Goal: Task Accomplishment & Management: Manage account settings

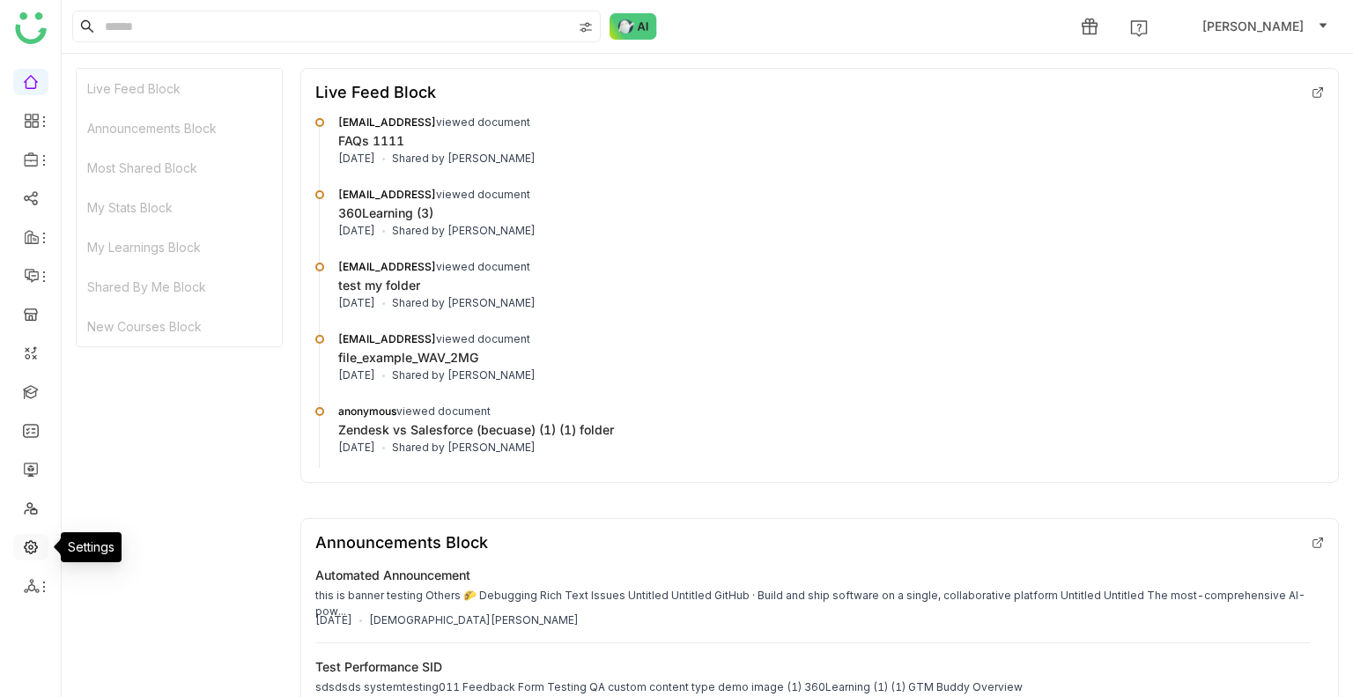
click at [24, 543] on link at bounding box center [31, 545] width 16 height 15
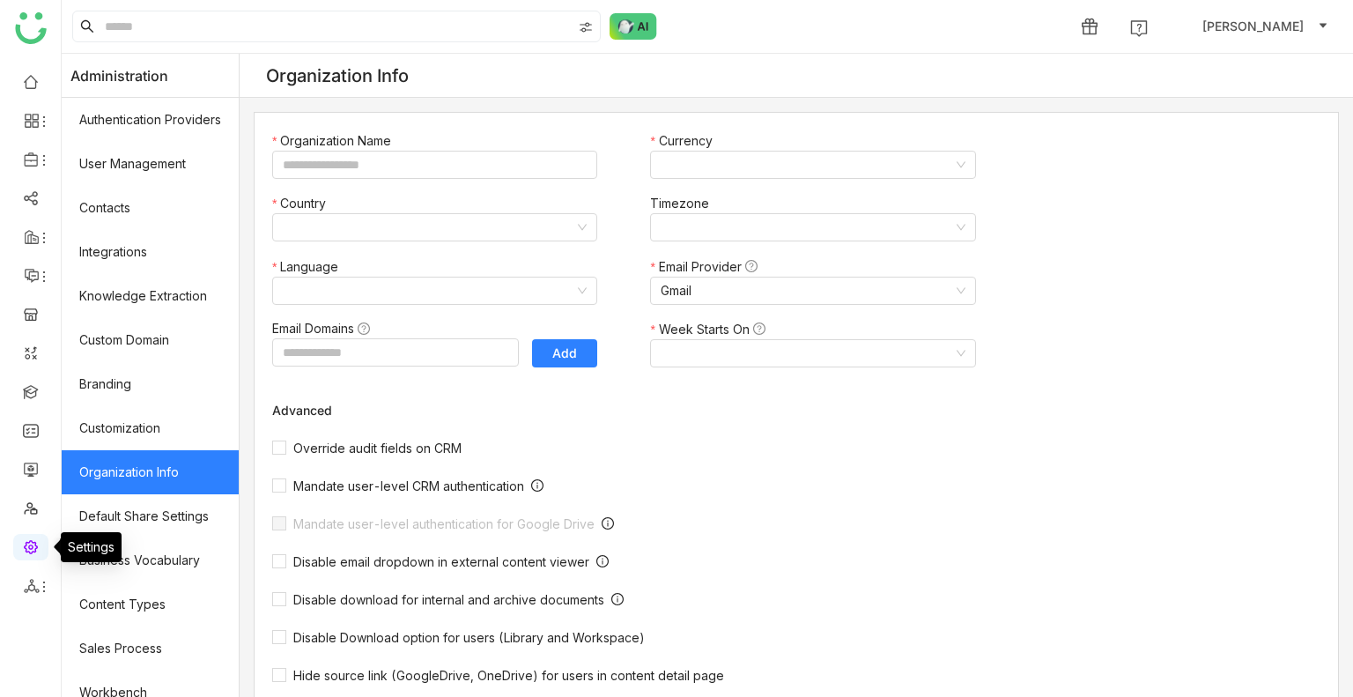
type input "*******"
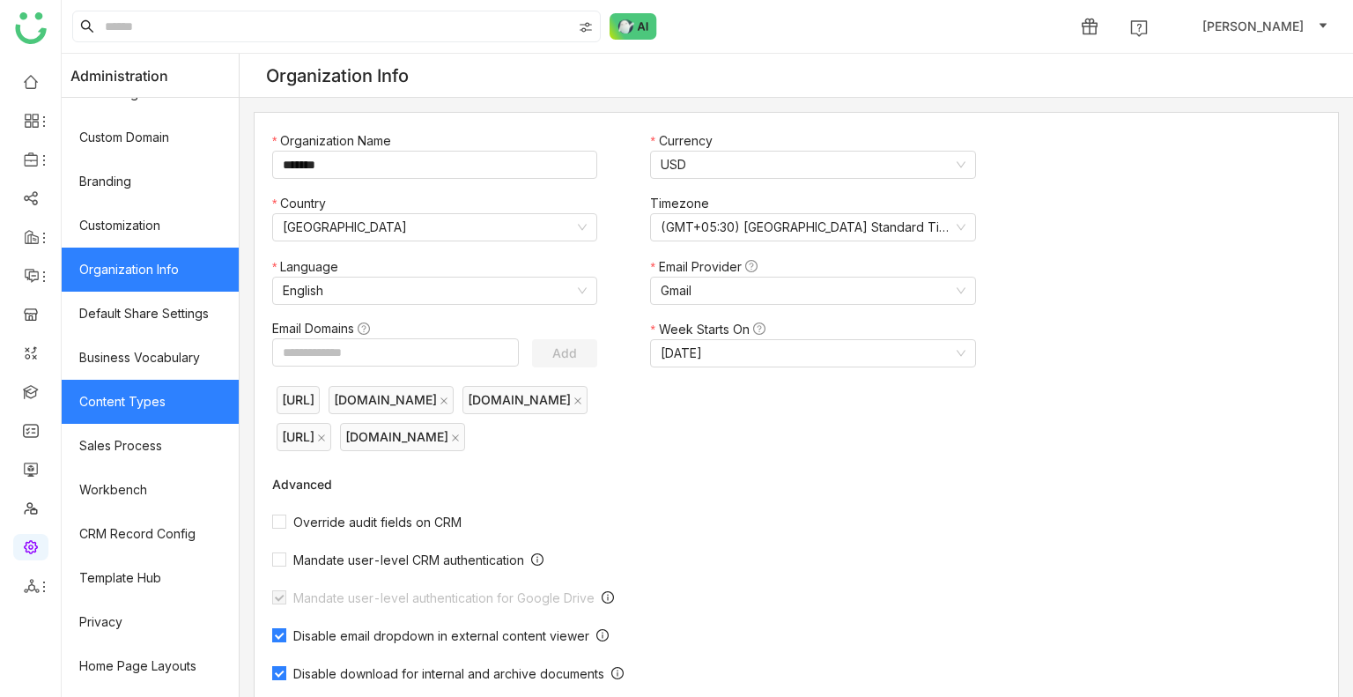
scroll to position [237, 0]
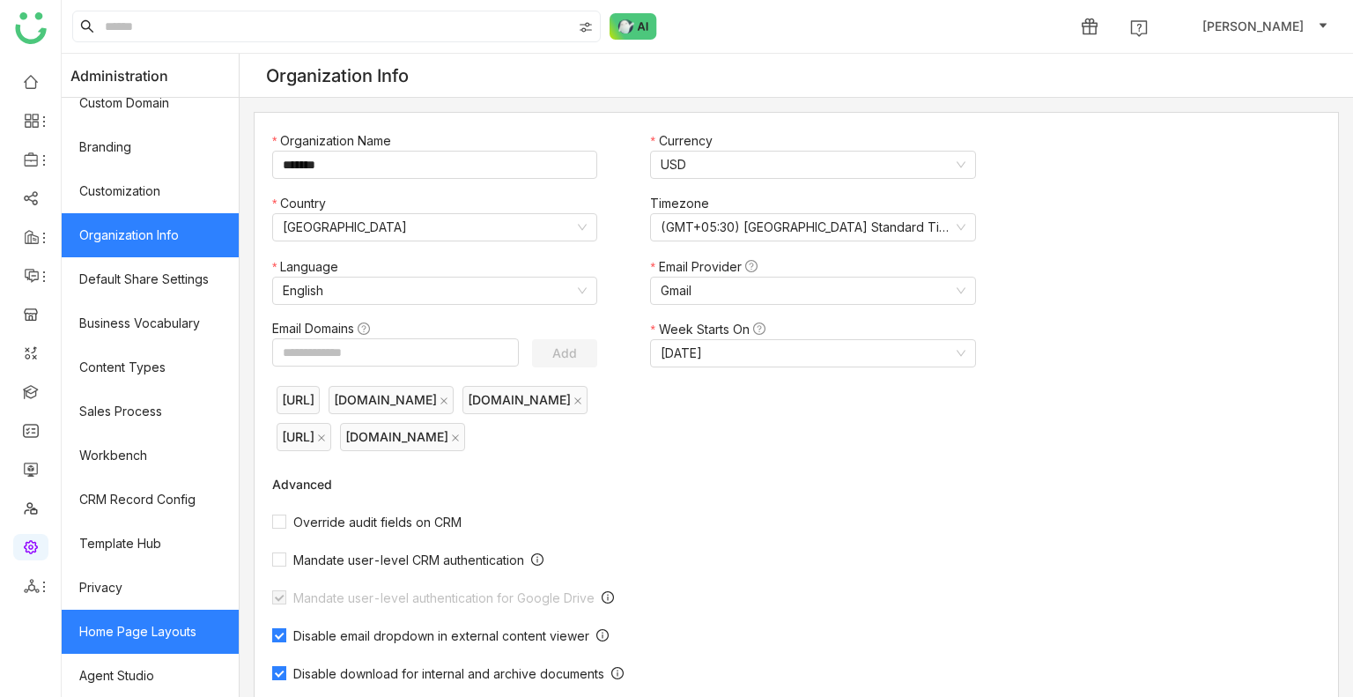
click at [158, 624] on link "Home Page Layouts" at bounding box center [150, 632] width 177 height 44
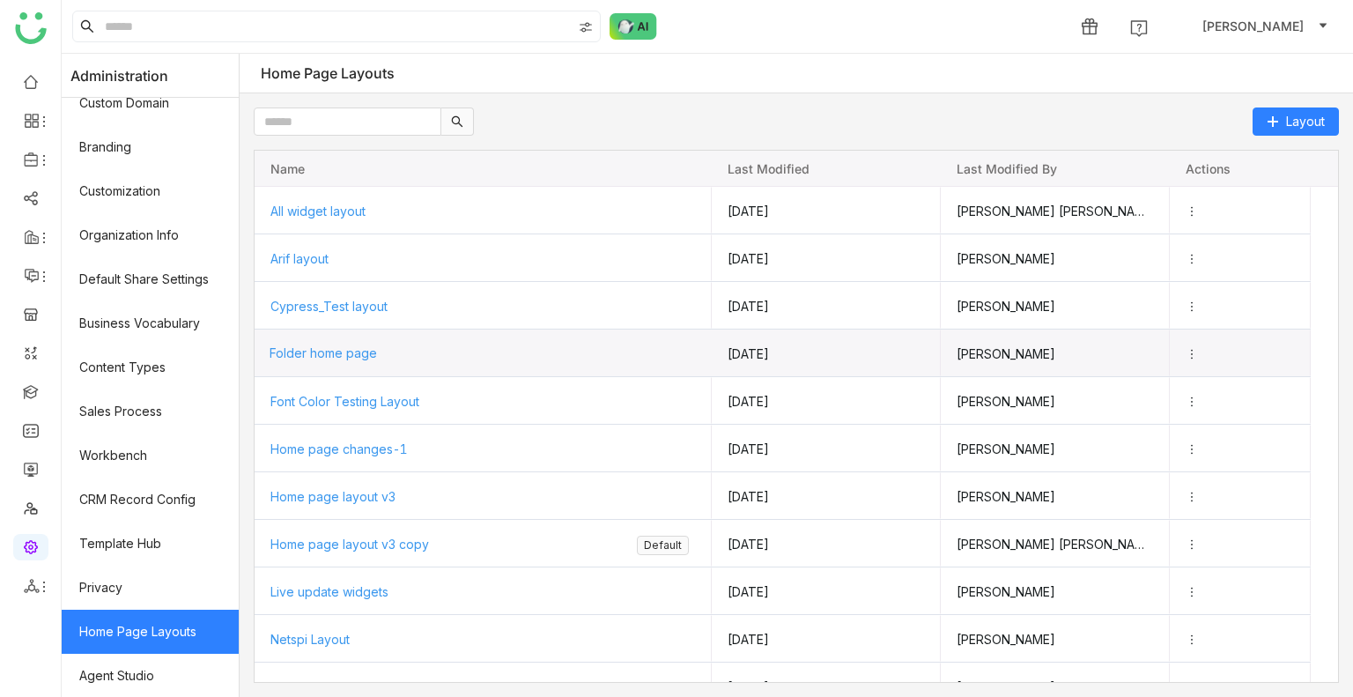
click at [343, 355] on span "Folder home page" at bounding box center [323, 352] width 107 height 15
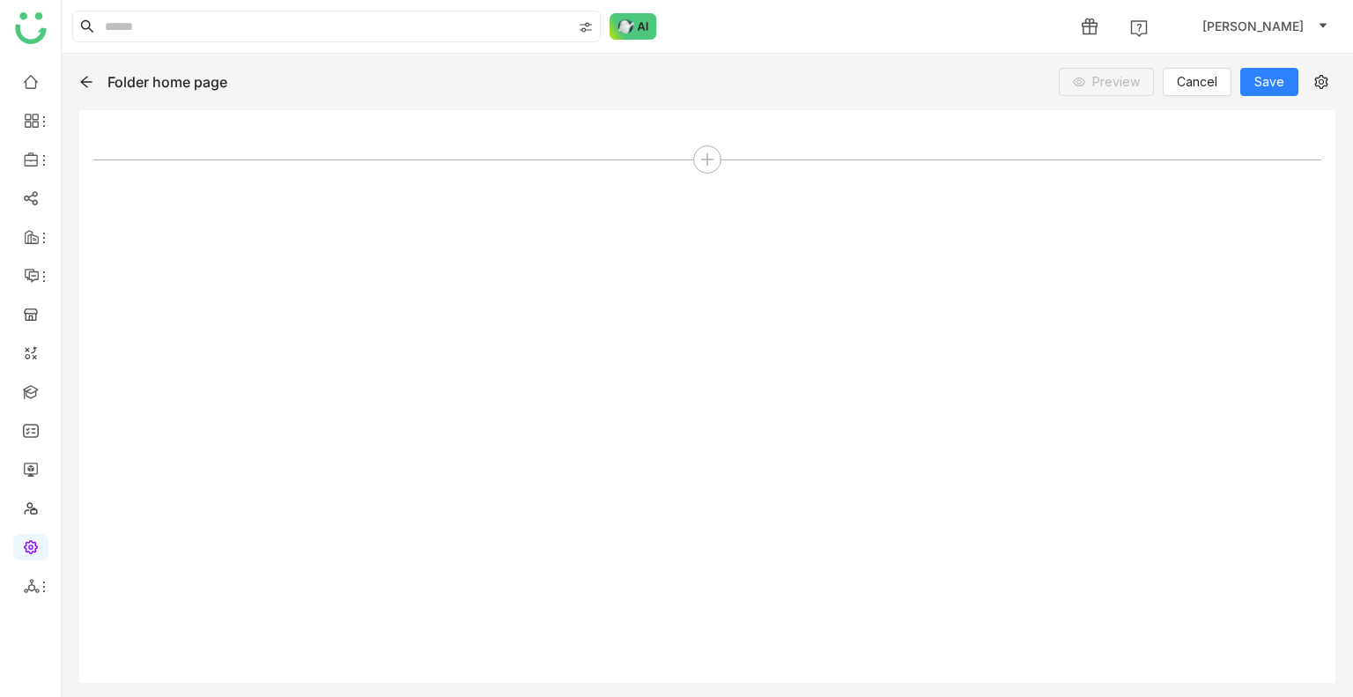
click at [76, 82] on div "Folder home page Preview Cancel Save" at bounding box center [708, 375] width 1292 height 643
click at [700, 161] on icon at bounding box center [708, 160] width 16 height 16
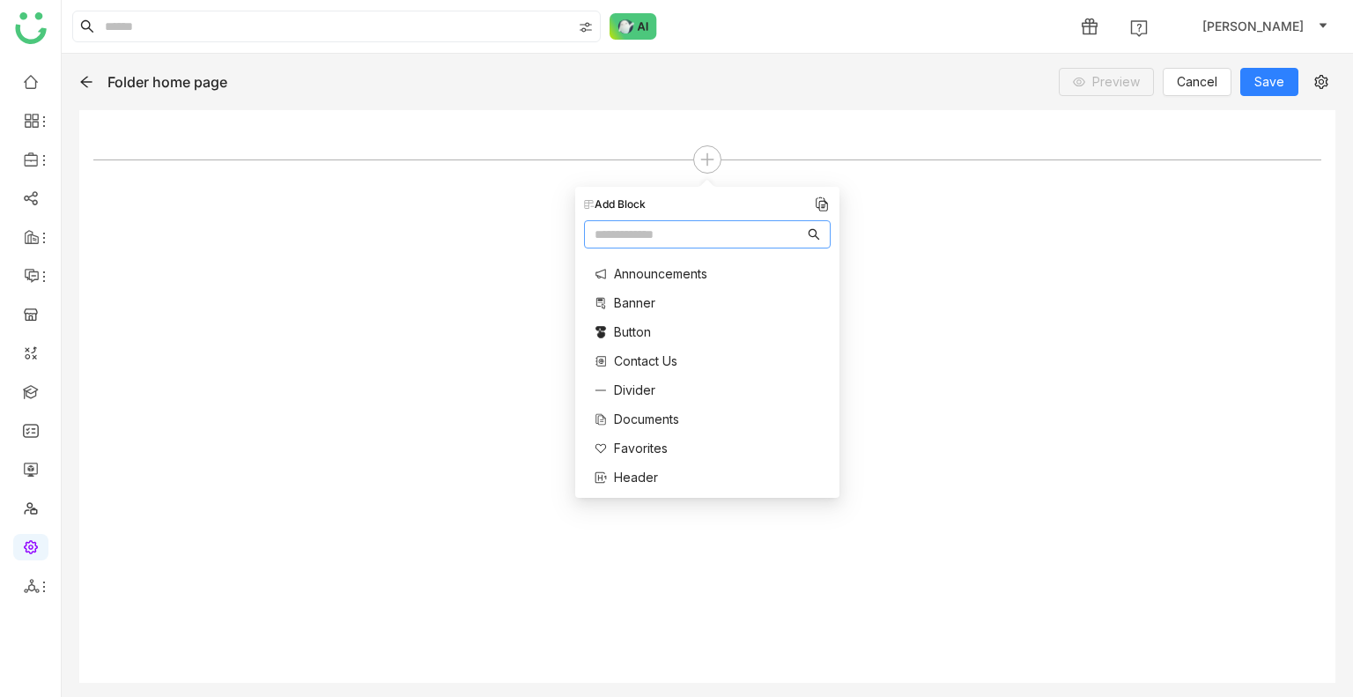
click at [638, 367] on span "Contact Us" at bounding box center [645, 361] width 63 height 19
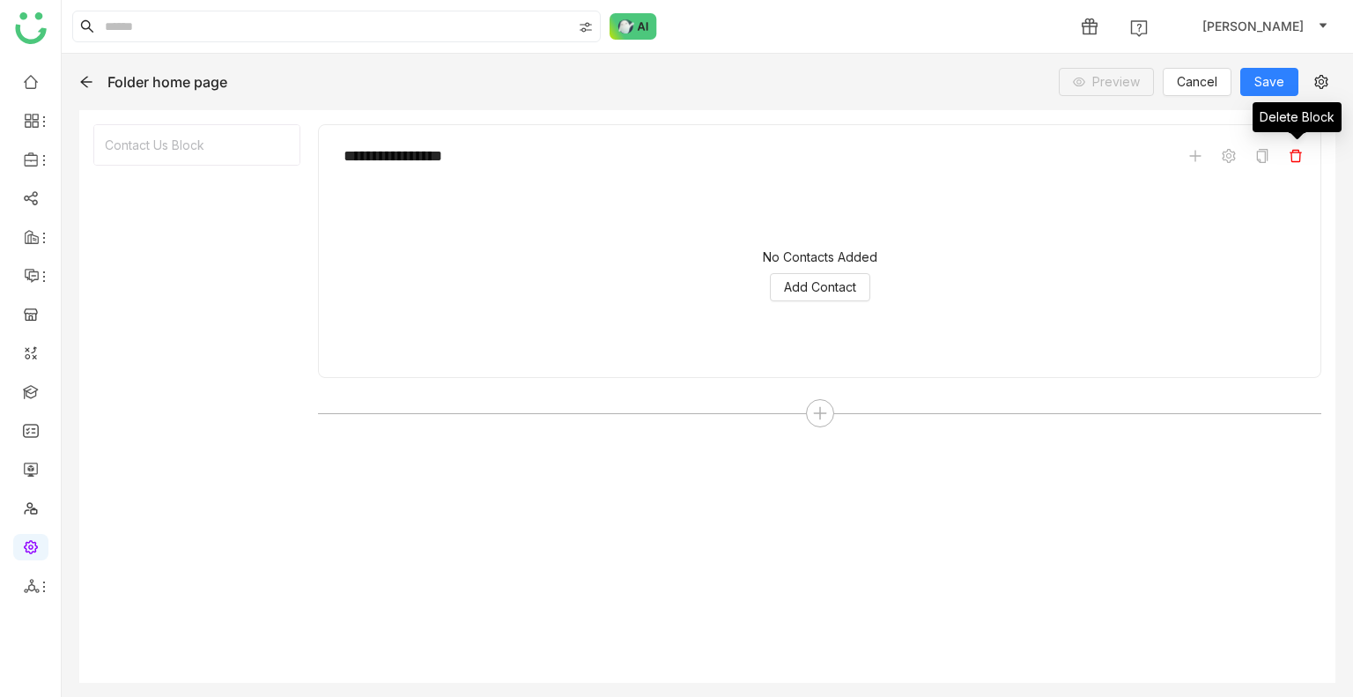
click at [1297, 162] on span at bounding box center [1295, 155] width 21 height 21
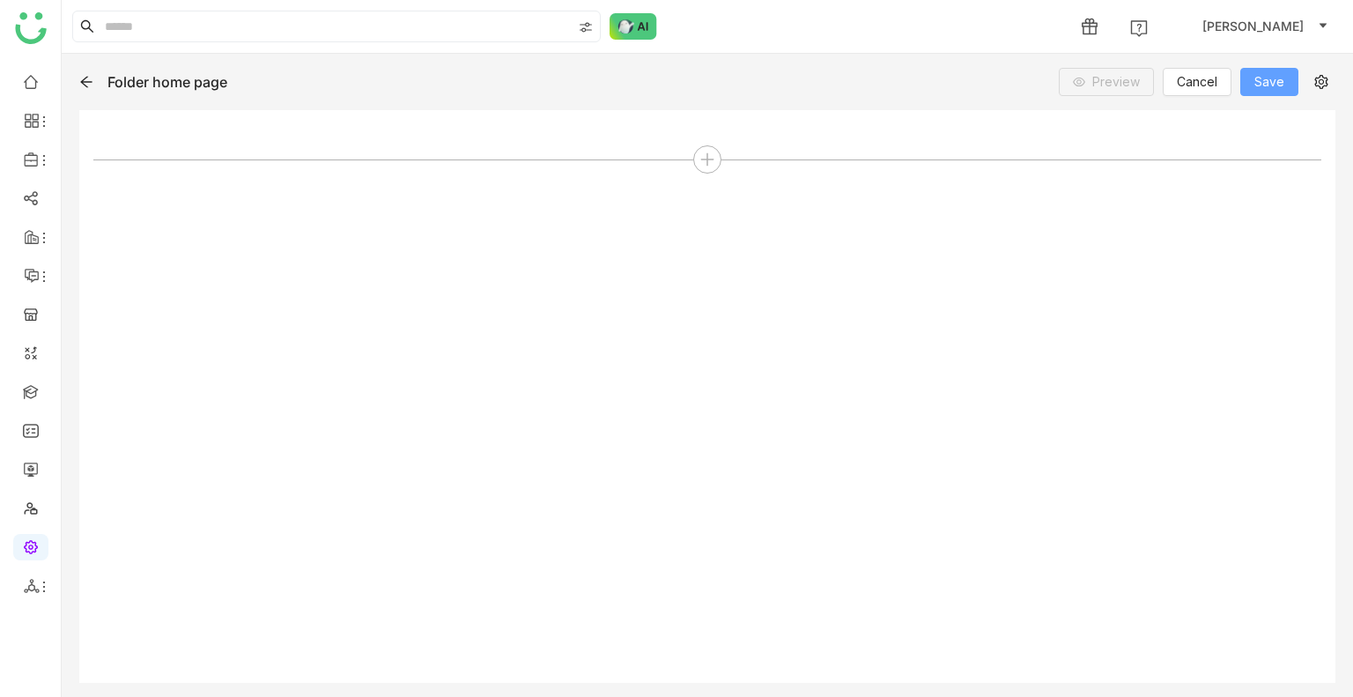
click at [1287, 84] on button "Save" at bounding box center [1270, 82] width 58 height 28
click at [710, 167] on icon at bounding box center [708, 160] width 16 height 16
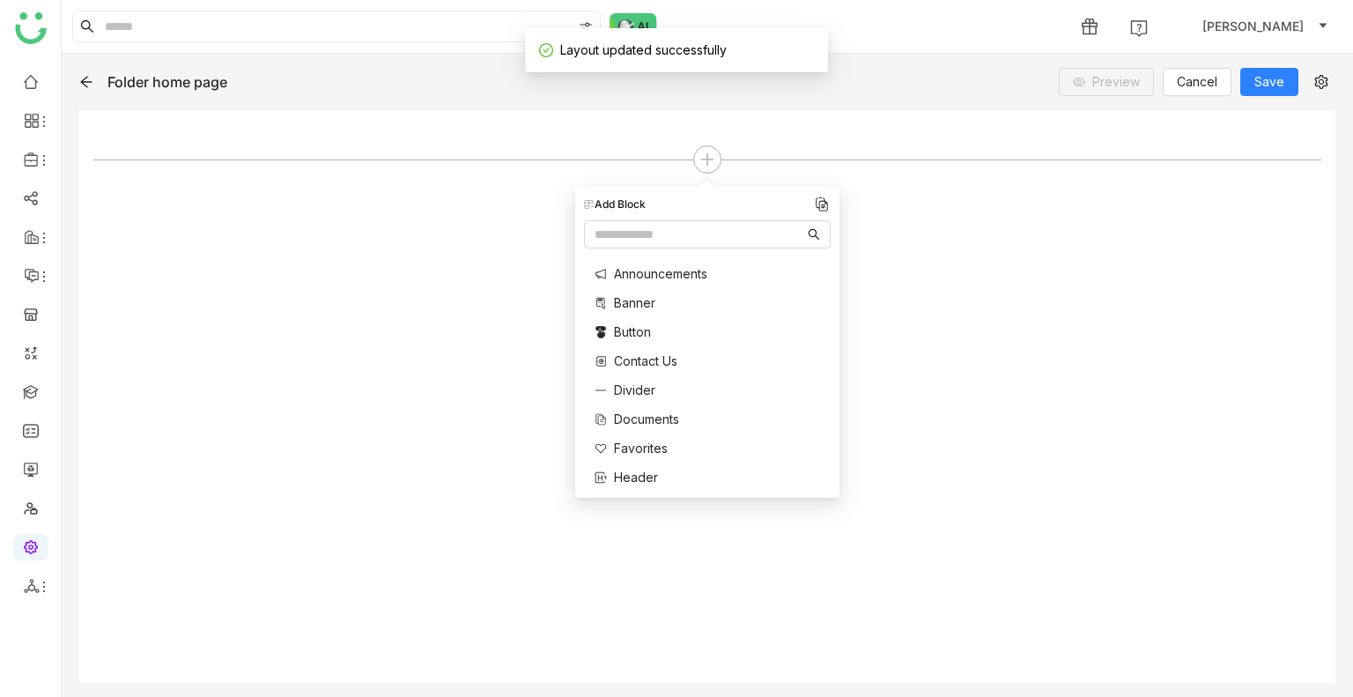
drag, startPoint x: 692, startPoint y: 346, endPoint x: 683, endPoint y: 354, distance: 11.9
click at [690, 349] on div "Announcements Banner Button Contact Us Divider Documents Favorites Header Image…" at bounding box center [655, 653] width 142 height 794
click at [681, 354] on div "Contact Us" at bounding box center [660, 361] width 131 height 19
click at [659, 361] on span "Contact Us" at bounding box center [645, 361] width 63 height 19
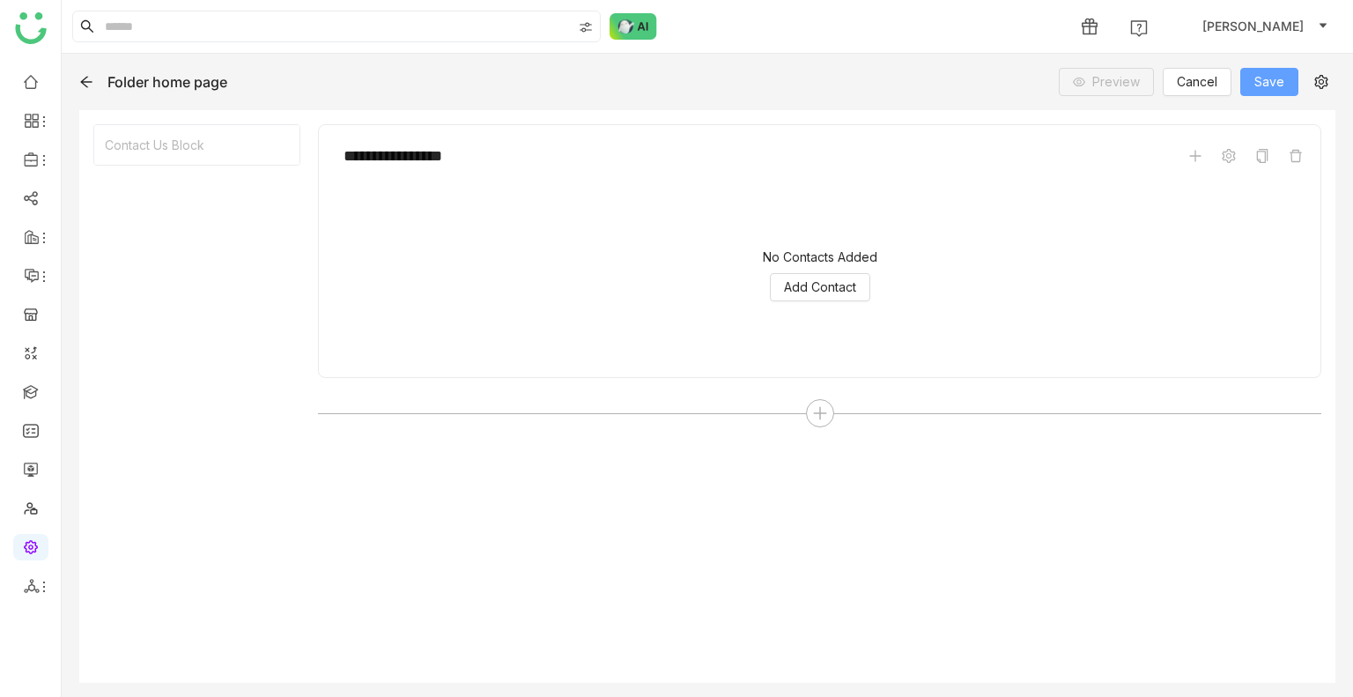
click at [1279, 77] on span "Save" at bounding box center [1270, 81] width 30 height 19
click at [823, 284] on span "Add Contact" at bounding box center [820, 287] width 72 height 19
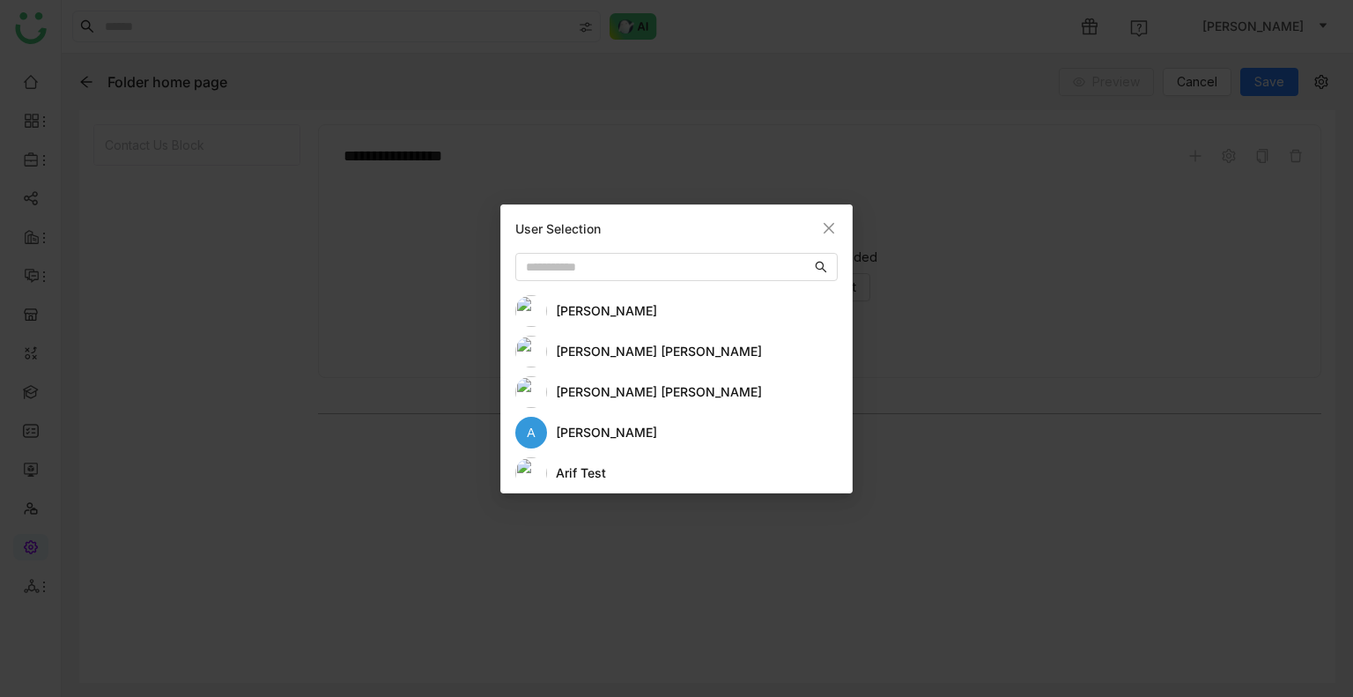
click at [647, 328] on div "aavi aavi Anil Reddy Kesireddy Anil Reddy Kesireddy A arif arif test Arif uddin…" at bounding box center [676, 386] width 322 height 183
click at [658, 352] on div "[PERSON_NAME] [PERSON_NAME]" at bounding box center [697, 351] width 282 height 19
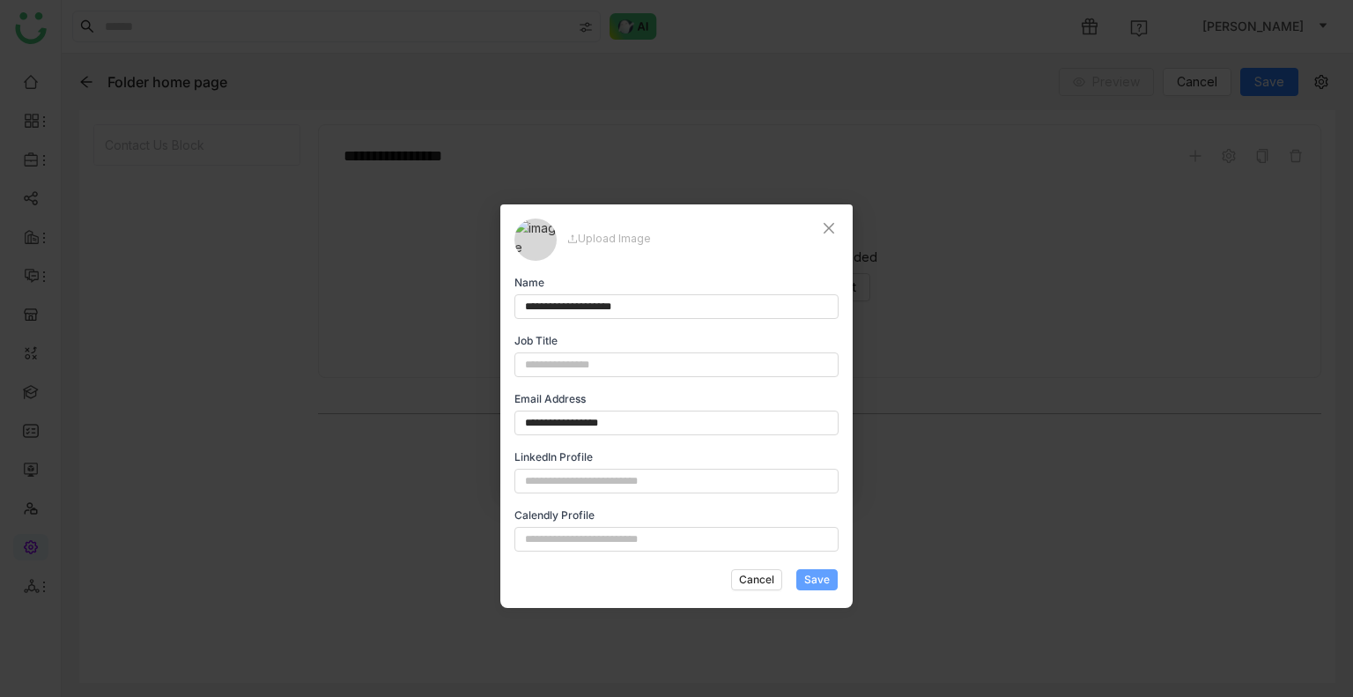
click at [828, 587] on button "Save" at bounding box center [816, 579] width 41 height 21
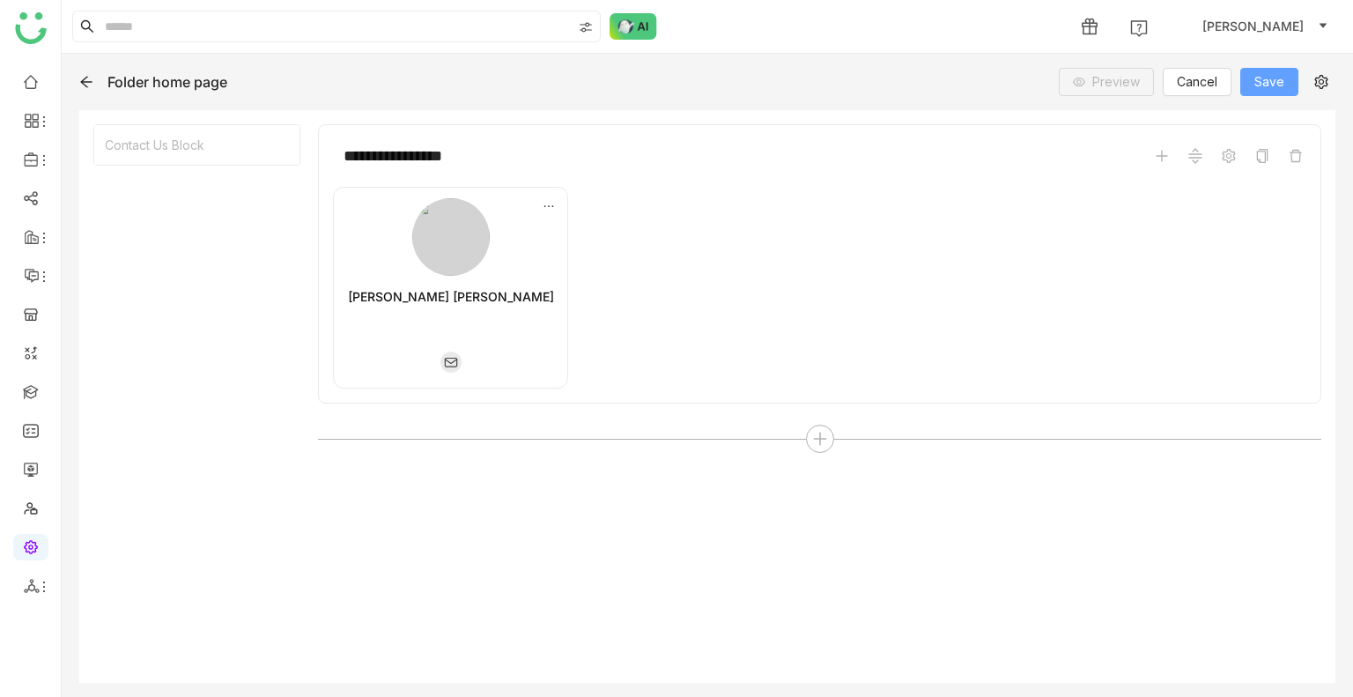
click at [1286, 79] on button "Save" at bounding box center [1270, 82] width 58 height 28
click at [819, 441] on icon at bounding box center [820, 439] width 16 height 16
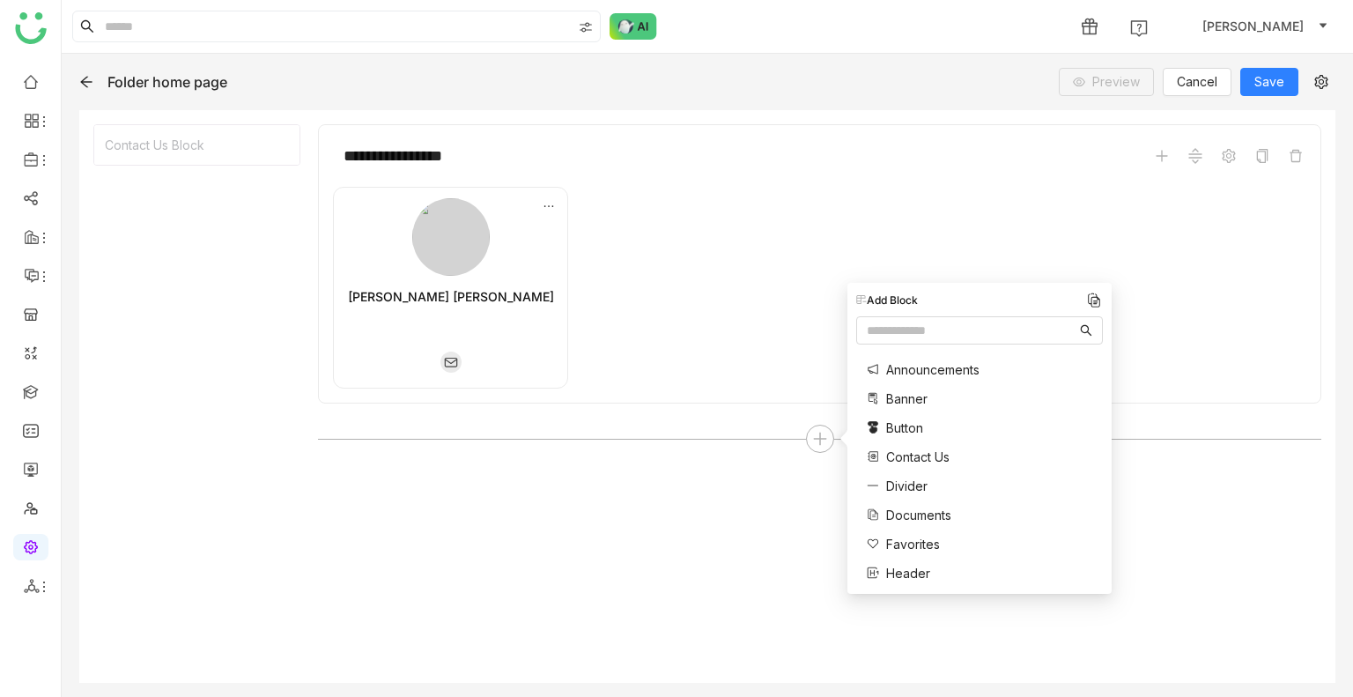
click at [938, 515] on span "Documents" at bounding box center [918, 515] width 65 height 19
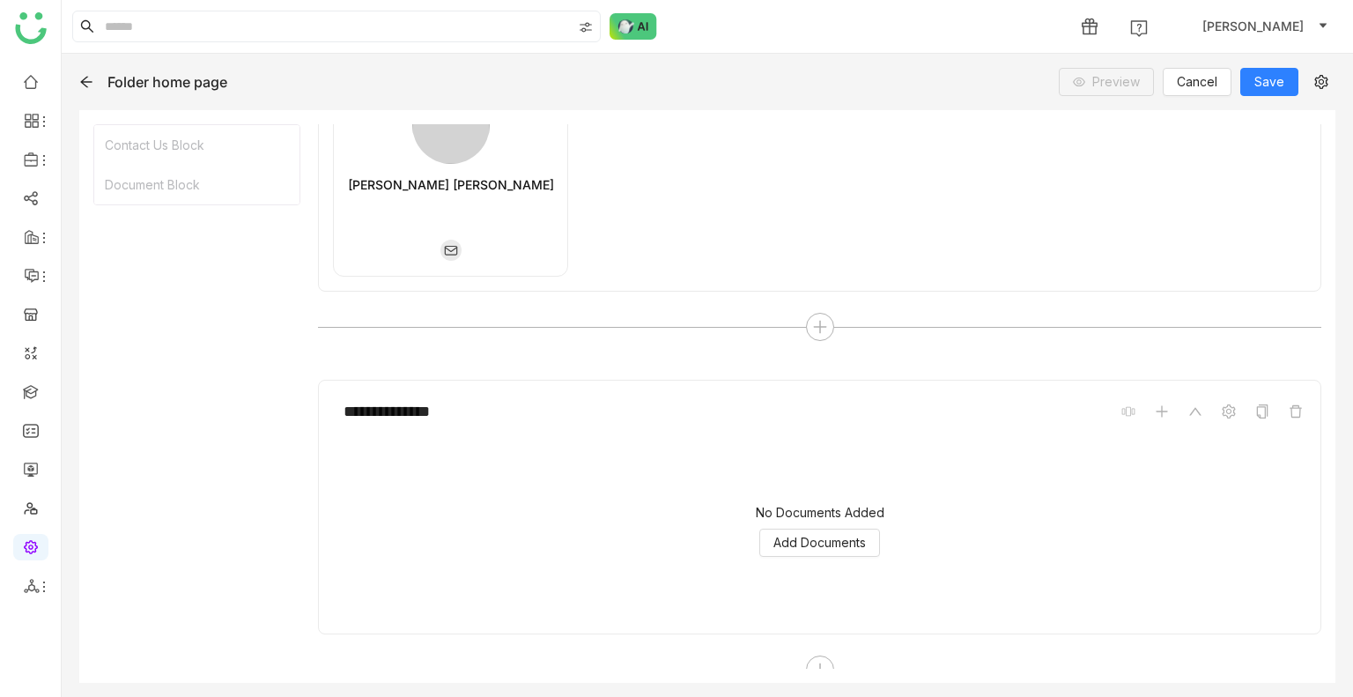
scroll to position [128, 0]
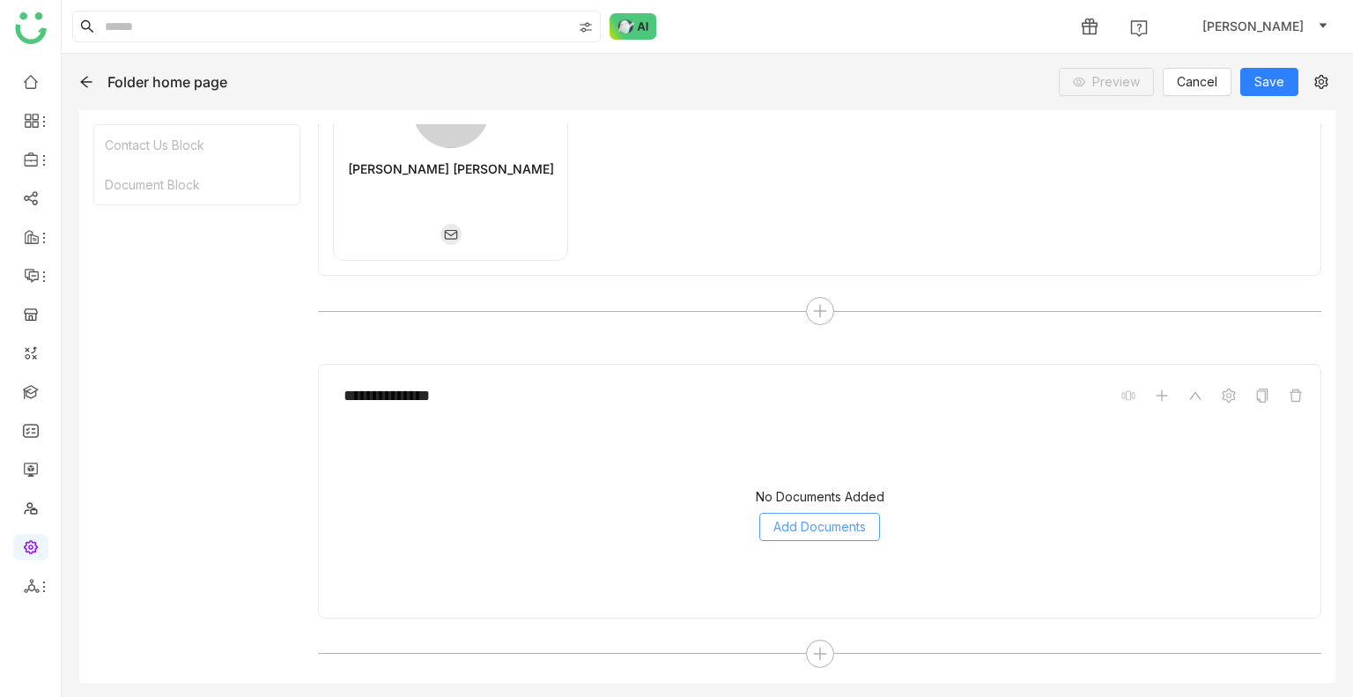
click at [845, 513] on button "Add Documents" at bounding box center [819, 527] width 121 height 28
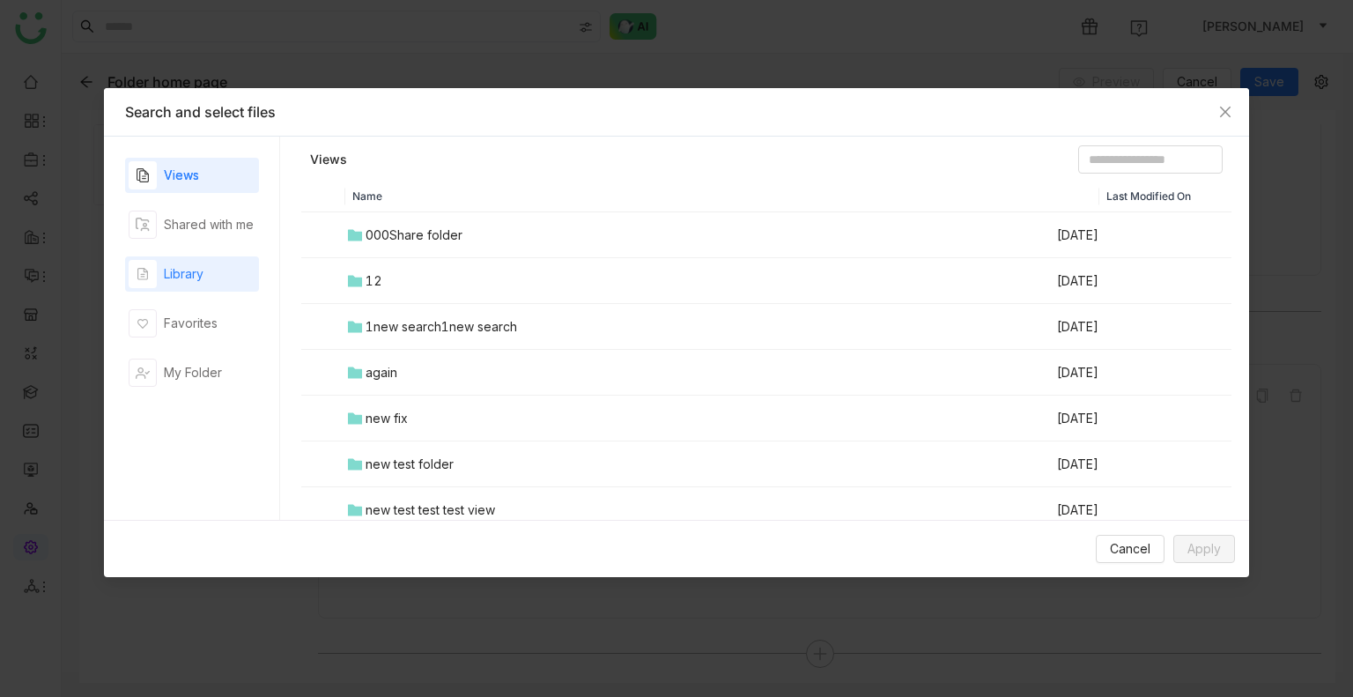
click at [206, 290] on div "Library" at bounding box center [192, 273] width 134 height 35
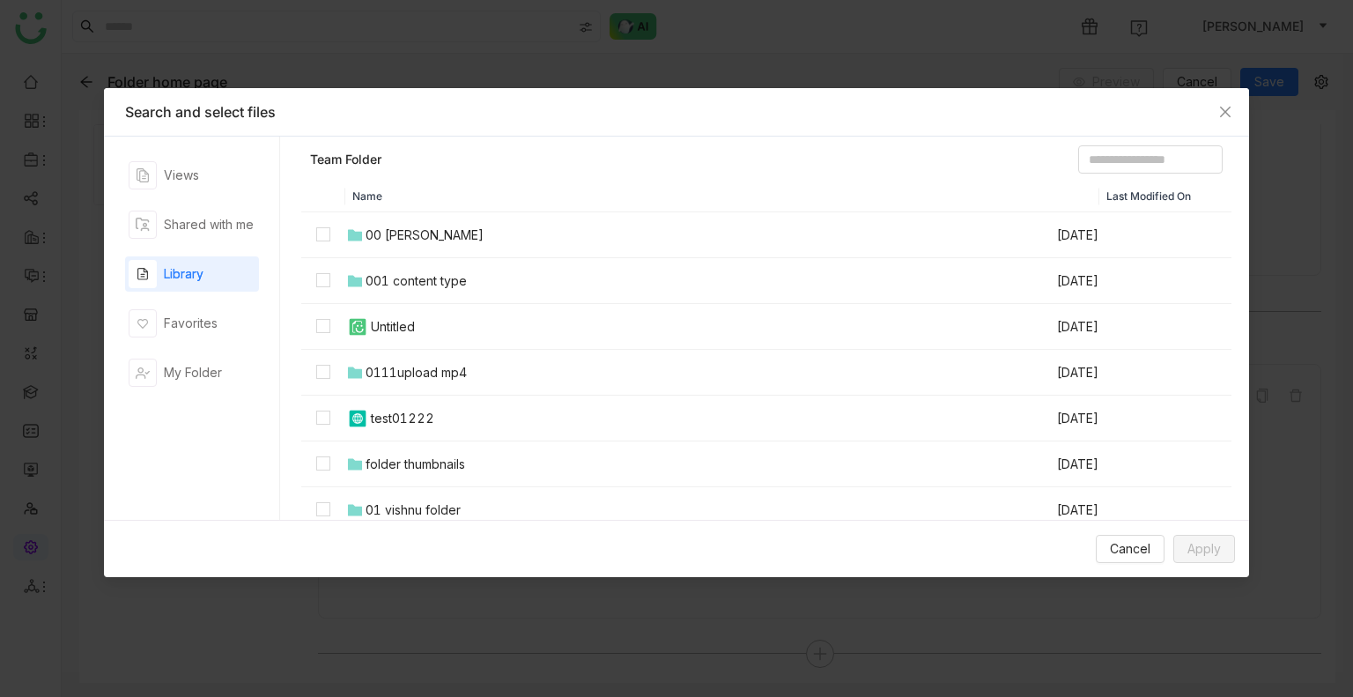
click at [413, 240] on div "00 Arif Folder" at bounding box center [425, 235] width 118 height 19
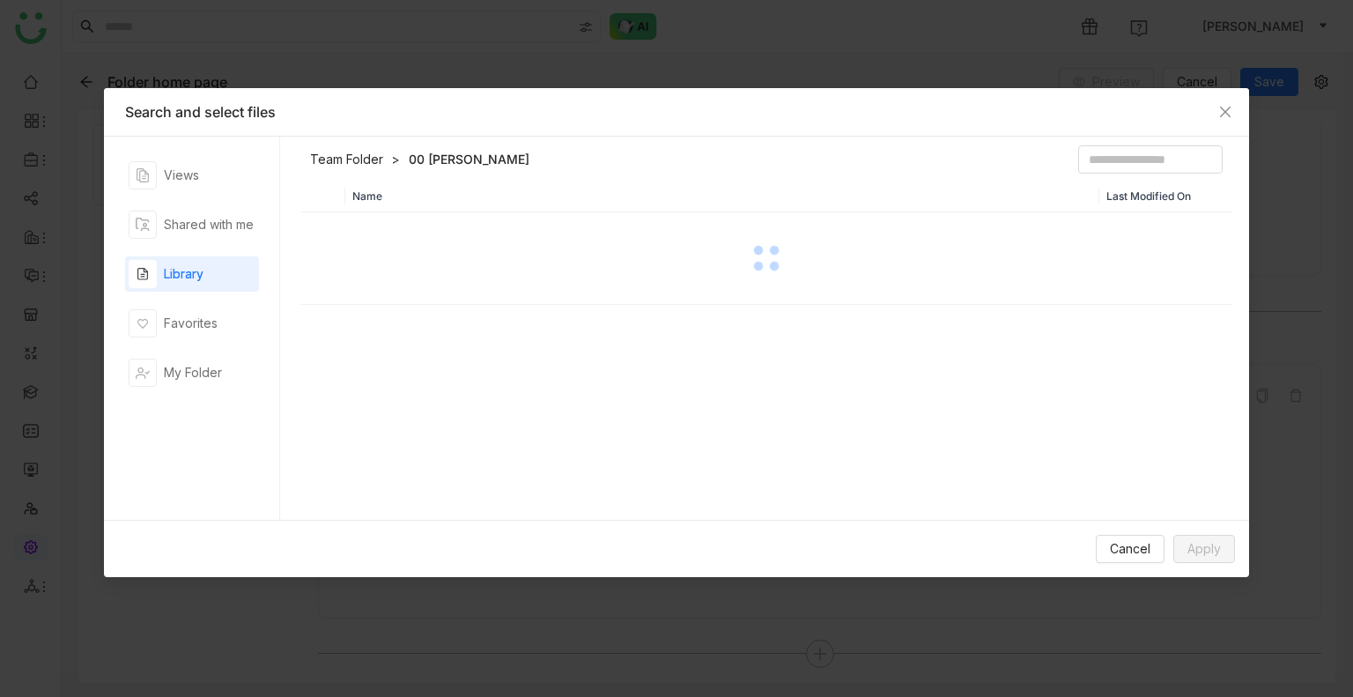
click at [413, 240] on div at bounding box center [766, 258] width 927 height 88
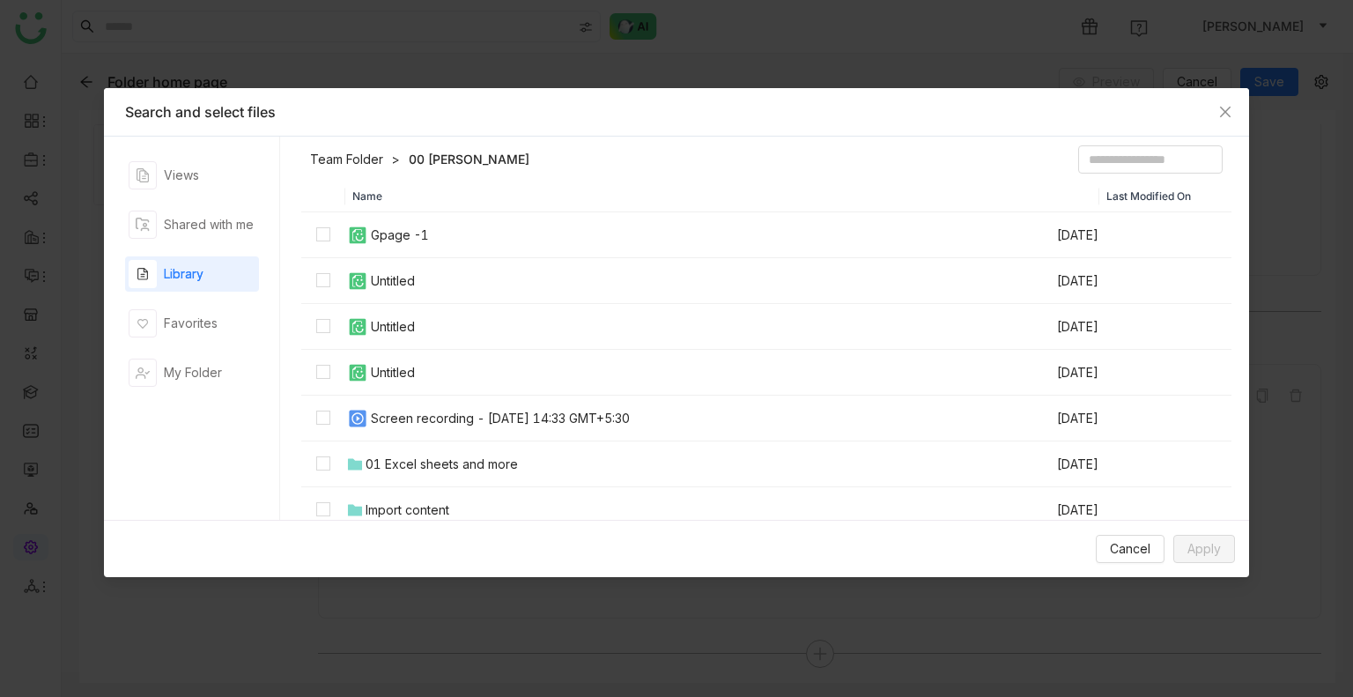
click at [442, 415] on div "Screen recording - 3 October 2025 at 14:33 GMT+5:30" at bounding box center [500, 418] width 259 height 19
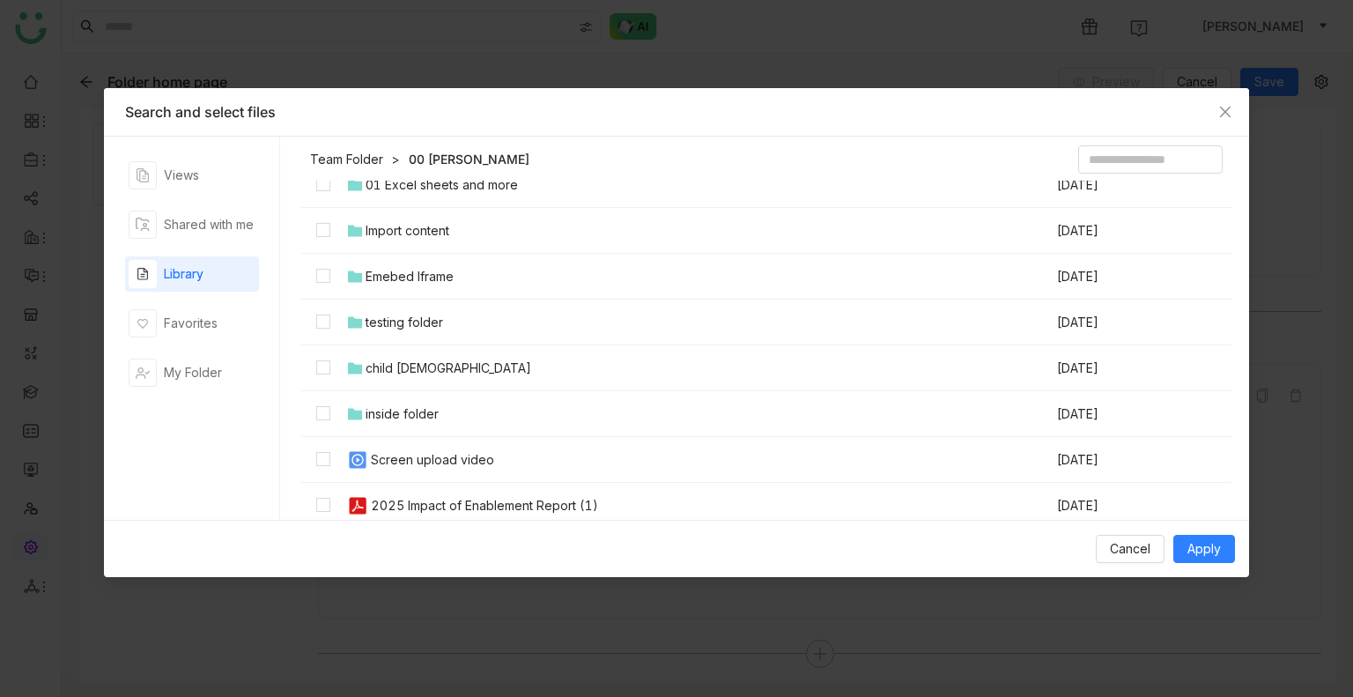
scroll to position [352, 0]
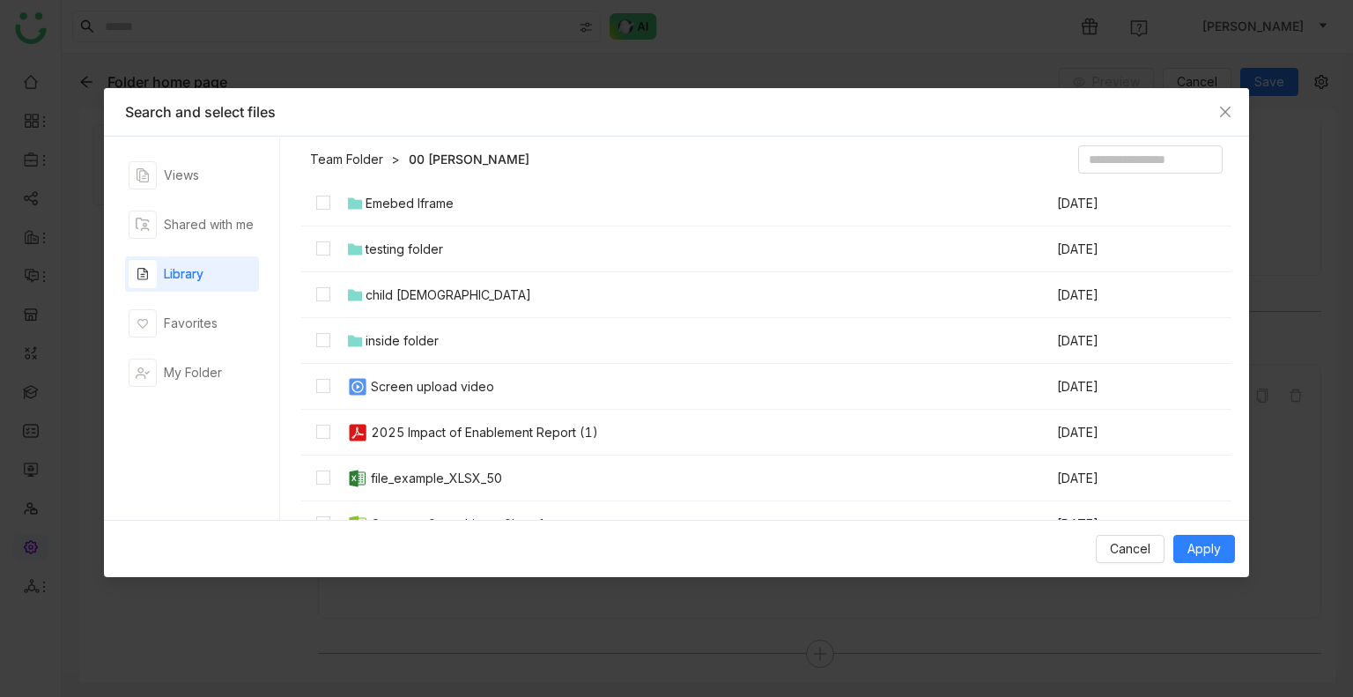
click at [444, 426] on div "2025 Impact of Enablement Report (1)" at bounding box center [484, 432] width 227 height 19
click at [1213, 557] on span "Apply" at bounding box center [1204, 548] width 33 height 19
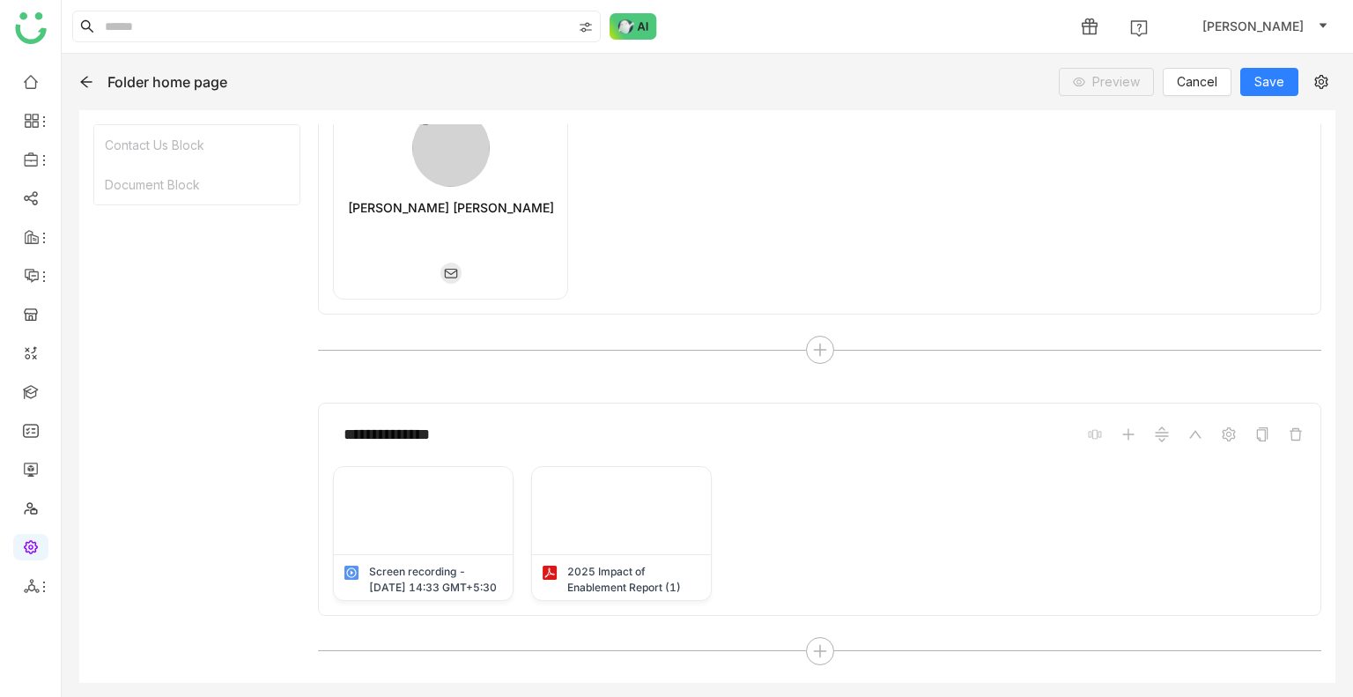
scroll to position [86, 0]
click at [1278, 87] on span "Save" at bounding box center [1270, 81] width 30 height 19
click at [85, 84] on icon at bounding box center [86, 82] width 14 height 14
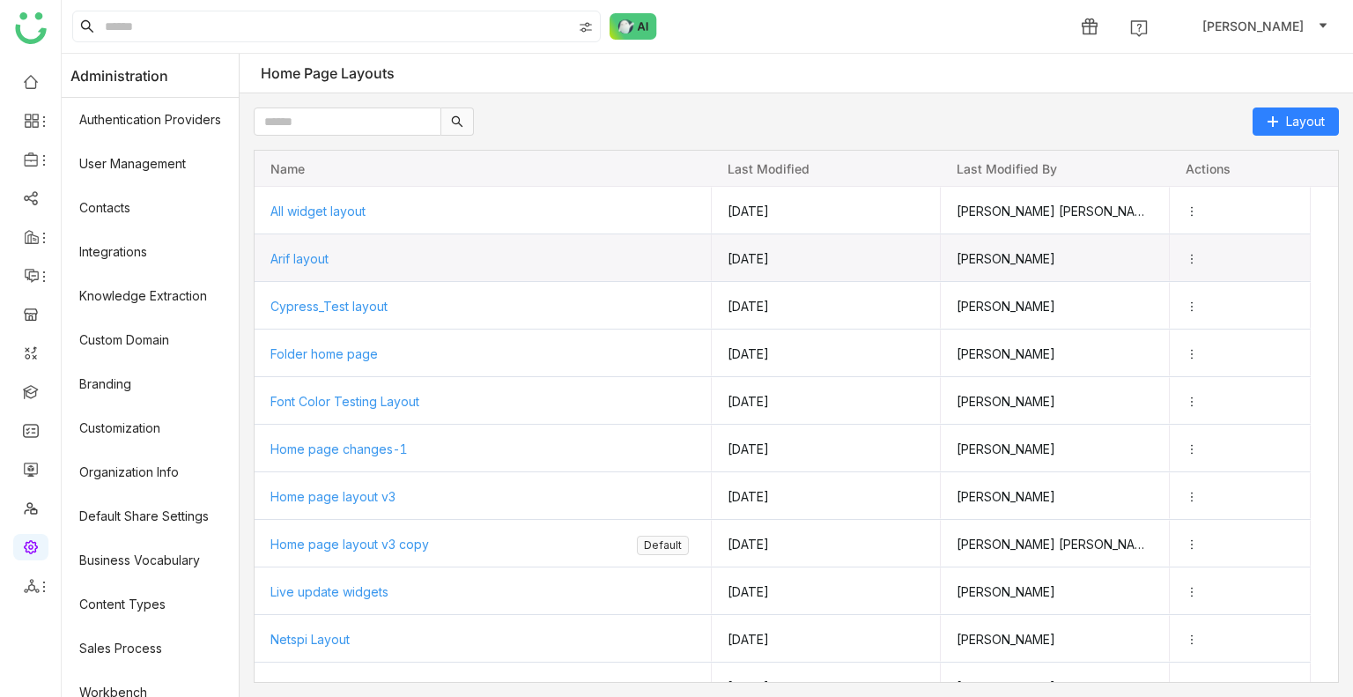
click at [323, 263] on span "Arif layout" at bounding box center [299, 258] width 58 height 15
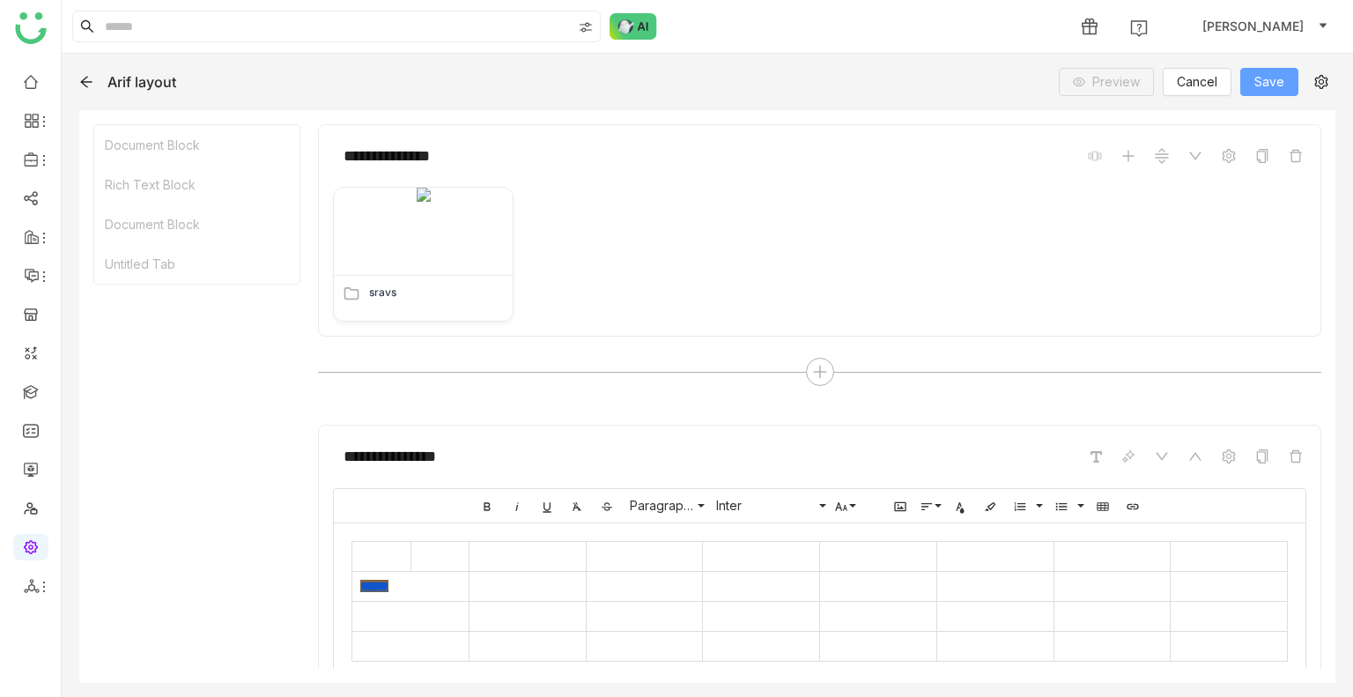
click at [1279, 77] on span "Save" at bounding box center [1270, 81] width 30 height 19
click at [1255, 68] on button "Save" at bounding box center [1270, 82] width 58 height 28
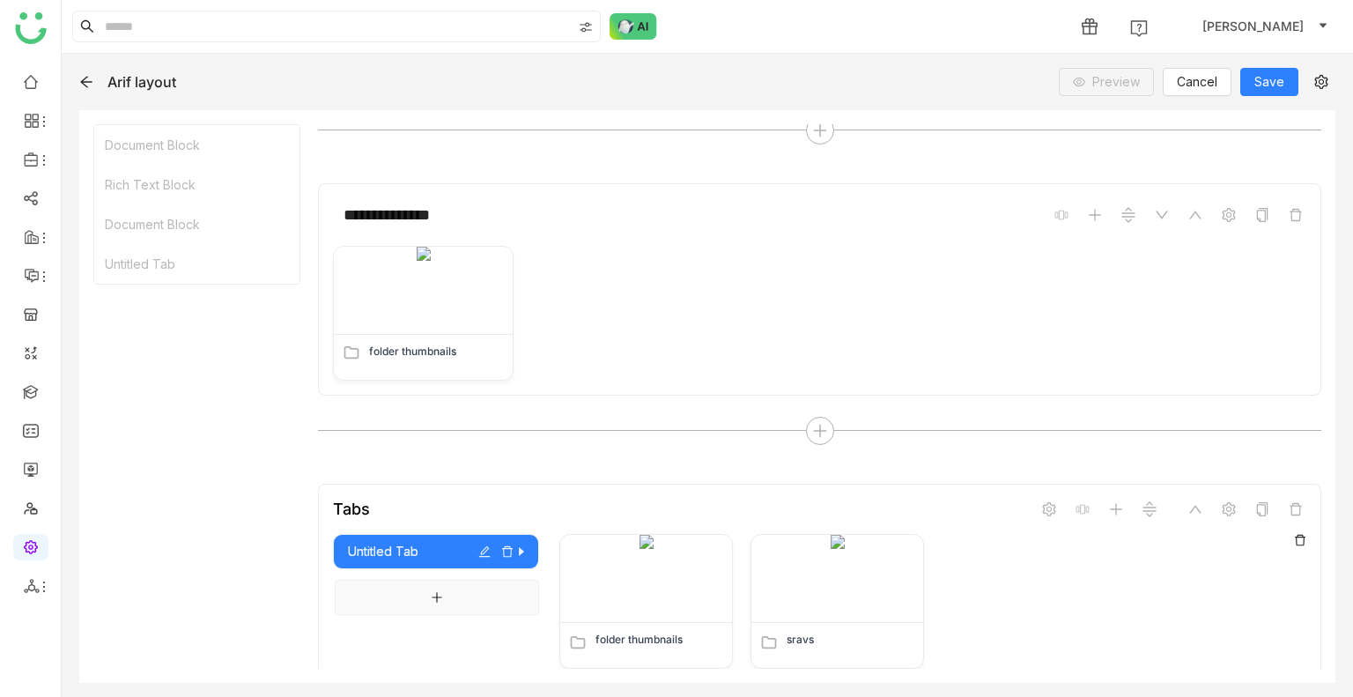
scroll to position [671, 0]
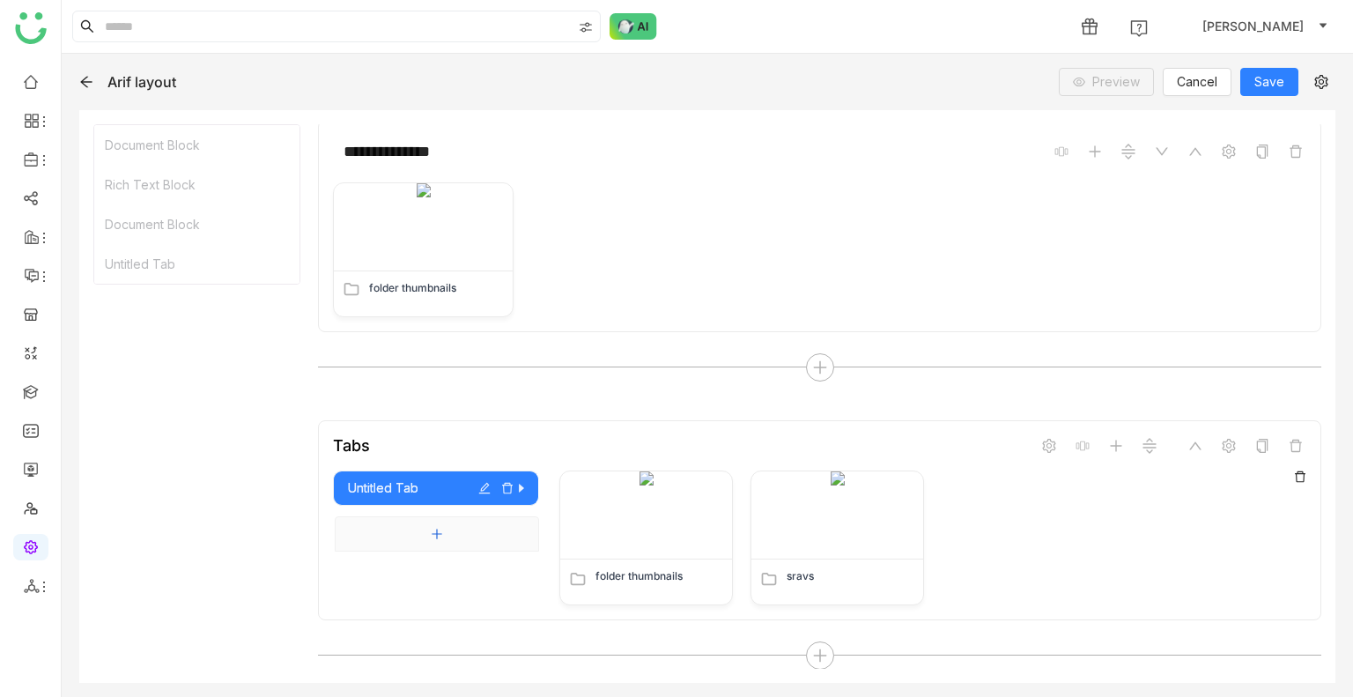
click at [434, 531] on icon "Add tab" at bounding box center [437, 534] width 12 height 12
click at [434, 531] on div "Untitled Tab" at bounding box center [436, 535] width 176 height 19
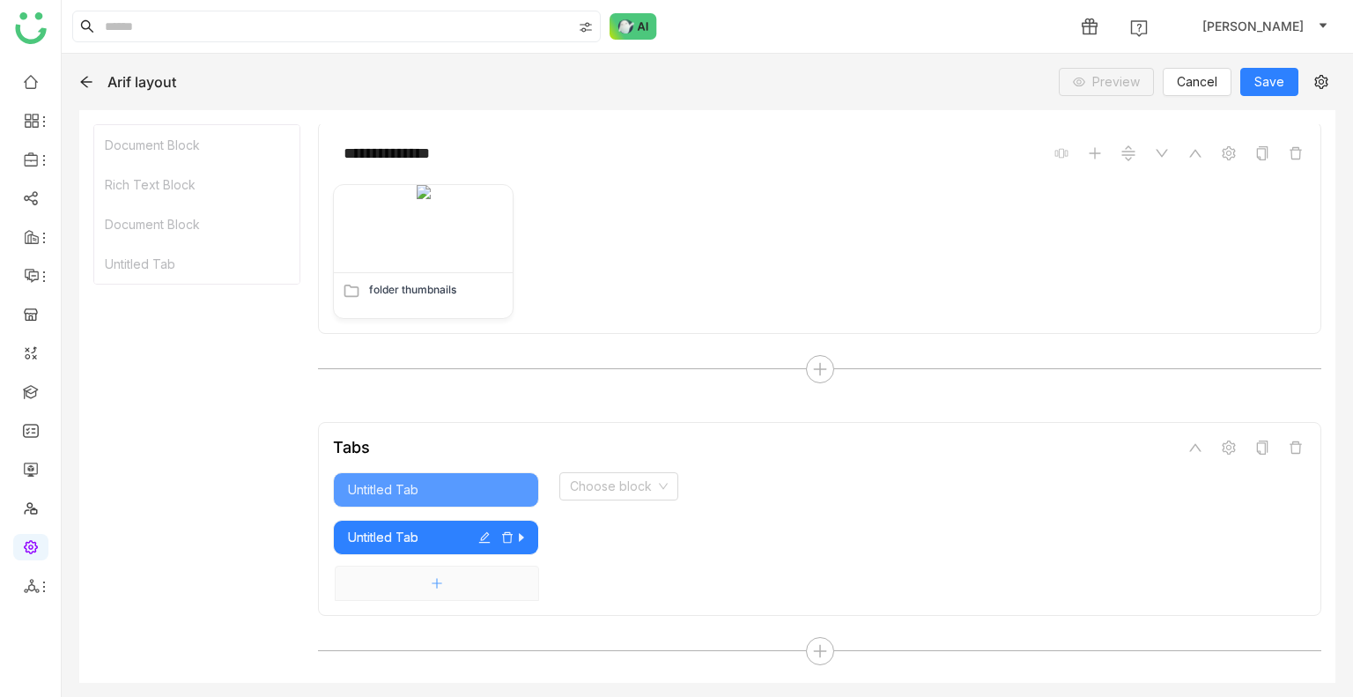
scroll to position [664, 0]
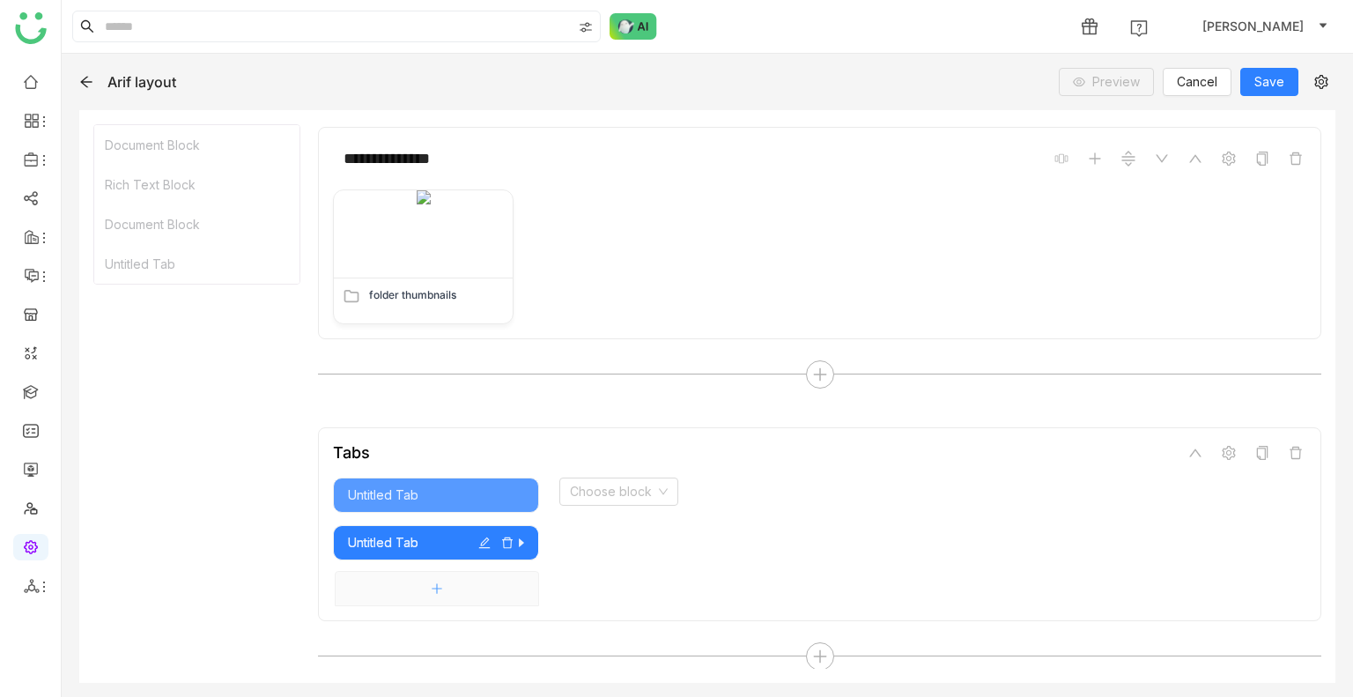
click at [434, 533] on div "Untitled Tab" at bounding box center [436, 542] width 176 height 19
click at [627, 489] on input at bounding box center [612, 491] width 85 height 26
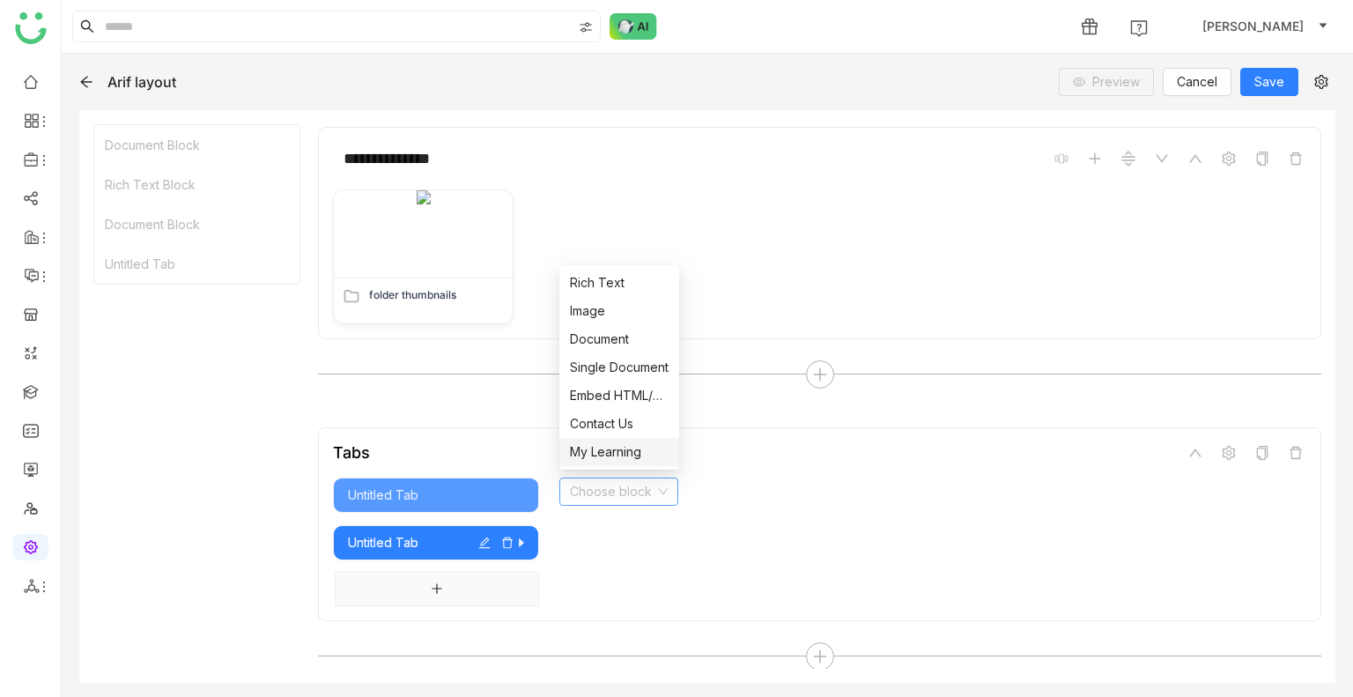
click at [619, 453] on div "My Learning" at bounding box center [619, 451] width 99 height 19
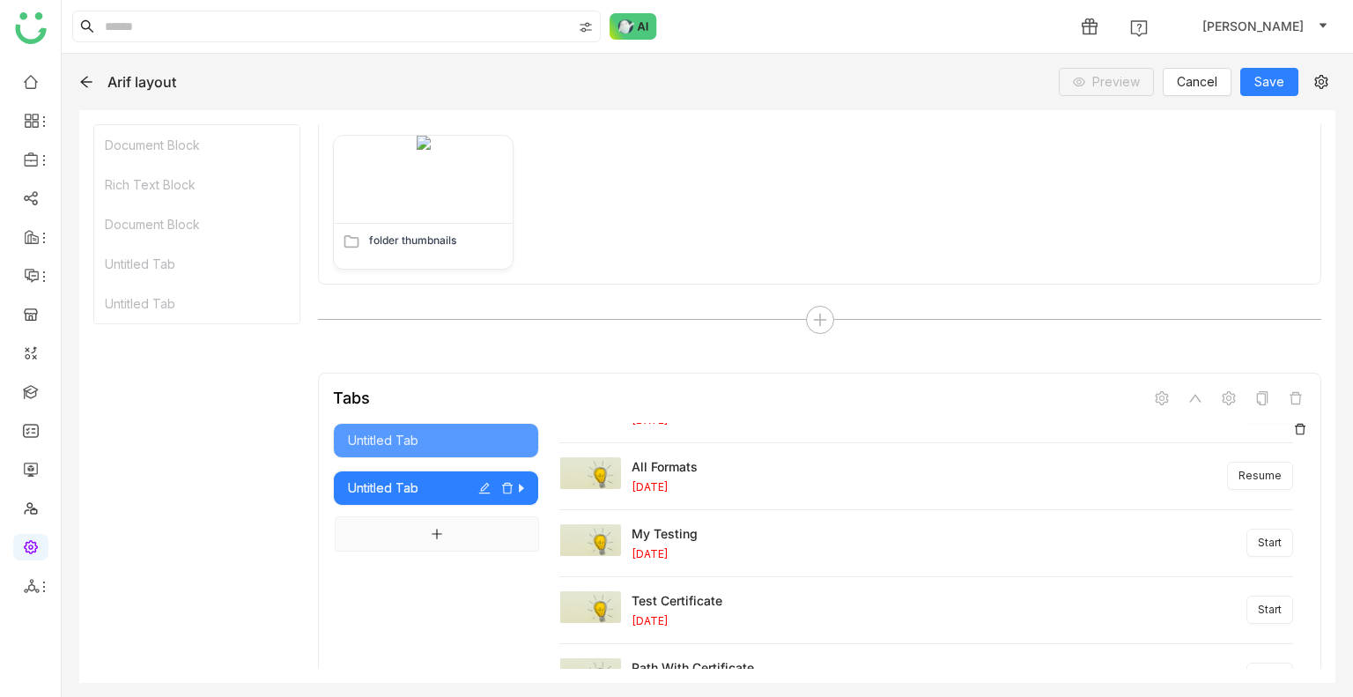
scroll to position [888, 0]
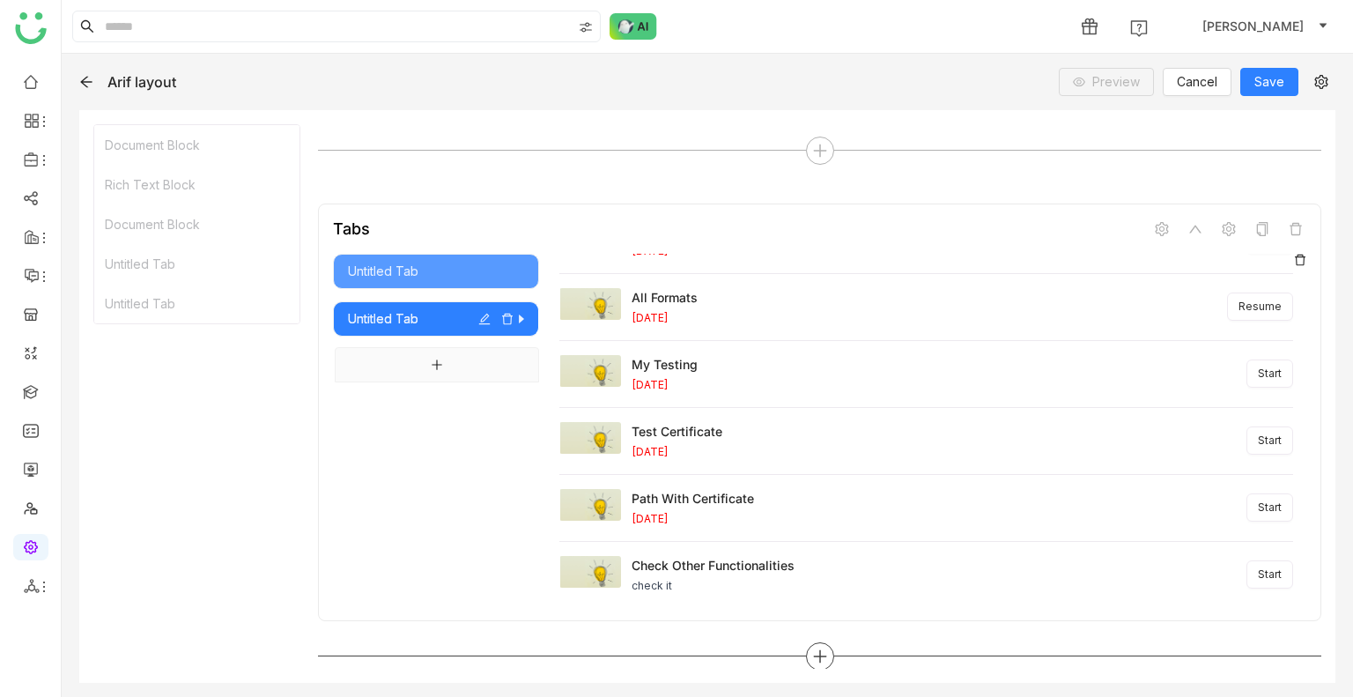
click at [809, 642] on div at bounding box center [820, 656] width 28 height 28
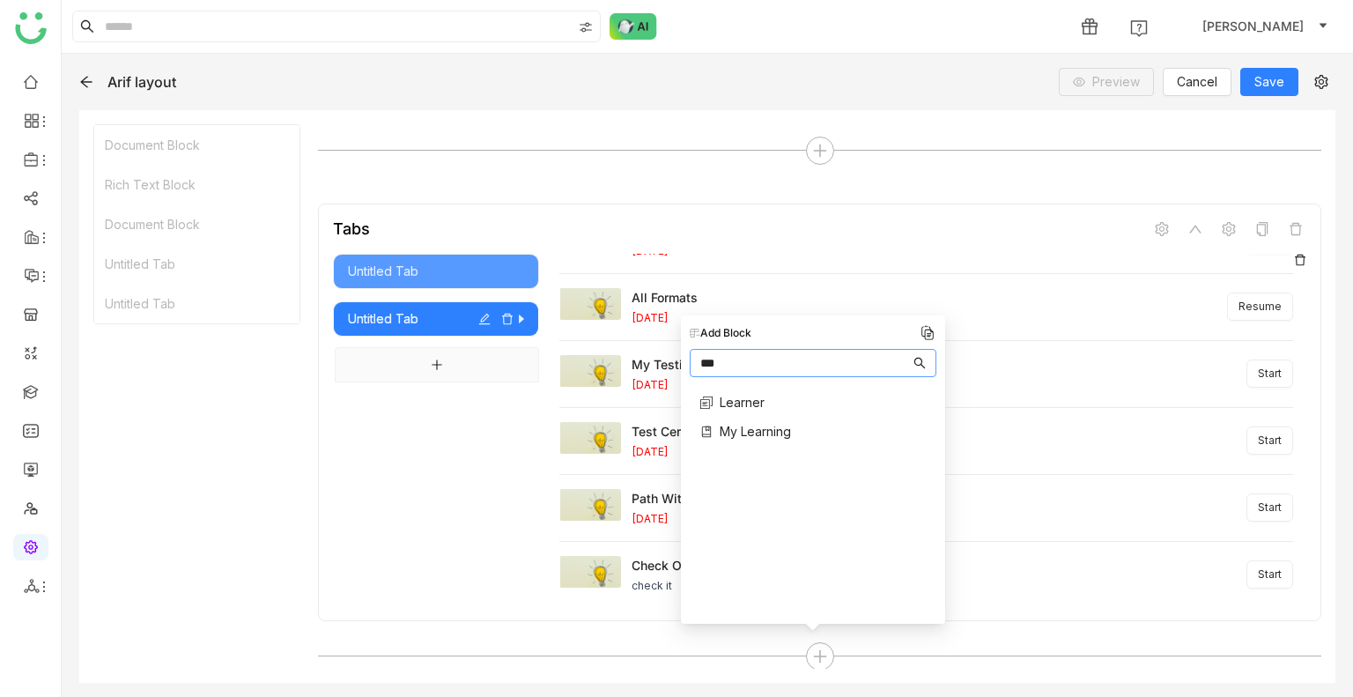
type input "***"
click at [762, 426] on span "My Learning" at bounding box center [755, 431] width 71 height 19
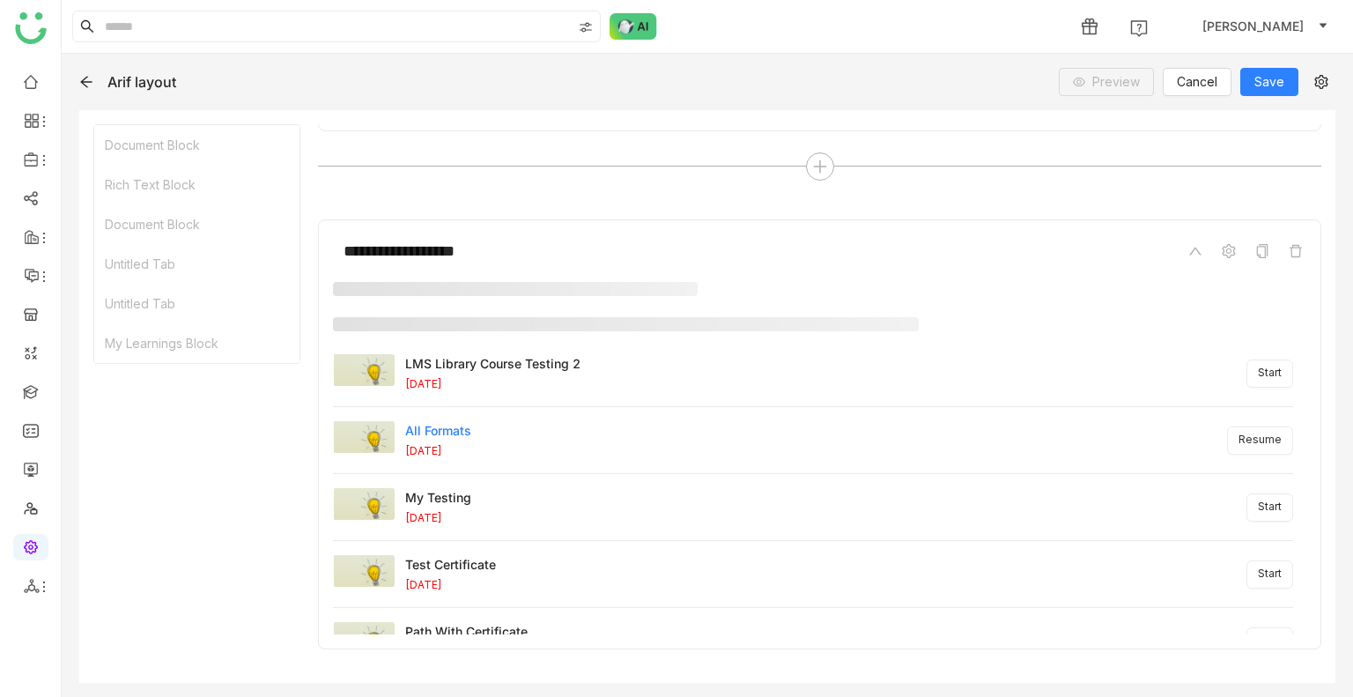
scroll to position [1406, 0]
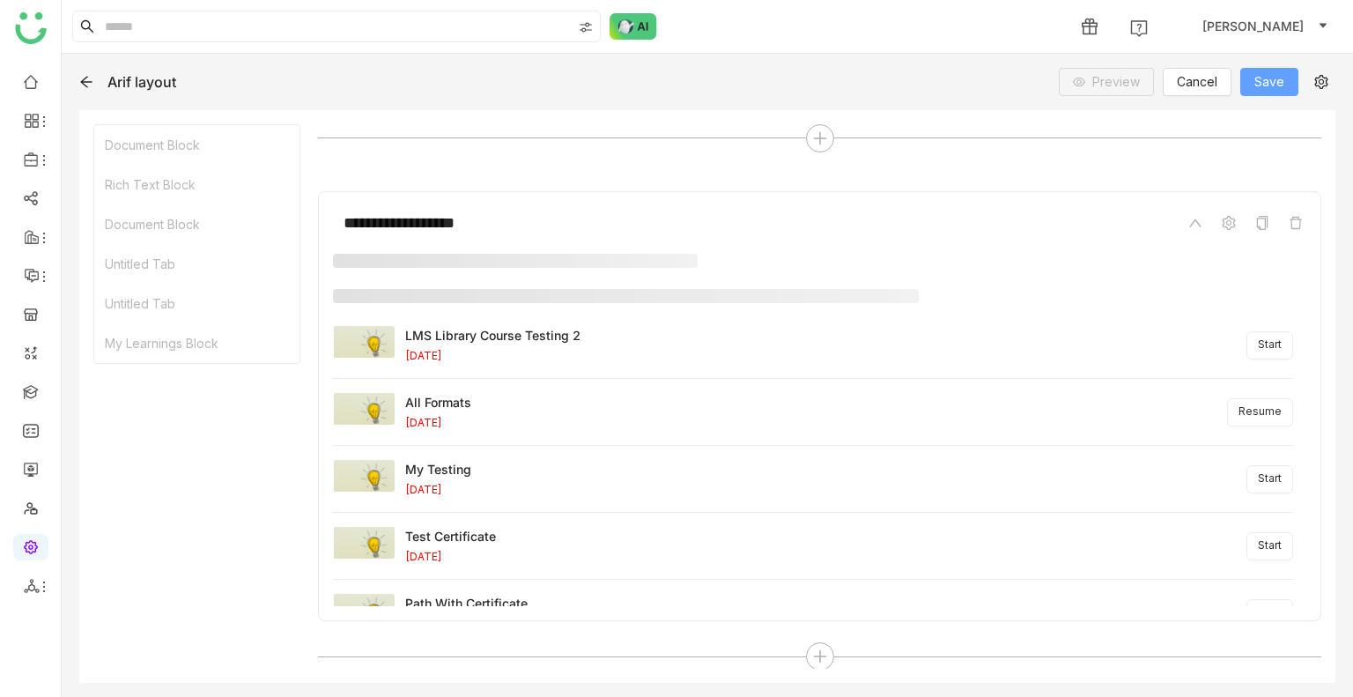
click at [1273, 80] on span "Save" at bounding box center [1270, 81] width 30 height 19
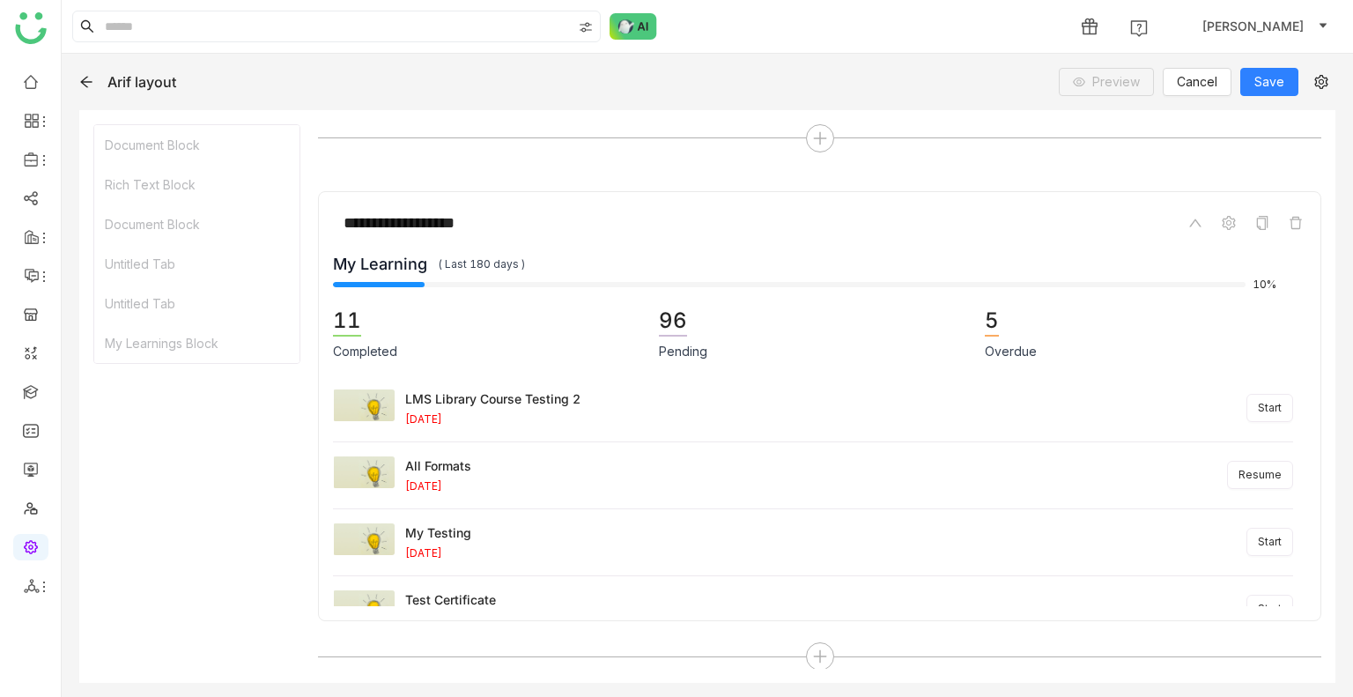
drag, startPoint x: 915, startPoint y: 84, endPoint x: 869, endPoint y: 93, distance: 46.7
drag, startPoint x: 869, startPoint y: 93, endPoint x: 433, endPoint y: 467, distance: 574.2
drag, startPoint x: 441, startPoint y: 465, endPoint x: 494, endPoint y: 715, distance: 254.9
click at [494, 696] on html "**********" at bounding box center [676, 348] width 1353 height 697
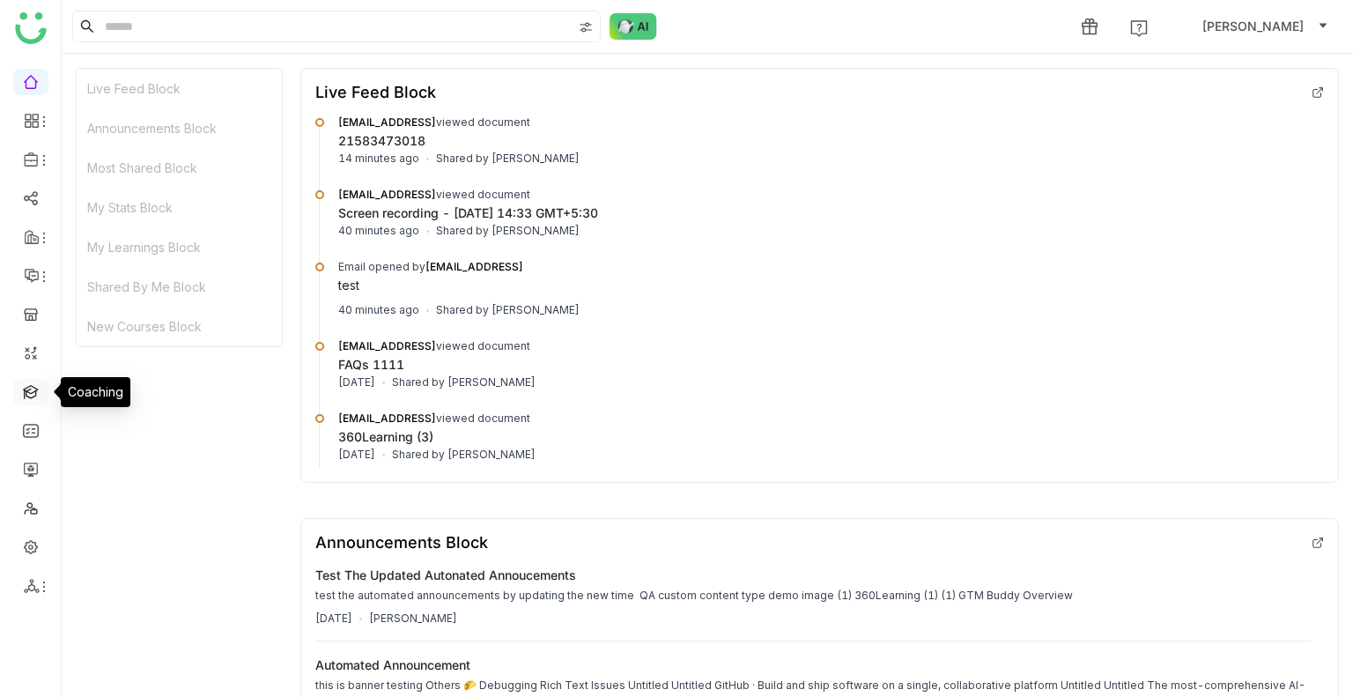
click at [32, 390] on link at bounding box center [31, 390] width 16 height 15
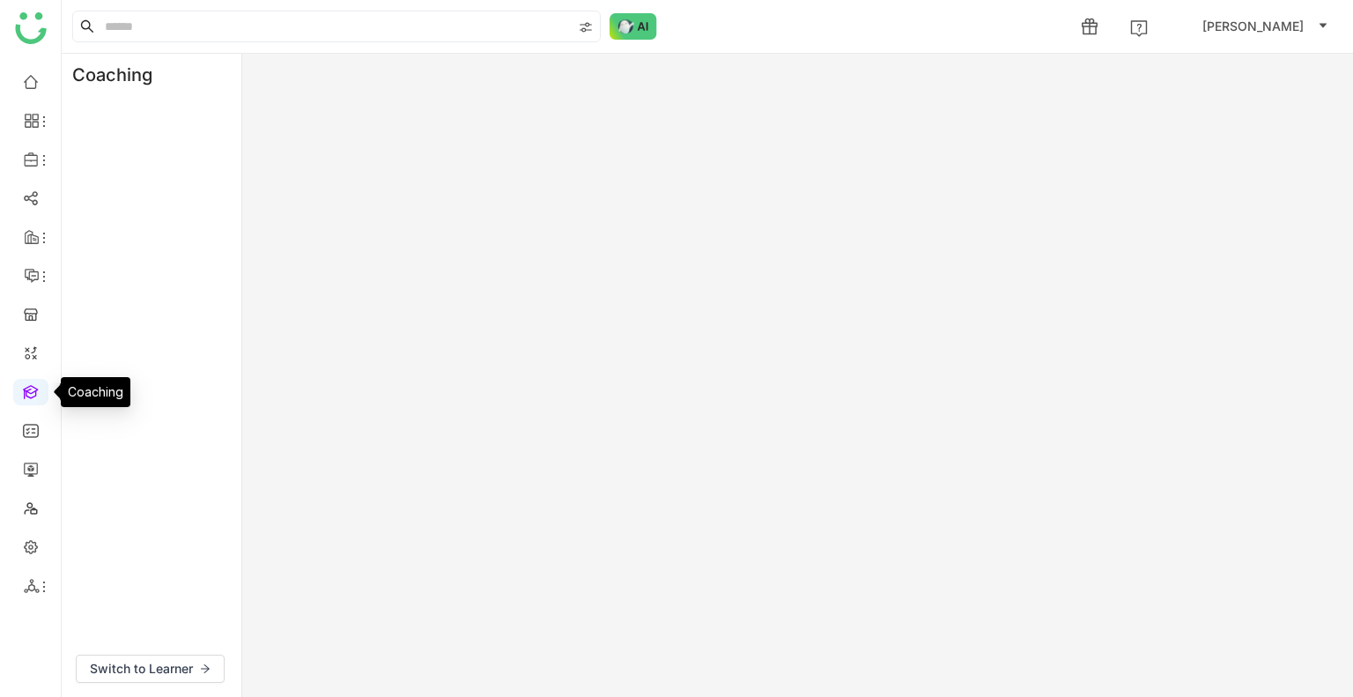
click at [32, 390] on link at bounding box center [31, 390] width 16 height 15
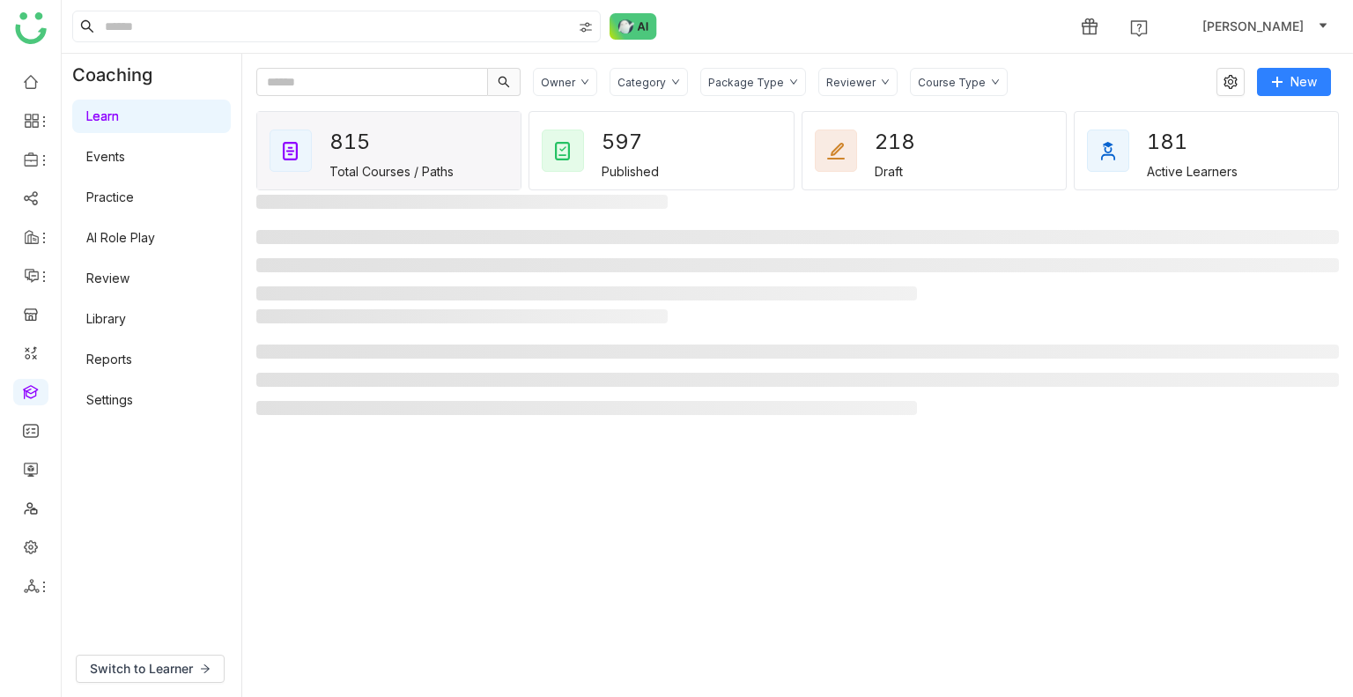
click at [128, 235] on link "AI Role Play" at bounding box center [120, 237] width 69 height 15
click at [127, 235] on link "AI Role Play" at bounding box center [120, 237] width 69 height 15
click at [129, 235] on link "AI Role Play" at bounding box center [120, 237] width 69 height 15
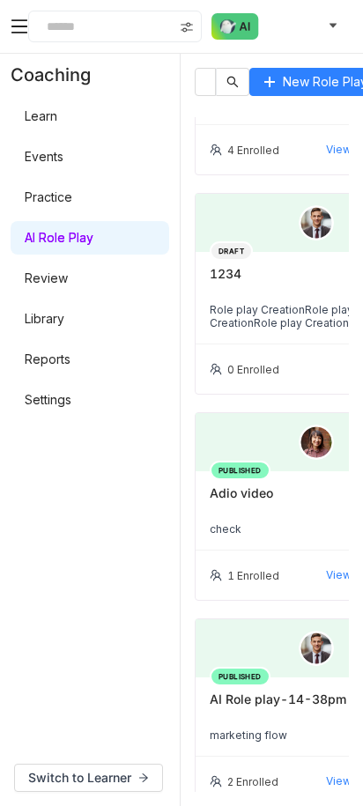
scroll to position [2731, 0]
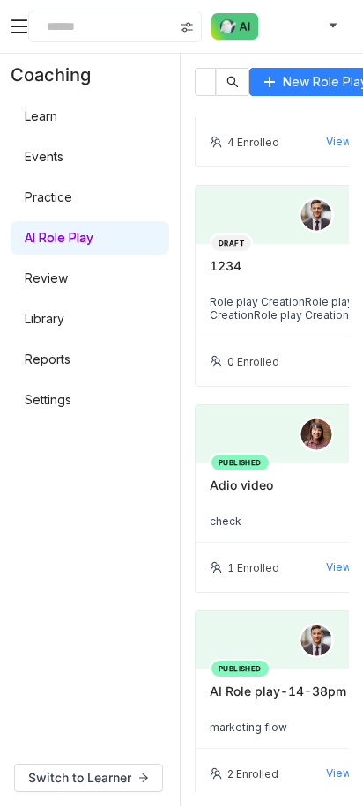
click at [256, 218] on div at bounding box center [316, 215] width 241 height 58
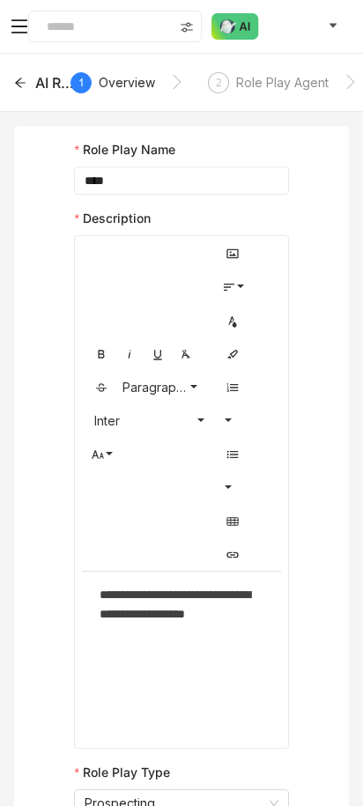
click at [19, 29] on icon at bounding box center [20, 27] width 18 height 18
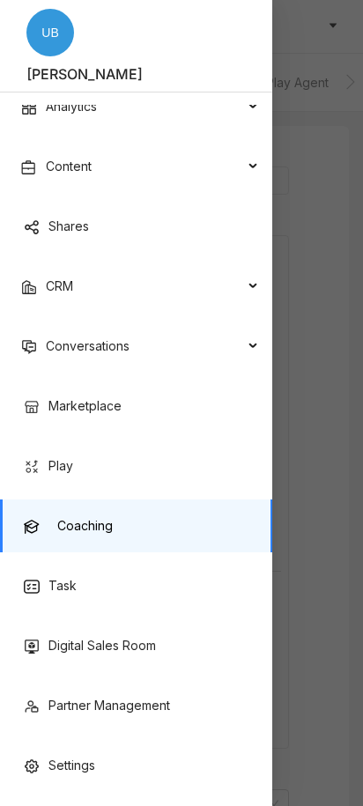
scroll to position [88, 0]
click at [106, 638] on link "Digital Sales Room" at bounding box center [90, 645] width 132 height 15
click at [103, 638] on link "Digital Sales Room" at bounding box center [90, 645] width 132 height 15
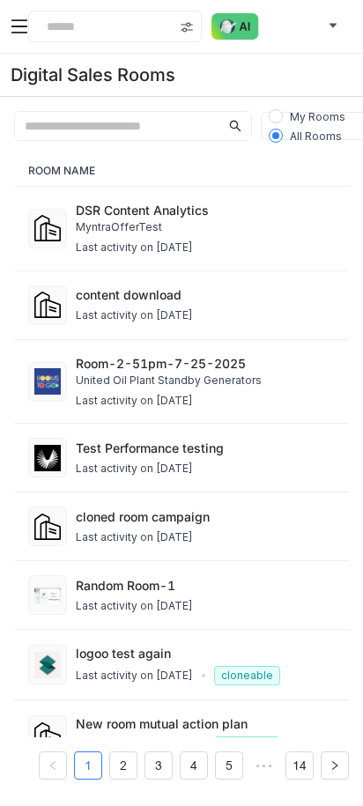
click at [176, 227] on div "MyntraOfferTest" at bounding box center [205, 227] width 259 height 17
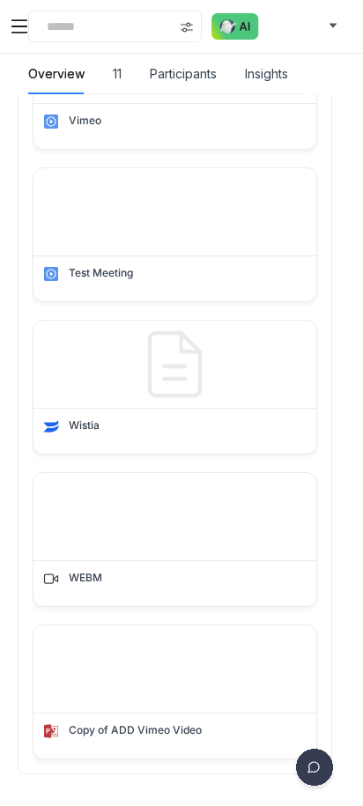
scroll to position [546, 0]
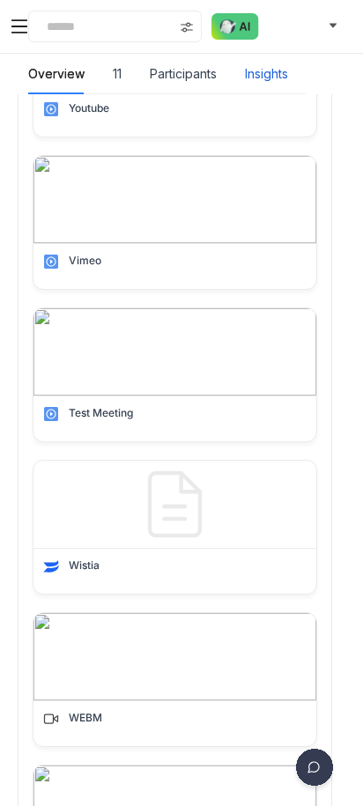
click at [271, 75] on div "Insights" at bounding box center [266, 73] width 43 height 19
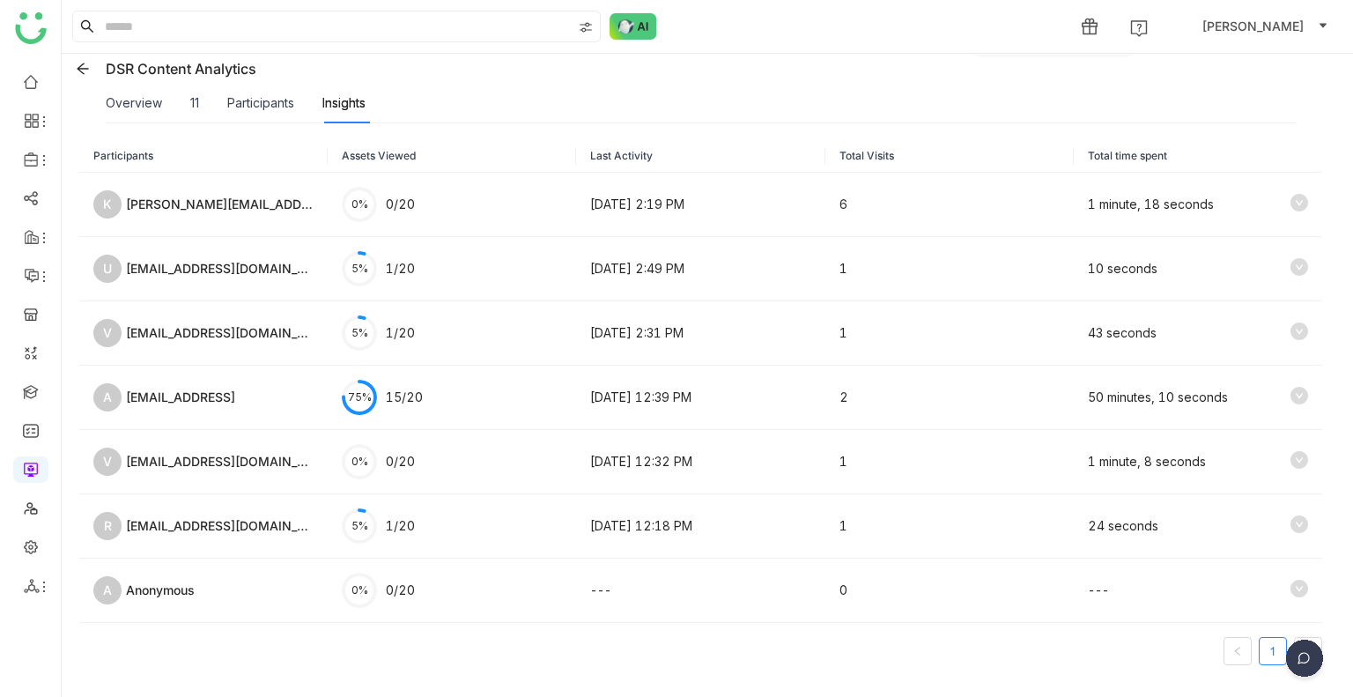
scroll to position [151, 0]
click at [39, 77] on link at bounding box center [31, 80] width 16 height 15
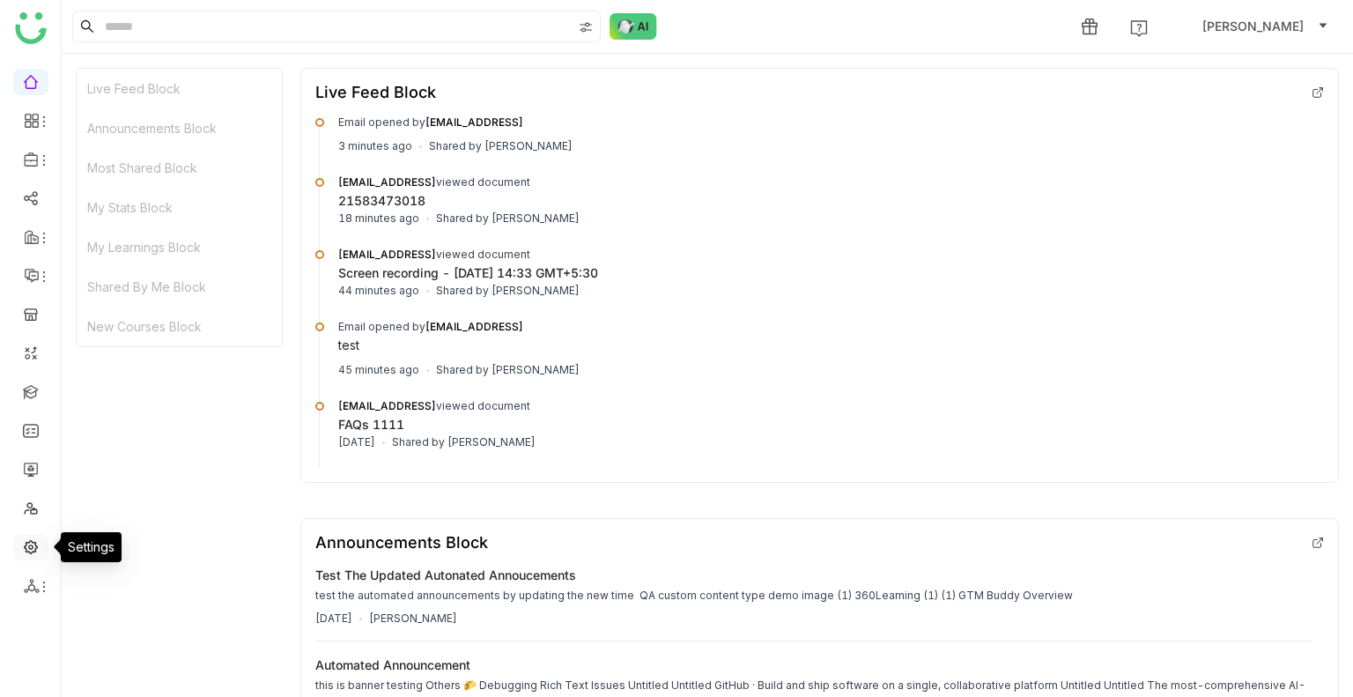
click at [39, 546] on link at bounding box center [31, 545] width 16 height 15
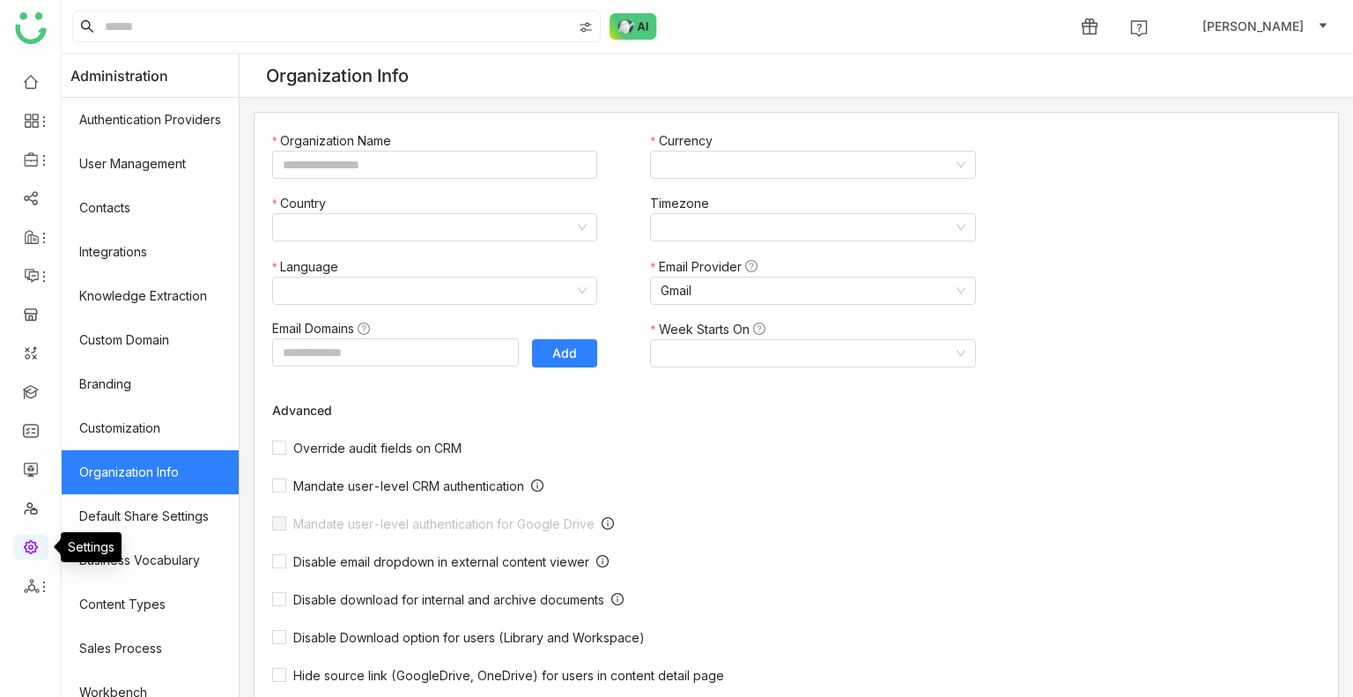
type input "*******"
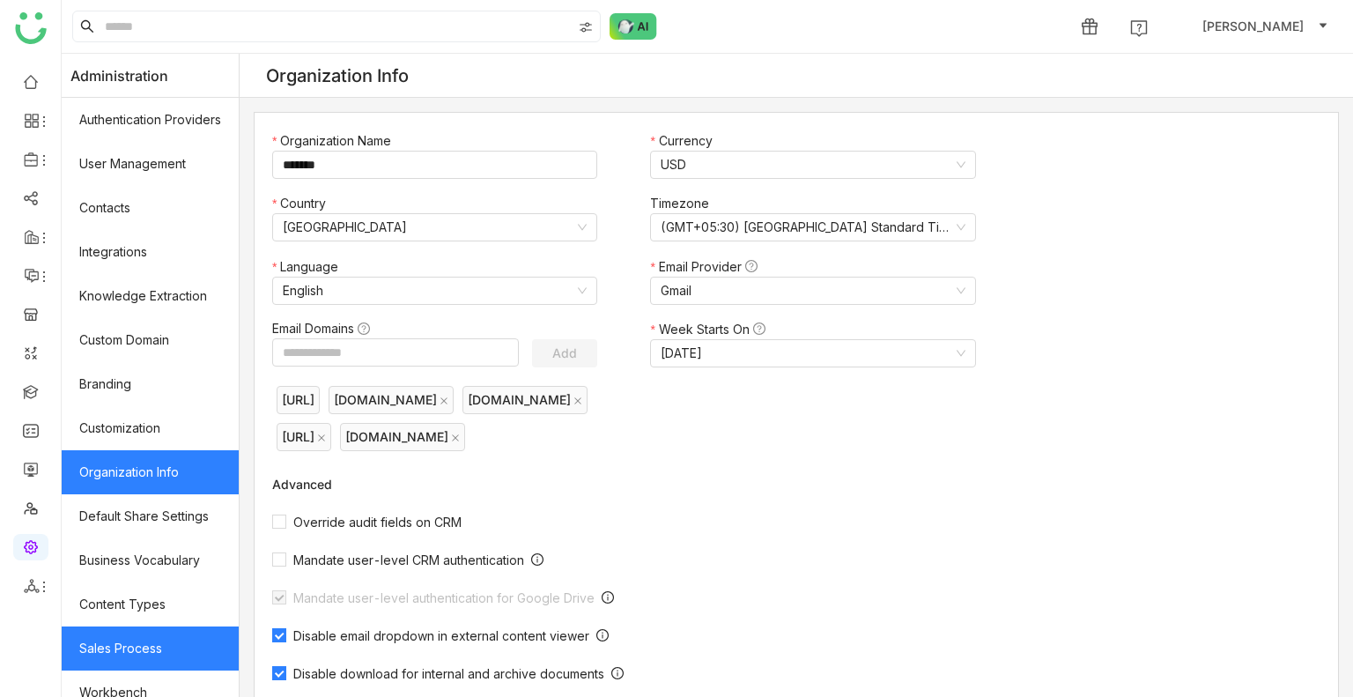
scroll to position [237, 0]
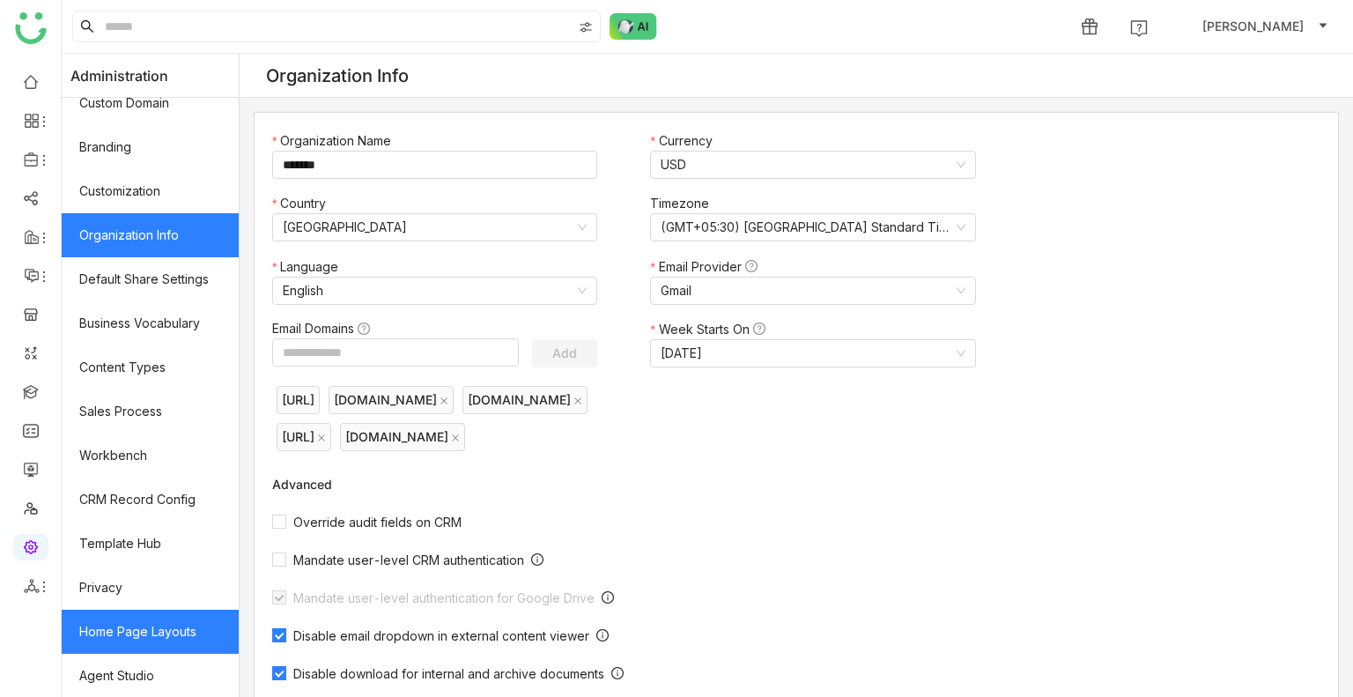
click at [138, 619] on link "Home Page Layouts" at bounding box center [150, 632] width 177 height 44
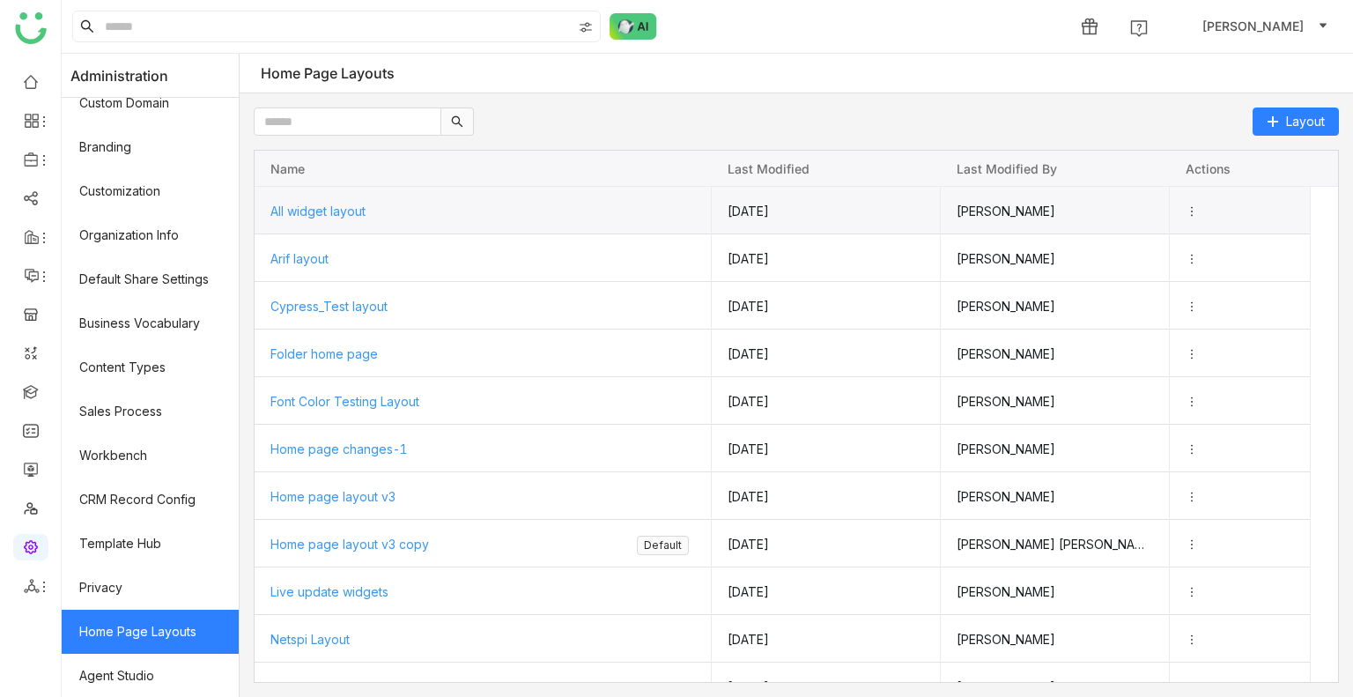
click at [320, 211] on span "All widget layout" at bounding box center [317, 211] width 95 height 15
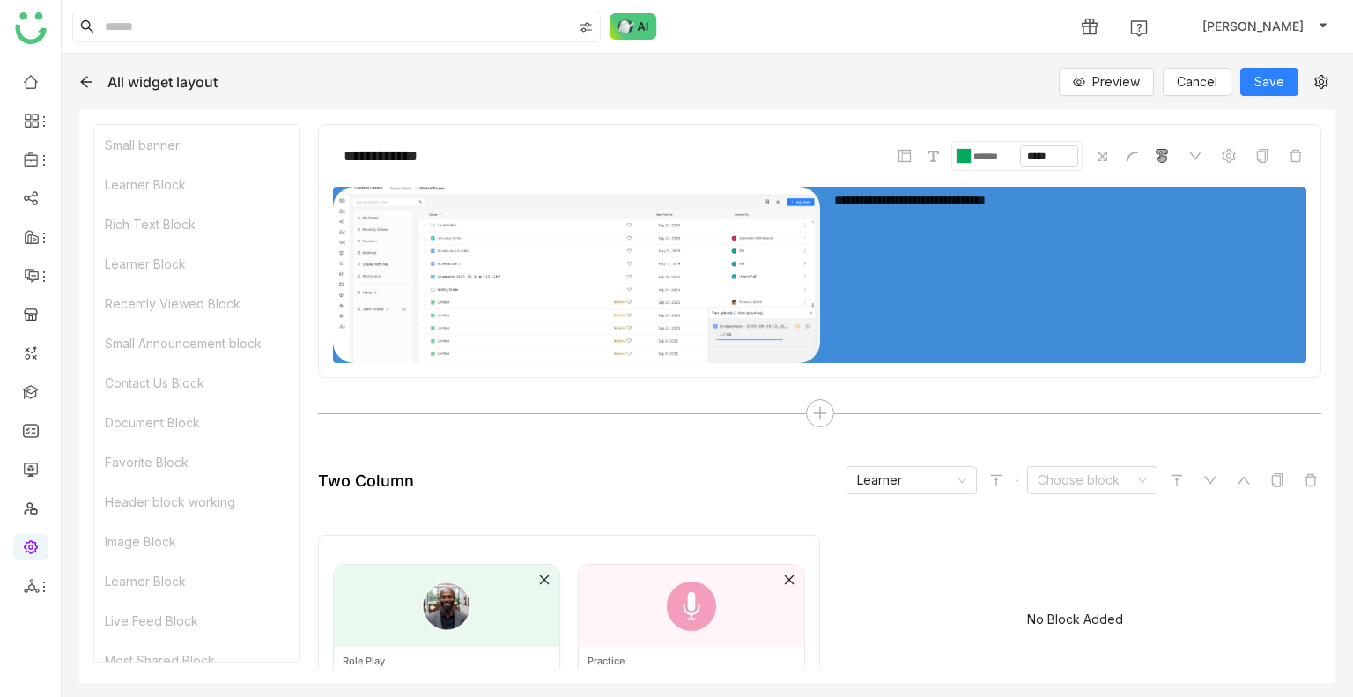
click at [93, 85] on icon at bounding box center [86, 82] width 14 height 14
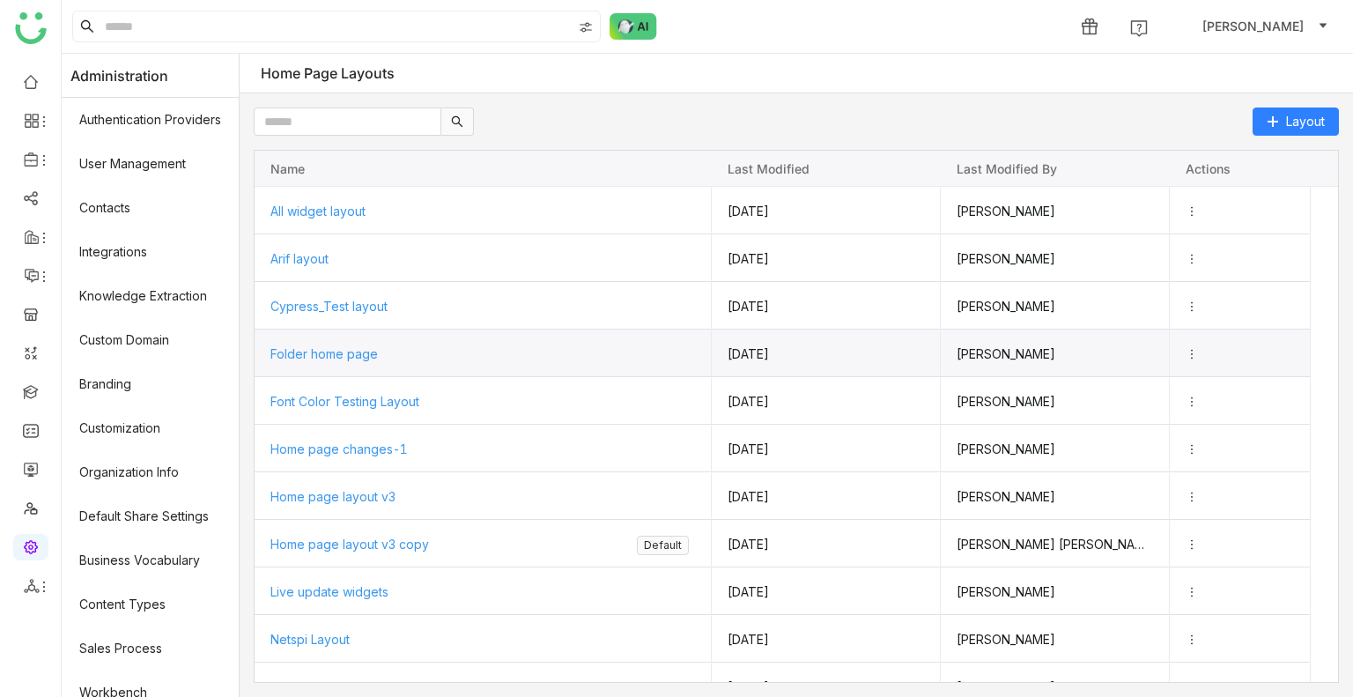
click at [342, 352] on span "Folder home page" at bounding box center [323, 353] width 107 height 15
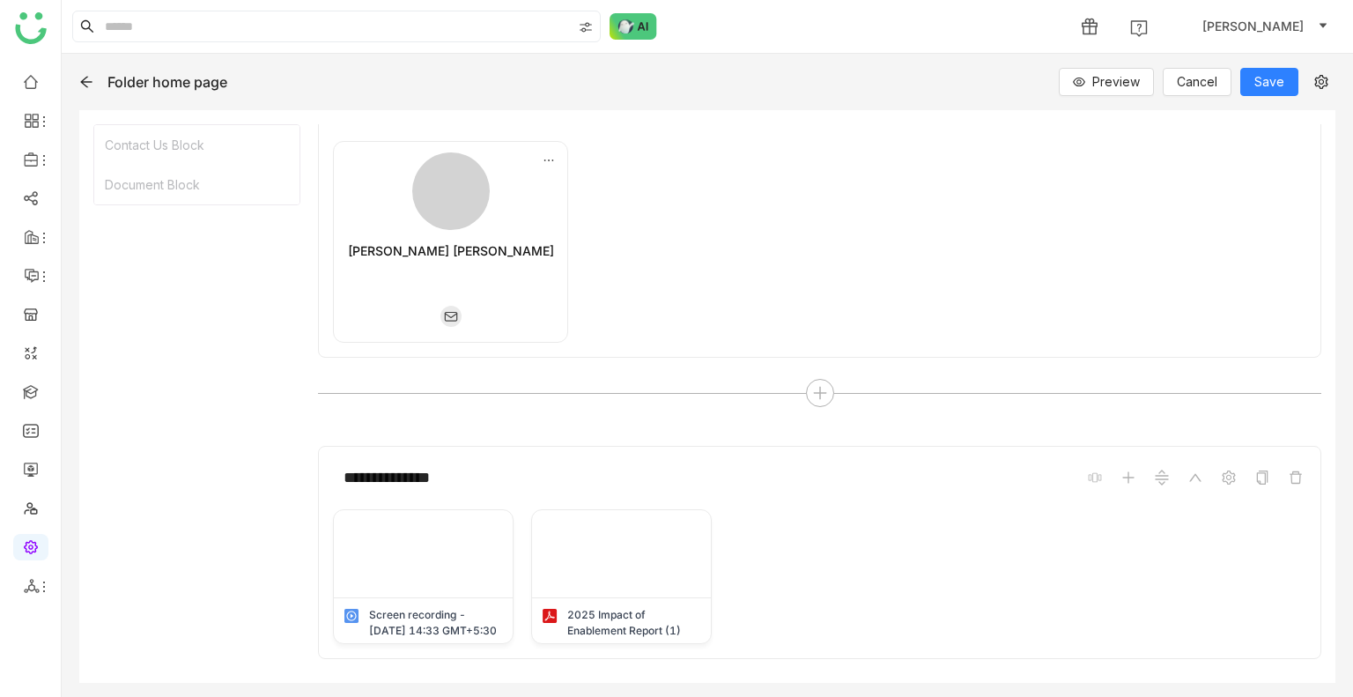
scroll to position [86, 0]
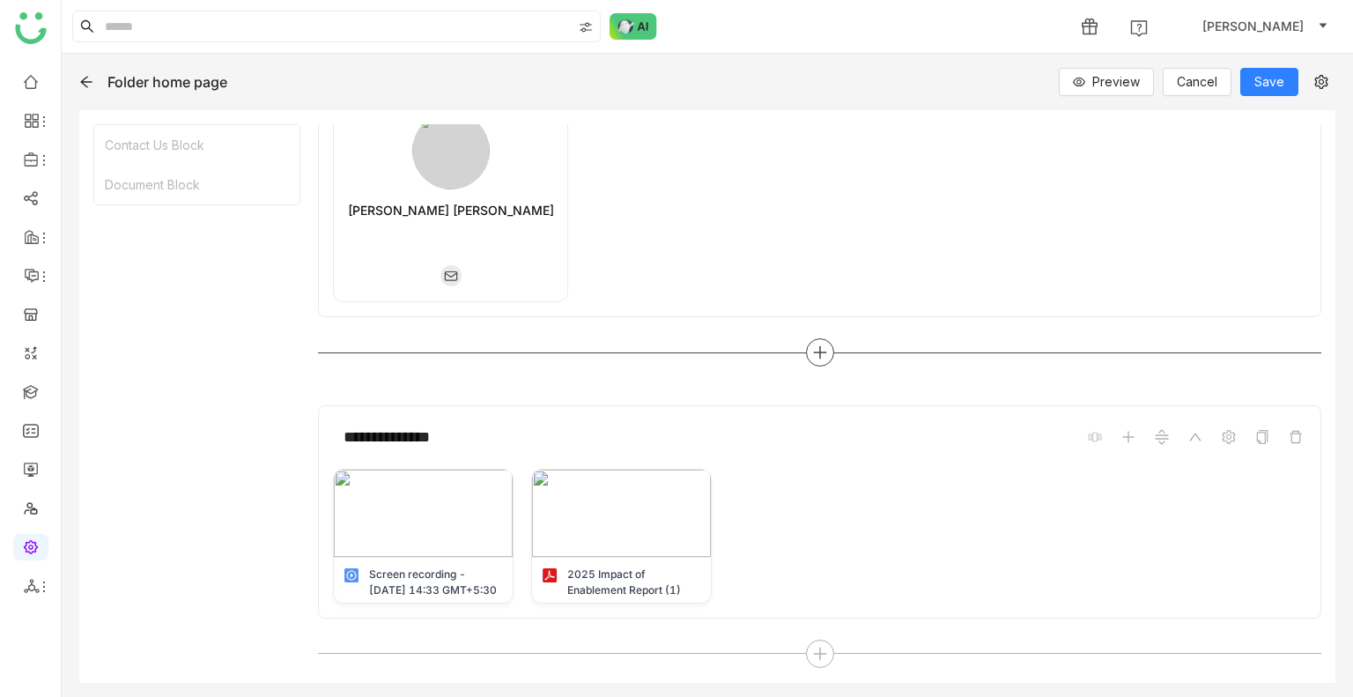
click at [814, 345] on icon at bounding box center [820, 353] width 16 height 16
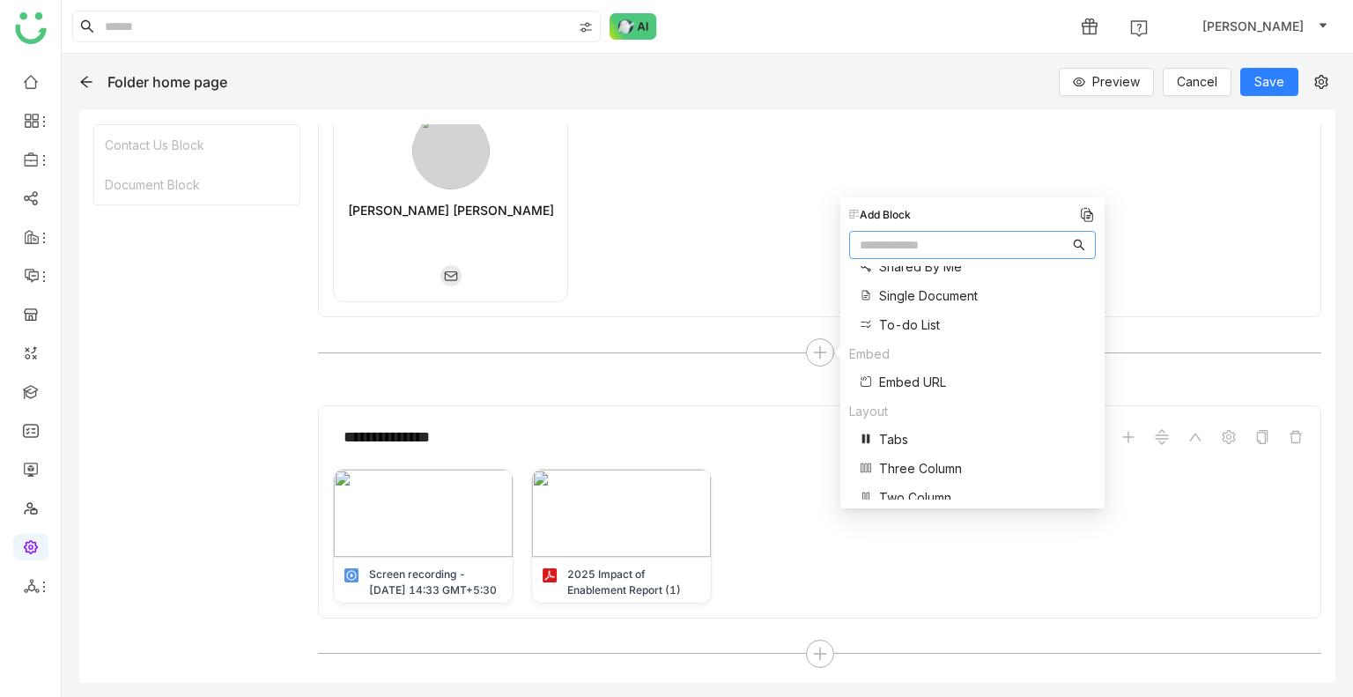
scroll to position [733, 0]
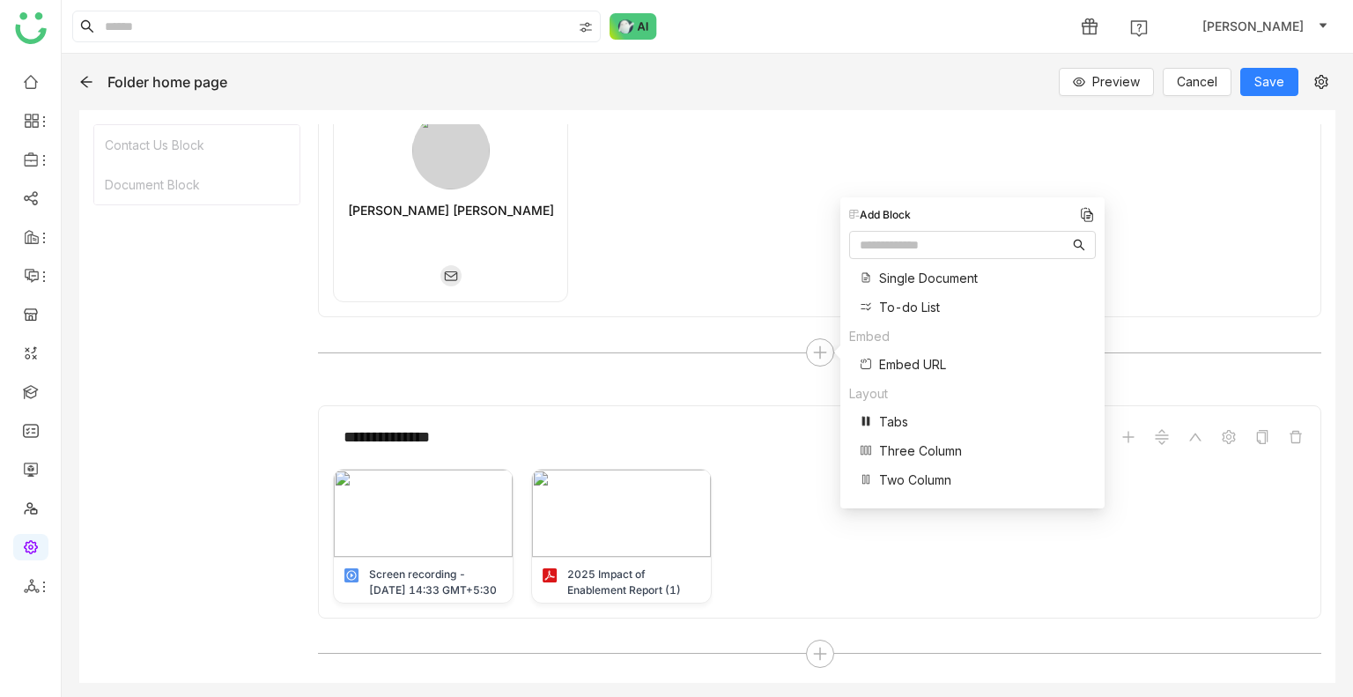
click at [945, 456] on span "Three Column" at bounding box center [920, 450] width 83 height 19
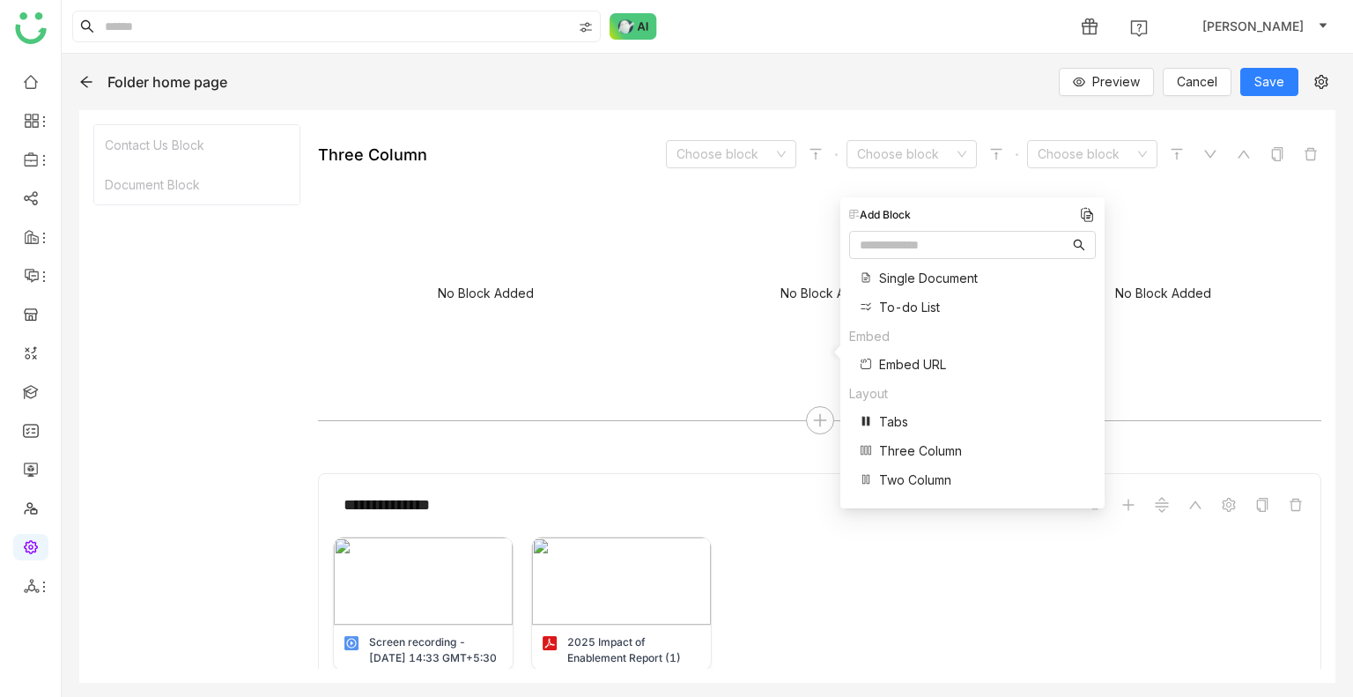
scroll to position [367, 0]
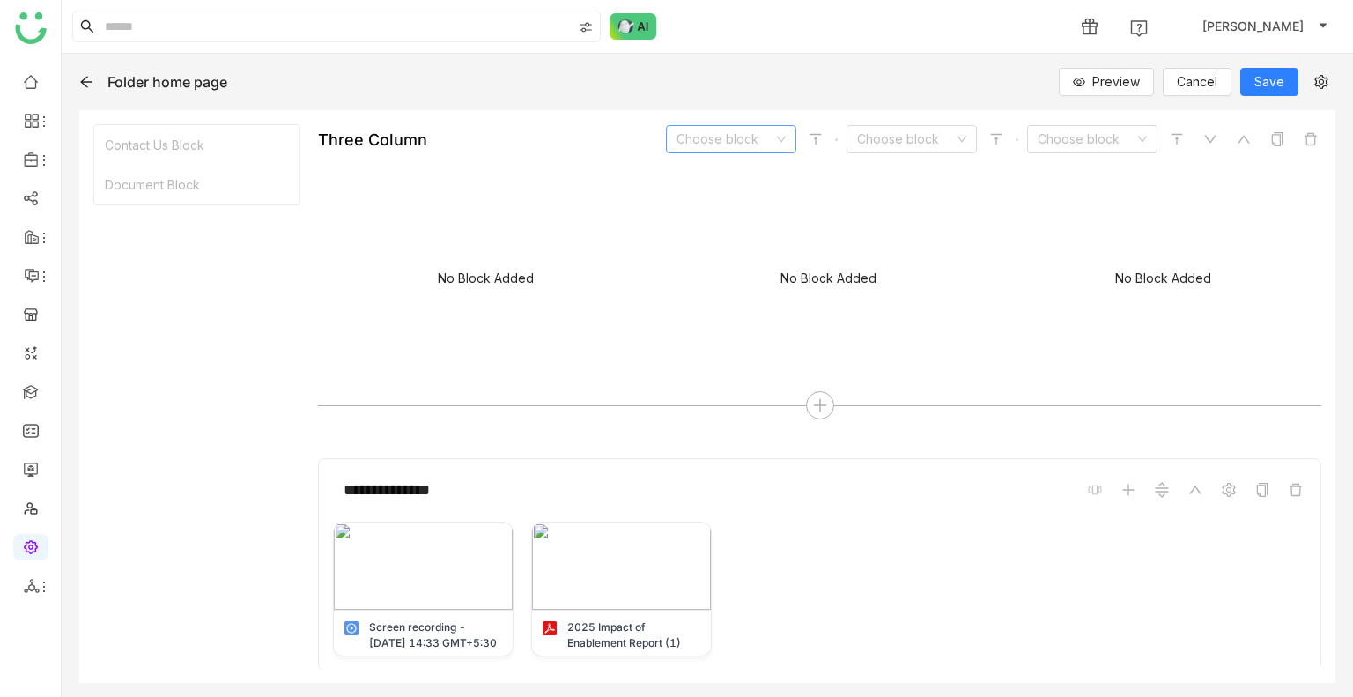
click at [720, 143] on input at bounding box center [725, 139] width 97 height 26
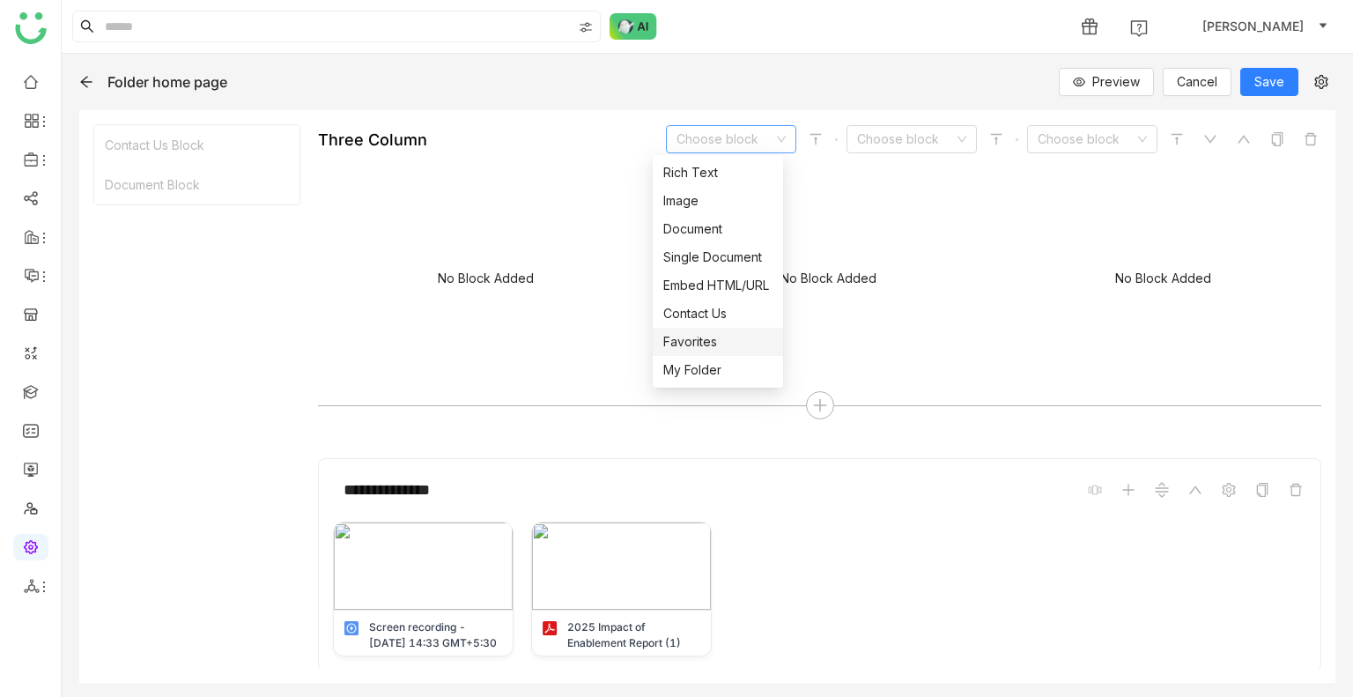
scroll to position [264, 0]
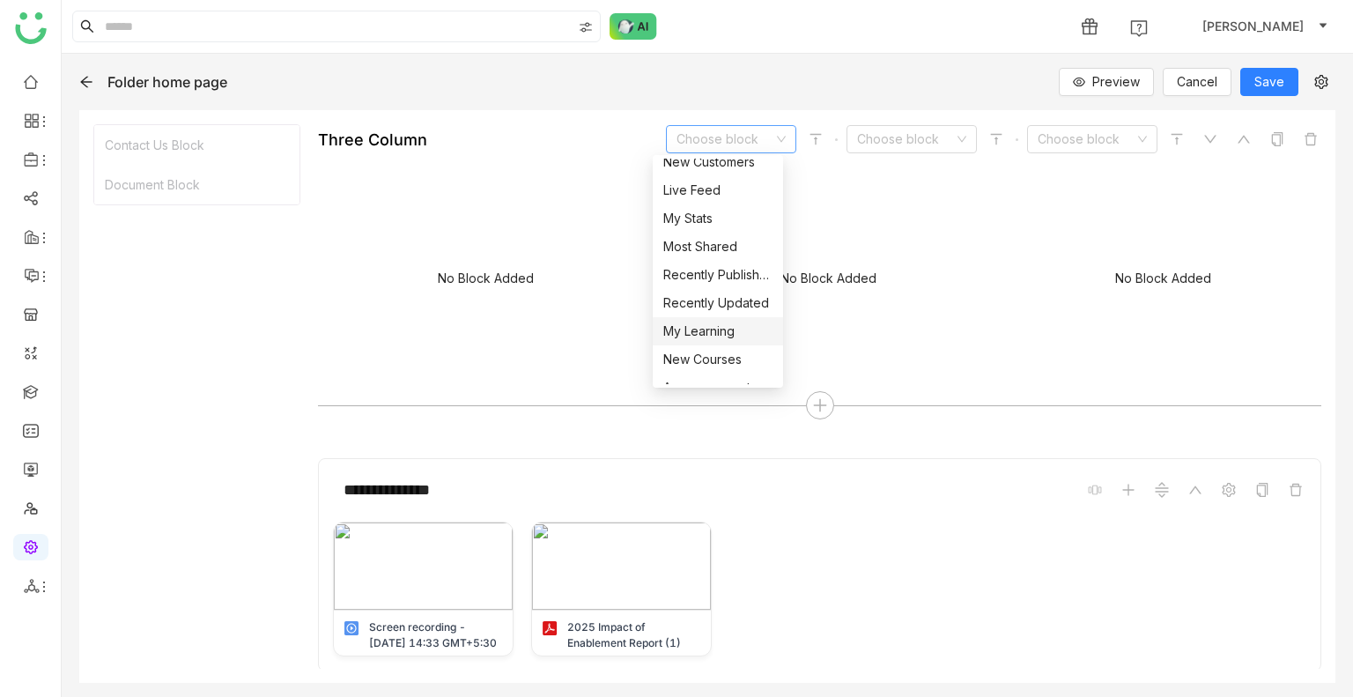
click at [715, 319] on nz-option-item "My Learning" at bounding box center [718, 331] width 130 height 28
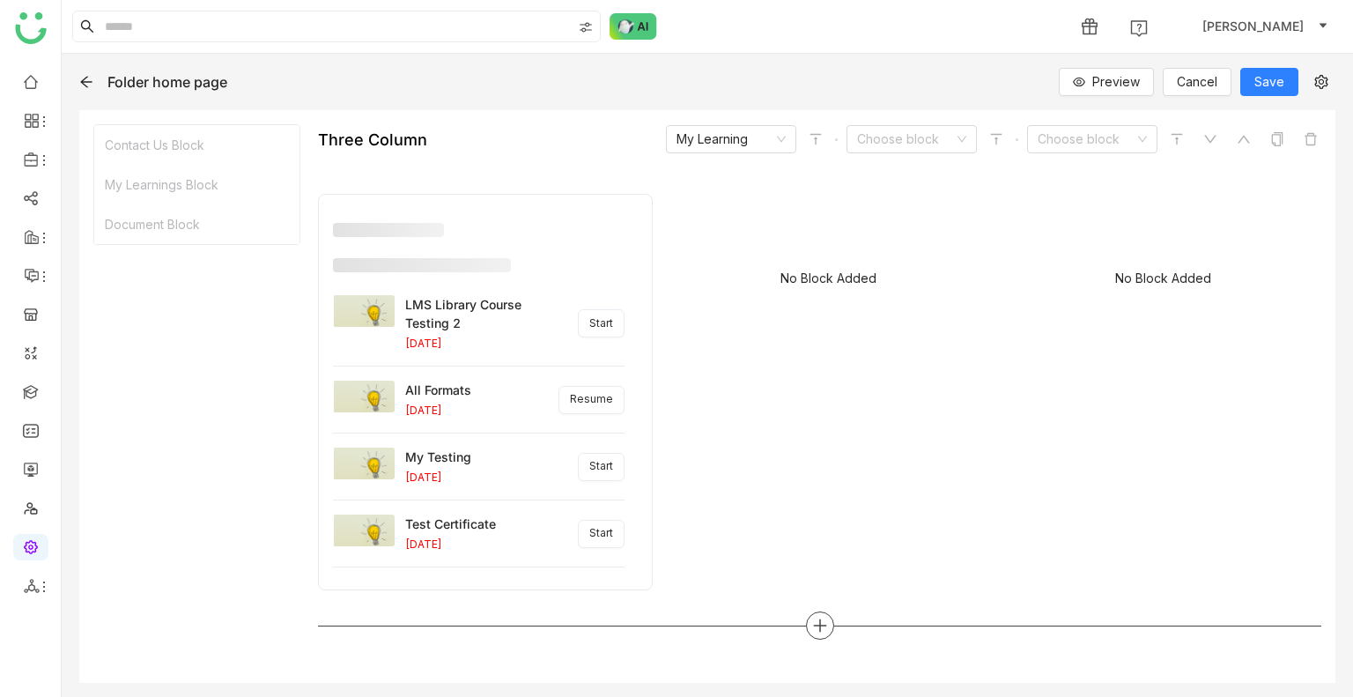
click at [819, 618] on icon at bounding box center [820, 626] width 16 height 16
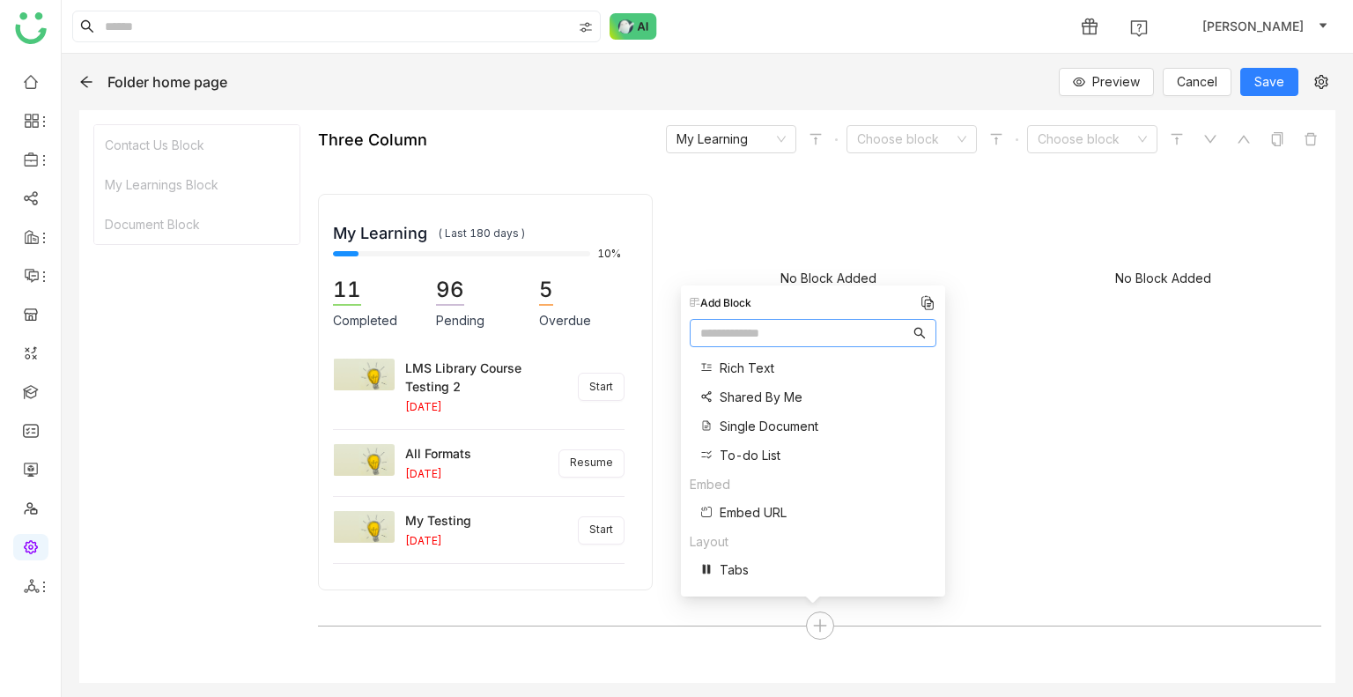
scroll to position [733, 0]
click at [778, 566] on span "Two Column" at bounding box center [756, 568] width 72 height 19
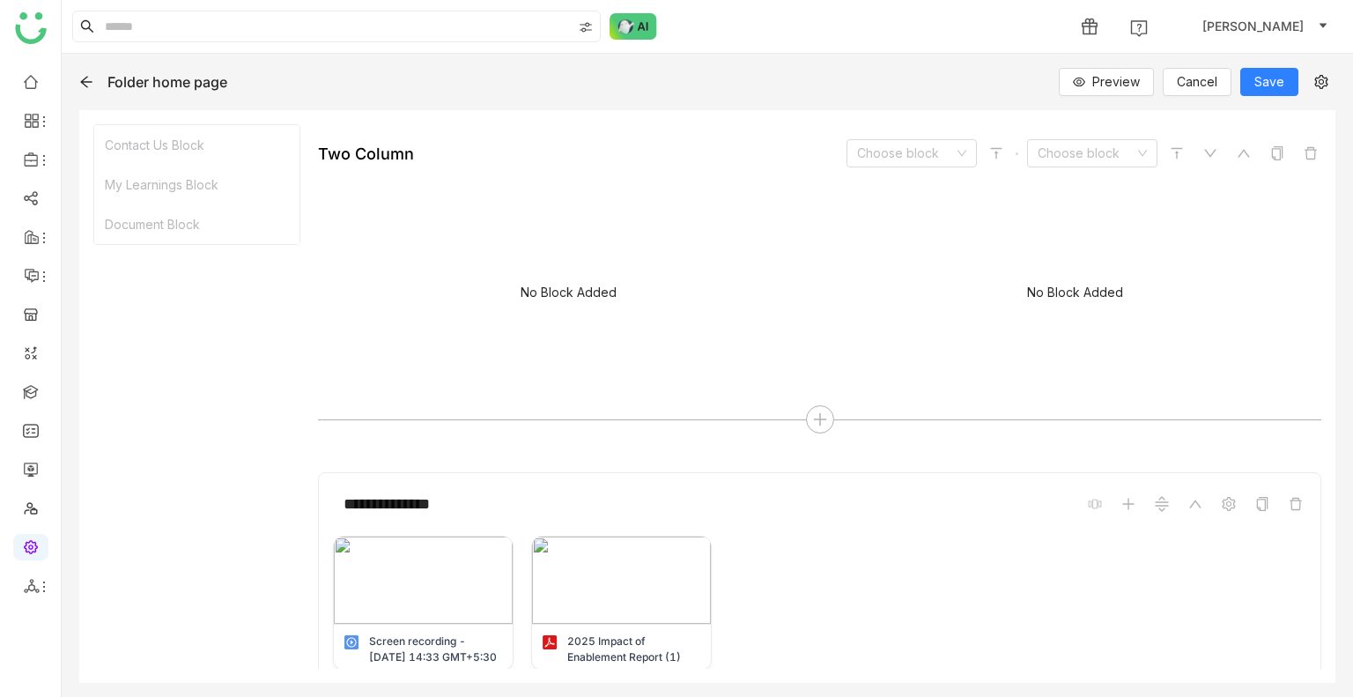
scroll to position [920, 0]
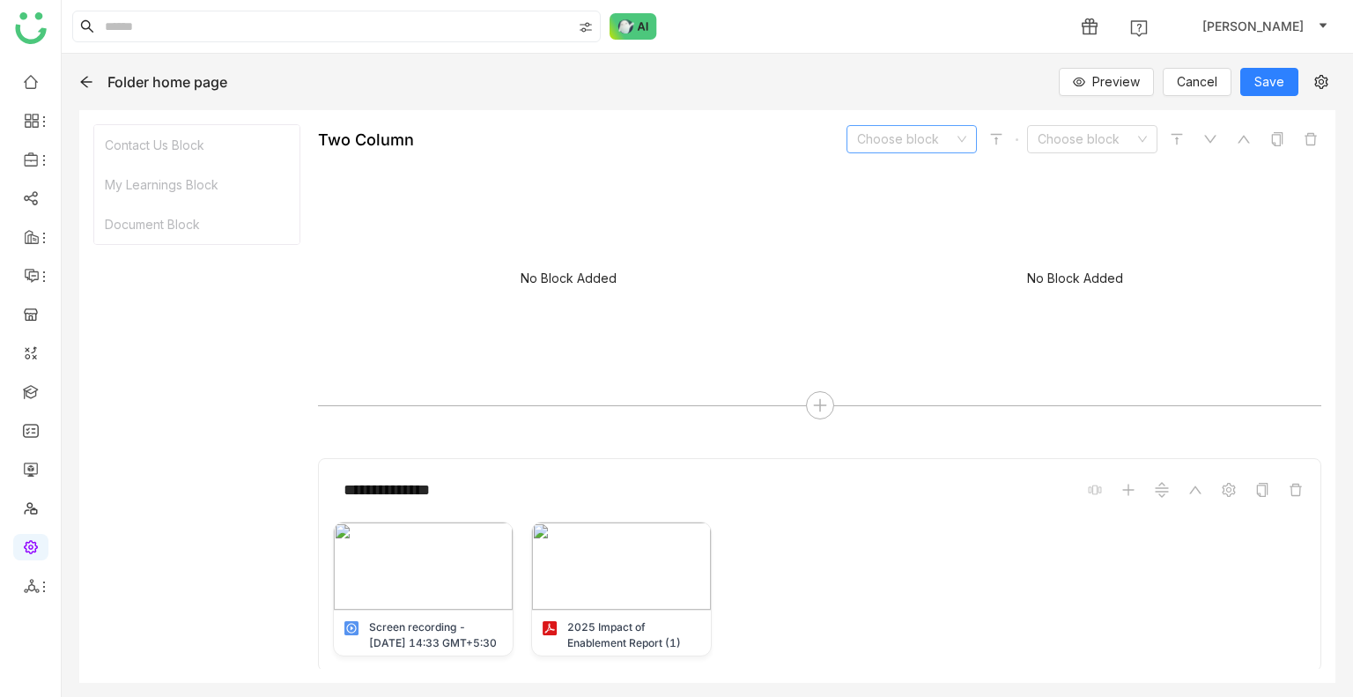
click at [934, 140] on input at bounding box center [905, 139] width 97 height 26
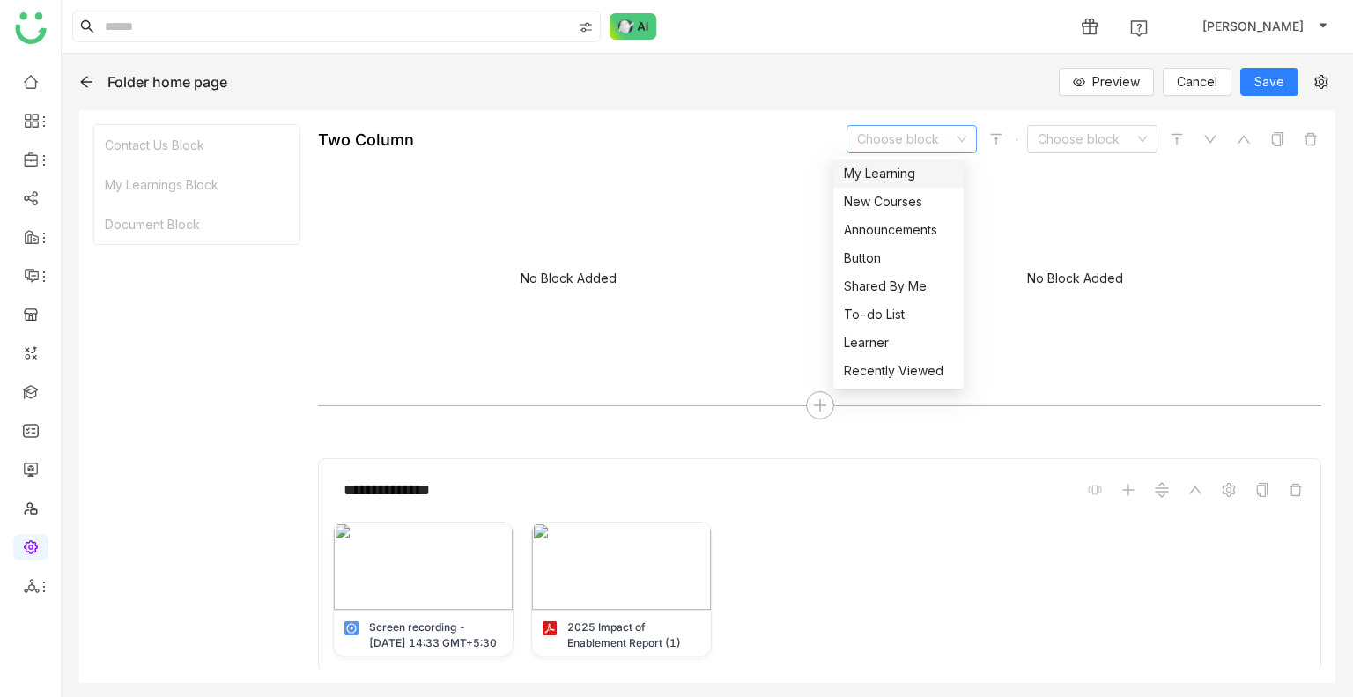
click at [879, 174] on div "My Learning" at bounding box center [898, 173] width 109 height 19
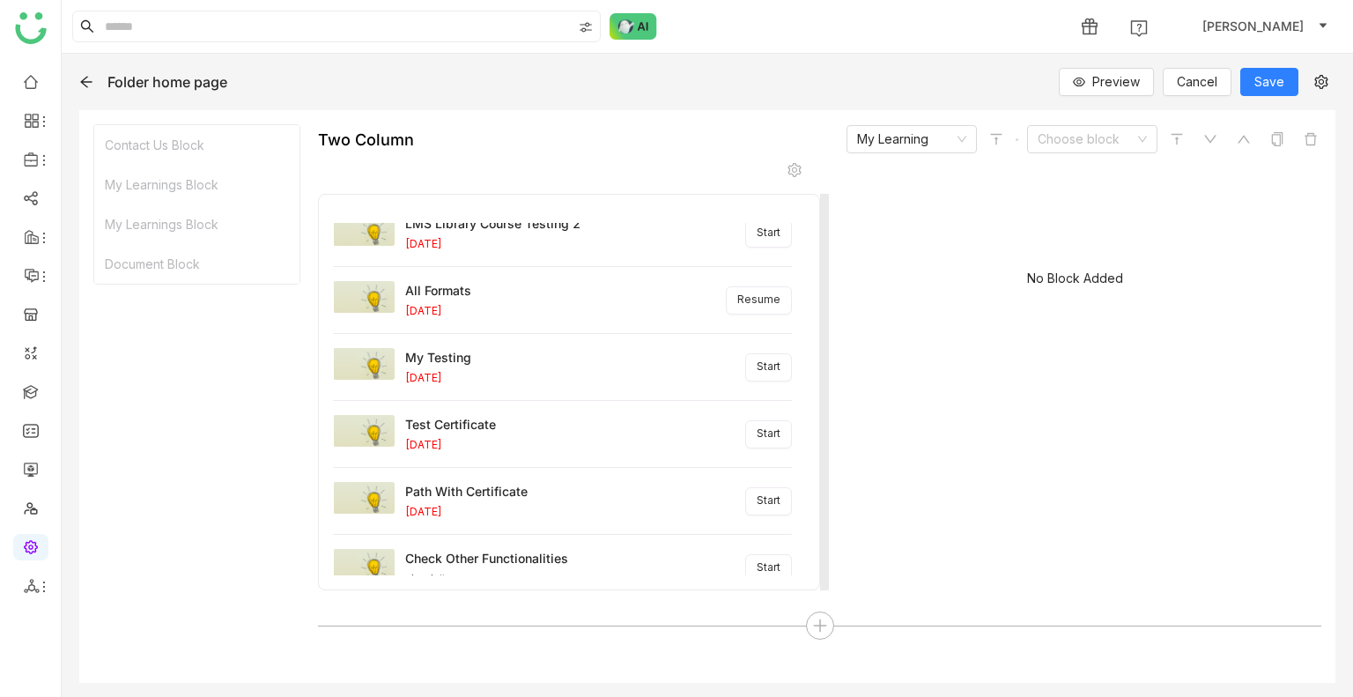
scroll to position [167, 0]
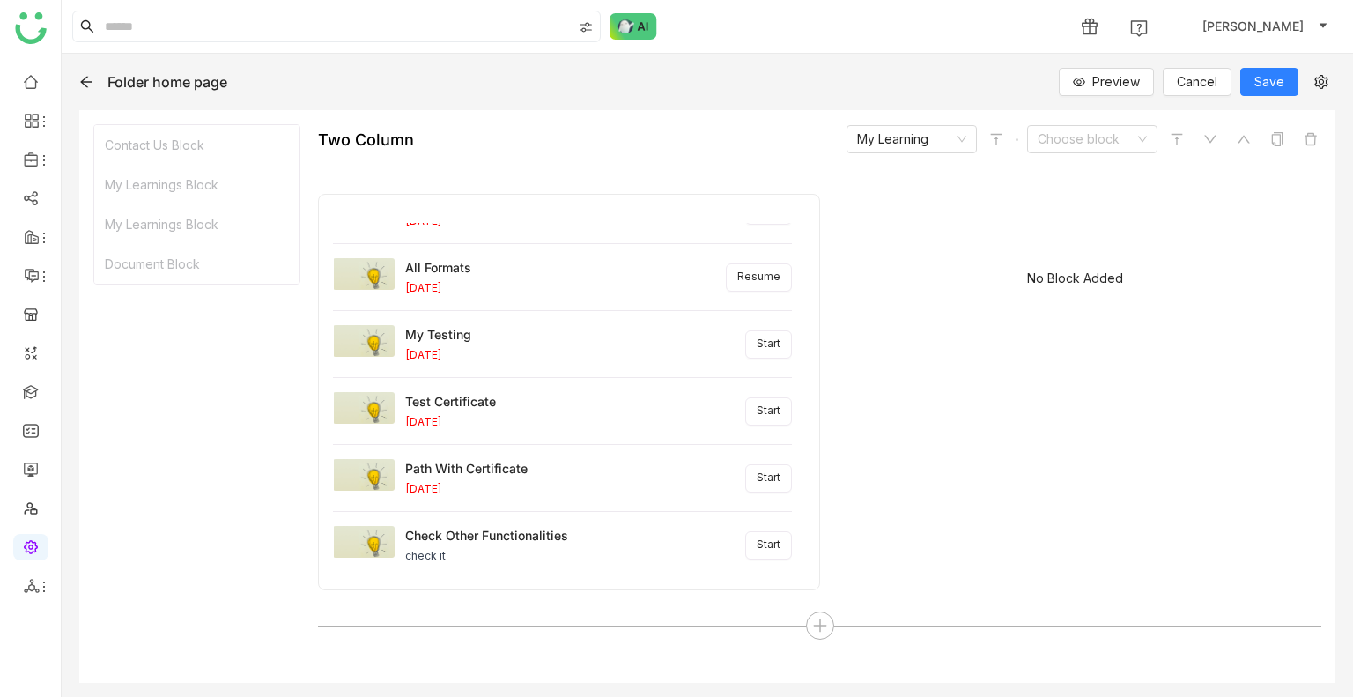
click at [1256, 64] on div "**********" at bounding box center [708, 375] width 1292 height 643
click at [1096, 86] on span "Preview" at bounding box center [1117, 81] width 48 height 19
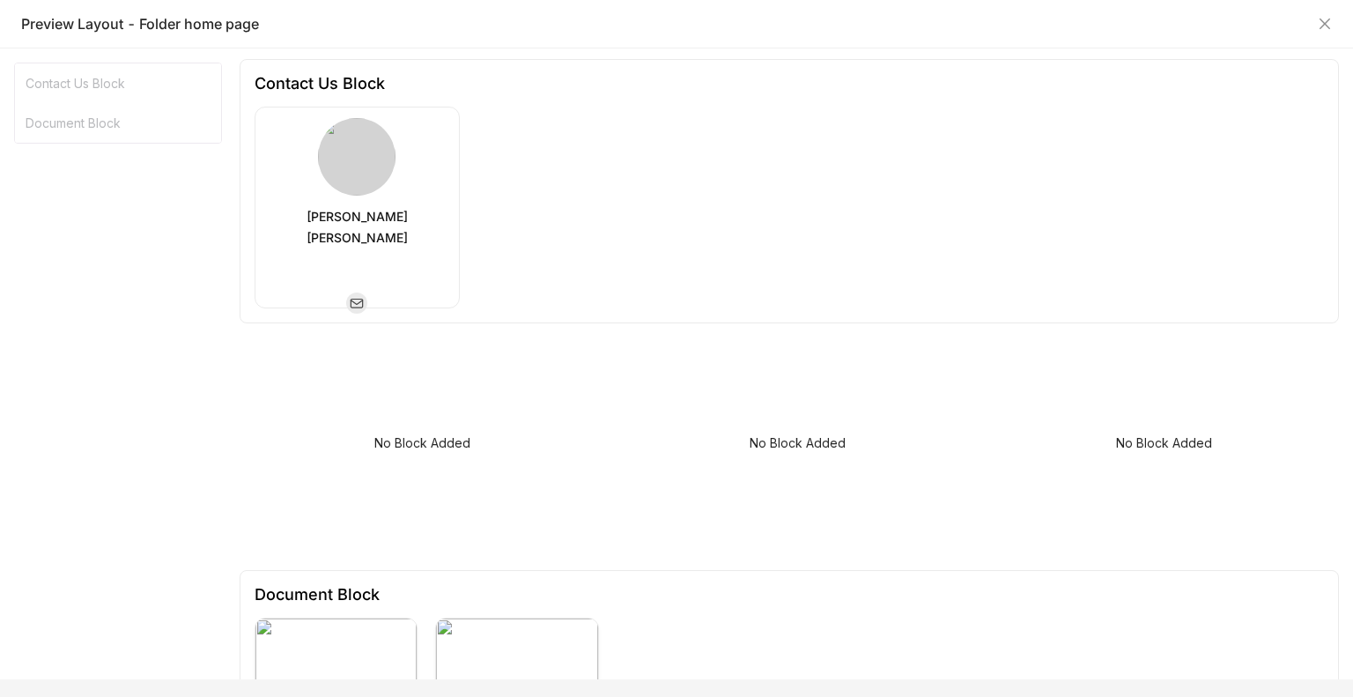
scroll to position [0, 0]
click at [1329, 27] on icon "Close" at bounding box center [1325, 24] width 11 height 11
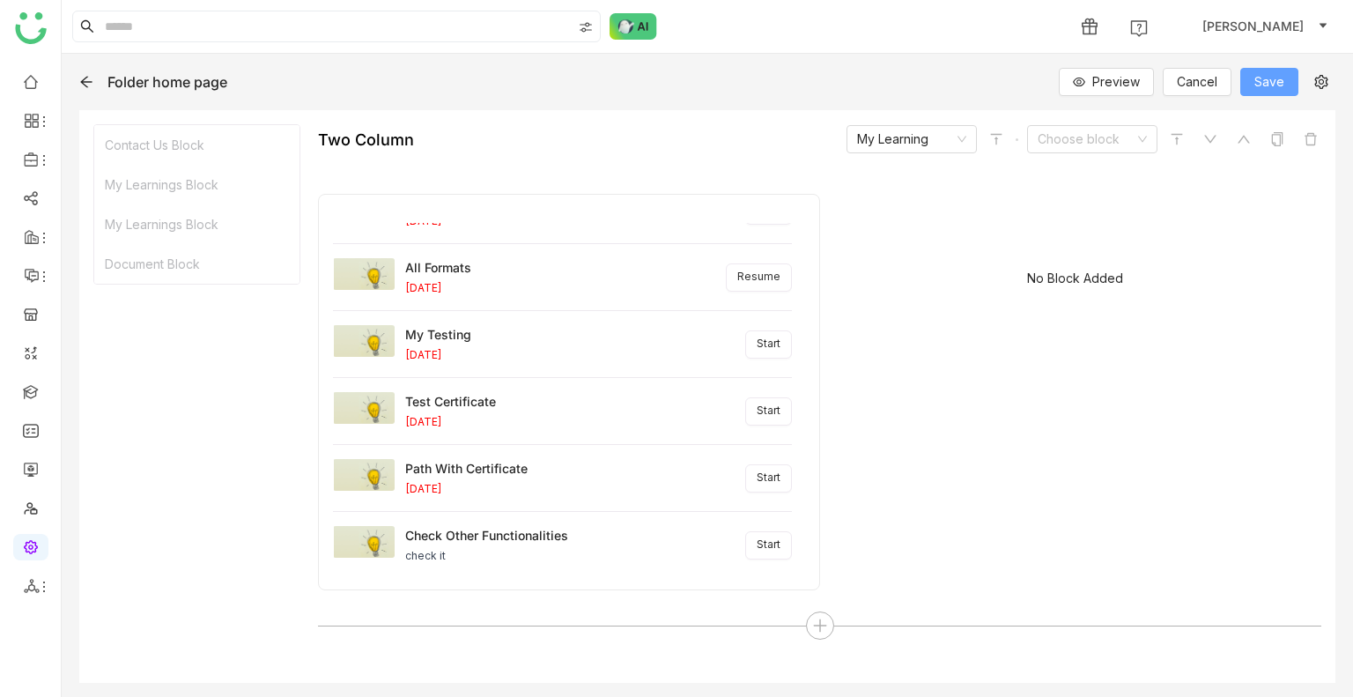
click at [1257, 72] on span "Save" at bounding box center [1270, 81] width 30 height 19
click at [1080, 79] on icon at bounding box center [1079, 82] width 12 height 12
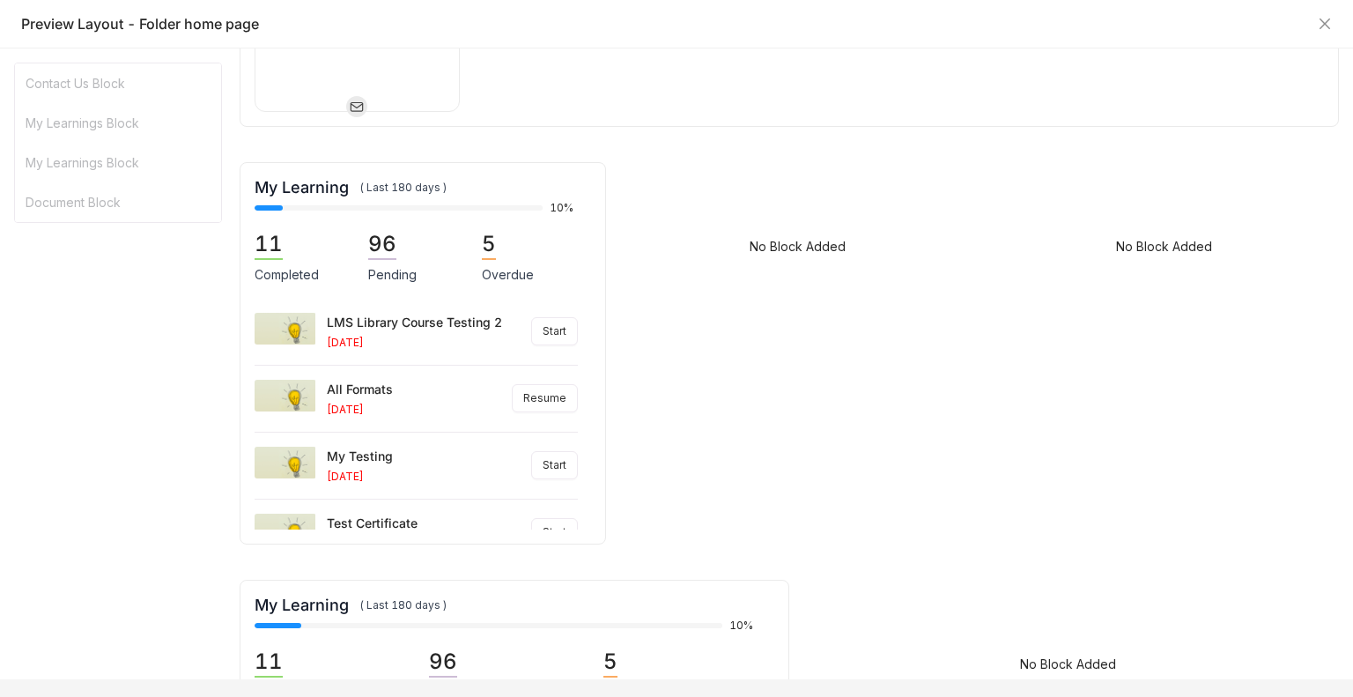
scroll to position [288, 0]
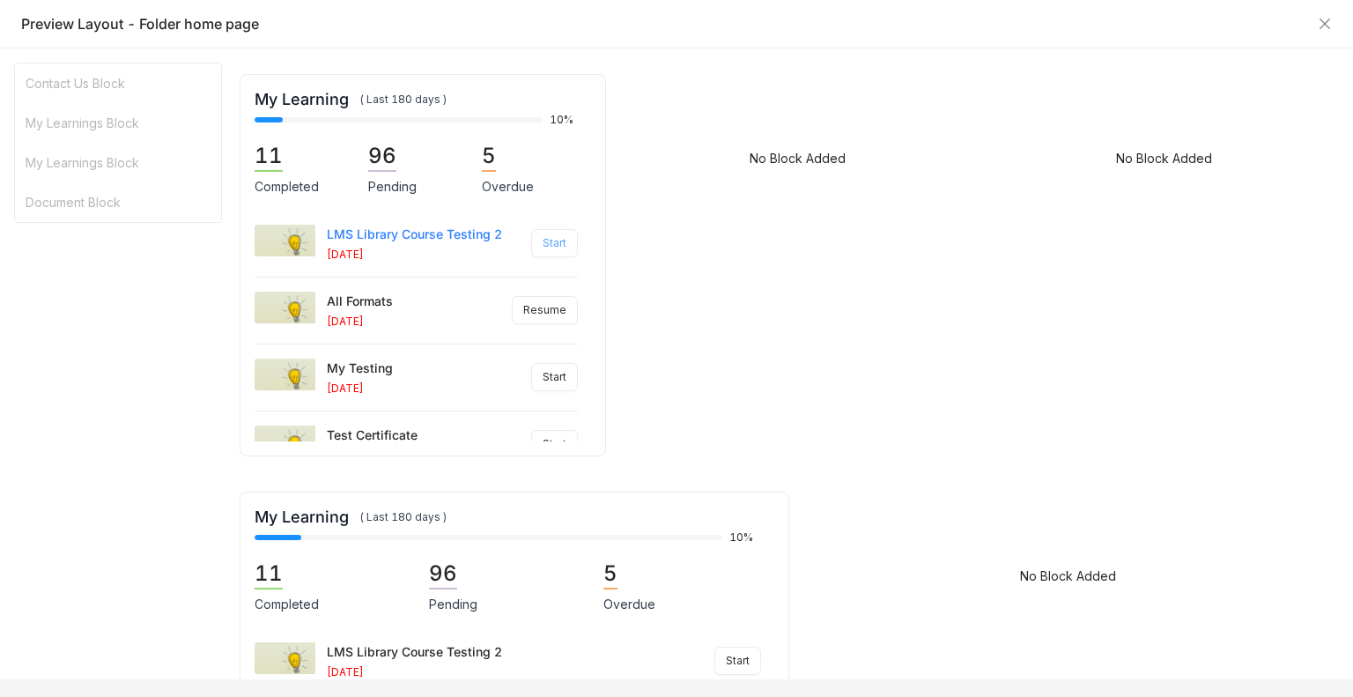
click at [552, 242] on span "Start" at bounding box center [555, 243] width 24 height 17
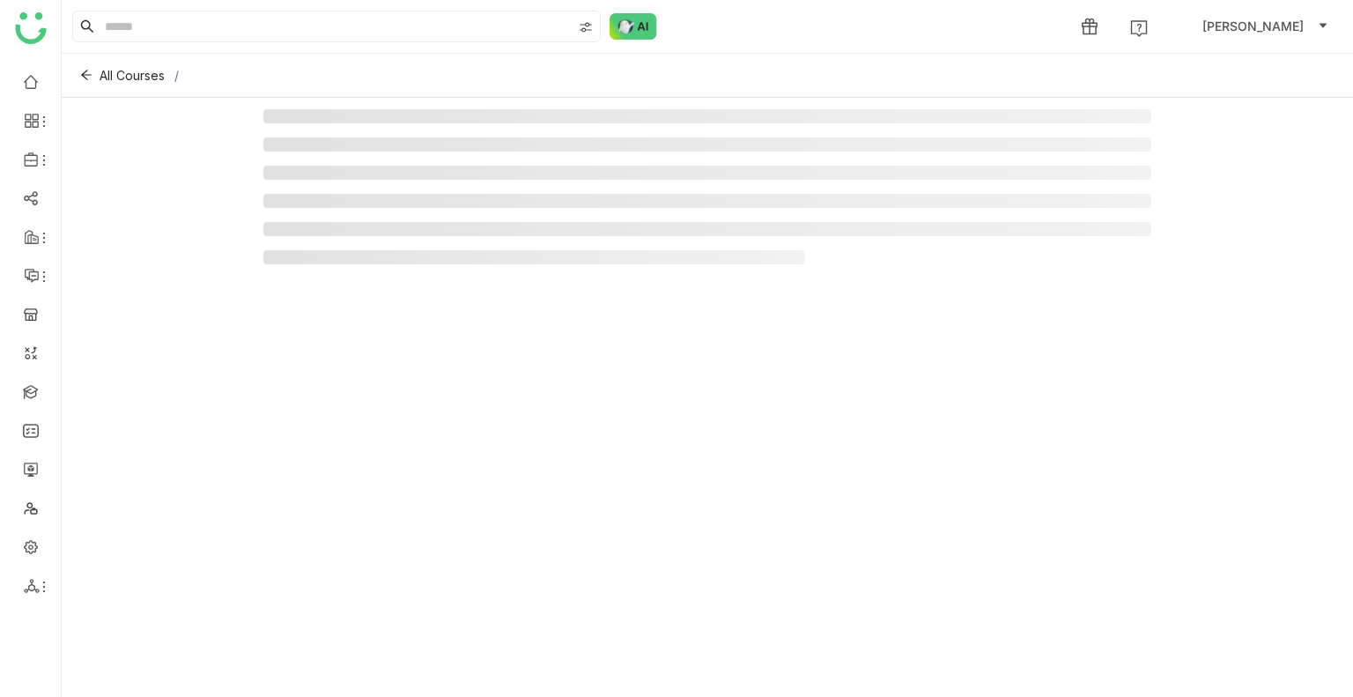
click at [552, 242] on ul at bounding box center [707, 186] width 889 height 155
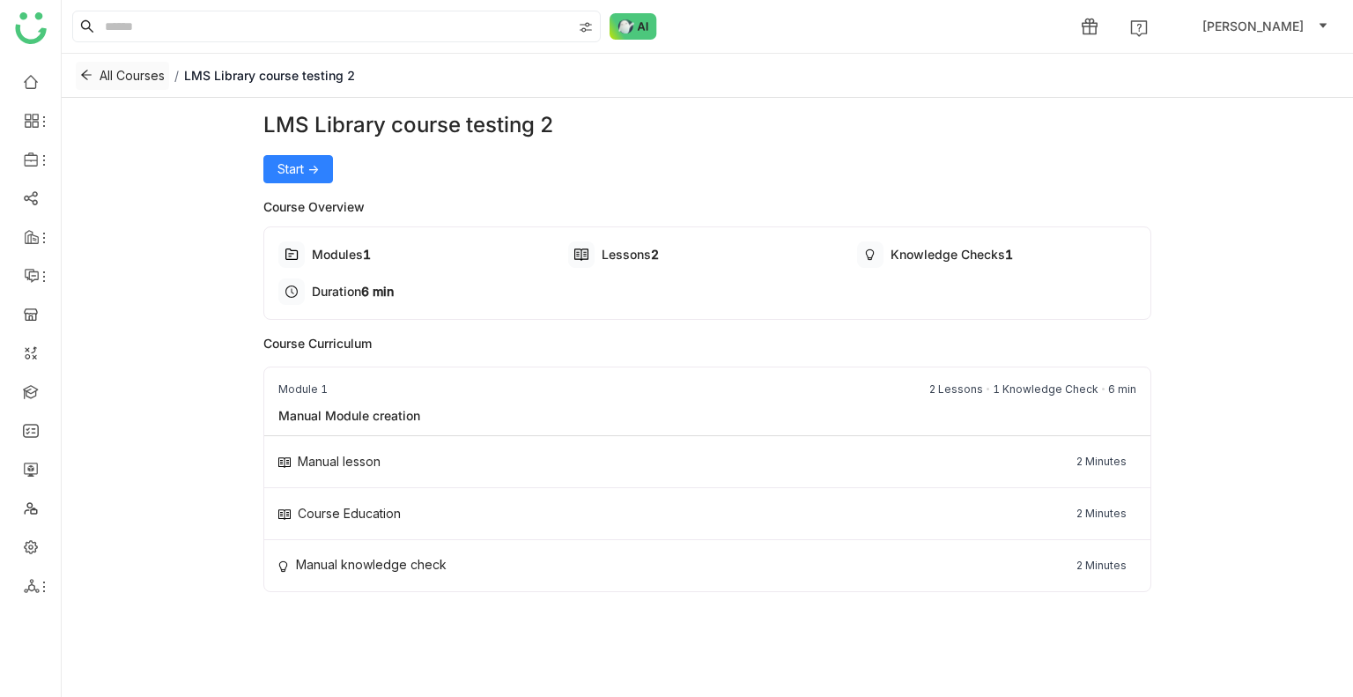
click at [100, 71] on span "All Courses" at bounding box center [132, 75] width 65 height 19
click at [85, 74] on icon at bounding box center [86, 75] width 11 height 10
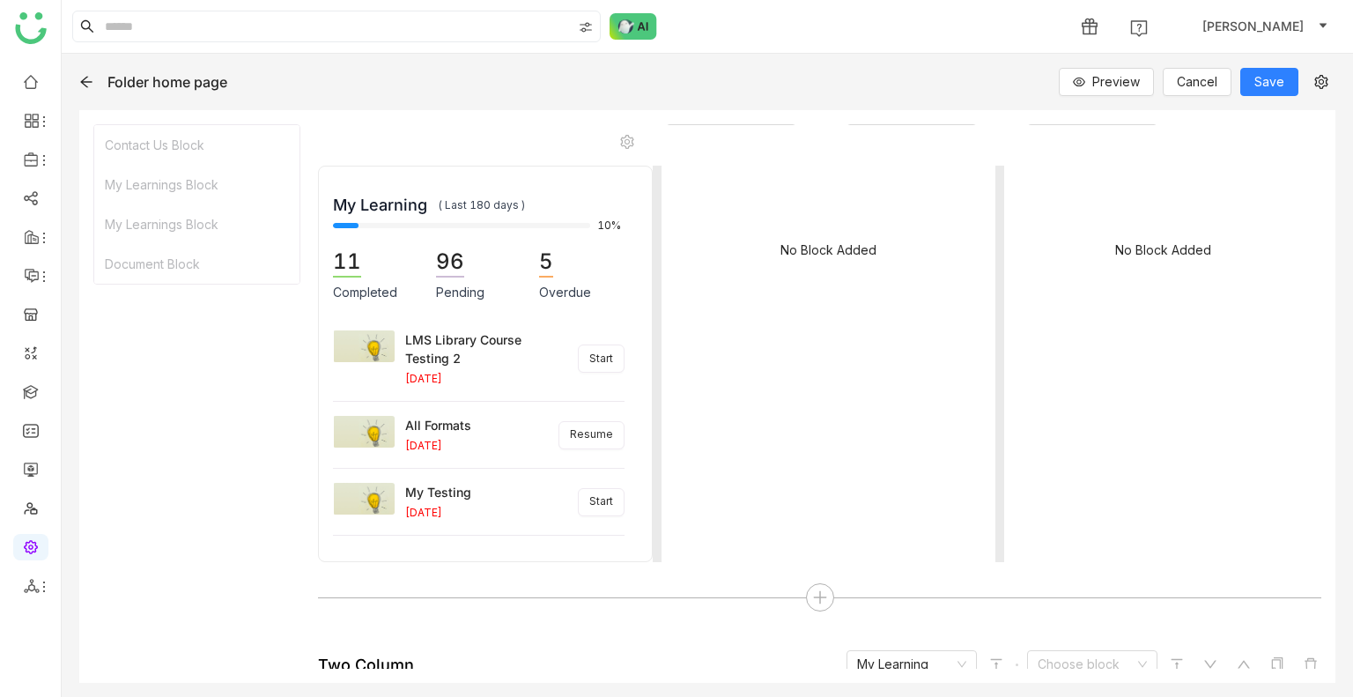
scroll to position [441, 0]
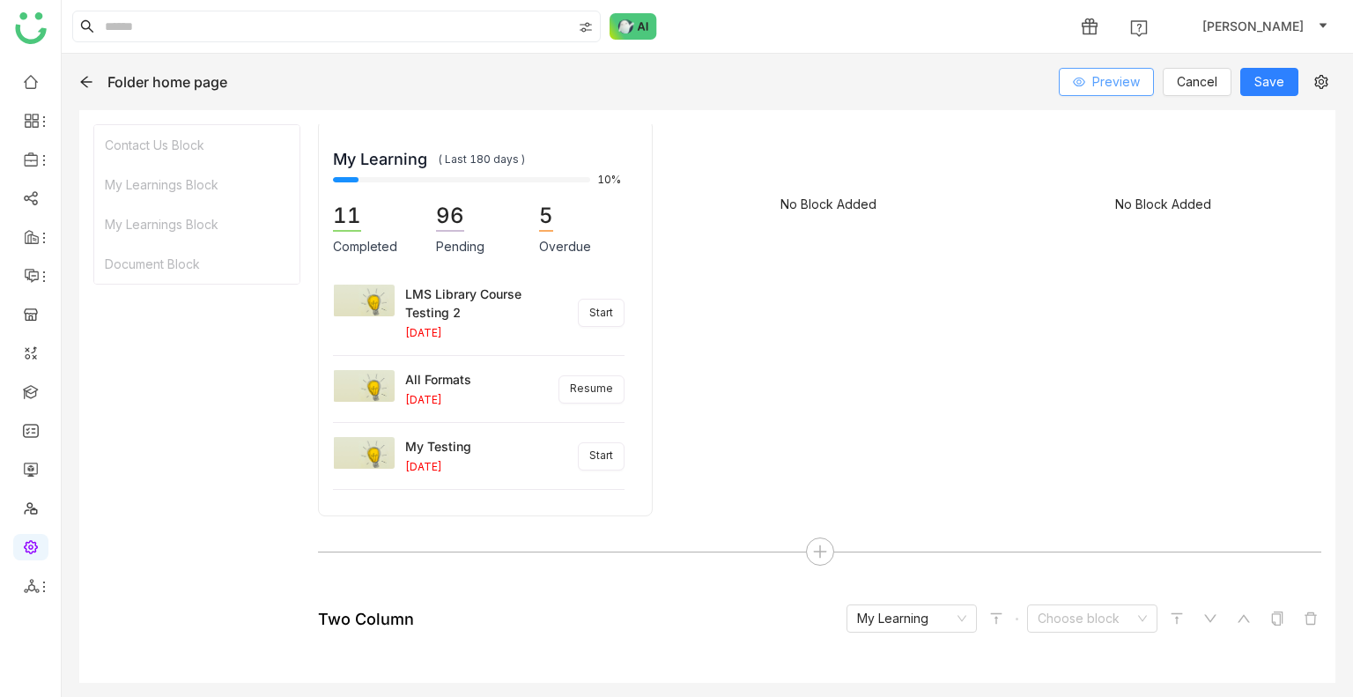
click at [1129, 76] on span "Preview" at bounding box center [1117, 81] width 48 height 19
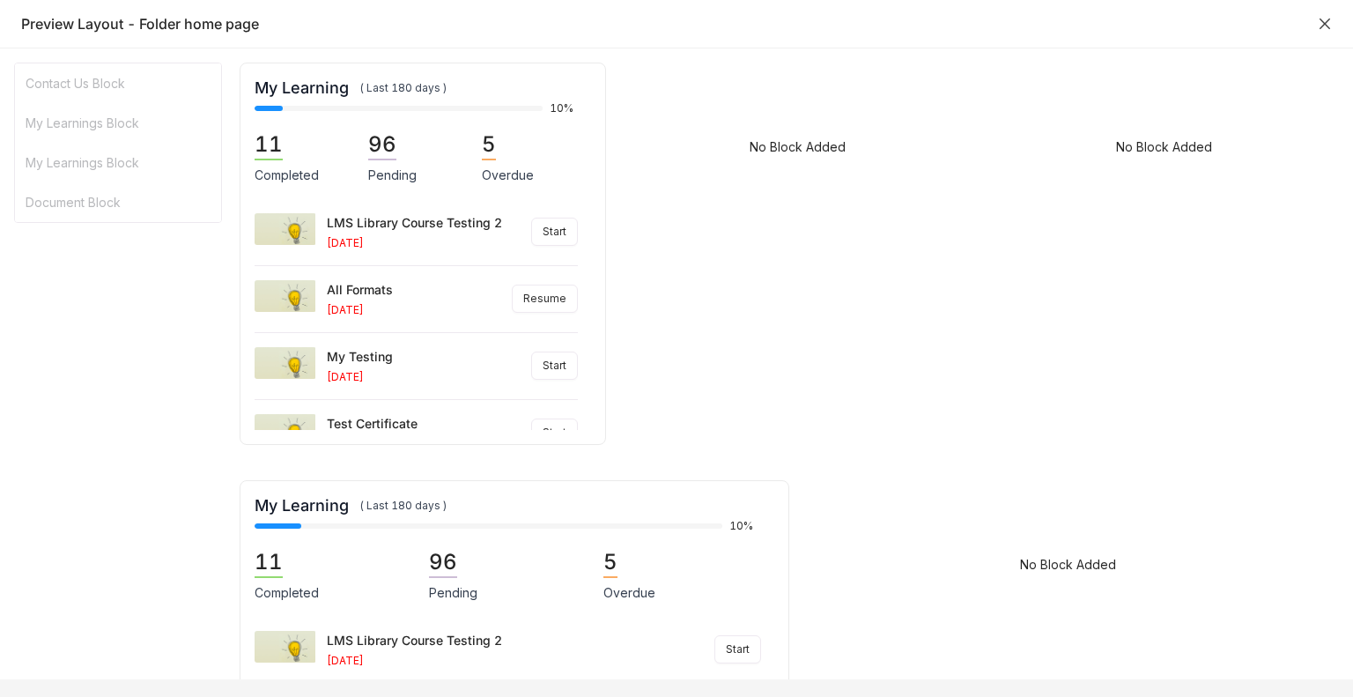
scroll to position [0, 0]
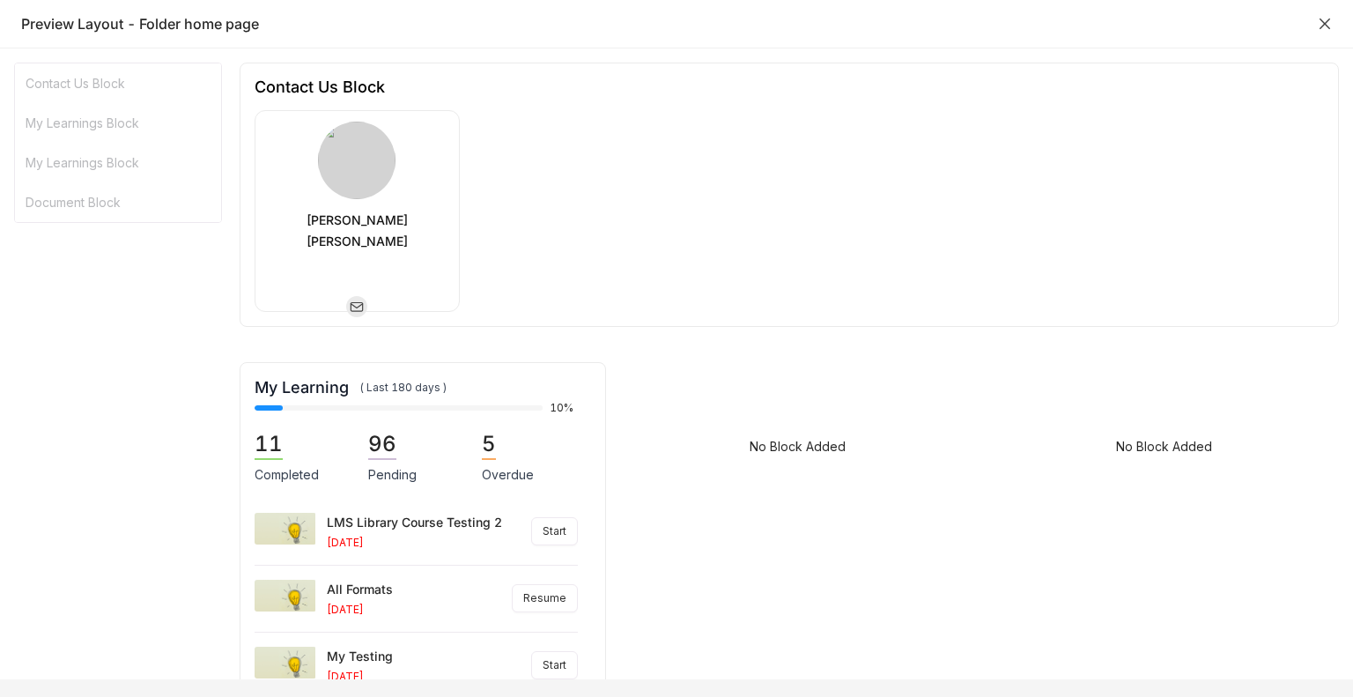
click at [1326, 28] on icon "Close" at bounding box center [1325, 24] width 14 height 14
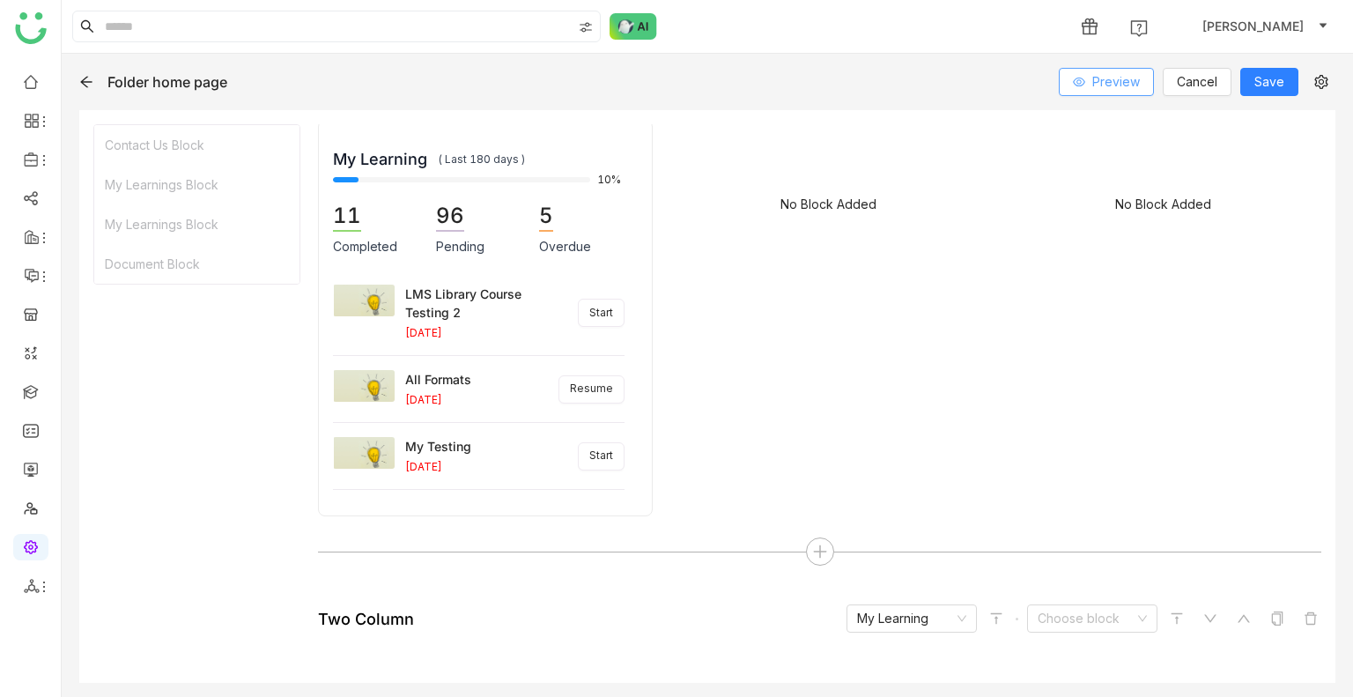
click at [1100, 73] on span "Preview" at bounding box center [1117, 81] width 48 height 19
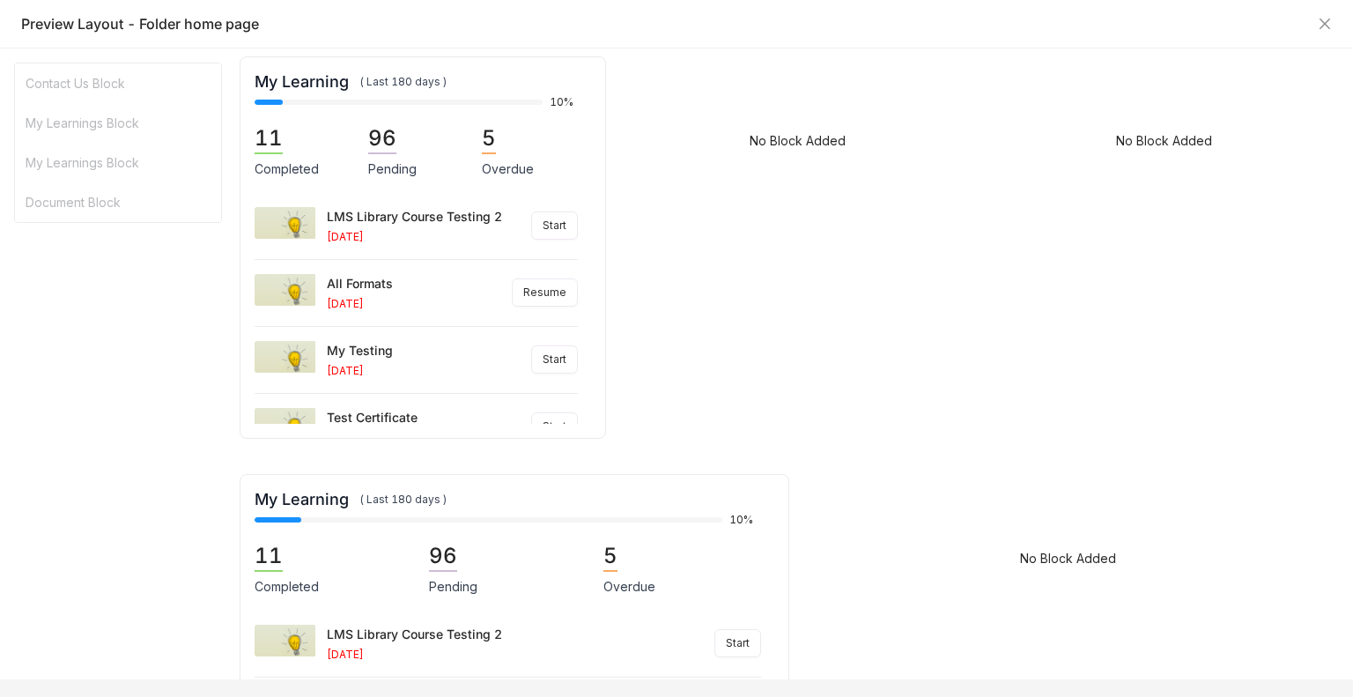
scroll to position [307, 0]
click at [1322, 27] on icon "Close" at bounding box center [1325, 24] width 11 height 11
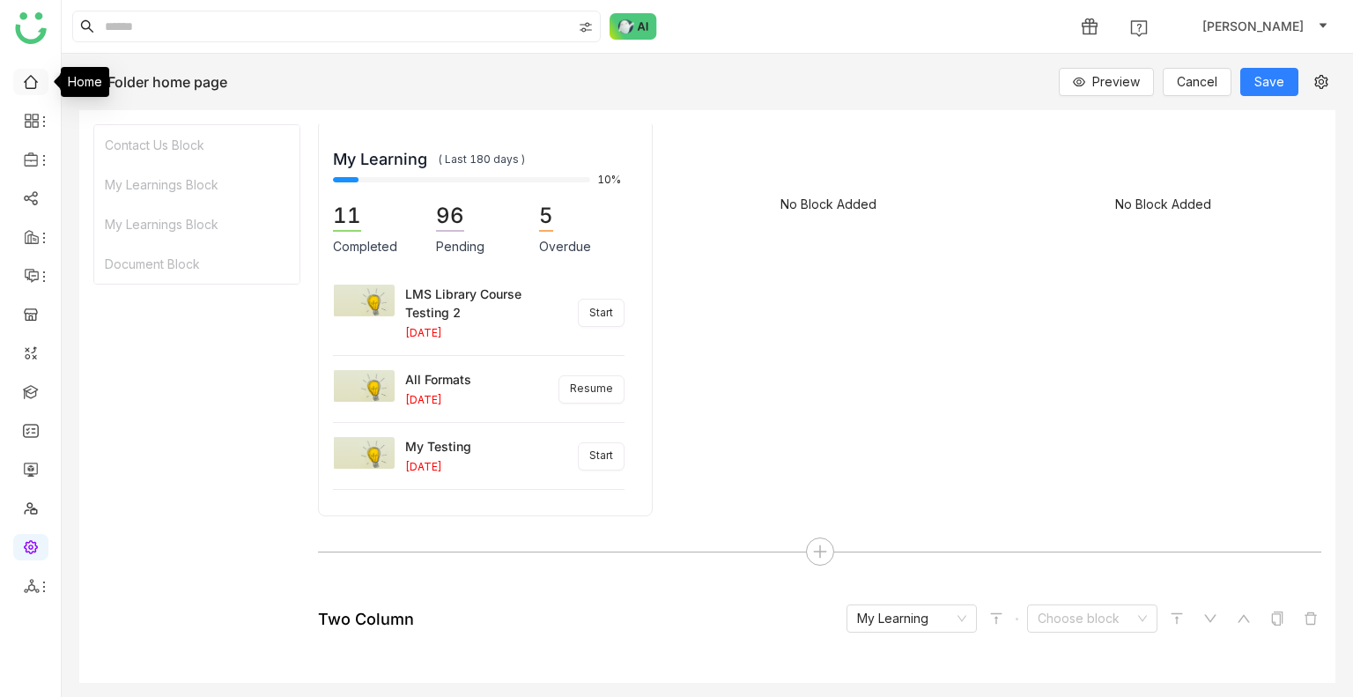
click at [32, 84] on link at bounding box center [31, 80] width 16 height 15
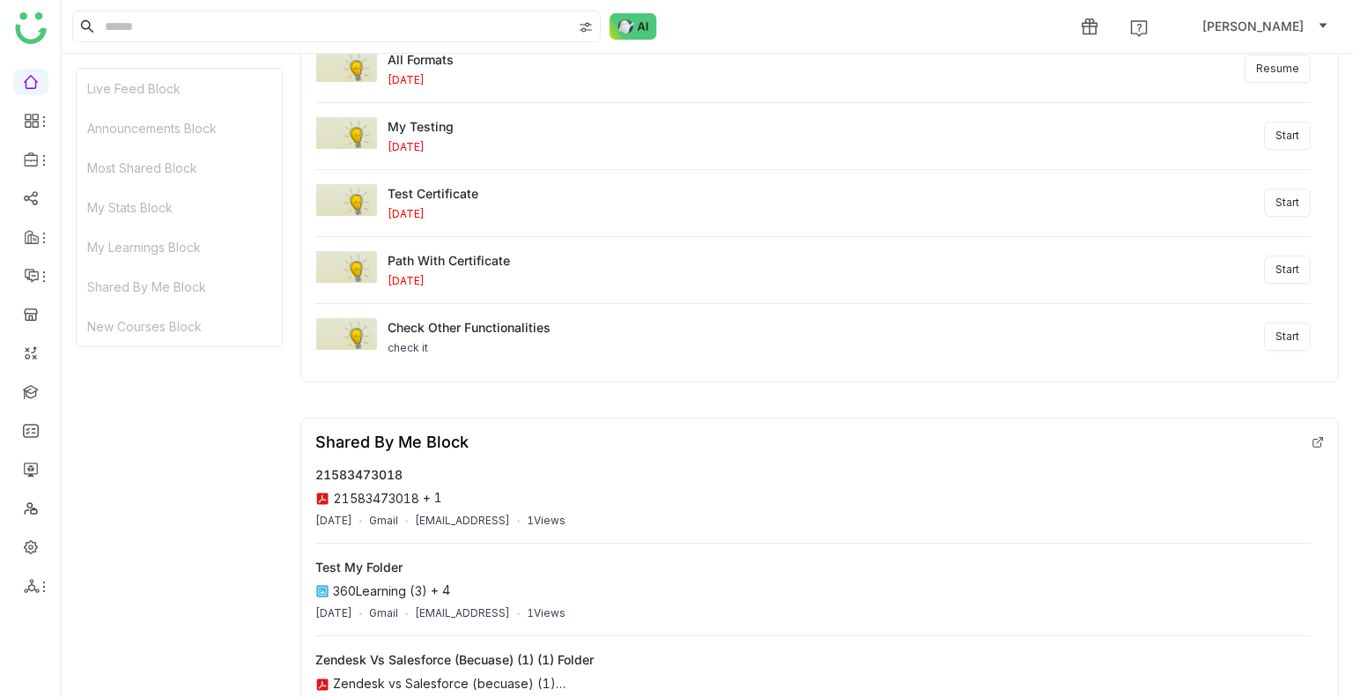
scroll to position [1667, 0]
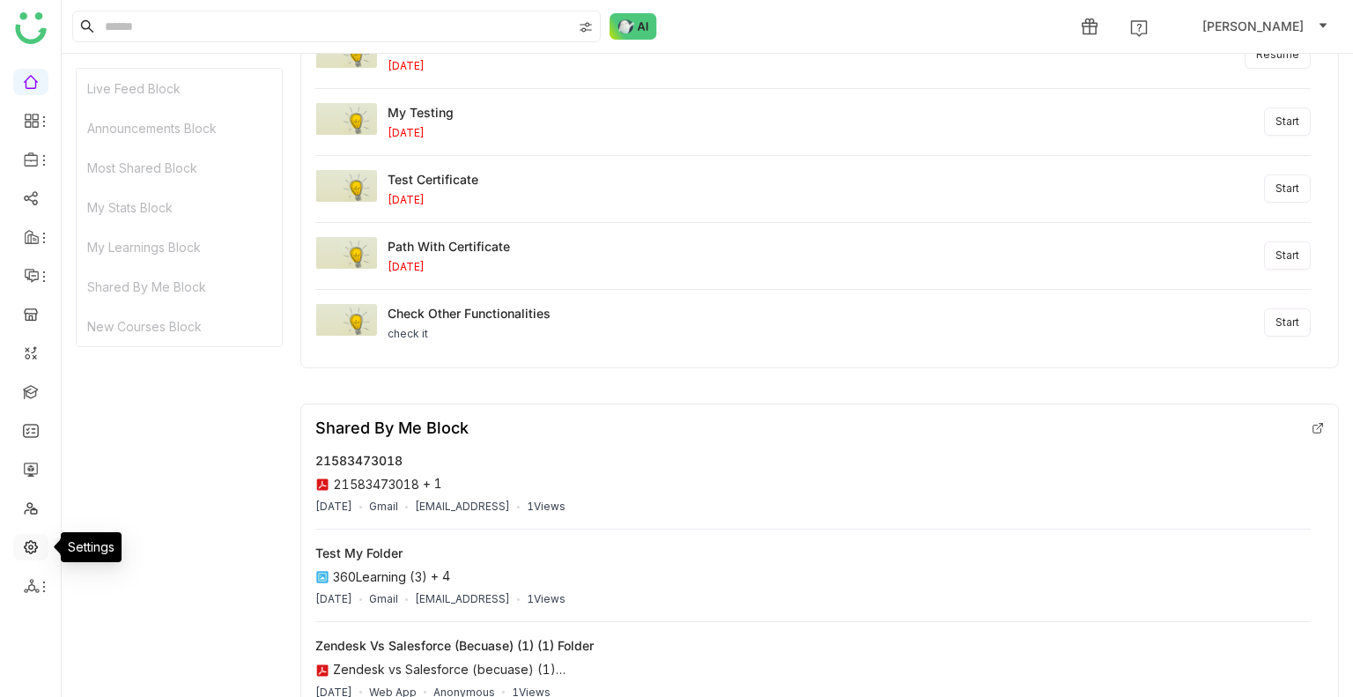
click at [27, 541] on link at bounding box center [31, 545] width 16 height 15
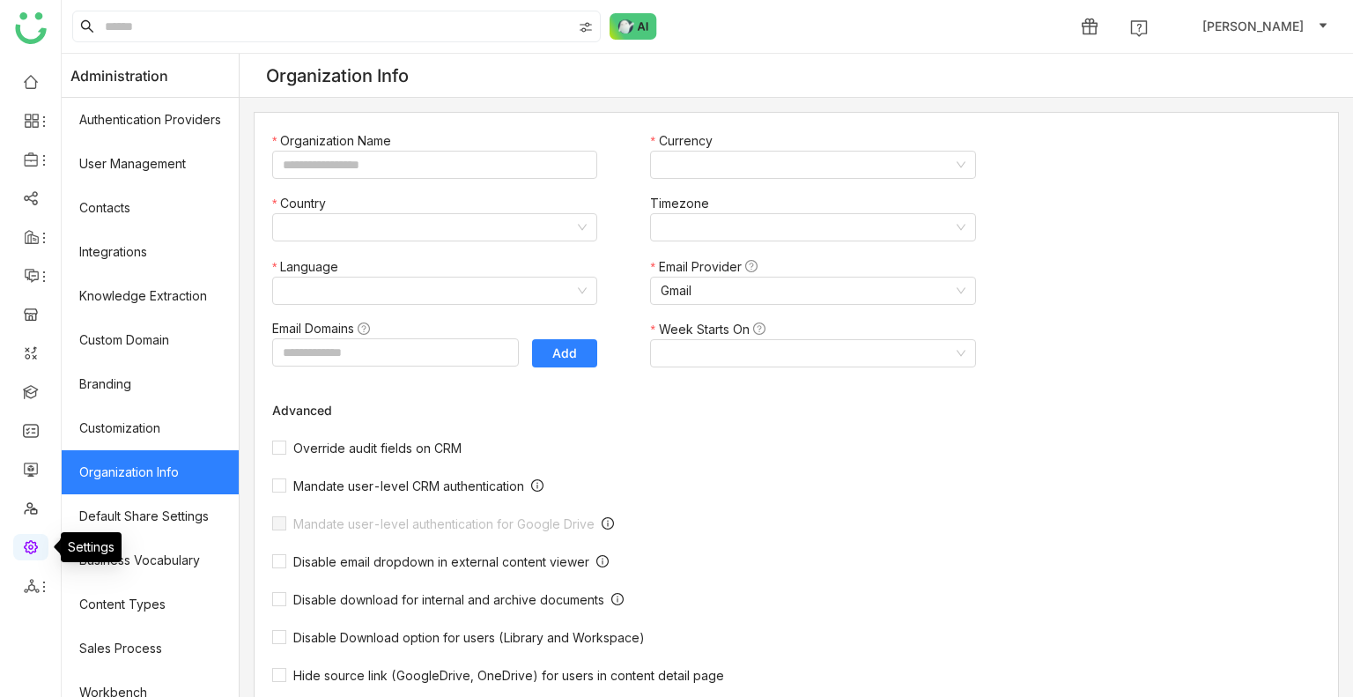
click at [27, 541] on link at bounding box center [31, 545] width 16 height 15
type input "*******"
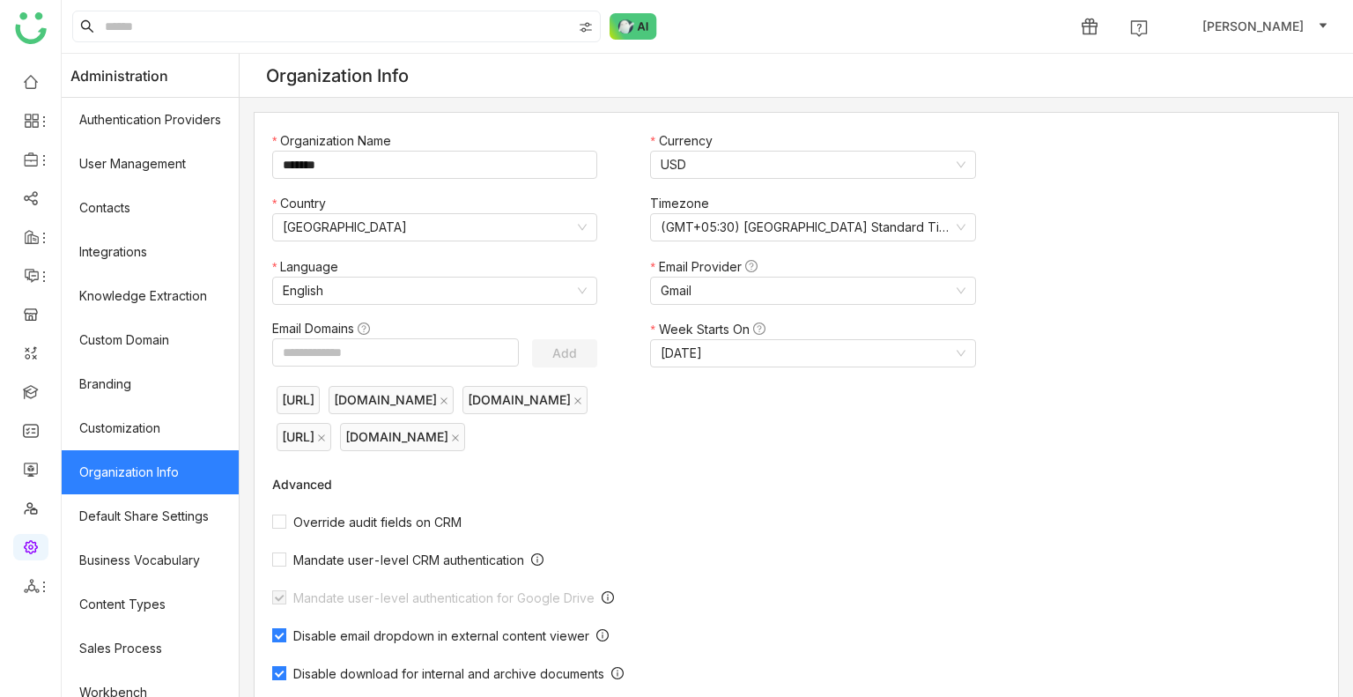
scroll to position [237, 0]
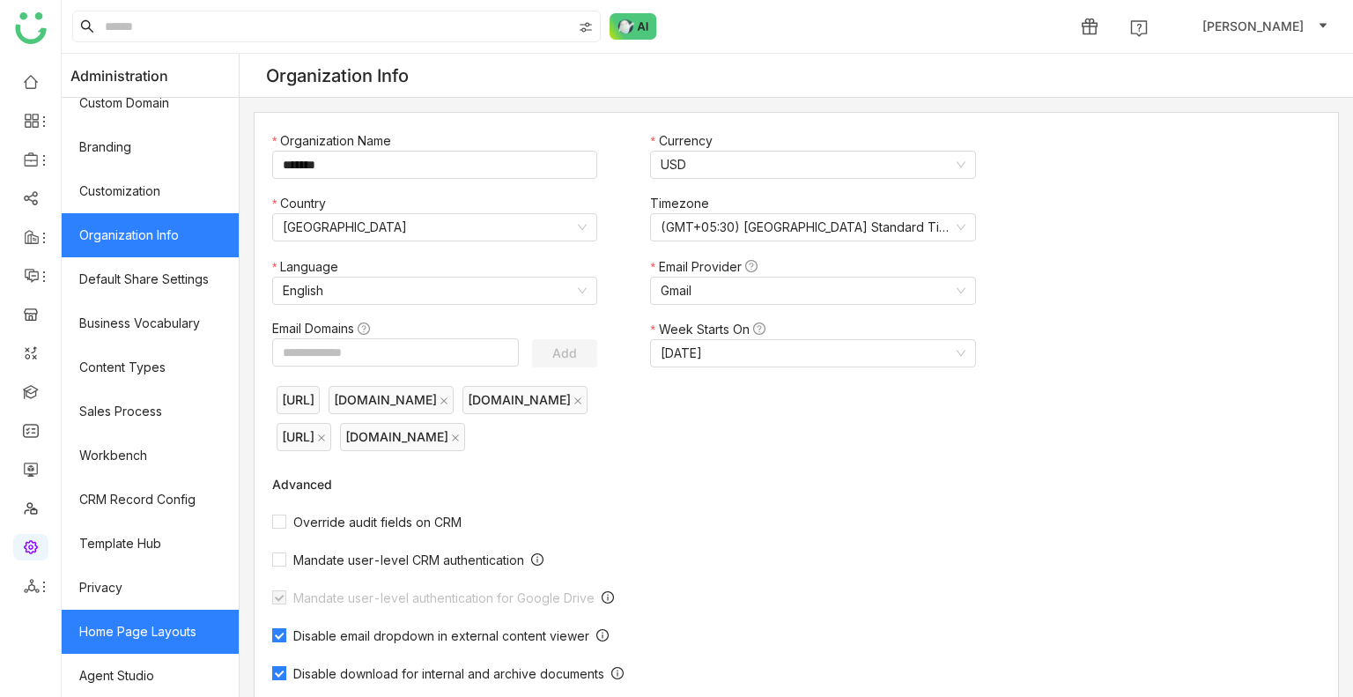
click at [147, 626] on link "Home Page Layouts" at bounding box center [150, 632] width 177 height 44
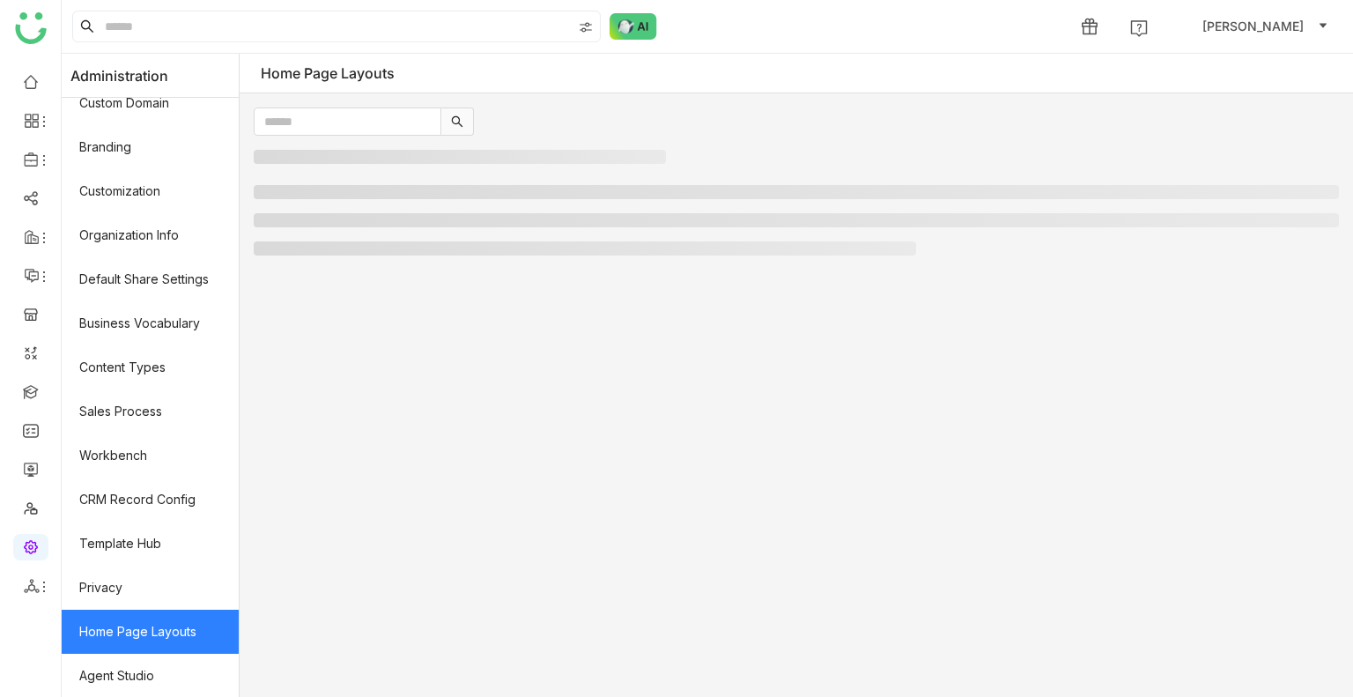
click at [147, 626] on link "Home Page Layouts" at bounding box center [150, 632] width 177 height 44
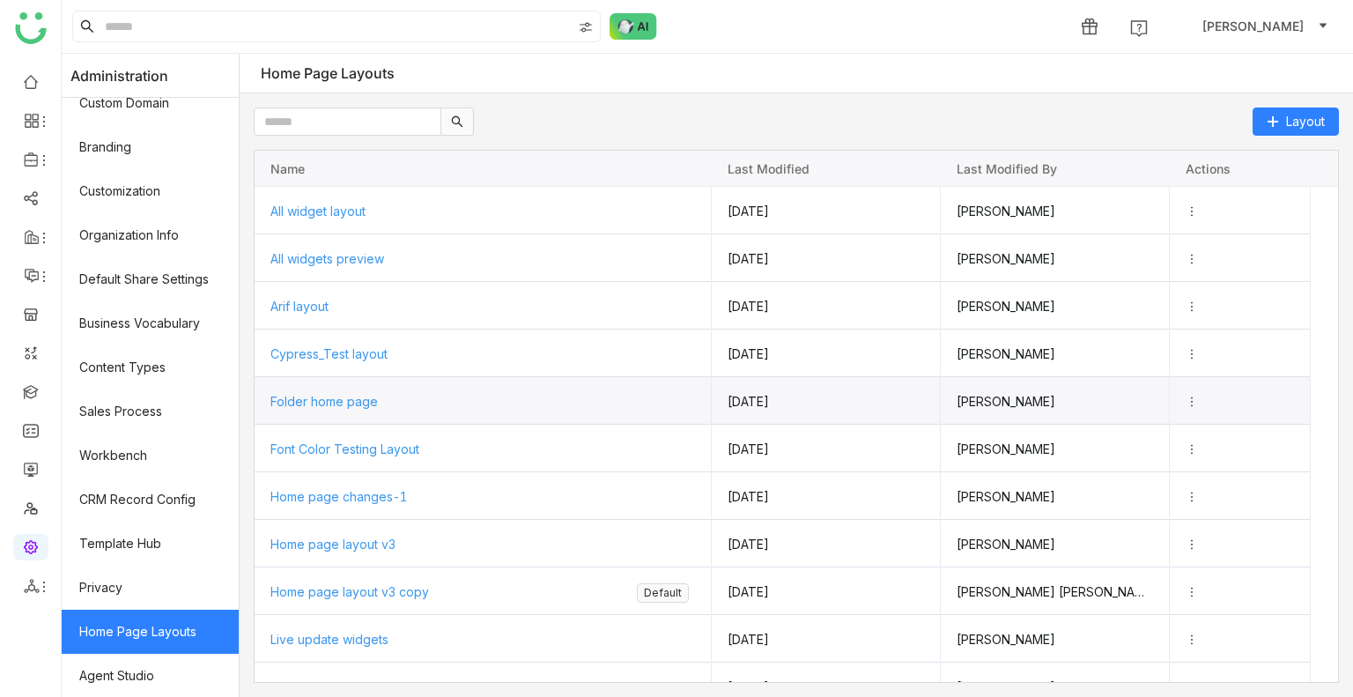
click at [357, 405] on span "Folder home page" at bounding box center [323, 401] width 107 height 15
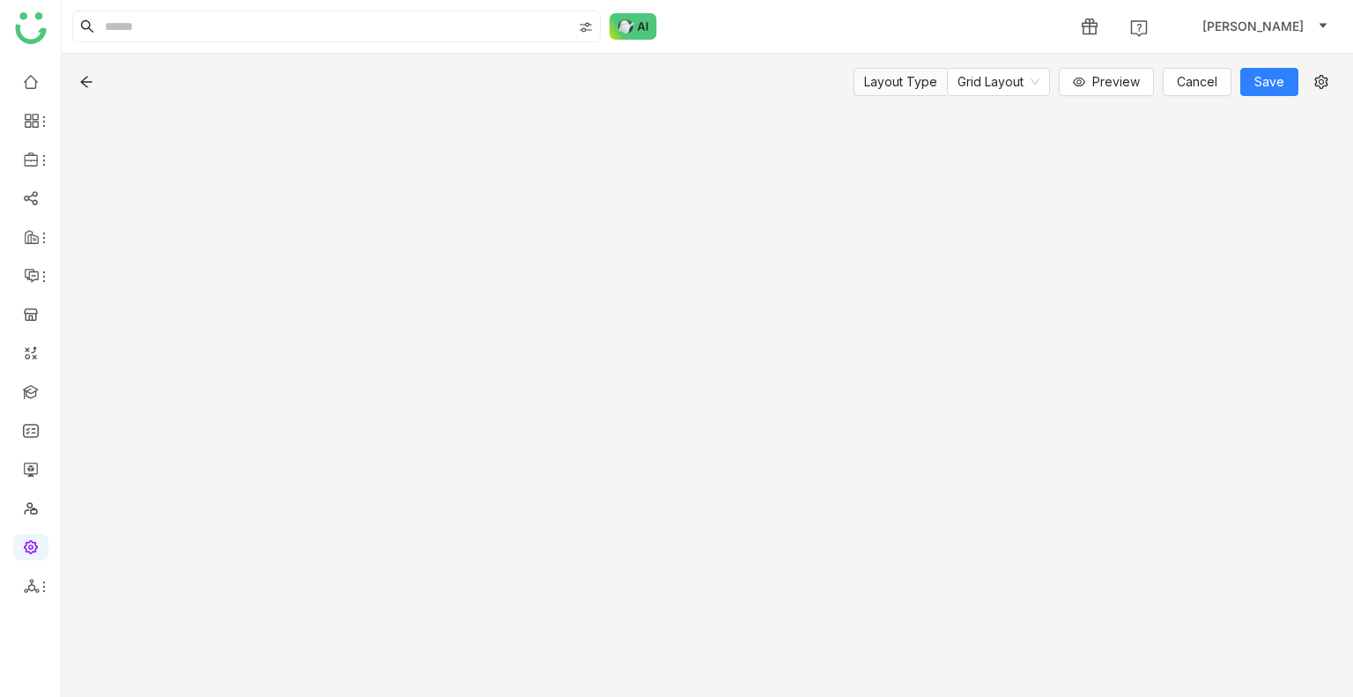
click at [357, 405] on div "Layout Type Grid Layout Preview Cancel Save" at bounding box center [708, 375] width 1292 height 643
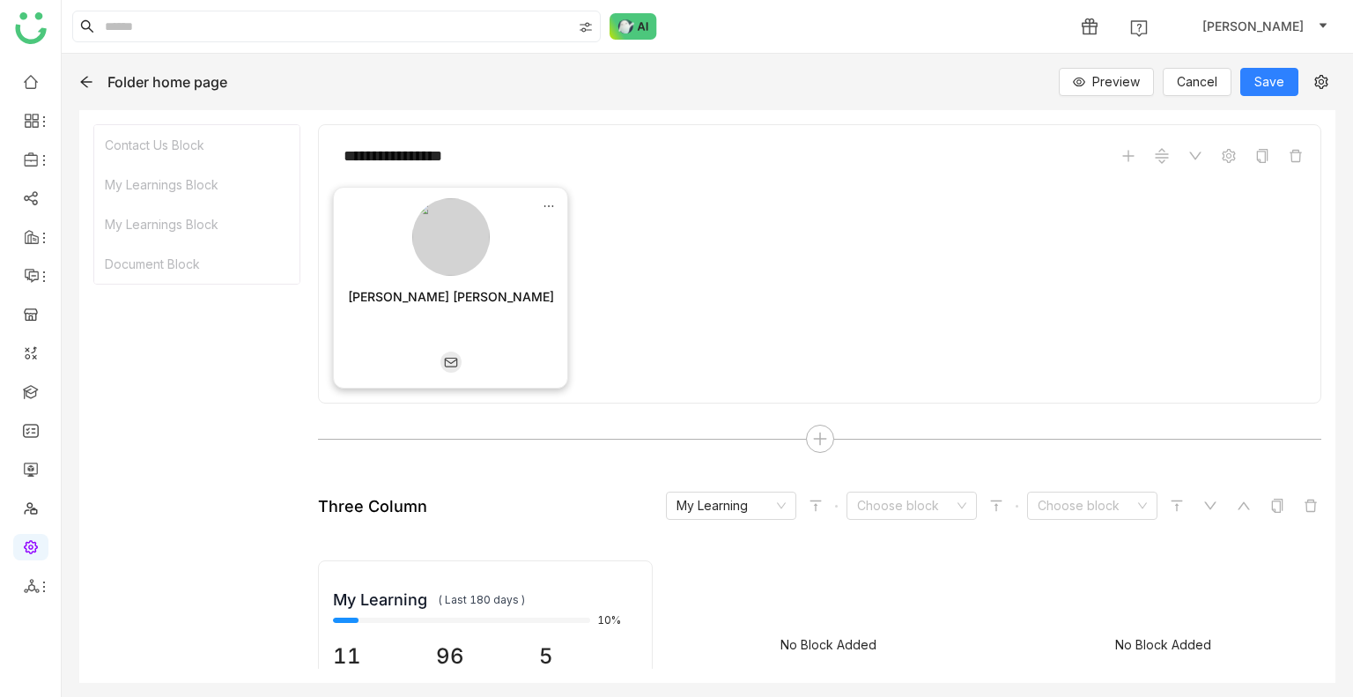
click at [546, 205] on icon at bounding box center [550, 206] width 10 height 2
click at [590, 231] on li "Edit" at bounding box center [584, 234] width 88 height 33
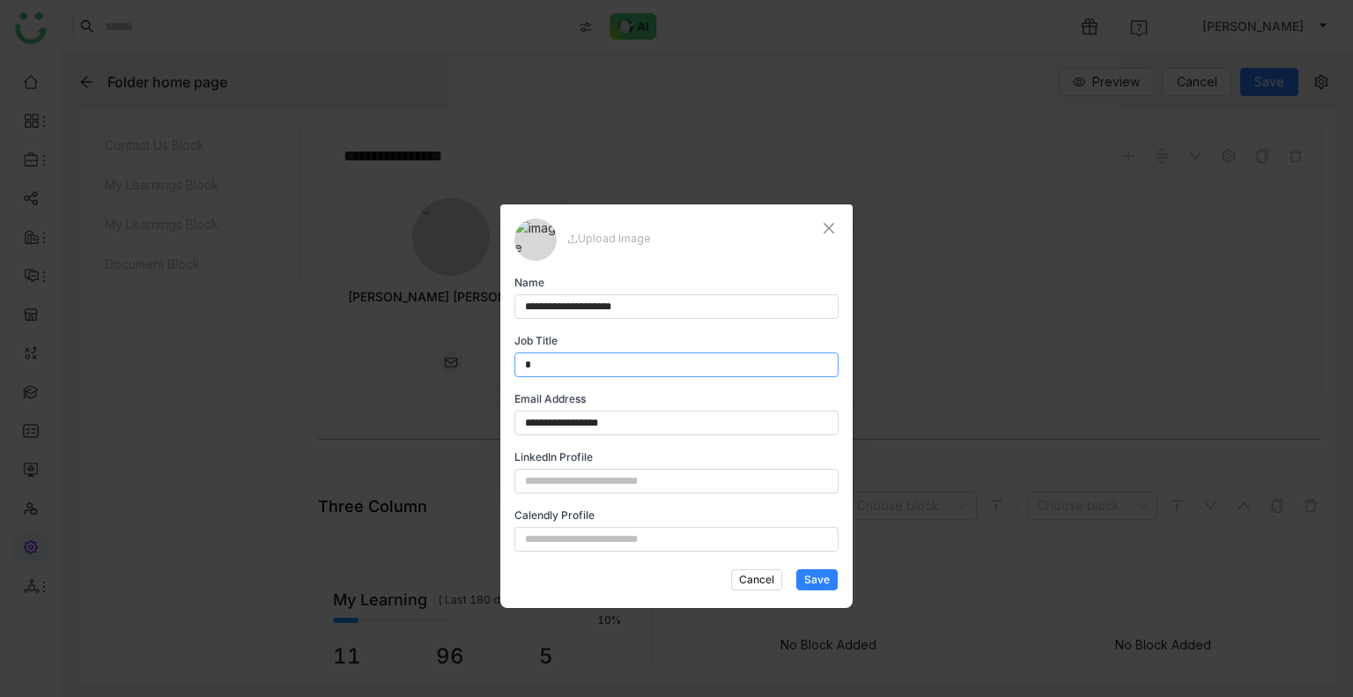
click at [584, 363] on input "*" at bounding box center [677, 364] width 324 height 25
type input "*****"
click at [815, 573] on span "Save" at bounding box center [817, 580] width 26 height 16
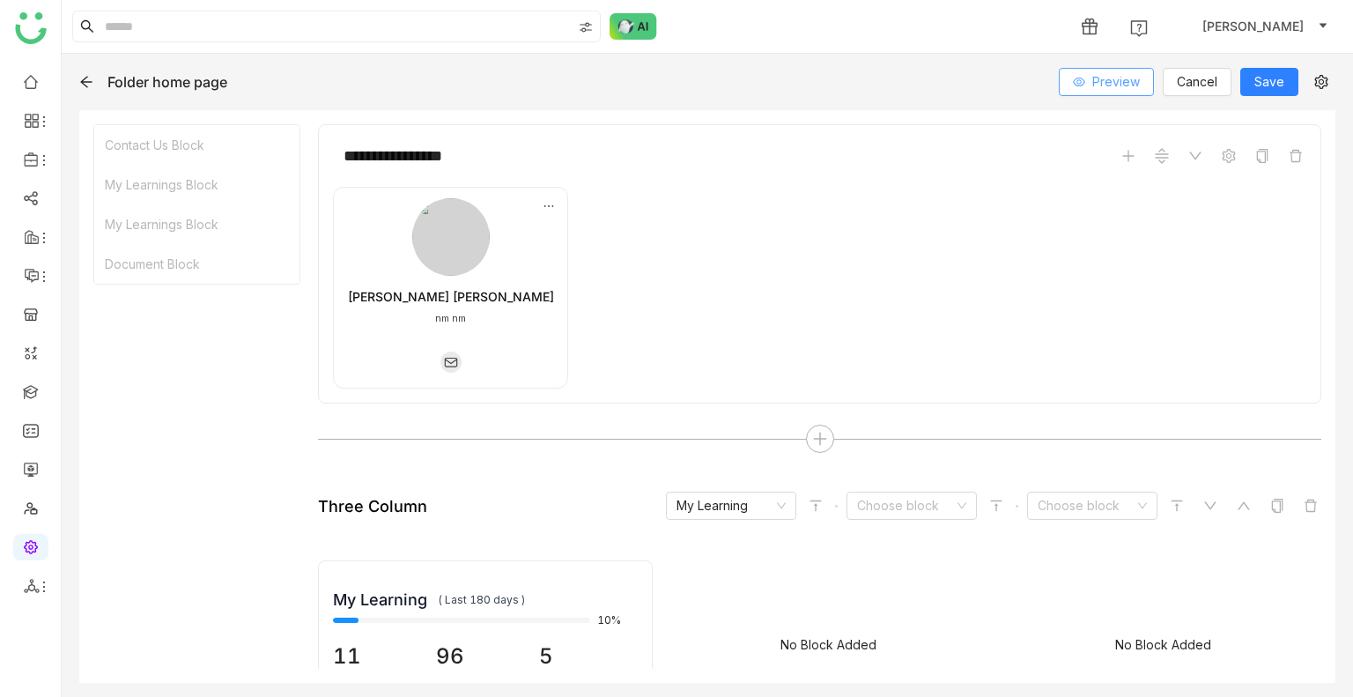
click at [1100, 80] on span "Preview" at bounding box center [1117, 81] width 48 height 19
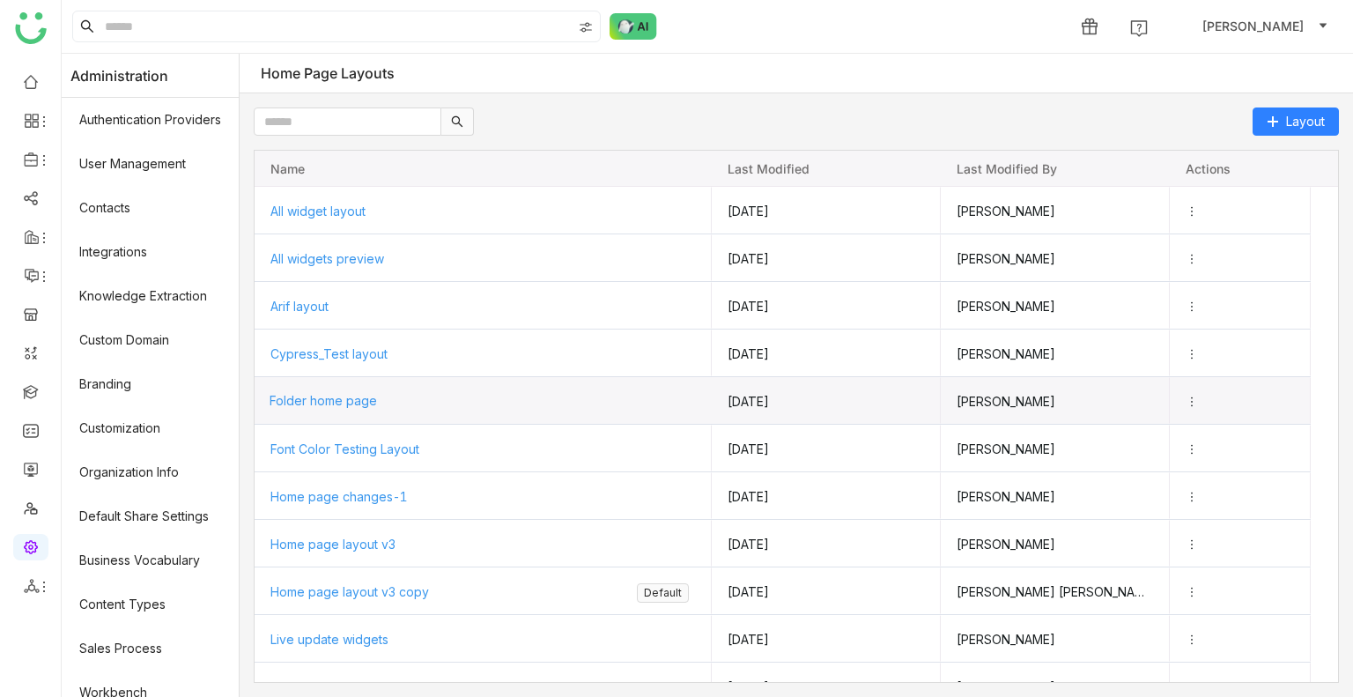
click at [337, 399] on span "Folder home page" at bounding box center [323, 400] width 107 height 15
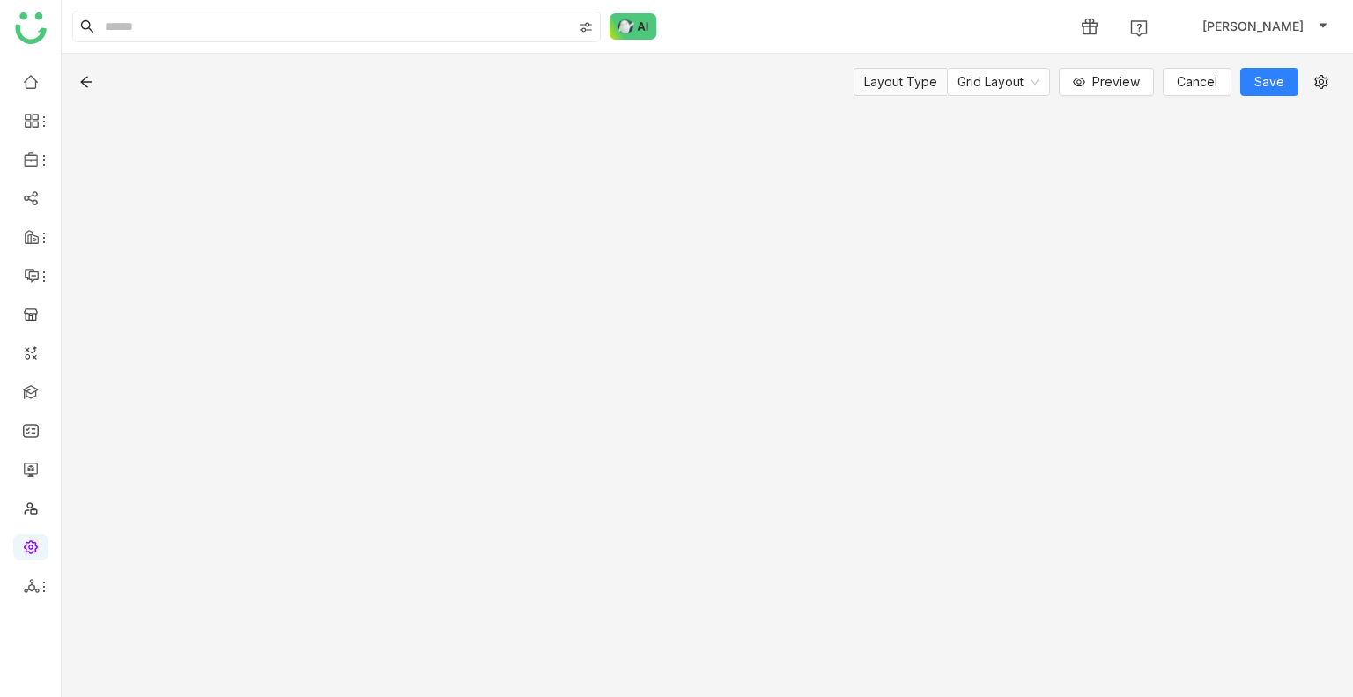
click at [337, 399] on div "Layout Type Grid Layout Preview Cancel Save" at bounding box center [708, 375] width 1292 height 643
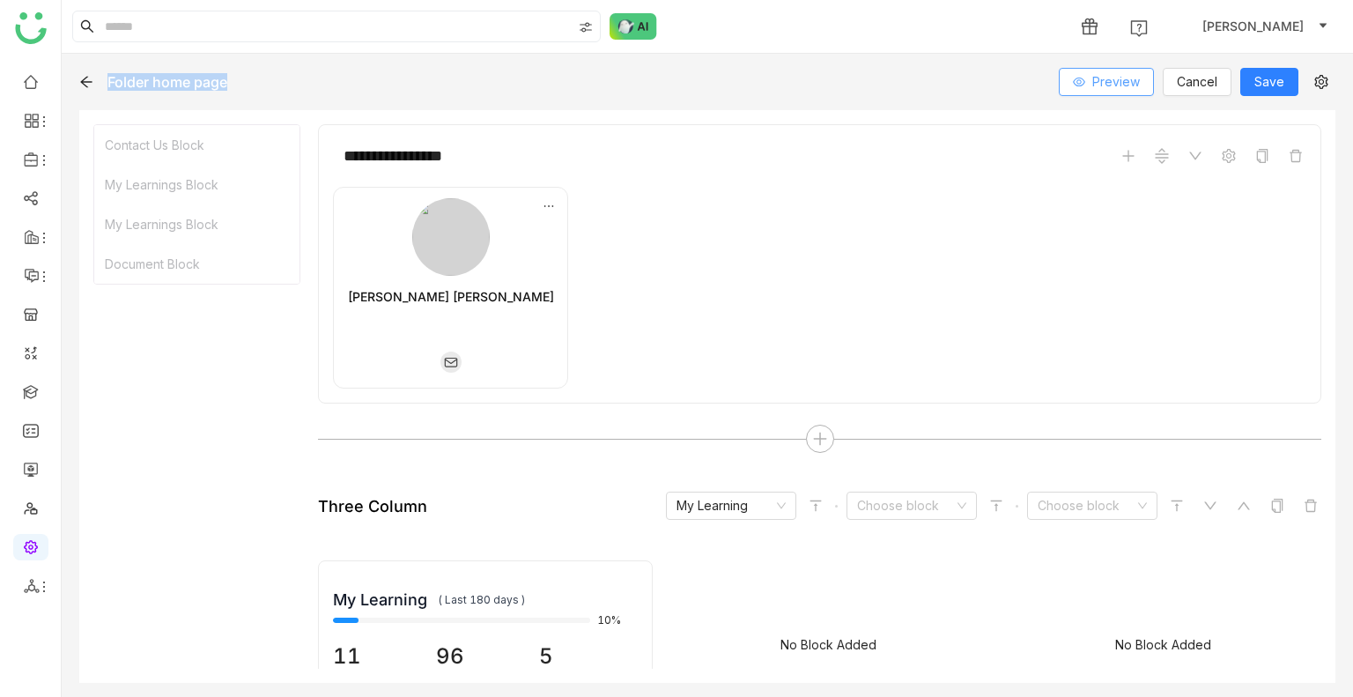
click at [1103, 83] on span "Preview" at bounding box center [1117, 81] width 48 height 19
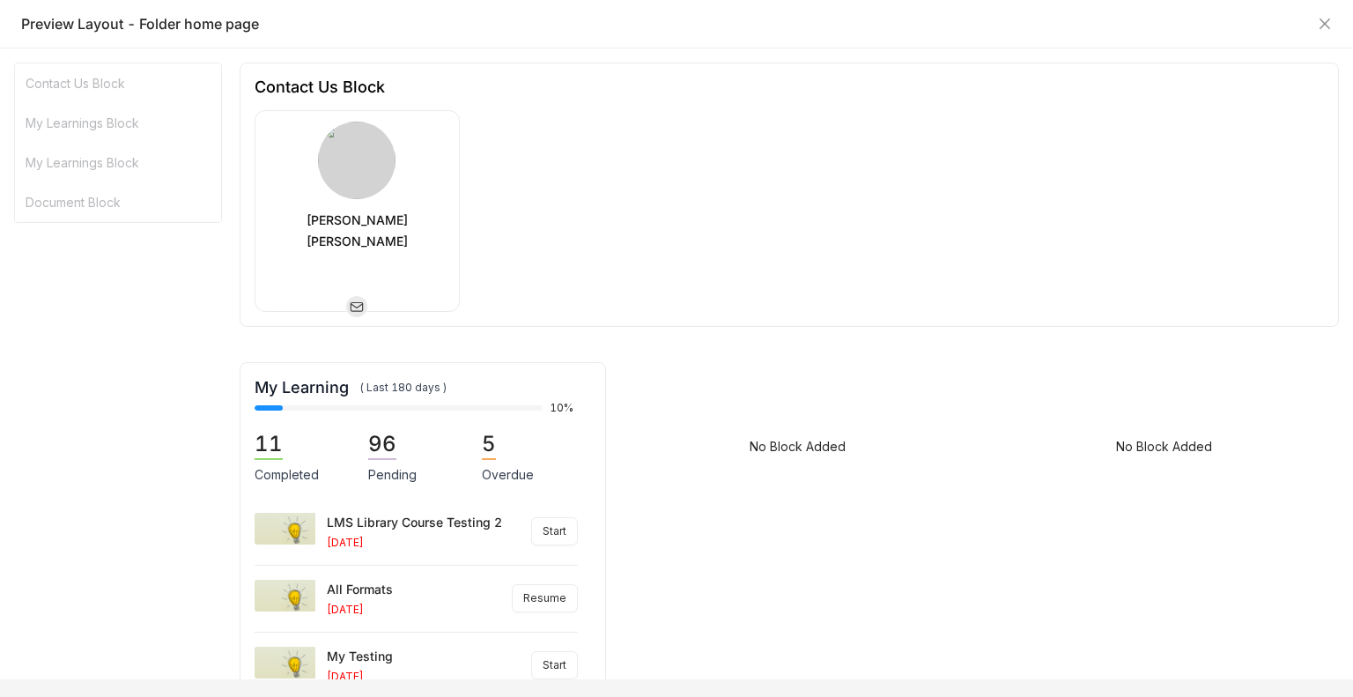
click at [1327, 32] on div "Preview Layout - Folder home page" at bounding box center [676, 23] width 1311 height 19
click at [1327, 29] on icon "Close" at bounding box center [1325, 24] width 14 height 14
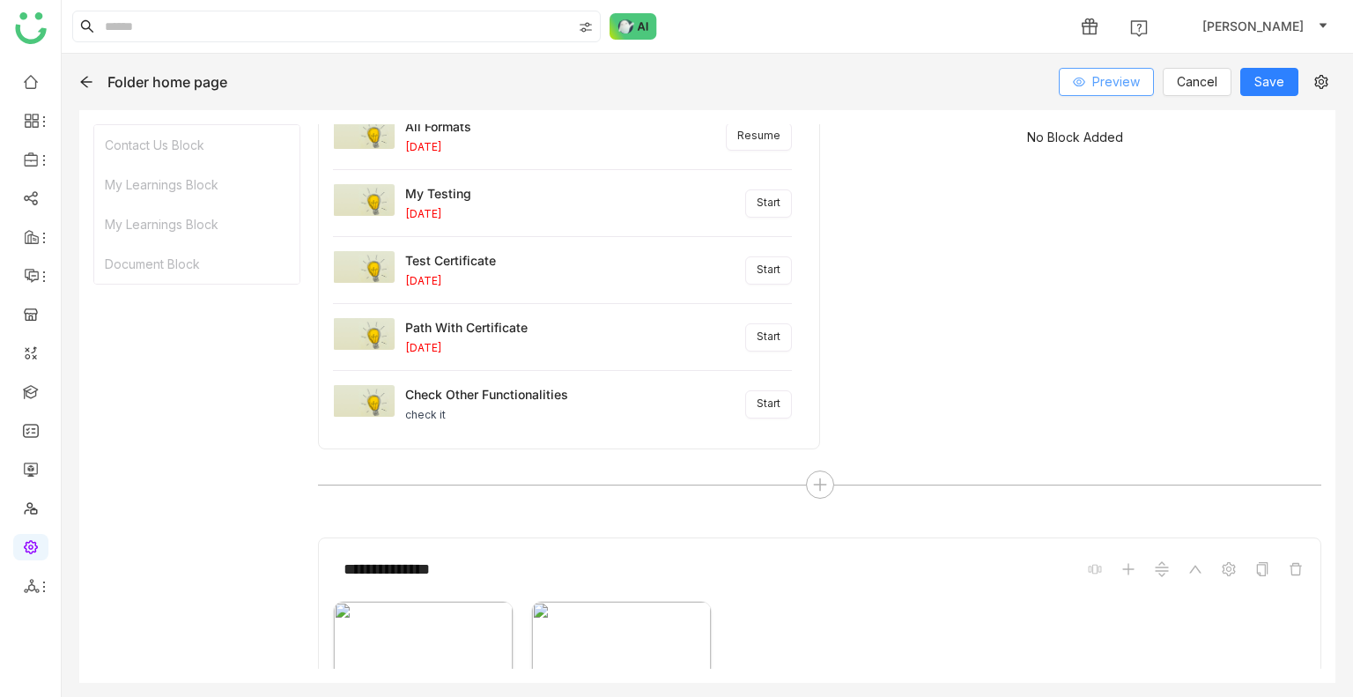
scroll to position [1192, 0]
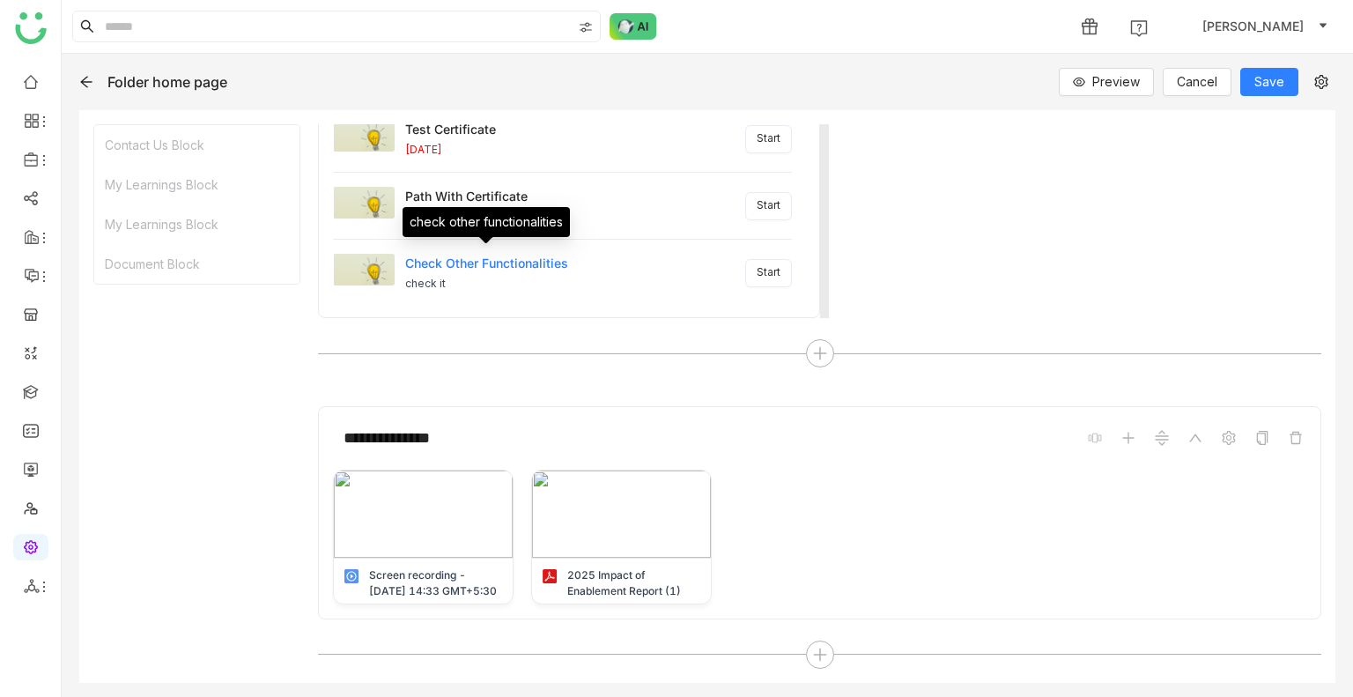
click at [493, 260] on div "check other functionalities" at bounding box center [486, 263] width 163 height 19
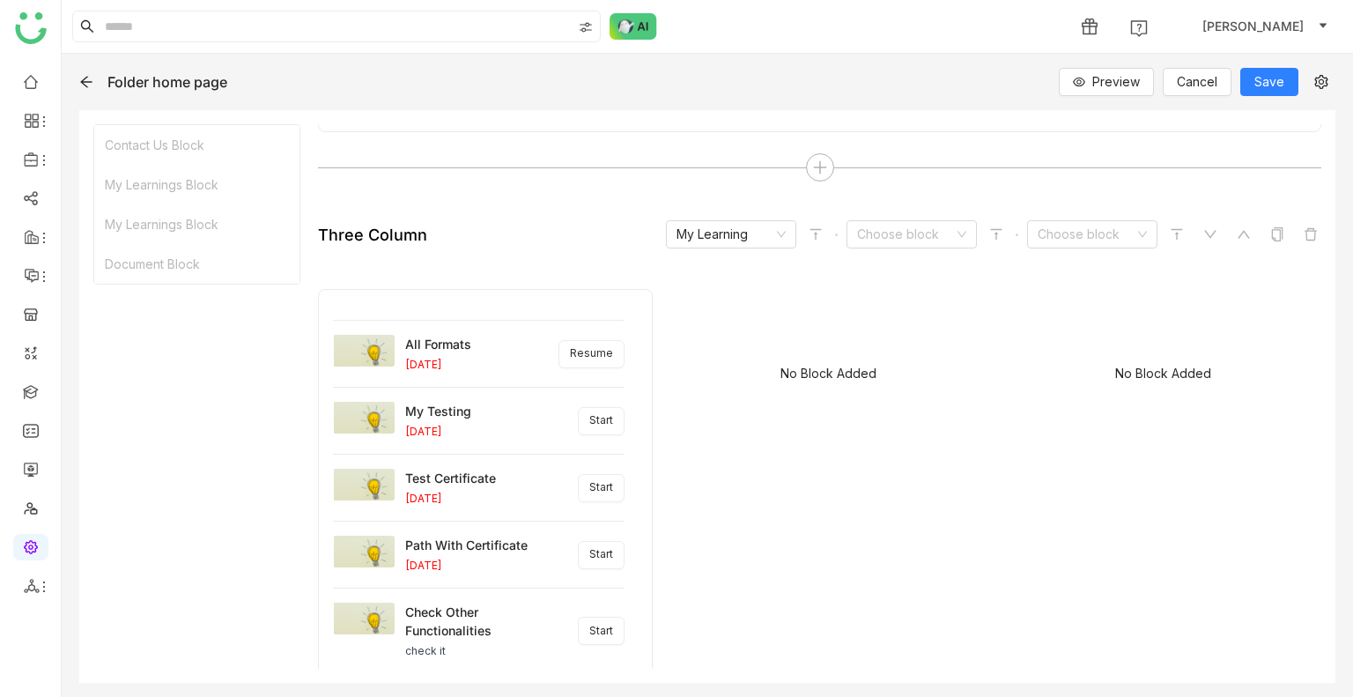
scroll to position [271, 0]
click at [1071, 230] on input at bounding box center [1086, 234] width 97 height 26
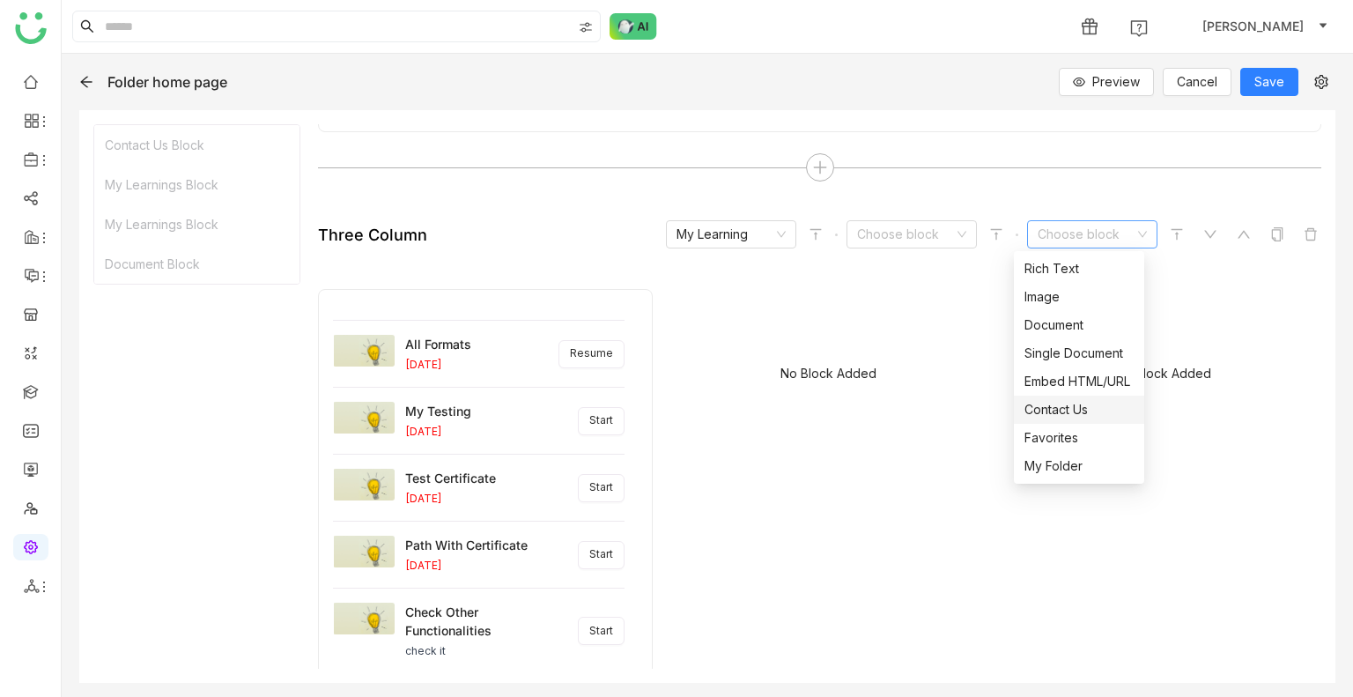
click at [1072, 415] on div "Contact Us" at bounding box center [1079, 409] width 109 height 19
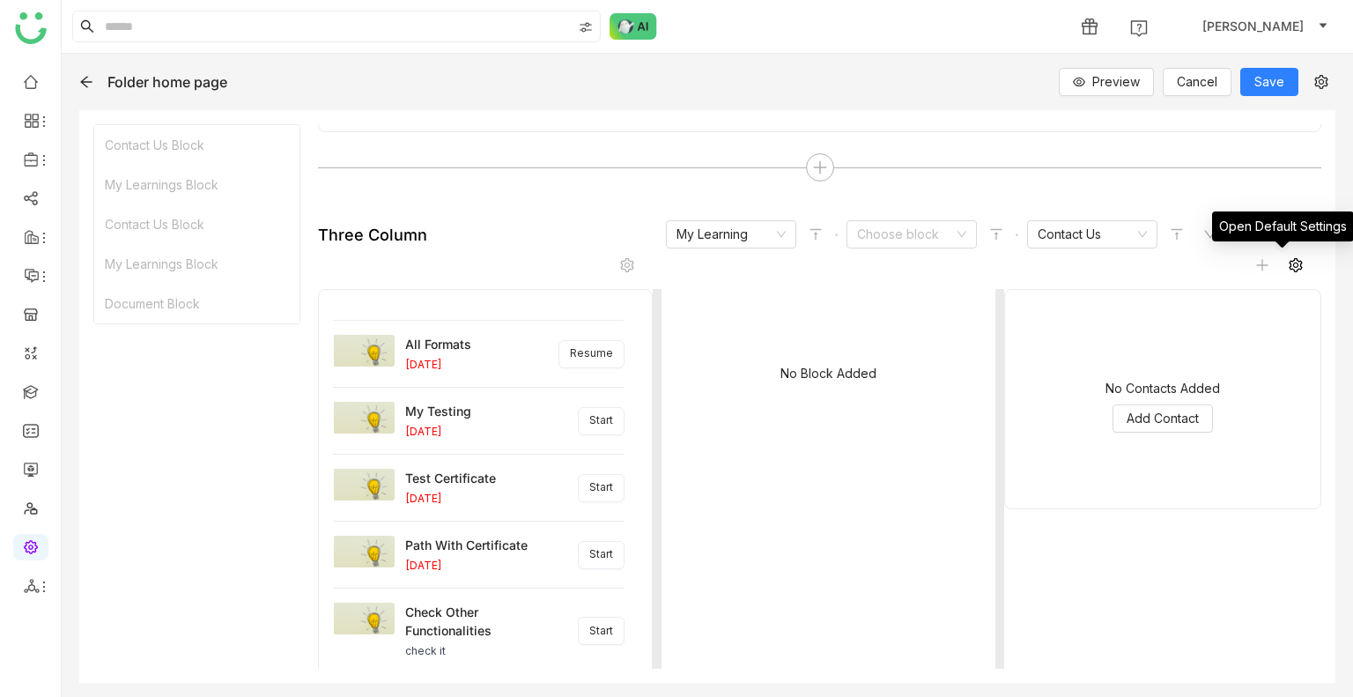
click at [1285, 271] on span at bounding box center [1295, 265] width 21 height 21
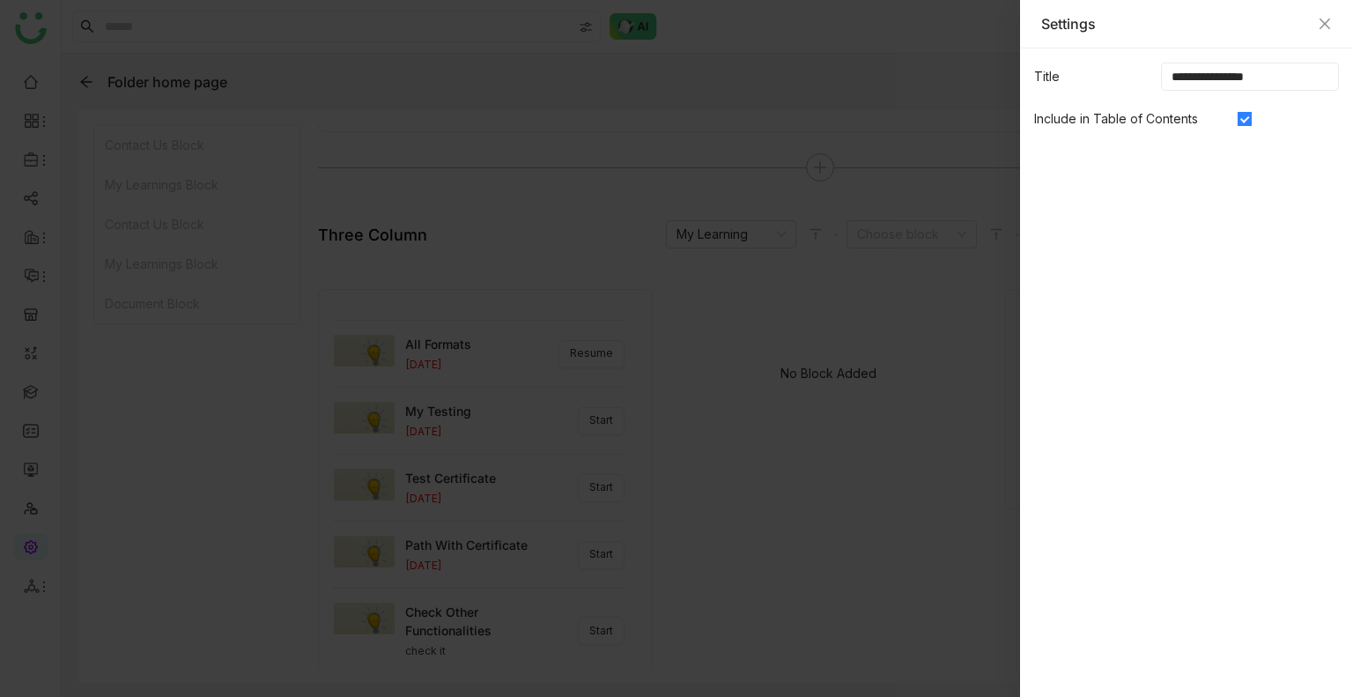
click at [1275, 73] on input "**********" at bounding box center [1250, 77] width 178 height 28
type input "**********"
click at [582, 291] on div at bounding box center [676, 348] width 1353 height 697
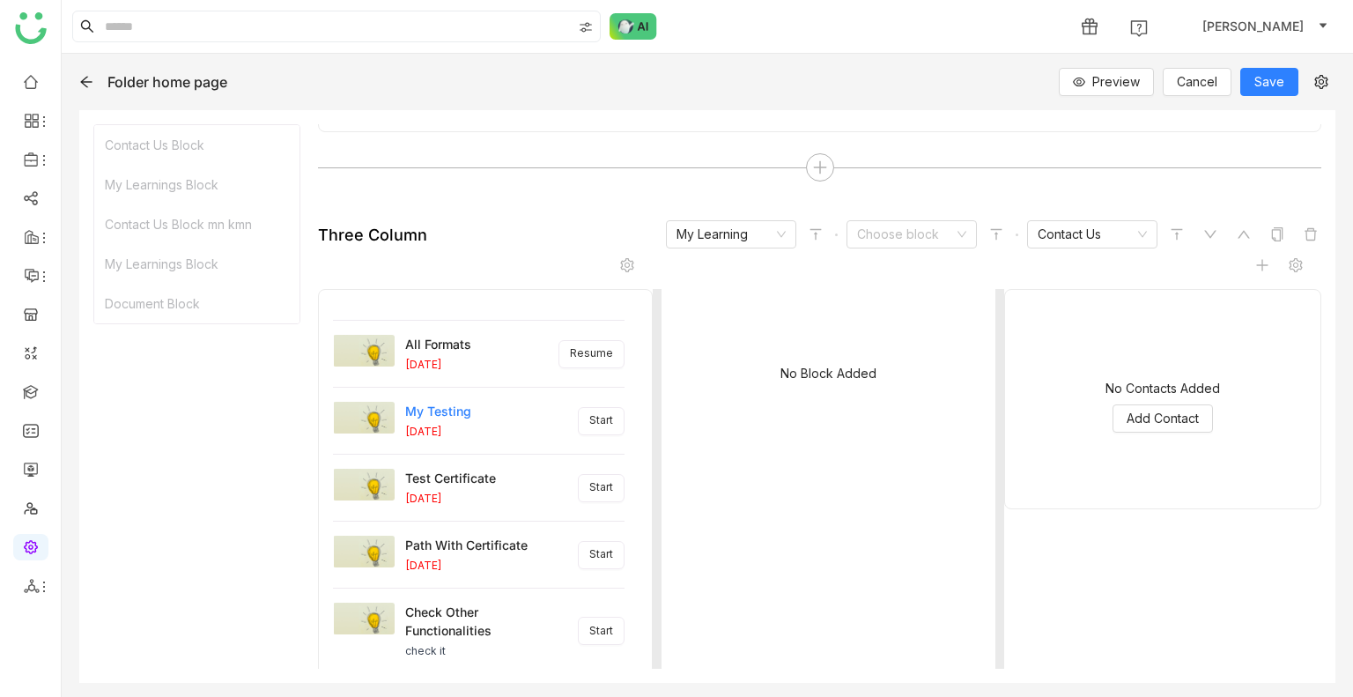
scroll to position [0, 0]
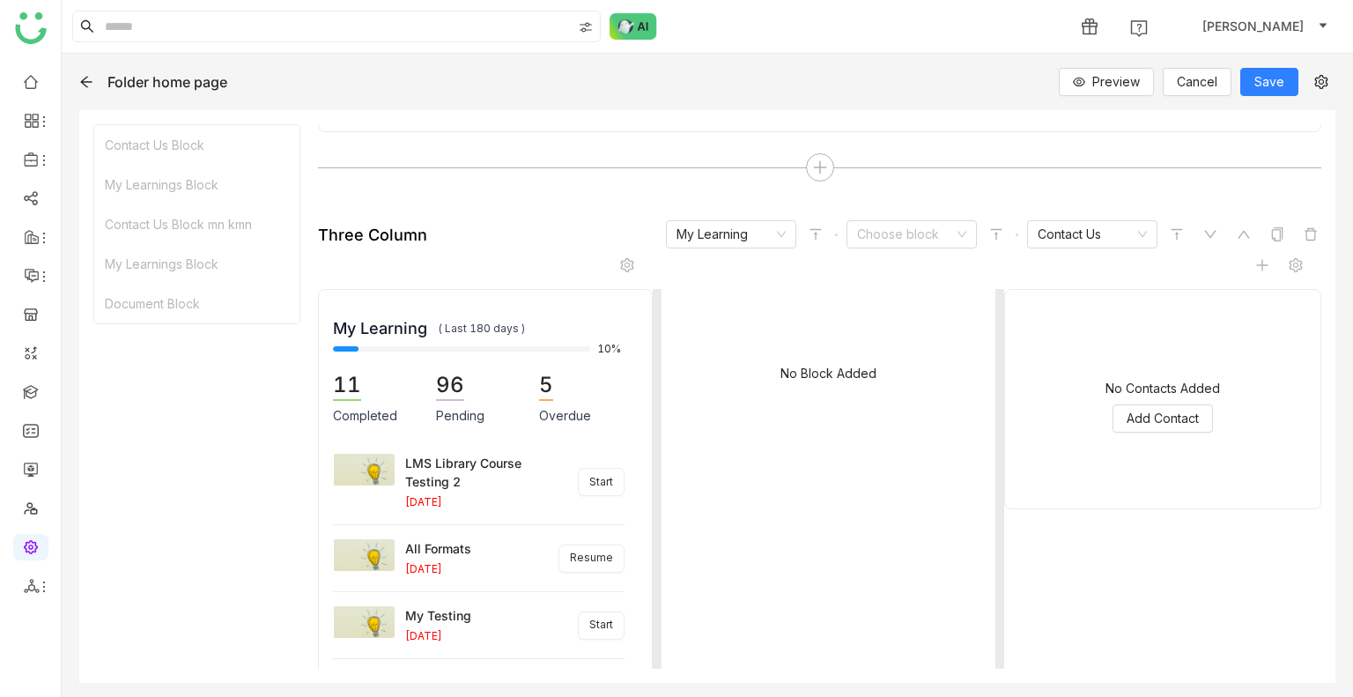
click at [412, 330] on span "My Learning" at bounding box center [380, 328] width 94 height 21
click at [627, 270] on icon at bounding box center [627, 265] width 14 height 14
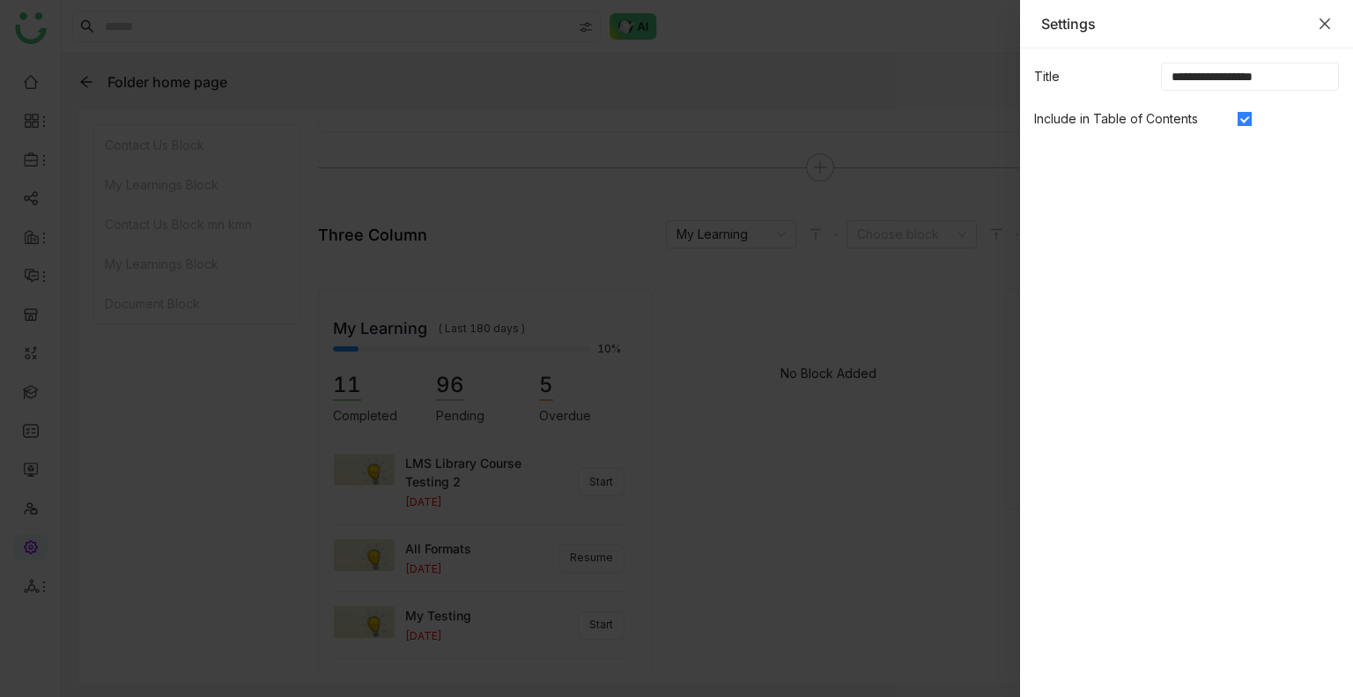
click at [1325, 22] on icon "Close" at bounding box center [1325, 24] width 11 height 11
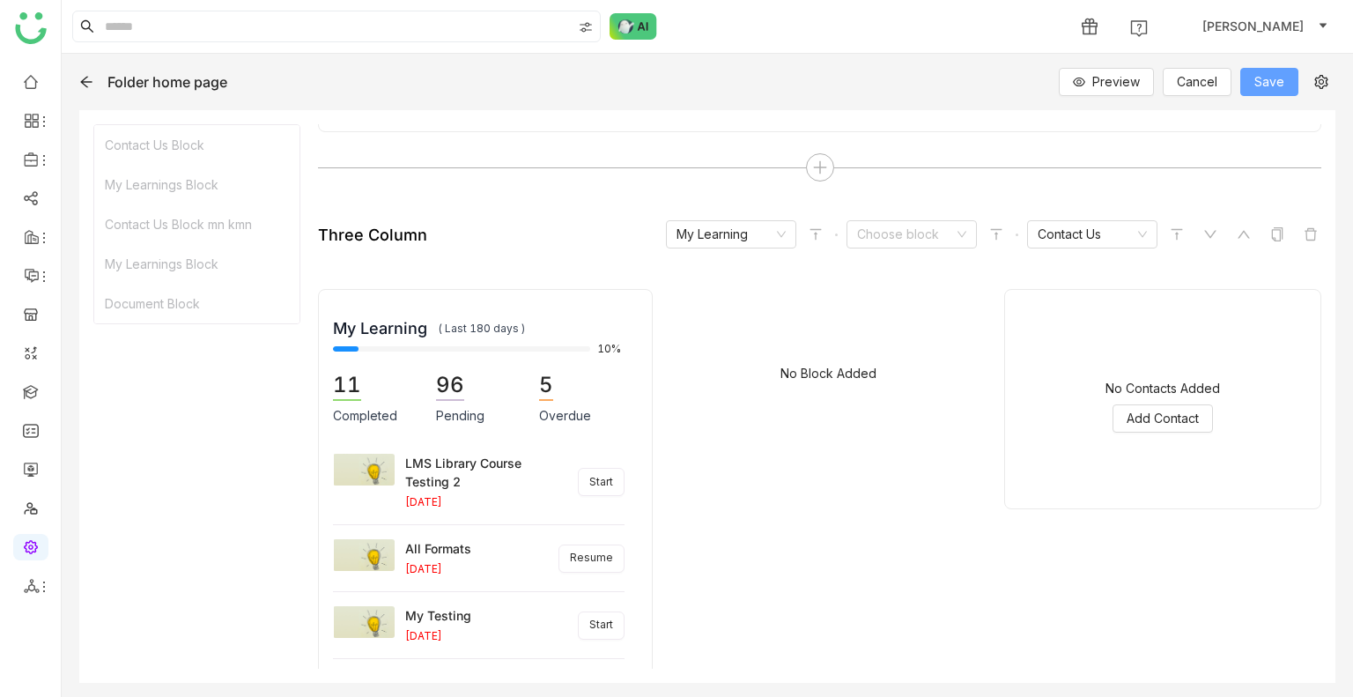
click at [1255, 77] on button "Save" at bounding box center [1270, 82] width 58 height 28
click at [1100, 94] on button "Preview" at bounding box center [1106, 82] width 95 height 28
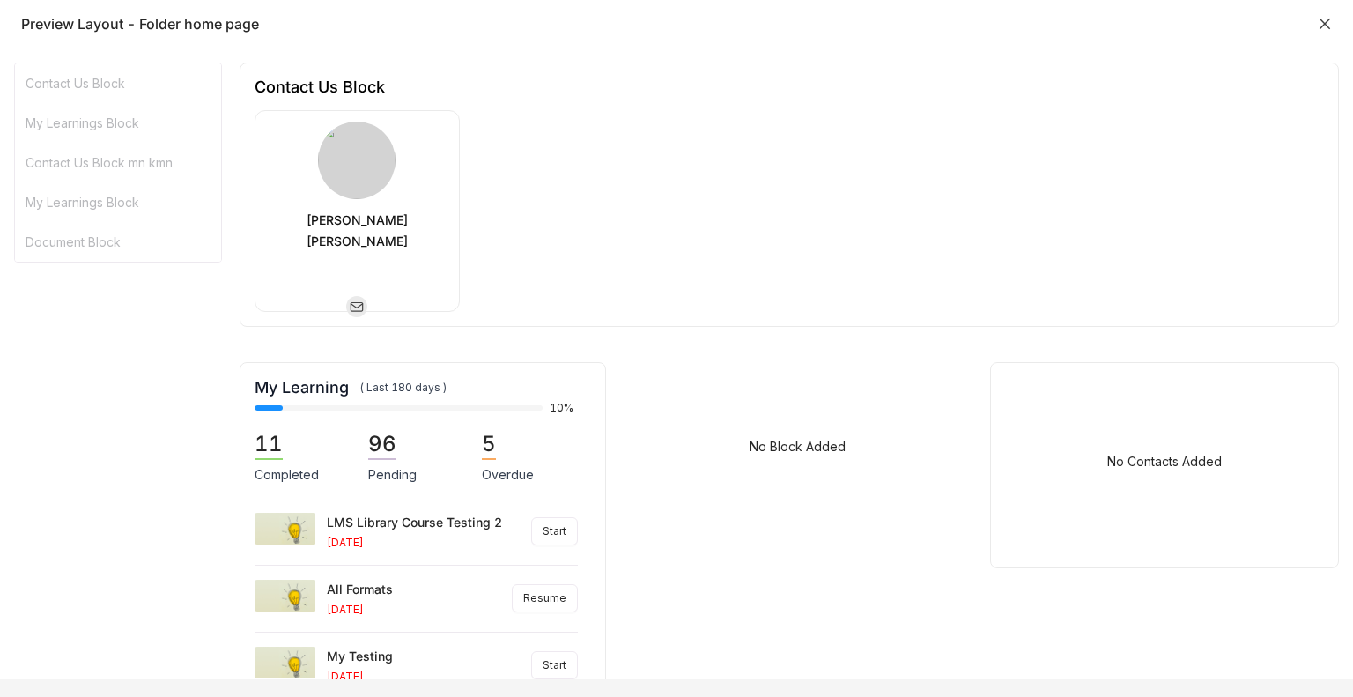
click at [1328, 24] on icon "Close" at bounding box center [1325, 24] width 14 height 14
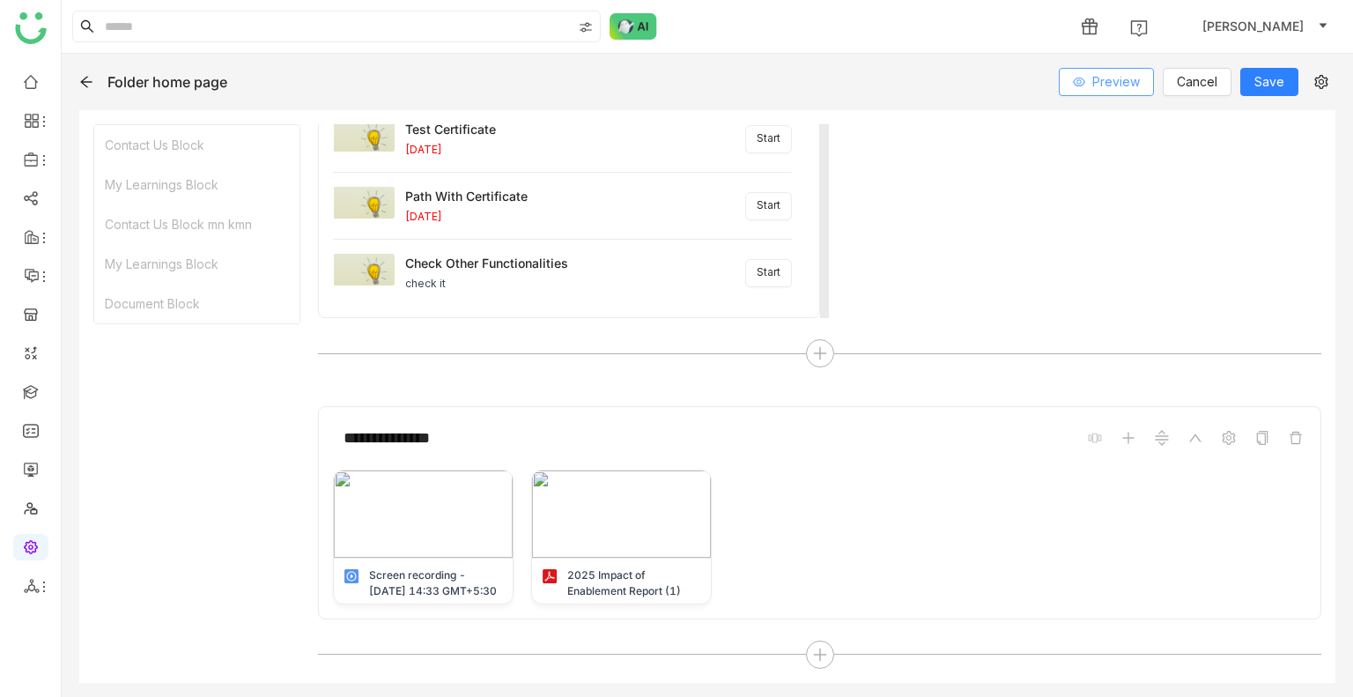
scroll to position [1191, 0]
click at [815, 353] on icon at bounding box center [820, 354] width 16 height 16
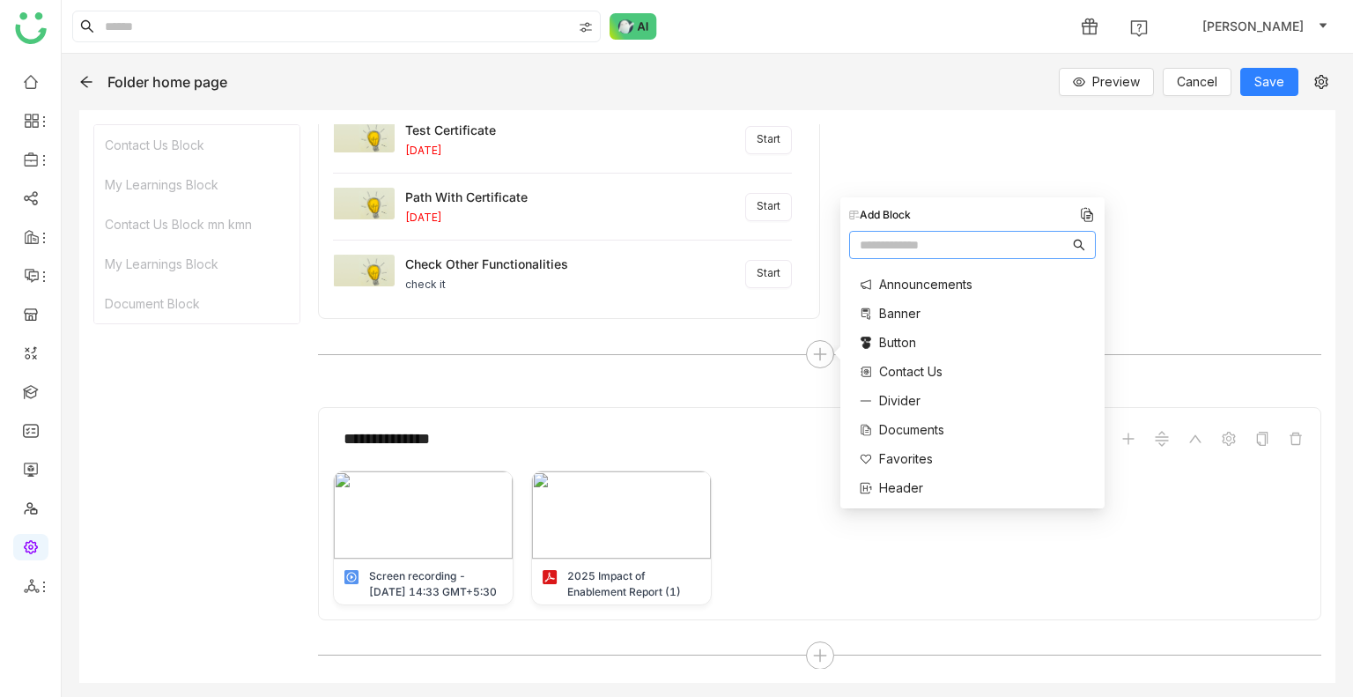
scroll to position [164, 0]
click at [895, 247] on input "text" at bounding box center [965, 244] width 210 height 19
type input "**"
click at [899, 314] on span "My Learning" at bounding box center [914, 313] width 71 height 19
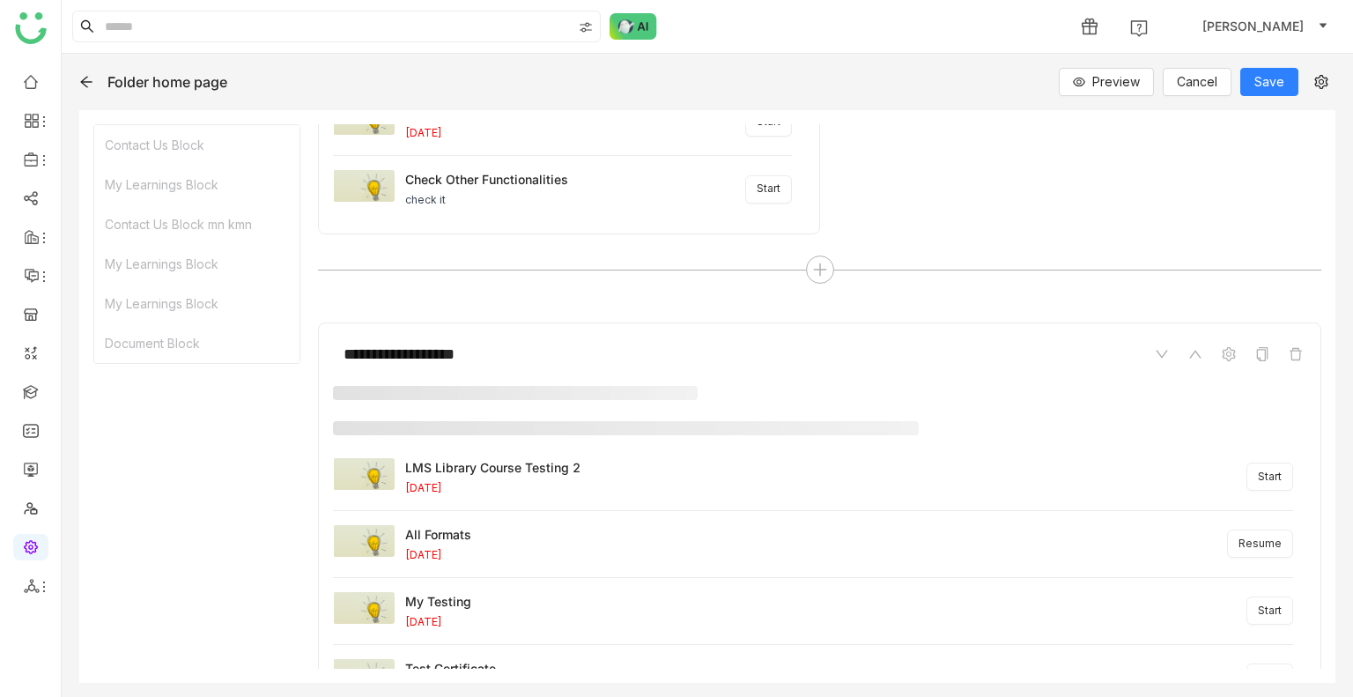
scroll to position [1281, 0]
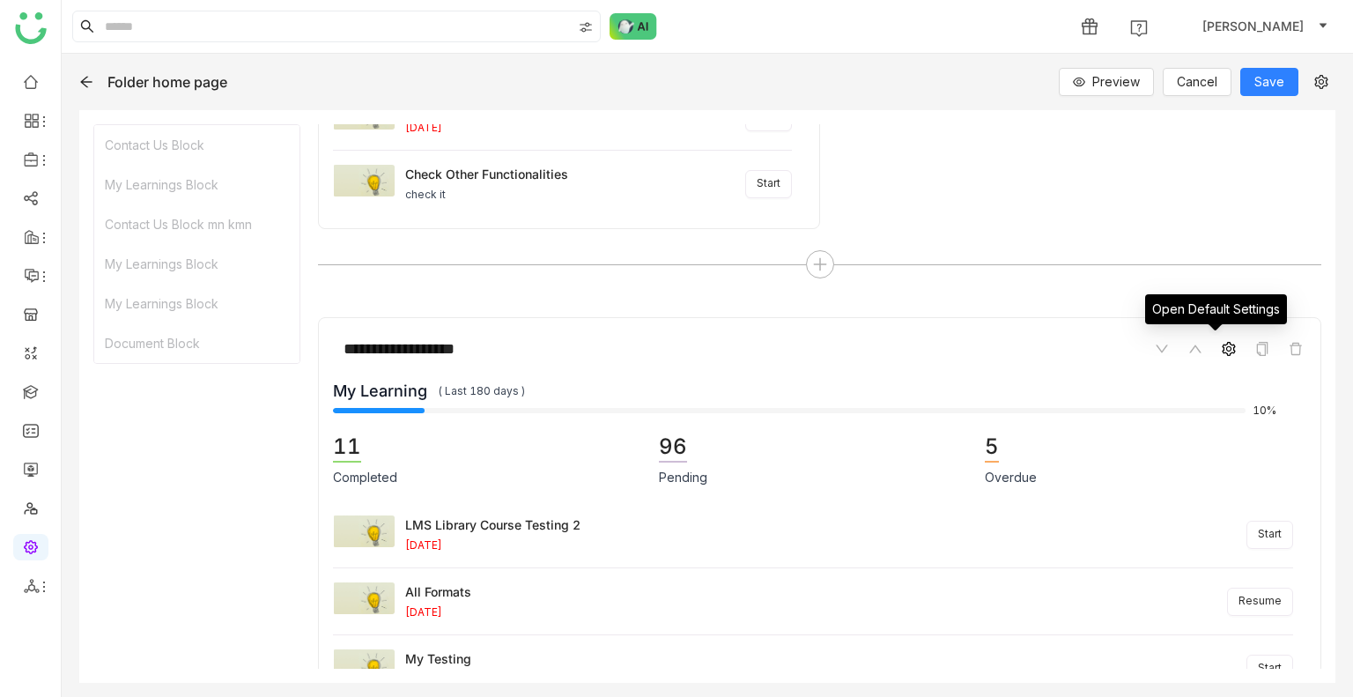
click at [1219, 350] on span at bounding box center [1229, 348] width 21 height 21
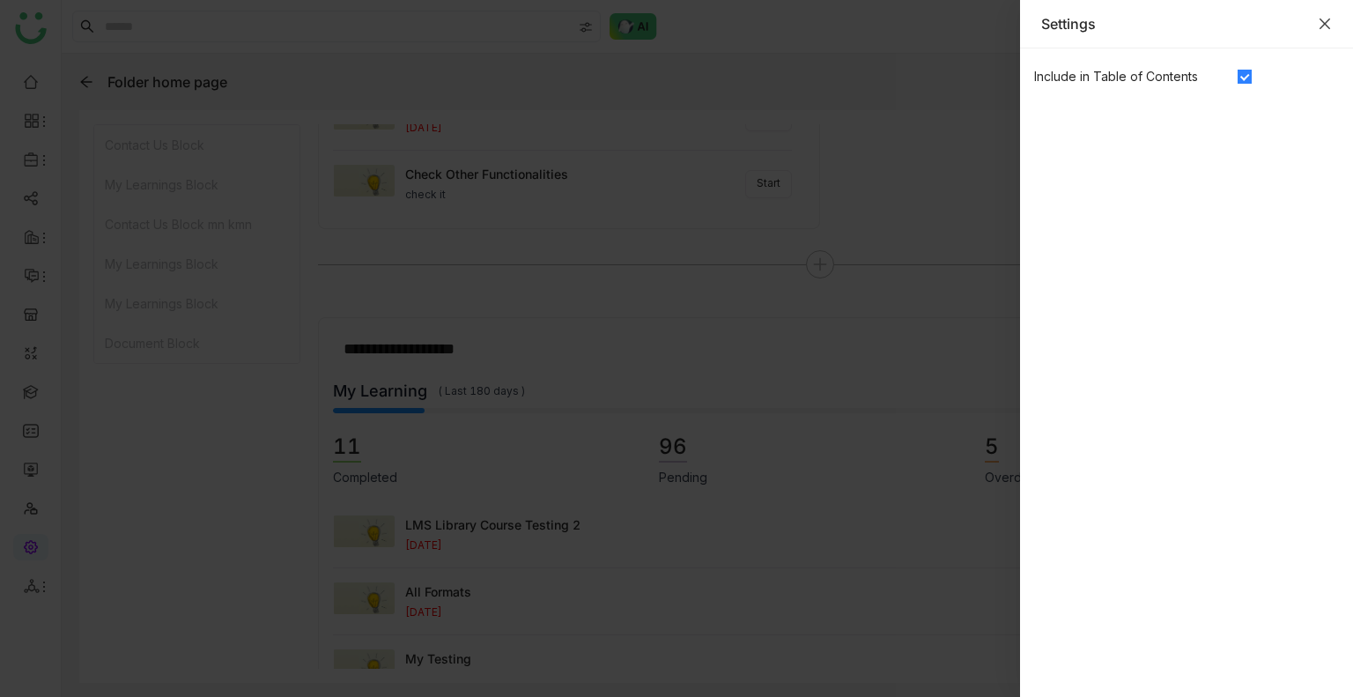
click at [1324, 26] on icon "Close" at bounding box center [1325, 24] width 14 height 14
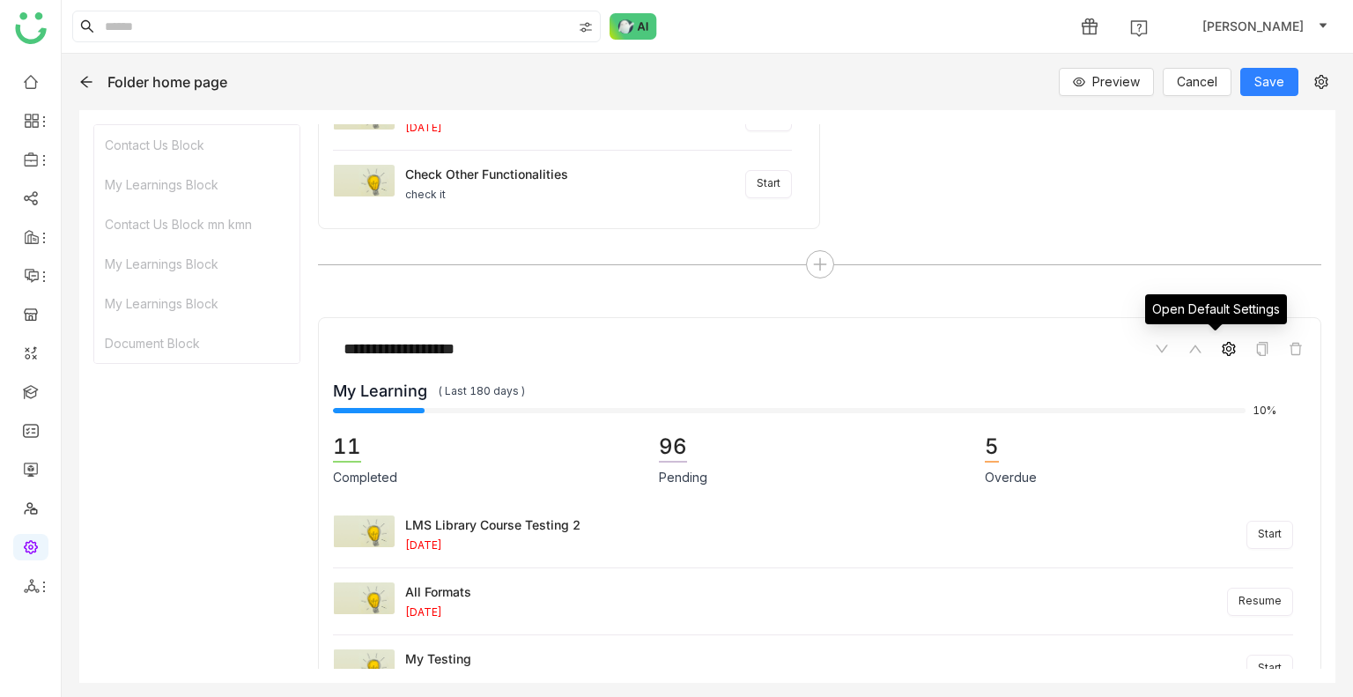
click at [1222, 353] on icon at bounding box center [1229, 349] width 14 height 14
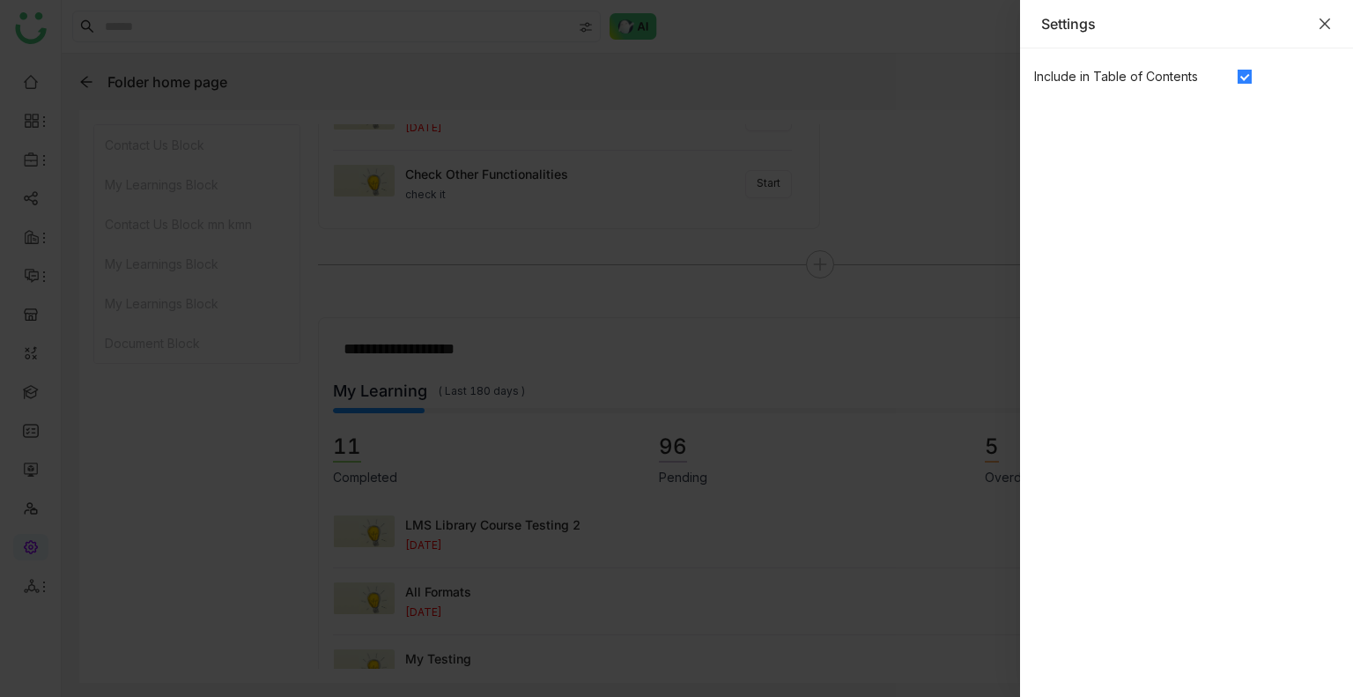
click at [1325, 26] on icon "Close" at bounding box center [1325, 24] width 14 height 14
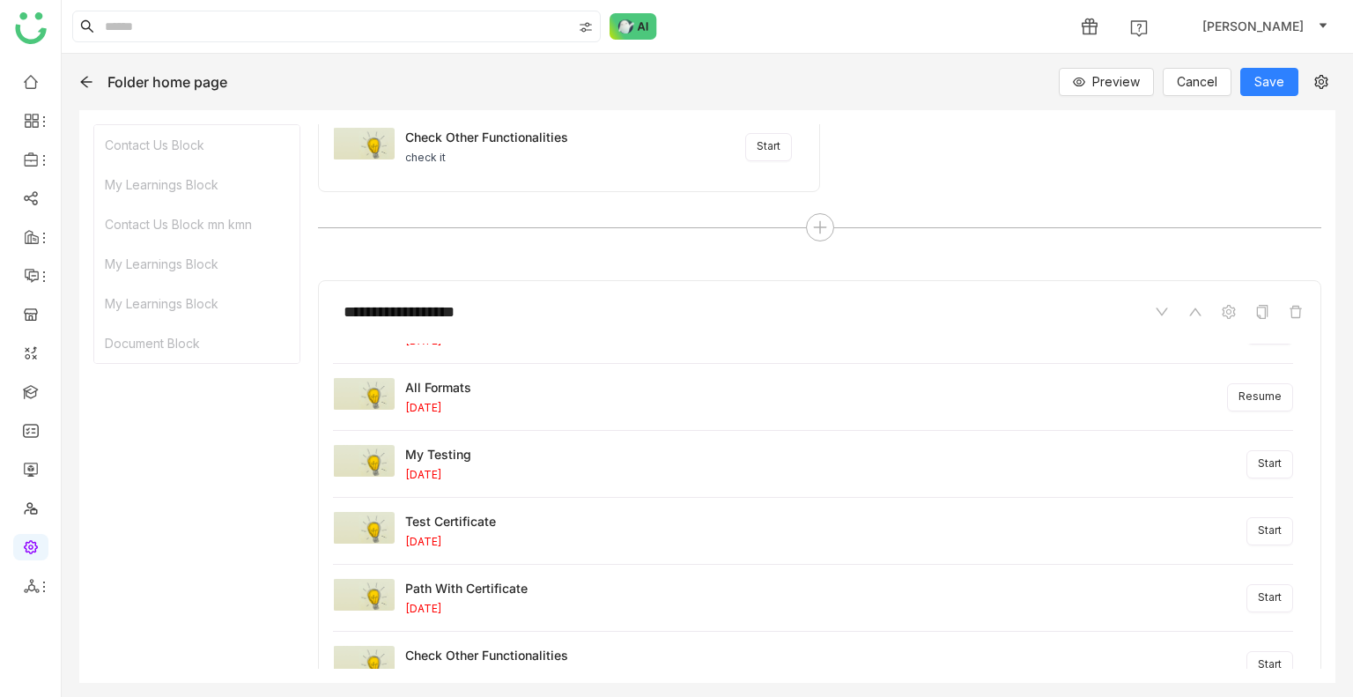
scroll to position [1289, 0]
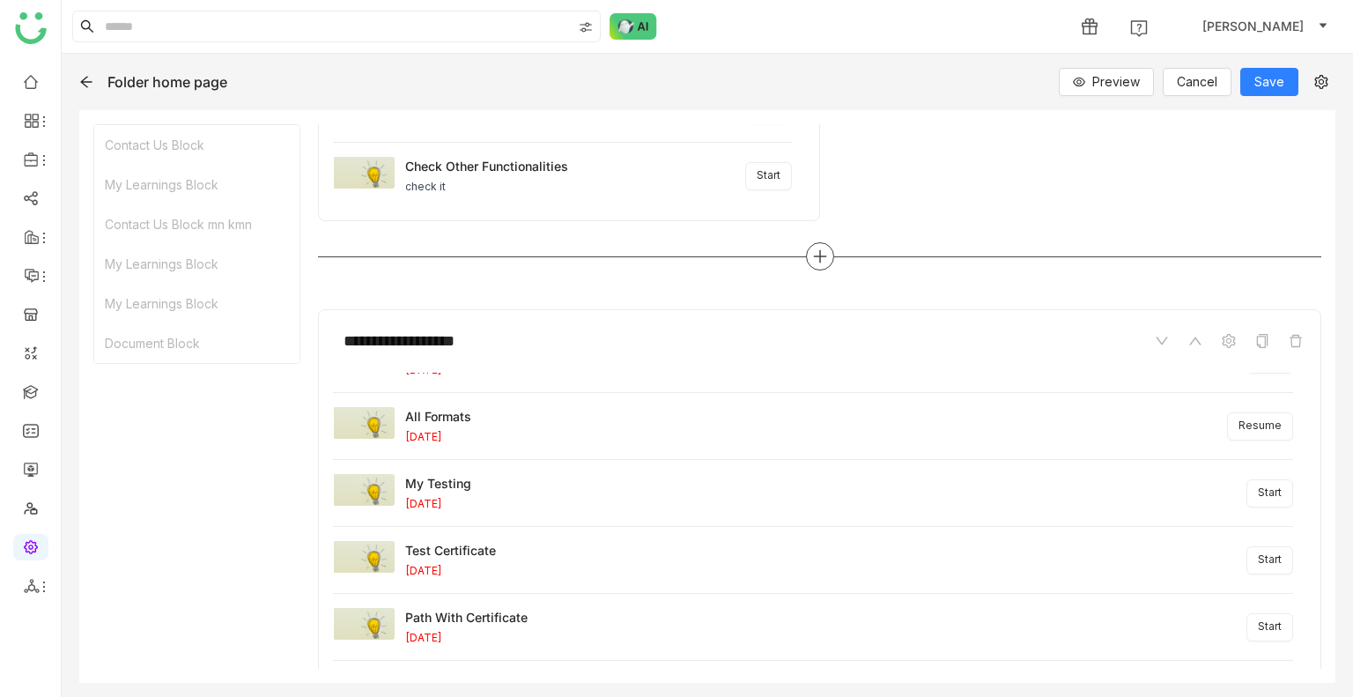
click at [819, 250] on icon at bounding box center [820, 256] width 2 height 12
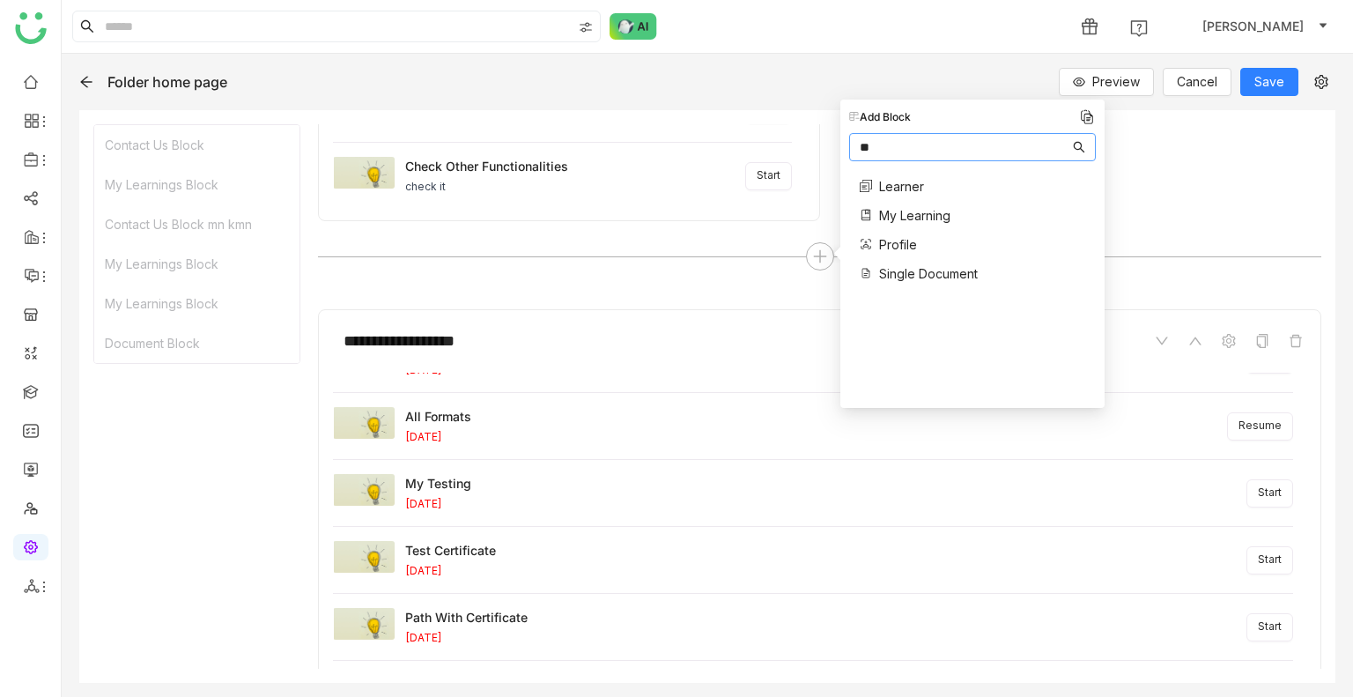
type input "**"
click at [903, 189] on span "Learner" at bounding box center [901, 186] width 45 height 19
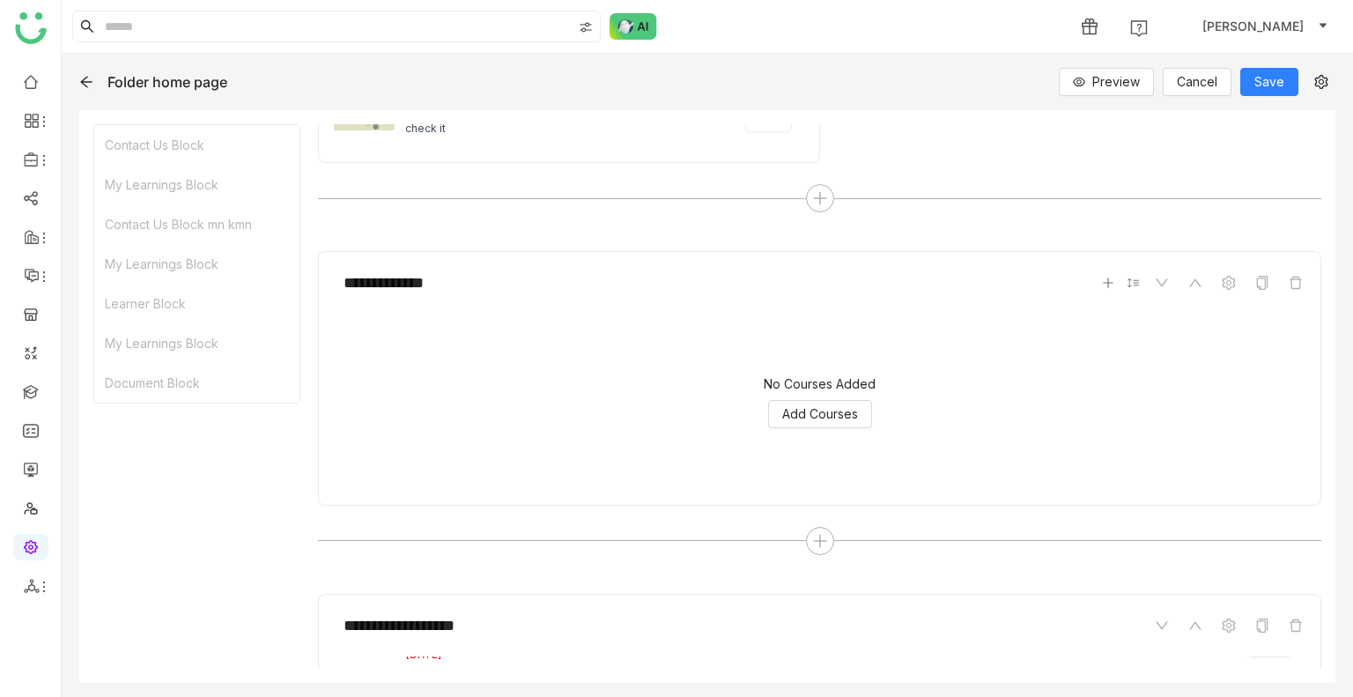
scroll to position [1346, 0]
click at [1222, 279] on icon at bounding box center [1229, 284] width 14 height 14
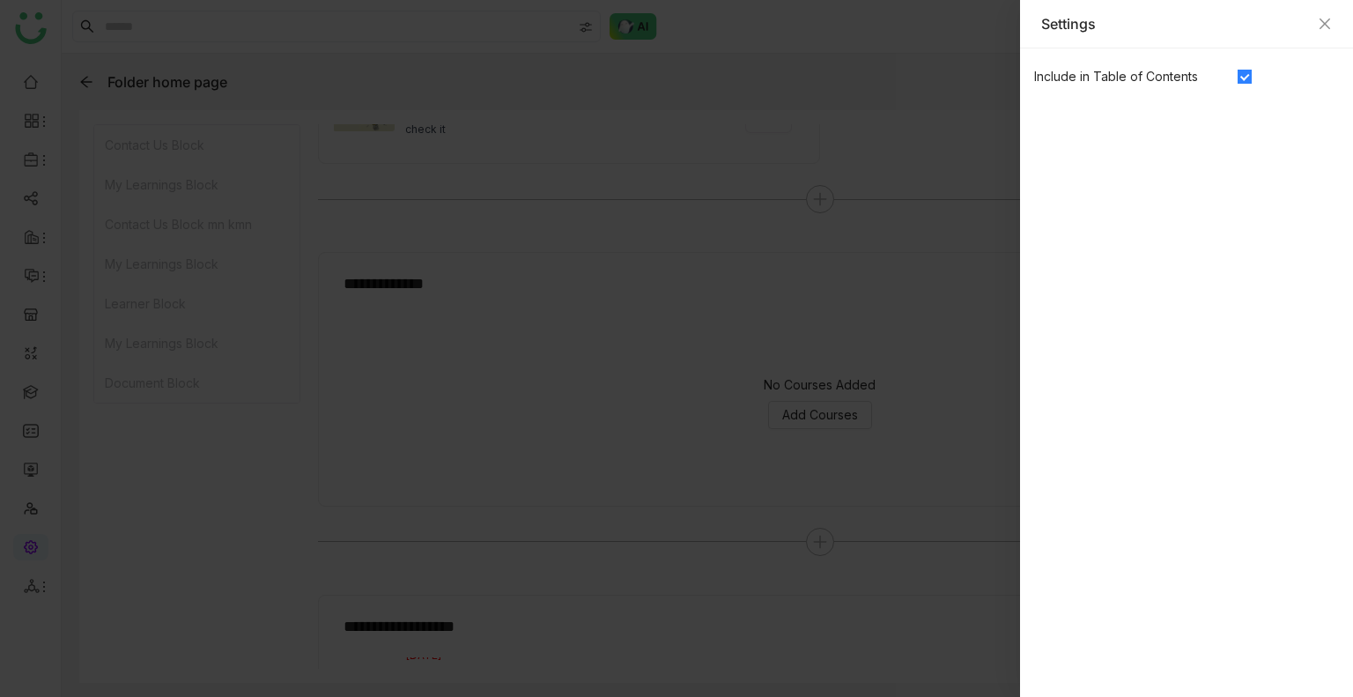
click at [1333, 28] on div "Settings" at bounding box center [1186, 24] width 333 height 48
click at [1332, 27] on div "Settings" at bounding box center [1186, 24] width 333 height 48
click at [1330, 27] on icon "Close" at bounding box center [1325, 24] width 14 height 14
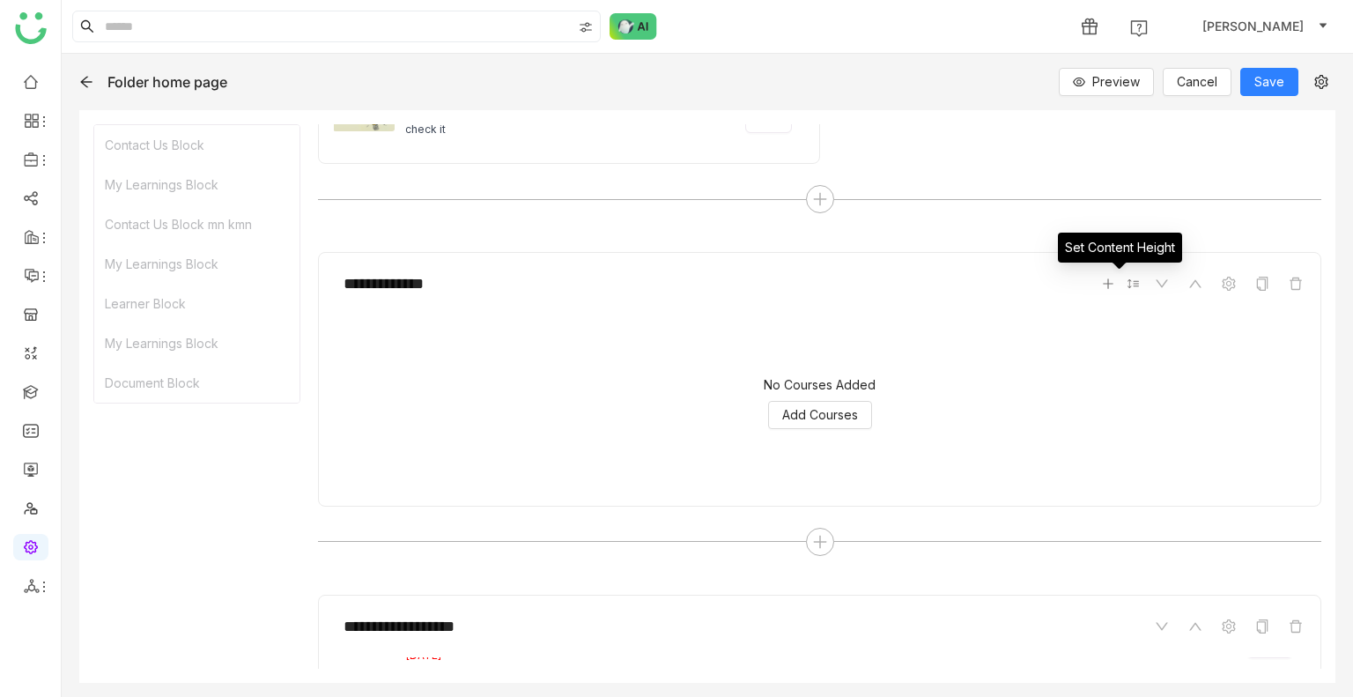
click at [1128, 279] on icon at bounding box center [1133, 283] width 11 height 9
click at [1071, 204] on div "Set Content Height" at bounding box center [1120, 207] width 156 height 28
click at [1071, 234] on span "Auto Height" at bounding box center [1112, 241] width 82 height 19
click at [825, 530] on div at bounding box center [820, 542] width 28 height 28
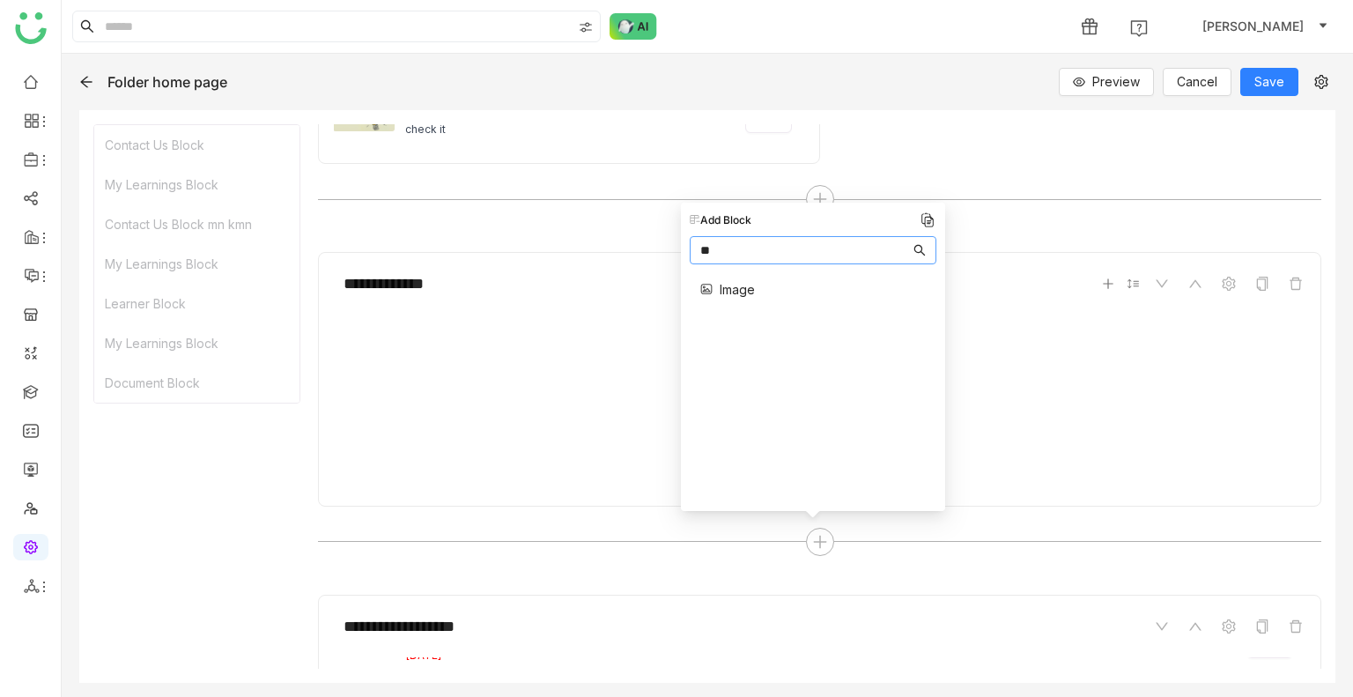
type input "**"
click at [753, 288] on span "Image" at bounding box center [737, 289] width 35 height 19
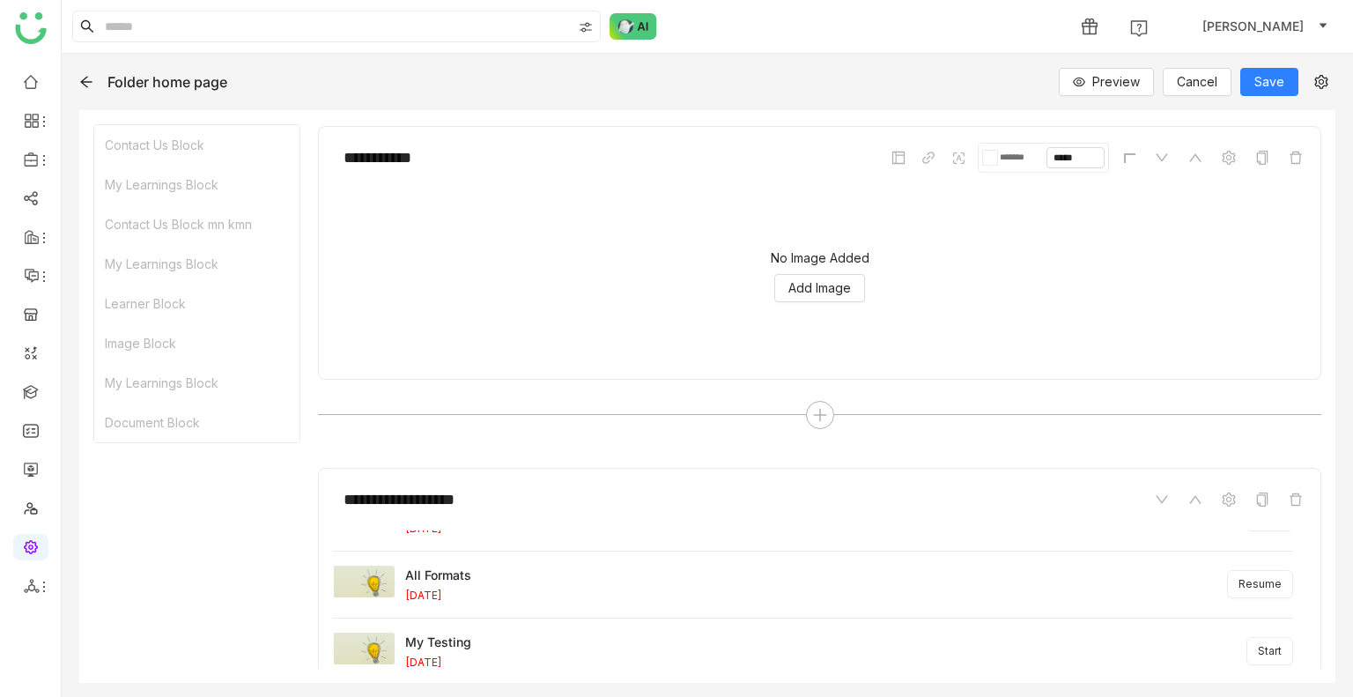
scroll to position [1831, 0]
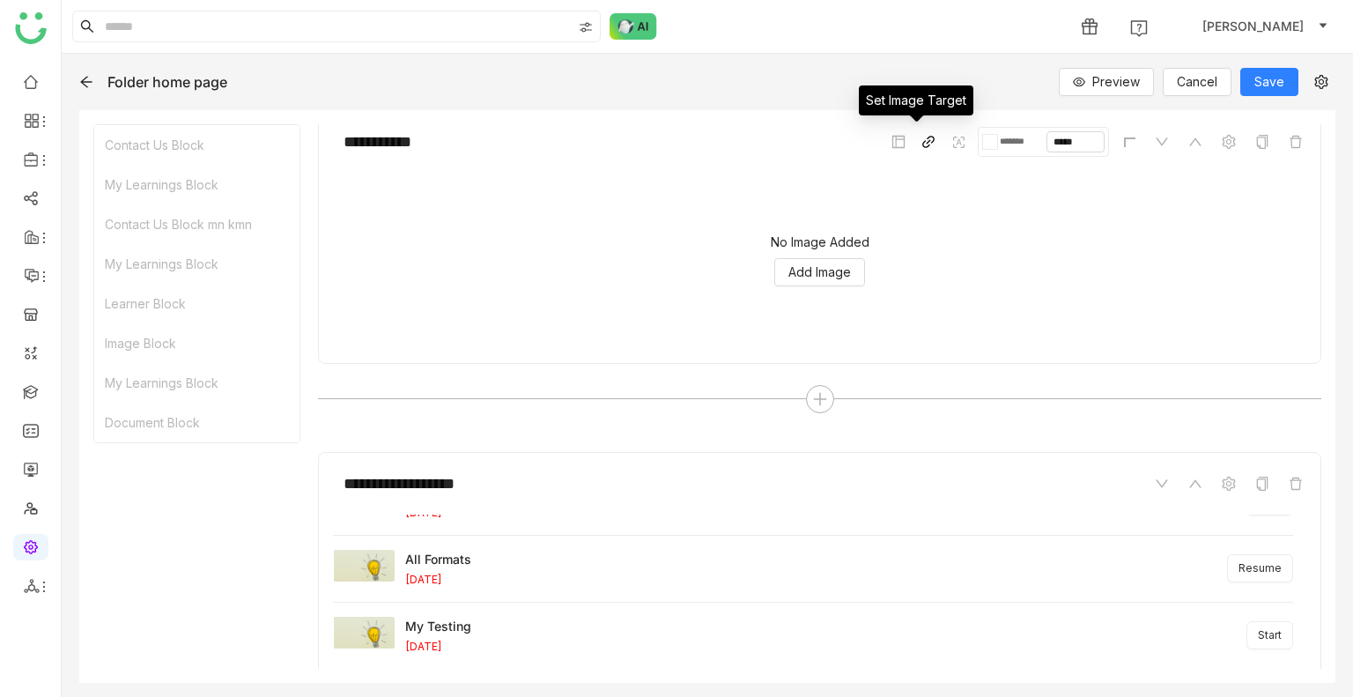
click at [918, 141] on span at bounding box center [928, 141] width 21 height 21
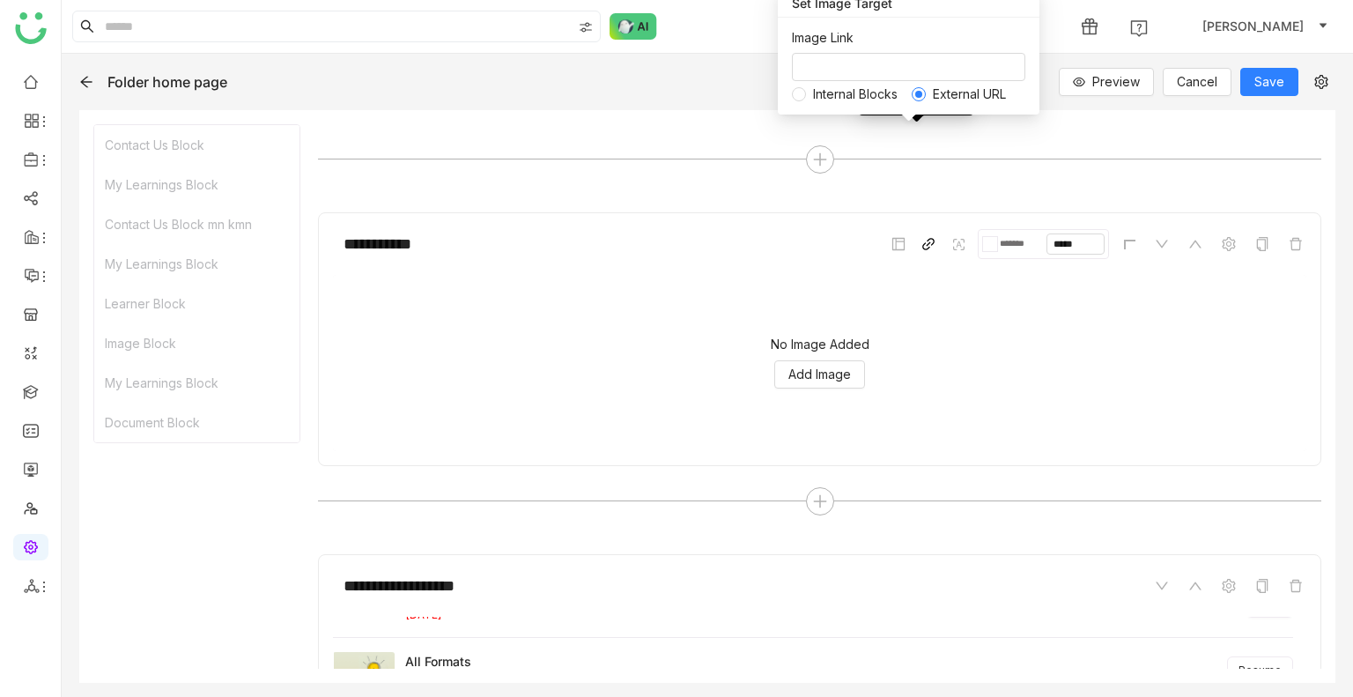
scroll to position [1720, 0]
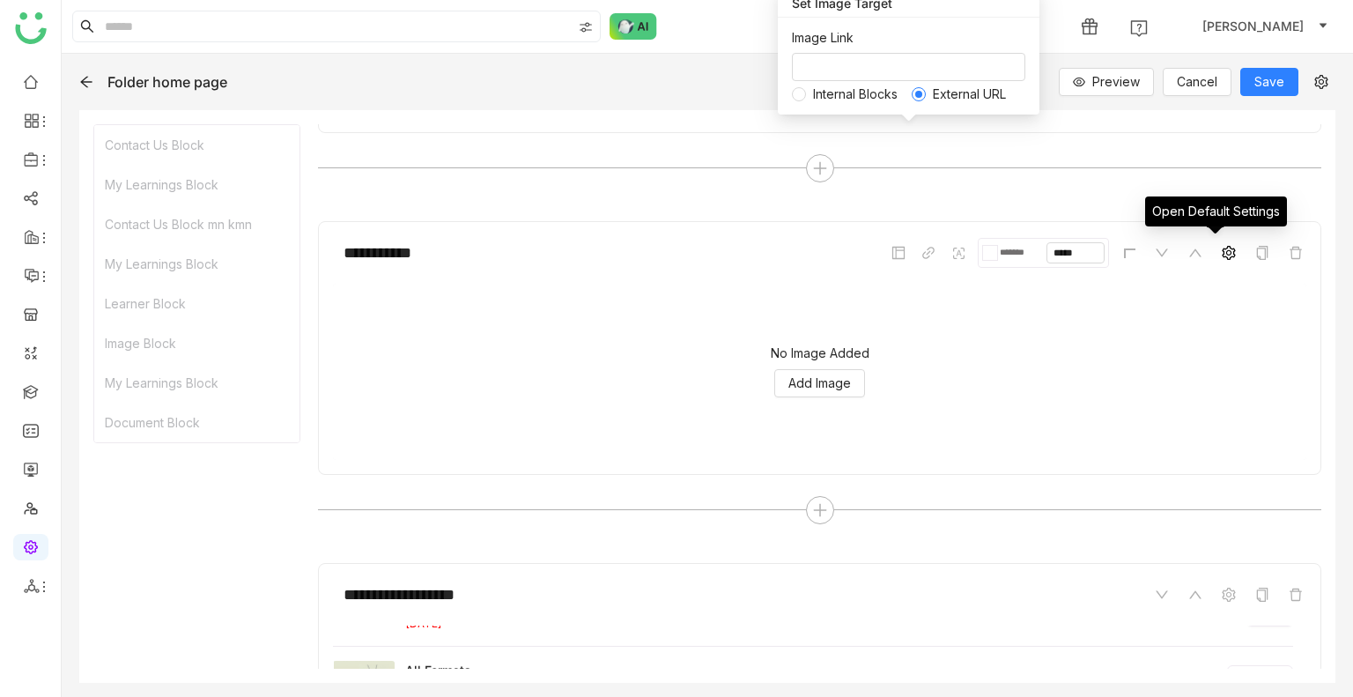
click at [1222, 250] on icon at bounding box center [1229, 253] width 14 height 14
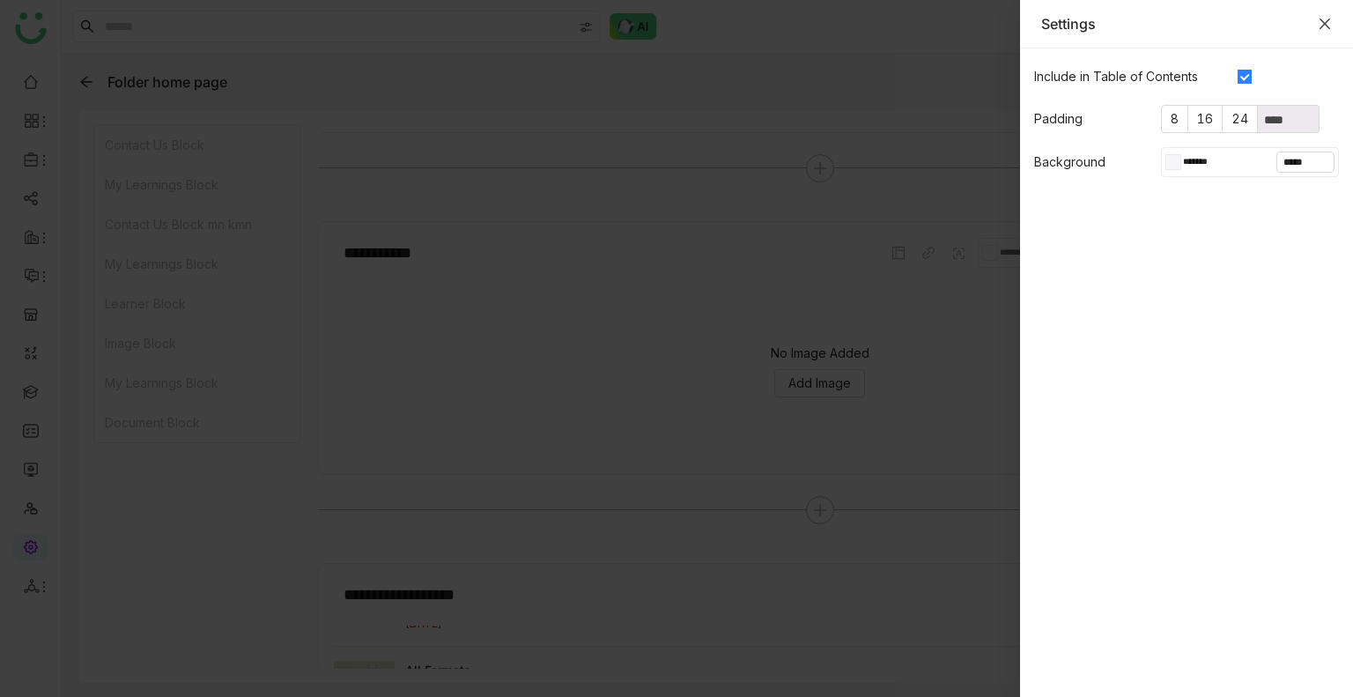
click at [1329, 17] on icon "Close" at bounding box center [1325, 24] width 14 height 14
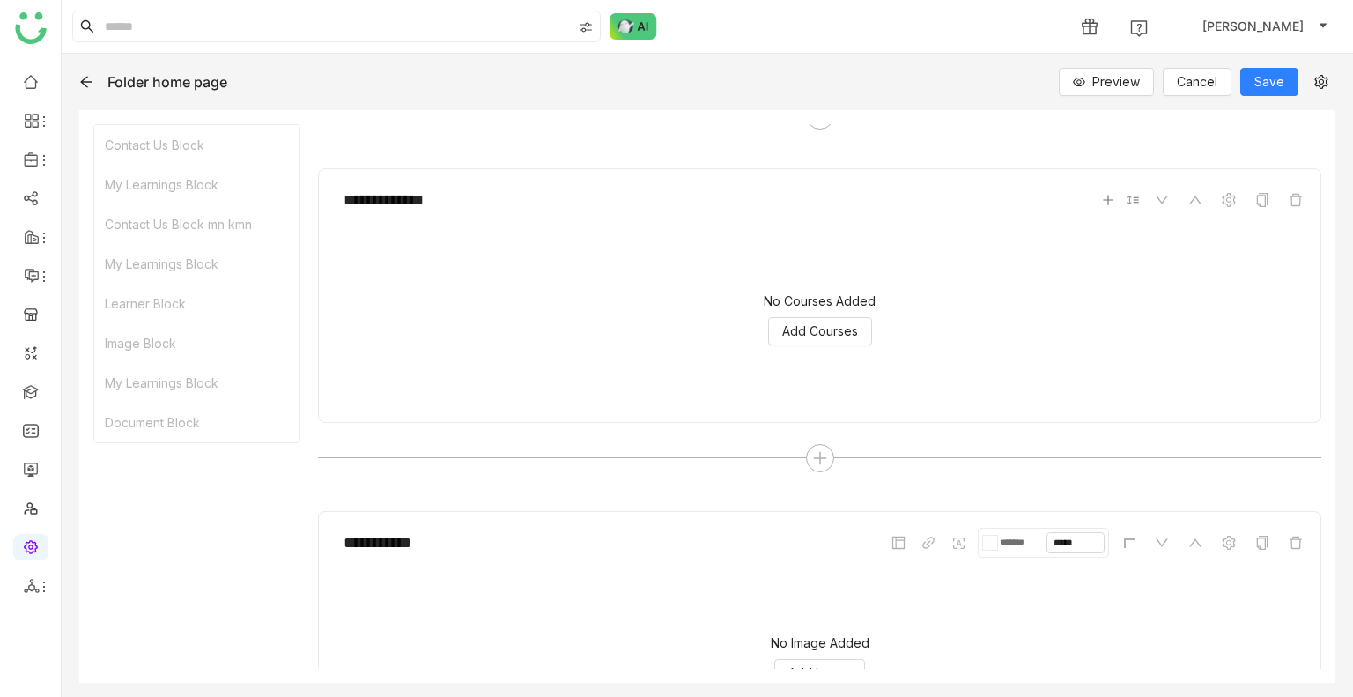
scroll to position [1352, 0]
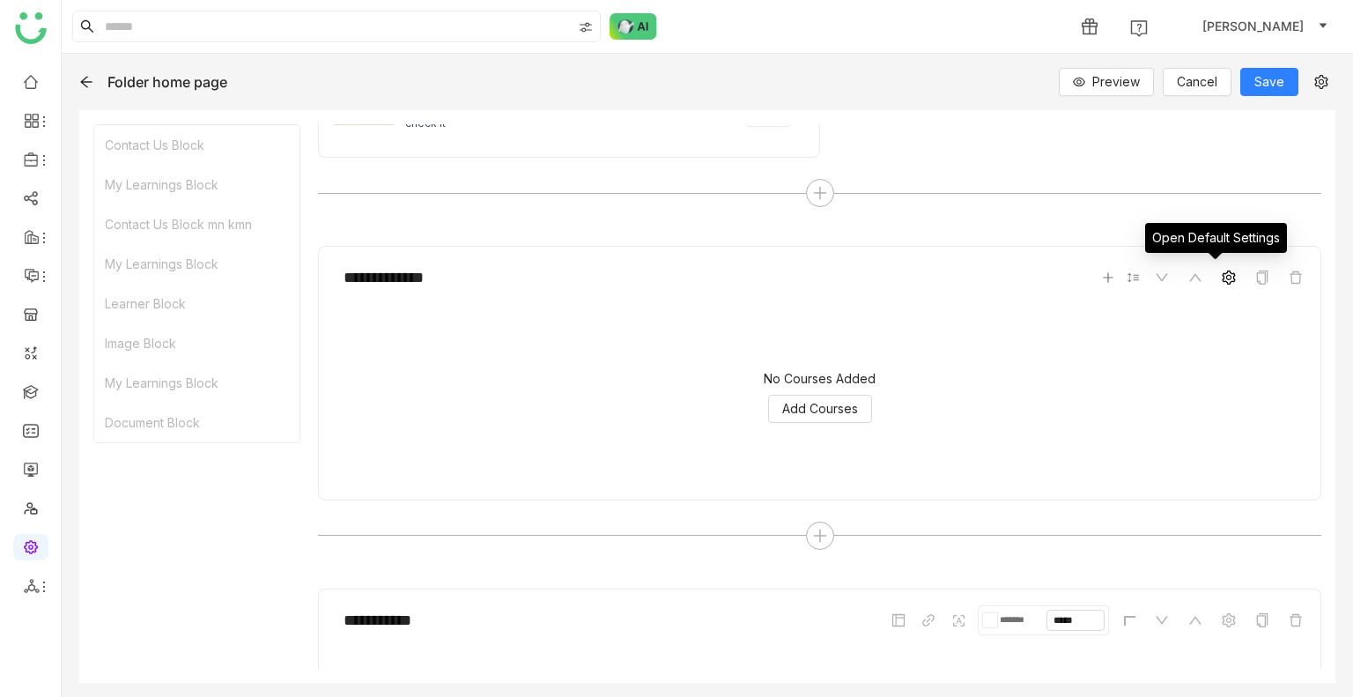
click at [1222, 276] on icon at bounding box center [1228, 277] width 13 height 14
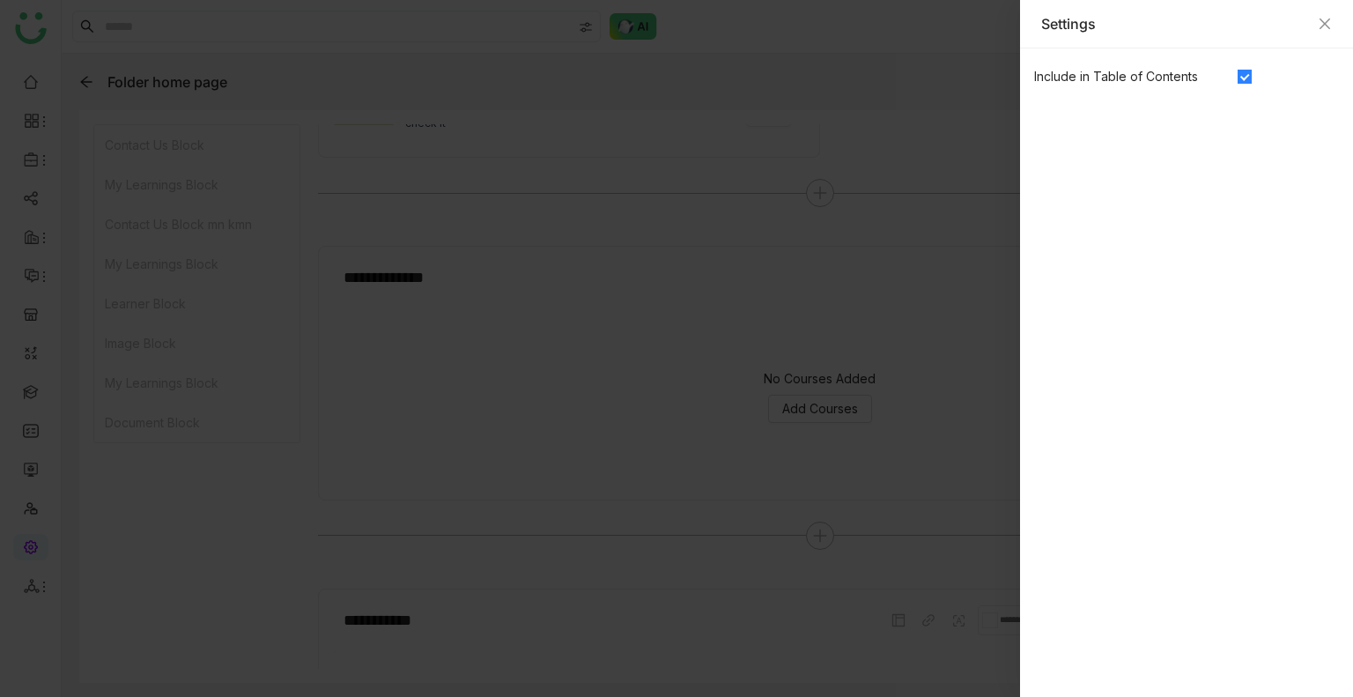
click at [995, 345] on div at bounding box center [676, 348] width 1353 height 697
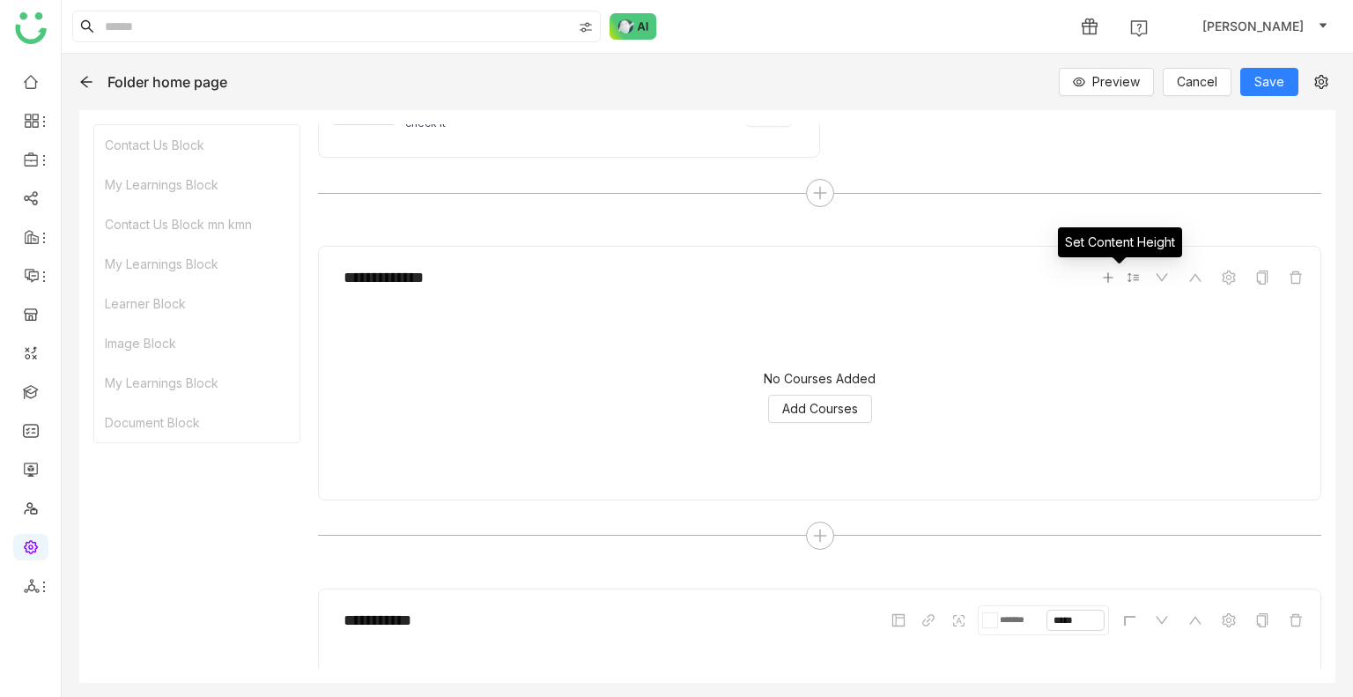
click at [1127, 277] on icon at bounding box center [1133, 277] width 12 height 12
click at [1071, 232] on input "***" at bounding box center [1096, 232] width 78 height 26
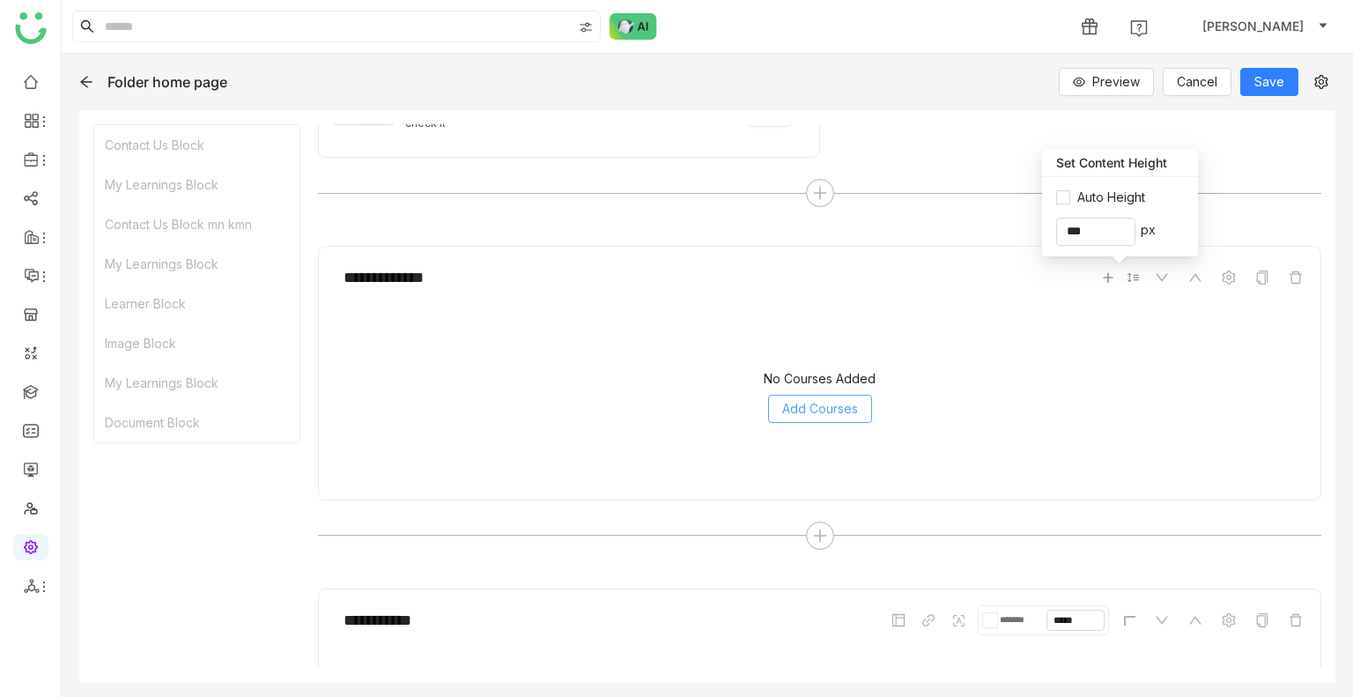
click at [829, 395] on button "Add Courses" at bounding box center [820, 409] width 104 height 28
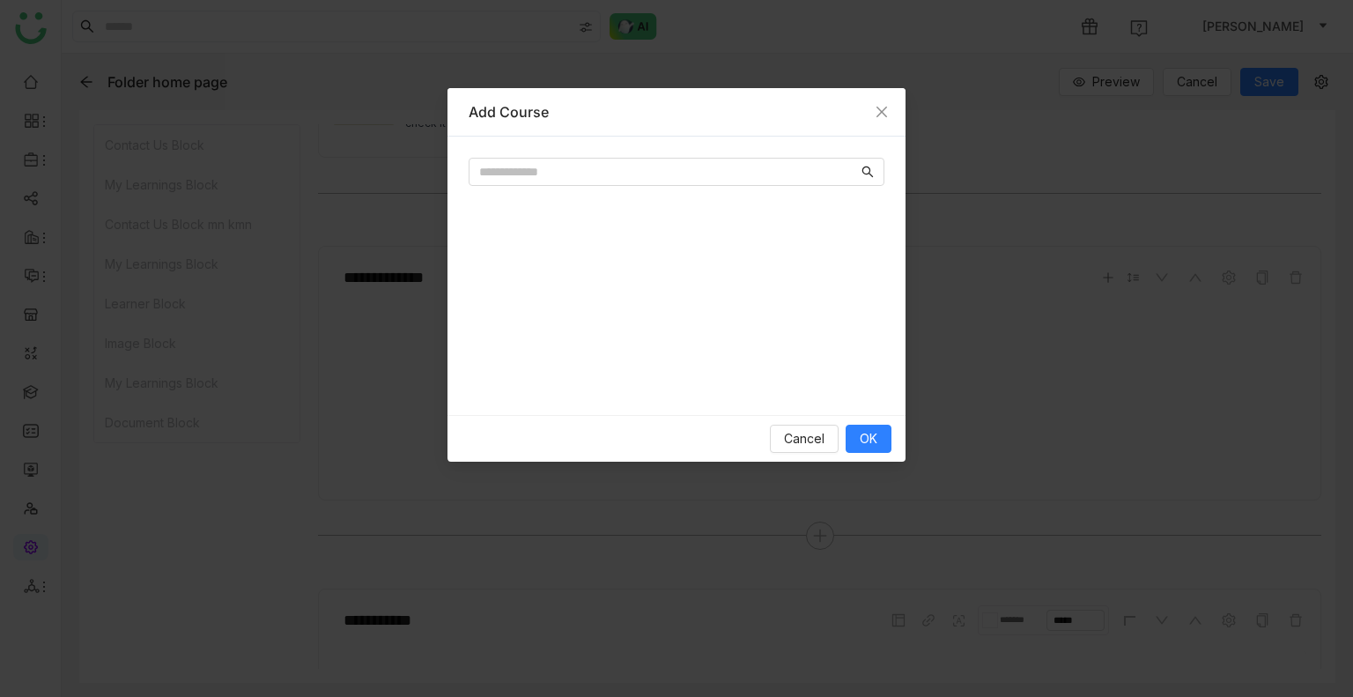
click at [660, 196] on div at bounding box center [677, 294] width 416 height 199
click at [611, 171] on input "text" at bounding box center [668, 171] width 379 height 19
type input "***"
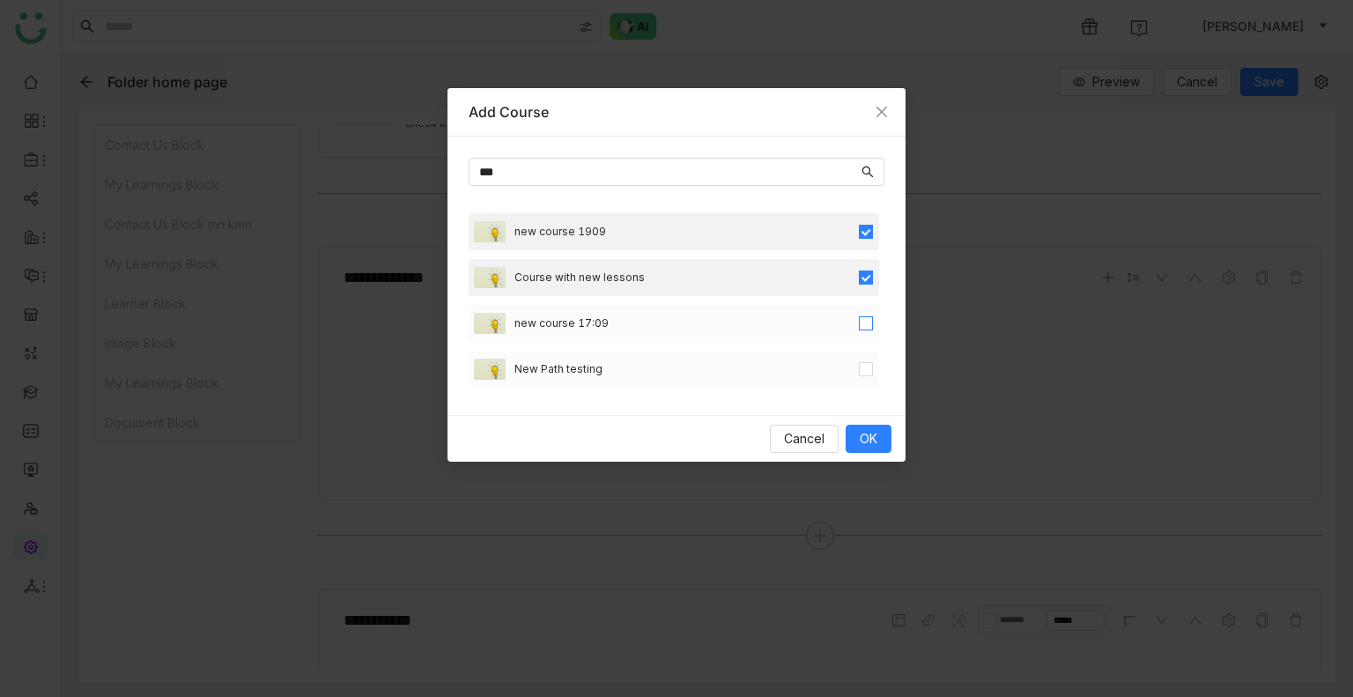
click at [859, 330] on label at bounding box center [866, 323] width 14 height 19
click at [854, 358] on div "New Path testing" at bounding box center [674, 369] width 411 height 37
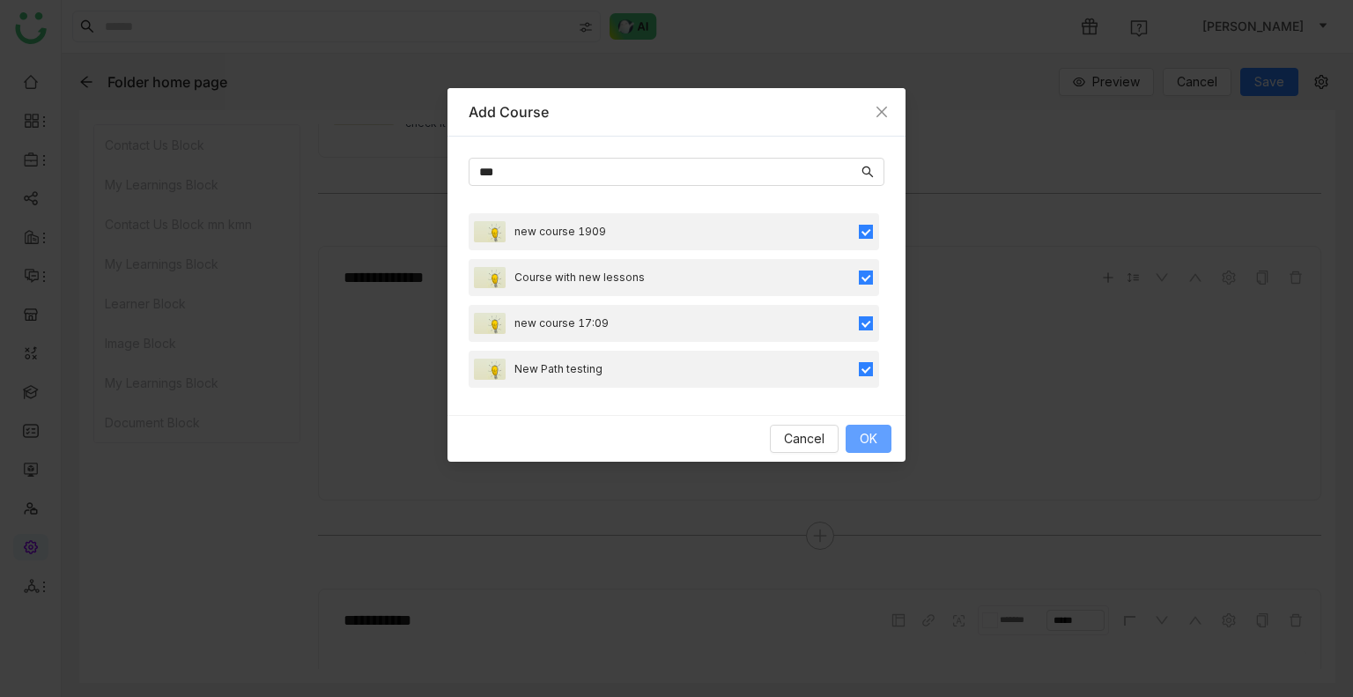
click at [874, 438] on span "OK" at bounding box center [869, 438] width 18 height 19
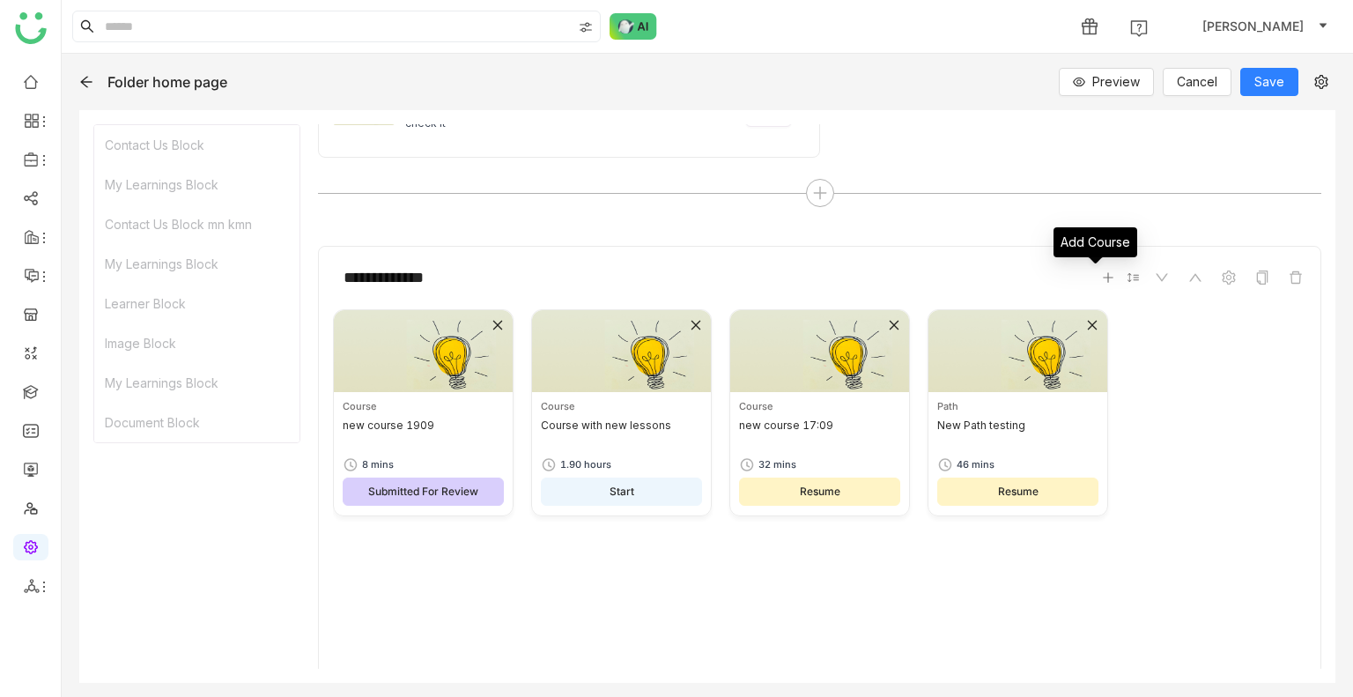
click at [1102, 278] on icon at bounding box center [1108, 277] width 12 height 12
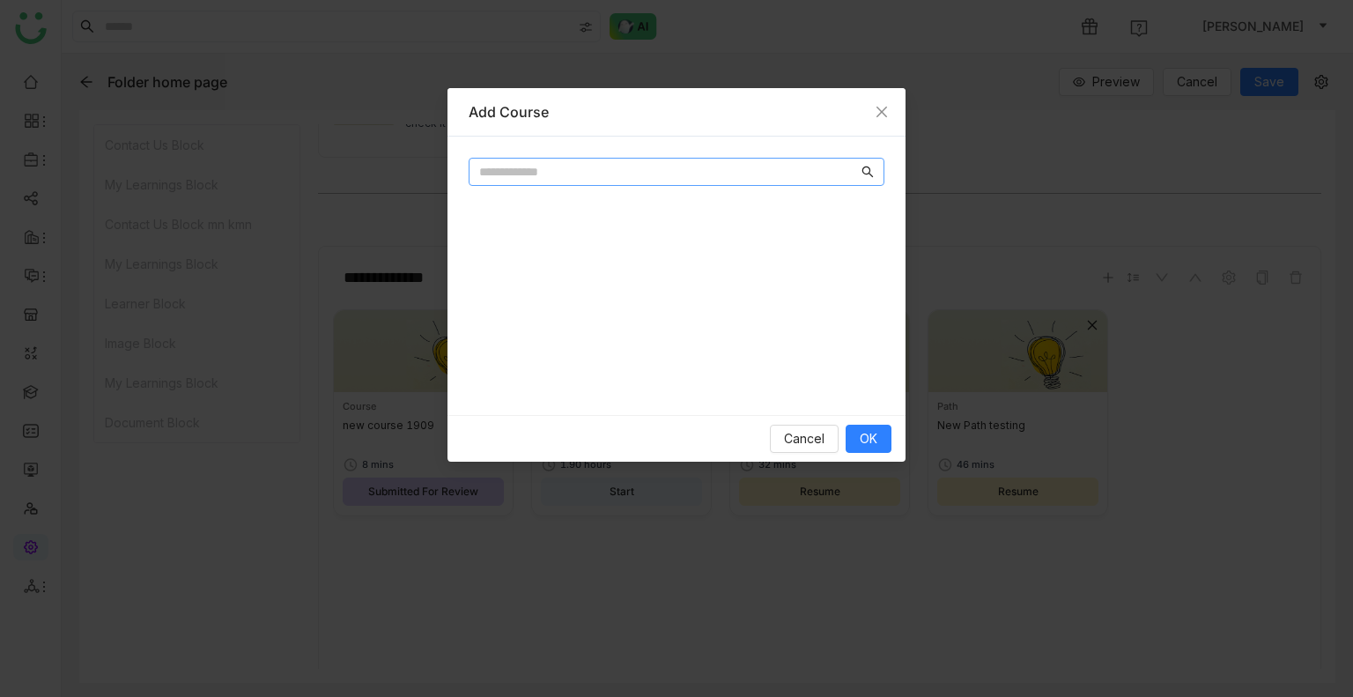
click at [586, 167] on input "text" at bounding box center [668, 171] width 379 height 19
type input "*"
type input "****"
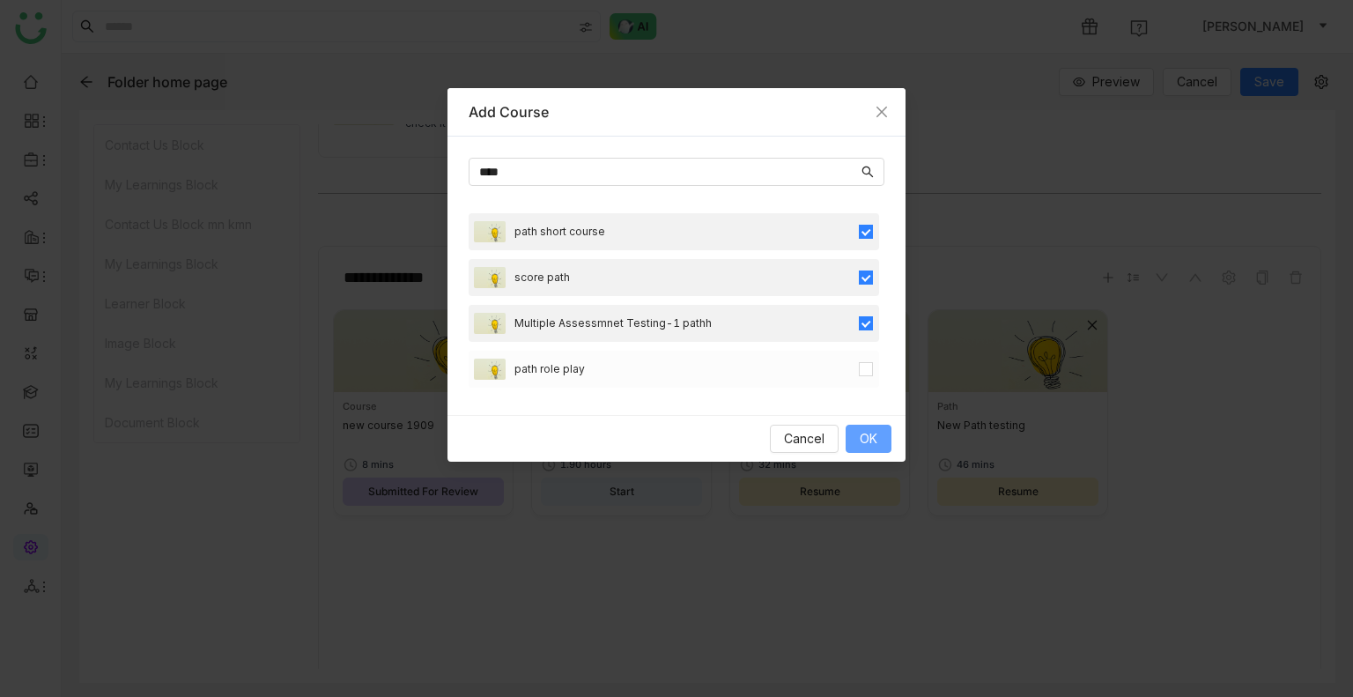
click at [865, 429] on span "OK" at bounding box center [869, 438] width 18 height 19
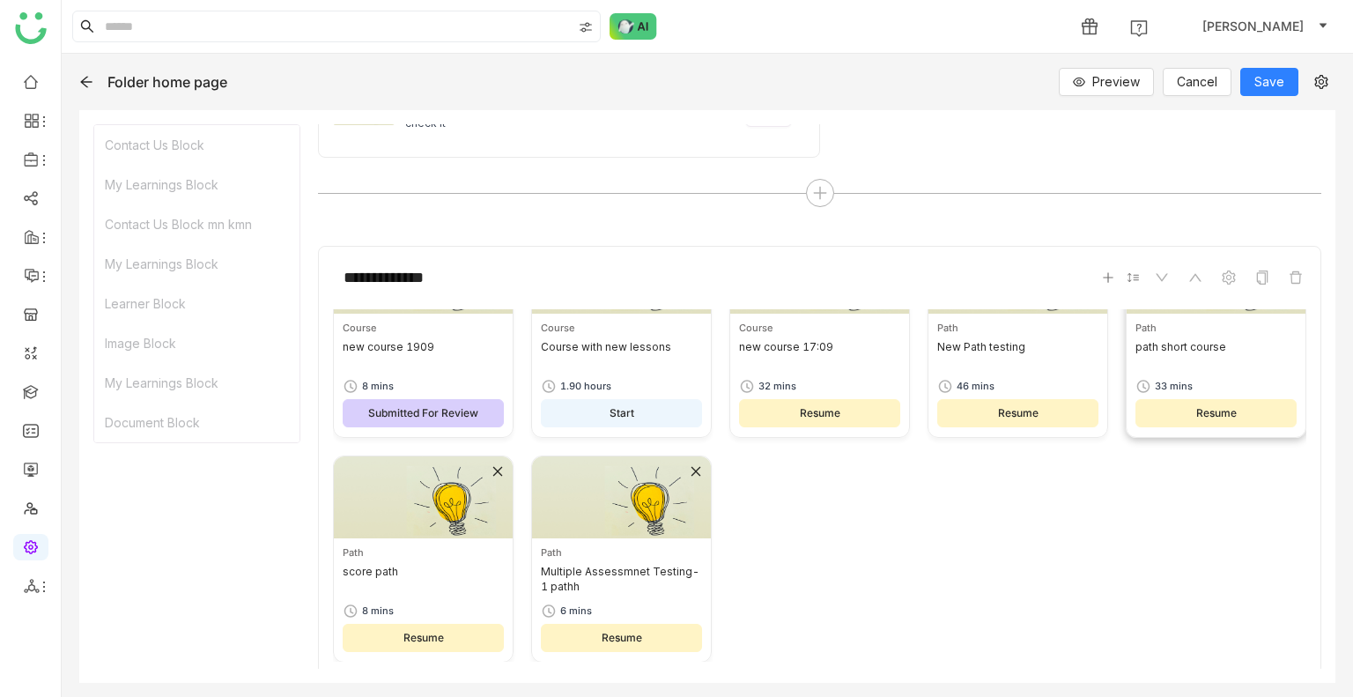
scroll to position [0, 0]
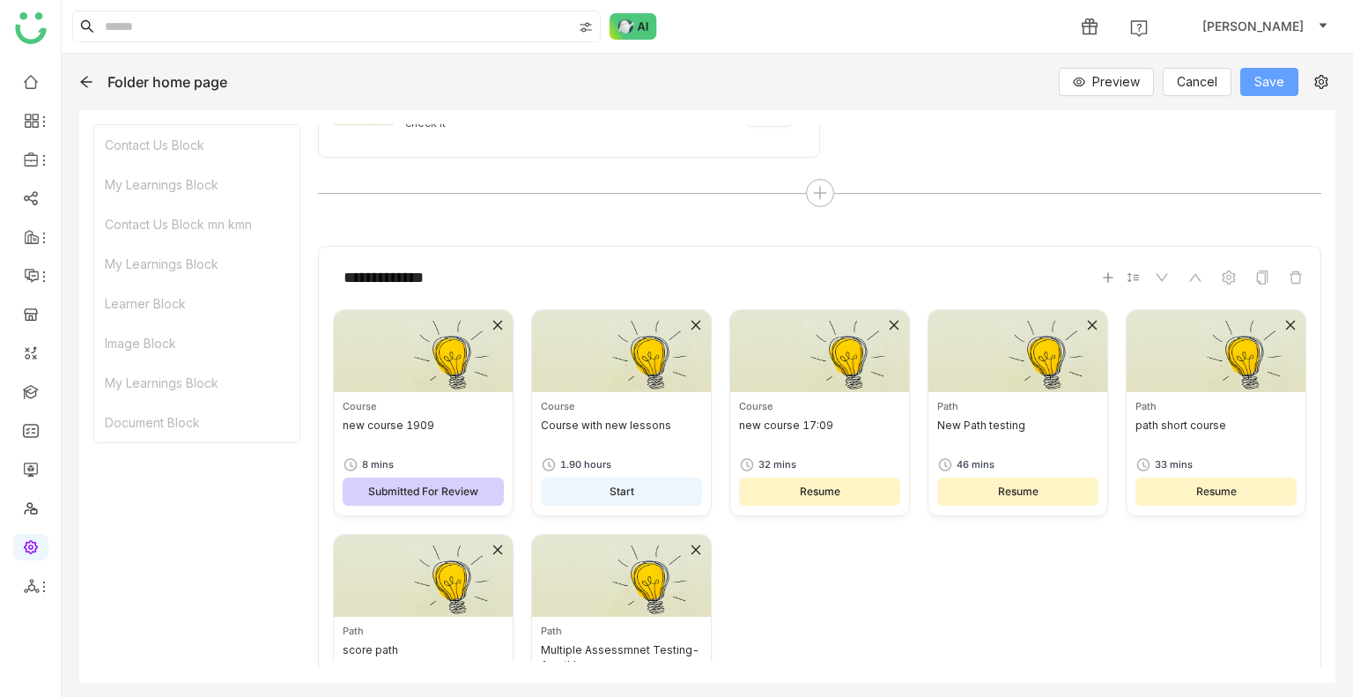
click at [1278, 88] on span "Save" at bounding box center [1270, 81] width 30 height 19
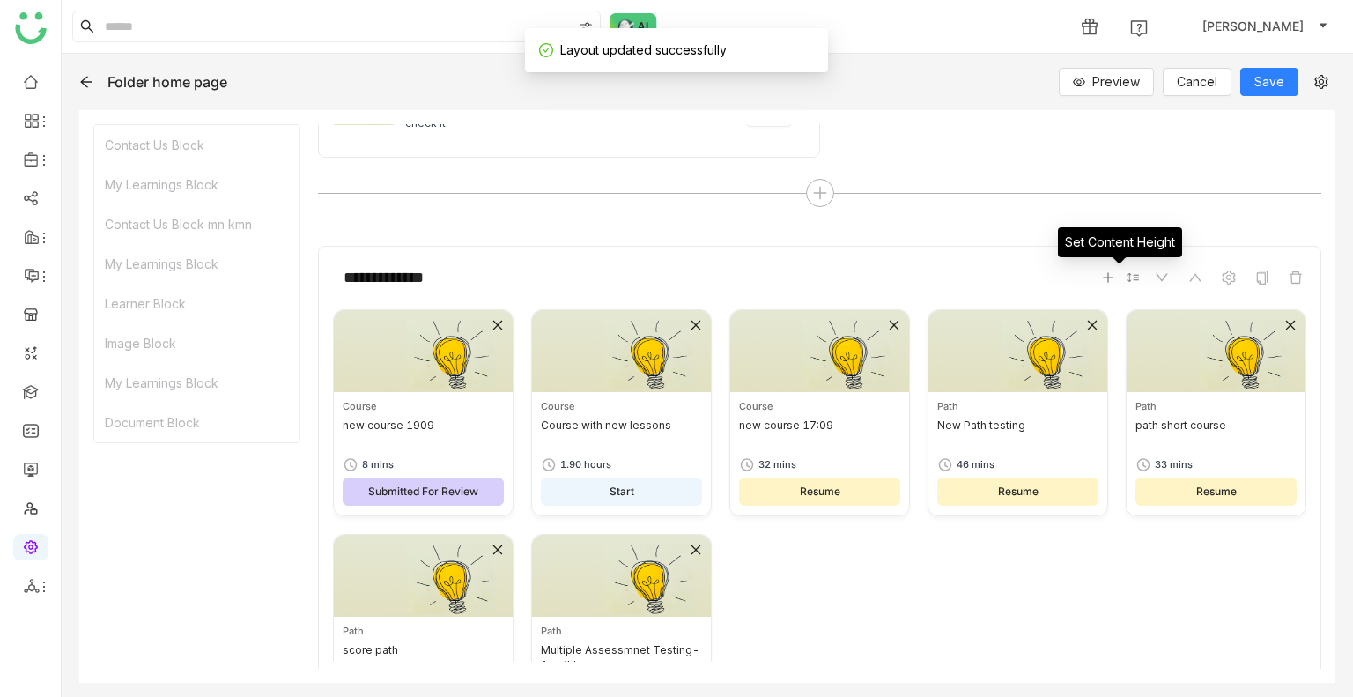
click at [1127, 281] on icon at bounding box center [1133, 277] width 12 height 12
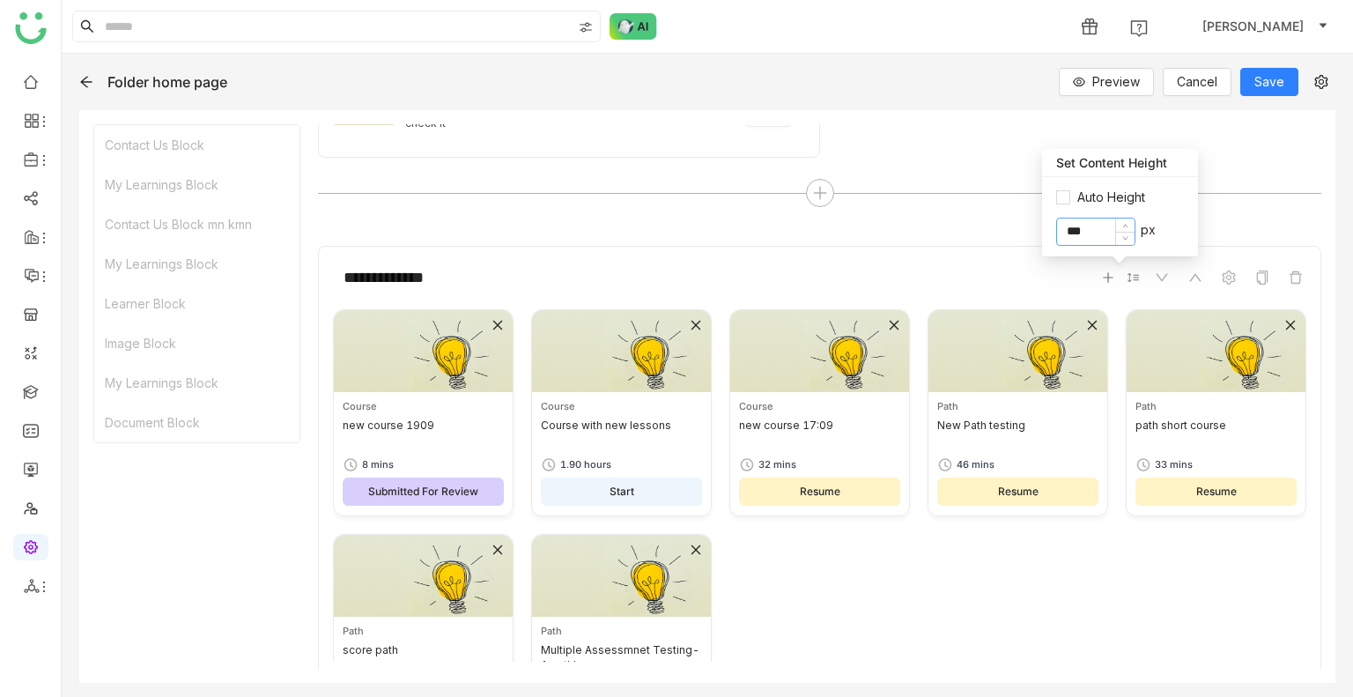
click at [1093, 235] on input "***" at bounding box center [1096, 232] width 78 height 26
type input "*"
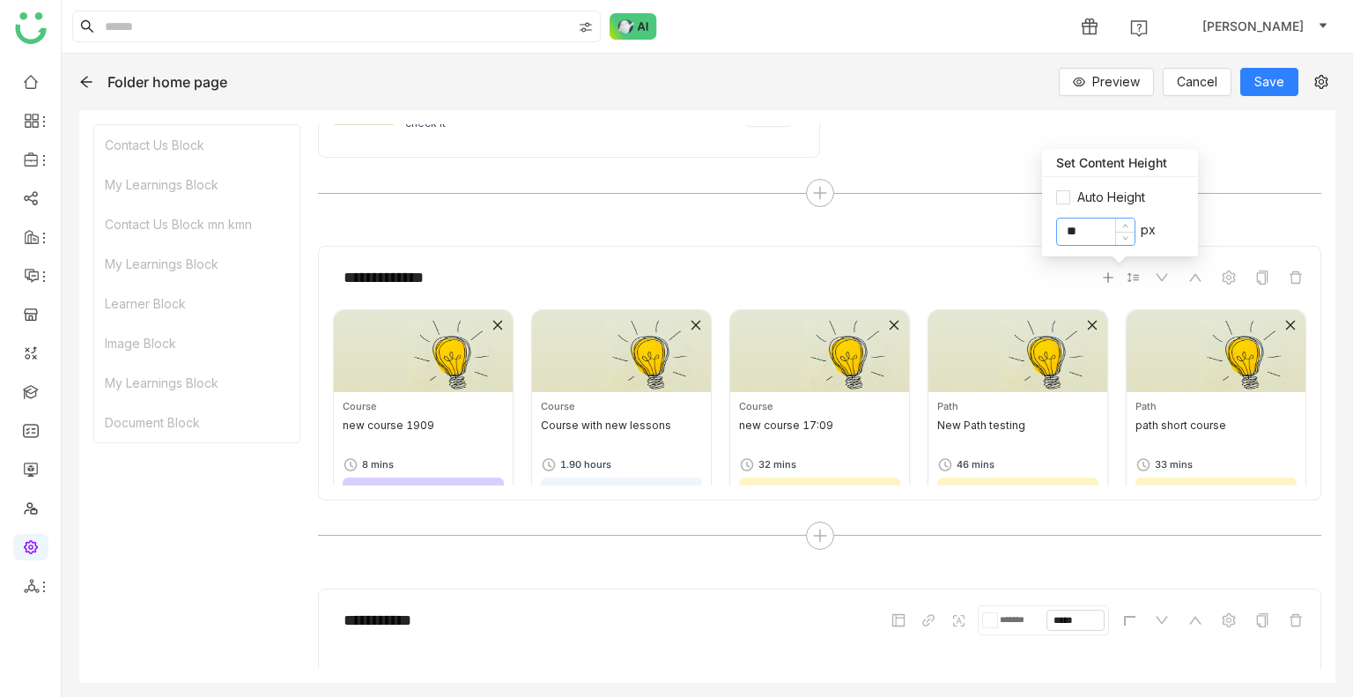
type input "*"
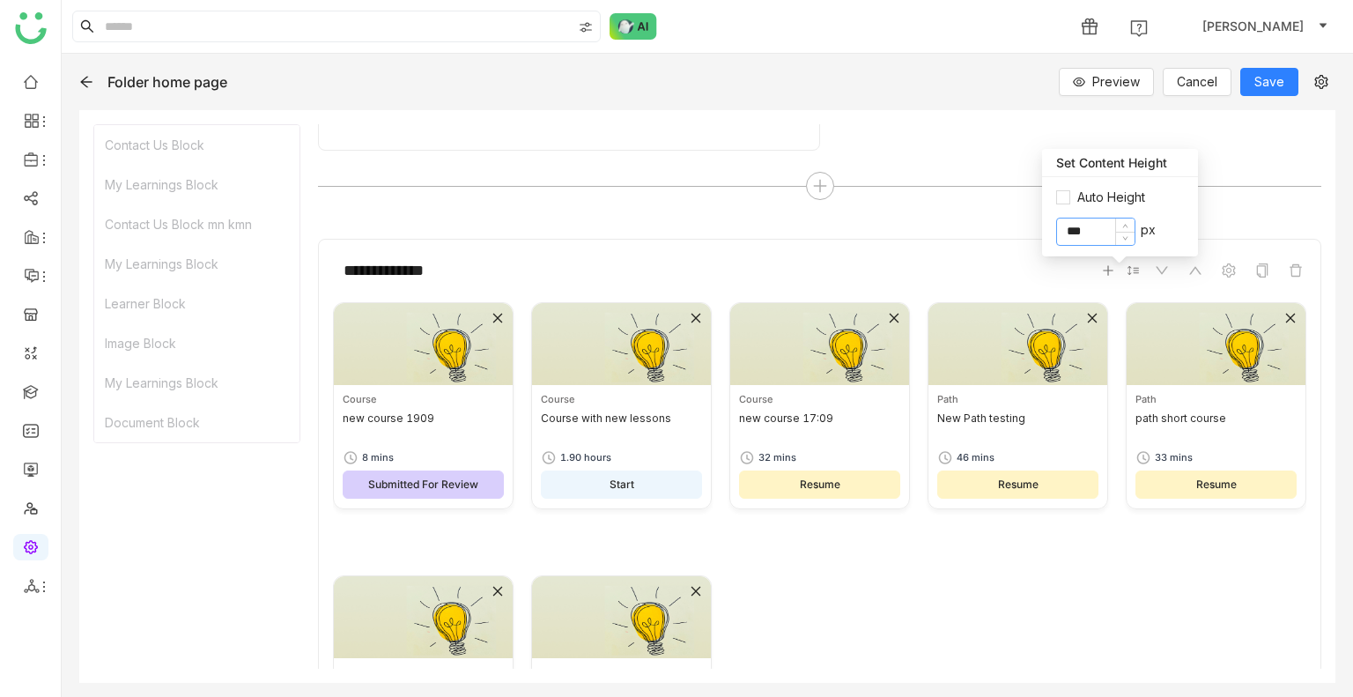
scroll to position [1348, 0]
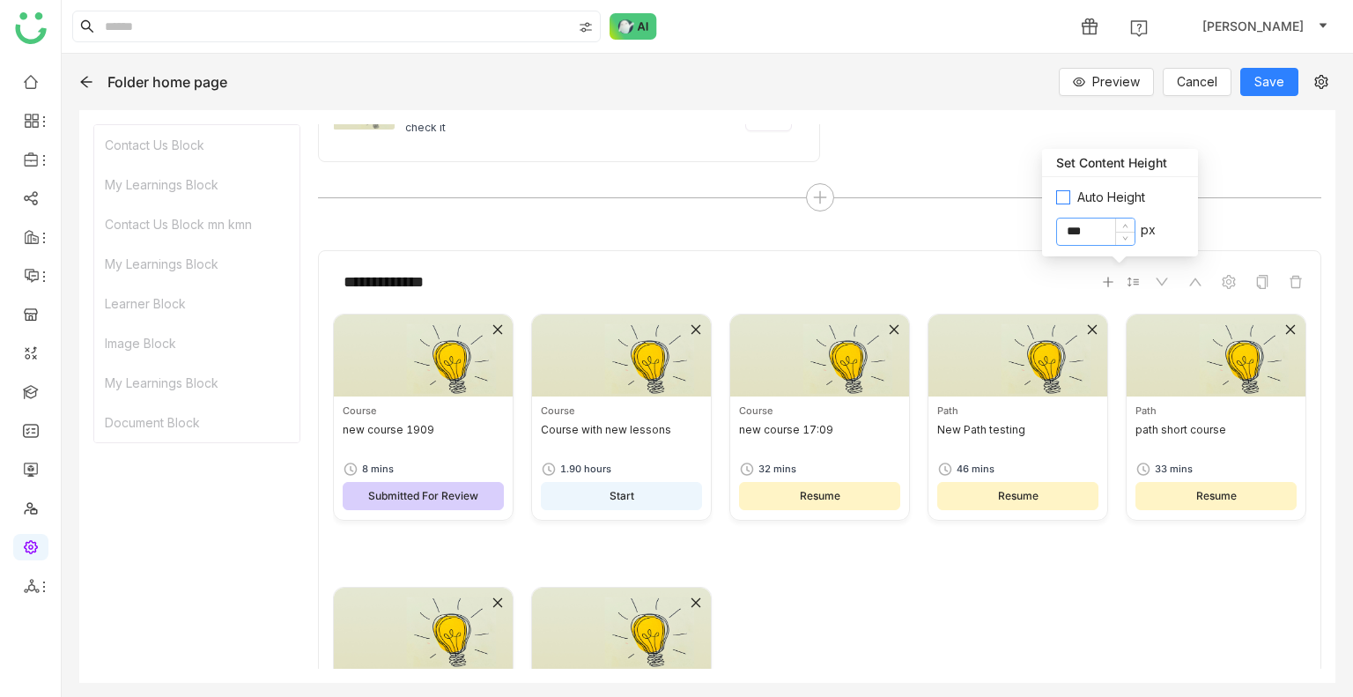
type input "***"
click at [1077, 237] on input "***" at bounding box center [1096, 232] width 78 height 26
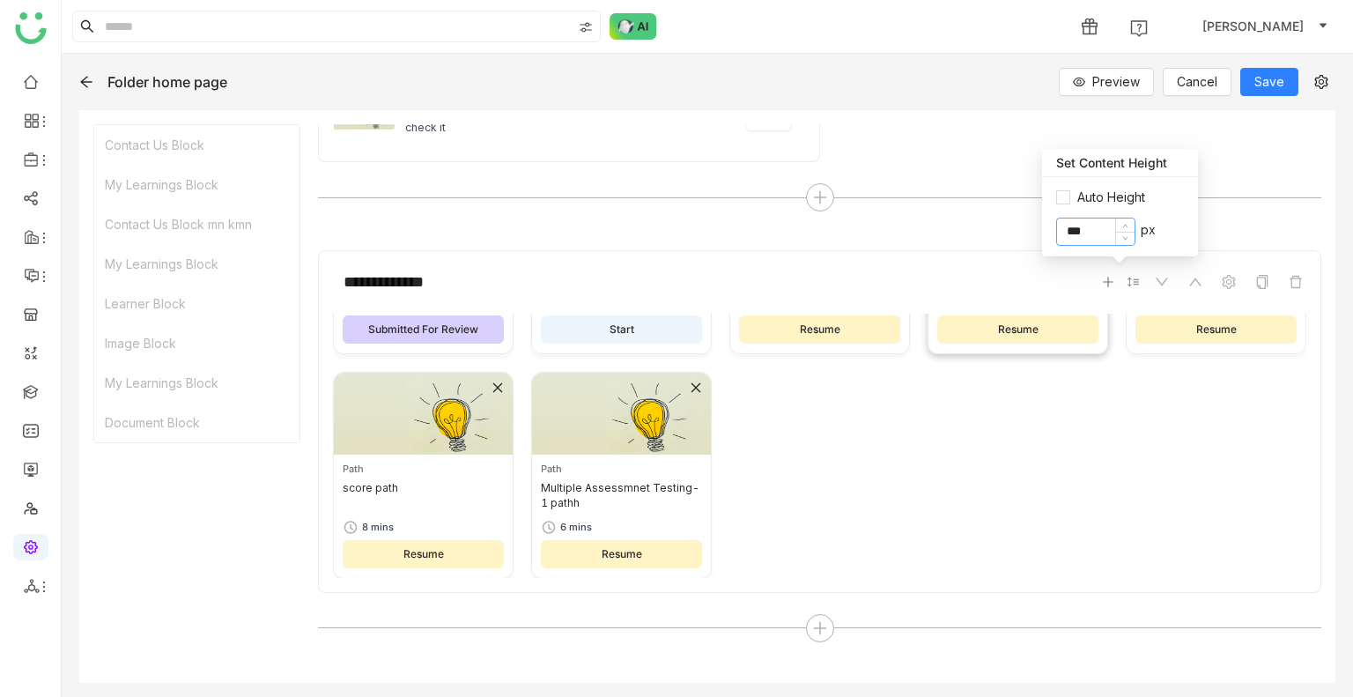
scroll to position [0, 0]
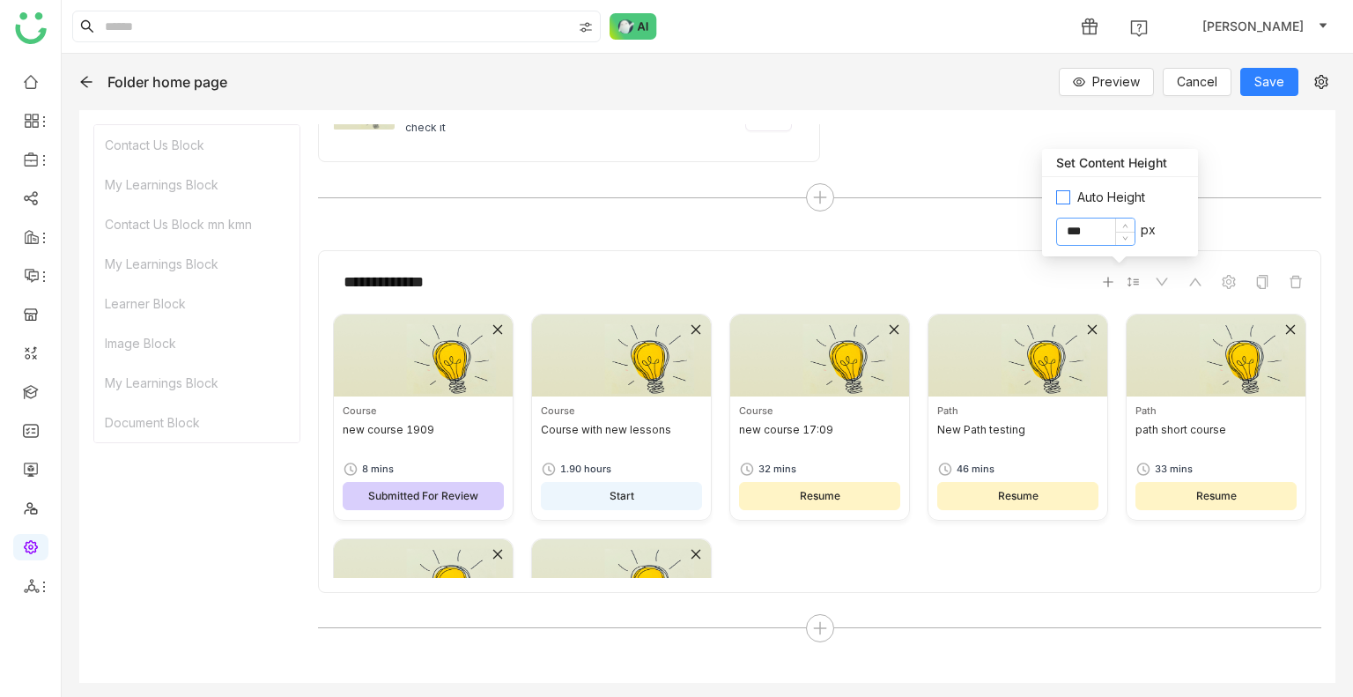
type input "***"
click at [1071, 197] on span "Auto Height" at bounding box center [1112, 197] width 82 height 19
click at [1084, 230] on input "***" at bounding box center [1096, 232] width 78 height 26
click at [1076, 232] on input "***" at bounding box center [1096, 232] width 78 height 26
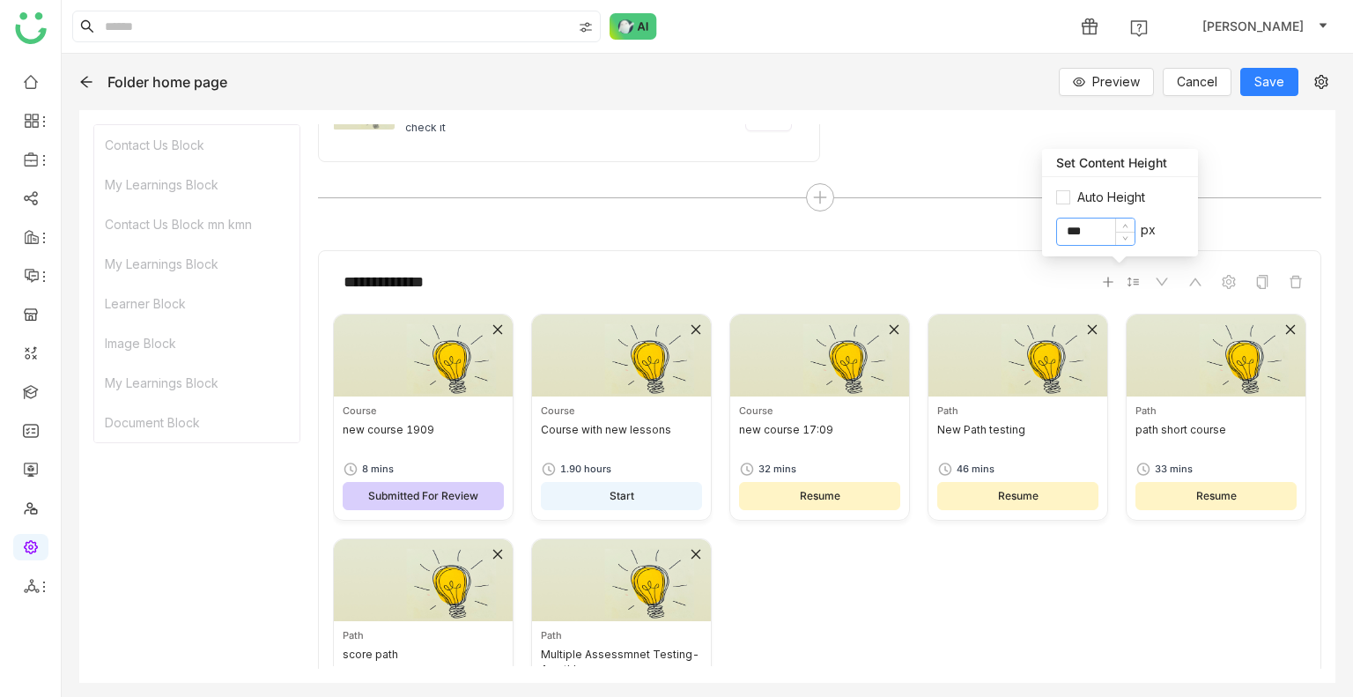
type input "***"
click at [1270, 95] on button "Save" at bounding box center [1270, 82] width 58 height 28
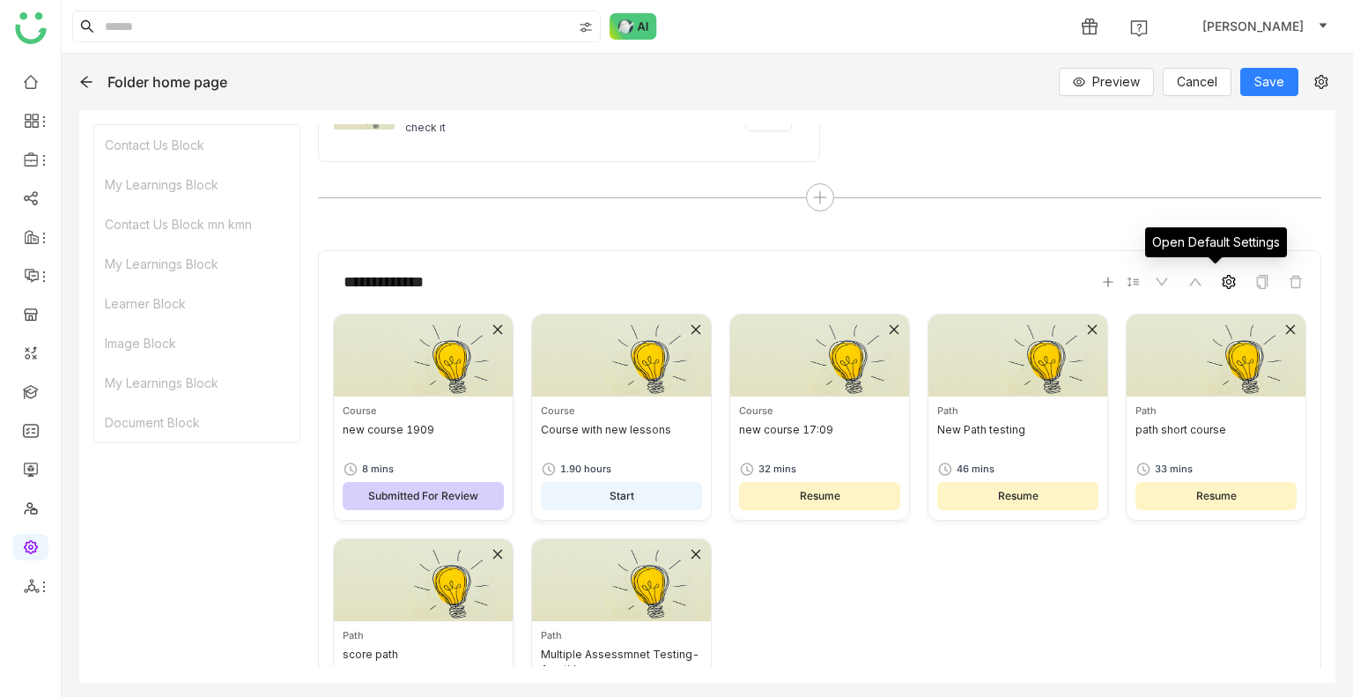
click at [1219, 274] on span at bounding box center [1229, 281] width 21 height 21
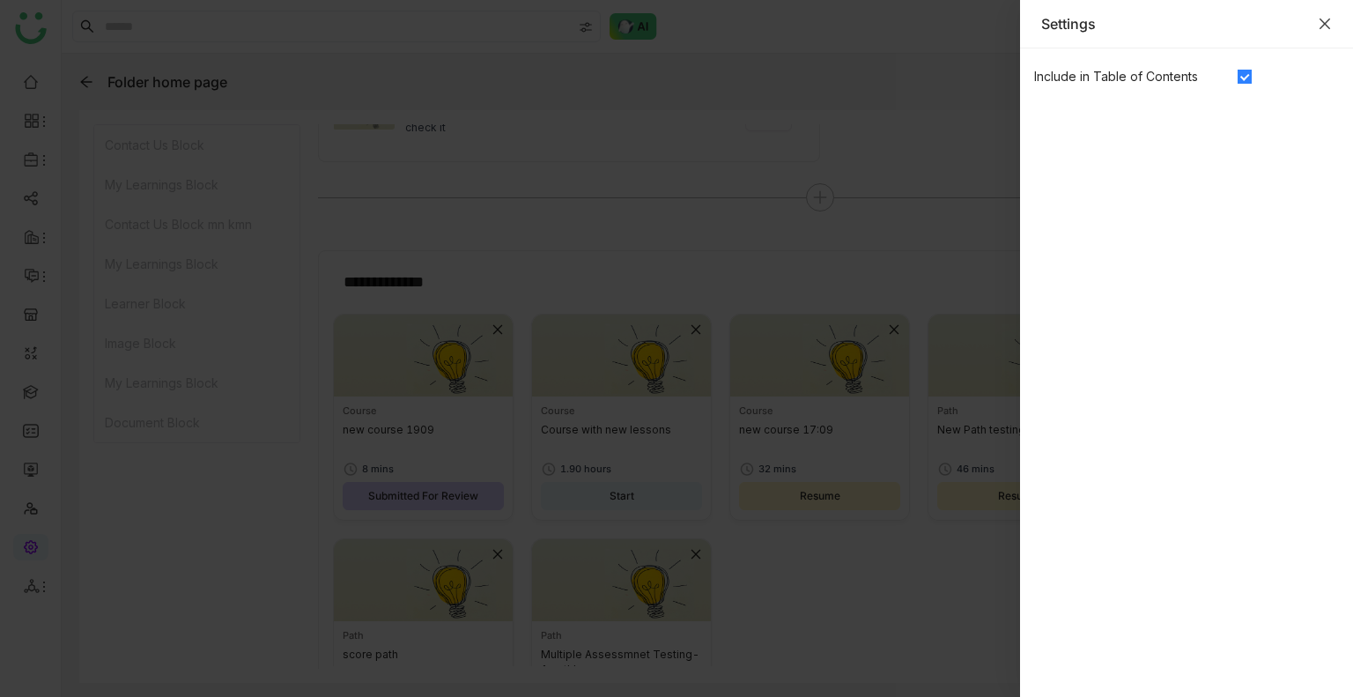
click at [1326, 25] on icon "Close" at bounding box center [1325, 24] width 11 height 11
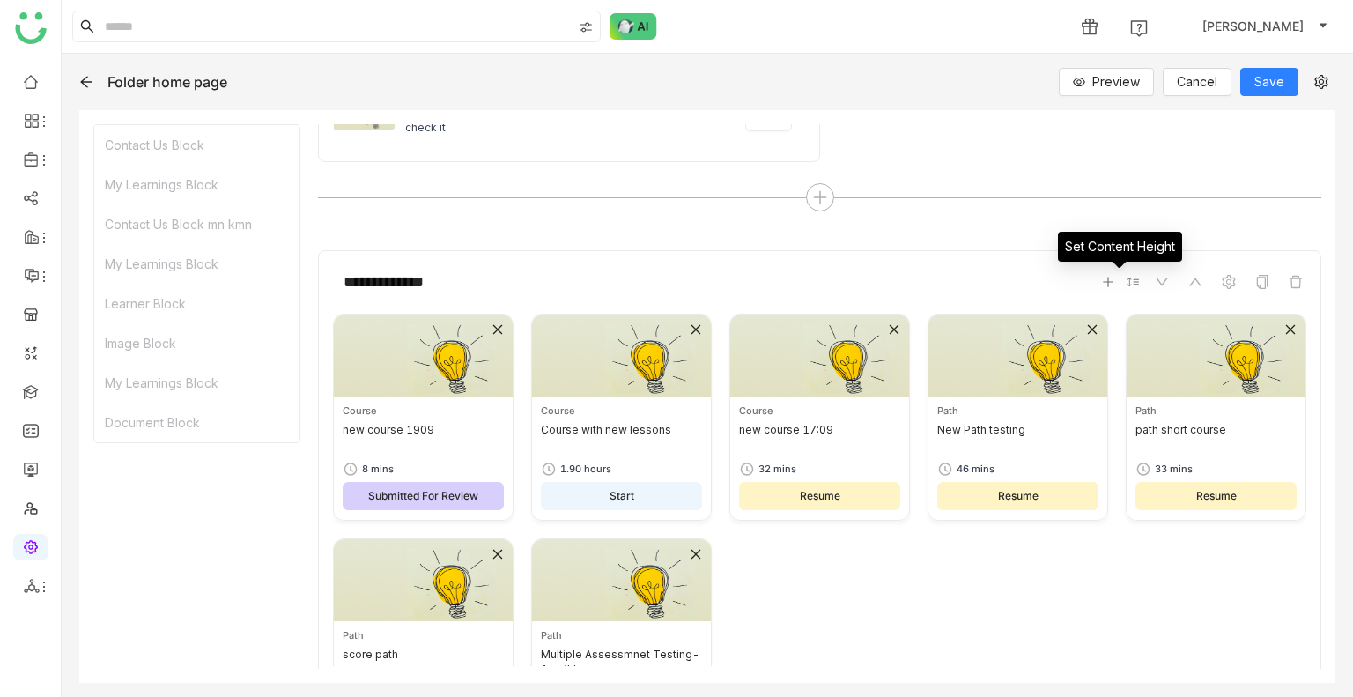
click at [1128, 280] on icon at bounding box center [1133, 282] width 11 height 9
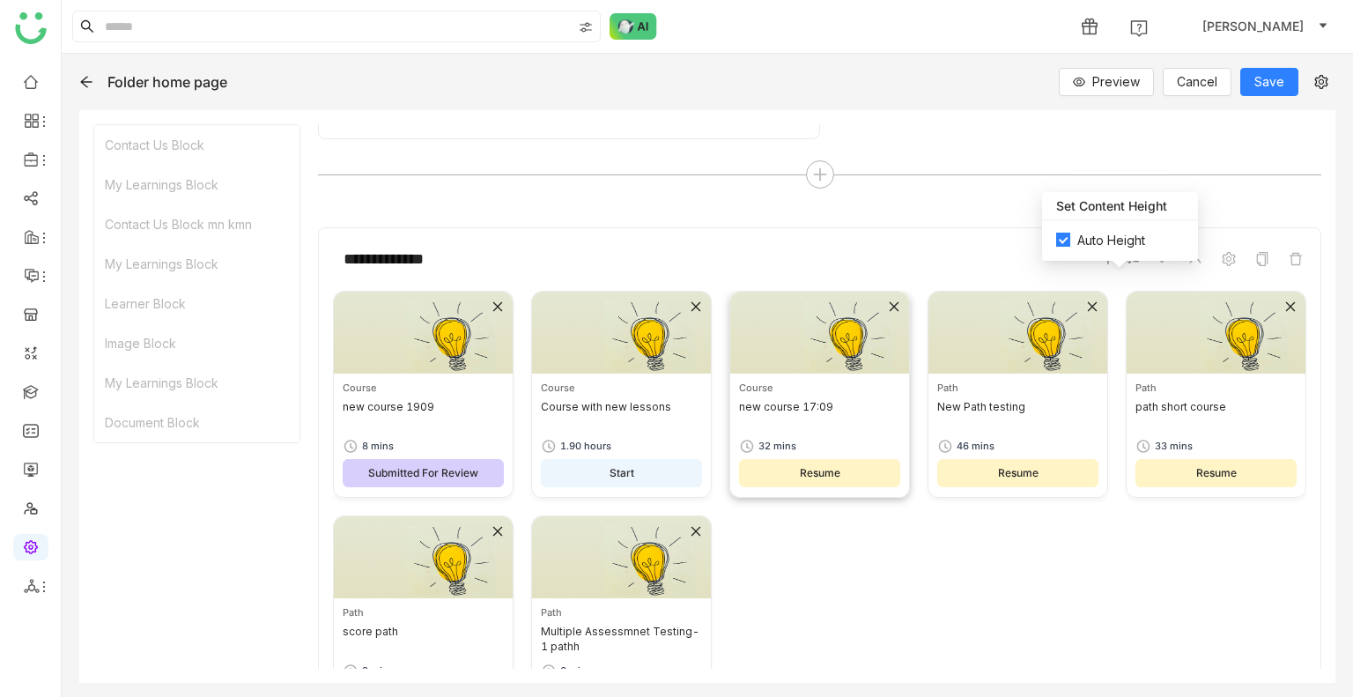
scroll to position [1239, 0]
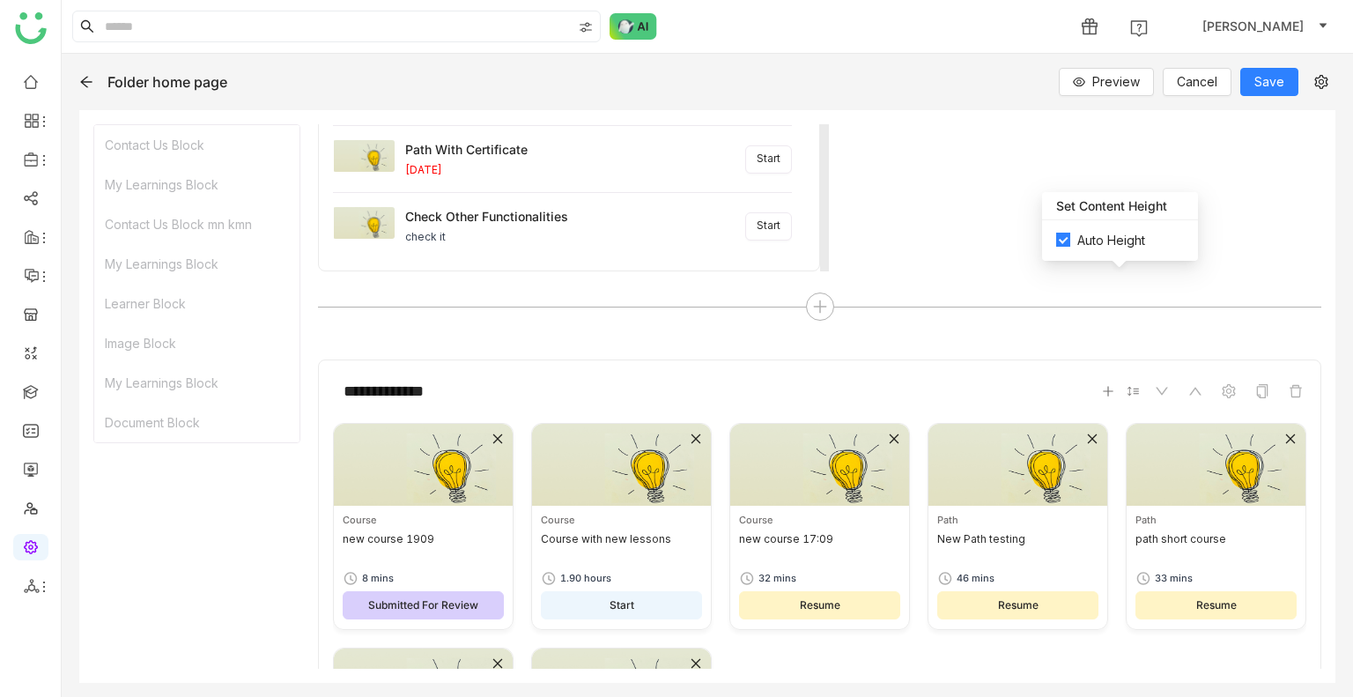
click at [863, 261] on div "No Block Added" at bounding box center [1075, 73] width 493 height 396
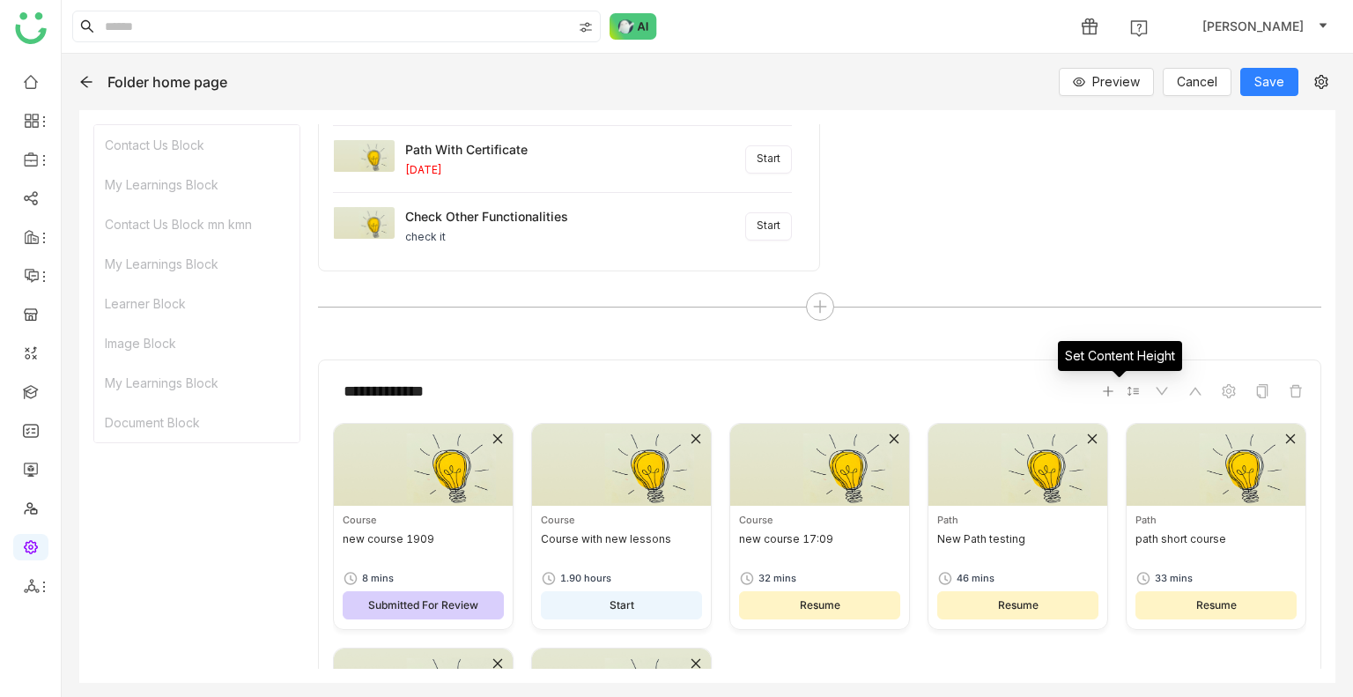
click at [1127, 390] on icon at bounding box center [1133, 391] width 12 height 12
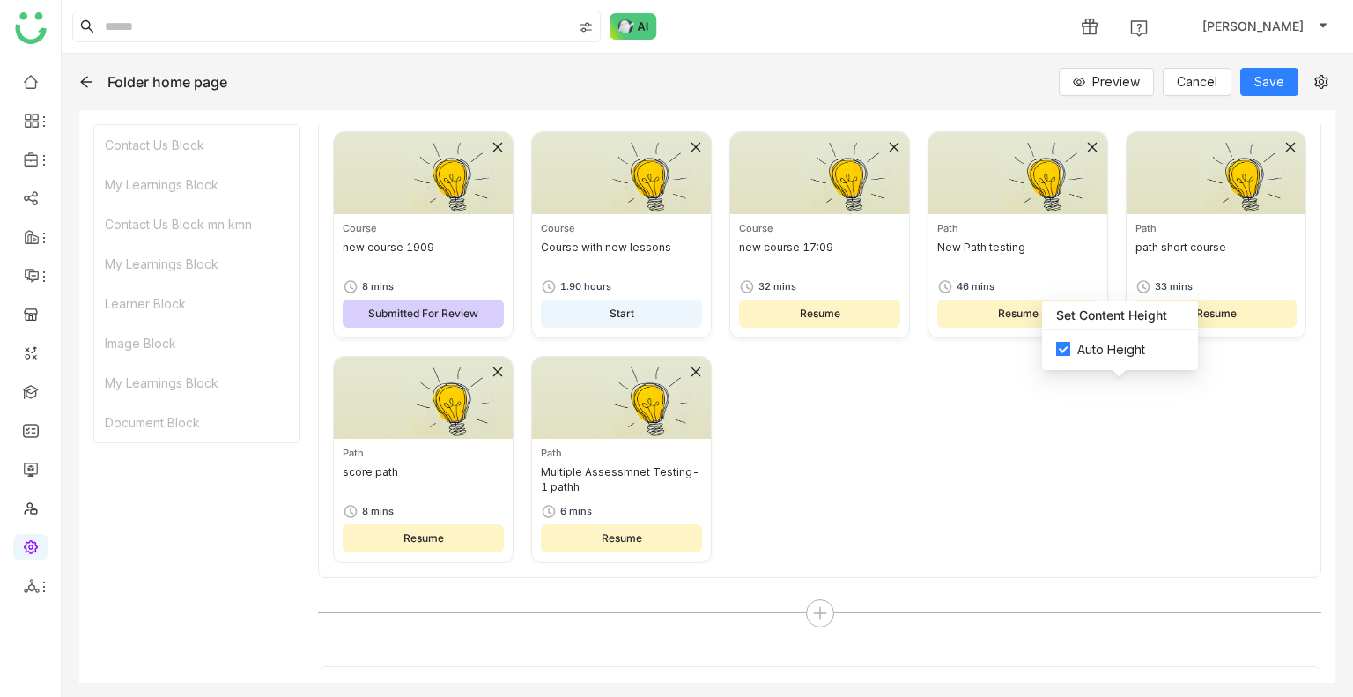
scroll to position [1679, 0]
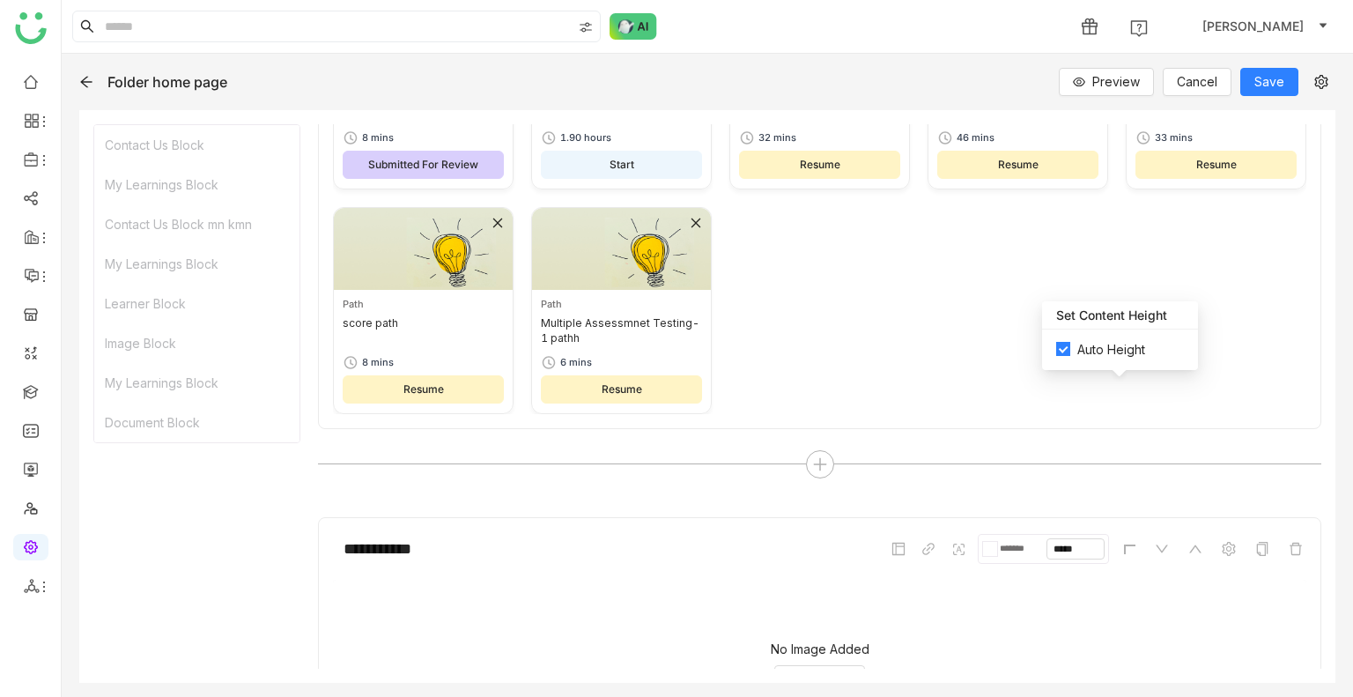
click at [856, 270] on div "Course new course 1909 8 mins Submitted For Review Course Course with new lesso…" at bounding box center [820, 198] width 974 height 432
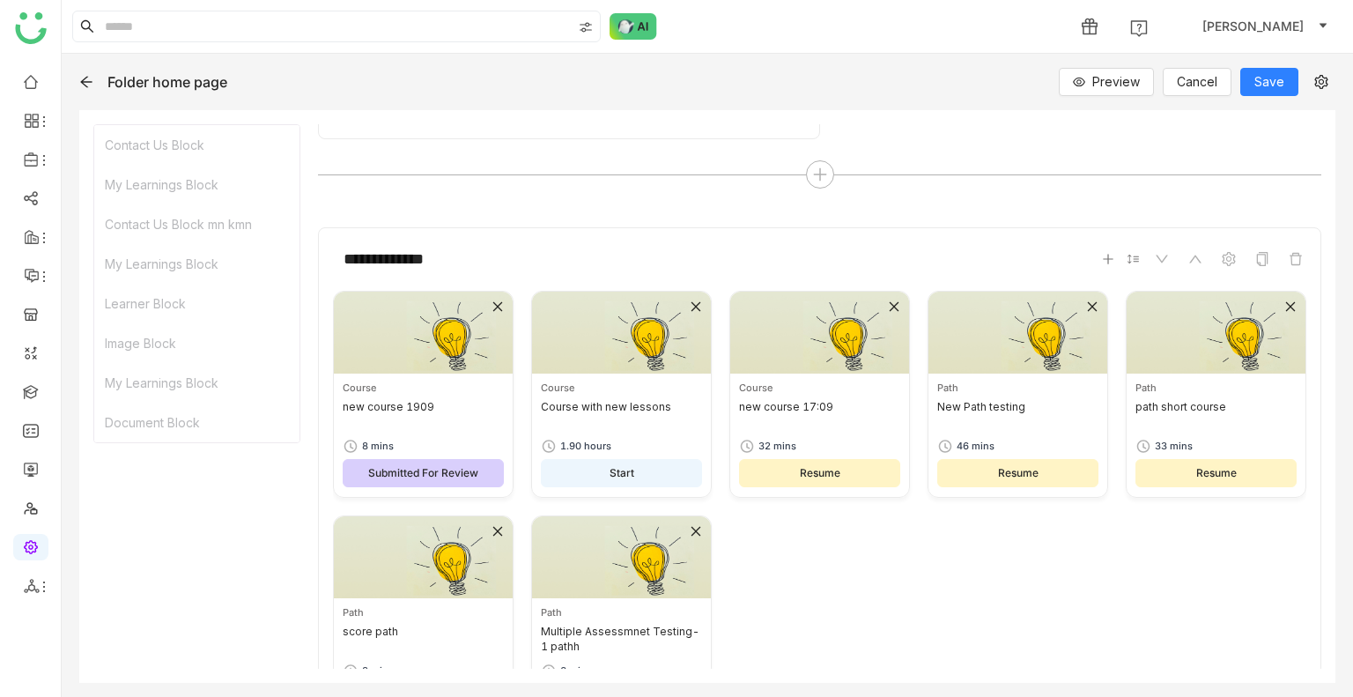
scroll to position [1327, 0]
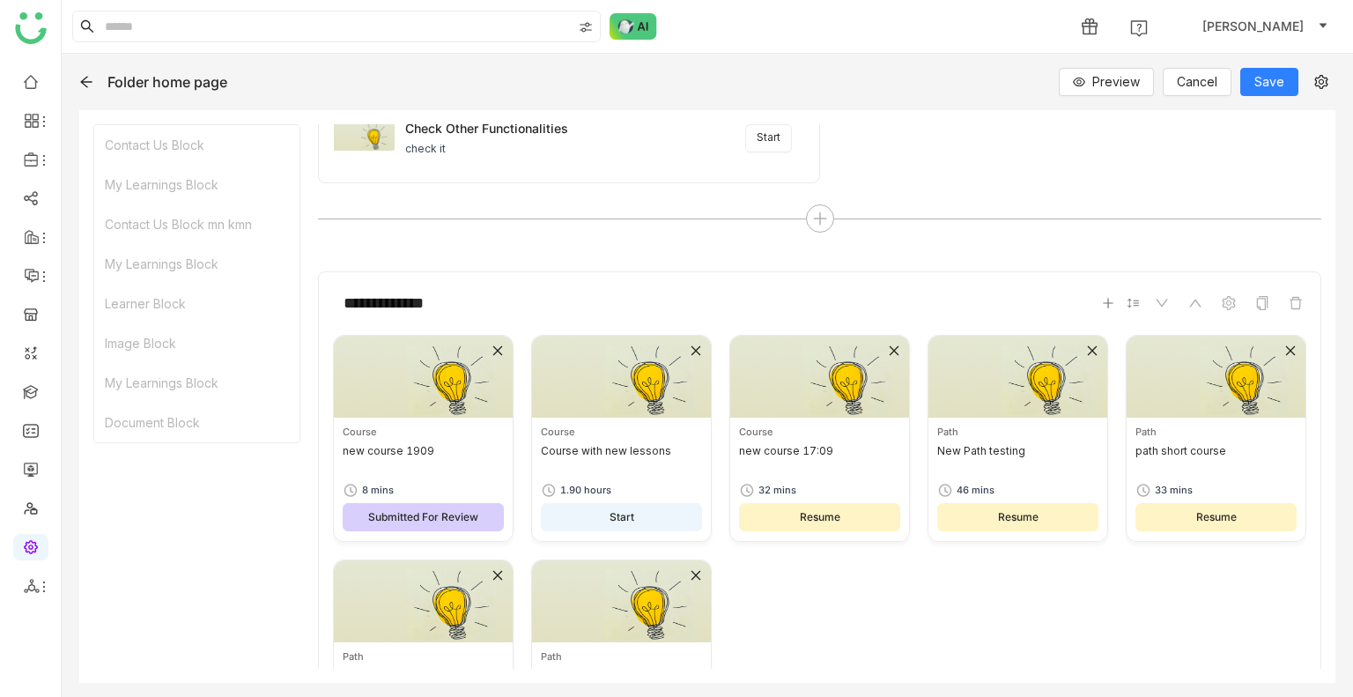
click at [1127, 301] on div at bounding box center [1204, 303] width 204 height 21
click at [1127, 302] on icon at bounding box center [1133, 303] width 12 height 12
click at [1251, 70] on button "Save" at bounding box center [1270, 82] width 58 height 28
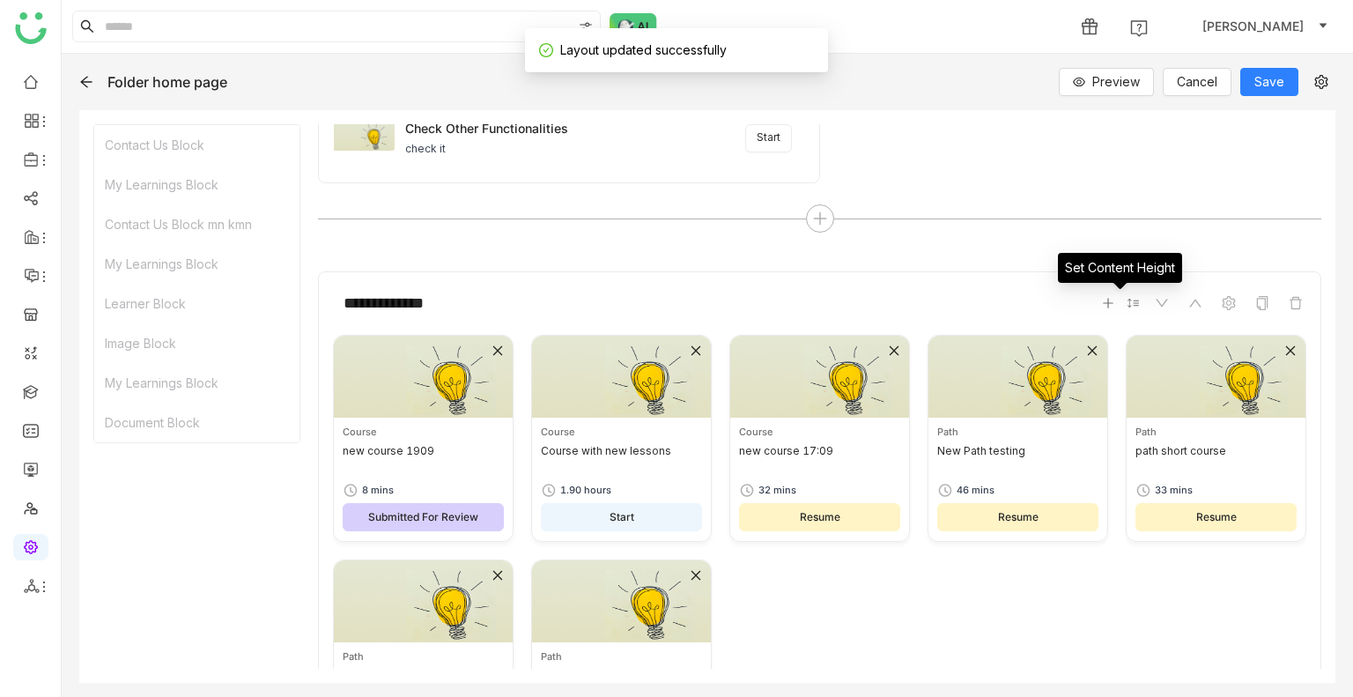
click at [1128, 300] on icon at bounding box center [1133, 303] width 11 height 9
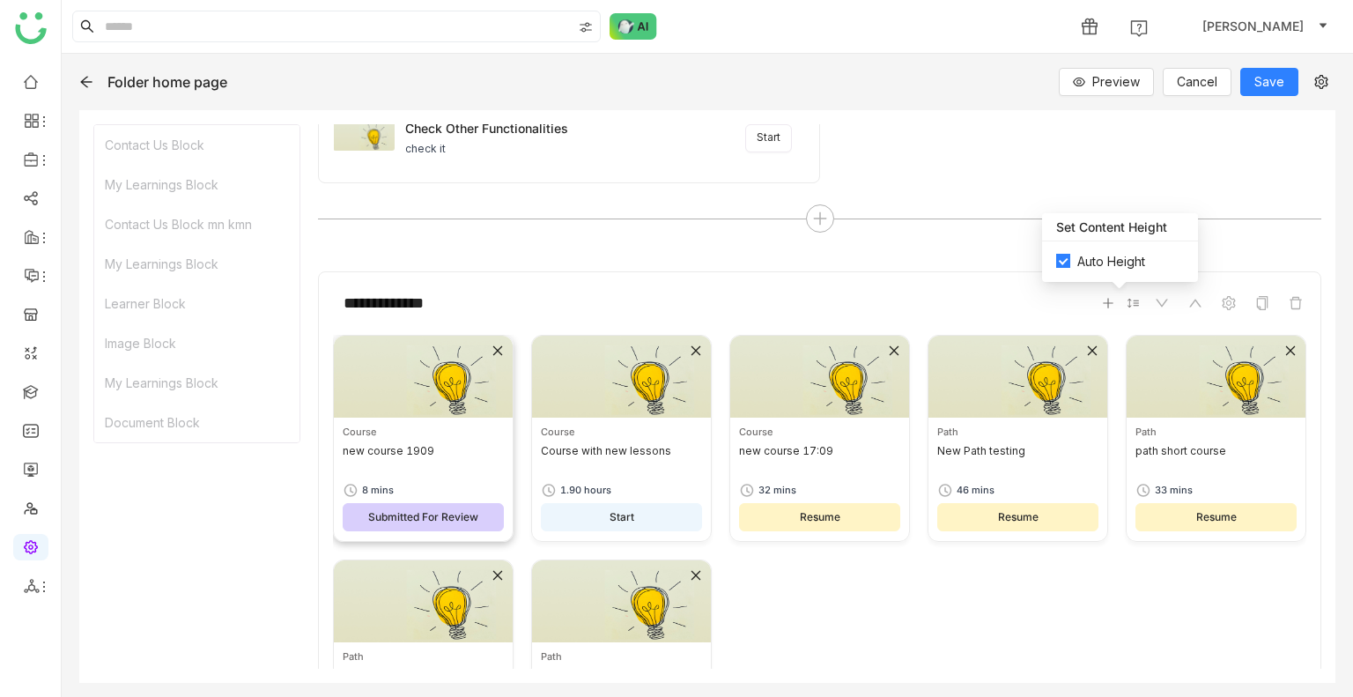
click at [492, 345] on icon at bounding box center [498, 351] width 12 height 12
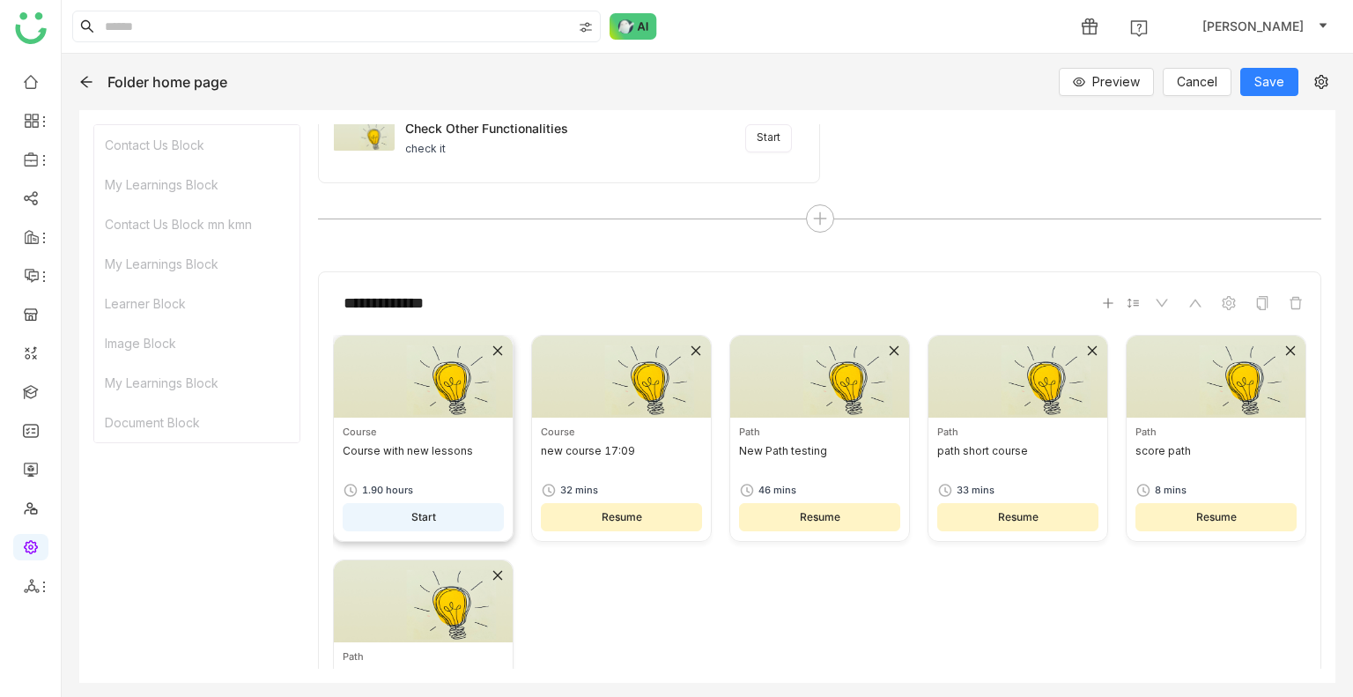
click at [496, 345] on icon at bounding box center [498, 351] width 12 height 12
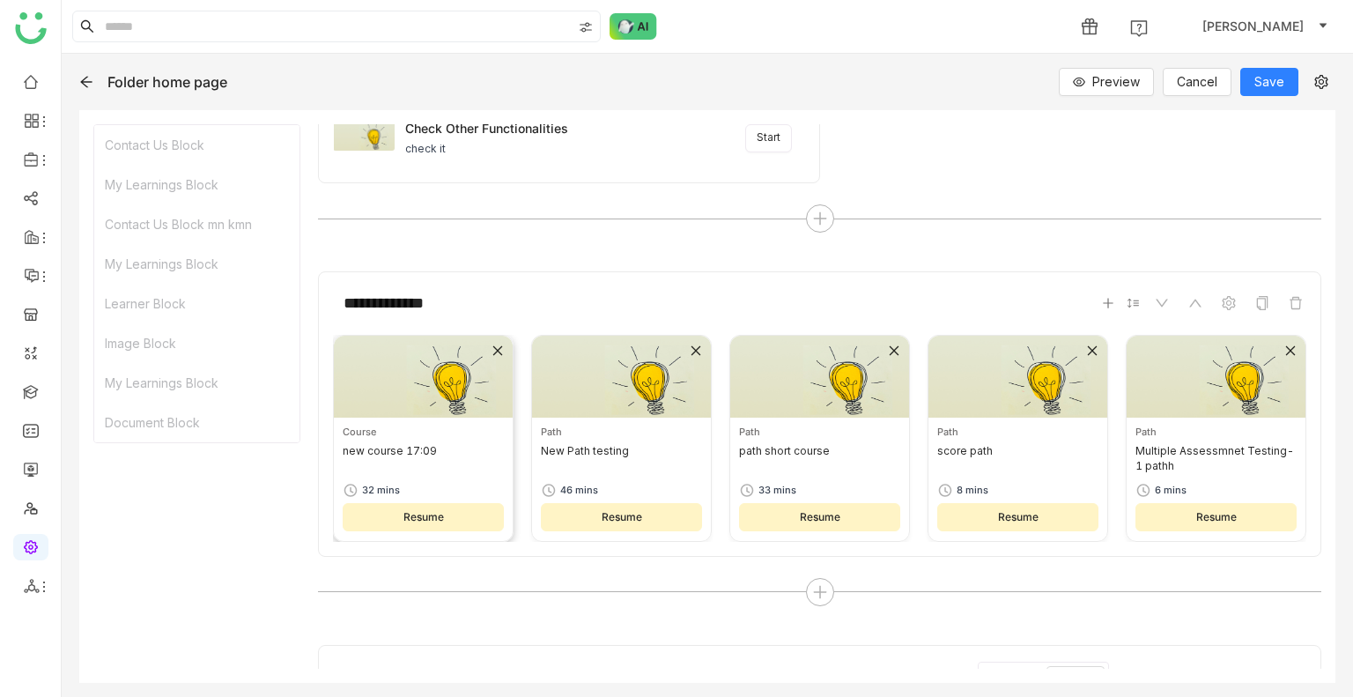
click at [496, 345] on icon at bounding box center [498, 351] width 12 height 12
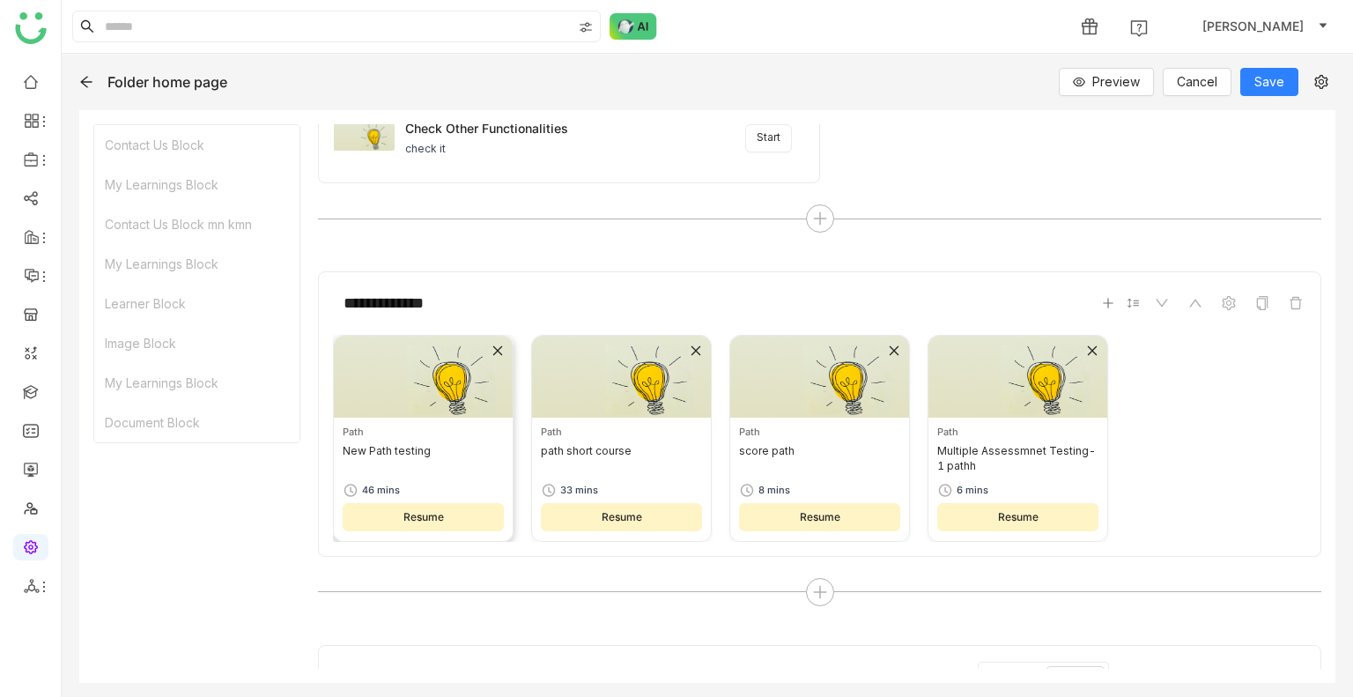
click at [496, 345] on icon at bounding box center [498, 351] width 12 height 12
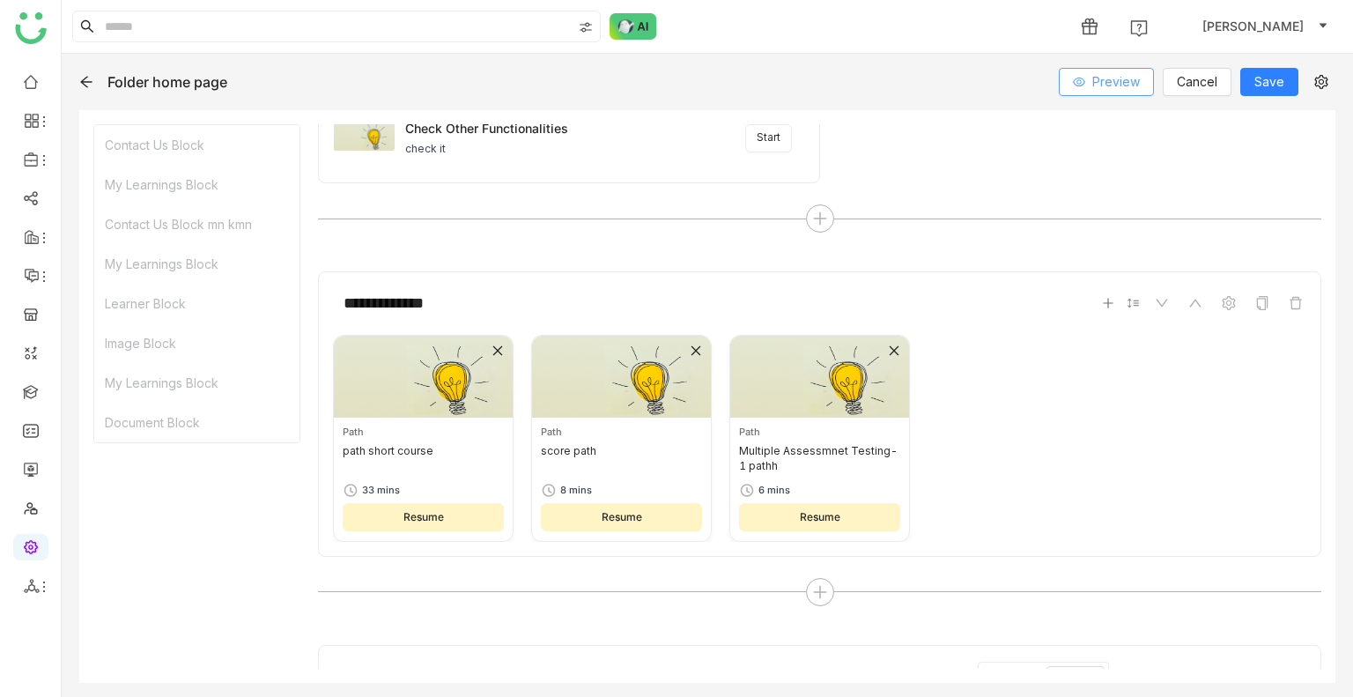
click at [1101, 80] on span "Preview" at bounding box center [1117, 81] width 48 height 19
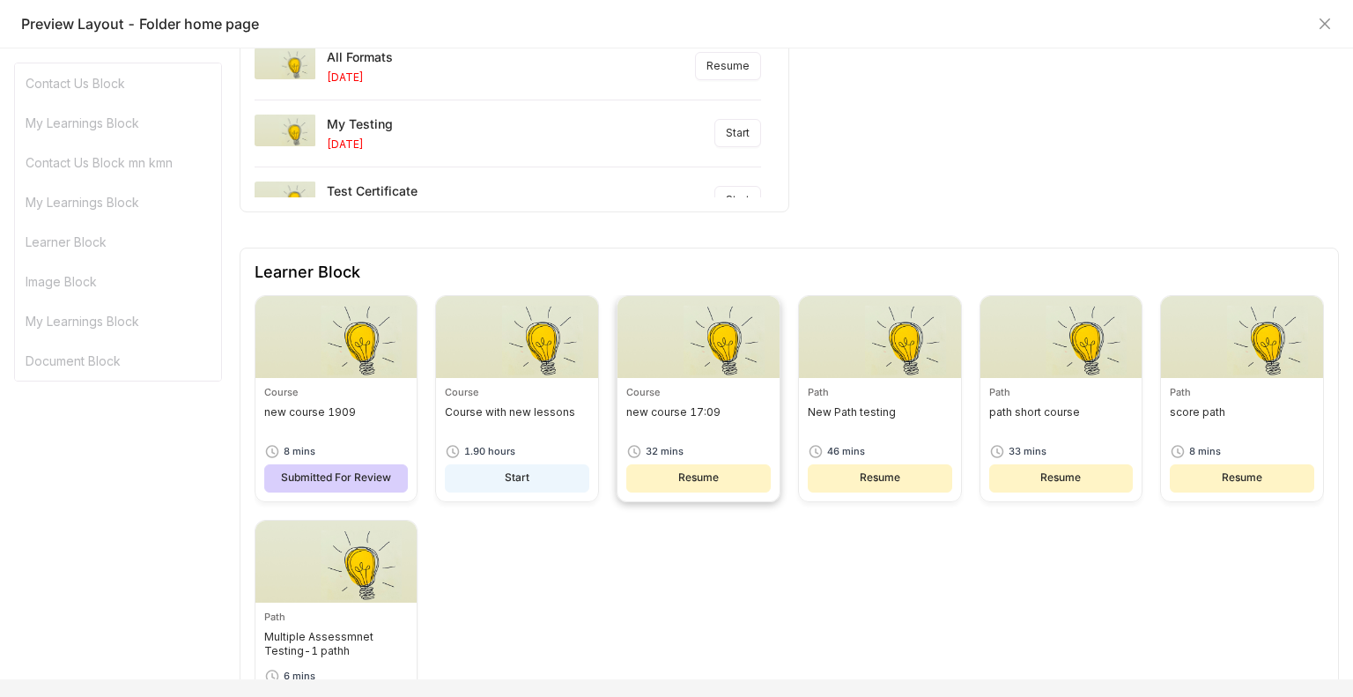
scroll to position [969, 0]
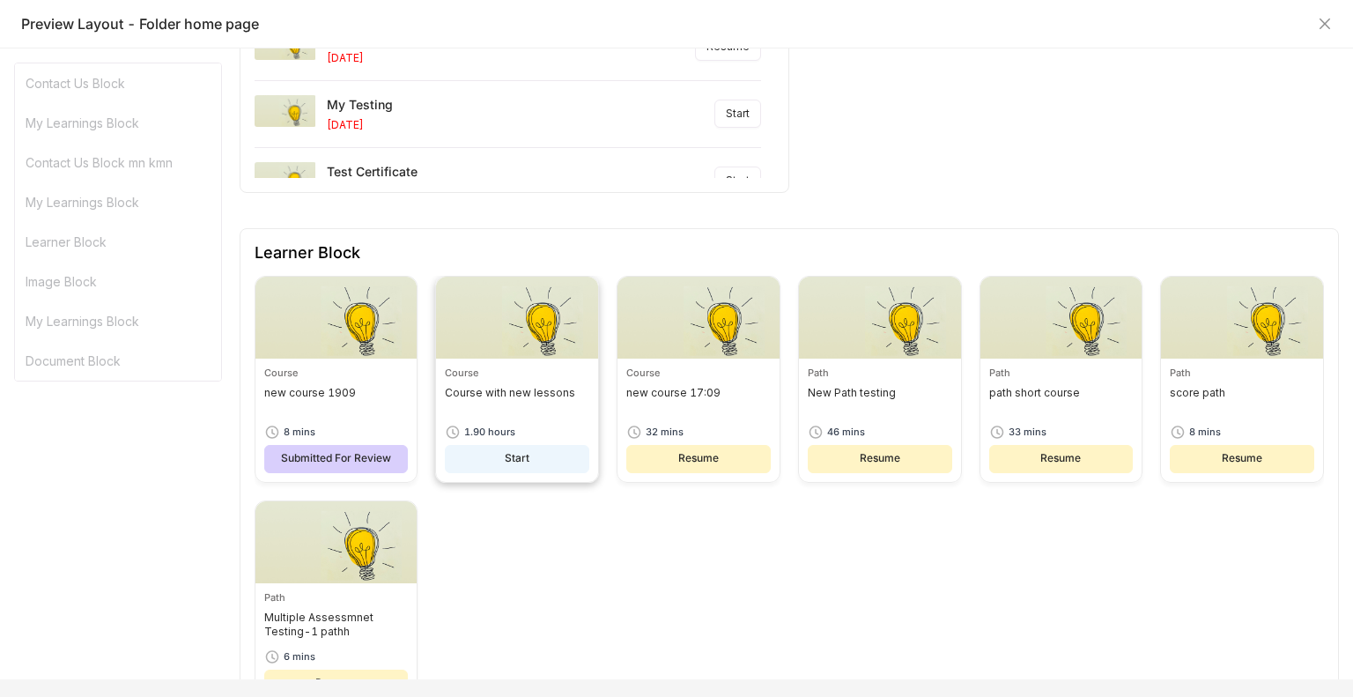
click at [568, 283] on img at bounding box center [517, 318] width 162 height 82
click at [374, 332] on img at bounding box center [337, 318] width 162 height 82
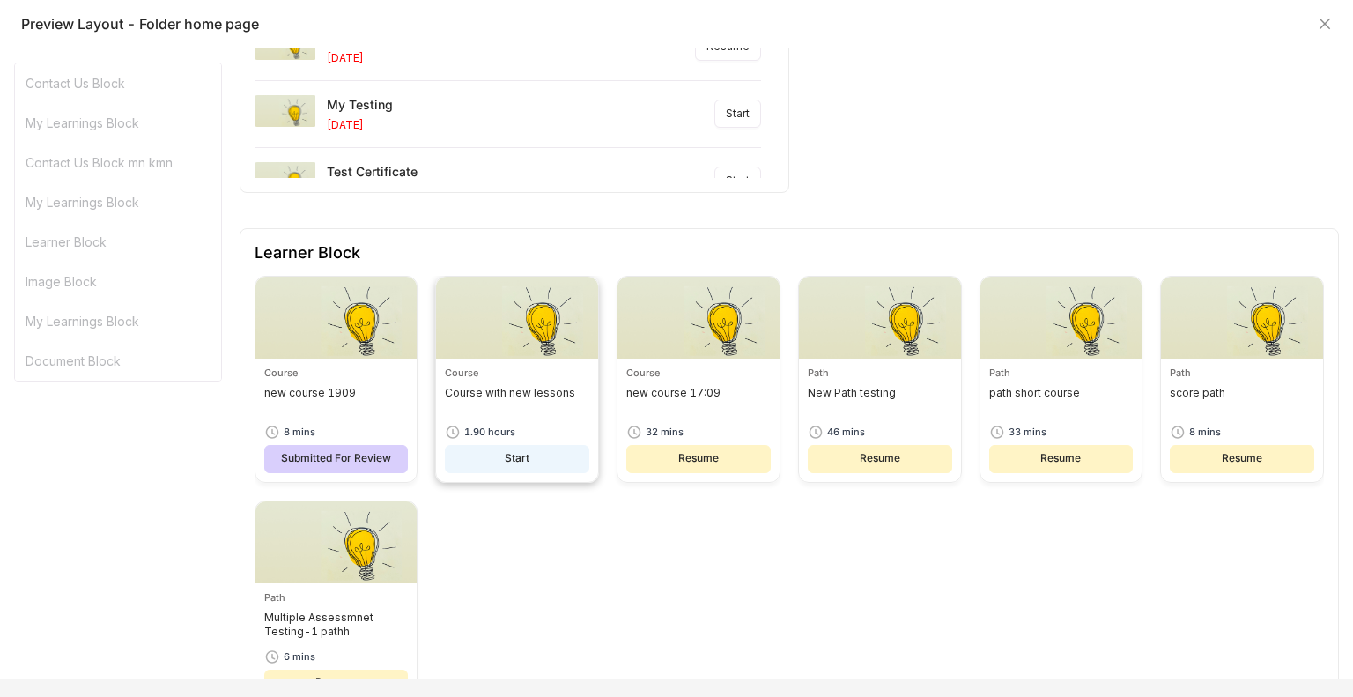
click at [496, 448] on button "Start" at bounding box center [517, 459] width 144 height 28
click at [343, 459] on span "Submitted For Review" at bounding box center [336, 458] width 110 height 17
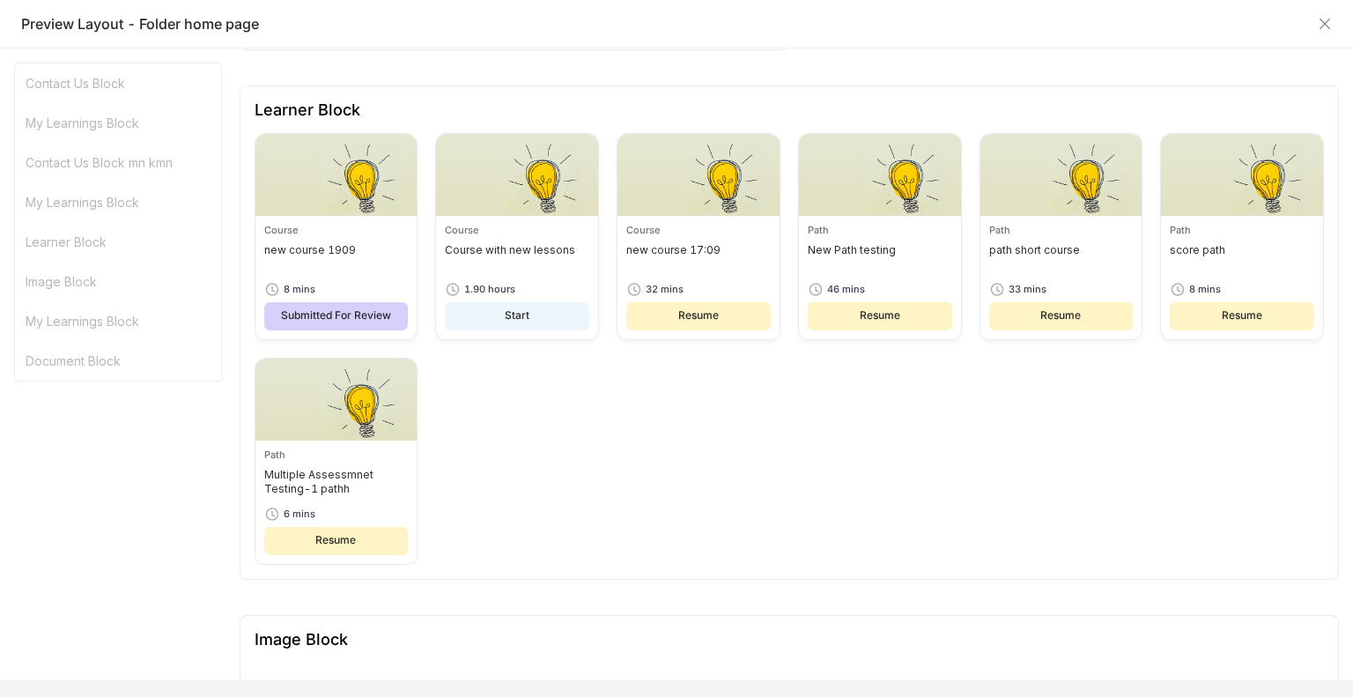
scroll to position [1057, 0]
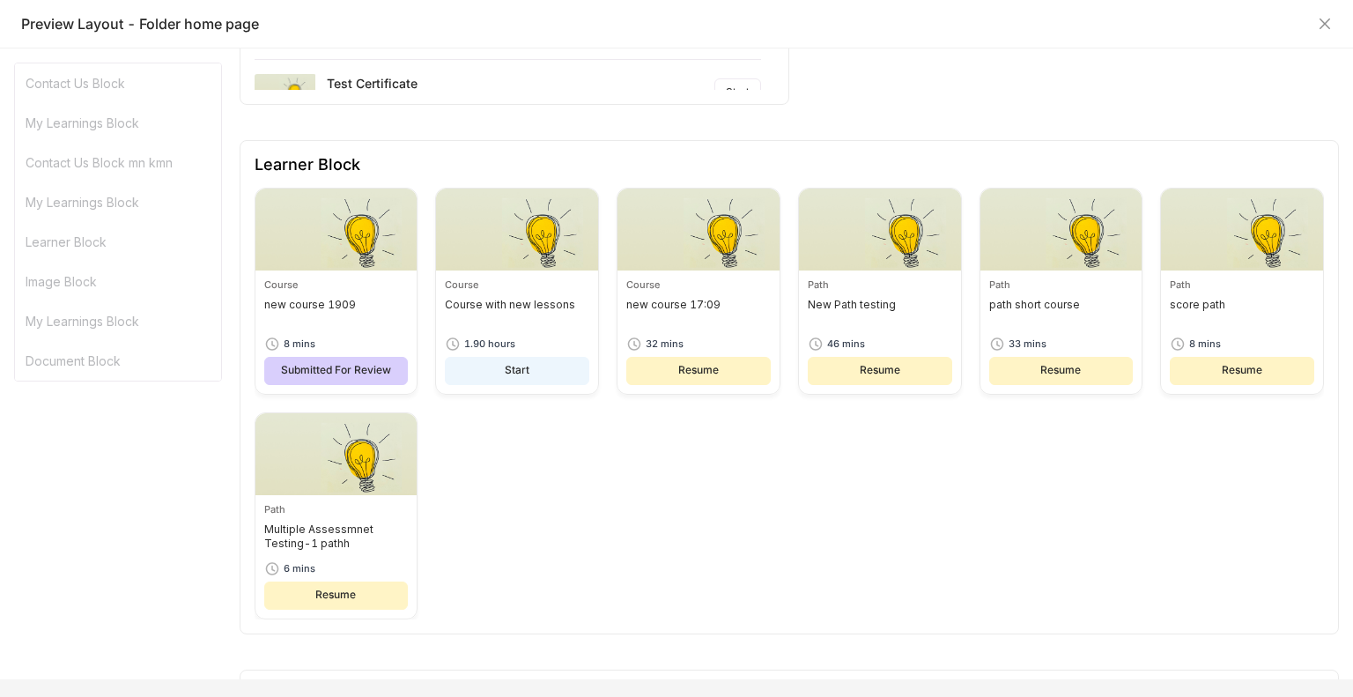
click at [1315, 21] on div "Preview Layout - Folder home page" at bounding box center [676, 23] width 1311 height 19
click at [1330, 22] on icon "Close" at bounding box center [1325, 24] width 14 height 14
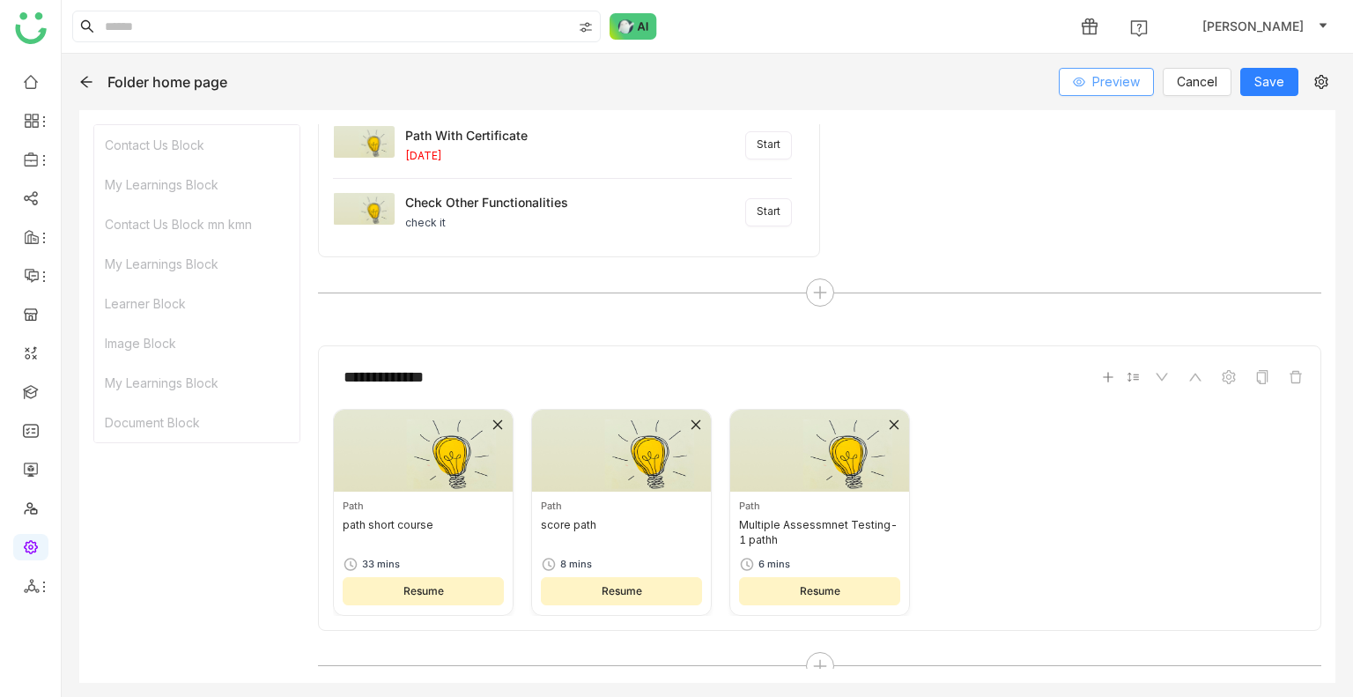
scroll to position [1239, 0]
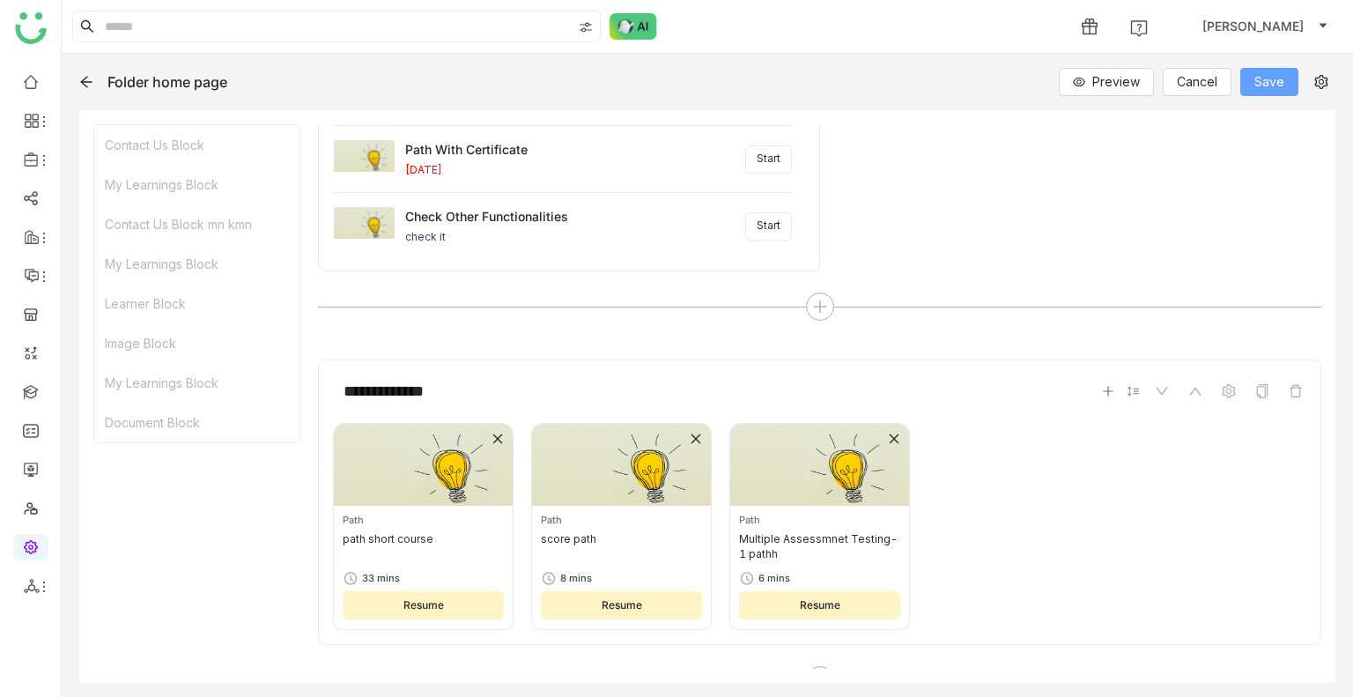
click at [1261, 82] on span "Save" at bounding box center [1270, 81] width 30 height 19
click at [1119, 88] on span "Preview" at bounding box center [1117, 81] width 48 height 19
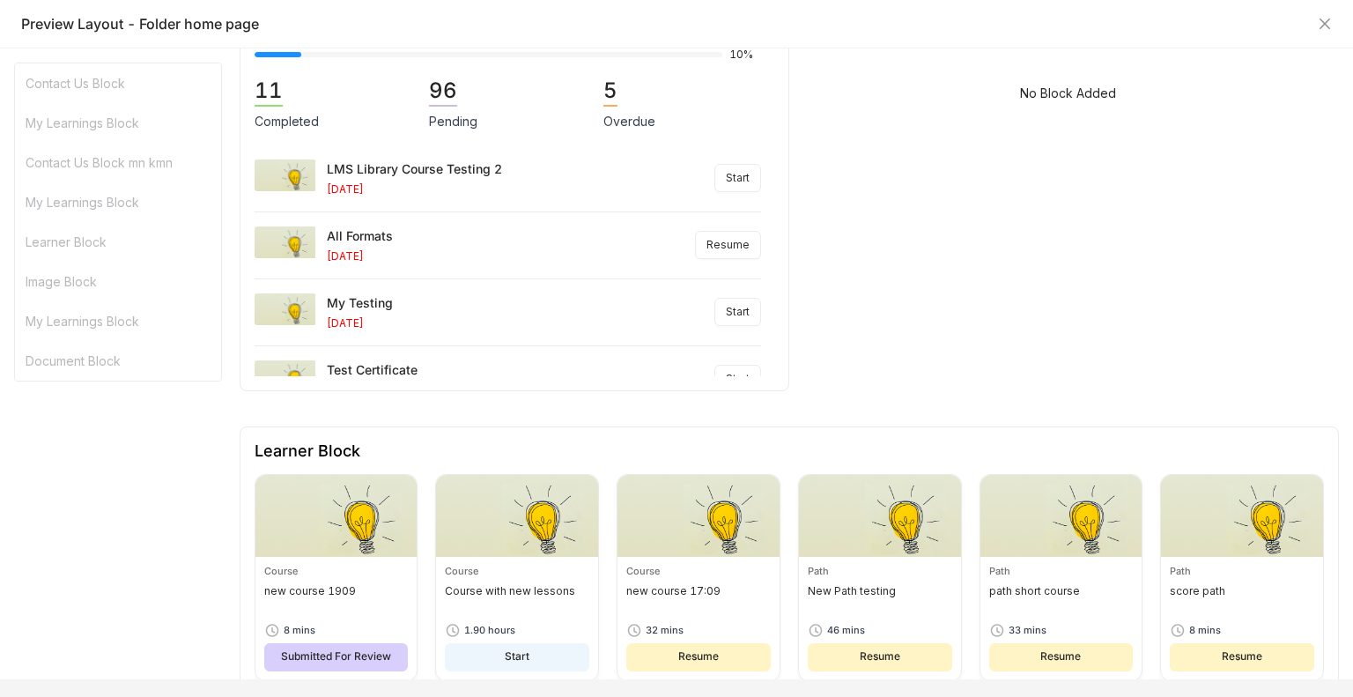
scroll to position [590, 0]
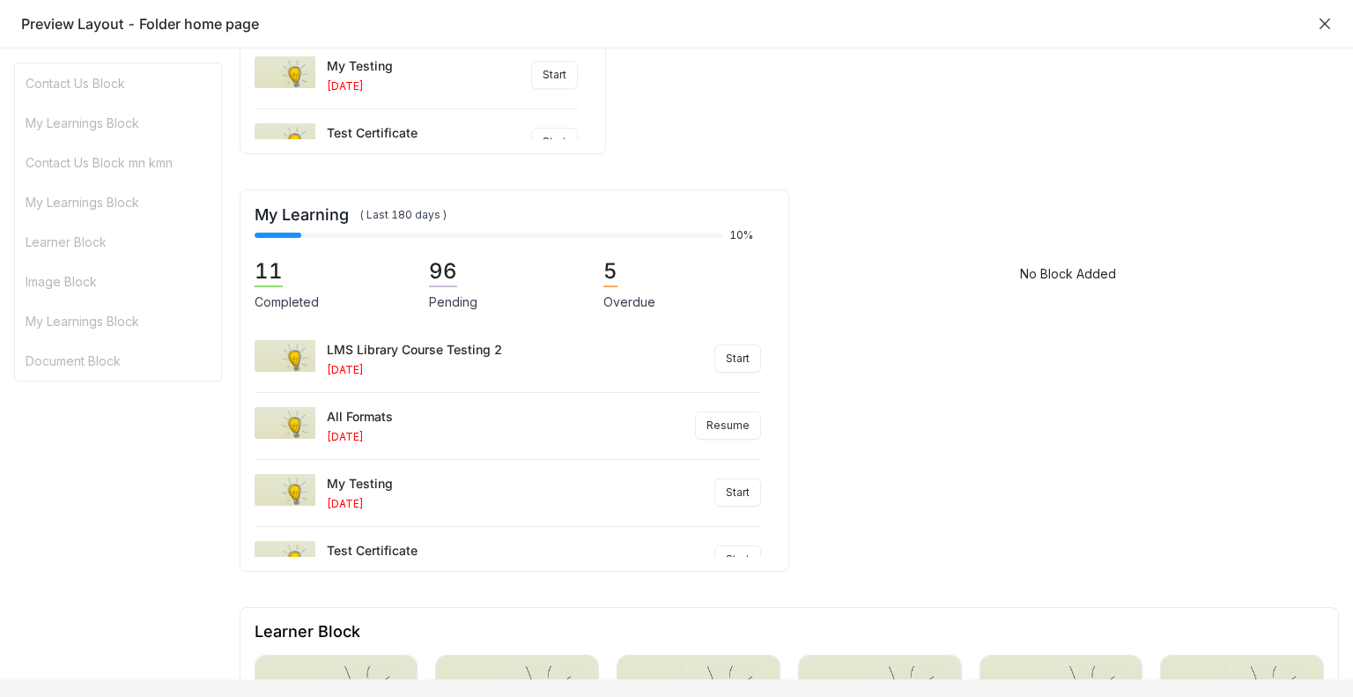
click at [1321, 26] on icon "Close" at bounding box center [1325, 24] width 14 height 14
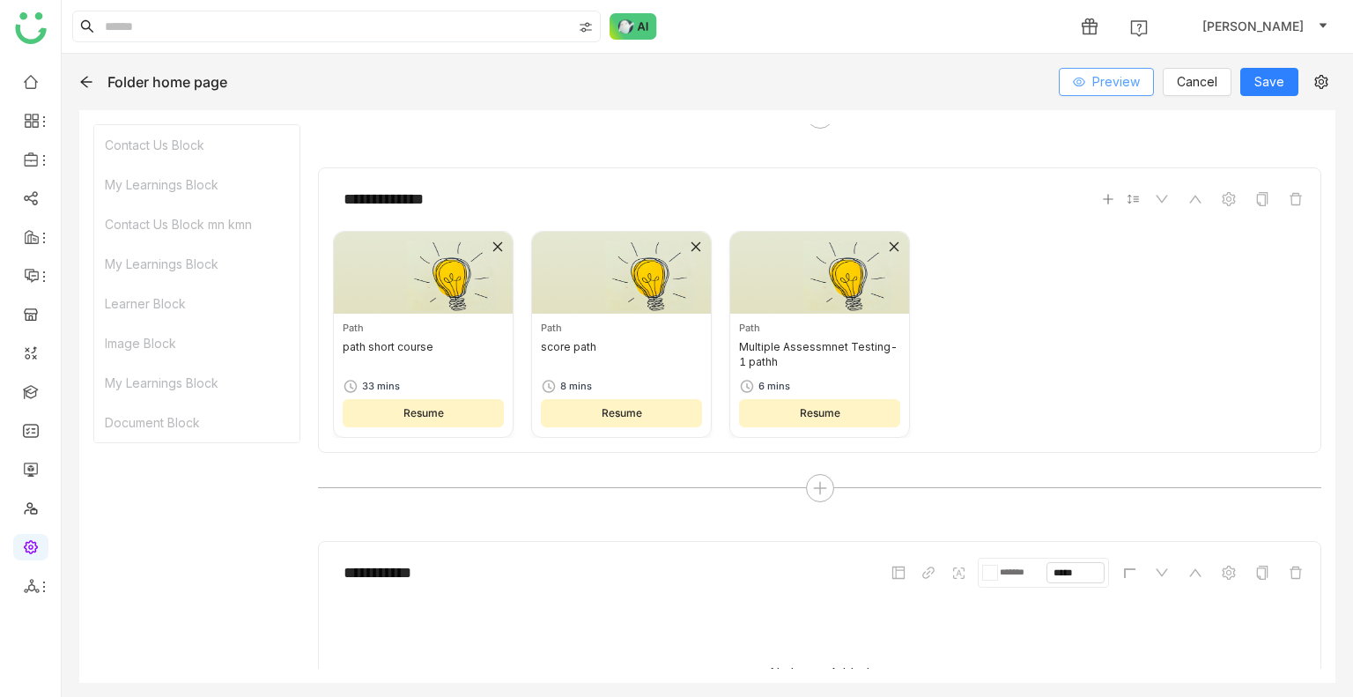
scroll to position [1239, 0]
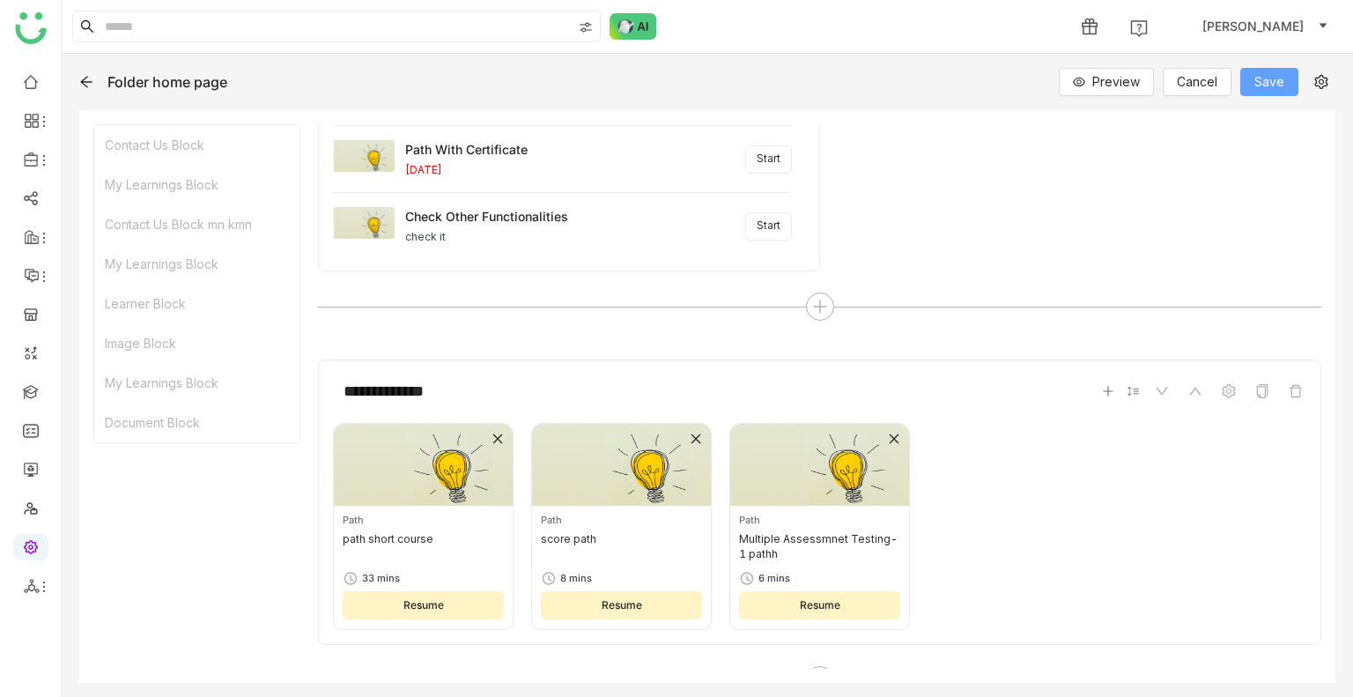
click at [1258, 77] on span "Save" at bounding box center [1270, 81] width 30 height 19
click at [1102, 84] on span "Preview" at bounding box center [1117, 81] width 48 height 19
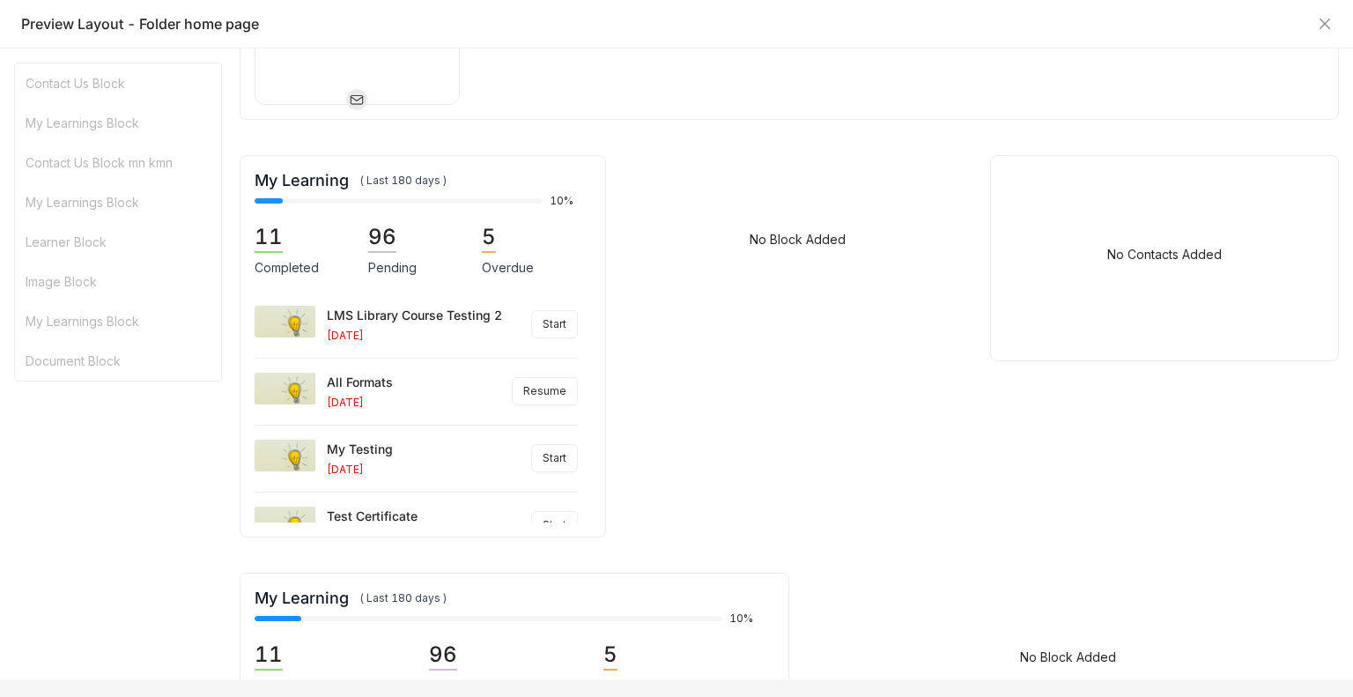
scroll to position [176, 0]
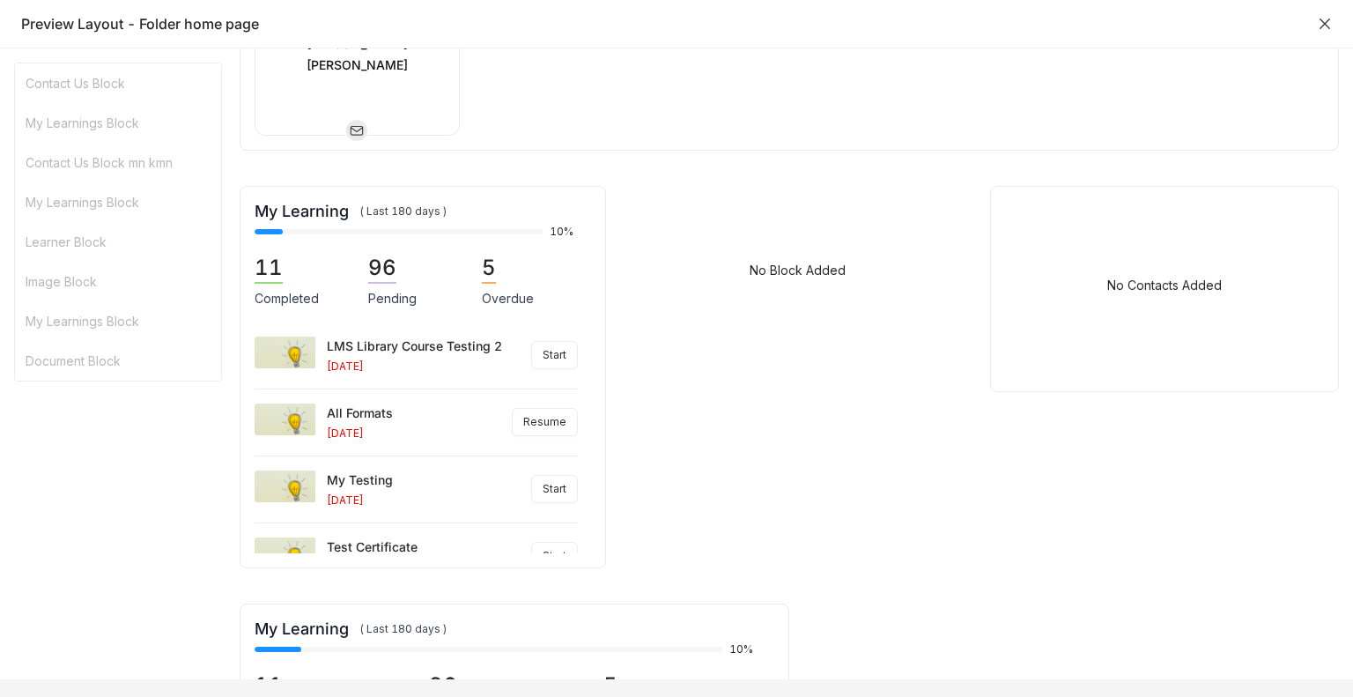
click at [1328, 25] on icon "Close" at bounding box center [1325, 24] width 14 height 14
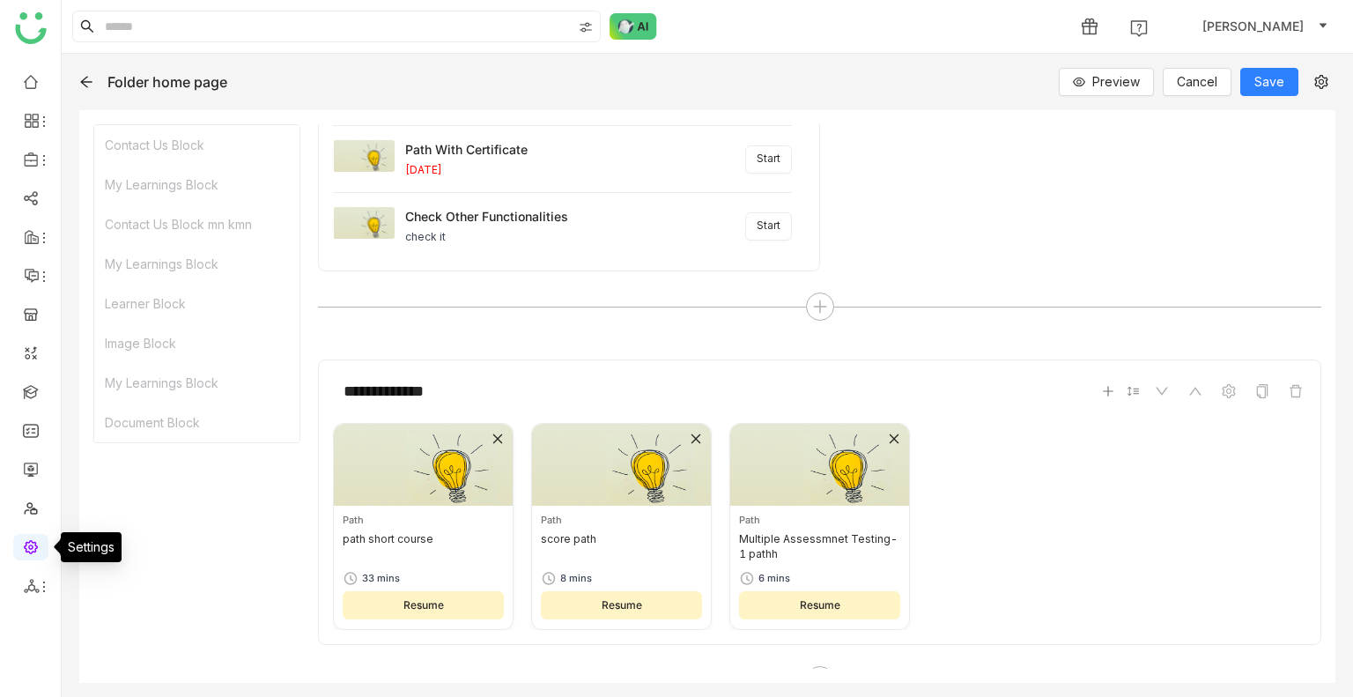
click at [23, 551] on link at bounding box center [31, 545] width 16 height 15
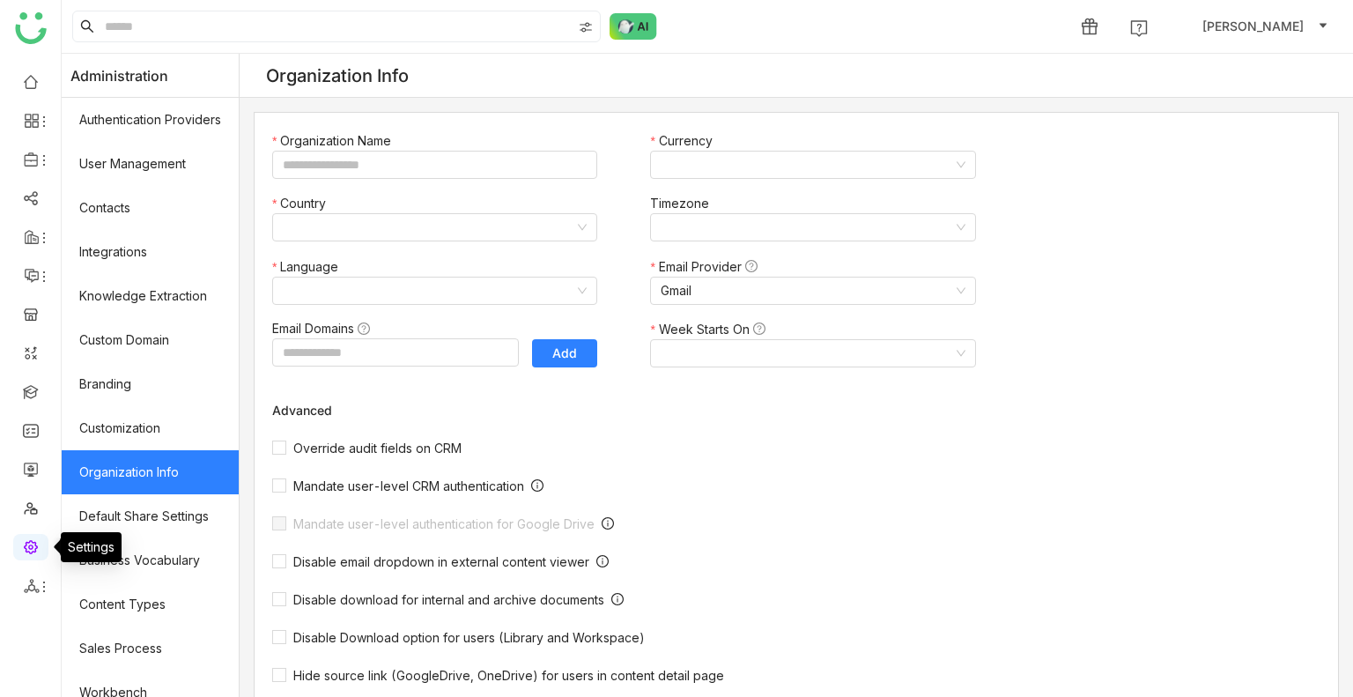
type input "*******"
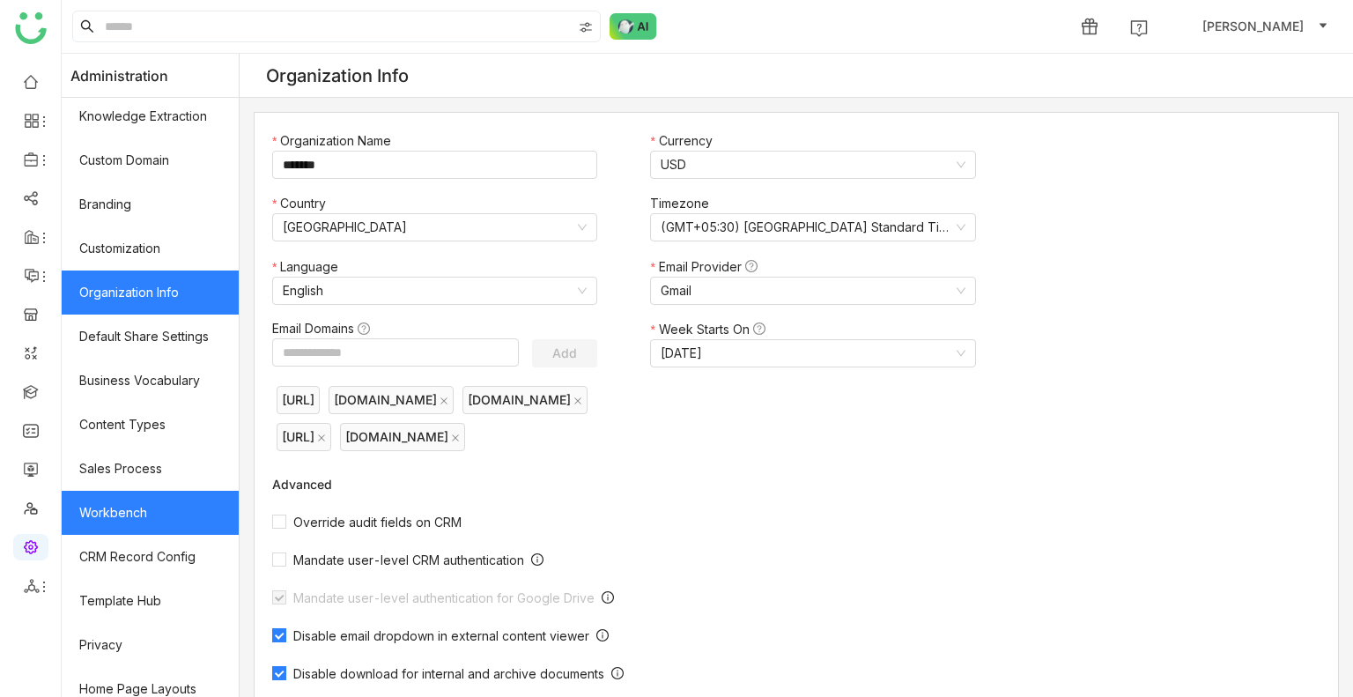
scroll to position [149, 0]
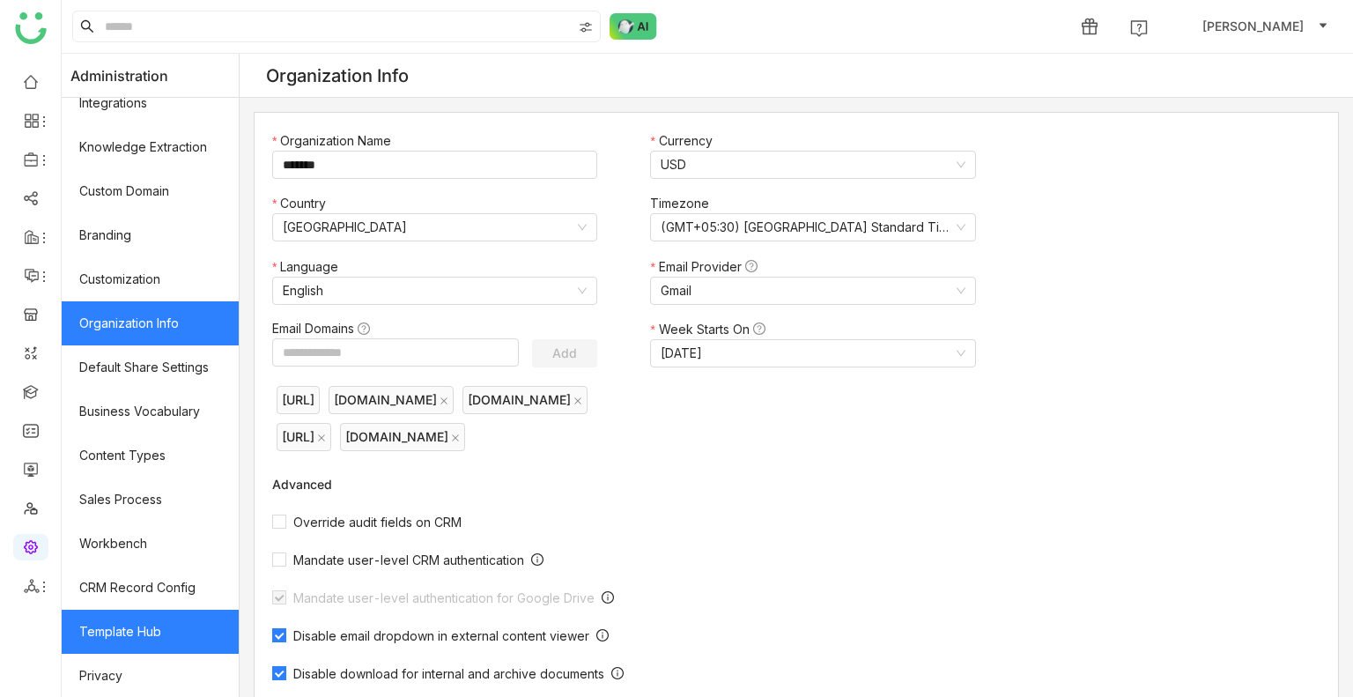
click at [132, 610] on link "Template Hub" at bounding box center [150, 632] width 177 height 44
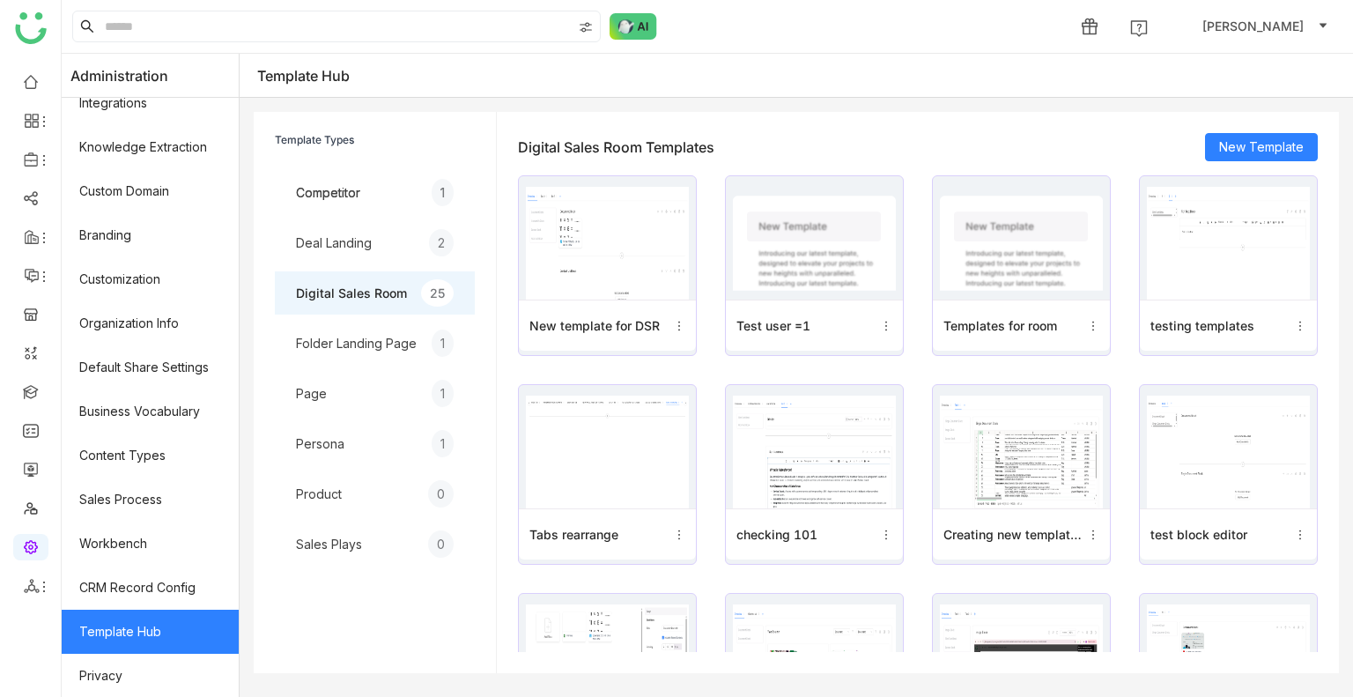
click at [616, 243] on img at bounding box center [607, 243] width 163 height 113
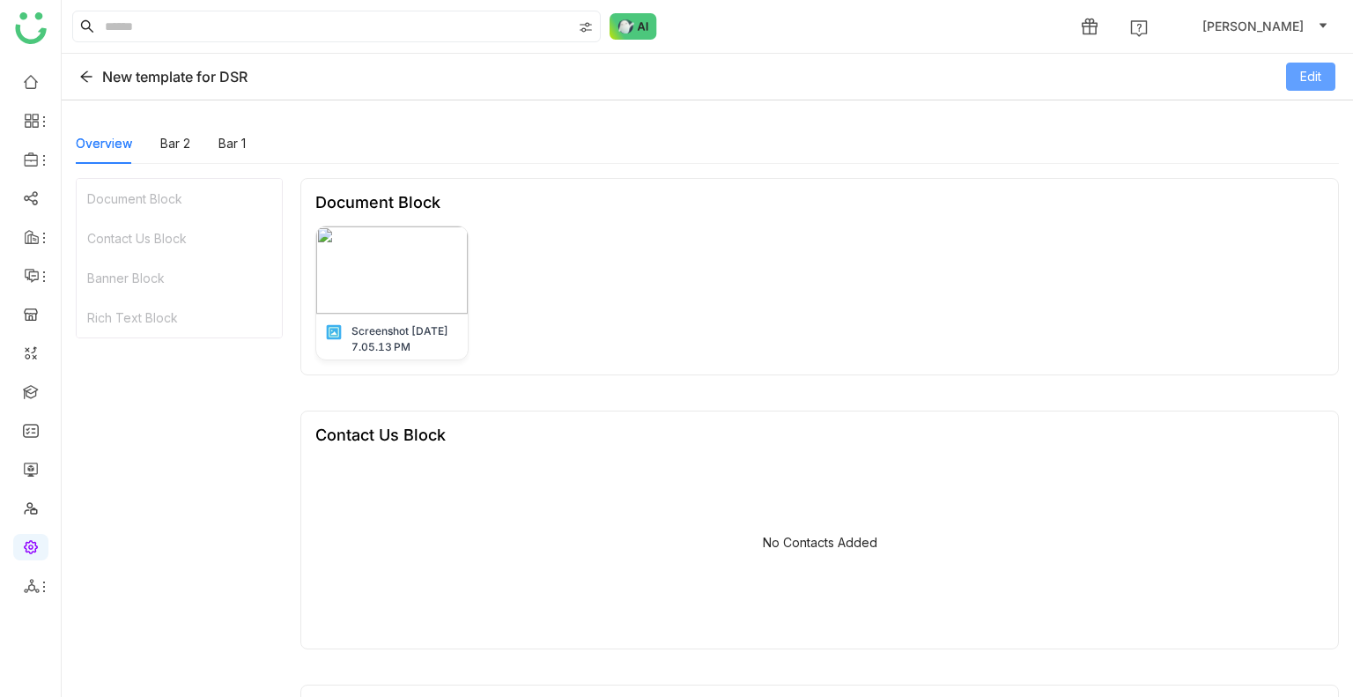
click at [1301, 79] on span "Edit" at bounding box center [1310, 76] width 21 height 19
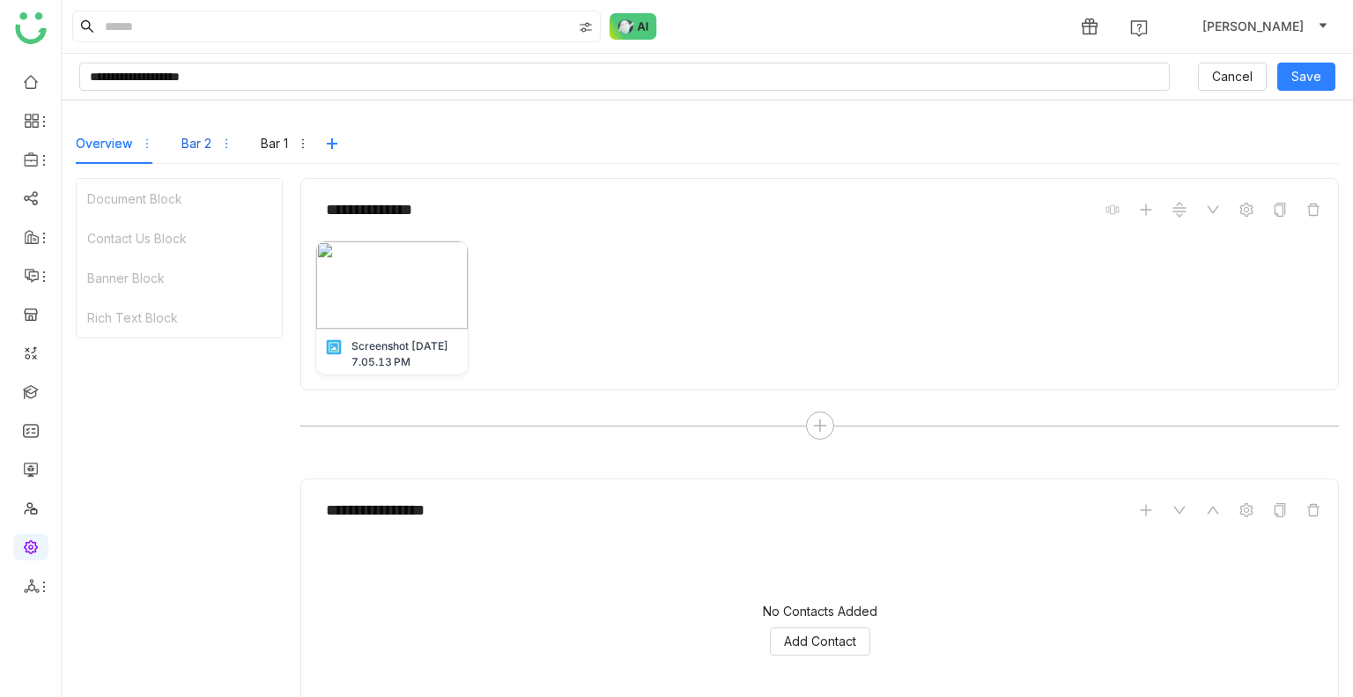
click at [190, 143] on div "Bar 2" at bounding box center [197, 143] width 30 height 19
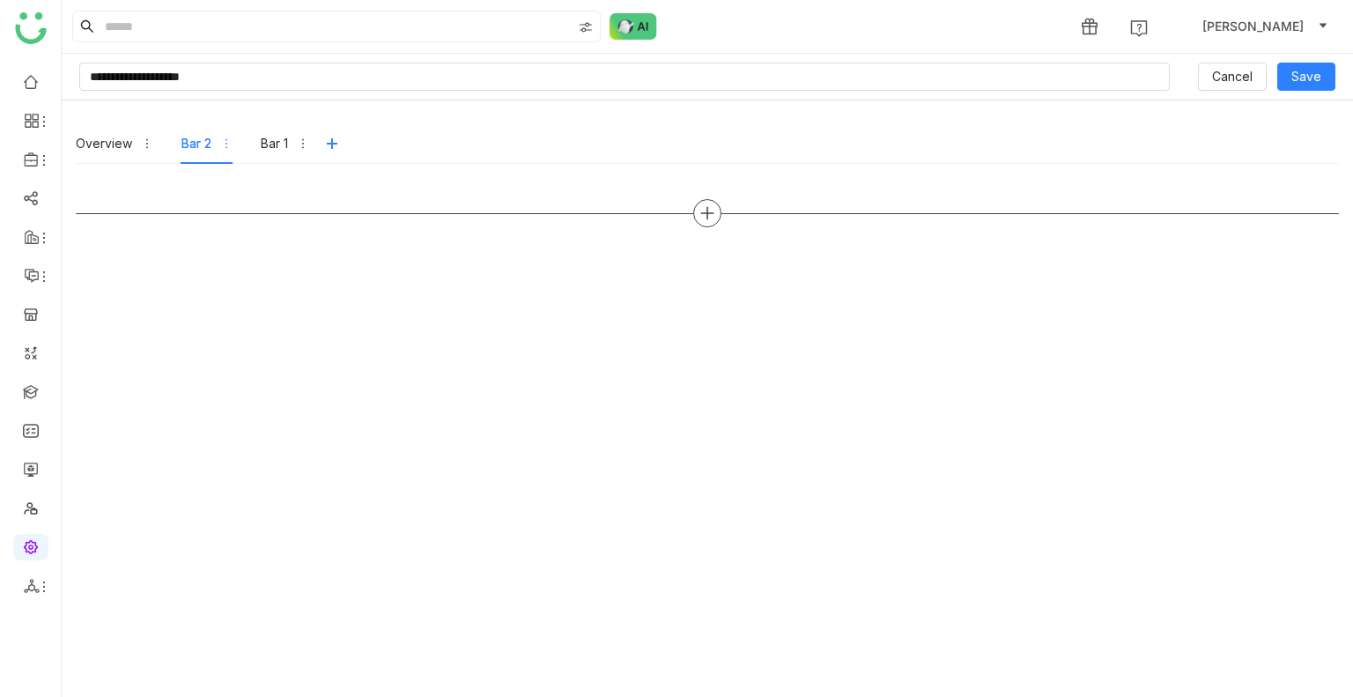
click at [711, 210] on icon at bounding box center [708, 213] width 16 height 16
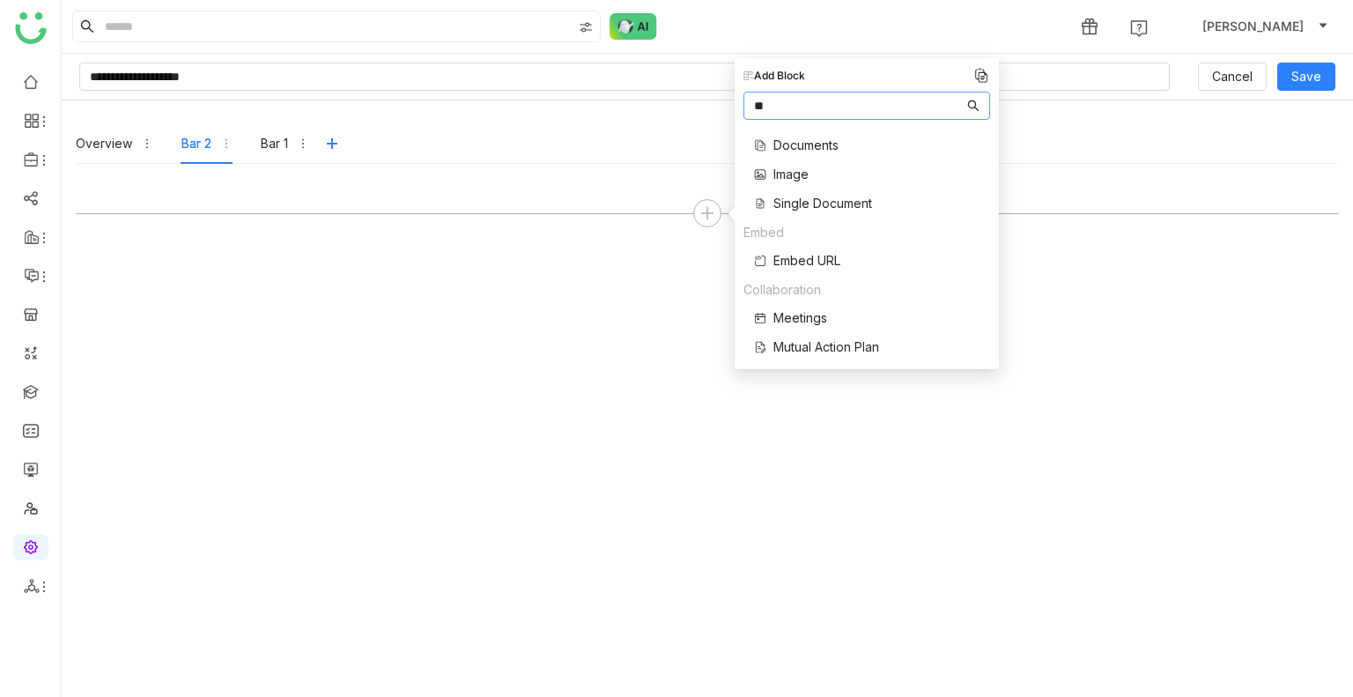
type input "*"
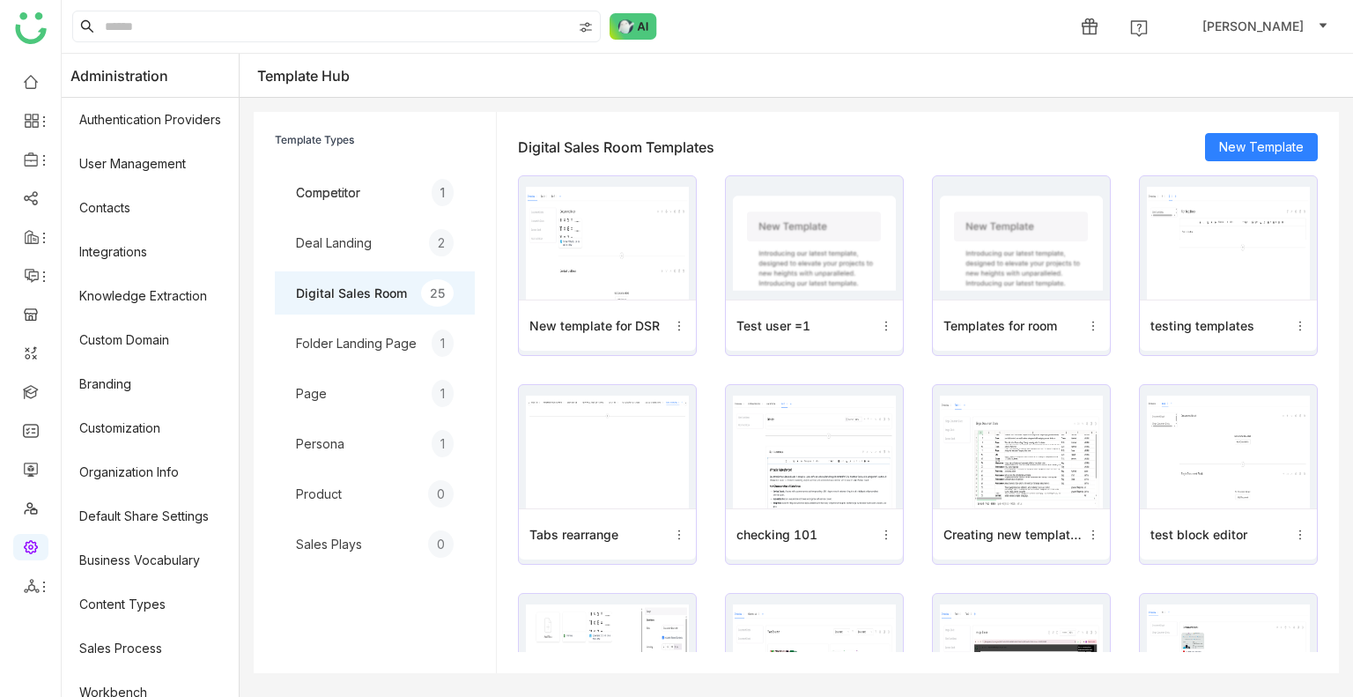
click at [332, 380] on div "Page 1" at bounding box center [375, 393] width 200 height 43
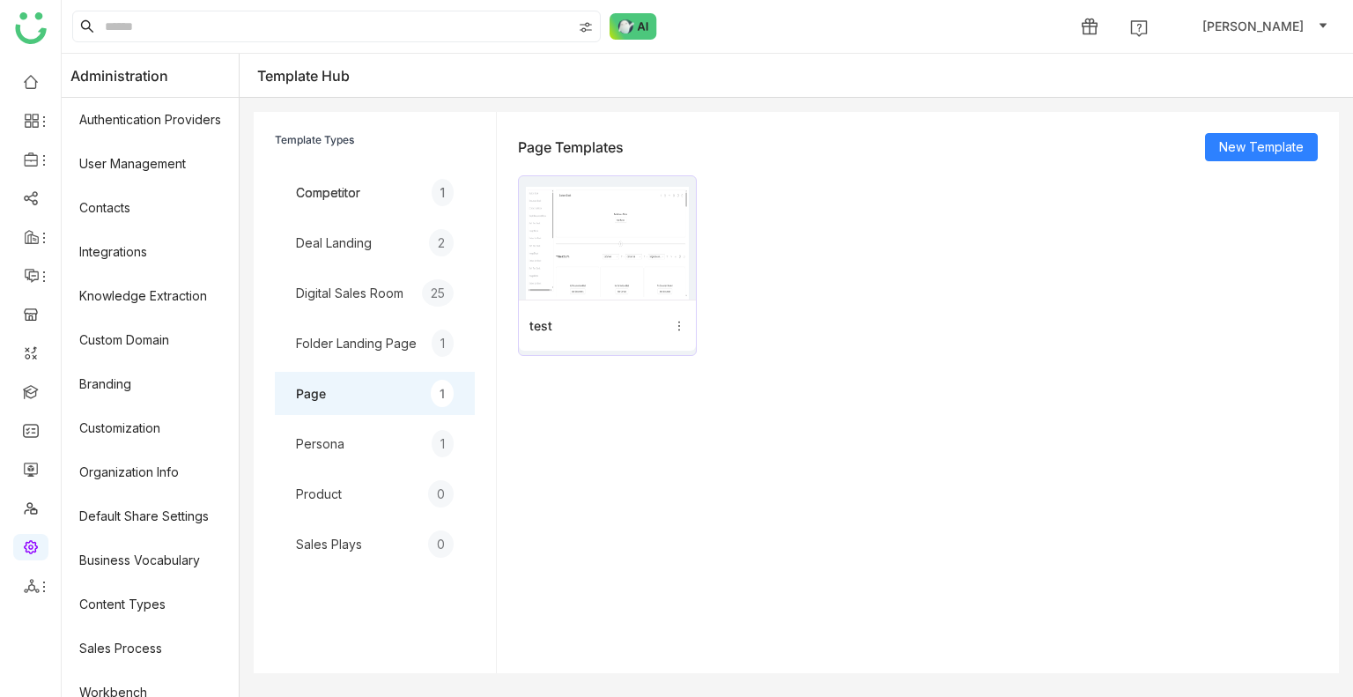
click at [628, 217] on img at bounding box center [607, 243] width 163 height 113
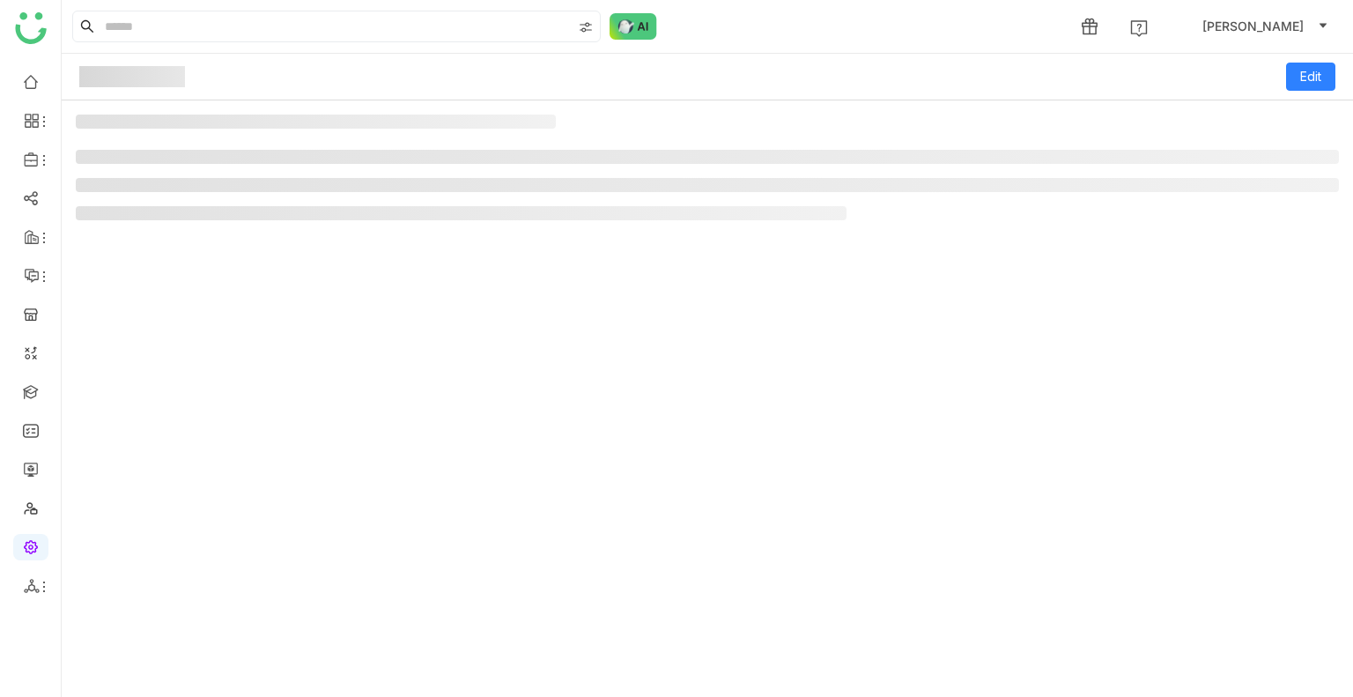
click at [628, 217] on li at bounding box center [461, 213] width 771 height 14
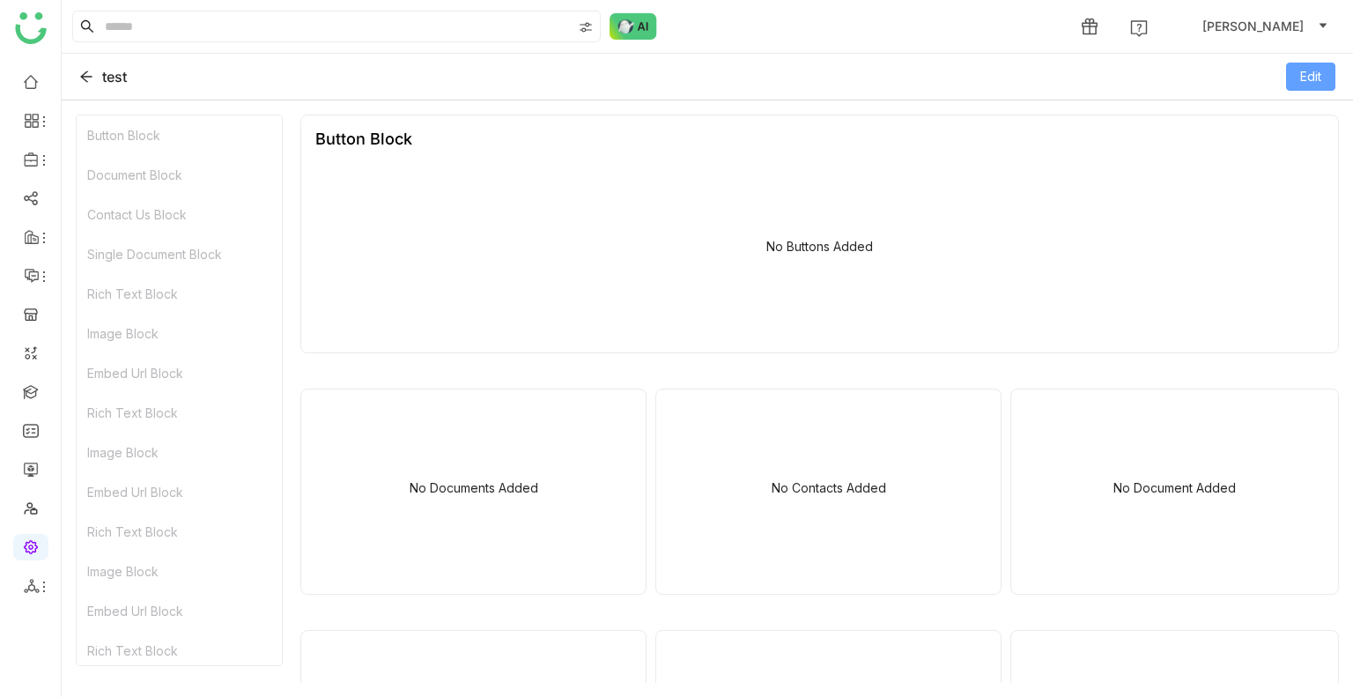
click at [1318, 67] on span "Edit" at bounding box center [1310, 76] width 21 height 19
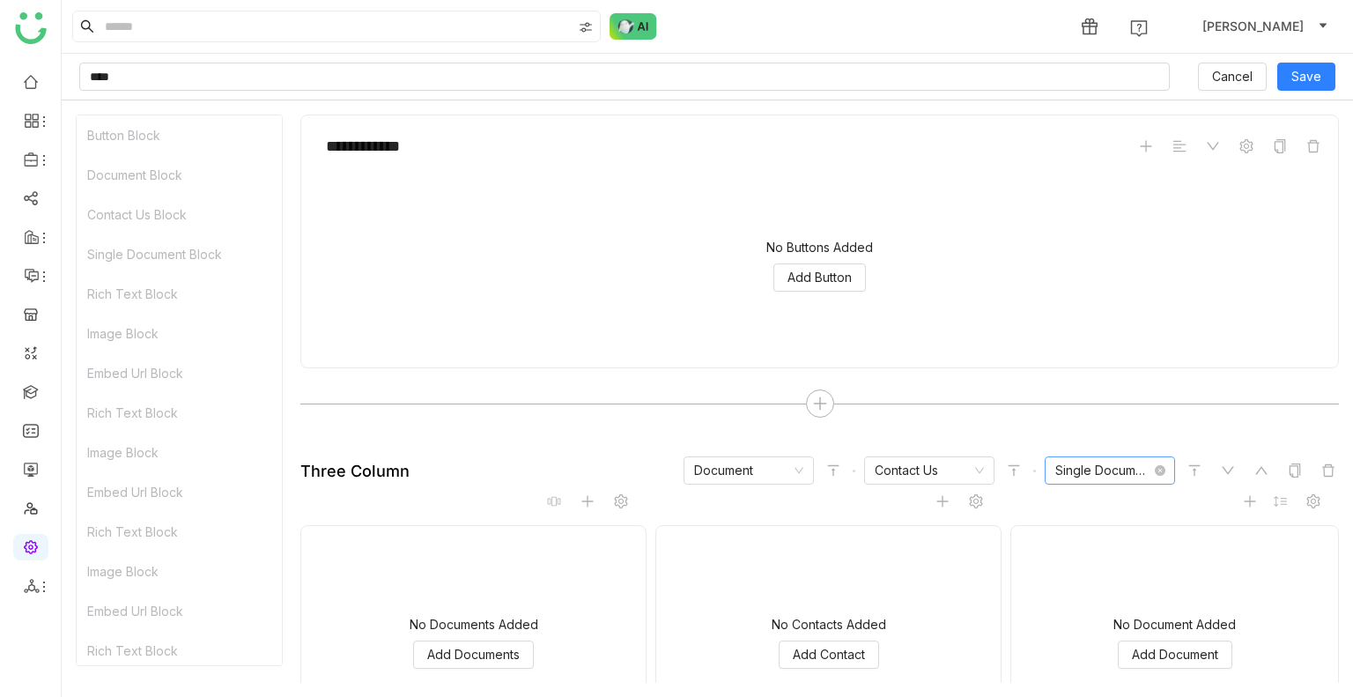
click at [1056, 459] on nz-select-item "Single Document" at bounding box center [1110, 470] width 109 height 26
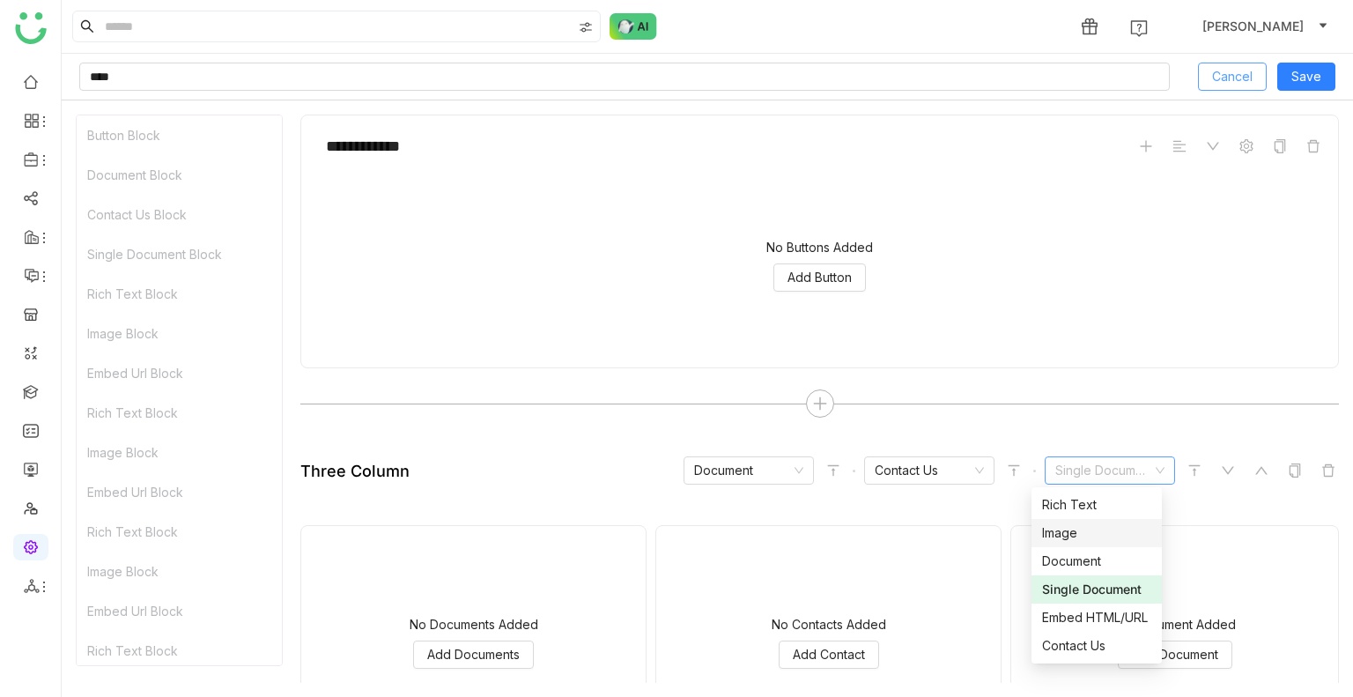
click at [1237, 67] on span "Cancel" at bounding box center [1232, 76] width 41 height 19
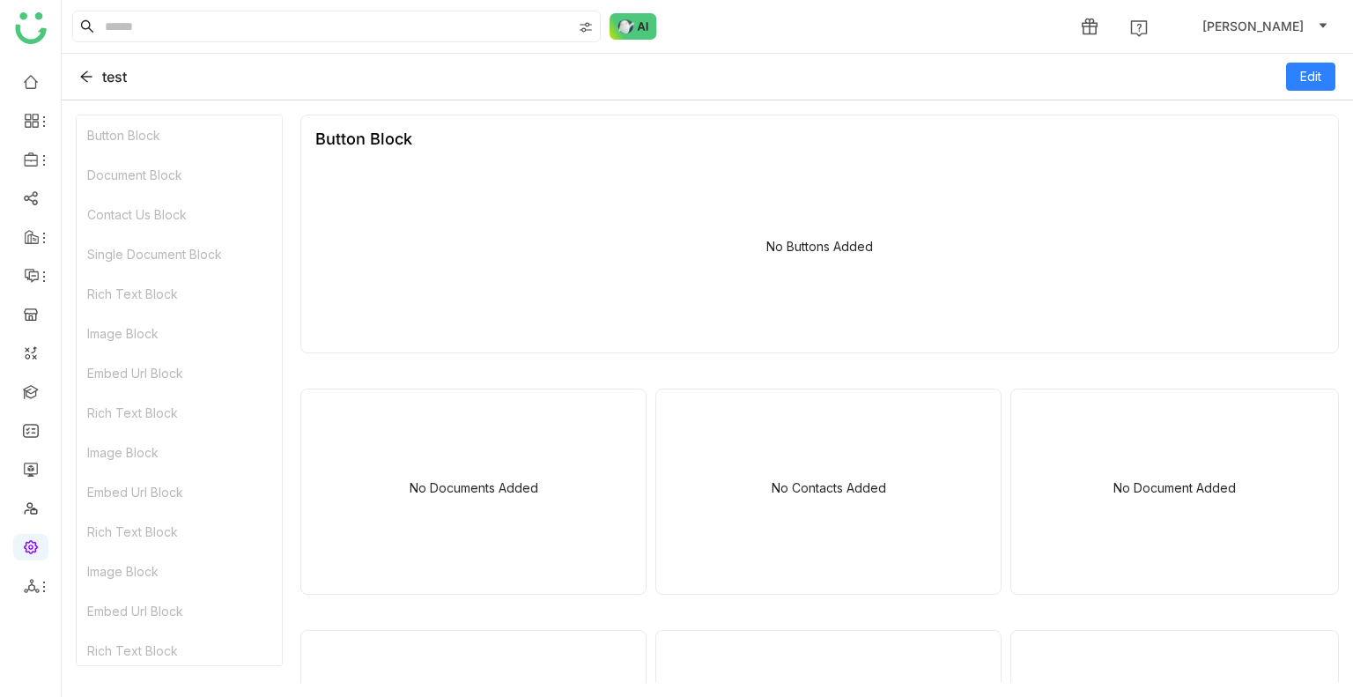
click at [1311, 63] on div "Edit" at bounding box center [1310, 77] width 49 height 28
click at [1322, 70] on button "Edit" at bounding box center [1310, 77] width 49 height 28
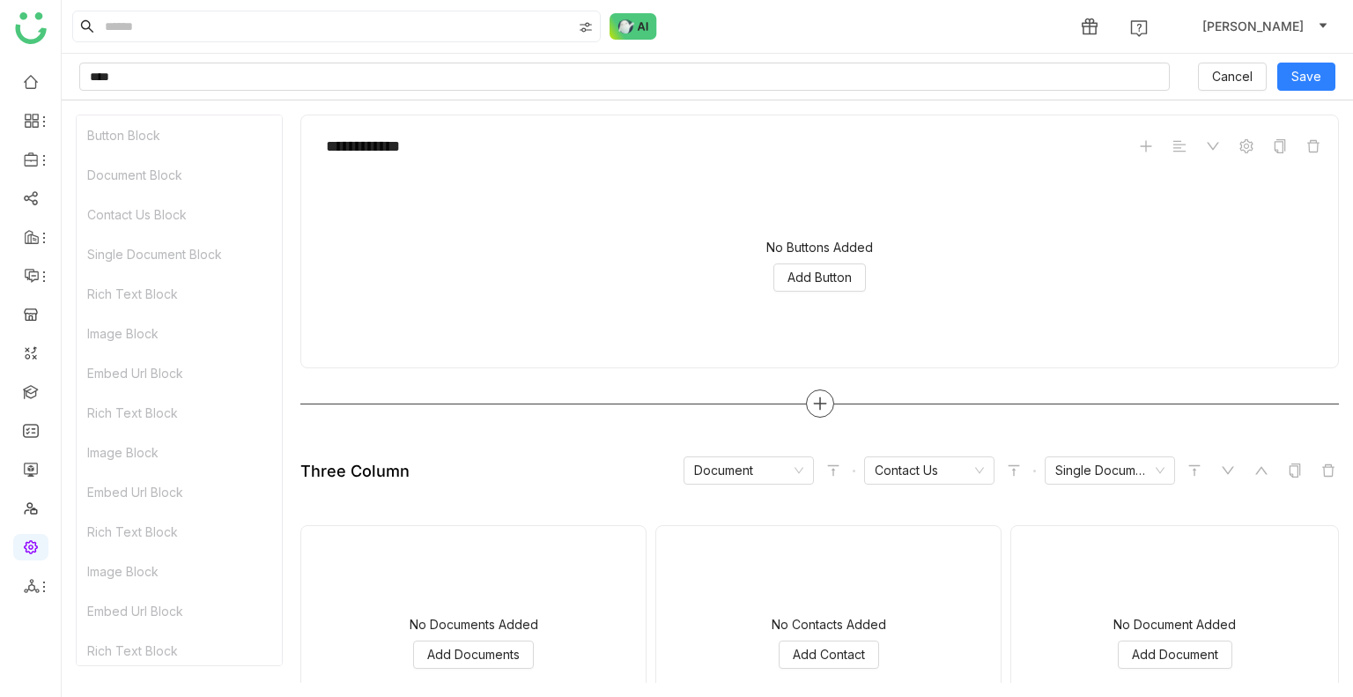
click at [812, 394] on div at bounding box center [820, 403] width 28 height 28
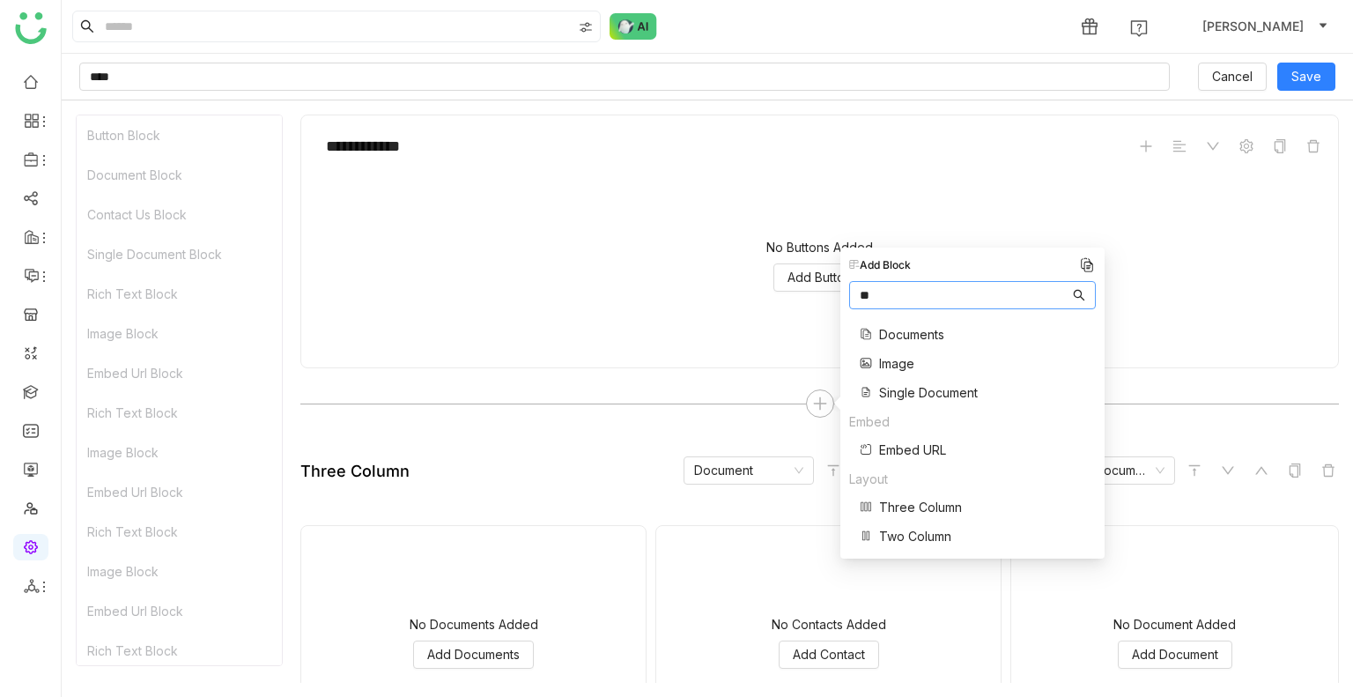
scroll to position [6, 0]
type input "*"
type input "****"
click at [907, 341] on span "Learner" at bounding box center [901, 334] width 45 height 19
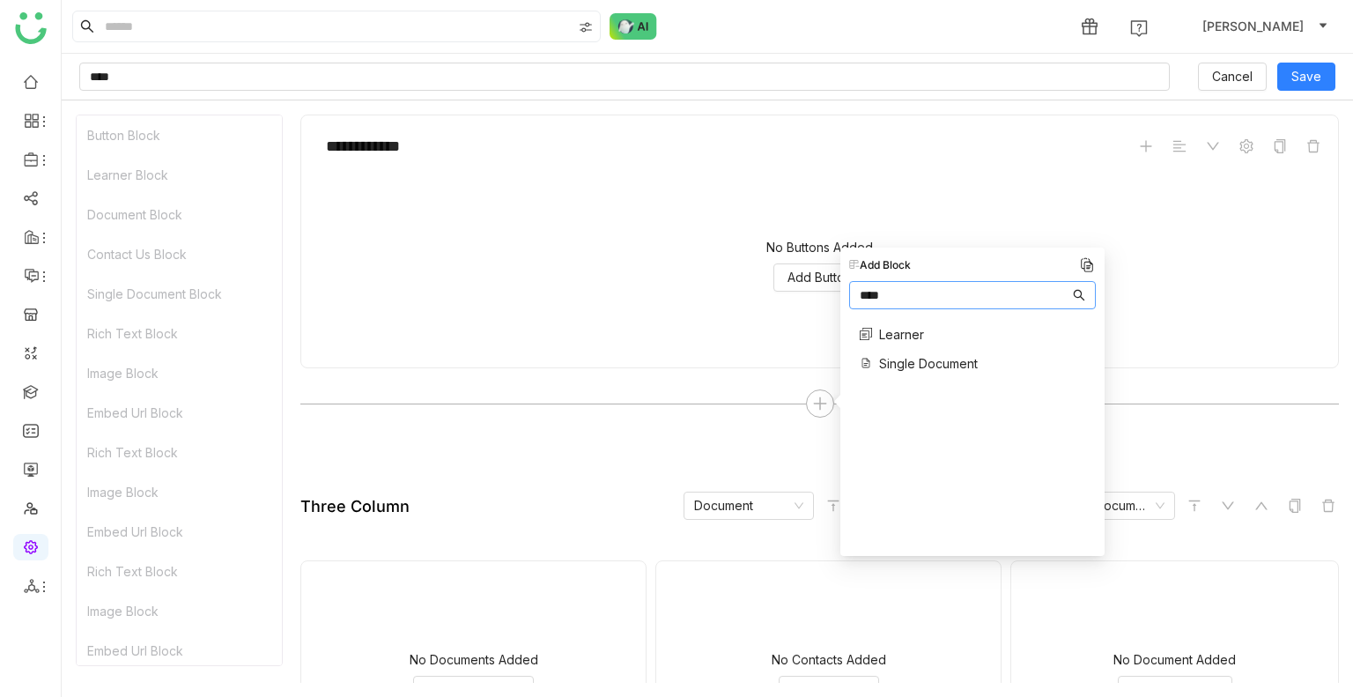
click at [901, 330] on span "Learner" at bounding box center [901, 334] width 45 height 19
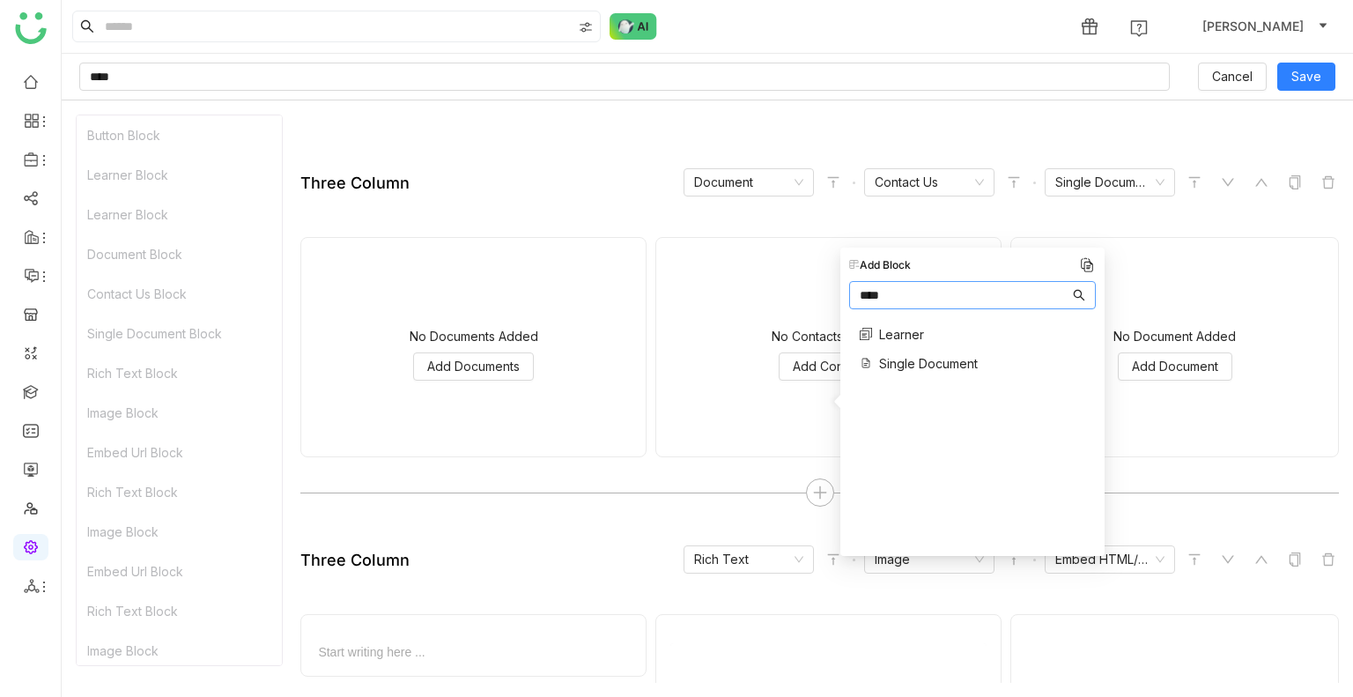
scroll to position [264, 0]
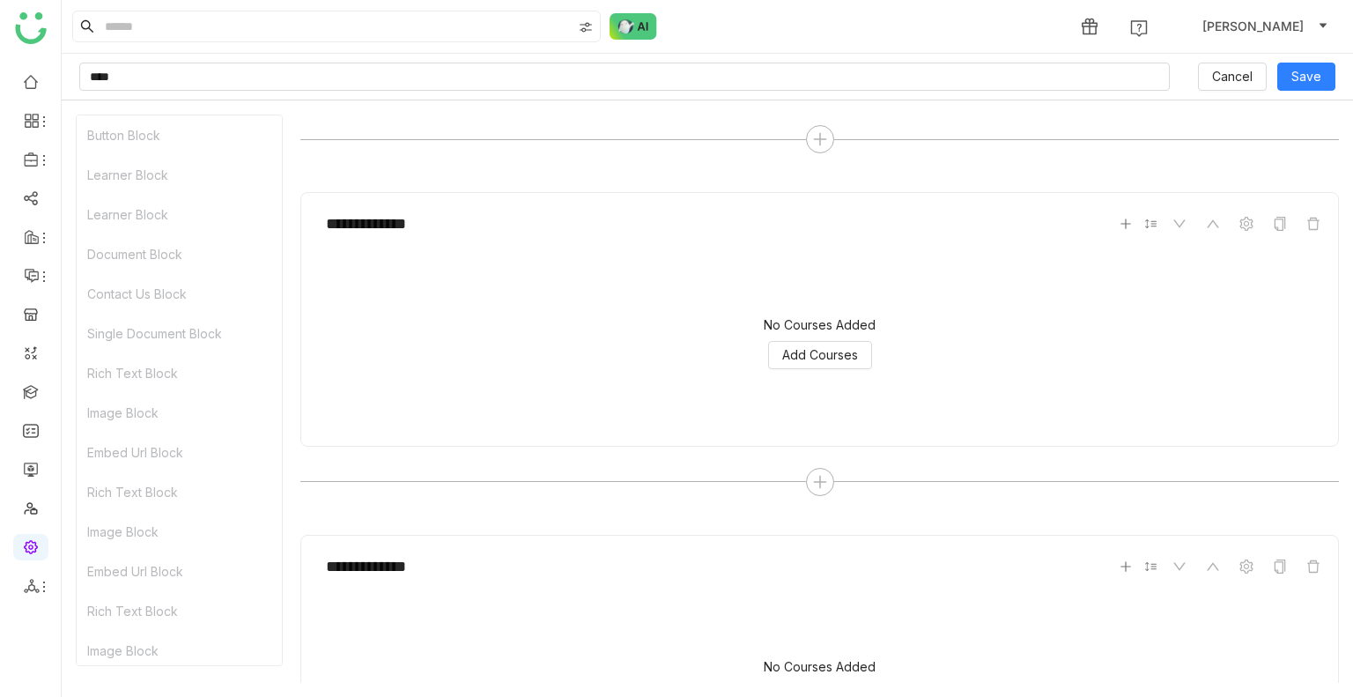
click at [809, 122] on div "**********" at bounding box center [819, 3] width 1039 height 307
click at [810, 125] on div at bounding box center [820, 139] width 28 height 28
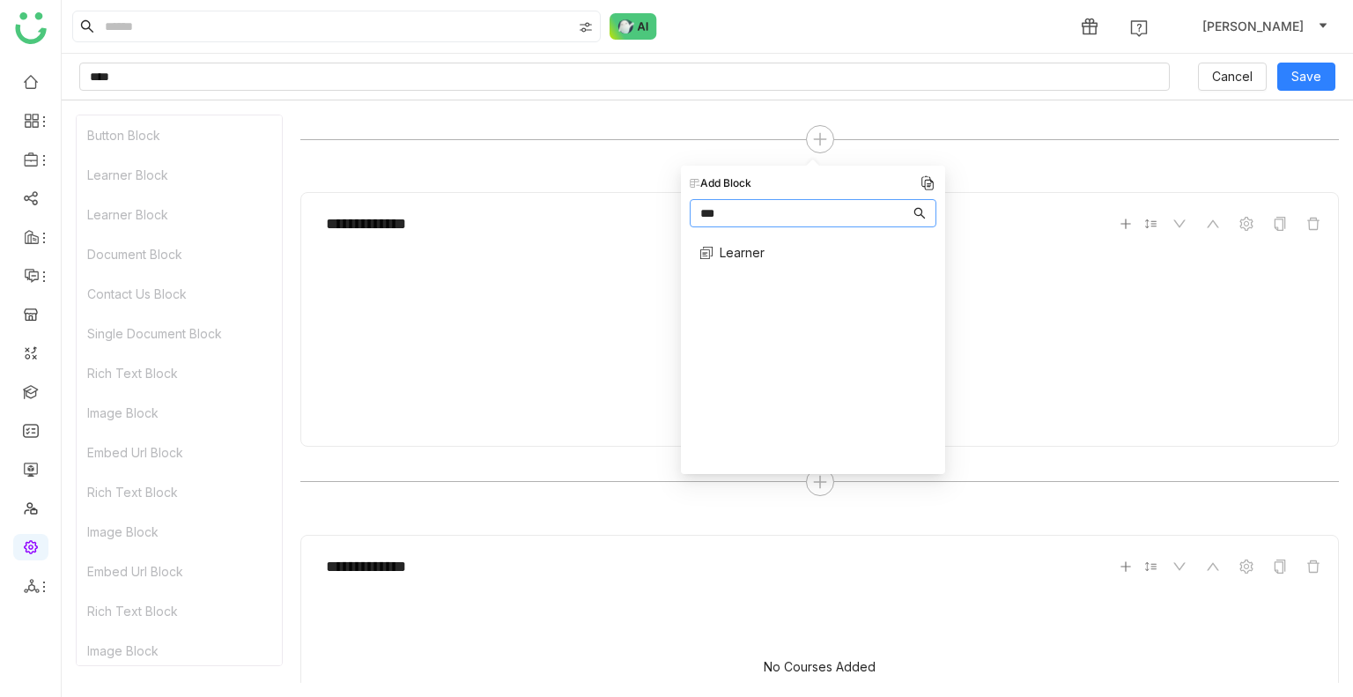
type input "***"
click at [756, 248] on span "Learner" at bounding box center [742, 252] width 45 height 19
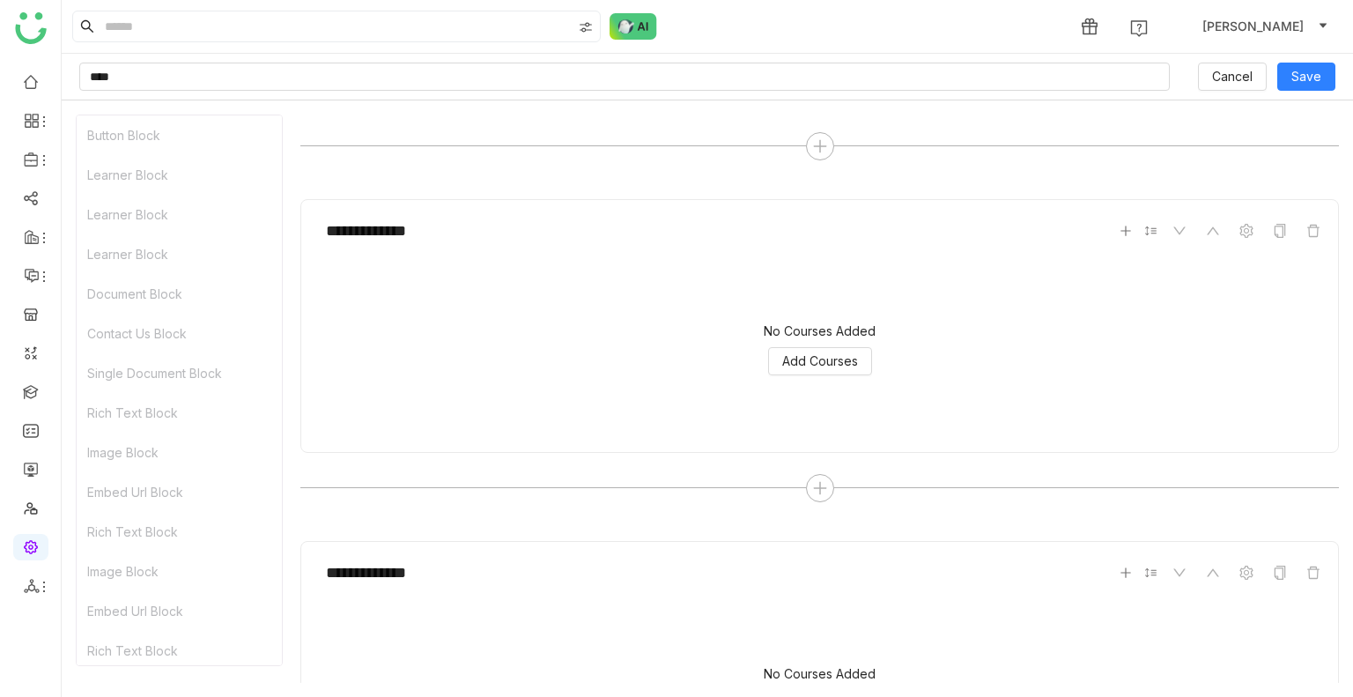
scroll to position [705, 0]
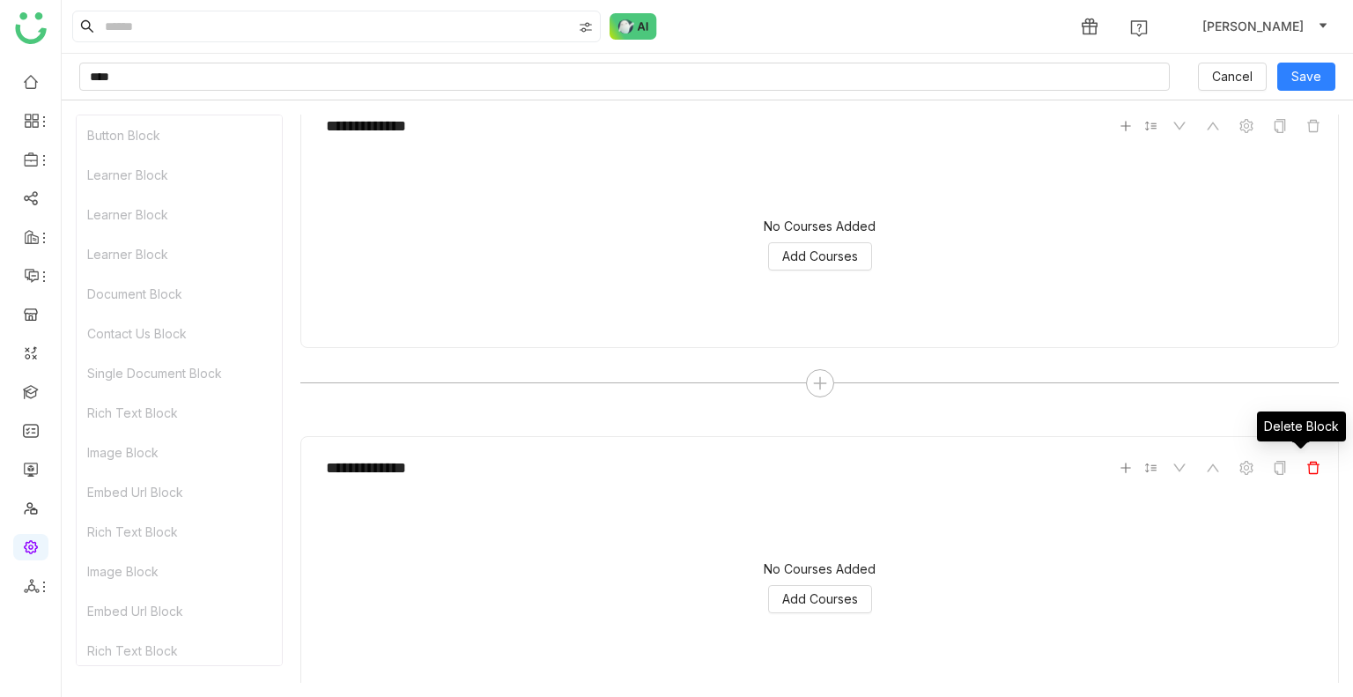
click at [1307, 462] on icon at bounding box center [1314, 468] width 14 height 14
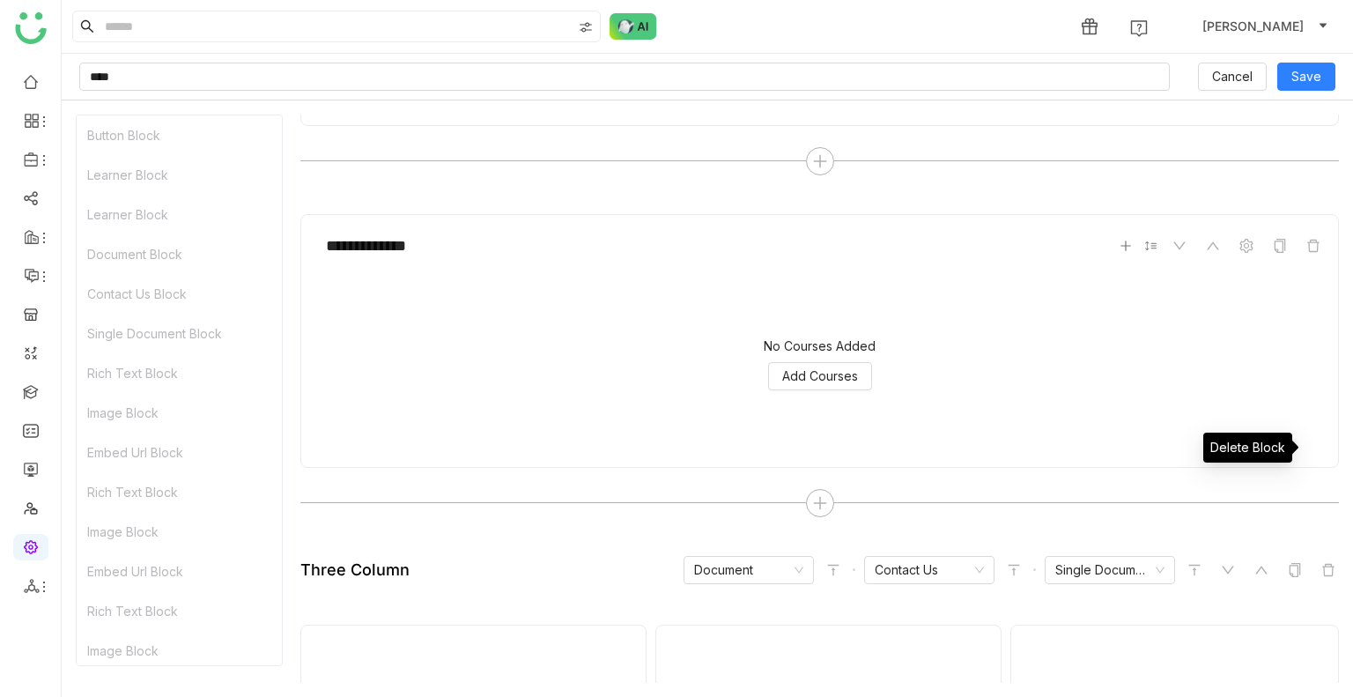
scroll to position [441, 0]
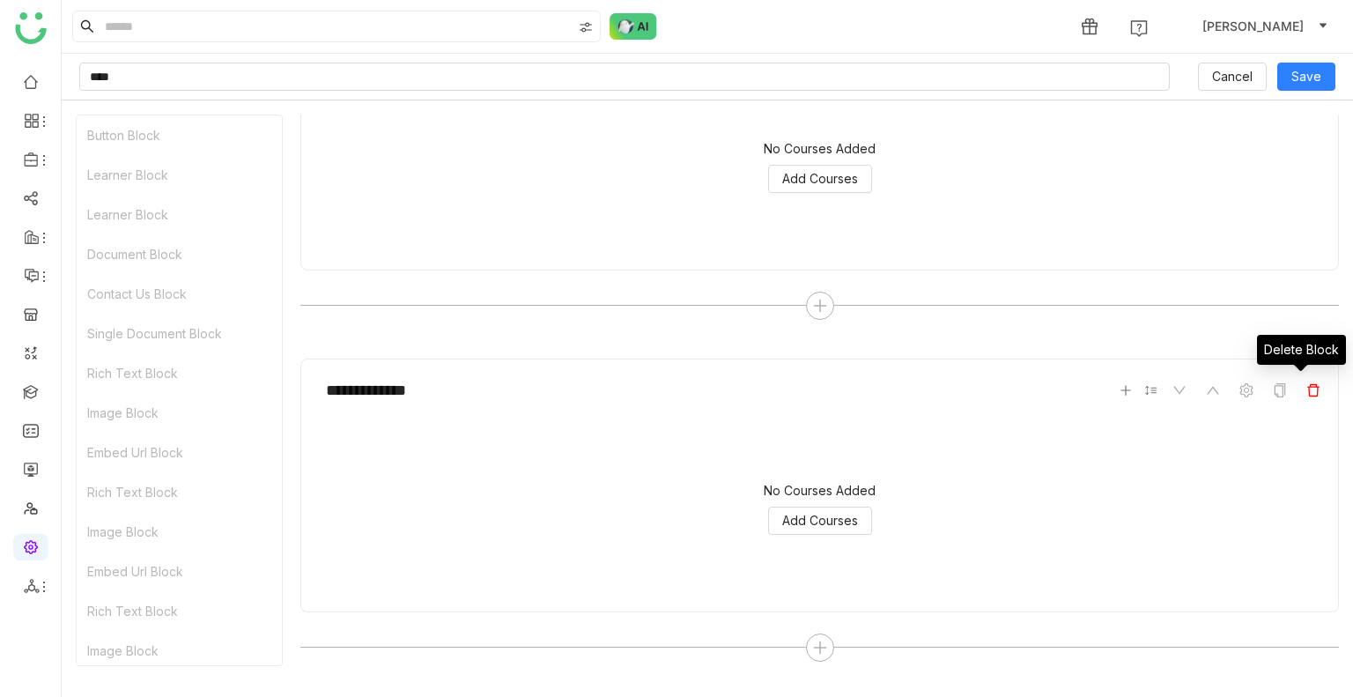
click at [1307, 391] on icon at bounding box center [1314, 390] width 14 height 14
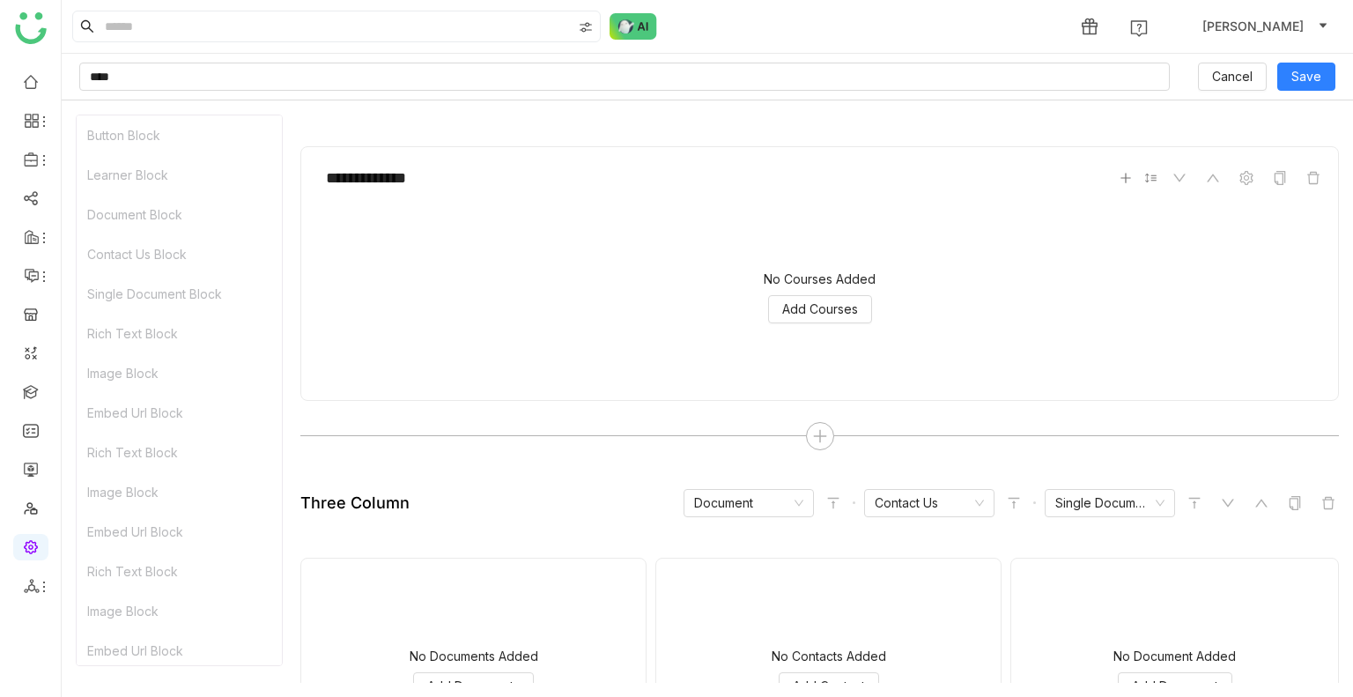
scroll to position [264, 0]
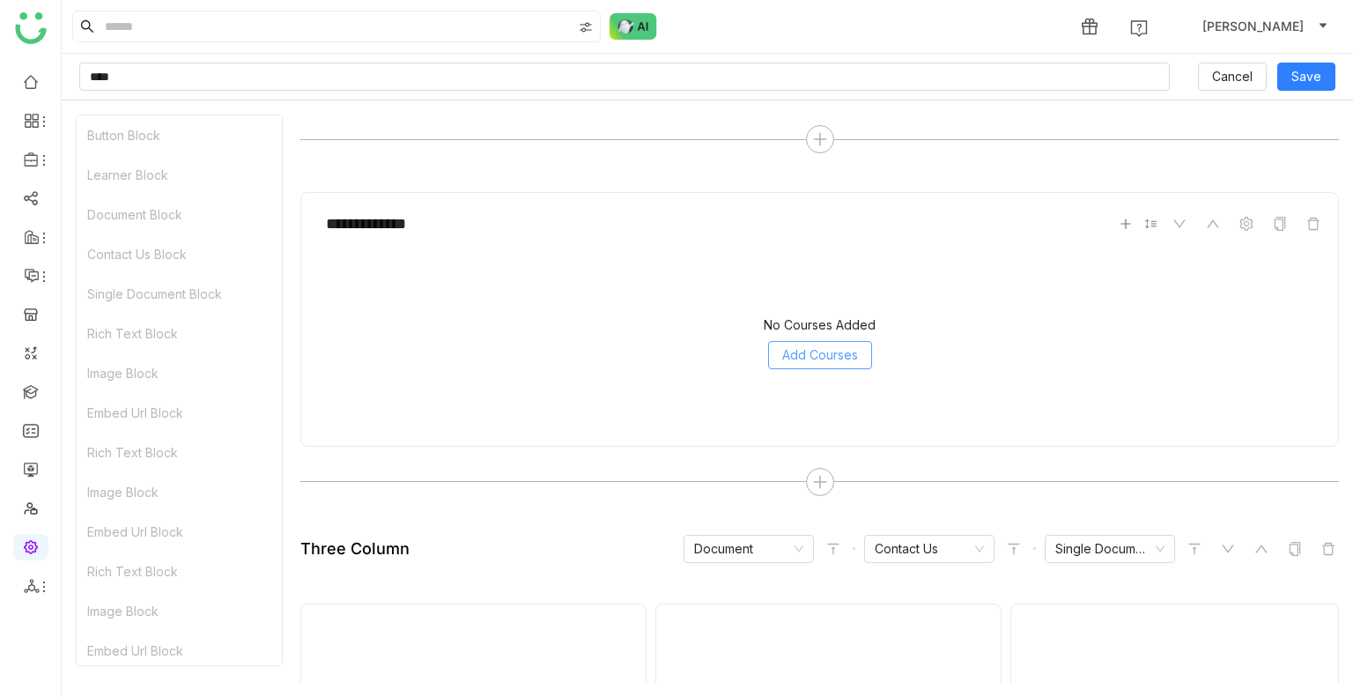
click at [788, 345] on span "Add Courses" at bounding box center [820, 354] width 76 height 19
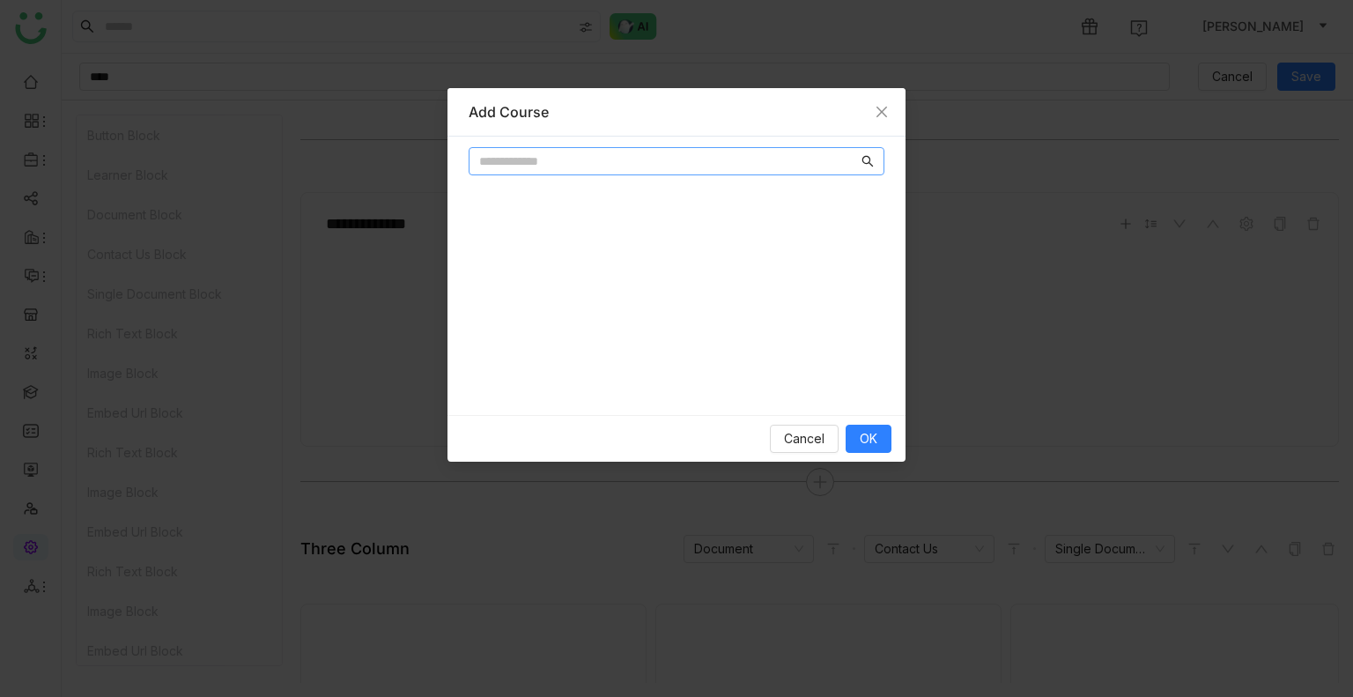
click at [570, 161] on input "text" at bounding box center [668, 161] width 379 height 19
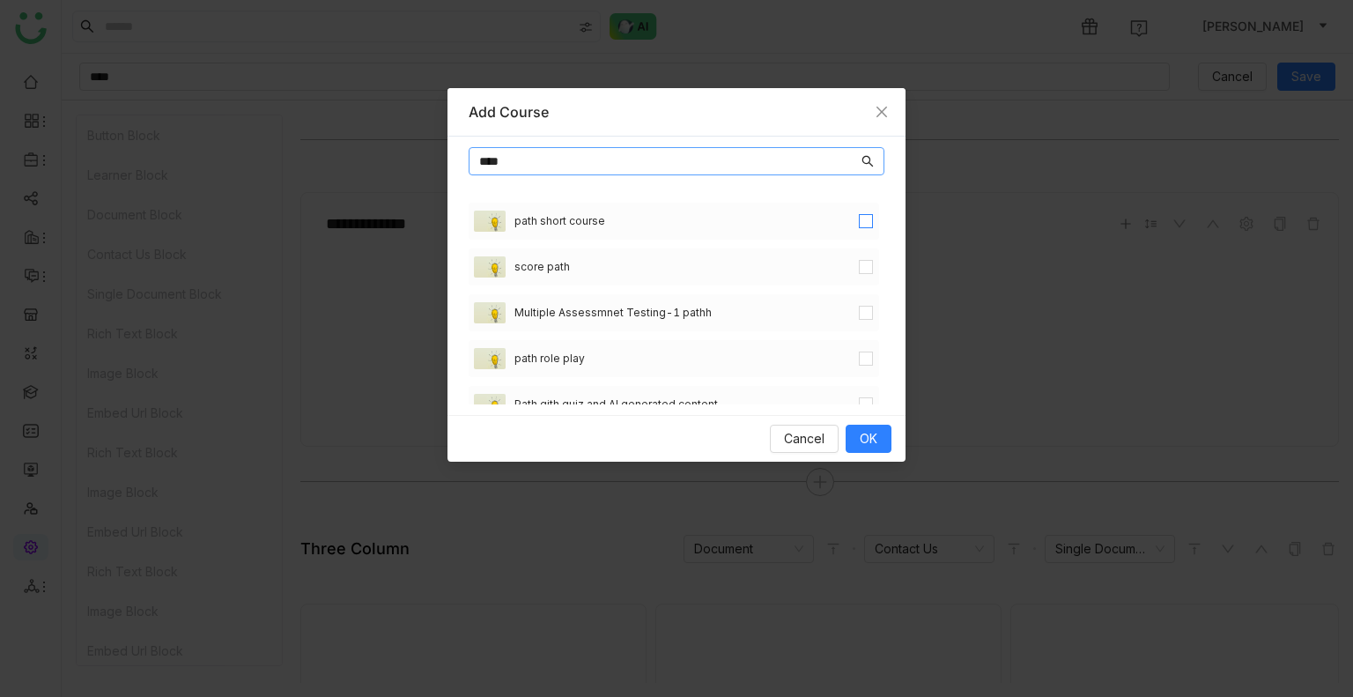
type input "****"
click at [859, 274] on label at bounding box center [866, 266] width 14 height 19
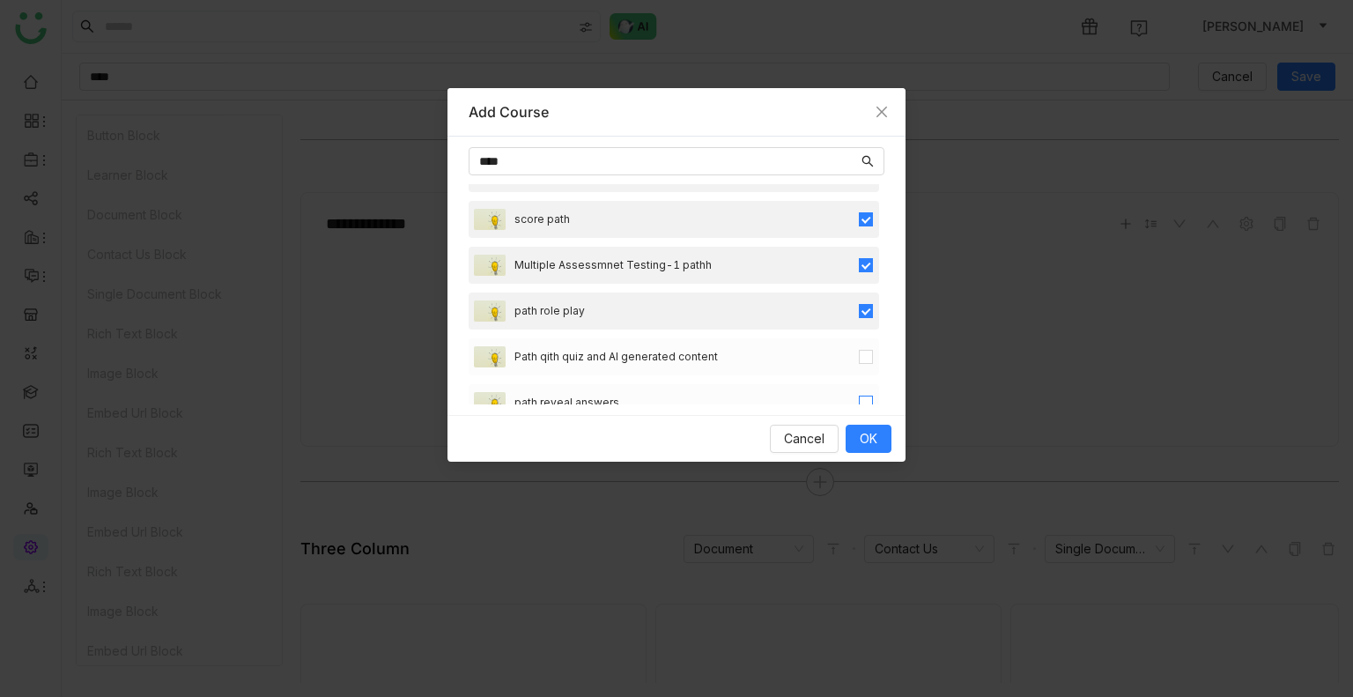
scroll to position [88, 0]
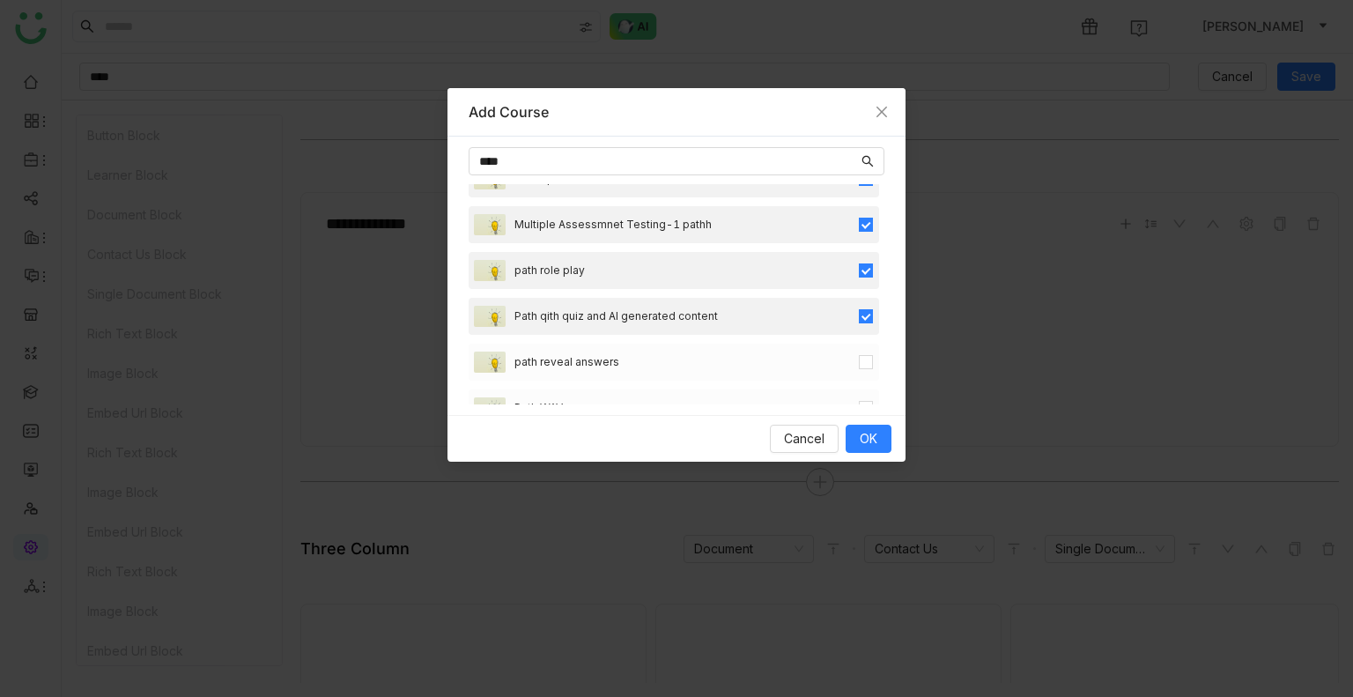
drag, startPoint x: 866, startPoint y: 366, endPoint x: 849, endPoint y: 371, distance: 17.6
click at [860, 369] on div "path short course score path Multiple Assessmnet Testing-1 pathh path role play…" at bounding box center [677, 294] width 416 height 220
click at [849, 371] on div "path reveal answers" at bounding box center [674, 362] width 411 height 37
click at [859, 398] on label at bounding box center [866, 407] width 14 height 19
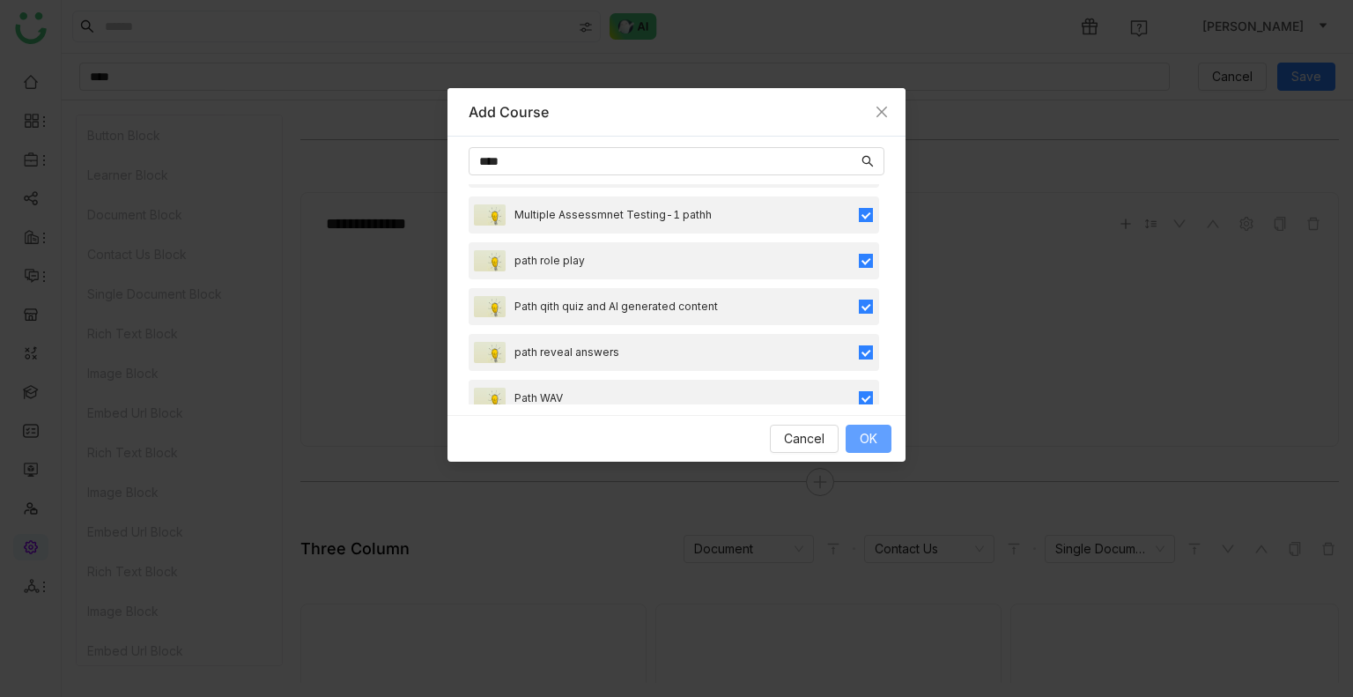
click at [857, 437] on button "OK" at bounding box center [869, 439] width 46 height 28
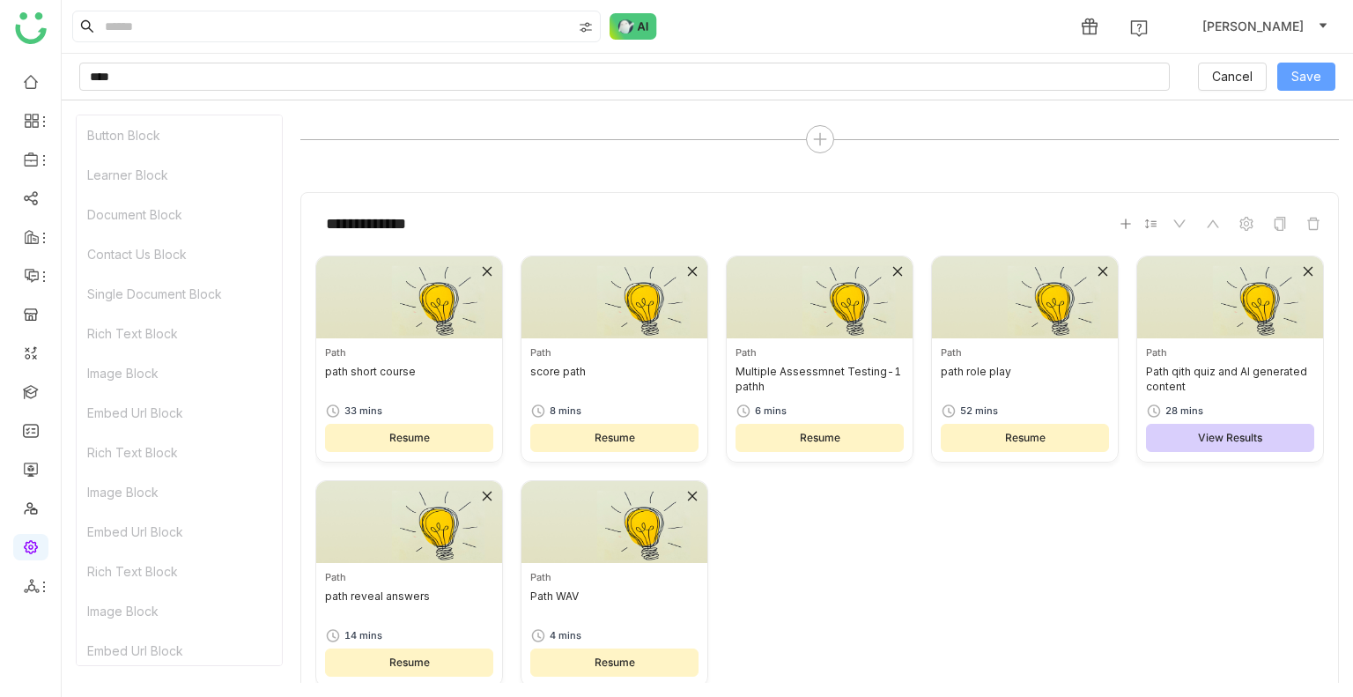
drag, startPoint x: 1303, startPoint y: 72, endPoint x: 1304, endPoint y: 246, distance: 173.6
click at [1304, 71] on span "Save" at bounding box center [1307, 76] width 30 height 19
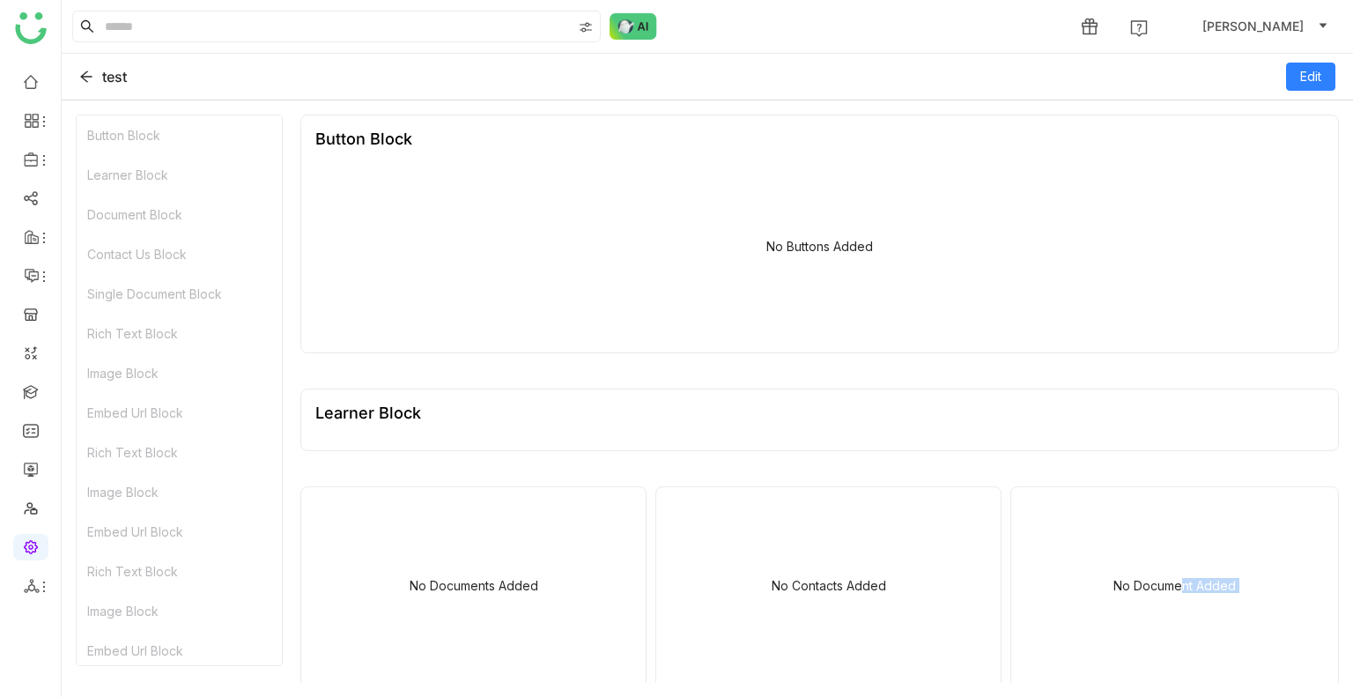
click at [933, 696] on html "1 account_circle Uday Bhanu test Edit Button Block Learner Block Document Block…" at bounding box center [676, 348] width 1353 height 697
click at [96, 70] on div "test" at bounding box center [103, 77] width 48 height 18
click at [82, 73] on icon at bounding box center [86, 77] width 14 height 14
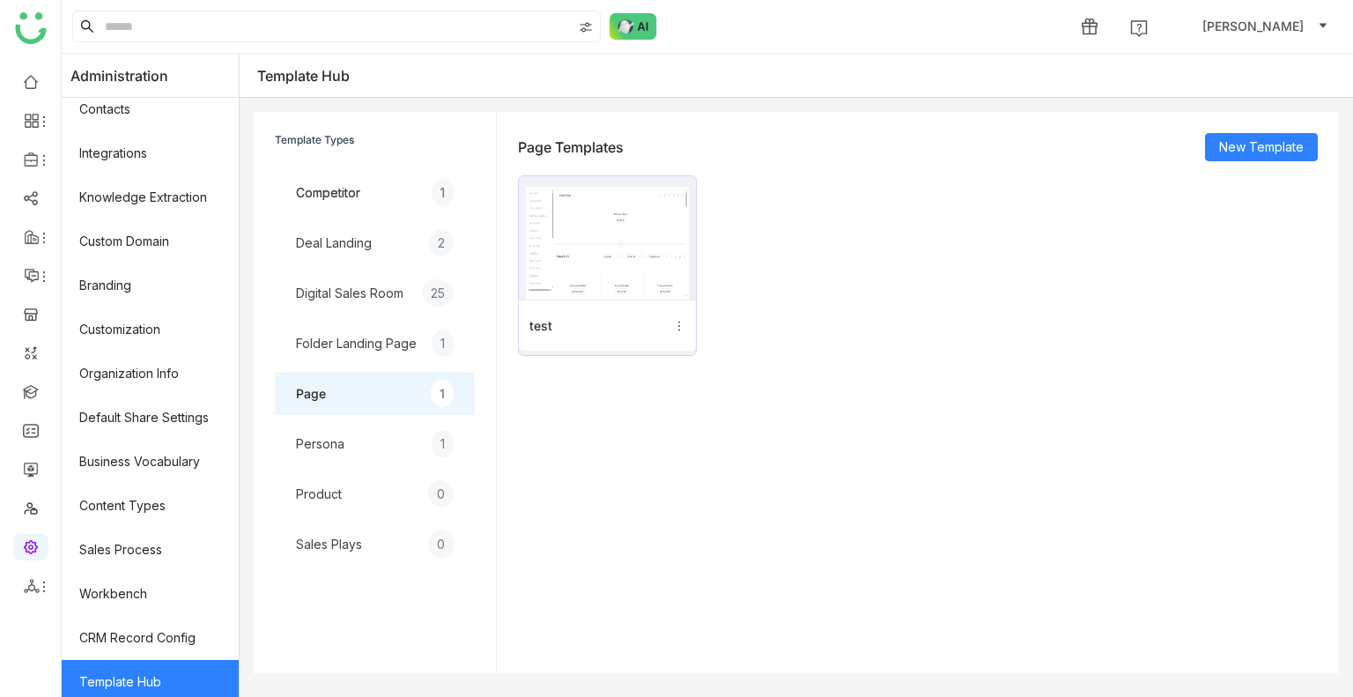
scroll to position [237, 0]
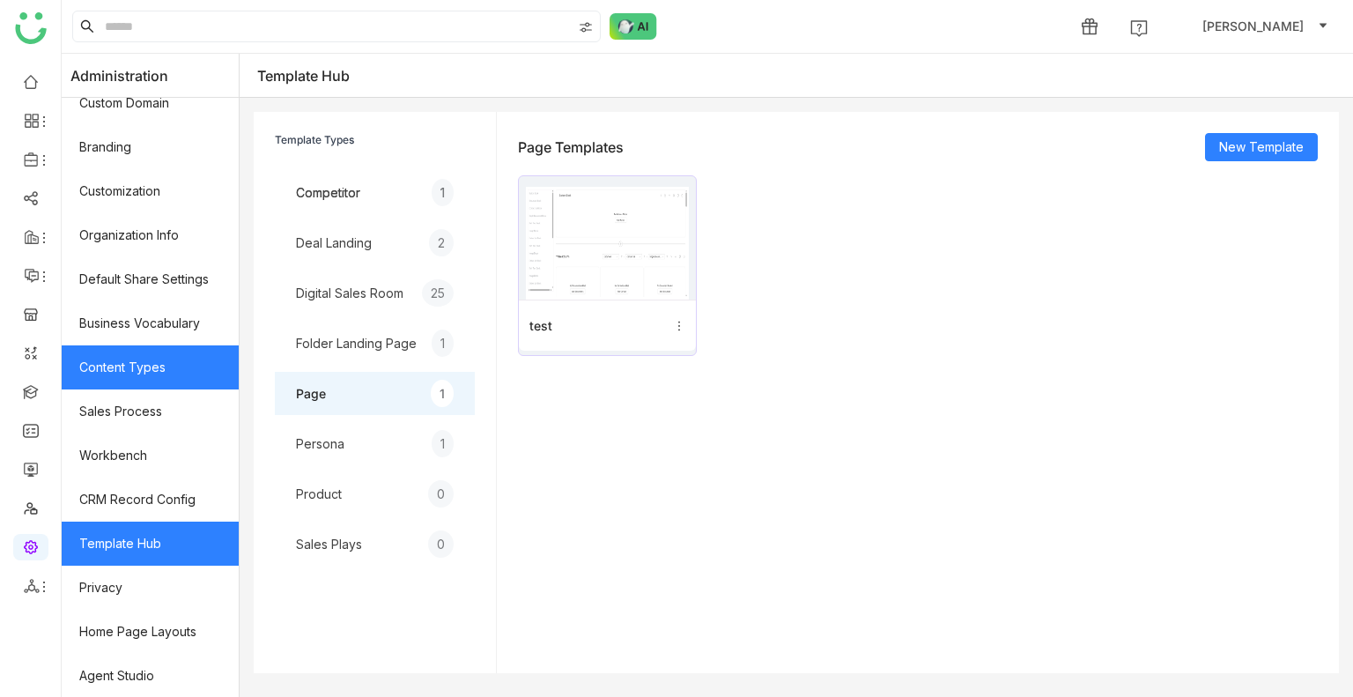
click at [140, 382] on link "Content Types" at bounding box center [150, 367] width 177 height 44
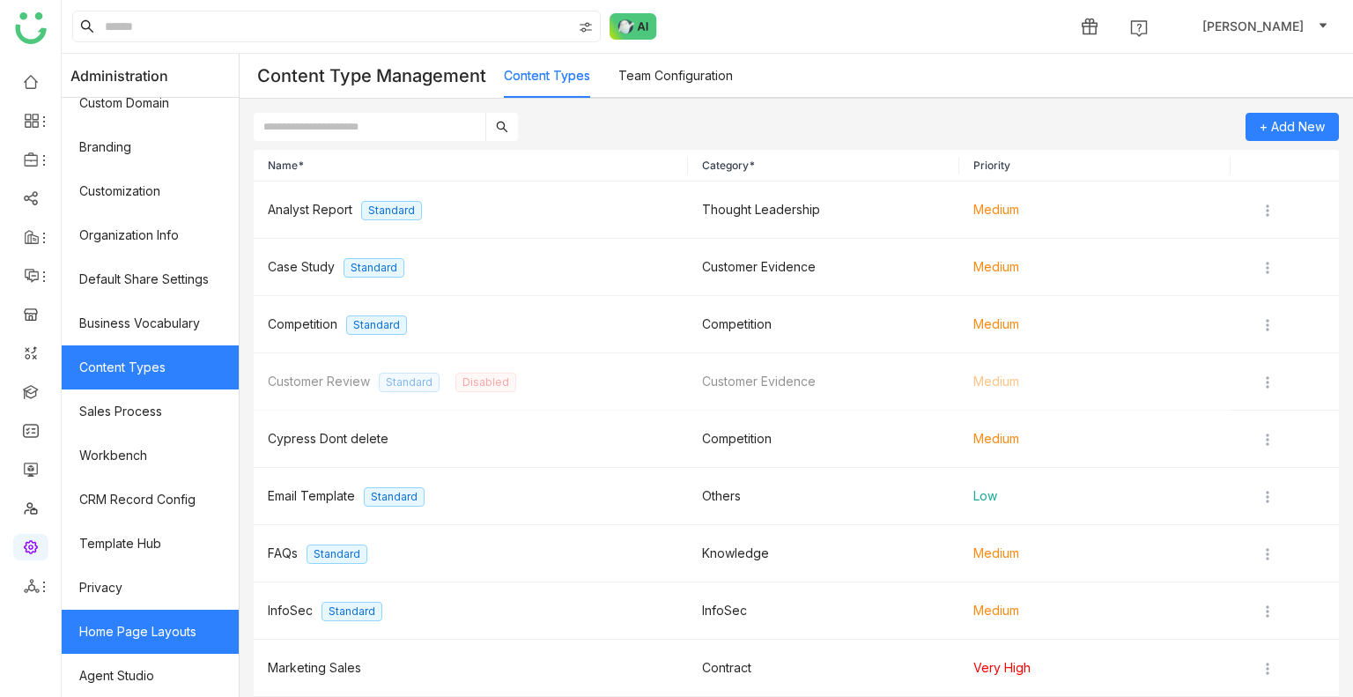
click at [162, 637] on link "Home Page Layouts" at bounding box center [150, 632] width 177 height 44
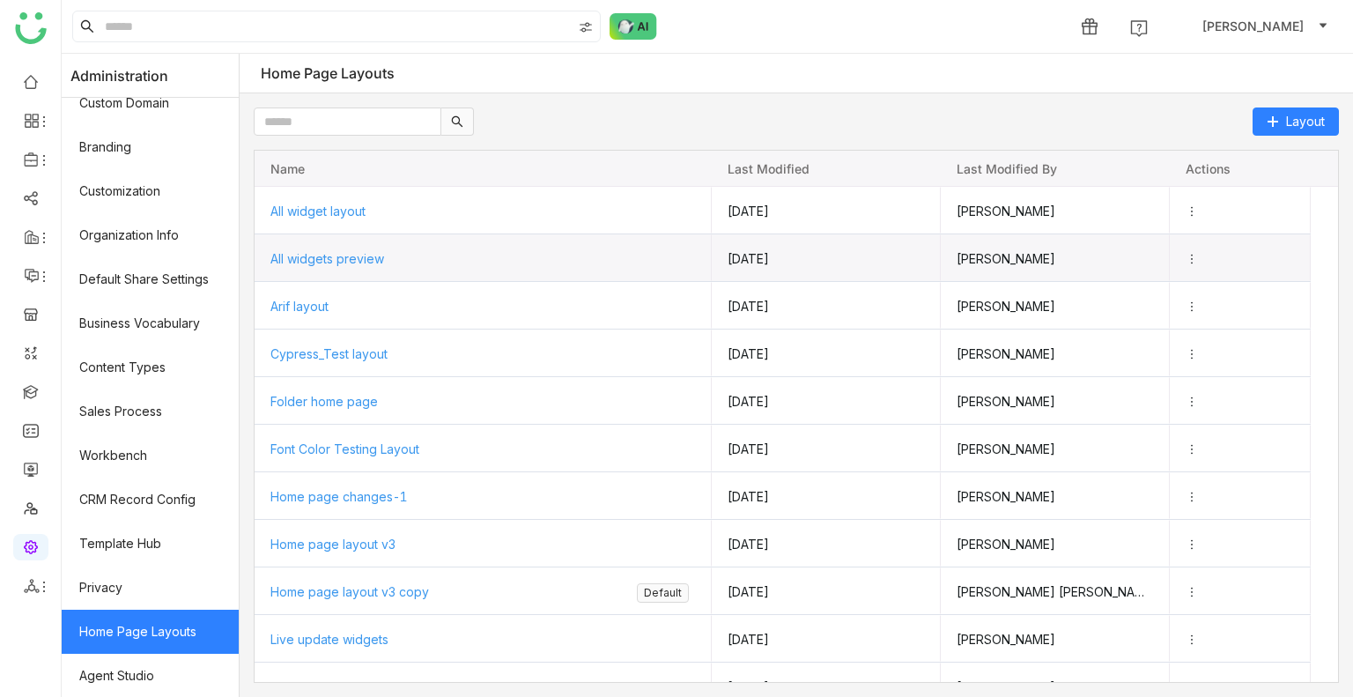
click at [345, 259] on span "All widgets preview" at bounding box center [327, 258] width 114 height 15
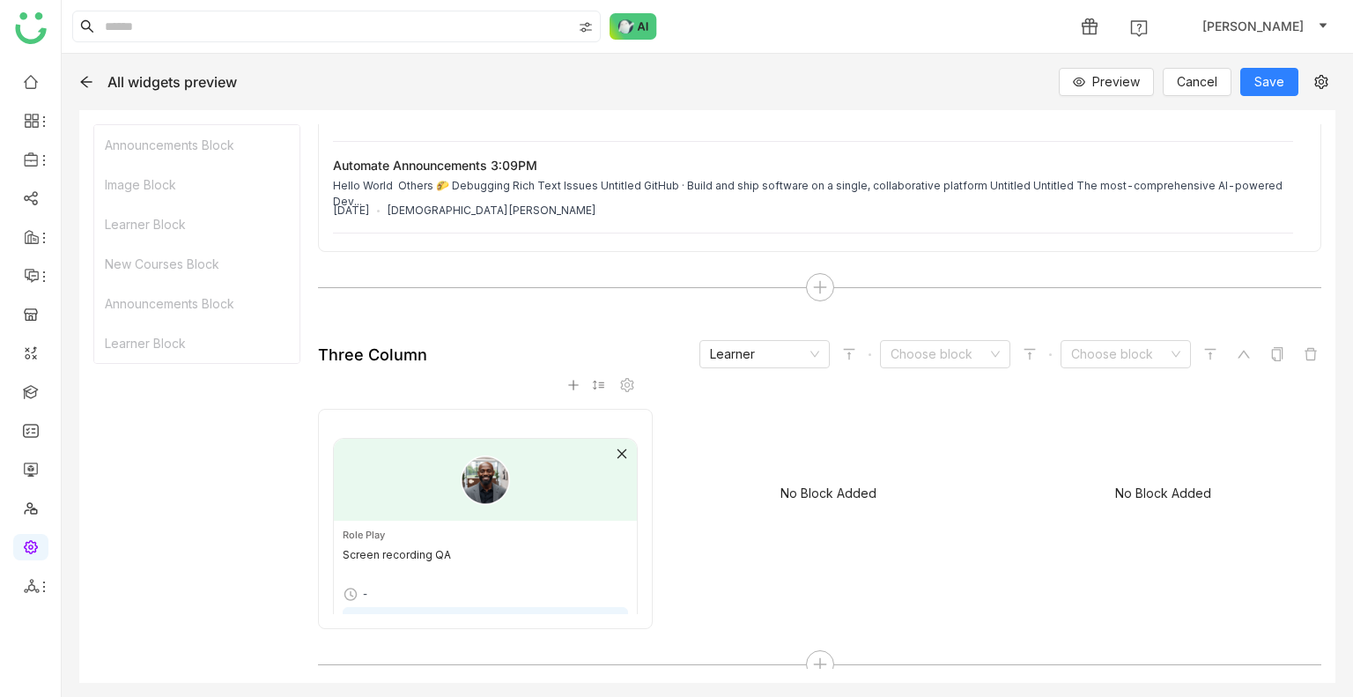
scroll to position [1899, 0]
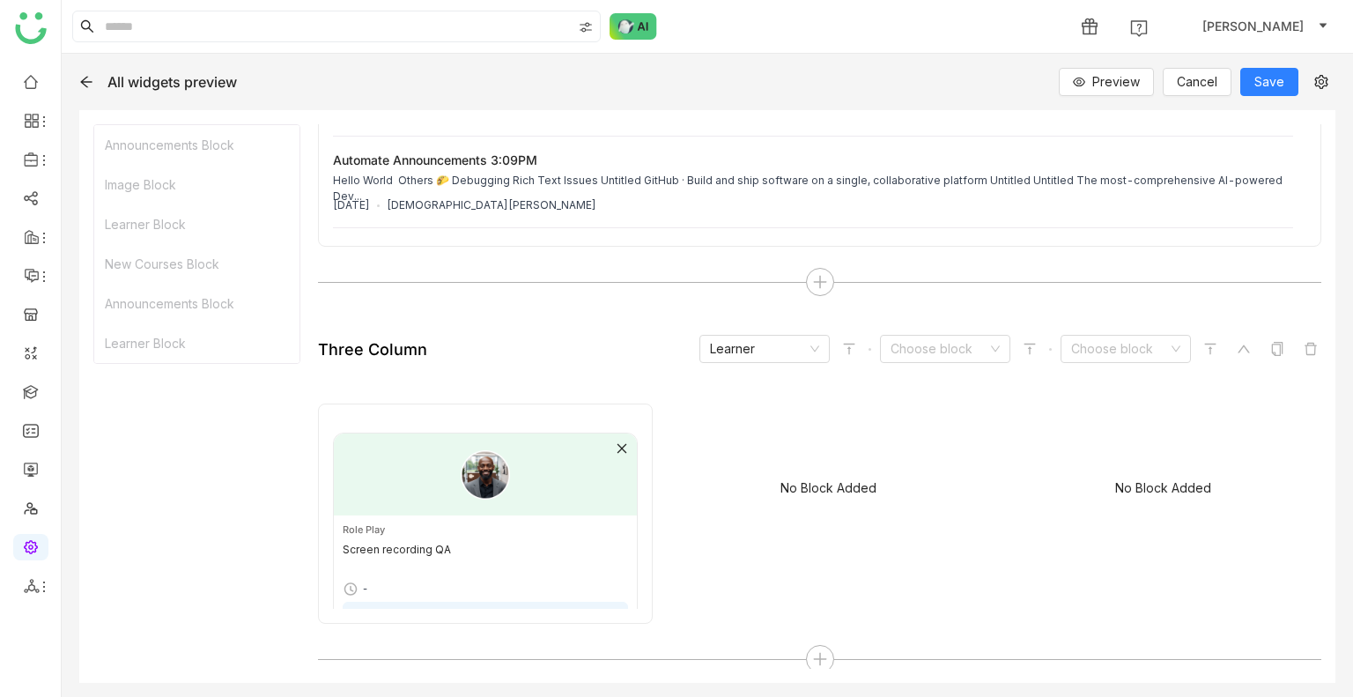
click at [95, 82] on div "All widgets preview" at bounding box center [176, 82] width 194 height 18
click at [89, 82] on icon at bounding box center [86, 82] width 14 height 14
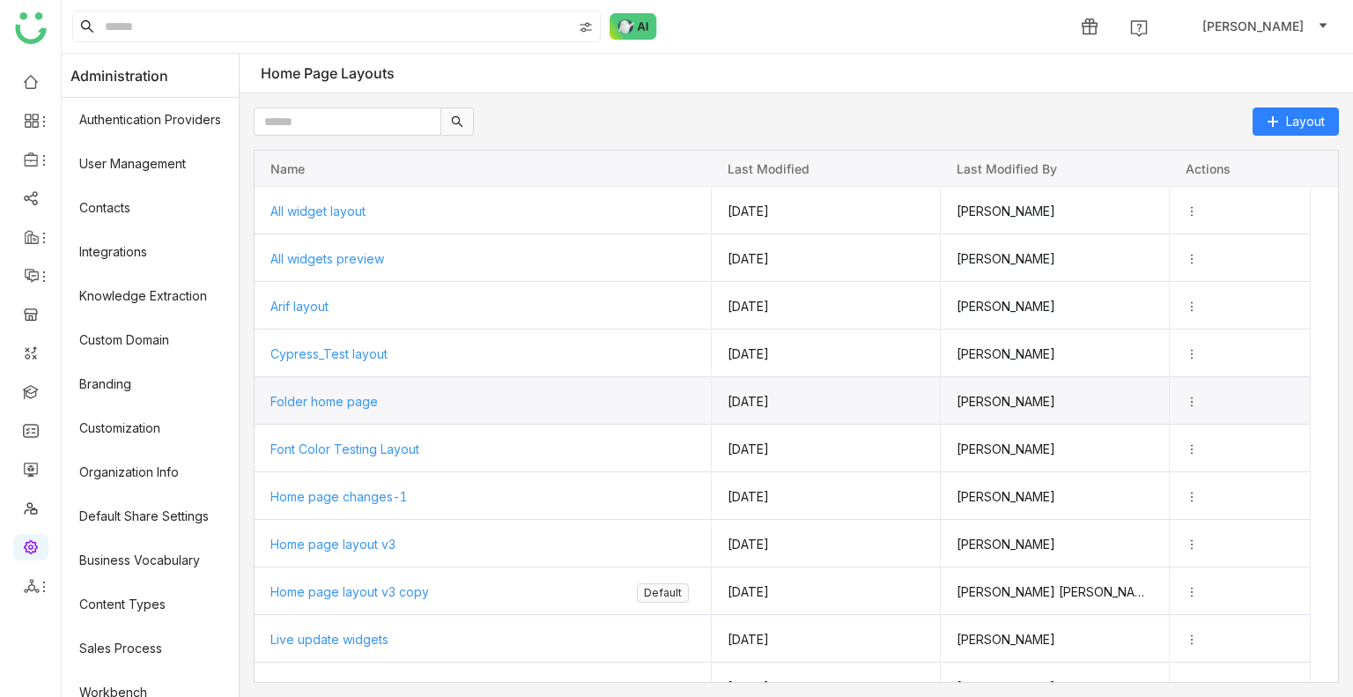
click at [325, 387] on div "Folder home page" at bounding box center [483, 401] width 426 height 47
click at [328, 397] on span "Folder home page" at bounding box center [323, 400] width 107 height 15
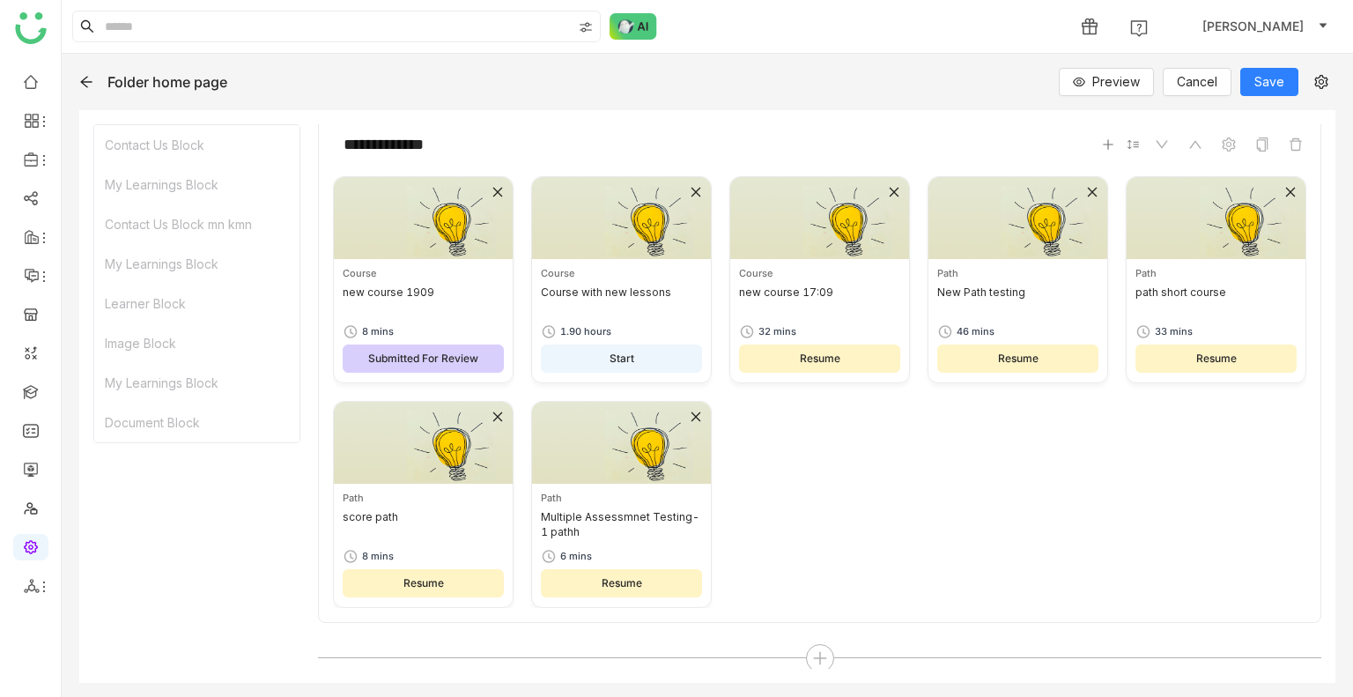
scroll to position [1383, 0]
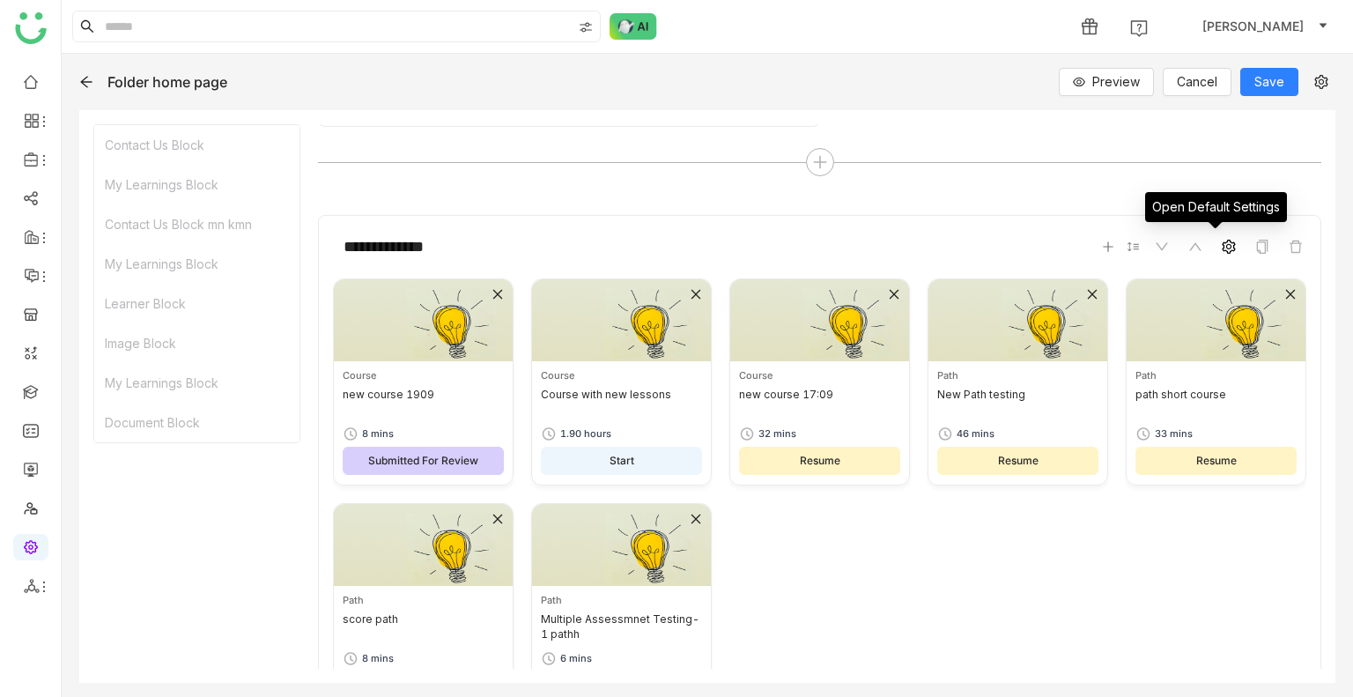
click at [1222, 246] on icon at bounding box center [1229, 247] width 14 height 14
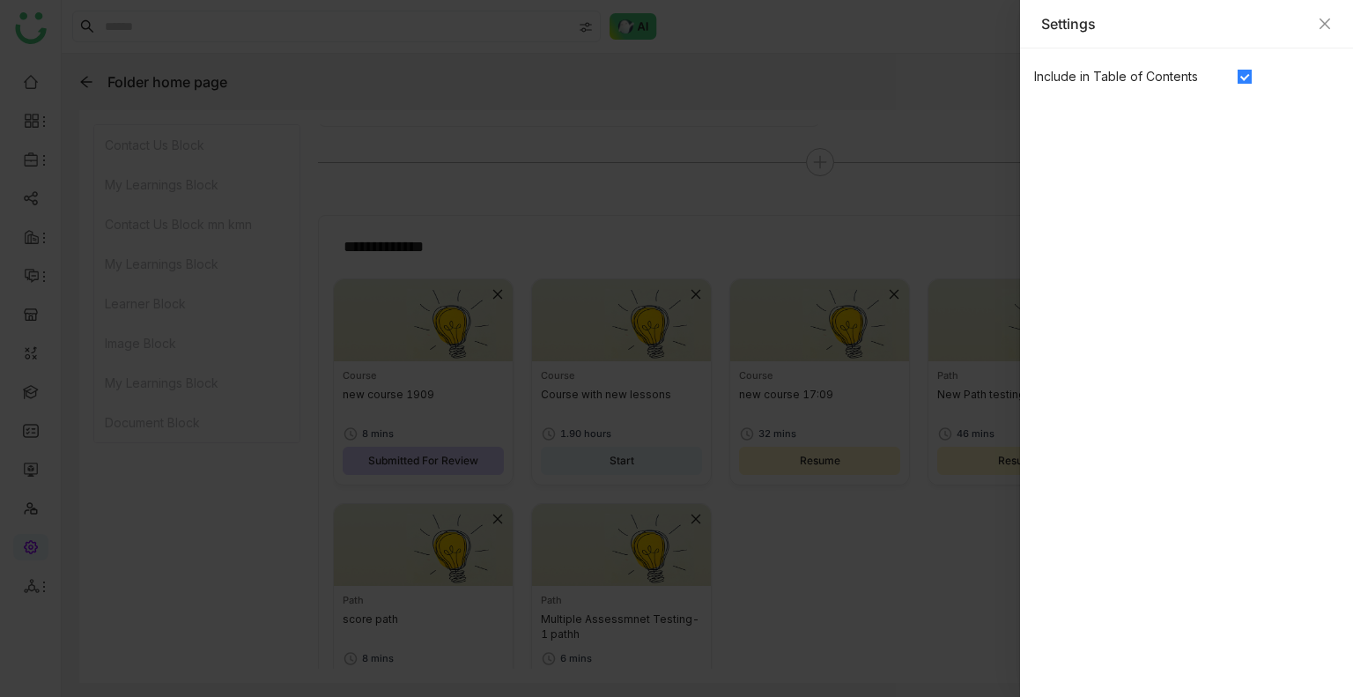
click at [1332, 19] on div "Settings" at bounding box center [1186, 24] width 333 height 48
click at [1320, 23] on icon "Close" at bounding box center [1325, 24] width 14 height 14
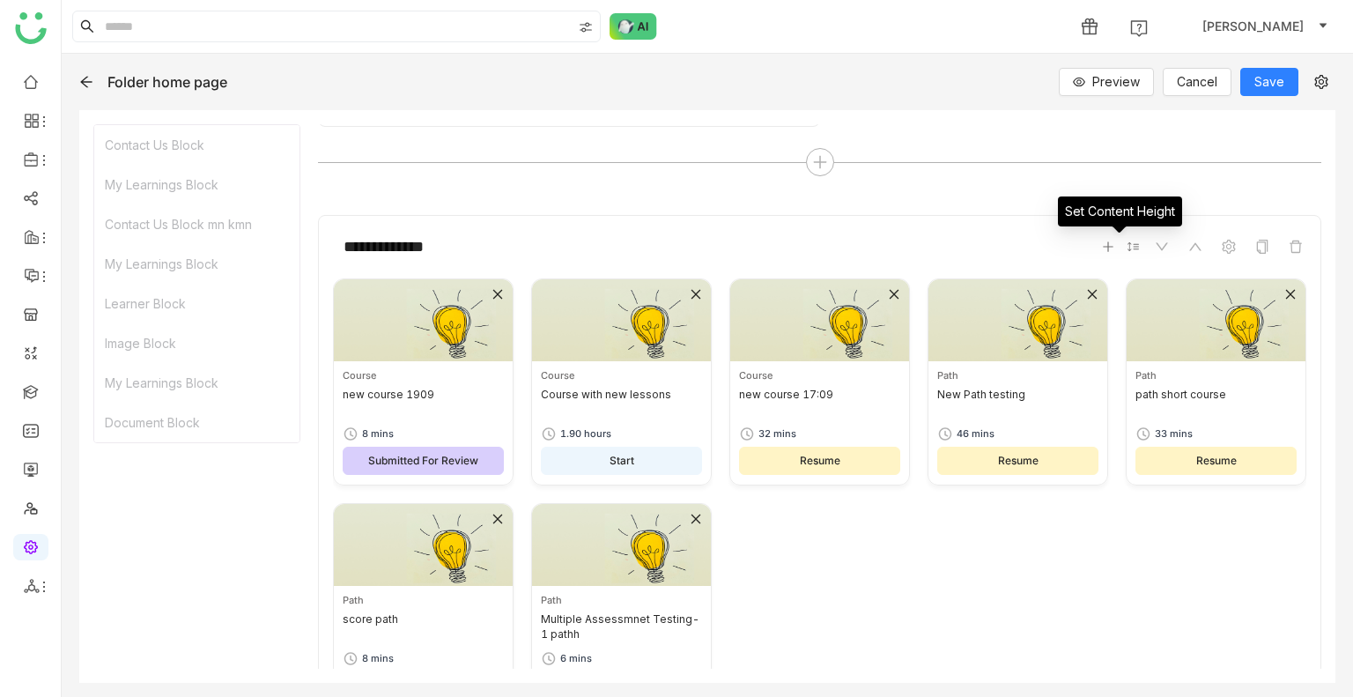
click at [1127, 249] on icon at bounding box center [1133, 247] width 12 height 12
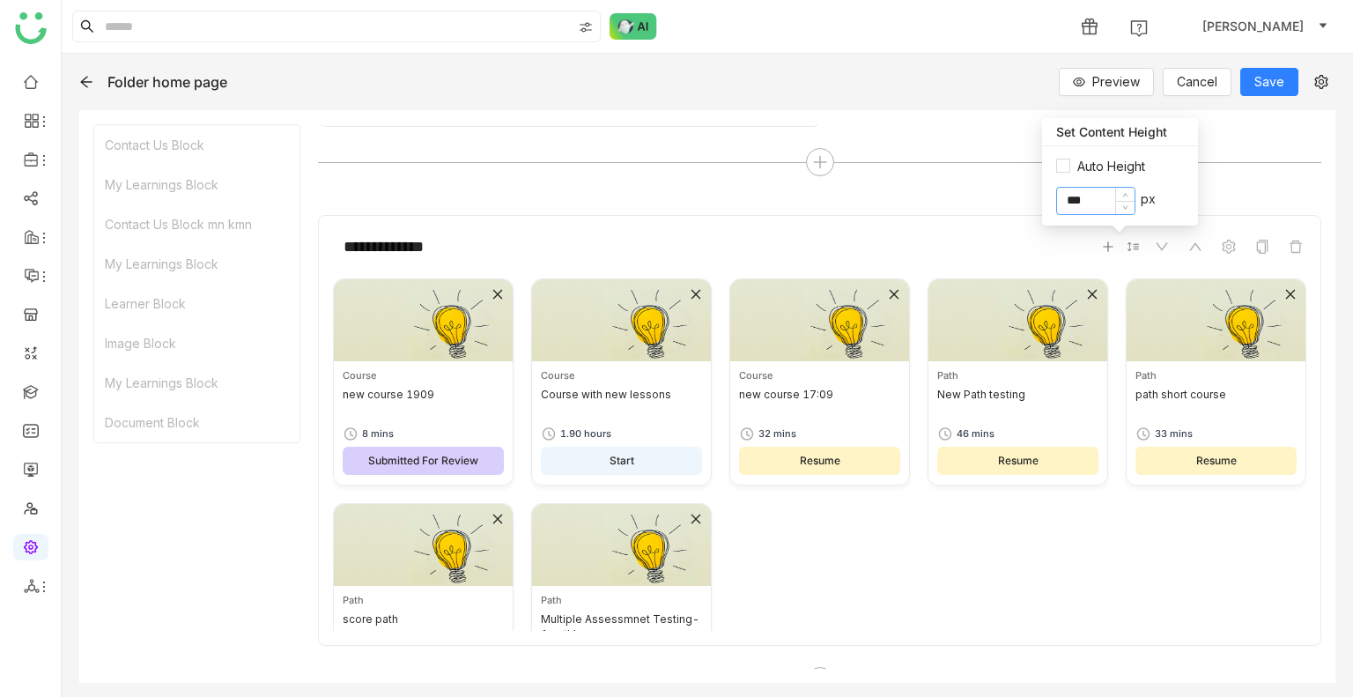
click at [1075, 204] on input "***" at bounding box center [1096, 201] width 78 height 26
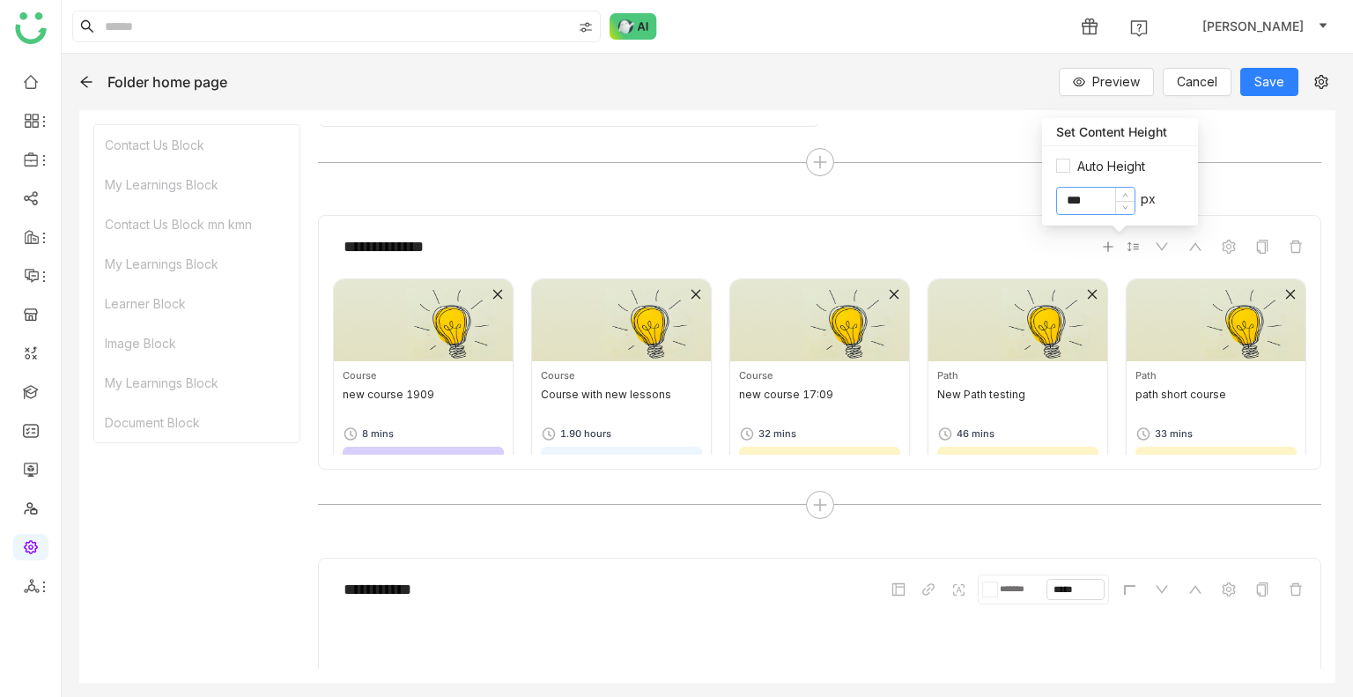
type input "***"
click at [1219, 182] on div "**********" at bounding box center [820, 212] width 1004 height 2942
click at [1262, 86] on span "Save" at bounding box center [1270, 81] width 30 height 19
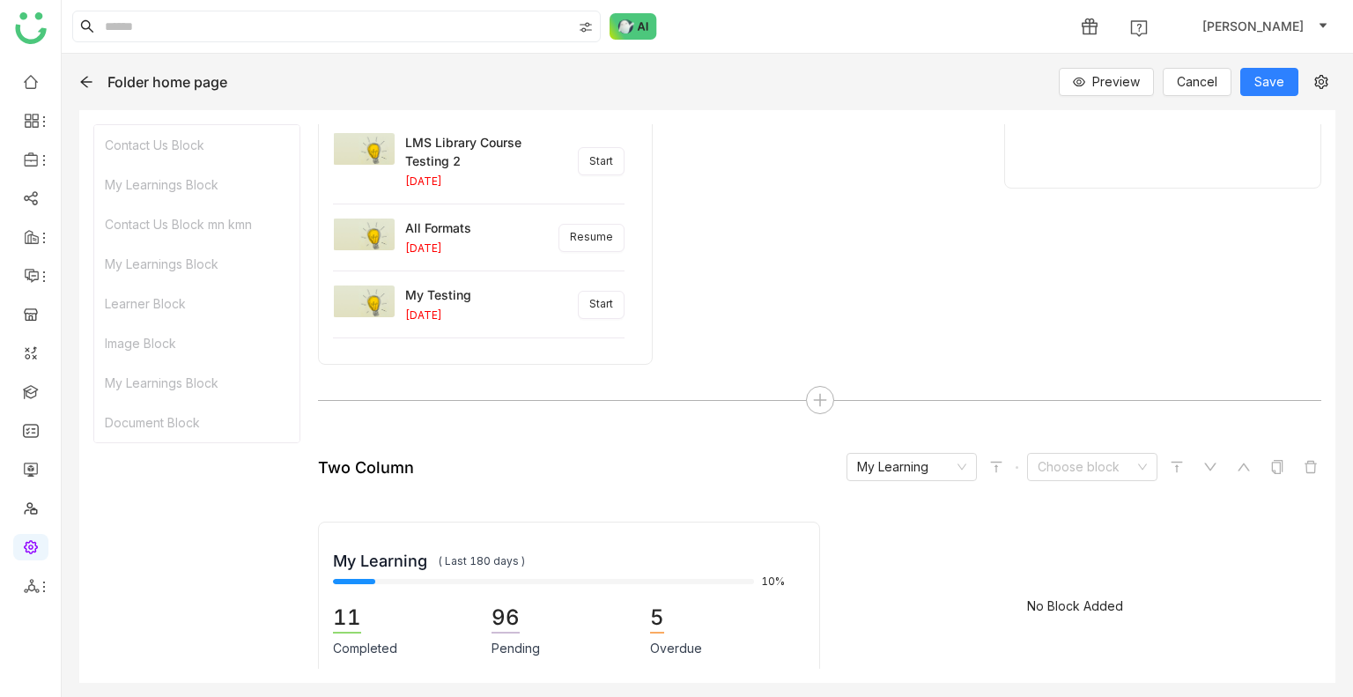
scroll to position [590, 0]
click at [1321, 75] on icon at bounding box center [1321, 82] width 13 height 14
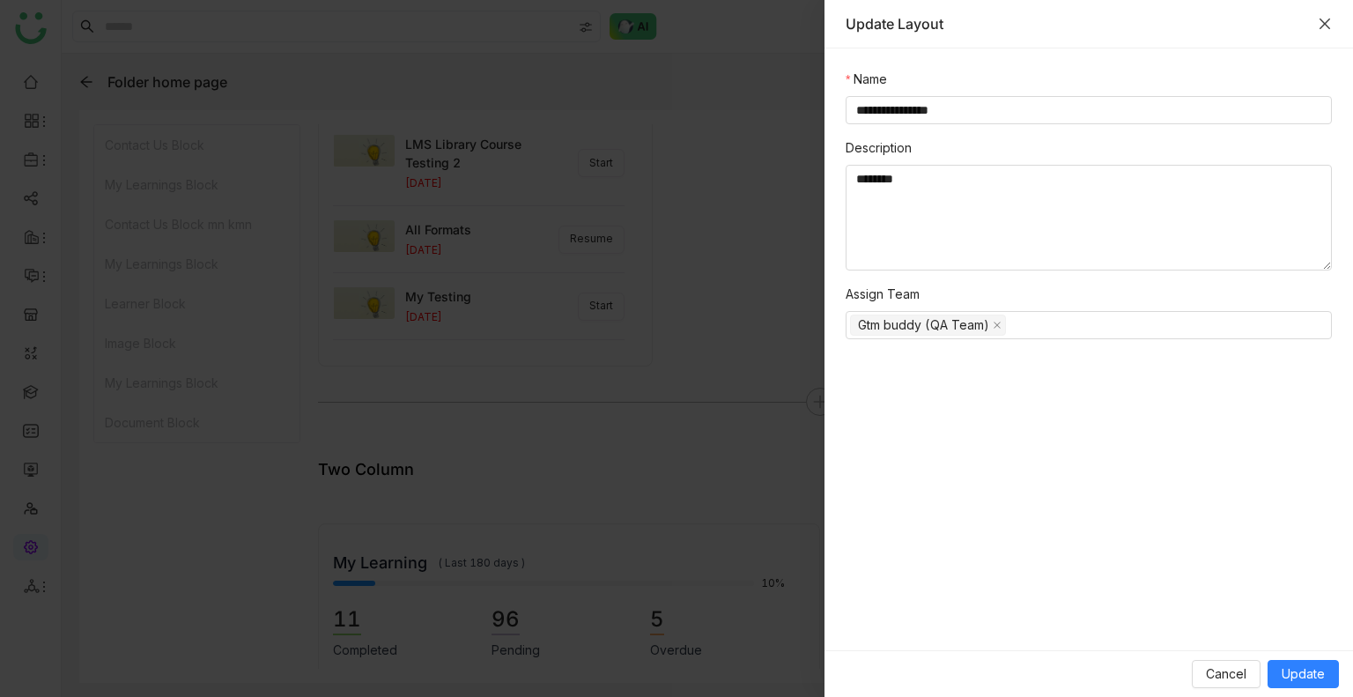
click at [1324, 27] on icon "Close" at bounding box center [1325, 24] width 14 height 14
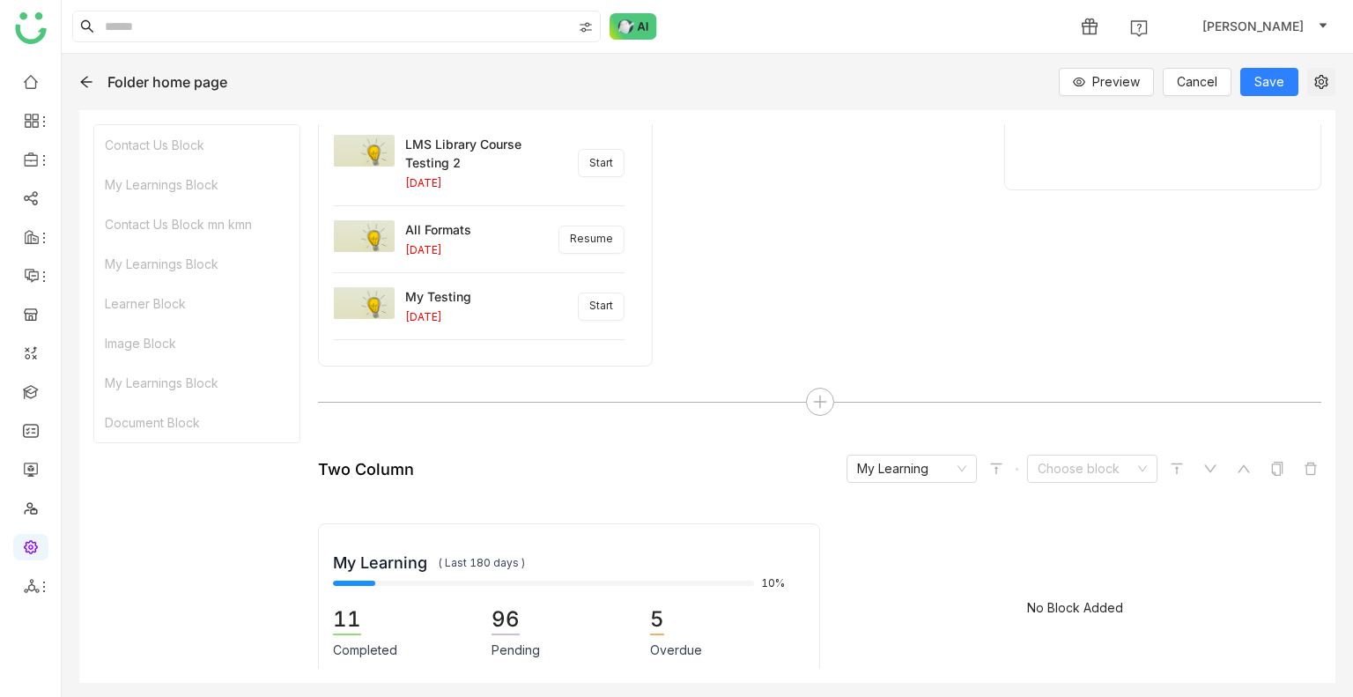
click at [1313, 84] on icon at bounding box center [1321, 82] width 26 height 14
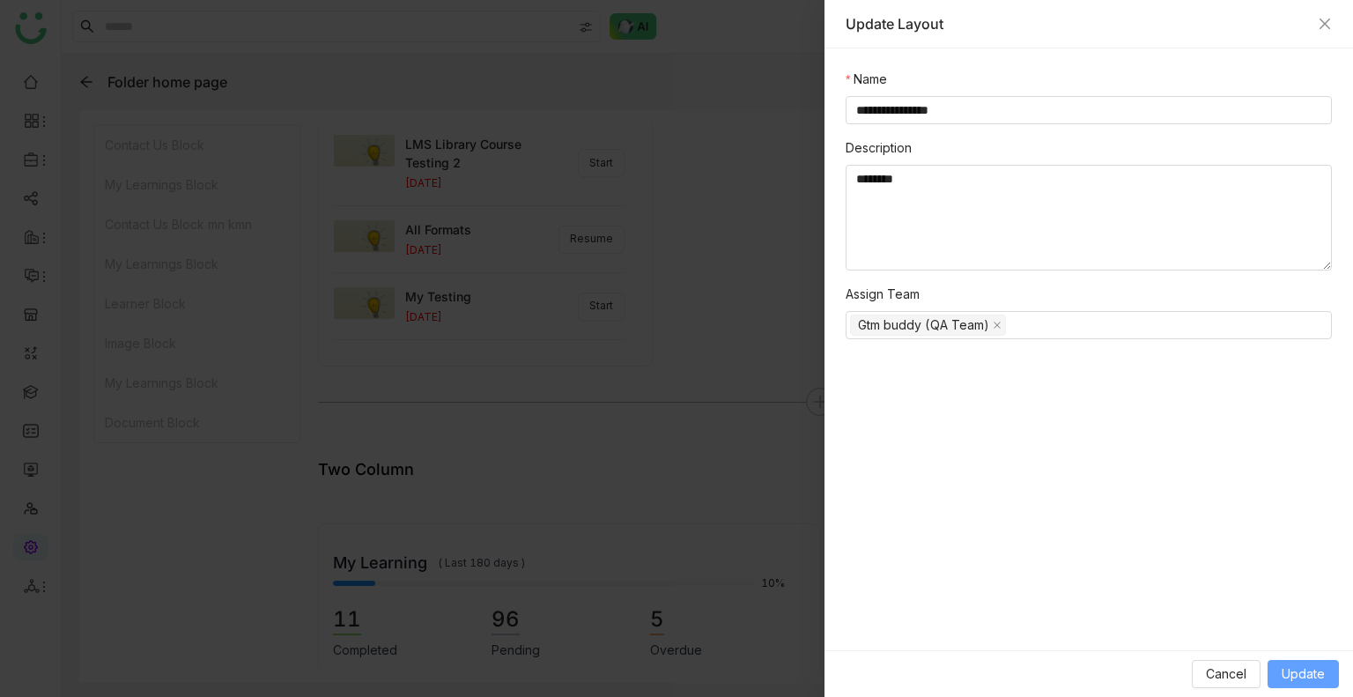
click at [1315, 668] on span "Update" at bounding box center [1303, 673] width 43 height 19
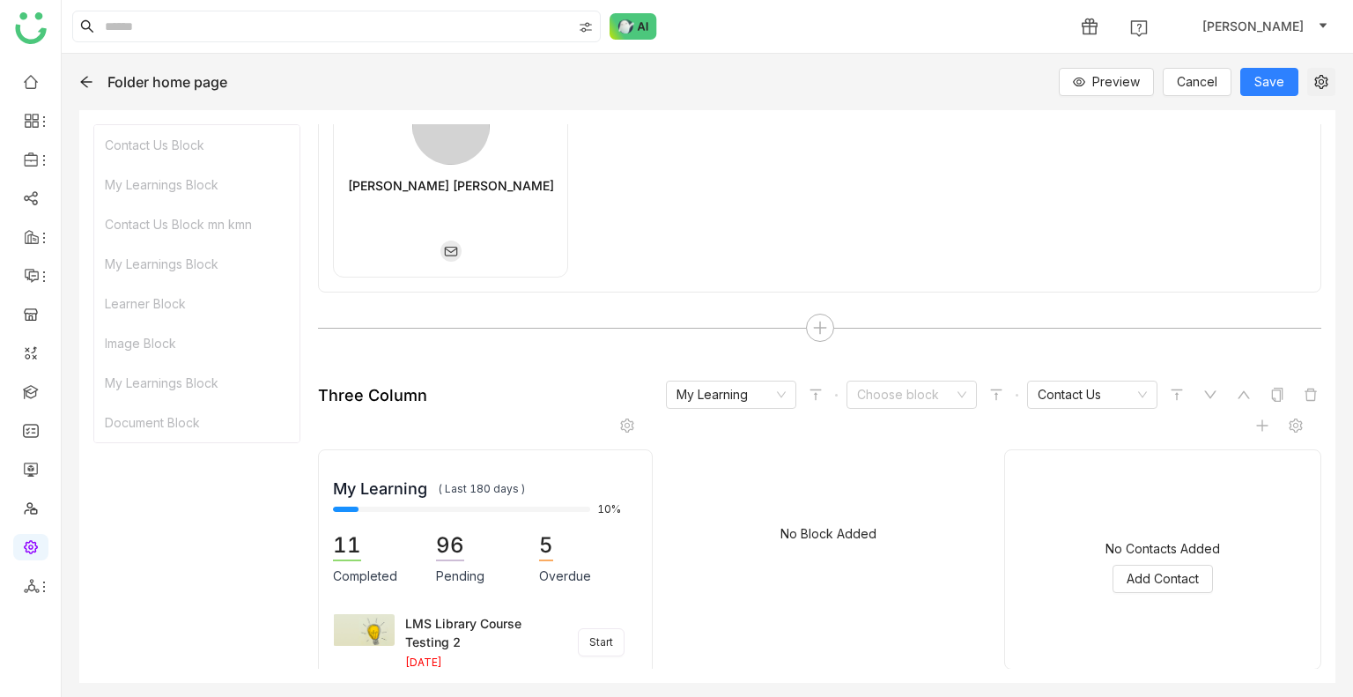
scroll to position [0, 0]
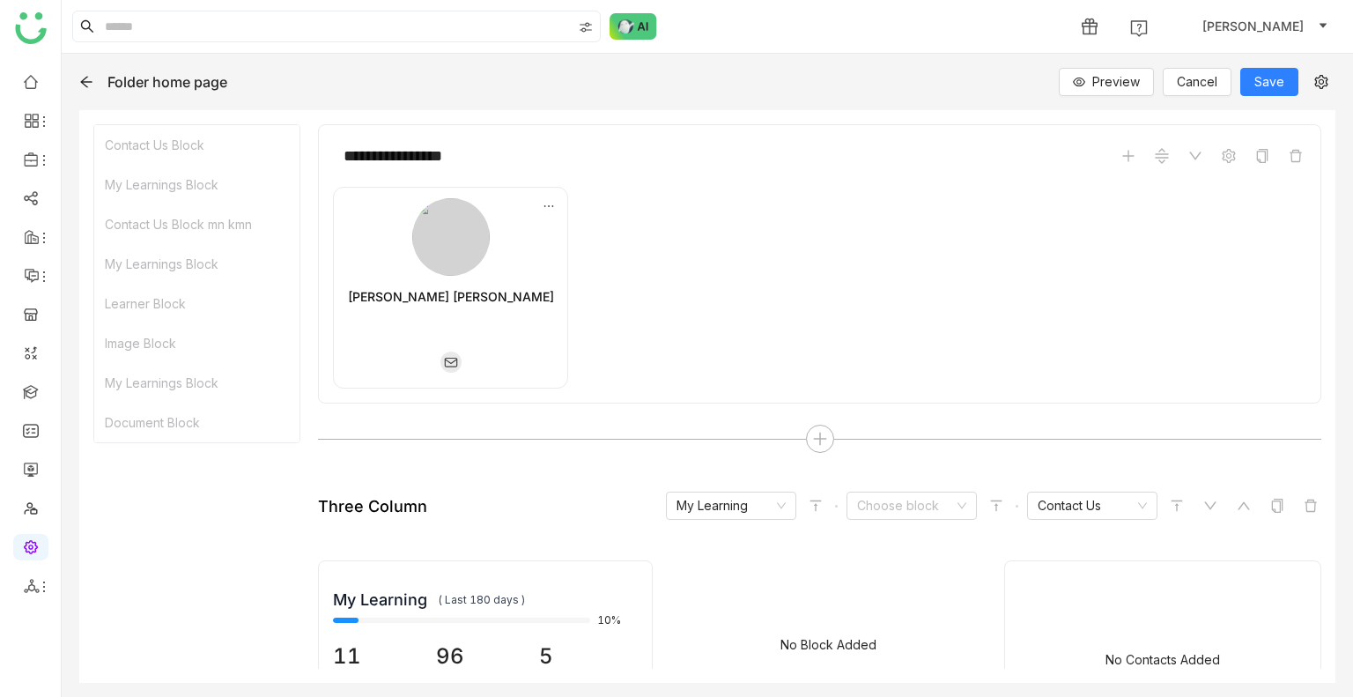
click at [780, 151] on div "**********" at bounding box center [820, 155] width 974 height 33
click at [731, 196] on div "Anil Reddy Kesireddy" at bounding box center [820, 288] width 974 height 202
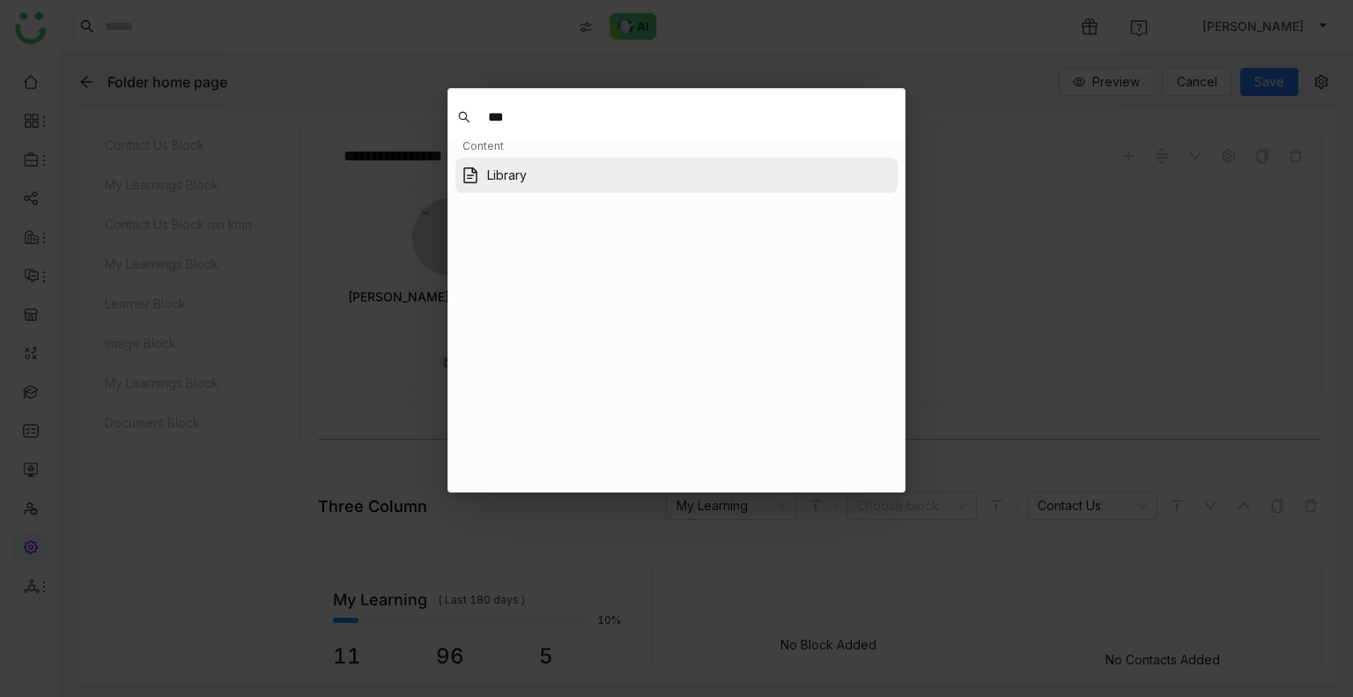
type input "***"
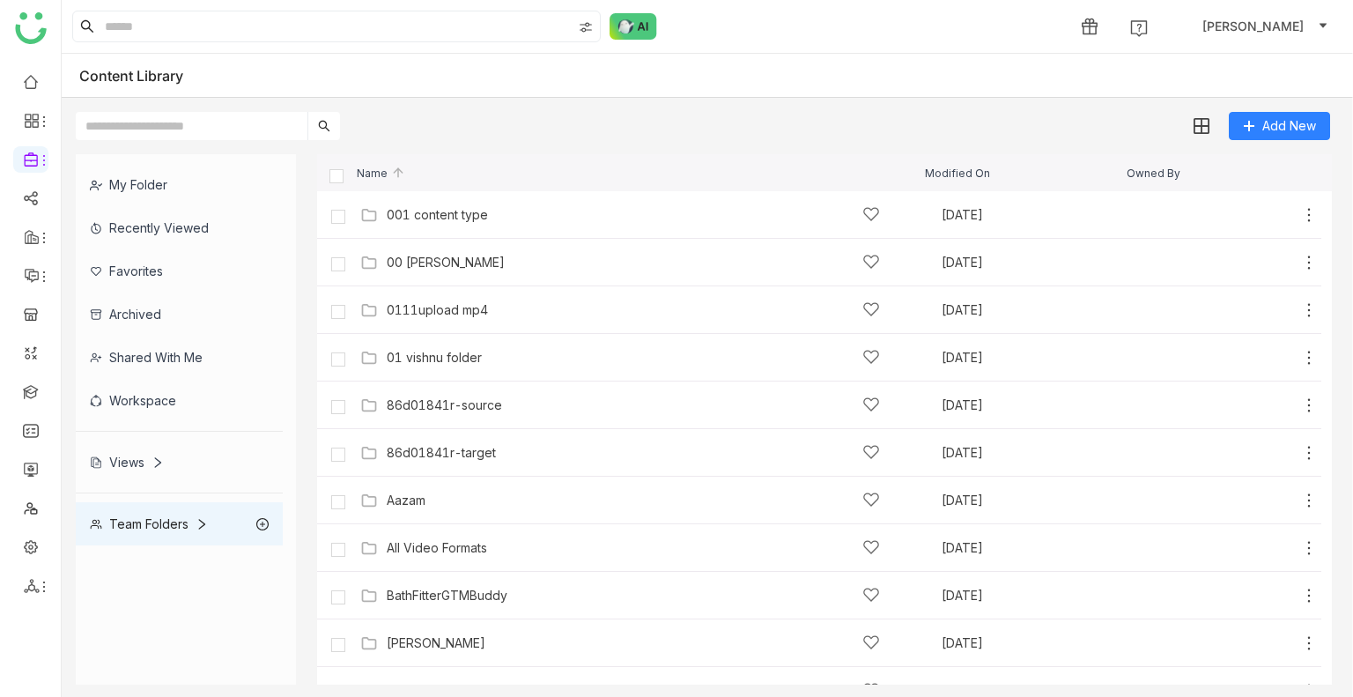
click at [213, 133] on input "text" at bounding box center [192, 126] width 232 height 28
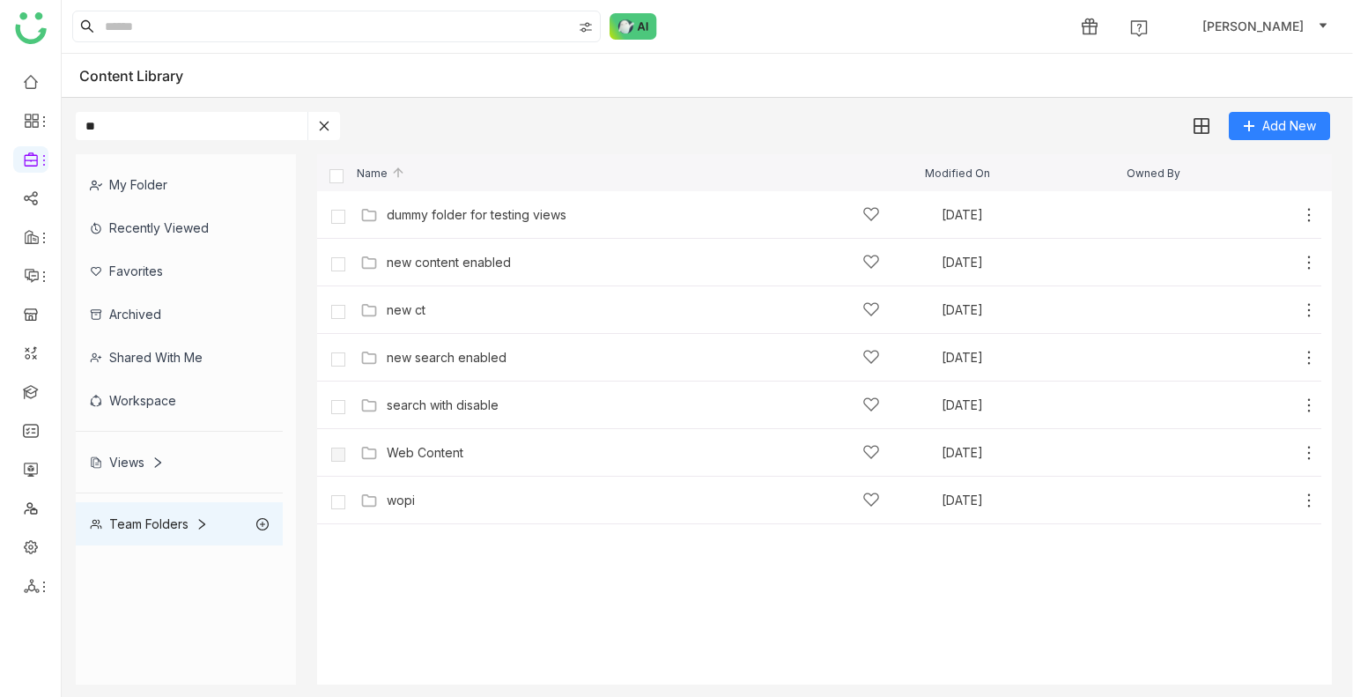
type input "*"
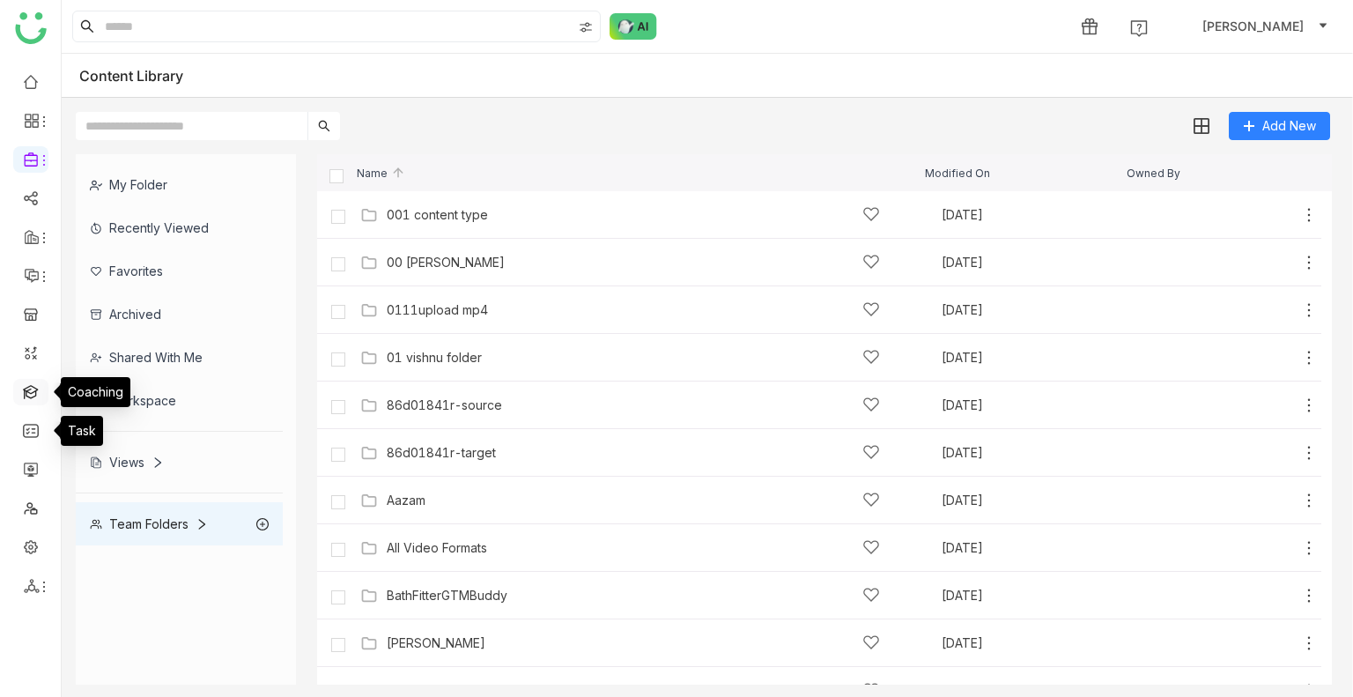
click at [30, 383] on link at bounding box center [31, 390] width 16 height 15
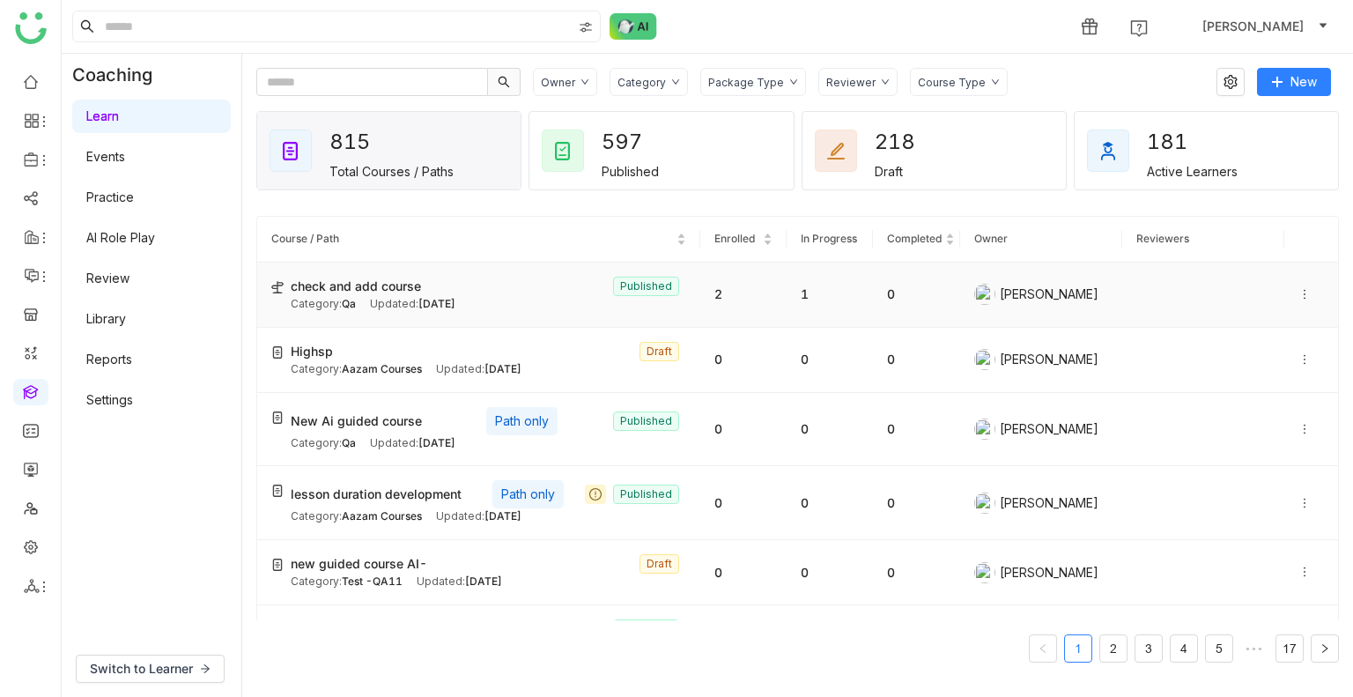
click at [1299, 295] on icon at bounding box center [1305, 294] width 12 height 12
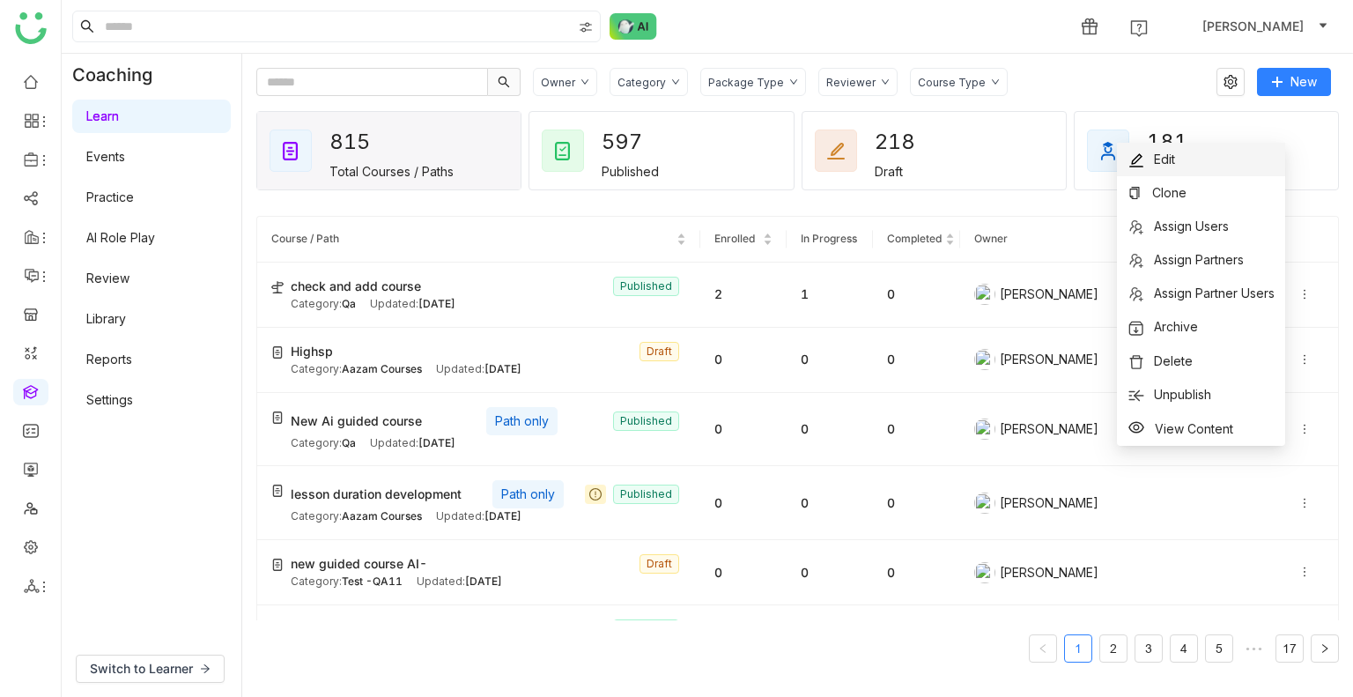
click at [1159, 156] on span "Edit" at bounding box center [1164, 159] width 21 height 15
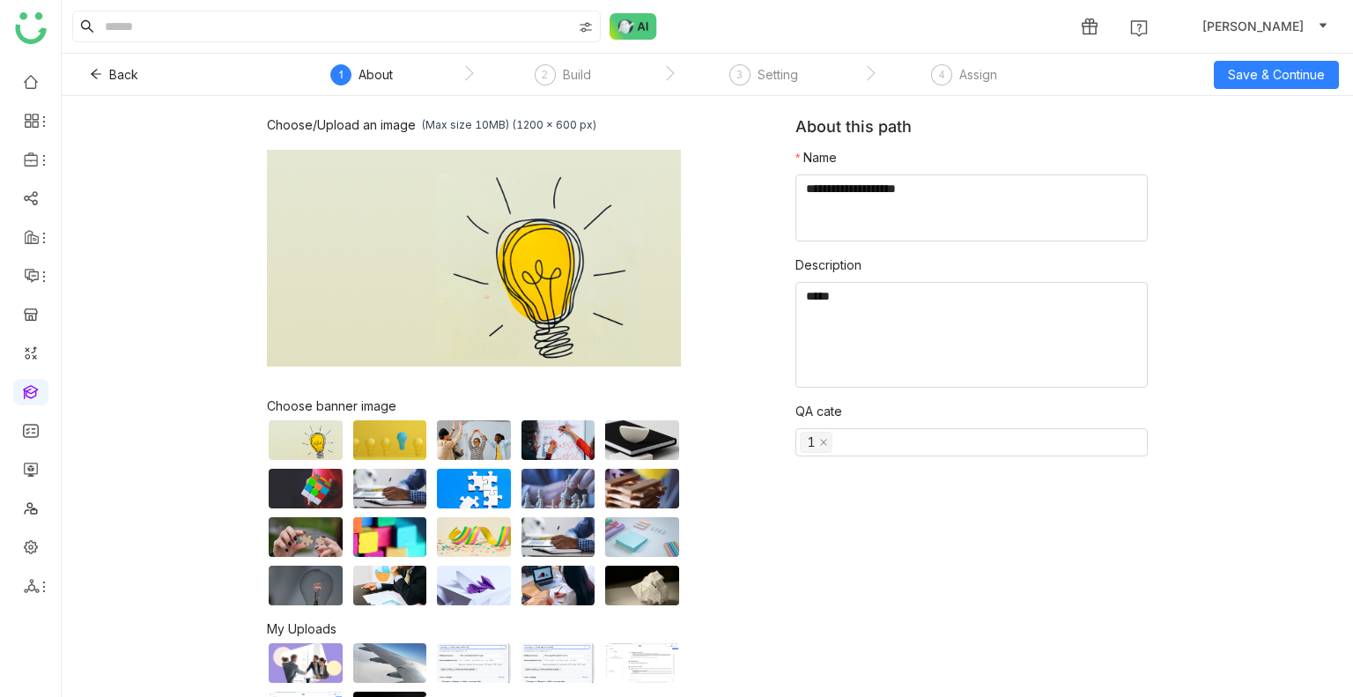
click at [598, 77] on nz-step "2 Build" at bounding box center [563, 80] width 201 height 32
click at [589, 77] on div "Build" at bounding box center [577, 74] width 28 height 21
click at [768, 73] on div "Setting" at bounding box center [778, 74] width 41 height 21
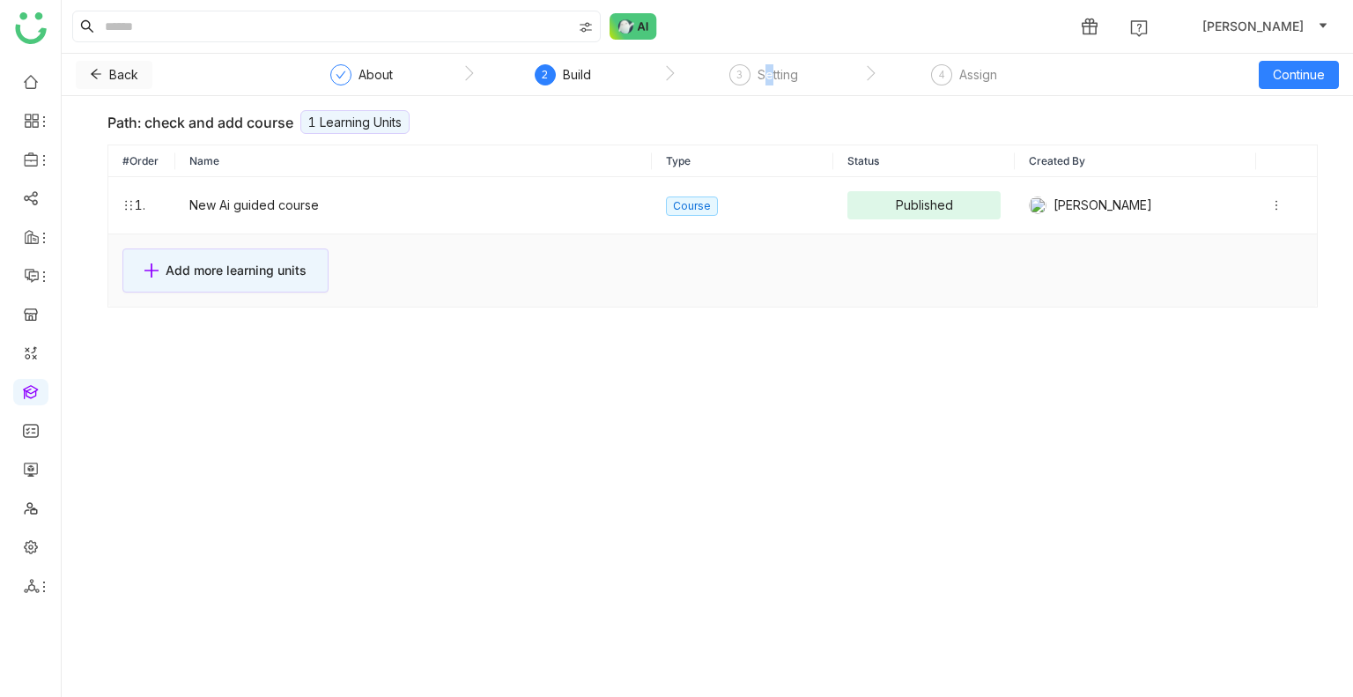
click at [98, 76] on icon at bounding box center [96, 74] width 12 height 12
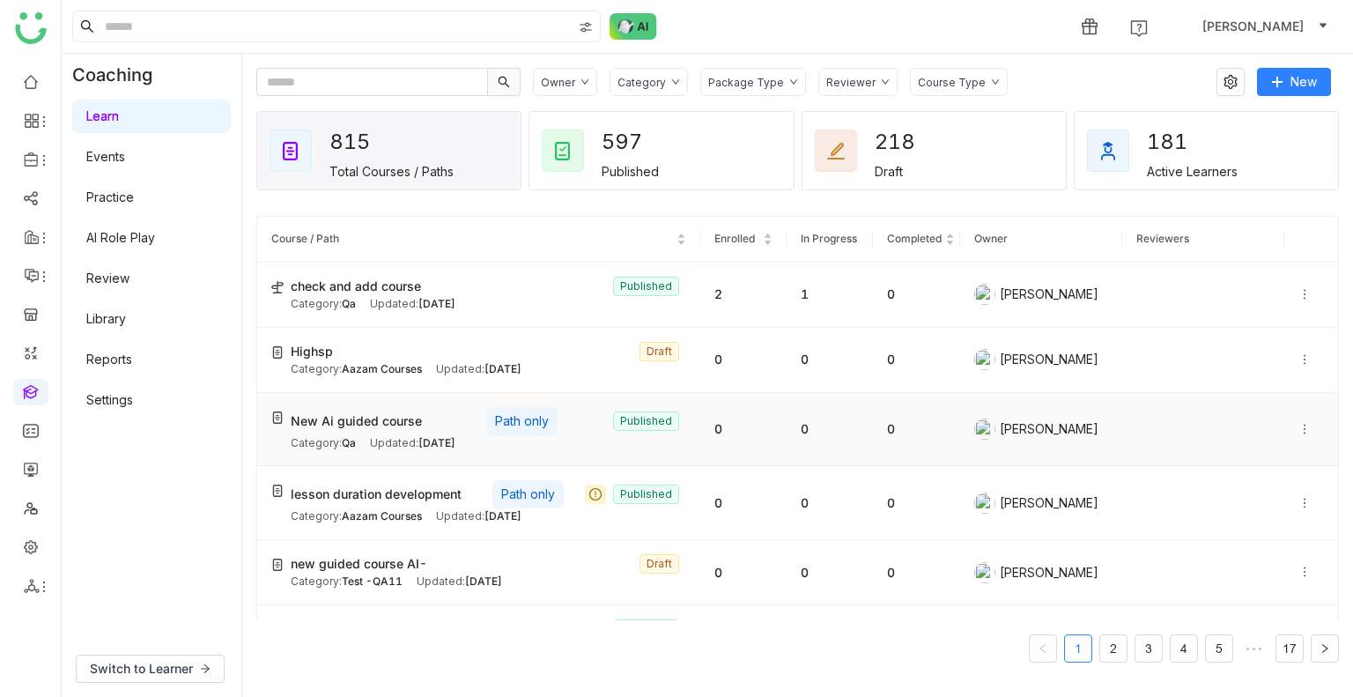
click at [384, 436] on div "Updated: Oct 14, 2025" at bounding box center [412, 443] width 85 height 17
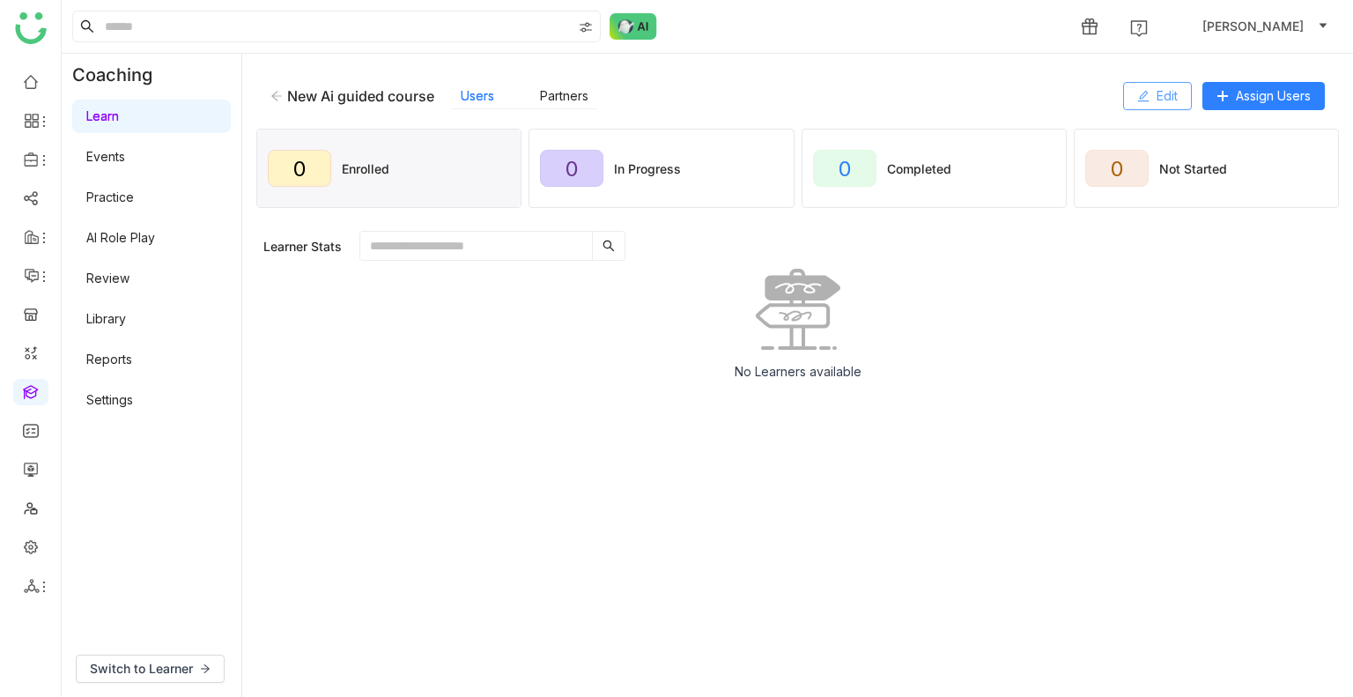
click at [1162, 96] on span "Edit" at bounding box center [1167, 95] width 21 height 19
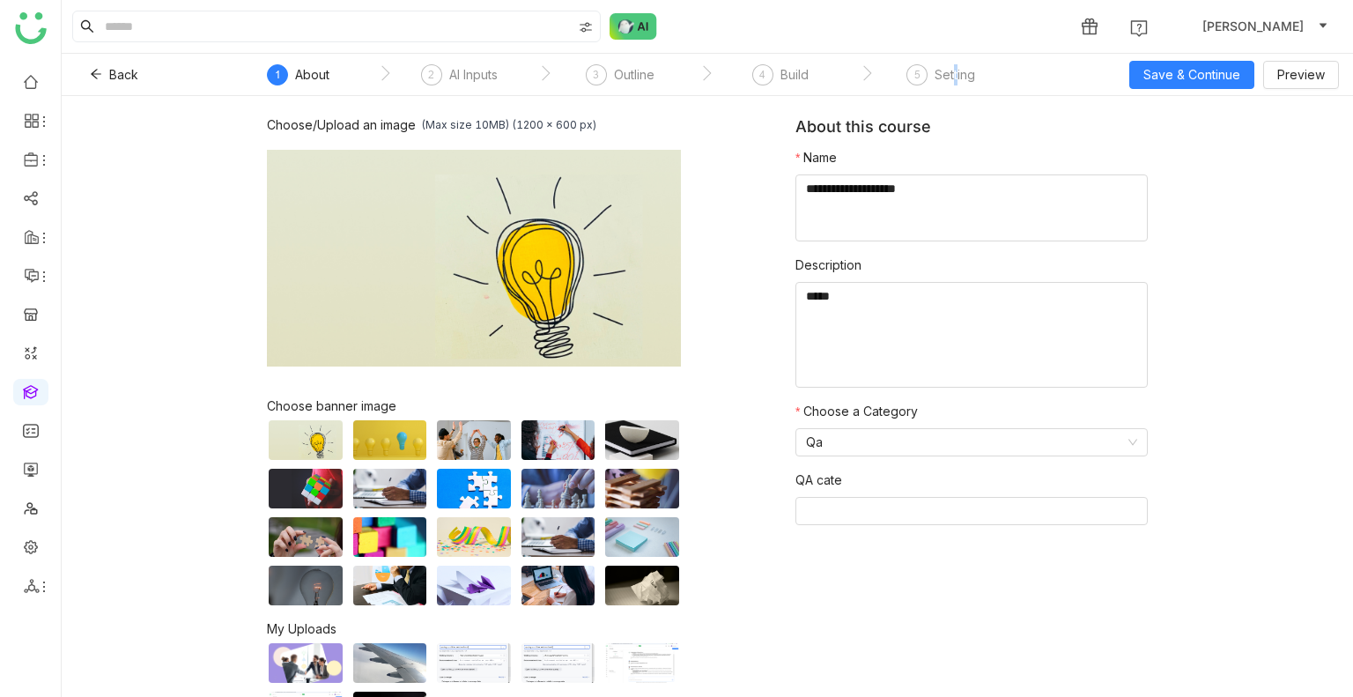
click at [955, 79] on div "Setting" at bounding box center [955, 74] width 41 height 21
click at [960, 77] on div "Setting" at bounding box center [955, 74] width 41 height 21
click at [1148, 81] on span "Save & Continue" at bounding box center [1192, 74] width 97 height 19
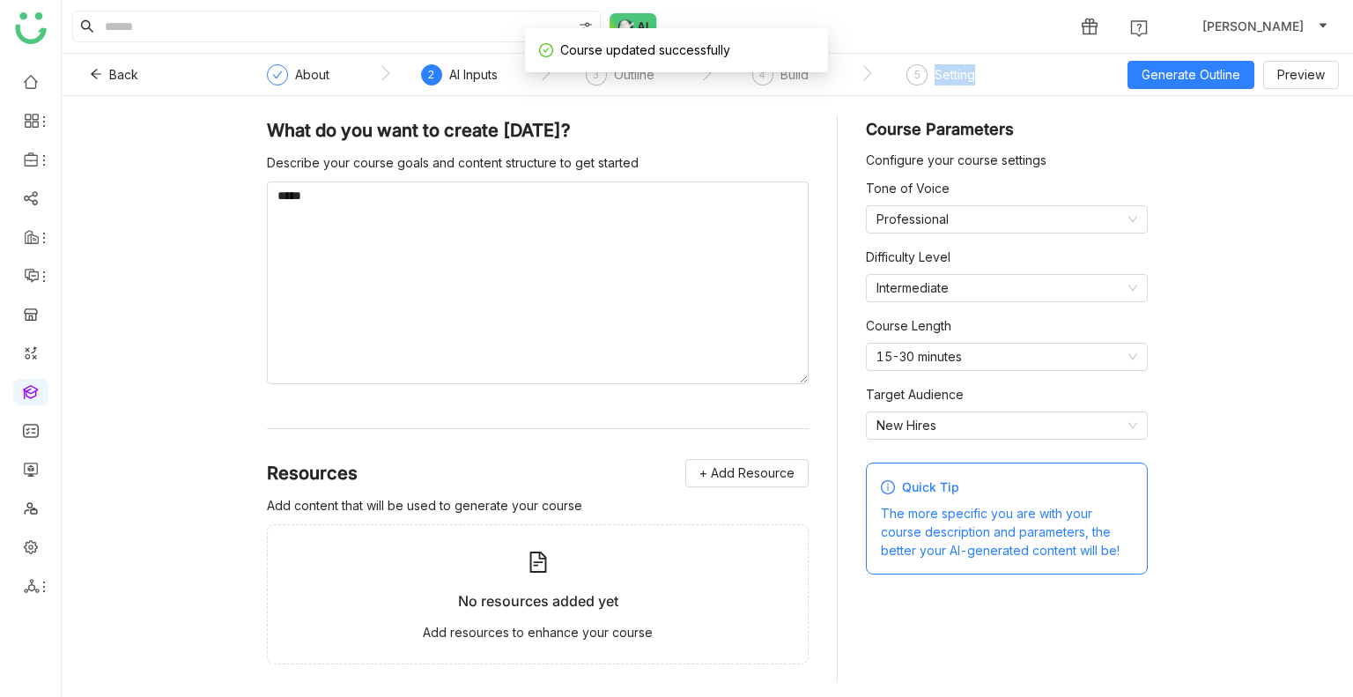
click at [944, 78] on div "Setting" at bounding box center [955, 74] width 41 height 21
click at [782, 81] on div "Build" at bounding box center [795, 74] width 28 height 21
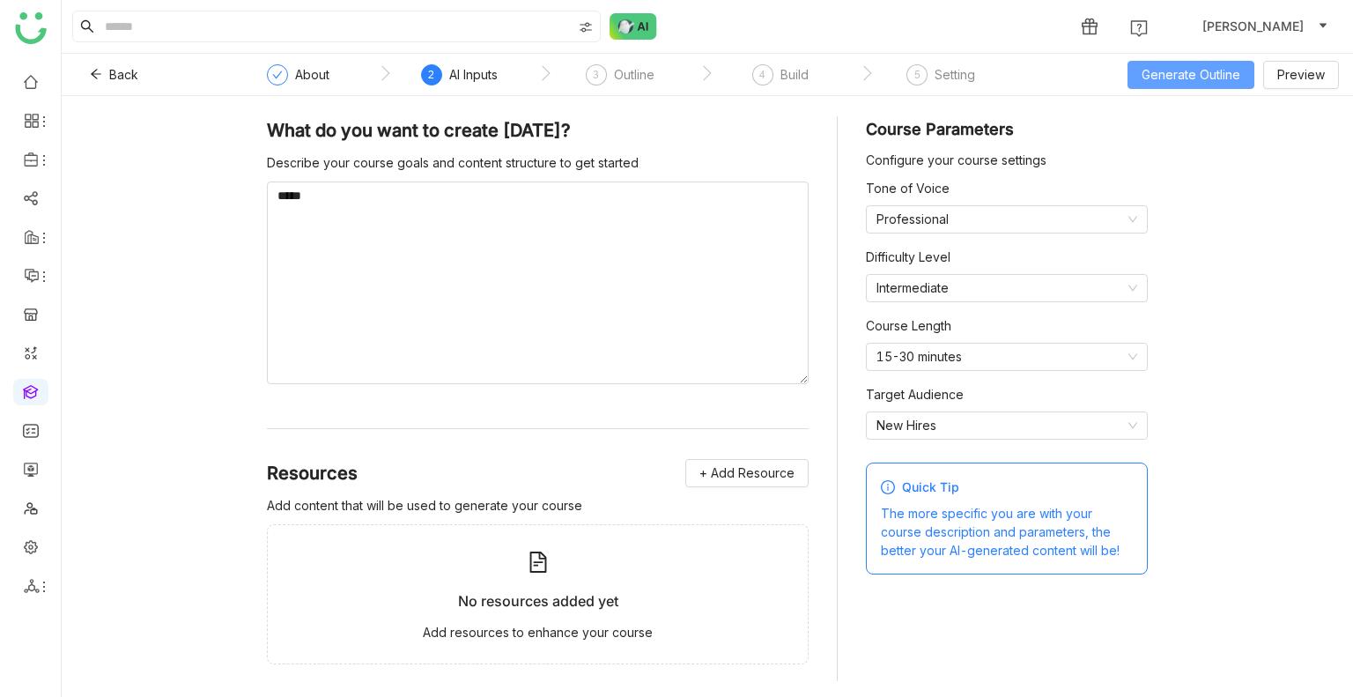
click at [1205, 79] on span "Generate Outline" at bounding box center [1191, 74] width 99 height 19
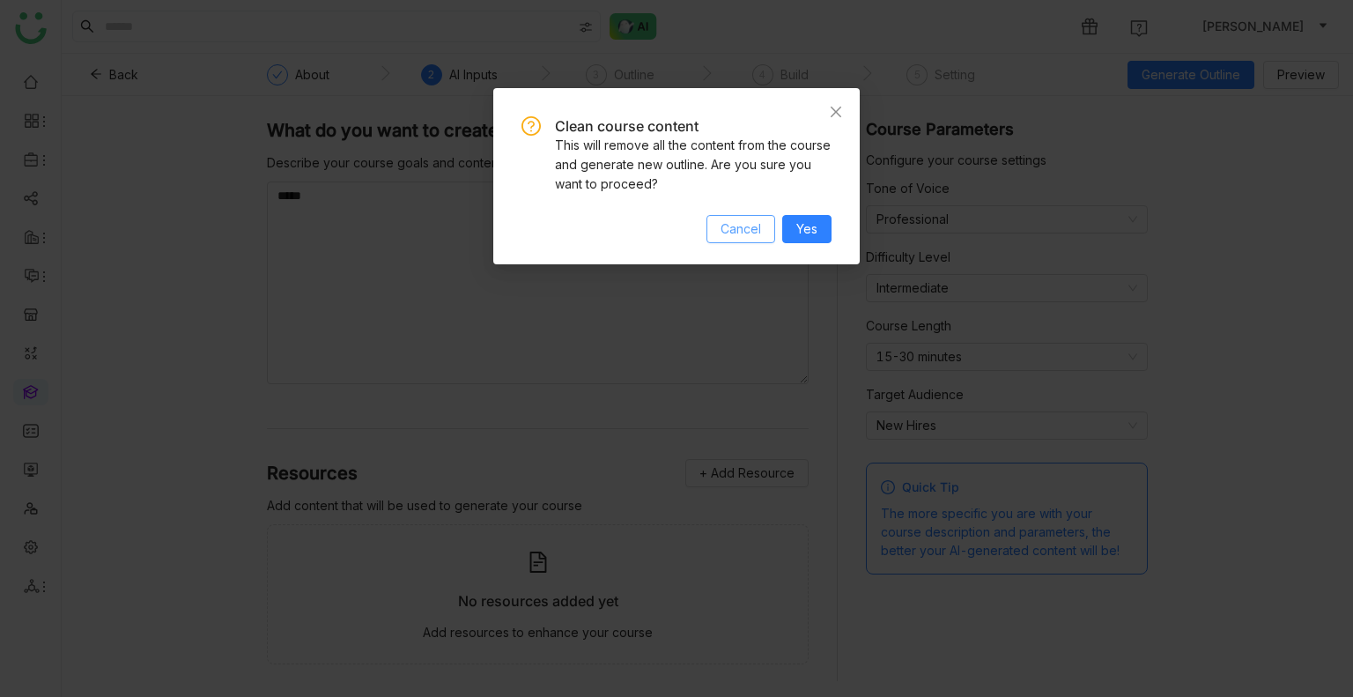
click at [745, 240] on button "Cancel" at bounding box center [741, 229] width 69 height 28
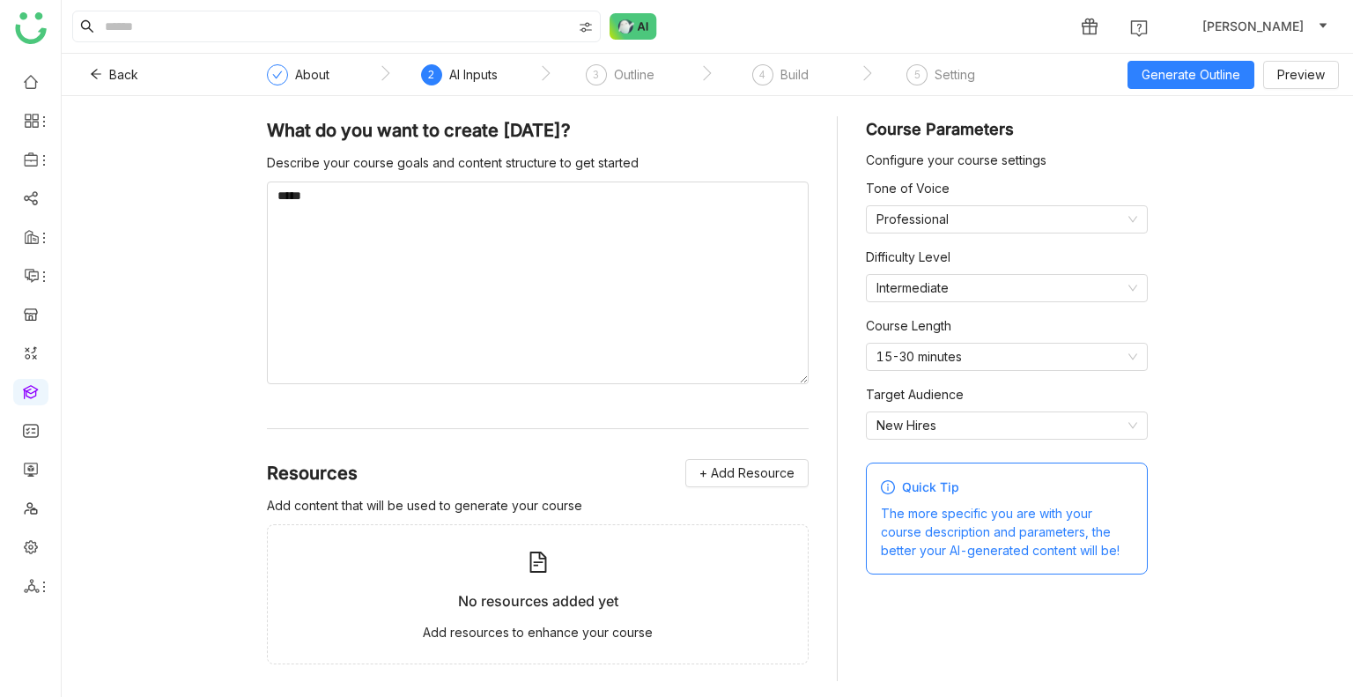
click at [623, 84] on div "3 Outline" at bounding box center [620, 80] width 69 height 32
click at [93, 78] on icon at bounding box center [96, 74] width 12 height 12
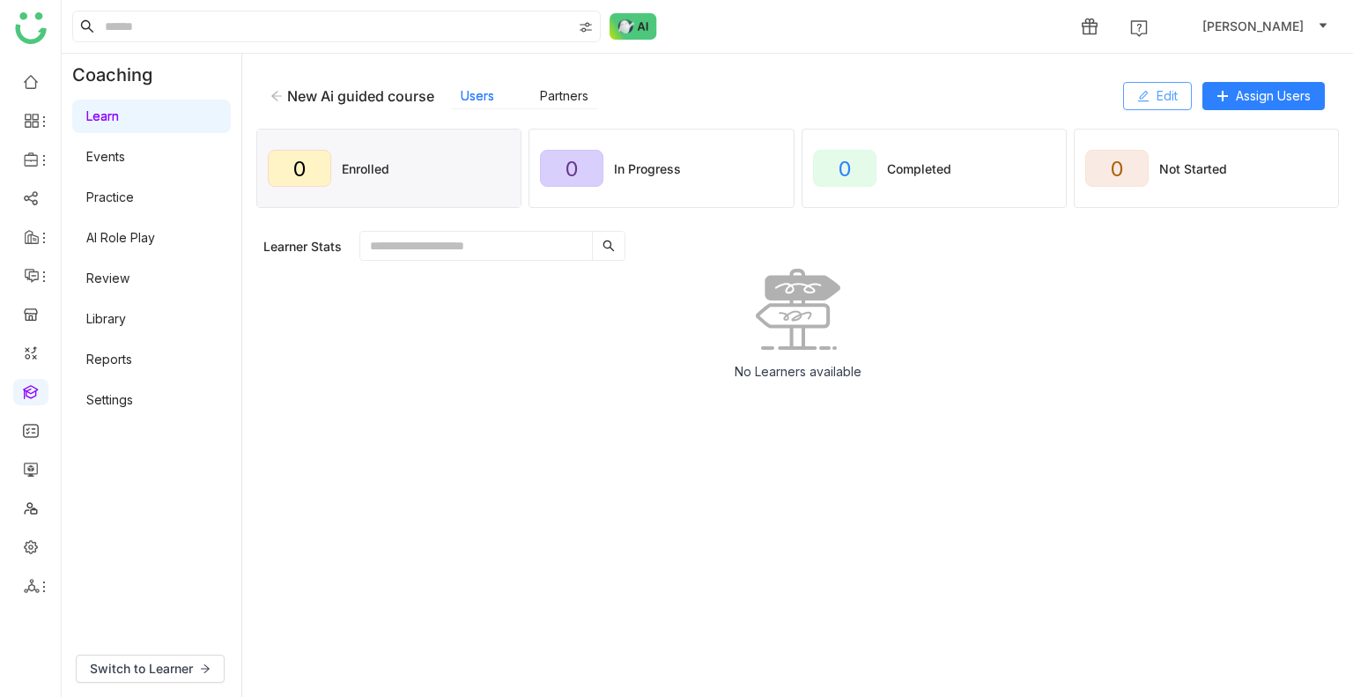
click at [1187, 85] on button "Edit" at bounding box center [1157, 96] width 69 height 28
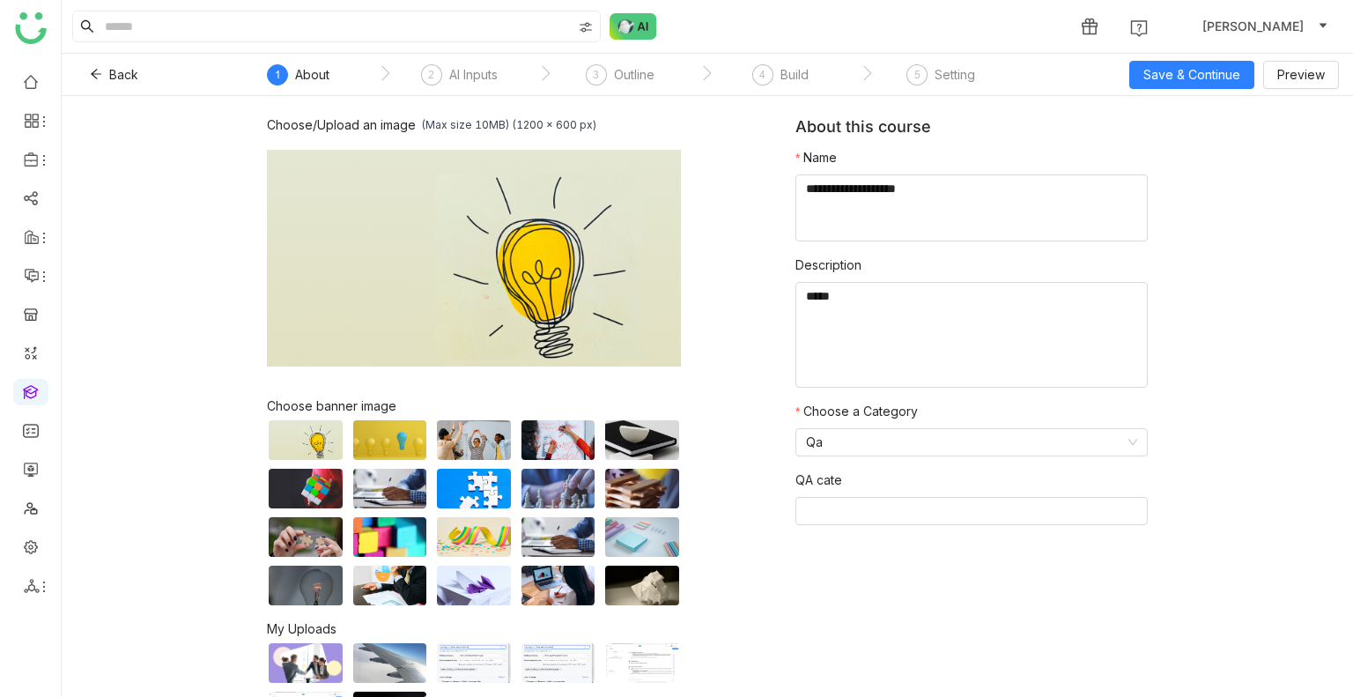
click at [953, 84] on div "Setting" at bounding box center [955, 74] width 41 height 21
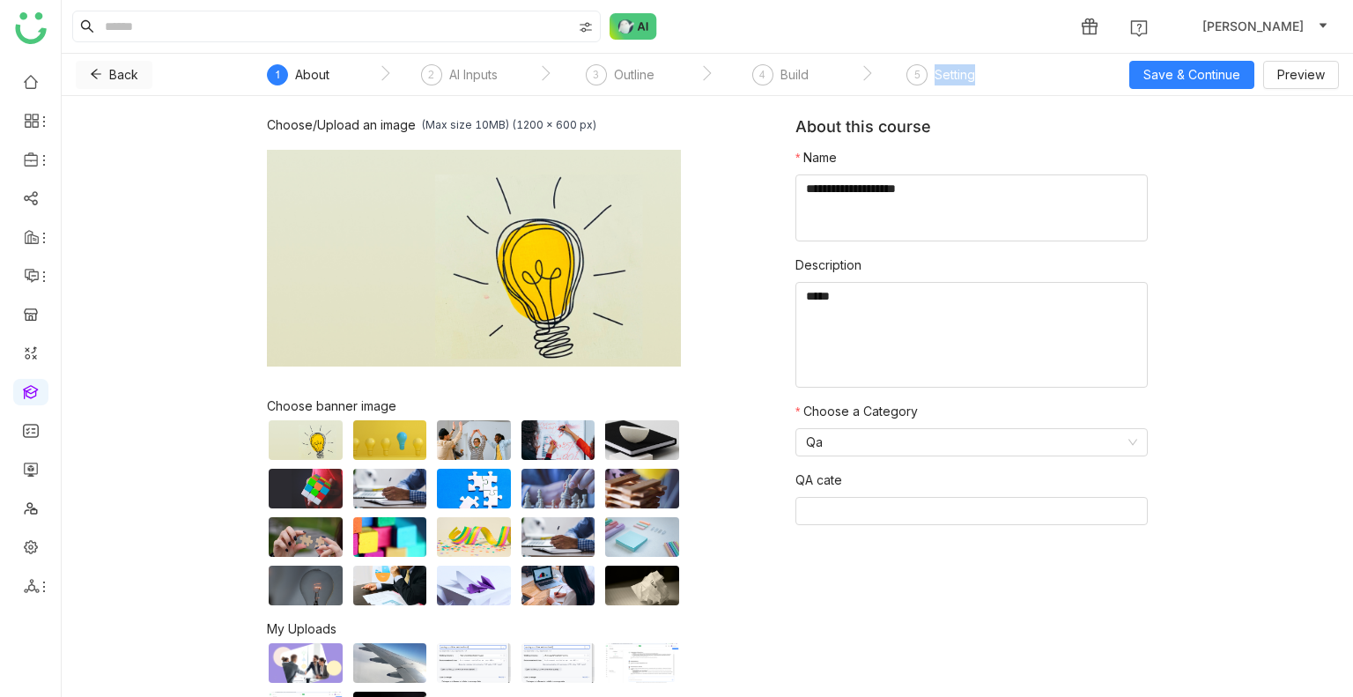
click at [99, 80] on span at bounding box center [96, 75] width 12 height 14
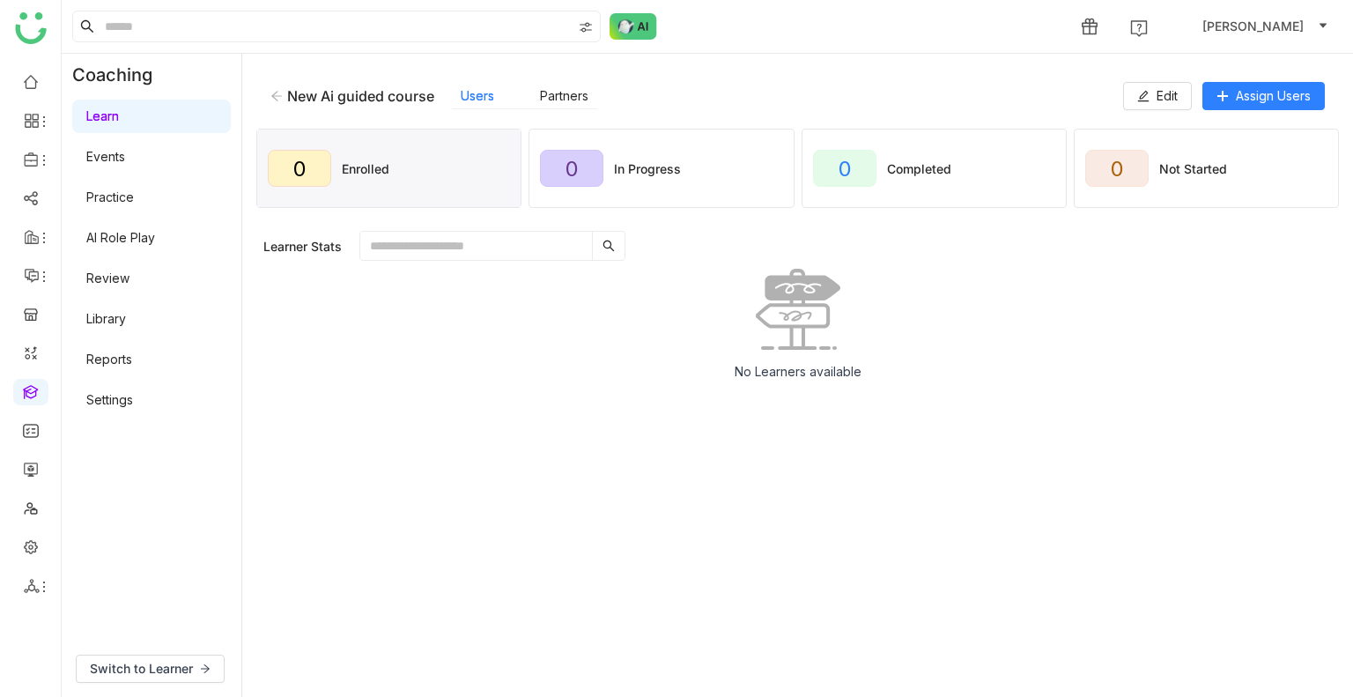
click at [285, 93] on div "New Ai guided course" at bounding box center [352, 96] width 164 height 18
click at [278, 92] on icon at bounding box center [276, 96] width 12 height 12
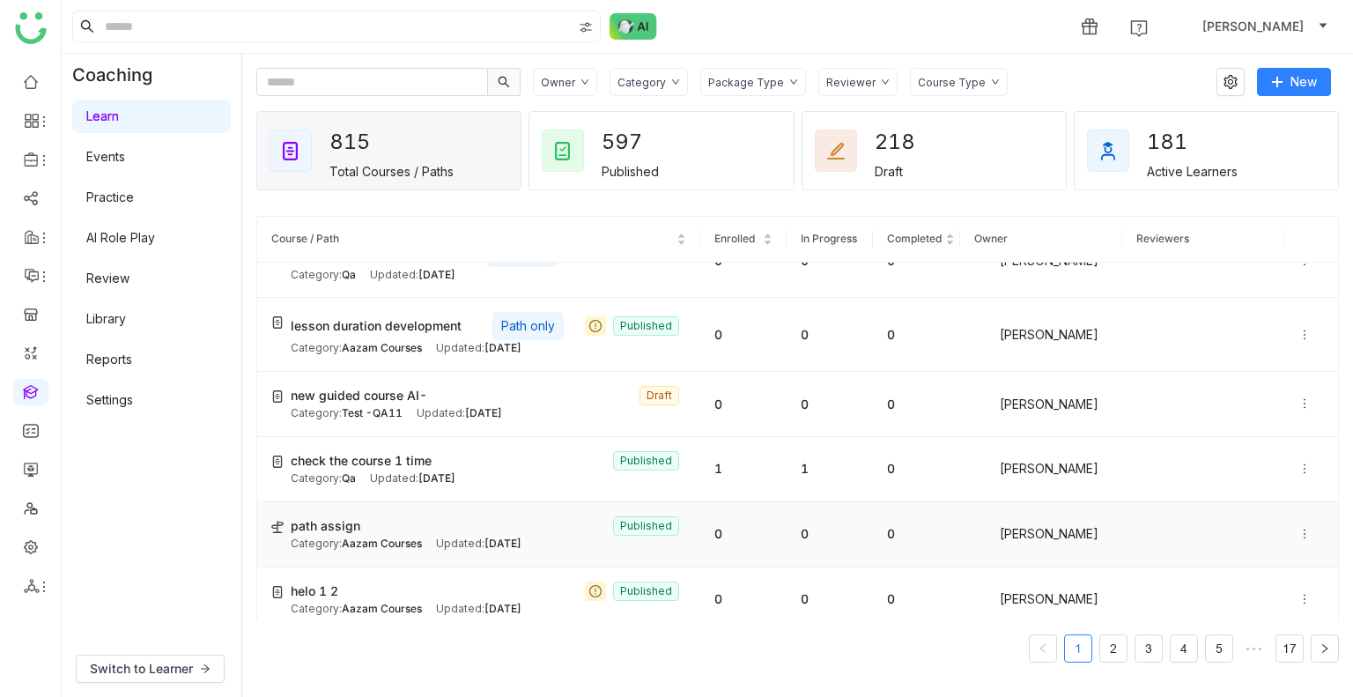
scroll to position [176, 0]
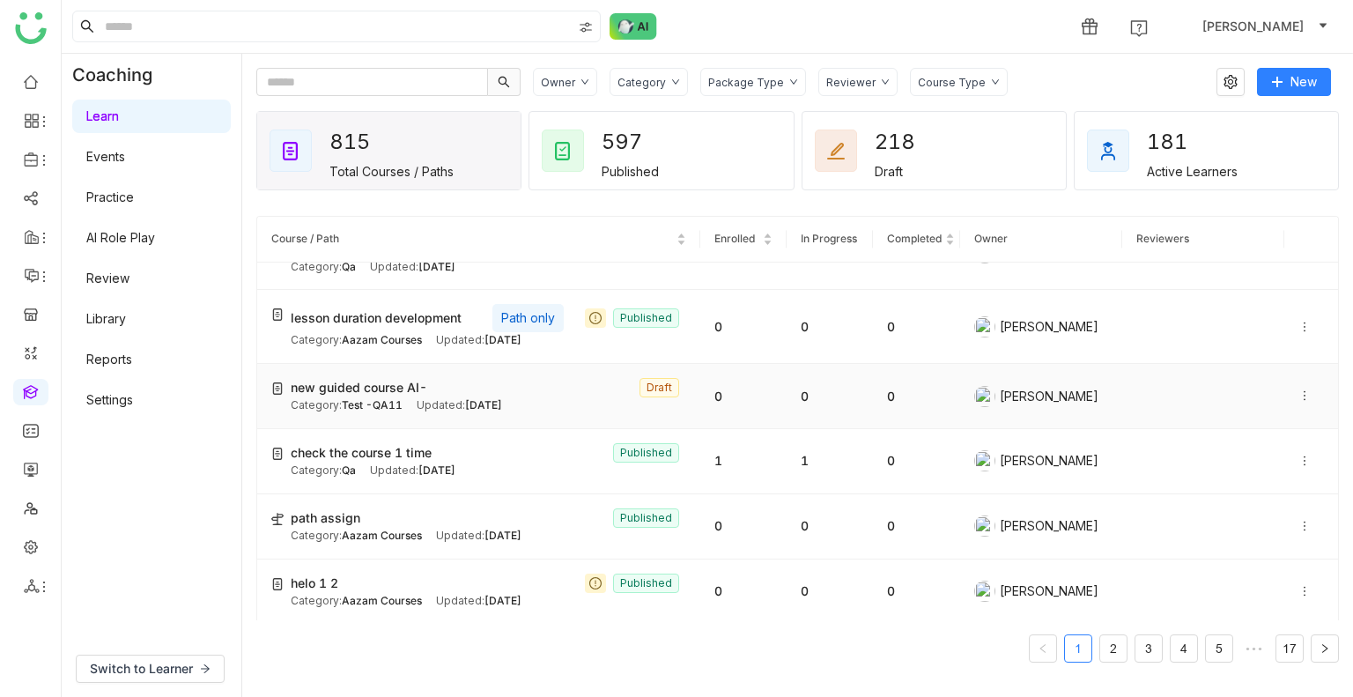
click at [617, 391] on div "new guided course AI- Draft" at bounding box center [489, 387] width 396 height 19
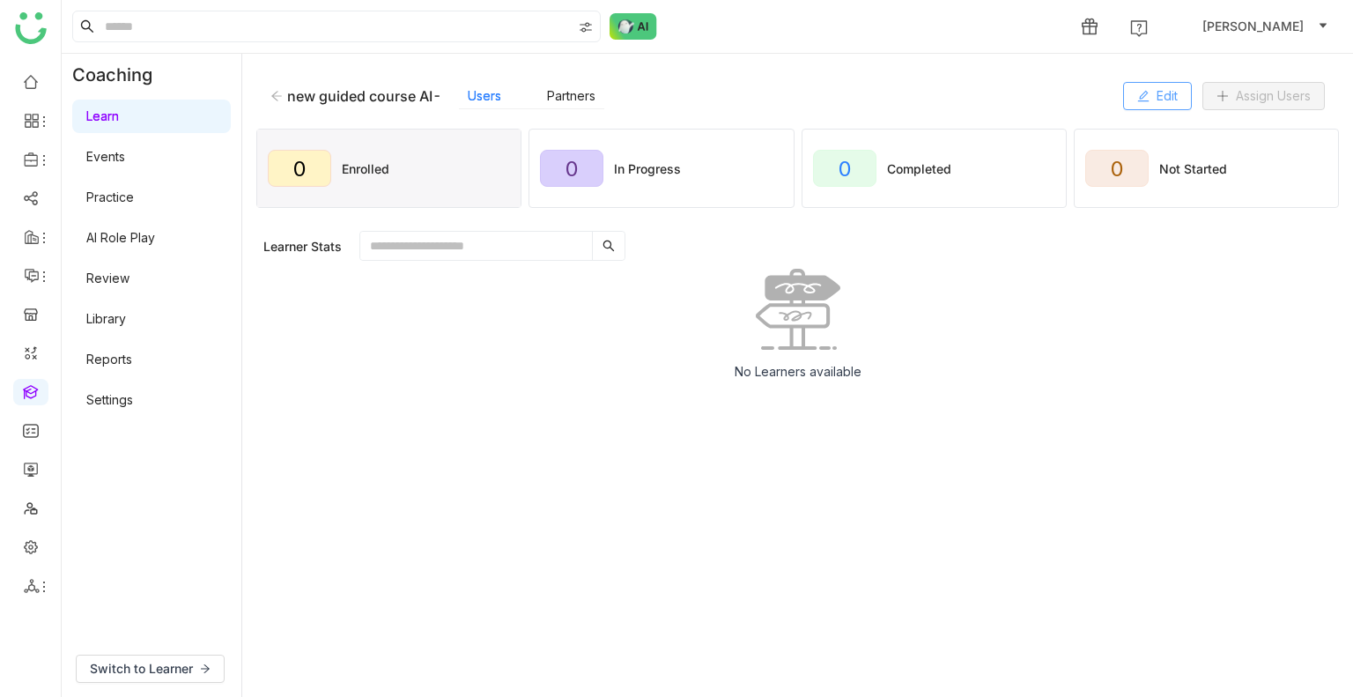
click at [1157, 91] on span "Edit" at bounding box center [1167, 95] width 21 height 19
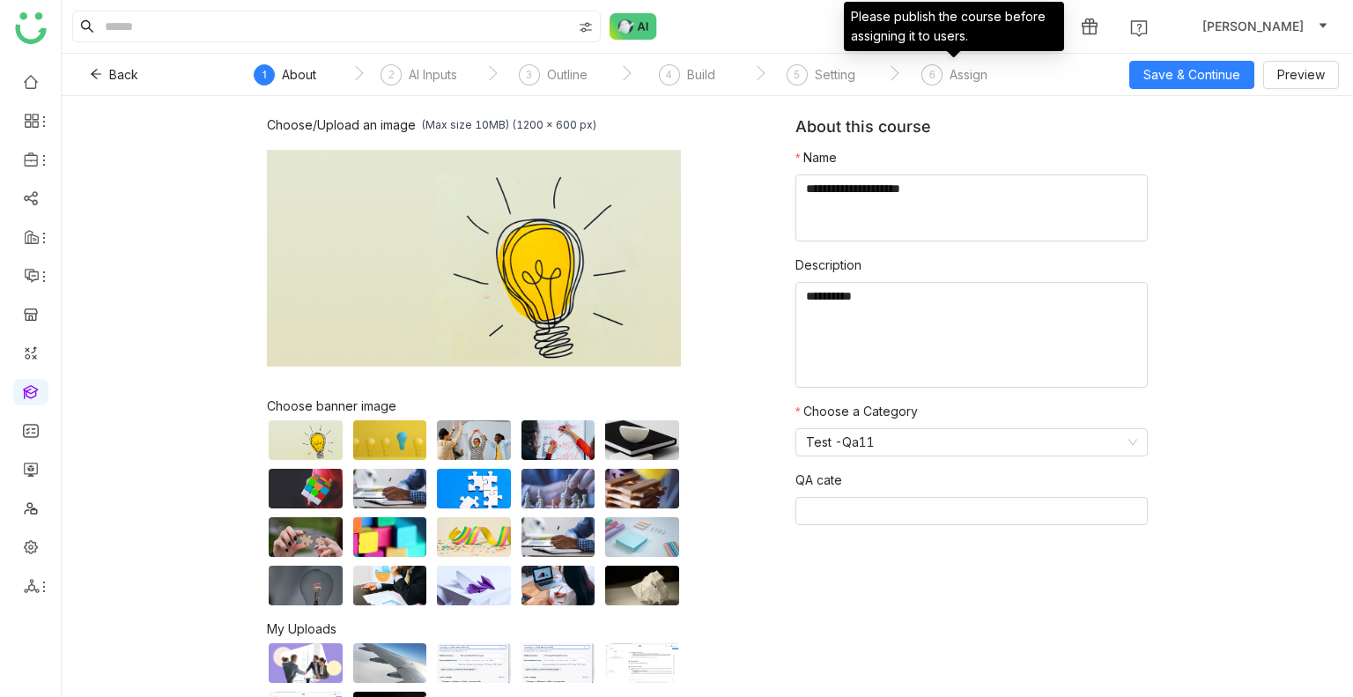
click at [955, 77] on div "Assign" at bounding box center [969, 74] width 38 height 21
click at [953, 74] on div "Assign" at bounding box center [969, 74] width 38 height 21
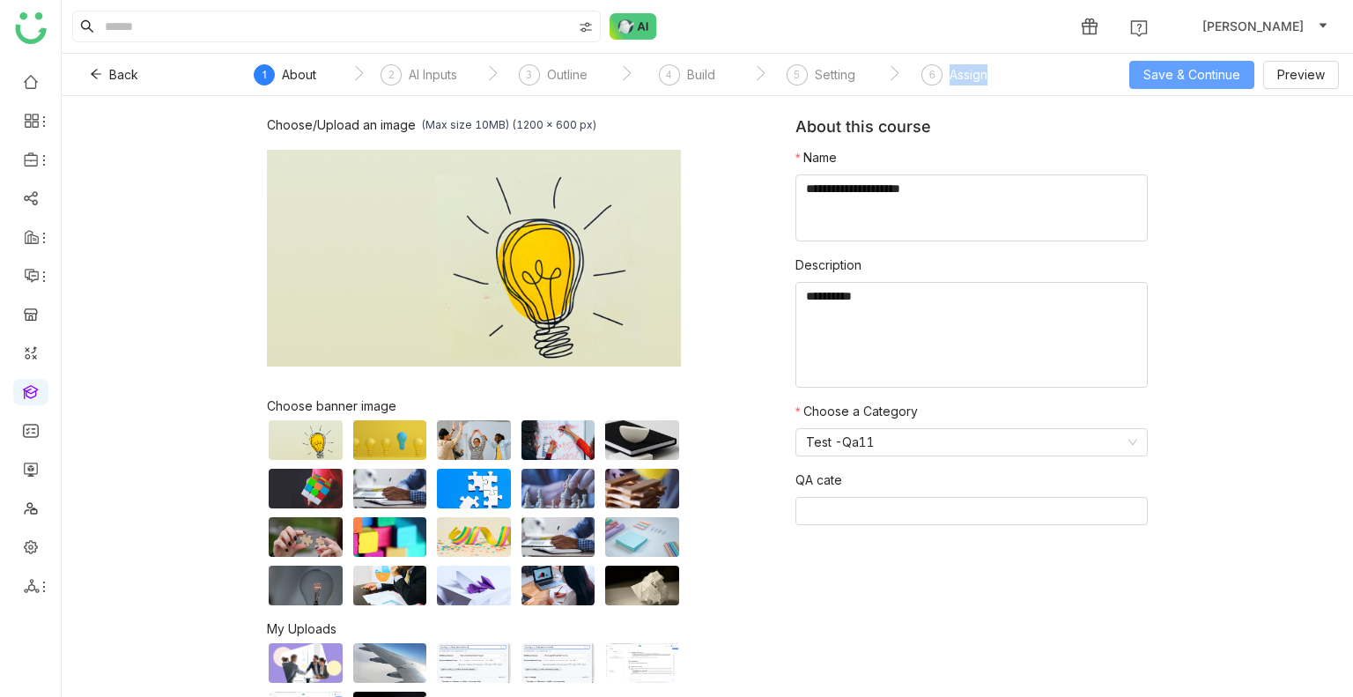
click at [1173, 65] on span "Save & Continue" at bounding box center [1192, 74] width 97 height 19
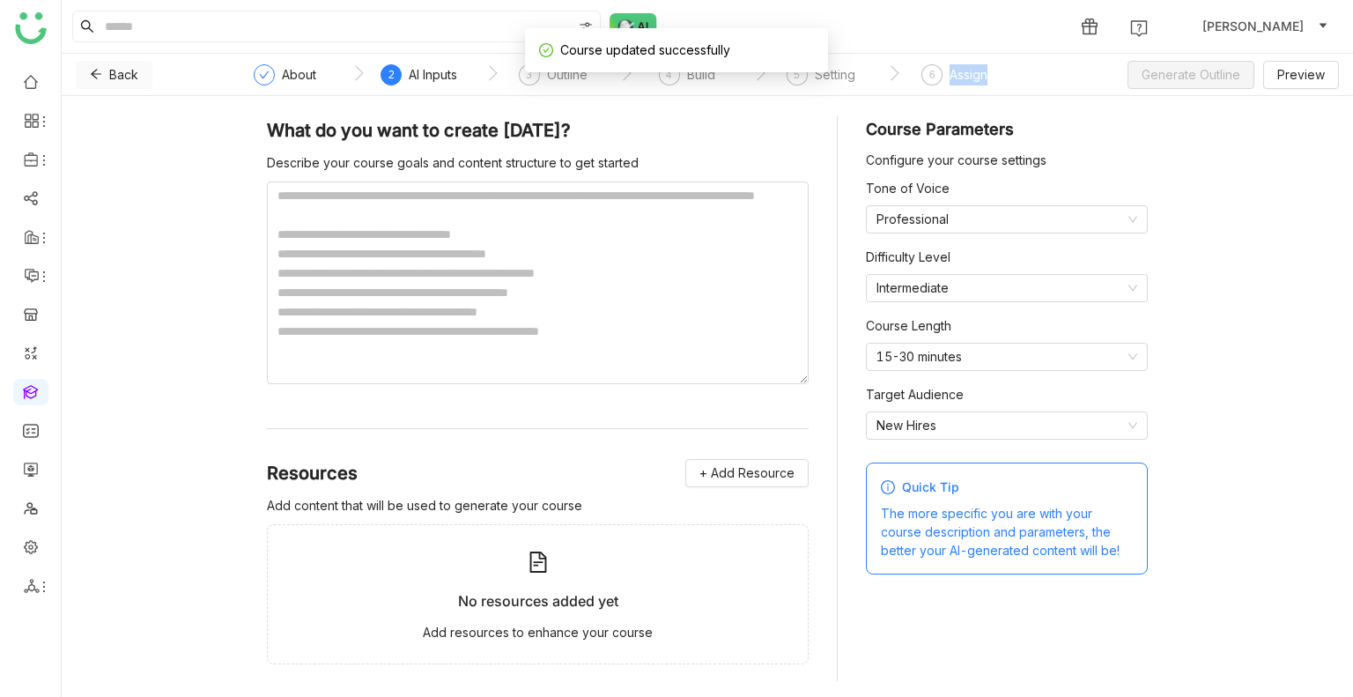
click at [100, 73] on icon at bounding box center [96, 74] width 12 height 12
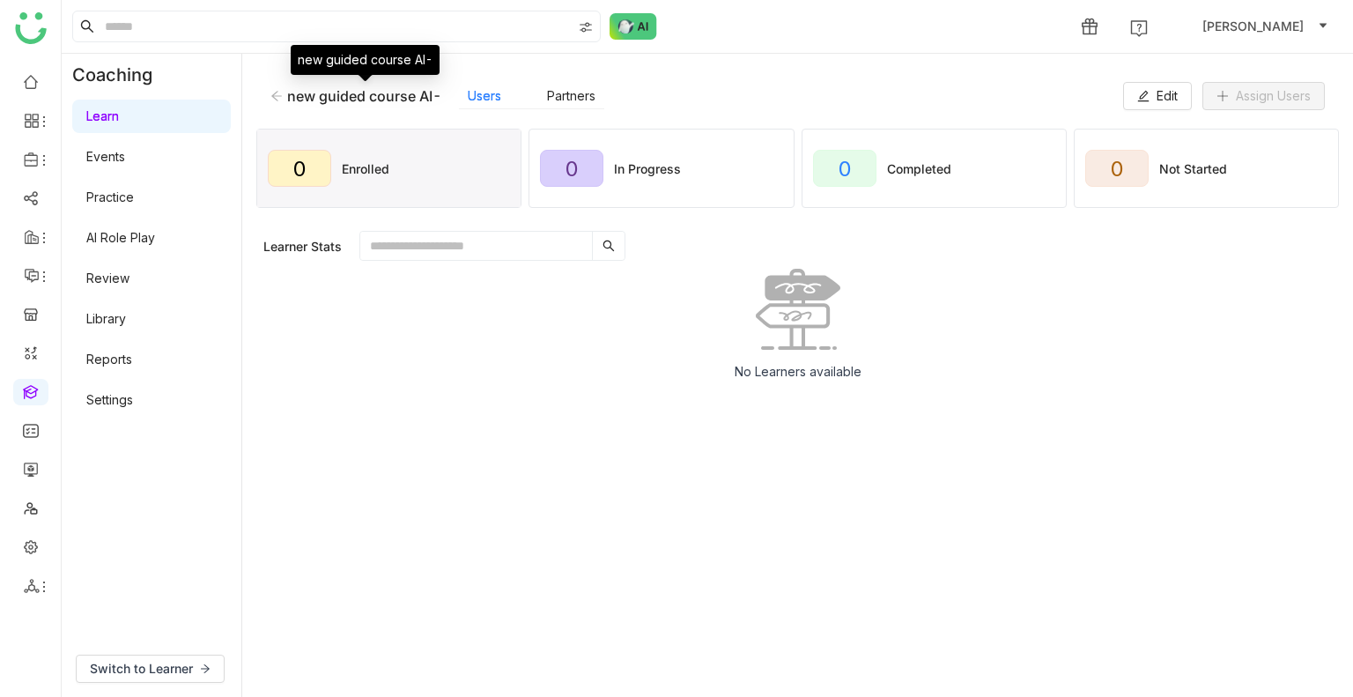
click at [262, 90] on div "new guided course AI- Users Partners Edit Assign Users" at bounding box center [797, 96] width 1083 height 56
click at [278, 94] on icon at bounding box center [276, 96] width 12 height 12
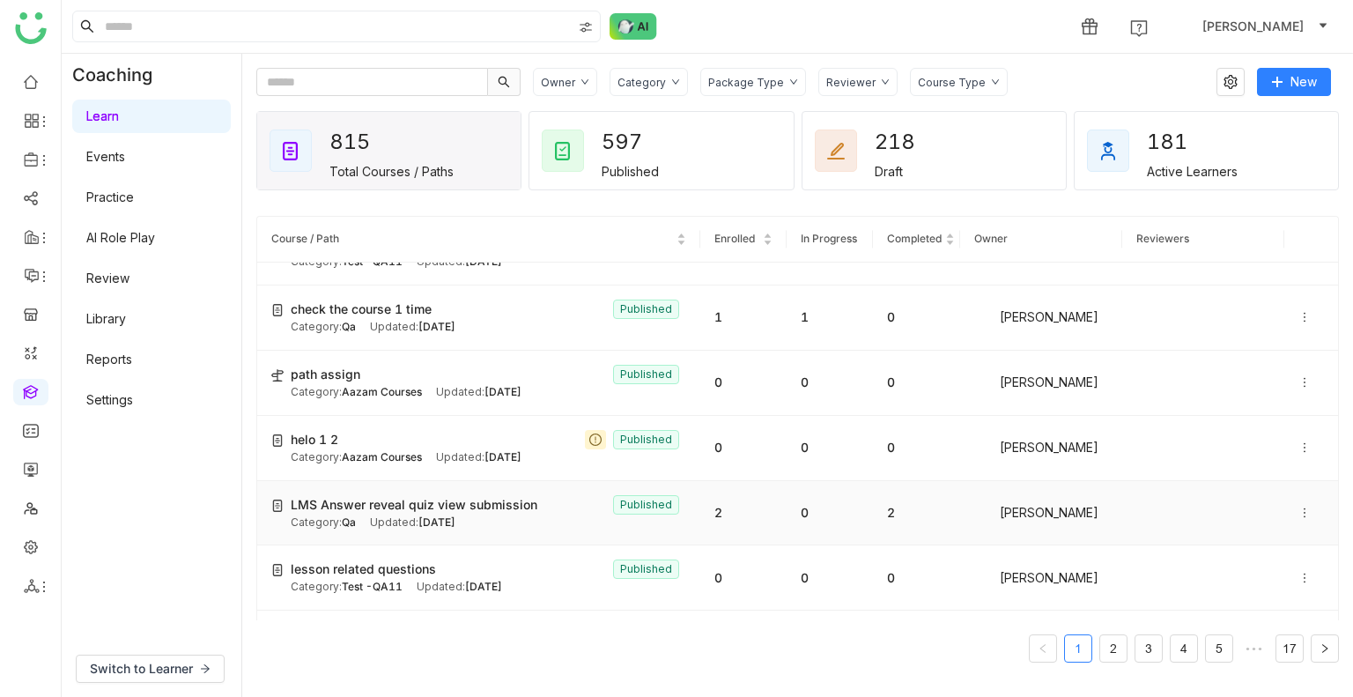
scroll to position [352, 0]
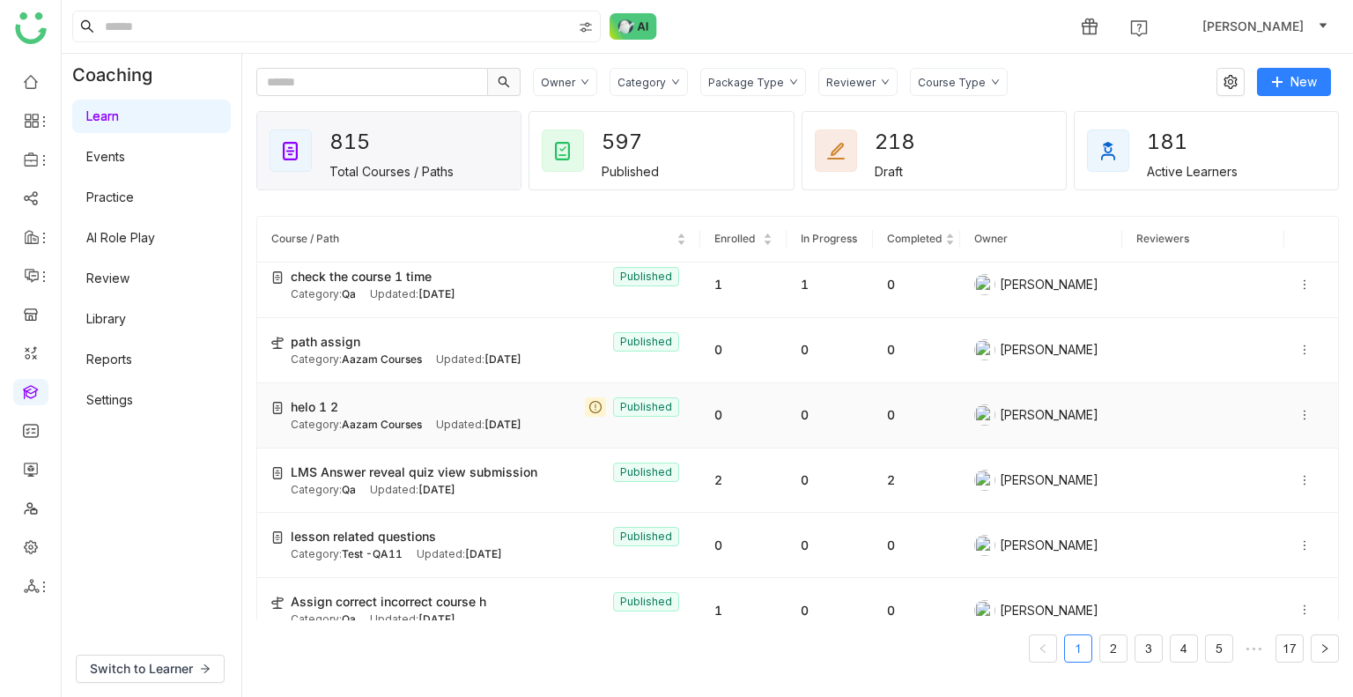
click at [384, 431] on div "Category: Aazam Courses" at bounding box center [356, 425] width 131 height 17
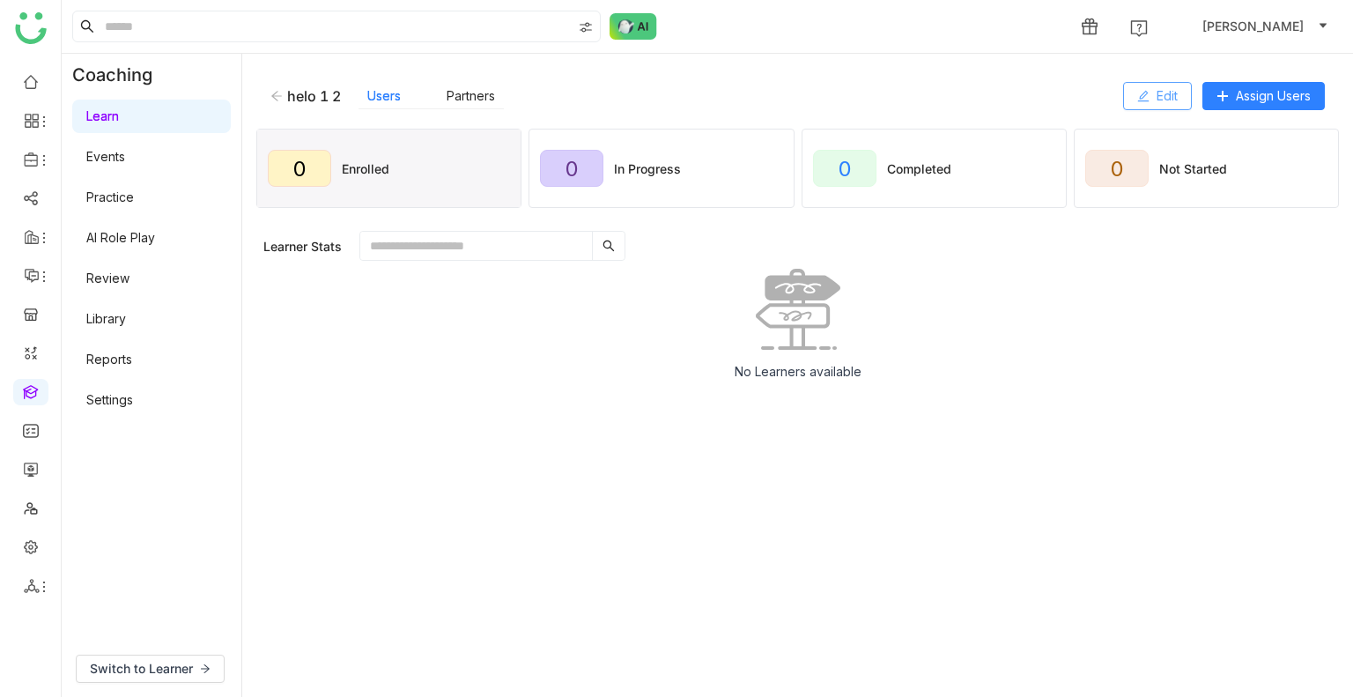
click at [1152, 94] on button "Edit" at bounding box center [1157, 96] width 69 height 28
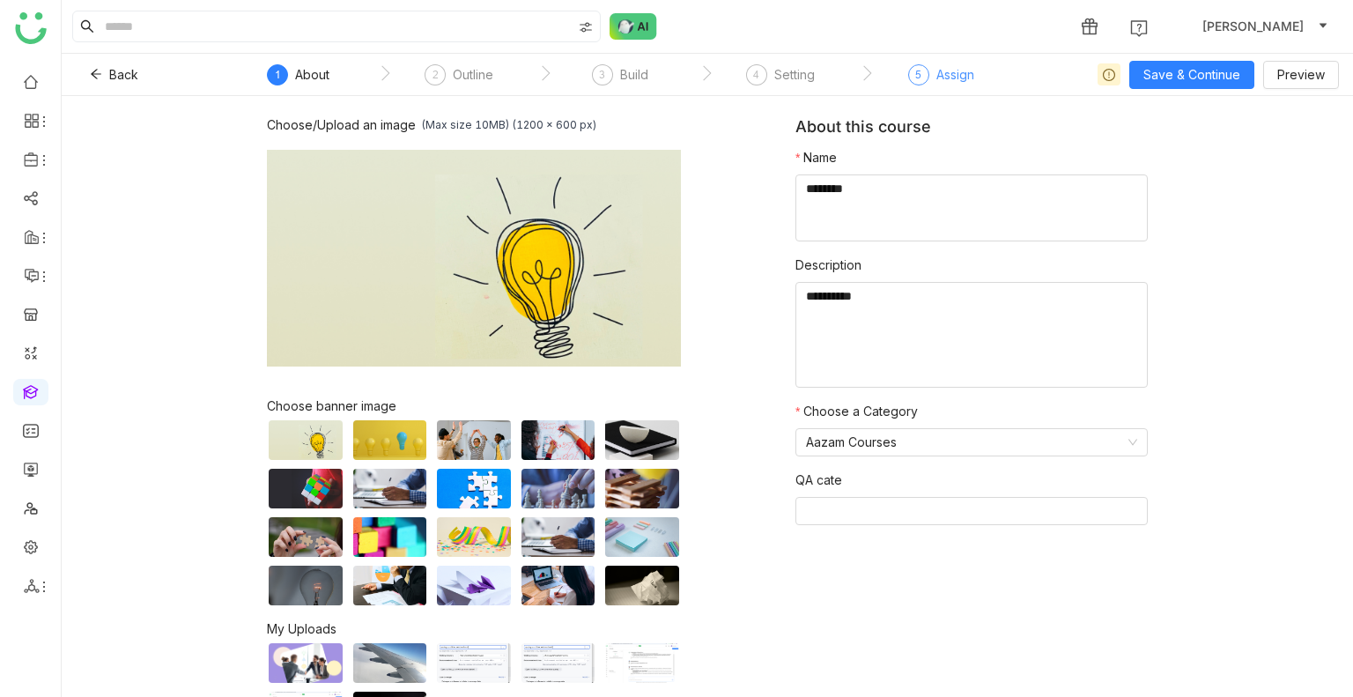
click at [946, 75] on div "Assign" at bounding box center [956, 74] width 38 height 21
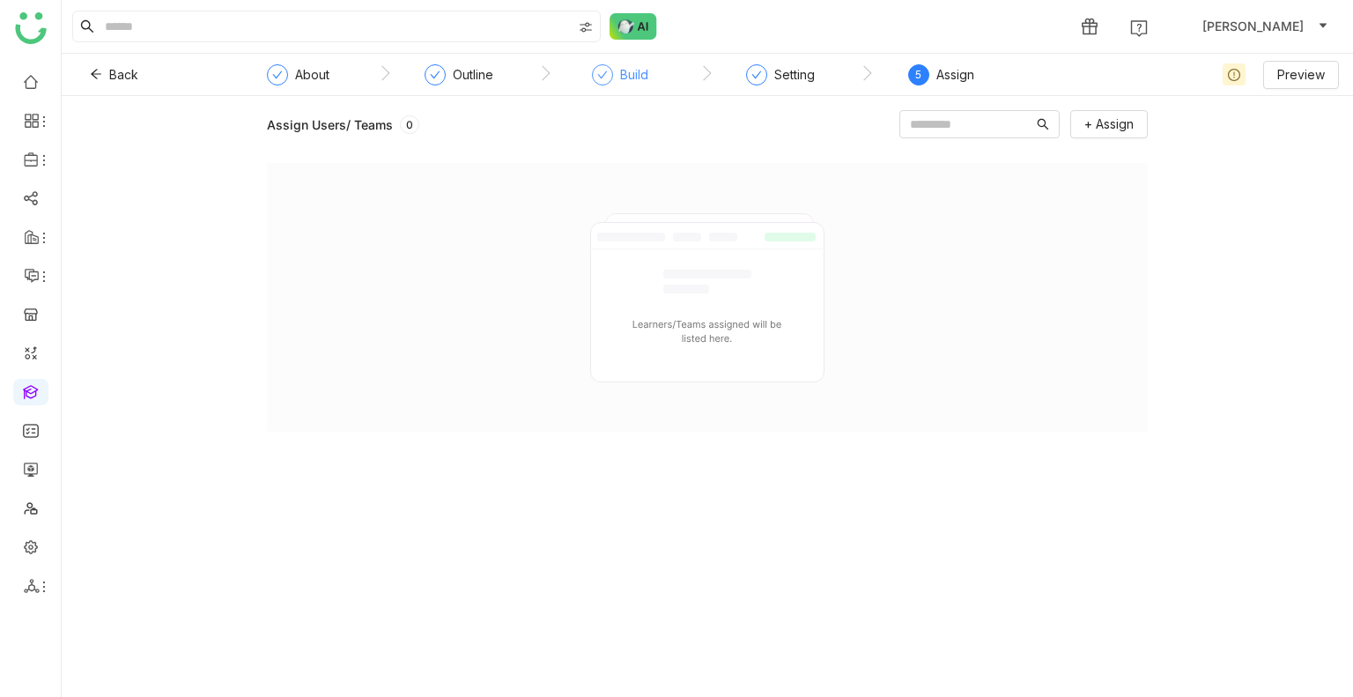
click at [611, 71] on div "Build" at bounding box center [620, 80] width 56 height 32
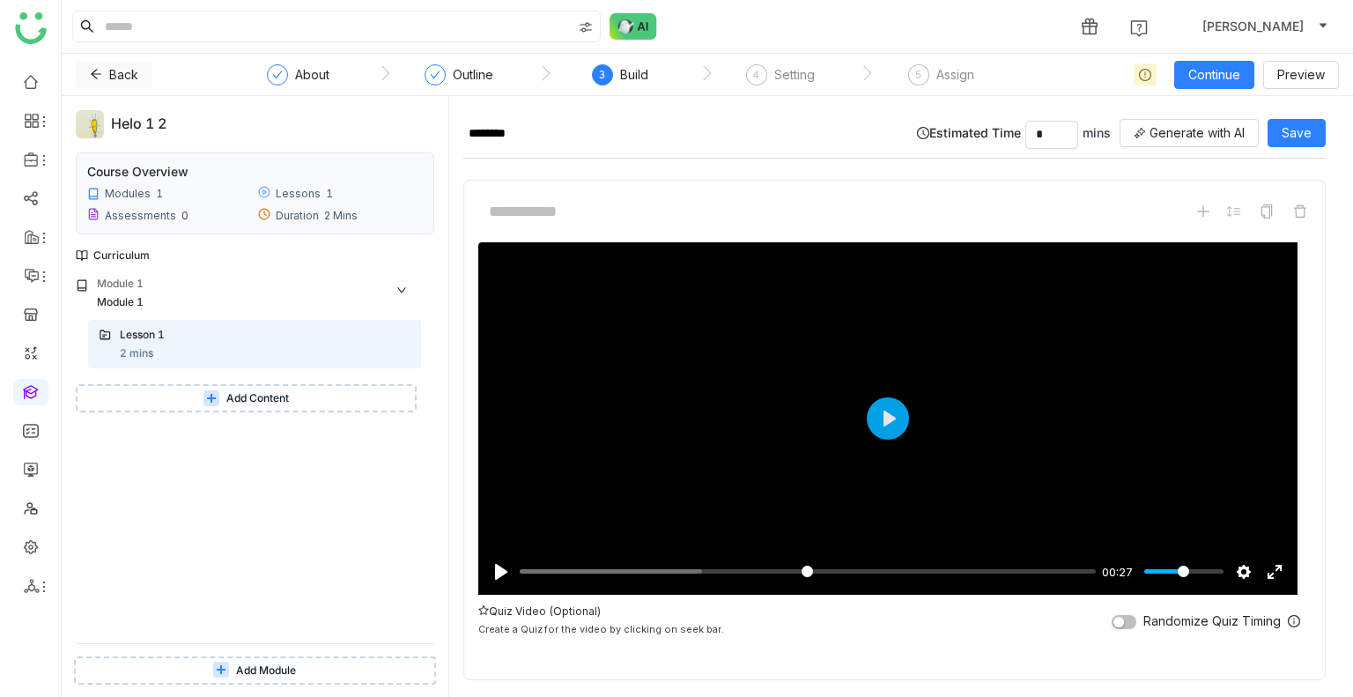
click at [93, 73] on icon at bounding box center [96, 75] width 11 height 10
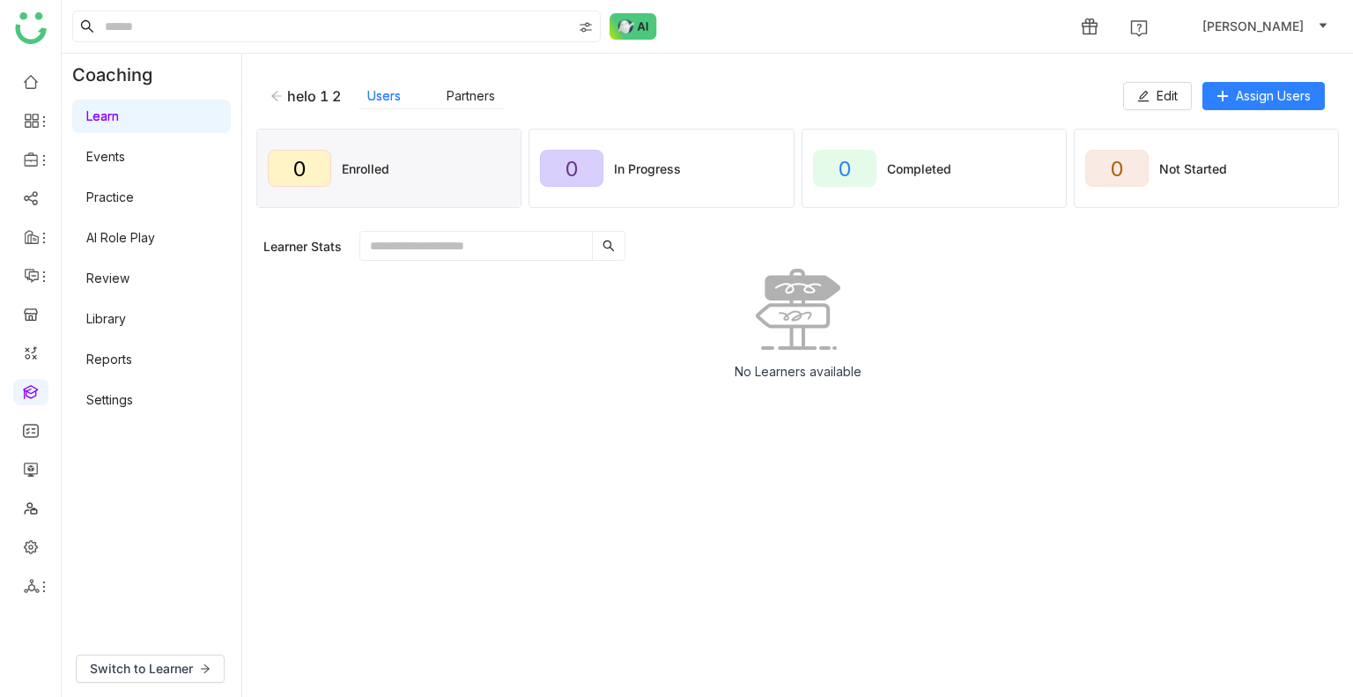
click at [277, 96] on icon at bounding box center [276, 96] width 12 height 12
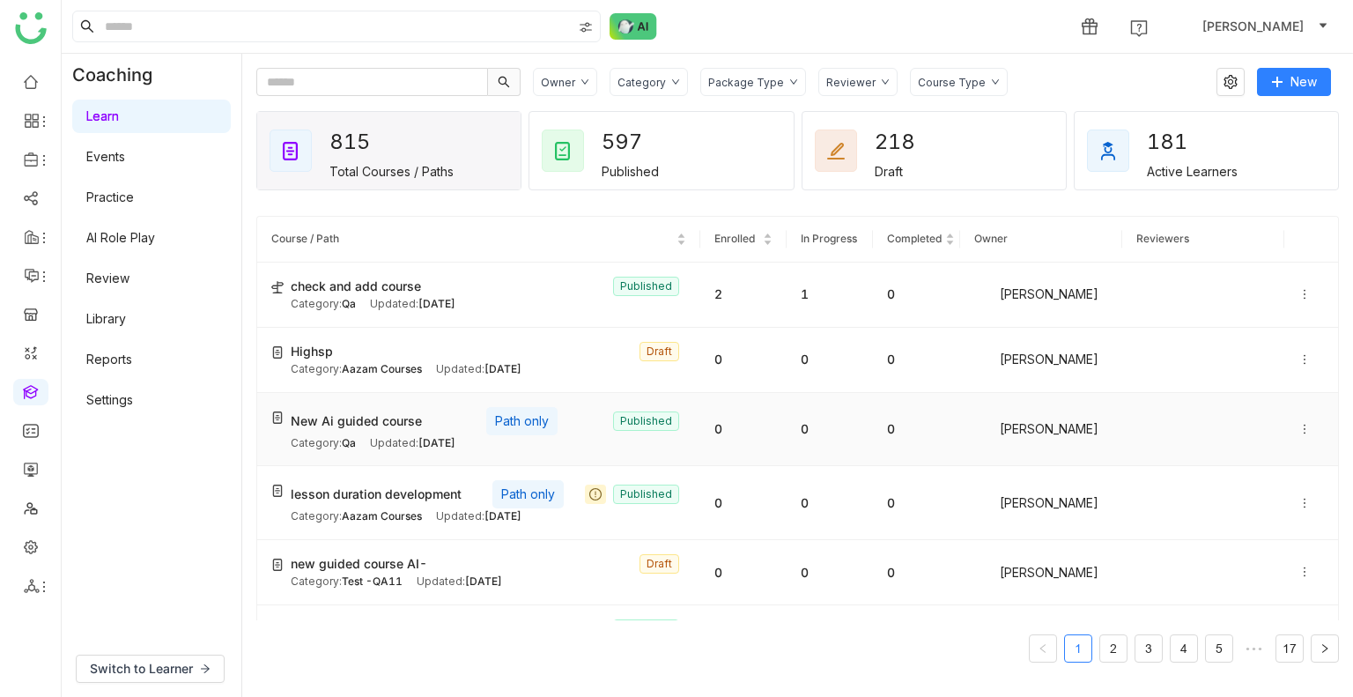
click at [407, 435] on div "Updated: Oct 15, 2025" at bounding box center [412, 443] width 85 height 17
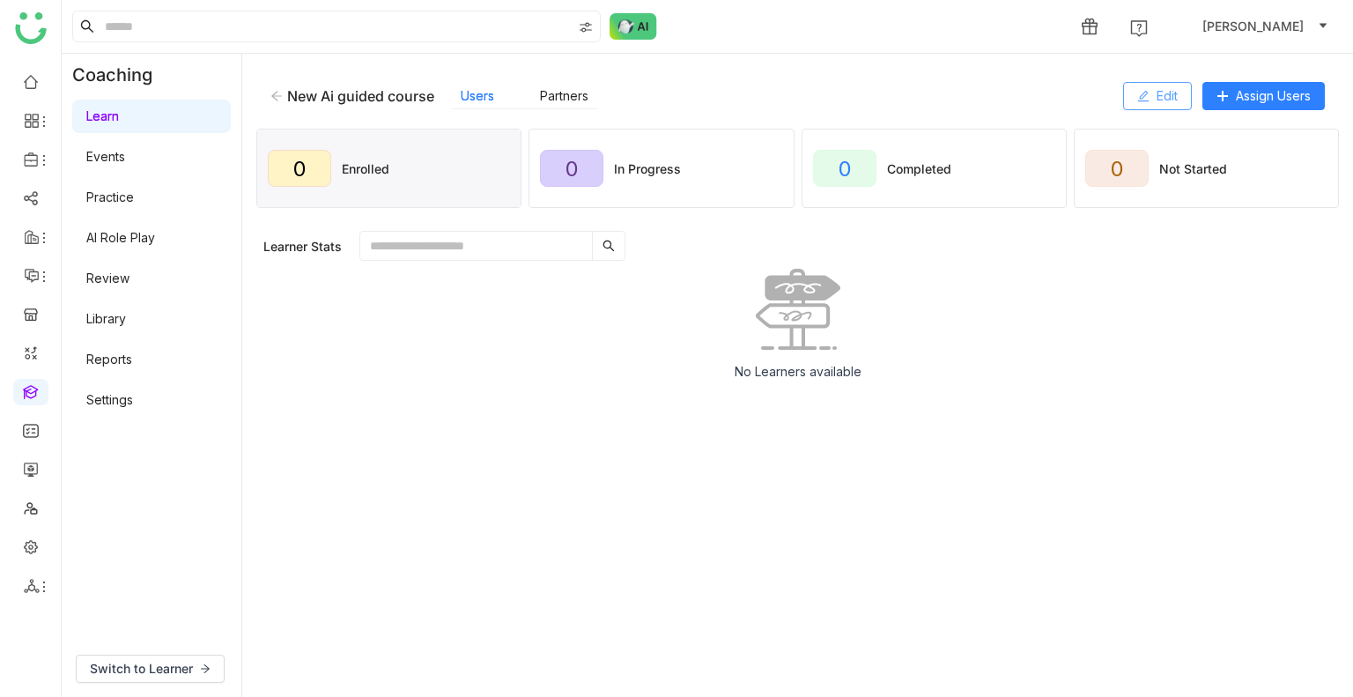
click at [1156, 106] on button "Edit" at bounding box center [1157, 96] width 69 height 28
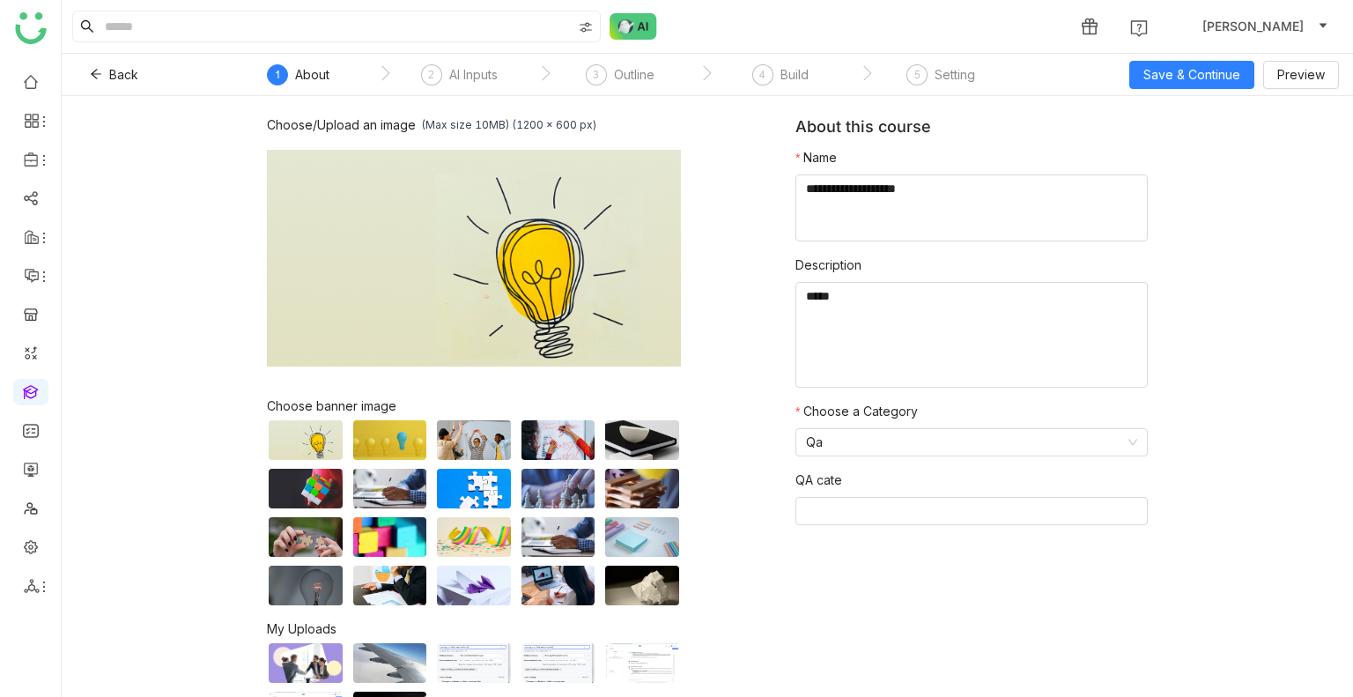
click at [489, 72] on div "AI Inputs" at bounding box center [473, 74] width 48 height 21
click at [486, 78] on div "AI Inputs" at bounding box center [473, 74] width 48 height 21
drag, startPoint x: 462, startPoint y: 80, endPoint x: 1194, endPoint y: 104, distance: 732.6
click at [577, 97] on div "Back ` 1 About ` 2 AI Inputs ` 3 Outline ` 4 Build ` 5 Setting Save & Continue …" at bounding box center [708, 375] width 1292 height 643
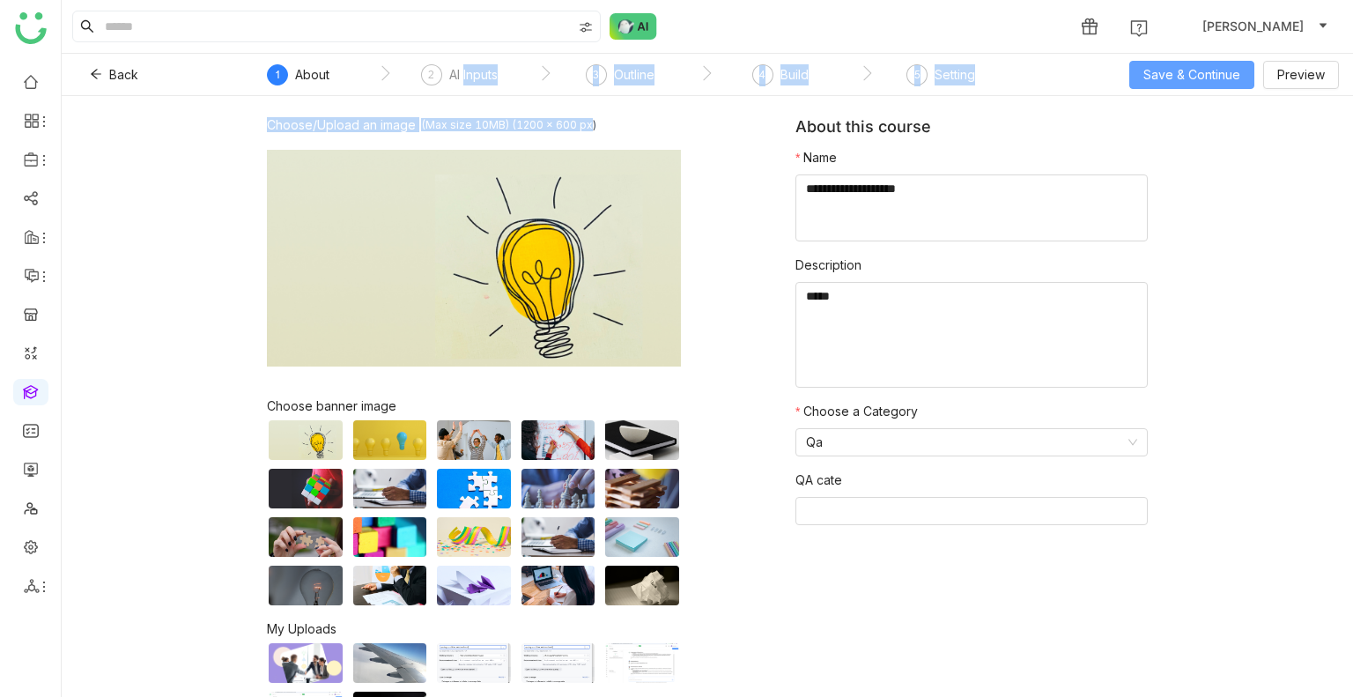
click at [1180, 76] on span "Save & Continue" at bounding box center [1192, 74] width 97 height 19
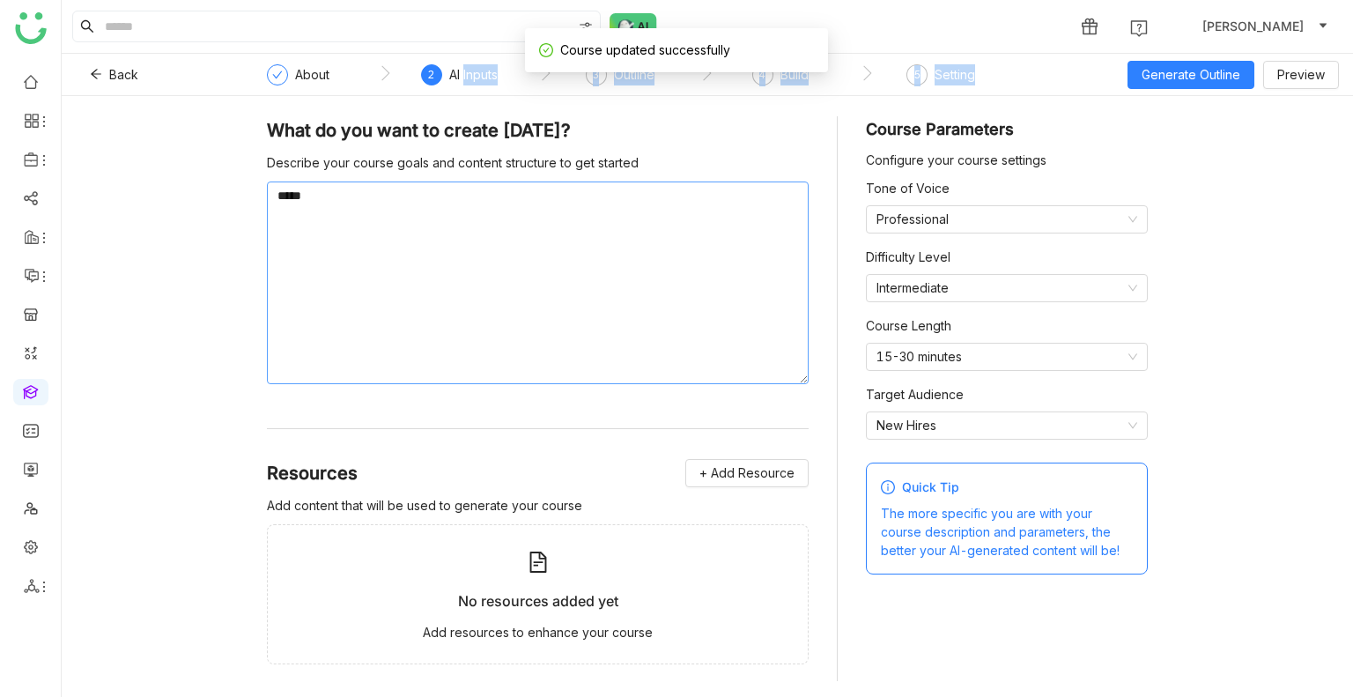
click at [383, 211] on textarea "*****" at bounding box center [538, 283] width 542 height 203
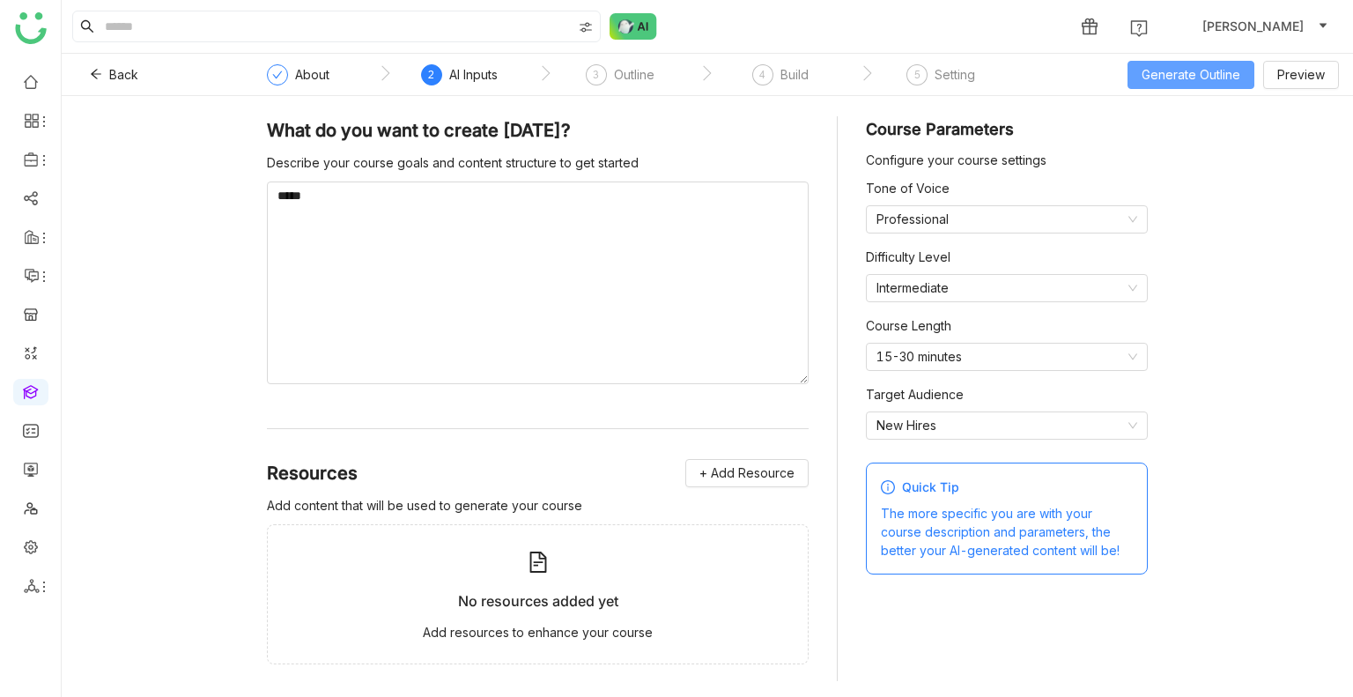
click at [1182, 77] on span "Generate Outline" at bounding box center [1191, 74] width 99 height 19
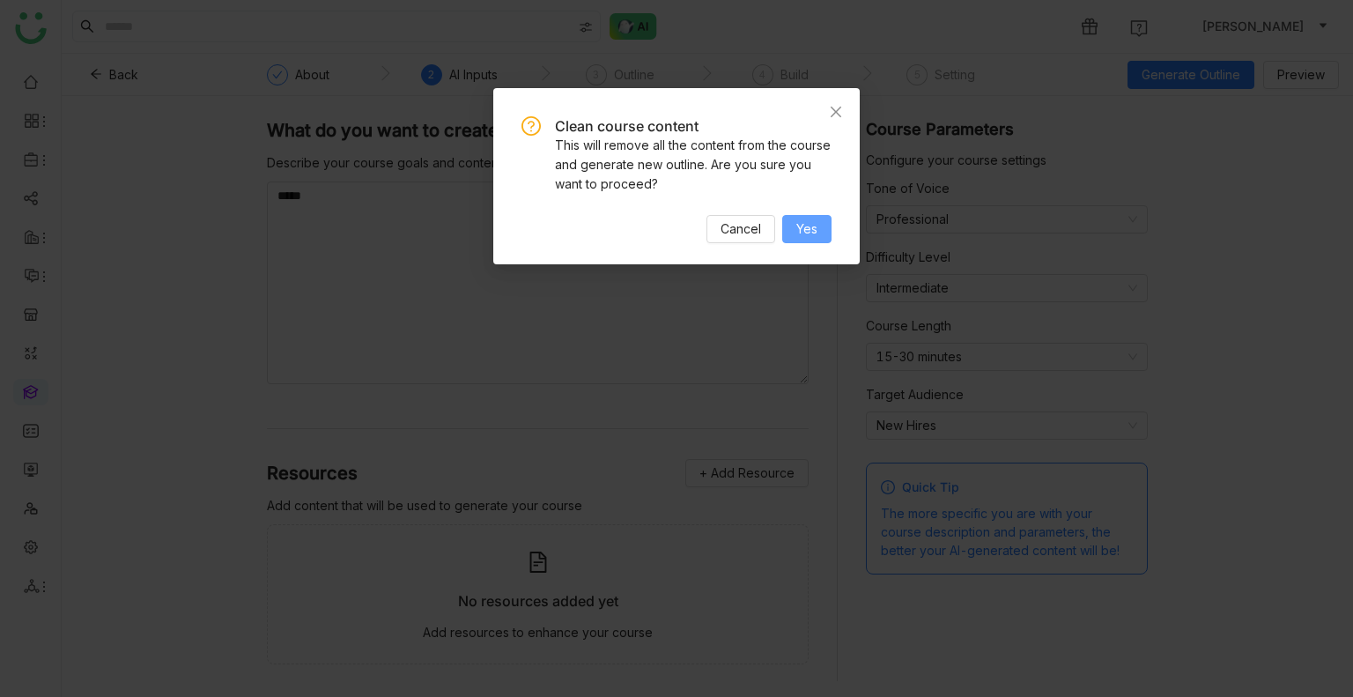
click at [798, 215] on button "Yes" at bounding box center [806, 229] width 49 height 28
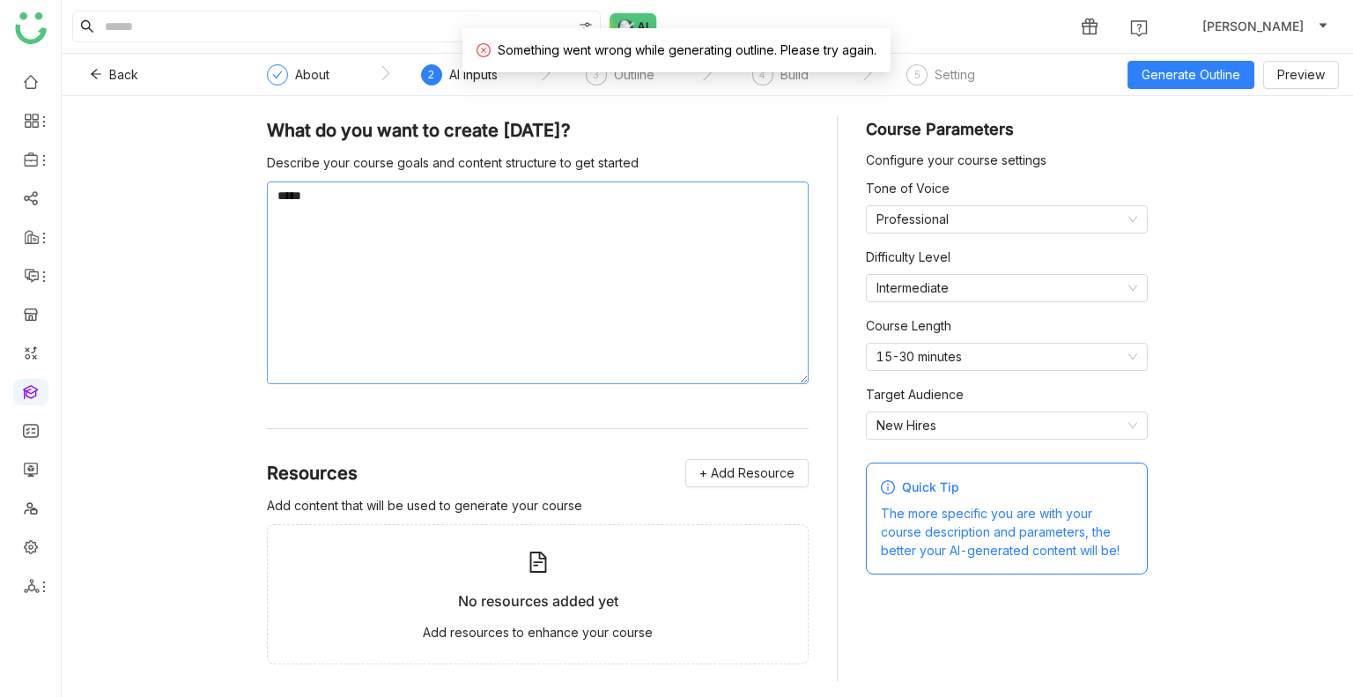
click at [396, 208] on textarea "*****" at bounding box center [538, 283] width 542 height 203
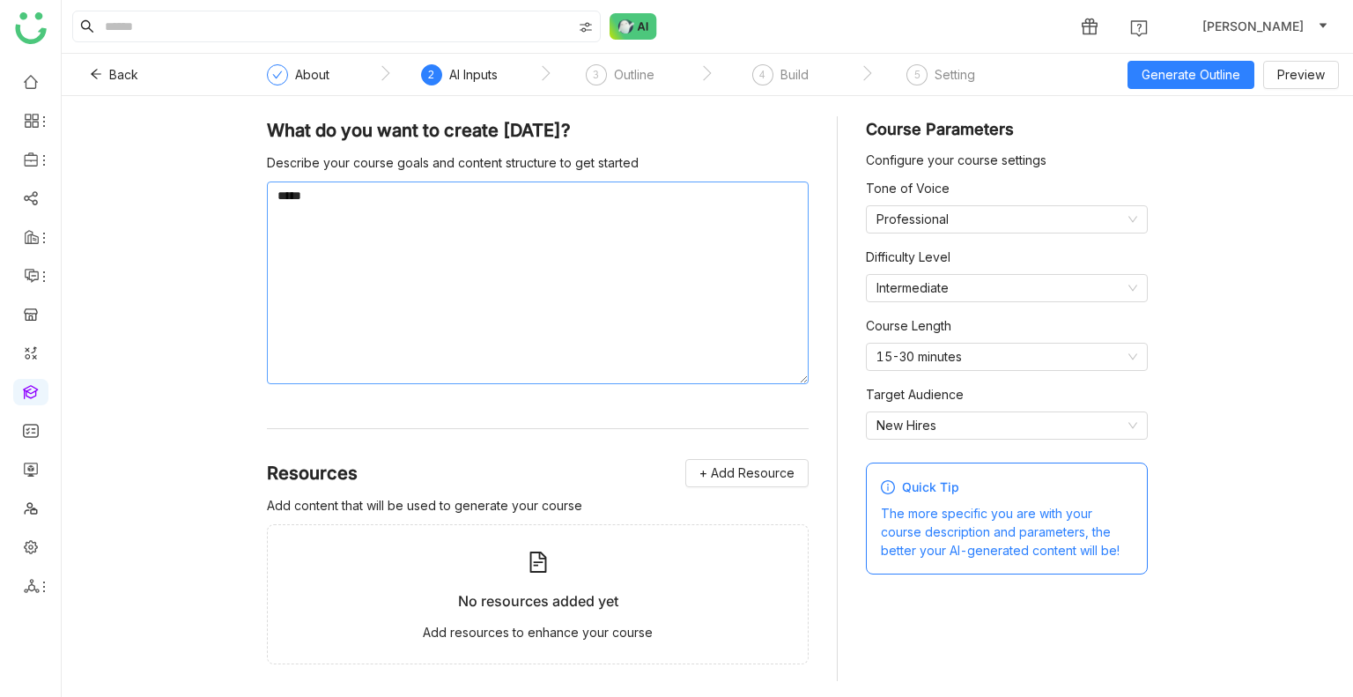
click at [396, 208] on textarea "*****" at bounding box center [538, 283] width 542 height 203
type textarea "**********"
drag, startPoint x: 1212, startPoint y: 58, endPoint x: 1215, endPoint y: 73, distance: 15.2
click at [1215, 73] on div "Back ` About ` 2 AI Inputs ` 3 Outline ` 4 Build ` 5 Setting Generate Outline P…" at bounding box center [708, 75] width 1292 height 42
click at [1215, 73] on button "Generate Outline" at bounding box center [1191, 75] width 127 height 28
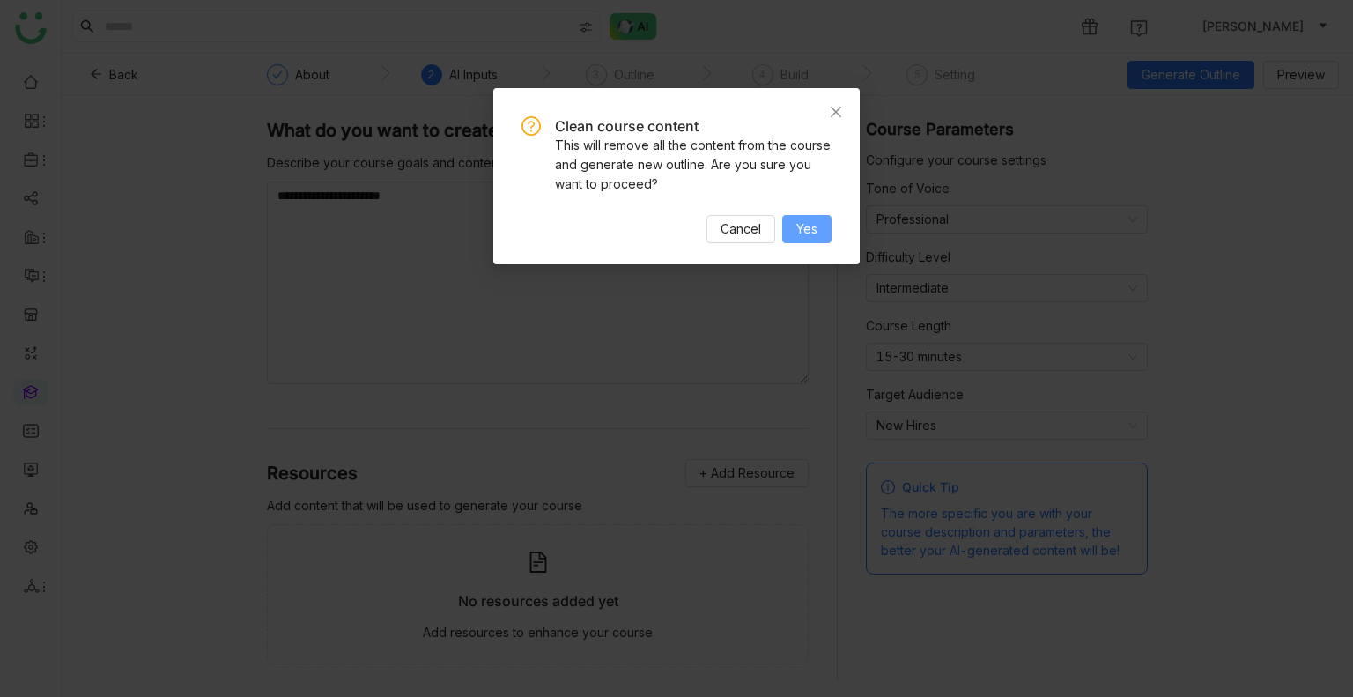
click at [788, 222] on button "Yes" at bounding box center [806, 229] width 49 height 28
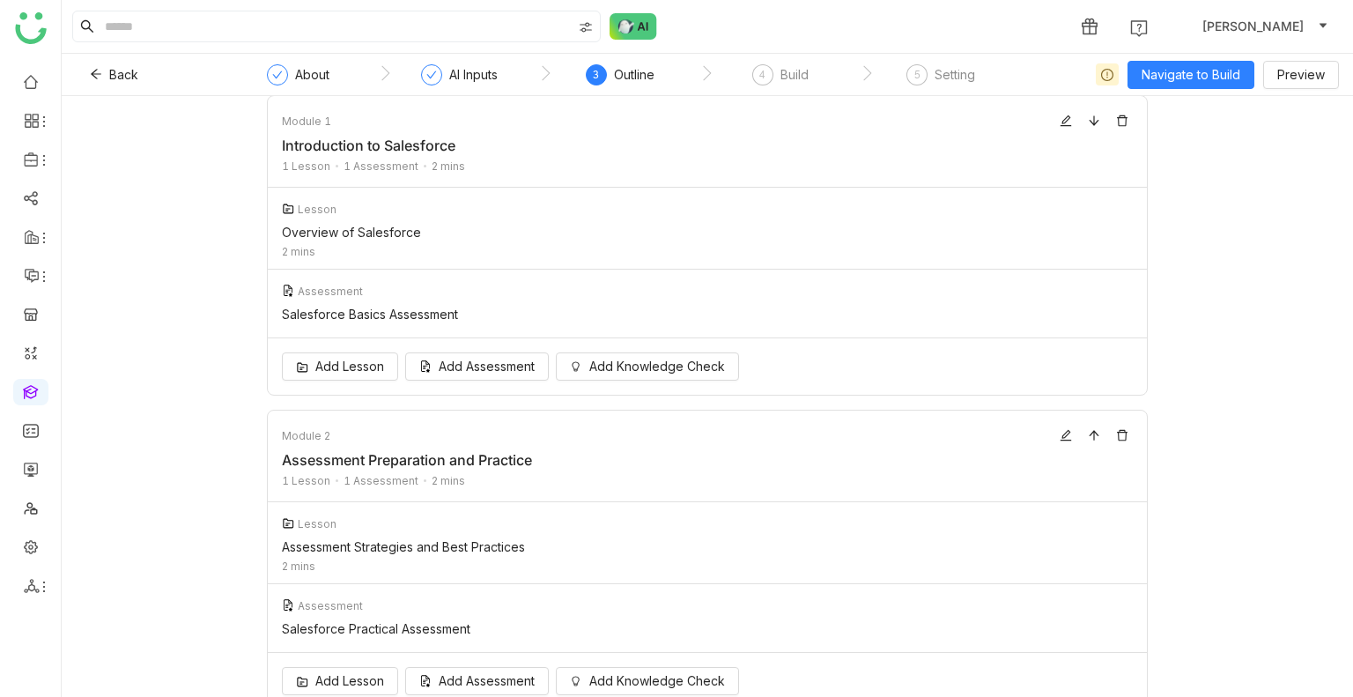
scroll to position [152, 0]
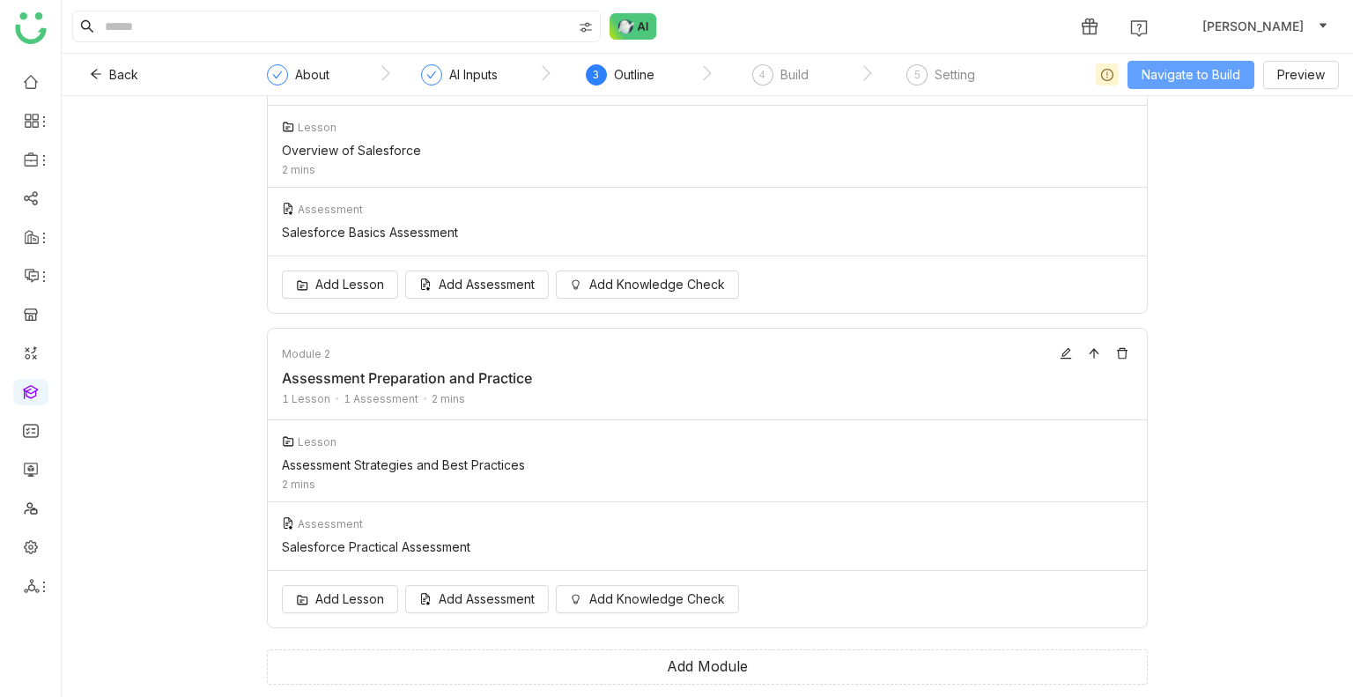
click at [1192, 65] on span "Navigate to Build" at bounding box center [1191, 74] width 99 height 19
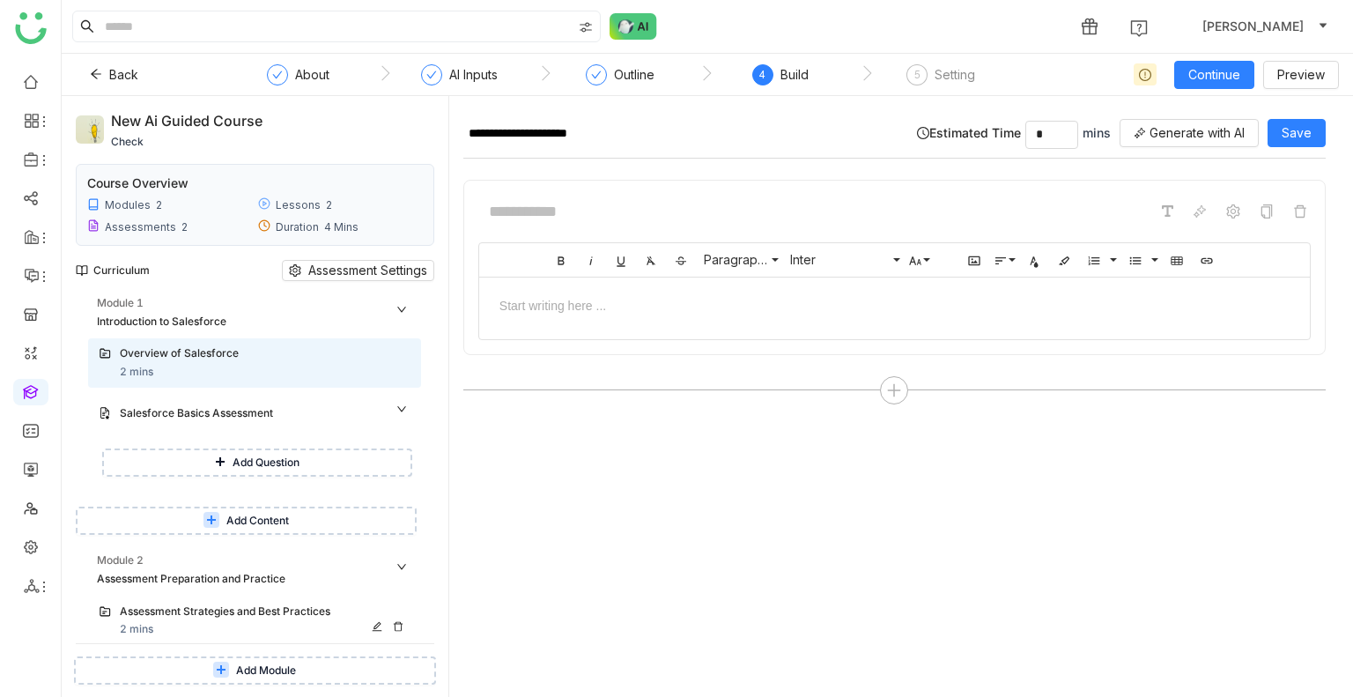
click at [159, 605] on div "Assessment Strategies and Best Practices" at bounding box center [248, 612] width 256 height 17
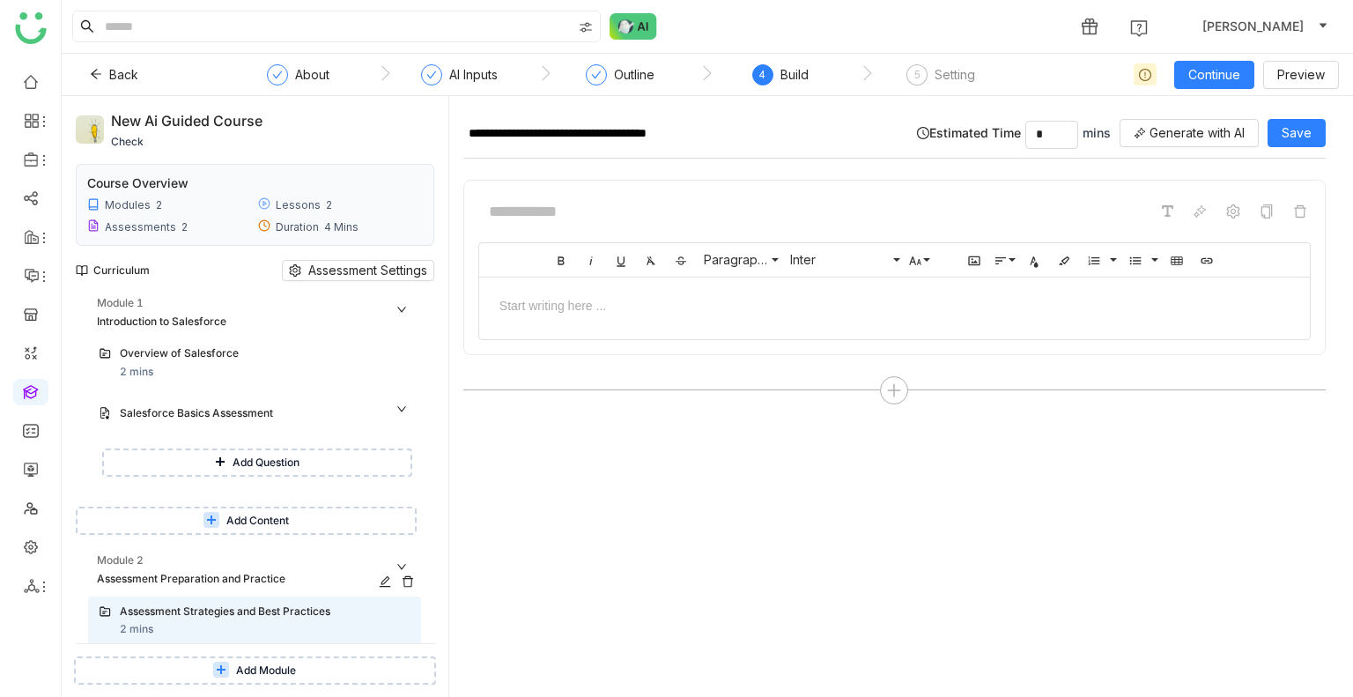
click at [171, 571] on div "Assessment Preparation and Practice" at bounding box center [239, 579] width 285 height 17
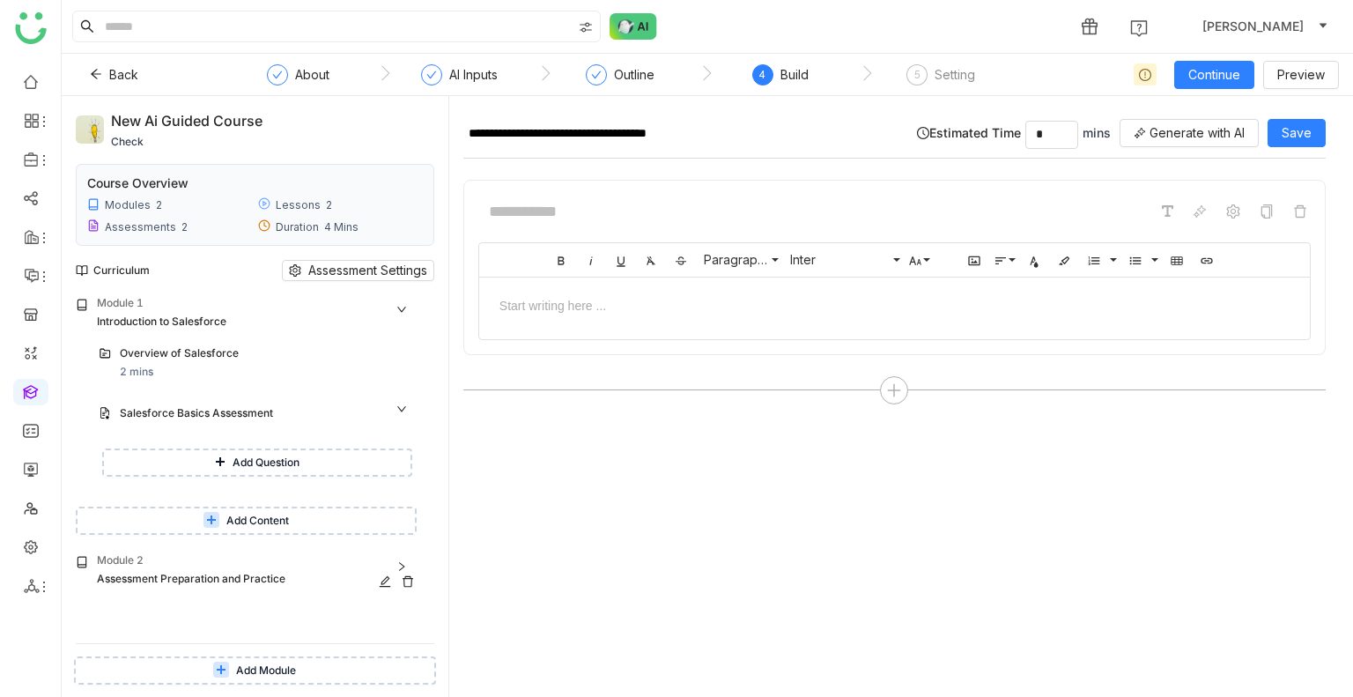
click at [171, 571] on div "Assessment Preparation and Practice" at bounding box center [239, 579] width 285 height 17
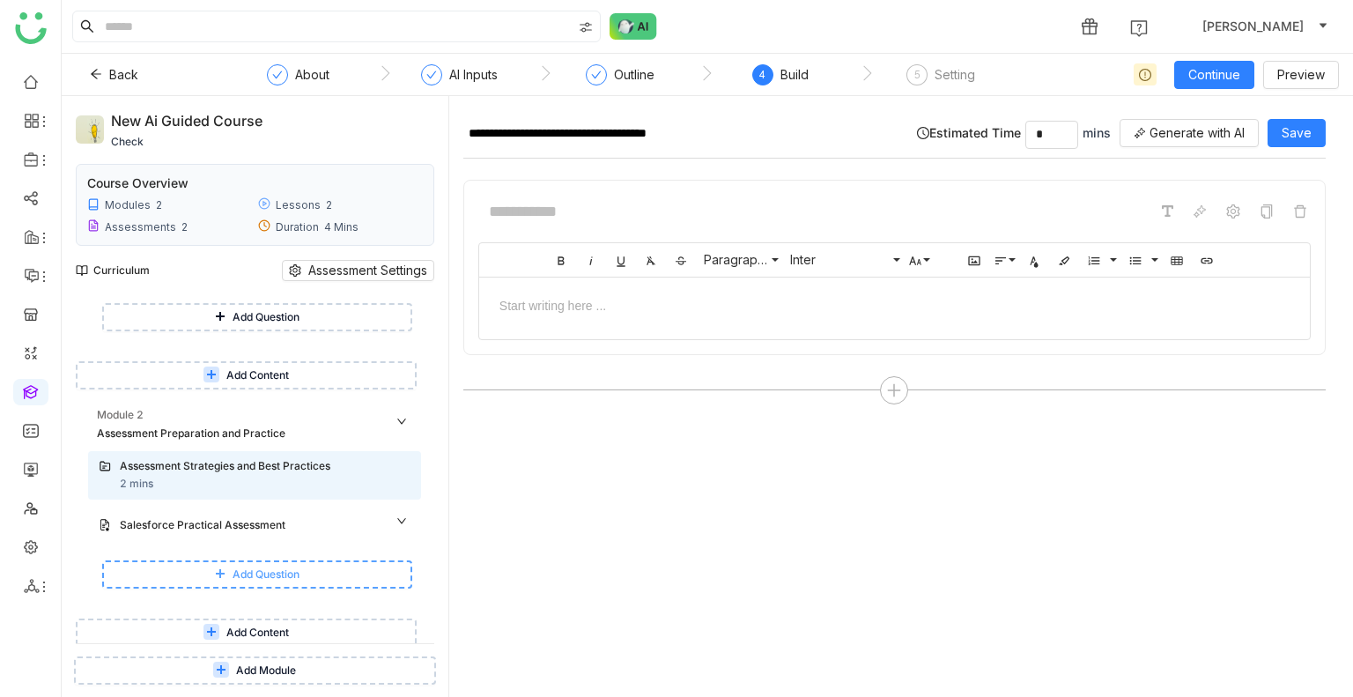
scroll to position [148, 0]
click at [206, 426] on div "Assessment Preparation and Practice" at bounding box center [239, 431] width 285 height 17
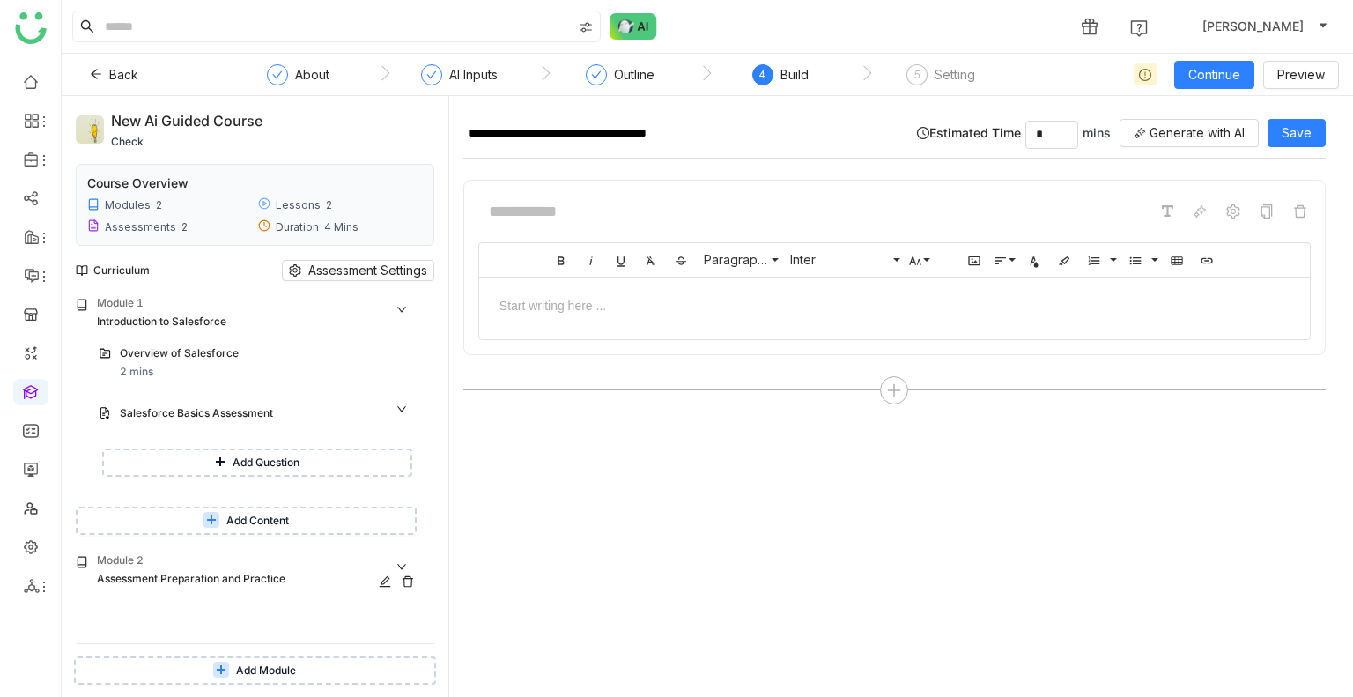
scroll to position [0, 0]
click at [384, 583] on icon at bounding box center [385, 581] width 12 height 12
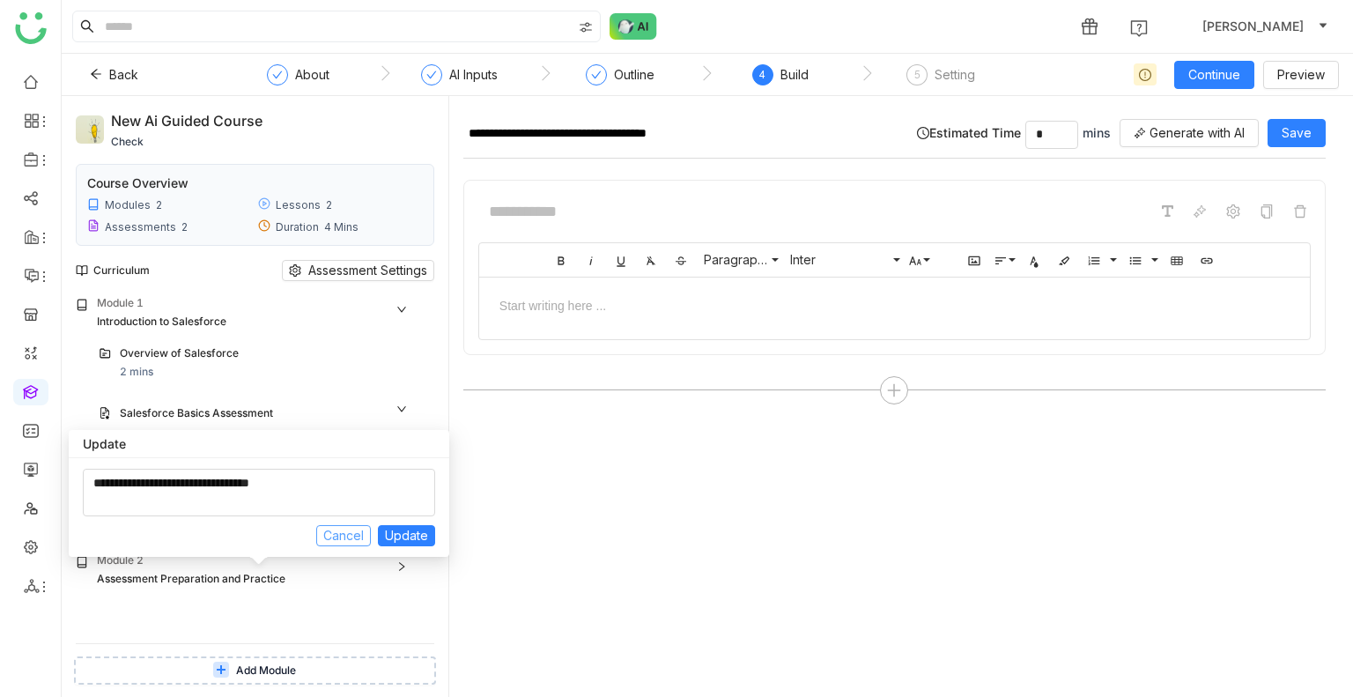
click at [334, 537] on span "Cancel" at bounding box center [343, 535] width 41 height 19
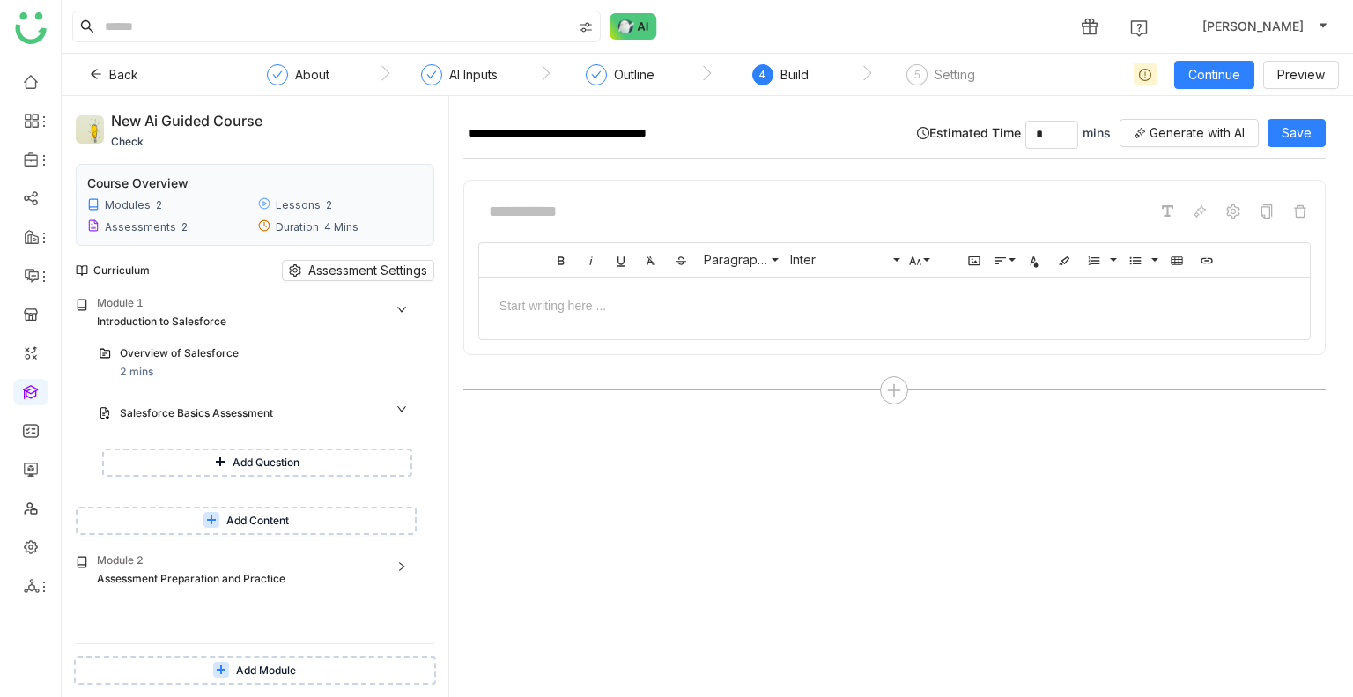
click at [403, 563] on icon at bounding box center [401, 566] width 11 height 11
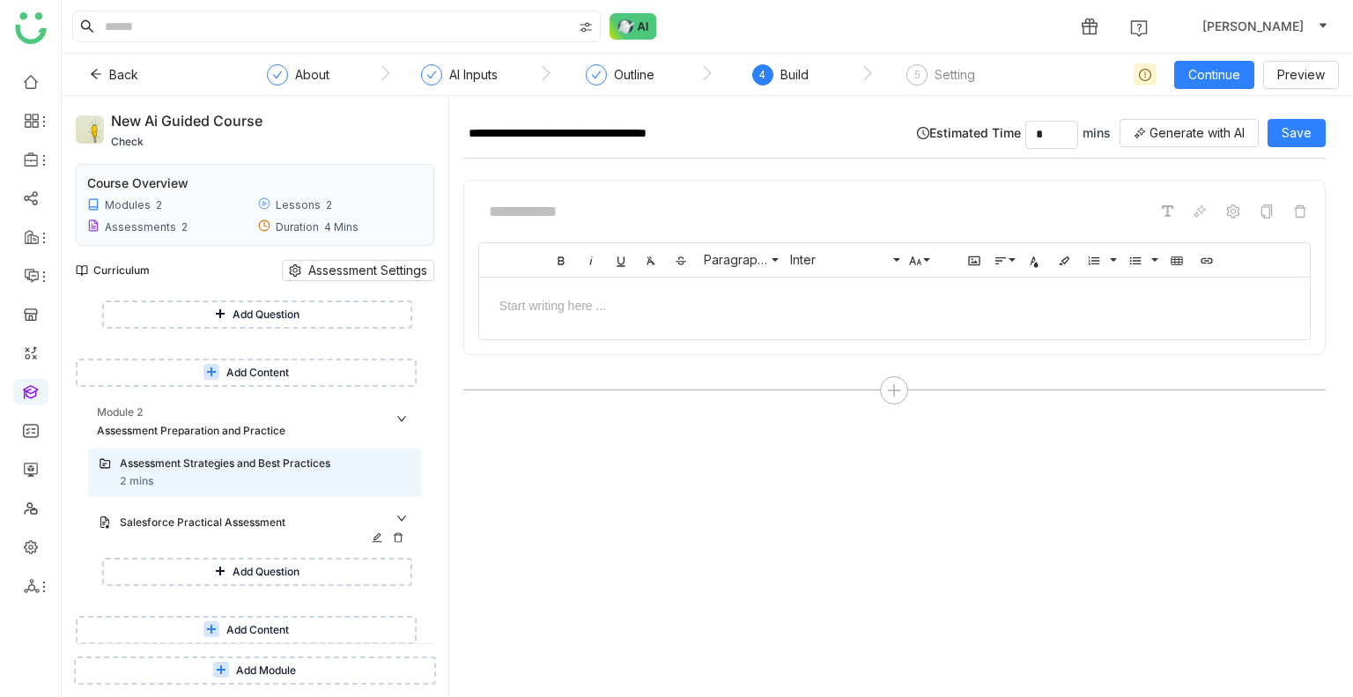
click at [208, 517] on div "Salesforce Practical Assessment" at bounding box center [248, 523] width 256 height 17
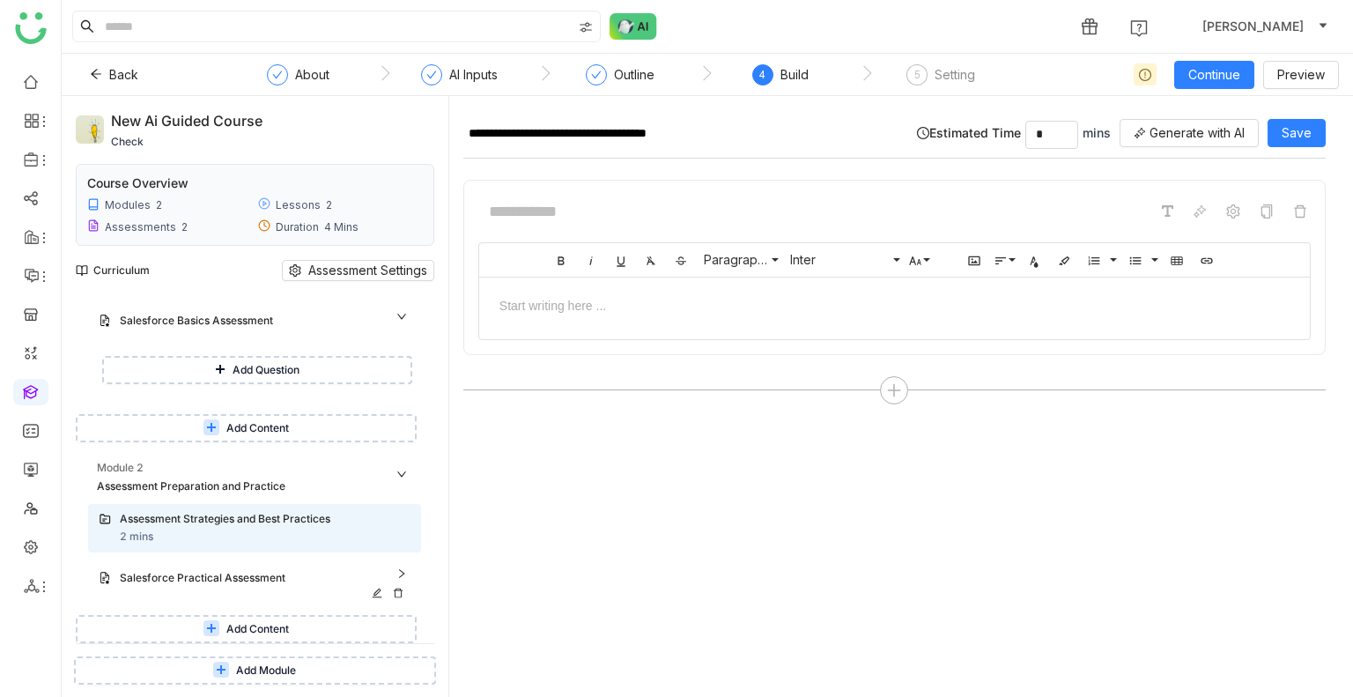
scroll to position [92, 0]
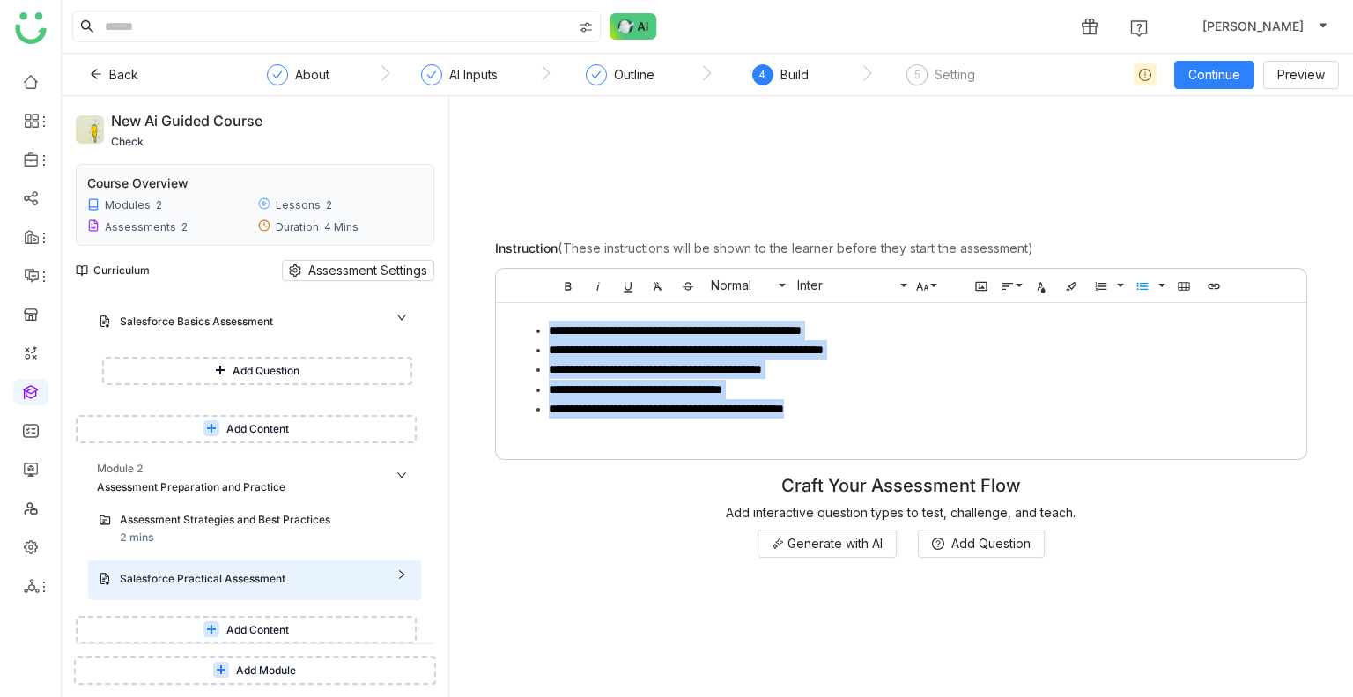
drag, startPoint x: 881, startPoint y: 422, endPoint x: 527, endPoint y: 313, distance: 370.7
click at [527, 313] on div "**********" at bounding box center [901, 377] width 811 height 148
click at [927, 411] on li "**********" at bounding box center [919, 408] width 741 height 19
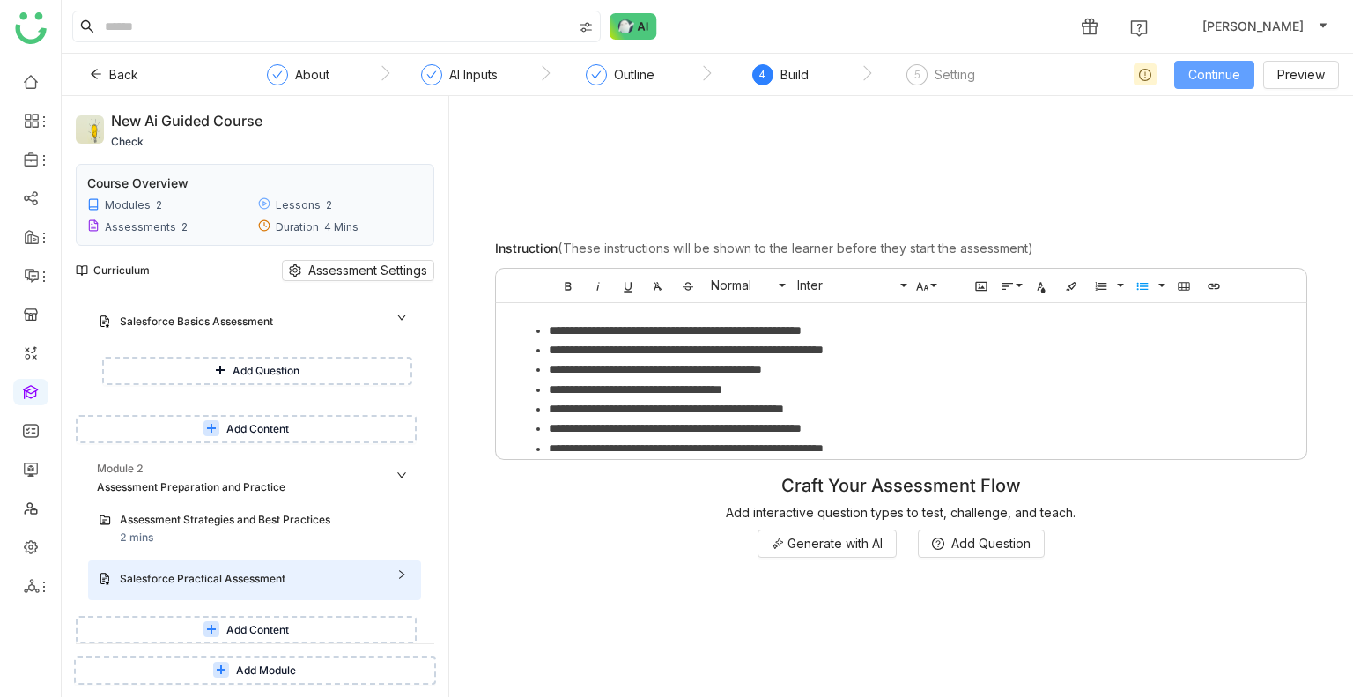
click at [1215, 77] on span "Continue" at bounding box center [1215, 74] width 52 height 19
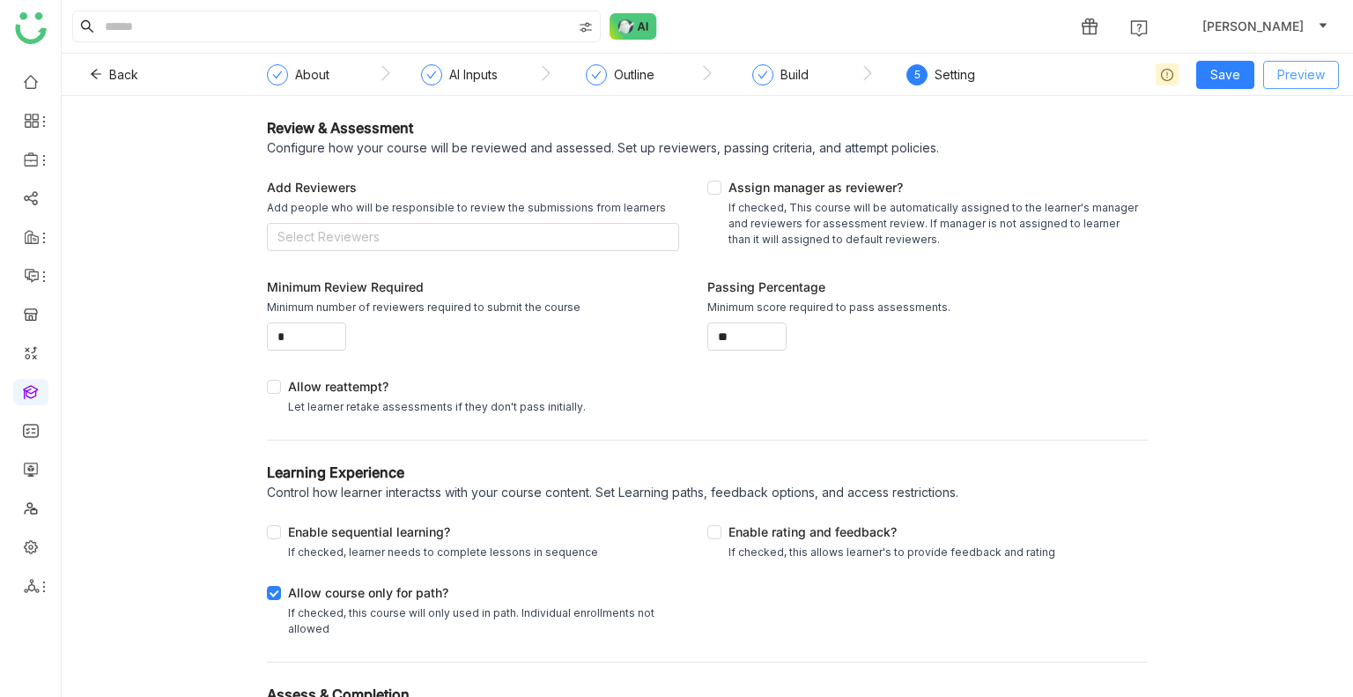
click at [1309, 80] on span "Preview" at bounding box center [1302, 74] width 48 height 19
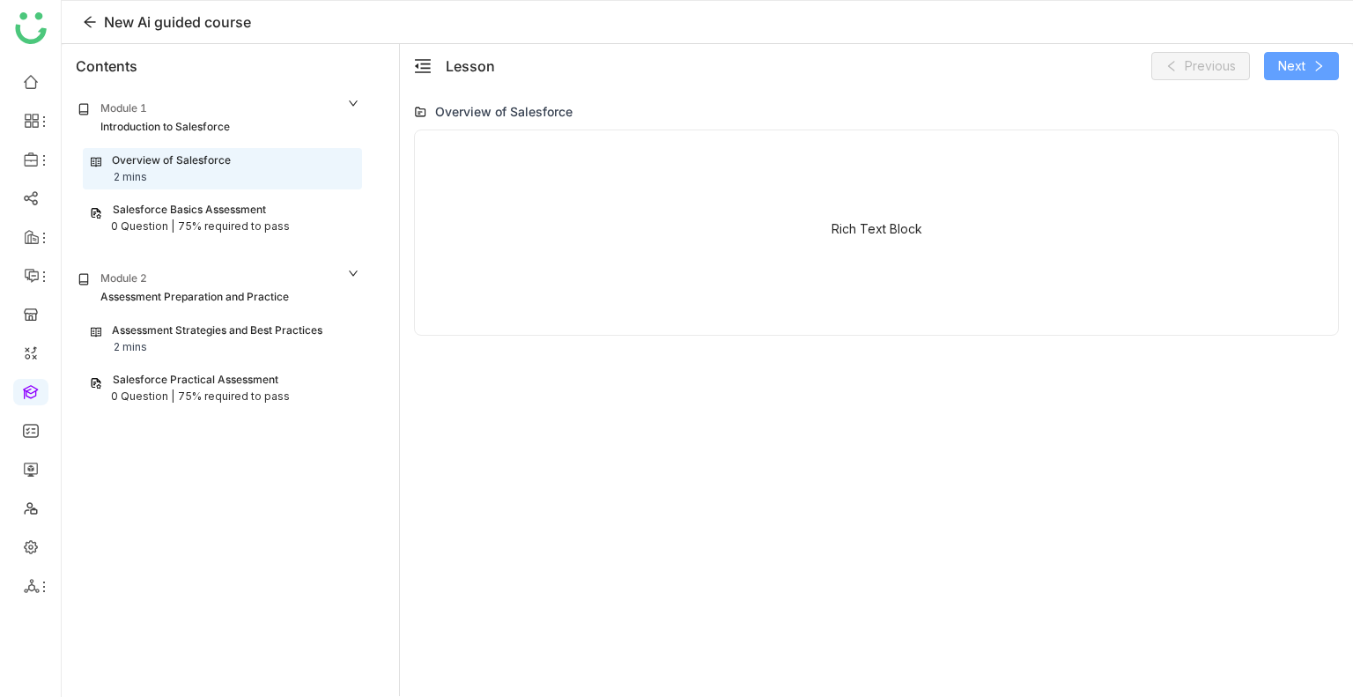
click at [1307, 67] on button "Next" at bounding box center [1301, 66] width 75 height 28
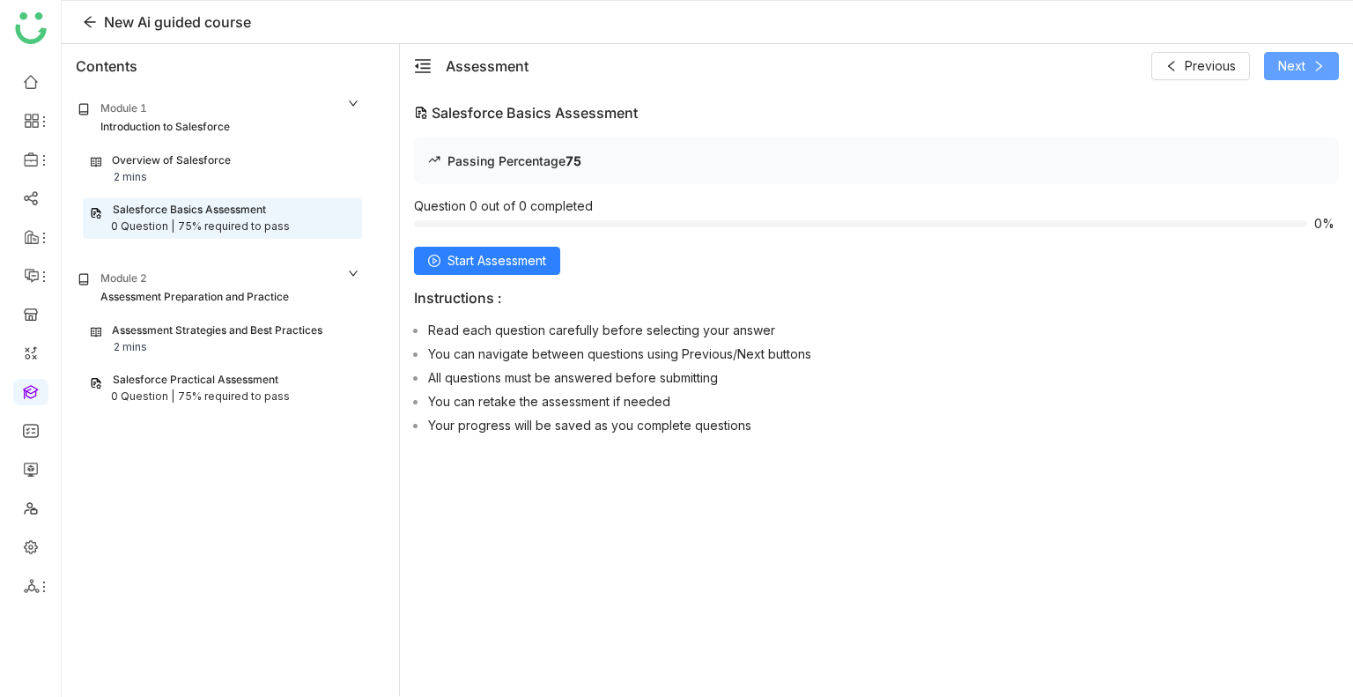
click at [1307, 67] on button "Next" at bounding box center [1301, 66] width 75 height 28
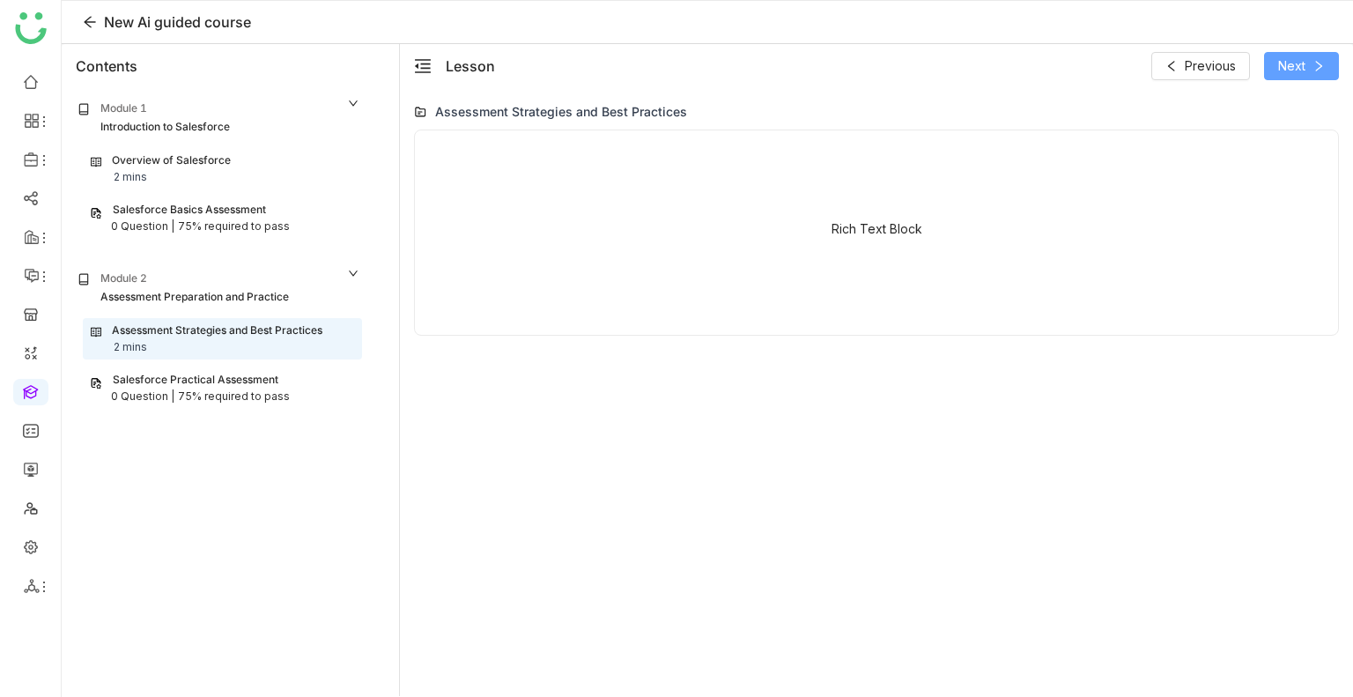
click at [1307, 67] on button "Next" at bounding box center [1301, 66] width 75 height 28
drag, startPoint x: 1582, startPoint y: 2, endPoint x: 182, endPoint y: 299, distance: 1431.2
click at [182, 299] on div "Assessment Preparation and Practice" at bounding box center [194, 297] width 189 height 17
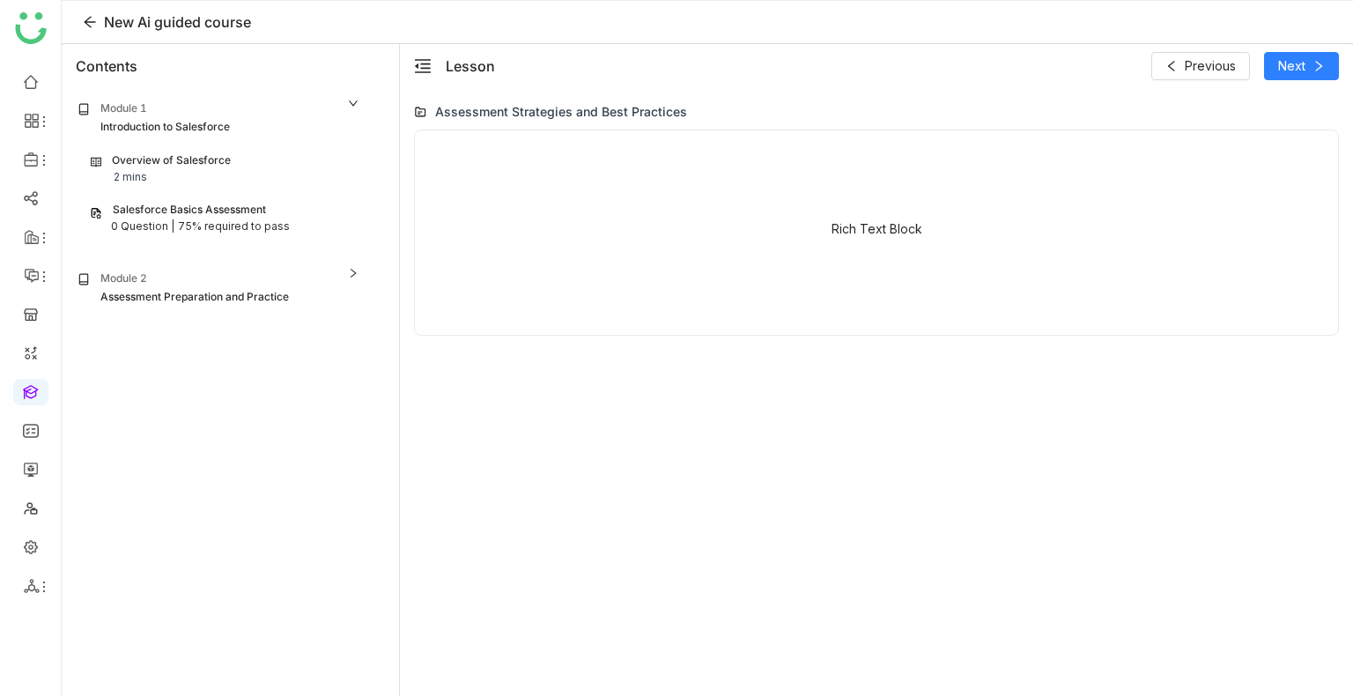
click at [182, 299] on div "Assessment Preparation and Practice" at bounding box center [194, 297] width 189 height 17
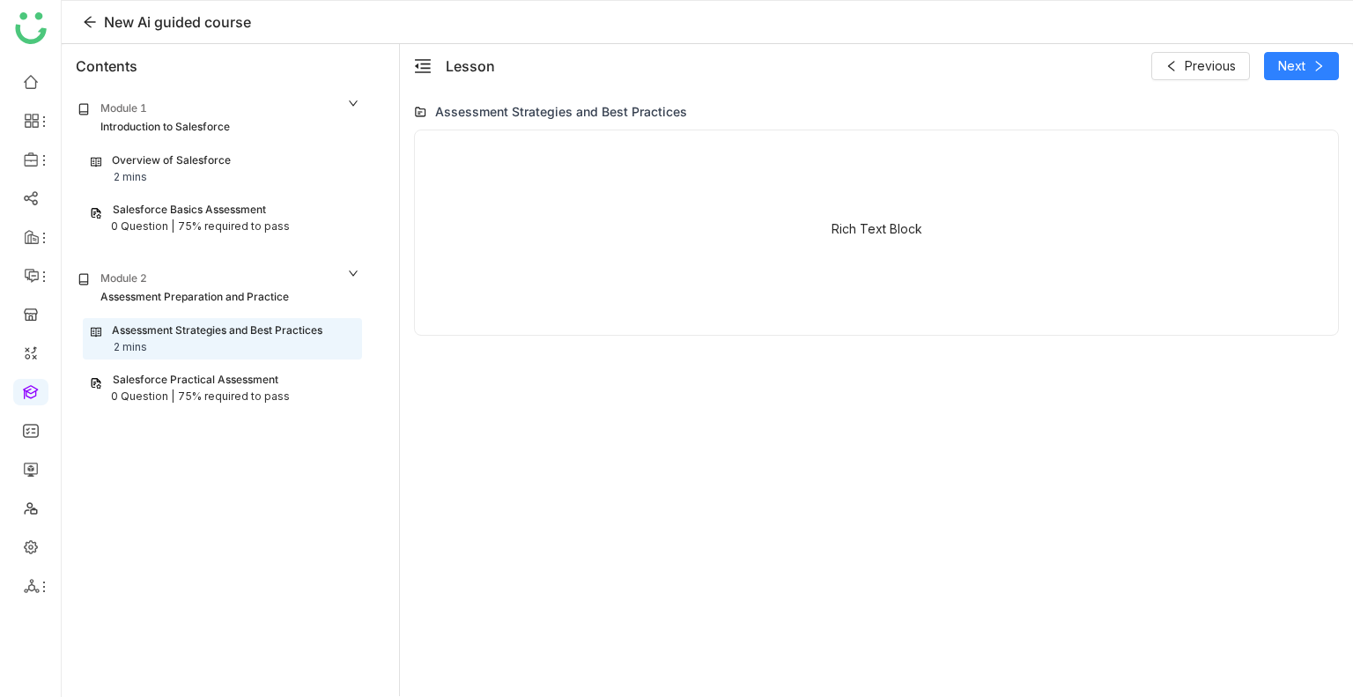
click at [180, 380] on div "Salesforce Practical Assessment" at bounding box center [196, 380] width 166 height 17
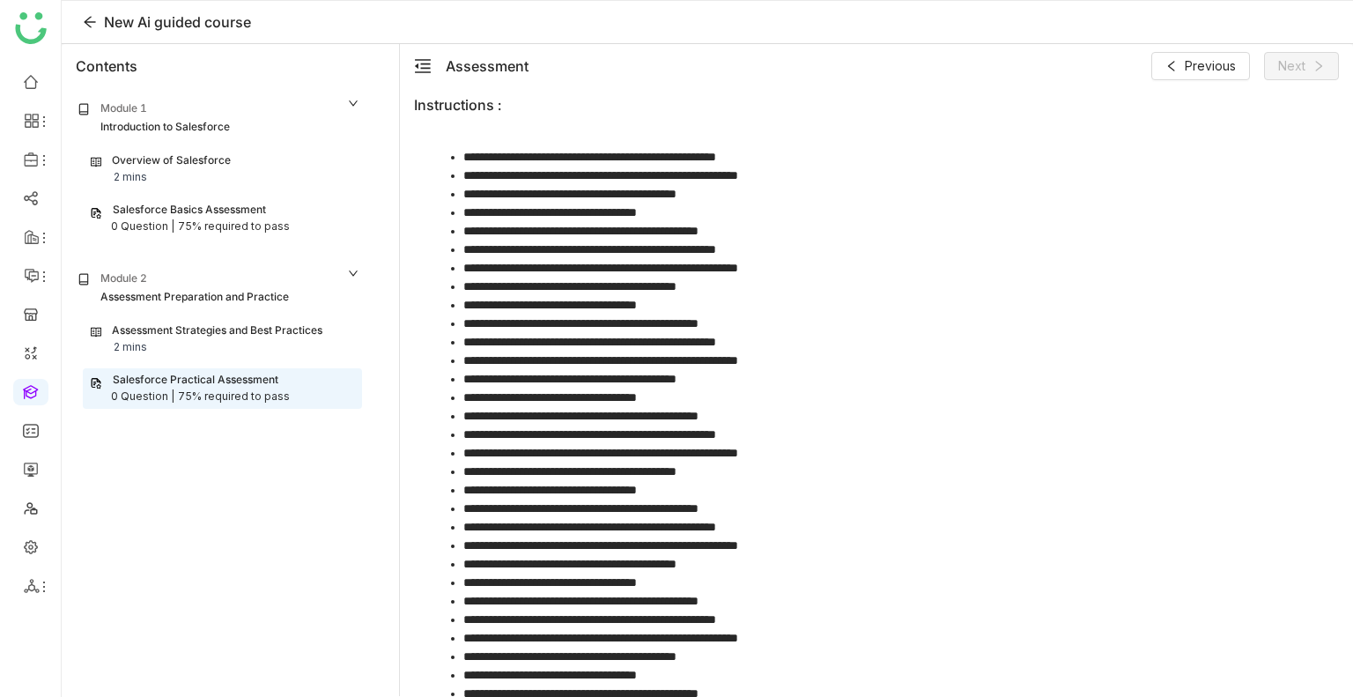
scroll to position [369, 0]
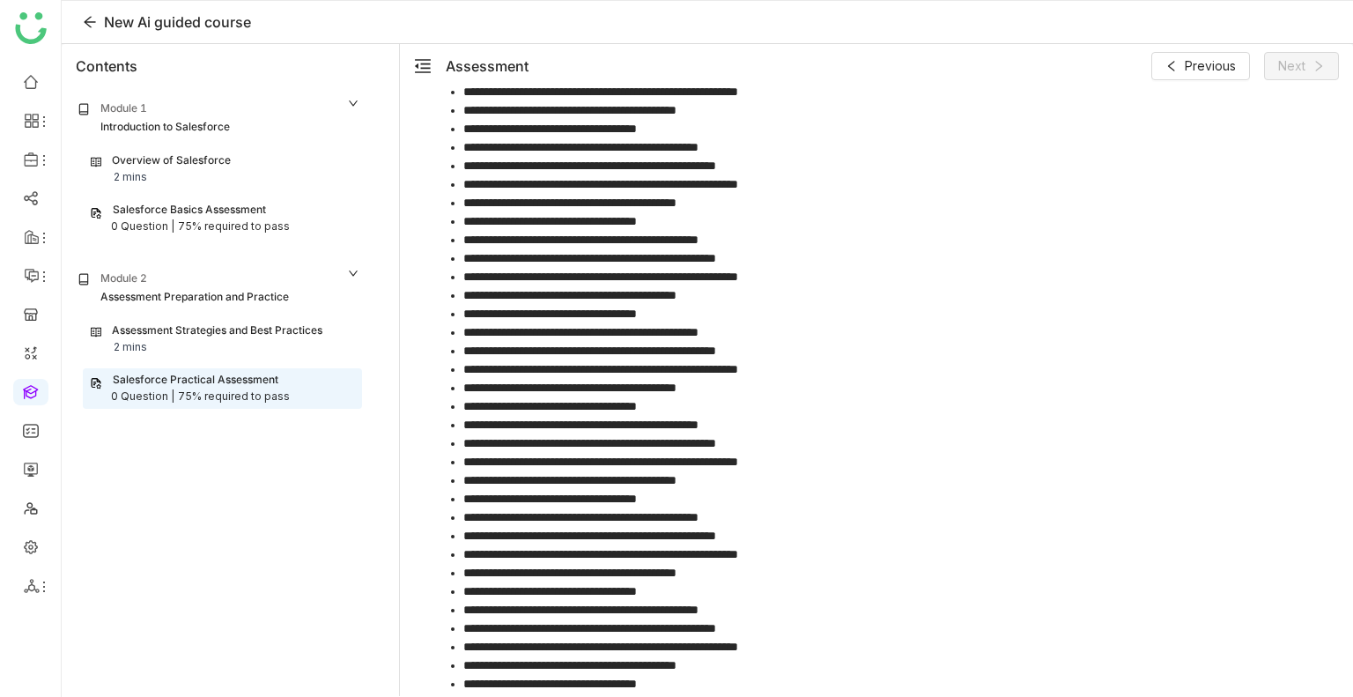
click at [673, 429] on li "**********" at bounding box center [887, 425] width 848 height 19
click at [87, 23] on icon at bounding box center [90, 22] width 14 height 14
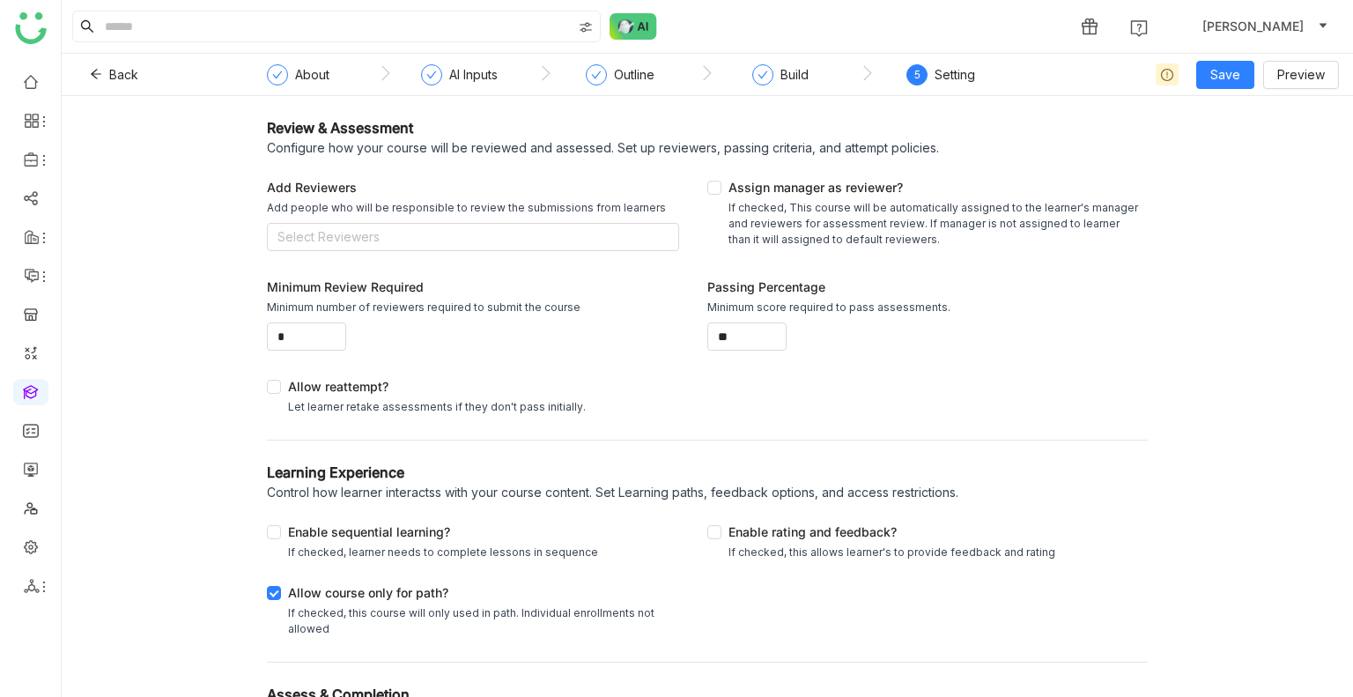
click at [623, 80] on div "Outline" at bounding box center [634, 74] width 41 height 21
click at [791, 79] on div "Build" at bounding box center [795, 74] width 28 height 21
click at [1219, 70] on span "Save" at bounding box center [1226, 74] width 30 height 19
click at [1233, 114] on div "Review & Assessment Configure how your course will be reviewed and assessed. Se…" at bounding box center [708, 396] width 1292 height 601
click at [1235, 103] on span "Save as Draft" at bounding box center [1250, 109] width 78 height 19
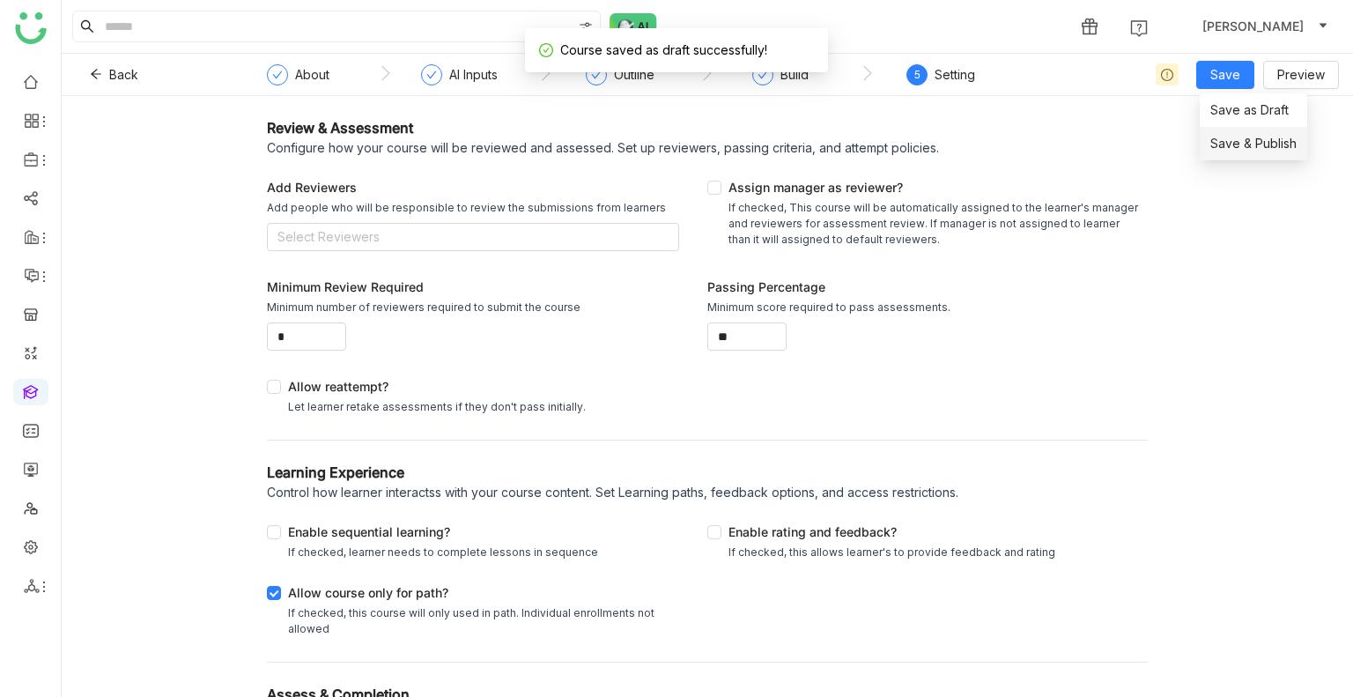
click at [1239, 137] on span "Save & Publish" at bounding box center [1254, 143] width 86 height 19
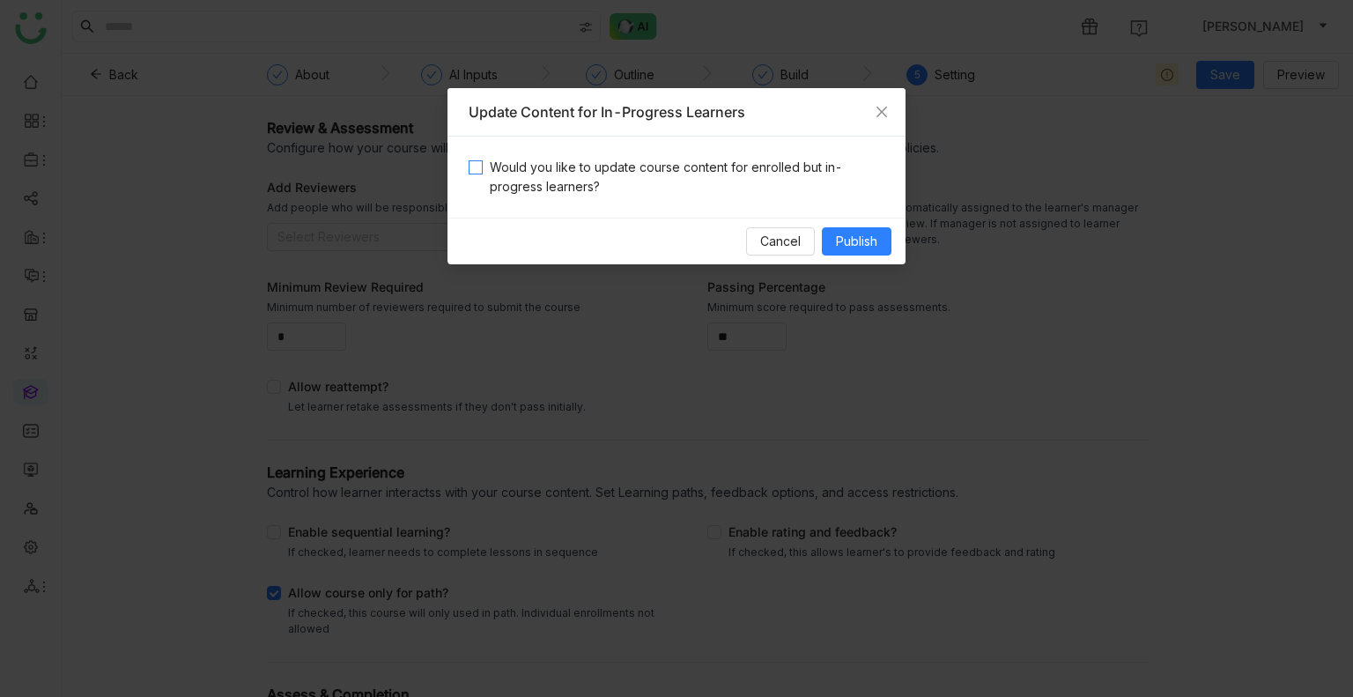
click at [572, 174] on span "Would you like to update course content for enrolled but in-progress learners?" at bounding box center [684, 177] width 402 height 39
click at [854, 233] on span "Publish" at bounding box center [856, 241] width 41 height 19
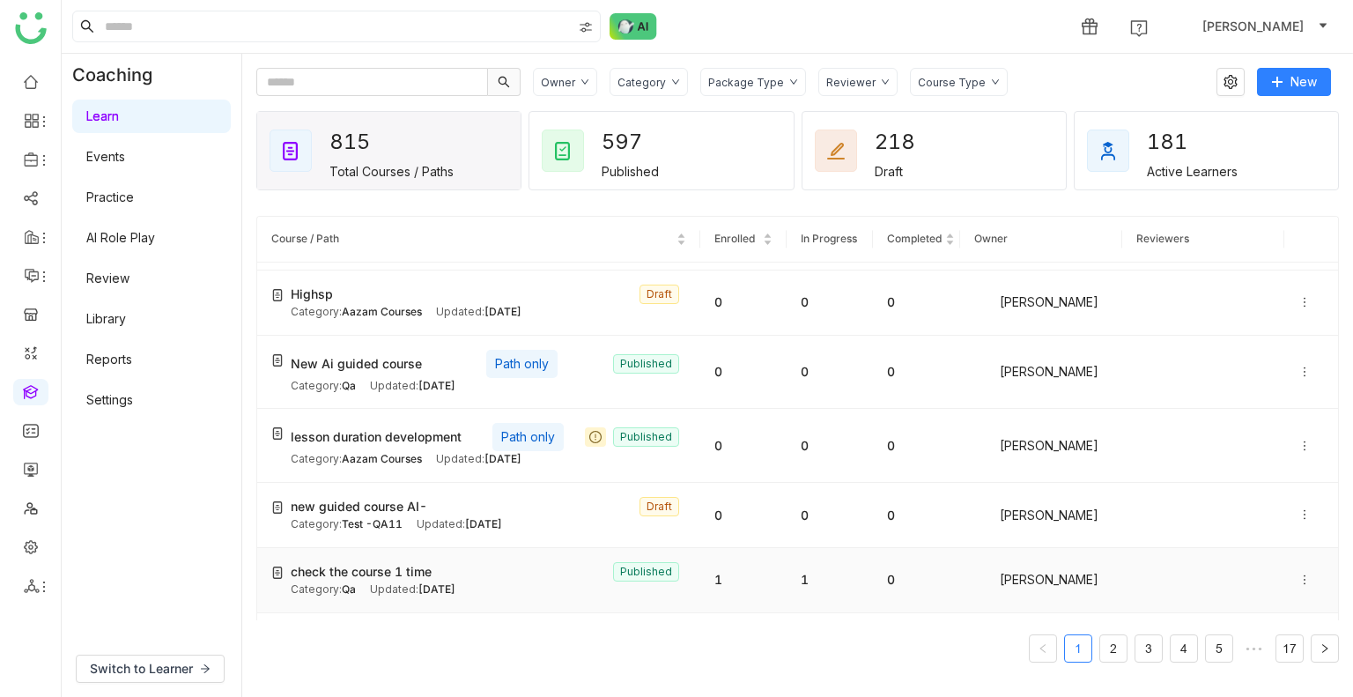
scroll to position [88, 0]
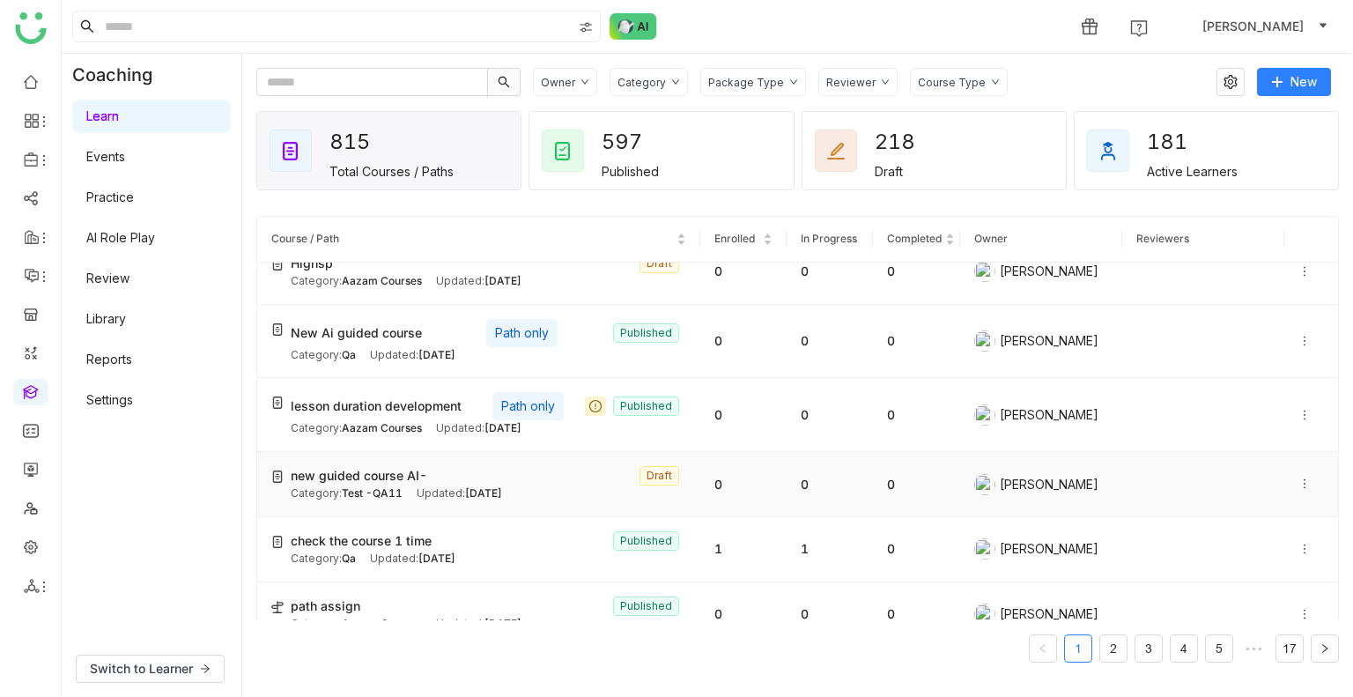
click at [412, 477] on span "new guided course AI-" at bounding box center [359, 475] width 137 height 19
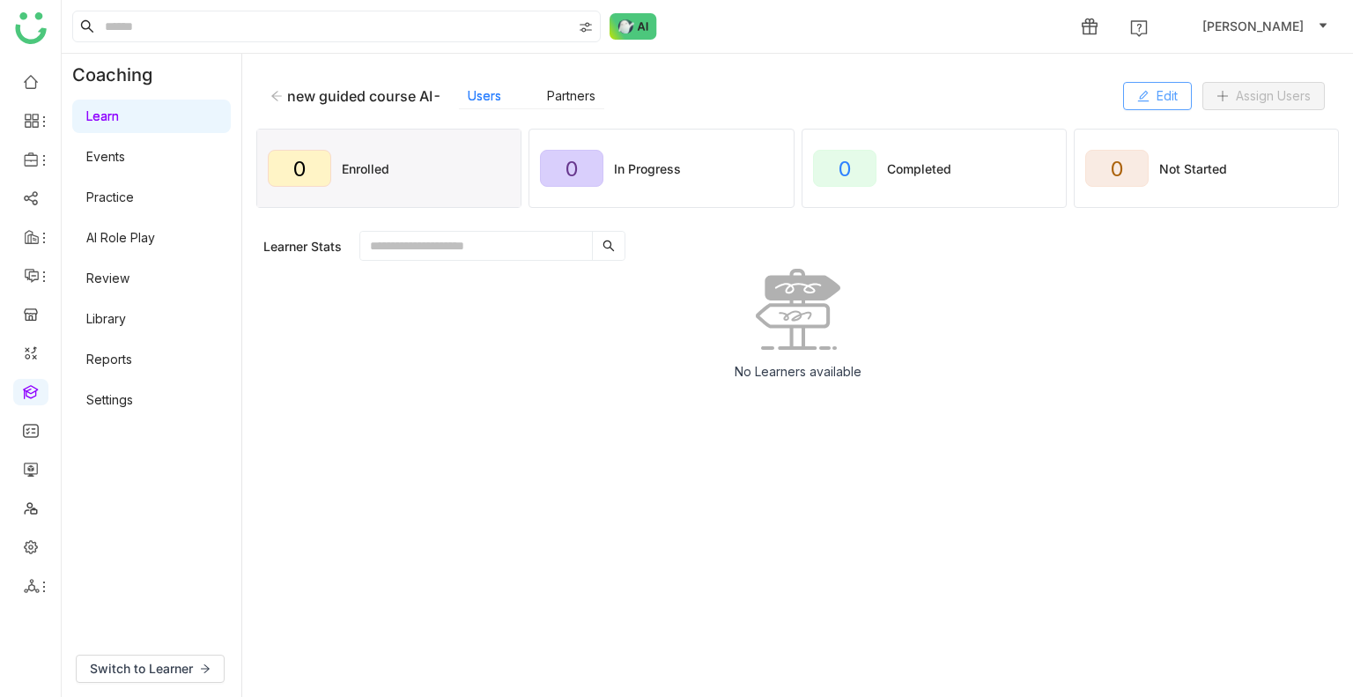
click at [1157, 87] on span "Edit" at bounding box center [1167, 95] width 21 height 19
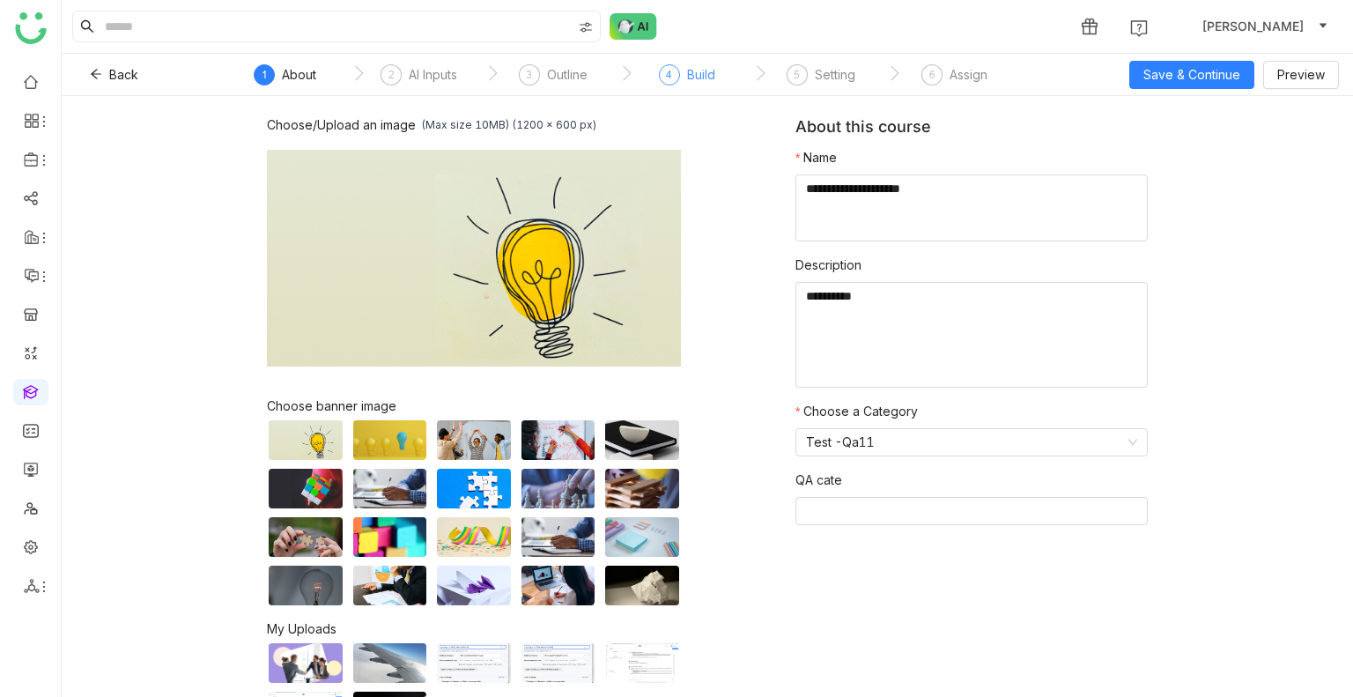
click at [711, 79] on div "Build" at bounding box center [701, 74] width 28 height 21
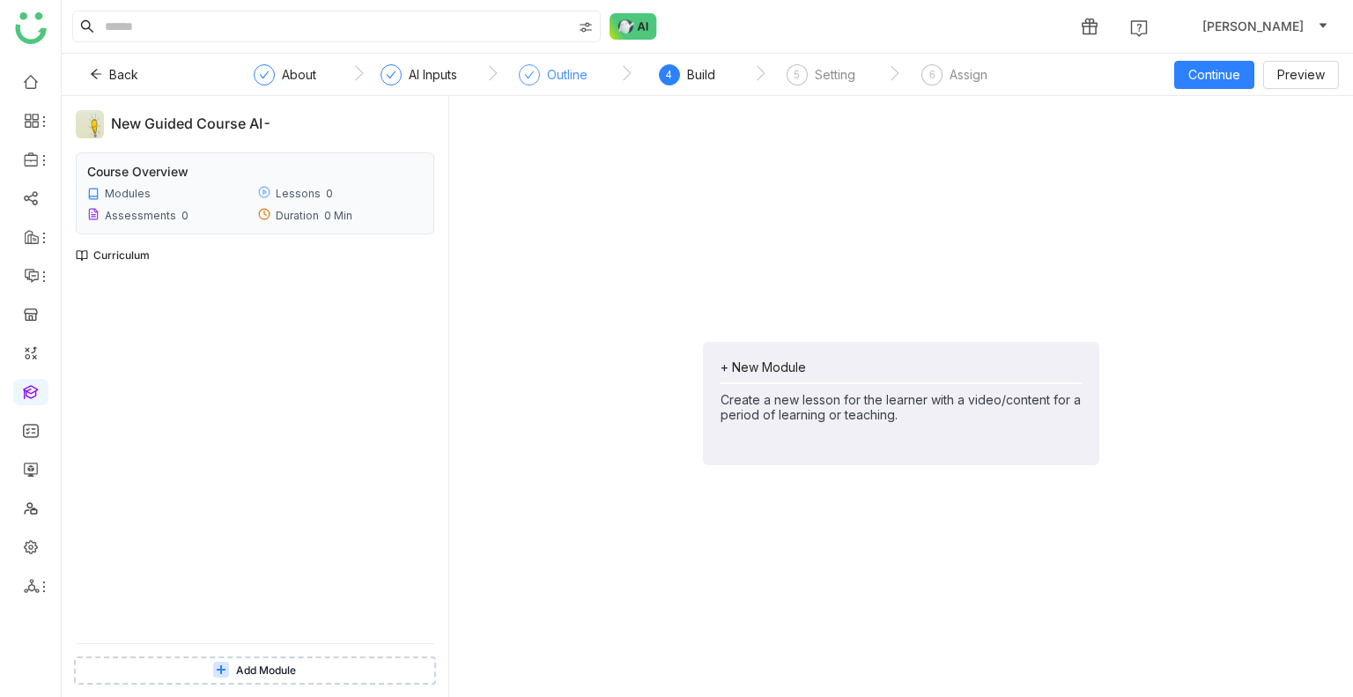
click at [550, 83] on div "Outline" at bounding box center [567, 74] width 41 height 21
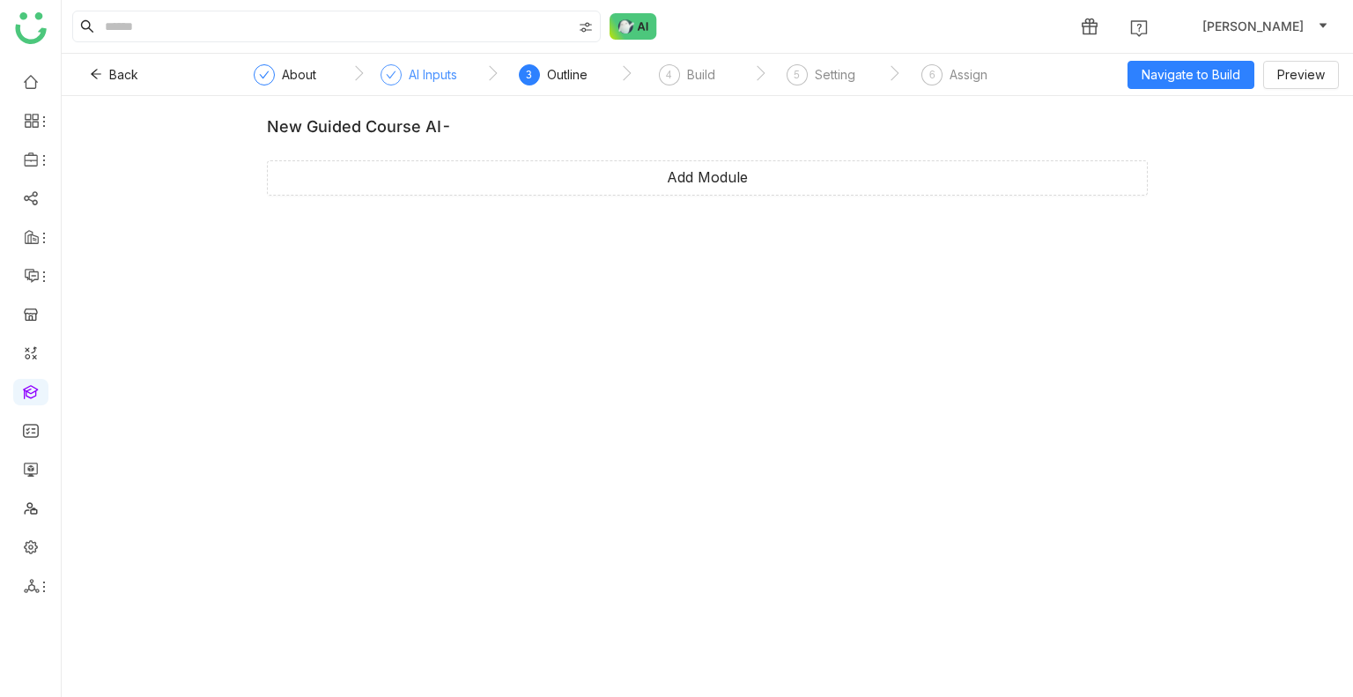
click at [437, 91] on div "AI Inputs" at bounding box center [419, 80] width 77 height 32
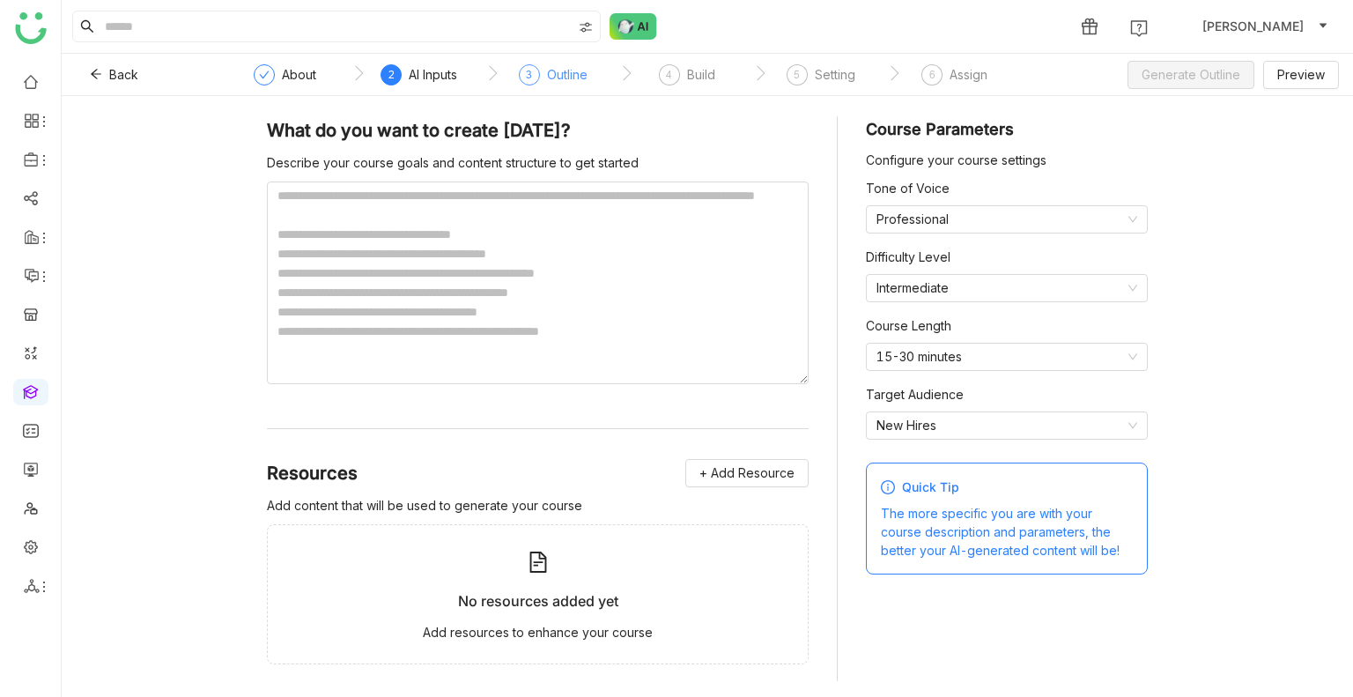
click at [550, 69] on div "Outline" at bounding box center [567, 74] width 41 height 21
click at [576, 72] on div "Outline" at bounding box center [567, 74] width 41 height 21
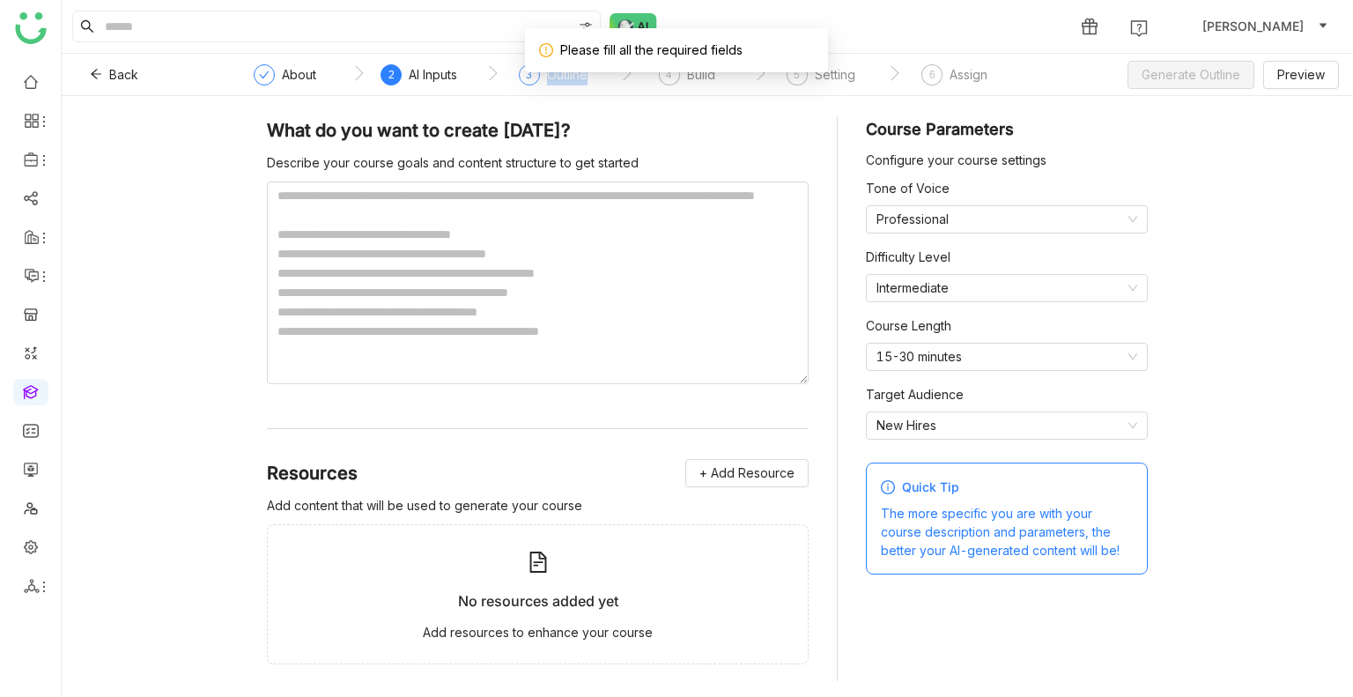
click at [576, 72] on div "Outline" at bounding box center [567, 74] width 41 height 21
drag, startPoint x: 575, startPoint y: 78, endPoint x: 576, endPoint y: 94, distance: 16.8
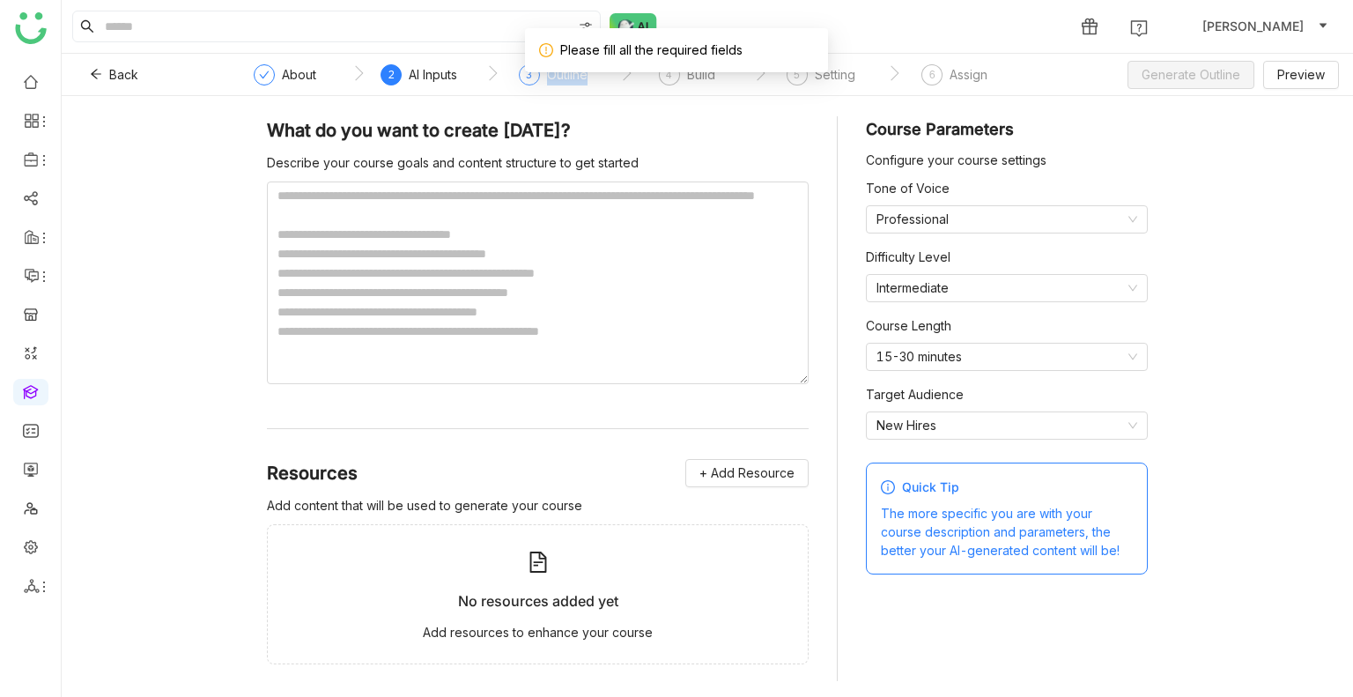
click at [576, 93] on div "3 Outline" at bounding box center [553, 80] width 69 height 32
click at [1289, 73] on span "Preview" at bounding box center [1302, 74] width 48 height 19
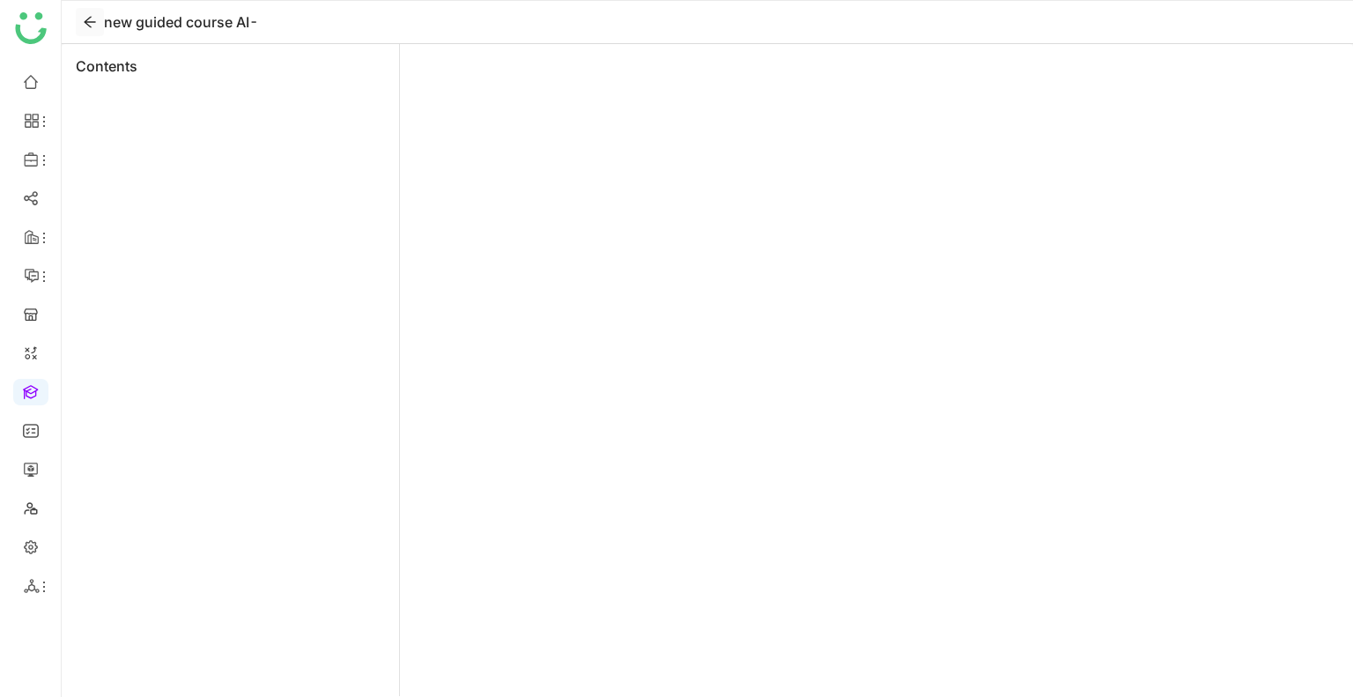
click at [85, 20] on icon at bounding box center [90, 22] width 14 height 14
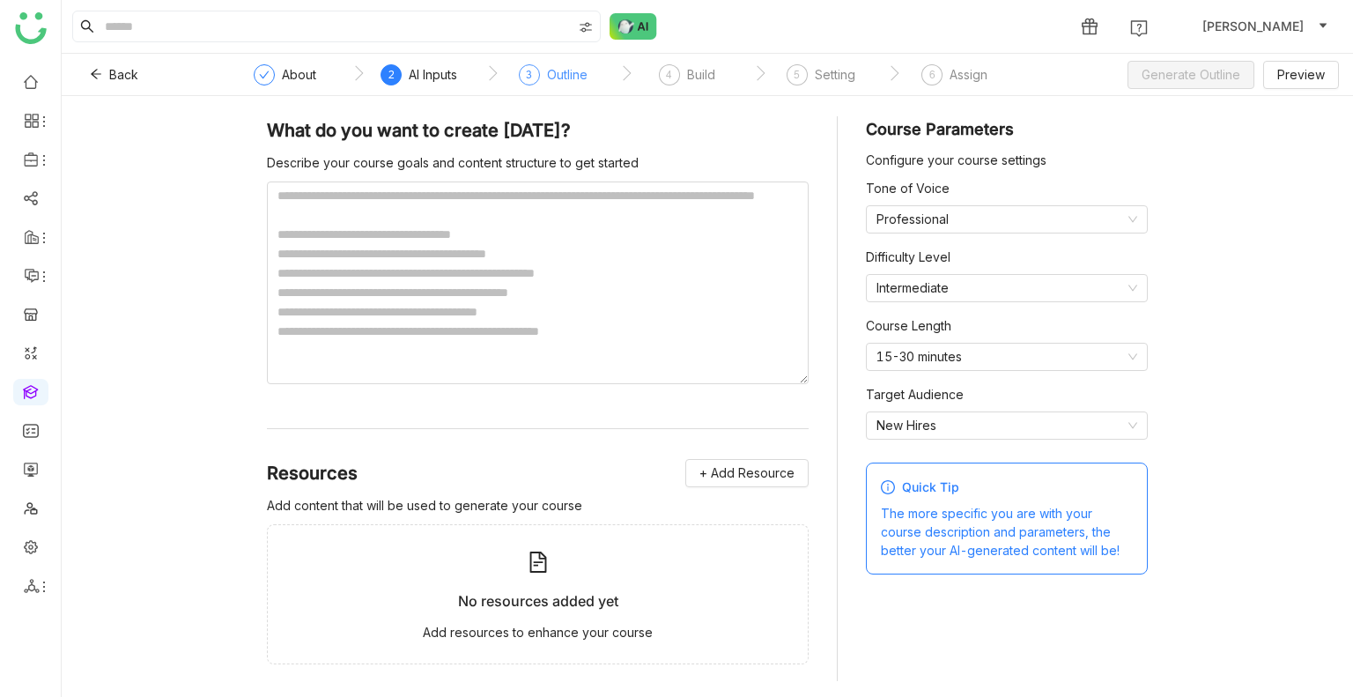
click at [571, 70] on div "Outline" at bounding box center [567, 74] width 41 height 21
click at [677, 77] on div "4" at bounding box center [669, 74] width 21 height 21
click at [367, 305] on textarea at bounding box center [538, 283] width 542 height 203
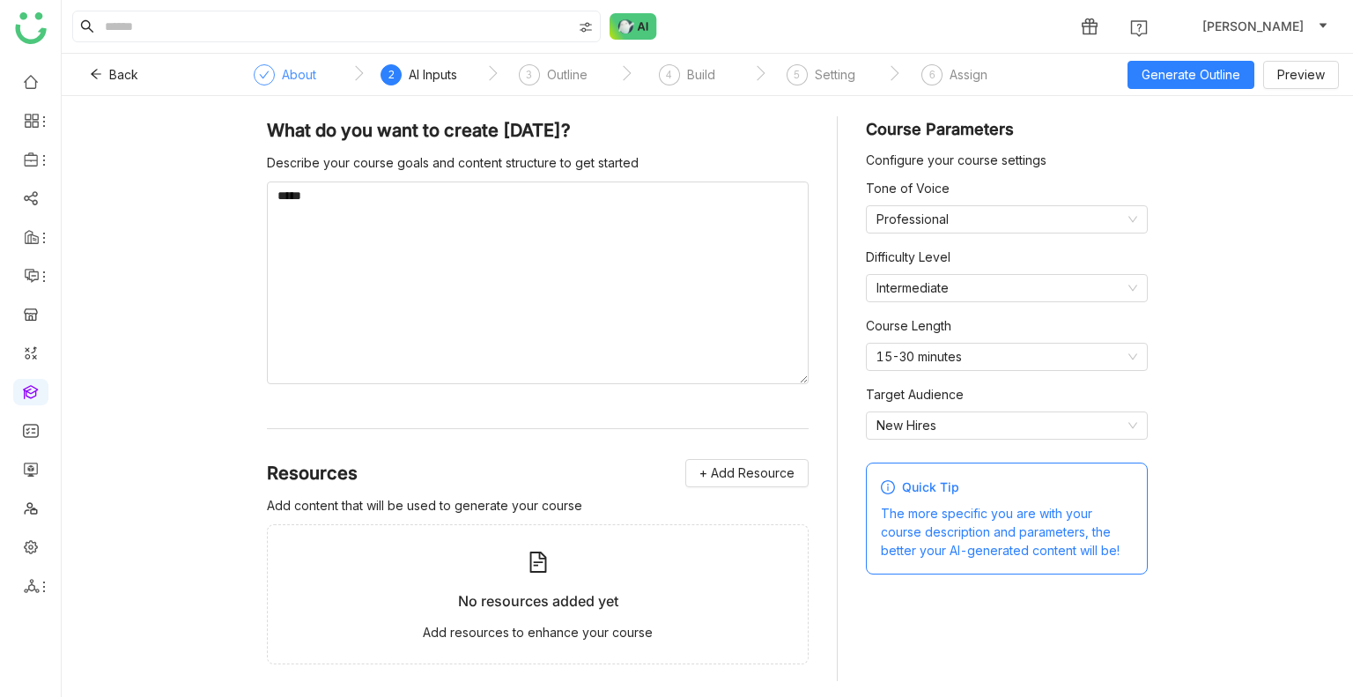
click at [280, 78] on div "About" at bounding box center [285, 80] width 63 height 32
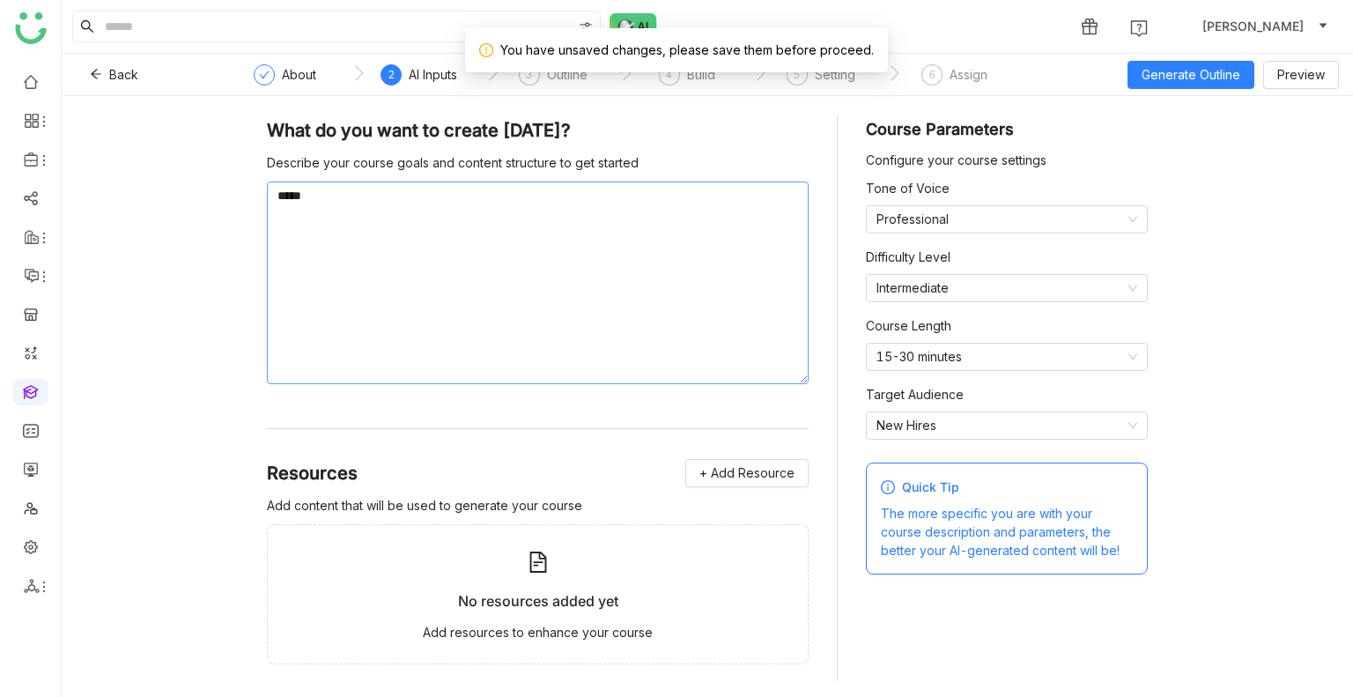
click at [382, 215] on textarea "*****" at bounding box center [538, 283] width 542 height 203
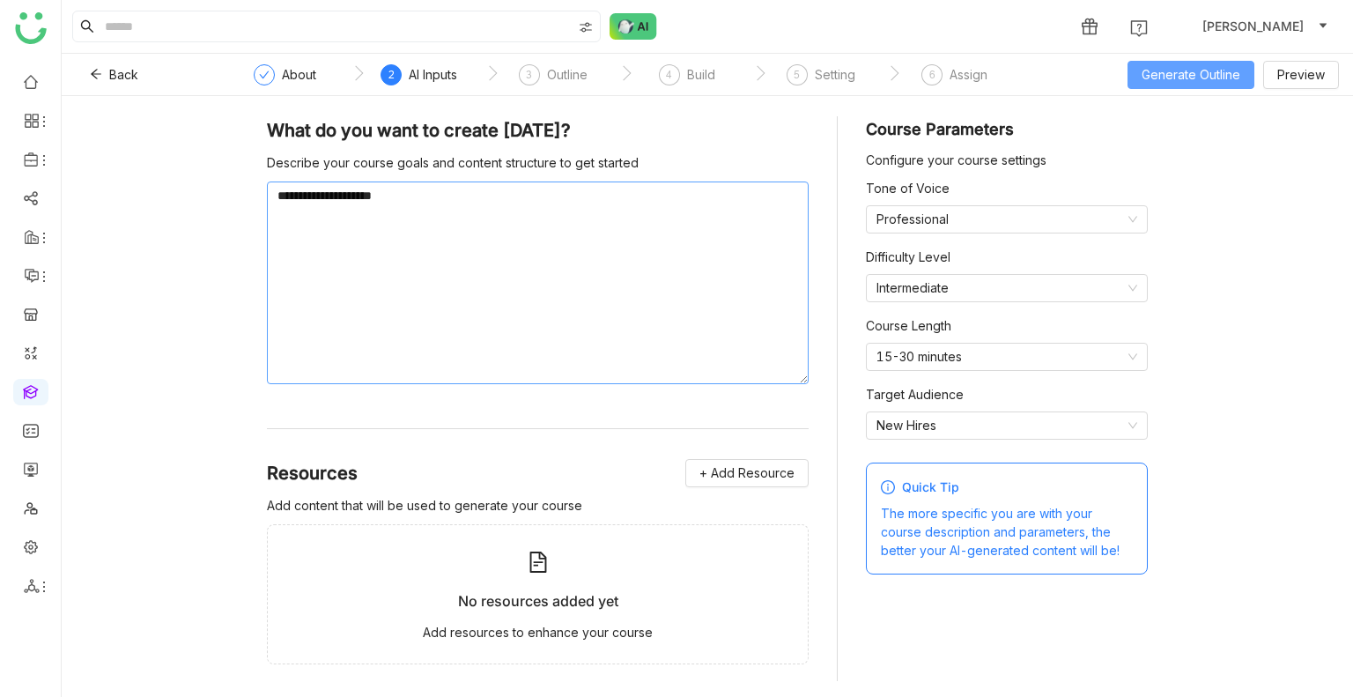
type textarea "**********"
click at [1177, 70] on span "Generate Outline" at bounding box center [1191, 74] width 99 height 19
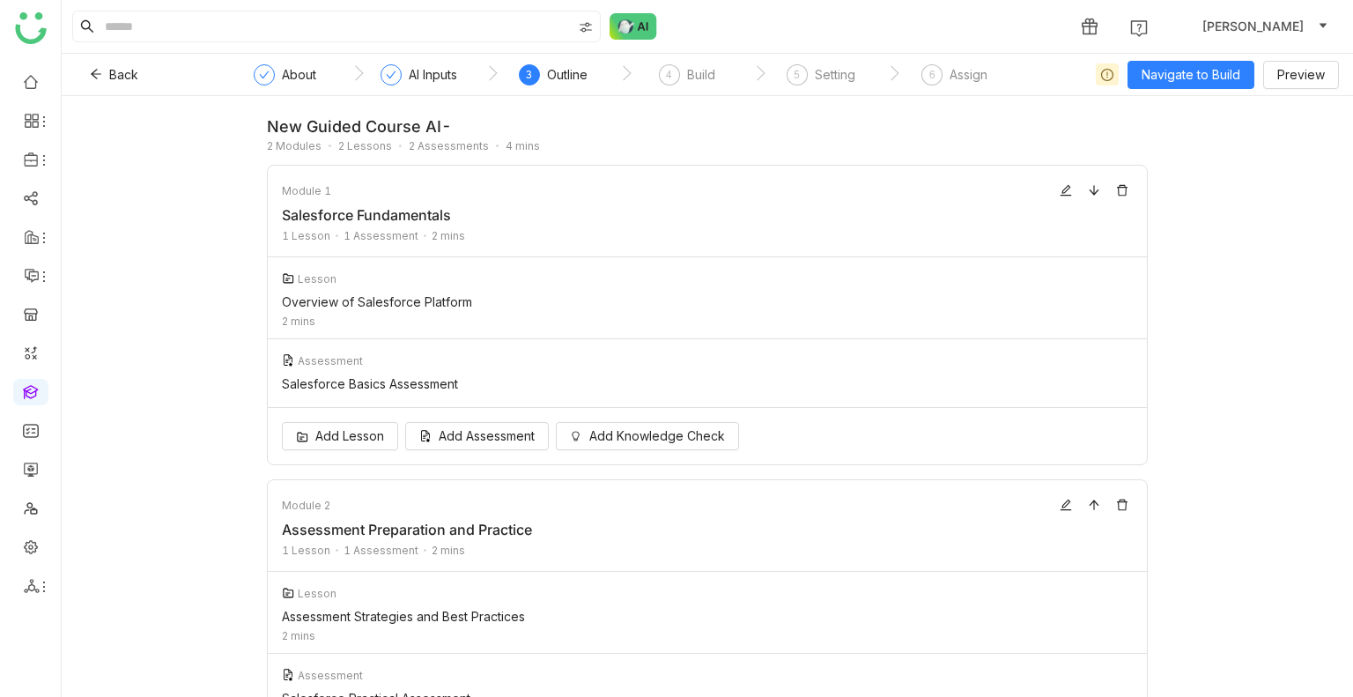
click at [337, 122] on div "new guided course AI-" at bounding box center [359, 126] width 185 height 19
copy div "new guided course AI-"
click at [681, 78] on div "4 Build" at bounding box center [687, 80] width 56 height 32
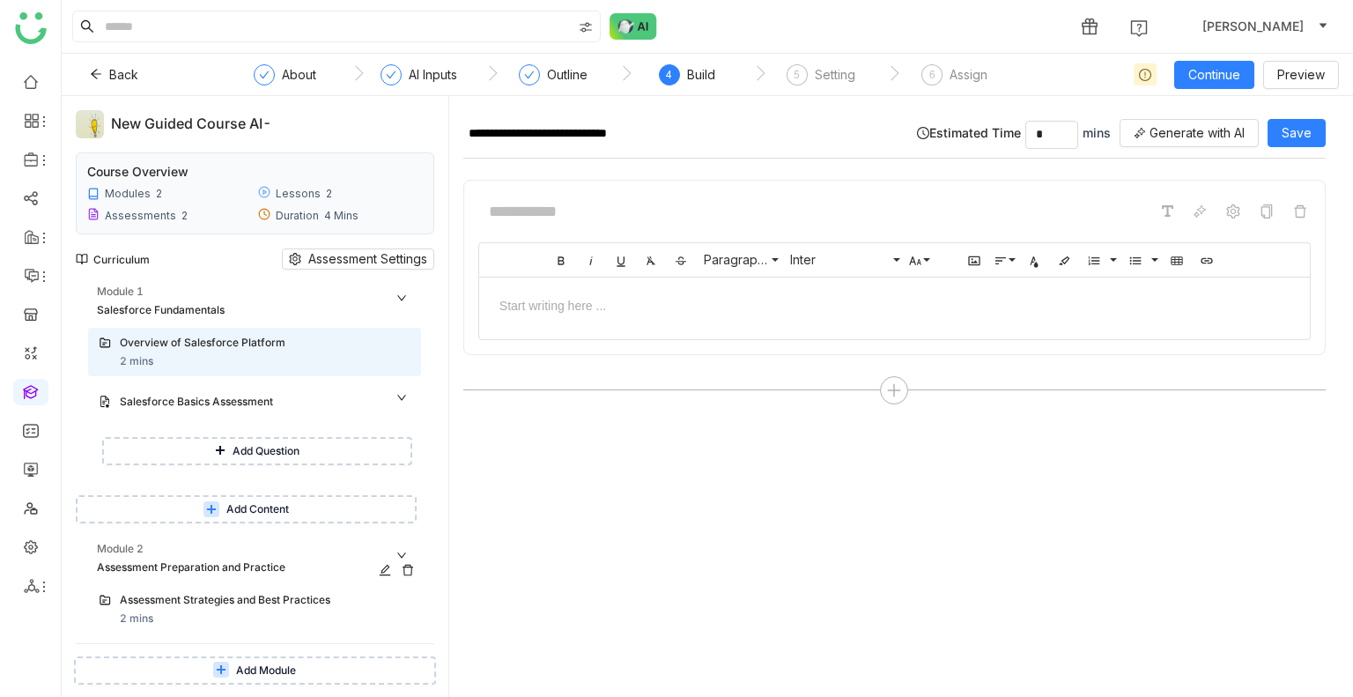
click at [219, 565] on div "Assessment Preparation and Practice" at bounding box center [239, 567] width 285 height 17
click at [290, 598] on div "Assessment Strategies and Best Practices" at bounding box center [248, 600] width 256 height 17
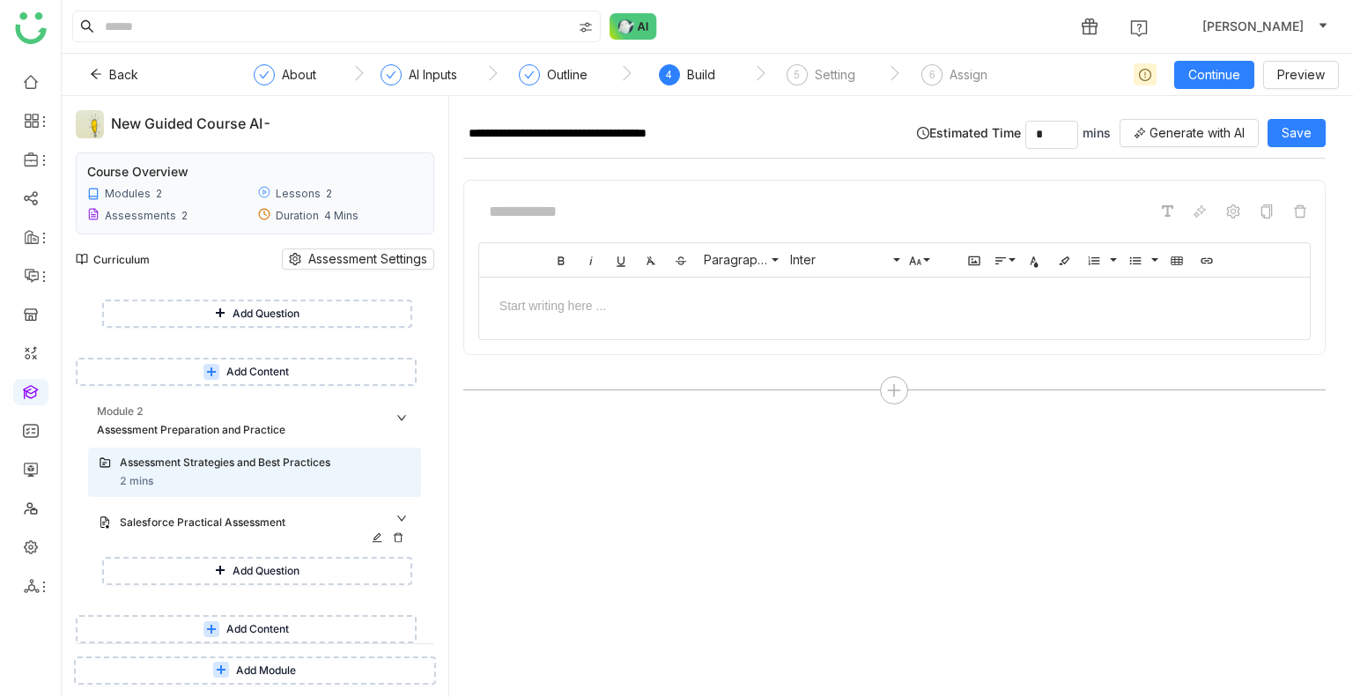
click at [209, 523] on div "Salesforce Practical Assessment" at bounding box center [248, 523] width 256 height 17
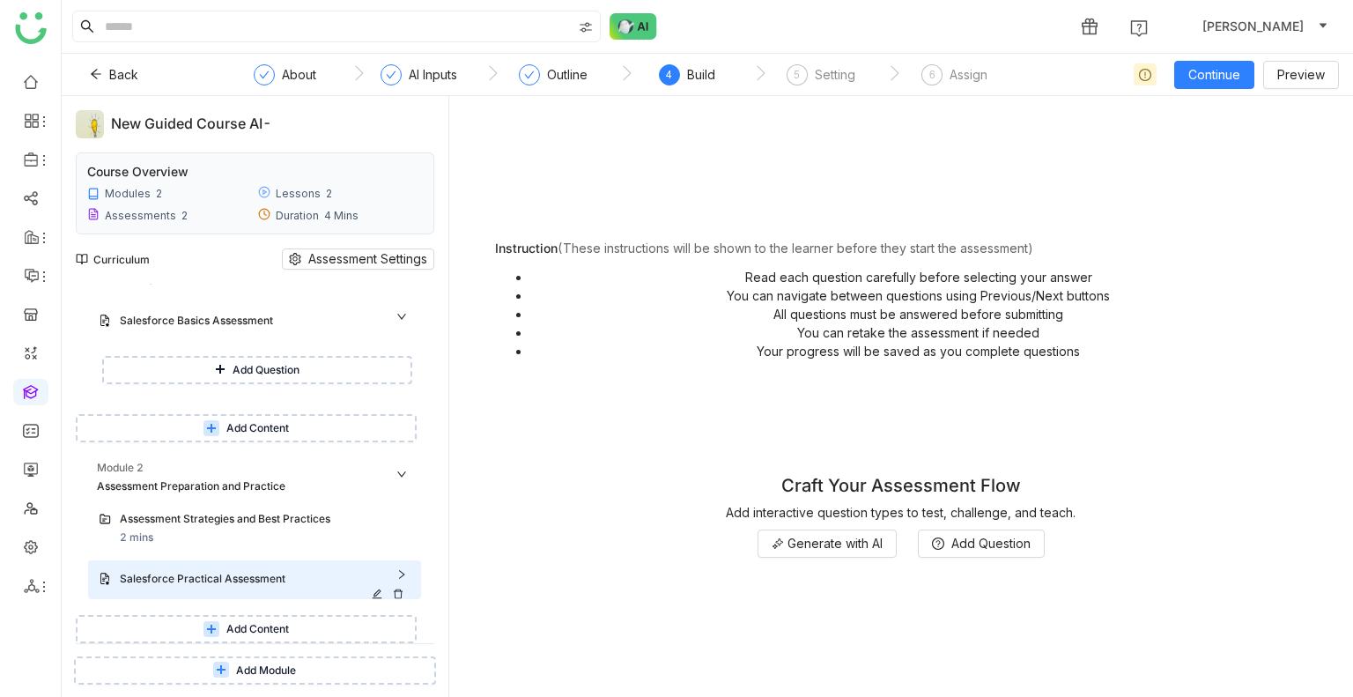
scroll to position [81, 0]
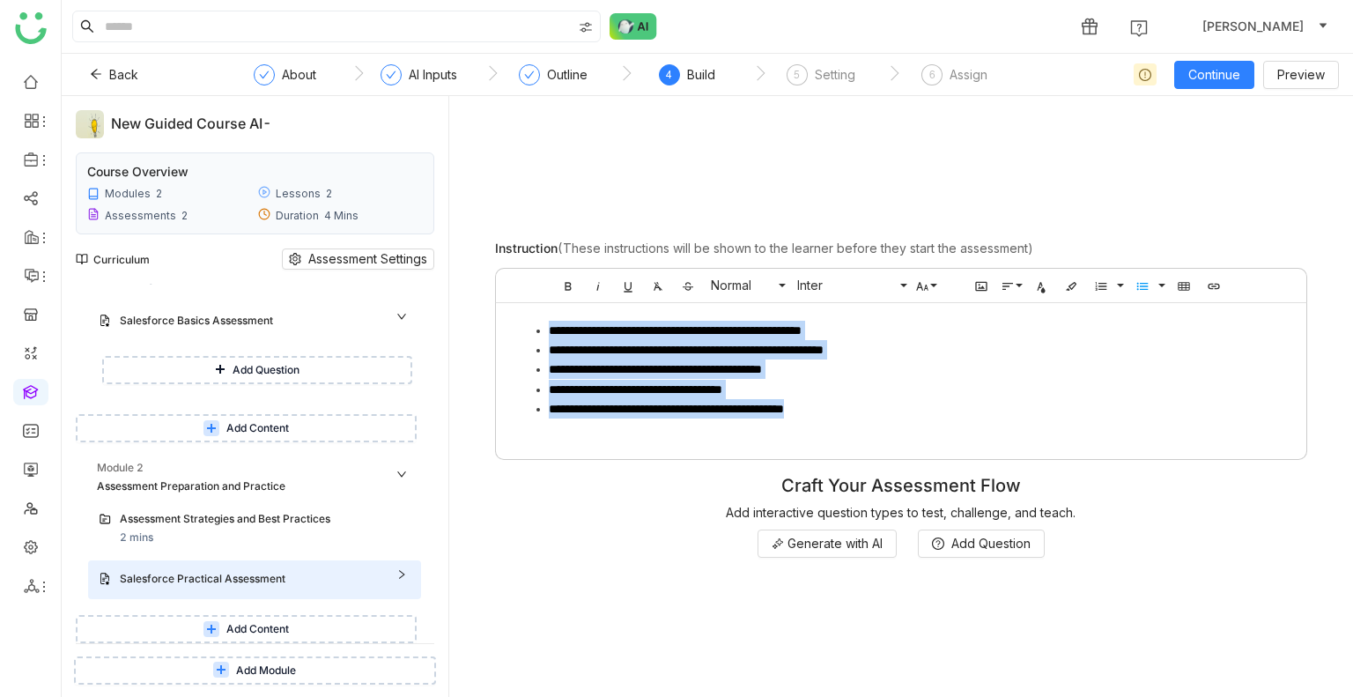
drag, startPoint x: 838, startPoint y: 411, endPoint x: 530, endPoint y: 333, distance: 317.3
click at [530, 333] on ul "**********" at bounding box center [901, 370] width 775 height 98
click at [909, 411] on li "**********" at bounding box center [919, 408] width 741 height 19
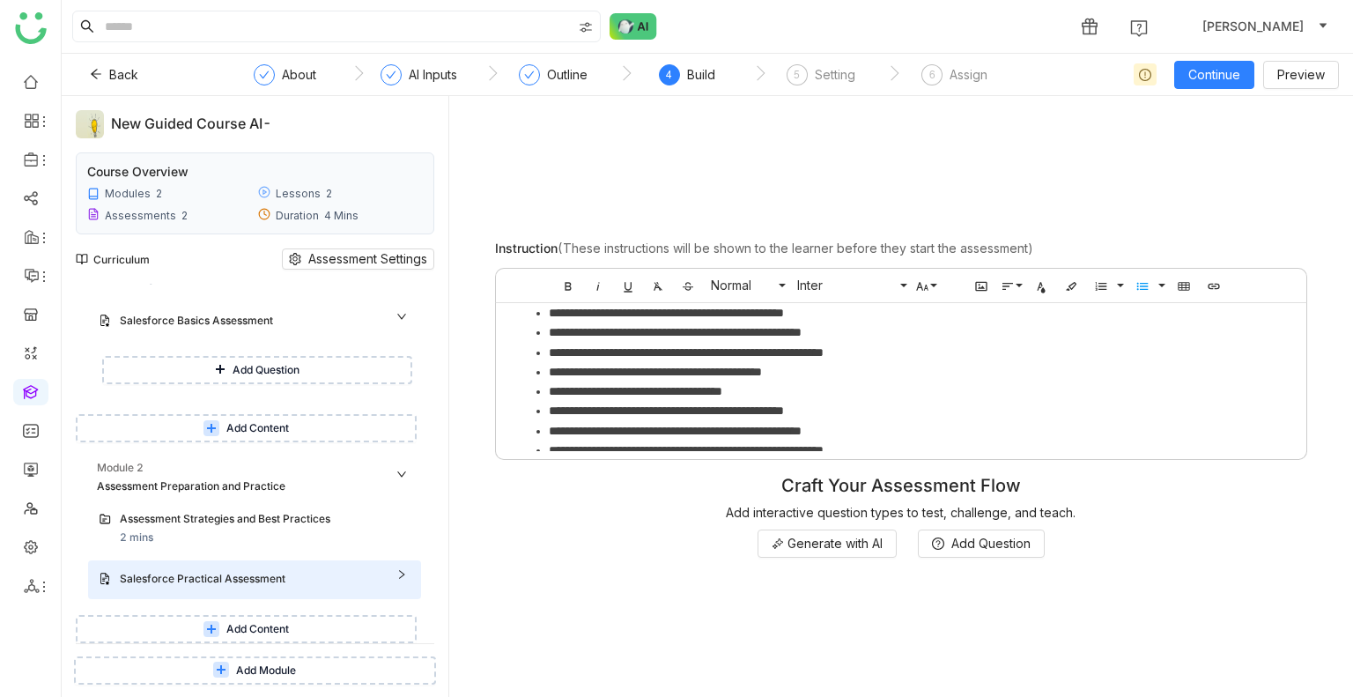
scroll to position [391, 0]
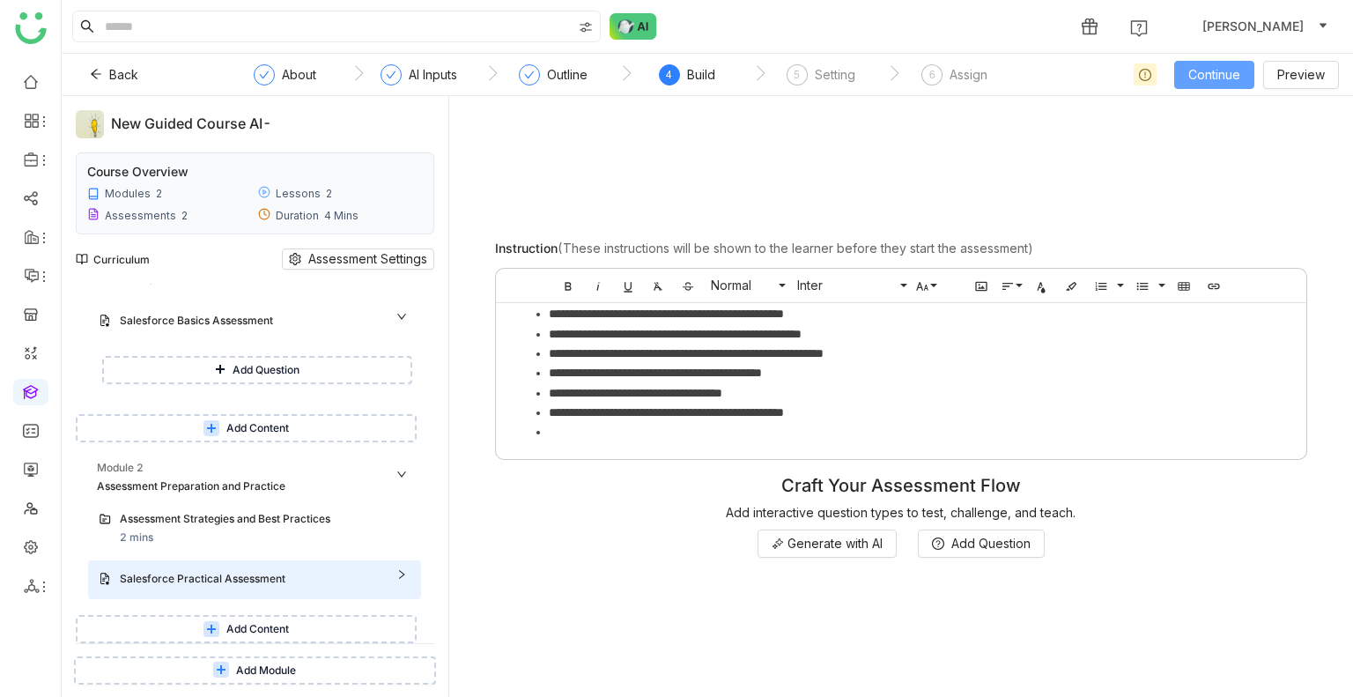
click at [1205, 84] on span "Continue" at bounding box center [1215, 74] width 52 height 19
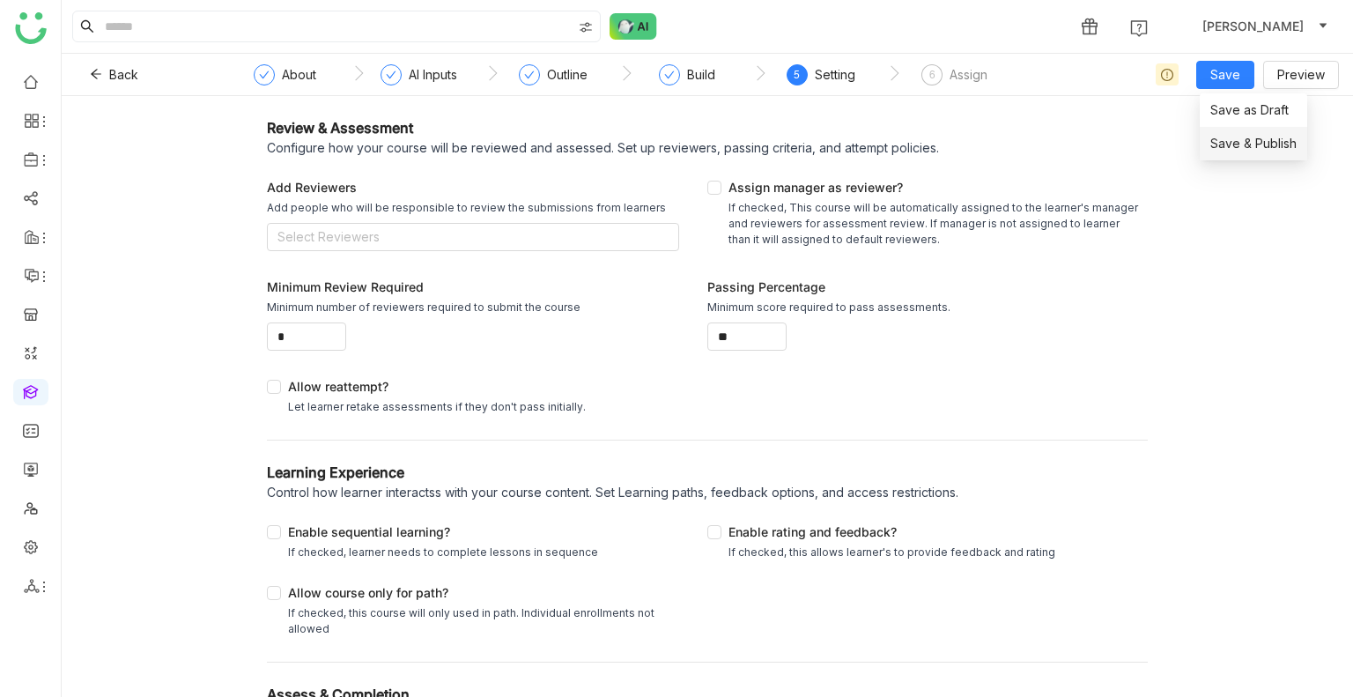
click at [1241, 144] on span "Save & Publish" at bounding box center [1254, 143] width 86 height 19
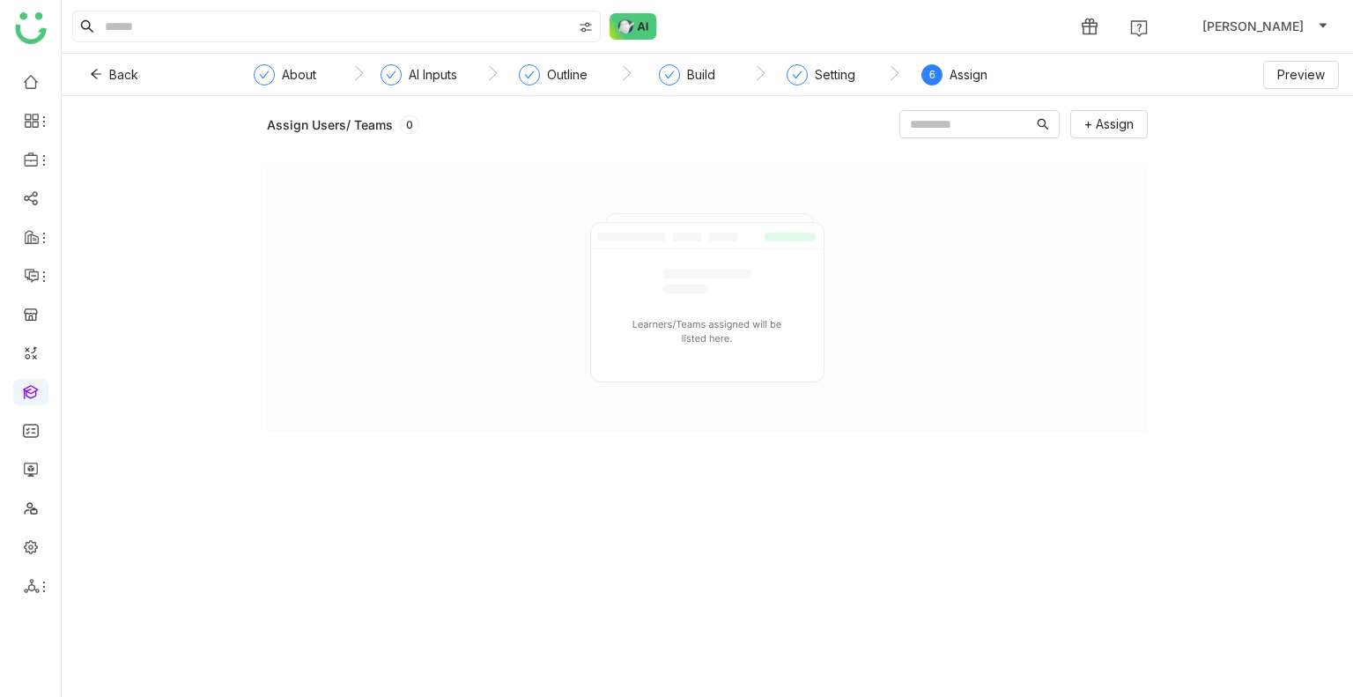
click at [782, 200] on div at bounding box center [707, 297] width 881 height 269
click at [1300, 78] on span "Preview" at bounding box center [1302, 74] width 48 height 19
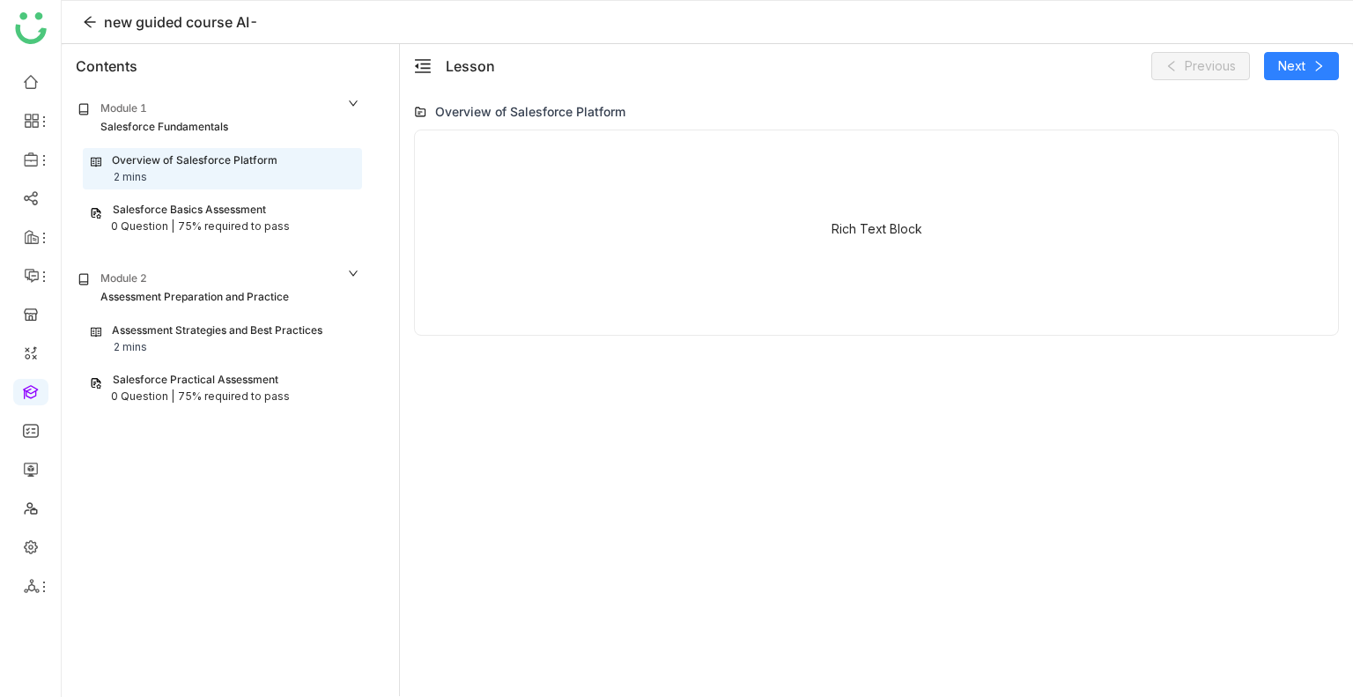
click at [174, 404] on div "Salesforce Practical Assessment 0 Question | 75% required to pass" at bounding box center [222, 388] width 279 height 41
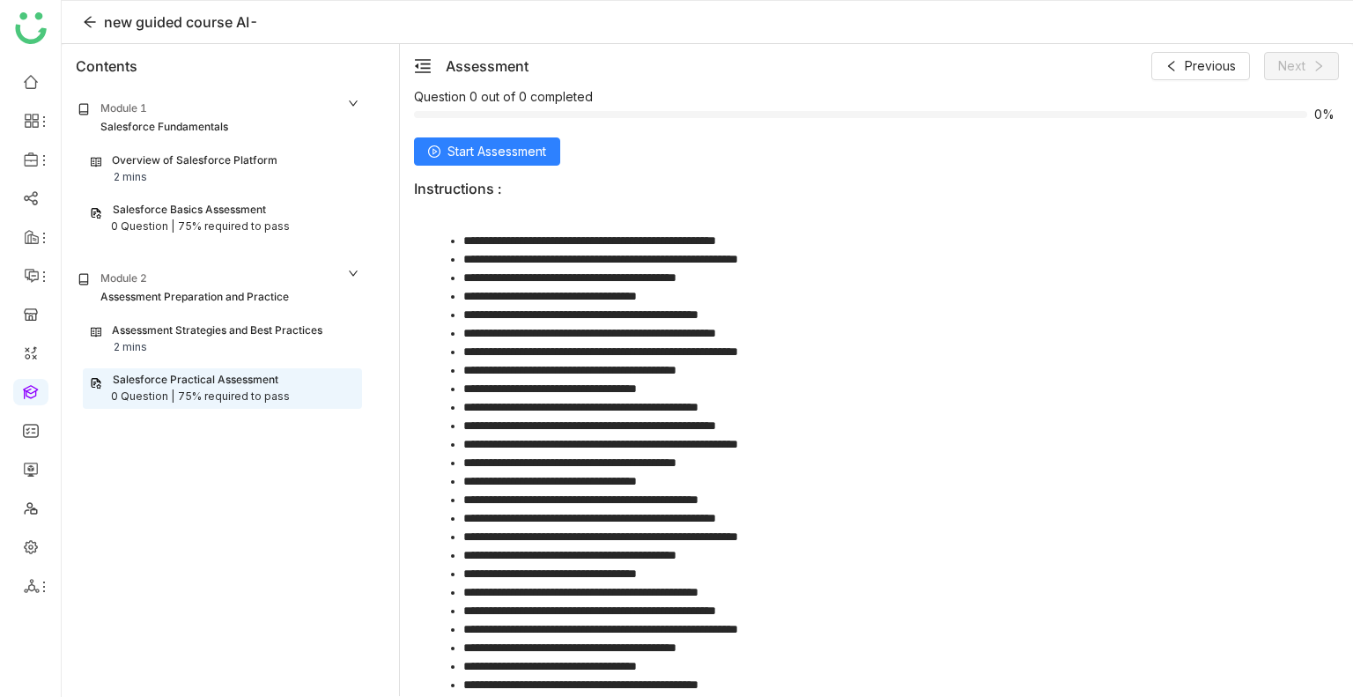
scroll to position [110, 0]
click at [86, 17] on icon at bounding box center [90, 22] width 14 height 14
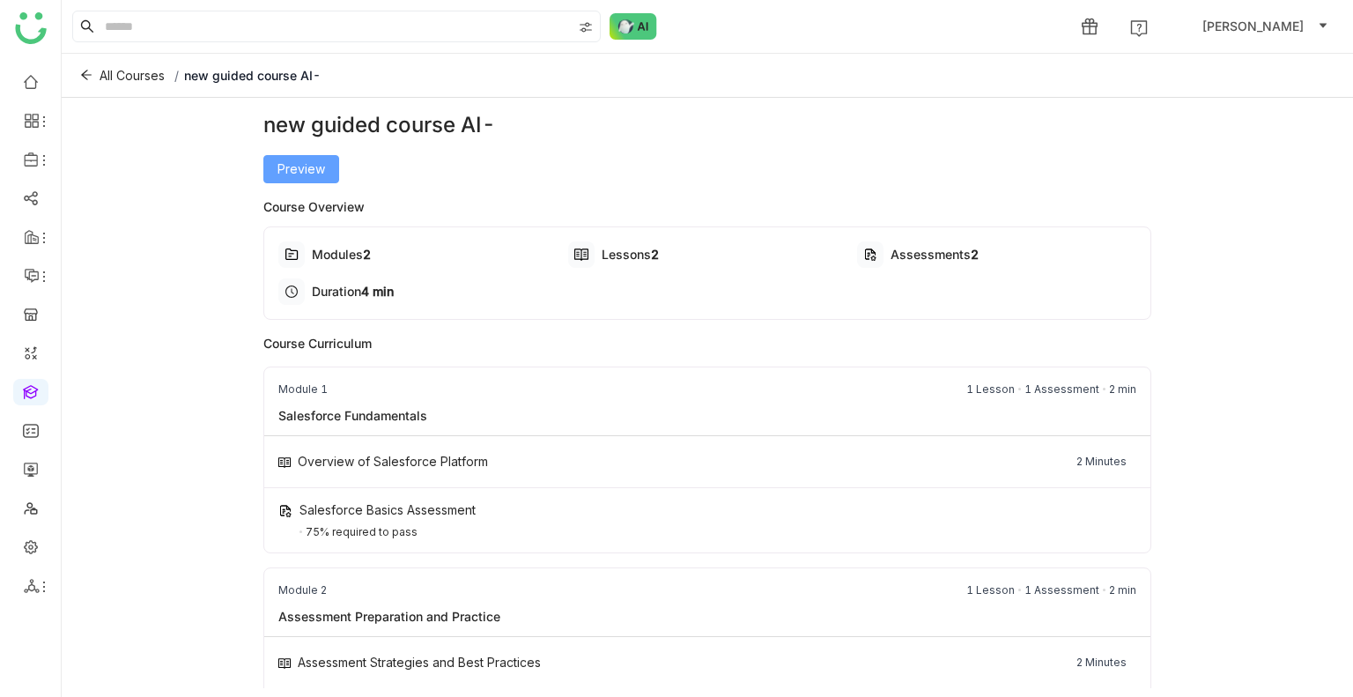
click at [271, 164] on button "Preview" at bounding box center [301, 169] width 76 height 28
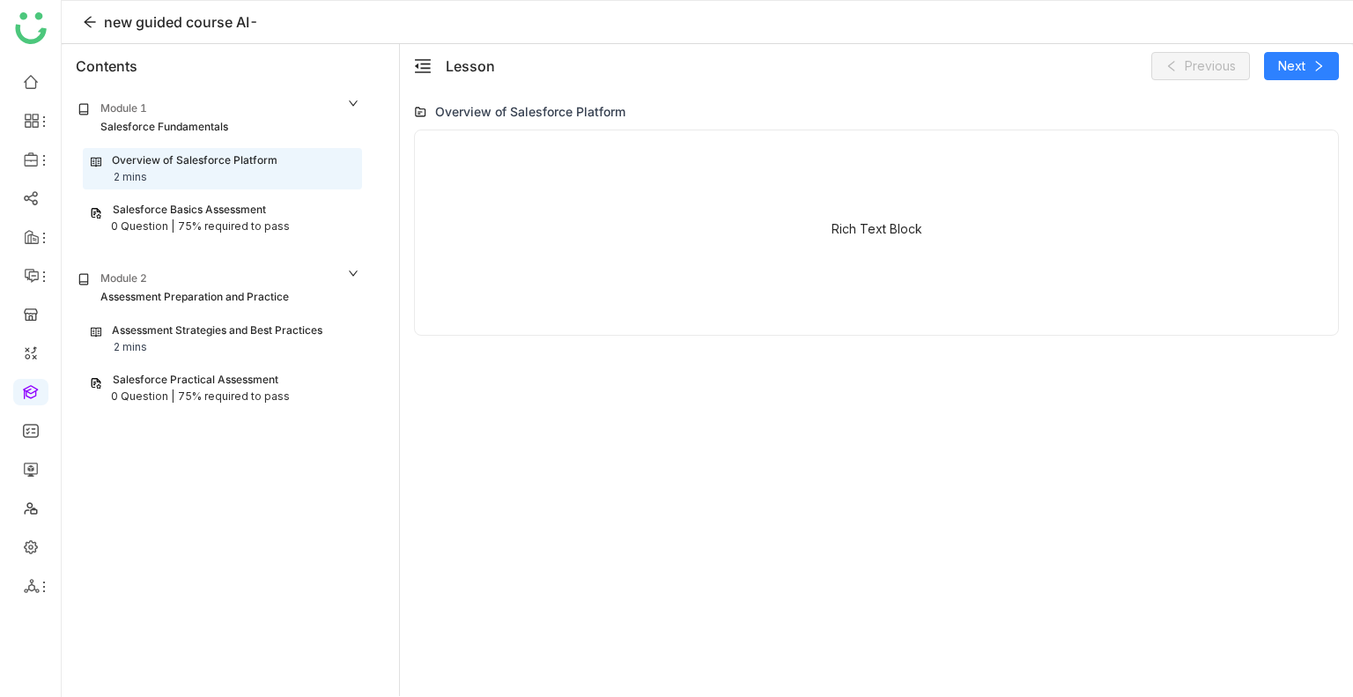
click at [154, 379] on div "Salesforce Practical Assessment" at bounding box center [196, 380] width 166 height 17
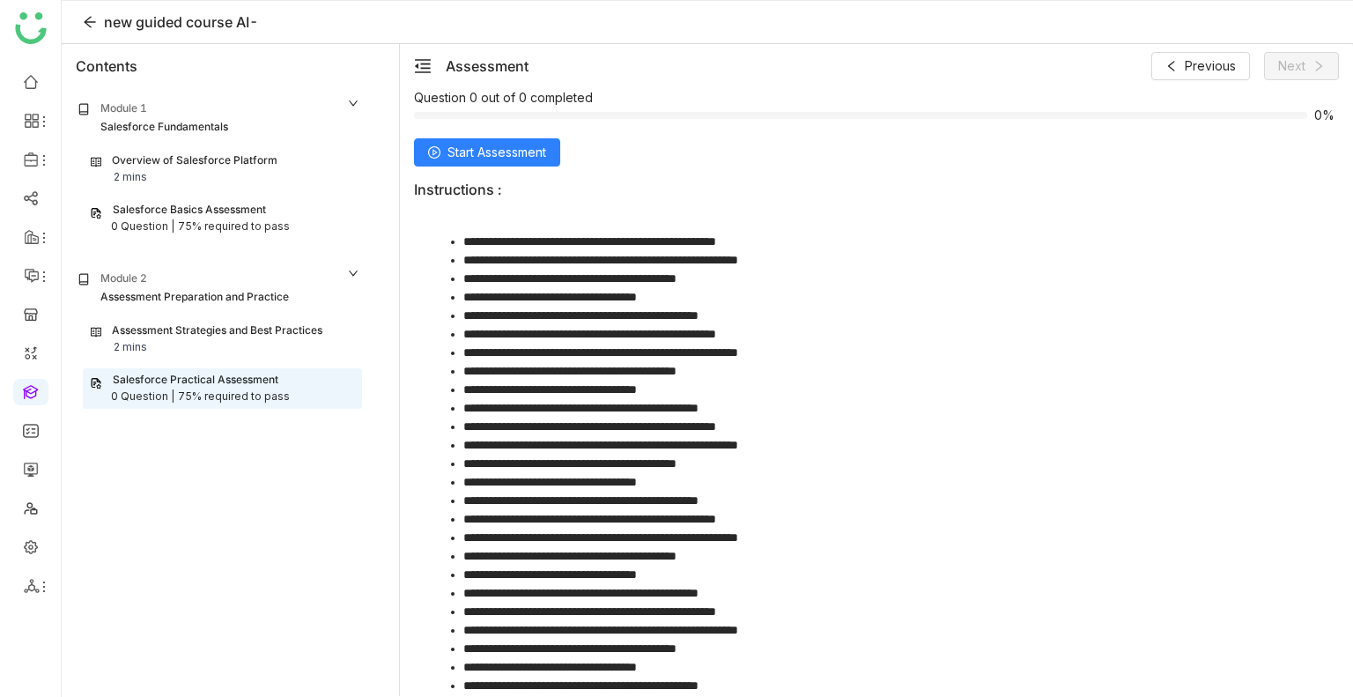
scroll to position [110, 0]
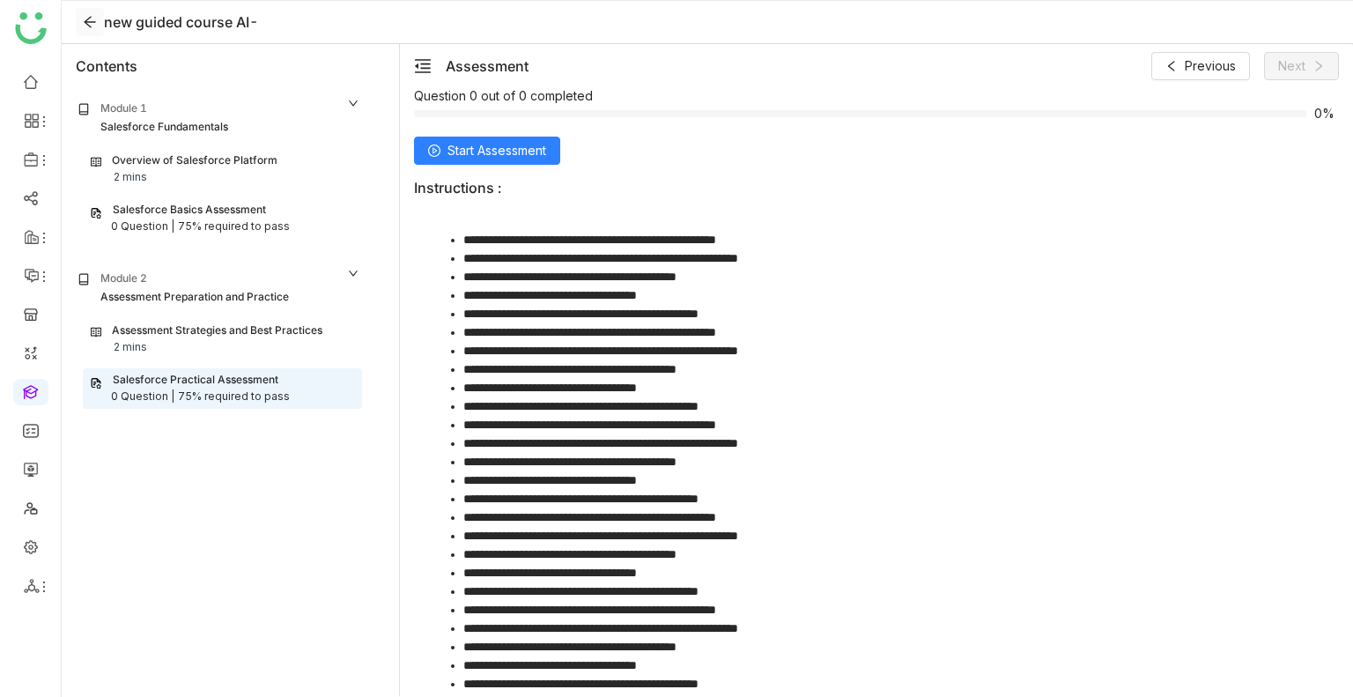
click at [86, 24] on icon at bounding box center [90, 22] width 14 height 14
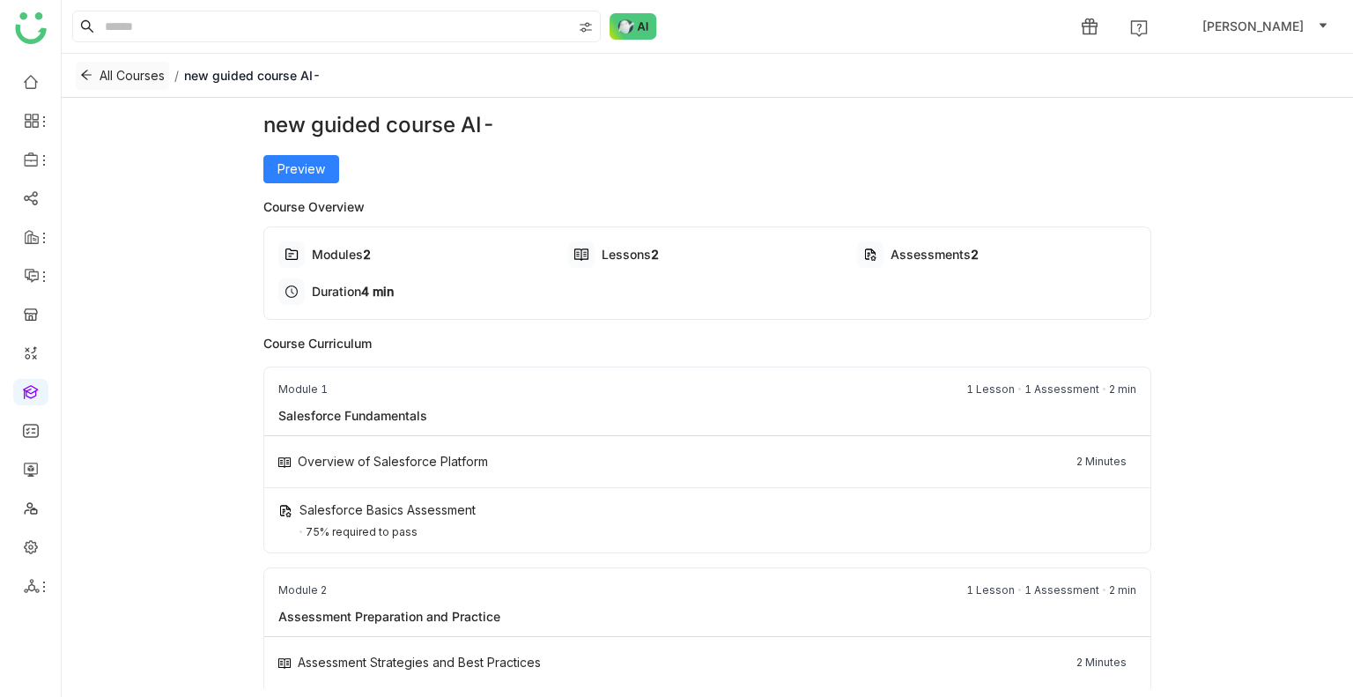
click at [85, 74] on icon at bounding box center [86, 75] width 11 height 10
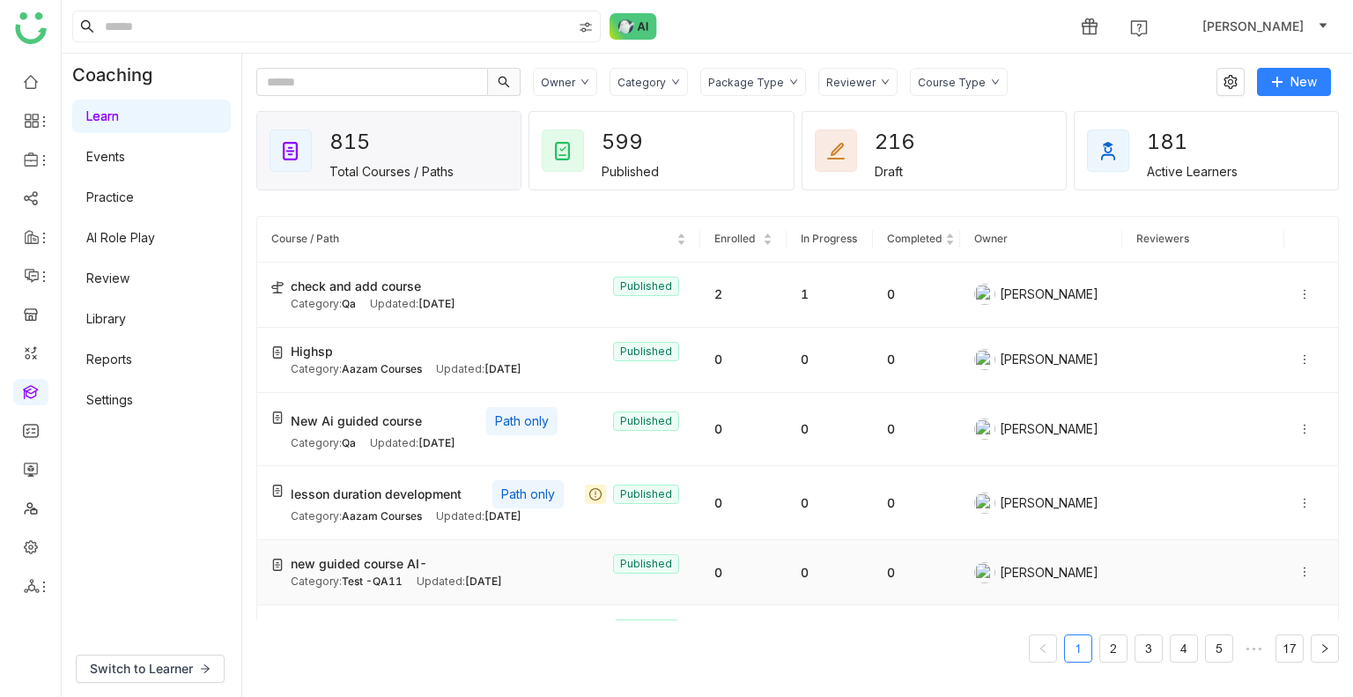
click at [404, 560] on span "new guided course AI-" at bounding box center [359, 563] width 137 height 19
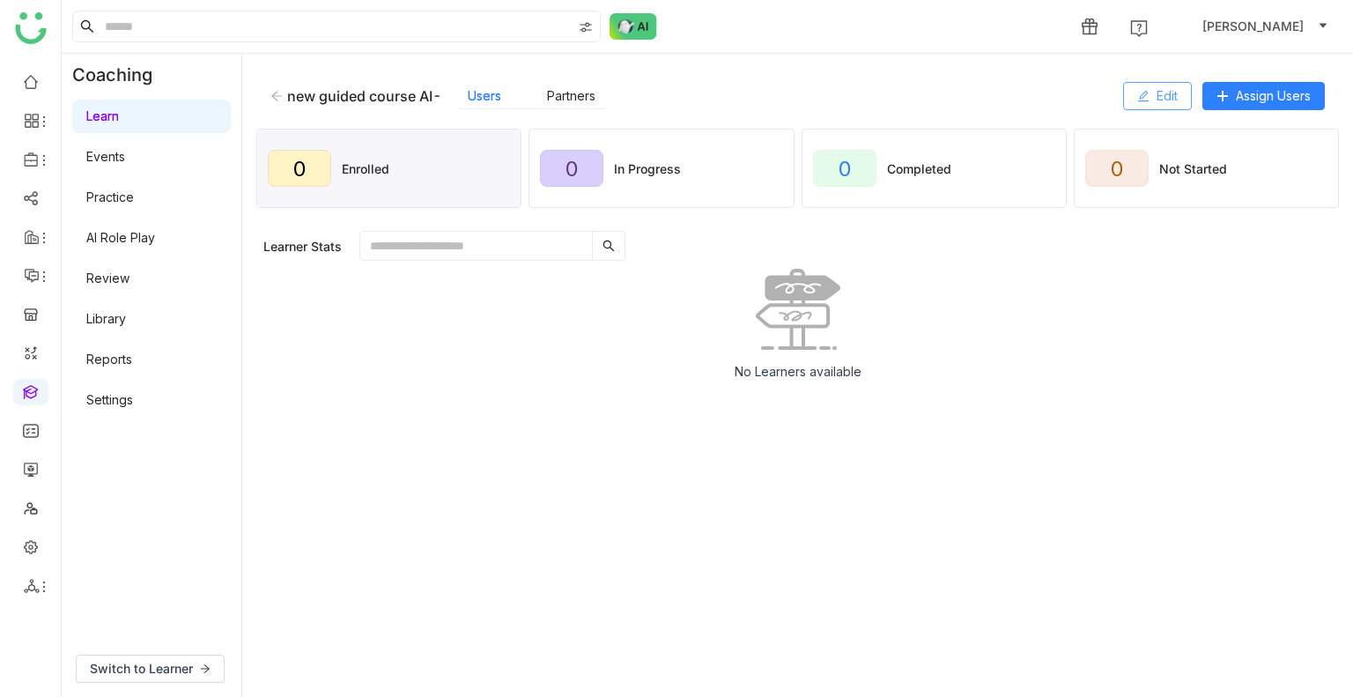
click at [1152, 92] on button "Edit" at bounding box center [1157, 96] width 69 height 28
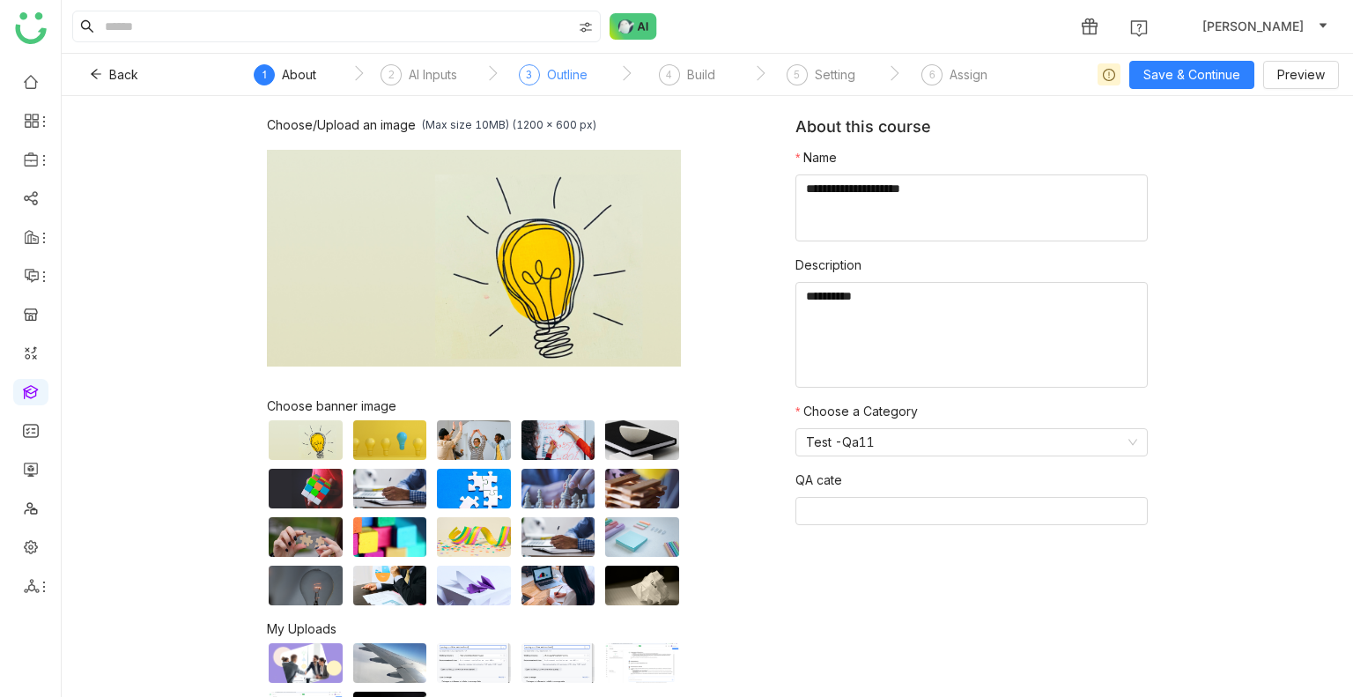
click at [554, 78] on div "Outline" at bounding box center [567, 74] width 41 height 21
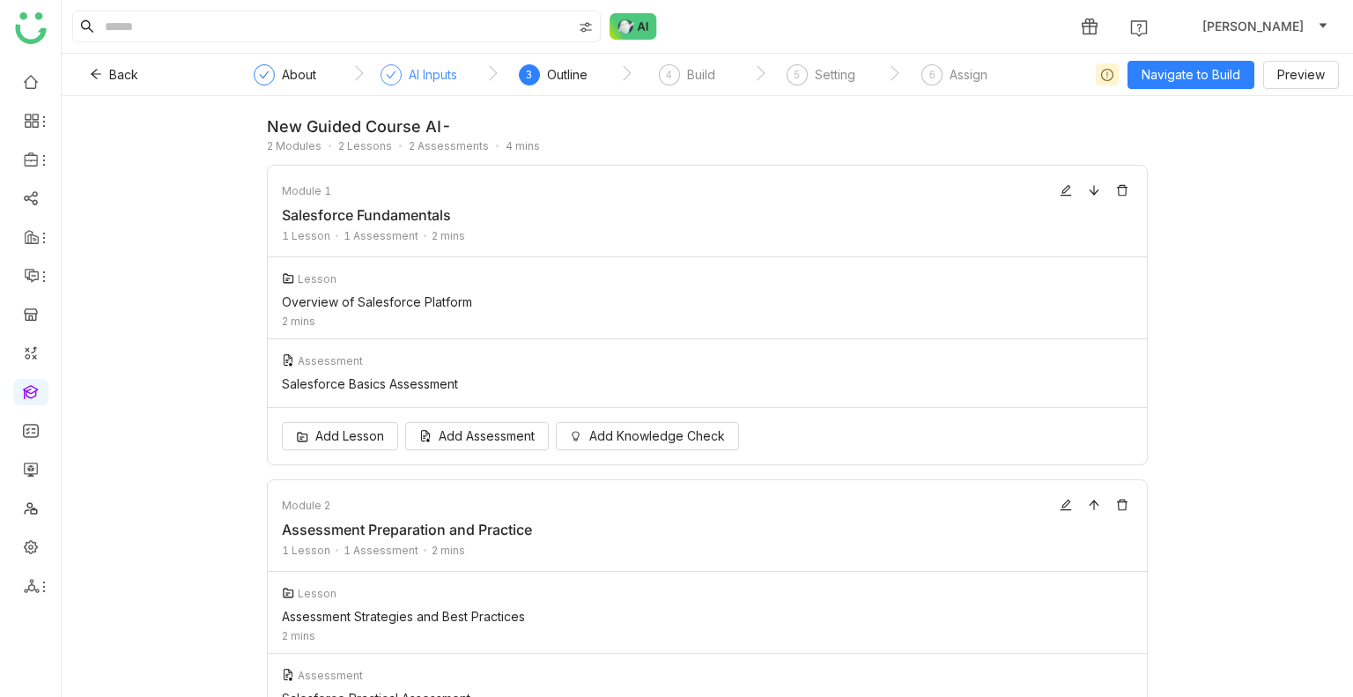
click at [406, 74] on div "AI Inputs" at bounding box center [419, 80] width 77 height 32
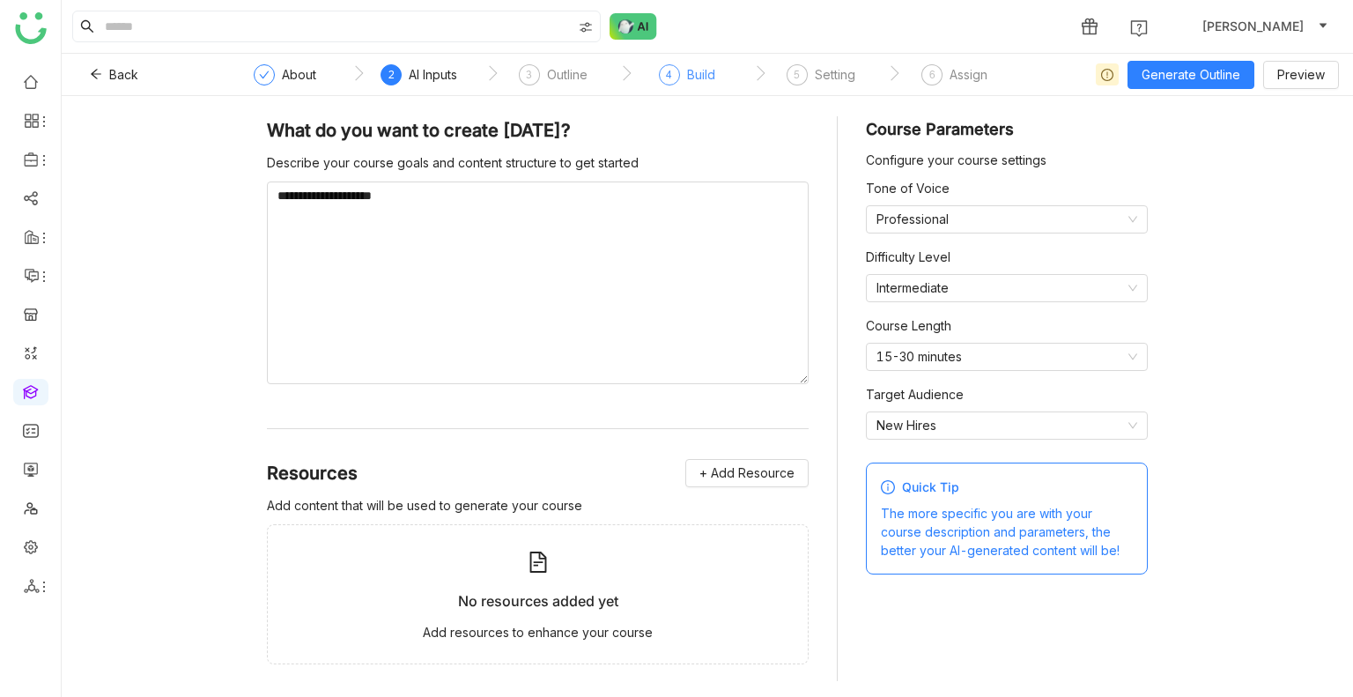
click at [687, 64] on div "Build" at bounding box center [701, 74] width 28 height 21
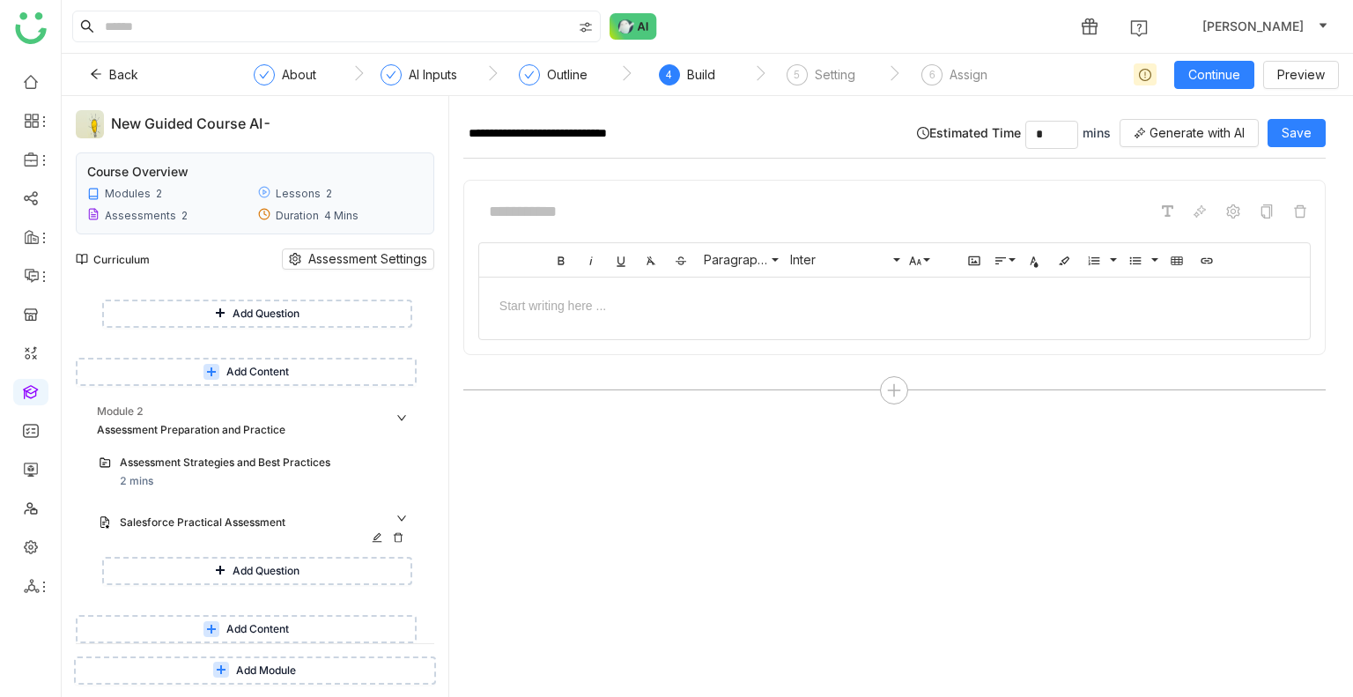
click at [220, 521] on div "Salesforce Practical Assessment" at bounding box center [248, 523] width 256 height 17
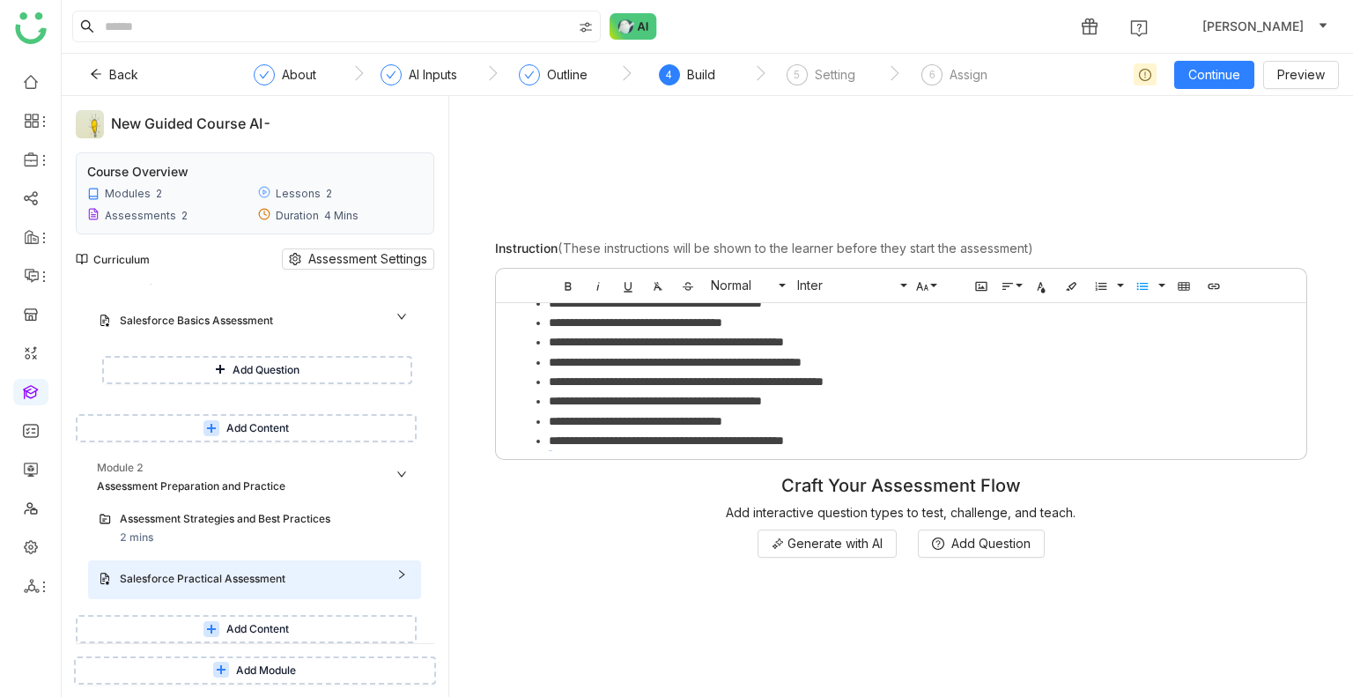
scroll to position [391, 0]
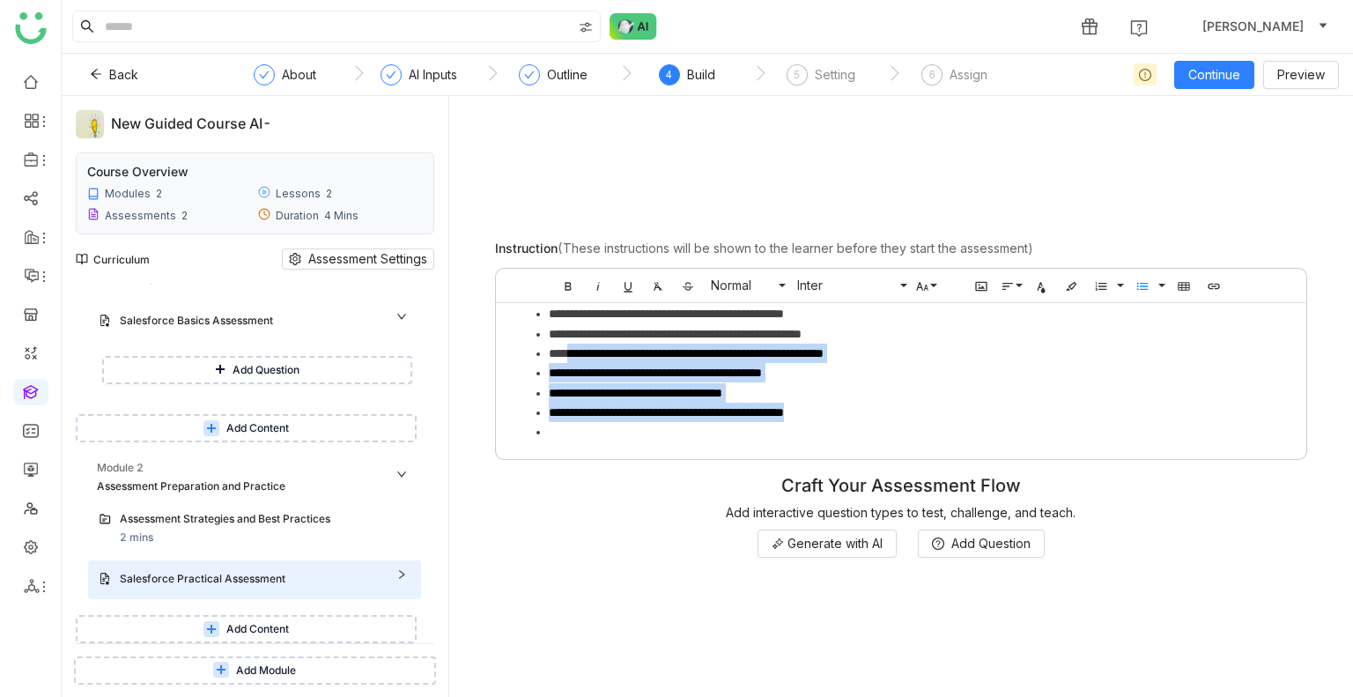
drag, startPoint x: 887, startPoint y: 413, endPoint x: 574, endPoint y: 352, distance: 318.8
click at [574, 352] on ul "**********" at bounding box center [902, 186] width 776 height 511
click at [563, 346] on li "**********" at bounding box center [912, 353] width 727 height 19
drag, startPoint x: 548, startPoint y: 327, endPoint x: 874, endPoint y: 415, distance: 337.7
click at [874, 415] on ul "**********" at bounding box center [902, 186] width 776 height 511
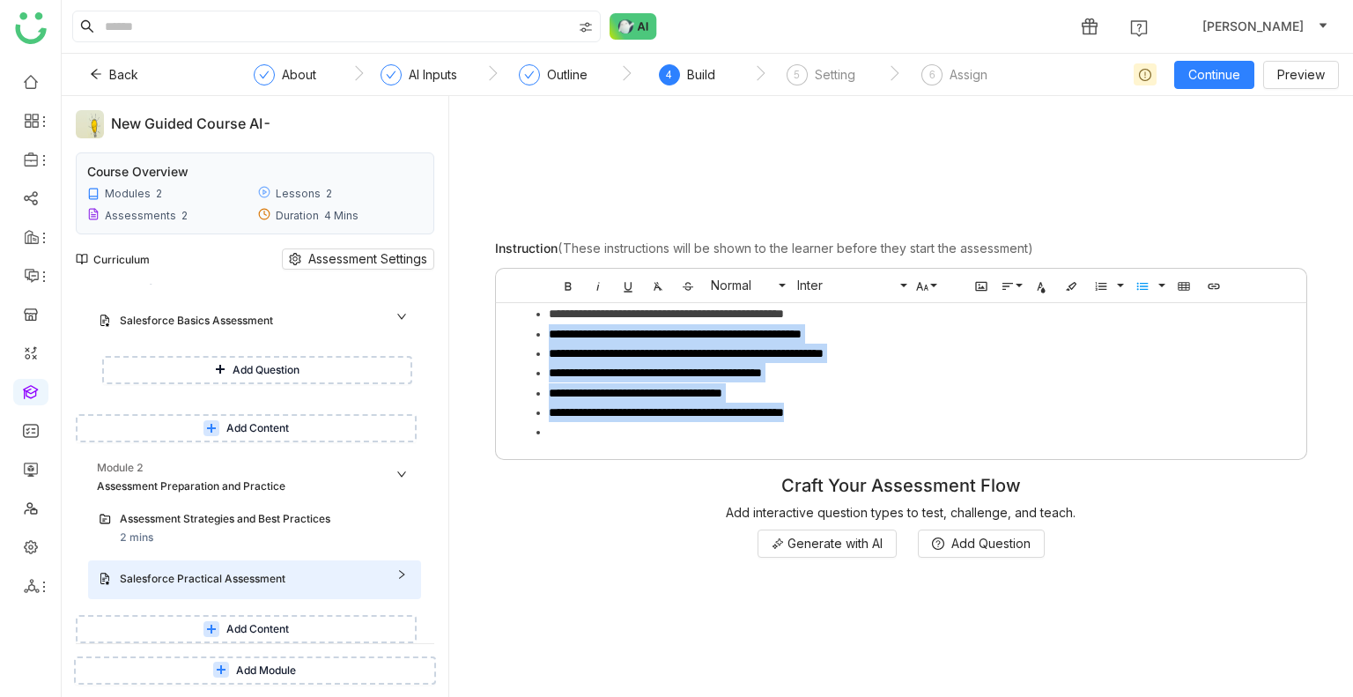
copy ul "**********"
click at [872, 409] on li "**********" at bounding box center [912, 412] width 727 height 19
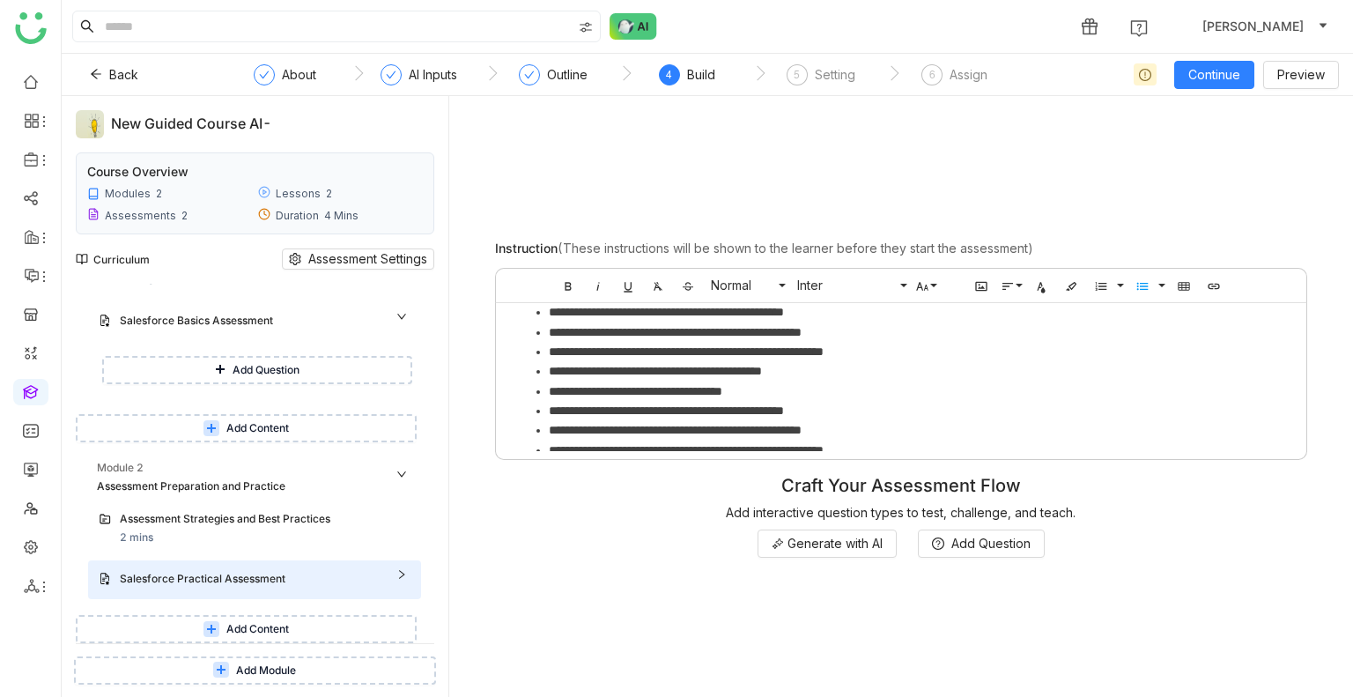
scroll to position [510, 0]
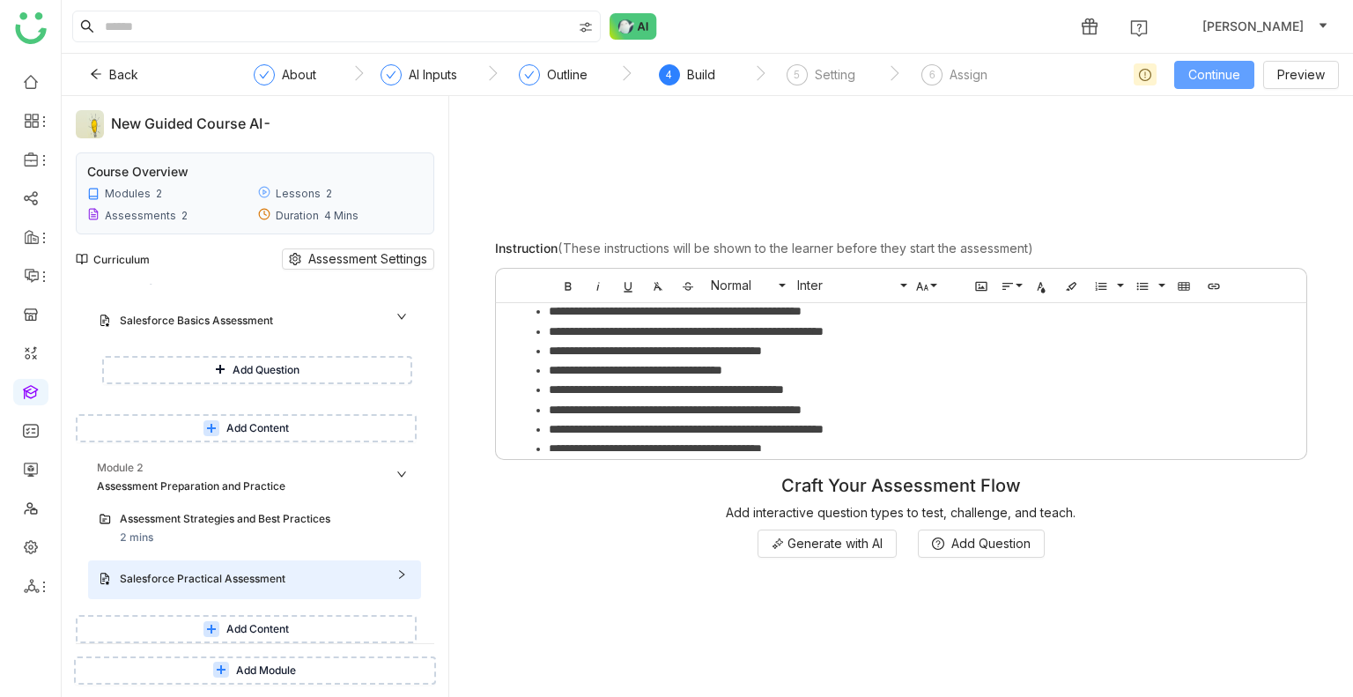
click at [1211, 70] on span "Continue" at bounding box center [1215, 74] width 52 height 19
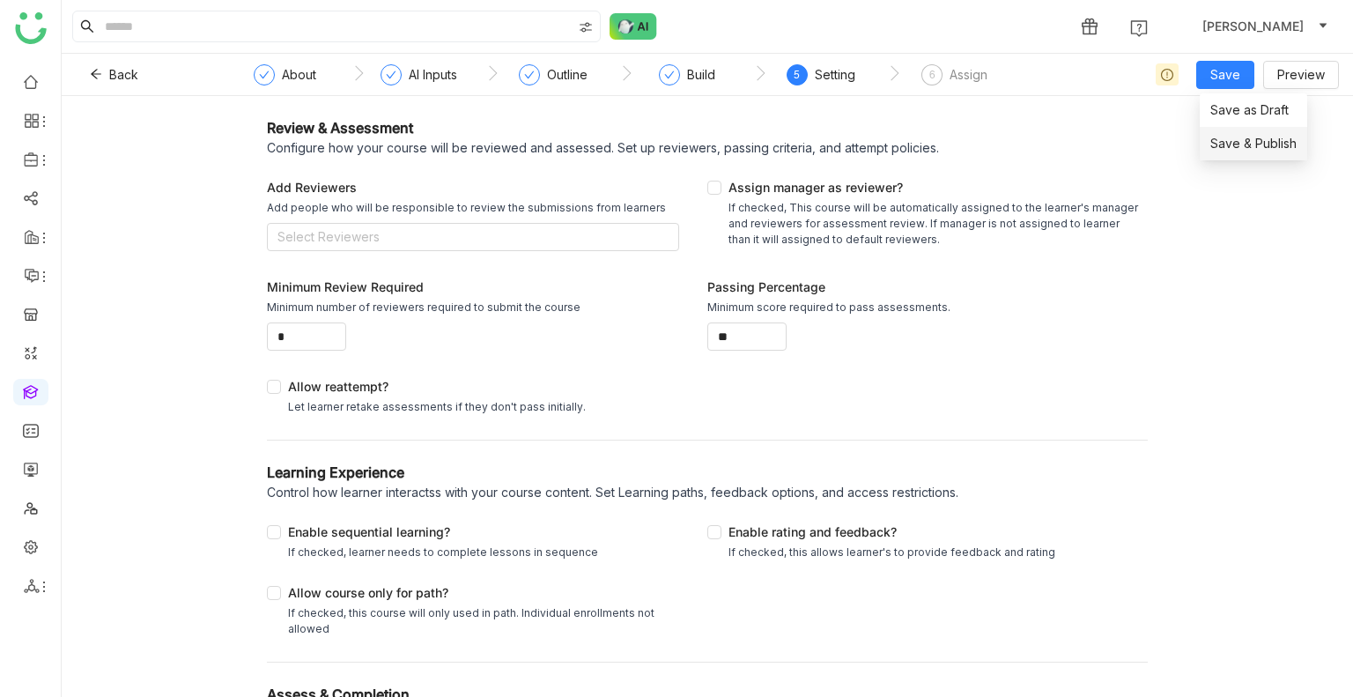
click at [1241, 142] on span "Save & Publish" at bounding box center [1254, 143] width 86 height 19
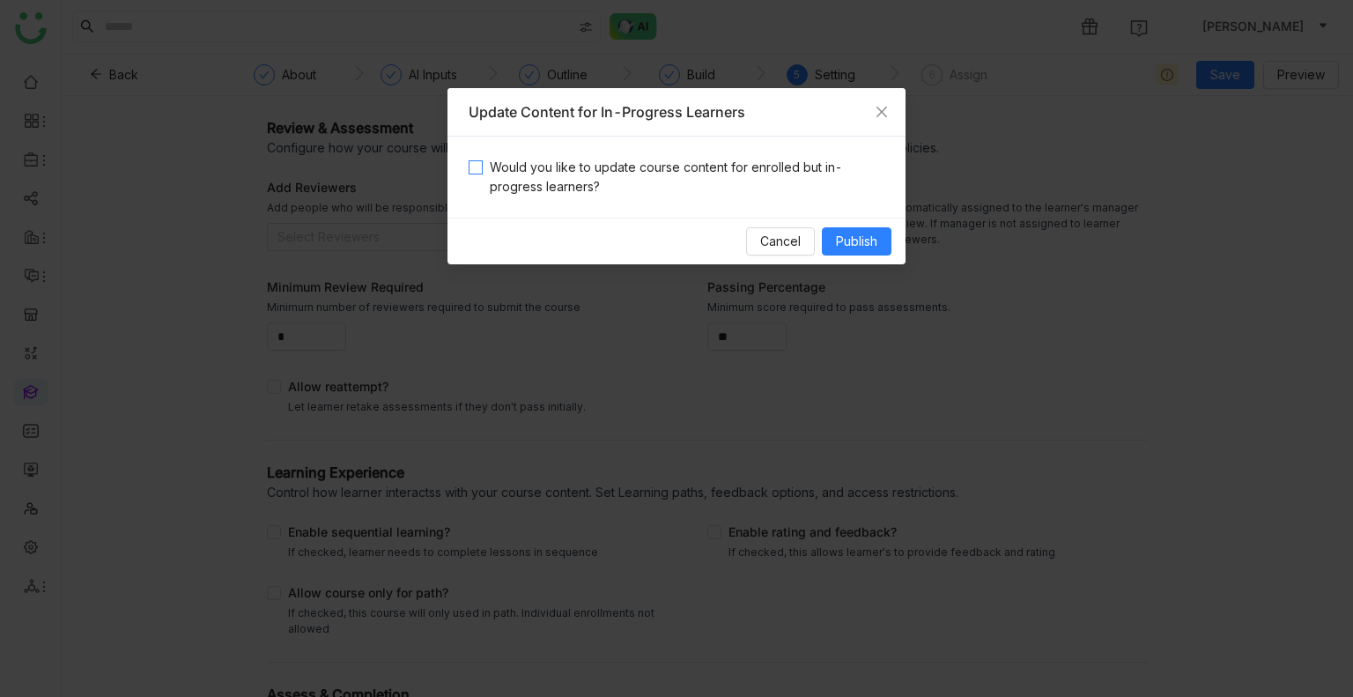
click at [650, 193] on span "Would you like to update course content for enrolled but in-progress learners?" at bounding box center [684, 177] width 402 height 39
click at [857, 239] on span "Publish" at bounding box center [856, 241] width 41 height 19
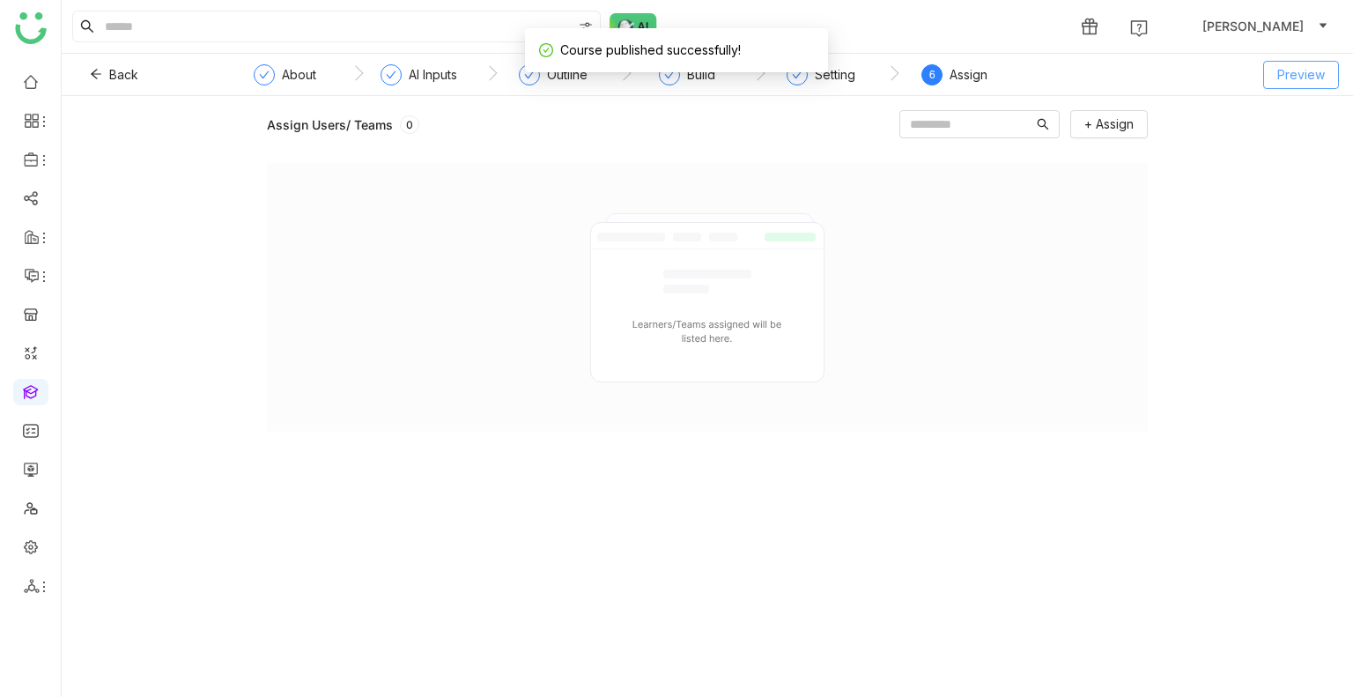
click at [1308, 73] on span "Preview" at bounding box center [1302, 74] width 48 height 19
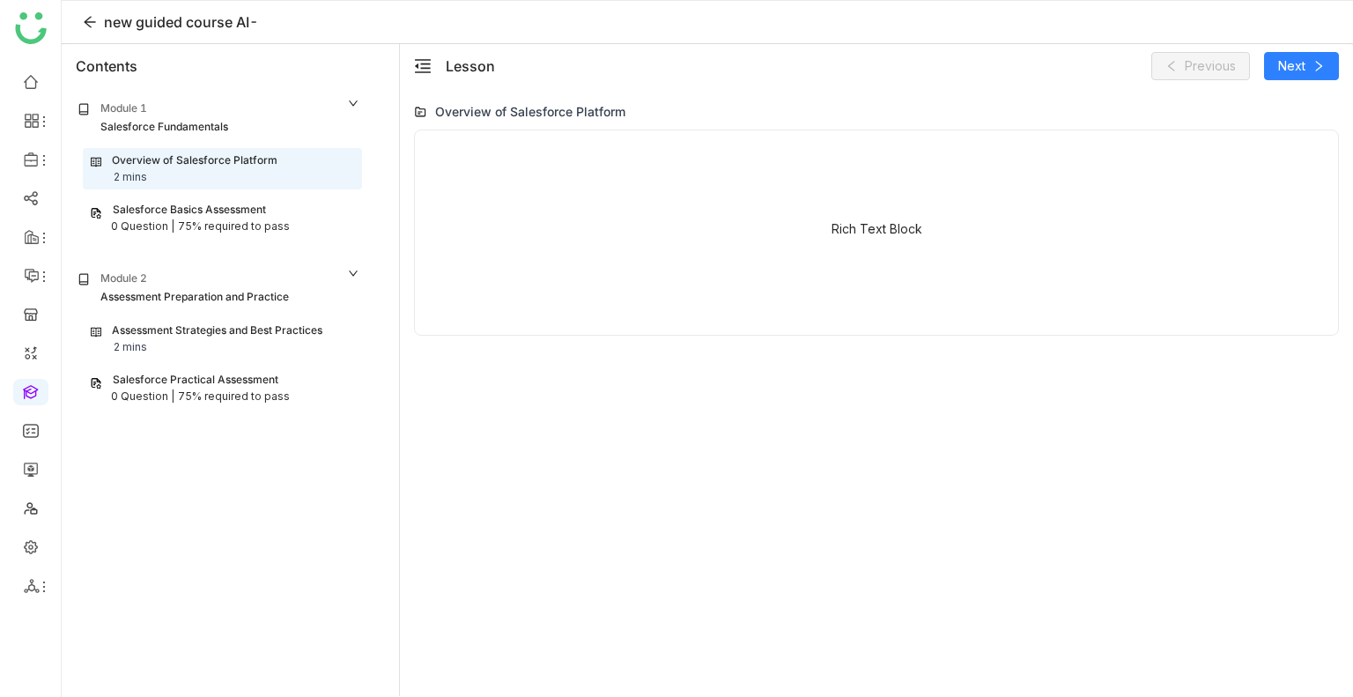
click at [234, 337] on div "Assessment Strategies and Best Practices" at bounding box center [217, 330] width 211 height 17
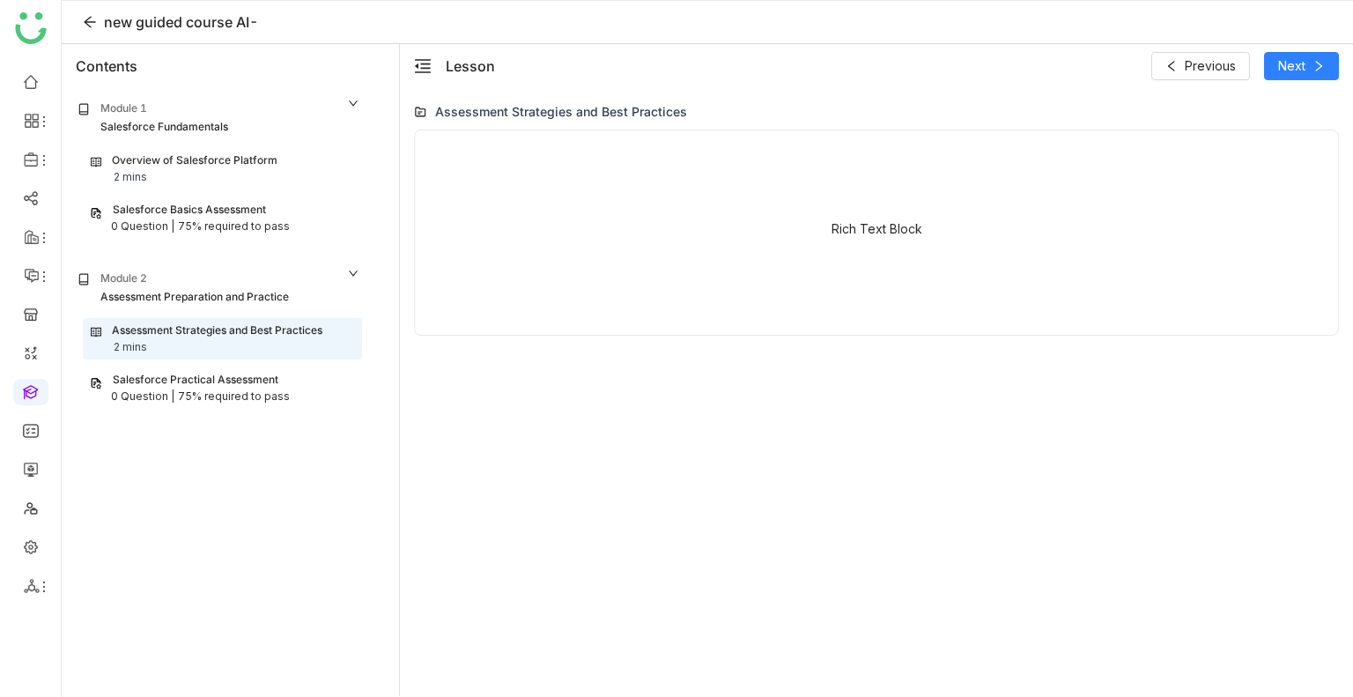
click at [222, 389] on div "75% required to pass" at bounding box center [234, 397] width 112 height 17
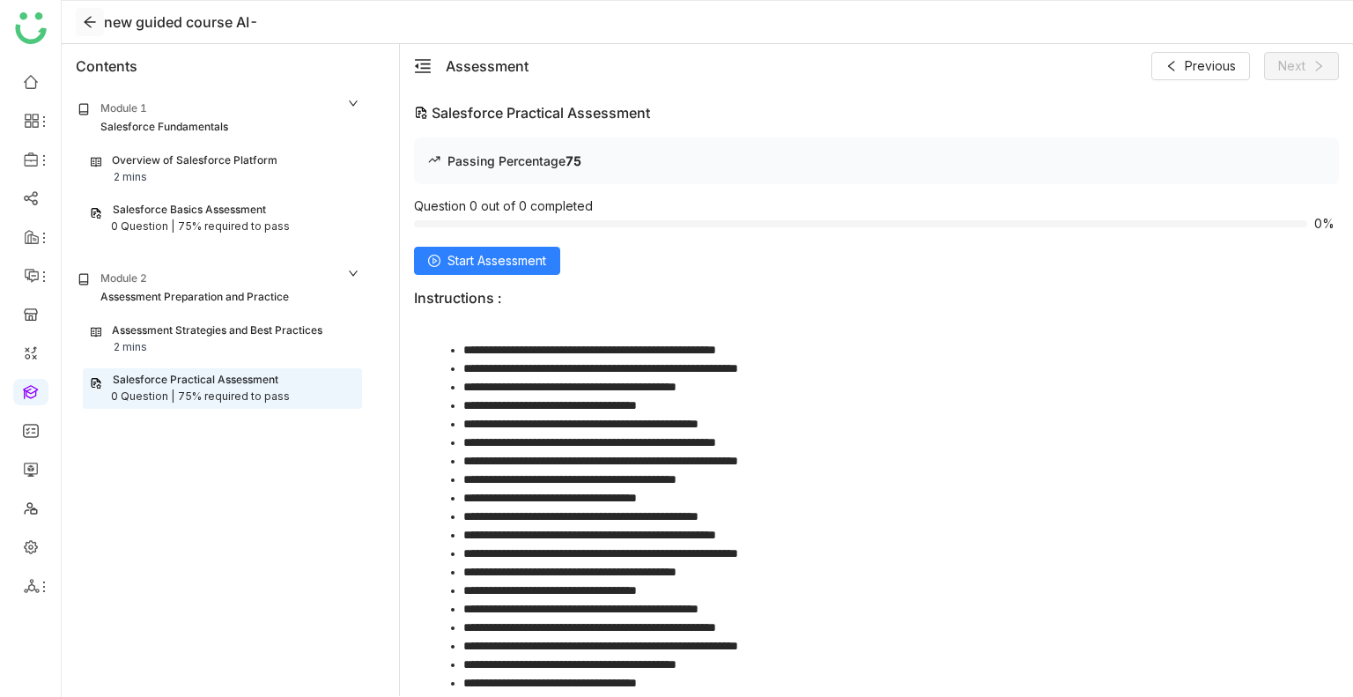
click at [93, 26] on icon at bounding box center [90, 22] width 14 height 14
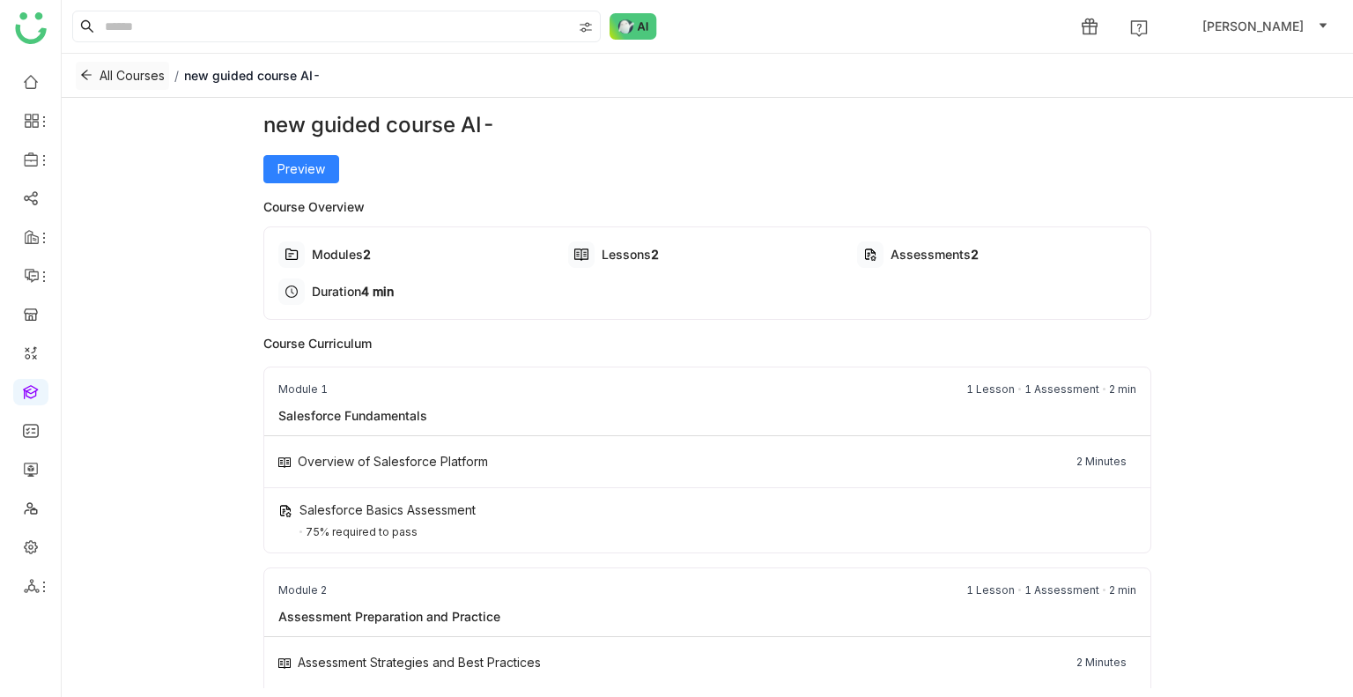
click at [146, 84] on span "All Courses" at bounding box center [132, 75] width 65 height 19
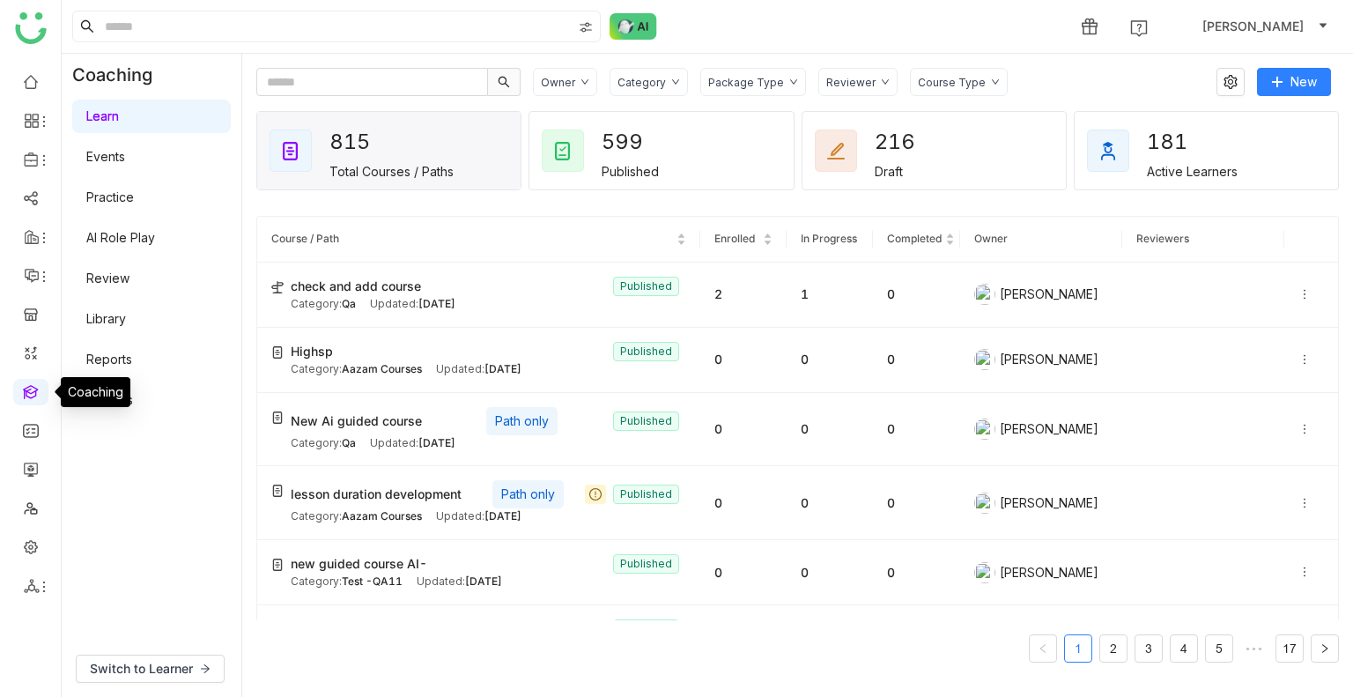
click at [32, 393] on link at bounding box center [31, 390] width 16 height 15
click at [32, 392] on link at bounding box center [31, 390] width 16 height 15
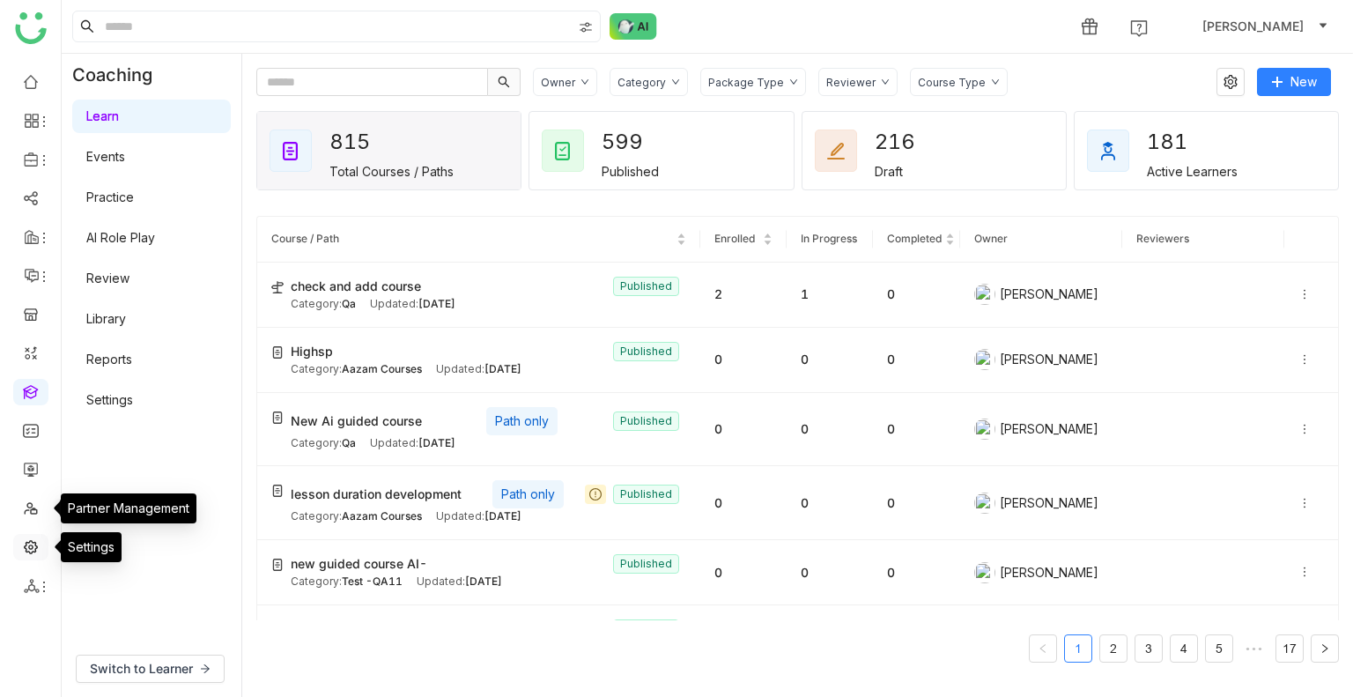
click at [27, 540] on link at bounding box center [31, 545] width 16 height 15
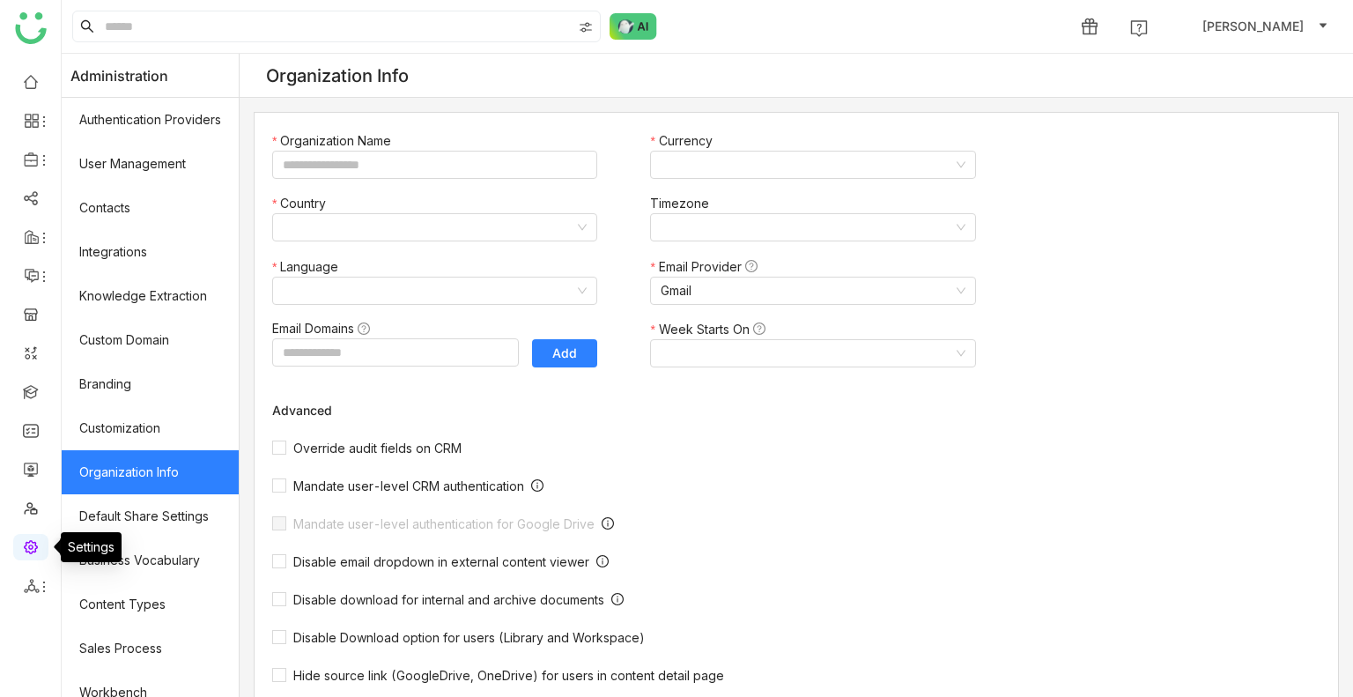
type input "*******"
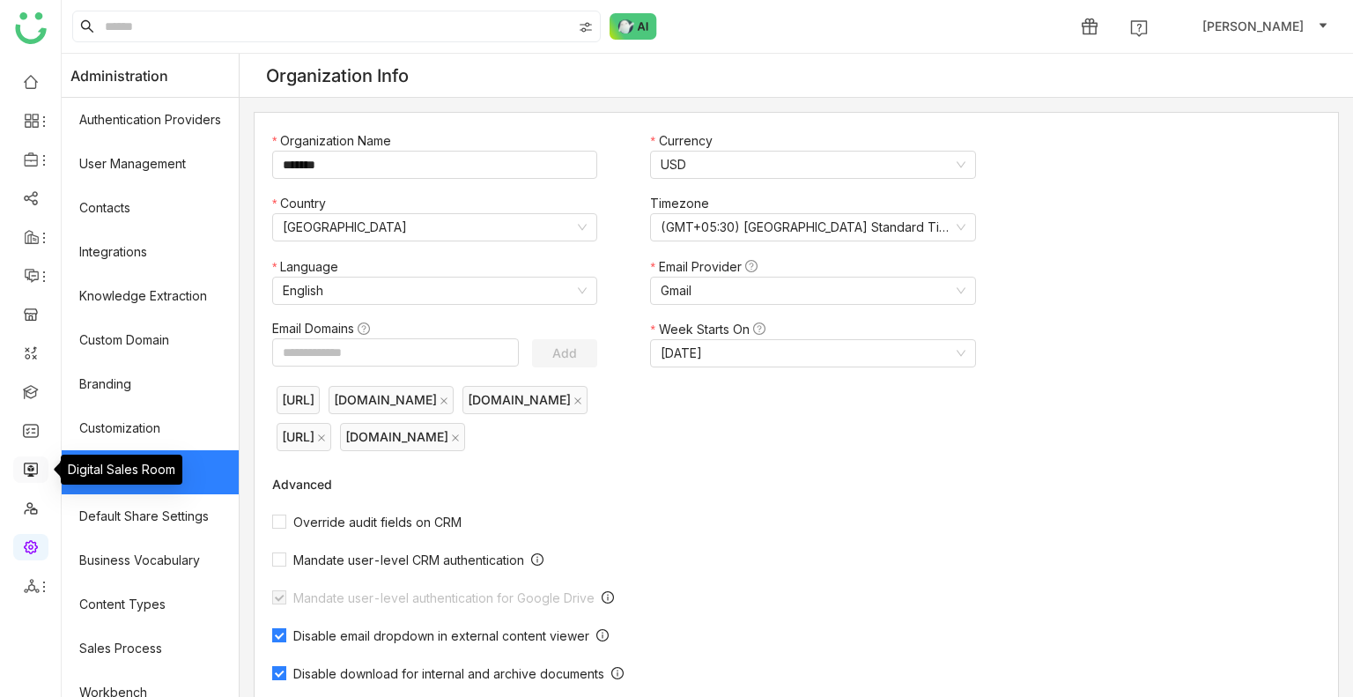
click at [25, 462] on link at bounding box center [31, 468] width 16 height 15
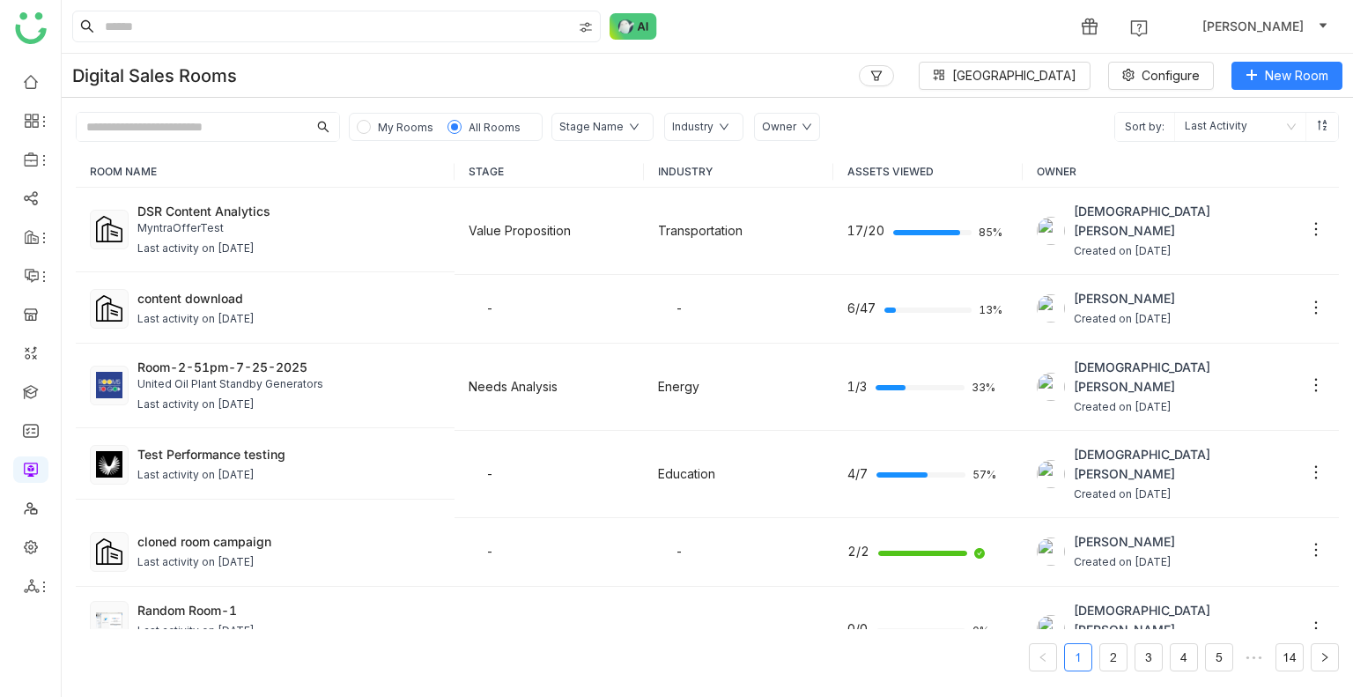
click at [775, 113] on gtmb-new-lookup-search "Owner" at bounding box center [787, 127] width 66 height 28
click at [775, 122] on div "Owner" at bounding box center [779, 127] width 34 height 17
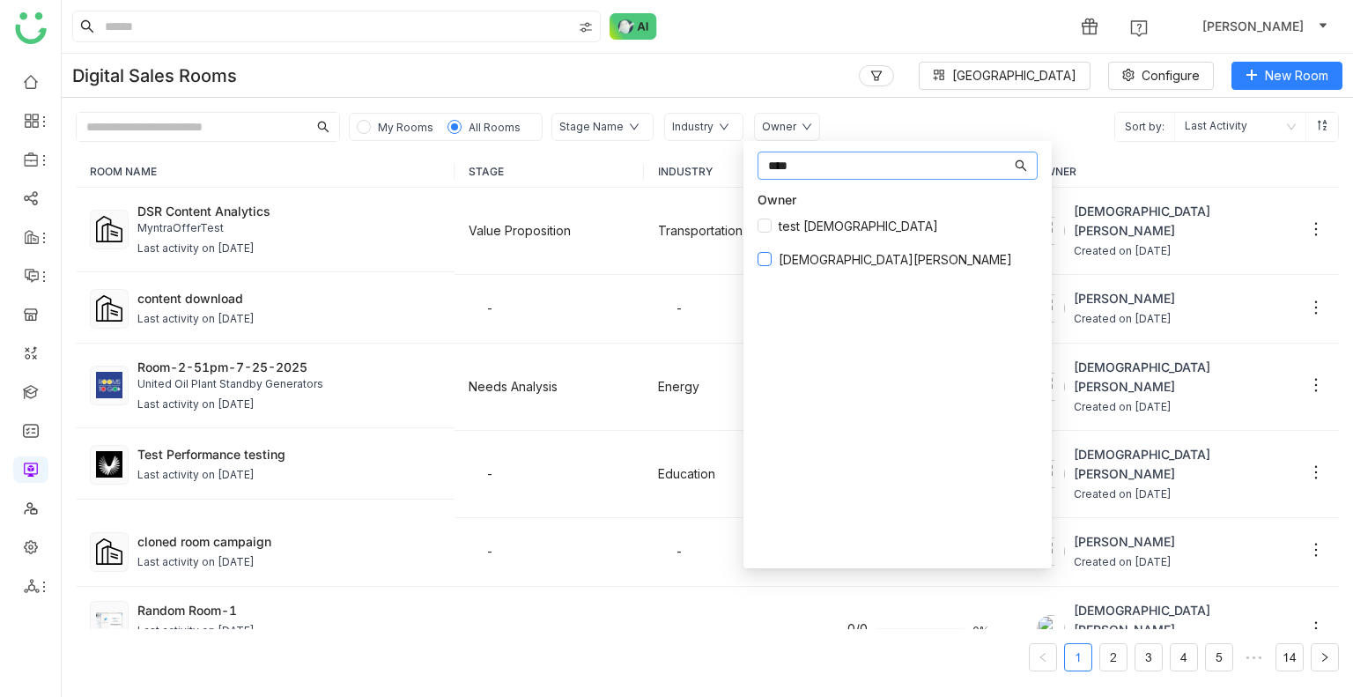
type input "****"
click at [800, 255] on span "Vishnu Vardhan" at bounding box center [896, 259] width 248 height 19
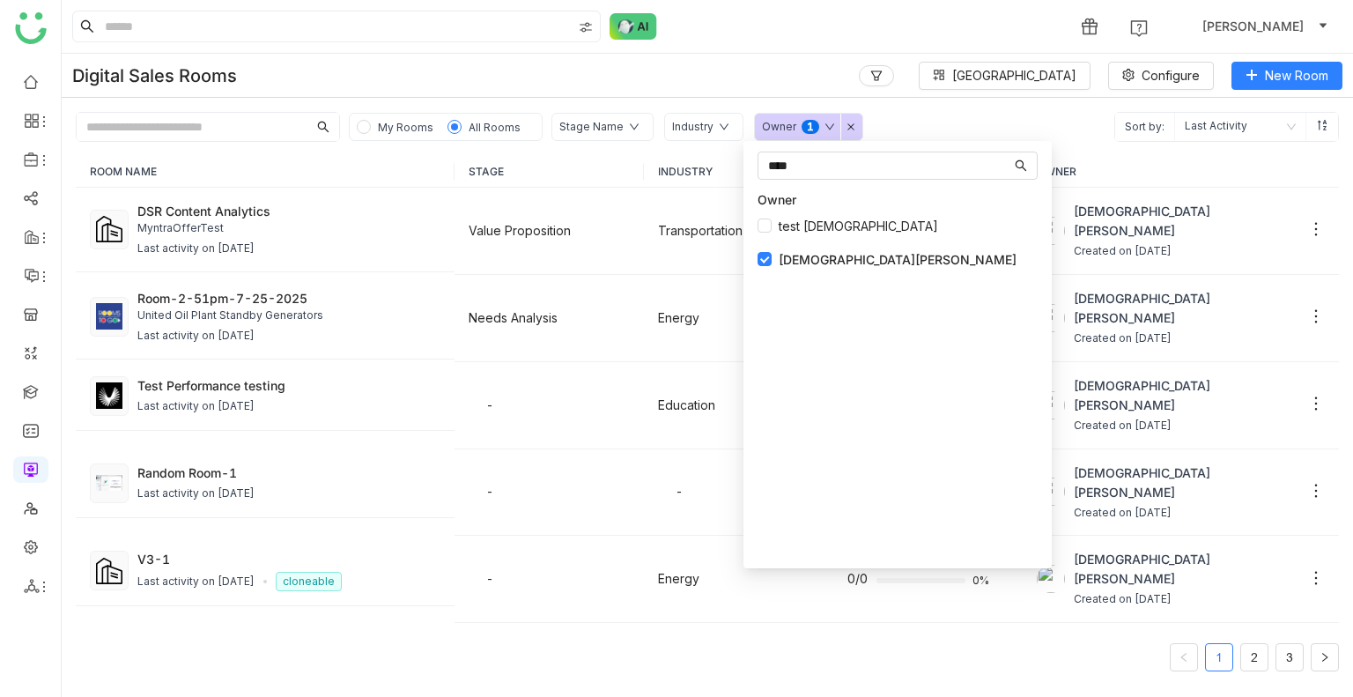
click at [1246, 156] on div "ROOM NAME STAGE INDUSTRY ASSETS VIEWED OWNER" at bounding box center [707, 172] width 1263 height 32
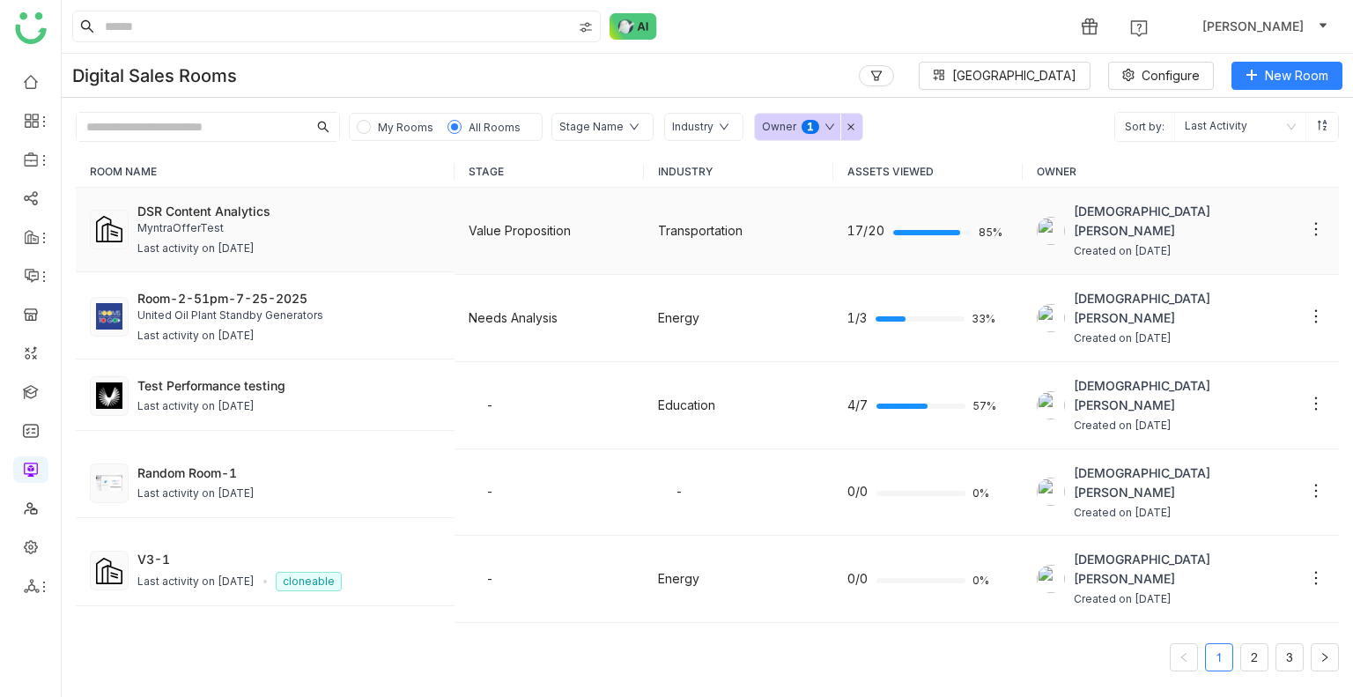
click at [430, 237] on div "DSR Content Analytics MyntraOfferTest Last activity on Oct 15, 2025" at bounding box center [288, 230] width 303 height 56
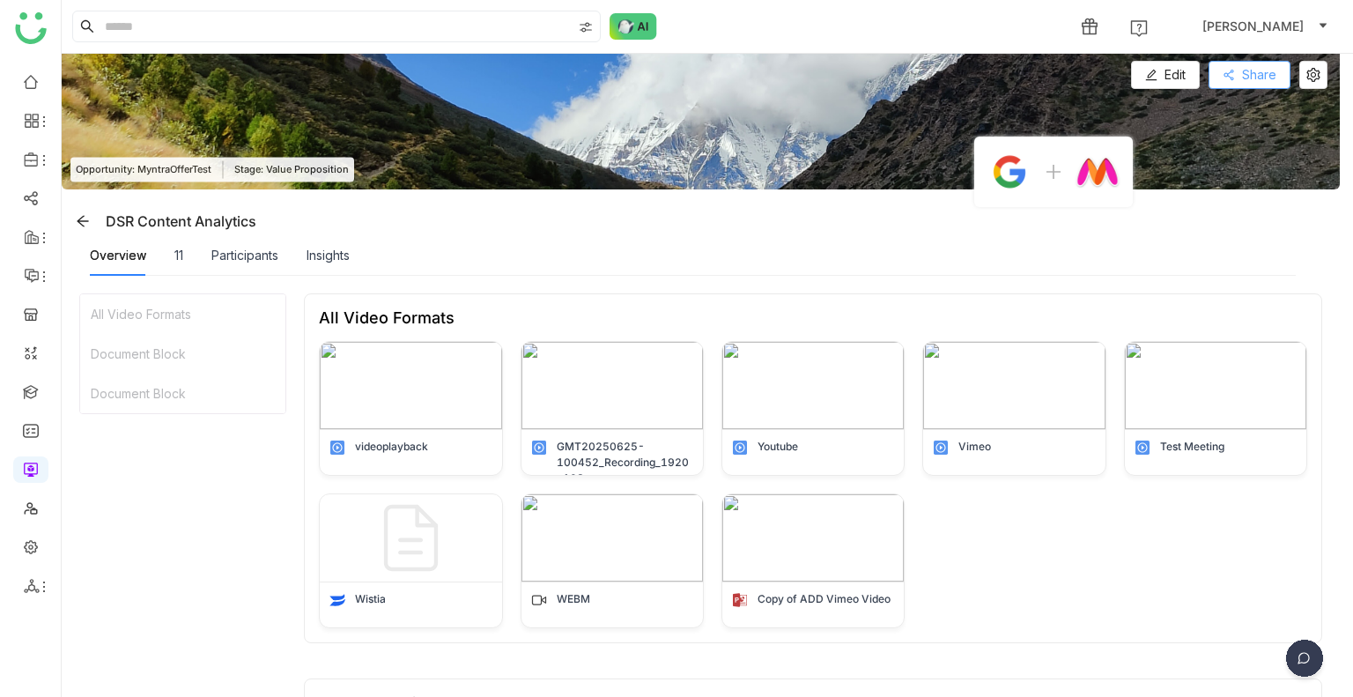
click at [1243, 77] on span "Share" at bounding box center [1259, 74] width 34 height 19
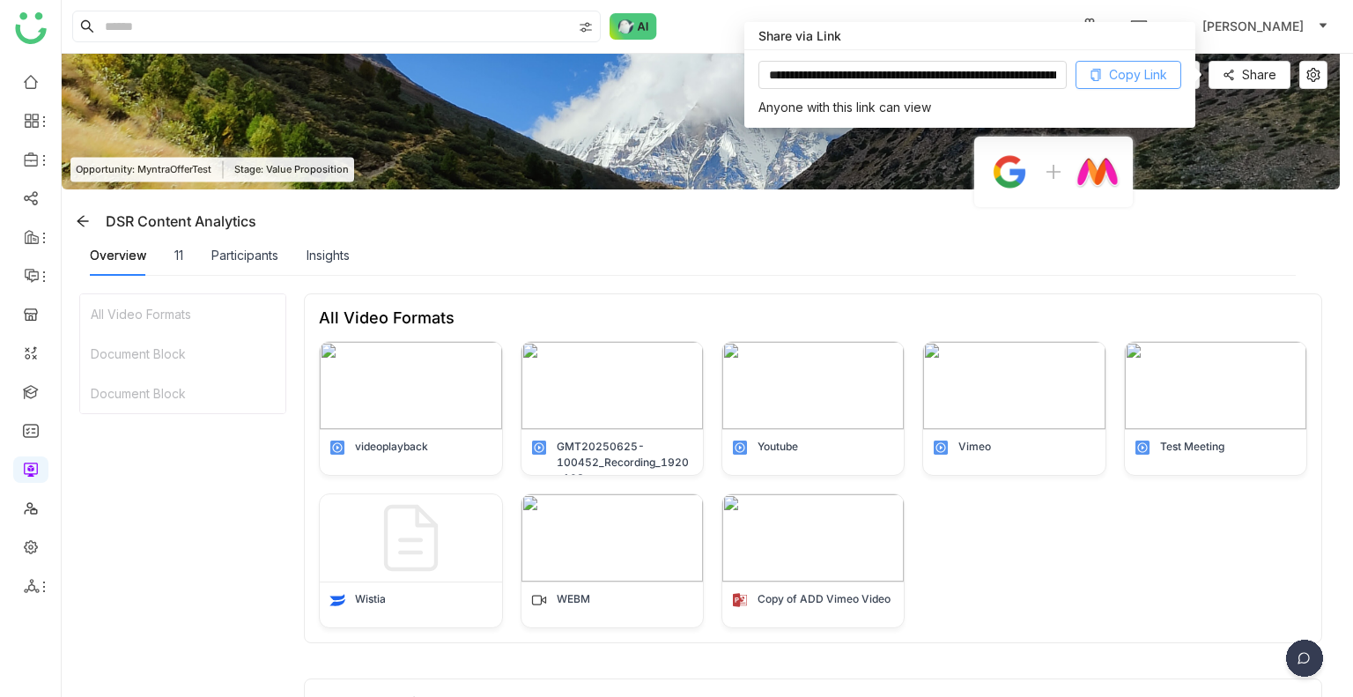
click at [1116, 74] on span "Copy Link" at bounding box center [1138, 74] width 58 height 19
click at [30, 394] on link at bounding box center [31, 390] width 16 height 15
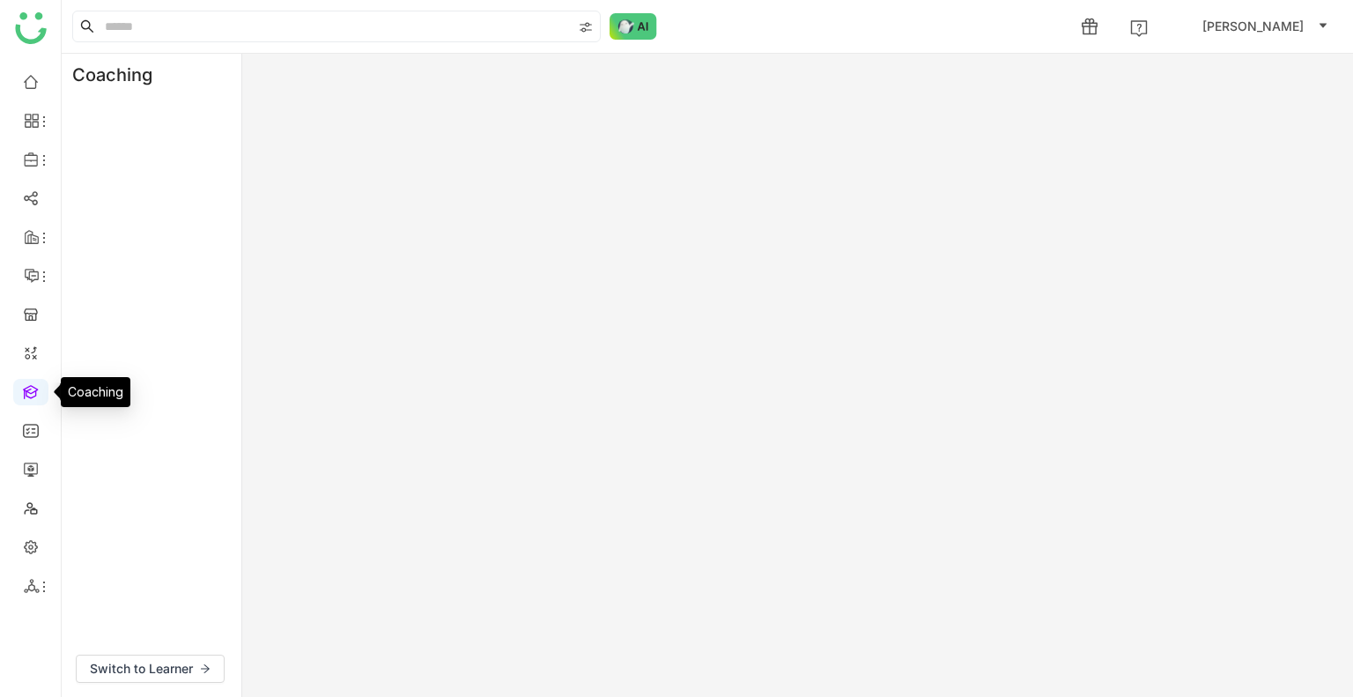
click at [30, 394] on link at bounding box center [31, 390] width 16 height 15
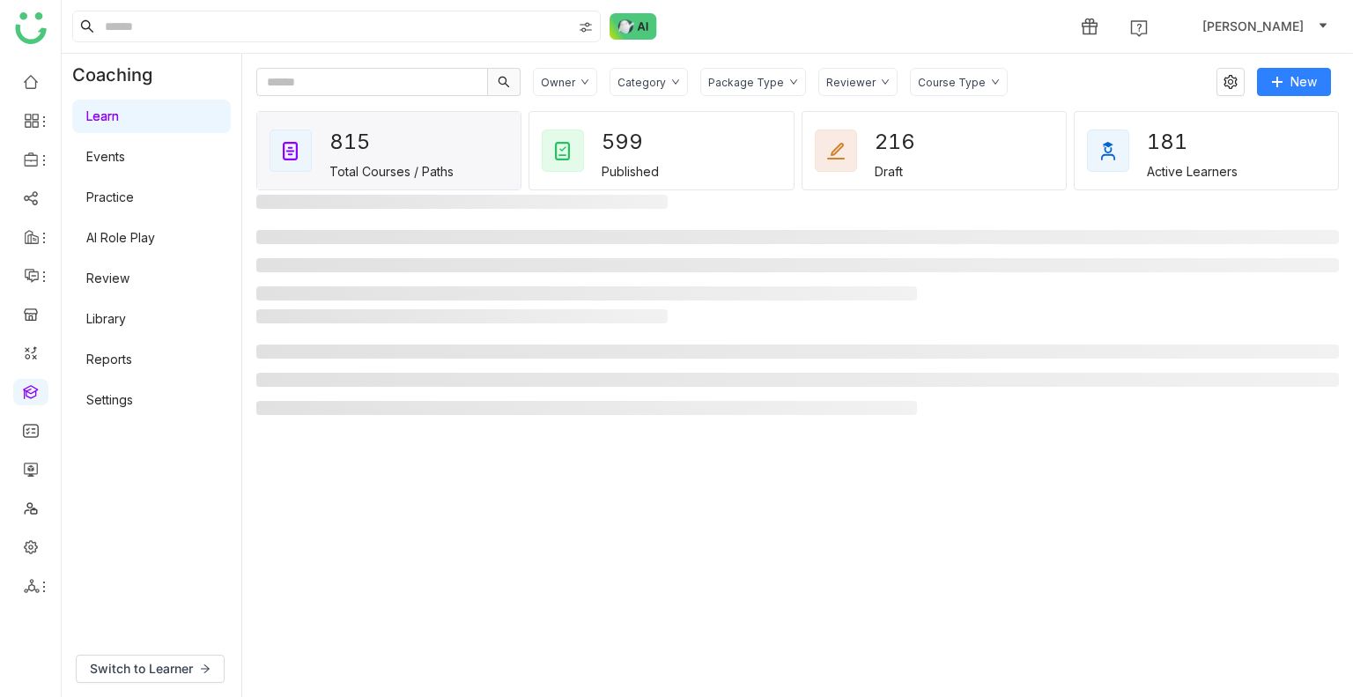
click at [111, 245] on link "AI Role Play" at bounding box center [120, 237] width 69 height 15
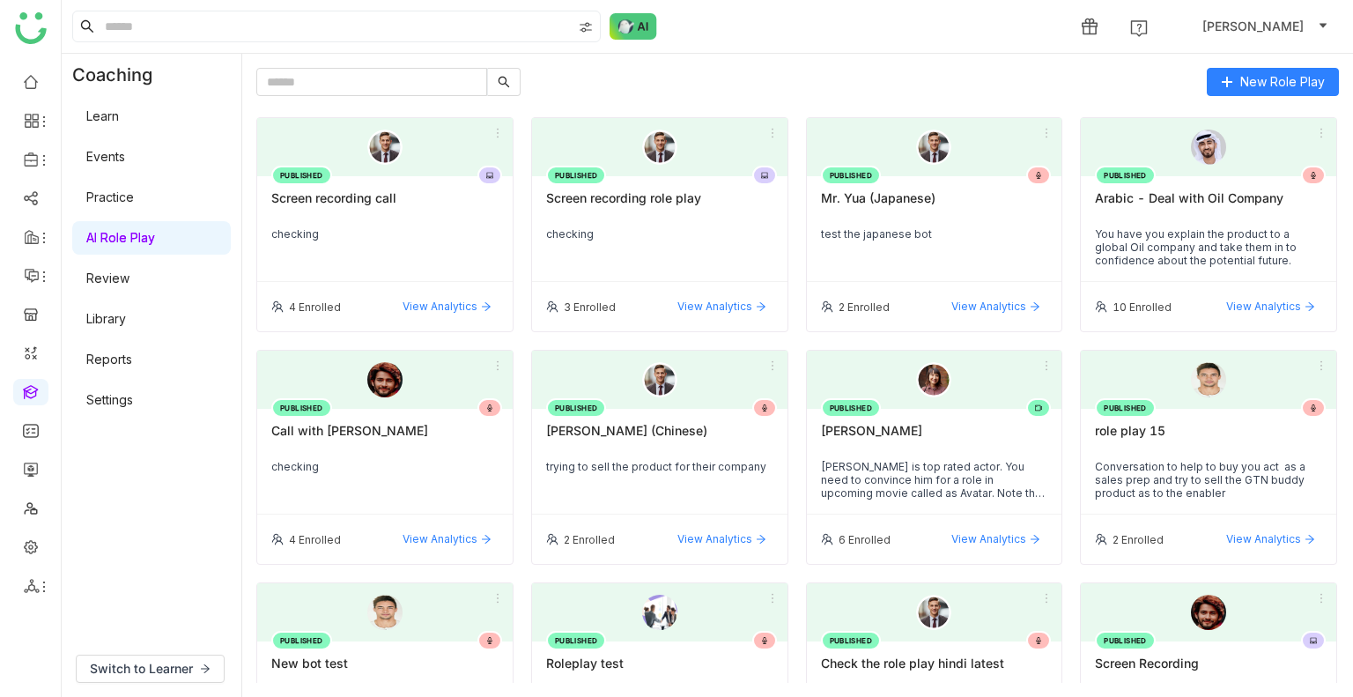
click at [934, 440] on div "[PERSON_NAME]" at bounding box center [934, 438] width 227 height 30
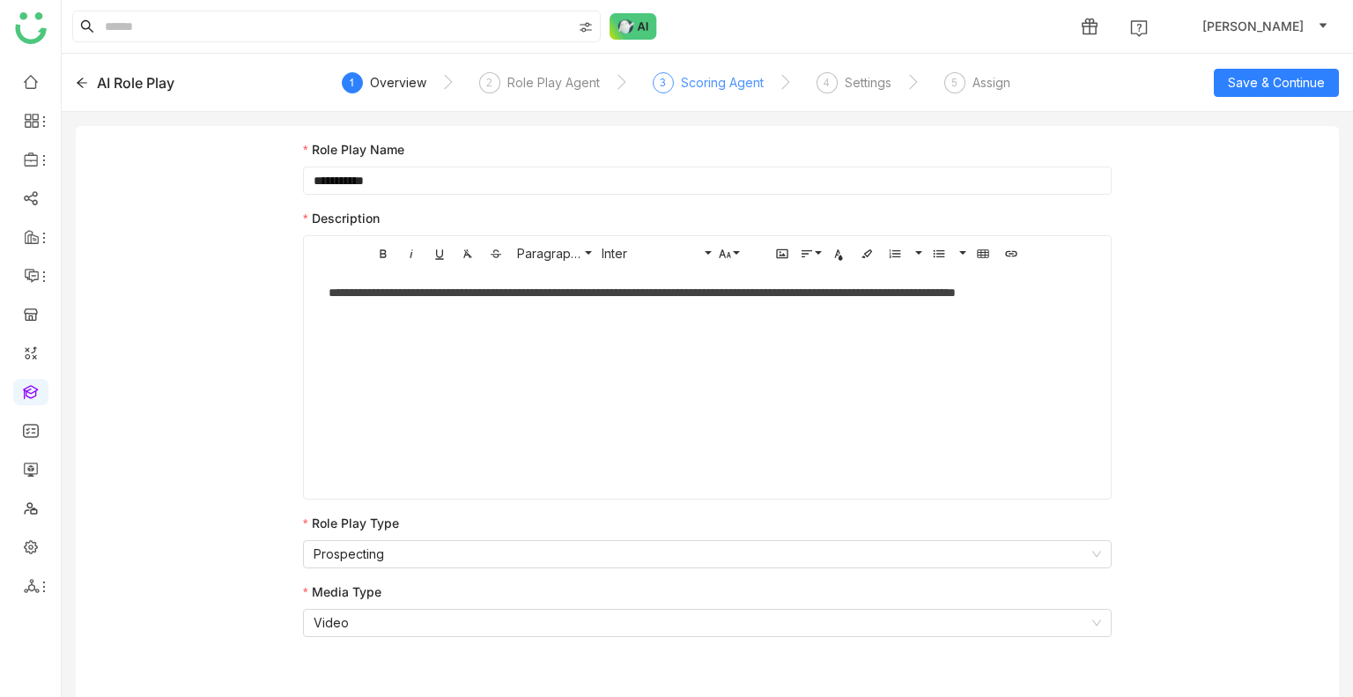
click at [701, 79] on div "Scoring Agent" at bounding box center [722, 82] width 83 height 21
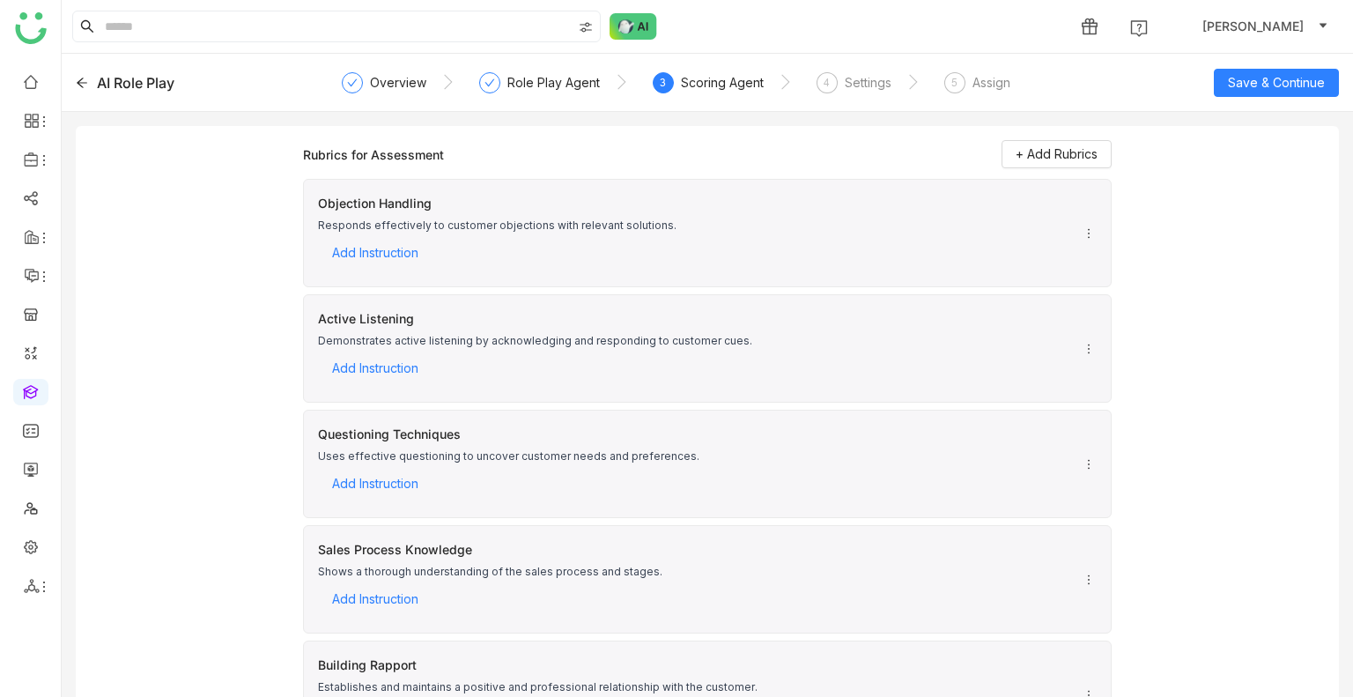
click at [1083, 229] on icon at bounding box center [1089, 233] width 12 height 12
click at [359, 250] on span "Add Instruction" at bounding box center [375, 253] width 86 height 26
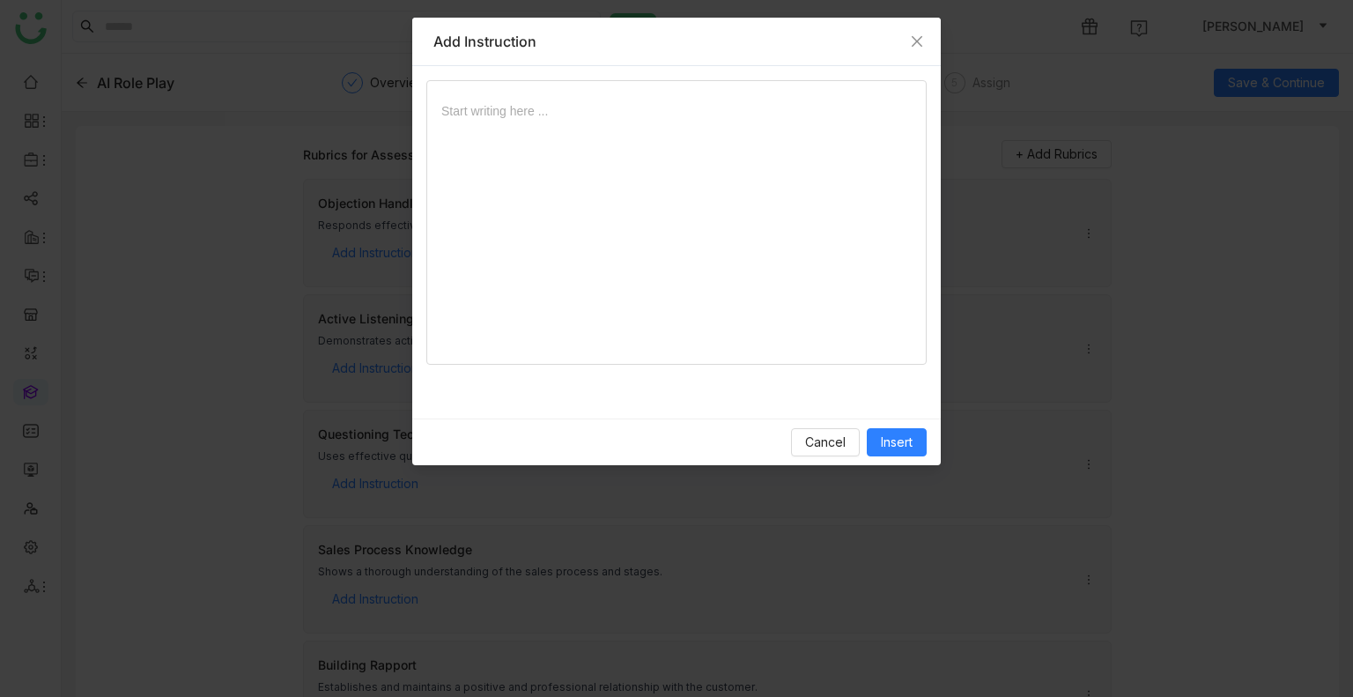
click at [546, 194] on div at bounding box center [676, 229] width 470 height 256
click at [911, 439] on span "Insert" at bounding box center [897, 442] width 32 height 19
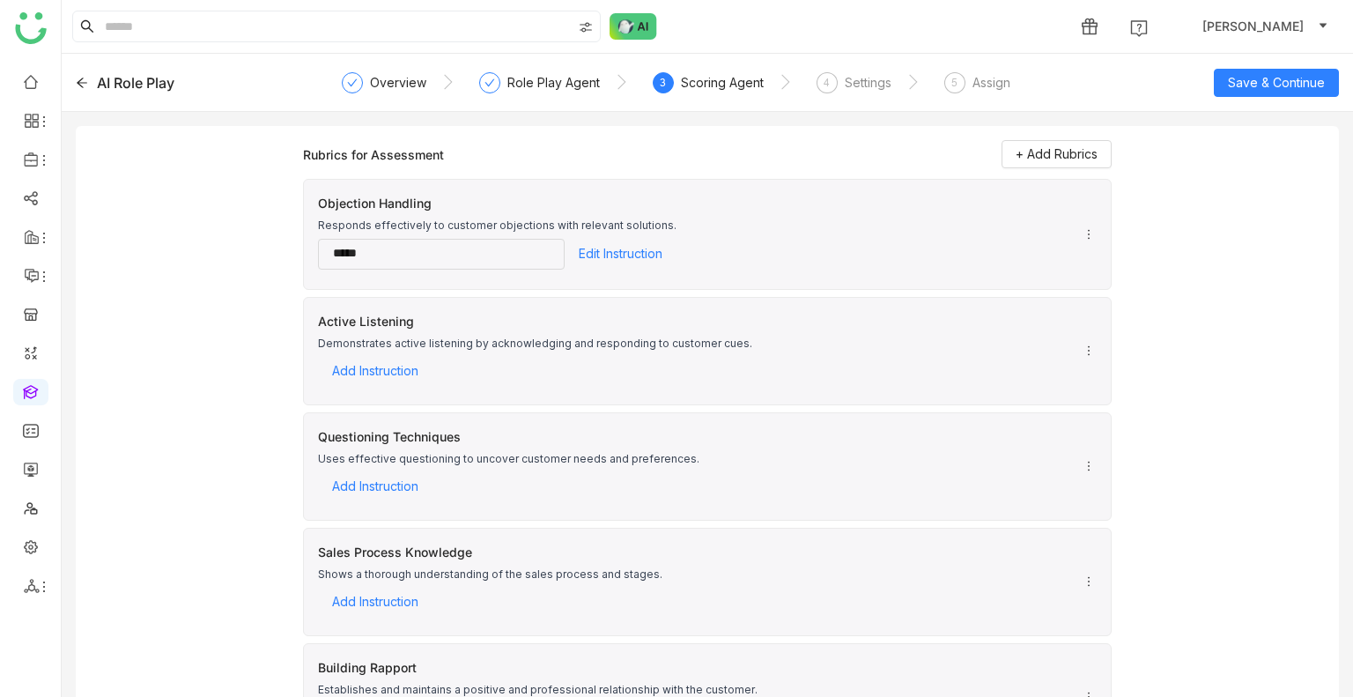
click at [589, 232] on div "Responds effectively to customer objections with relevant solutions." at bounding box center [497, 226] width 359 height 16
click at [589, 229] on div "Responds effectively to customer objections with relevant solutions." at bounding box center [497, 226] width 359 height 16
click at [589, 228] on div "Responds effectively to customer objections with relevant solutions." at bounding box center [497, 226] width 359 height 16
click at [589, 227] on div "Responds effectively to customer objections with relevant solutions." at bounding box center [497, 226] width 359 height 16
click at [1083, 229] on icon at bounding box center [1089, 234] width 12 height 12
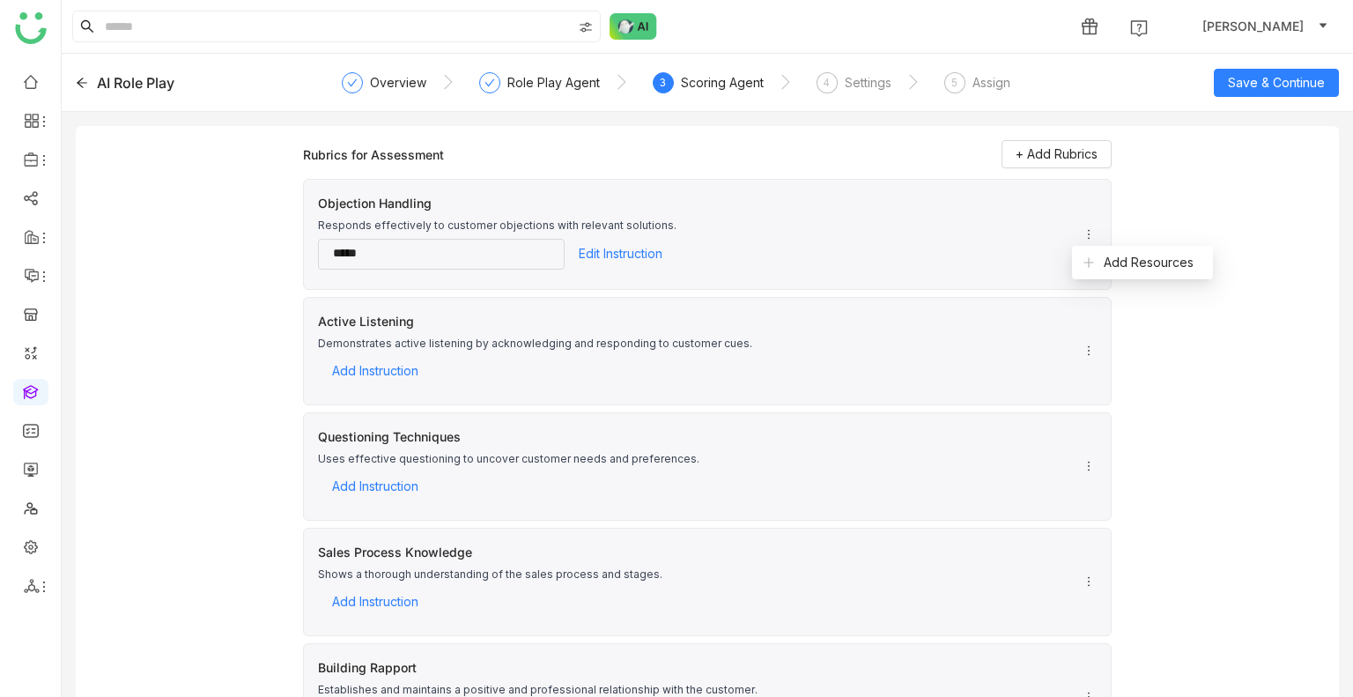
click at [406, 244] on div "*****" at bounding box center [441, 254] width 231 height 29
click at [398, 256] on div "*****" at bounding box center [430, 254] width 194 height 15
drag, startPoint x: 388, startPoint y: 261, endPoint x: 407, endPoint y: 348, distance: 89.4
click at [389, 277] on div "Objection Handling Responds effectively to customer objections with relevant so…" at bounding box center [707, 234] width 809 height 111
click at [385, 253] on div "*****" at bounding box center [430, 254] width 194 height 15
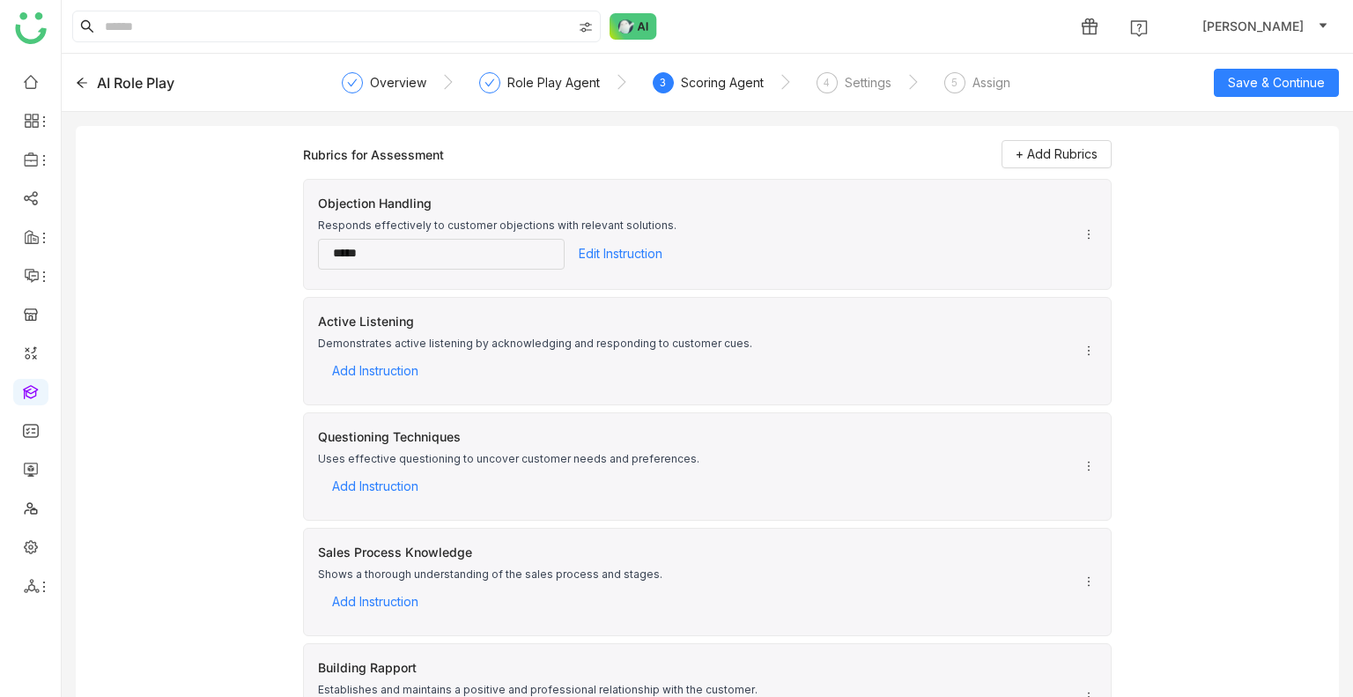
click at [385, 253] on div "*****" at bounding box center [430, 254] width 194 height 15
click at [1083, 235] on icon at bounding box center [1089, 234] width 12 height 12
click at [1075, 250] on li "Add Resources" at bounding box center [1142, 262] width 141 height 33
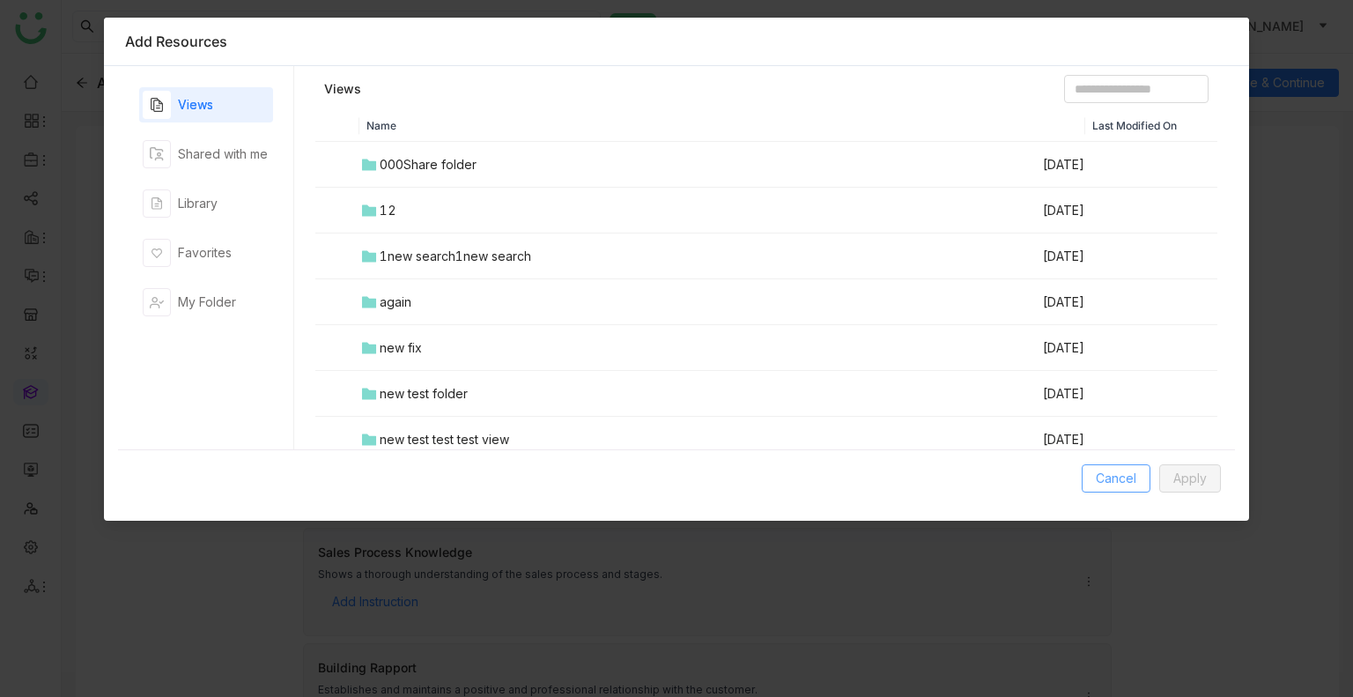
click at [1116, 482] on span "Cancel" at bounding box center [1116, 478] width 41 height 19
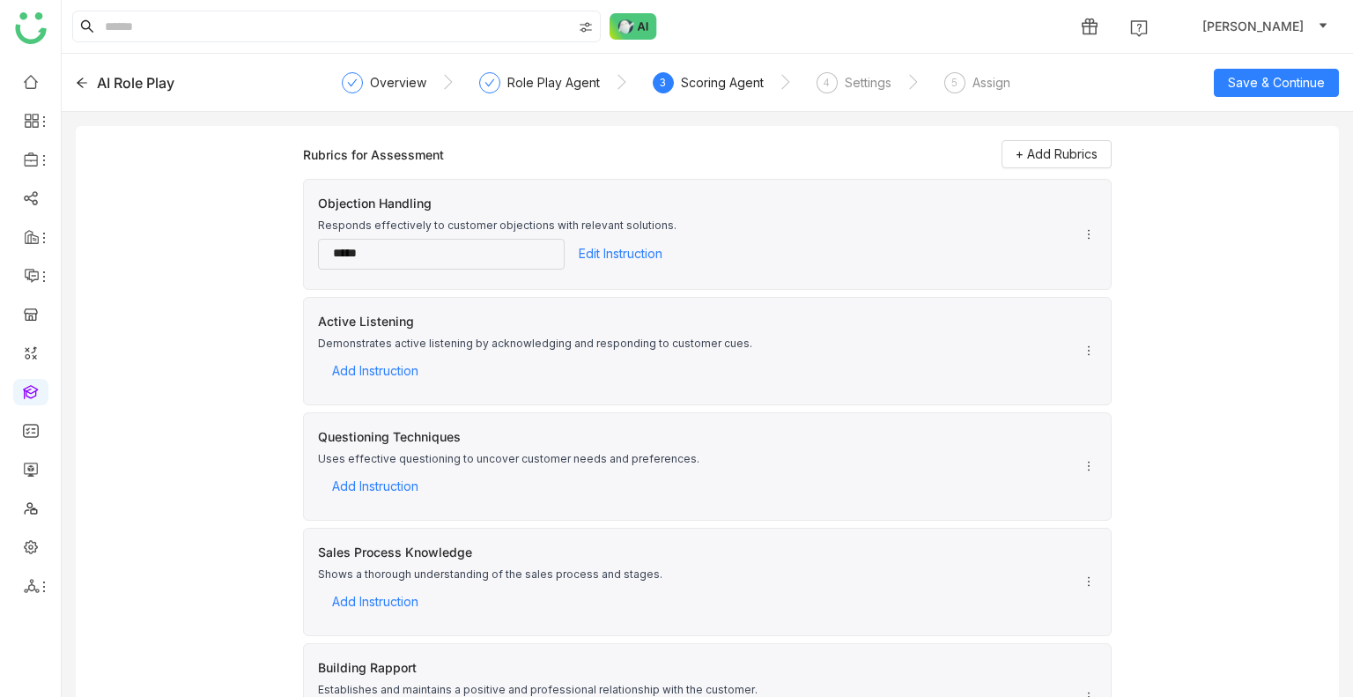
click at [1071, 348] on div "Active Listening Demonstrates active listening by acknowledging and responding …" at bounding box center [707, 351] width 809 height 108
click at [1083, 352] on icon at bounding box center [1089, 351] width 12 height 12
click at [363, 374] on span "Add Instruction" at bounding box center [375, 371] width 86 height 26
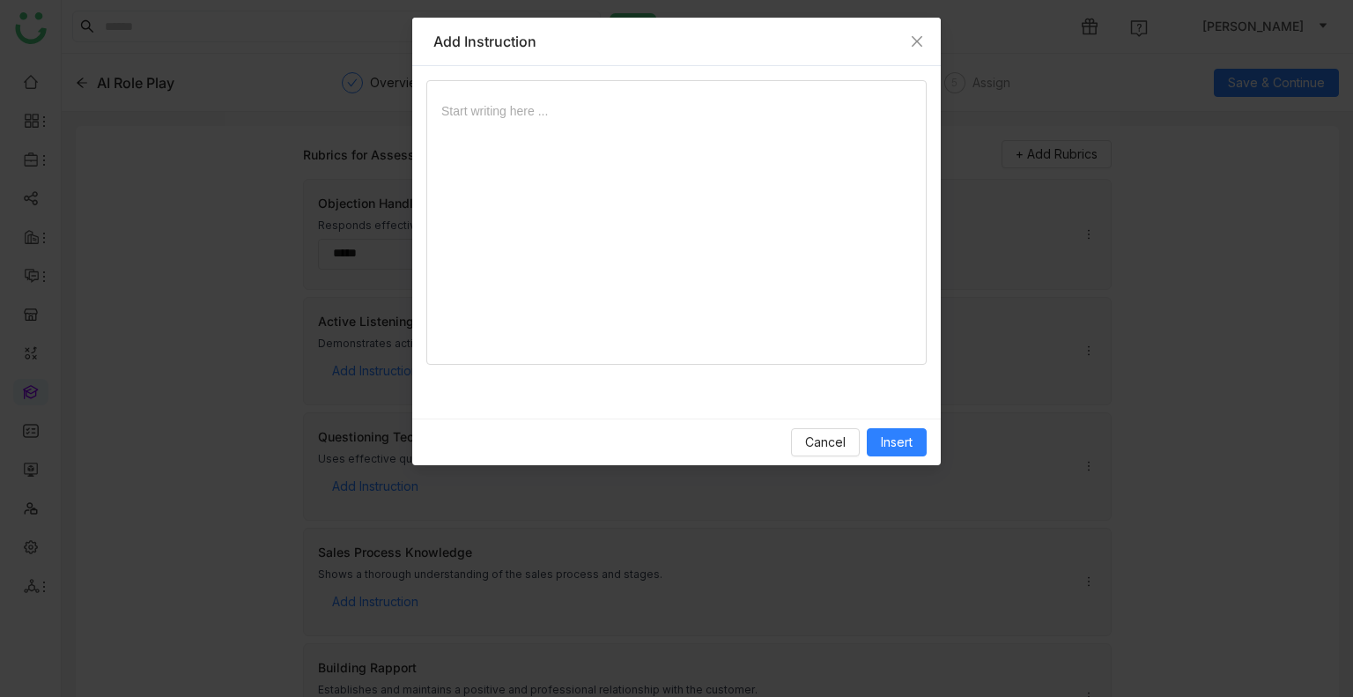
click at [570, 93] on span "Start writing here ..." at bounding box center [676, 104] width 470 height 33
click at [566, 123] on div at bounding box center [676, 229] width 470 height 256
click at [911, 444] on span "Insert" at bounding box center [897, 442] width 32 height 19
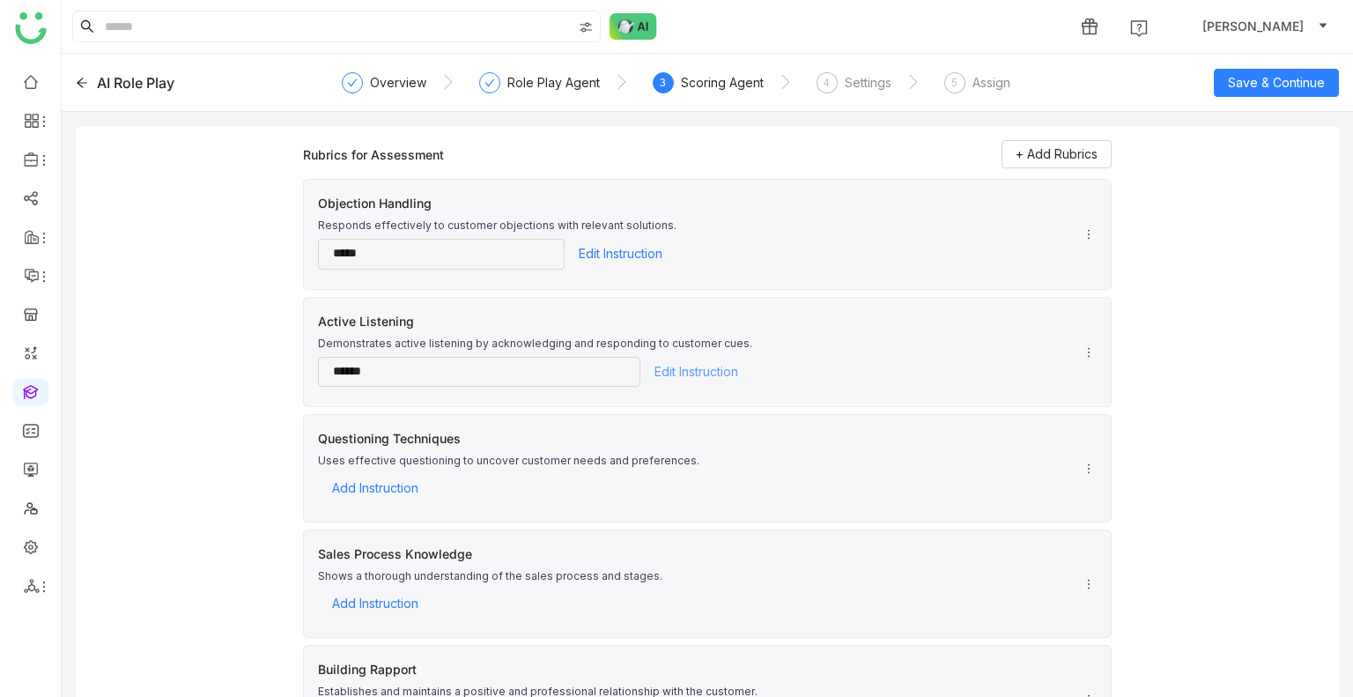
click at [682, 369] on span "Edit Instruction" at bounding box center [697, 372] width 84 height 26
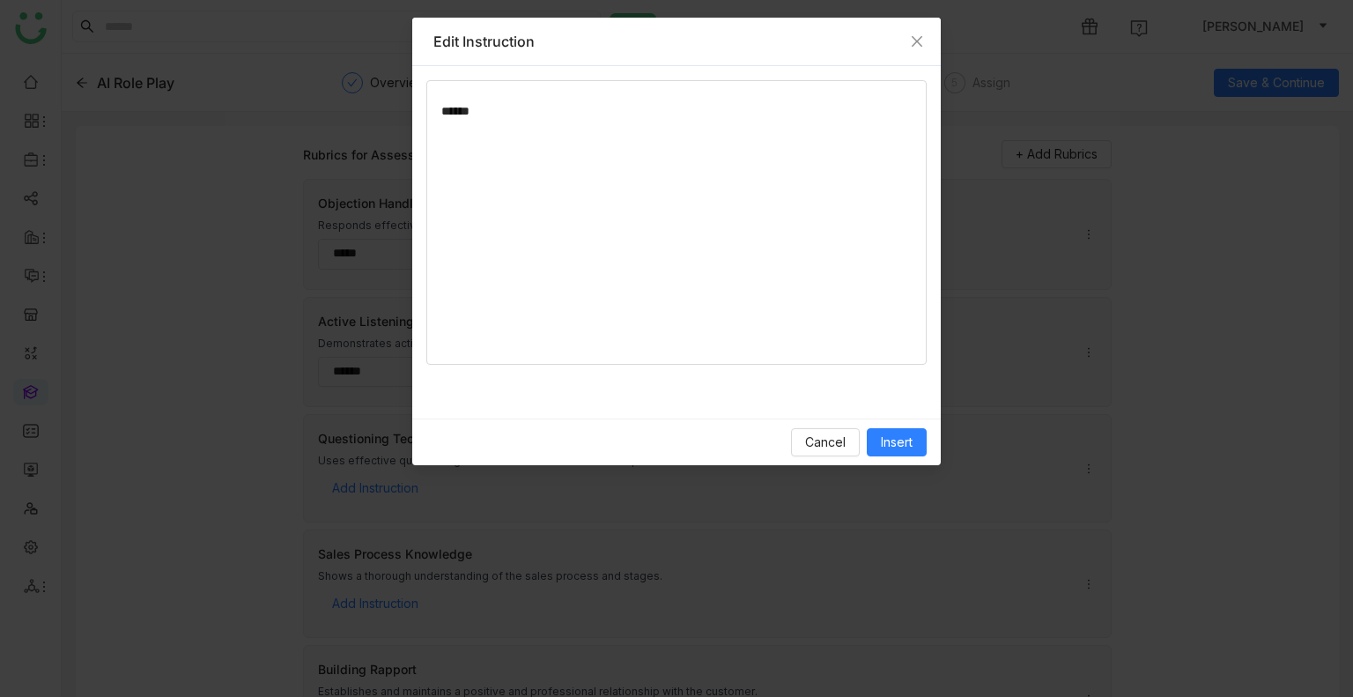
click at [506, 122] on div "******" at bounding box center [676, 229] width 470 height 256
click at [885, 447] on span "Insert" at bounding box center [897, 442] width 32 height 19
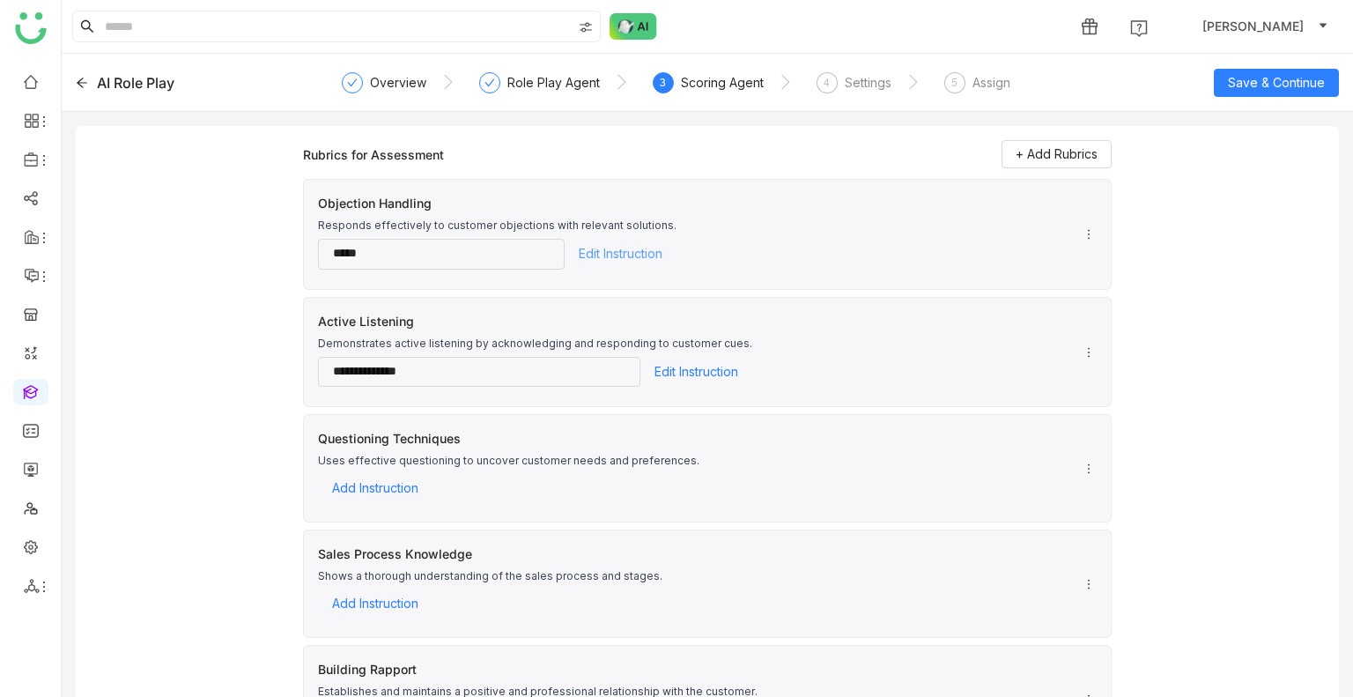
click at [589, 254] on span "Edit Instruction" at bounding box center [621, 254] width 84 height 26
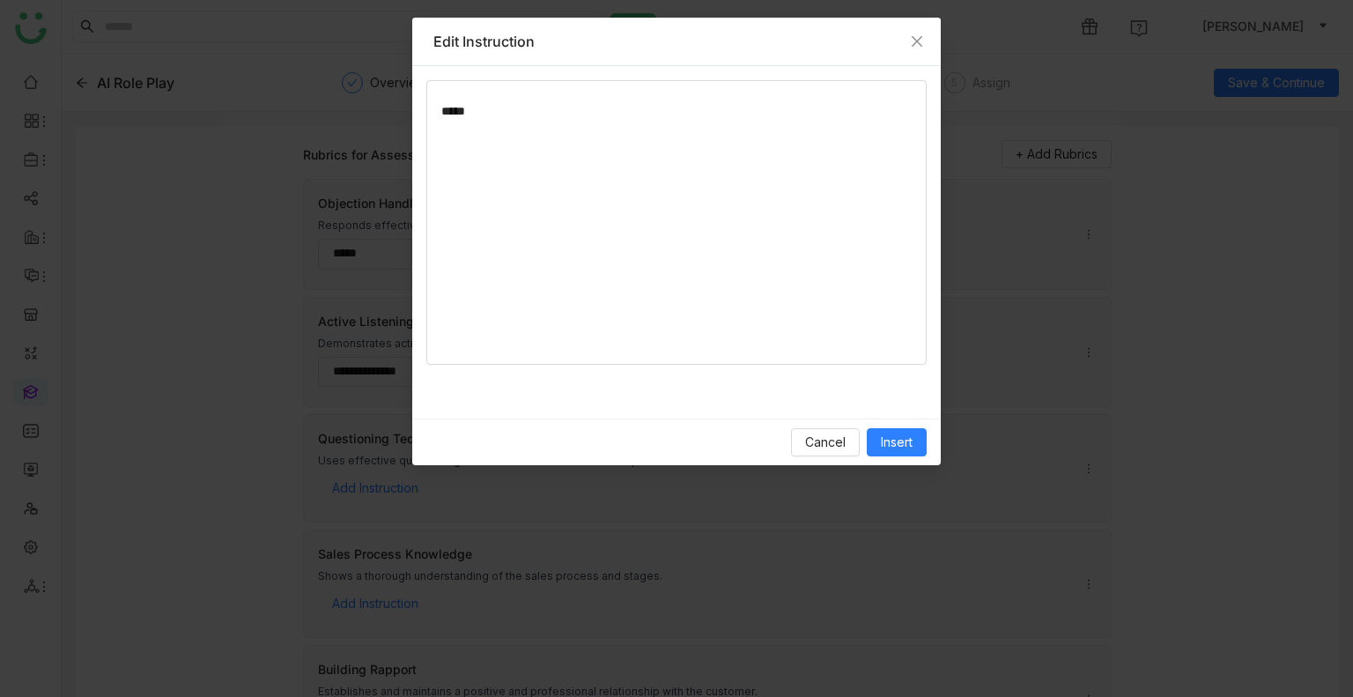
click at [530, 126] on div "*****" at bounding box center [676, 229] width 470 height 256
click at [826, 420] on div "Cancel Insert" at bounding box center [676, 442] width 529 height 47
click at [905, 433] on span "Insert" at bounding box center [897, 442] width 32 height 19
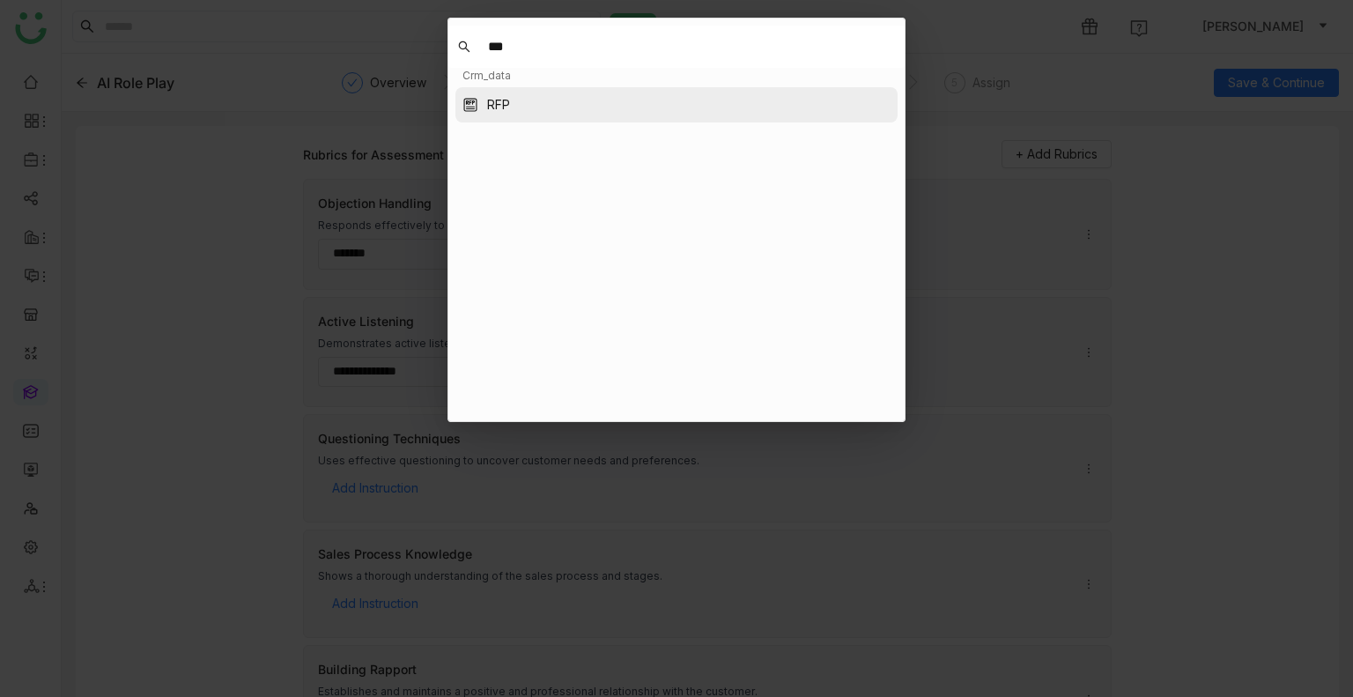
type input "***"
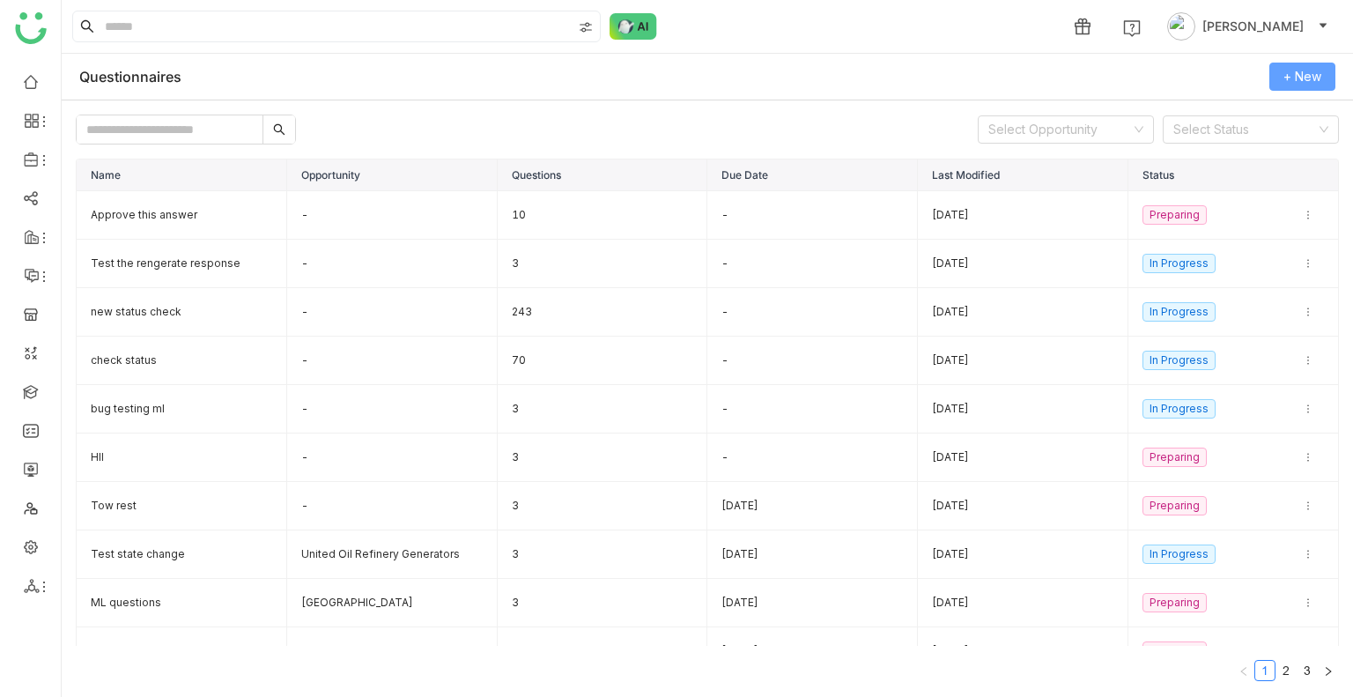
click at [1303, 71] on span "+ New" at bounding box center [1303, 76] width 38 height 19
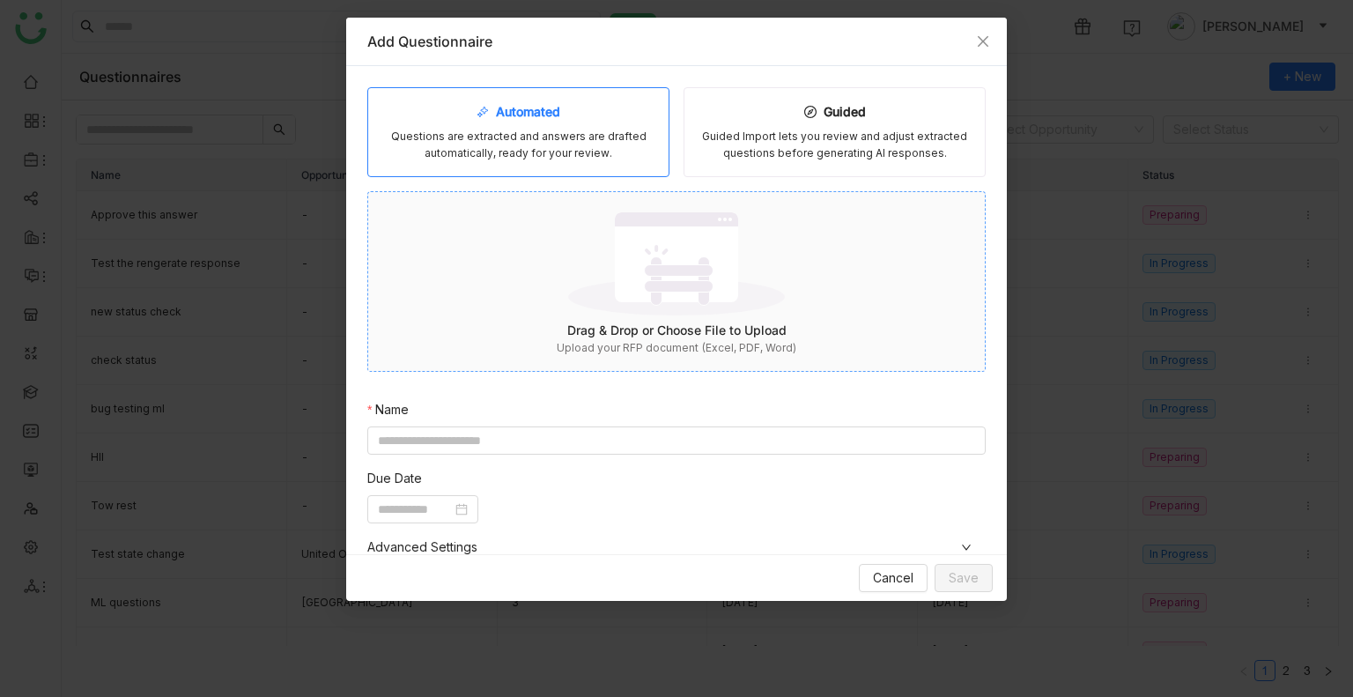
click at [670, 293] on img at bounding box center [676, 263] width 217 height 115
click at [449, 444] on nz-form-item "Name" at bounding box center [676, 471] width 619 height 55
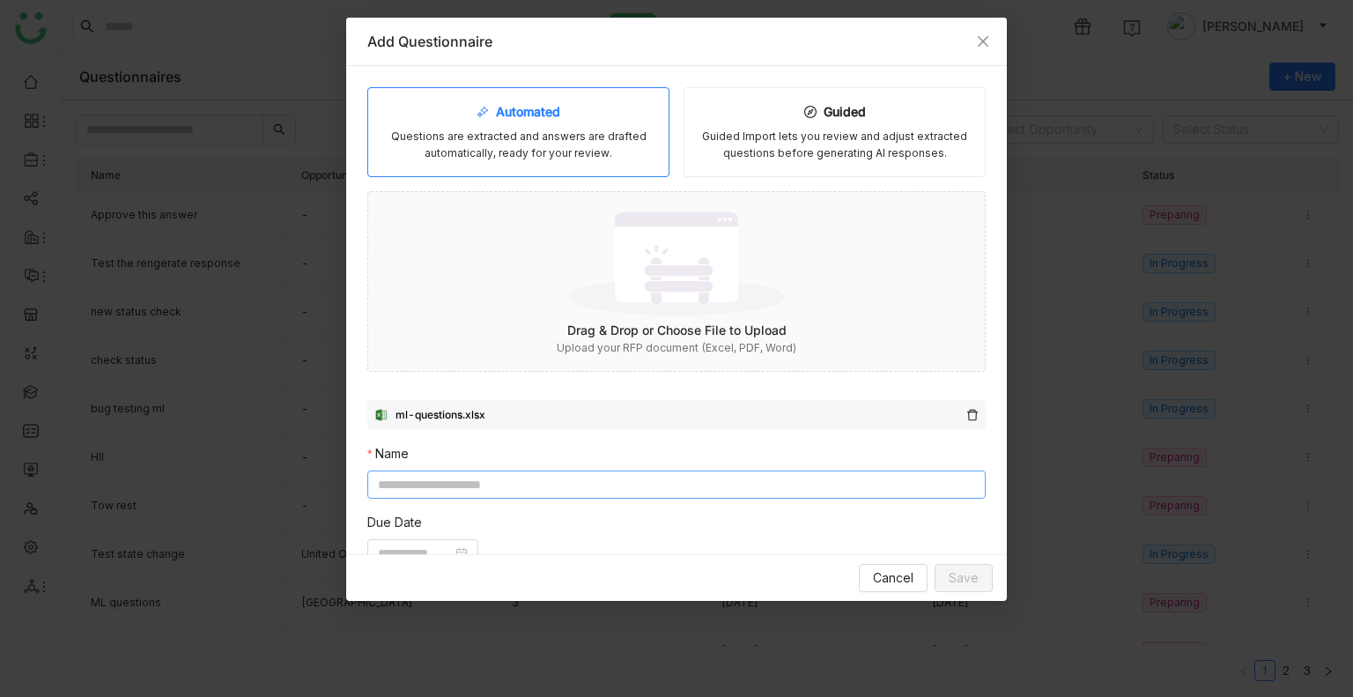
click at [441, 481] on input at bounding box center [676, 484] width 619 height 28
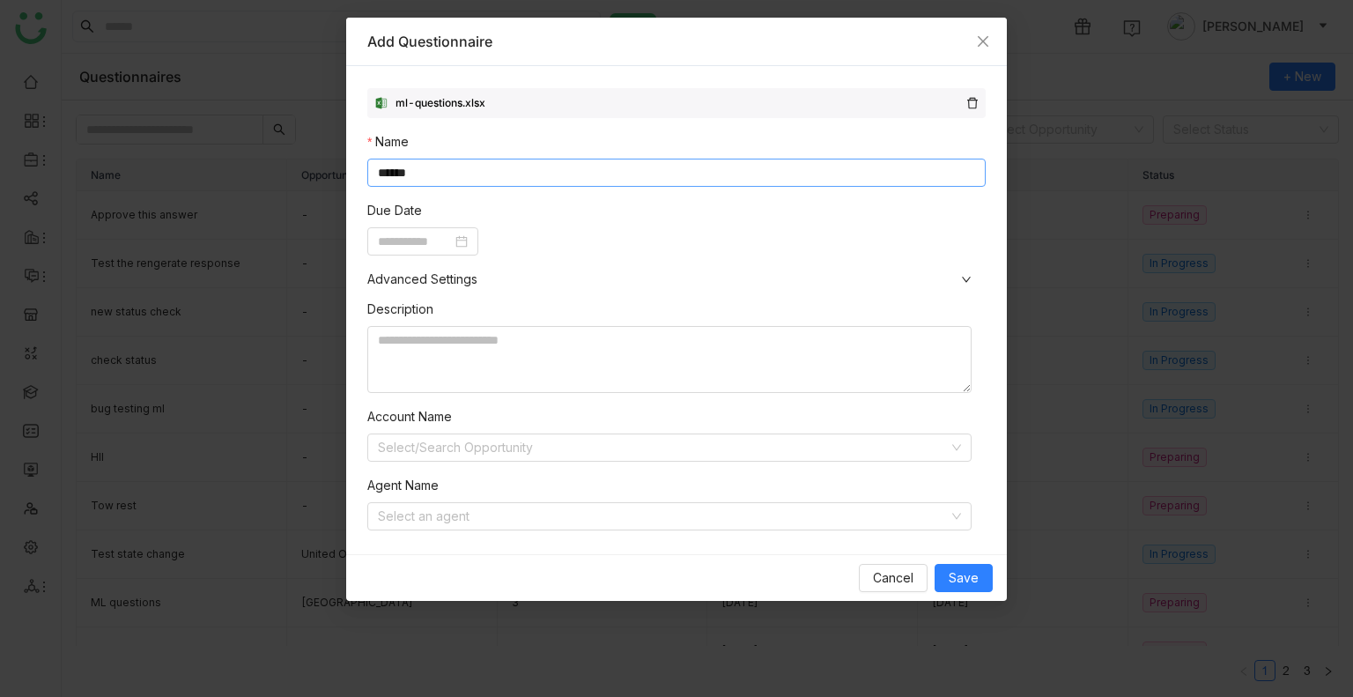
scroll to position [333, 0]
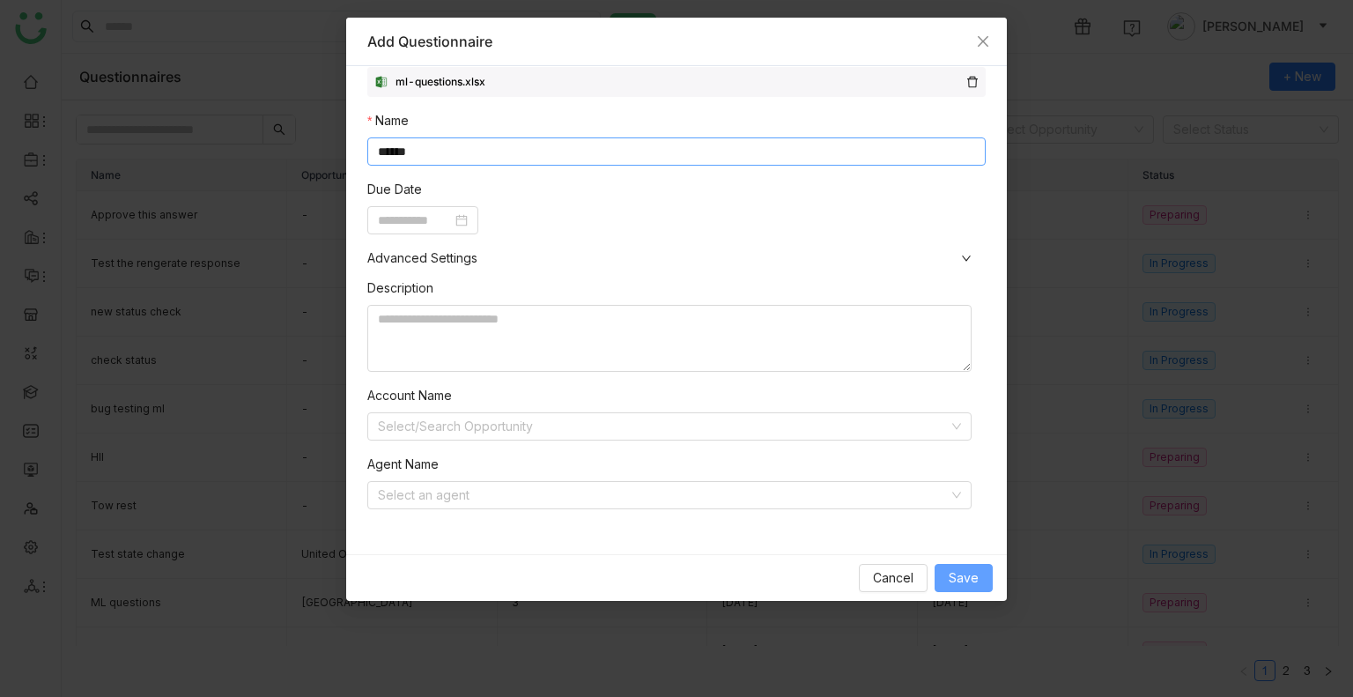
type input "******"
click at [955, 584] on span "Save" at bounding box center [964, 577] width 30 height 19
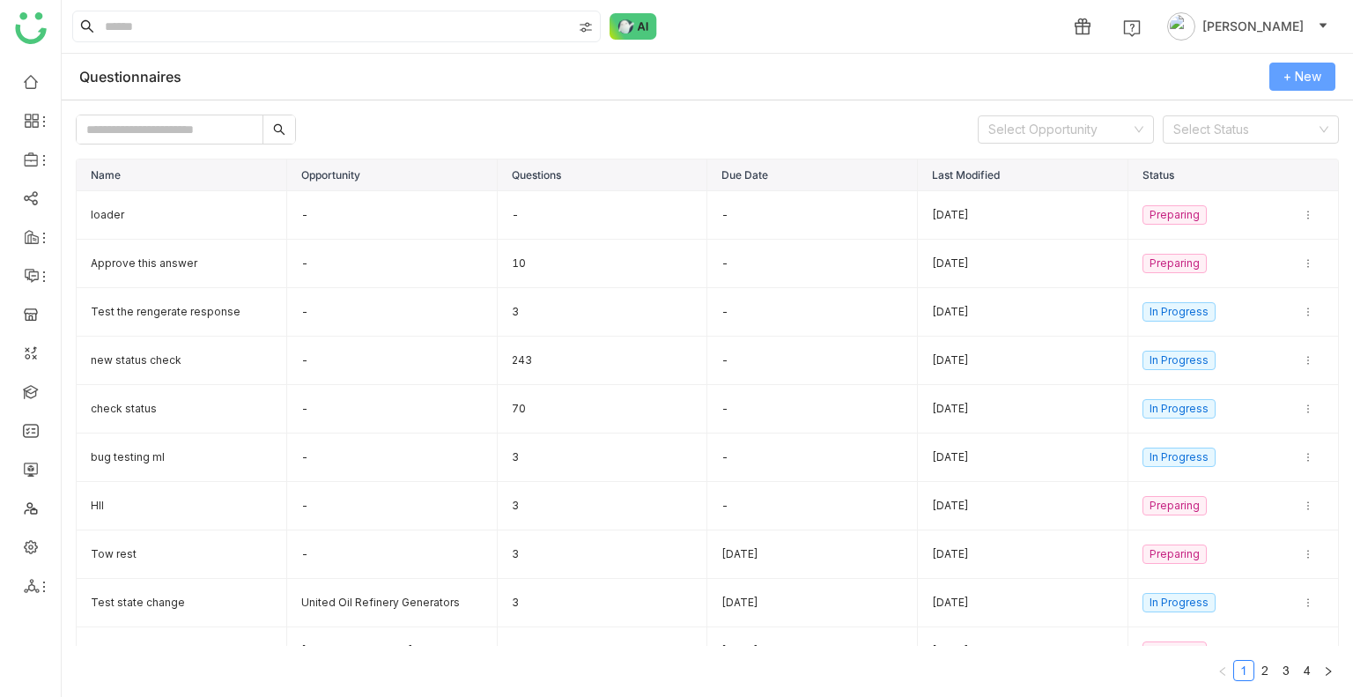
click at [1307, 76] on span "+ New" at bounding box center [1303, 76] width 38 height 19
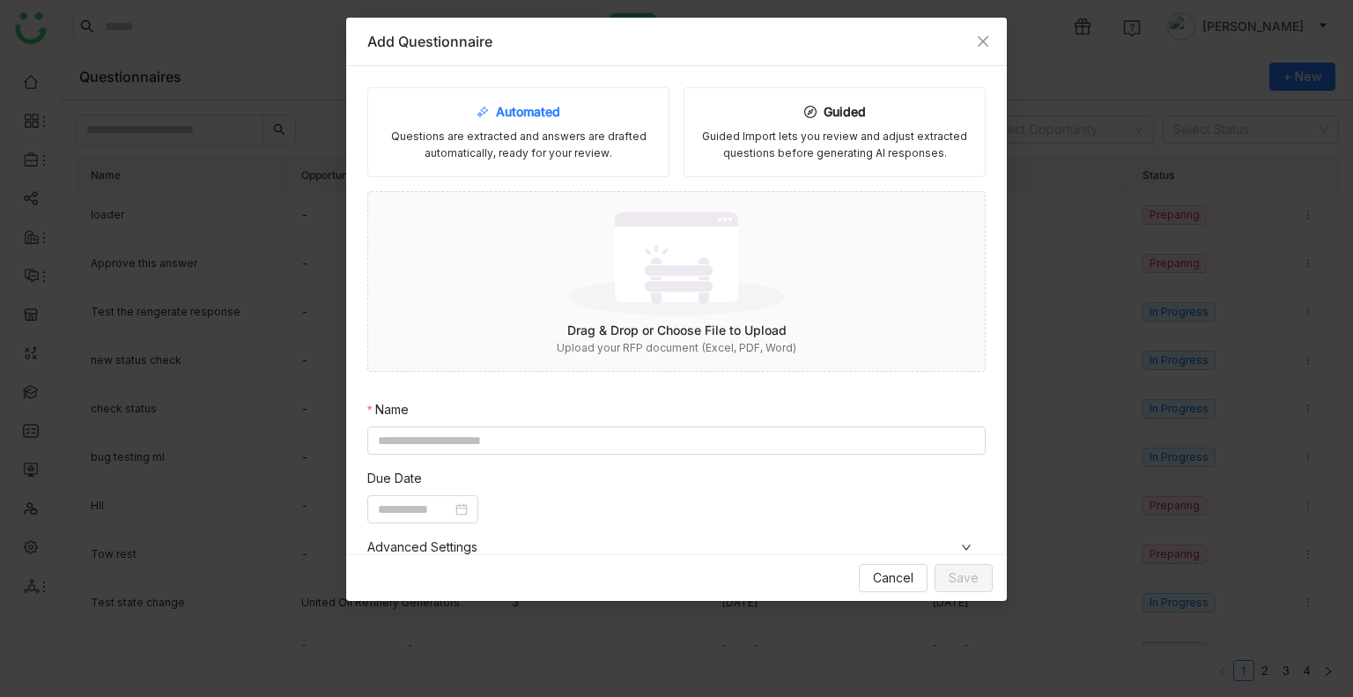
click at [504, 115] on div "Automated" at bounding box center [519, 111] width 84 height 19
click at [596, 267] on img at bounding box center [676, 263] width 217 height 115
click at [984, 24] on span "Close" at bounding box center [983, 42] width 48 height 48
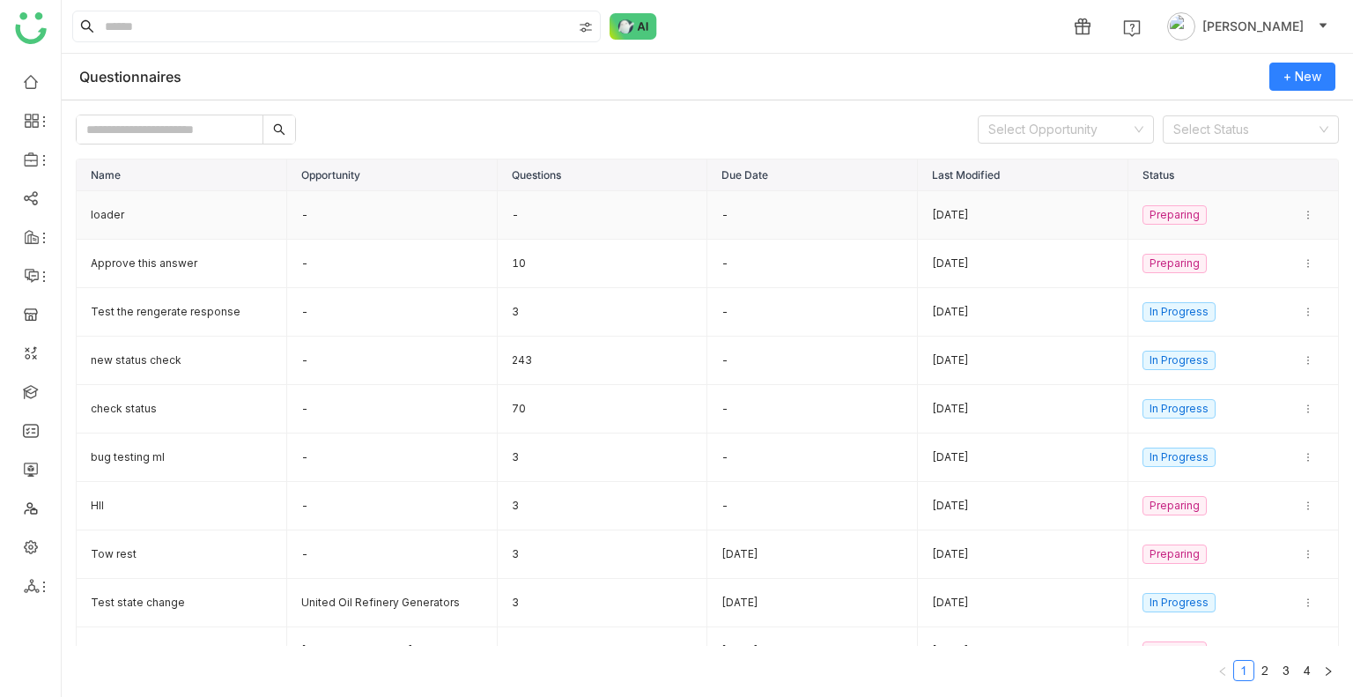
click at [332, 226] on td "-" at bounding box center [392, 215] width 211 height 48
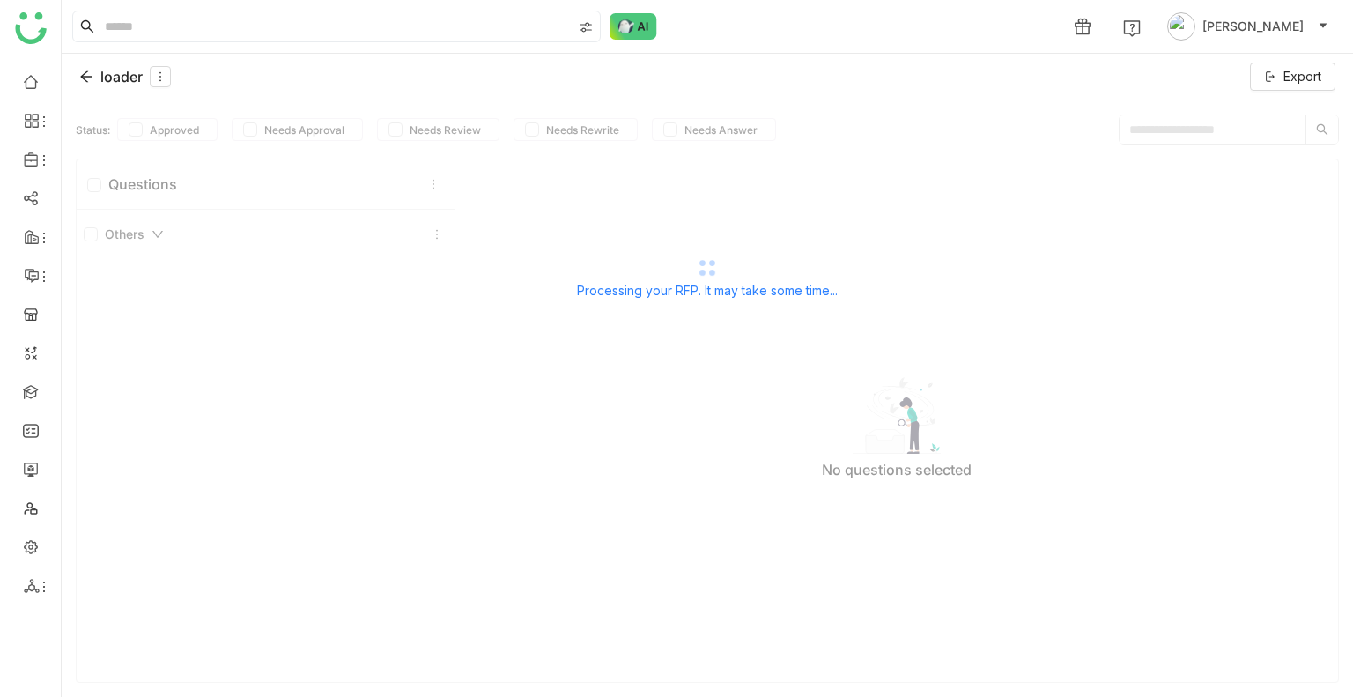
click at [719, 288] on div "Processing your RFP. It may take some time..." at bounding box center [708, 289] width 1292 height 24
drag, startPoint x: 719, startPoint y: 287, endPoint x: 729, endPoint y: 283, distance: 10.6
click at [722, 285] on div "Processing your RFP. It may take some time..." at bounding box center [708, 289] width 1292 height 24
click at [1308, 74] on span "Export" at bounding box center [1303, 76] width 38 height 19
click at [1292, 112] on div "Excel" at bounding box center [1293, 120] width 79 height 33
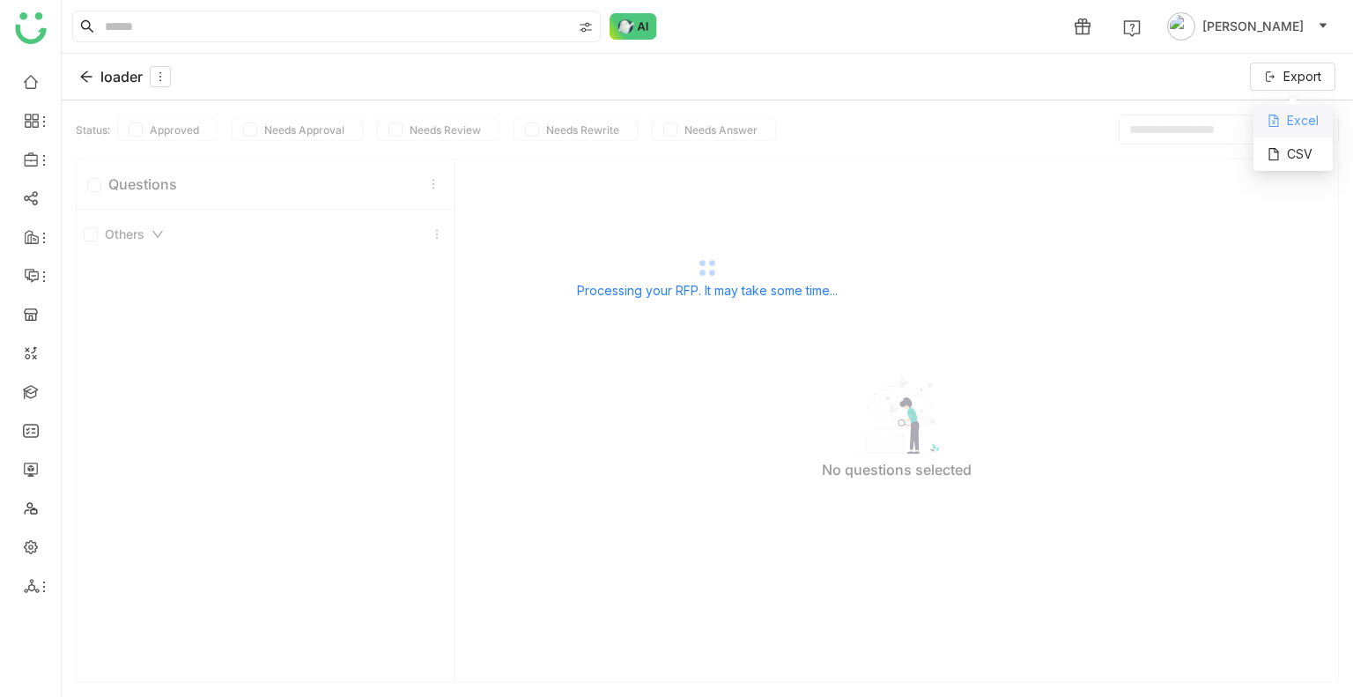
click at [1292, 122] on div "Excel" at bounding box center [1293, 120] width 79 height 33
drag, startPoint x: 122, startPoint y: 159, endPoint x: 123, endPoint y: 270, distance: 111.0
click at [120, 170] on div "Processing your RFP. It may take some time..." at bounding box center [708, 276] width 1292 height 352
click at [167, 80] on icon at bounding box center [160, 76] width 19 height 12
click at [180, 115] on div "Edit" at bounding box center [161, 116] width 86 height 33
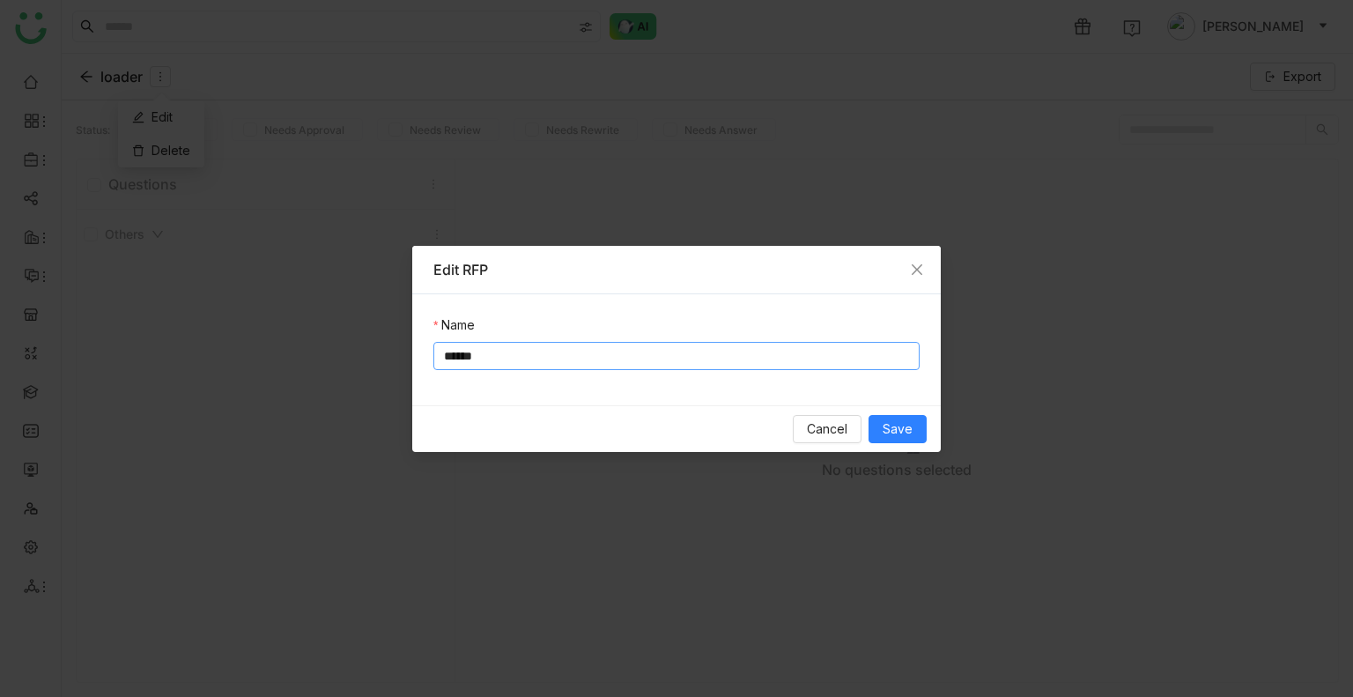
click at [504, 352] on input "******" at bounding box center [676, 356] width 486 height 28
type input "*********"
click at [895, 437] on span "Save" at bounding box center [898, 428] width 30 height 19
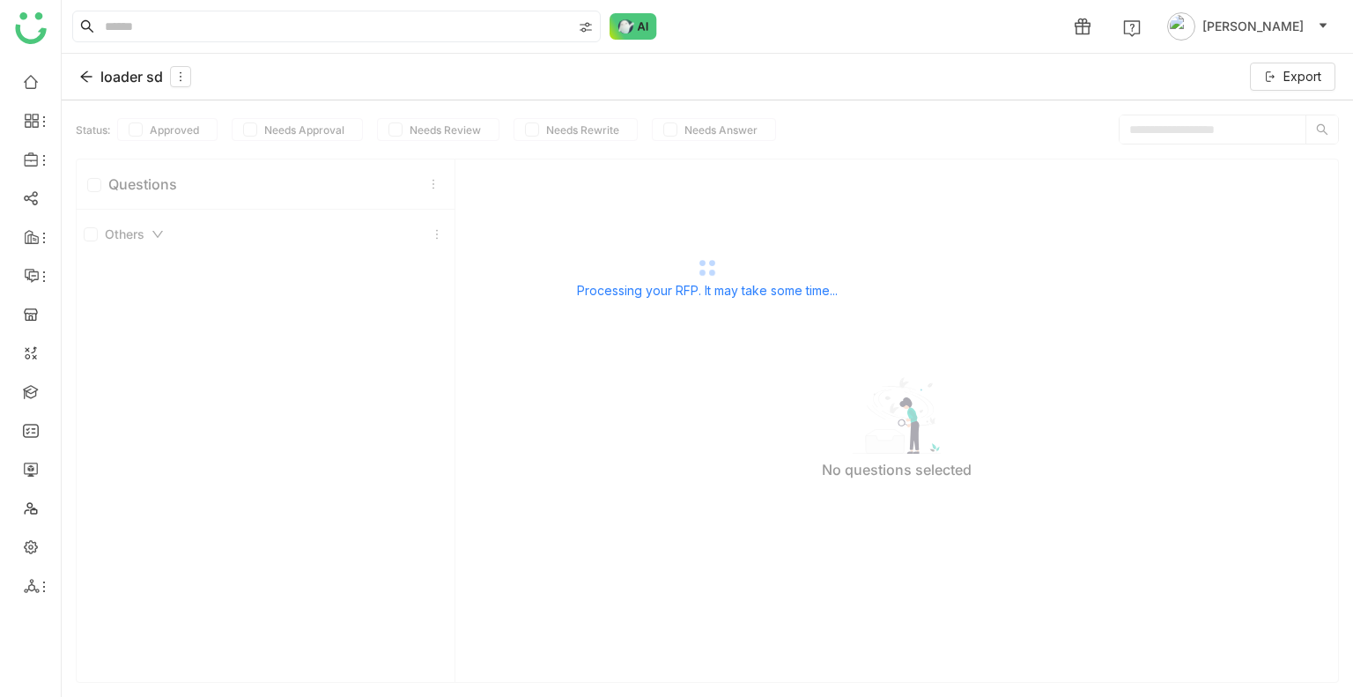
click at [81, 70] on icon at bounding box center [86, 77] width 14 height 14
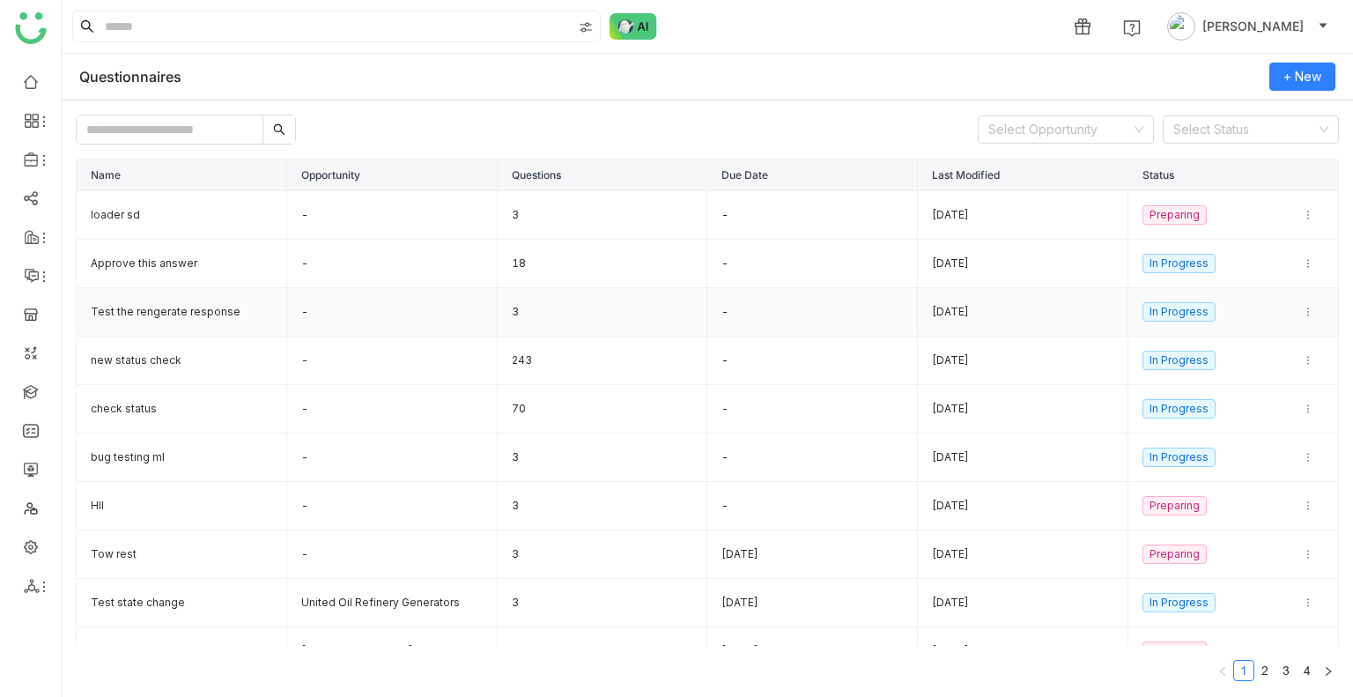
click at [130, 307] on td "Test the rengerate response" at bounding box center [182, 312] width 211 height 48
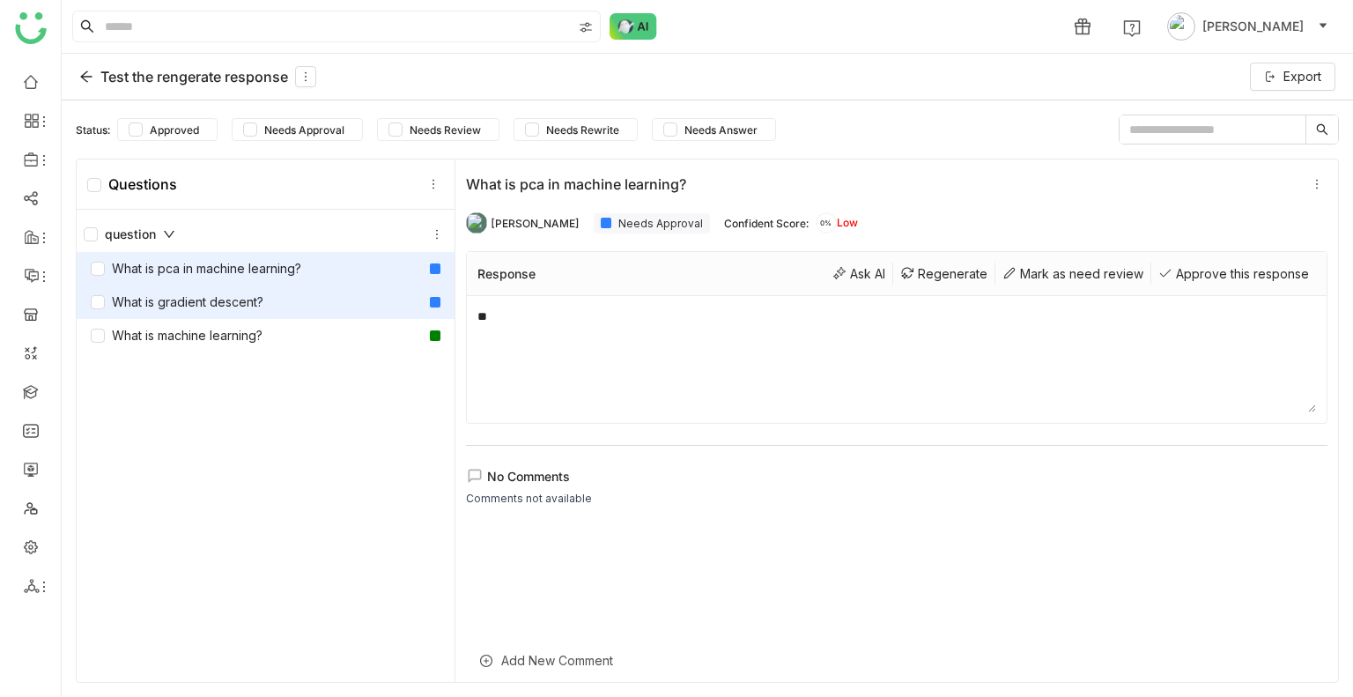
click at [231, 313] on div "What is gradient descent?" at bounding box center [266, 301] width 378 height 33
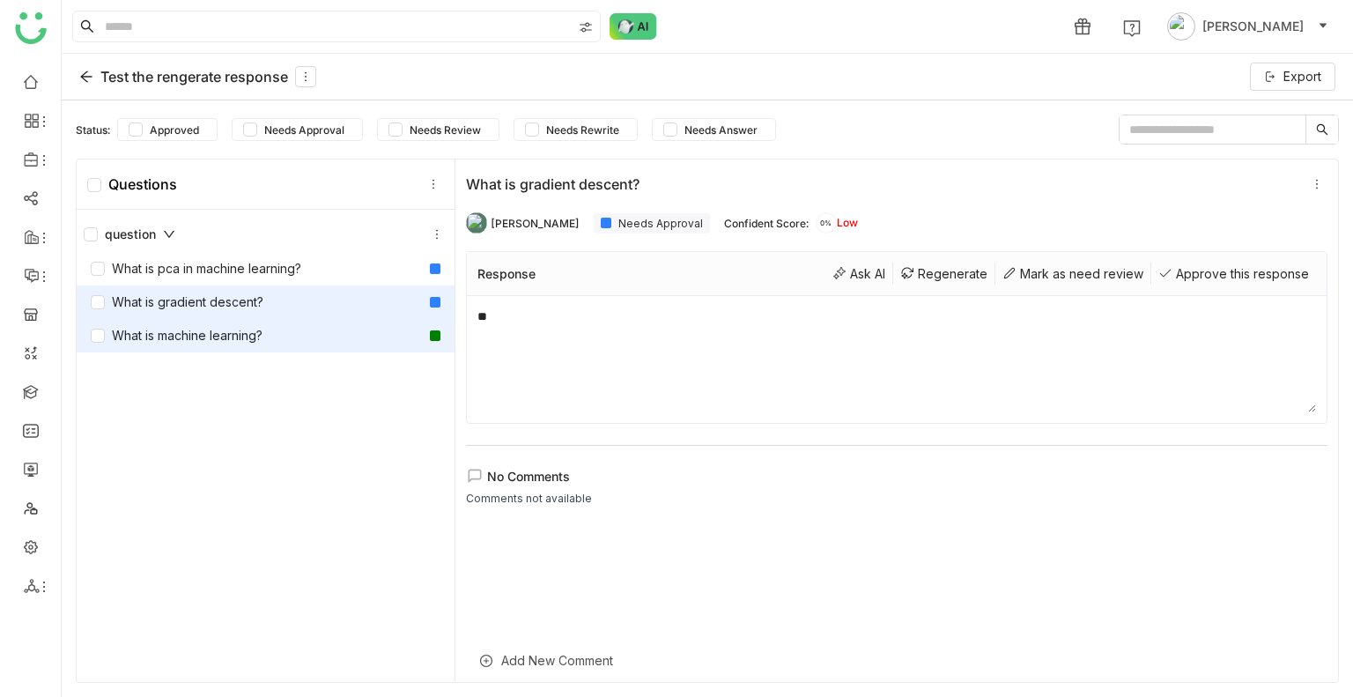
click at [233, 345] on div "What is machine learning?" at bounding box center [266, 335] width 378 height 33
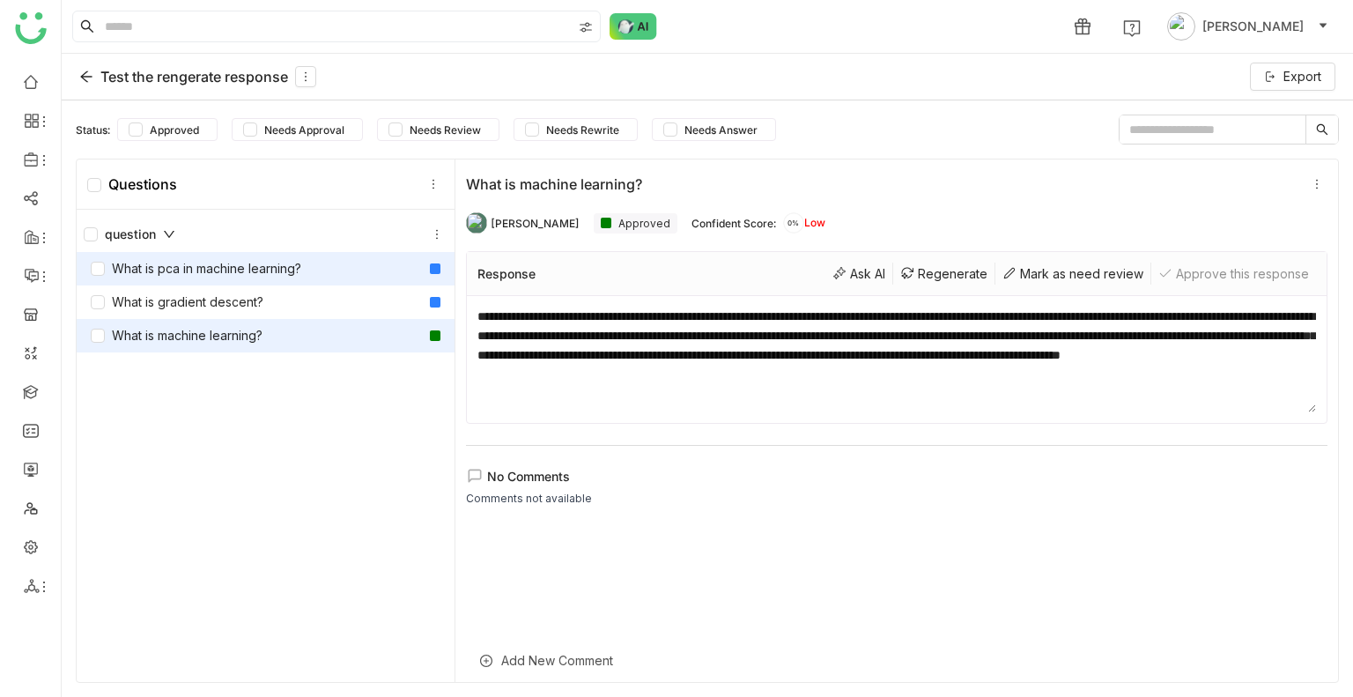
click at [240, 281] on div "What is pca in machine learning?" at bounding box center [266, 268] width 378 height 33
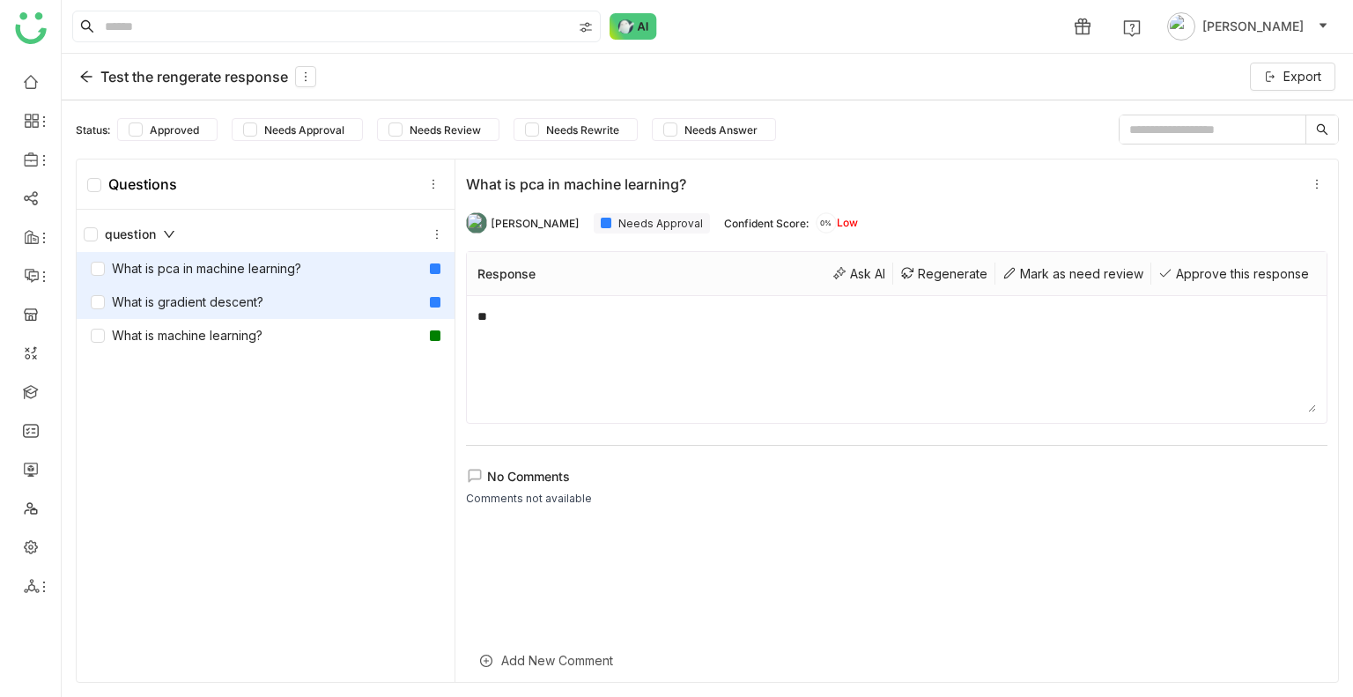
click at [241, 304] on div "What is gradient descent?" at bounding box center [177, 302] width 173 height 19
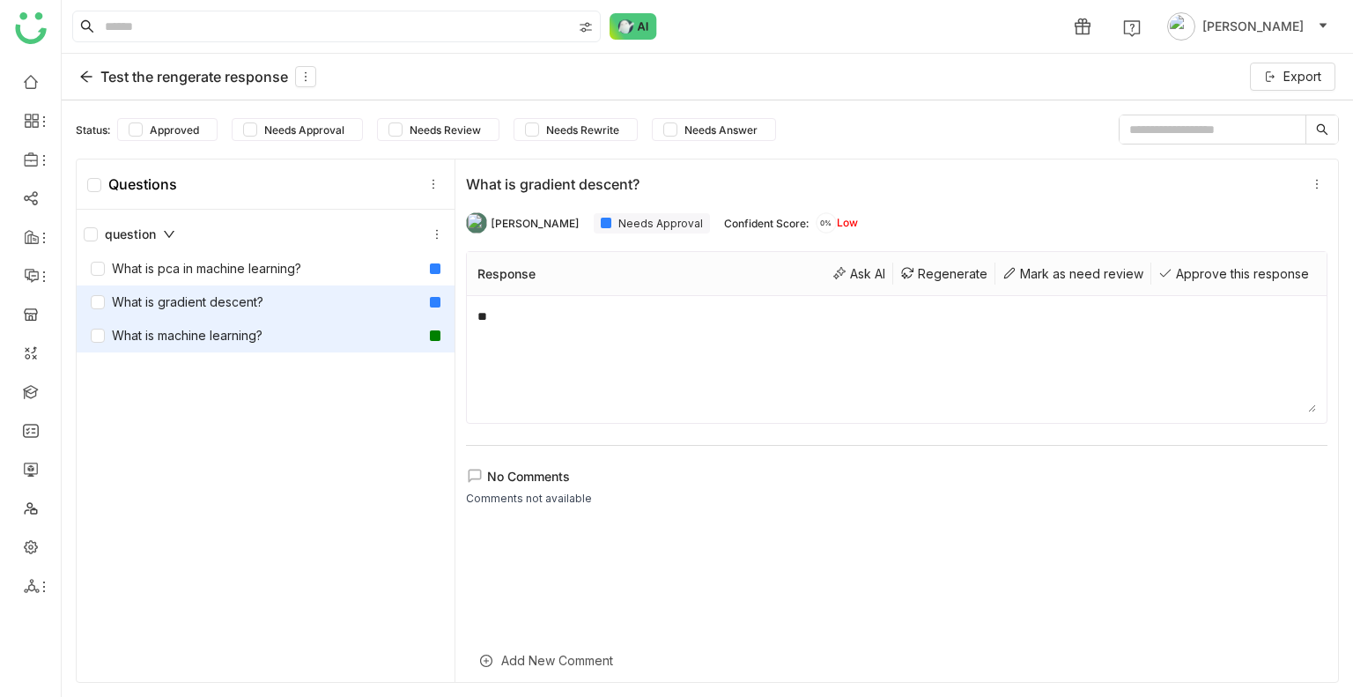
click at [263, 320] on div "What is machine learning?" at bounding box center [266, 335] width 378 height 33
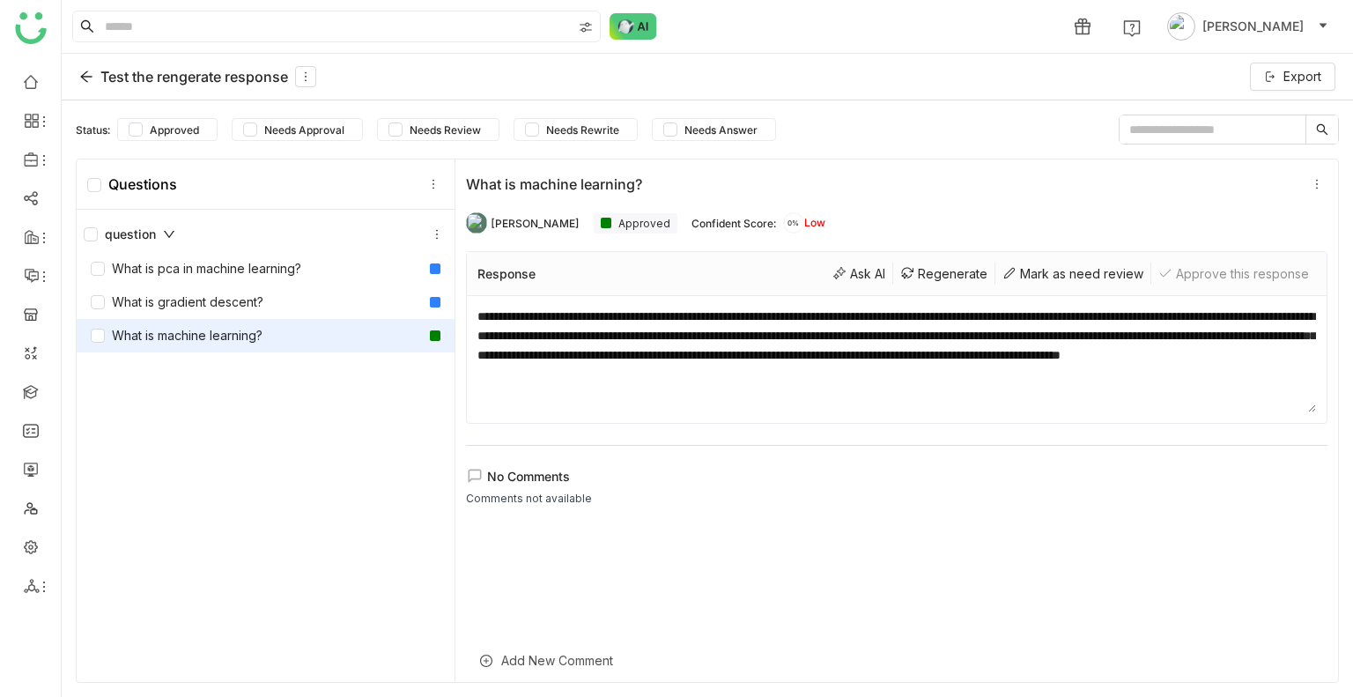
click at [84, 73] on icon at bounding box center [86, 77] width 14 height 14
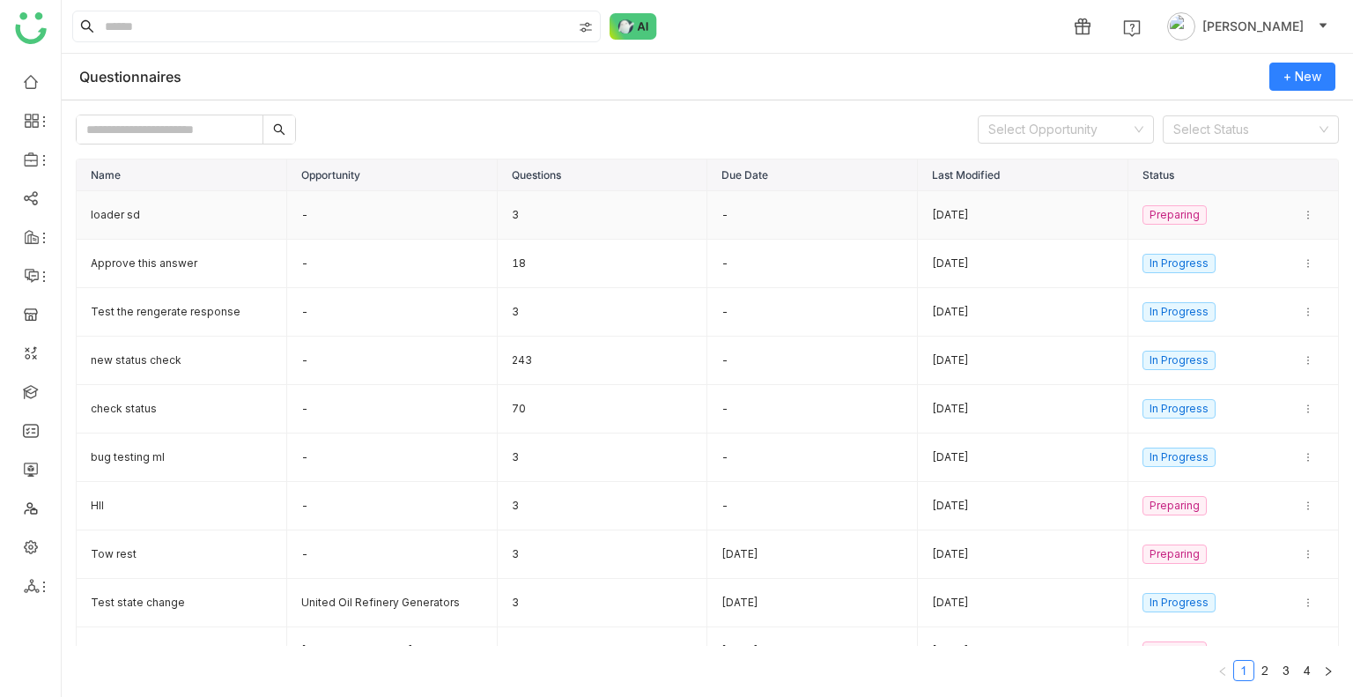
click at [247, 212] on td "loader sd" at bounding box center [182, 215] width 211 height 48
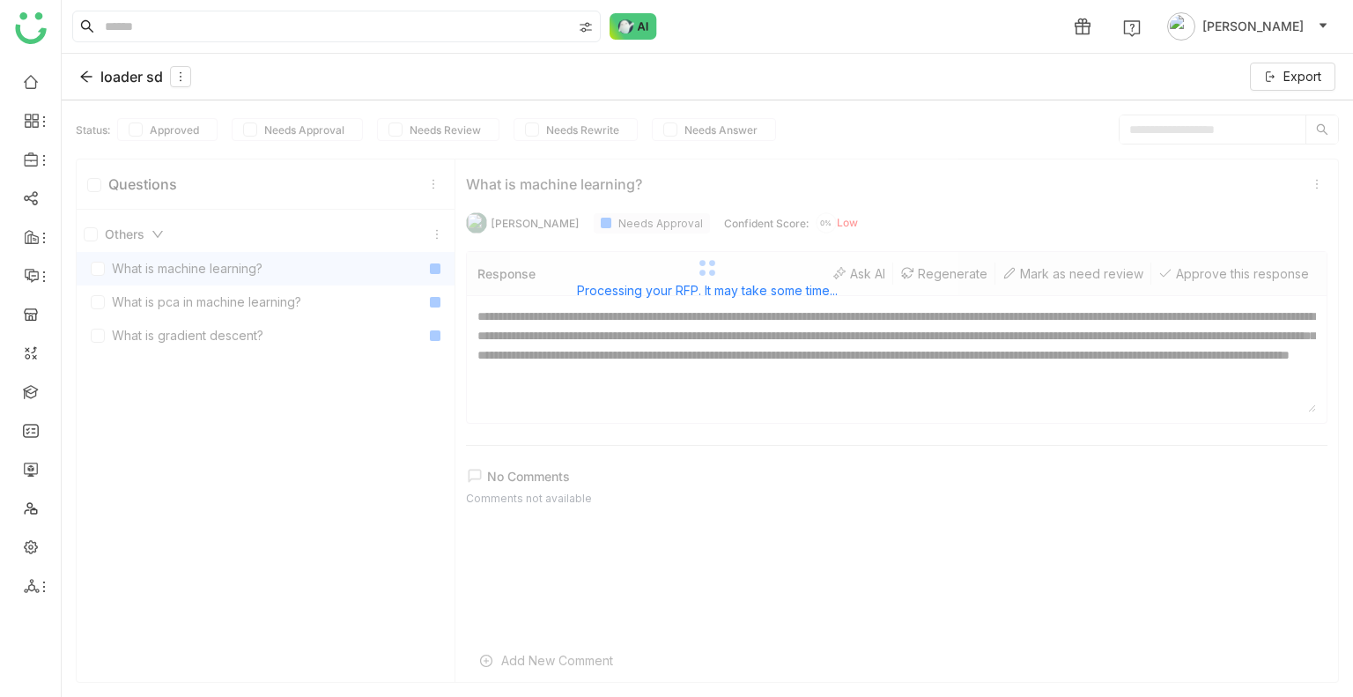
click at [228, 310] on div "Processing your RFP. It may take some time..." at bounding box center [708, 276] width 1292 height 352
click at [229, 309] on div "Processing your RFP. It may take some time..." at bounding box center [708, 276] width 1292 height 352
click at [233, 306] on div "Processing your RFP. It may take some time..." at bounding box center [708, 276] width 1292 height 352
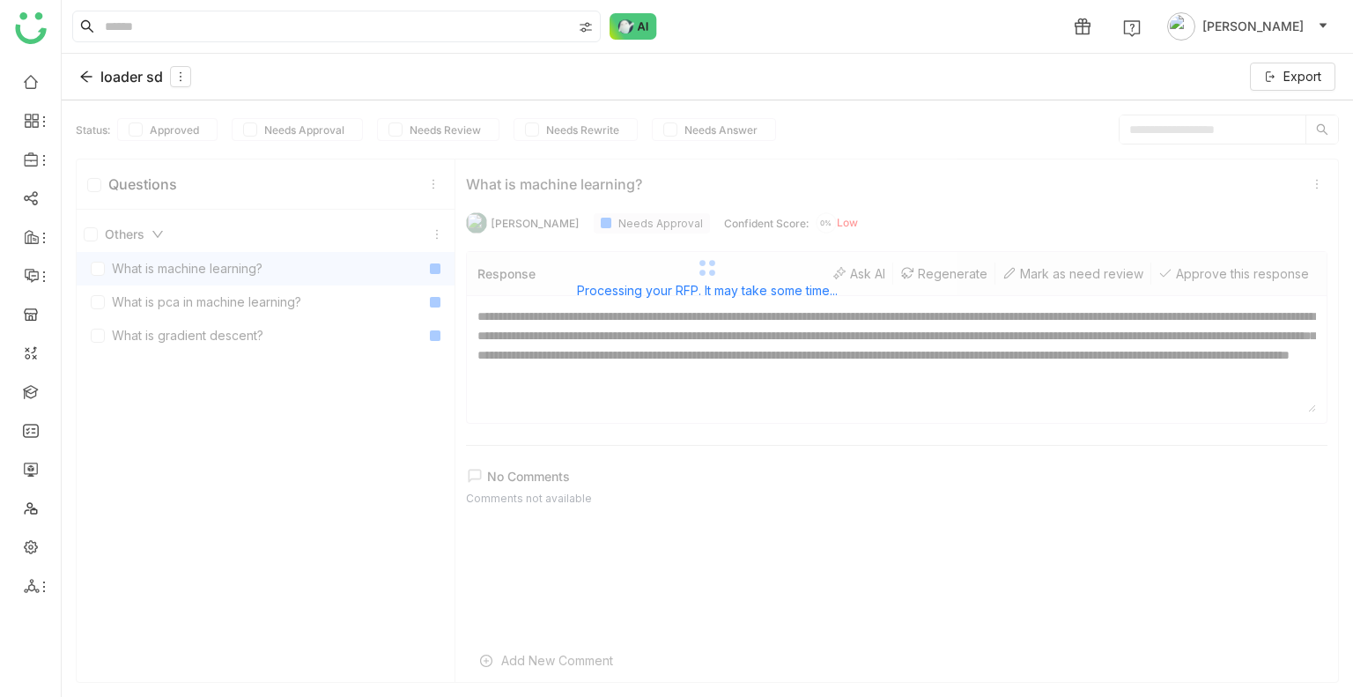
click at [233, 306] on div "Processing your RFP. It may take some time..." at bounding box center [708, 276] width 1292 height 352
click at [233, 337] on div "Processing your RFP. It may take some time..." at bounding box center [708, 276] width 1292 height 352
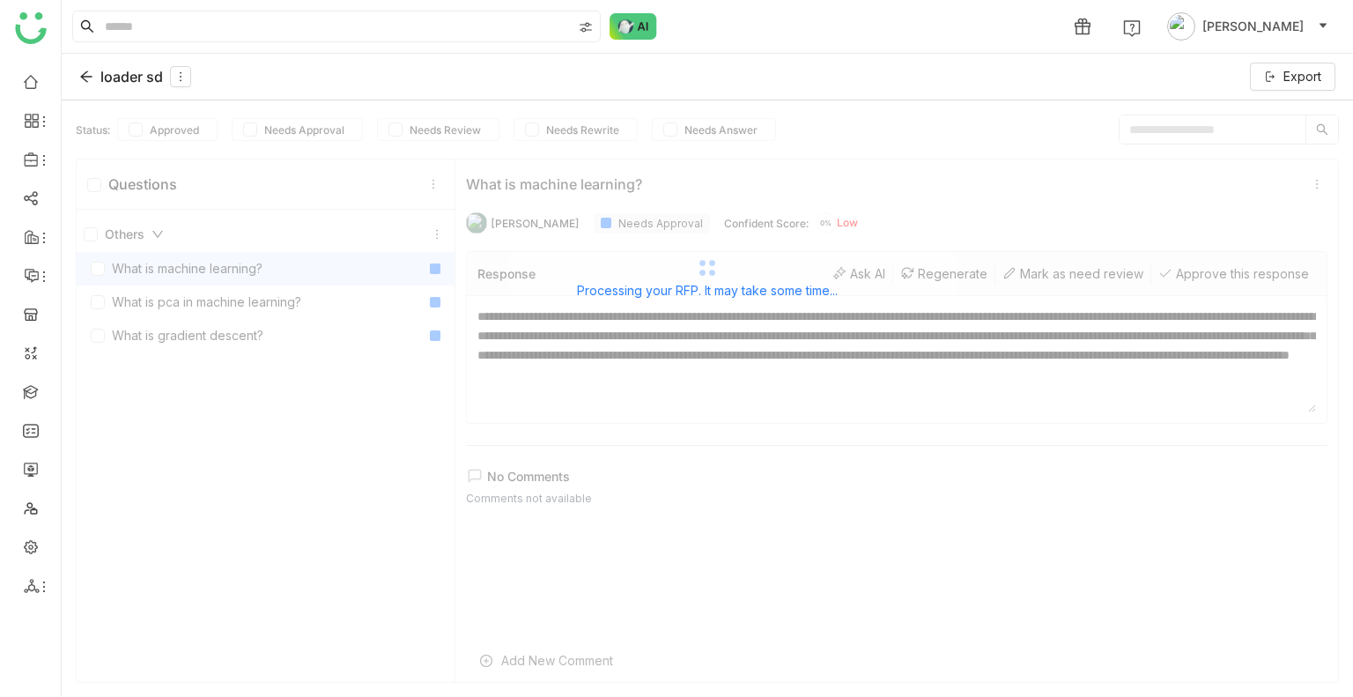
click at [232, 335] on div "Processing your RFP. It may take some time..." at bounding box center [708, 276] width 1292 height 352
drag, startPoint x: 391, startPoint y: 214, endPoint x: 1001, endPoint y: 100, distance: 620.2
click at [1001, 100] on div "loader sd Export Processing your RFP. It may take some time... Status: Approved…" at bounding box center [708, 375] width 1292 height 643
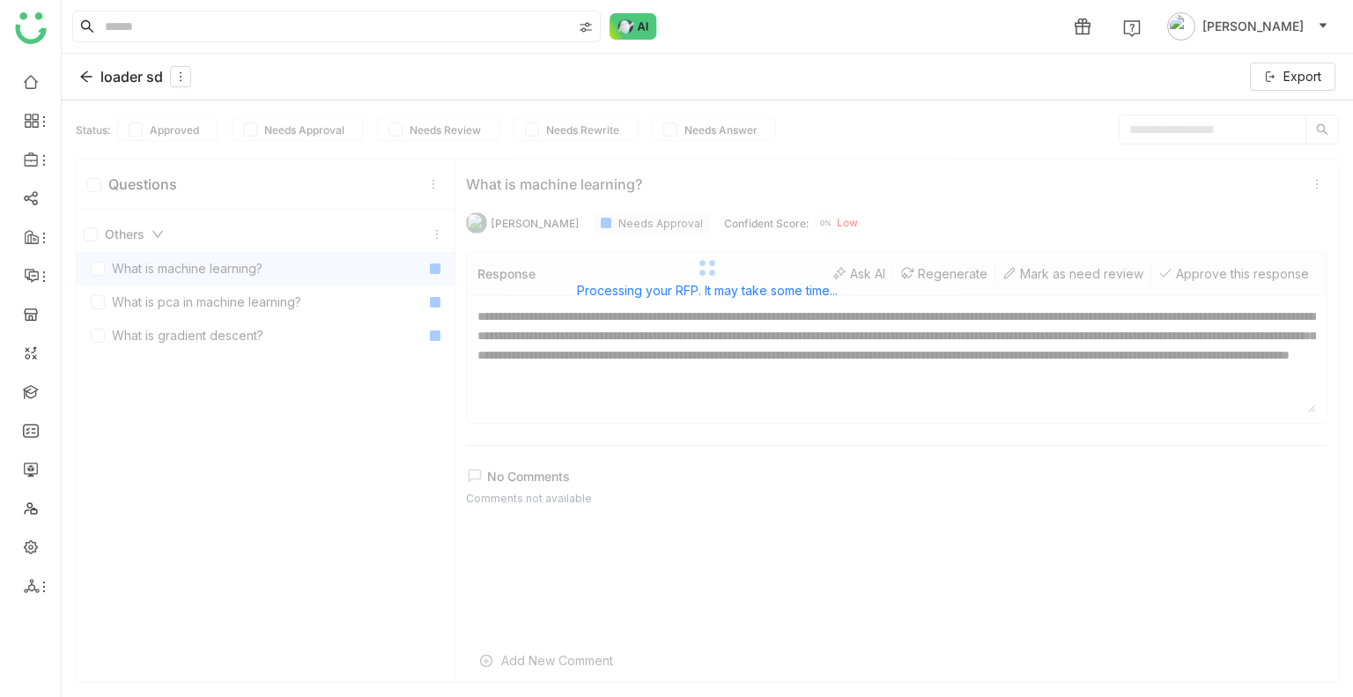
click at [718, 457] on nz-spin "Processing your RFP. It may take some time..." at bounding box center [708, 421] width 1292 height 643
click at [714, 359] on div "Processing your RFP. It may take some time..." at bounding box center [708, 276] width 1292 height 352
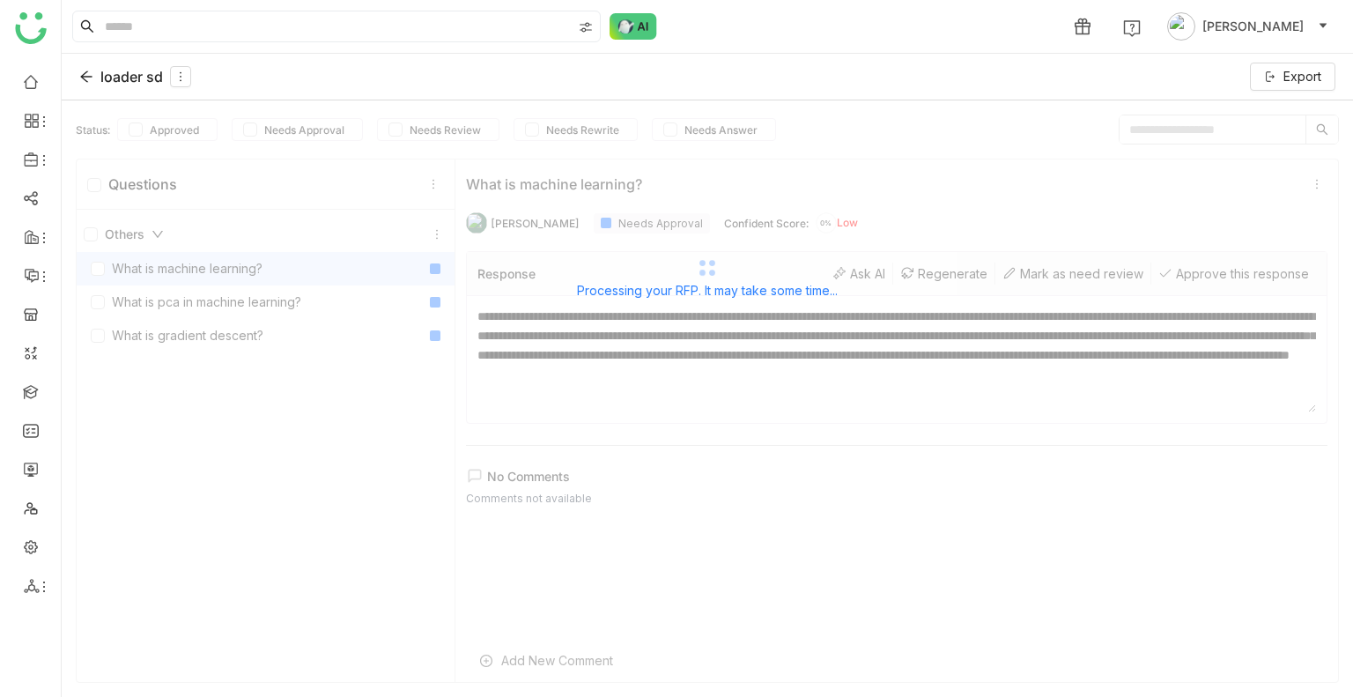
click at [714, 359] on div "Processing your RFP. It may take some time..." at bounding box center [708, 276] width 1292 height 352
click at [236, 303] on div "Processing your RFP. It may take some time..." at bounding box center [708, 276] width 1292 height 352
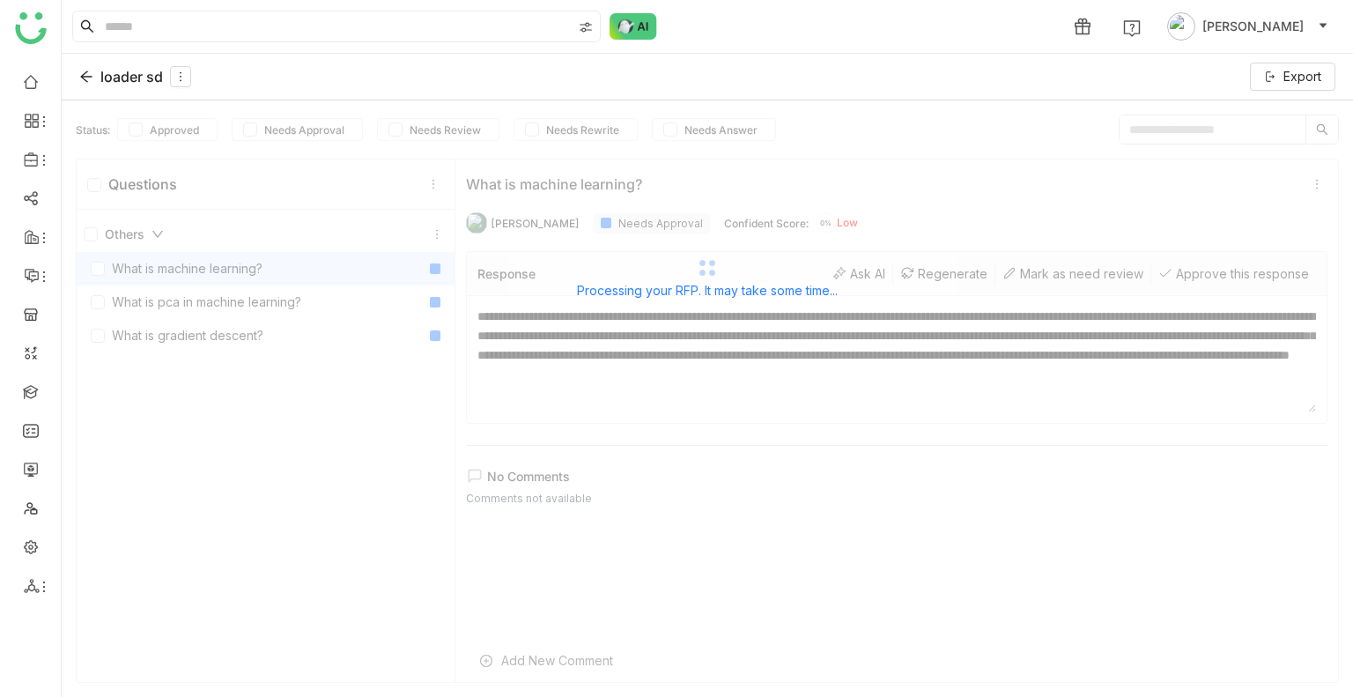
click at [236, 303] on div "Processing your RFP. It may take some time..." at bounding box center [708, 276] width 1292 height 352
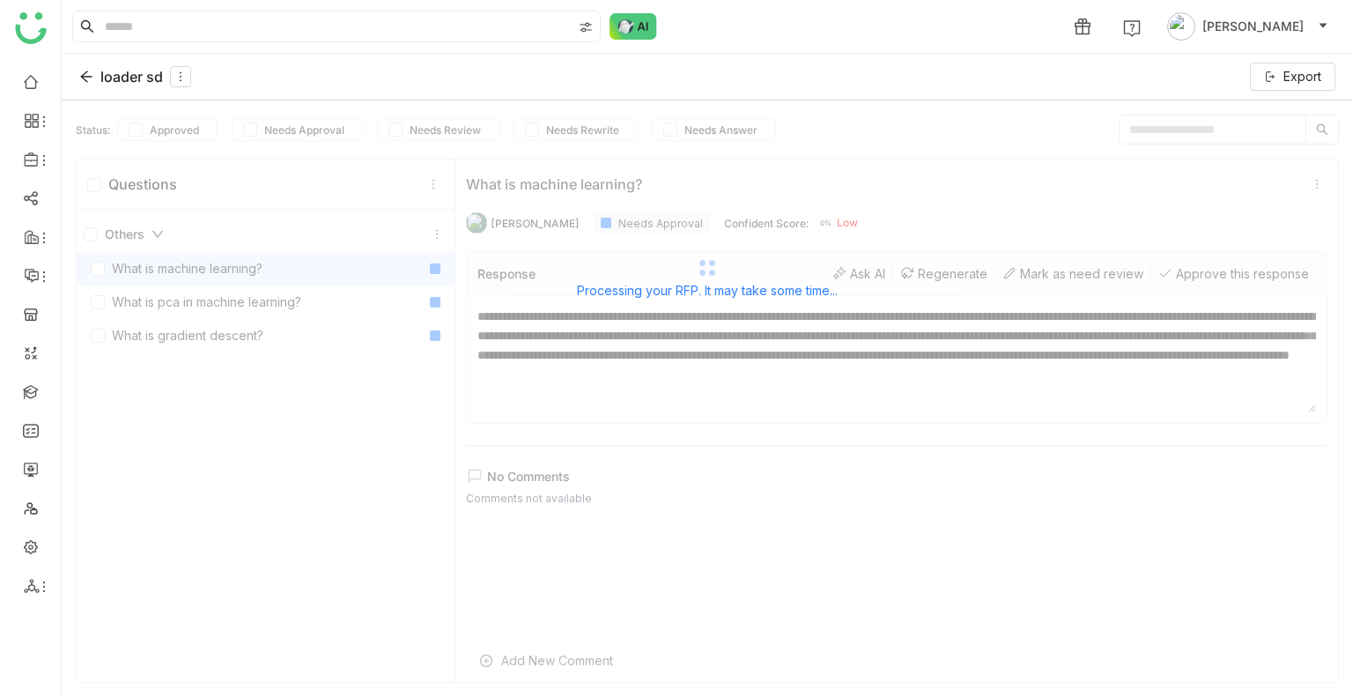
click at [236, 303] on div "Processing your RFP. It may take some time..." at bounding box center [708, 276] width 1292 height 352
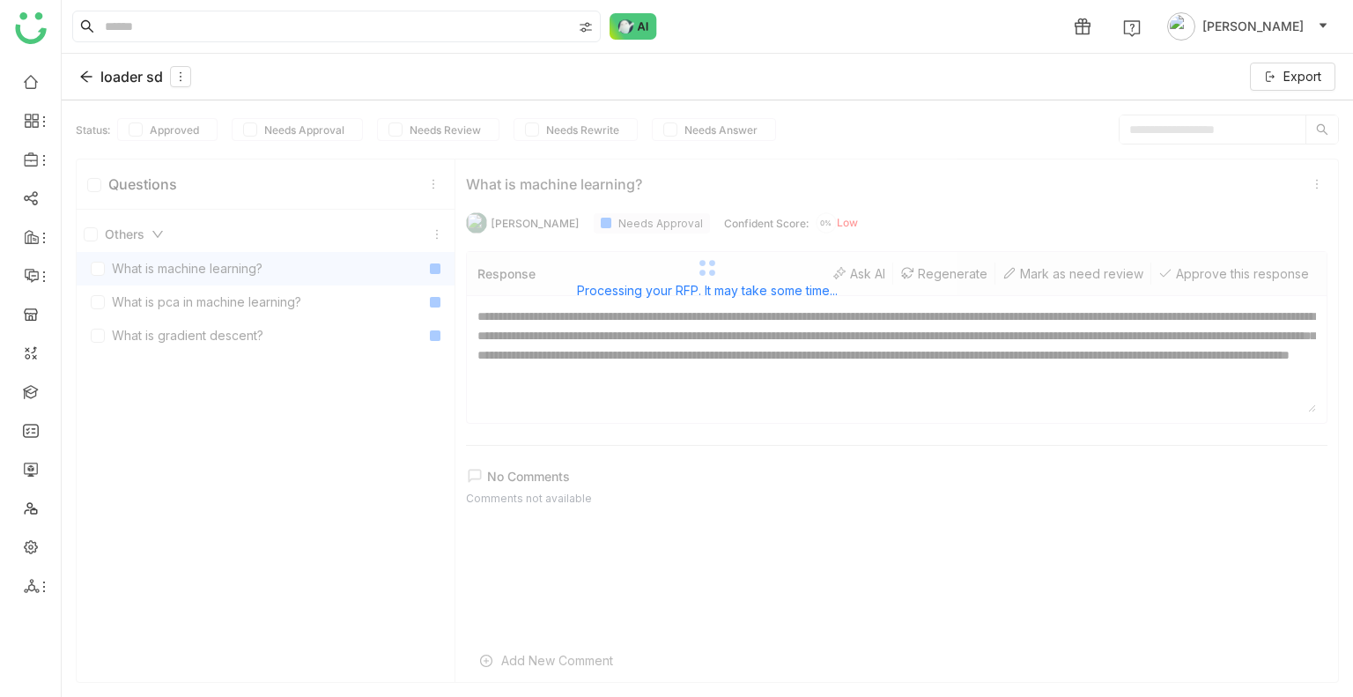
click at [236, 303] on div "Processing your RFP. It may take some time..." at bounding box center [708, 276] width 1292 height 352
click at [222, 345] on div "Processing your RFP. It may take some time..." at bounding box center [708, 276] width 1292 height 352
click at [219, 339] on div "Processing your RFP. It may take some time..." at bounding box center [708, 276] width 1292 height 352
click at [144, 335] on div "Processing your RFP. It may take some time..." at bounding box center [708, 276] width 1292 height 352
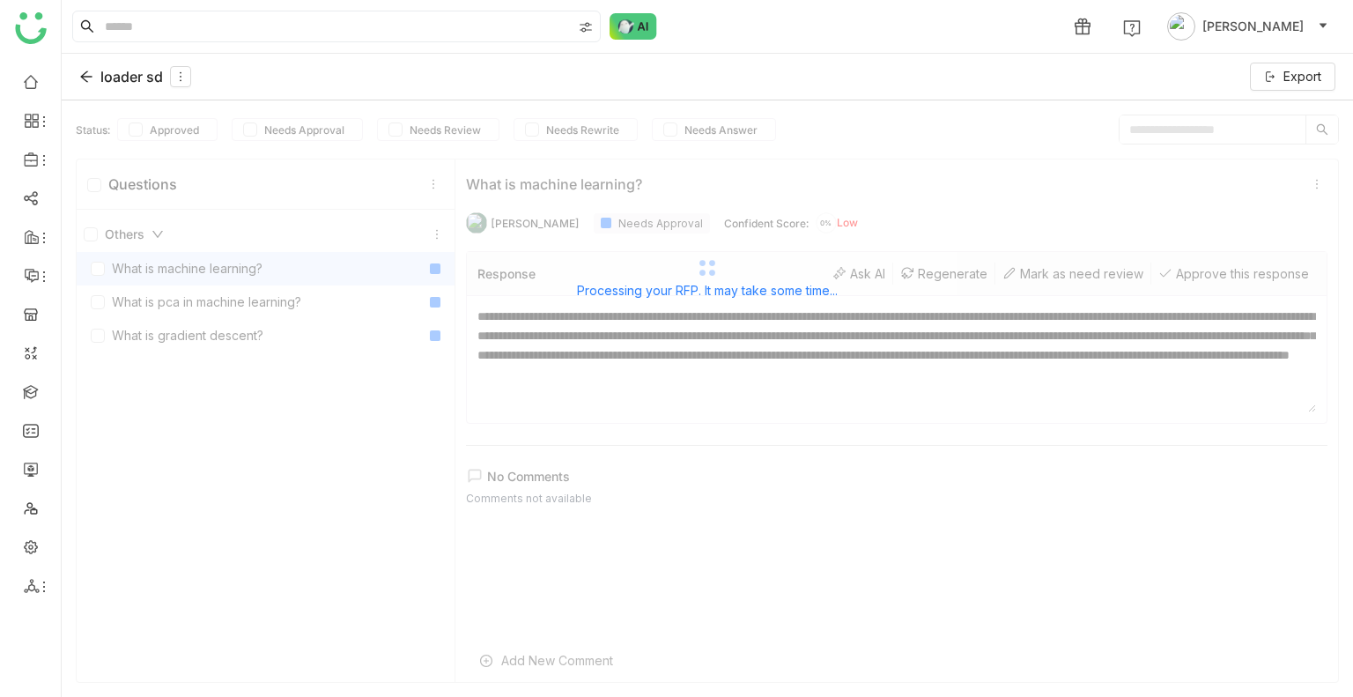
click at [144, 335] on div "Processing your RFP. It may take some time..." at bounding box center [708, 276] width 1292 height 352
click at [85, 84] on div "loader sd" at bounding box center [135, 76] width 112 height 21
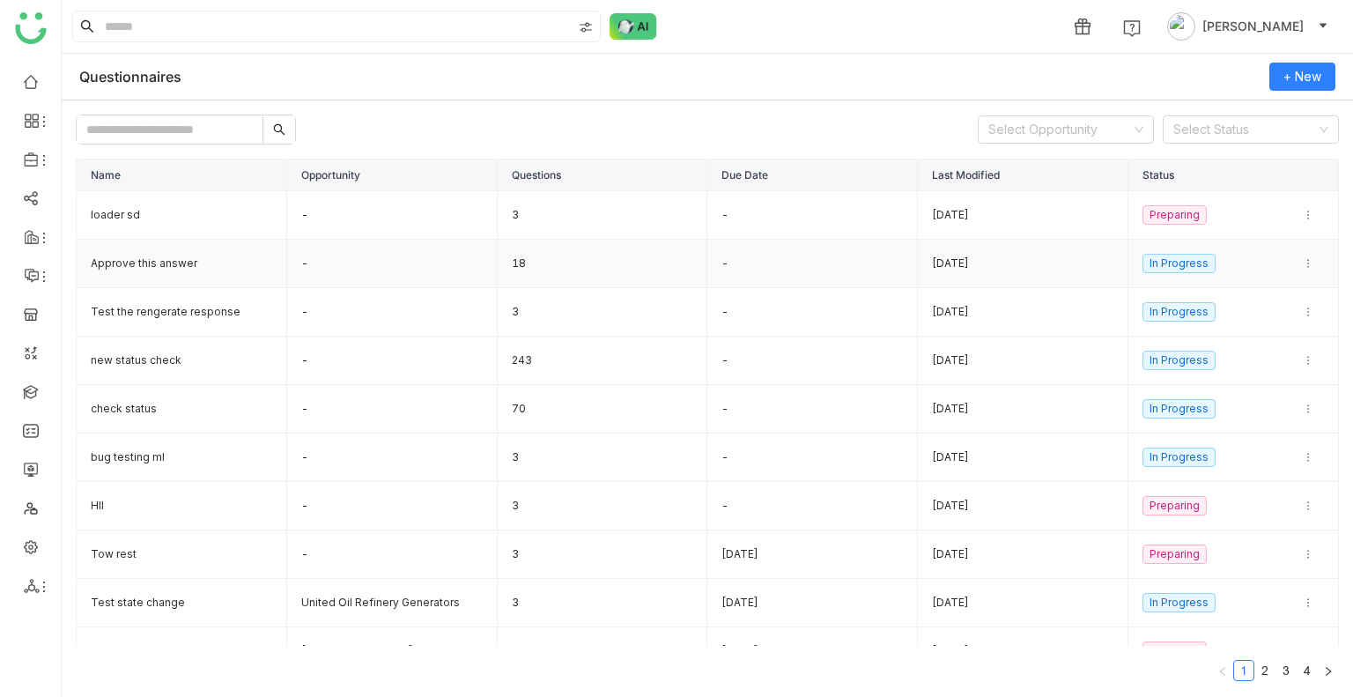
click at [127, 269] on td "Approve this answer" at bounding box center [182, 264] width 211 height 48
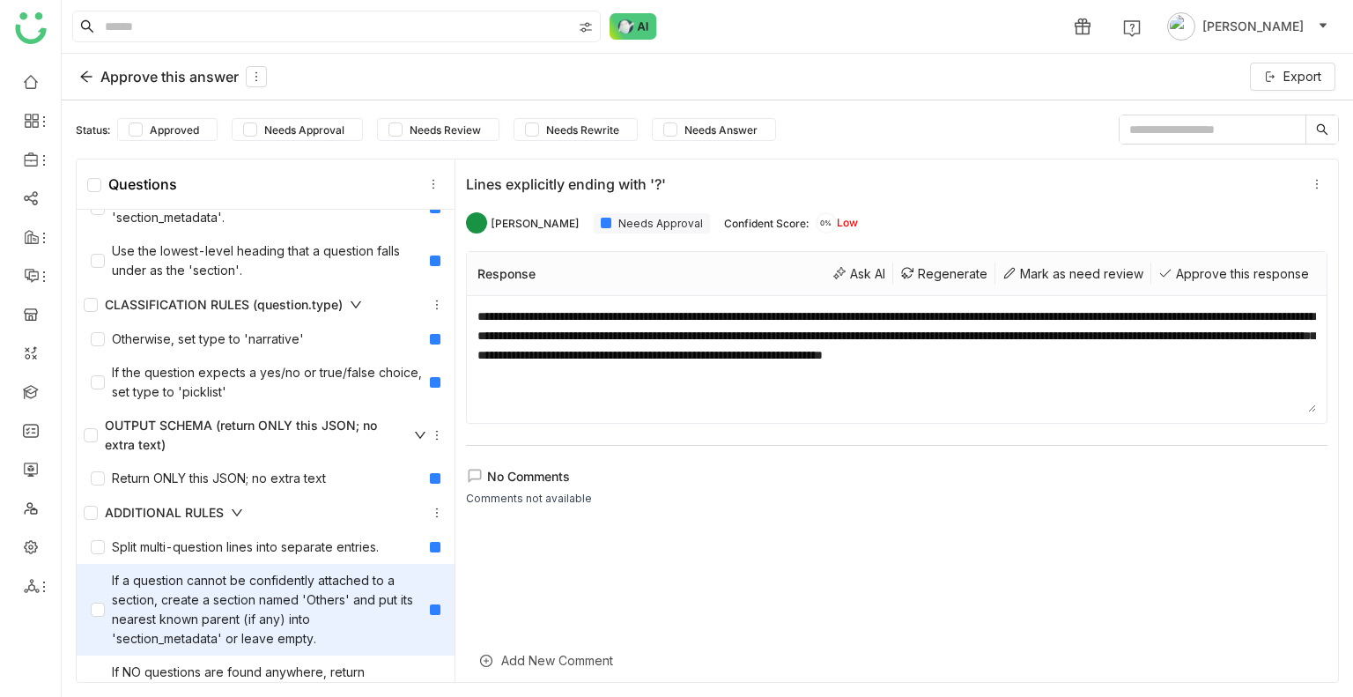
scroll to position [772, 0]
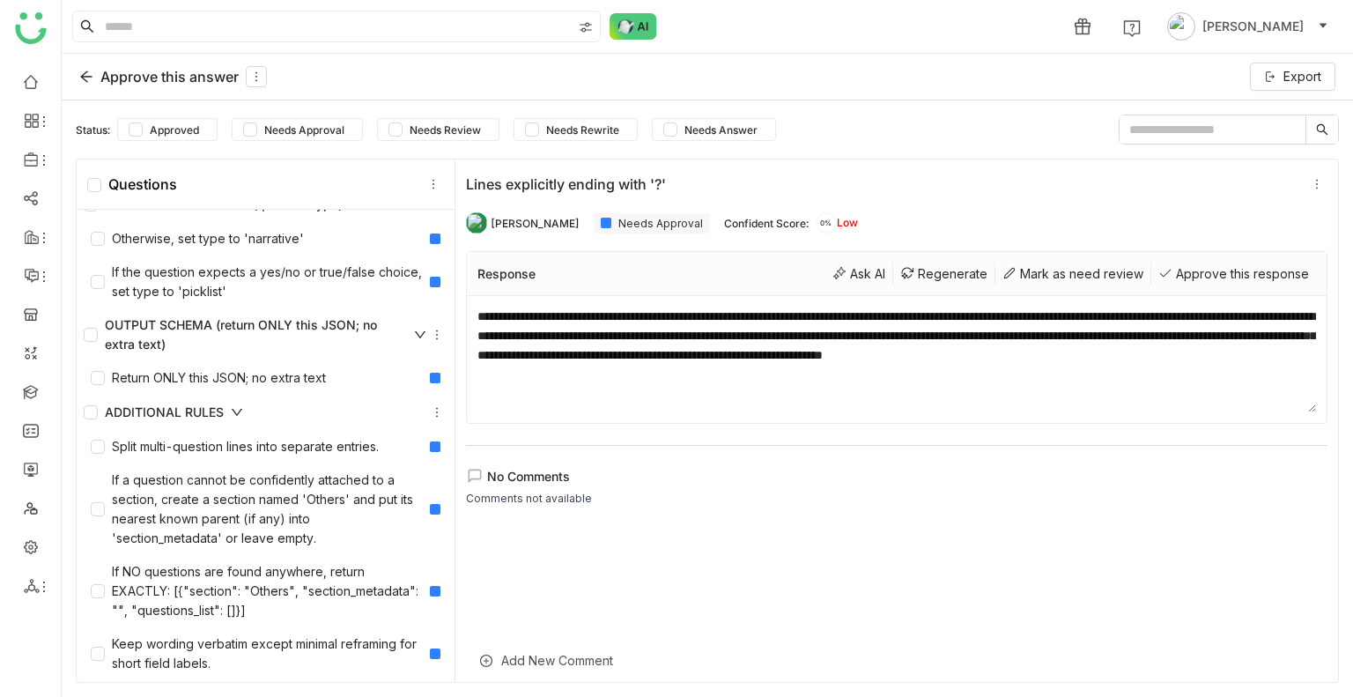
click at [82, 66] on div "Approve this answer" at bounding box center [173, 76] width 188 height 21
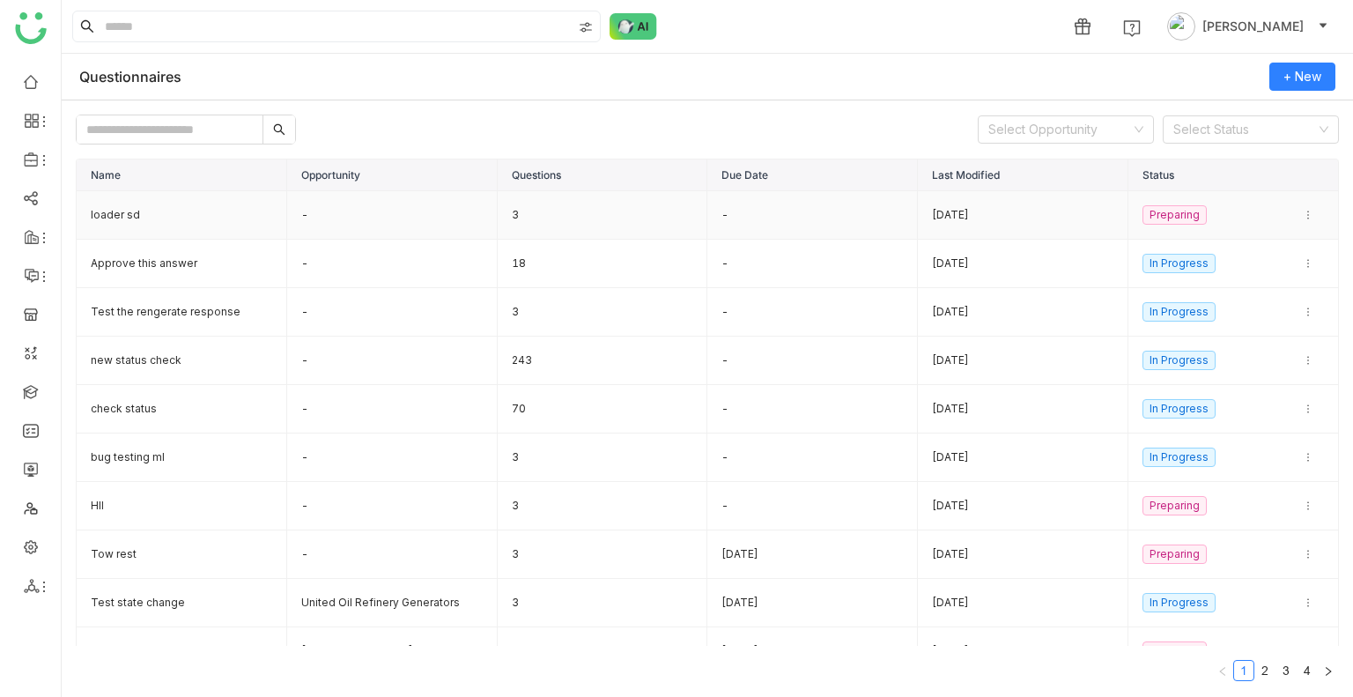
click at [189, 211] on td "loader sd" at bounding box center [182, 215] width 211 height 48
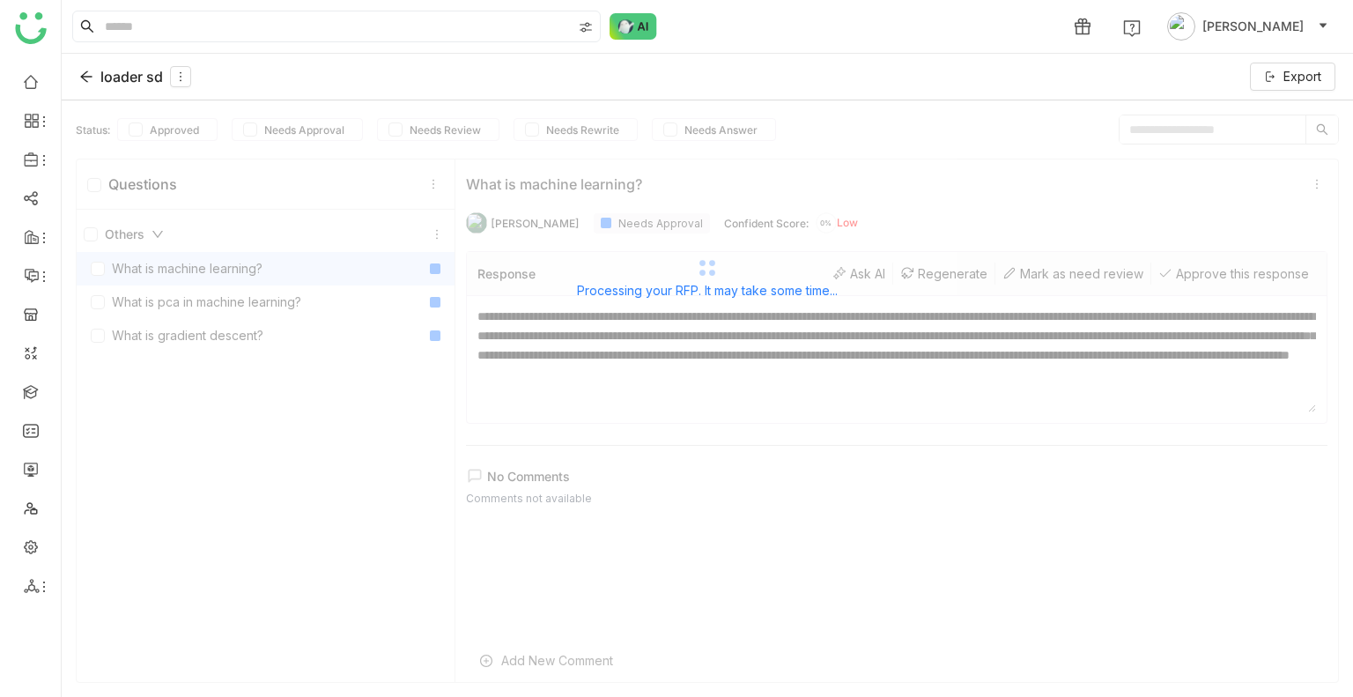
click at [183, 302] on div "Processing your RFP. It may take some time..." at bounding box center [708, 276] width 1292 height 352
click at [182, 300] on div "Processing your RFP. It may take some time..." at bounding box center [708, 276] width 1292 height 352
click at [182, 299] on div "Processing your RFP. It may take some time..." at bounding box center [708, 289] width 1292 height 24
click at [180, 297] on div "Processing your RFP. It may take some time..." at bounding box center [708, 289] width 1292 height 24
click at [177, 295] on div "Processing your RFP. It may take some time..." at bounding box center [708, 289] width 1292 height 24
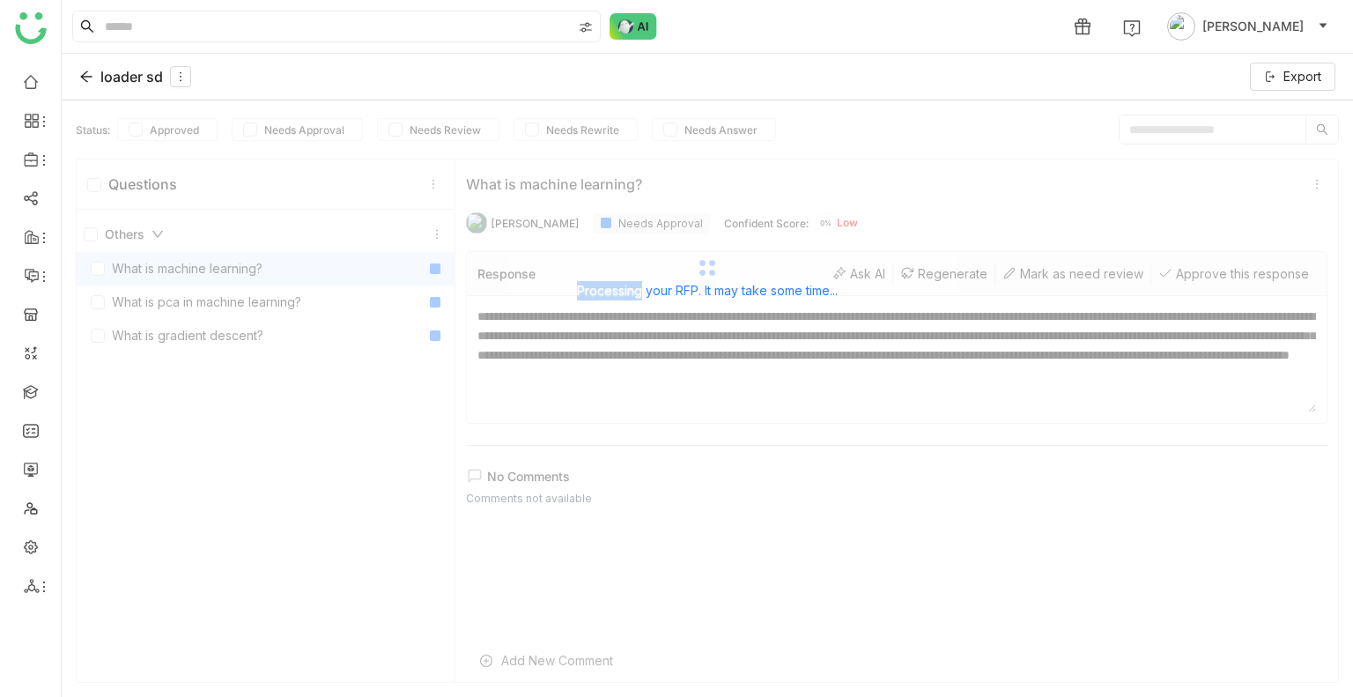
click at [176, 296] on div "Processing your RFP. It may take some time..." at bounding box center [708, 289] width 1292 height 24
click at [166, 330] on div "Processing your RFP. It may take some time..." at bounding box center [708, 276] width 1292 height 352
click at [166, 331] on div "Processing your RFP. It may take some time..." at bounding box center [708, 276] width 1292 height 352
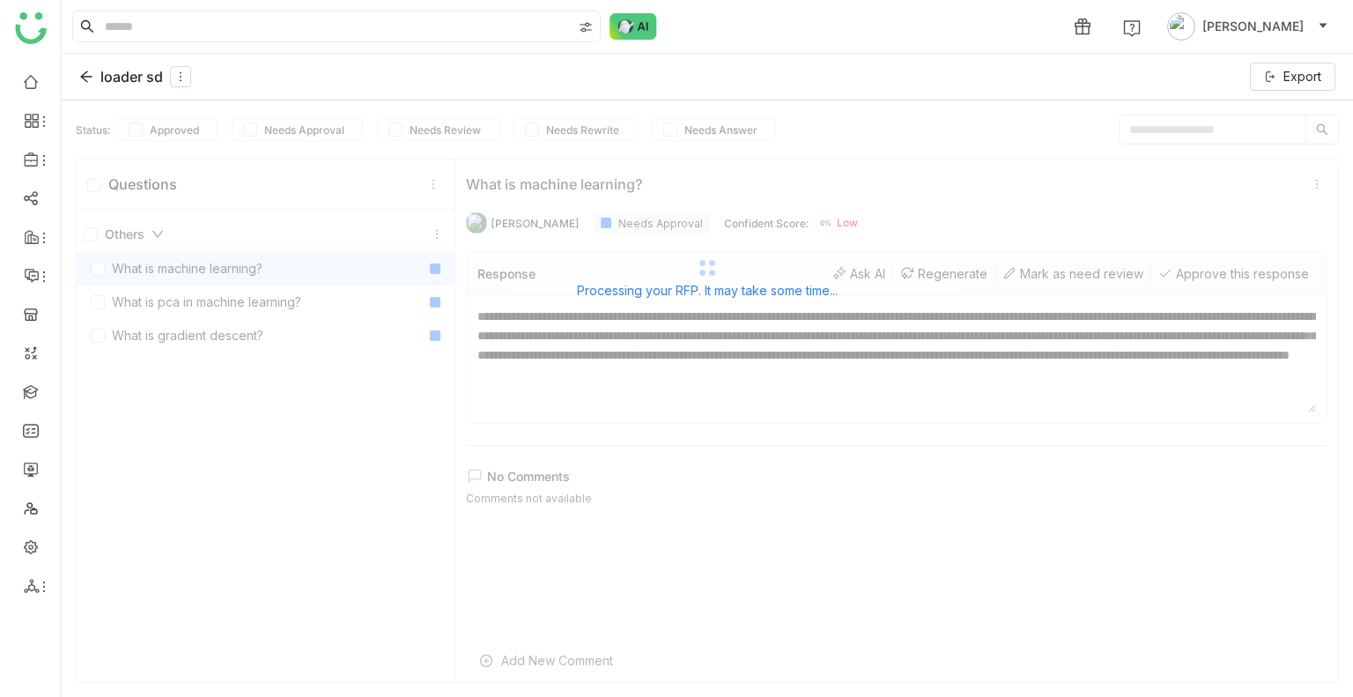
click at [166, 331] on div "Processing your RFP. It may take some time..." at bounding box center [708, 276] width 1292 height 352
drag, startPoint x: 187, startPoint y: 357, endPoint x: 191, endPoint y: 369, distance: 13.1
click at [191, 369] on div "Processing your RFP. It may take some time..." at bounding box center [708, 276] width 1292 height 352
drag, startPoint x: 276, startPoint y: 656, endPoint x: 274, endPoint y: 644, distance: 12.5
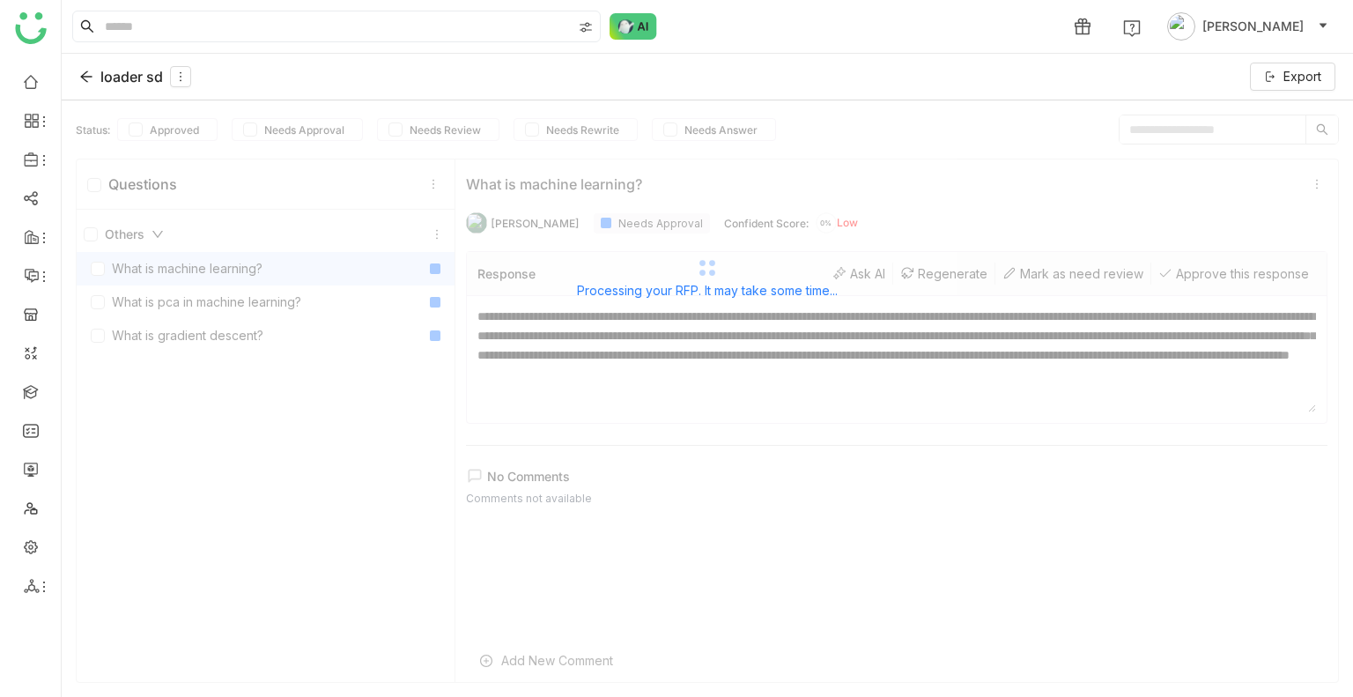
click at [88, 74] on icon at bounding box center [86, 77] width 14 height 14
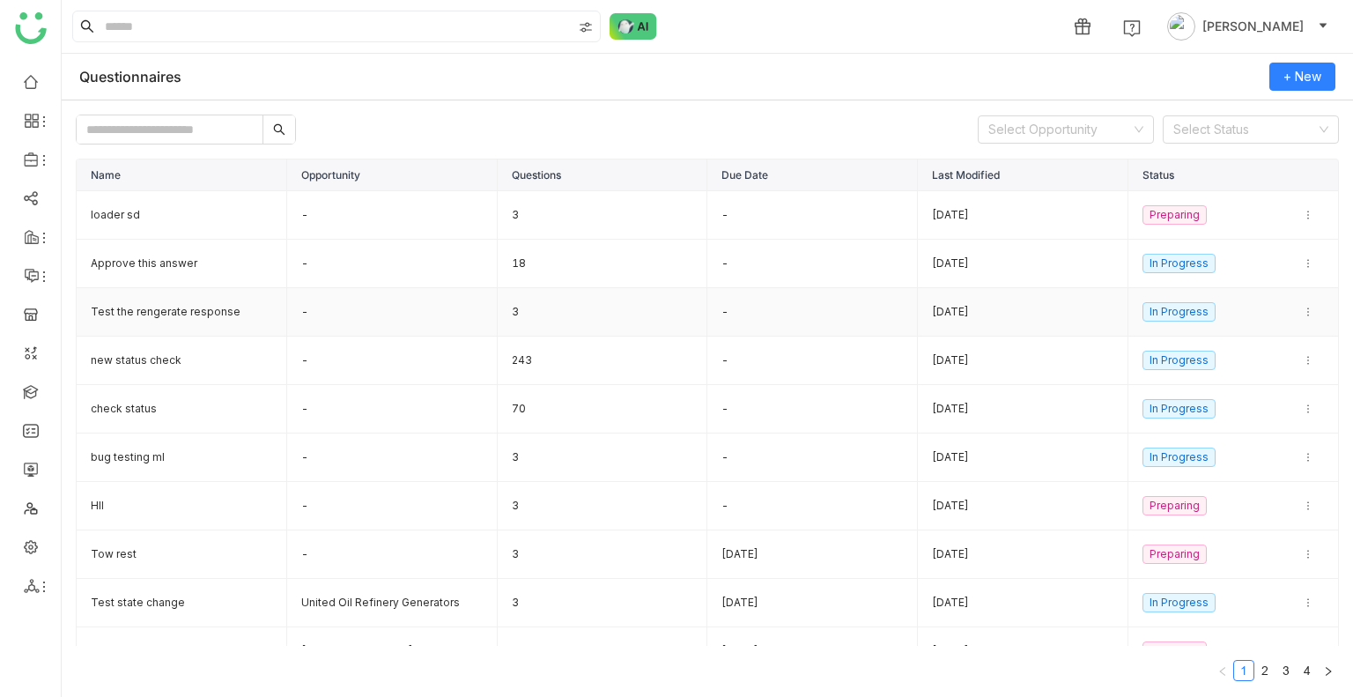
click at [167, 306] on td "Test the rengerate response" at bounding box center [182, 312] width 211 height 48
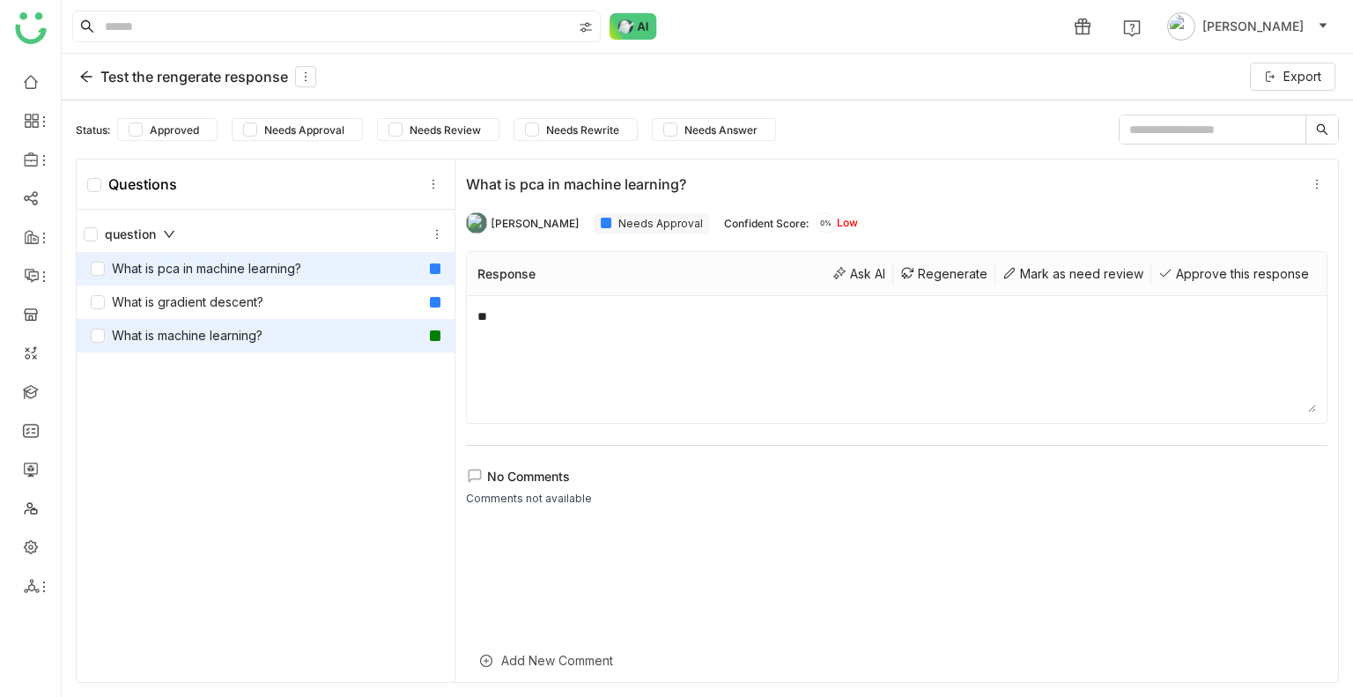
click at [229, 330] on div "What is machine learning?" at bounding box center [177, 335] width 172 height 19
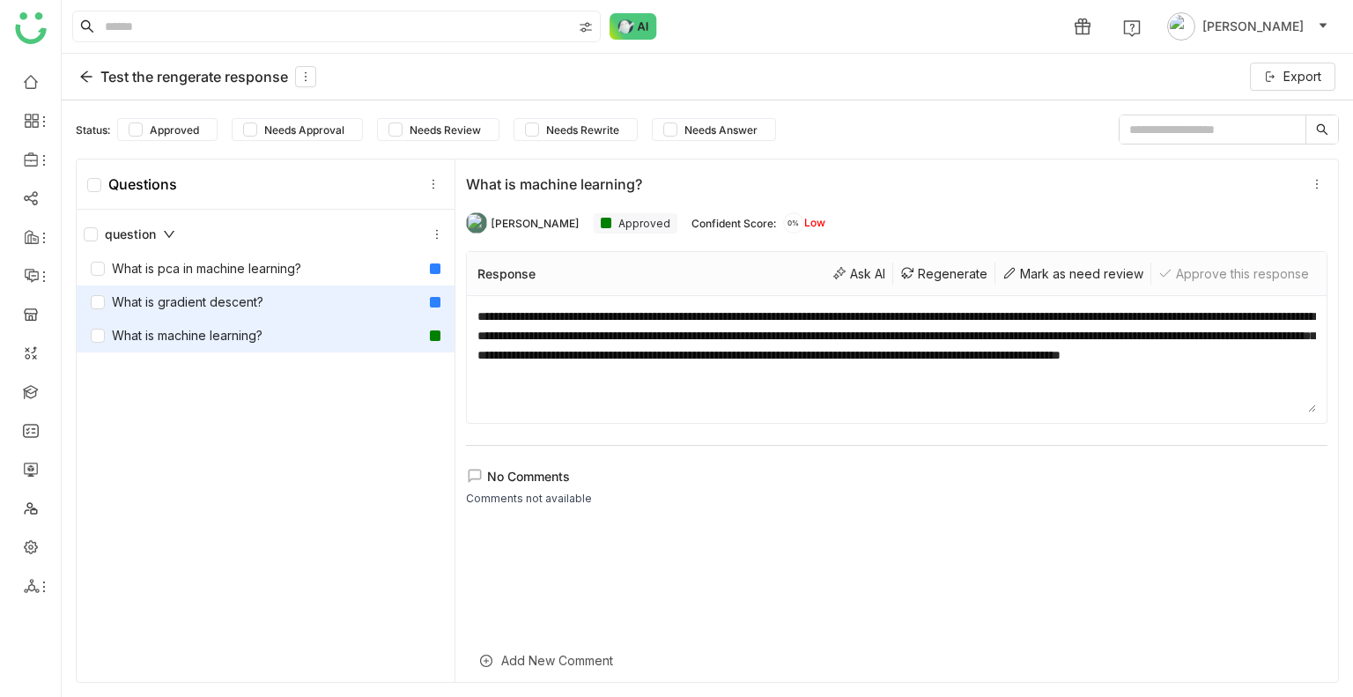
click at [227, 315] on div "What is gradient descent?" at bounding box center [266, 301] width 378 height 33
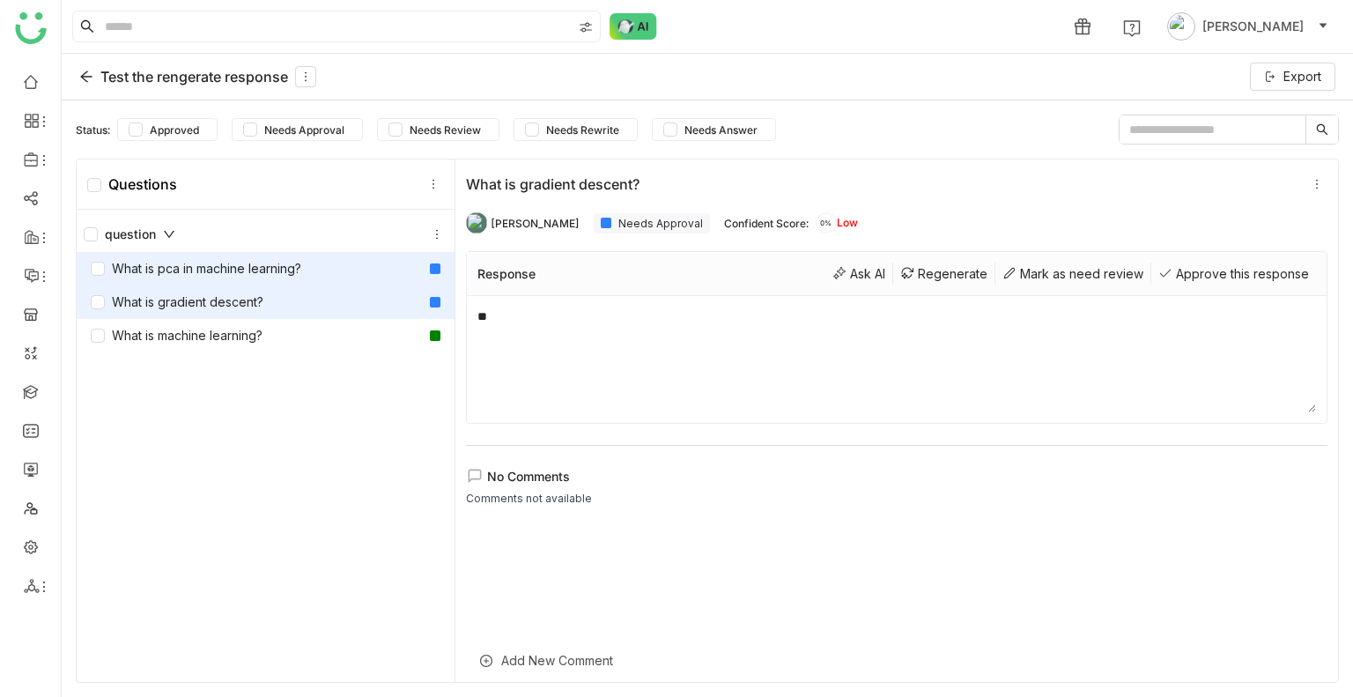
click at [210, 261] on div "What is pca in machine learning?" at bounding box center [196, 268] width 211 height 19
click at [152, 298] on div "What is gradient descent?" at bounding box center [177, 302] width 173 height 19
click at [848, 272] on div "Ask AI" at bounding box center [860, 274] width 68 height 22
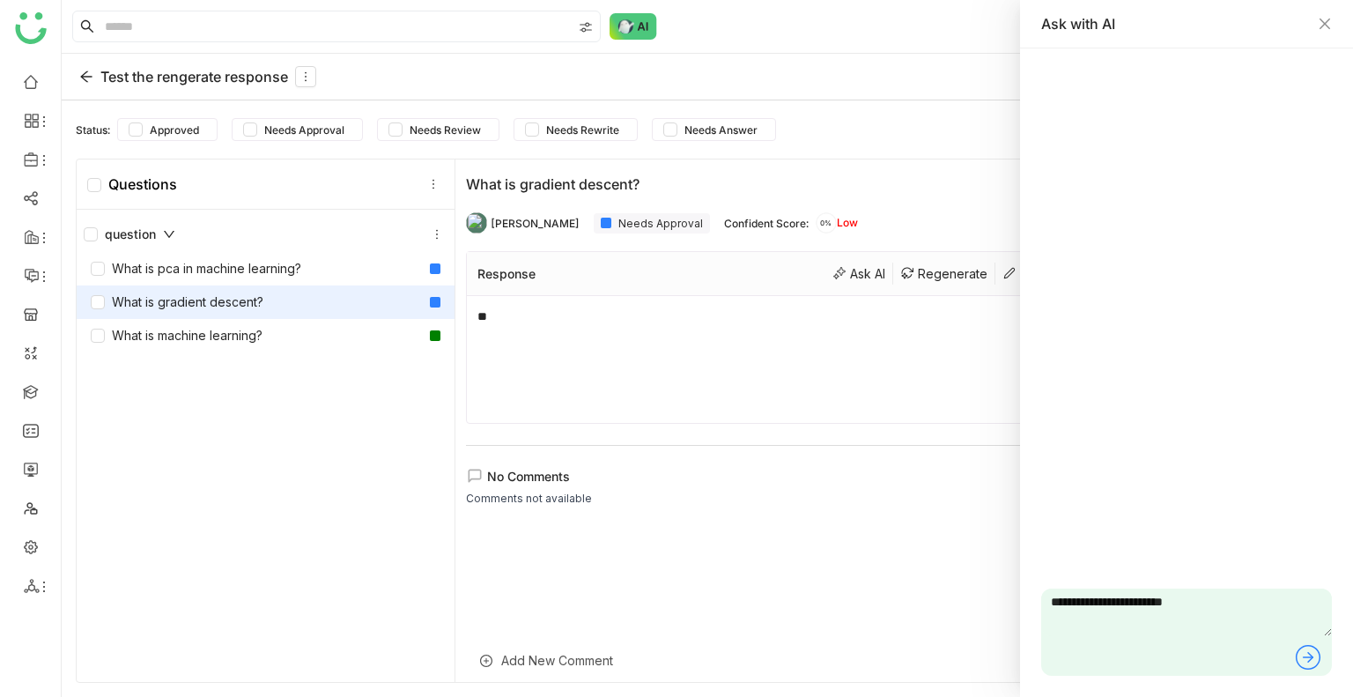
click at [1306, 655] on icon at bounding box center [1308, 657] width 28 height 28
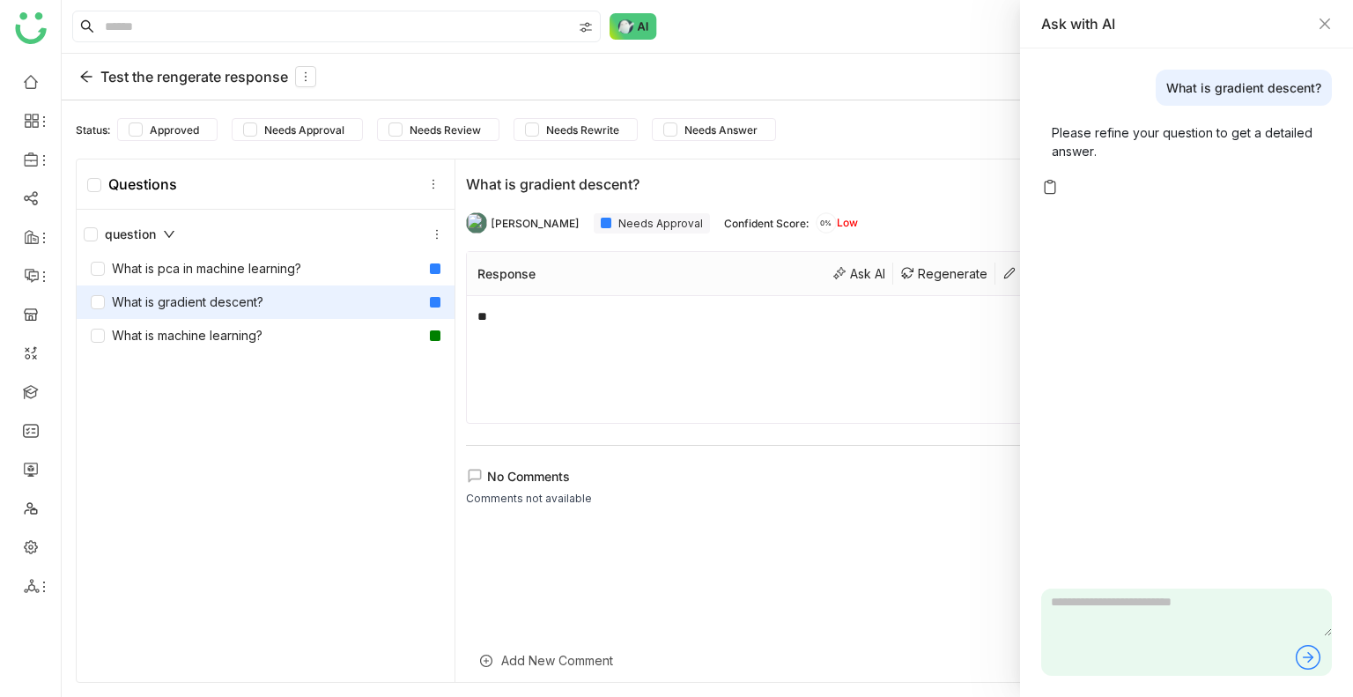
drag, startPoint x: 1128, startPoint y: 206, endPoint x: 771, endPoint y: 195, distance: 357.0
click at [770, 193] on body "1 Uday Bhanu Test the rengerate response Export Status: Approved Needs Approval…" at bounding box center [676, 348] width 1353 height 697
click at [278, 267] on div "What is pca in machine learning?" at bounding box center [196, 268] width 211 height 19
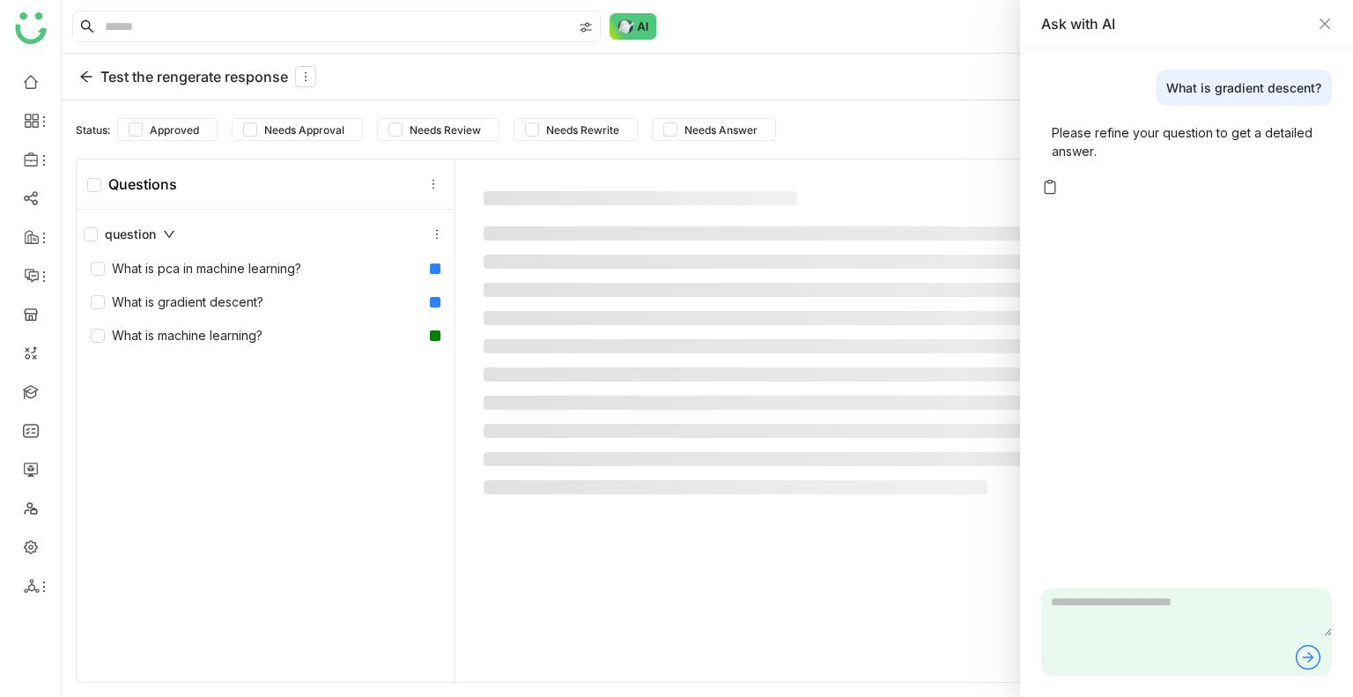
type textarea "**********"
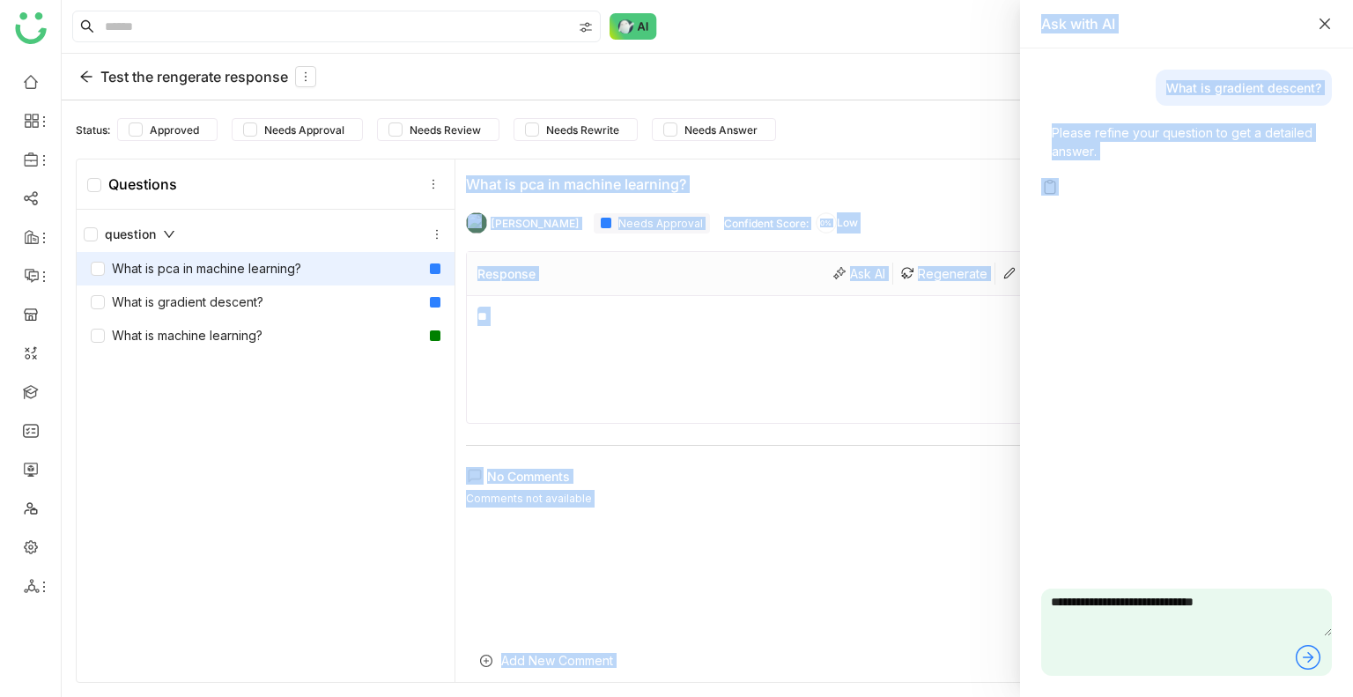
click at [1324, 20] on icon "Close" at bounding box center [1325, 24] width 14 height 14
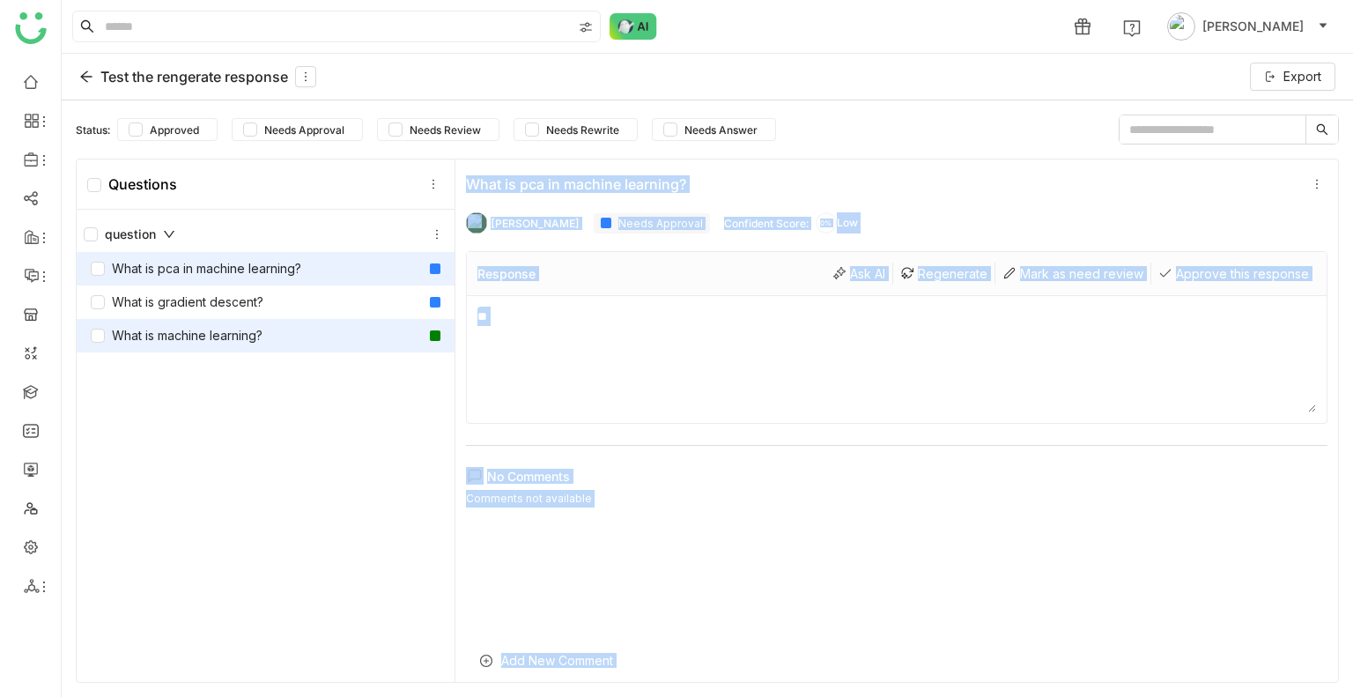
click at [278, 332] on div "What is machine learning?" at bounding box center [266, 335] width 378 height 33
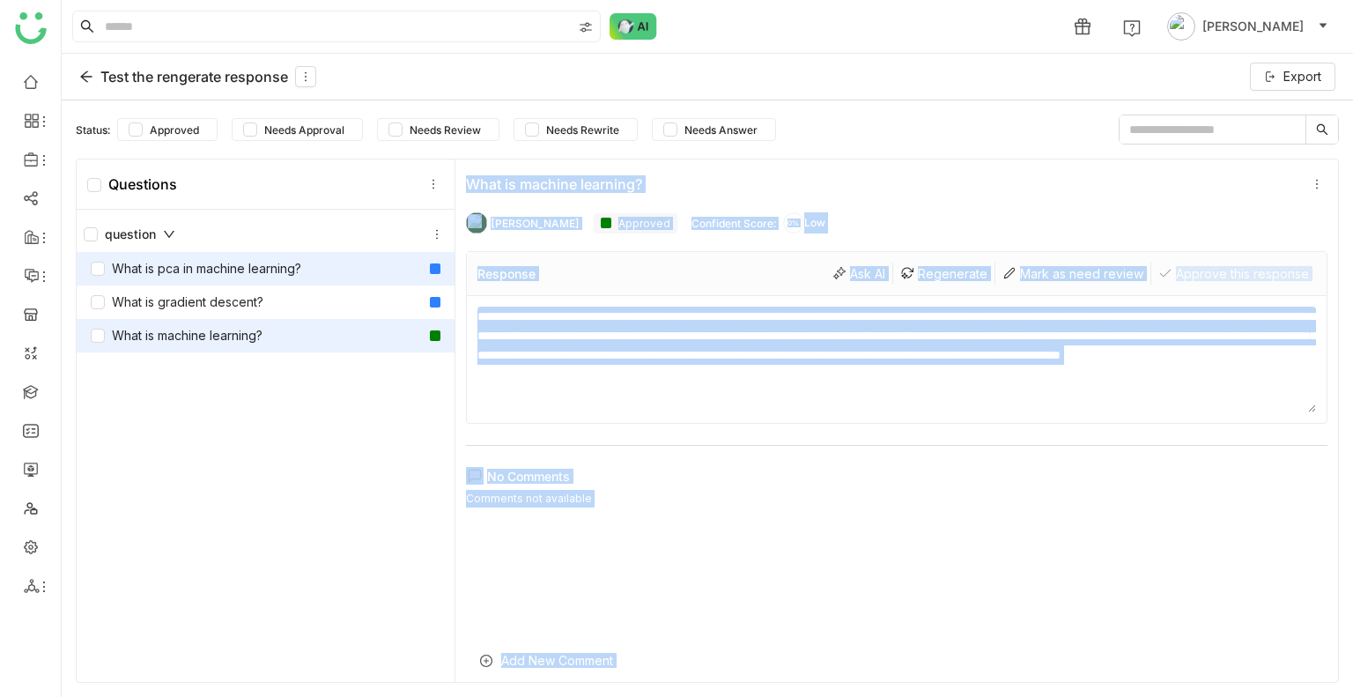
click at [269, 266] on div "What is pca in machine learning?" at bounding box center [196, 268] width 211 height 19
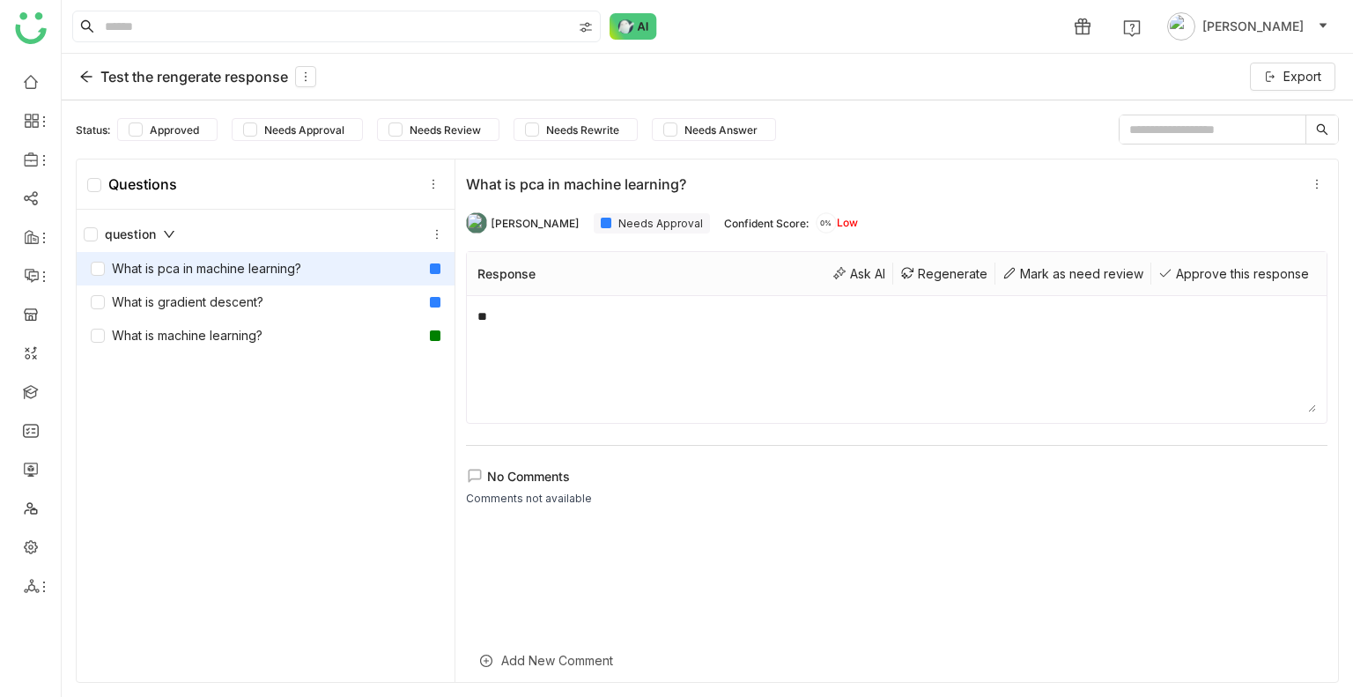
click at [271, 352] on div "question What is pca in machine learning? What is gradient descent? What is mac…" at bounding box center [266, 448] width 378 height 477
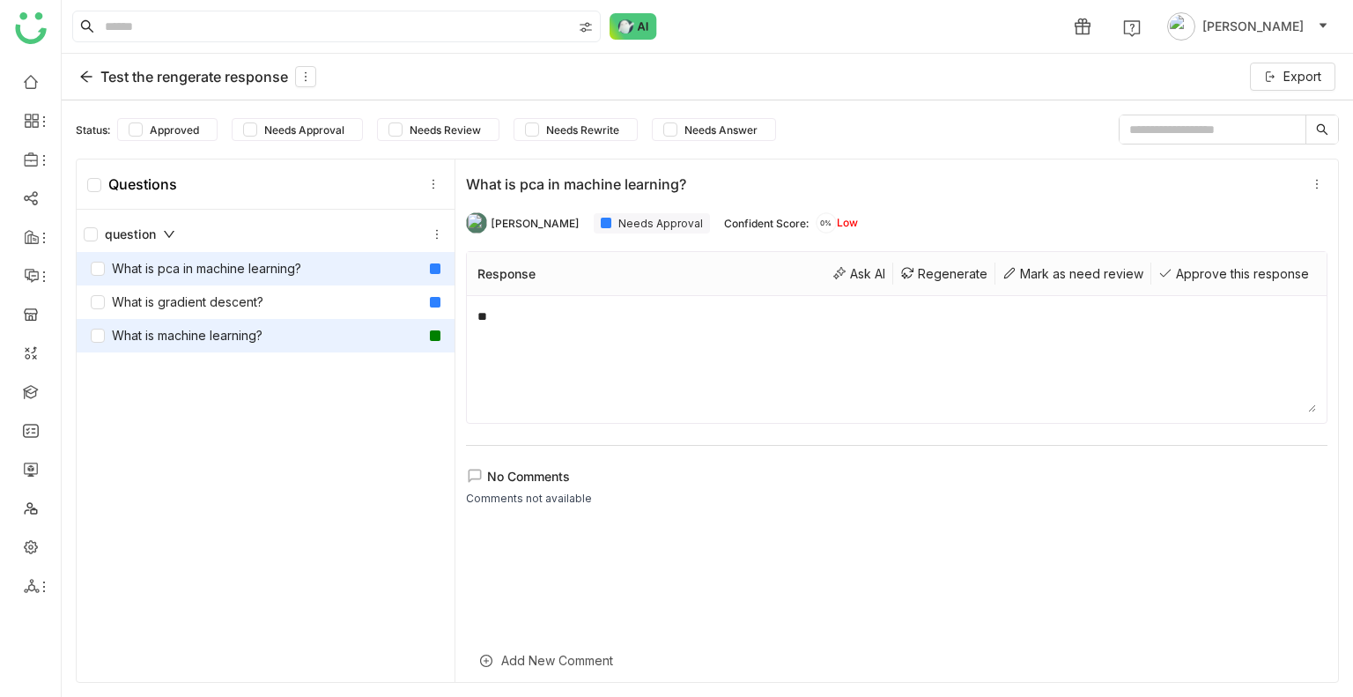
click at [270, 334] on div "What is machine learning?" at bounding box center [266, 335] width 378 height 33
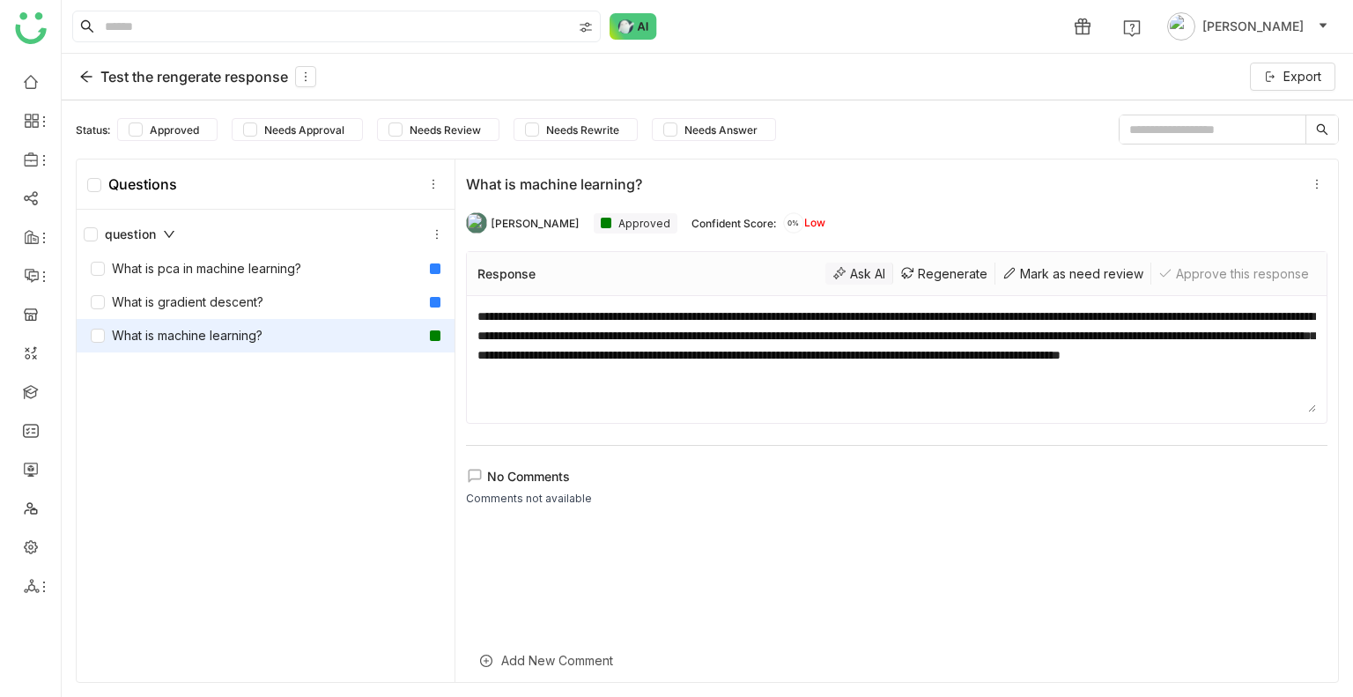
click at [854, 263] on div "Ask AI" at bounding box center [860, 274] width 68 height 22
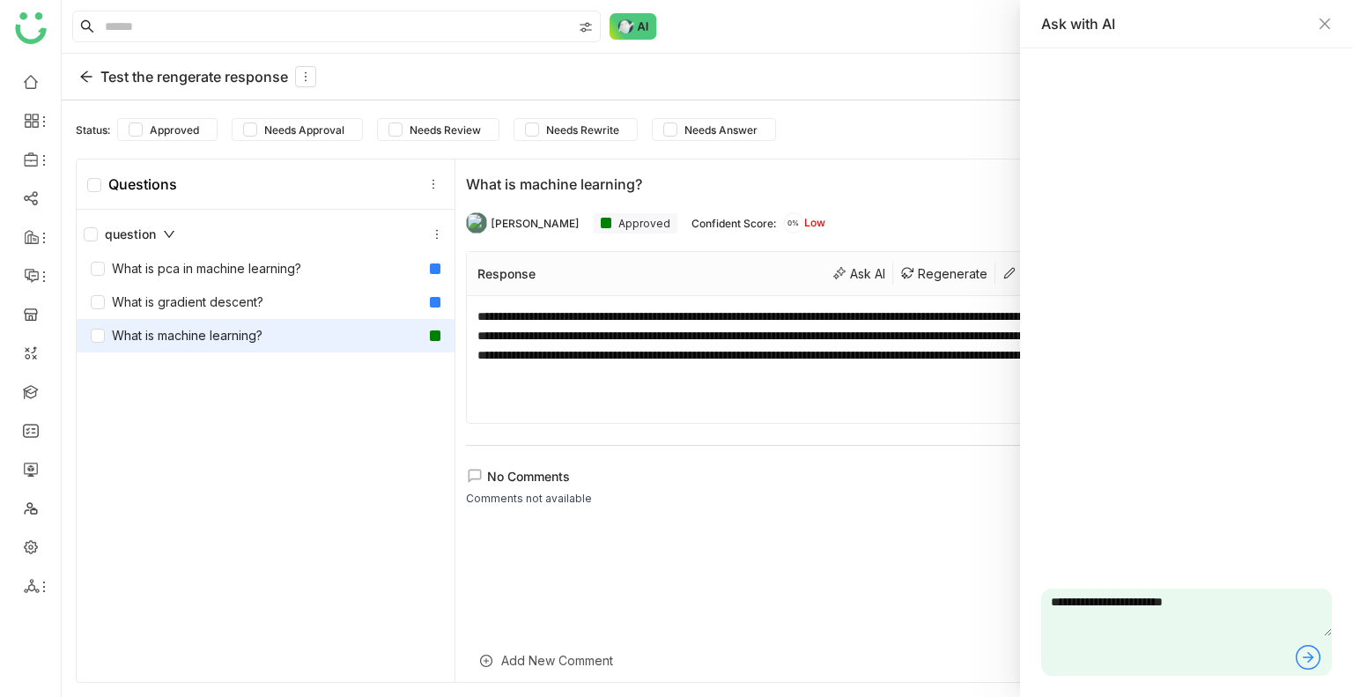
click at [1297, 648] on icon at bounding box center [1308, 657] width 28 height 28
click at [1138, 378] on div "What is machine learning? Generating..." at bounding box center [1186, 317] width 291 height 494
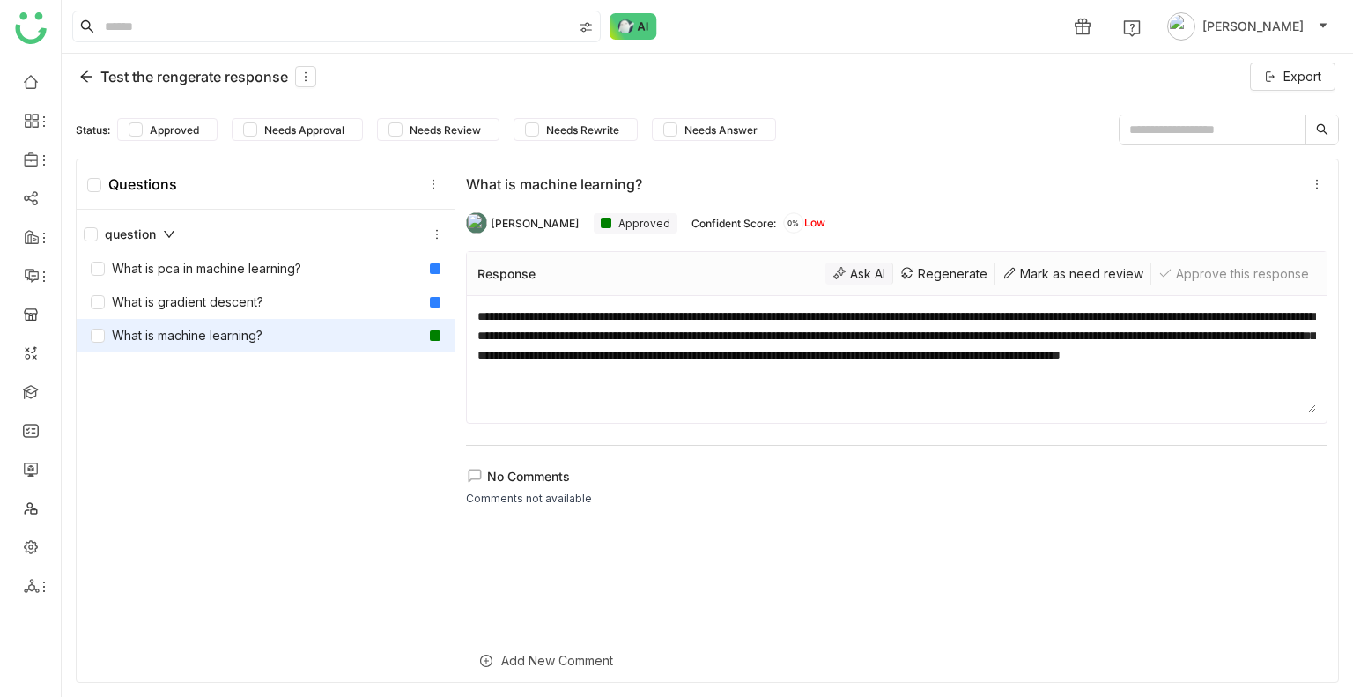
click at [844, 278] on div "Ask AI" at bounding box center [860, 274] width 68 height 22
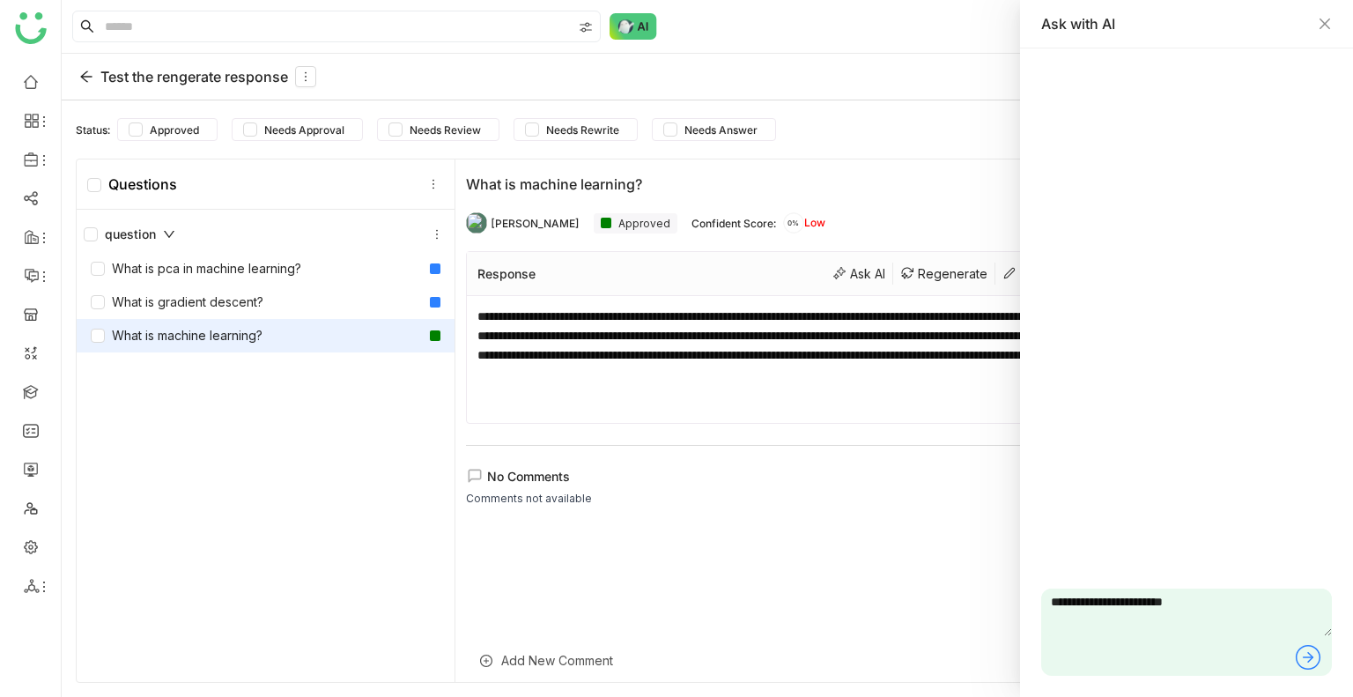
click at [1311, 654] on icon at bounding box center [1308, 657] width 28 height 28
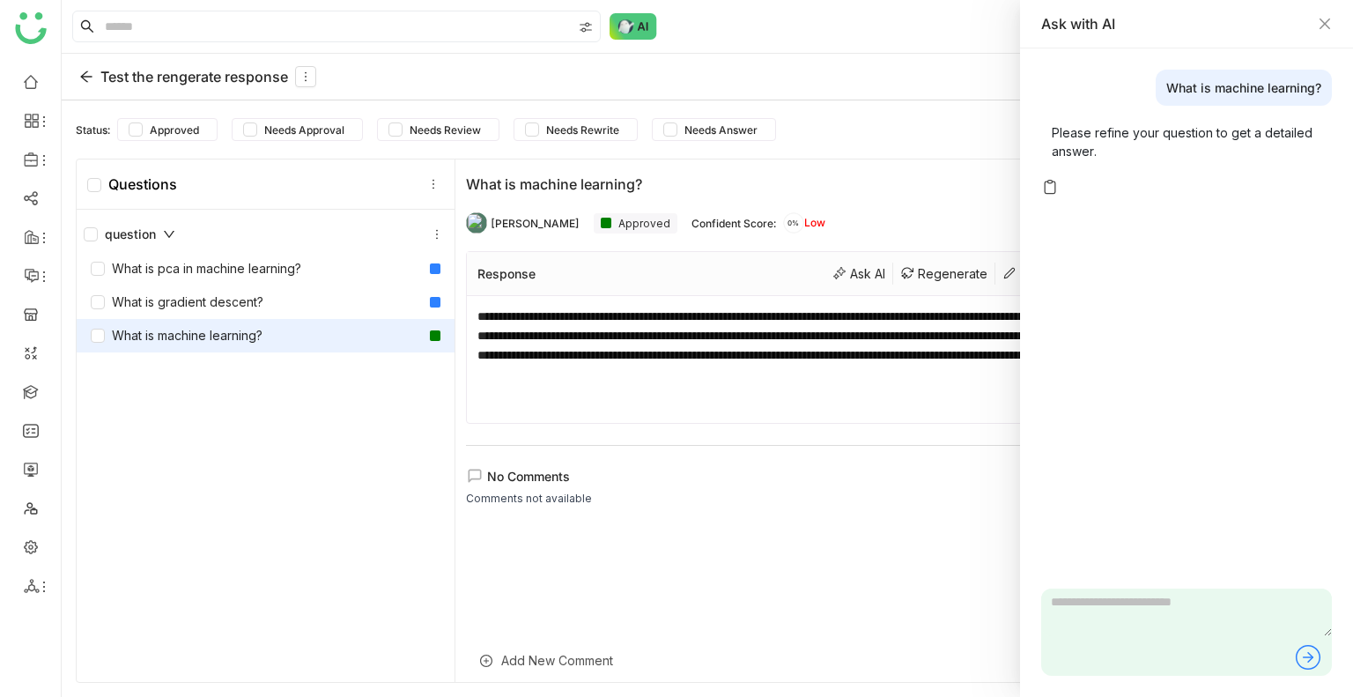
click at [88, 76] on icon at bounding box center [85, 76] width 11 height 11
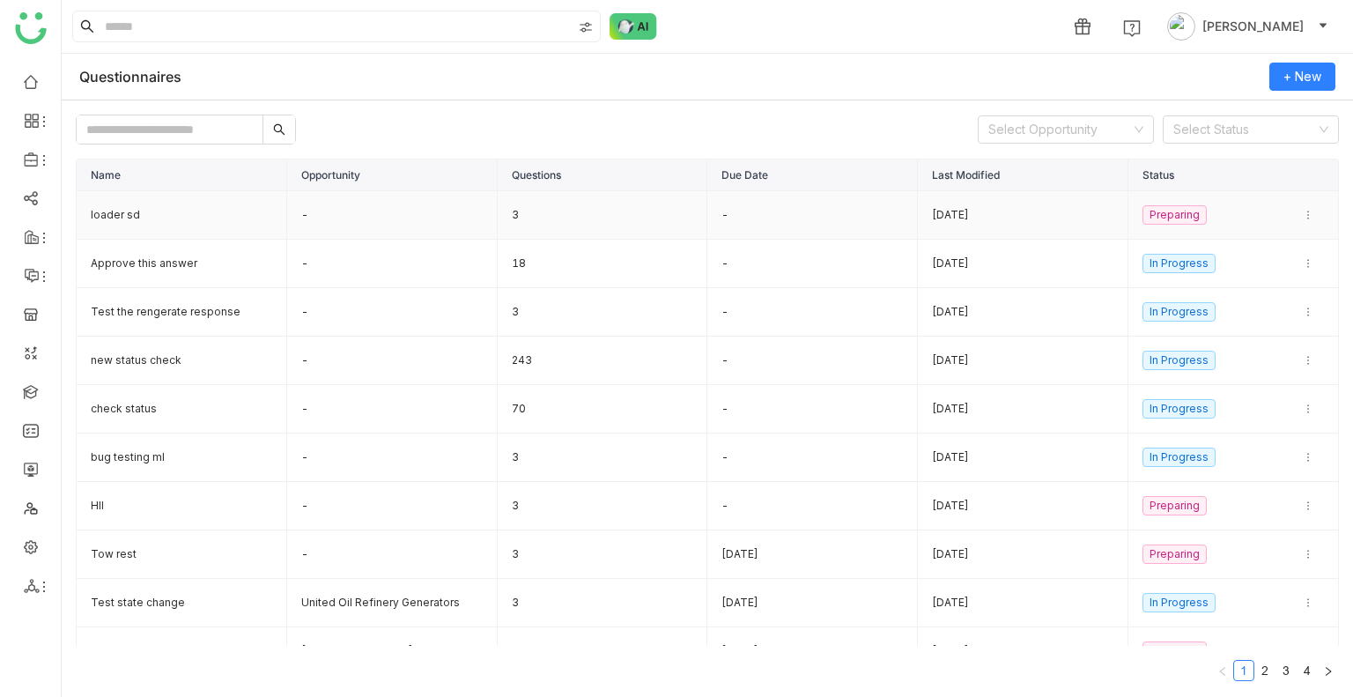
click at [157, 214] on td "loader sd" at bounding box center [182, 215] width 211 height 48
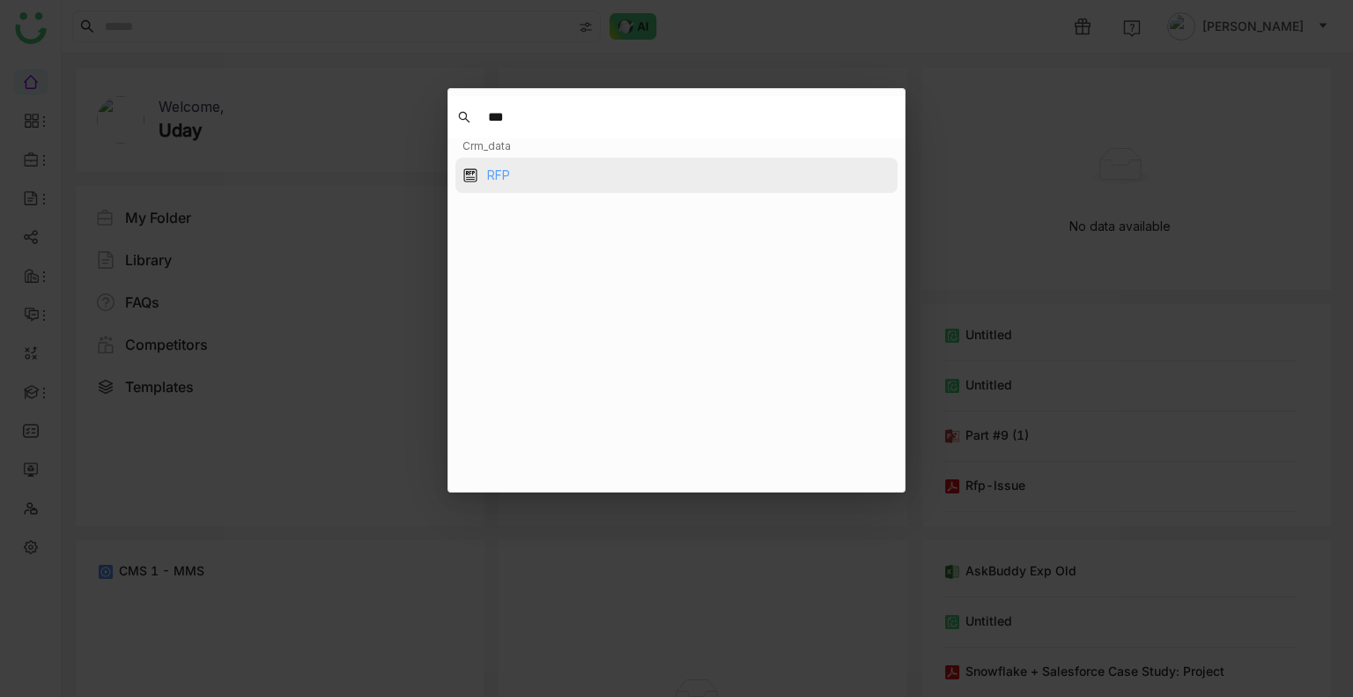
type input "***"
click at [509, 168] on div "RFP" at bounding box center [498, 175] width 23 height 19
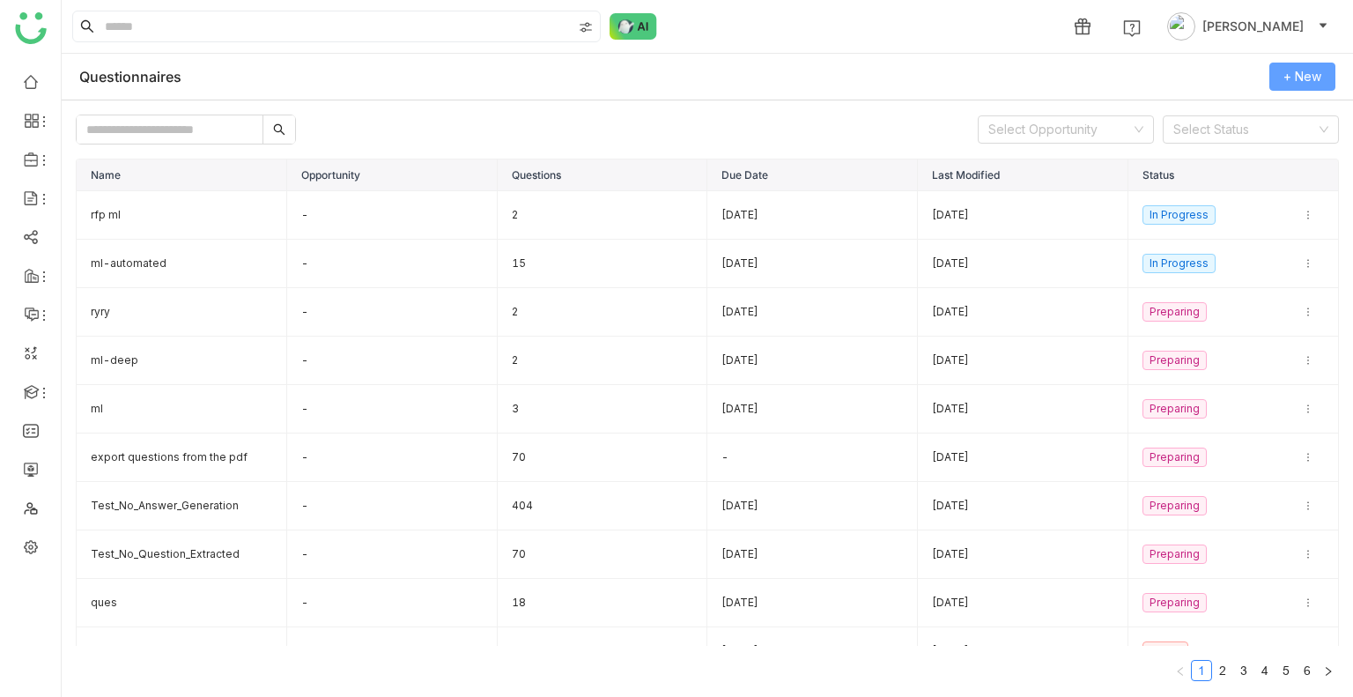
click at [1284, 67] on span "+ New" at bounding box center [1303, 76] width 38 height 19
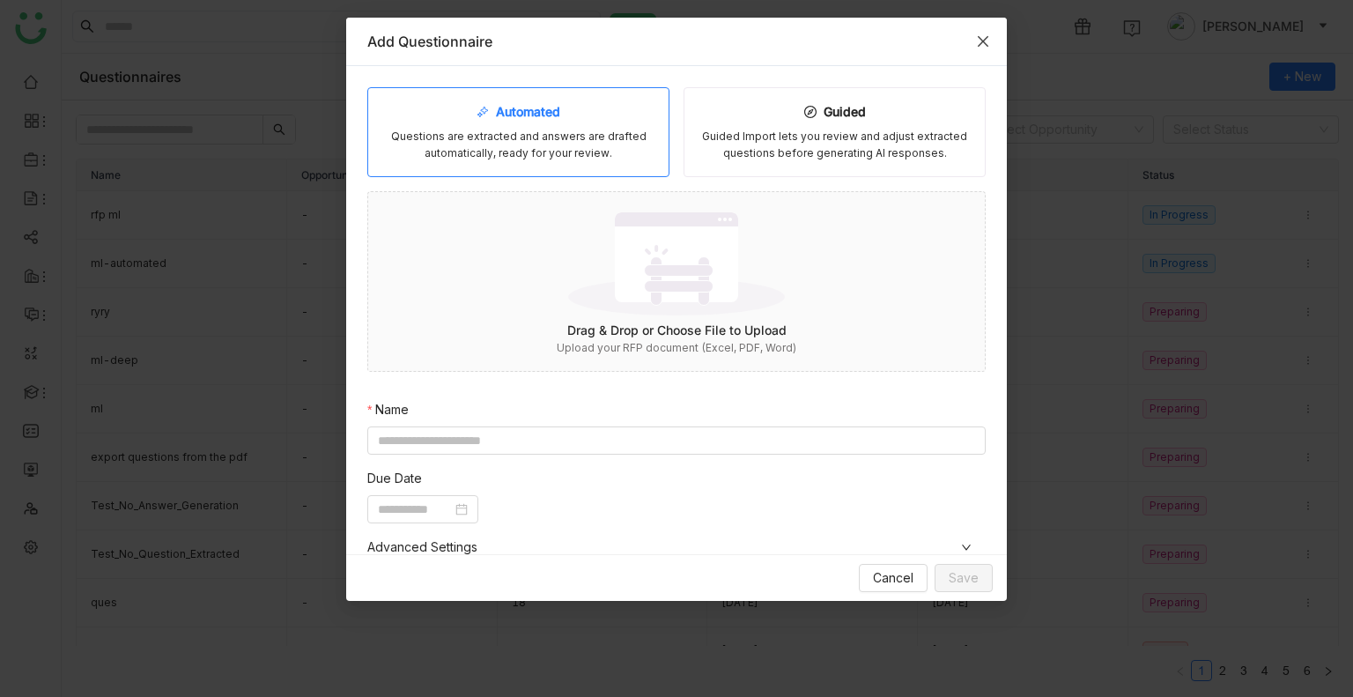
click at [975, 36] on span "Close" at bounding box center [983, 42] width 48 height 48
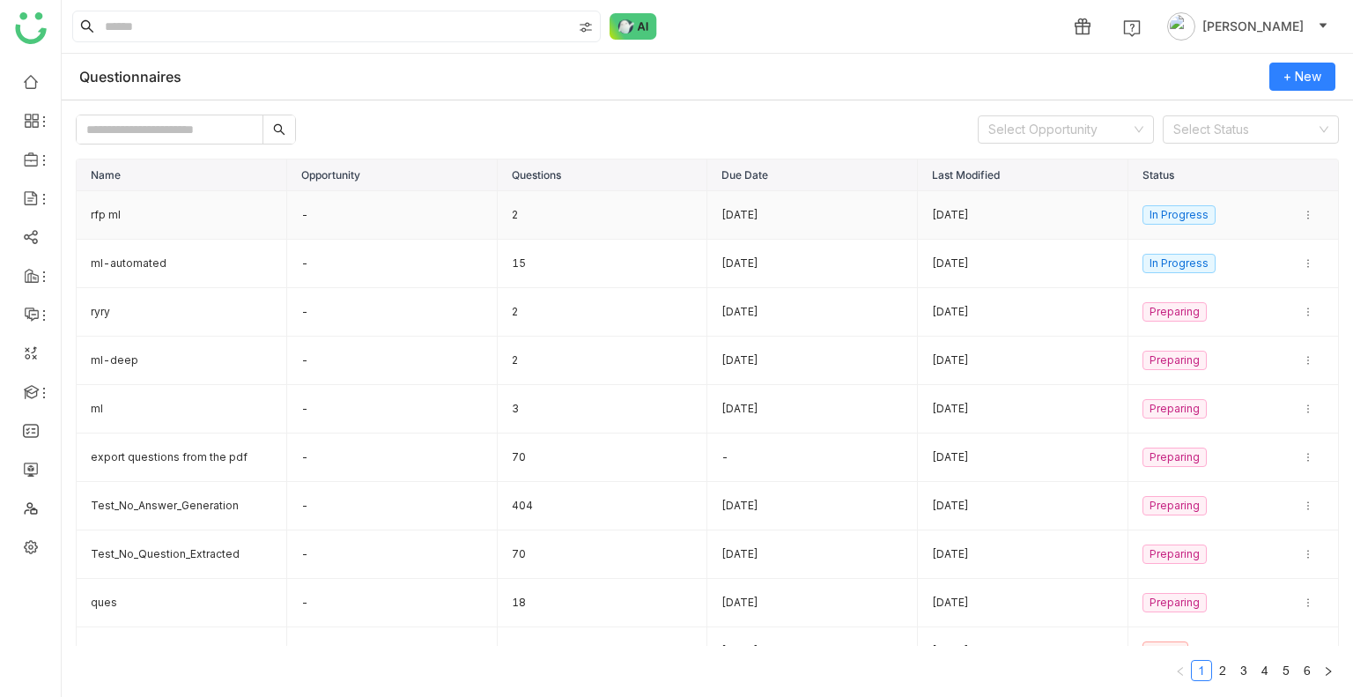
click at [109, 212] on td "rfp ml" at bounding box center [182, 215] width 211 height 48
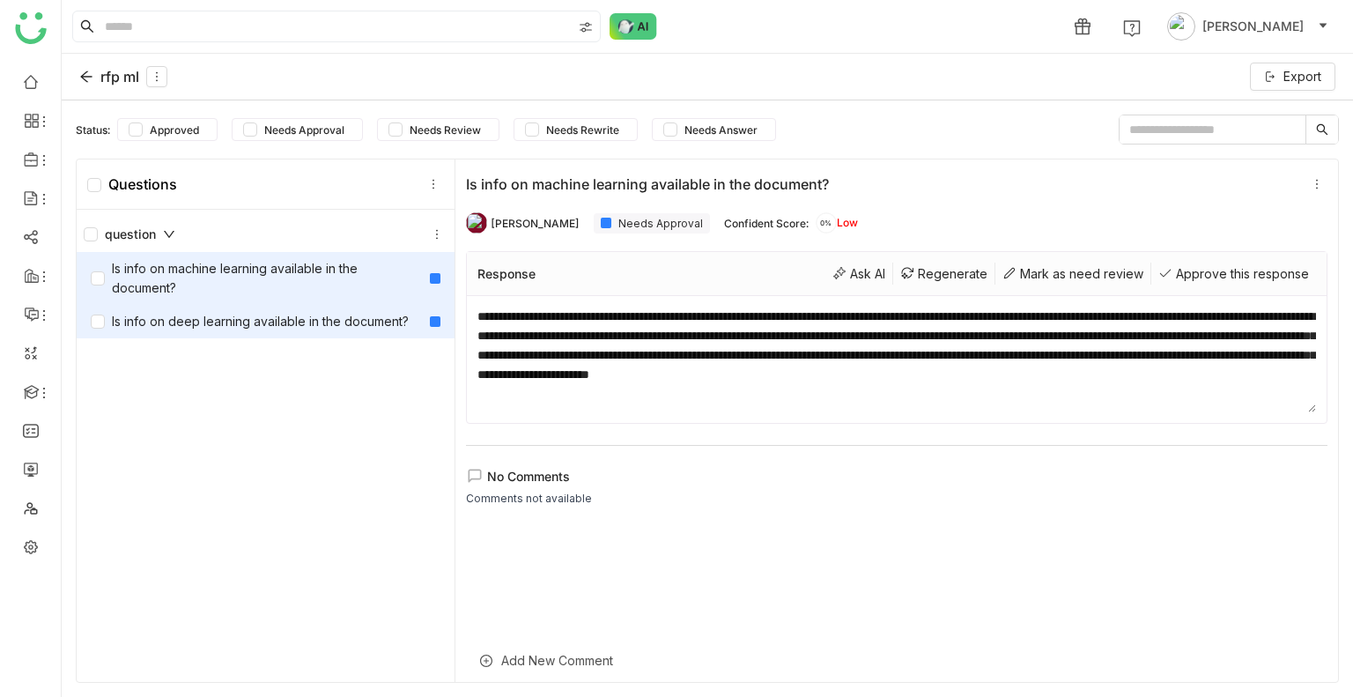
click at [174, 317] on div "Is info on deep learning available in the document?" at bounding box center [250, 321] width 318 height 19
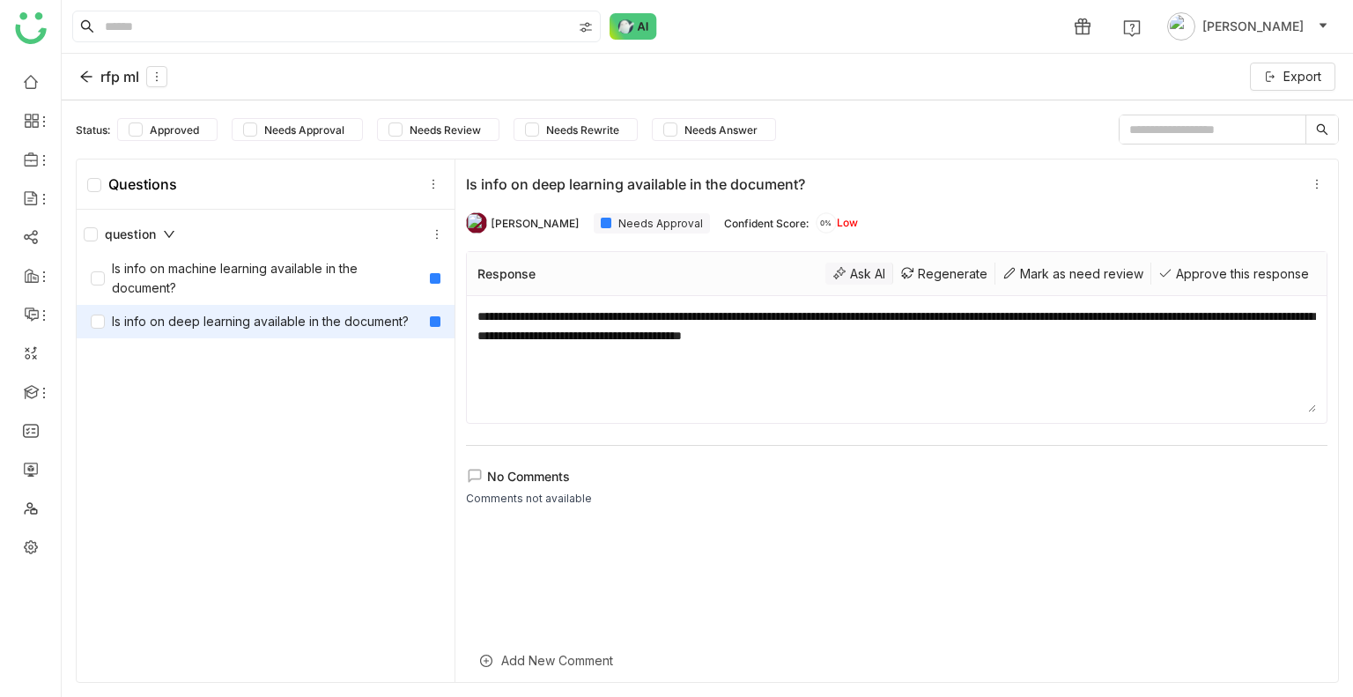
click at [828, 264] on div "Ask AI" at bounding box center [860, 274] width 68 height 22
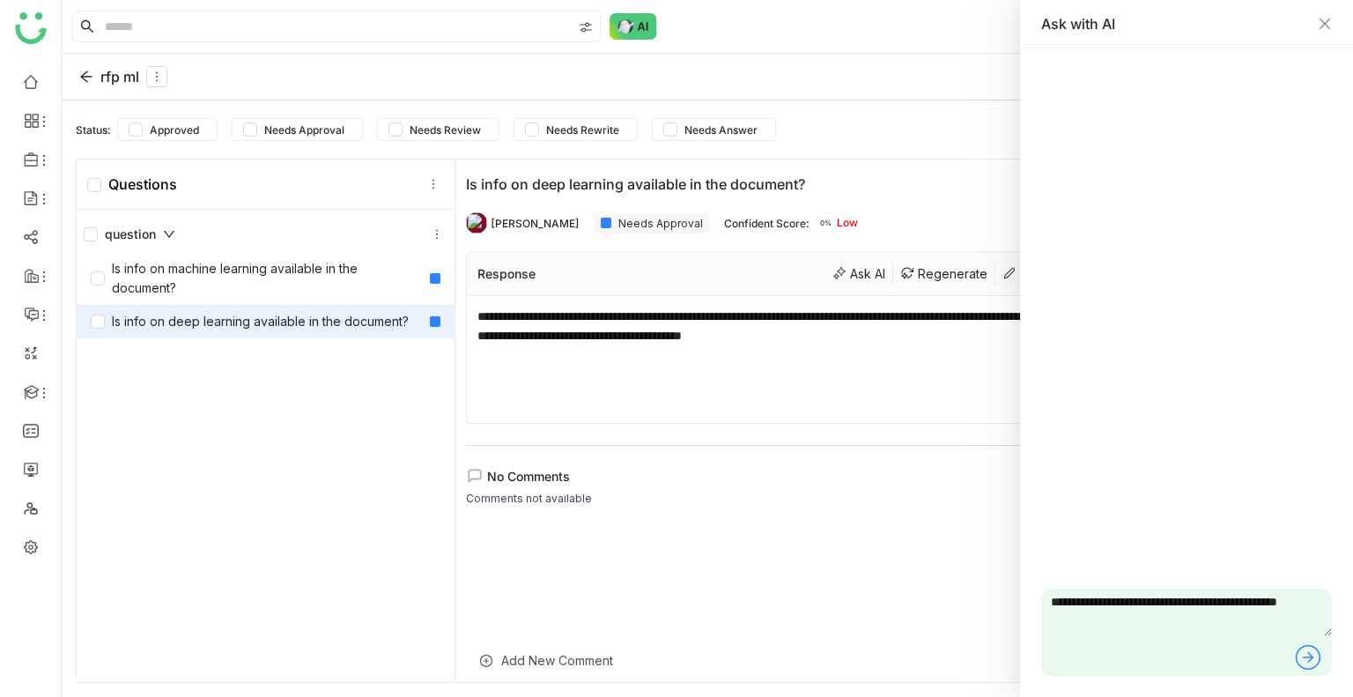
click at [1305, 655] on icon at bounding box center [1308, 657] width 28 height 28
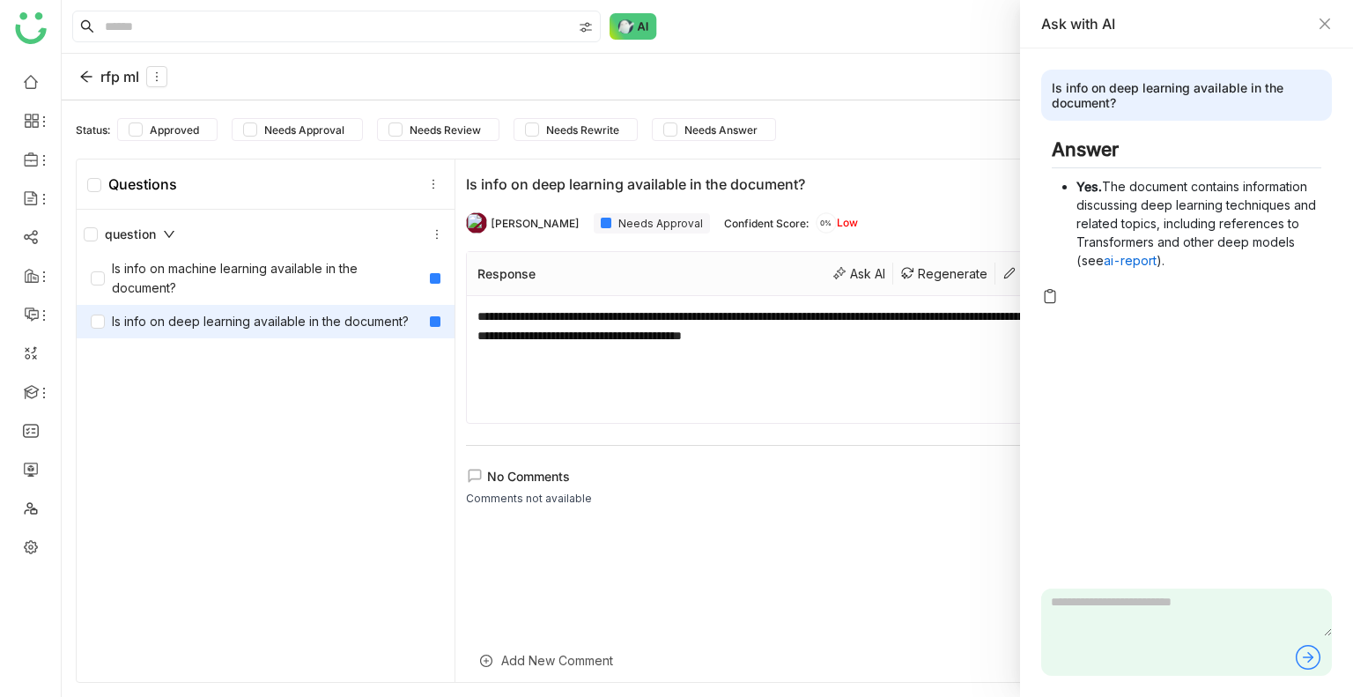
click at [1315, 19] on div "Ask with AI" at bounding box center [1186, 23] width 291 height 19
click at [1328, 20] on icon "Close" at bounding box center [1325, 24] width 11 height 11
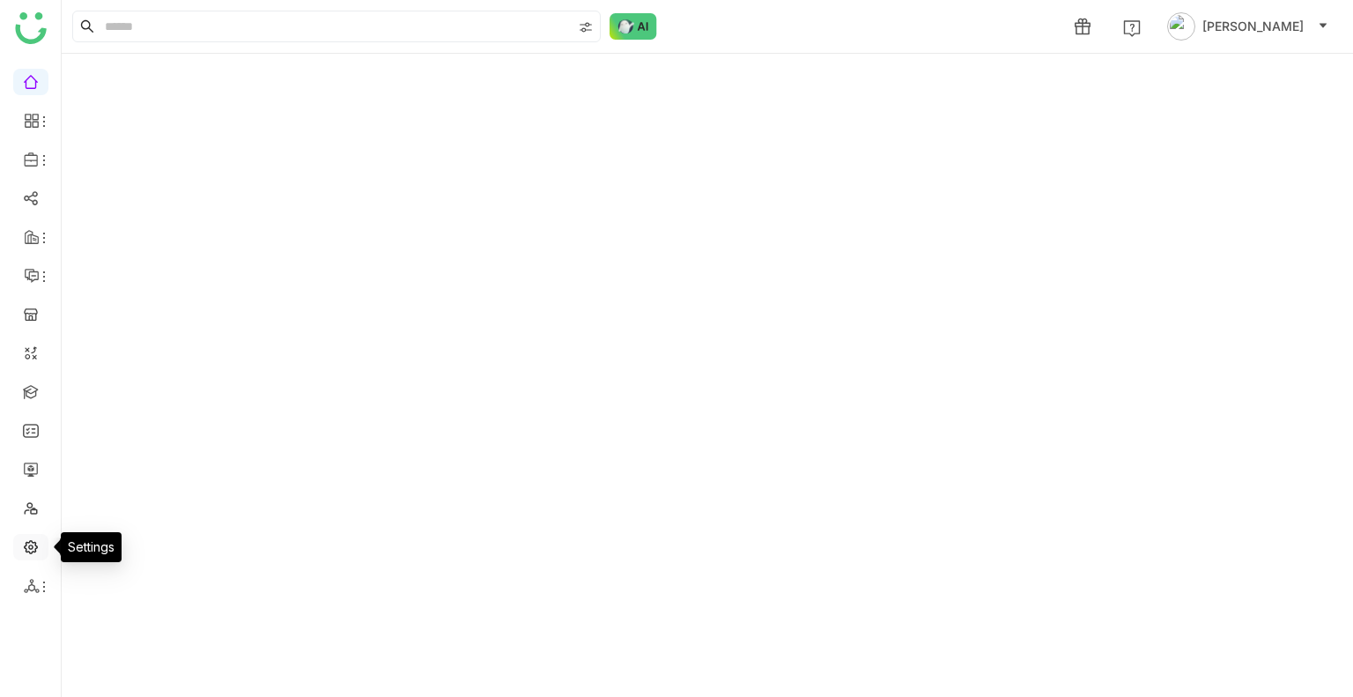
click at [32, 553] on link at bounding box center [31, 545] width 16 height 15
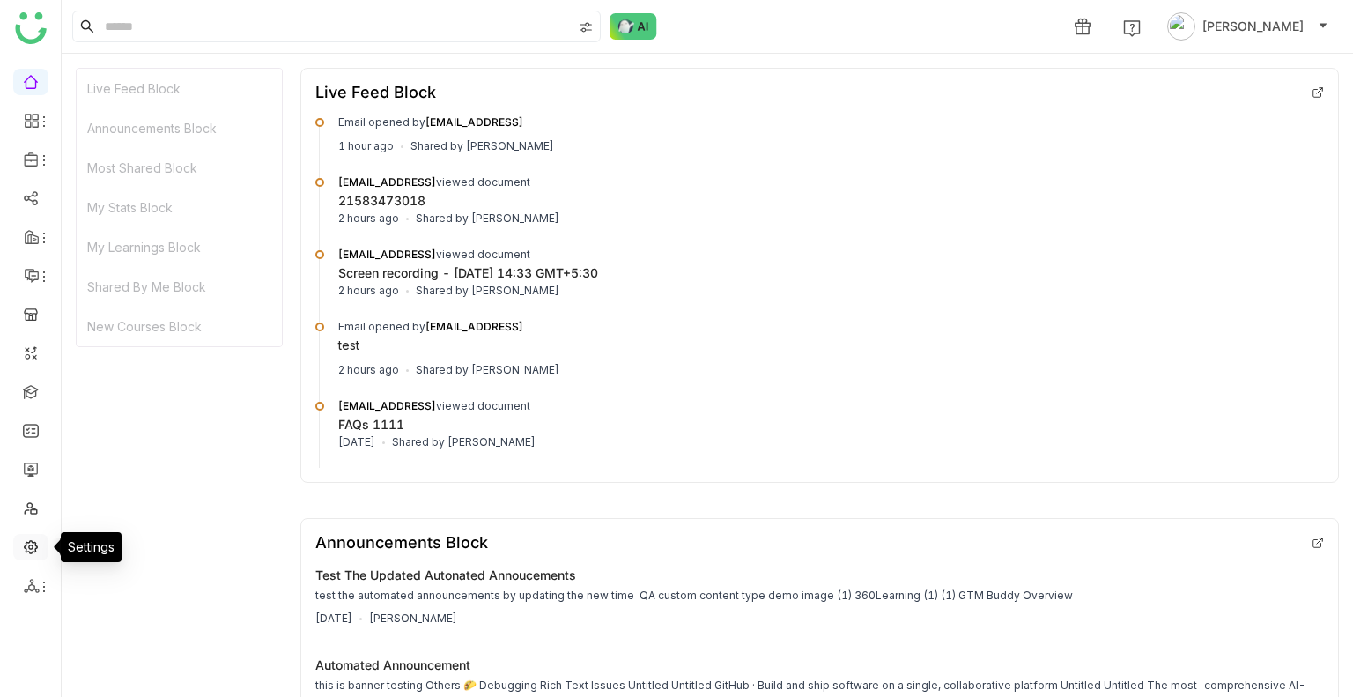
click at [32, 553] on link at bounding box center [31, 545] width 16 height 15
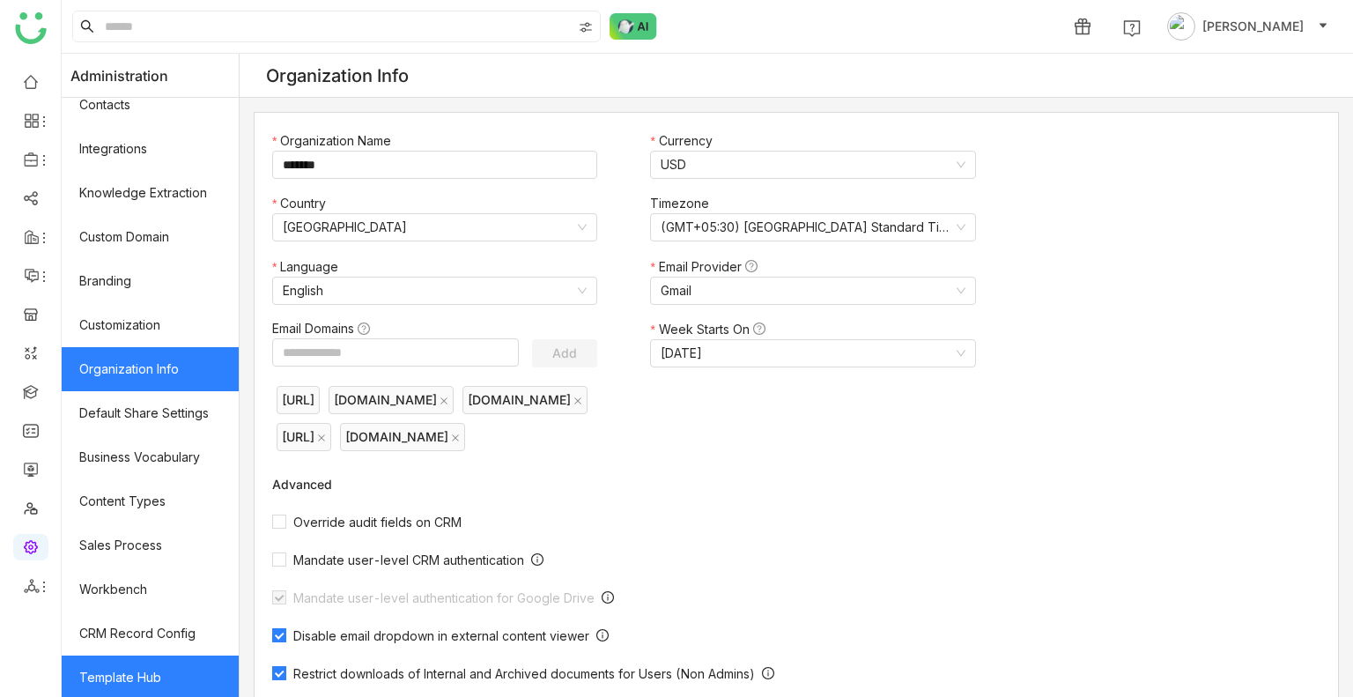
scroll to position [237, 0]
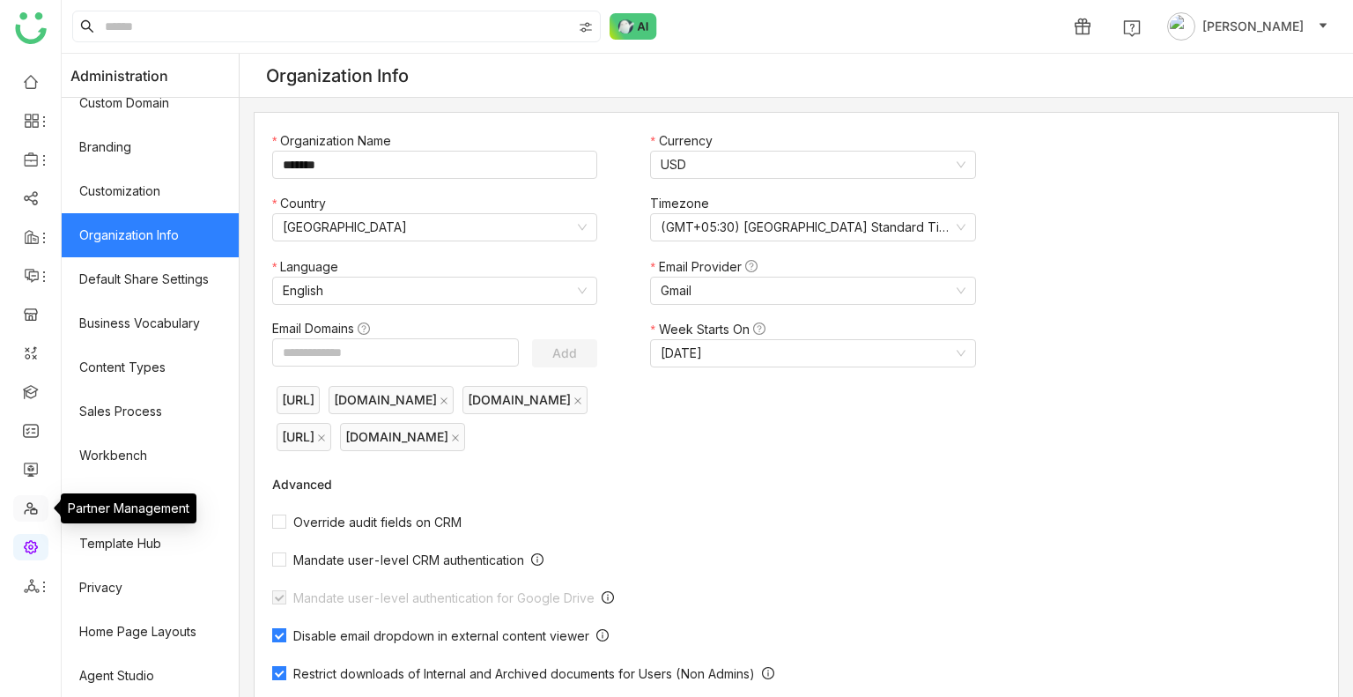
click at [33, 509] on link at bounding box center [31, 507] width 16 height 15
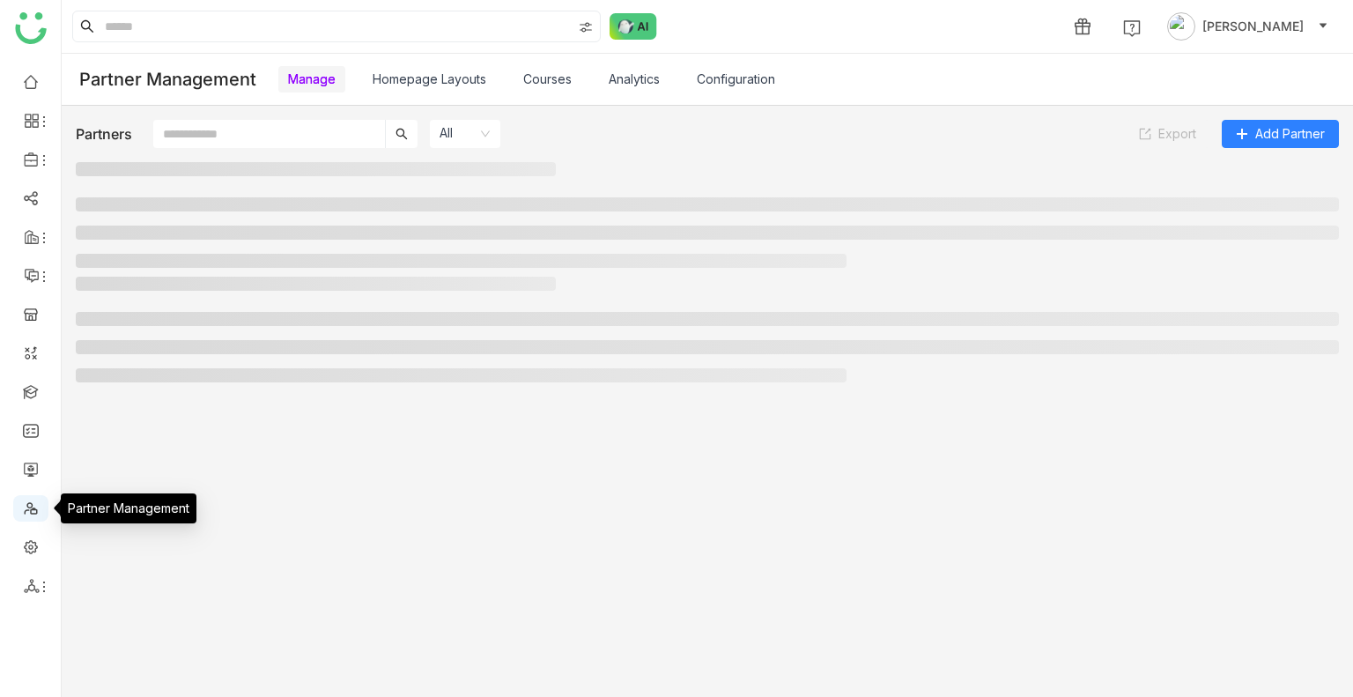
click at [33, 509] on link at bounding box center [31, 507] width 16 height 15
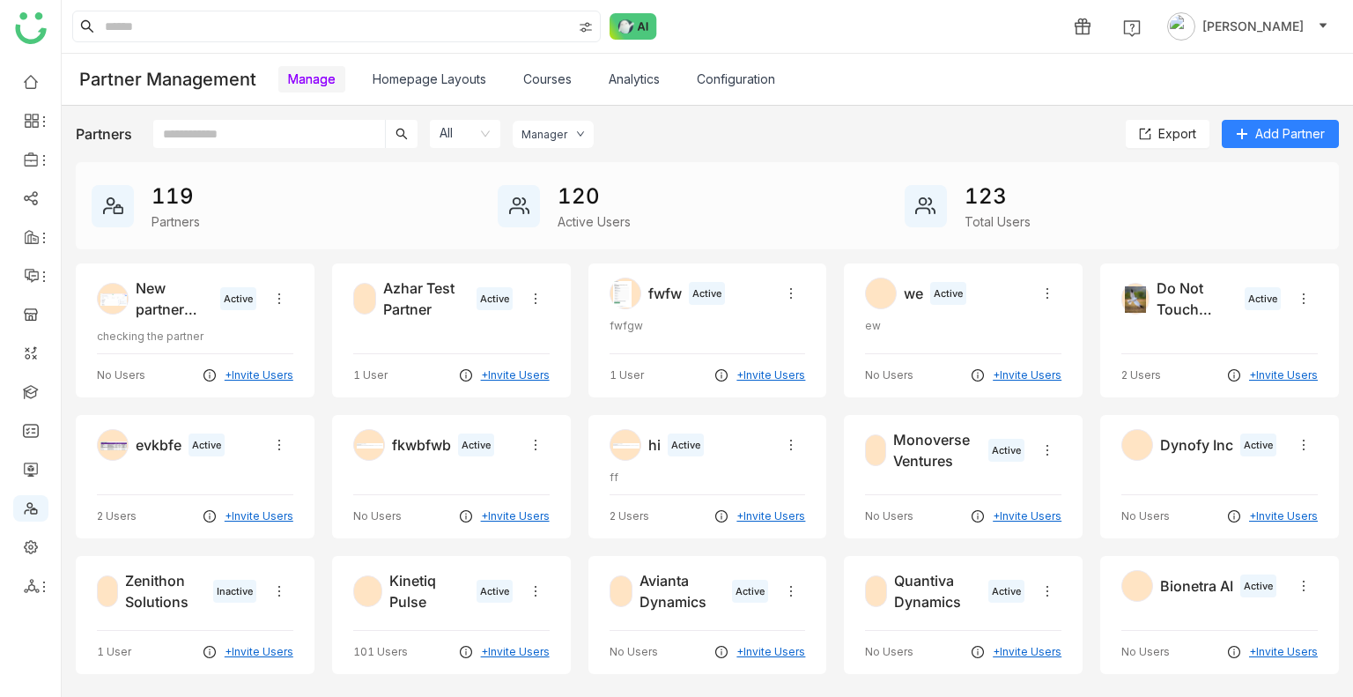
click at [261, 137] on input "text" at bounding box center [269, 134] width 232 height 28
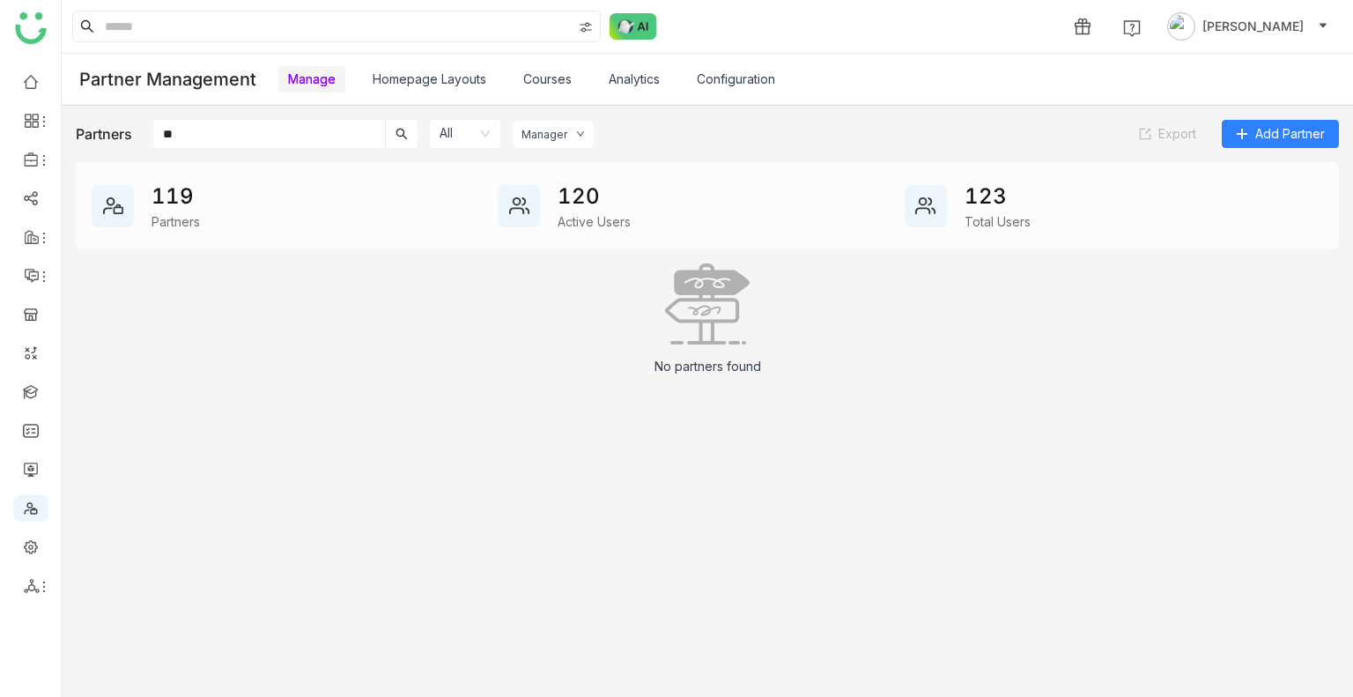
type input "*"
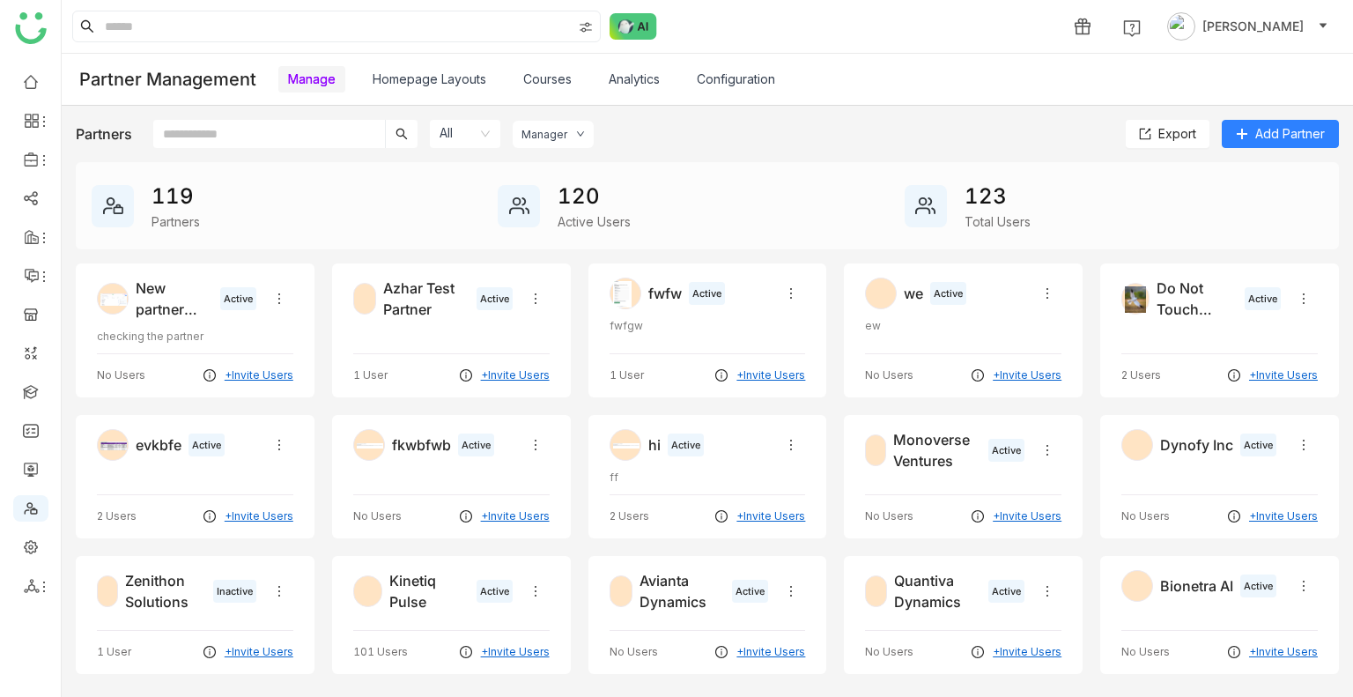
type input "*"
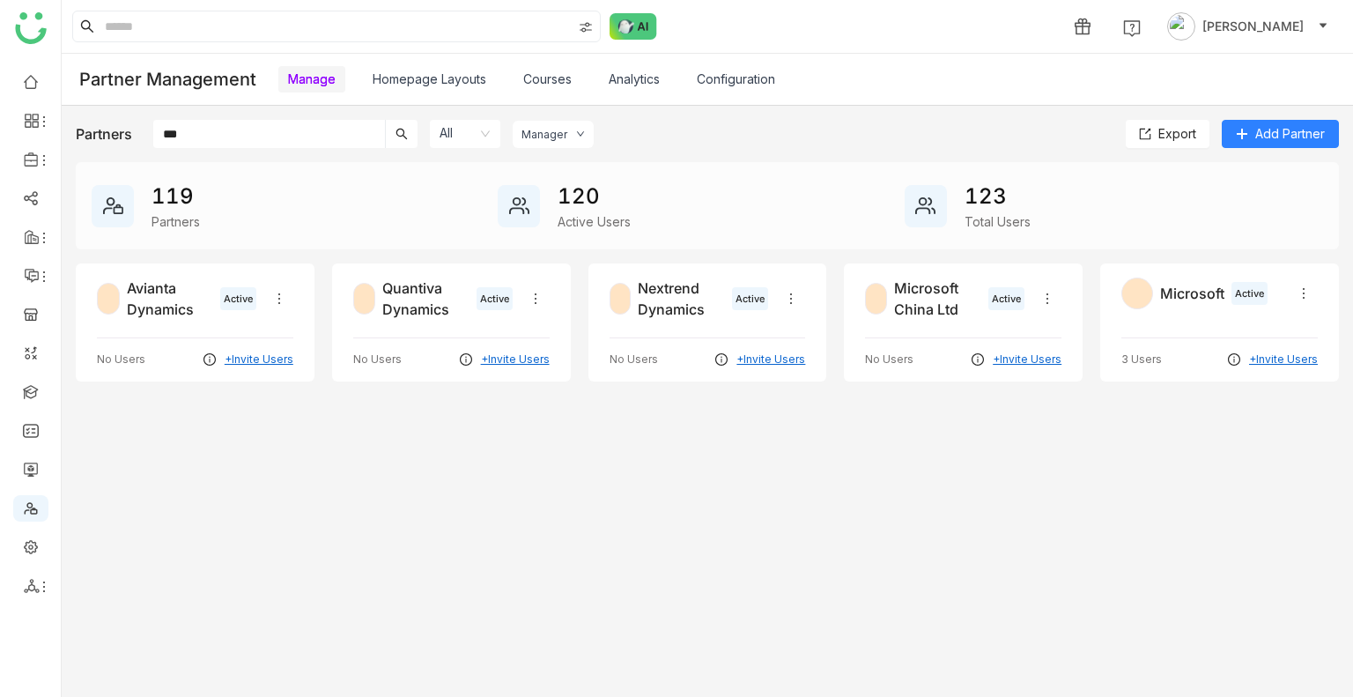
type input "***"
click at [1146, 310] on div "Microsoft Active 3 Users +Invite Users" at bounding box center [1219, 322] width 239 height 118
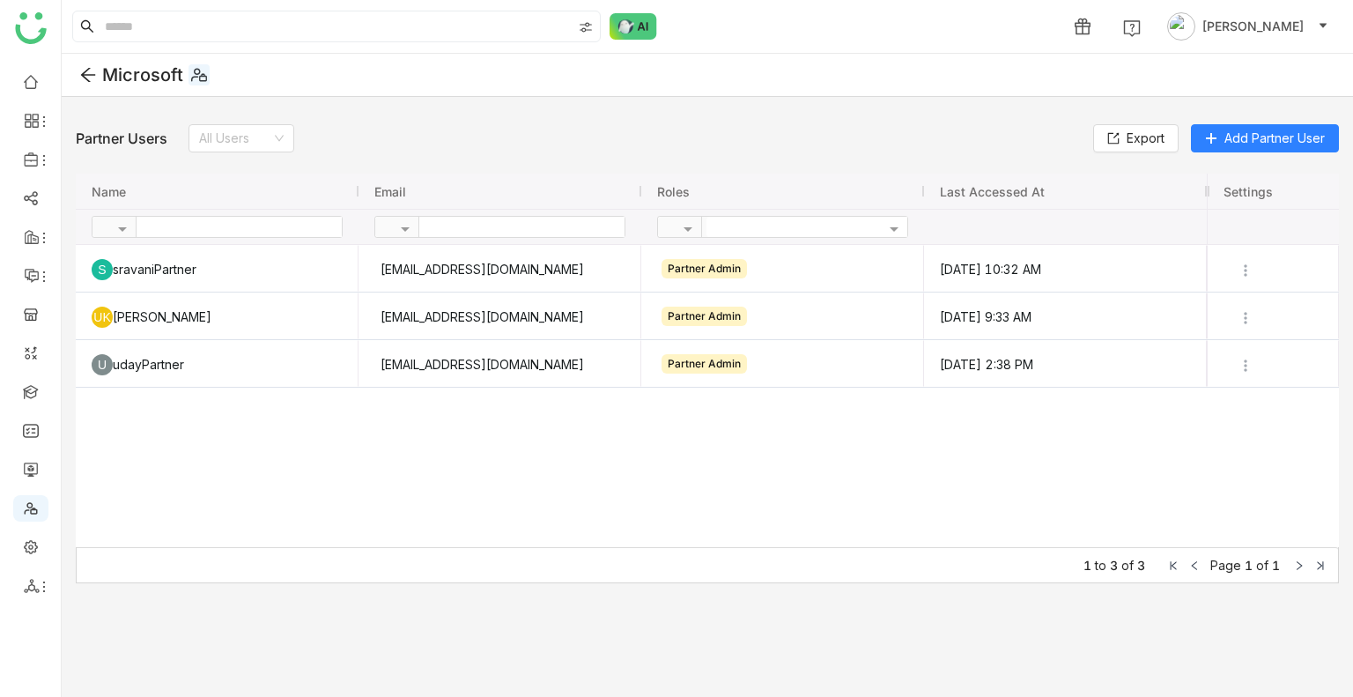
click at [138, 68] on span "Microsoft" at bounding box center [142, 74] width 81 height 21
click at [163, 75] on span "Microsoft" at bounding box center [142, 74] width 81 height 21
click at [1293, 129] on span "Add Partner User" at bounding box center [1275, 138] width 100 height 19
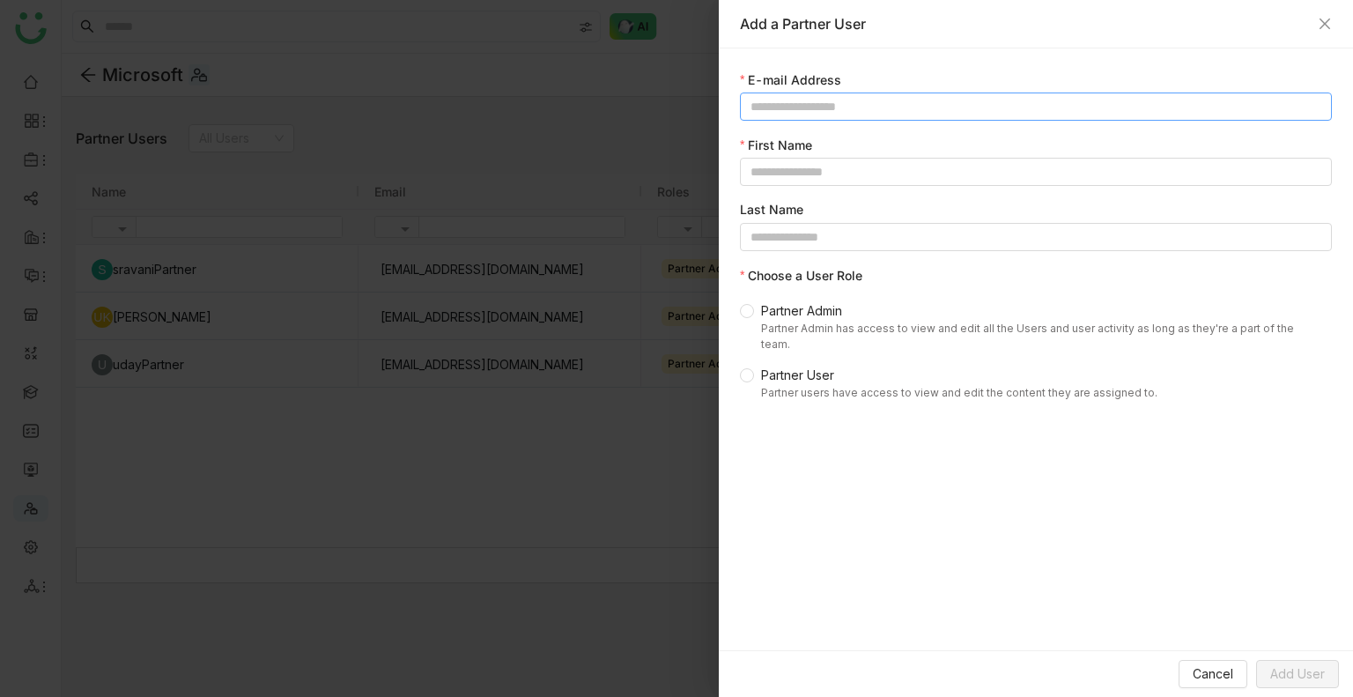
click at [902, 119] on input at bounding box center [1036, 107] width 592 height 28
click at [1315, 31] on div "Add a Partner User" at bounding box center [1036, 23] width 592 height 19
click at [1321, 30] on icon "Close" at bounding box center [1325, 24] width 14 height 14
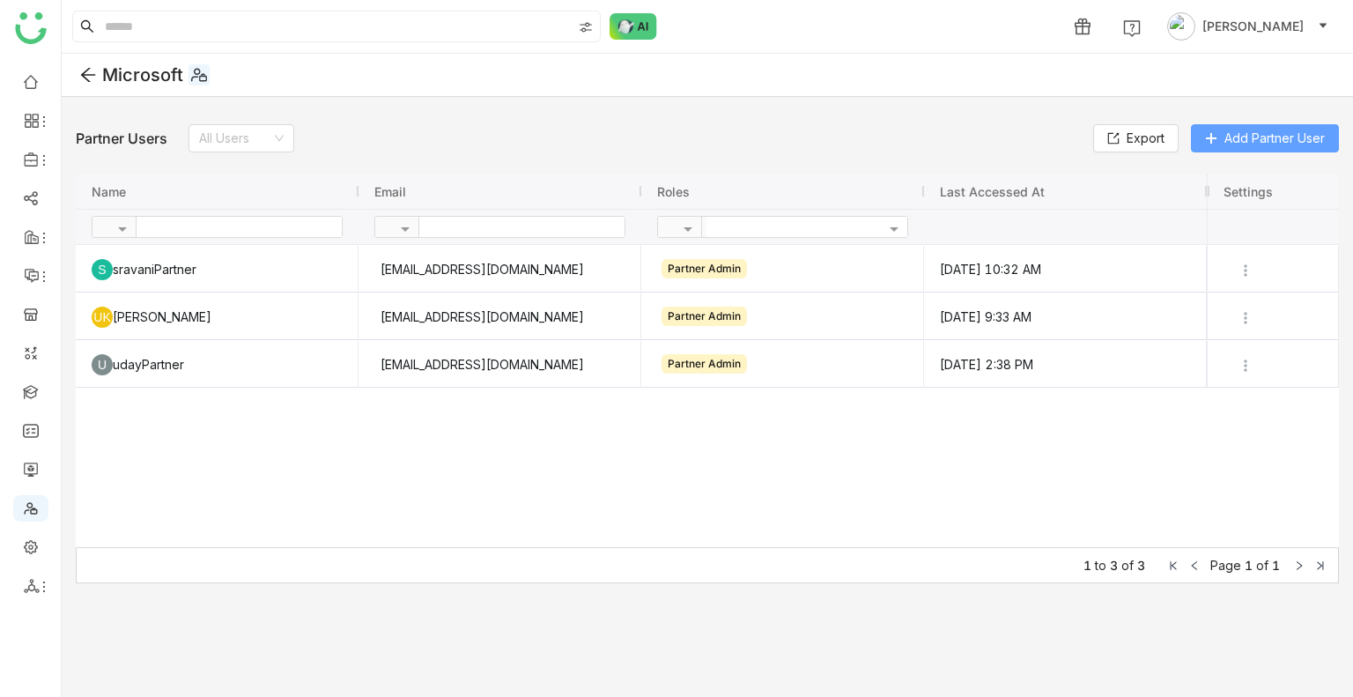
click at [1251, 137] on span "Add Partner User" at bounding box center [1275, 138] width 100 height 19
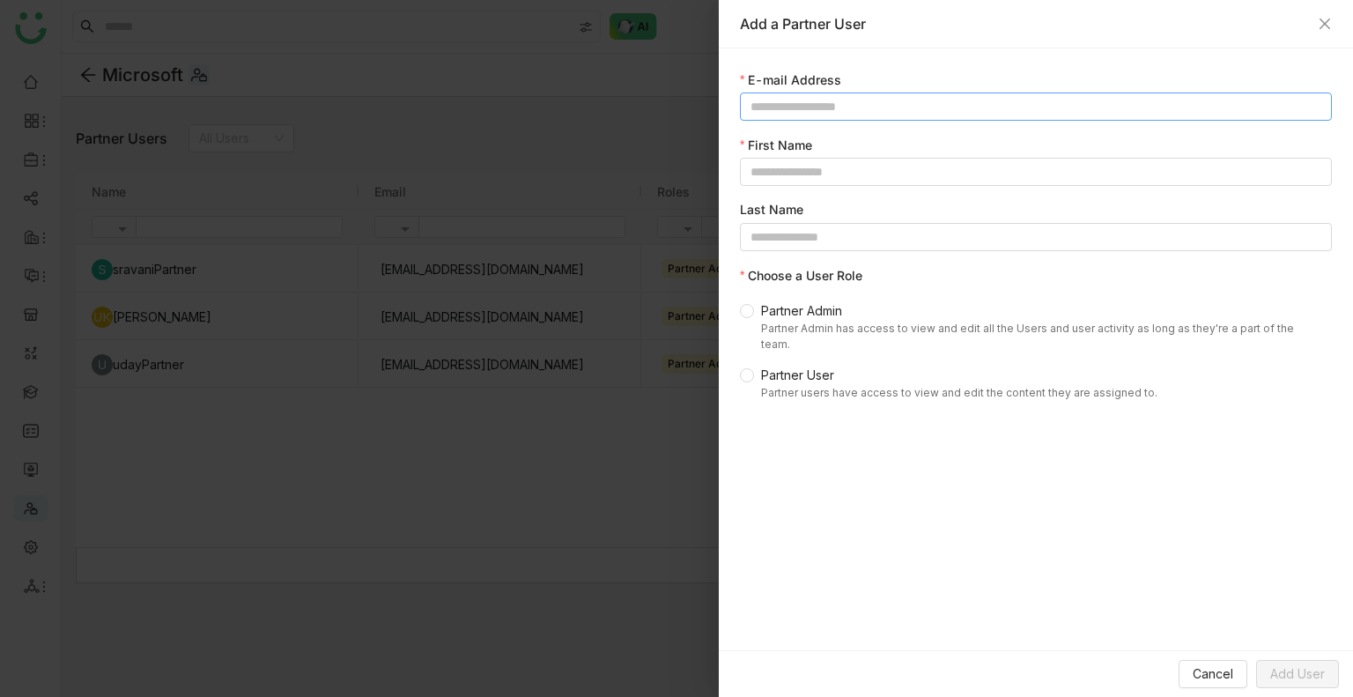
click at [811, 100] on input at bounding box center [1036, 107] width 592 height 28
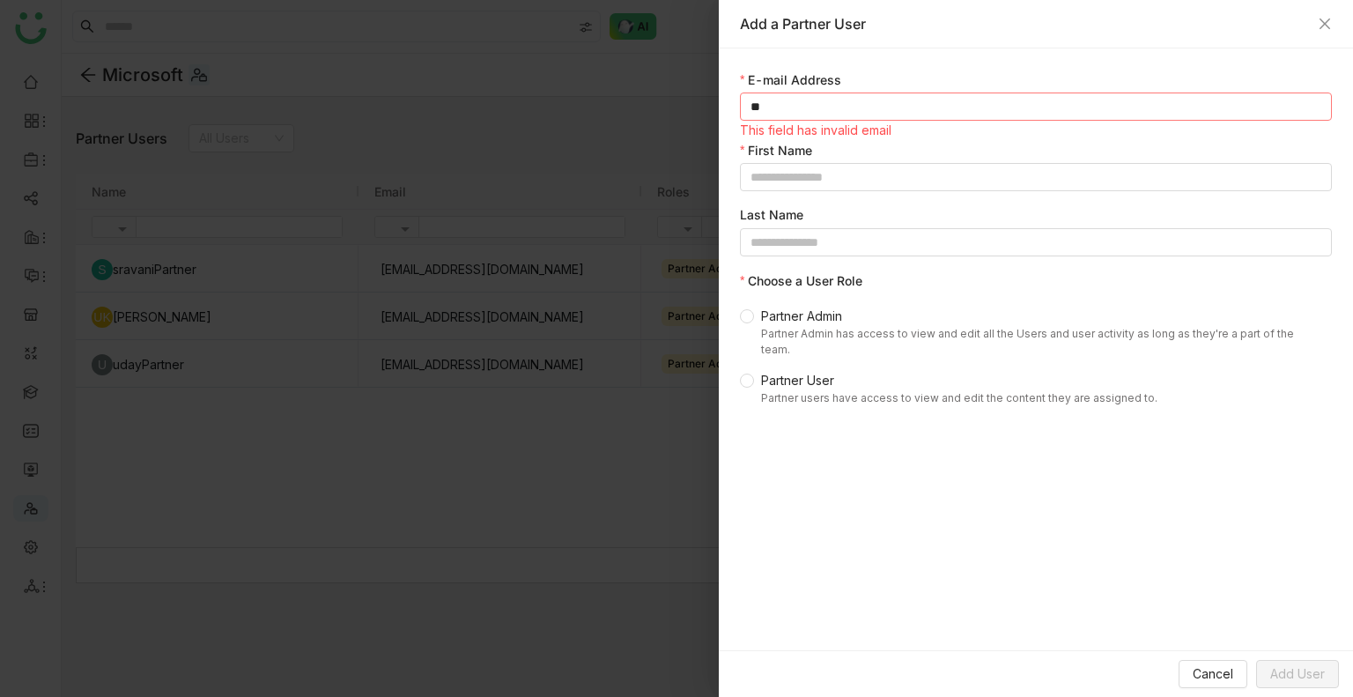
type input "*"
click at [885, 105] on input "**********" at bounding box center [1036, 107] width 592 height 28
click at [804, 159] on nz-form-label "First Name" at bounding box center [776, 151] width 72 height 23
click at [812, 178] on input at bounding box center [1036, 177] width 592 height 28
click at [786, 104] on input "**********" at bounding box center [1036, 107] width 592 height 28
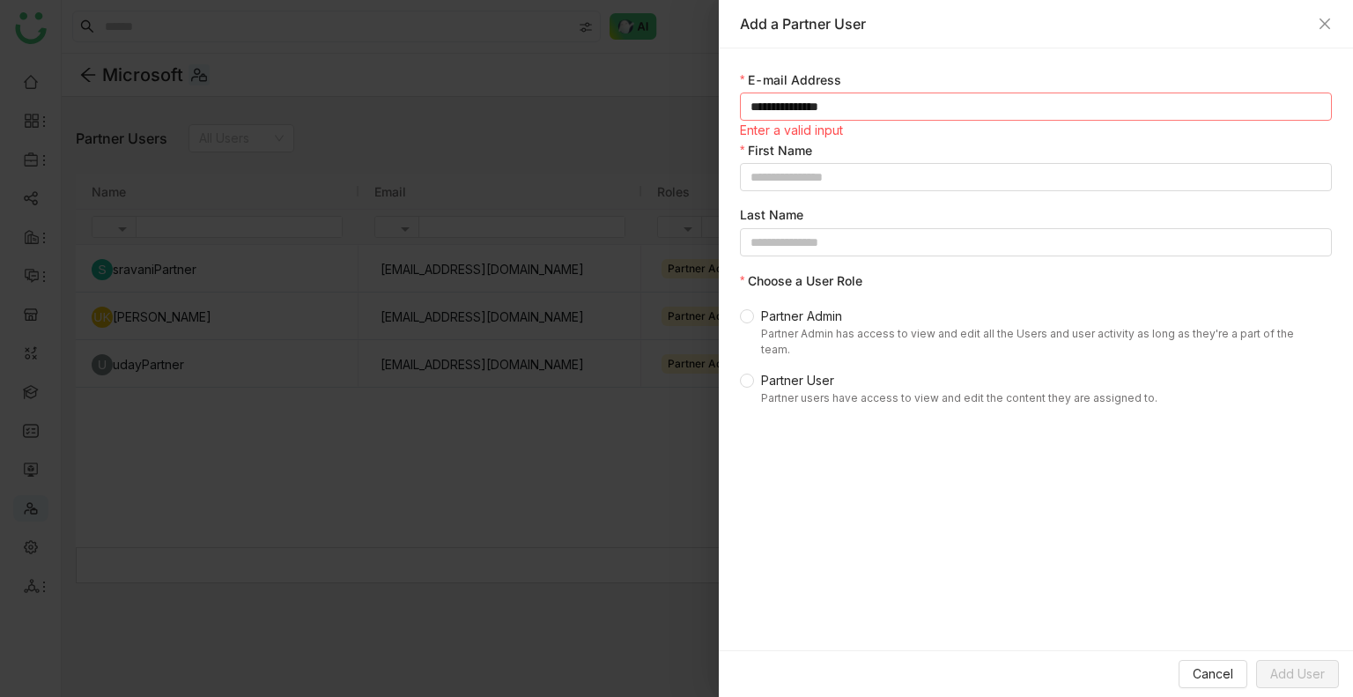
click at [901, 107] on input "**********" at bounding box center [1036, 107] width 592 height 28
click at [831, 107] on input "**********" at bounding box center [1036, 107] width 592 height 28
type input "**********"
click at [819, 170] on input at bounding box center [1036, 177] width 592 height 28
type input "*"
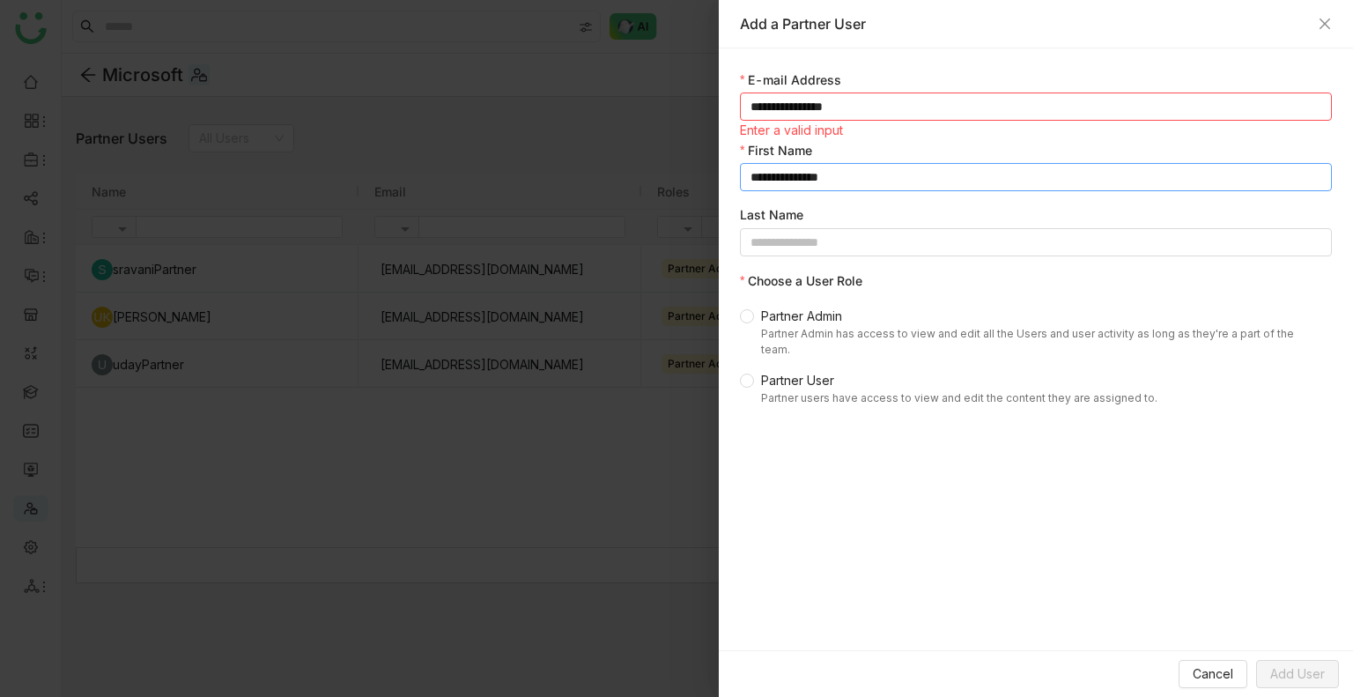
type input "**********"
click at [775, 107] on input "**********" at bounding box center [1036, 107] width 592 height 28
click at [782, 108] on input "**********" at bounding box center [1036, 107] width 592 height 28
click at [784, 107] on input "**********" at bounding box center [1036, 107] width 592 height 28
click at [852, 110] on input "**********" at bounding box center [1036, 107] width 592 height 28
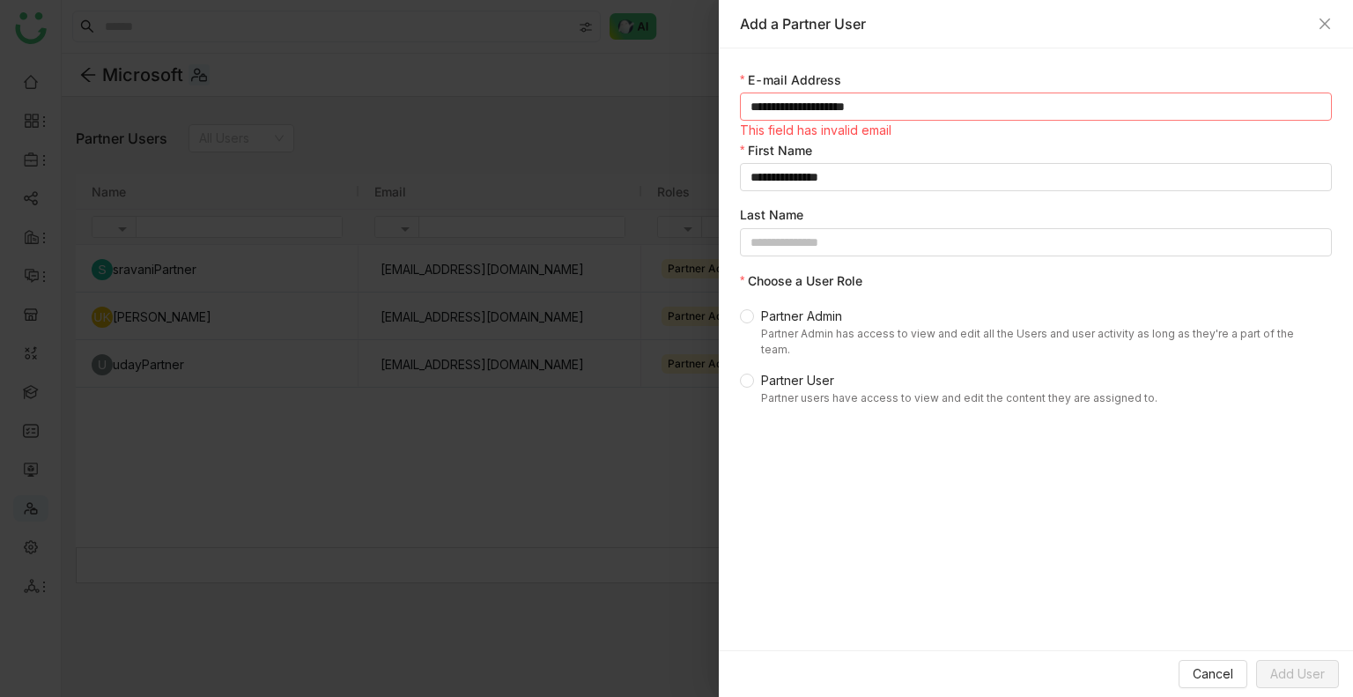
click at [795, 118] on input "**********" at bounding box center [1036, 107] width 592 height 28
type input "**********"
drag, startPoint x: 903, startPoint y: 122, endPoint x: 912, endPoint y: 108, distance: 15.9
click at [912, 108] on nz-form-control "**********" at bounding box center [1036, 117] width 592 height 48
click at [912, 108] on input "**********" at bounding box center [1036, 107] width 592 height 28
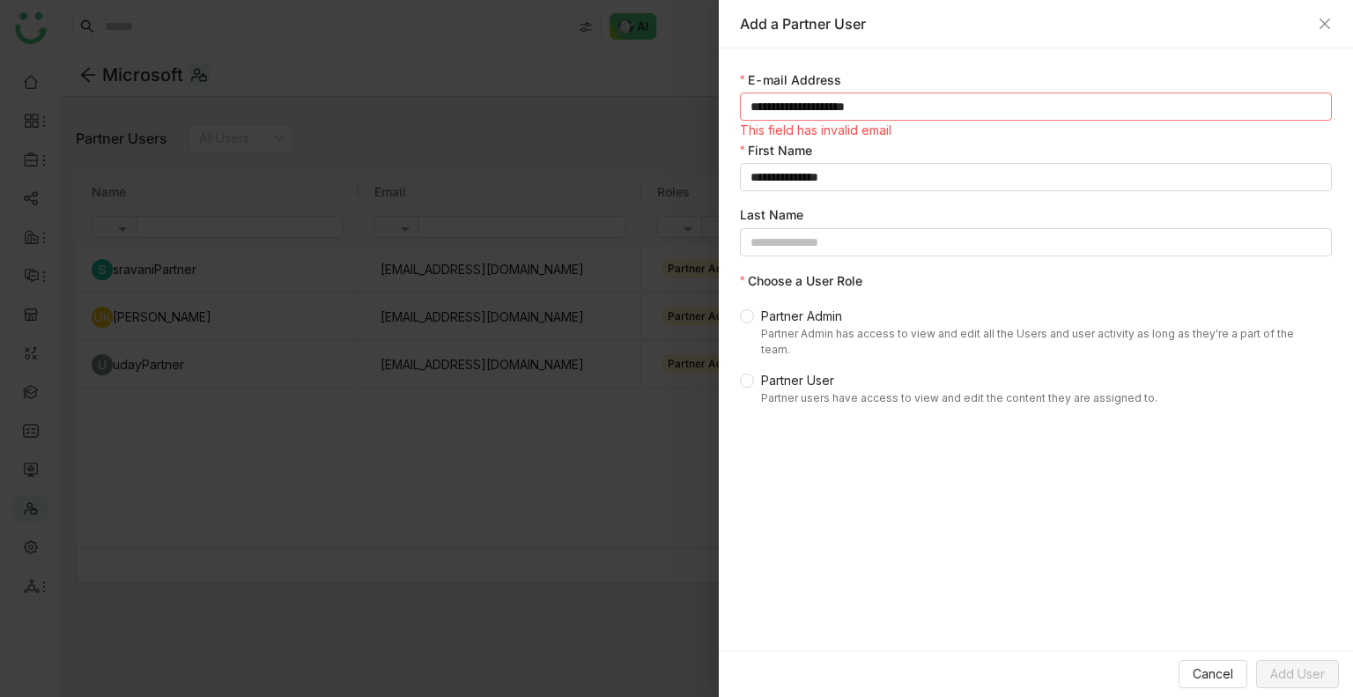
click at [912, 108] on input "**********" at bounding box center [1036, 107] width 592 height 28
click at [920, 123] on div "This field has invalid email" at bounding box center [1036, 130] width 592 height 19
click at [909, 163] on input "**********" at bounding box center [1036, 177] width 592 height 28
type input "**********"
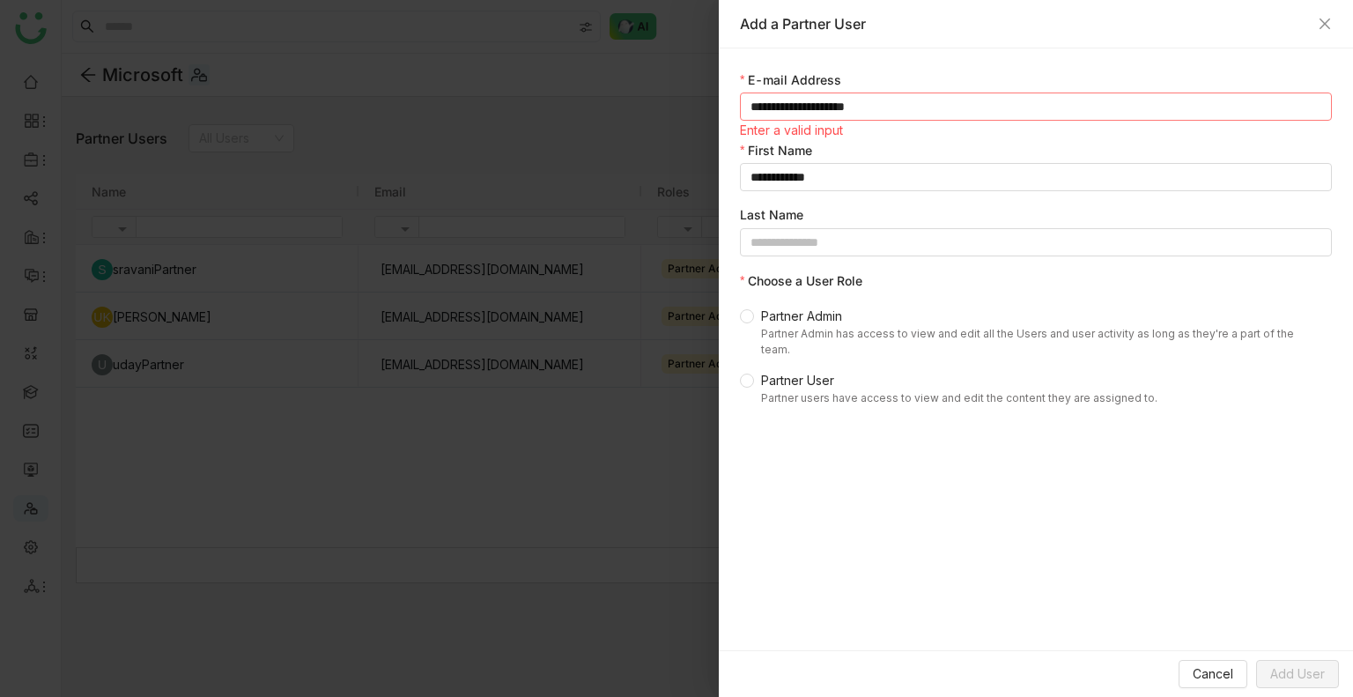
click at [903, 105] on input "**********" at bounding box center [1036, 107] width 592 height 28
type input "**********"
click at [878, 174] on input "**********" at bounding box center [1036, 177] width 592 height 28
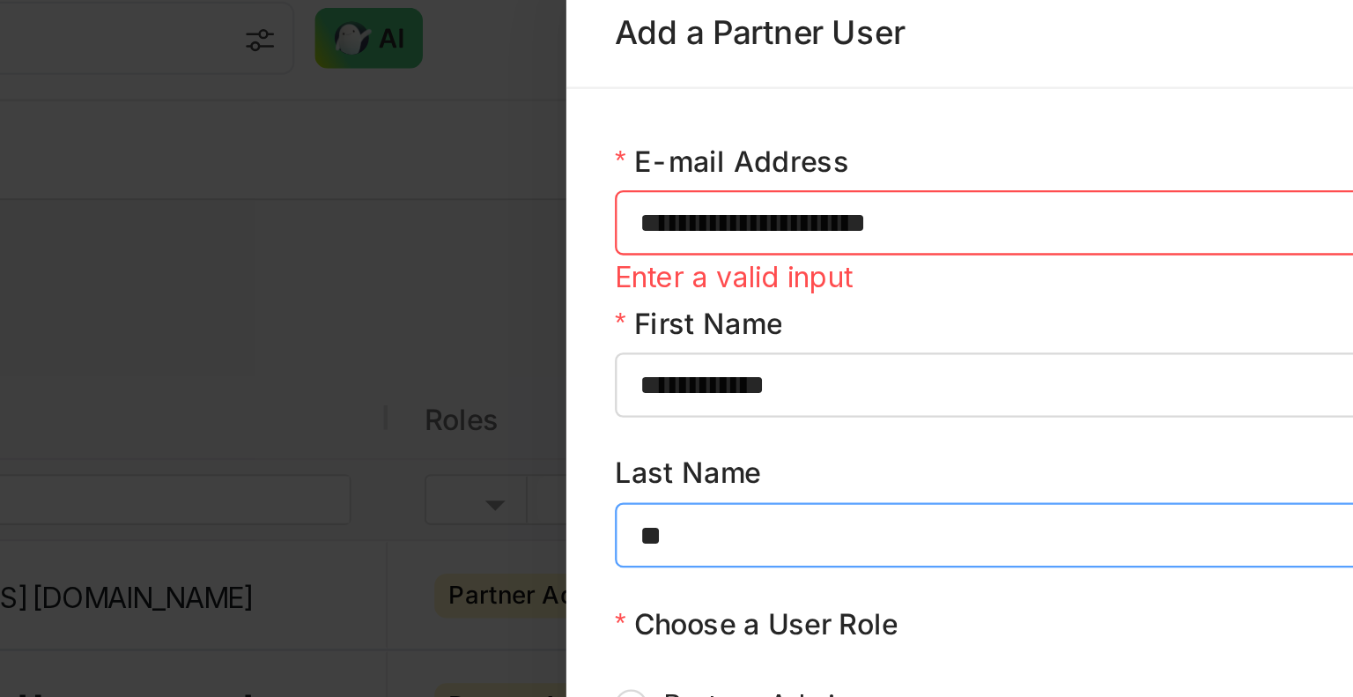
click at [825, 248] on input "**" at bounding box center [1036, 242] width 592 height 28
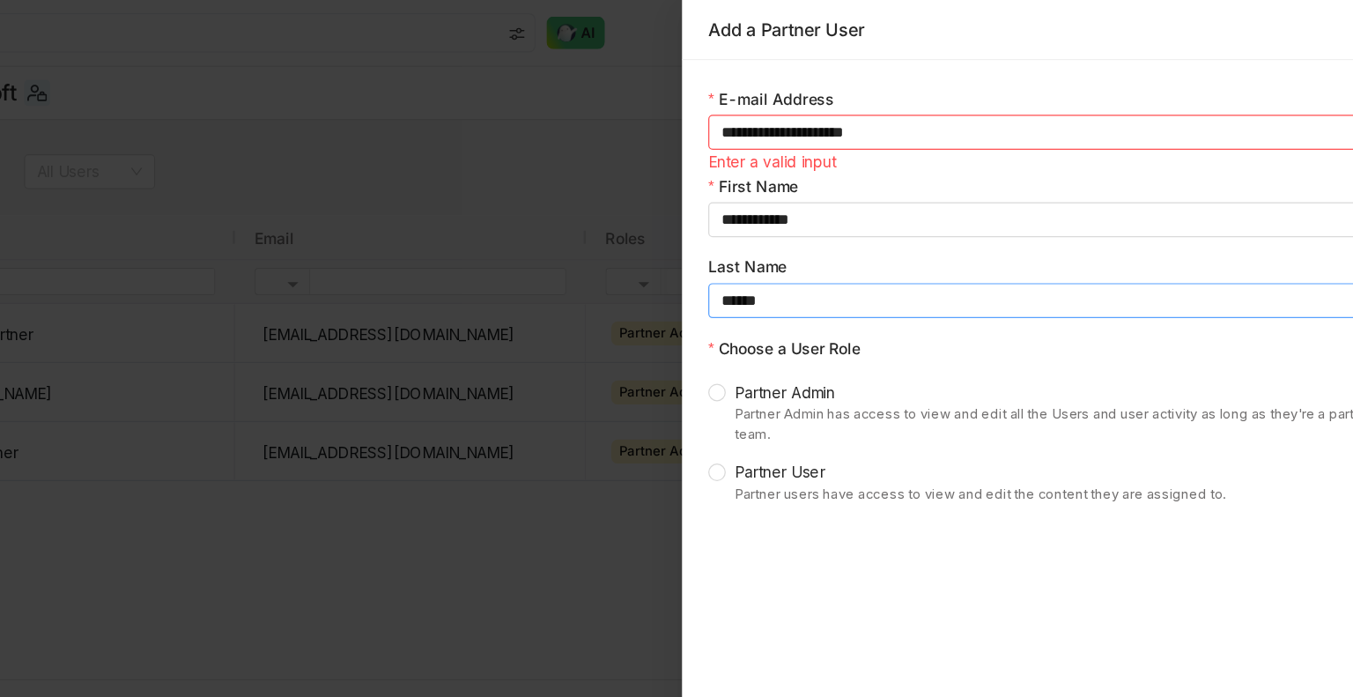
type input "*****"
click at [755, 321] on span "Partner Admin Partner Admin has access to view and edit all the Users and user …" at bounding box center [1039, 332] width 571 height 51
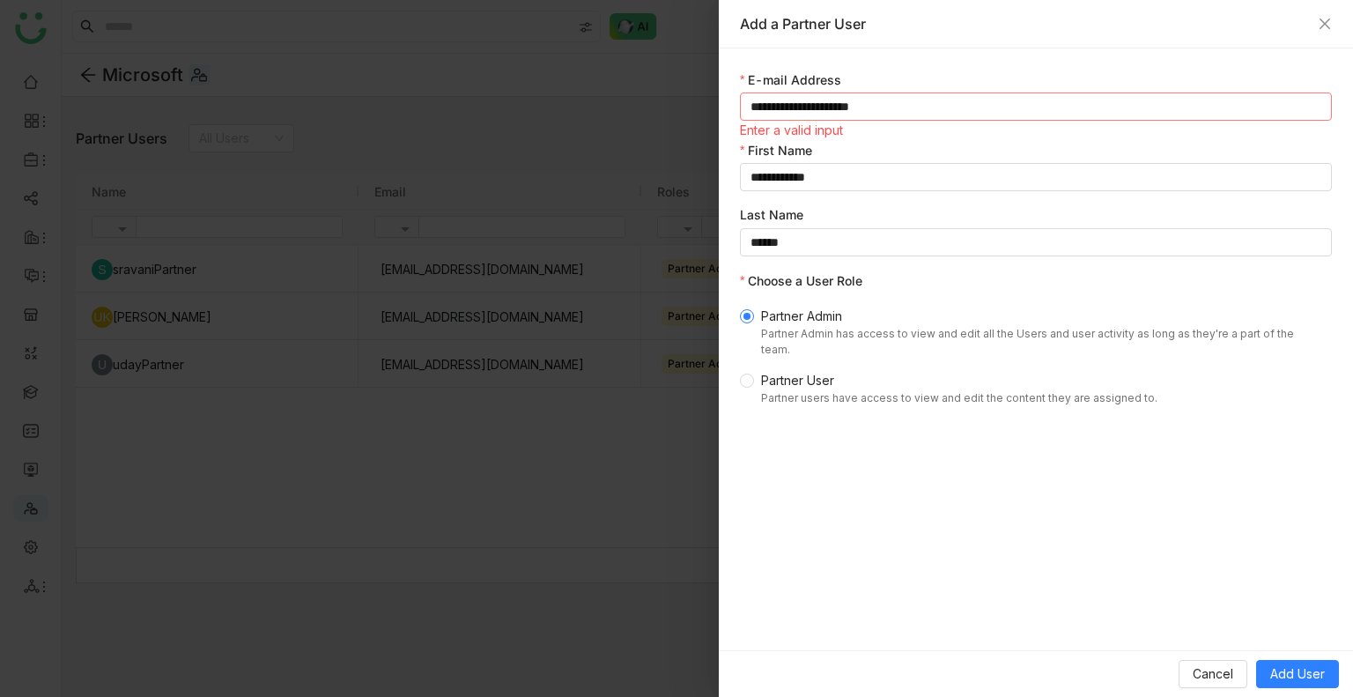
click at [913, 110] on input "**********" at bounding box center [1036, 107] width 592 height 28
click at [1301, 672] on span "Add User" at bounding box center [1298, 673] width 55 height 19
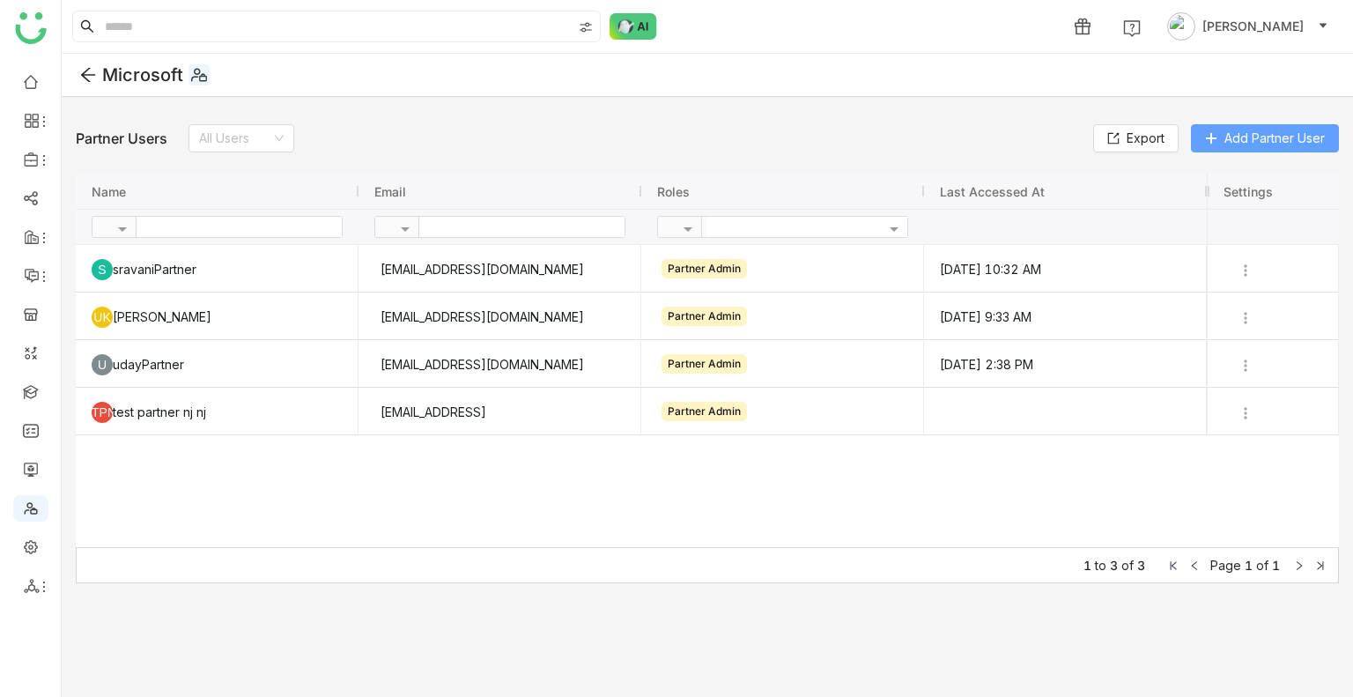
click at [1230, 140] on span "Add Partner User" at bounding box center [1275, 138] width 100 height 19
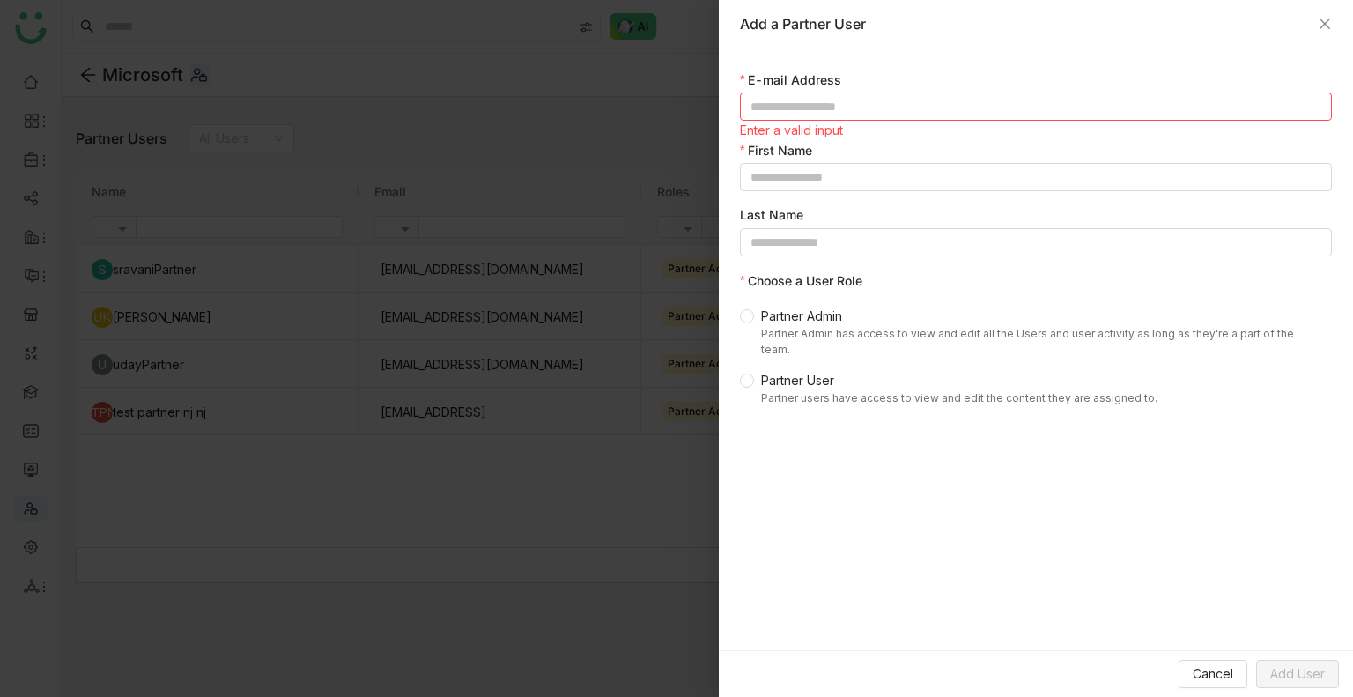
click at [477, 570] on div at bounding box center [676, 348] width 1353 height 697
click at [1318, 20] on icon "Close" at bounding box center [1325, 24] width 14 height 14
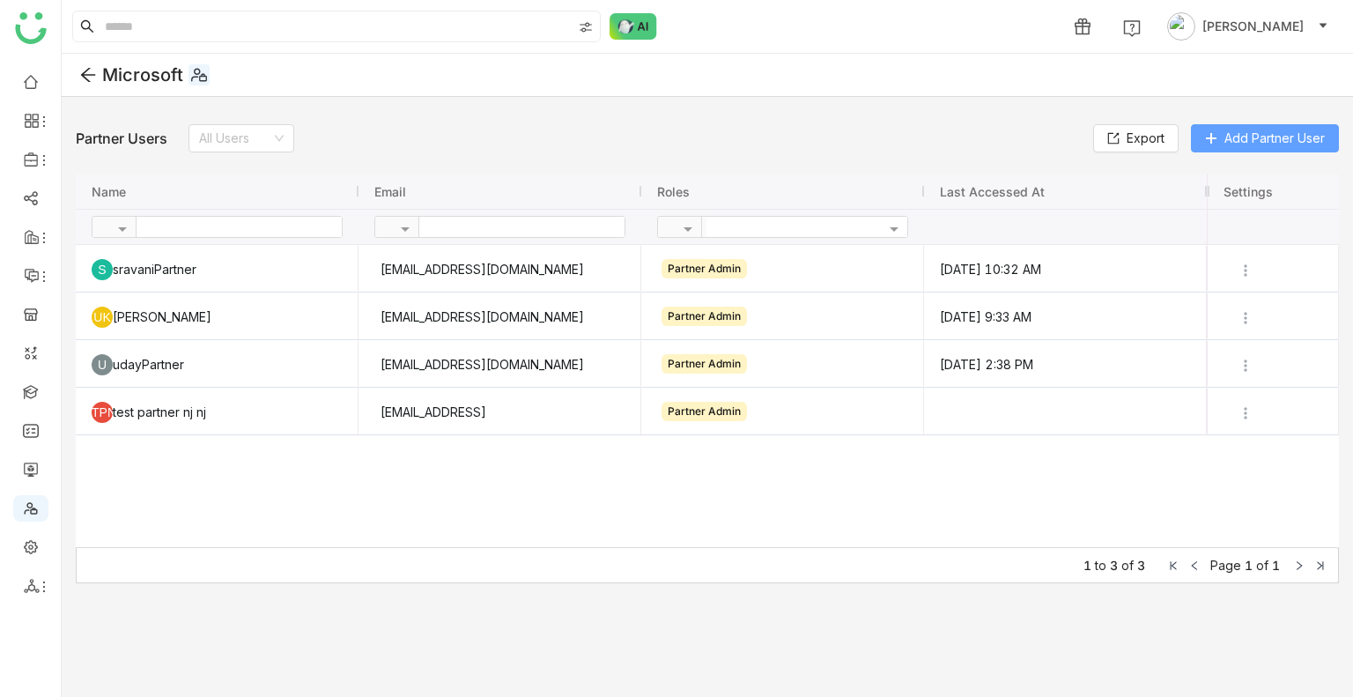
click at [1225, 133] on span "Add Partner User" at bounding box center [1275, 138] width 100 height 19
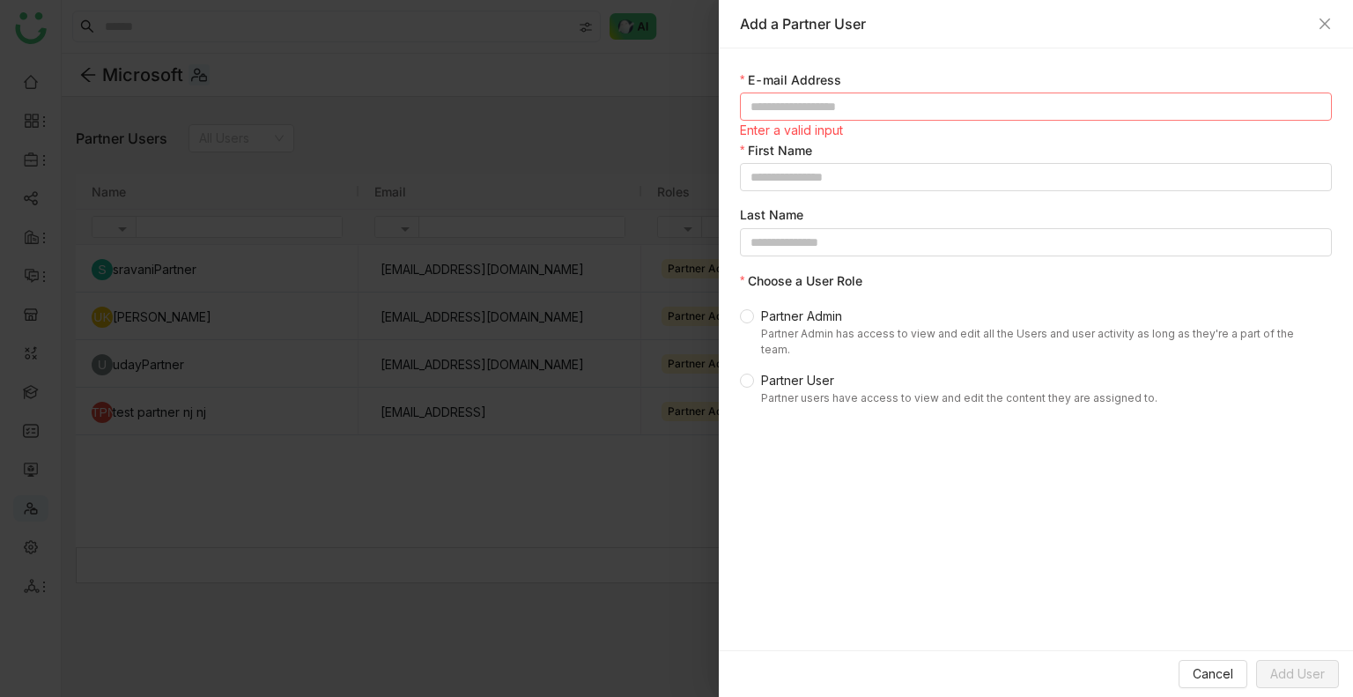
click at [846, 115] on input at bounding box center [1036, 107] width 592 height 28
type input "**********"
click at [822, 182] on input at bounding box center [1036, 177] width 592 height 28
type input "*******"
click at [1306, 675] on span "Add User" at bounding box center [1298, 673] width 55 height 19
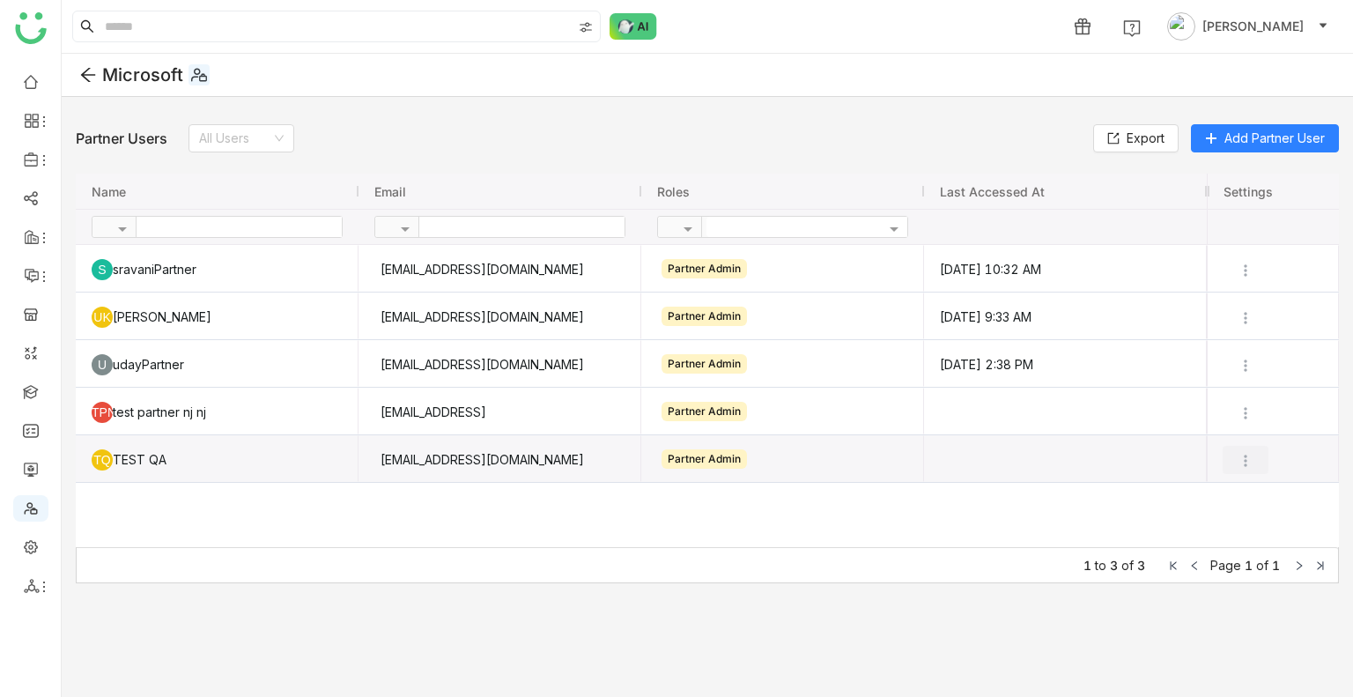
click at [1248, 465] on img at bounding box center [1246, 461] width 18 height 18
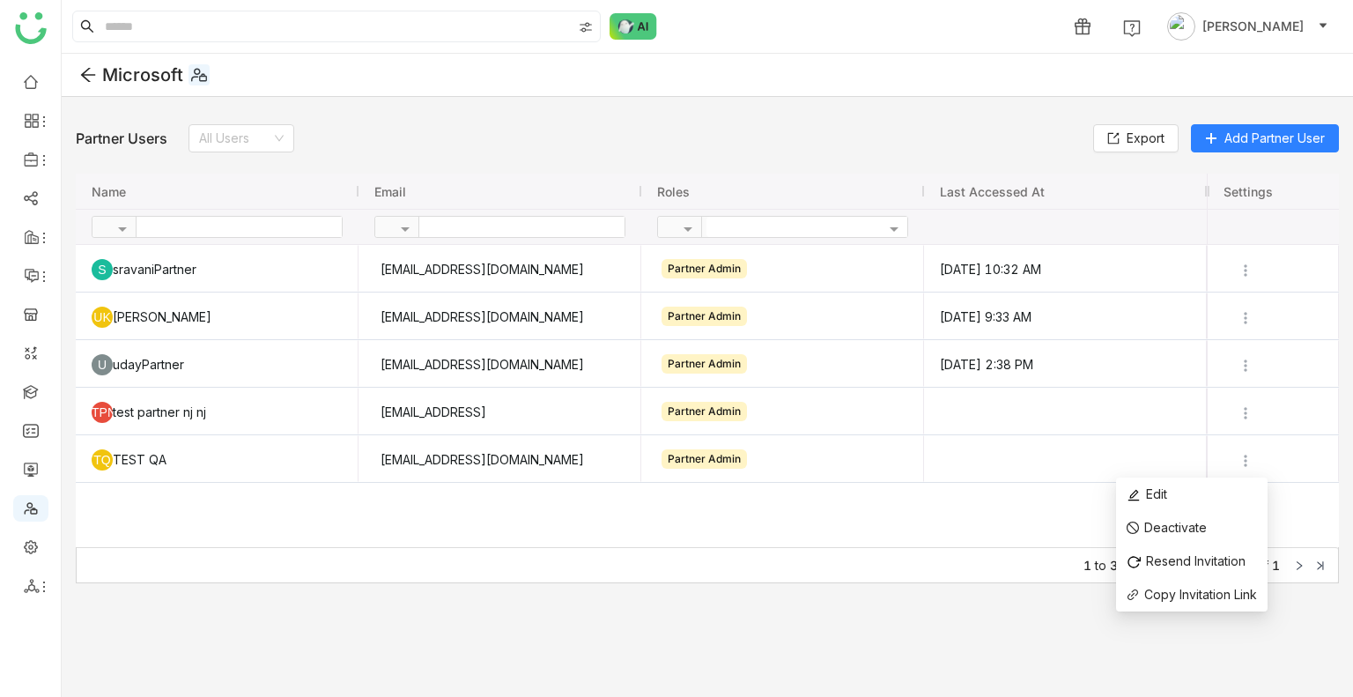
click at [973, 19] on div "1 [PERSON_NAME]" at bounding box center [708, 26] width 1292 height 53
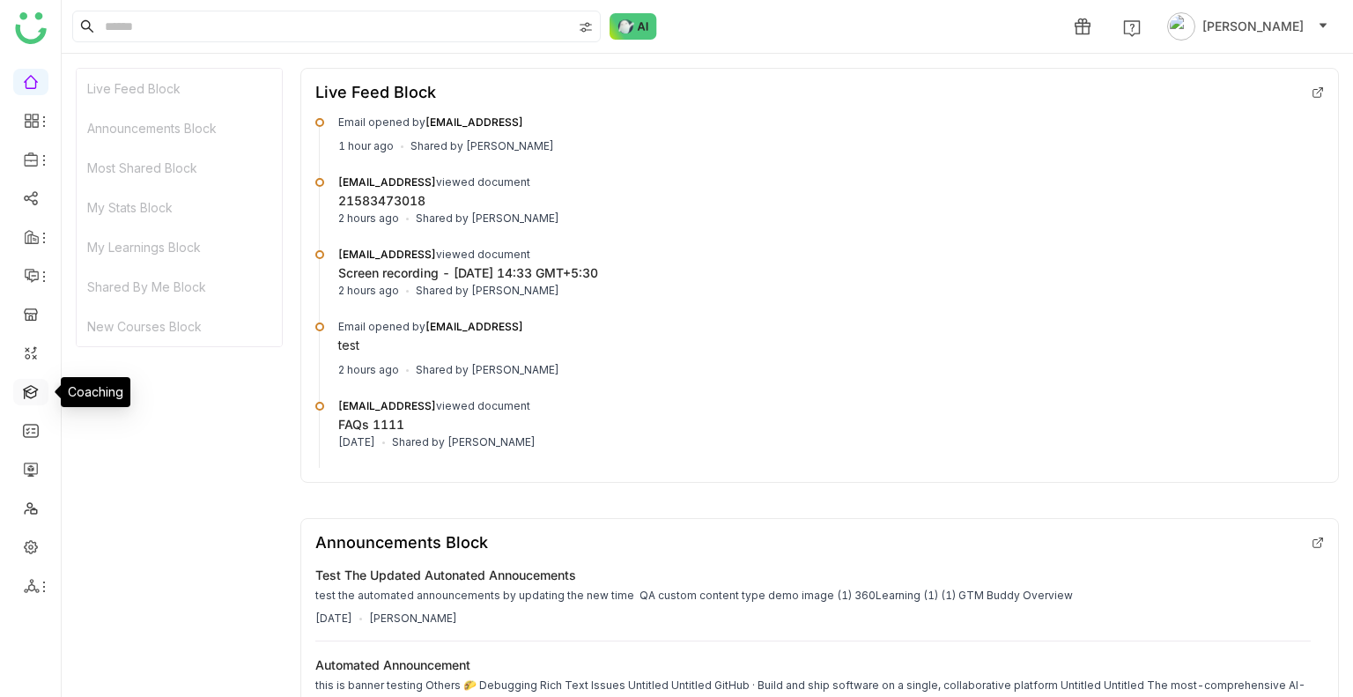
click at [33, 389] on link at bounding box center [31, 390] width 16 height 15
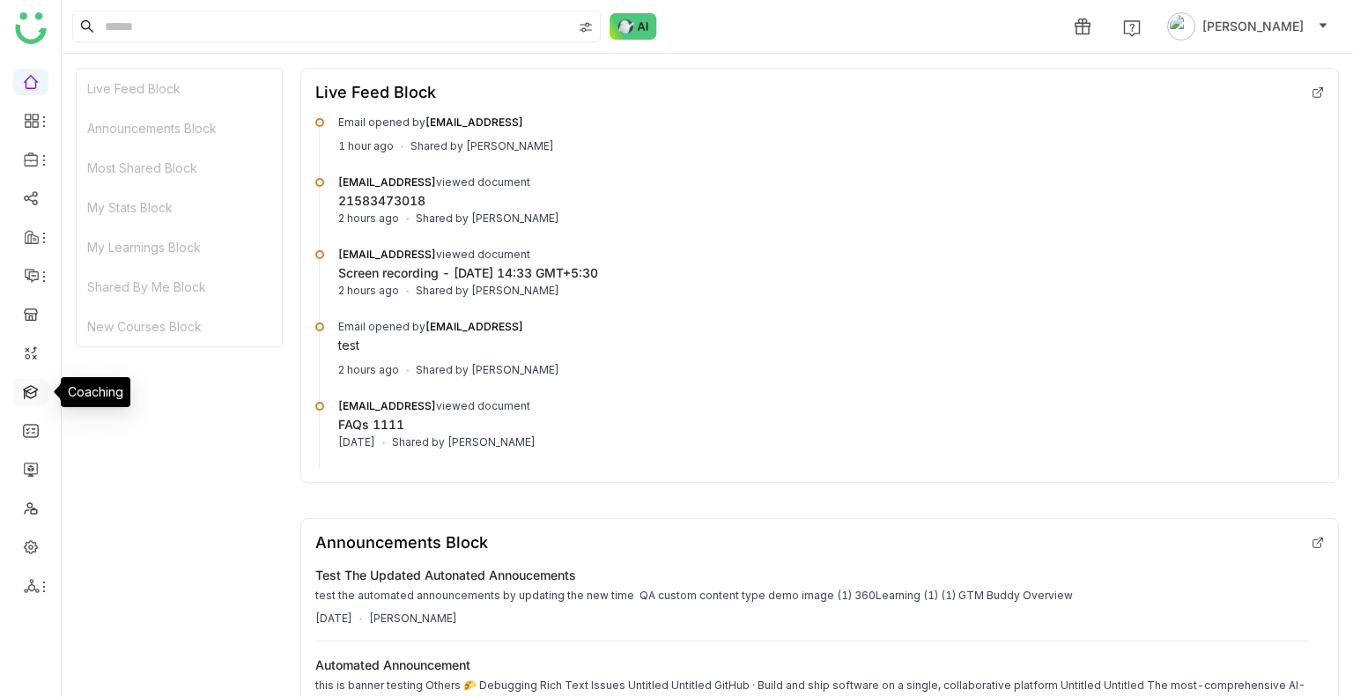
click at [33, 389] on link at bounding box center [31, 390] width 16 height 15
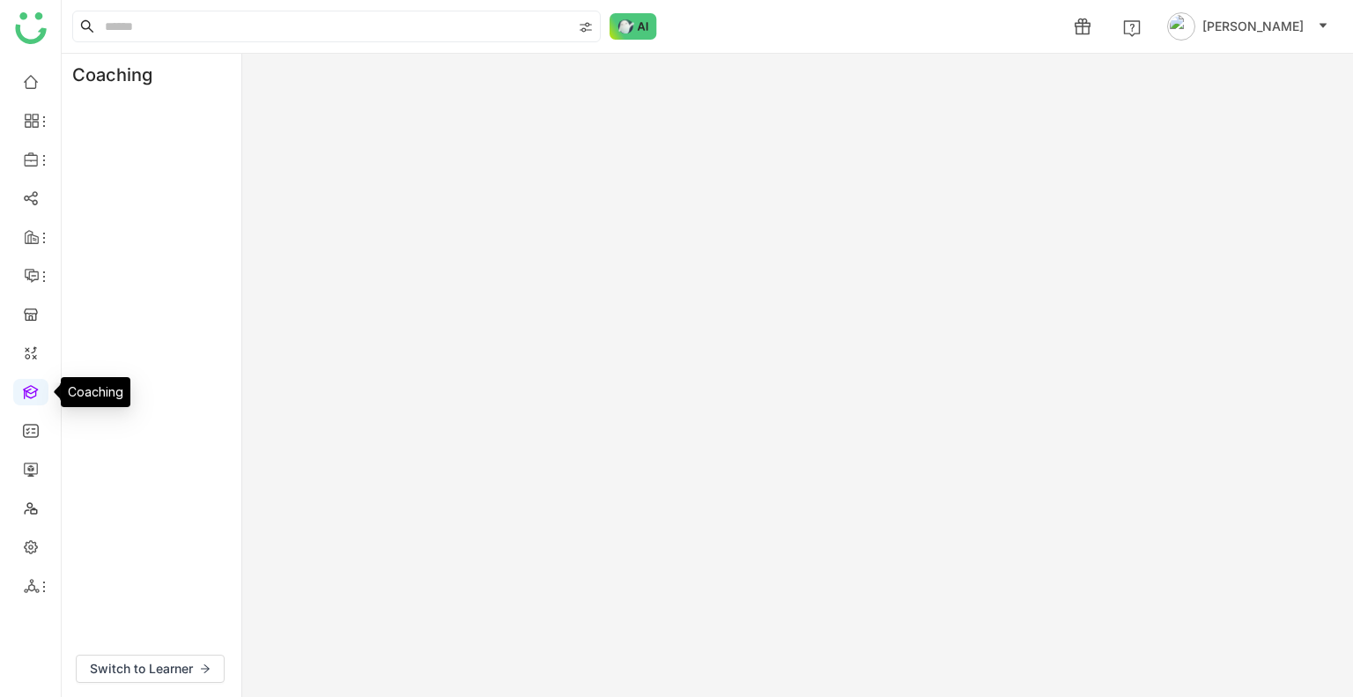
click at [33, 389] on link at bounding box center [31, 390] width 16 height 15
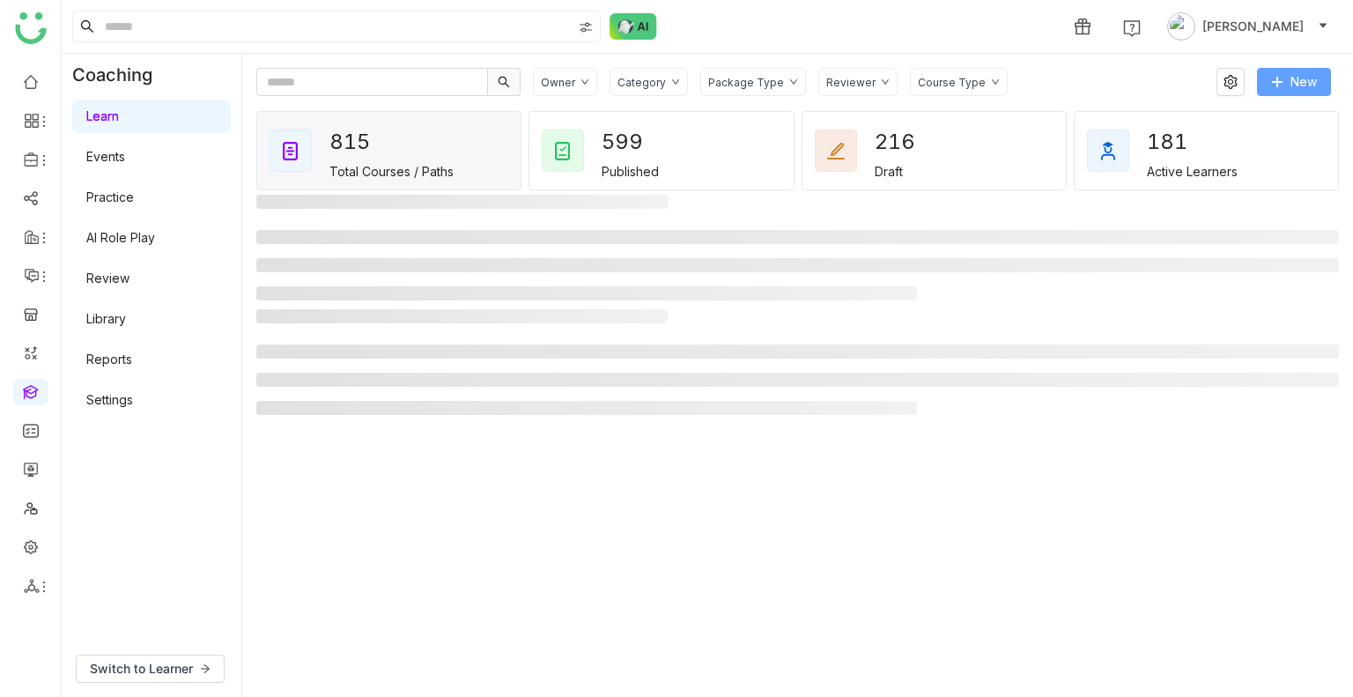
click at [1278, 82] on icon at bounding box center [1277, 82] width 1 height 10
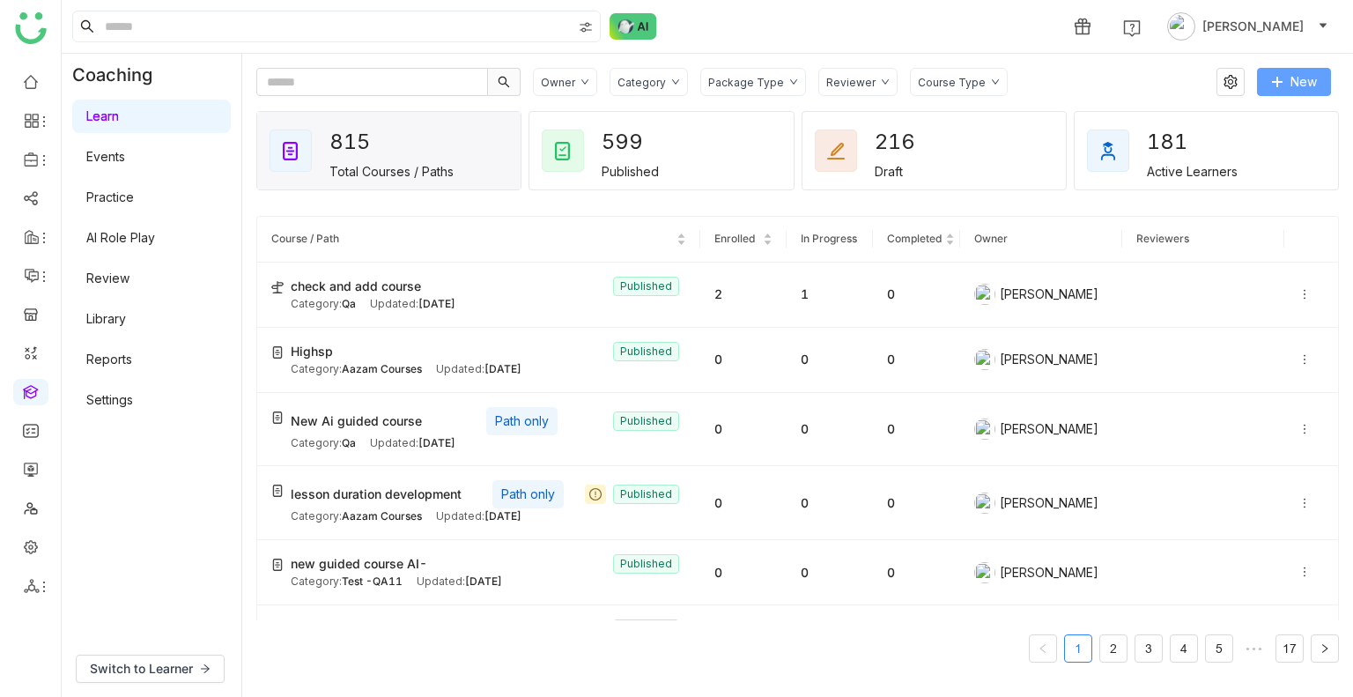
click at [1278, 86] on icon at bounding box center [1277, 82] width 12 height 12
click at [1241, 115] on span "New Course" at bounding box center [1238, 117] width 90 height 19
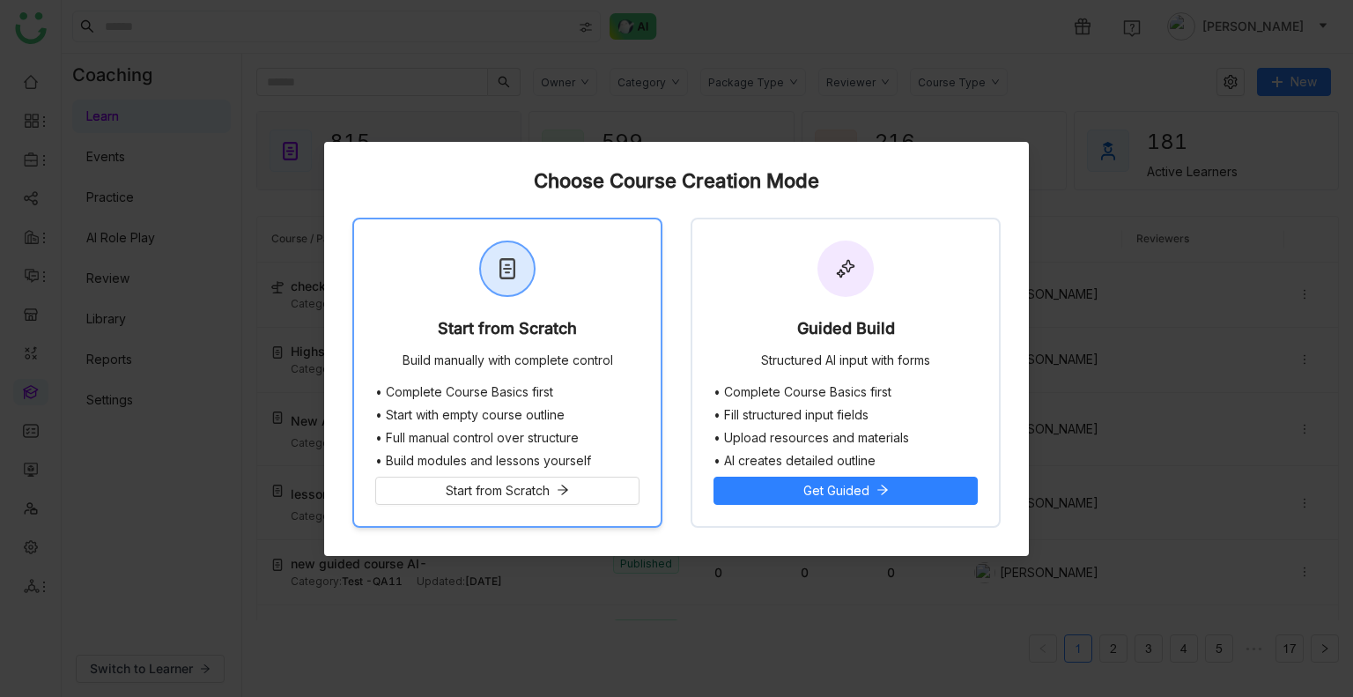
click at [582, 303] on div "Start from Scratch Build manually with complete control" at bounding box center [507, 302] width 307 height 166
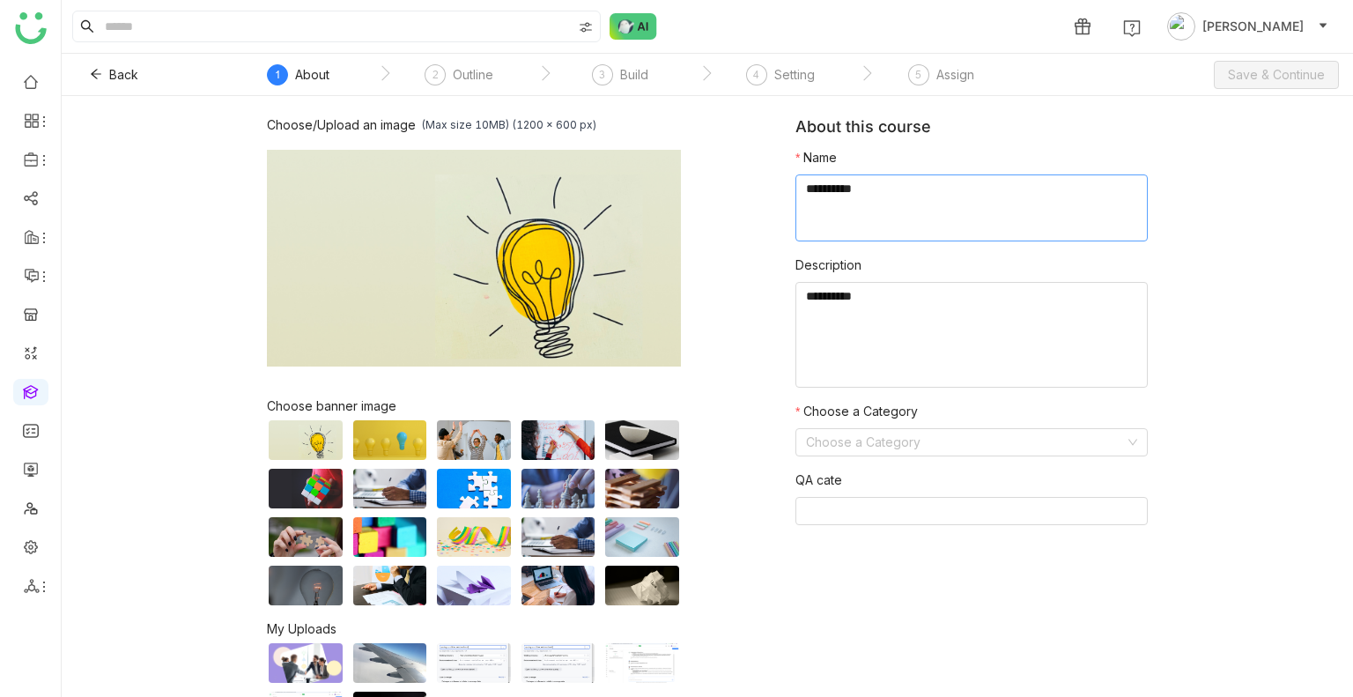
click at [841, 186] on textarea at bounding box center [972, 207] width 352 height 67
type textarea "**********"
click at [906, 436] on input at bounding box center [965, 442] width 319 height 26
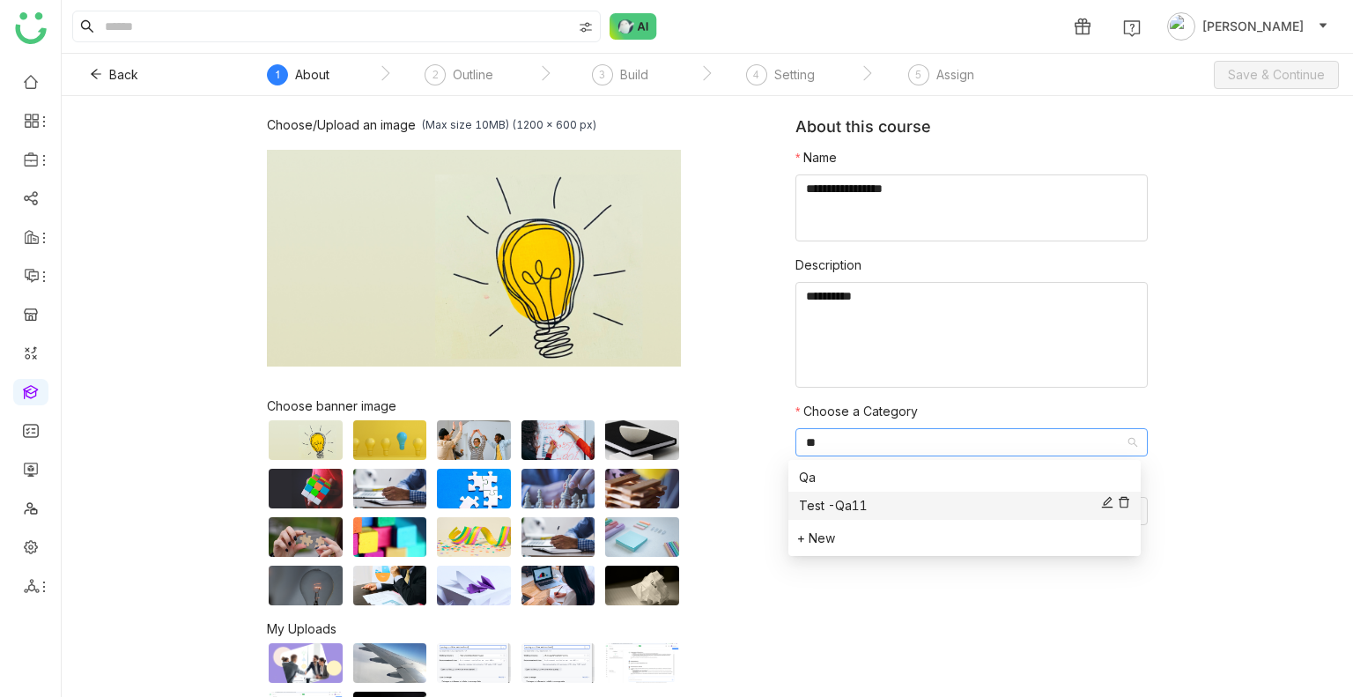
type input "**"
click at [871, 513] on div "Test -Qa11" at bounding box center [964, 505] width 331 height 19
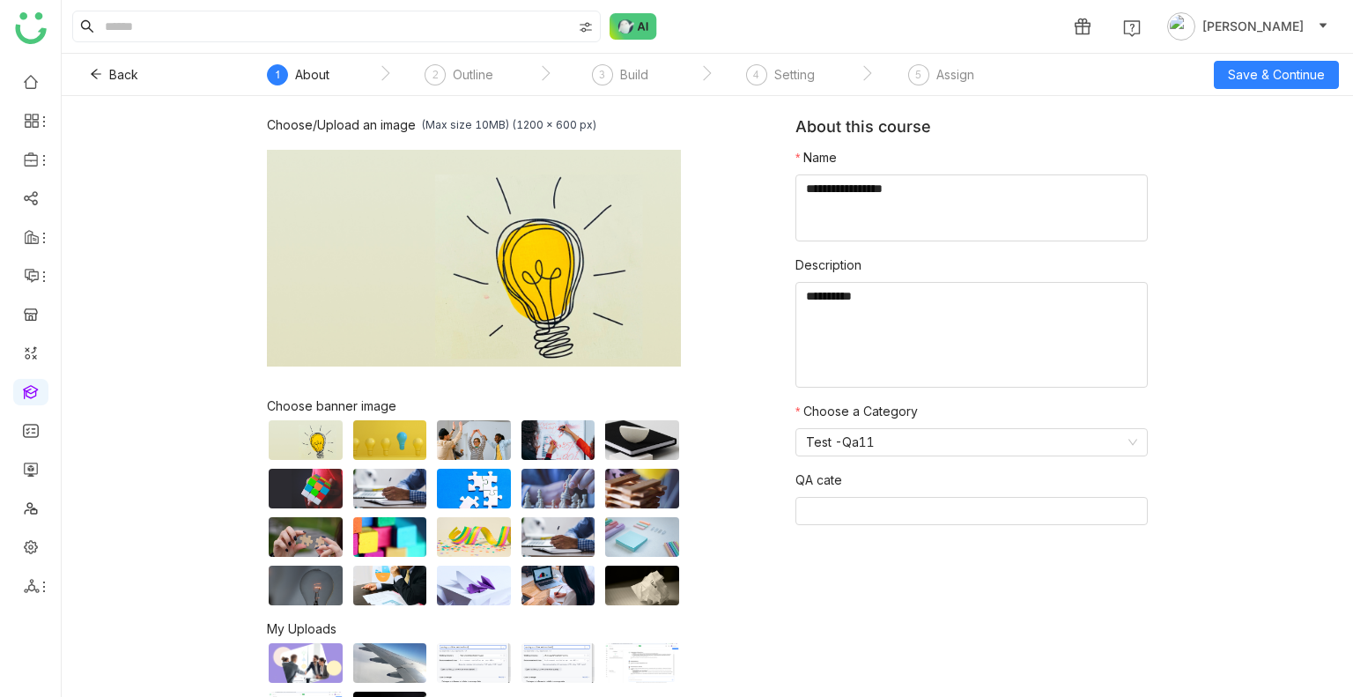
click at [1246, 89] on div "Back ` 1 About ` 2 Outline ` 3 Build ` 4 Setting ` 5 Assign Save & Continue" at bounding box center [708, 75] width 1292 height 42
click at [1244, 84] on span "Save & Continue" at bounding box center [1276, 74] width 97 height 19
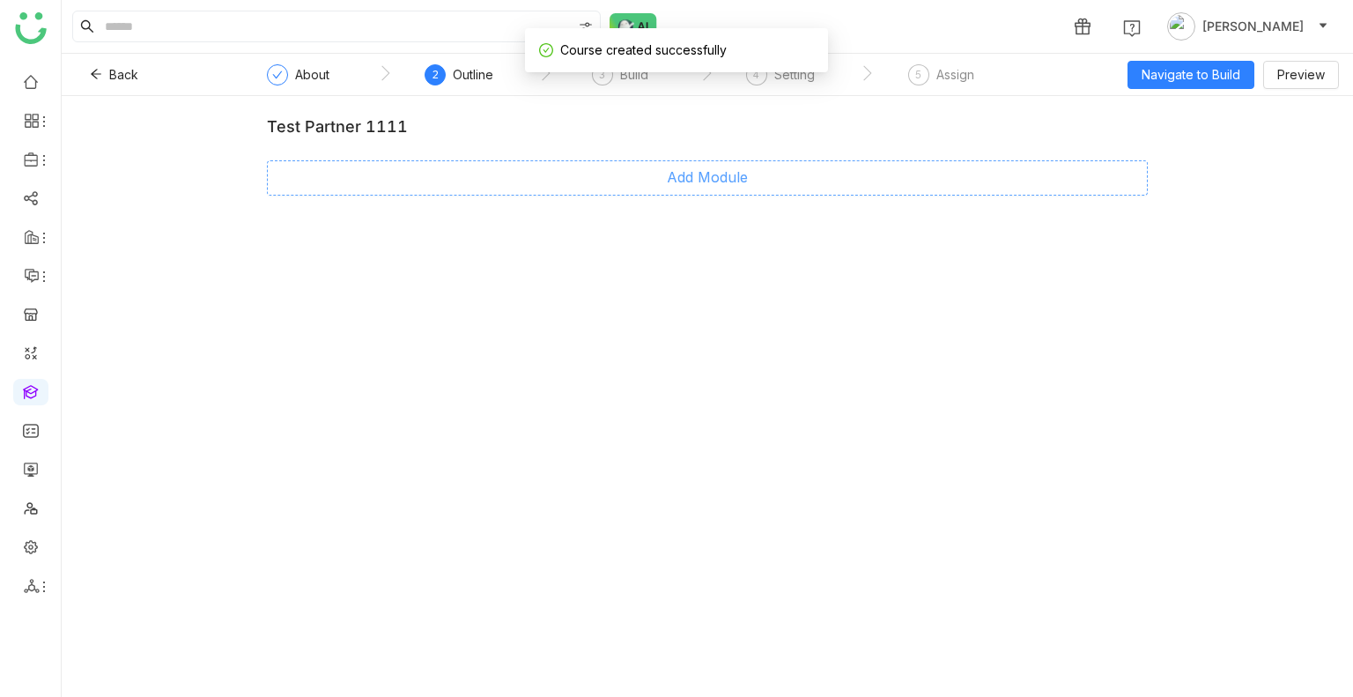
click at [760, 182] on button "Add Module" at bounding box center [707, 177] width 881 height 35
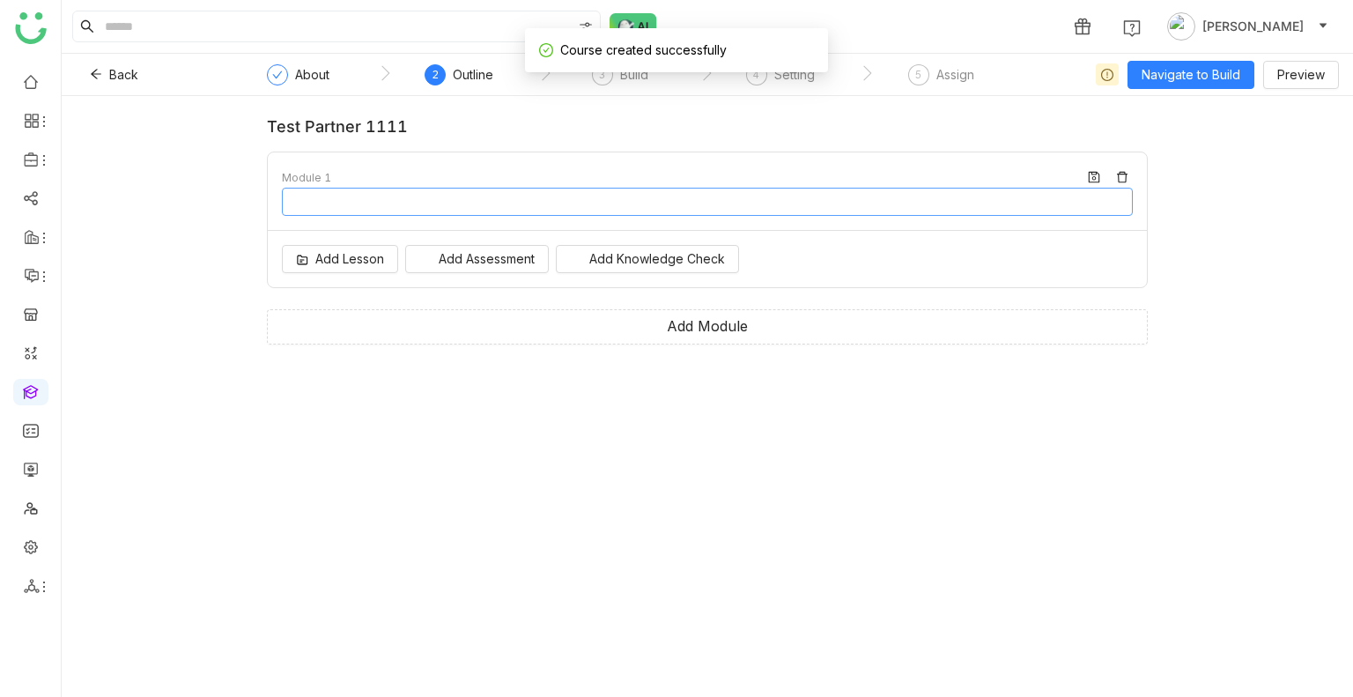
type input "********"
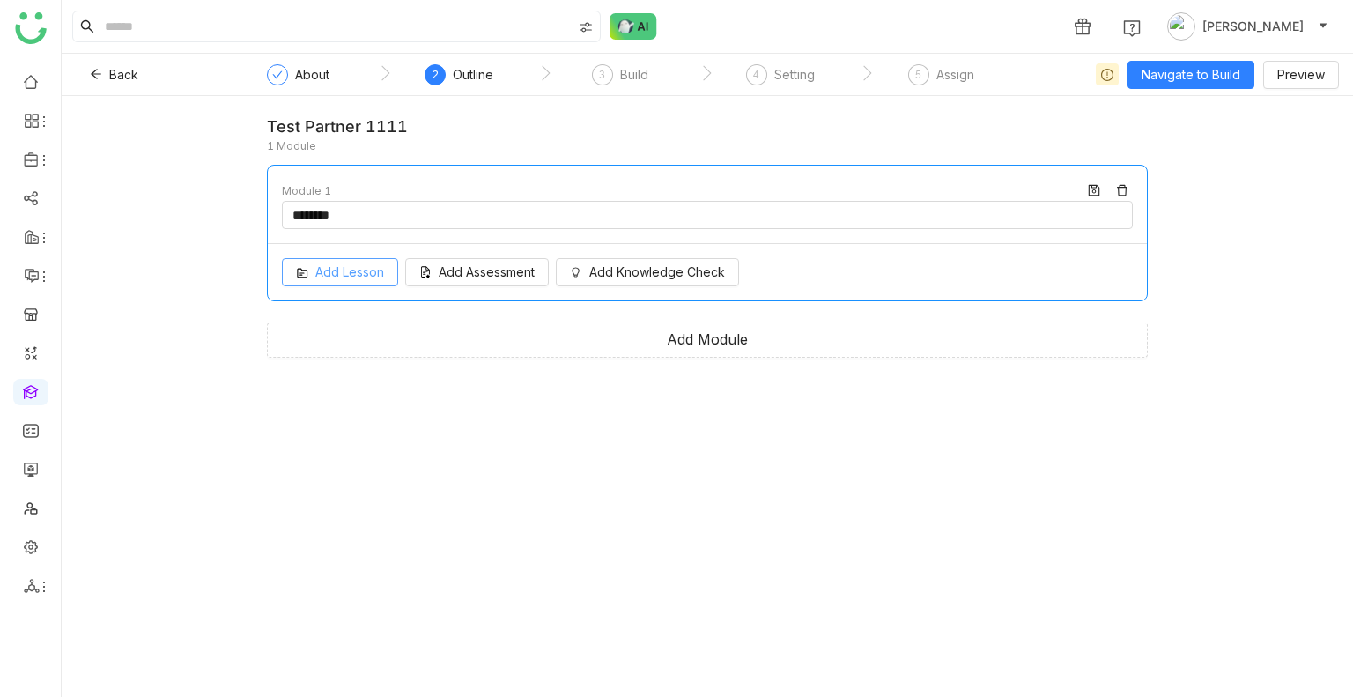
click at [381, 274] on span "Add Lesson" at bounding box center [349, 272] width 69 height 19
click at [511, 278] on div "Add Lesson Add Assessment Add Knowledge Check" at bounding box center [707, 272] width 879 height 56
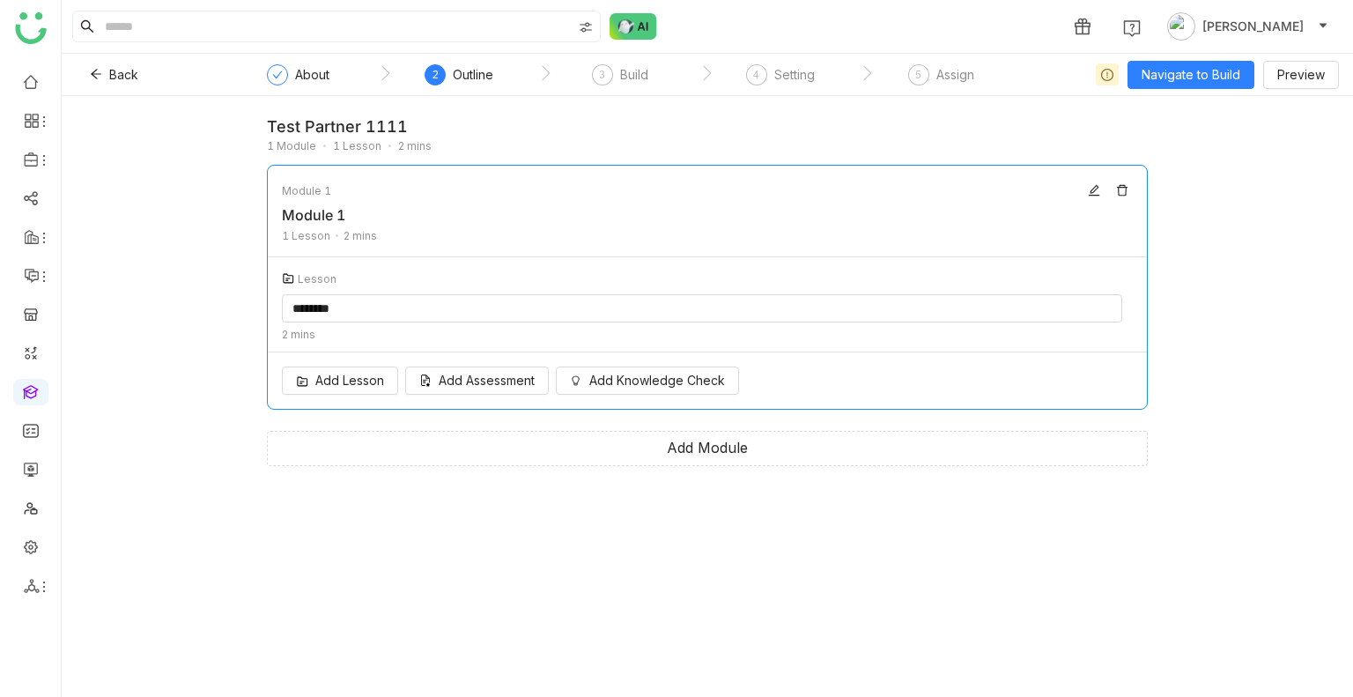
click at [489, 366] on div "Add Lesson Add Assessment Add Knowledge Check" at bounding box center [707, 380] width 879 height 56
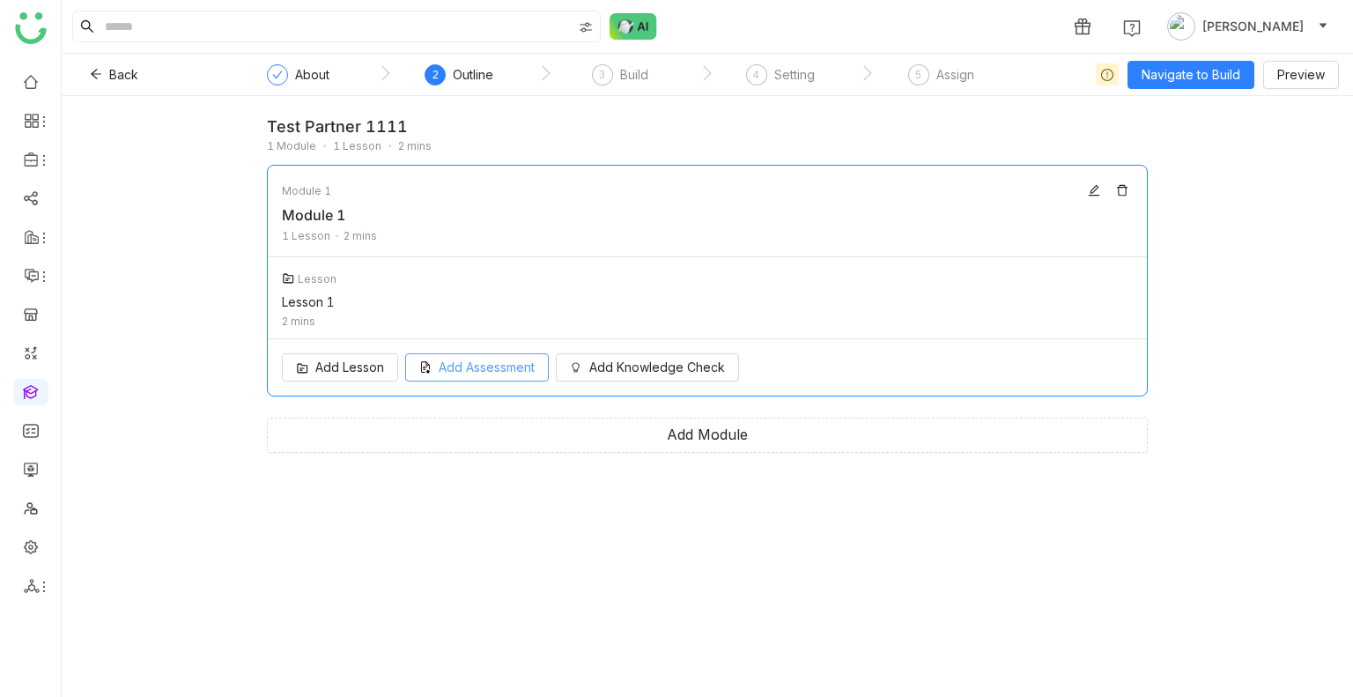
click at [485, 376] on span "Add Assessment" at bounding box center [487, 367] width 96 height 19
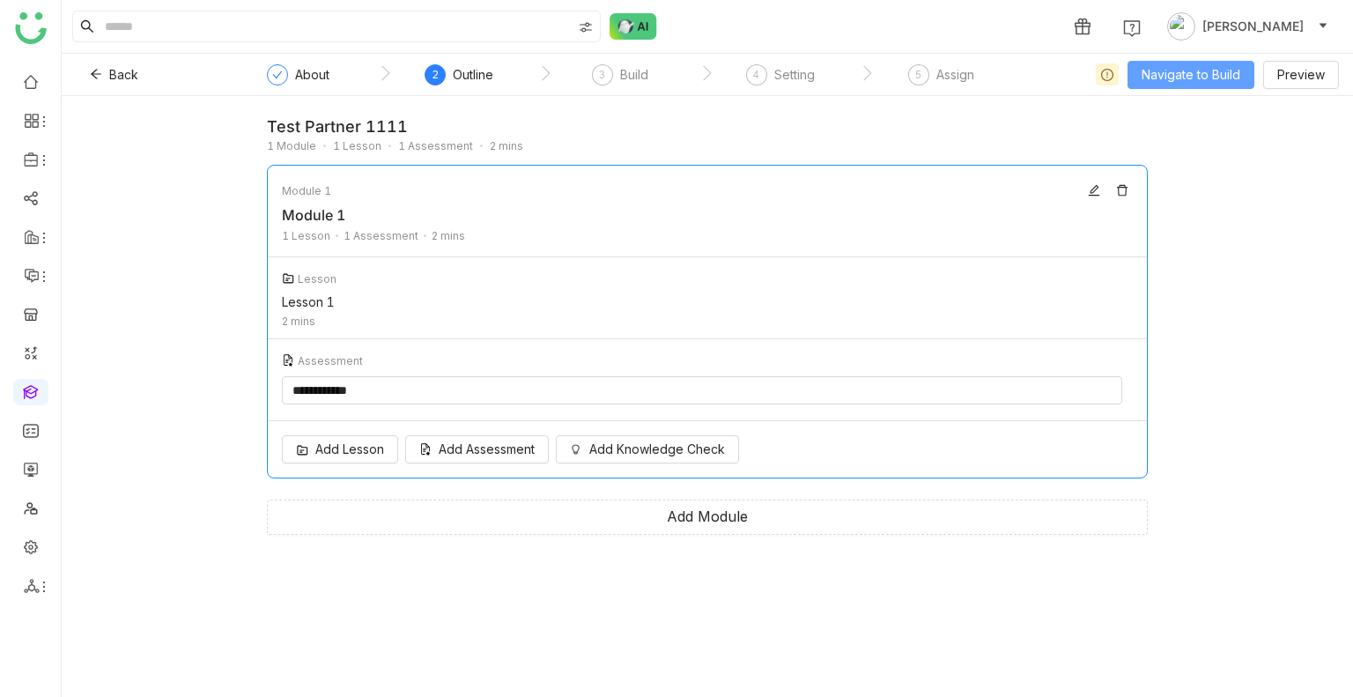
click at [1174, 71] on span "Navigate to Build" at bounding box center [1191, 74] width 99 height 19
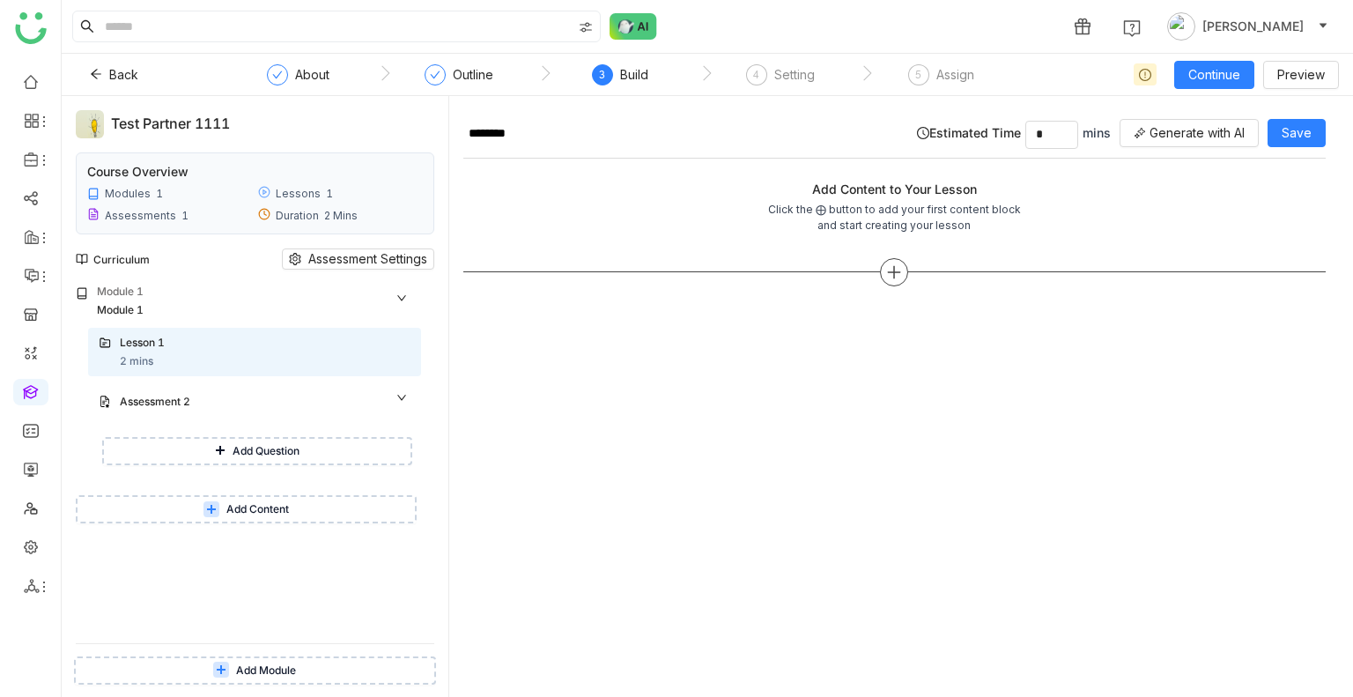
click at [895, 269] on icon at bounding box center [894, 272] width 16 height 16
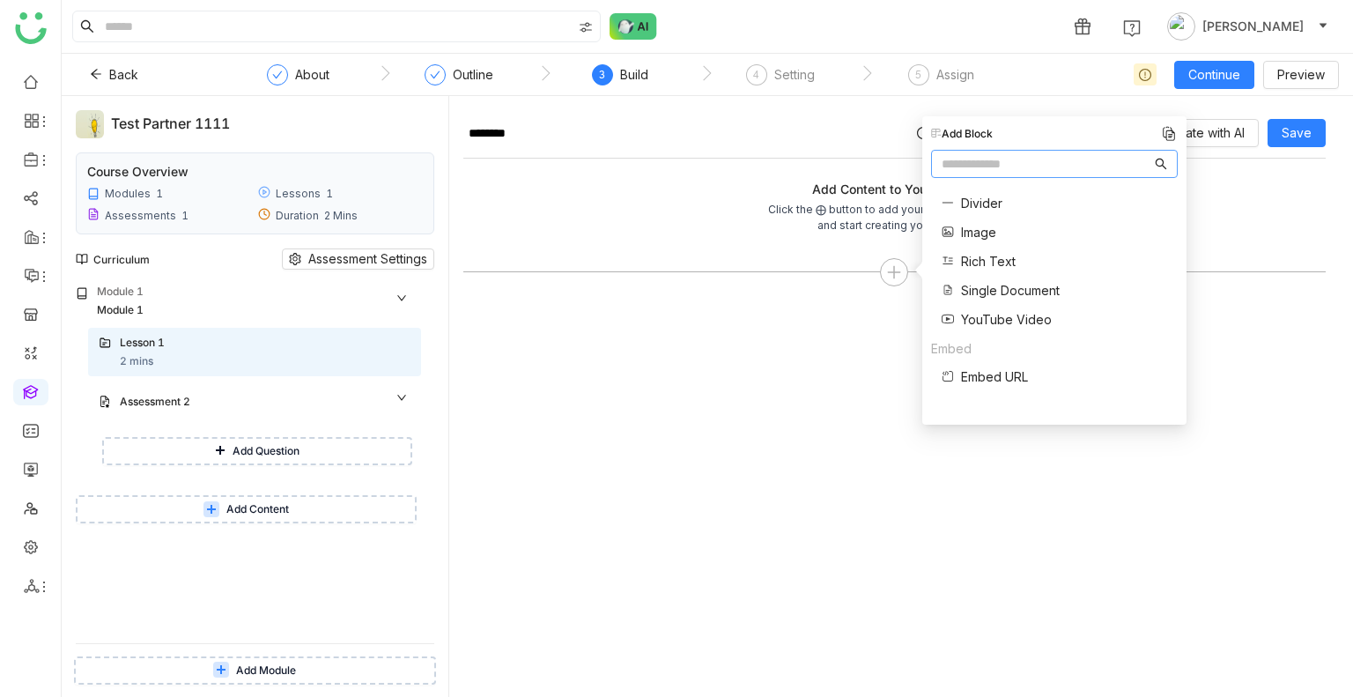
click at [966, 252] on span "Rich Text" at bounding box center [988, 261] width 55 height 19
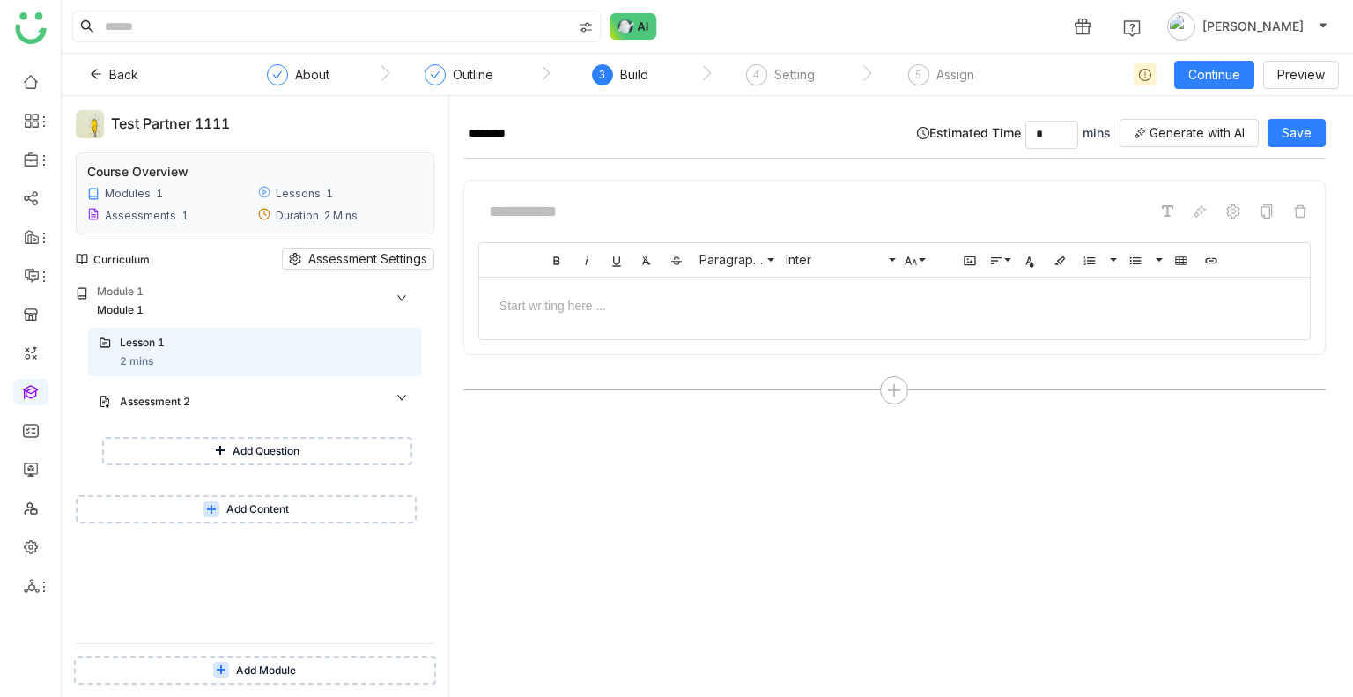
click at [545, 295] on div at bounding box center [895, 304] width 796 height 19
click at [271, 404] on div "Assessment 2" at bounding box center [248, 402] width 256 height 17
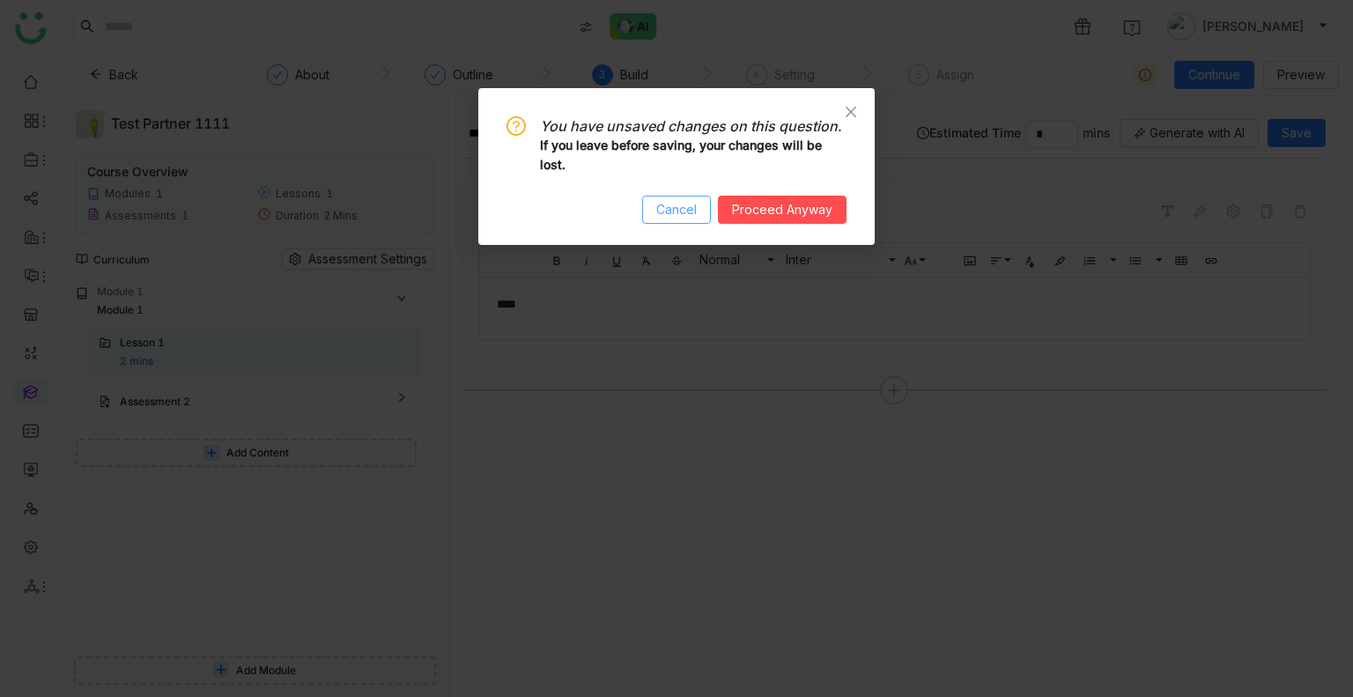
click at [701, 203] on button "Cancel" at bounding box center [676, 210] width 69 height 28
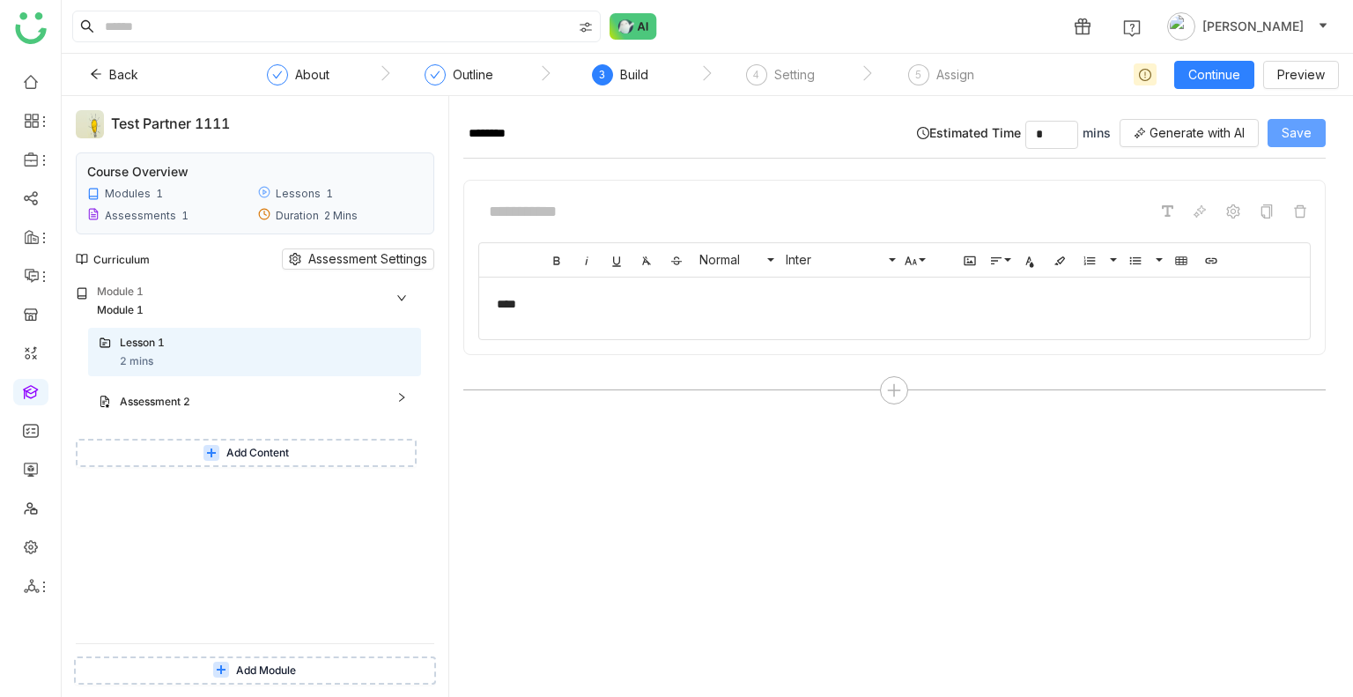
click at [1304, 121] on button "Save" at bounding box center [1297, 133] width 58 height 28
click at [176, 392] on div "Assessment 2" at bounding box center [254, 403] width 333 height 40
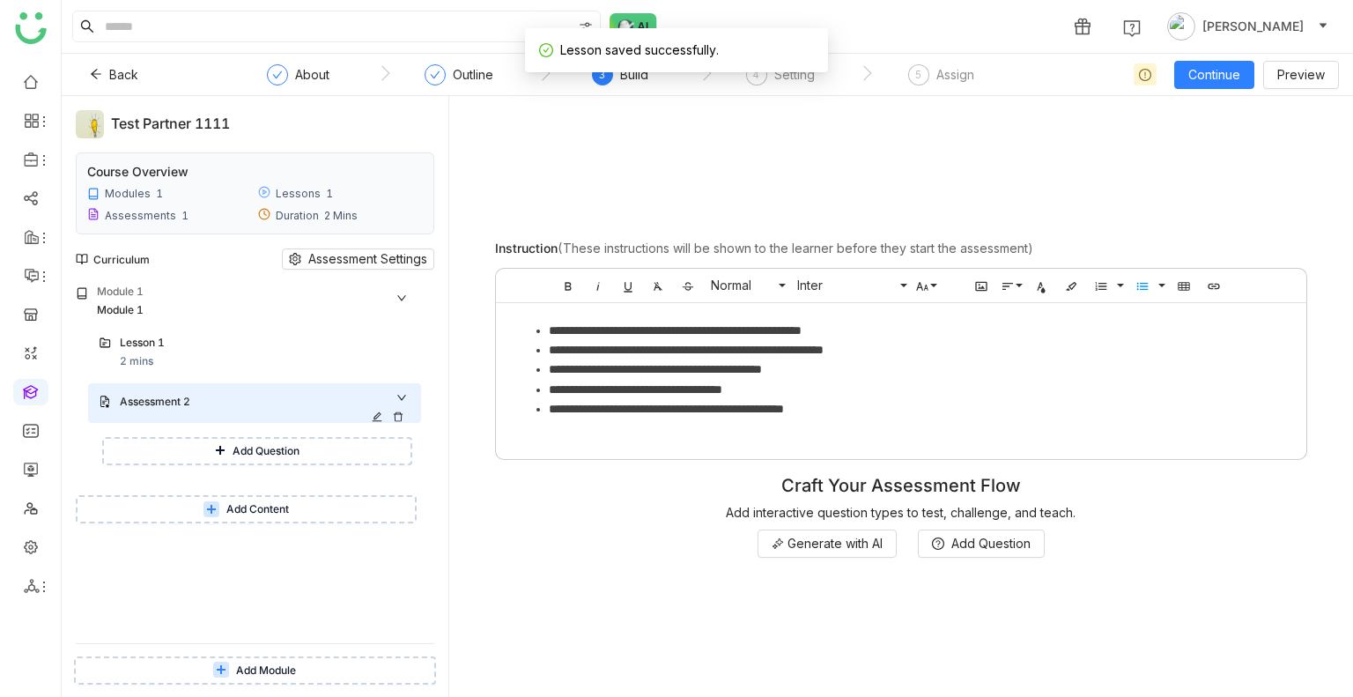
click at [177, 411] on div "Assessment 2" at bounding box center [265, 403] width 291 height 19
click at [988, 552] on span "Add Question" at bounding box center [991, 543] width 79 height 19
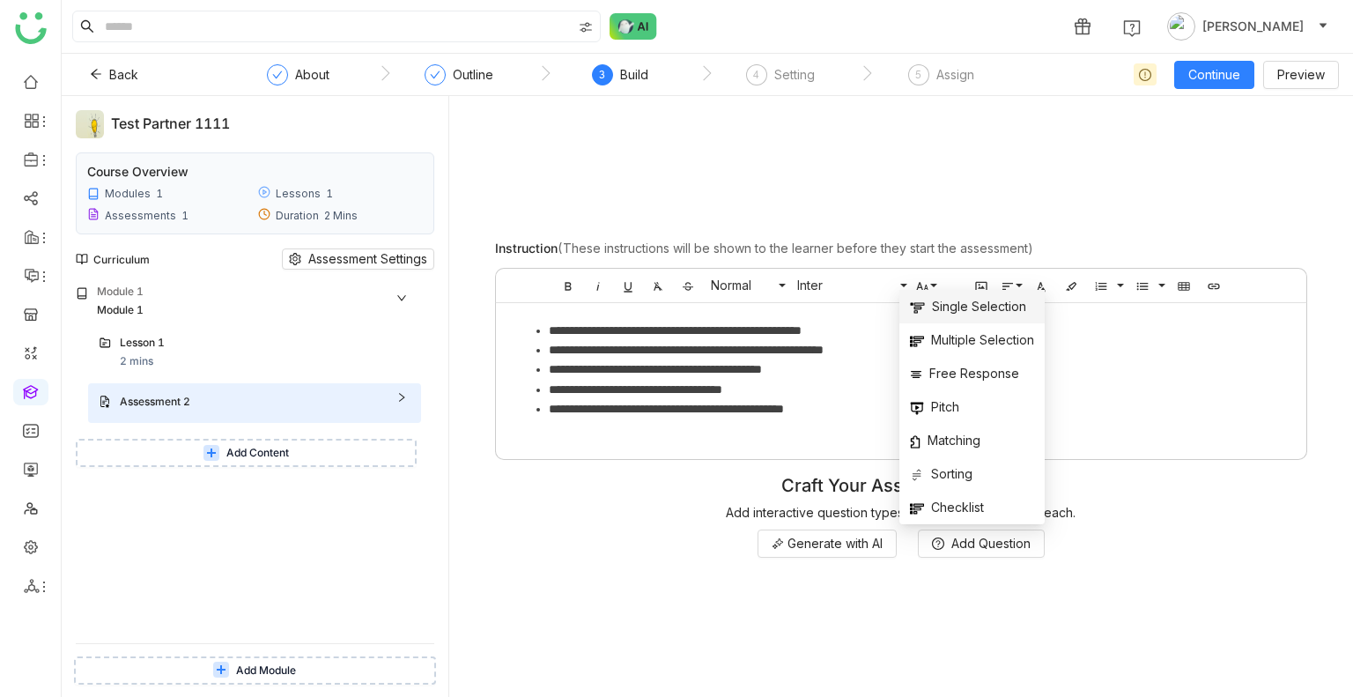
click at [969, 313] on span "Single Selection" at bounding box center [968, 306] width 116 height 19
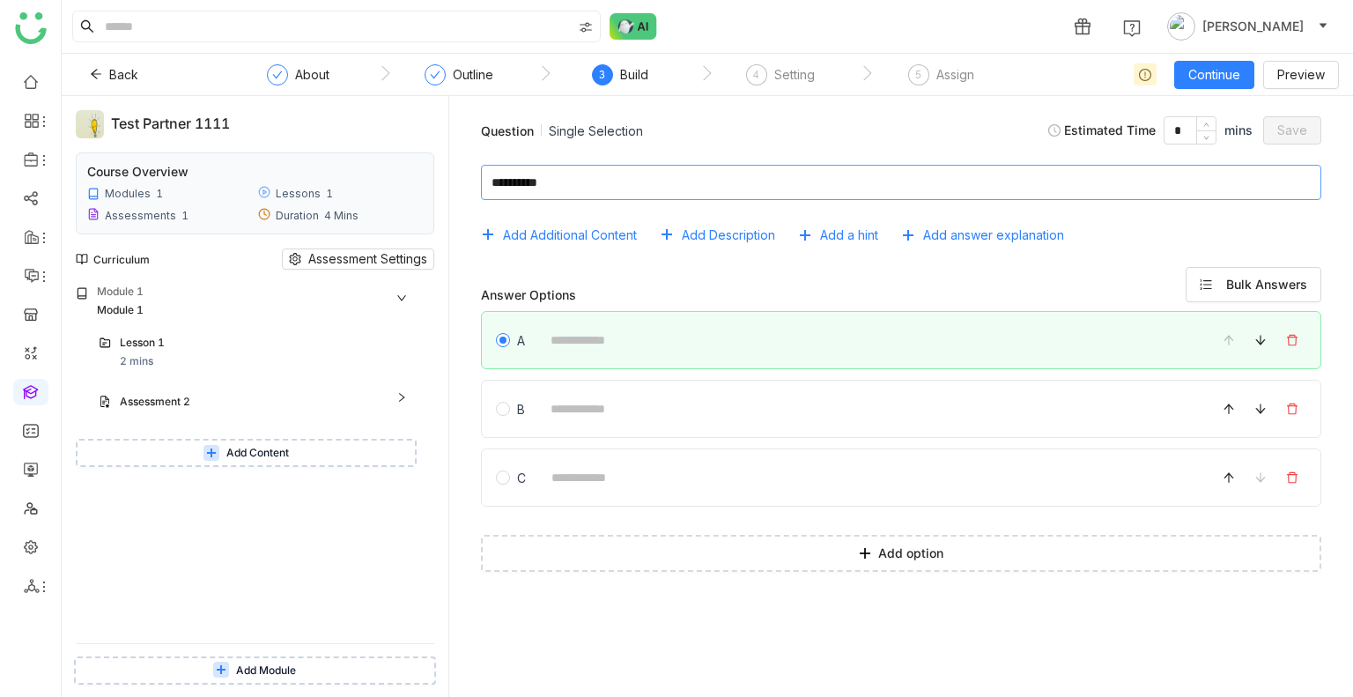
click at [625, 193] on textarea at bounding box center [901, 182] width 841 height 35
type textarea "******"
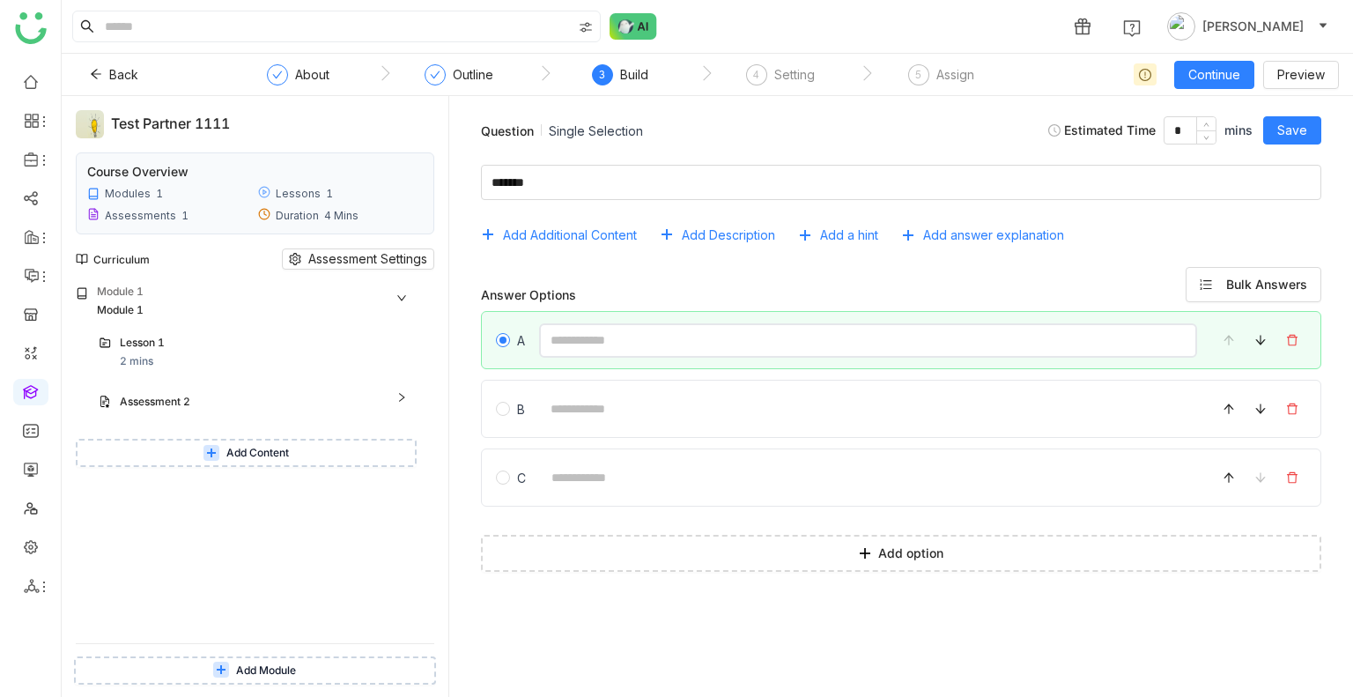
click at [566, 342] on input at bounding box center [868, 340] width 658 height 34
type input "**"
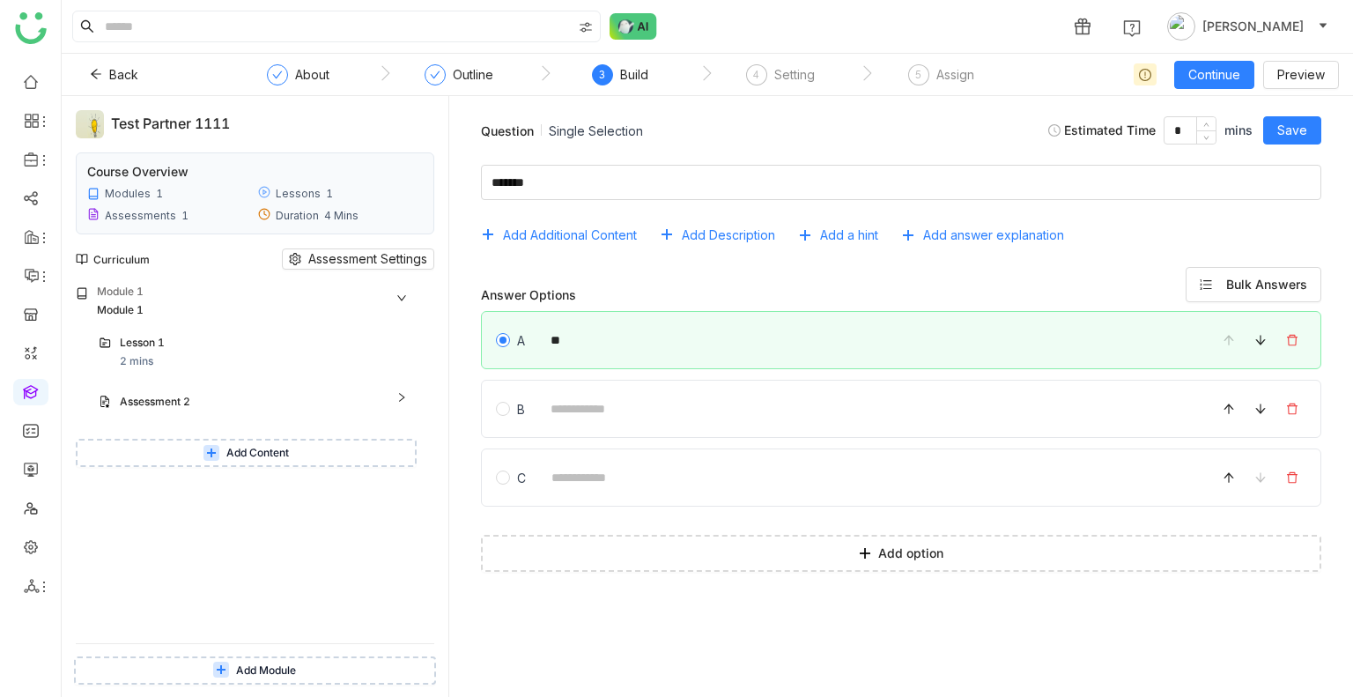
click at [585, 382] on div "B" at bounding box center [901, 409] width 841 height 58
click at [584, 407] on input at bounding box center [868, 409] width 658 height 34
type input "********"
click at [1293, 122] on span "Save" at bounding box center [1293, 130] width 30 height 19
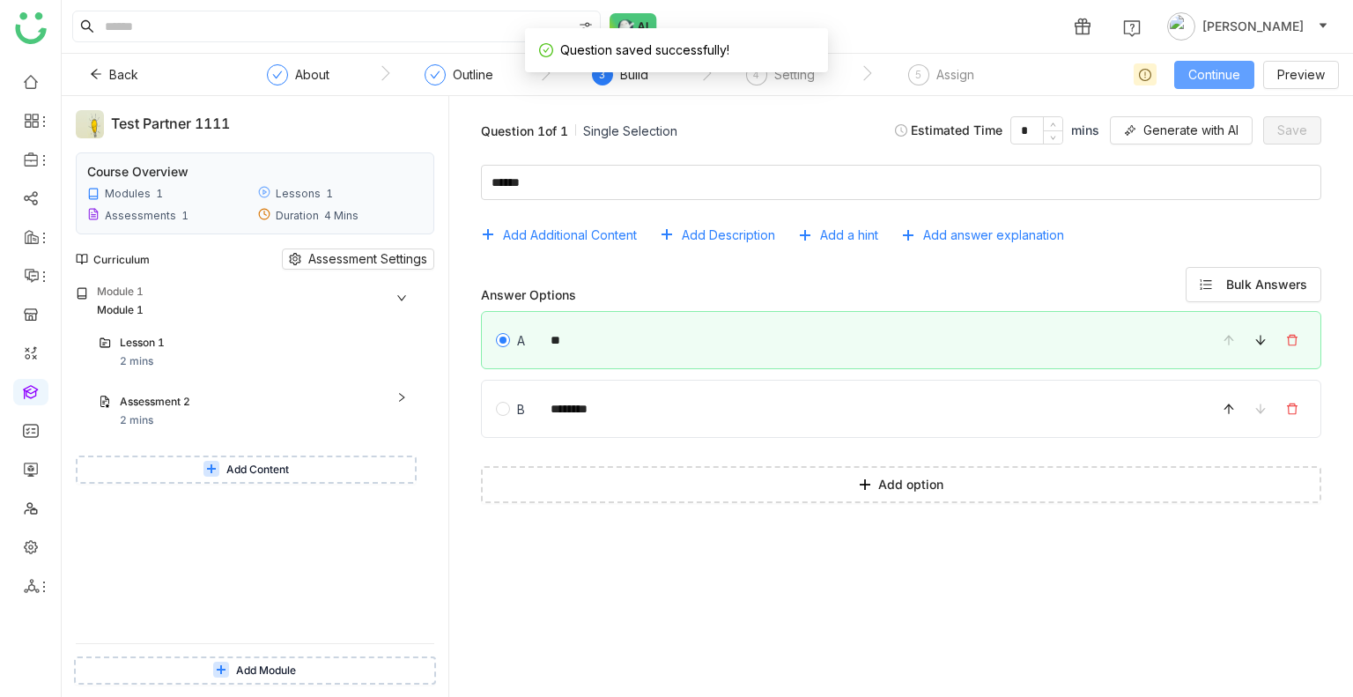
click at [1214, 70] on span "Continue" at bounding box center [1215, 74] width 52 height 19
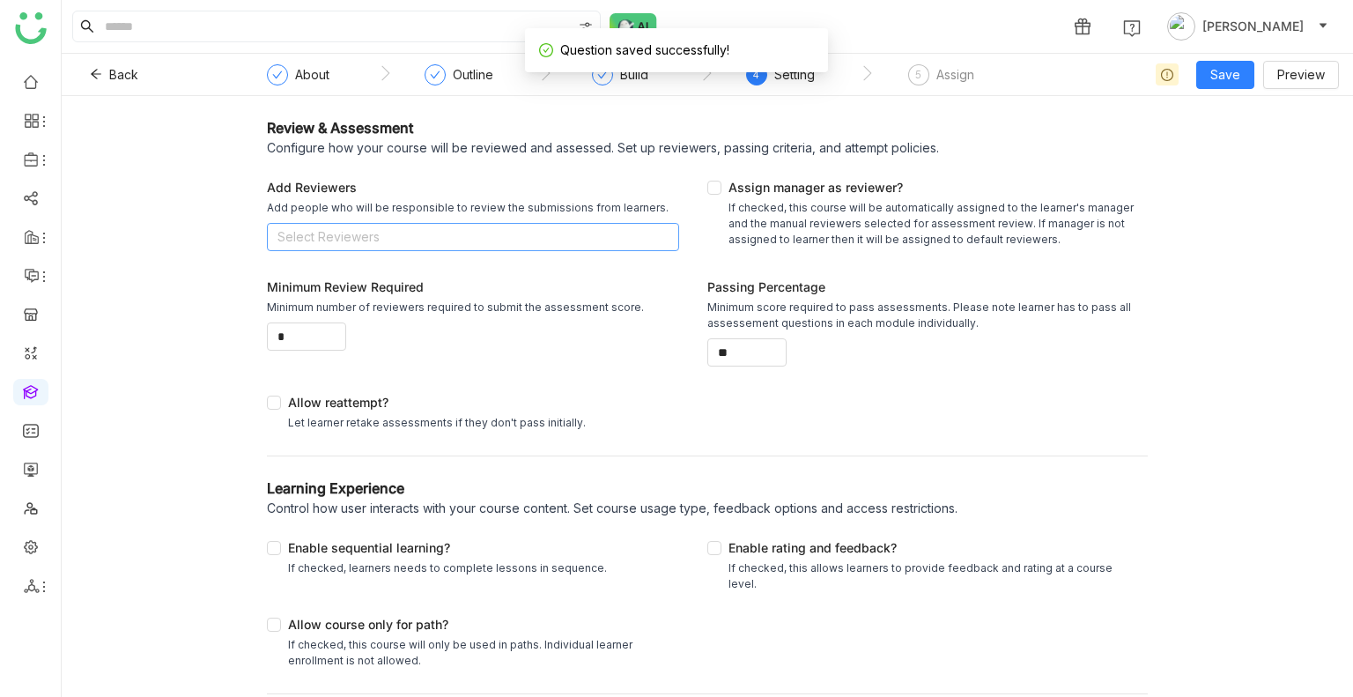
click at [305, 239] on nz-select-top-control "Select Reviewers" at bounding box center [473, 237] width 412 height 28
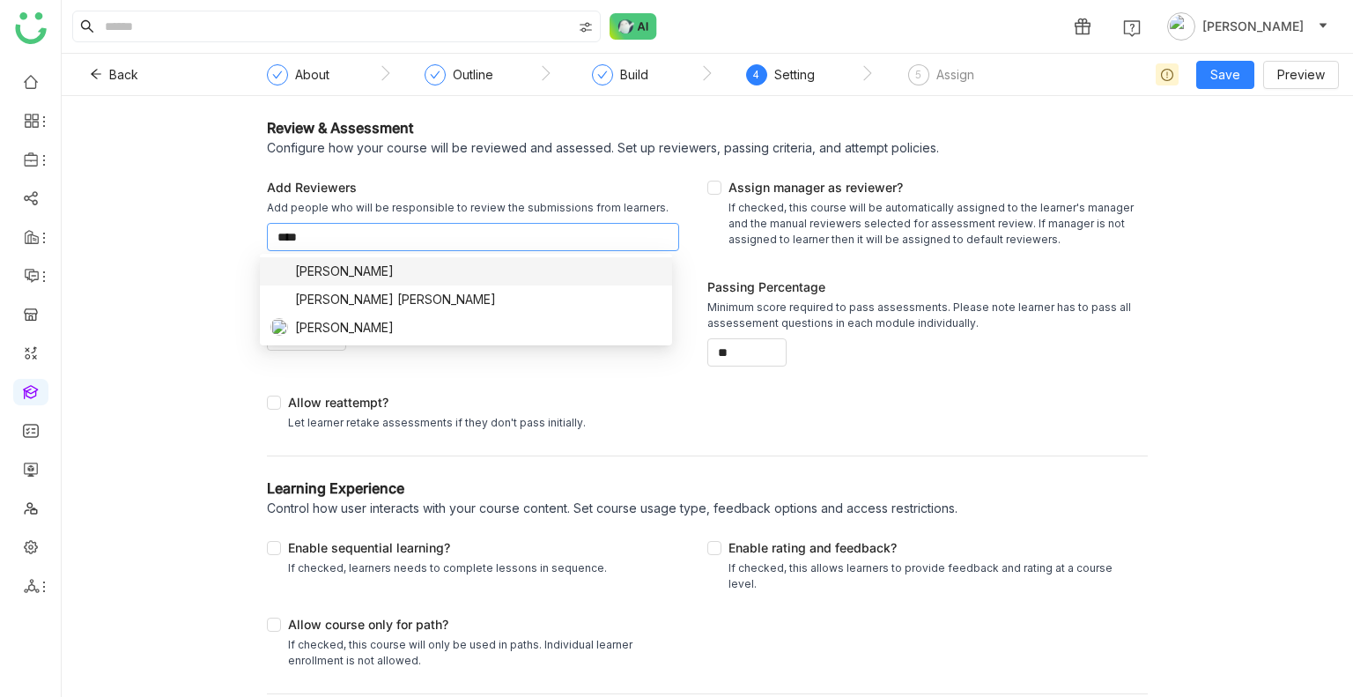
type input "*****"
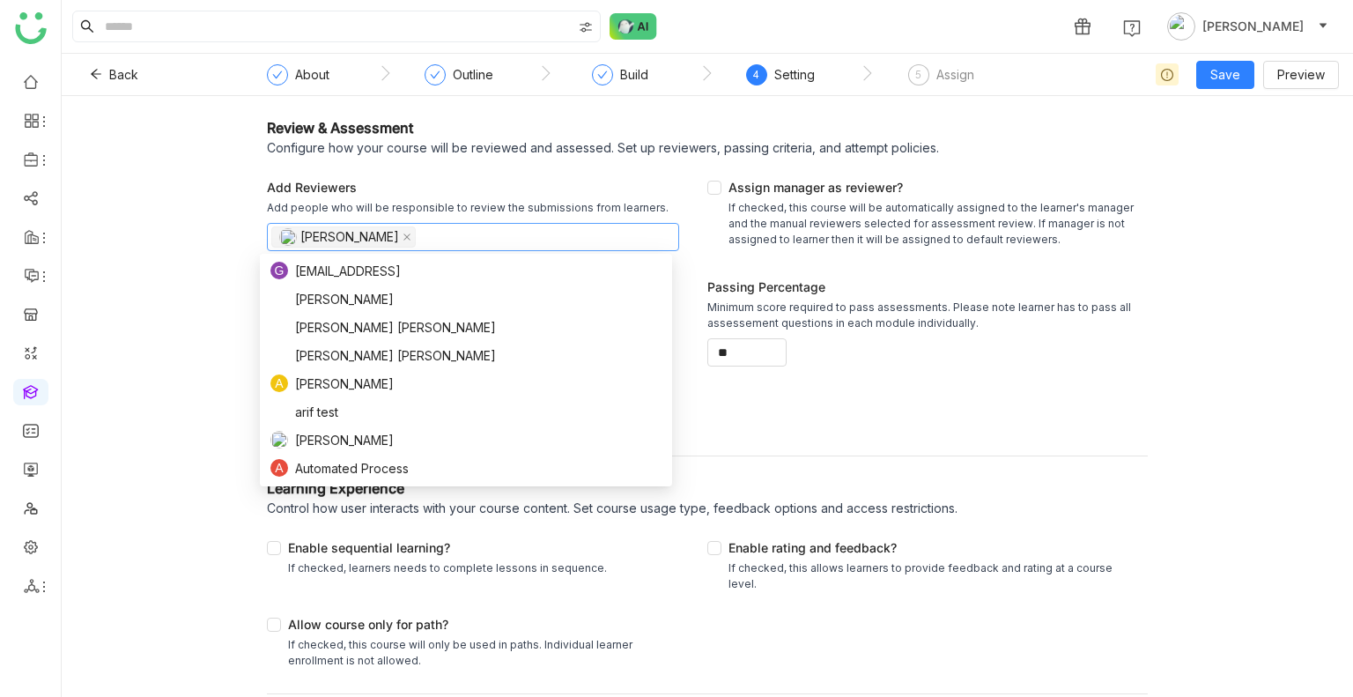
click at [231, 218] on div "Review & Assessment Configure how your course will be reviewed and assessed. Se…" at bounding box center [708, 396] width 1292 height 601
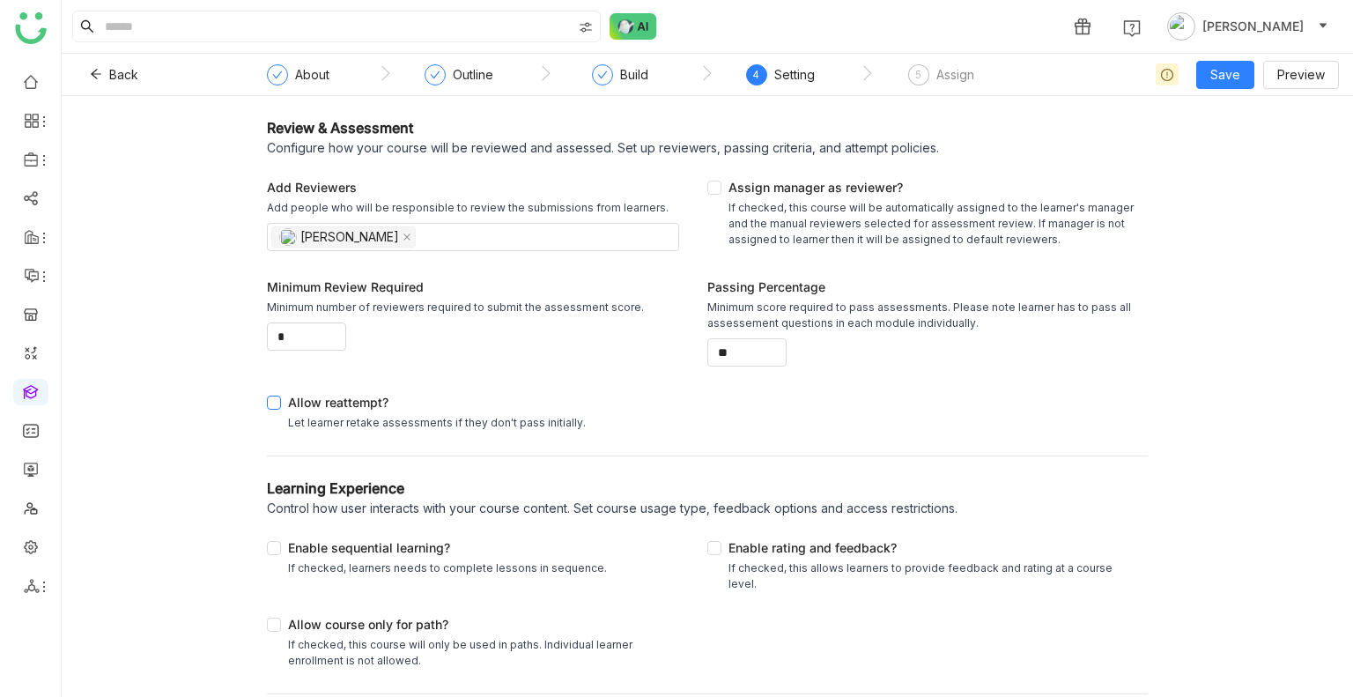
click at [281, 403] on span "Allow reattempt? Let learner retake assessments if they don't pass initially." at bounding box center [437, 412] width 312 height 38
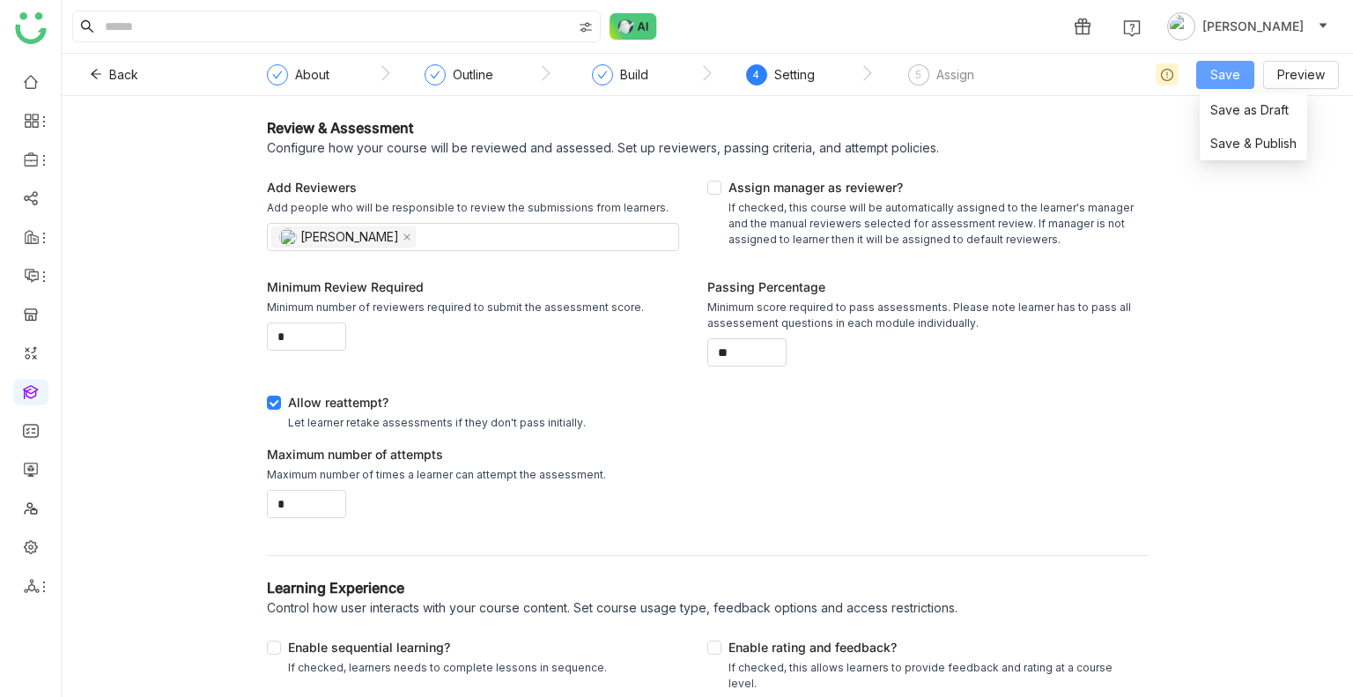
click at [1219, 80] on span "Save" at bounding box center [1226, 74] width 30 height 19
click at [1234, 135] on span "Save & Publish" at bounding box center [1254, 143] width 86 height 19
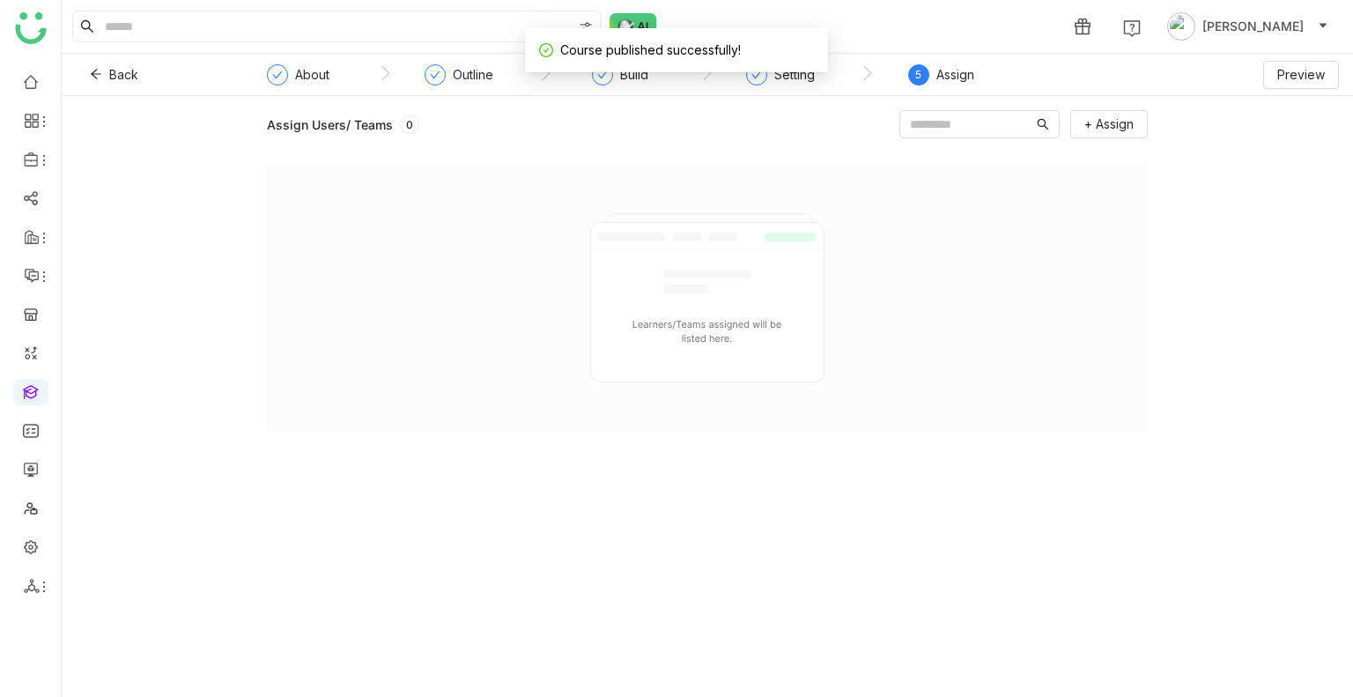
click at [937, 83] on div "Assign" at bounding box center [956, 74] width 38 height 21
click at [1100, 122] on span "+ Assign" at bounding box center [1109, 124] width 49 height 19
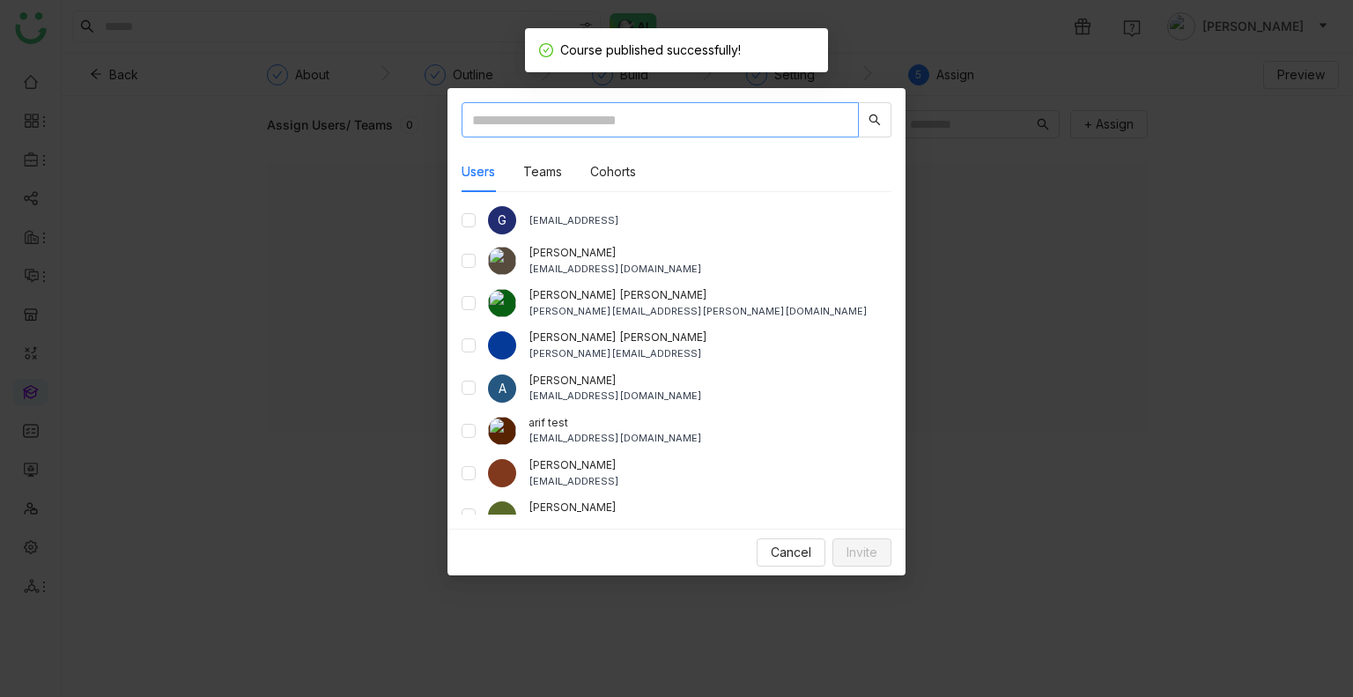
click at [555, 116] on input "text" at bounding box center [660, 119] width 397 height 35
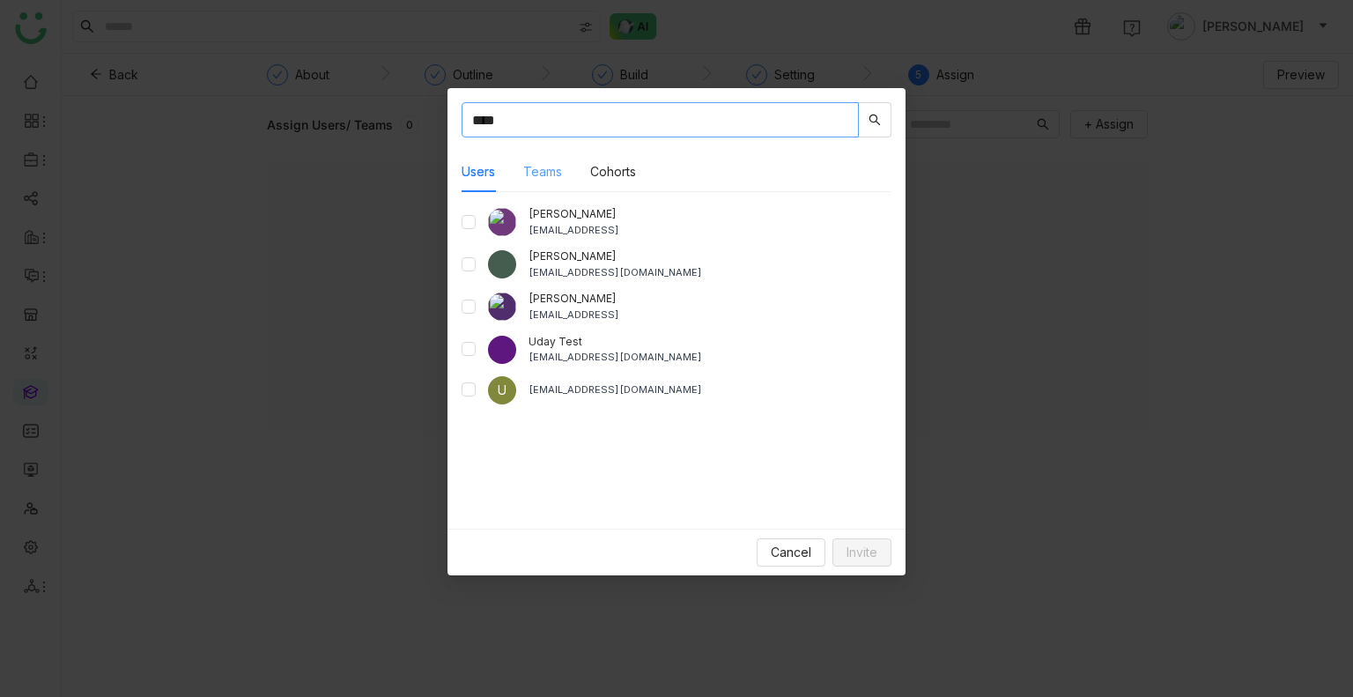
type input "****"
click at [551, 172] on button "Teams" at bounding box center [542, 171] width 39 height 19
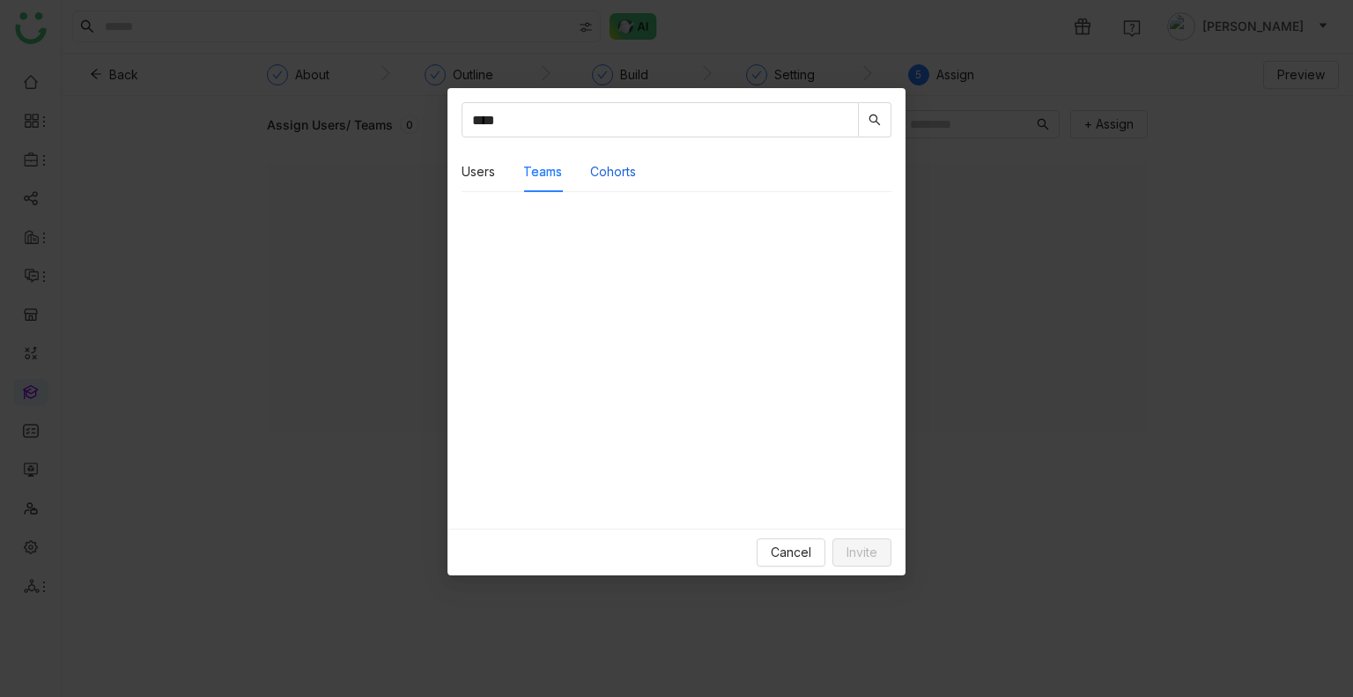
click at [624, 174] on button "Cohorts" at bounding box center [613, 171] width 46 height 19
click at [1030, 221] on nz-modal-container "**** Users Teams Cohorts Uday Bhanu udaybhanue@gtmbuddy.ai Uday Kiran udaykiran…" at bounding box center [676, 348] width 1353 height 697
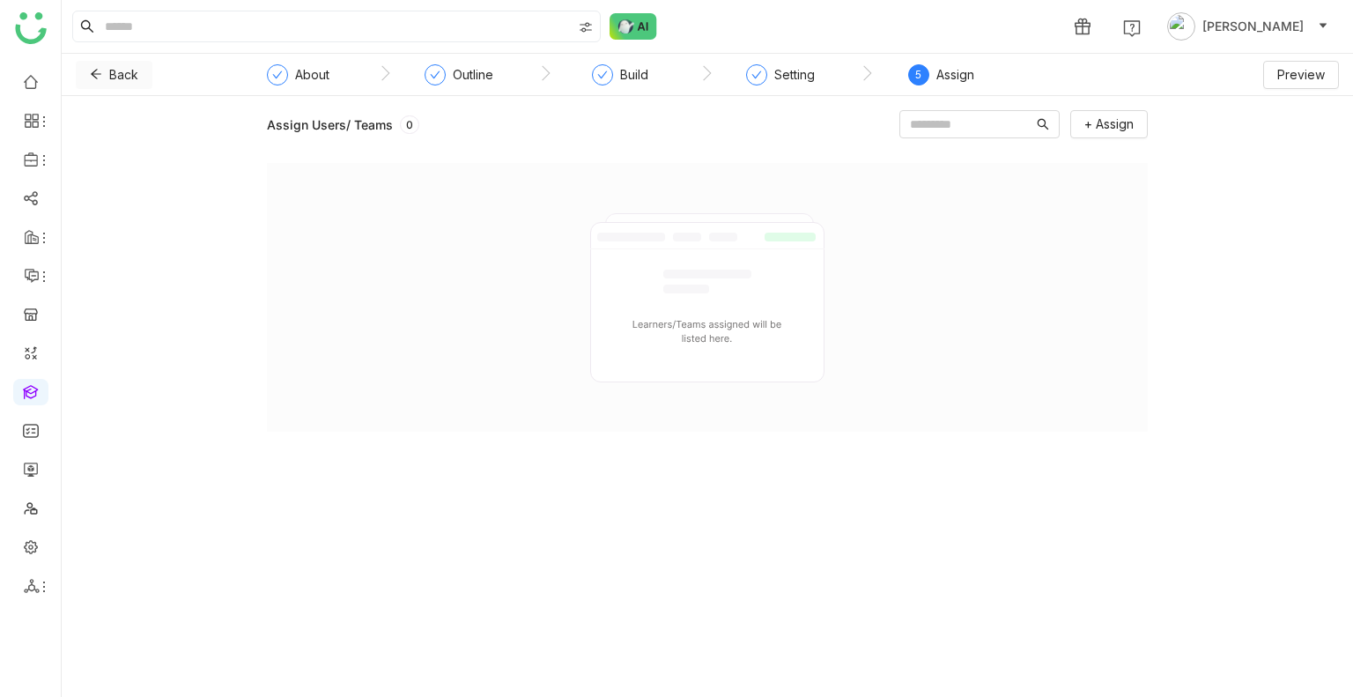
click at [116, 66] on span "Back" at bounding box center [123, 74] width 29 height 19
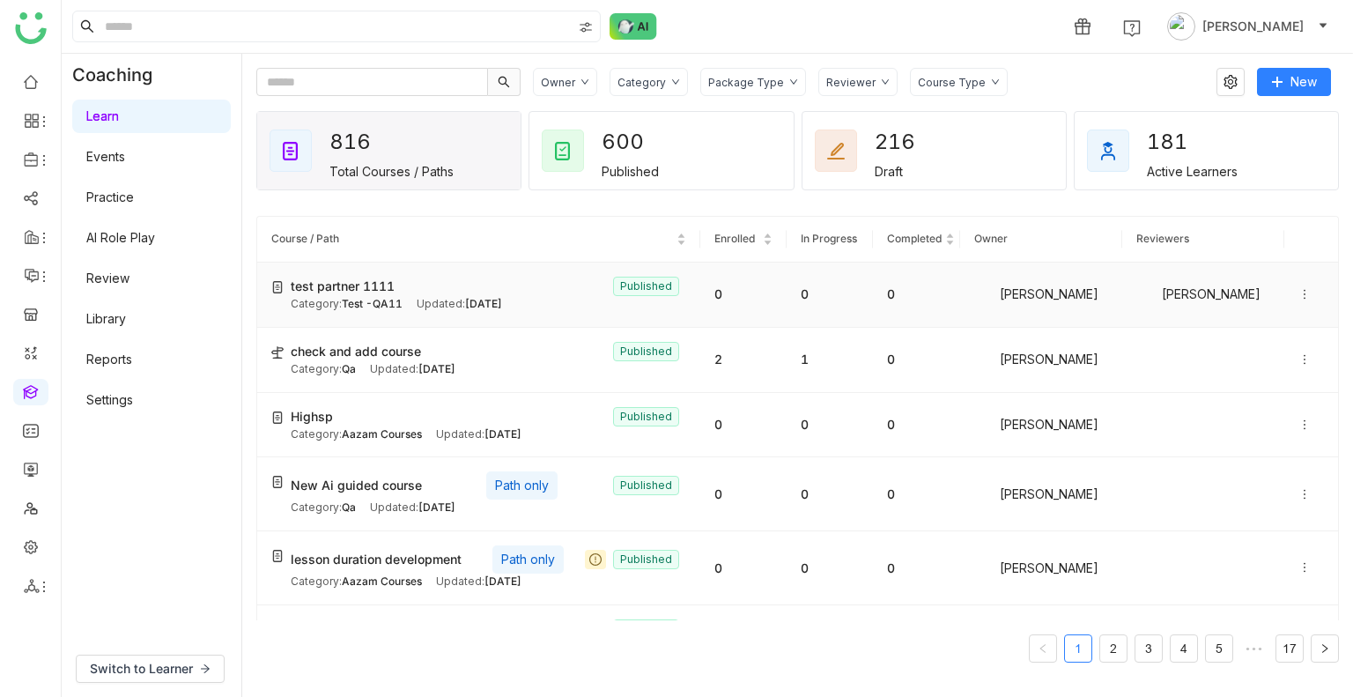
click at [1299, 298] on icon at bounding box center [1305, 294] width 12 height 12
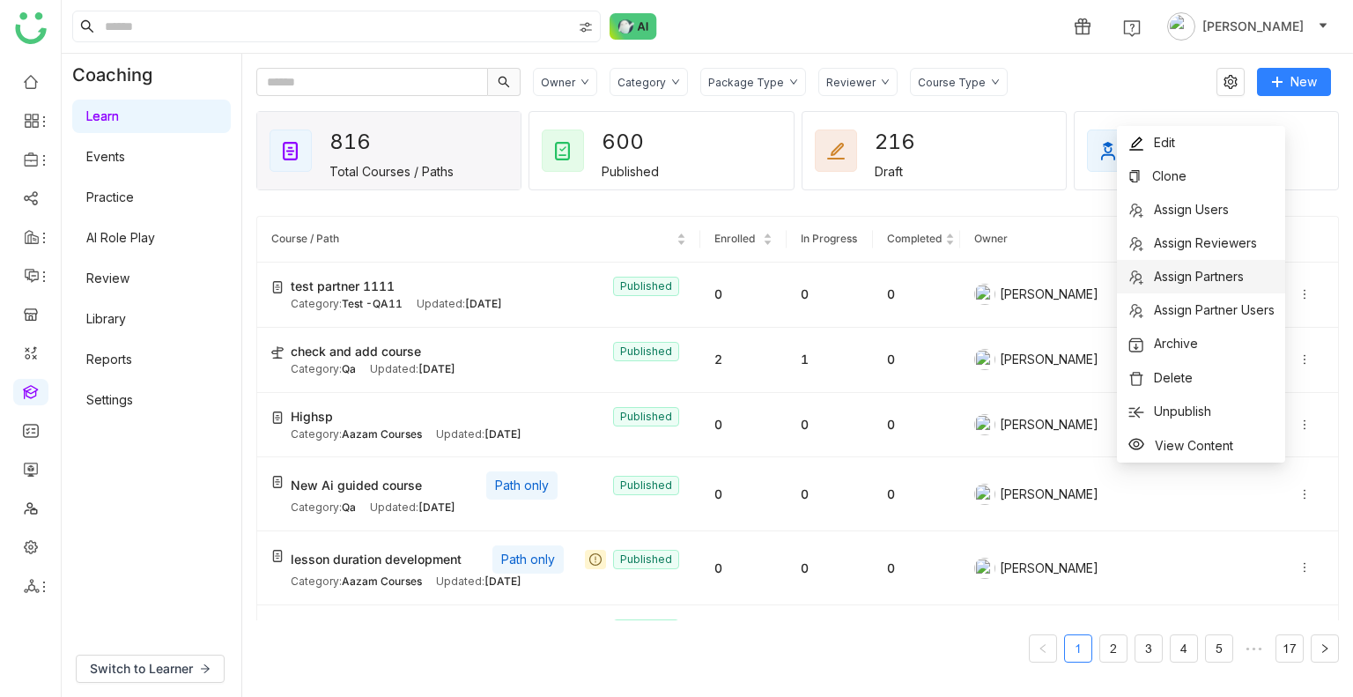
click at [1209, 275] on span "Assign Partners" at bounding box center [1199, 276] width 90 height 15
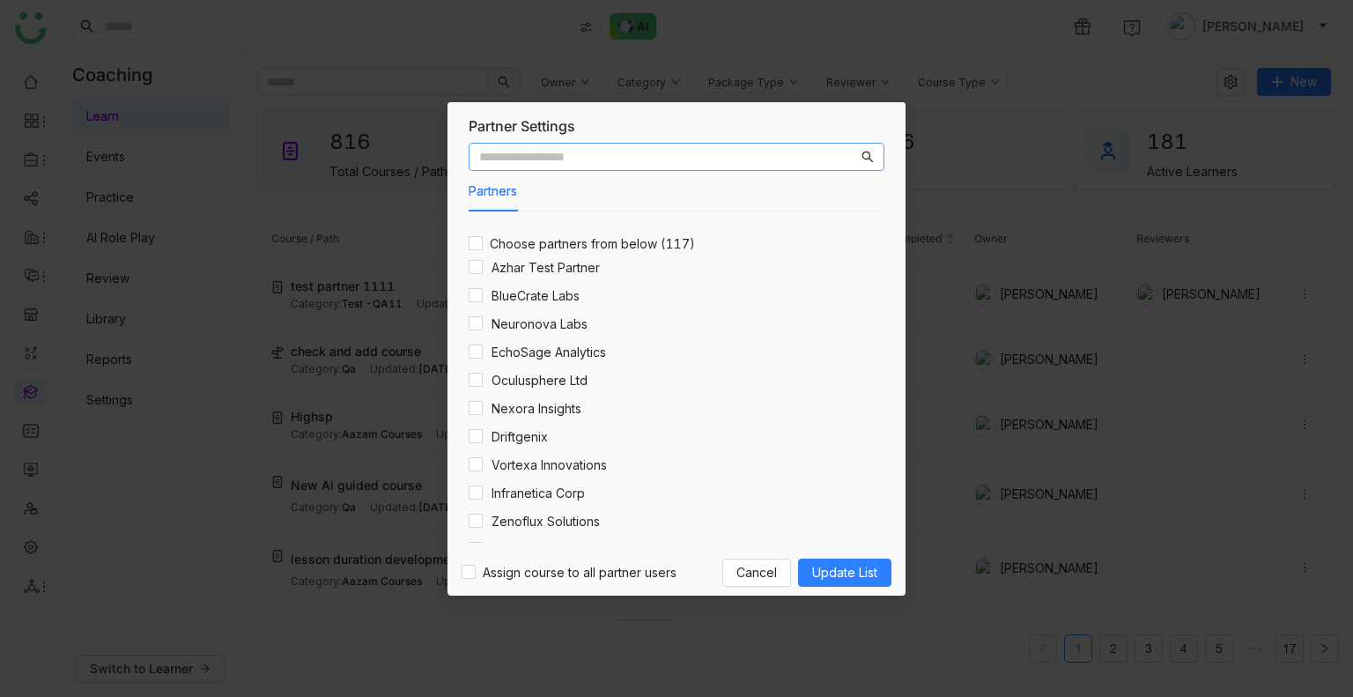
click at [632, 152] on input "text" at bounding box center [668, 156] width 379 height 19
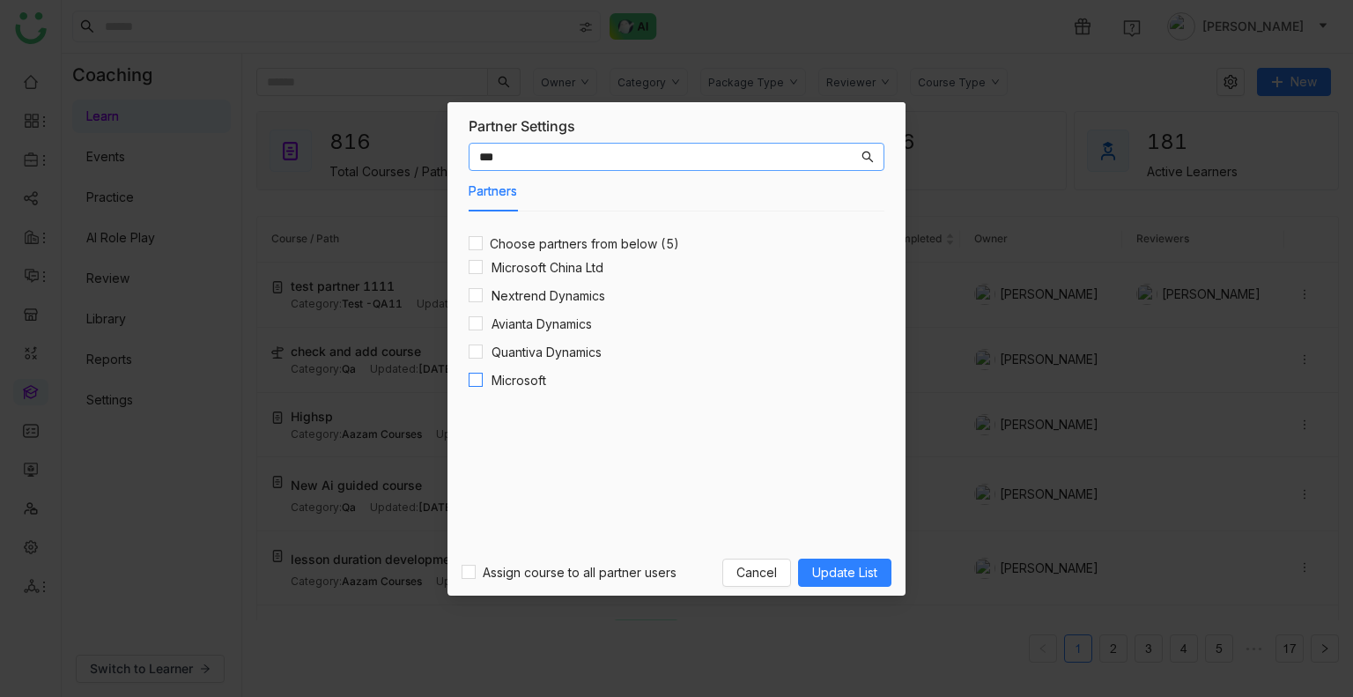
type input "***"
click at [858, 570] on span "Update List" at bounding box center [844, 572] width 65 height 19
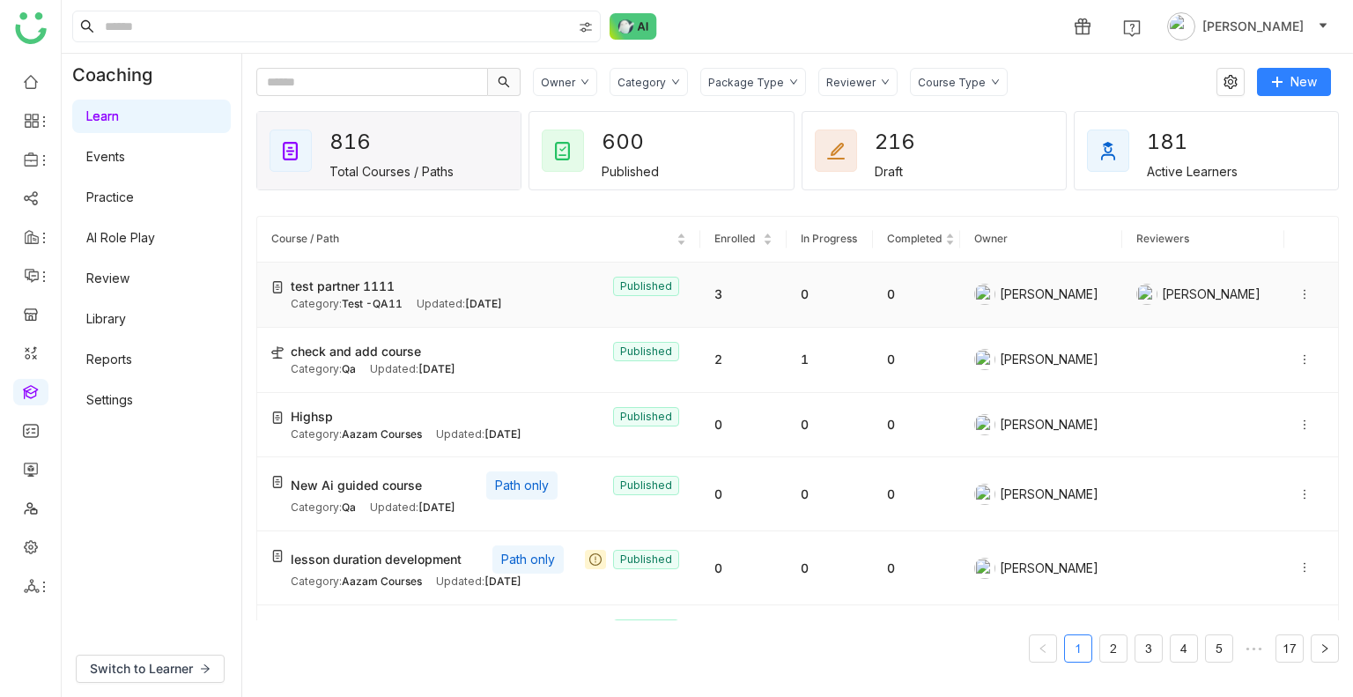
click at [1285, 291] on td at bounding box center [1312, 295] width 54 height 65
click at [1299, 291] on icon at bounding box center [1305, 294] width 12 height 12
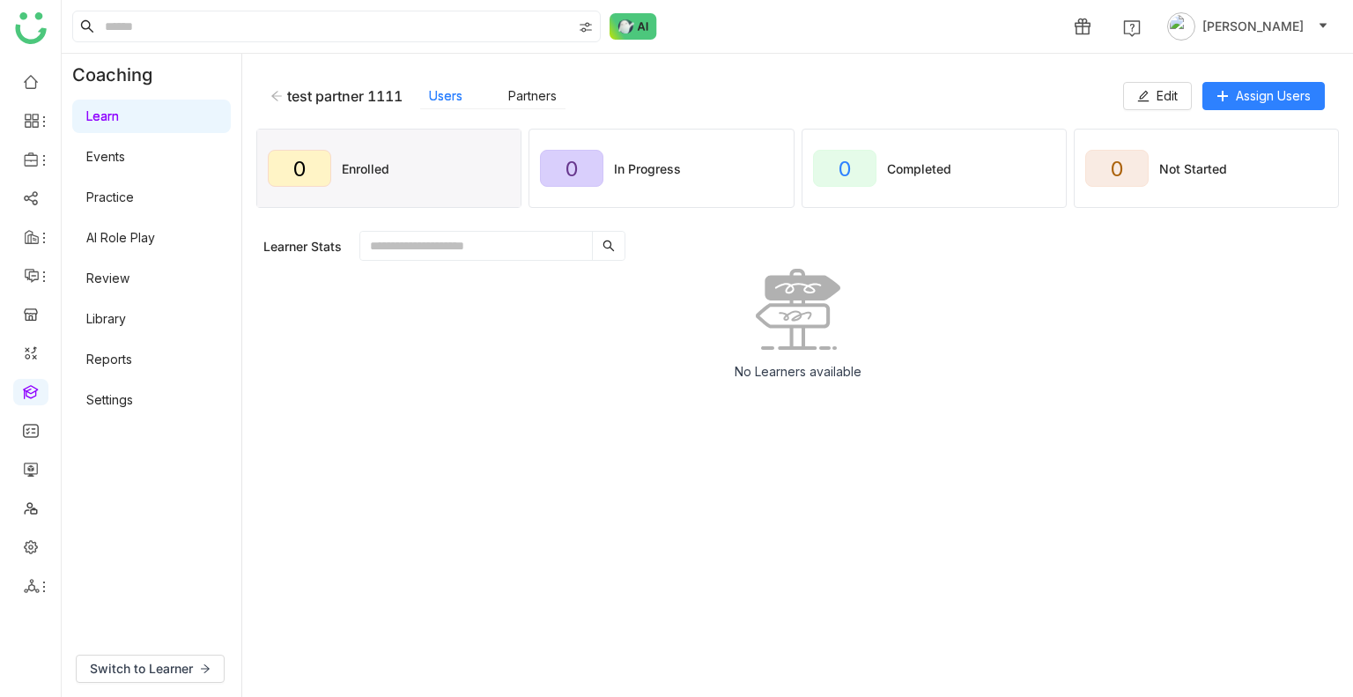
click at [282, 97] on icon at bounding box center [276, 96] width 12 height 12
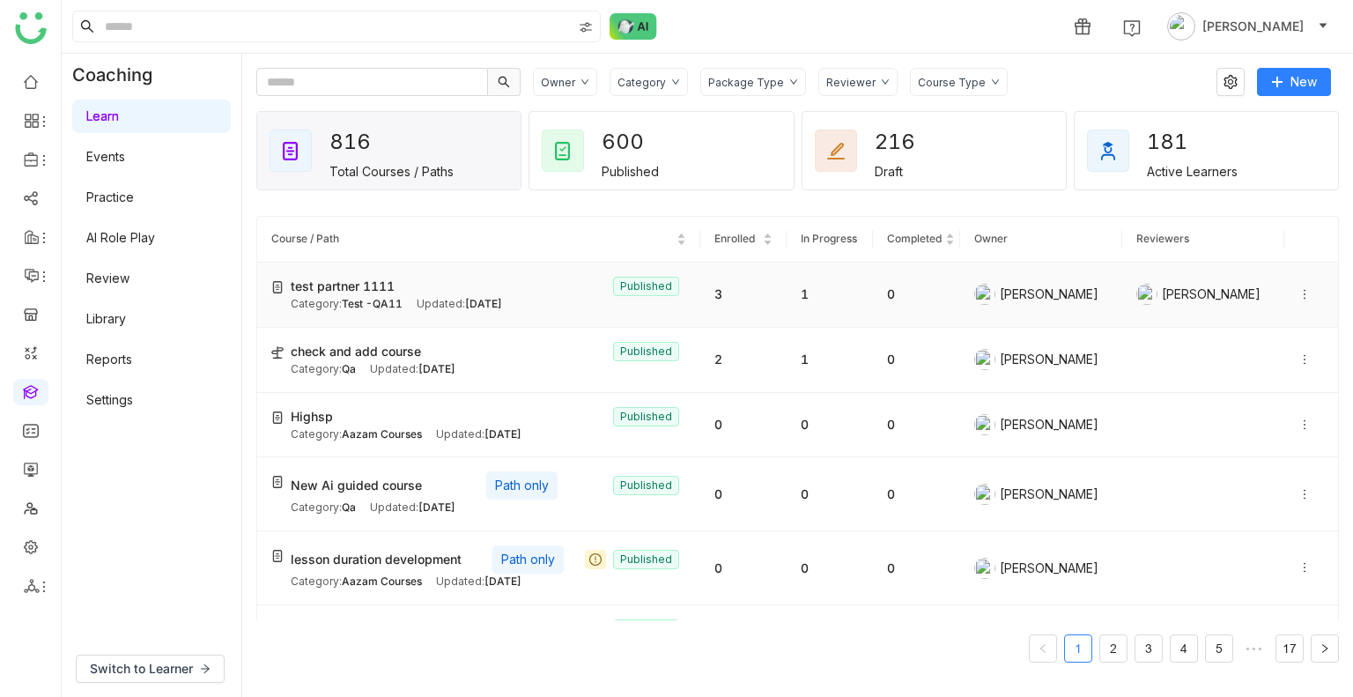
click at [1299, 295] on icon at bounding box center [1305, 294] width 12 height 12
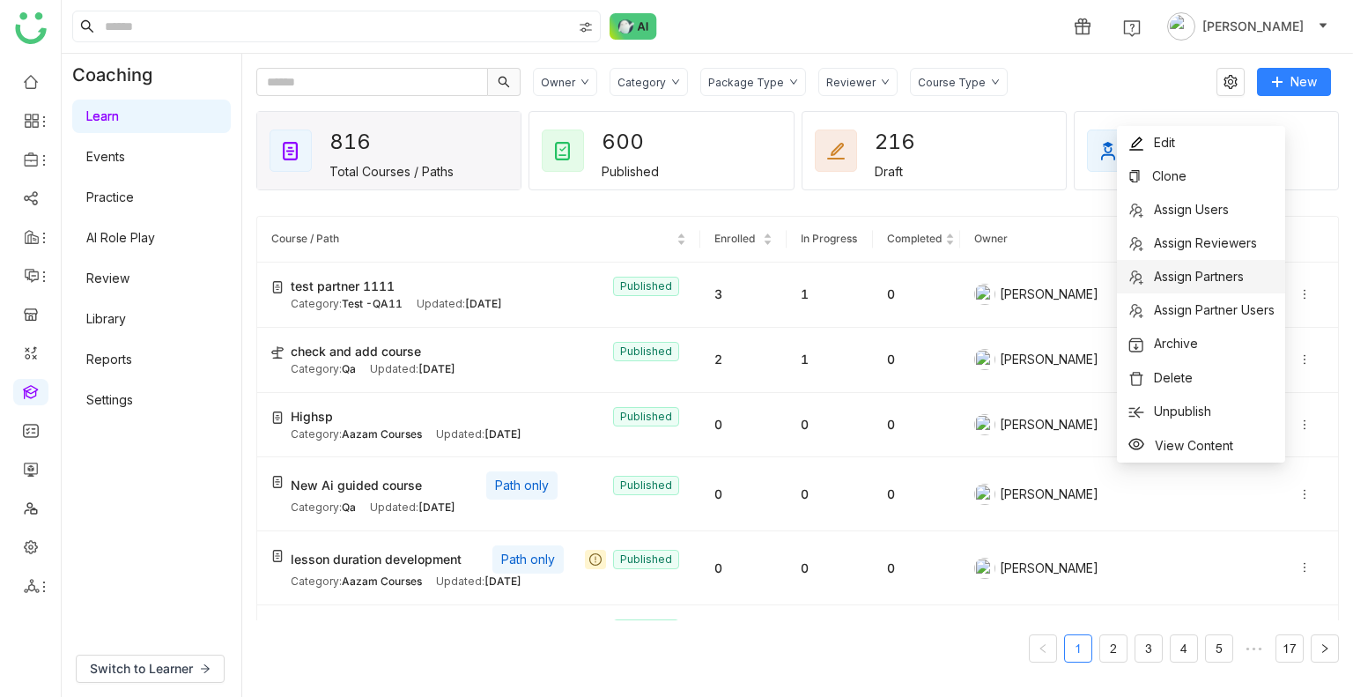
click at [1215, 288] on li "Assign Partners" at bounding box center [1201, 276] width 168 height 33
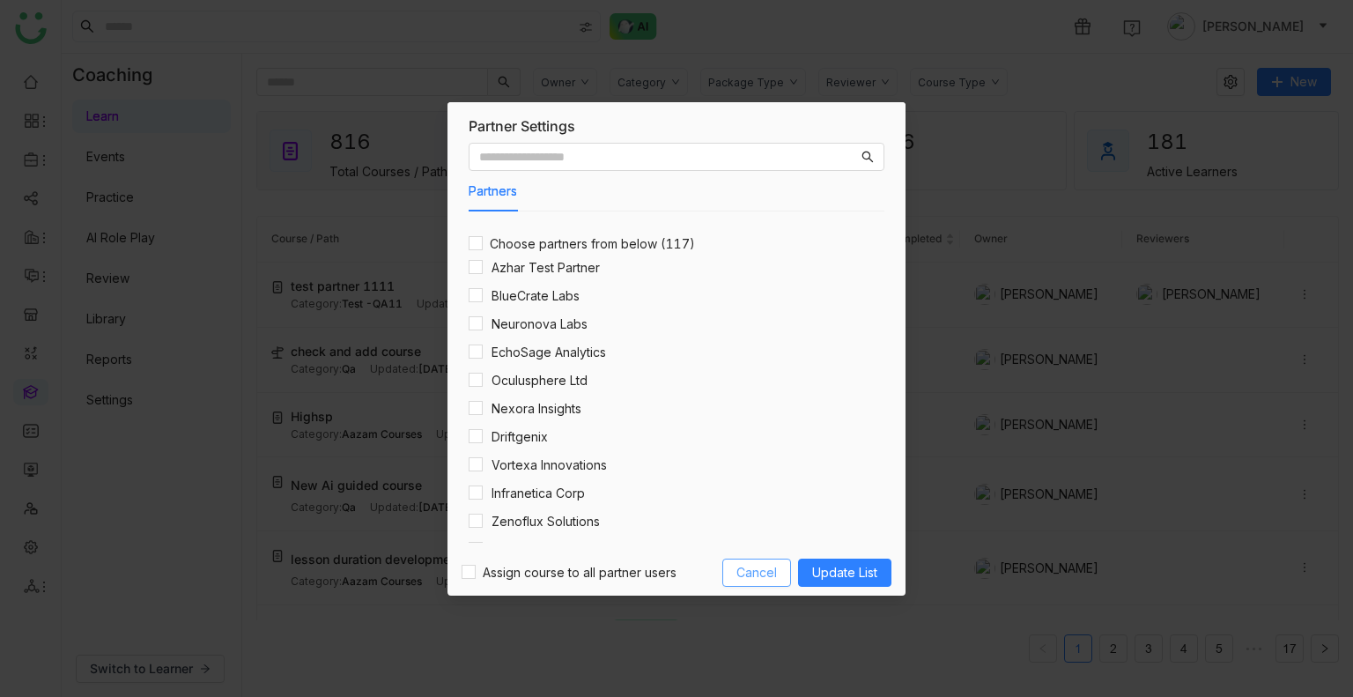
click at [752, 579] on span "Cancel" at bounding box center [757, 572] width 41 height 19
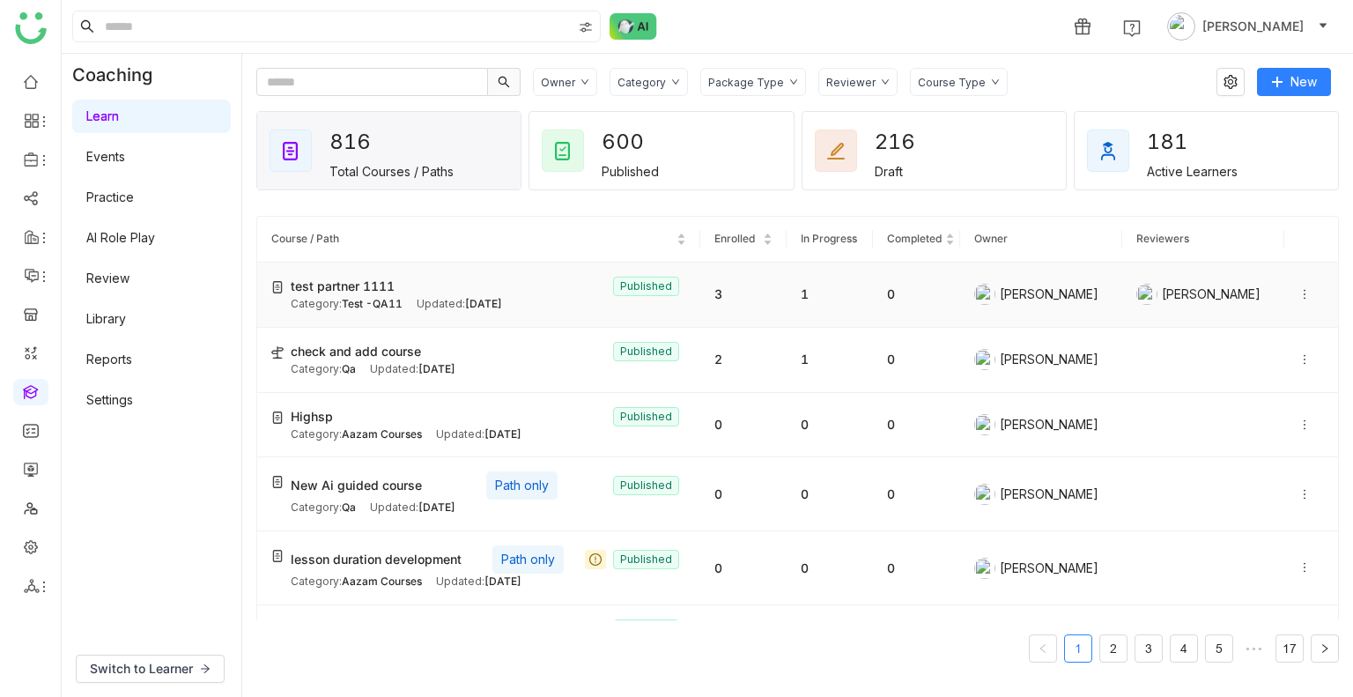
click at [1299, 295] on icon at bounding box center [1305, 294] width 12 height 12
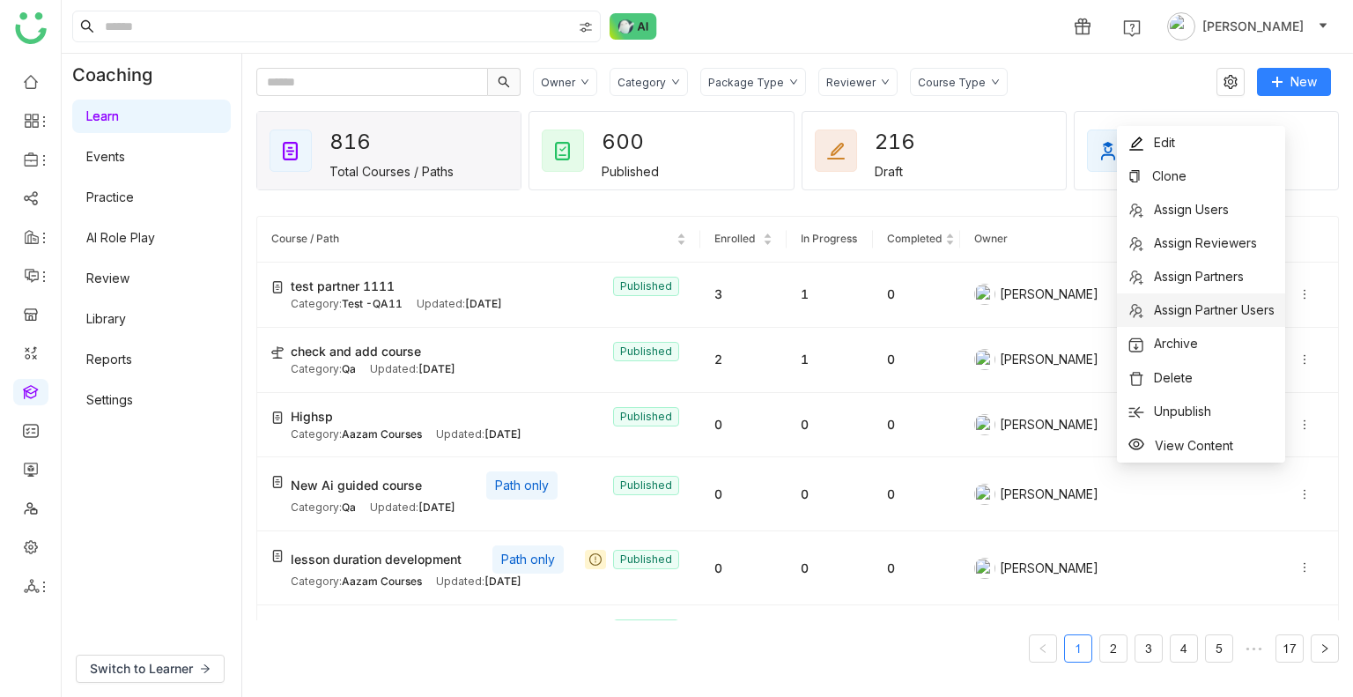
click at [1206, 315] on span "Assign Partner Users" at bounding box center [1214, 309] width 121 height 15
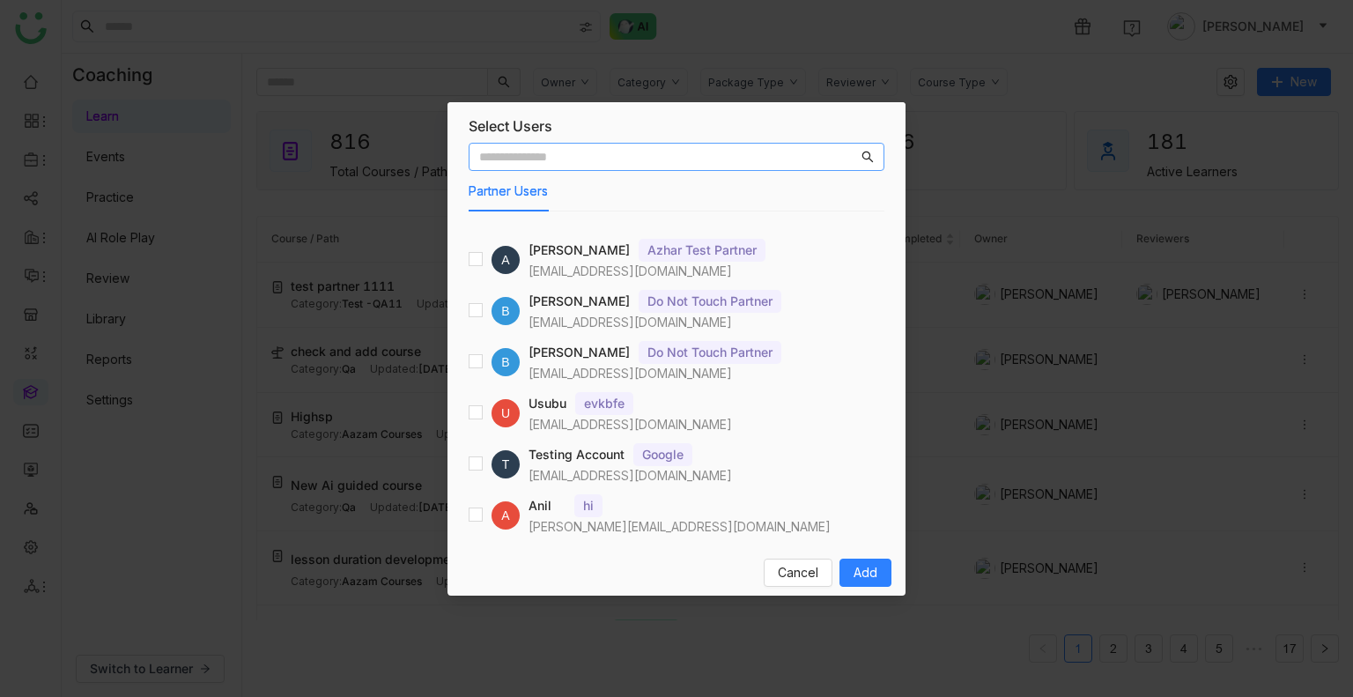
click at [587, 161] on input "text" at bounding box center [668, 156] width 379 height 19
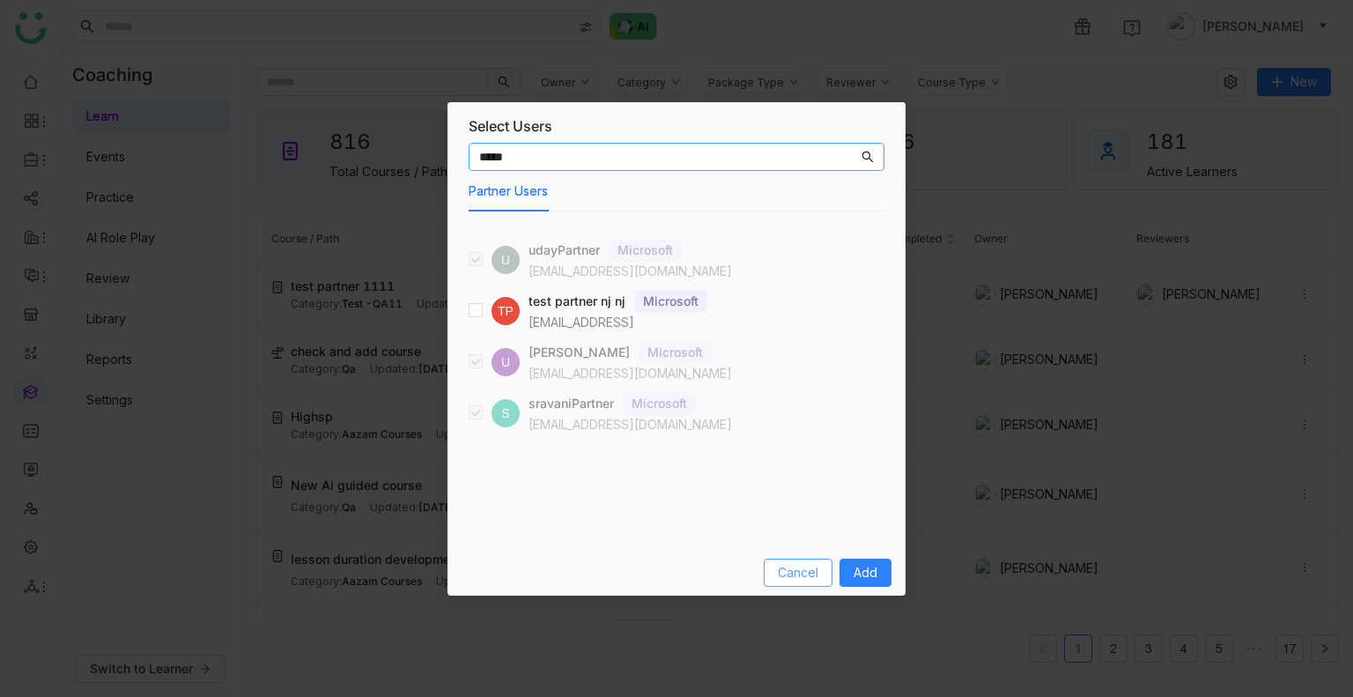
type input "*****"
click at [804, 574] on span "Cancel" at bounding box center [798, 572] width 41 height 19
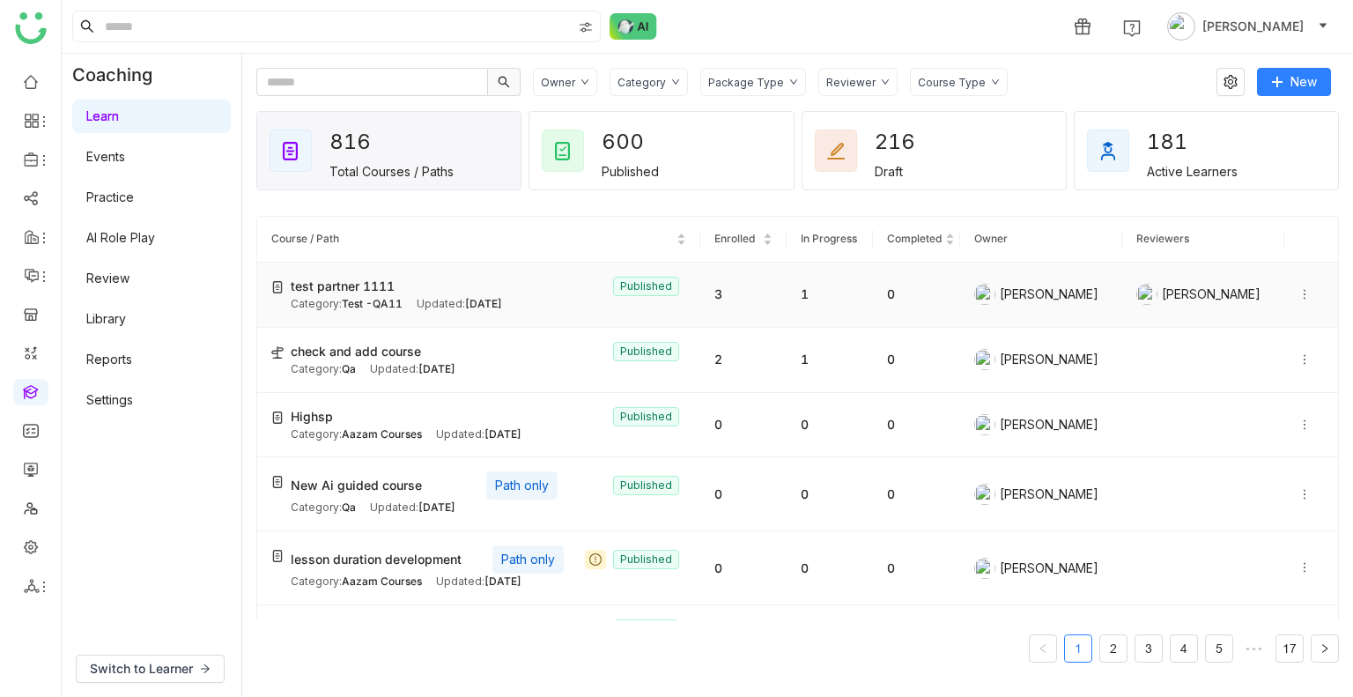
click at [1299, 294] on icon at bounding box center [1305, 294] width 12 height 12
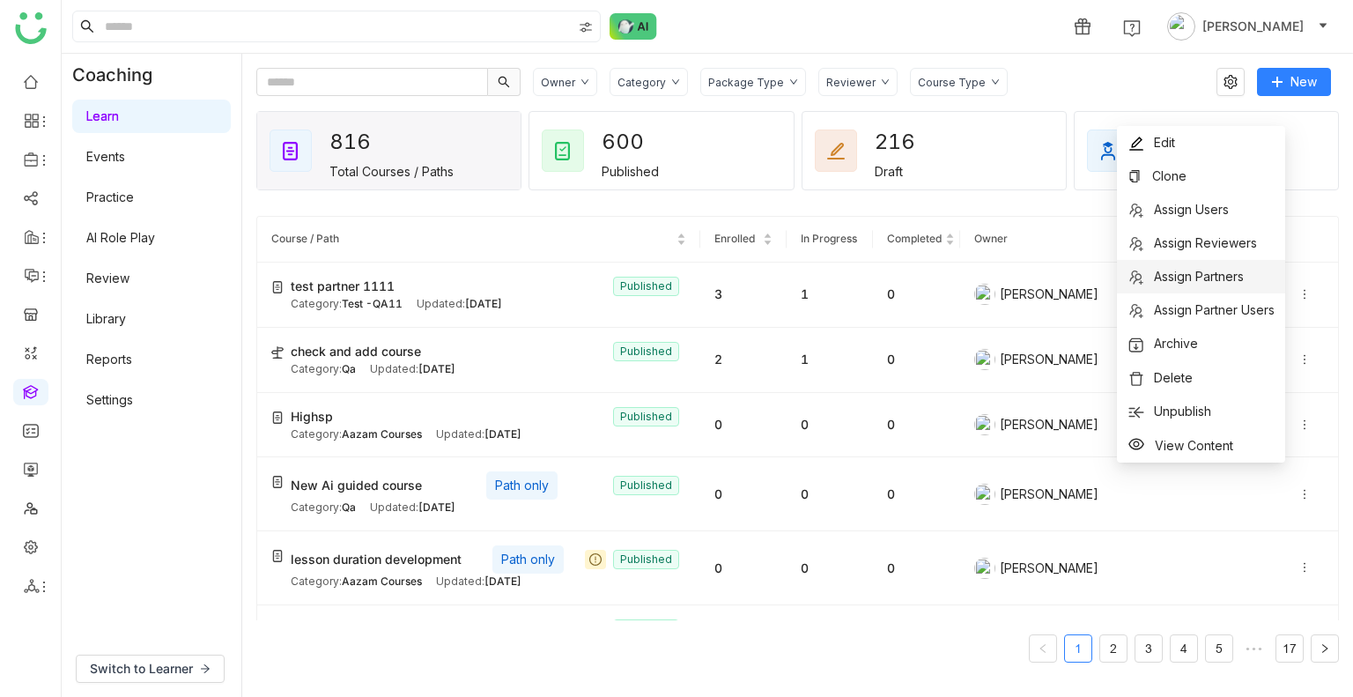
click at [1218, 277] on span "Assign Partners" at bounding box center [1199, 276] width 90 height 15
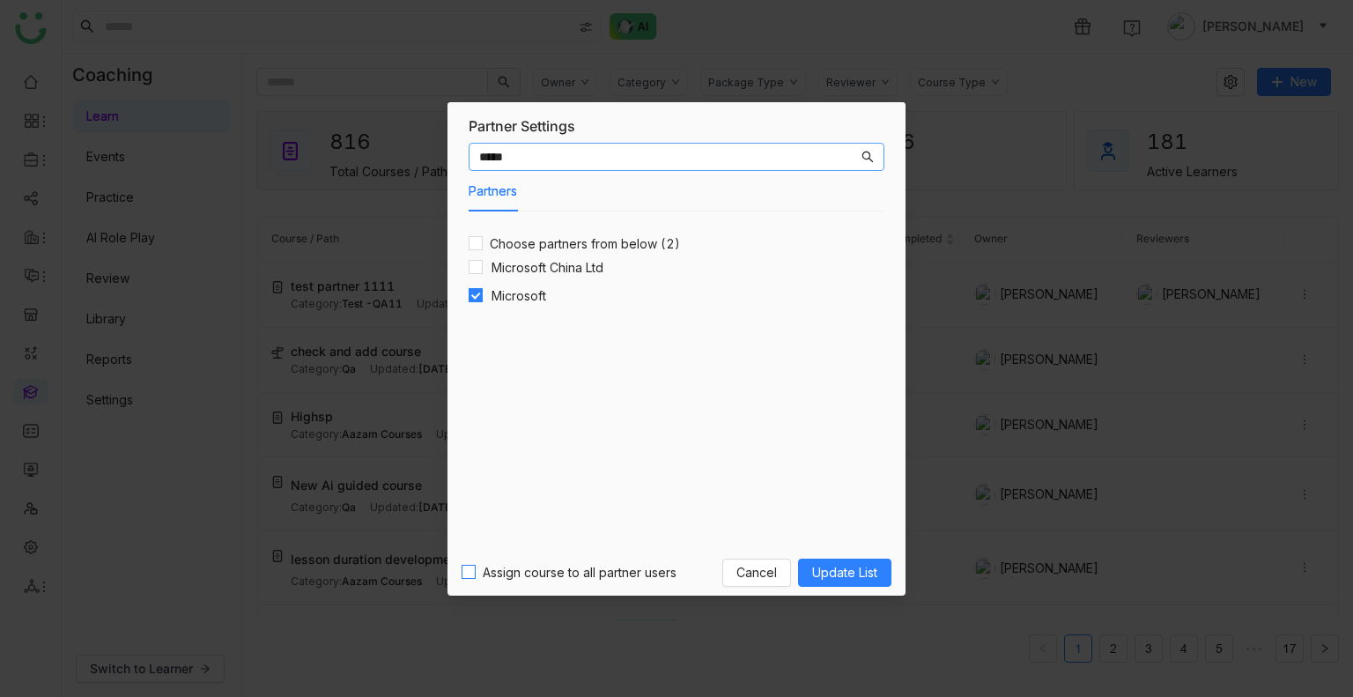
type input "*****"
click at [837, 574] on span "Update List" at bounding box center [844, 572] width 65 height 19
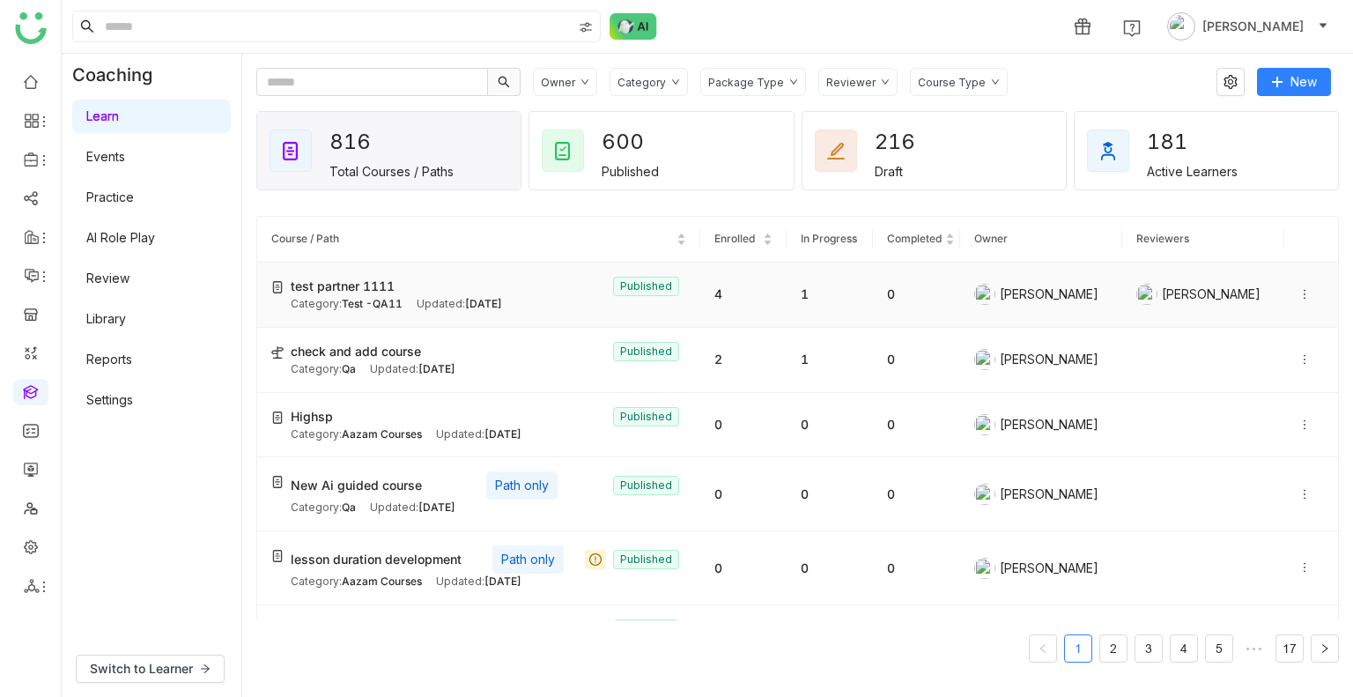
click at [546, 310] on div "Category: Test -QA11 Updated: Oct 15, 2025" at bounding box center [489, 304] width 396 height 17
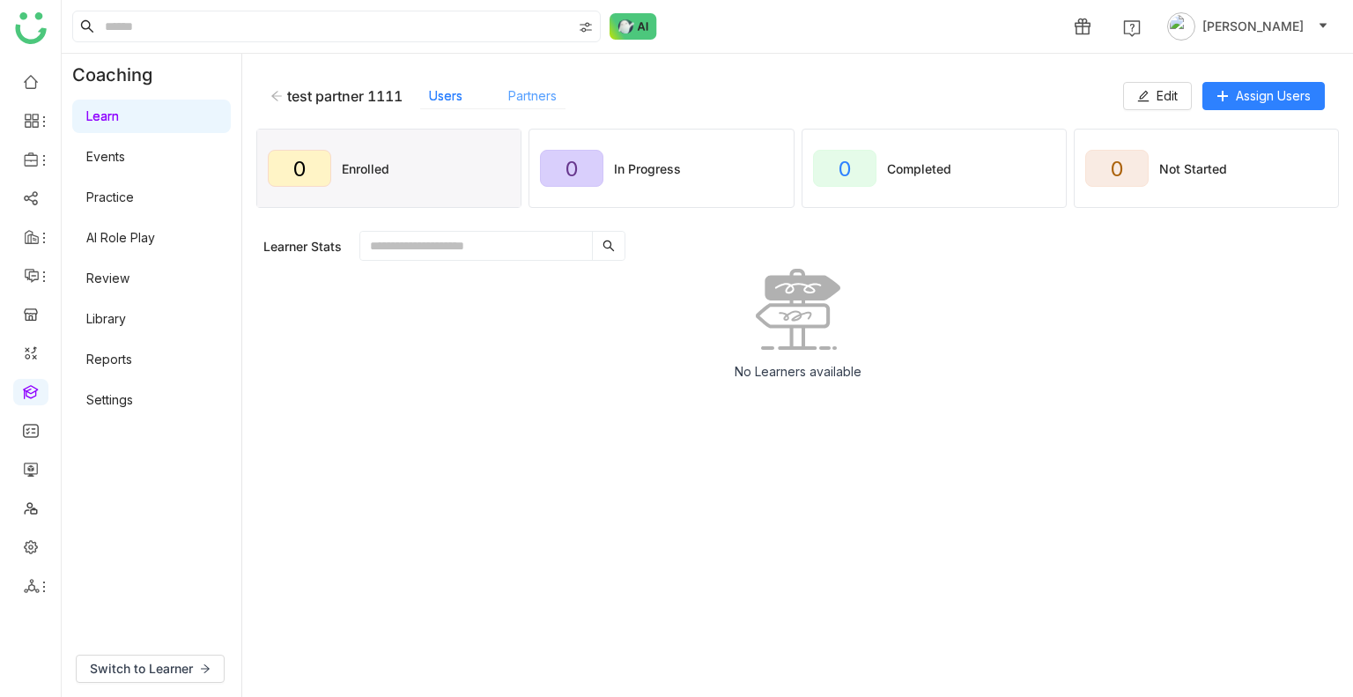
click at [528, 93] on link "Partners" at bounding box center [532, 95] width 48 height 15
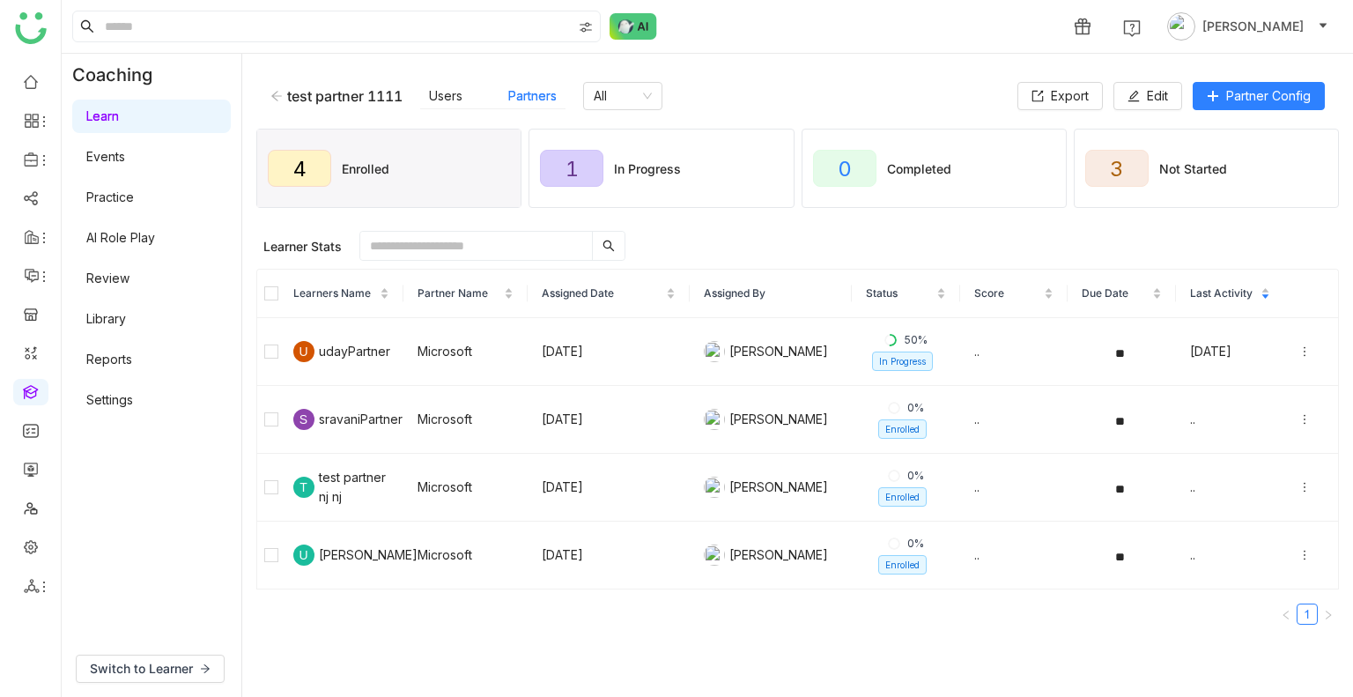
click at [271, 101] on icon at bounding box center [276, 96] width 12 height 12
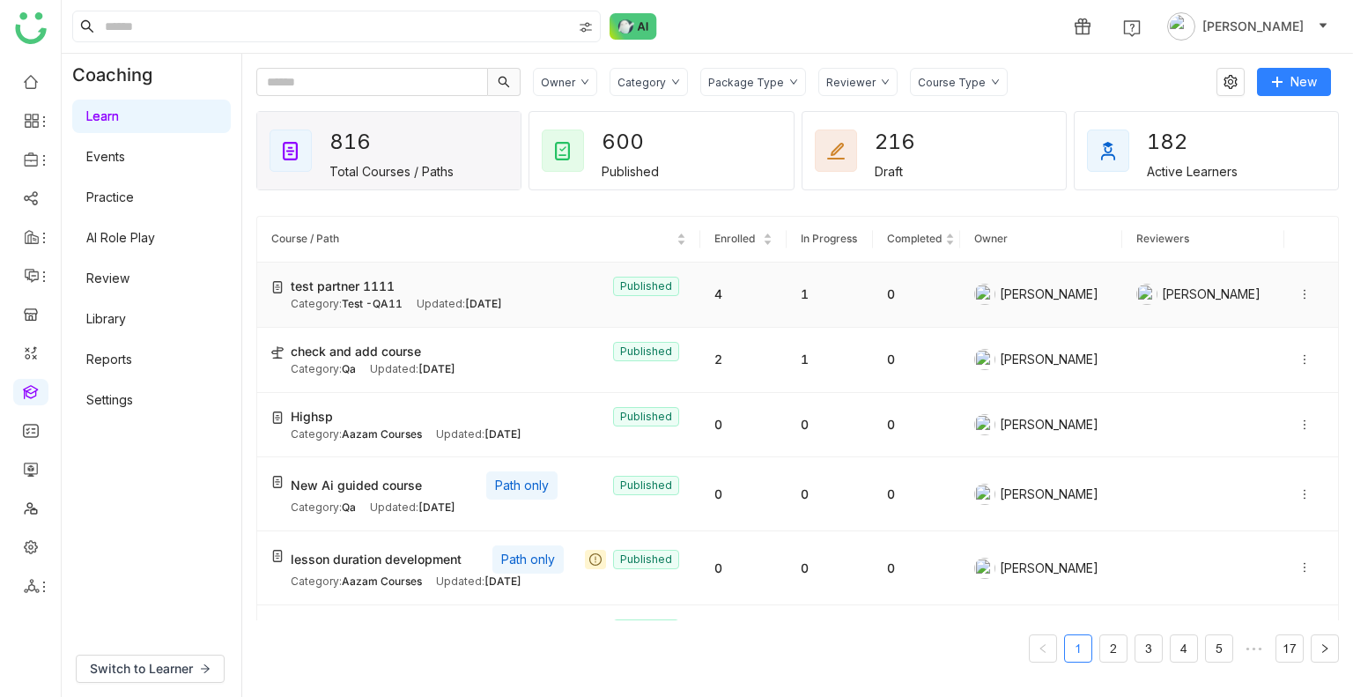
click at [1299, 290] on icon at bounding box center [1305, 294] width 12 height 12
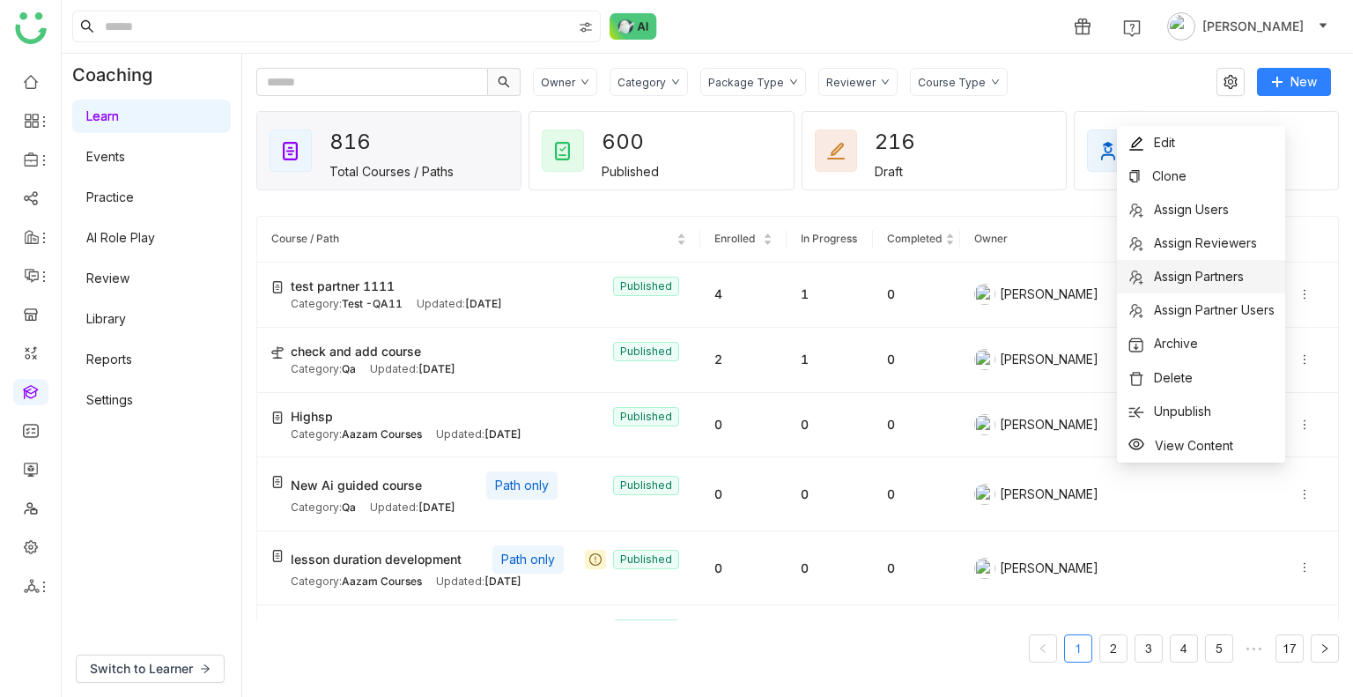
click at [1207, 284] on span "Assign Partners" at bounding box center [1199, 276] width 90 height 15
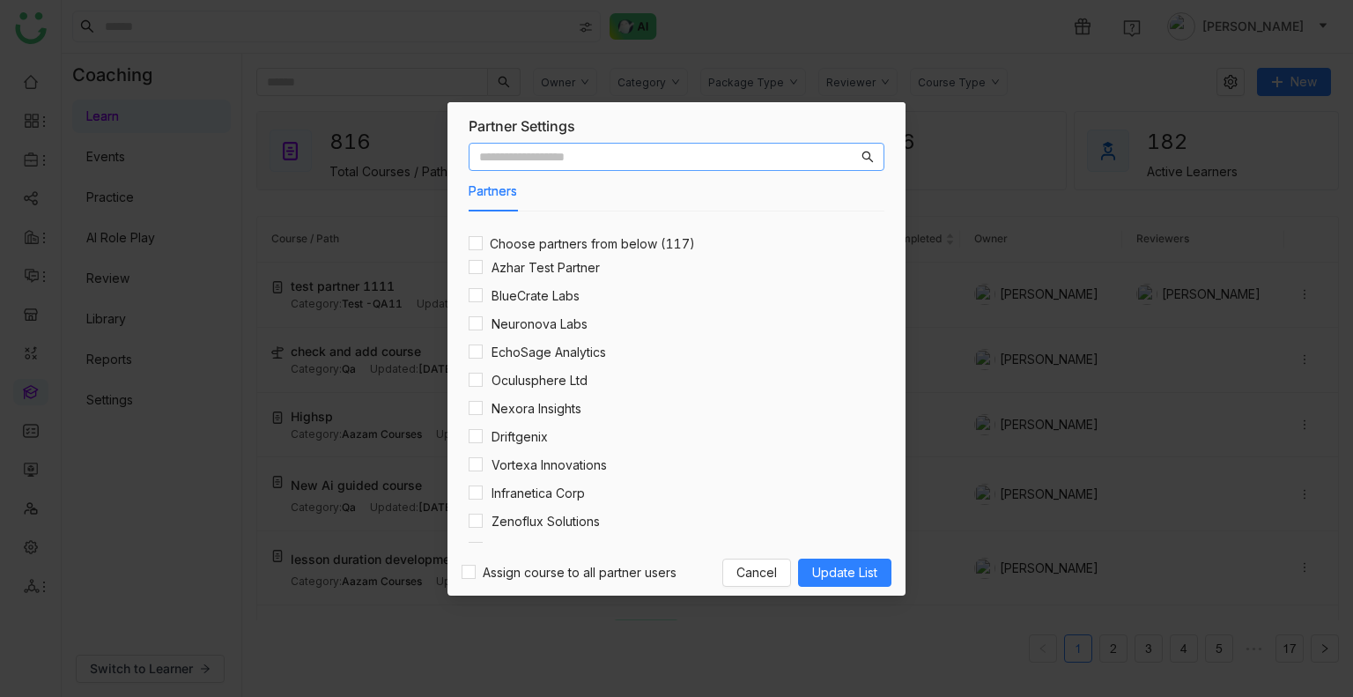
click at [687, 152] on input "text" at bounding box center [668, 156] width 379 height 19
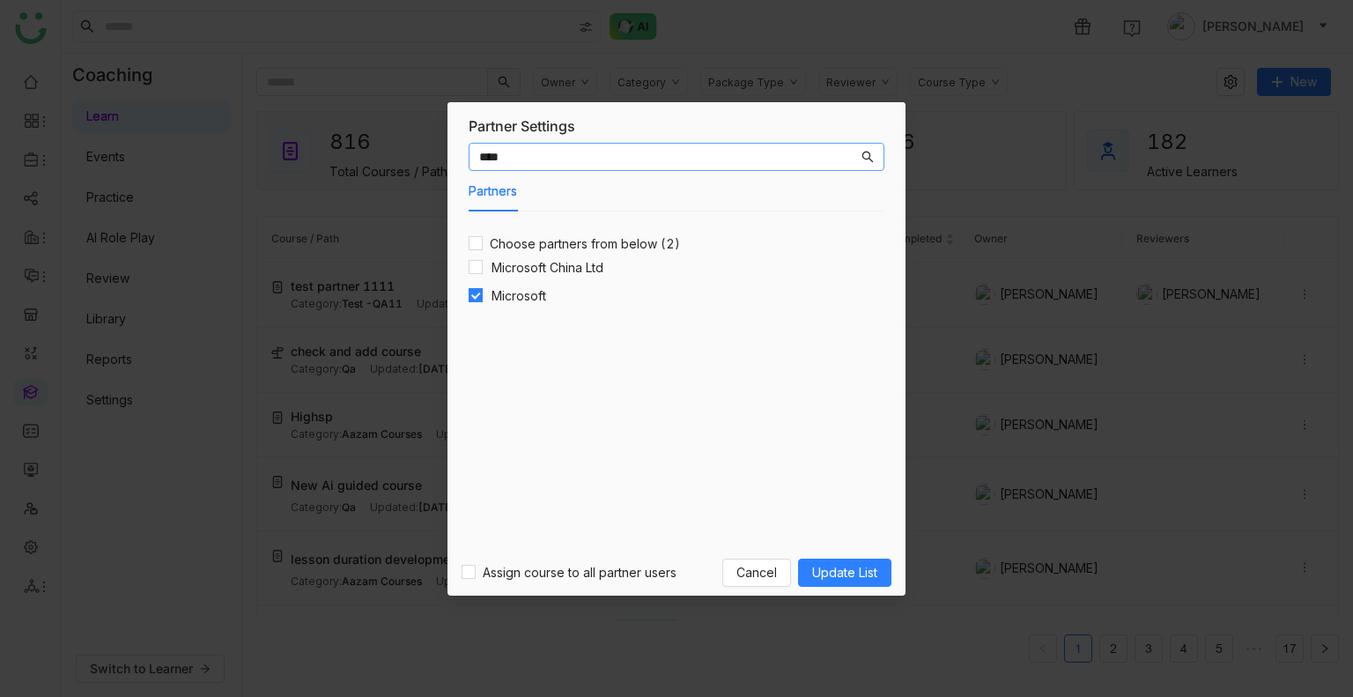
type input "****"
click at [520, 589] on div "Assign course to all partner users Cancel Update List" at bounding box center [677, 573] width 458 height 46
click at [483, 295] on div "Microsoft" at bounding box center [508, 295] width 78 height 19
click at [855, 578] on span "Update List" at bounding box center [844, 572] width 65 height 19
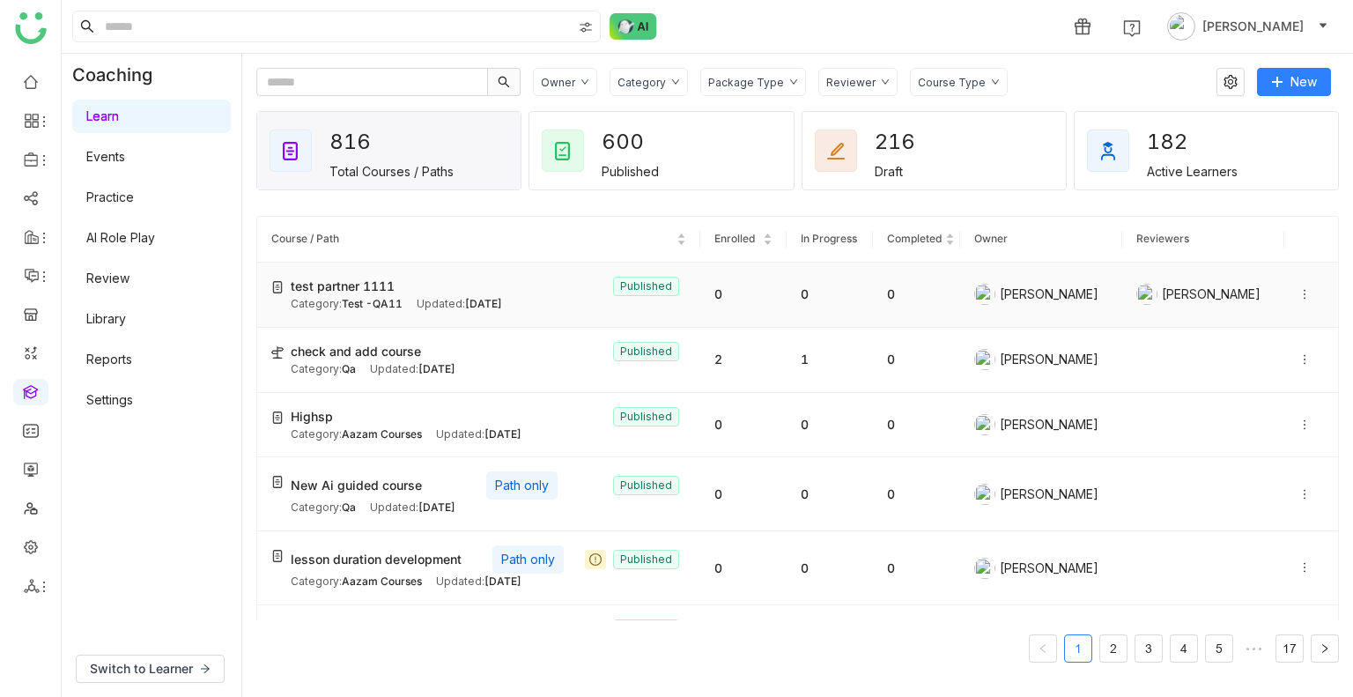
click at [1299, 292] on icon at bounding box center [1305, 294] width 12 height 12
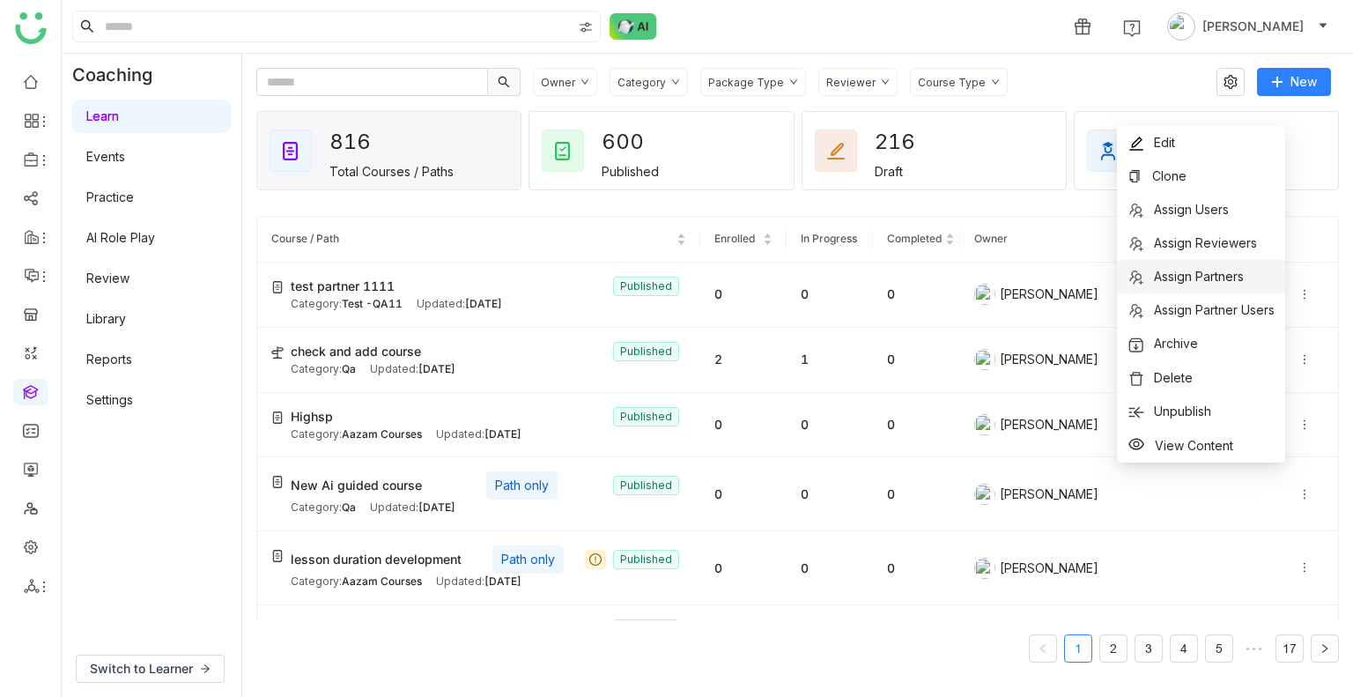
click at [1215, 274] on span "Assign Partners" at bounding box center [1199, 276] width 90 height 15
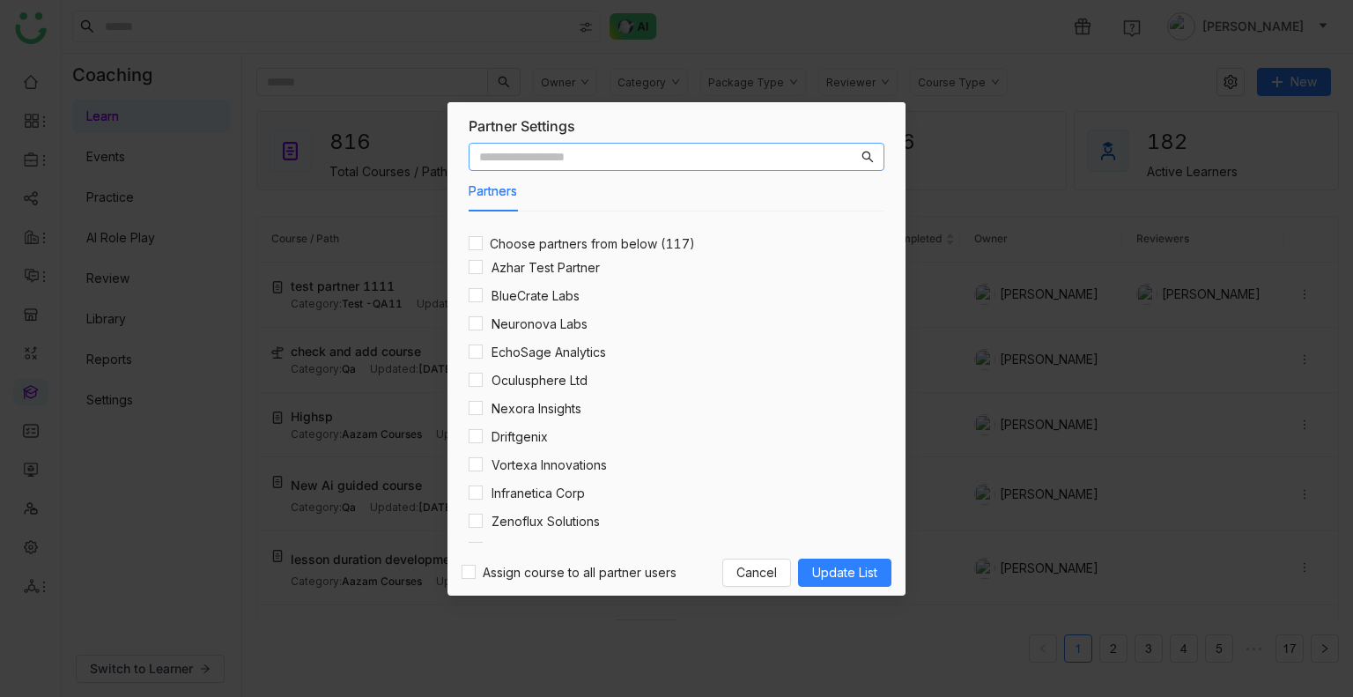
click at [512, 150] on input "text" at bounding box center [668, 156] width 379 height 19
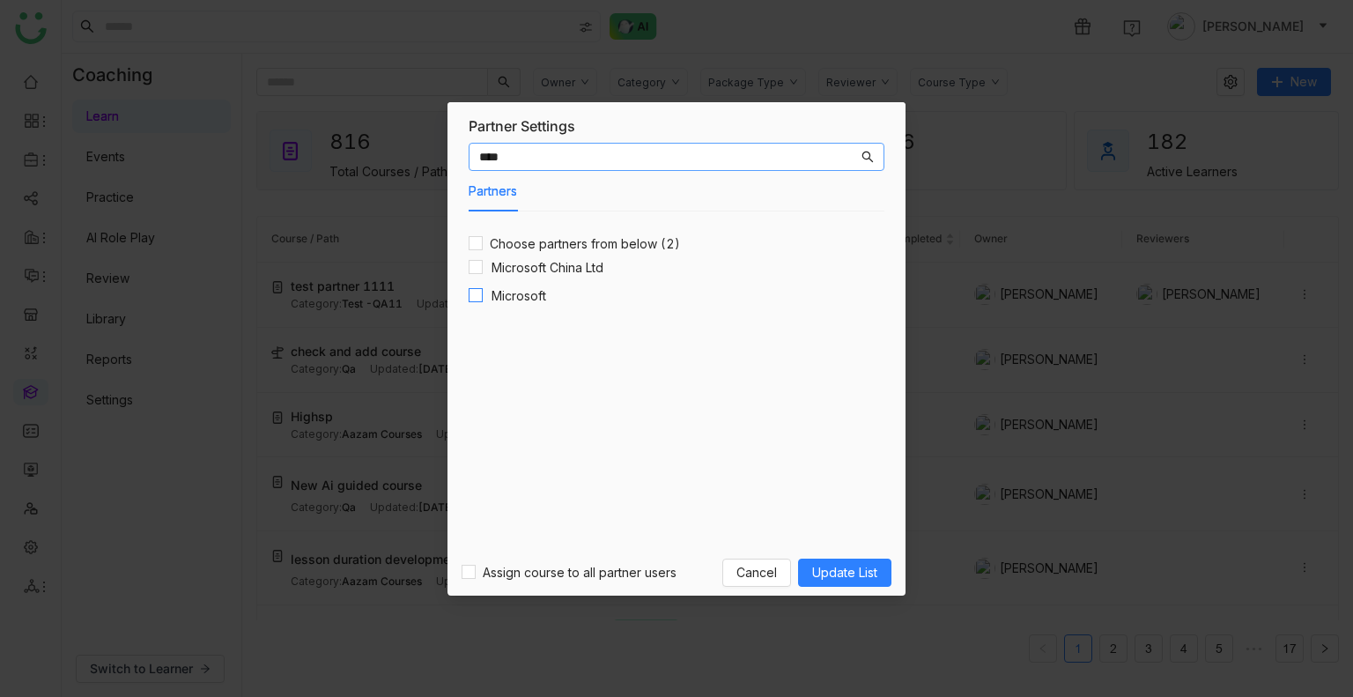
type input "****"
click at [815, 563] on span "Update List" at bounding box center [844, 572] width 65 height 19
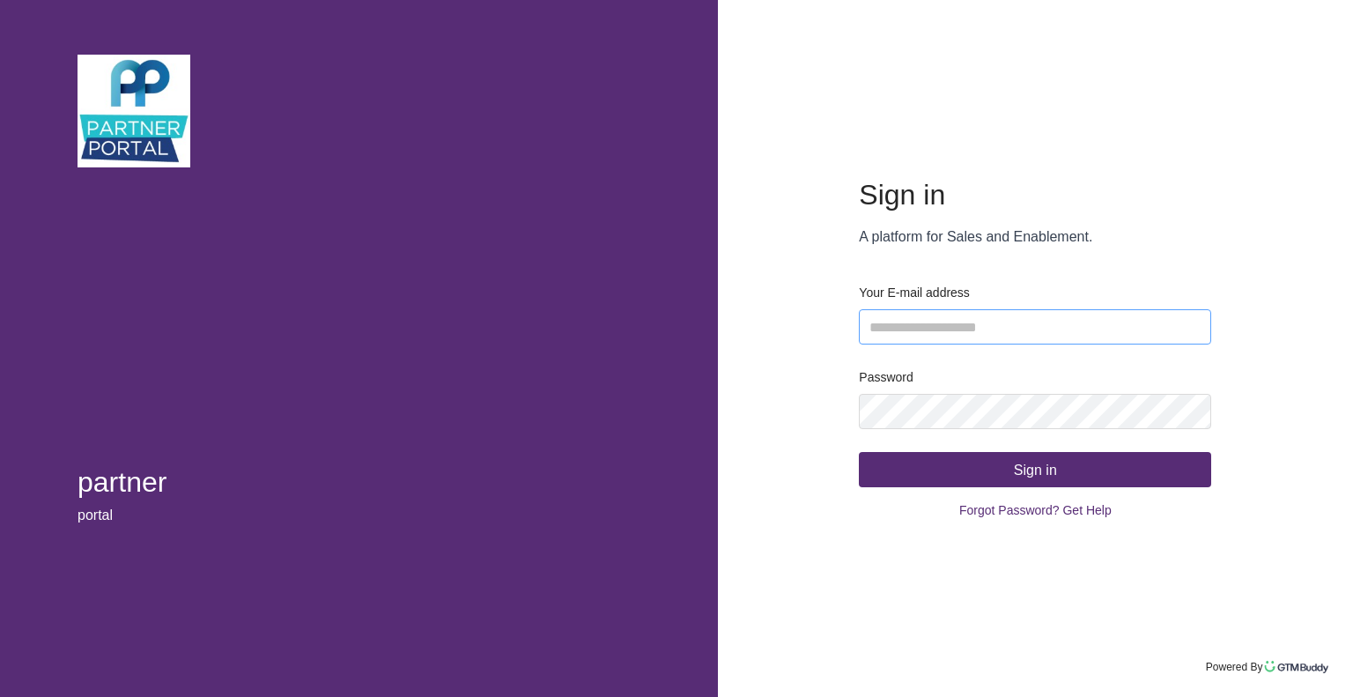
type input "**********"
click at [997, 473] on button "Sign in" at bounding box center [1035, 469] width 352 height 35
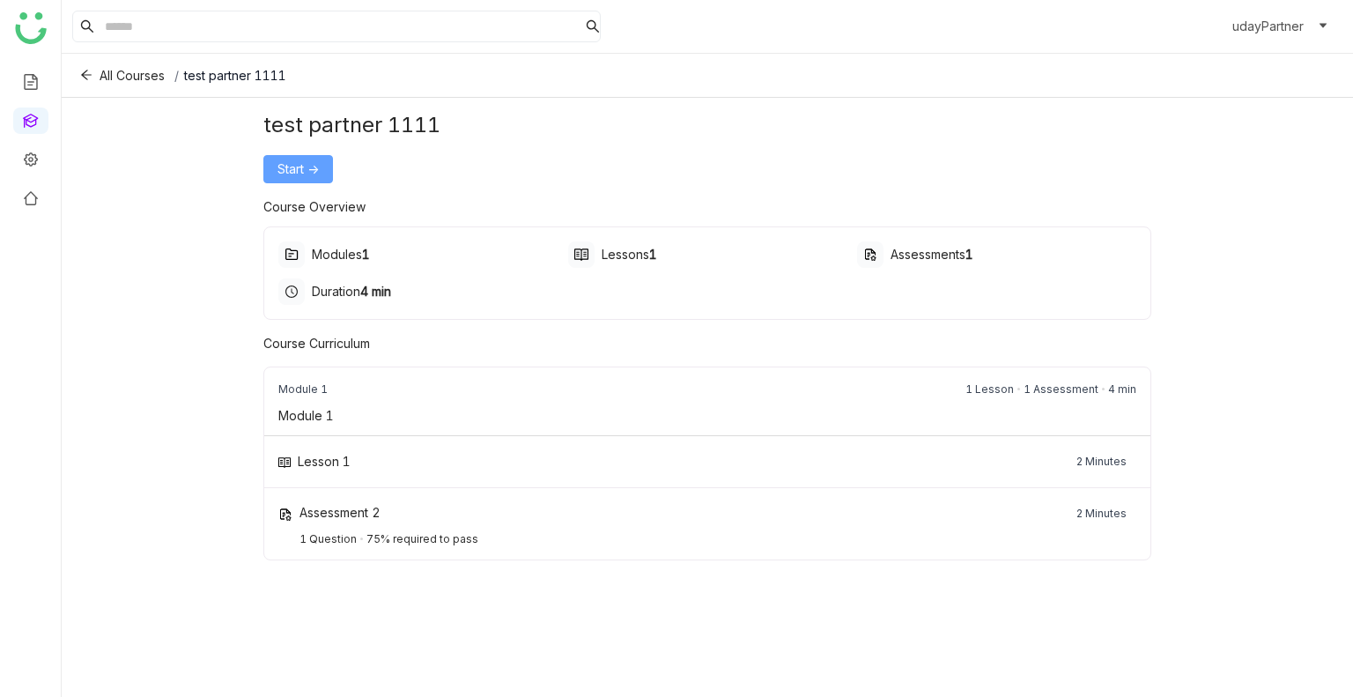
click at [308, 171] on span "Start ->" at bounding box center [298, 168] width 41 height 19
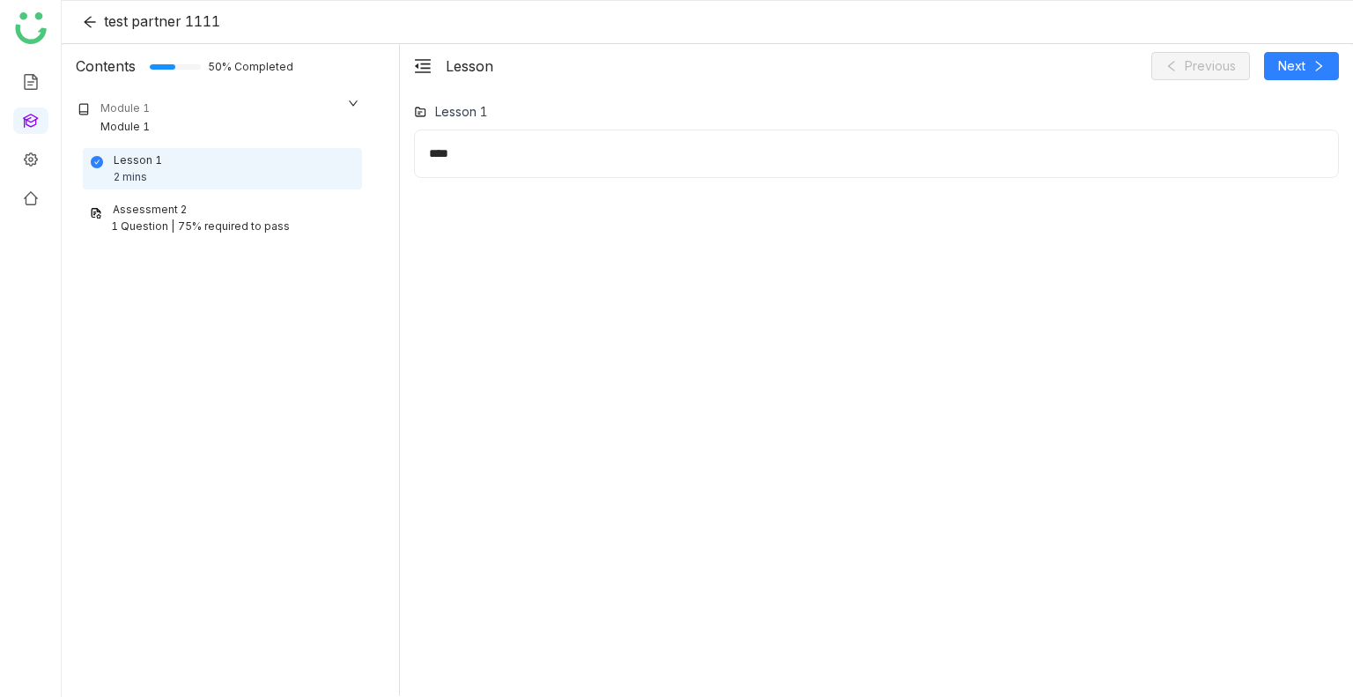
click at [229, 217] on div "Assessment 2" at bounding box center [222, 210] width 265 height 17
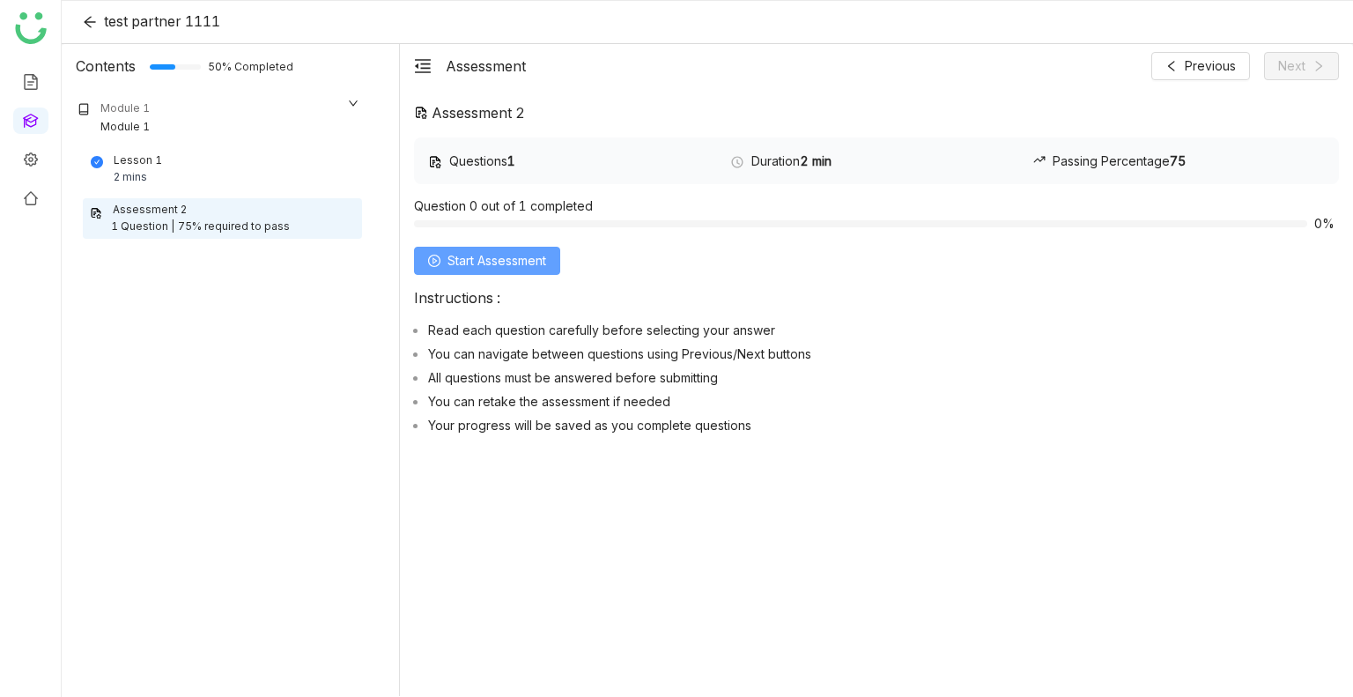
click at [460, 256] on span "Start Assessment" at bounding box center [497, 260] width 99 height 19
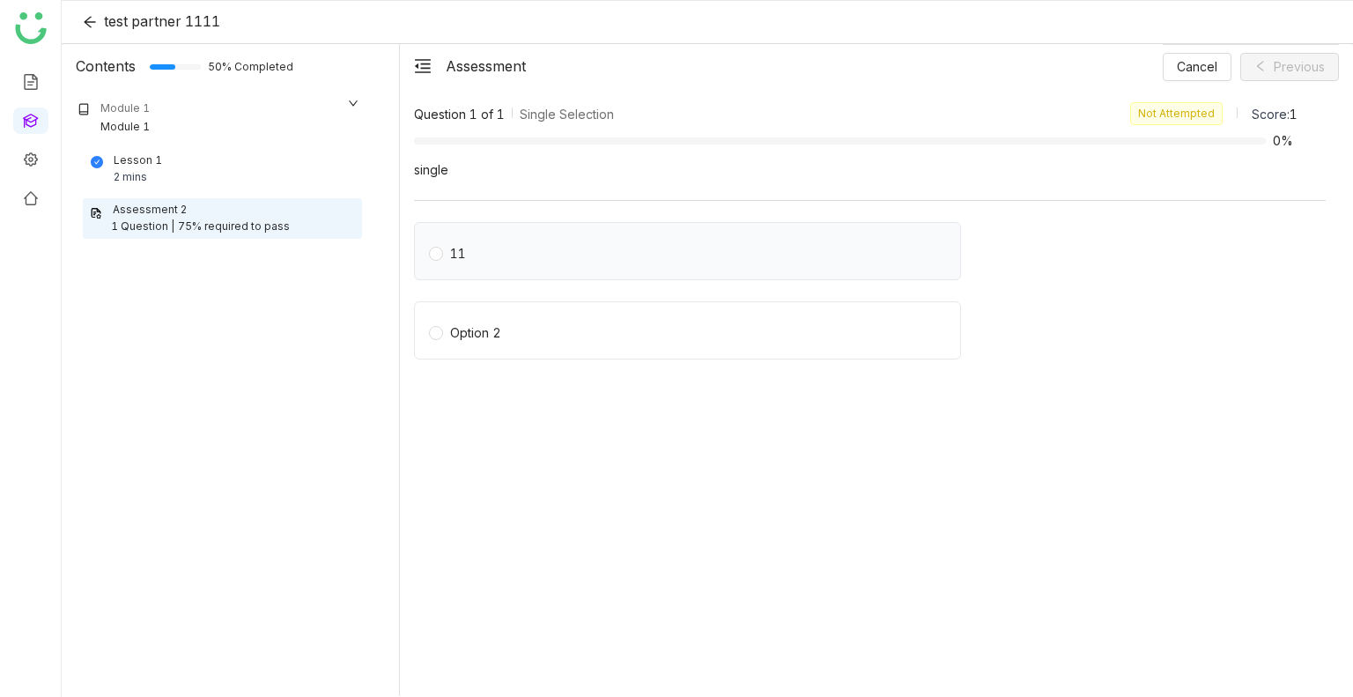
click at [497, 256] on label "11" at bounding box center [691, 251] width 524 height 25
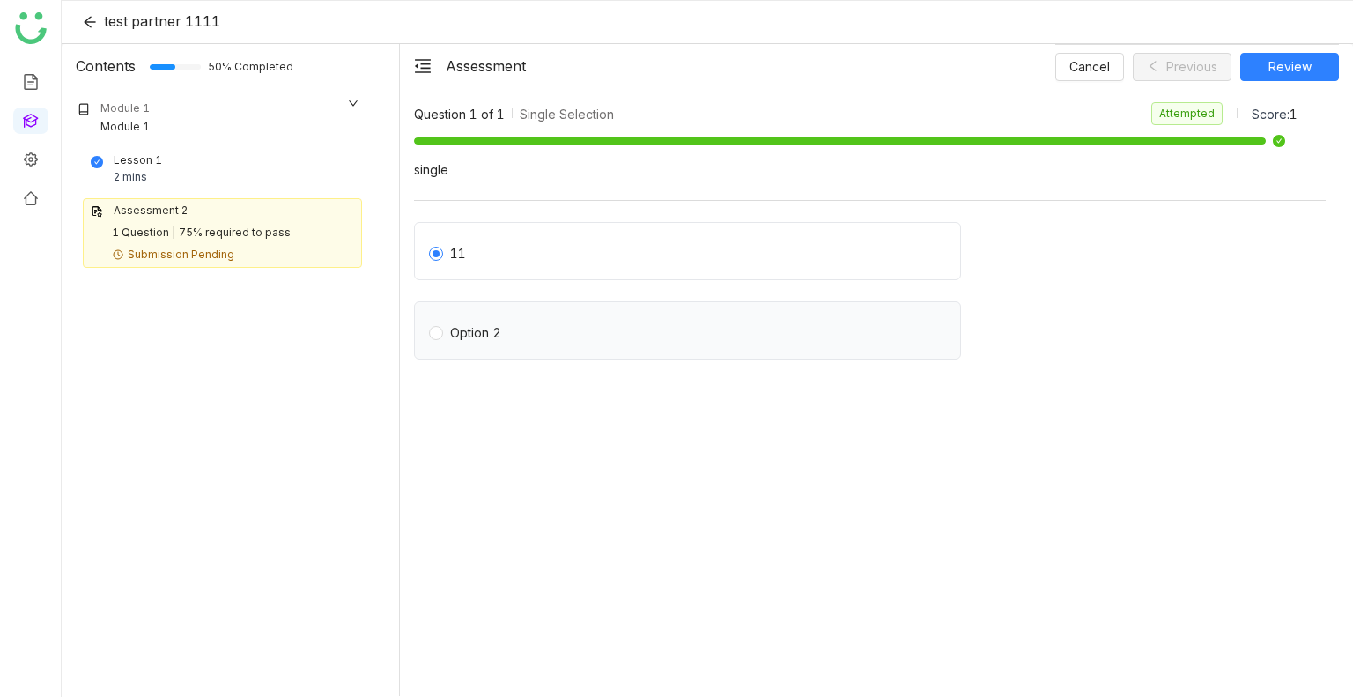
click at [475, 337] on div "Option 2" at bounding box center [475, 332] width 51 height 19
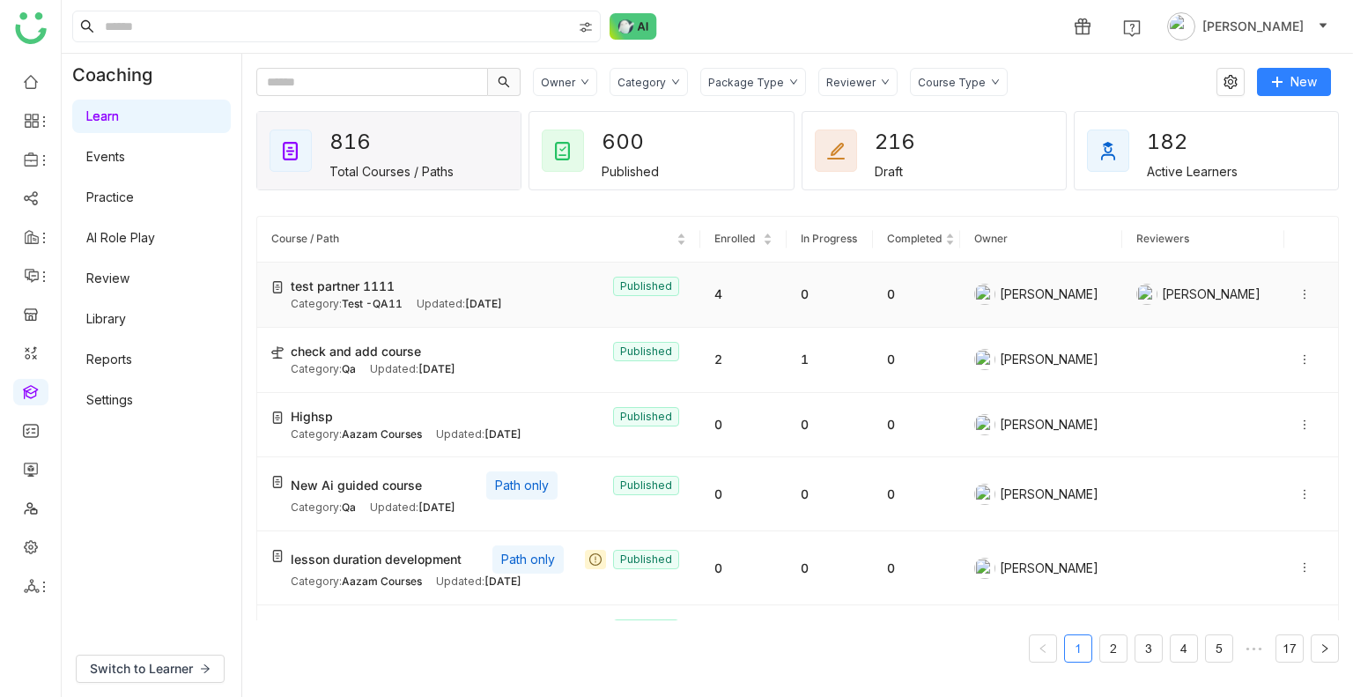
click at [1299, 288] on icon at bounding box center [1305, 294] width 12 height 12
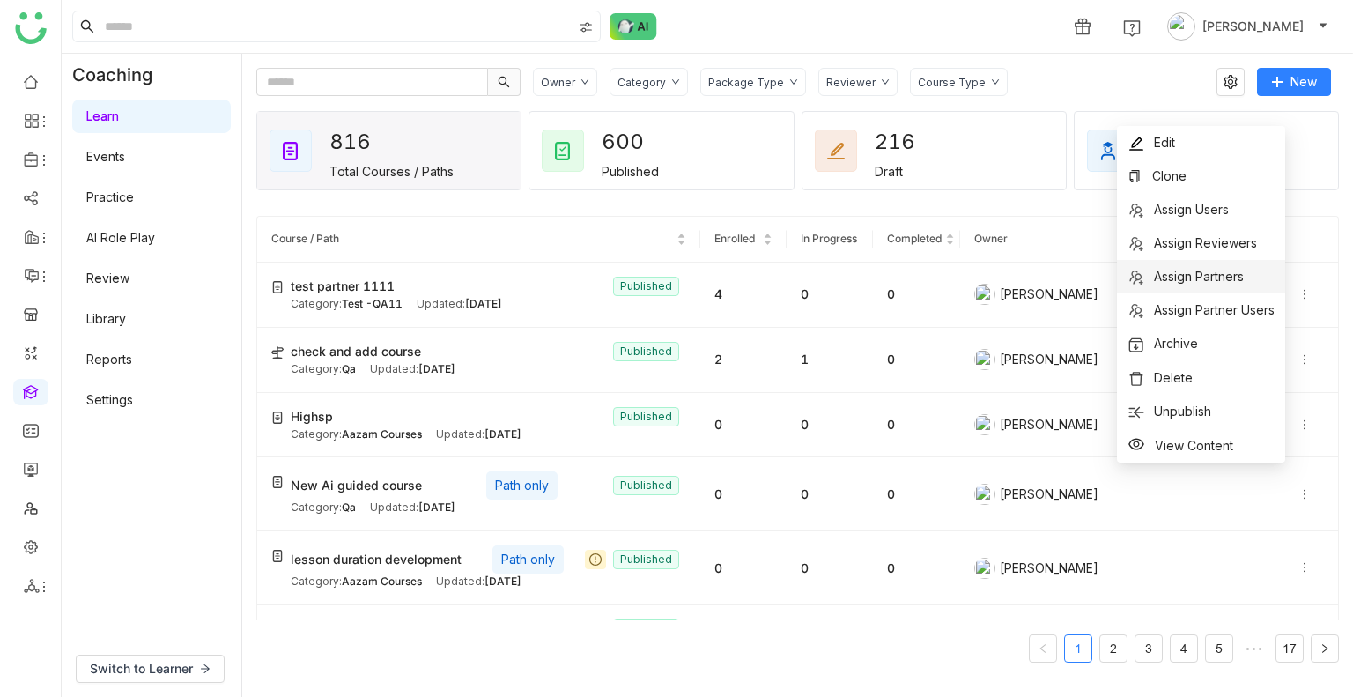
click at [1234, 270] on span "Assign Partners" at bounding box center [1199, 276] width 90 height 15
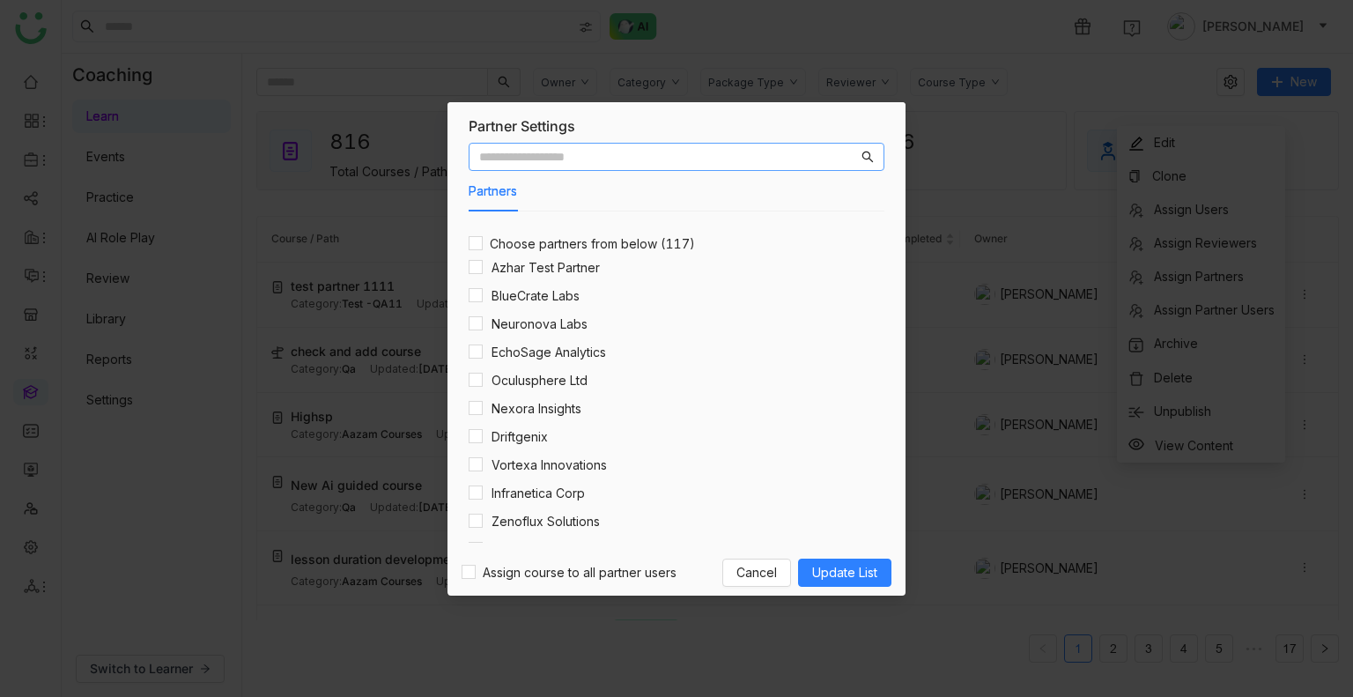
click at [565, 151] on input "text" at bounding box center [668, 156] width 379 height 19
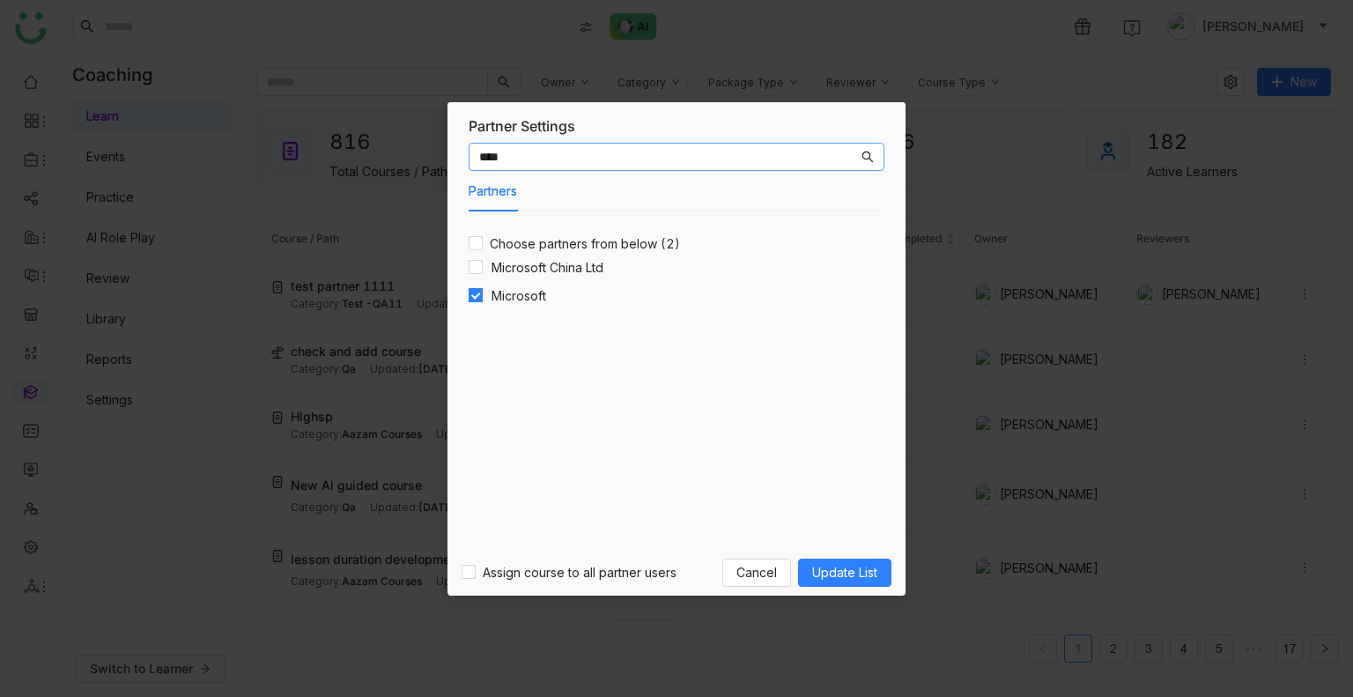
type input "****"
click at [844, 569] on span "Update List" at bounding box center [844, 572] width 65 height 19
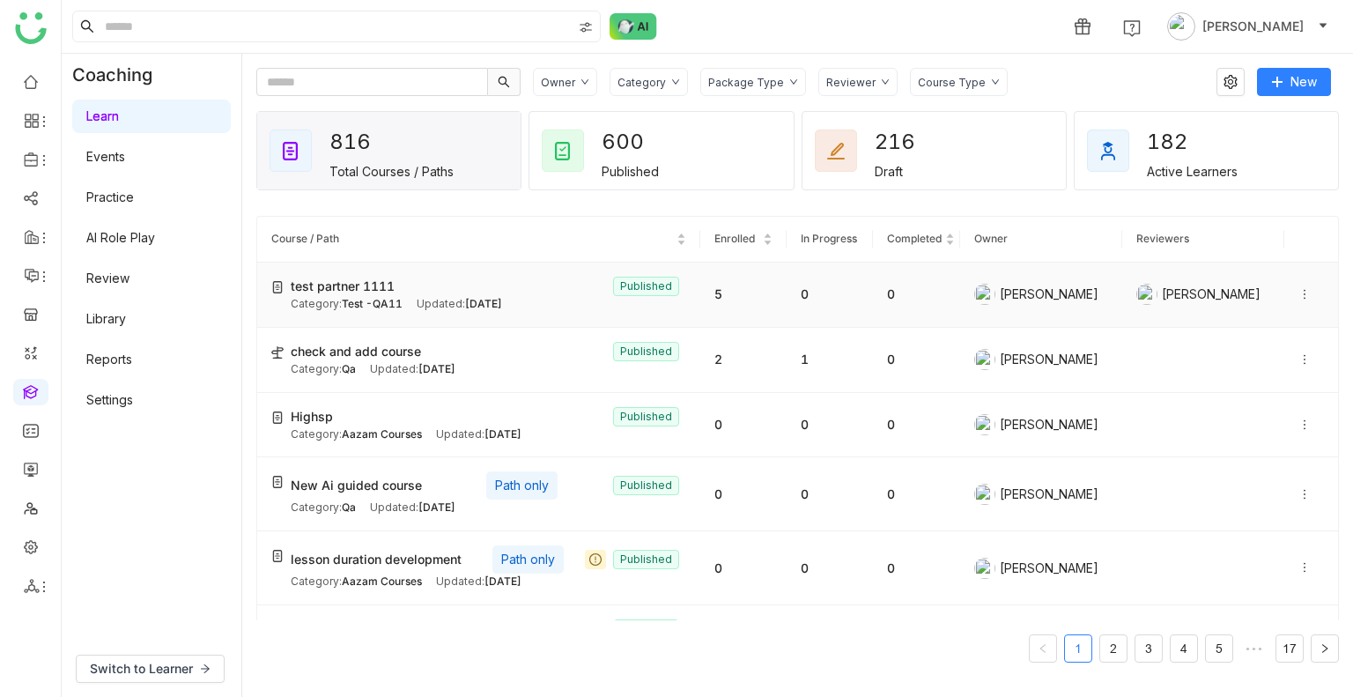
click at [1299, 295] on icon at bounding box center [1305, 294] width 12 height 12
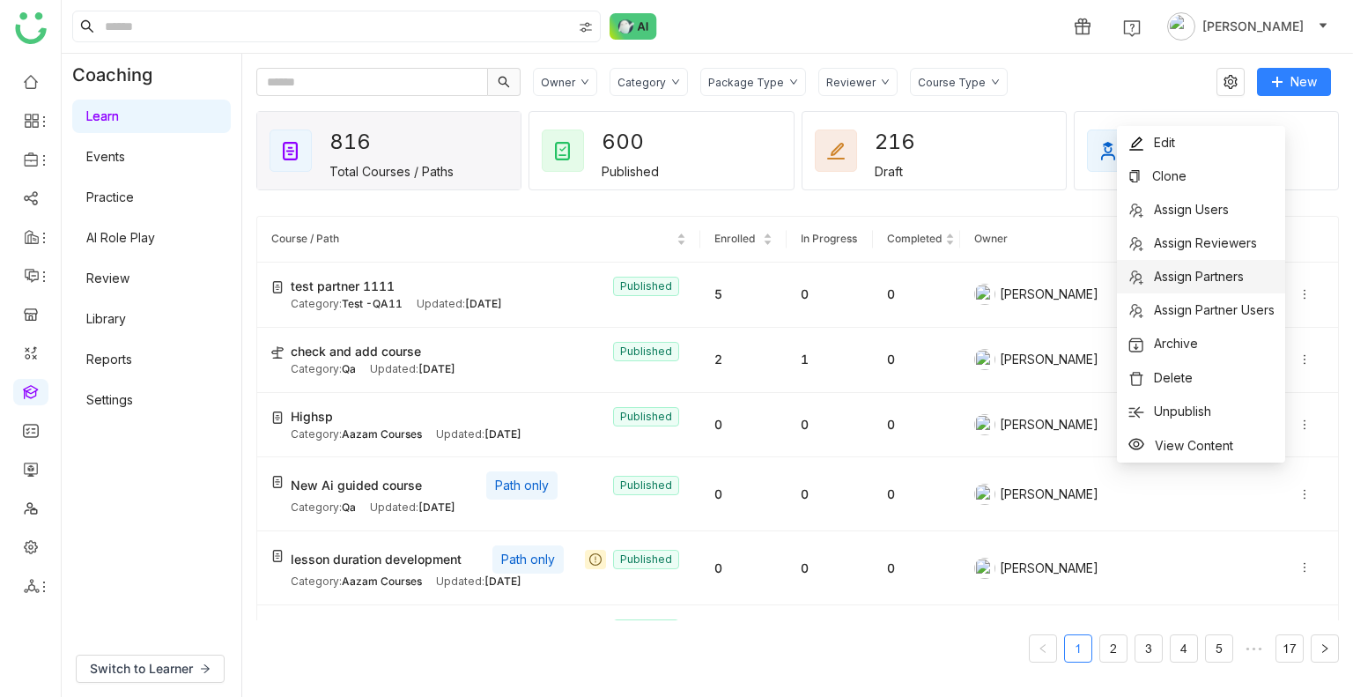
click at [1210, 276] on span "Assign Partners" at bounding box center [1199, 276] width 90 height 15
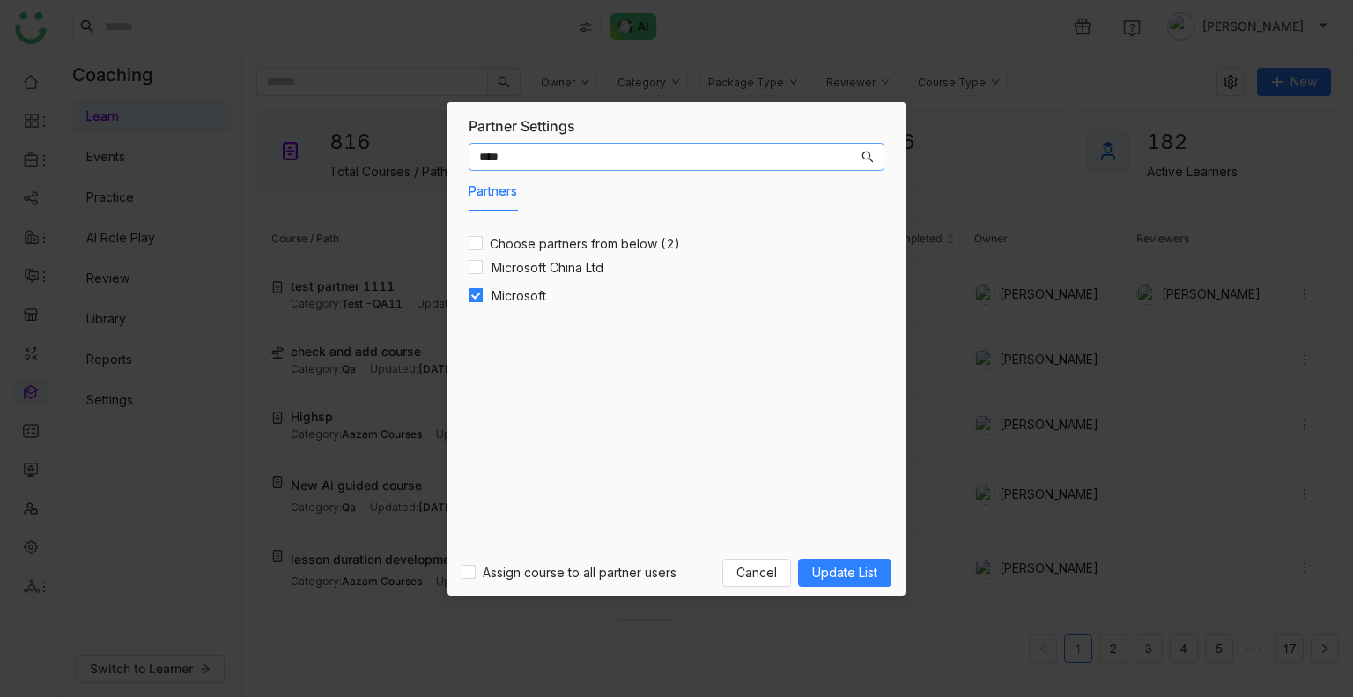
type input "****"
click at [856, 574] on span "Update List" at bounding box center [844, 572] width 65 height 19
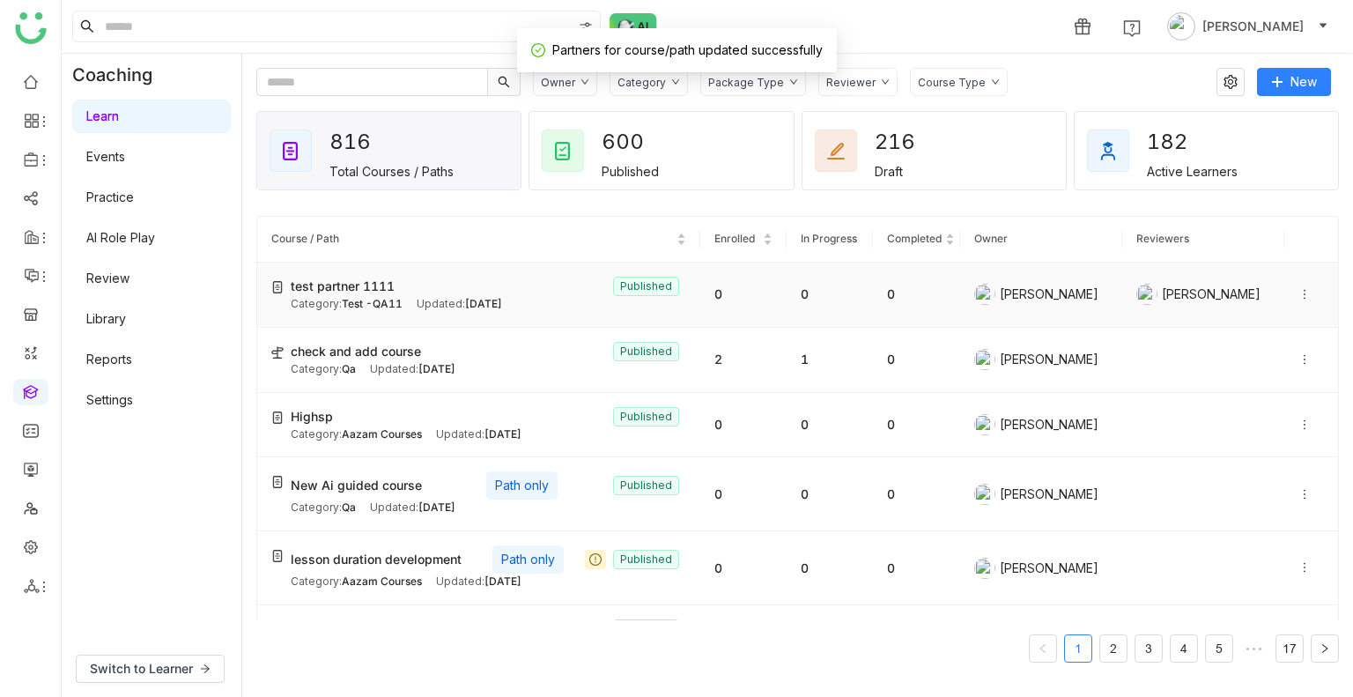
click at [1299, 295] on icon at bounding box center [1305, 294] width 12 height 12
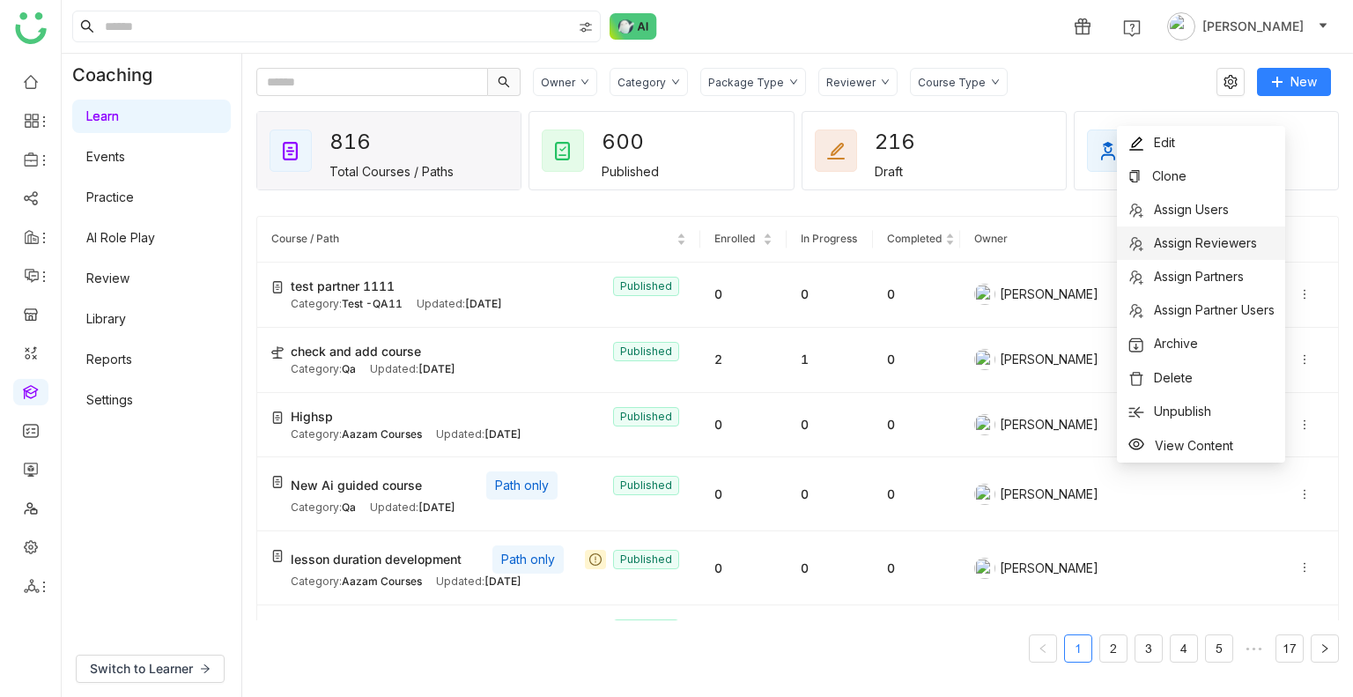
click at [1189, 226] on li "Assign Reviewers" at bounding box center [1201, 242] width 168 height 33
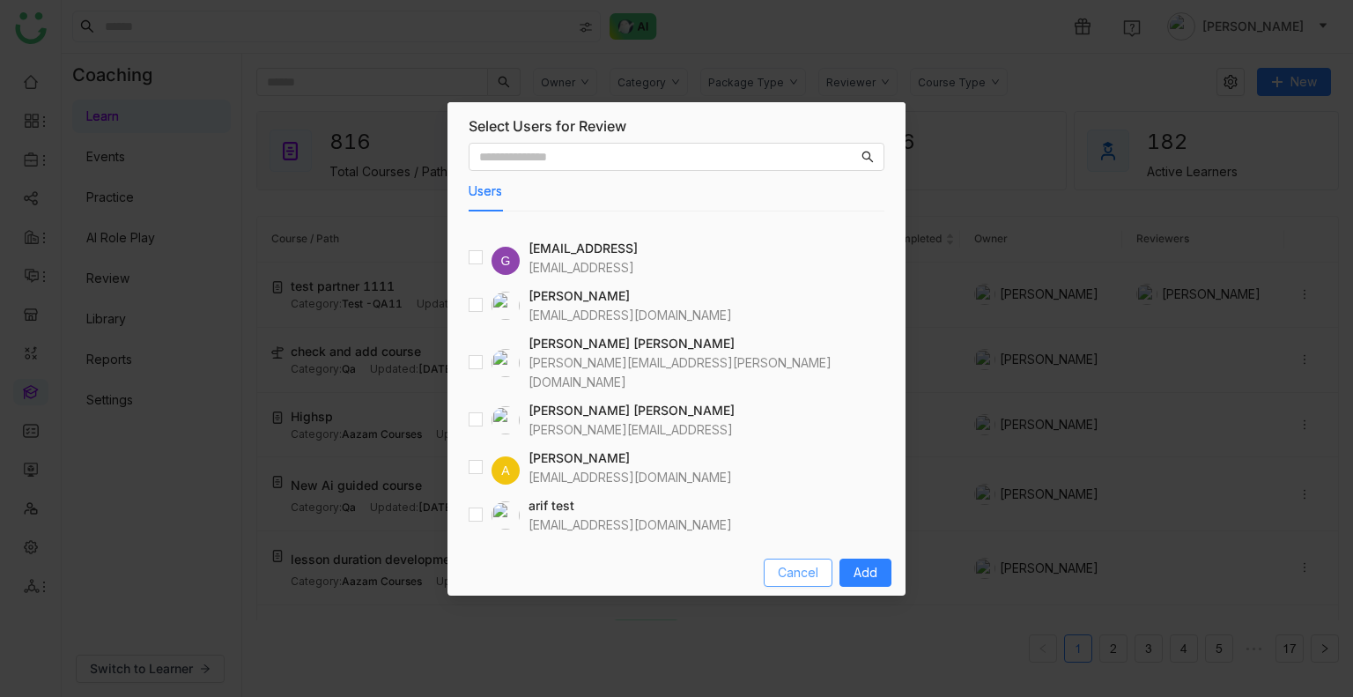
click at [804, 567] on span "Cancel" at bounding box center [798, 572] width 41 height 19
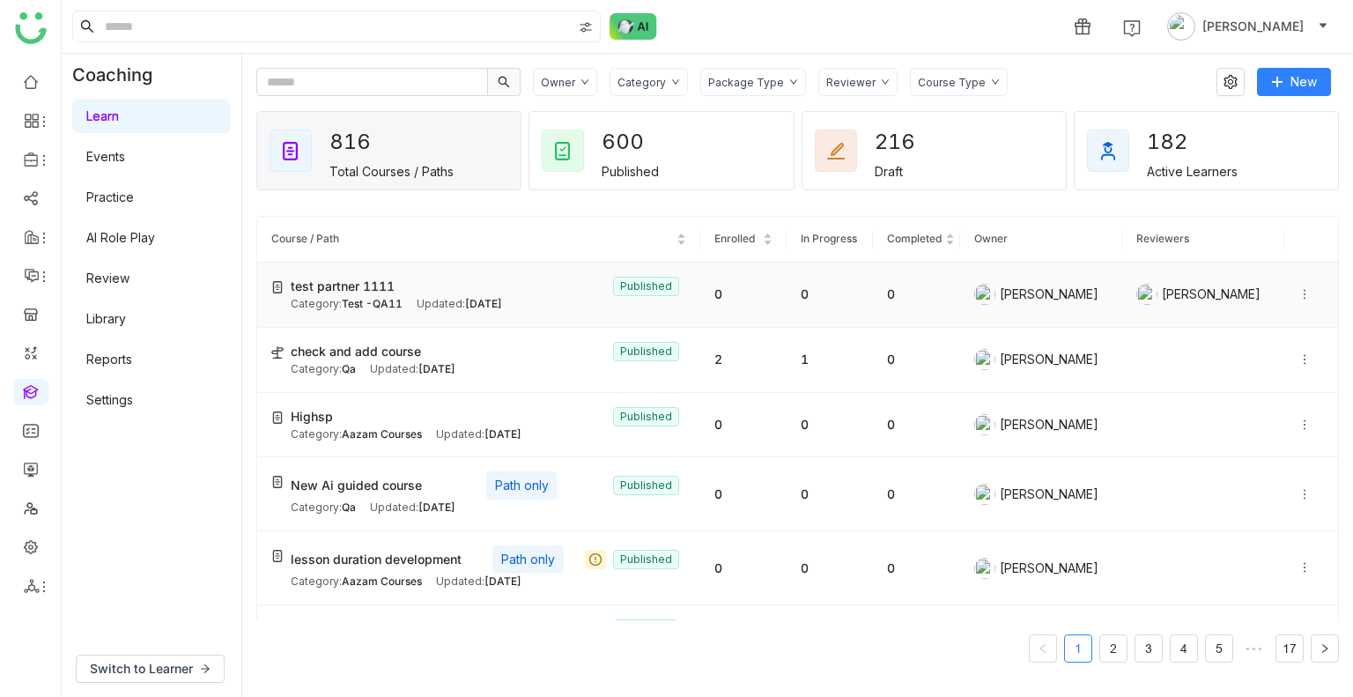
click at [1299, 292] on icon at bounding box center [1305, 294] width 12 height 12
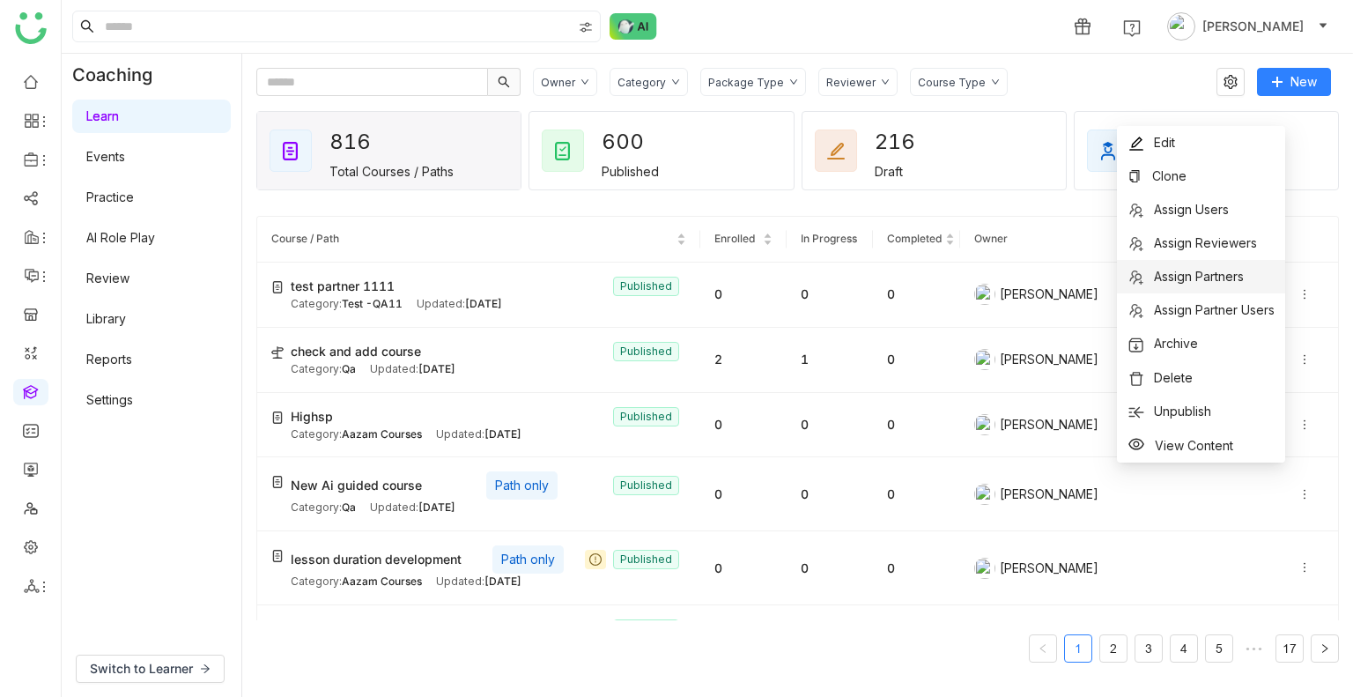
click at [1208, 277] on span "Assign Partners" at bounding box center [1199, 276] width 90 height 15
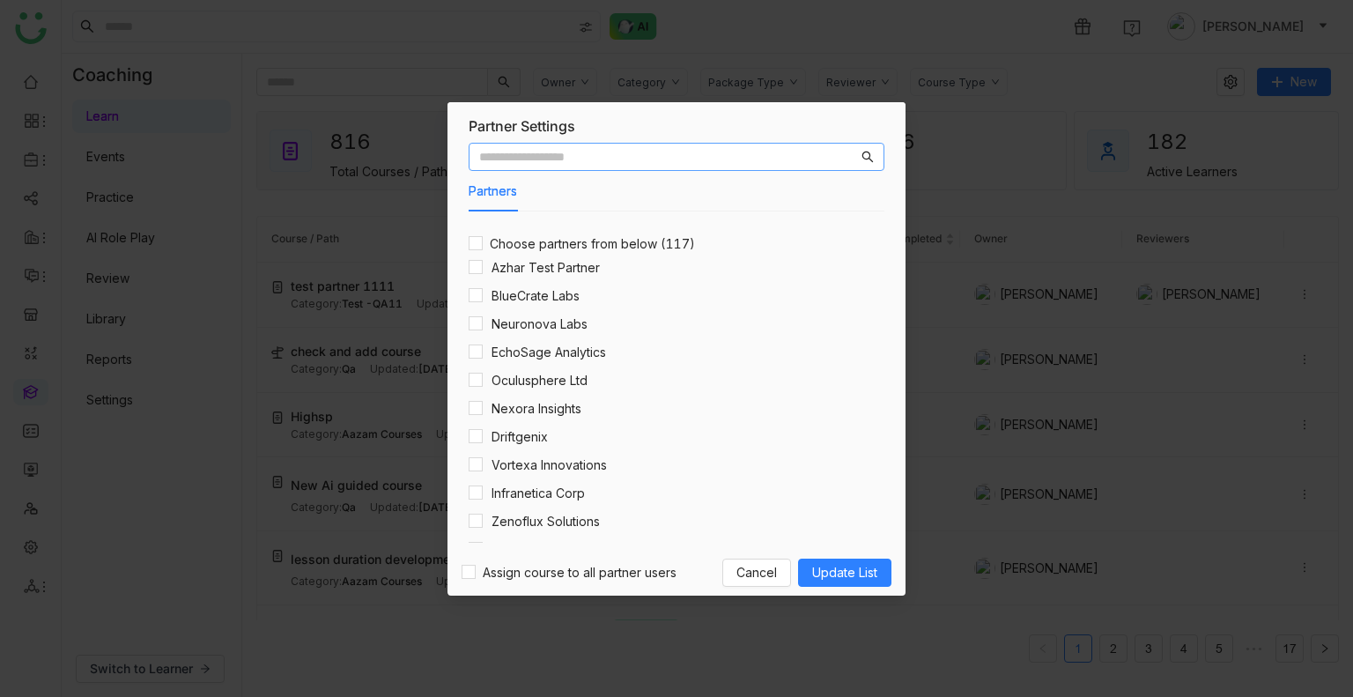
click at [582, 152] on input "text" at bounding box center [668, 156] width 379 height 19
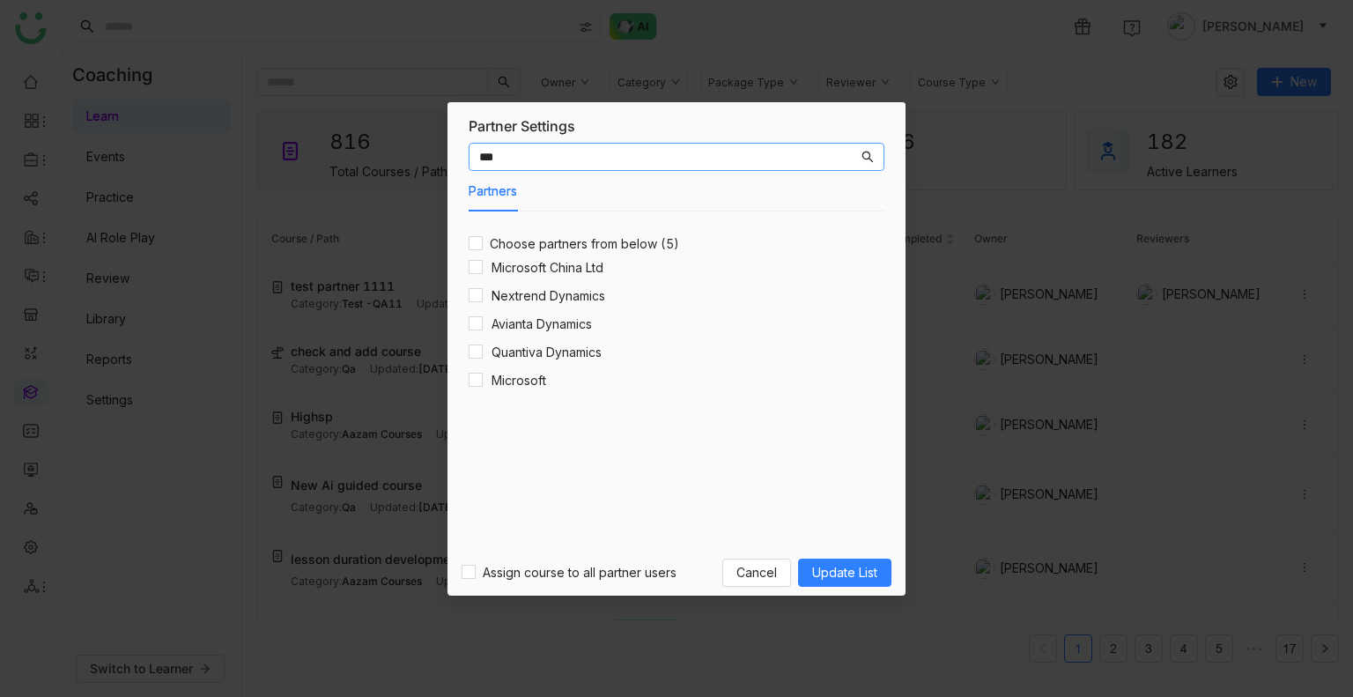
type input "***"
click at [856, 579] on span "Update List" at bounding box center [844, 572] width 65 height 19
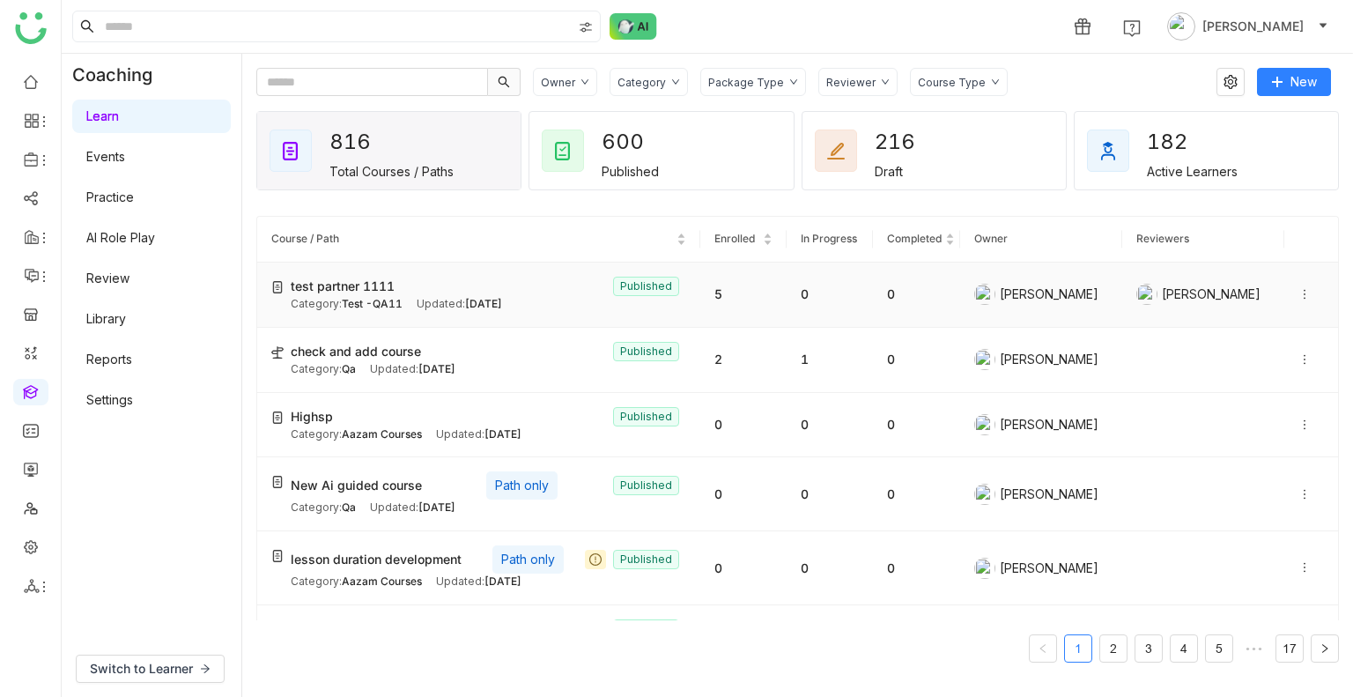
click at [1299, 295] on icon at bounding box center [1305, 294] width 12 height 12
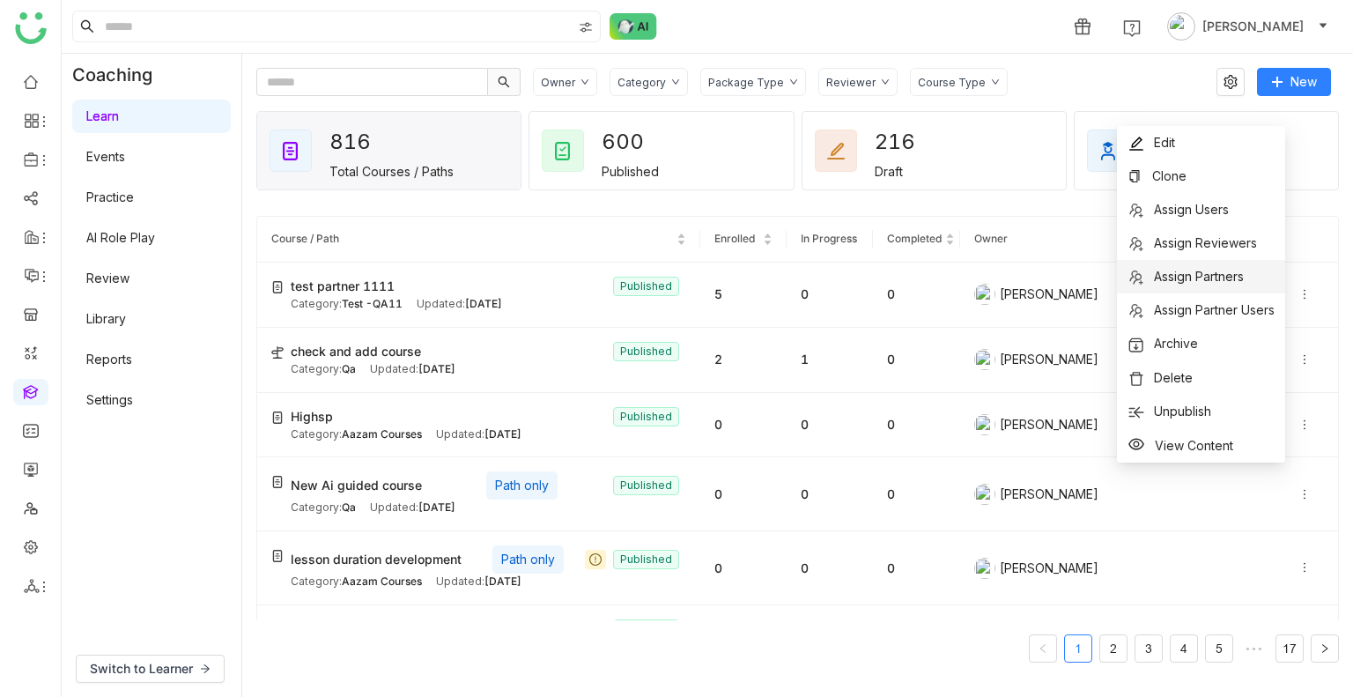
click at [1198, 277] on span "Assign Partners" at bounding box center [1199, 276] width 90 height 15
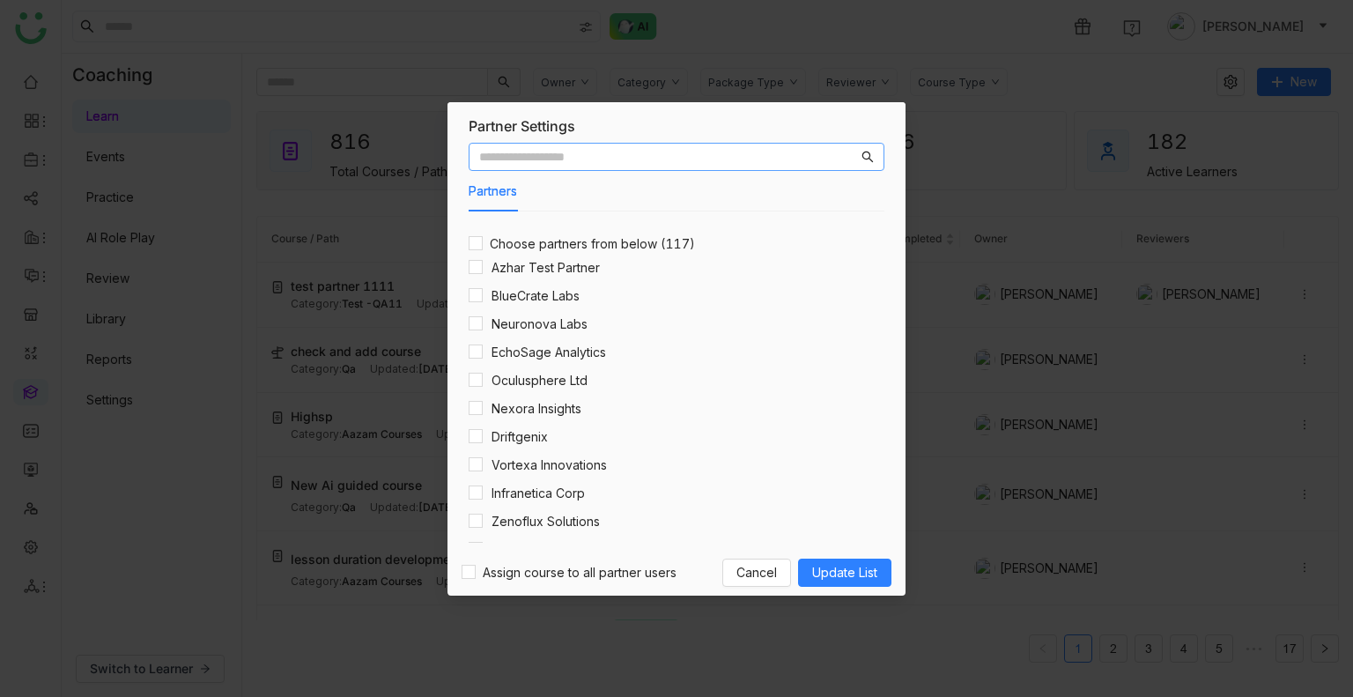
click at [537, 162] on input "text" at bounding box center [668, 156] width 379 height 19
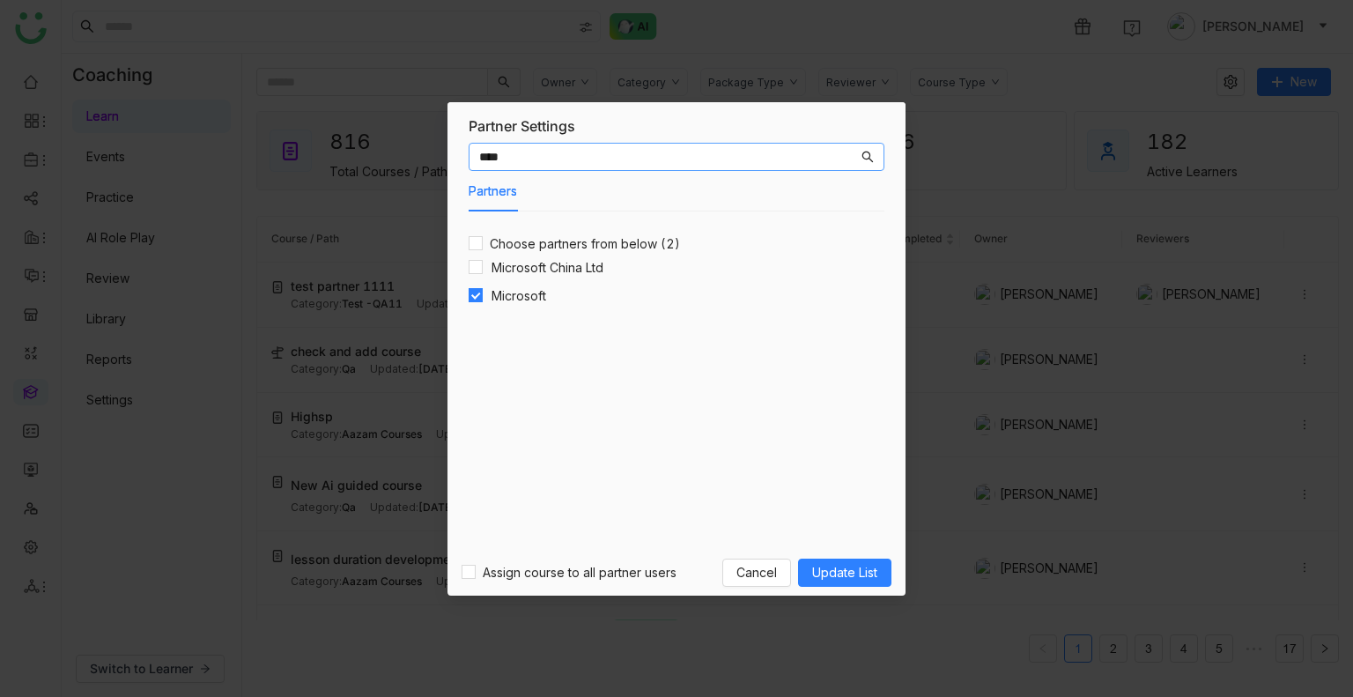
type input "****"
click at [841, 574] on span "Update List" at bounding box center [844, 572] width 65 height 19
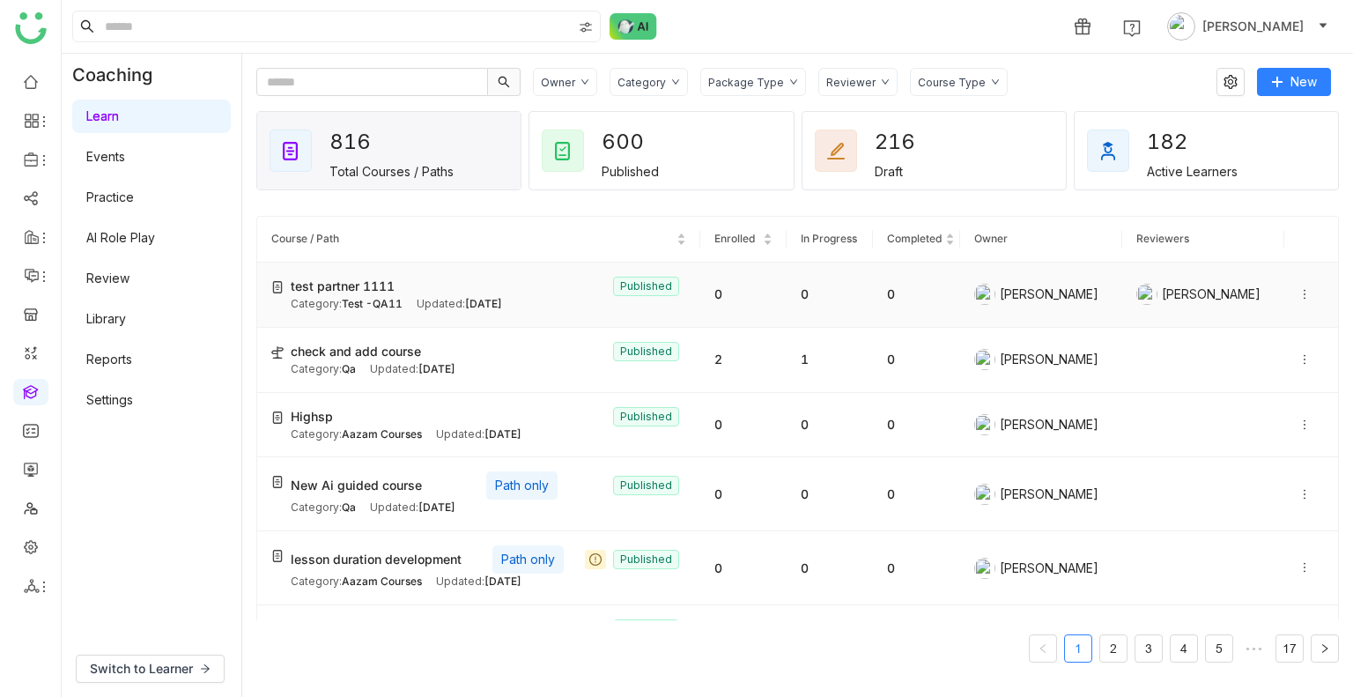
click at [1299, 294] on icon at bounding box center [1305, 294] width 12 height 12
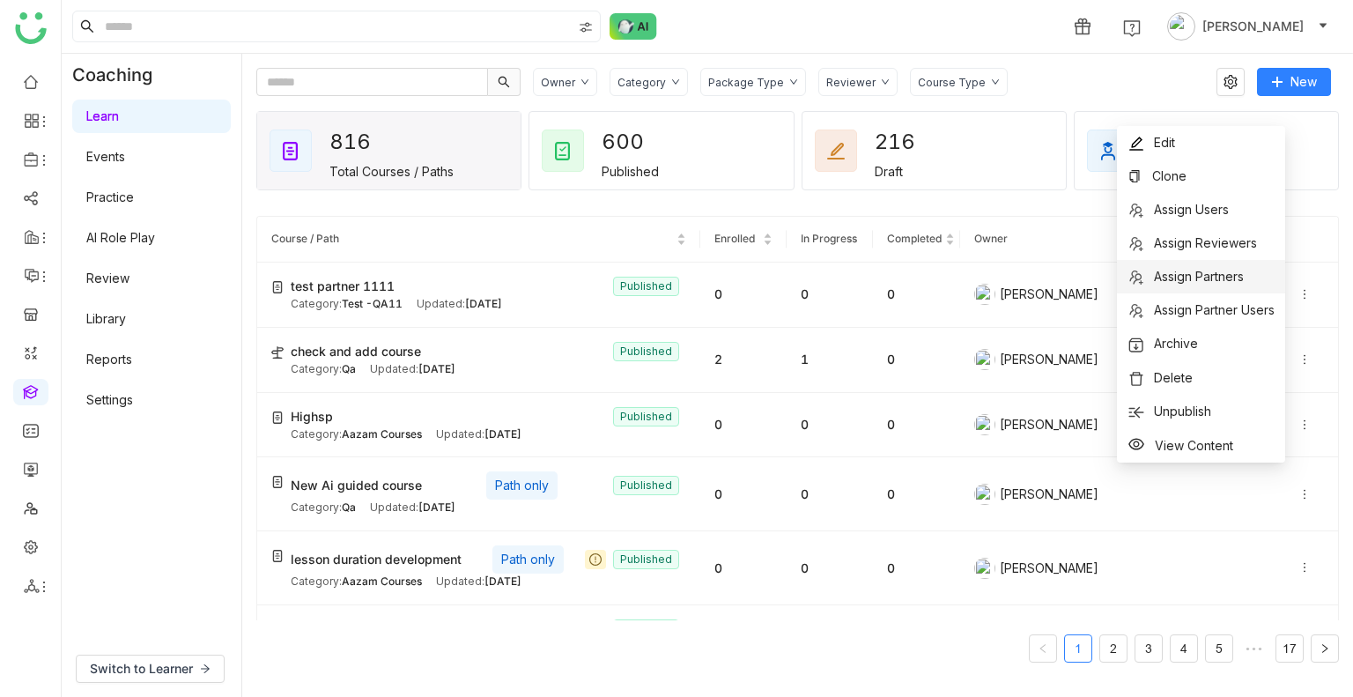
click at [1202, 282] on span "Assign Partners" at bounding box center [1199, 276] width 90 height 15
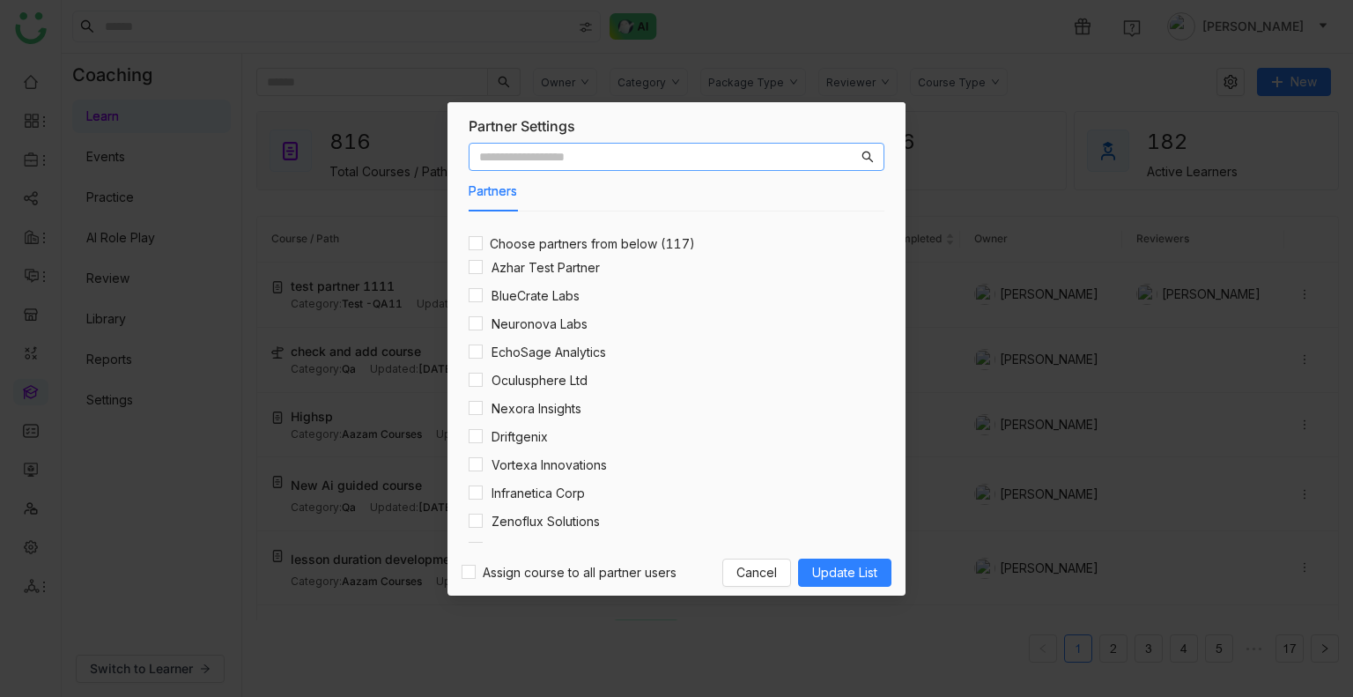
click at [642, 165] on input "text" at bounding box center [668, 156] width 379 height 19
type input "*"
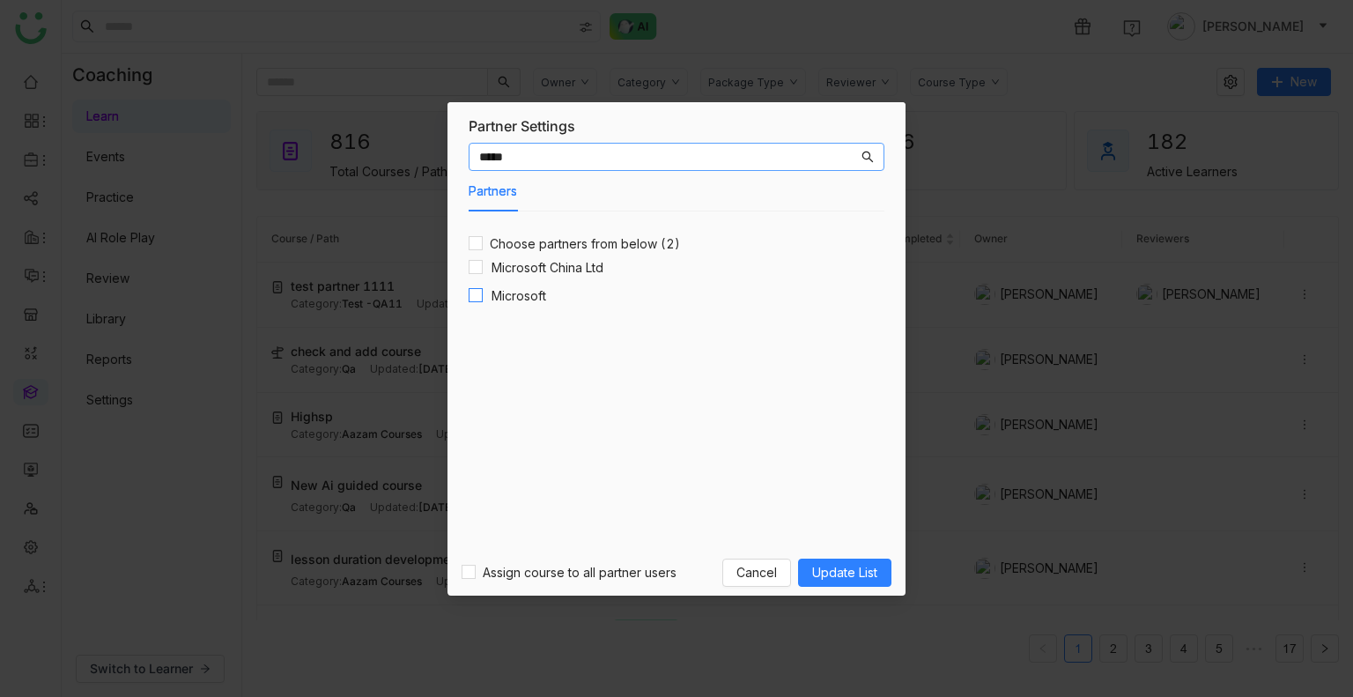
type input "*****"
click at [844, 577] on span "Update List" at bounding box center [844, 572] width 65 height 19
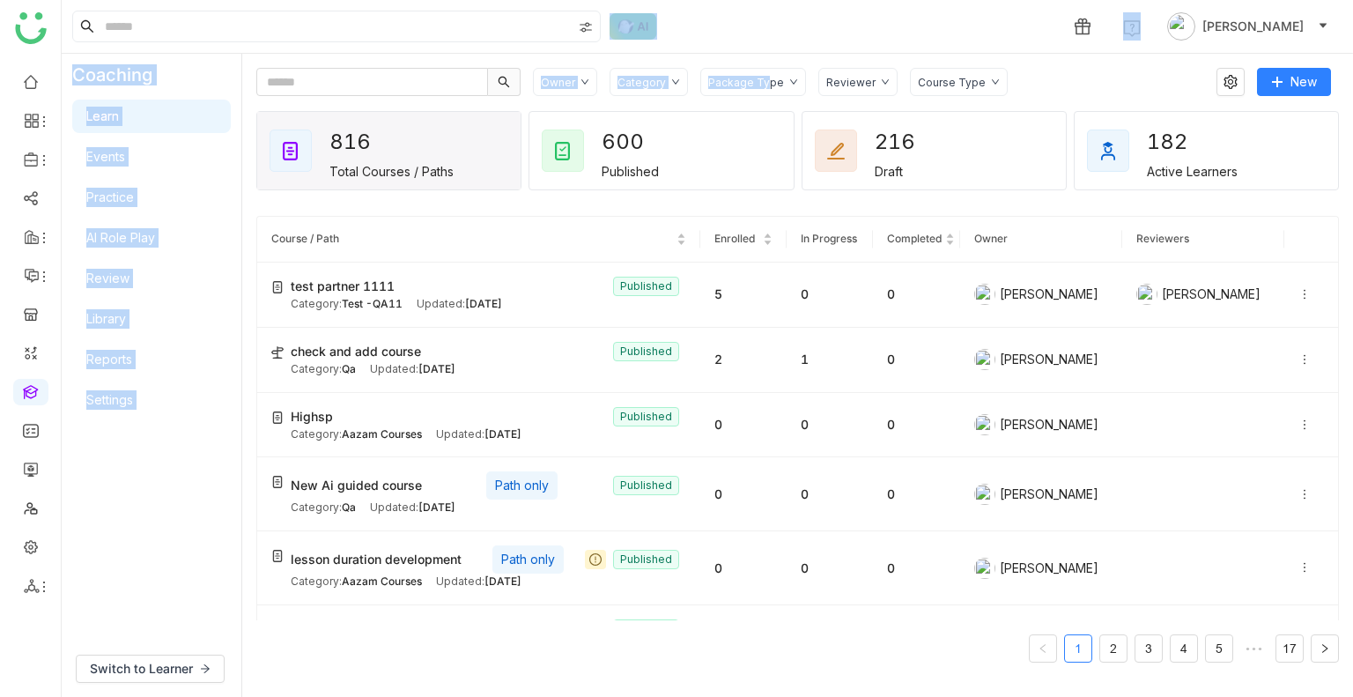
drag, startPoint x: 765, startPoint y: 56, endPoint x: 650, endPoint y: 34, distance: 116.6
click at [699, 44] on nz-layout "1 Uday Bhanu Coaching Learn Events Practice AI Role Play Review Library Reports…" at bounding box center [708, 348] width 1292 height 697
click at [130, 517] on div "Coaching Learn Events Practice AI Role Play Review Library Reports Settings" at bounding box center [152, 347] width 180 height 587
click at [132, 514] on div "Coaching Learn Events Practice AI Role Play Review Library Reports Settings" at bounding box center [152, 347] width 180 height 587
click at [27, 75] on link at bounding box center [31, 80] width 16 height 15
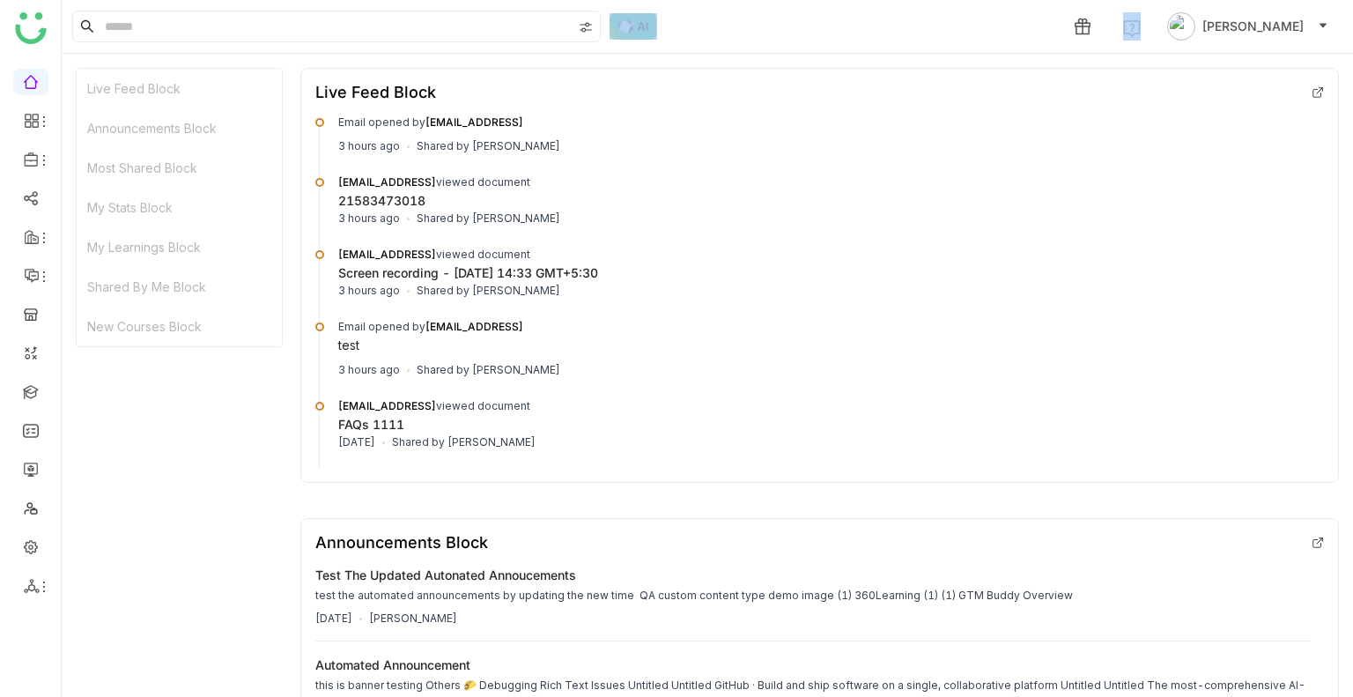
click at [734, 41] on div "1 Uday Bhanu" at bounding box center [708, 26] width 1292 height 53
click at [39, 397] on link at bounding box center [31, 390] width 16 height 15
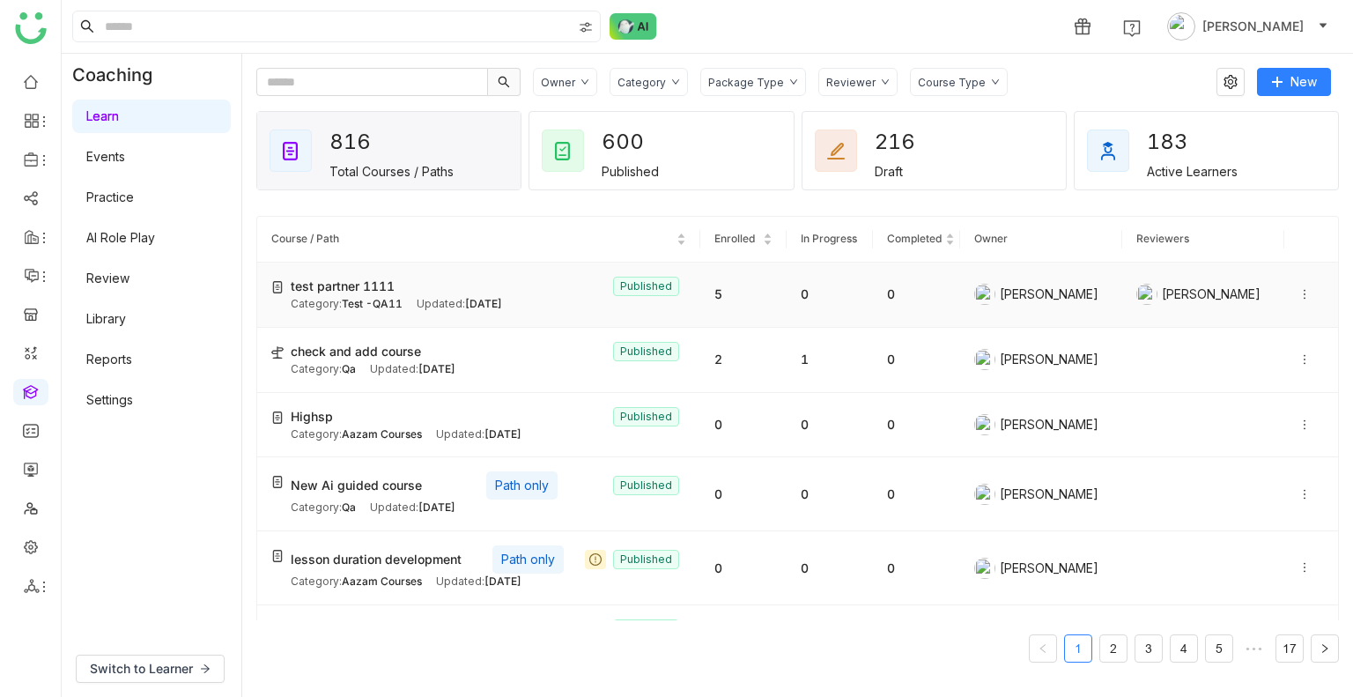
click at [1299, 295] on icon at bounding box center [1305, 294] width 12 height 12
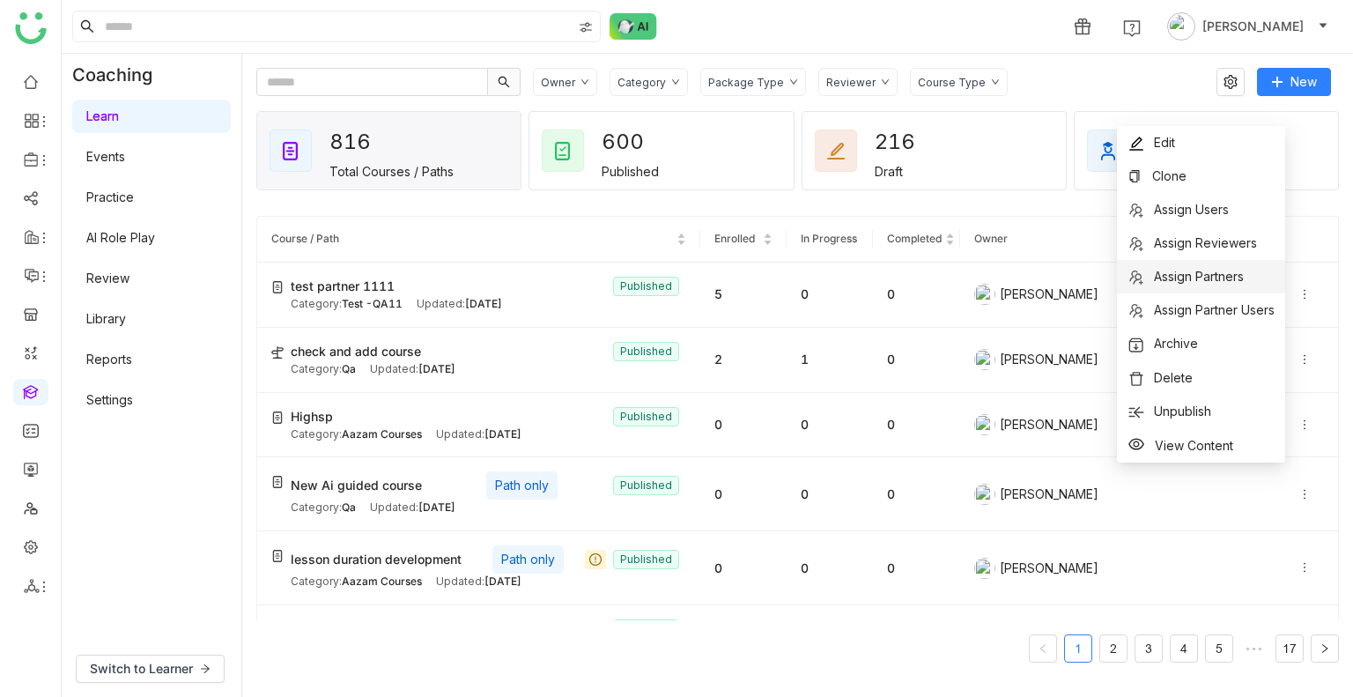
click at [1226, 278] on span "Assign Partners" at bounding box center [1199, 276] width 90 height 15
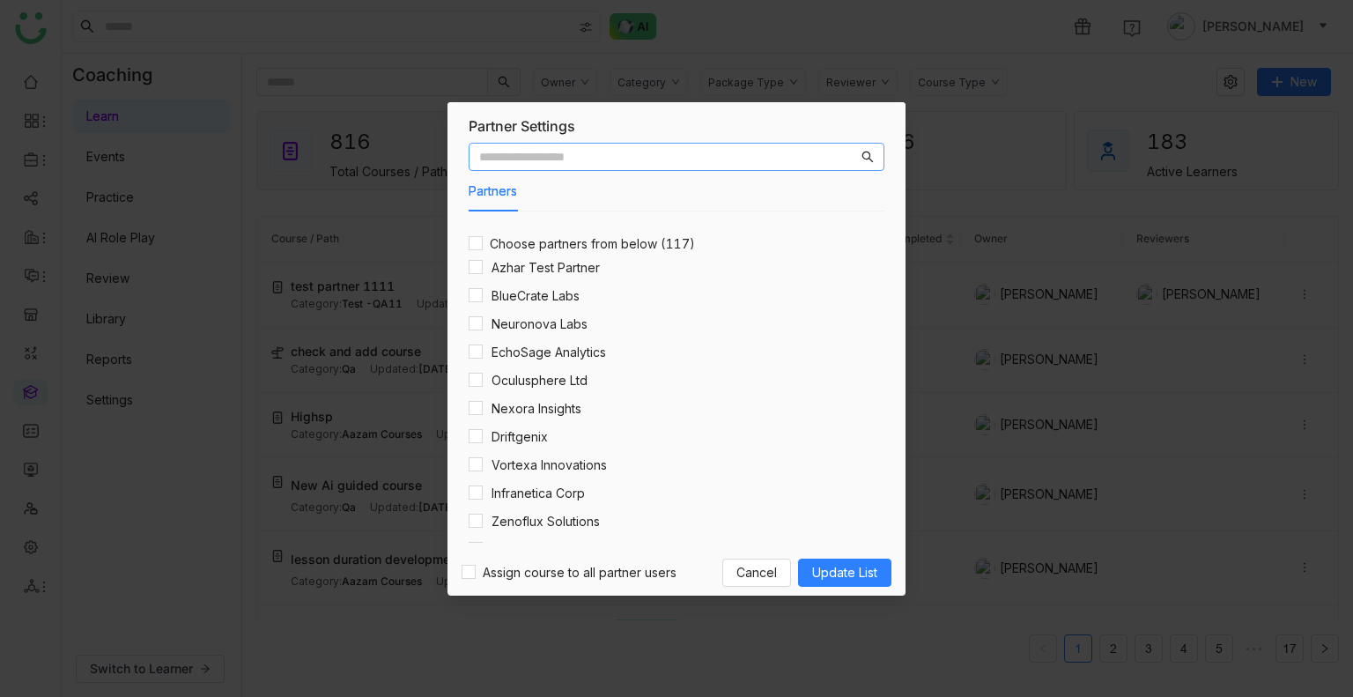
click at [598, 163] on input "text" at bounding box center [668, 156] width 379 height 19
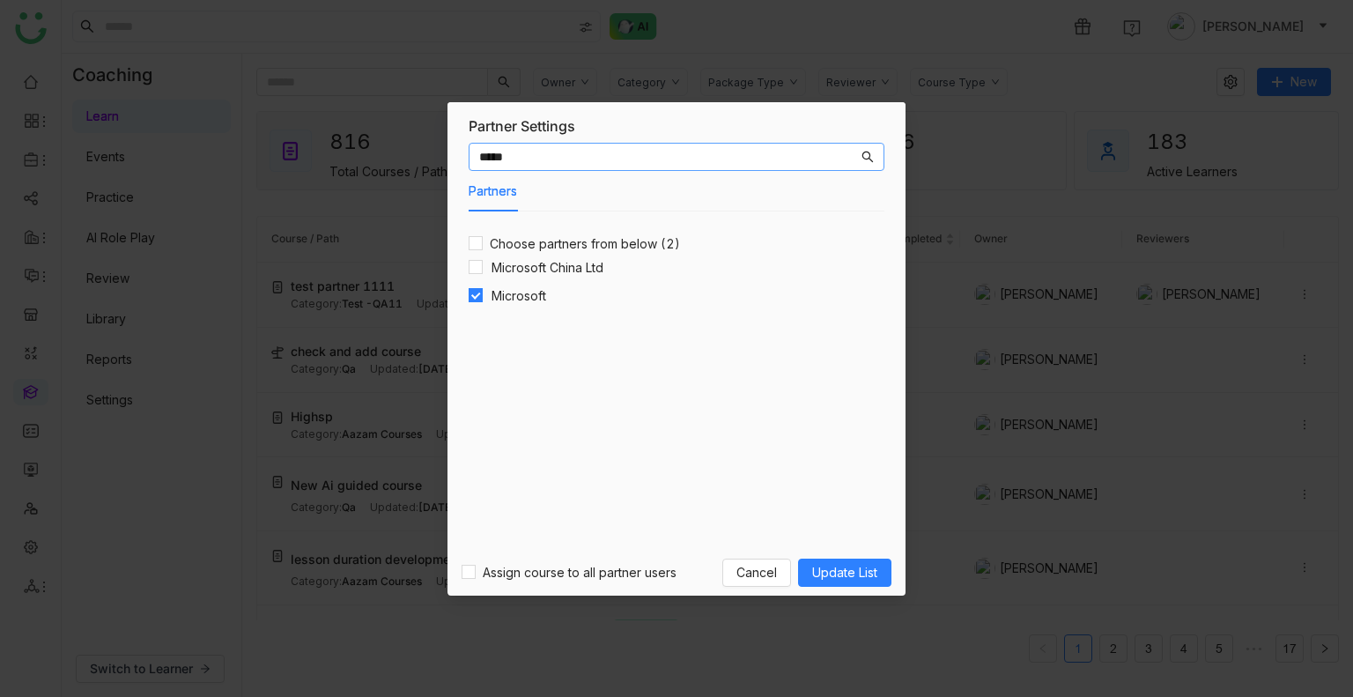
type input "*****"
drag, startPoint x: 745, startPoint y: 565, endPoint x: 833, endPoint y: 419, distance: 169.5
click at [746, 565] on span "Cancel" at bounding box center [757, 572] width 41 height 19
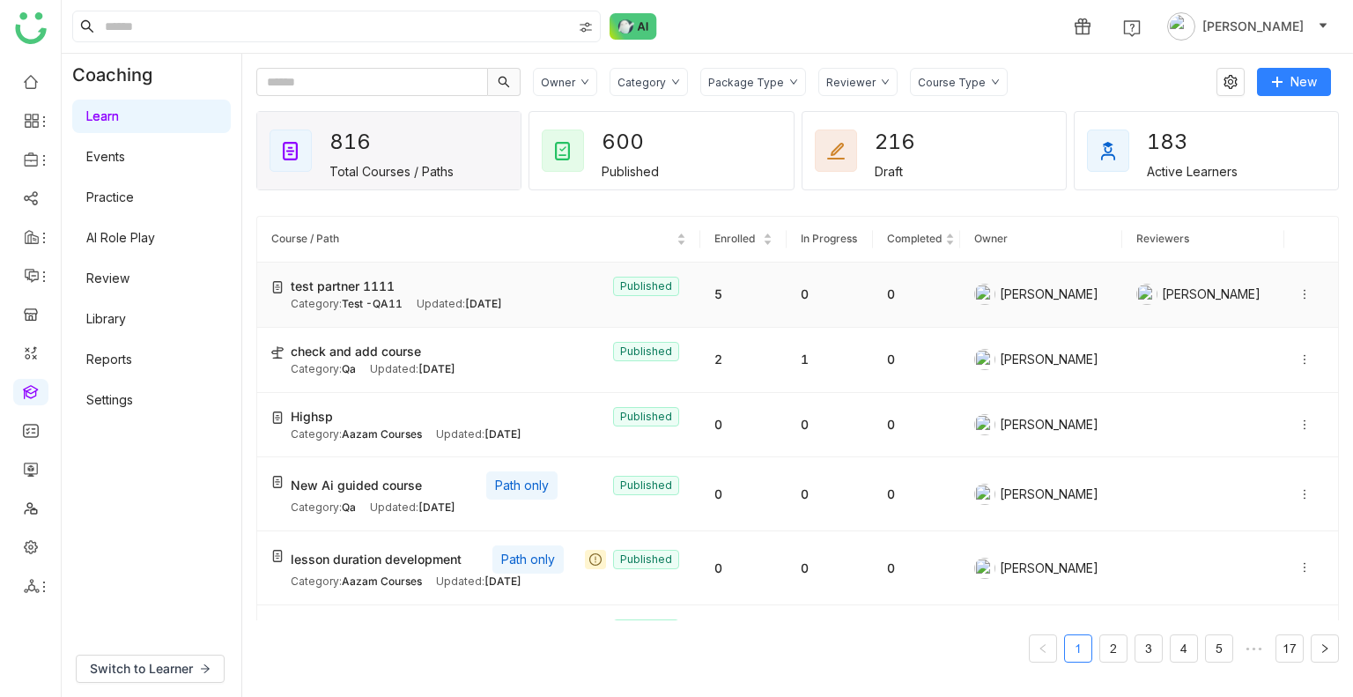
click at [1299, 296] on icon at bounding box center [1305, 294] width 12 height 12
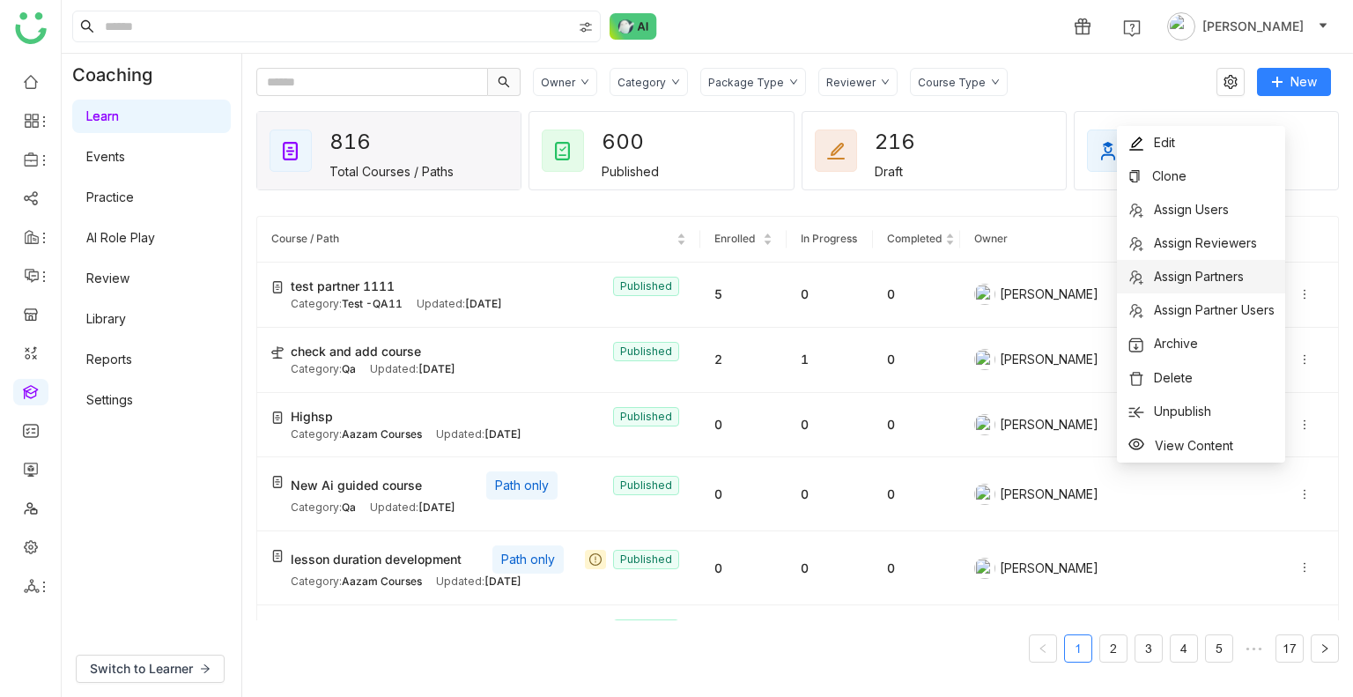
click at [1220, 274] on span "Assign Partners" at bounding box center [1199, 276] width 90 height 15
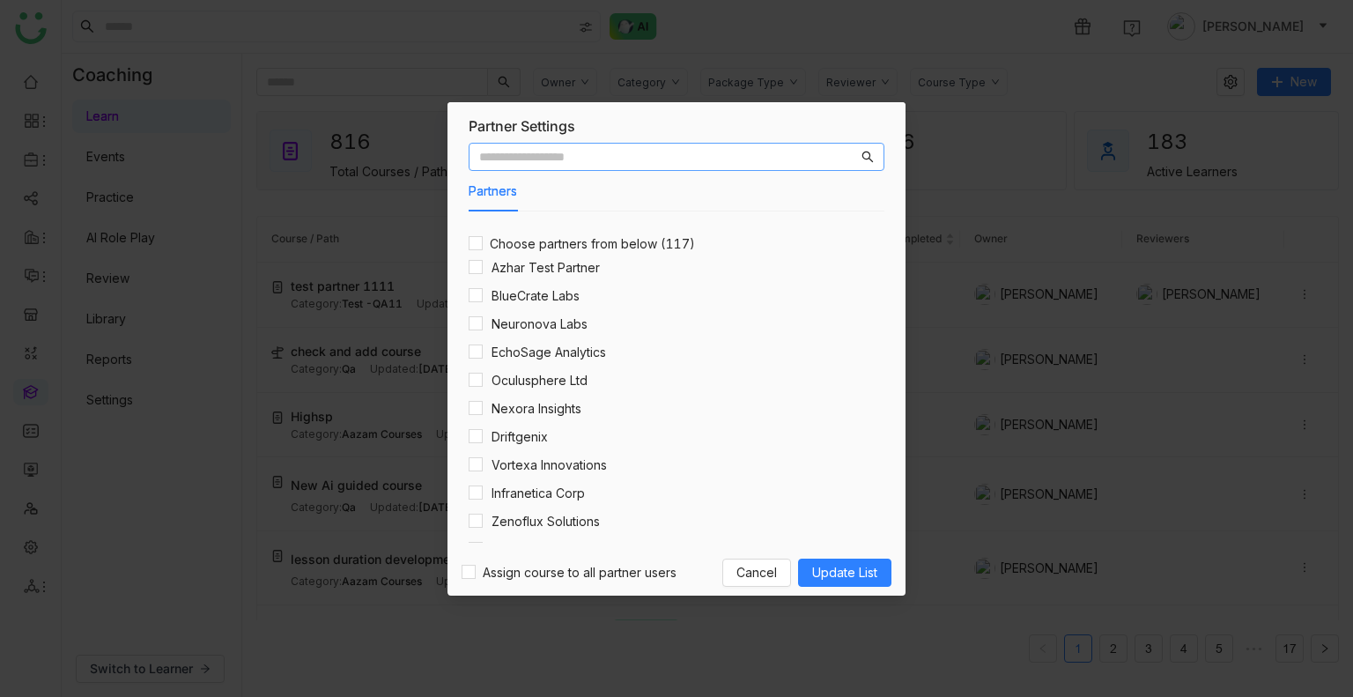
click at [617, 152] on input "text" at bounding box center [668, 156] width 379 height 19
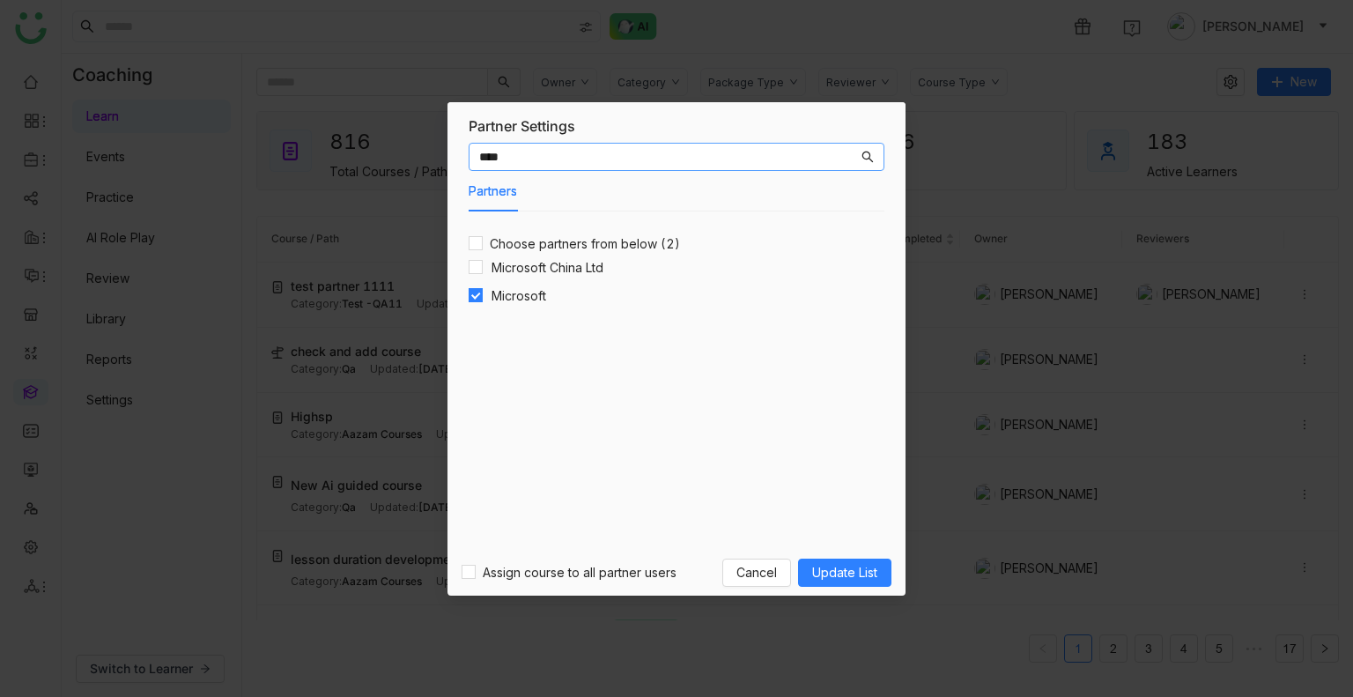
type input "****"
click at [828, 571] on span "Update List" at bounding box center [844, 572] width 65 height 19
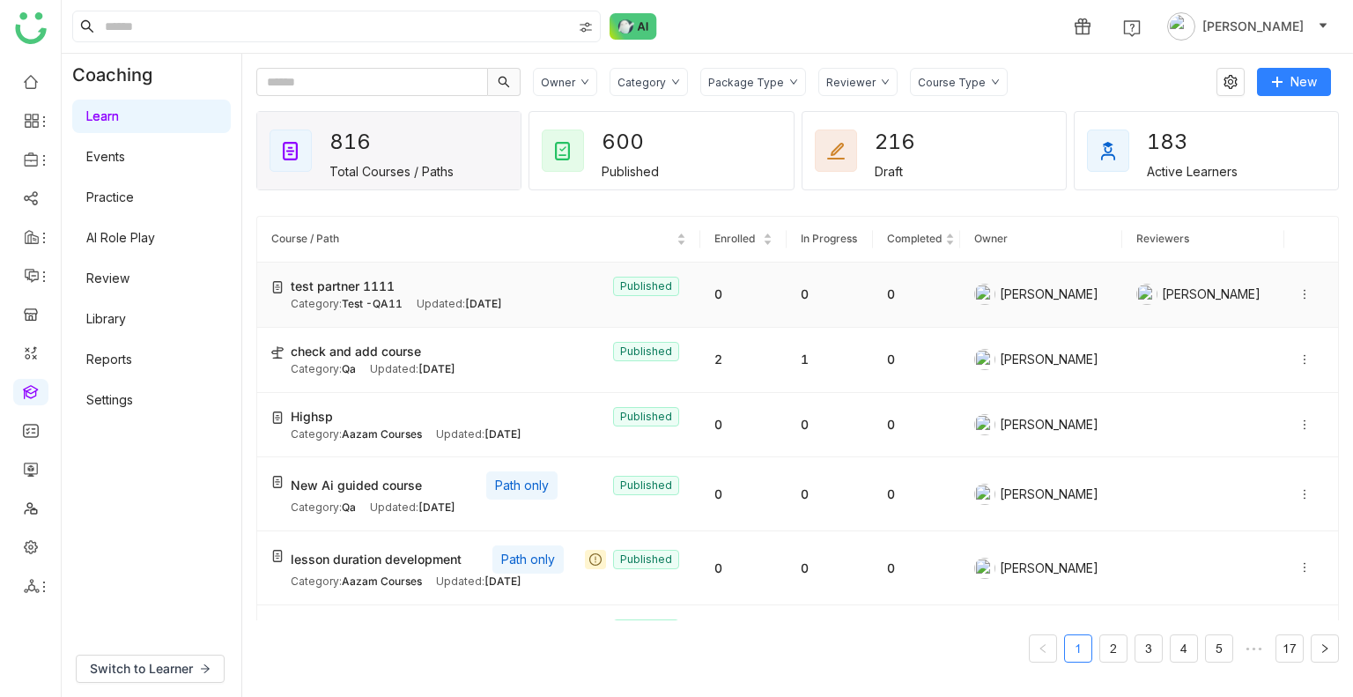
click at [1299, 299] on icon at bounding box center [1305, 294] width 12 height 12
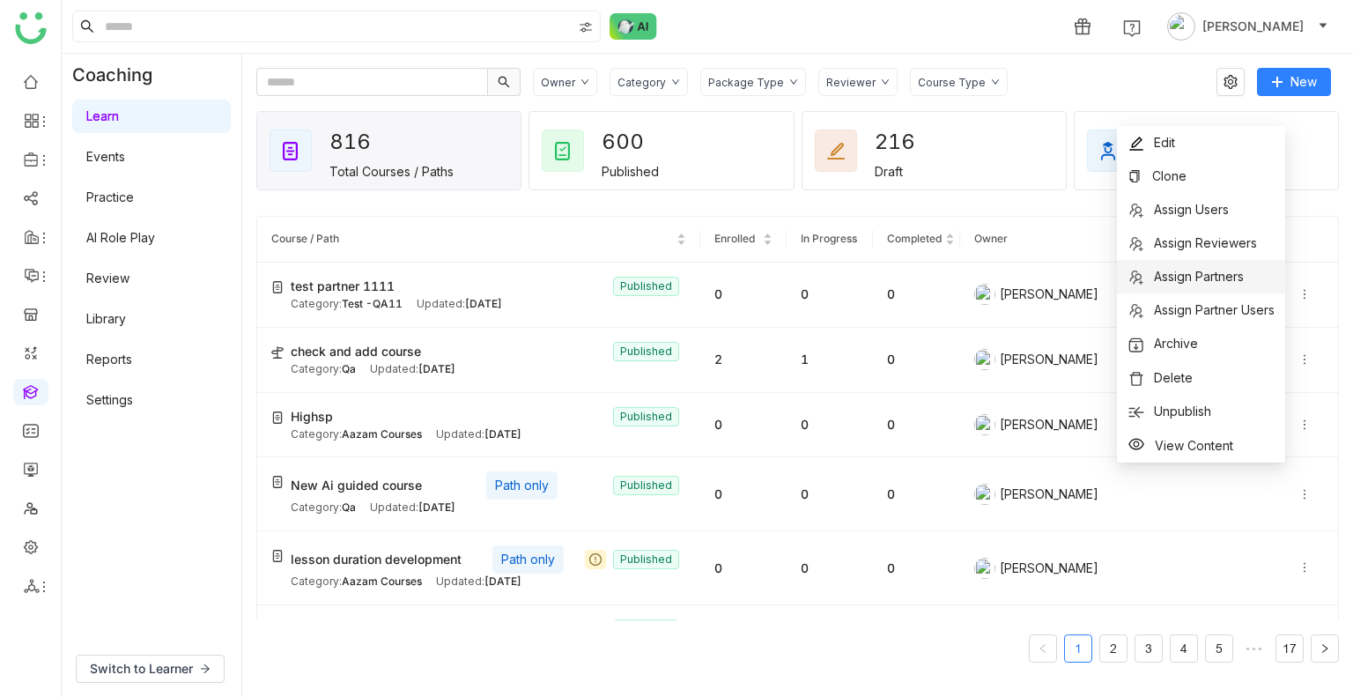
click at [1201, 267] on span "Assign Partners" at bounding box center [1186, 276] width 116 height 19
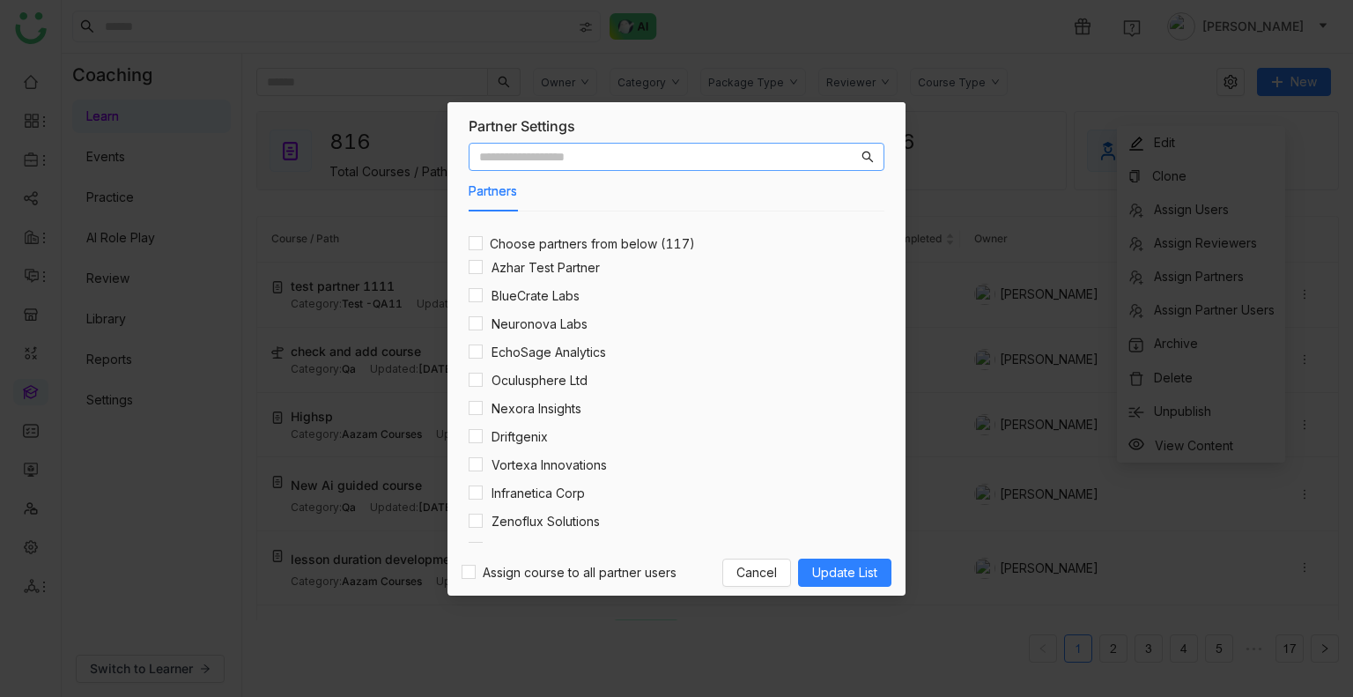
click at [584, 152] on input "text" at bounding box center [668, 156] width 379 height 19
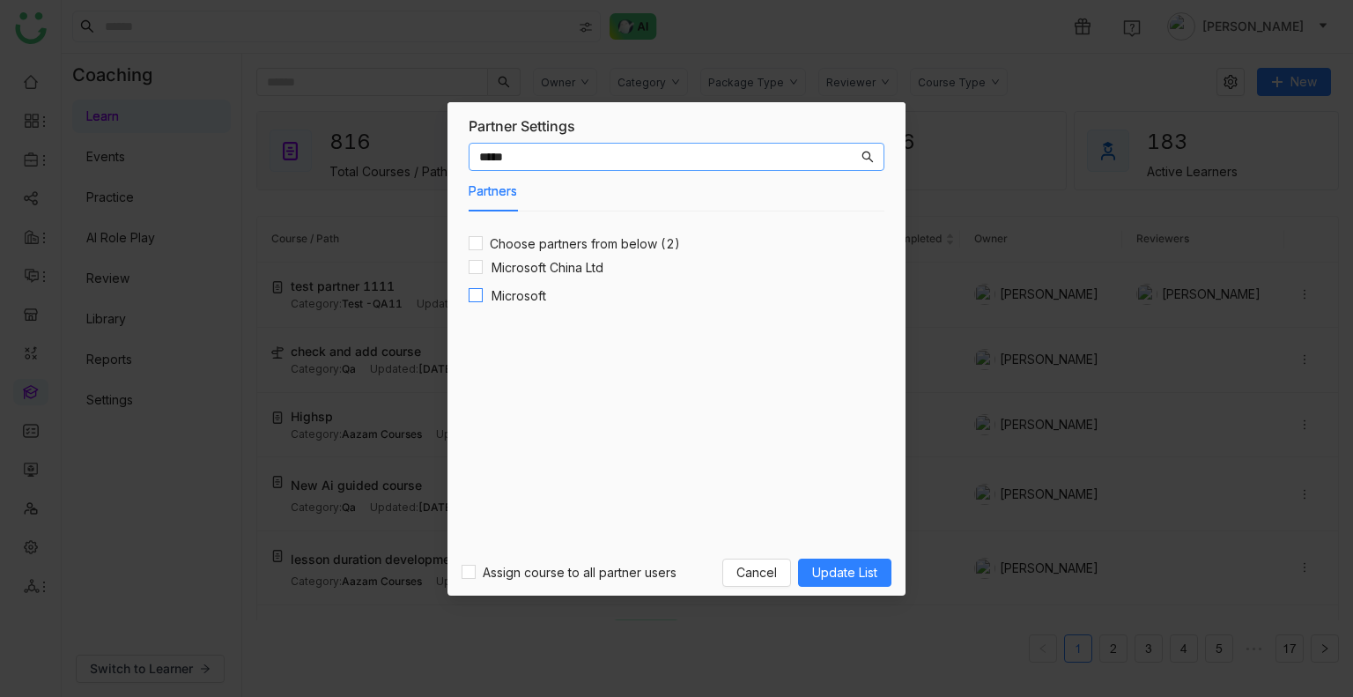
type input "*****"
click at [823, 565] on span "Update List" at bounding box center [844, 572] width 65 height 19
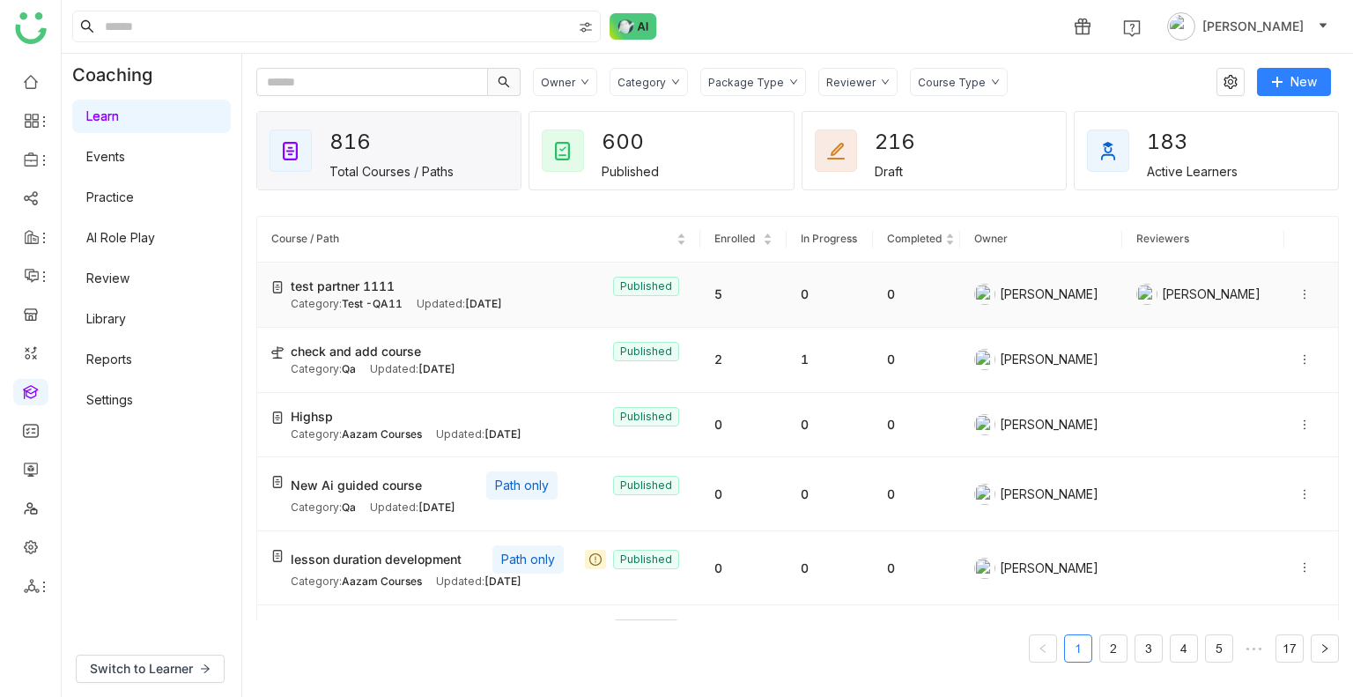
click at [1299, 291] on icon at bounding box center [1305, 294] width 12 height 12
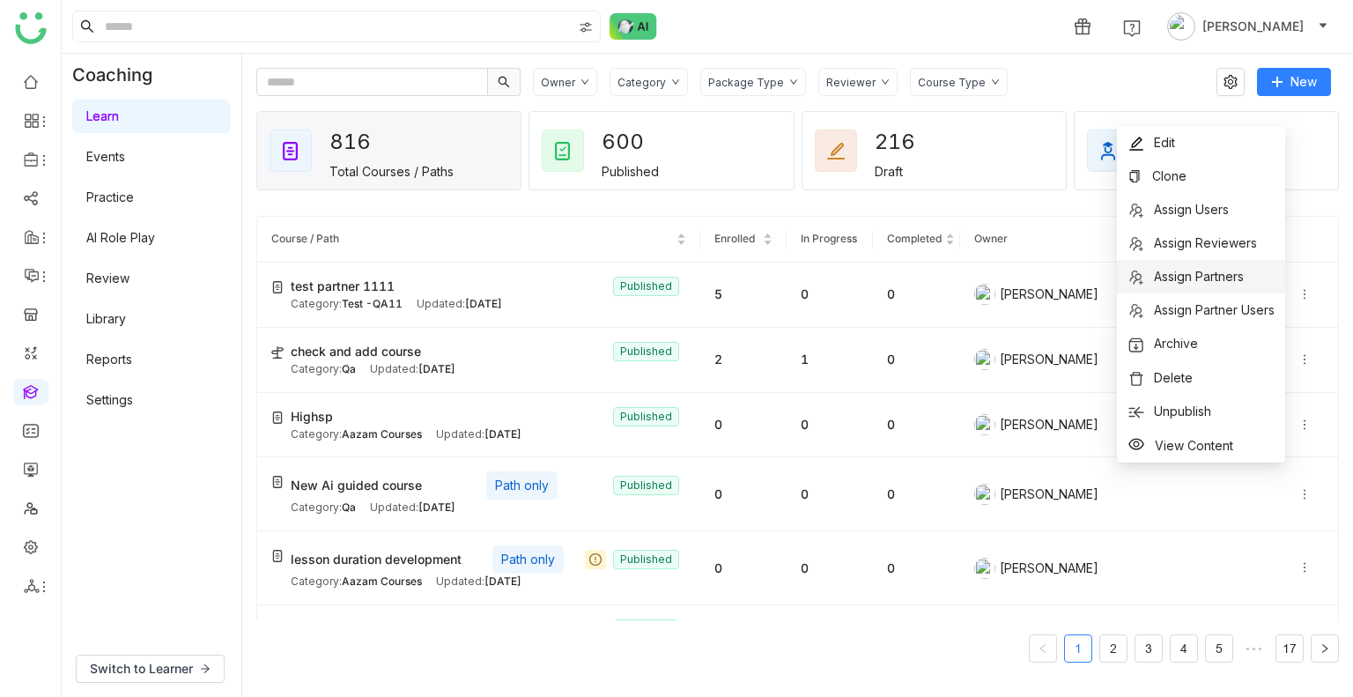
click at [1190, 275] on span "Assign Partners" at bounding box center [1199, 276] width 90 height 15
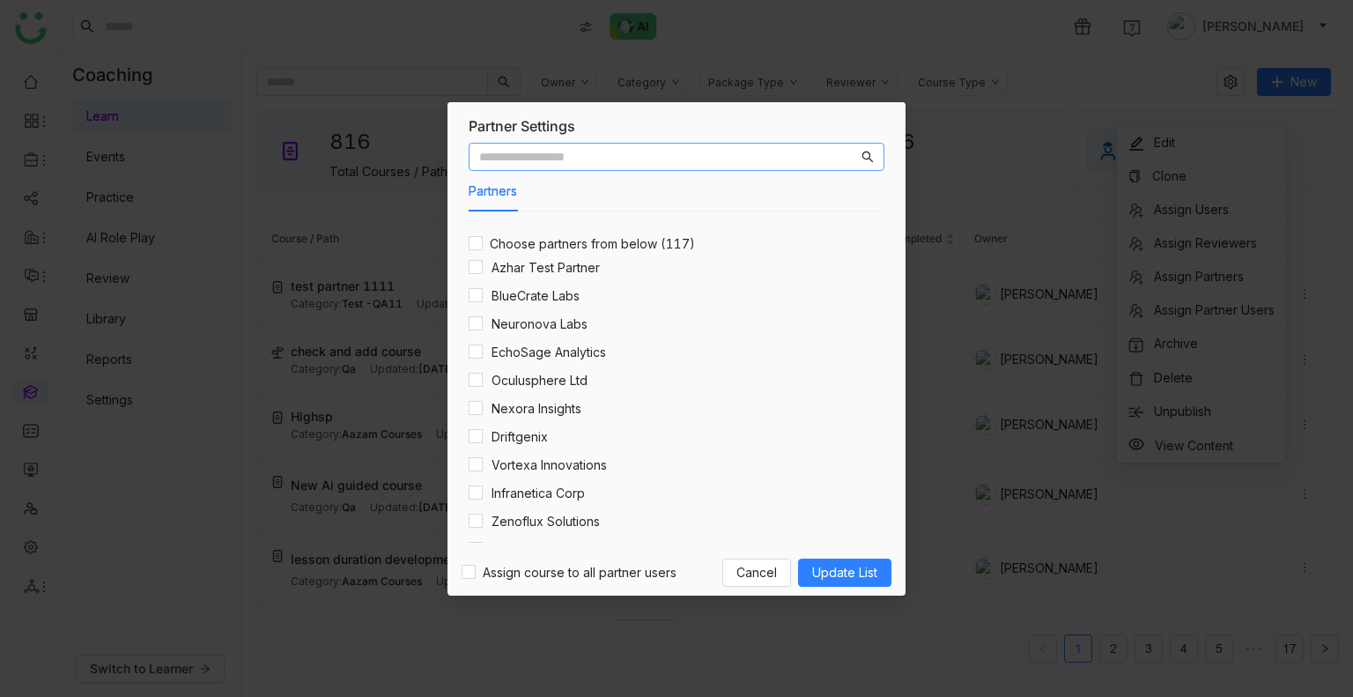
click at [537, 145] on nz-input-group at bounding box center [677, 157] width 416 height 28
click at [544, 154] on input "text" at bounding box center [668, 156] width 379 height 19
type input "*"
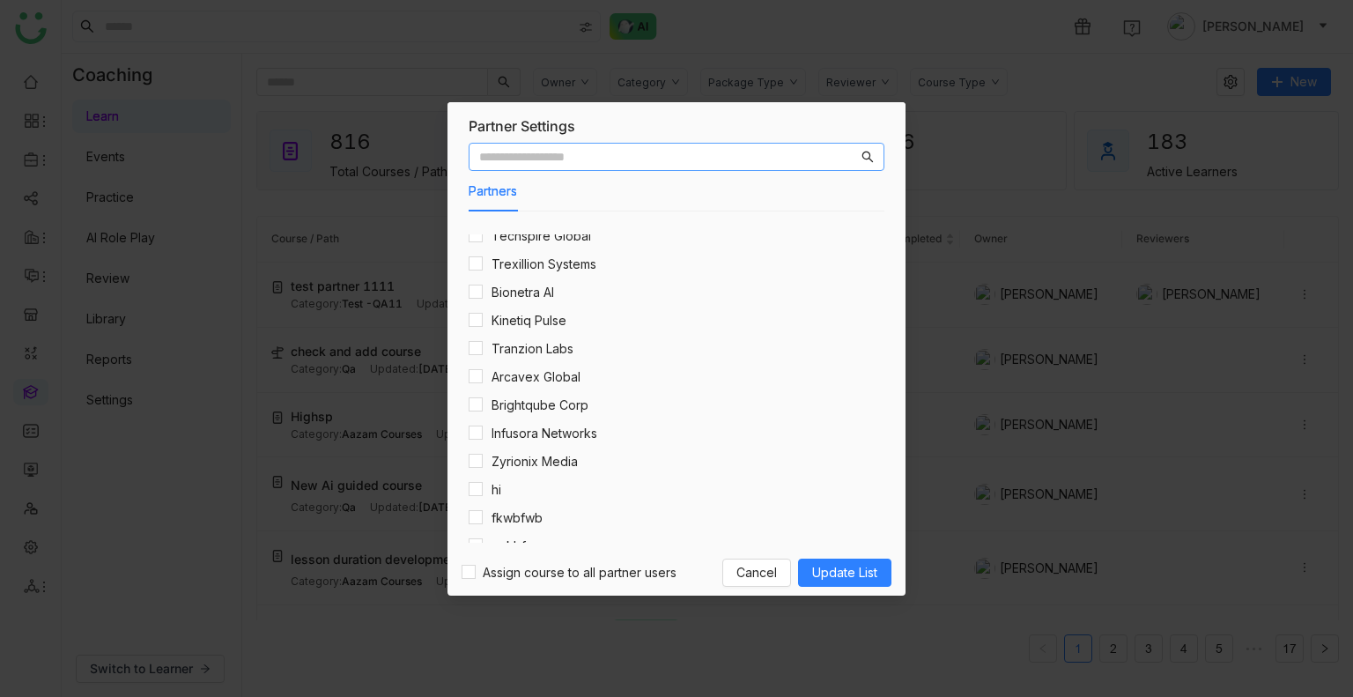
scroll to position [3010, 0]
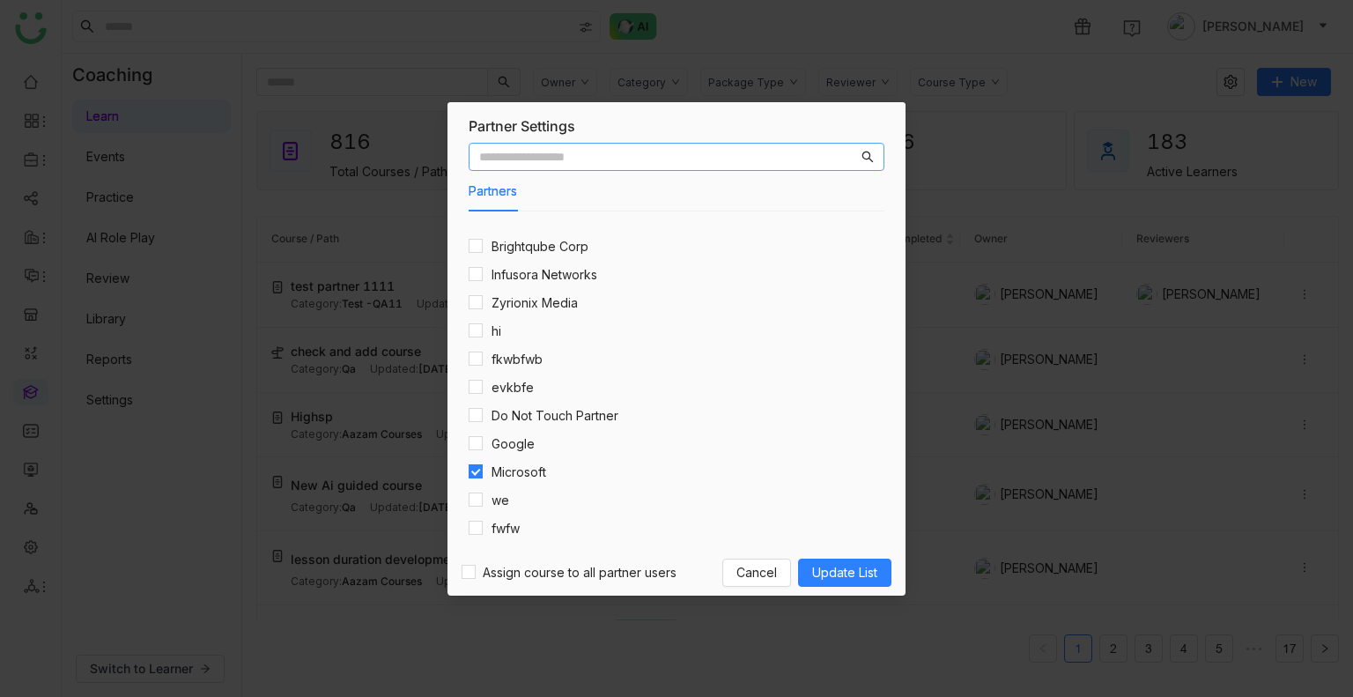
click at [506, 150] on input "text" at bounding box center [668, 156] width 379 height 19
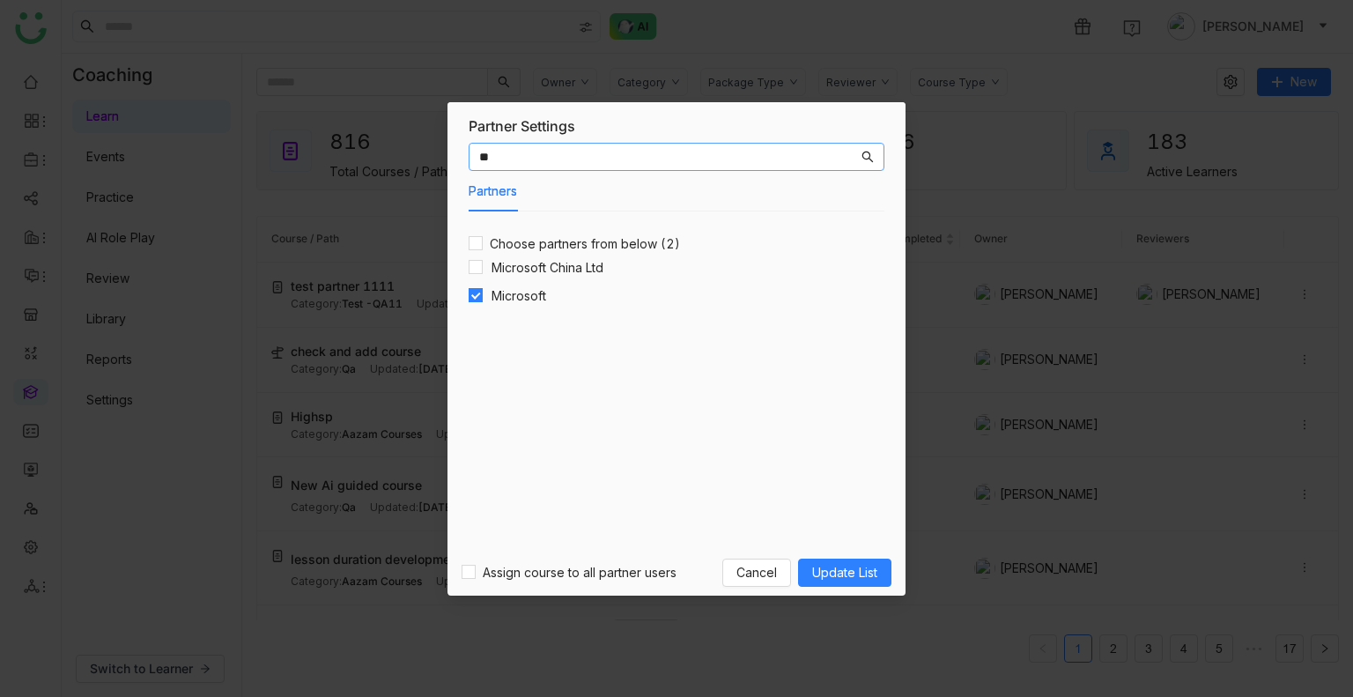
type input "*"
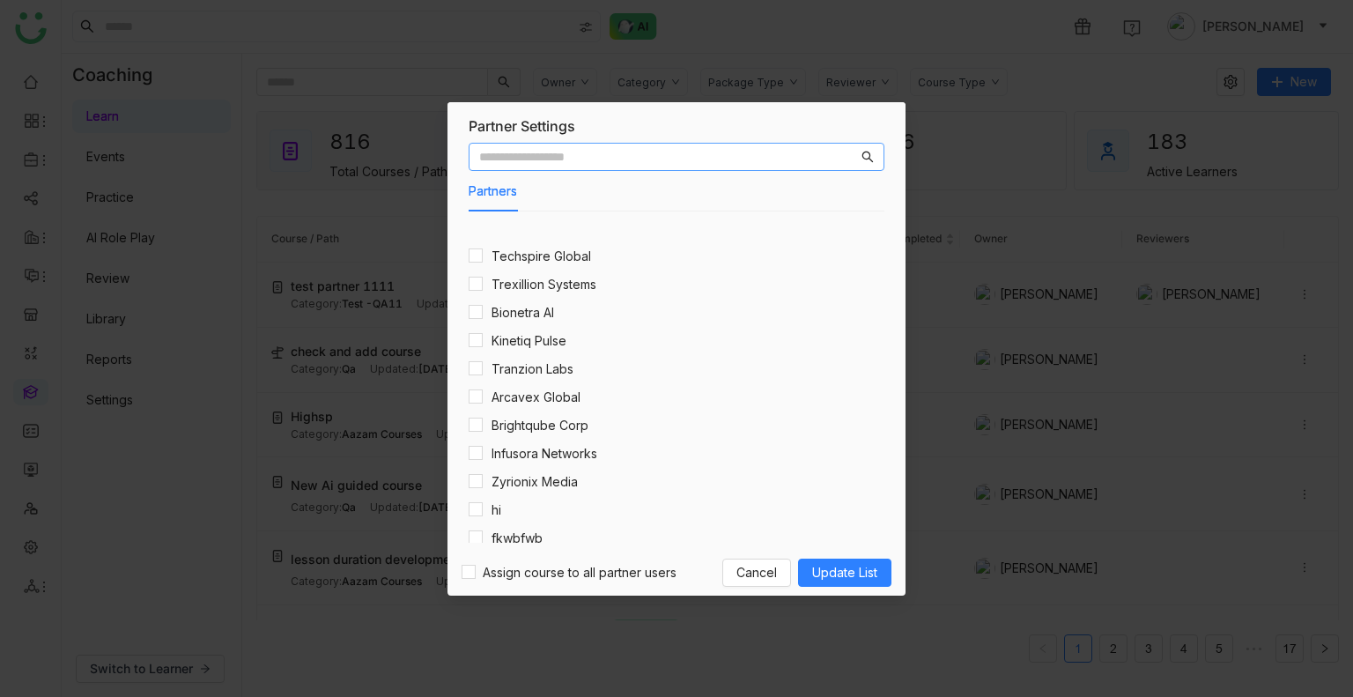
scroll to position [3010, 0]
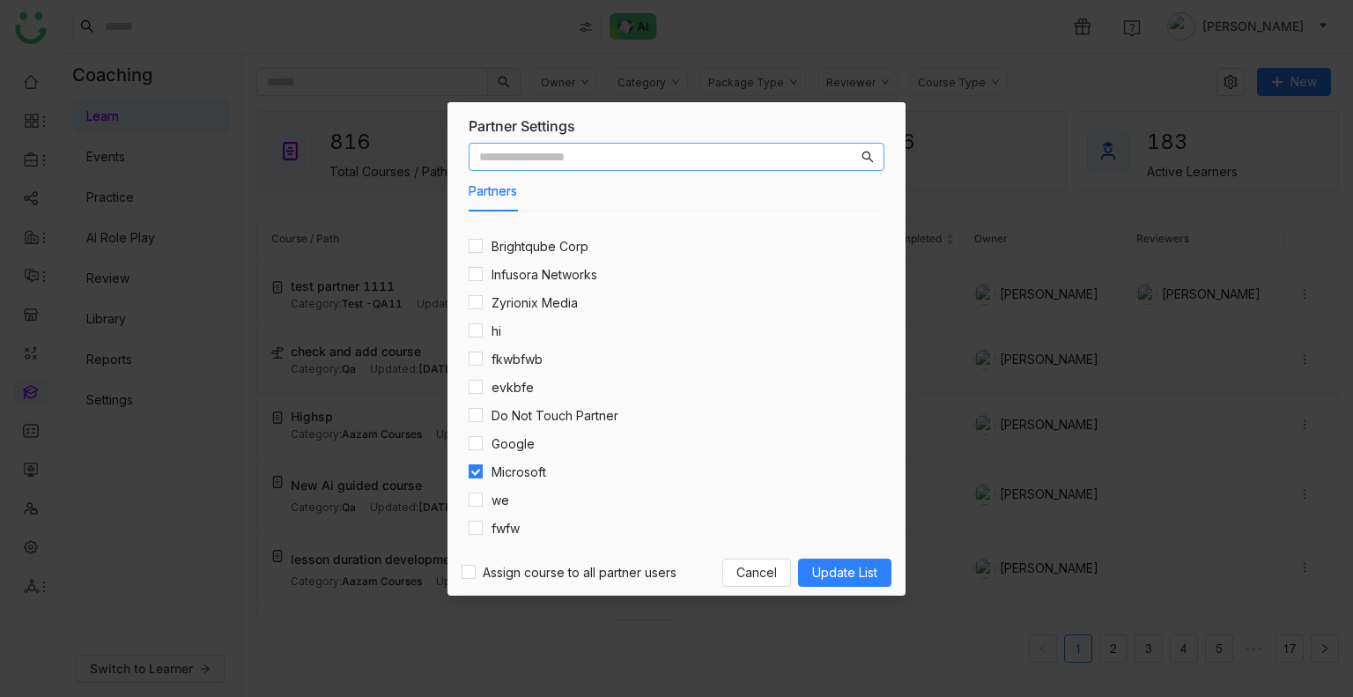
click at [591, 165] on input "text" at bounding box center [668, 156] width 379 height 19
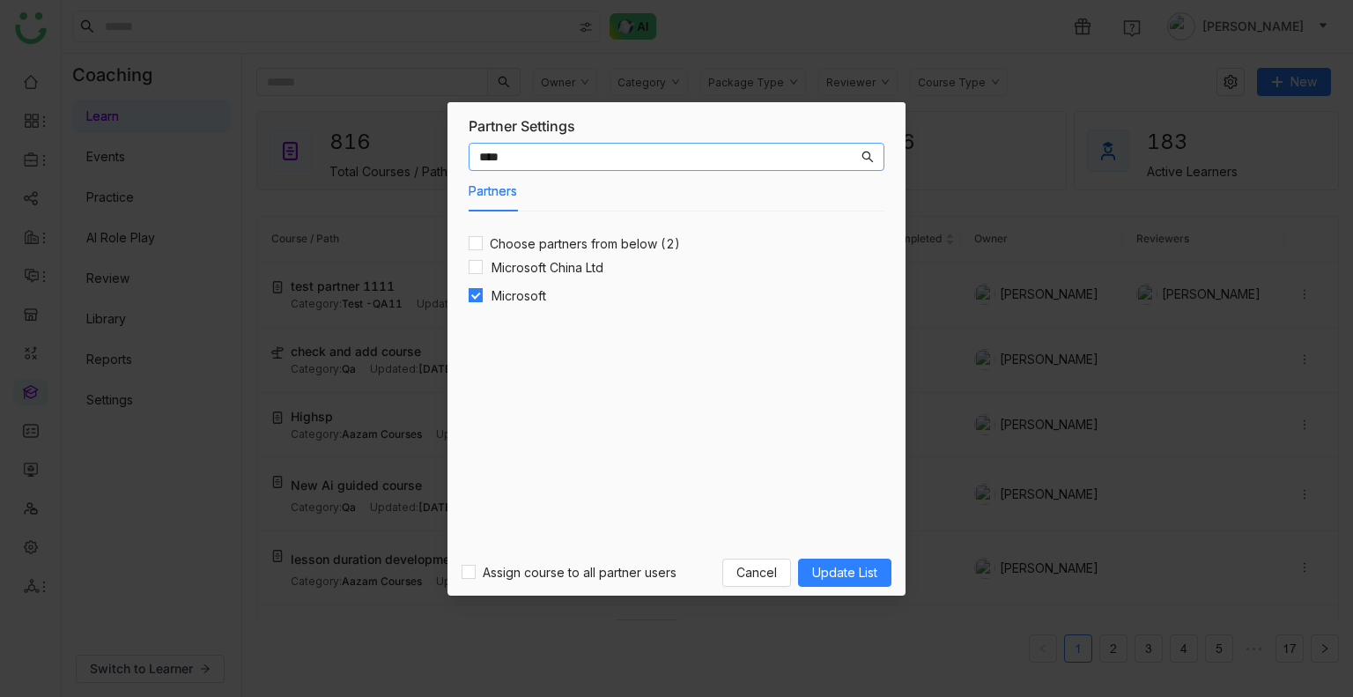
scroll to position [0, 0]
type input "****"
click at [740, 567] on span "Cancel" at bounding box center [757, 572] width 41 height 19
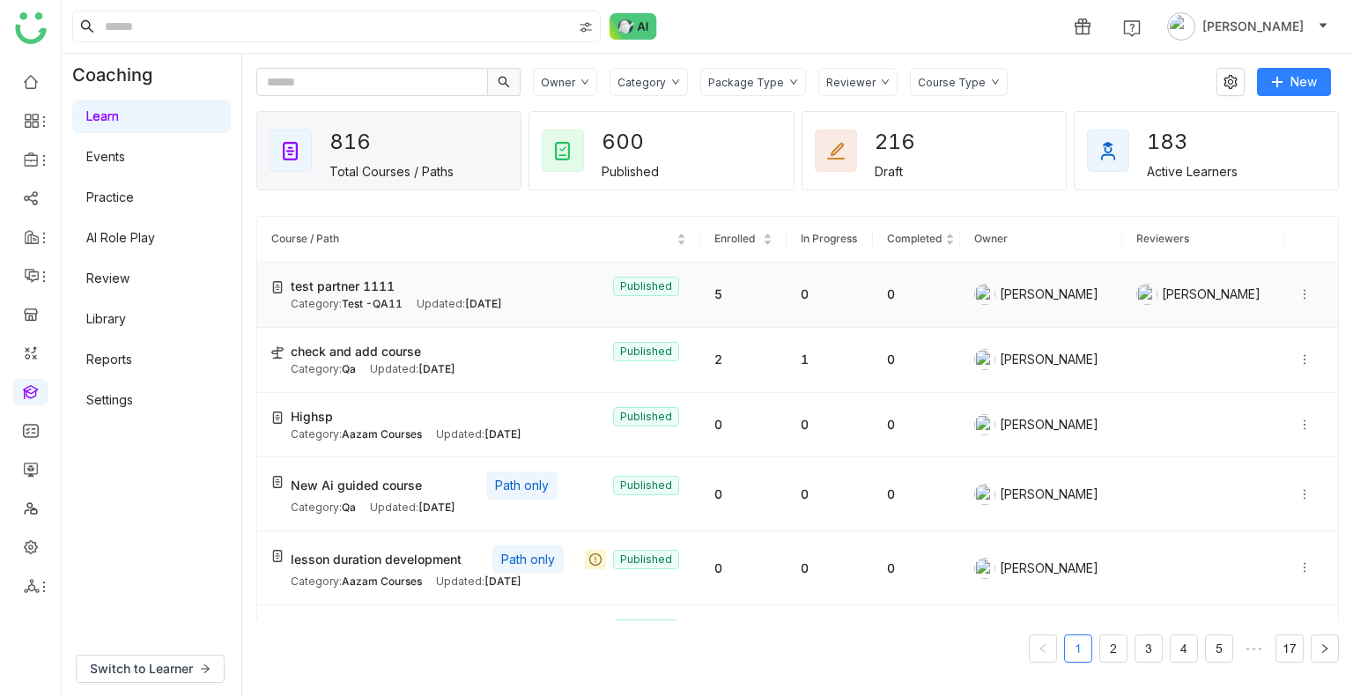
click at [485, 290] on div "test partner 1111 Published" at bounding box center [489, 286] width 396 height 19
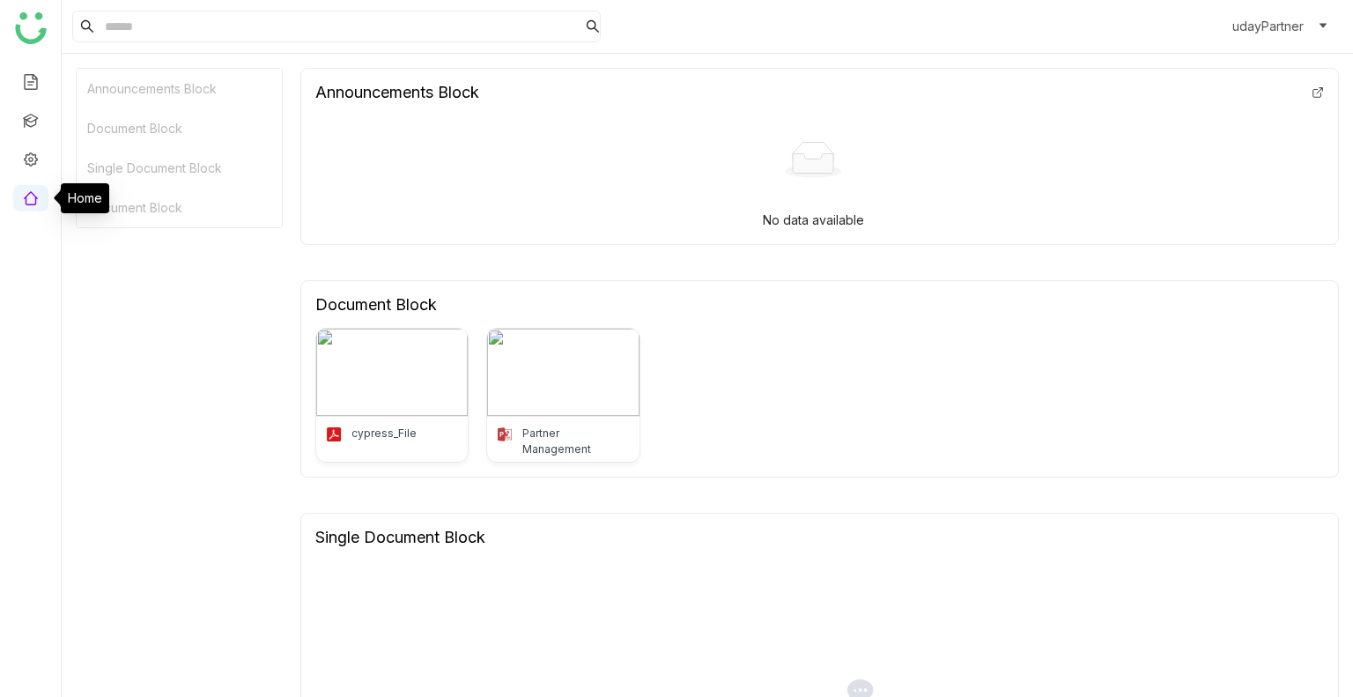
click at [28, 192] on link at bounding box center [31, 196] width 16 height 15
click at [28, 204] on link at bounding box center [31, 196] width 16 height 15
click at [35, 121] on link at bounding box center [31, 119] width 16 height 15
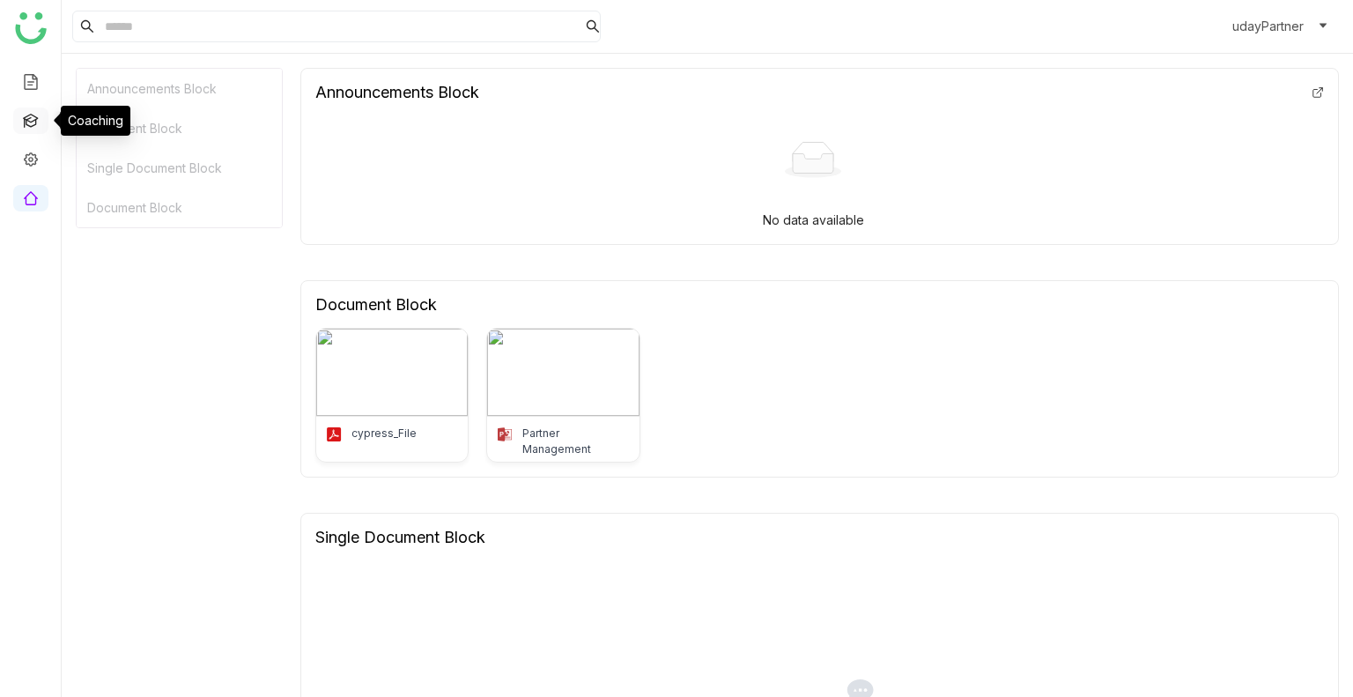
click at [35, 121] on link at bounding box center [31, 119] width 16 height 15
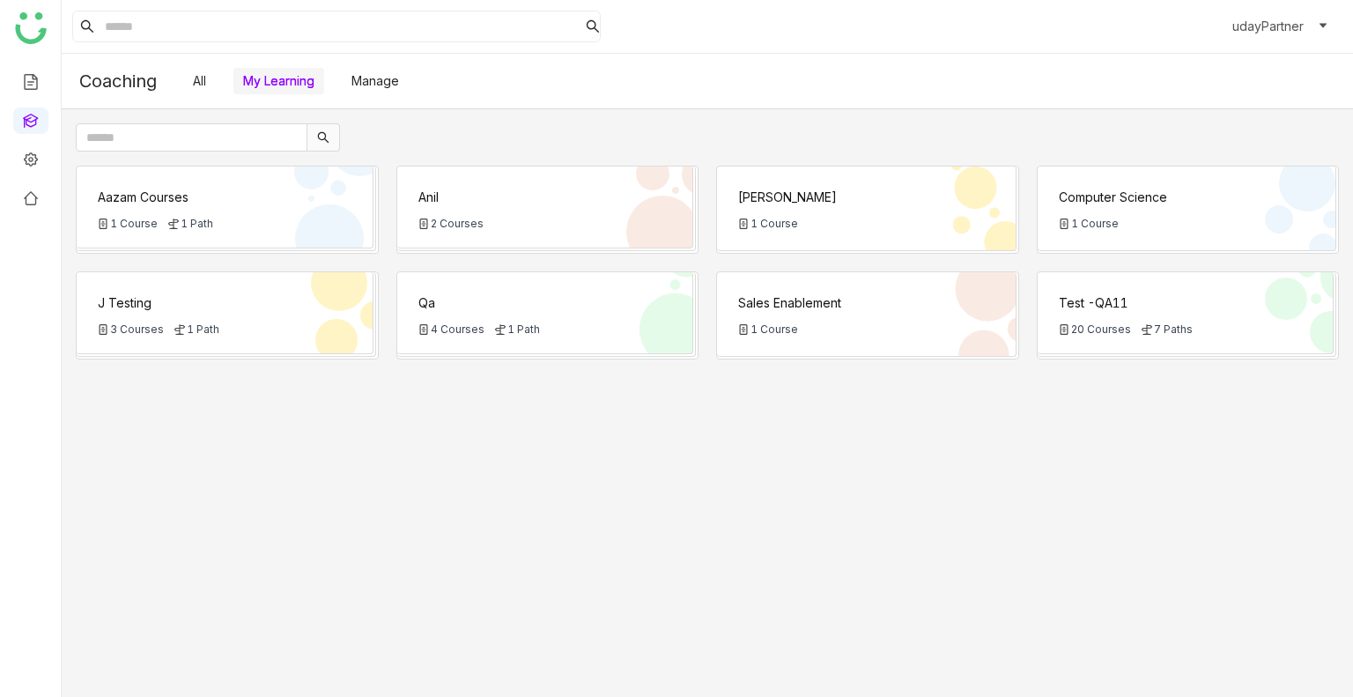
click at [1071, 329] on div "20 Courses" at bounding box center [1095, 328] width 72 height 13
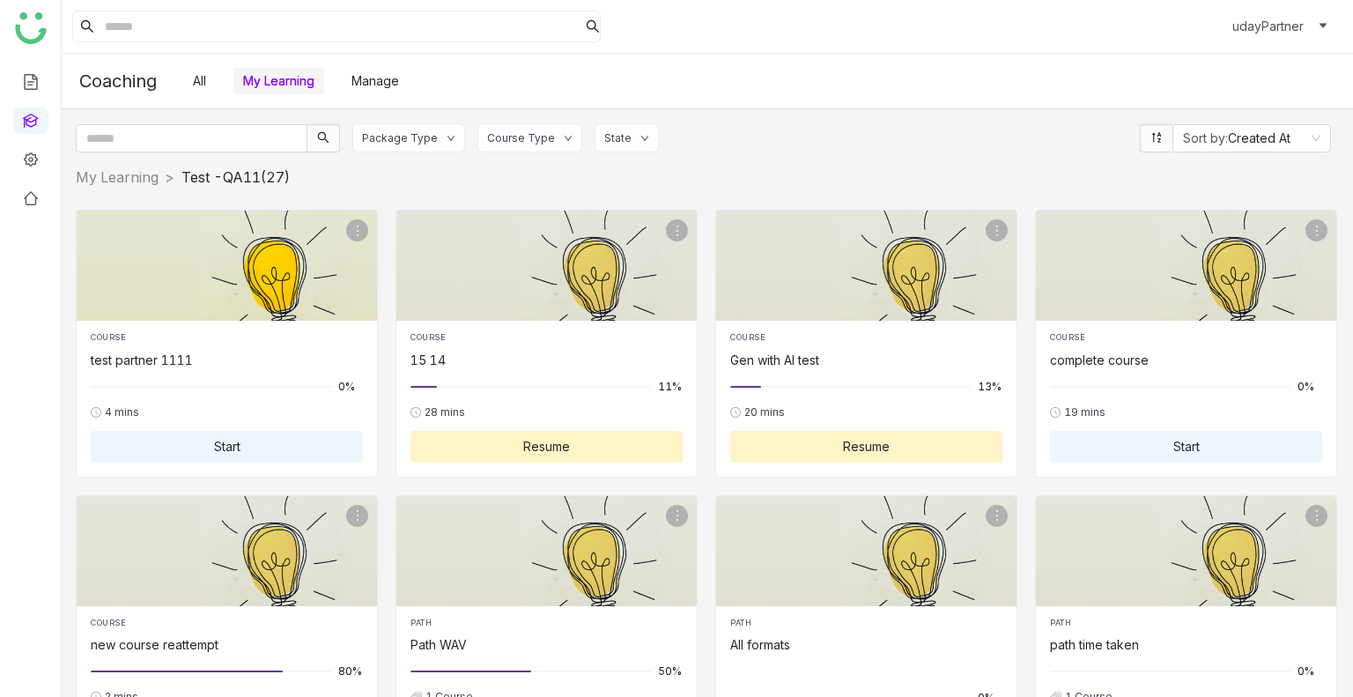
click at [229, 455] on button "Start" at bounding box center [227, 447] width 272 height 32
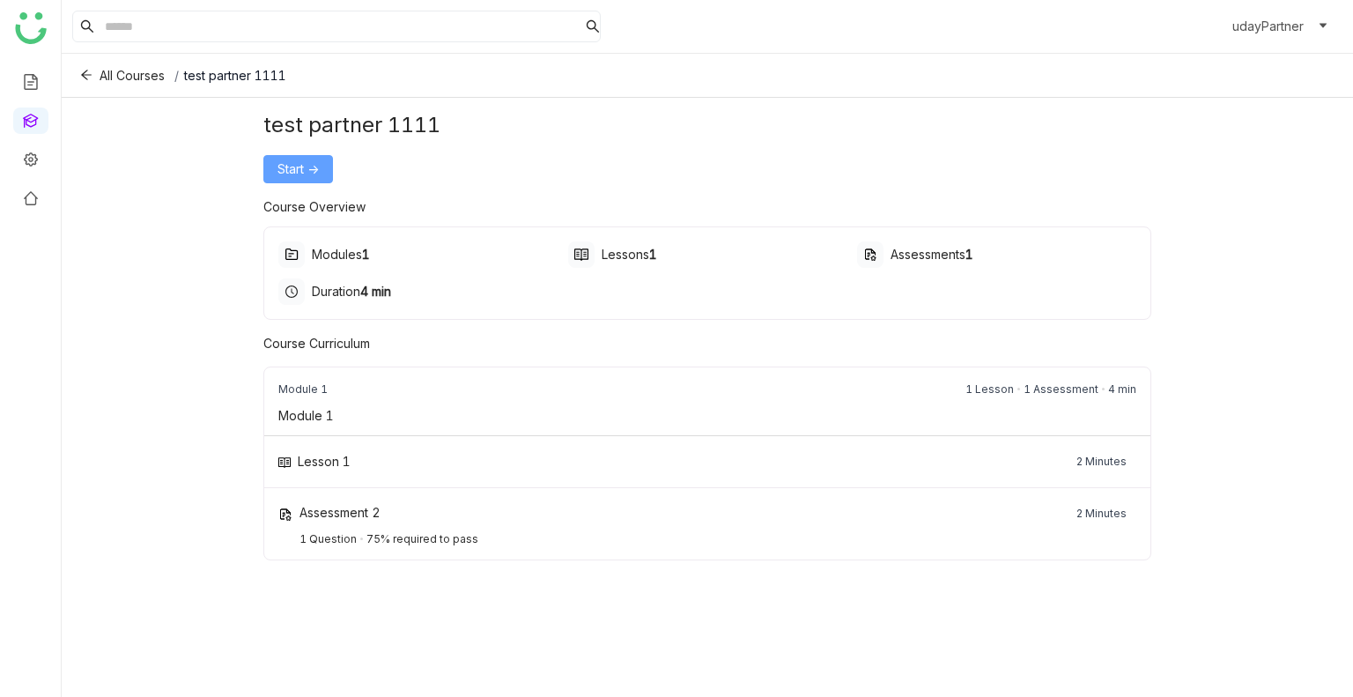
click at [302, 169] on span "Start ->" at bounding box center [298, 168] width 41 height 19
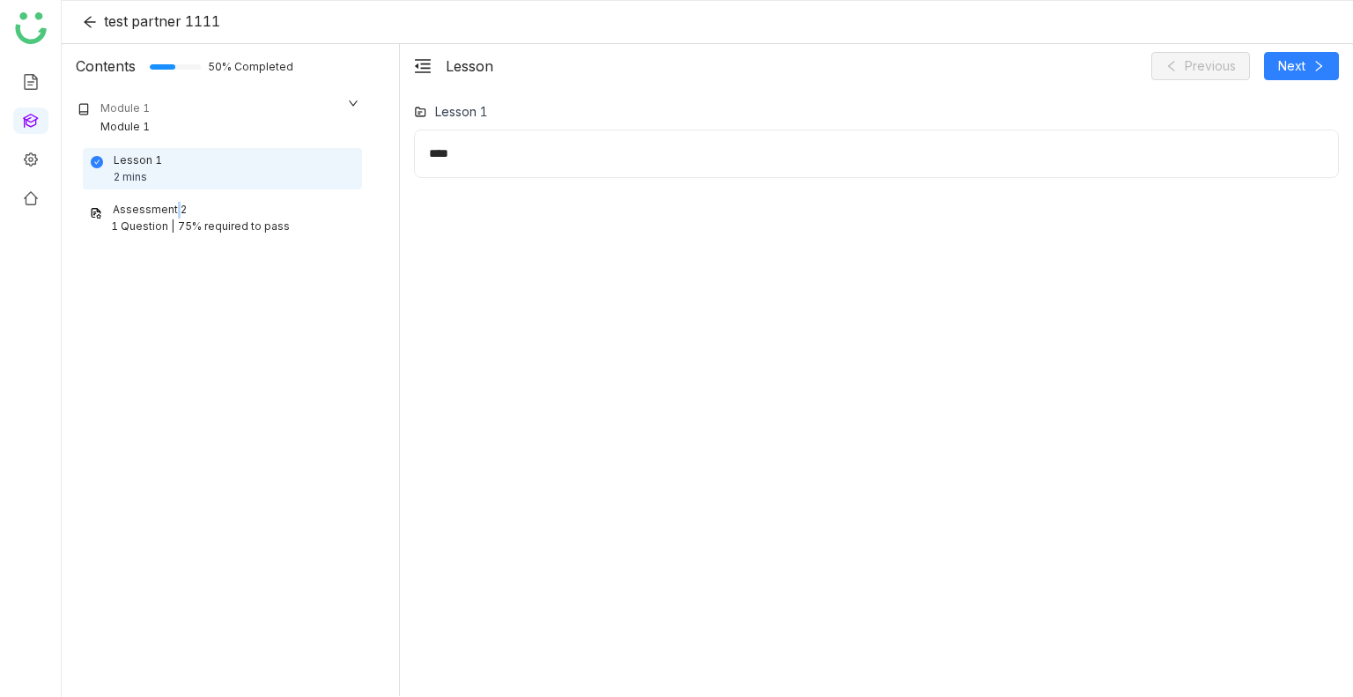
click at [174, 213] on div "Assessment 2" at bounding box center [150, 210] width 74 height 17
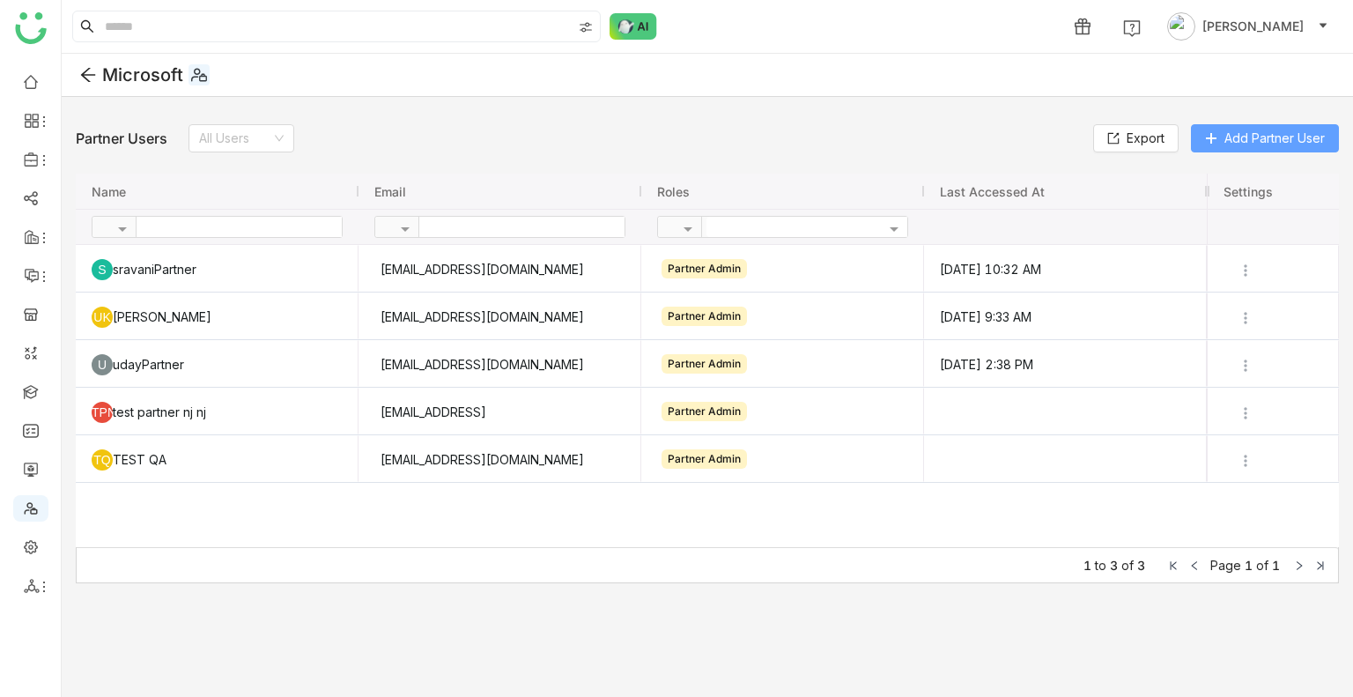
click at [1235, 125] on button "Add Partner User" at bounding box center [1265, 138] width 148 height 28
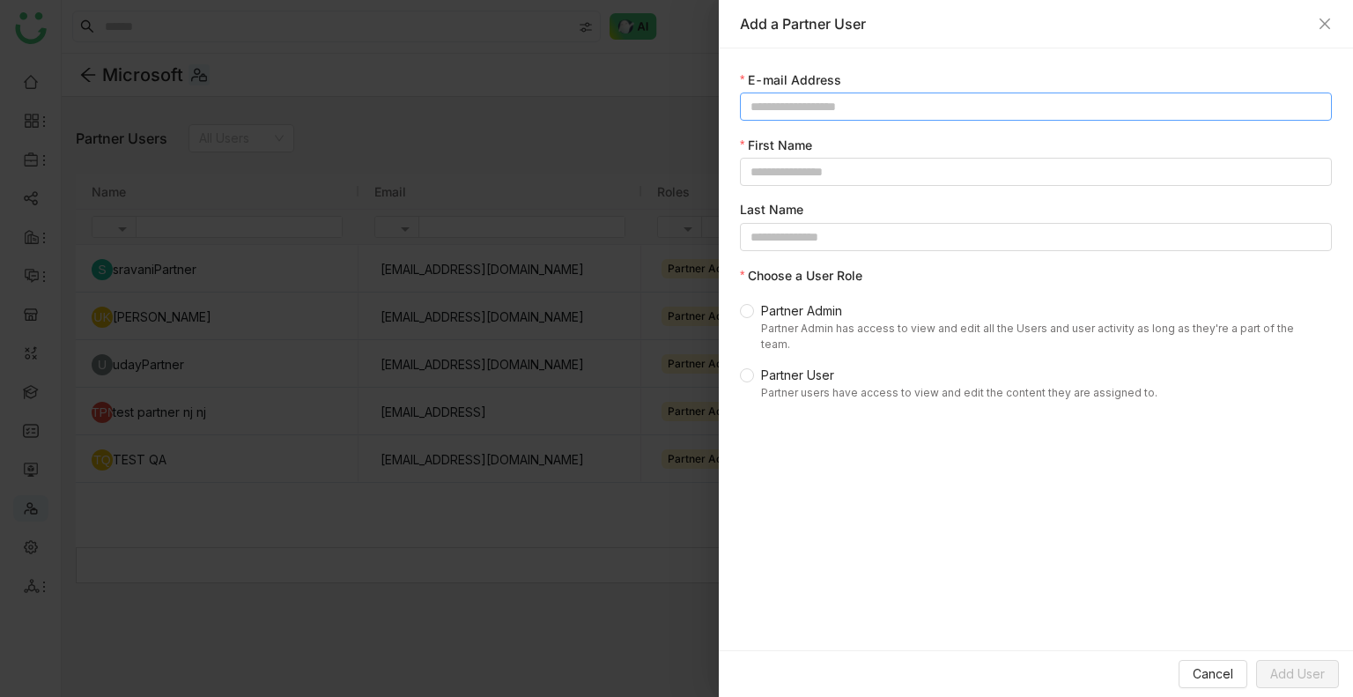
click at [964, 94] on input at bounding box center [1036, 107] width 592 height 28
type input "**********"
click at [787, 174] on input at bounding box center [1036, 172] width 592 height 28
type input "**********"
click at [841, 108] on input "**********" at bounding box center [1036, 107] width 592 height 28
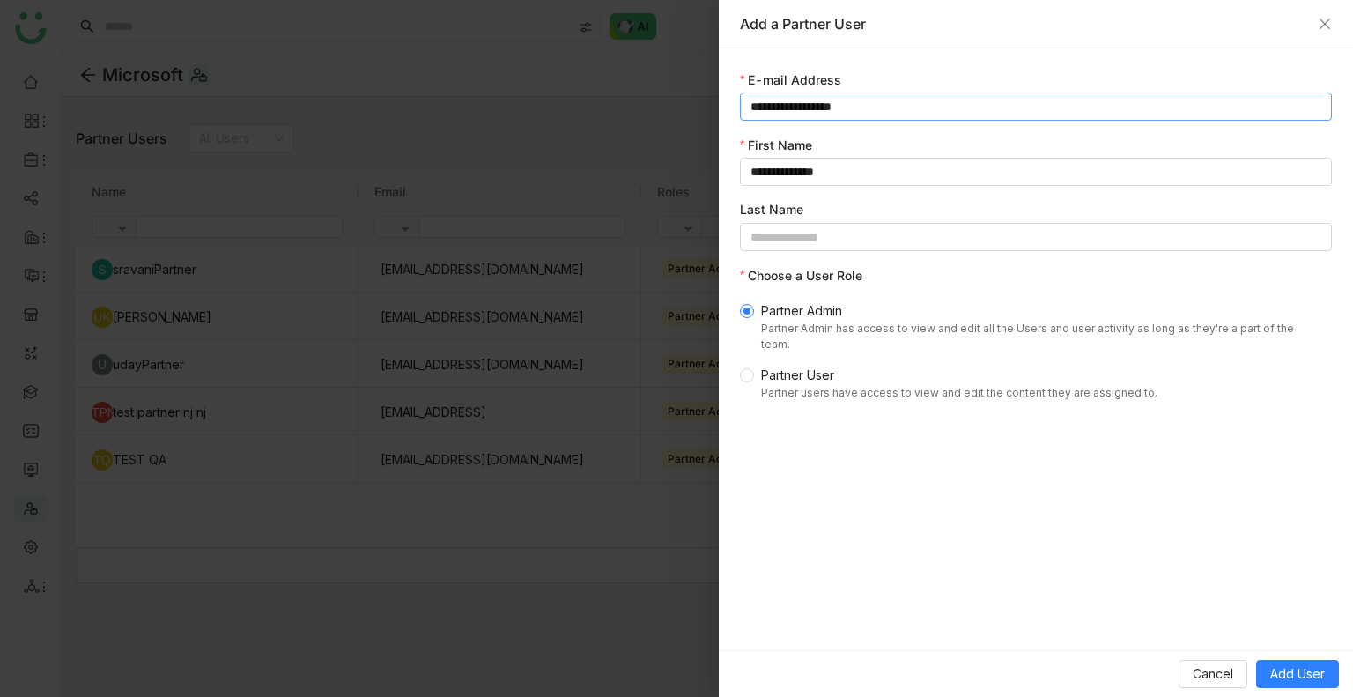
click at [841, 108] on input "**********" at bounding box center [1036, 107] width 592 height 28
click at [852, 172] on input "**********" at bounding box center [1036, 172] width 592 height 28
click at [850, 169] on input "**********" at bounding box center [1036, 172] width 592 height 28
click at [1293, 651] on div "**********" at bounding box center [1036, 348] width 634 height 697
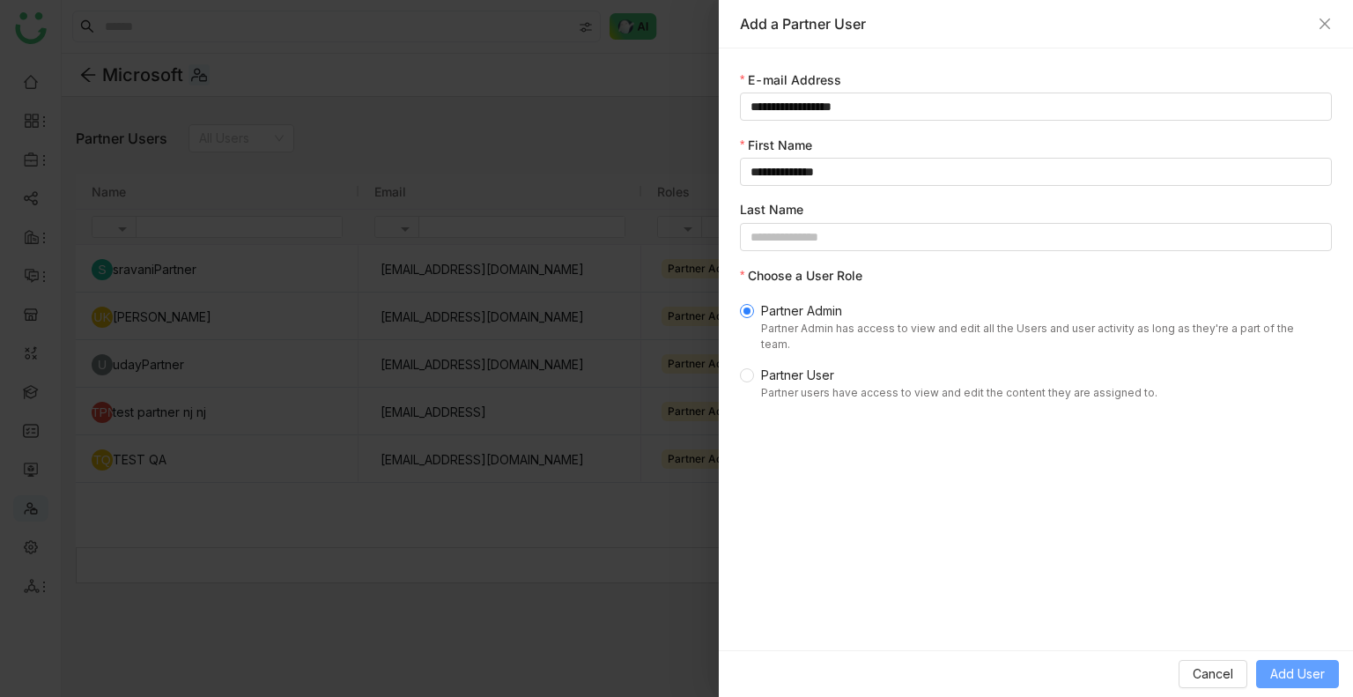
click at [1292, 665] on span "Add User" at bounding box center [1298, 673] width 55 height 19
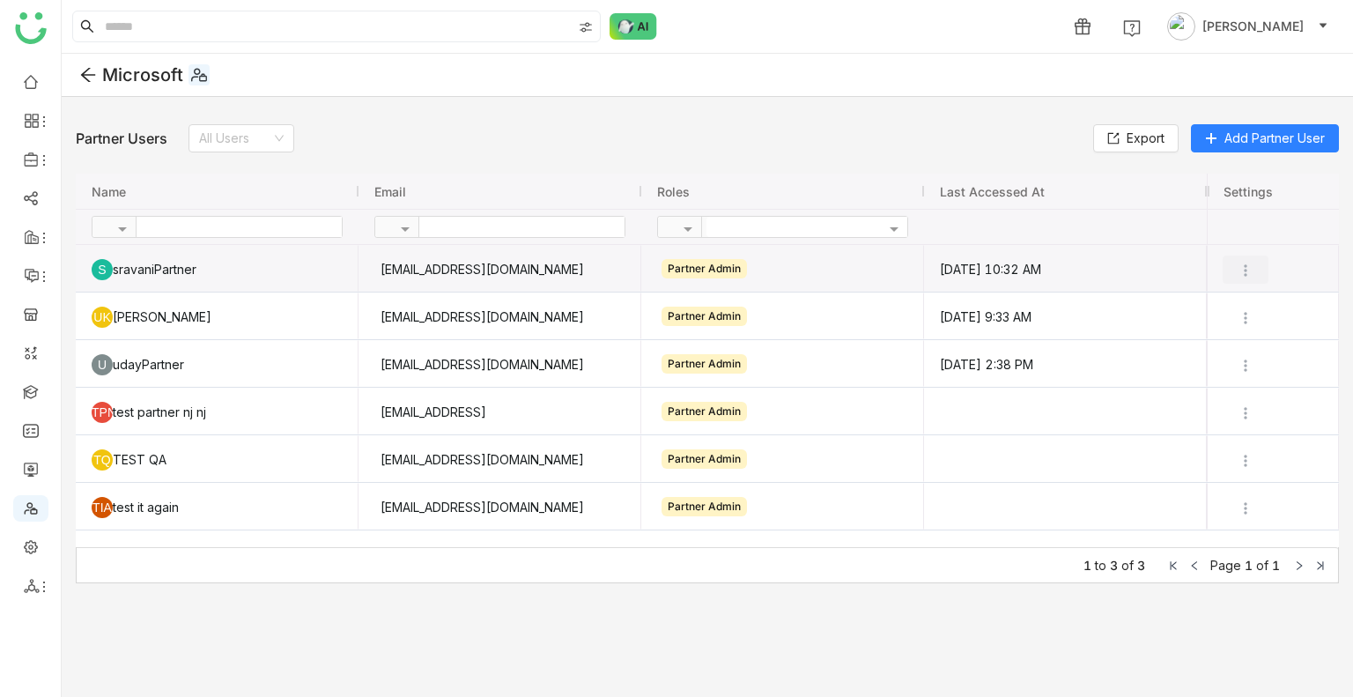
click at [1248, 270] on img at bounding box center [1246, 271] width 18 height 18
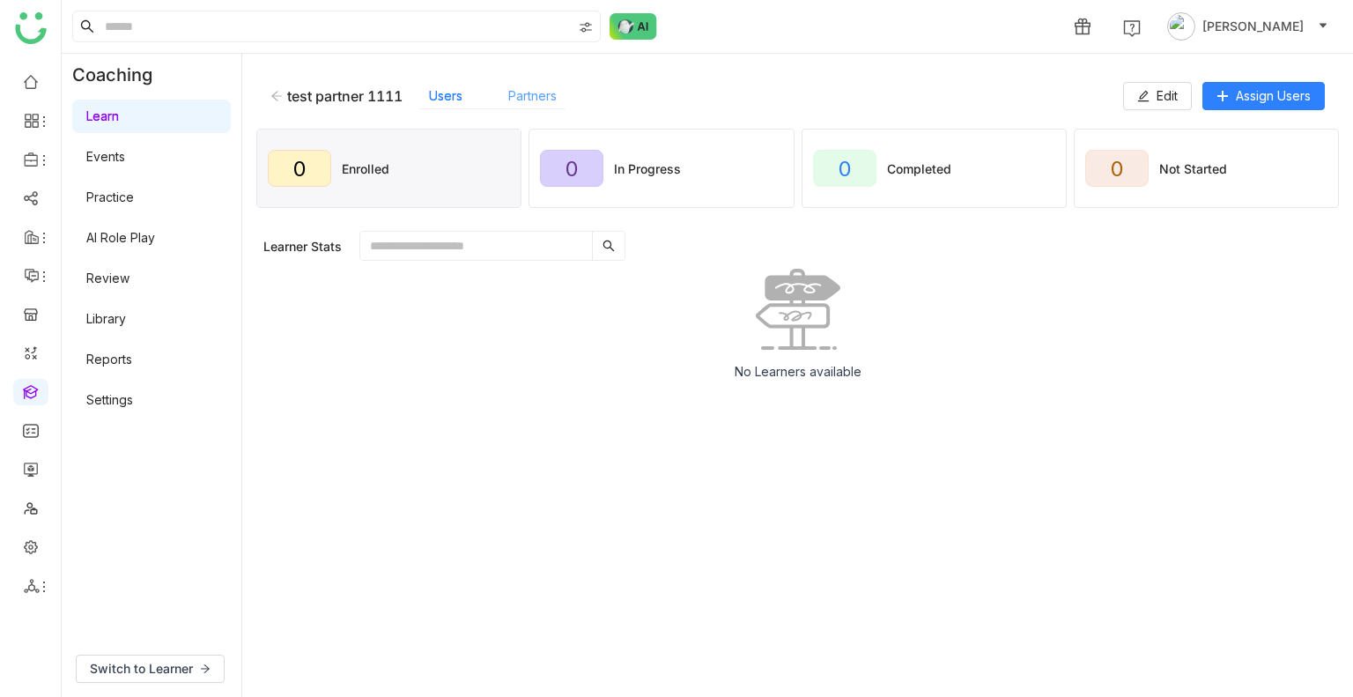
click at [529, 96] on link "Partners" at bounding box center [532, 95] width 48 height 15
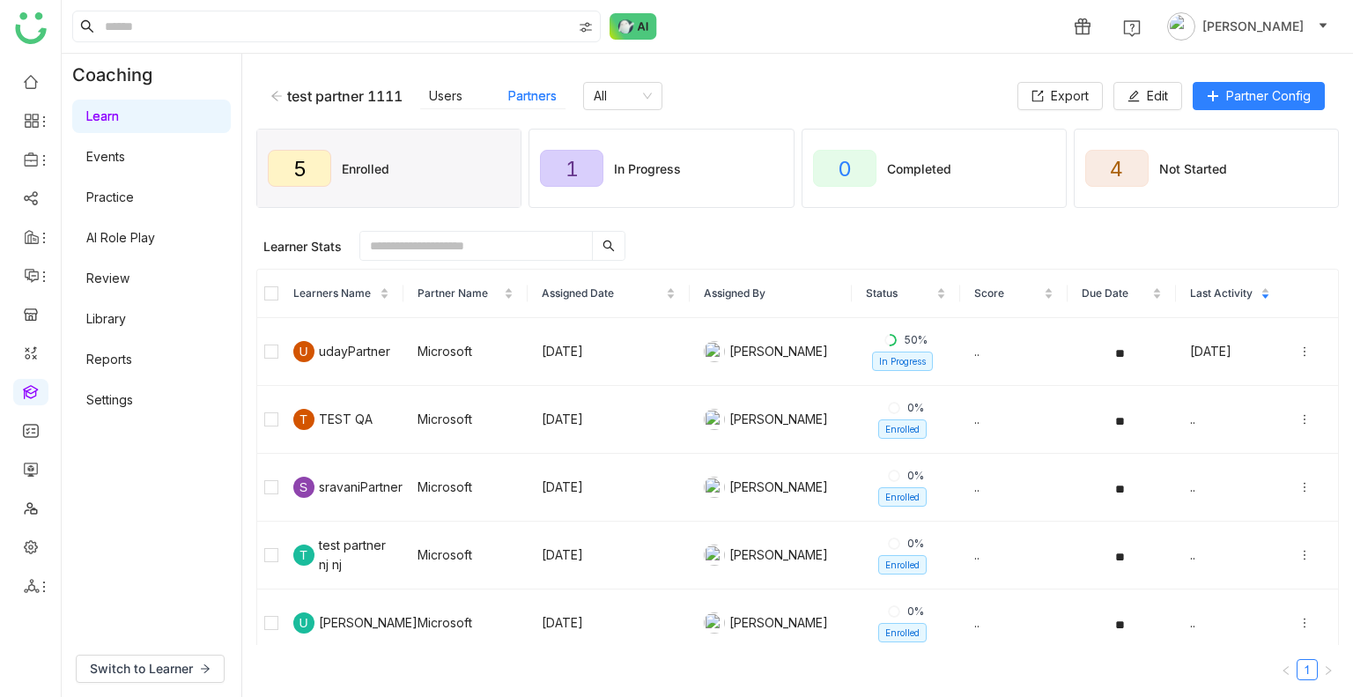
click at [277, 95] on icon at bounding box center [276, 96] width 11 height 10
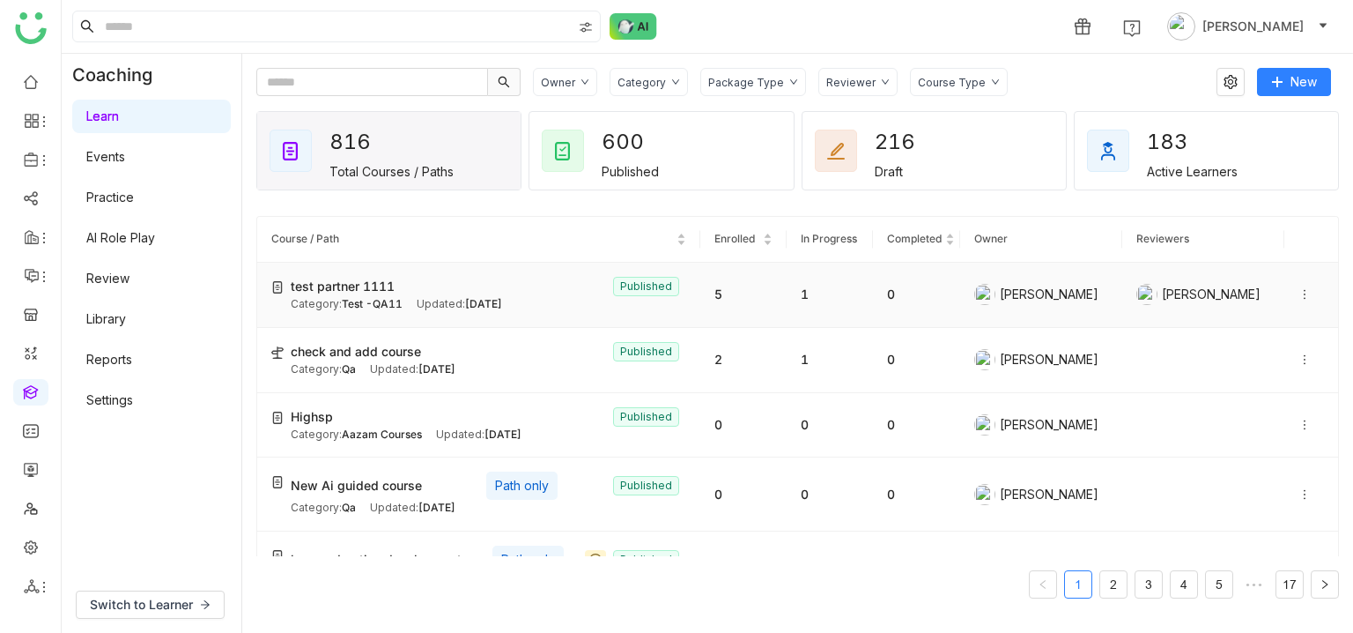
click at [1299, 286] on div at bounding box center [1312, 294] width 26 height 19
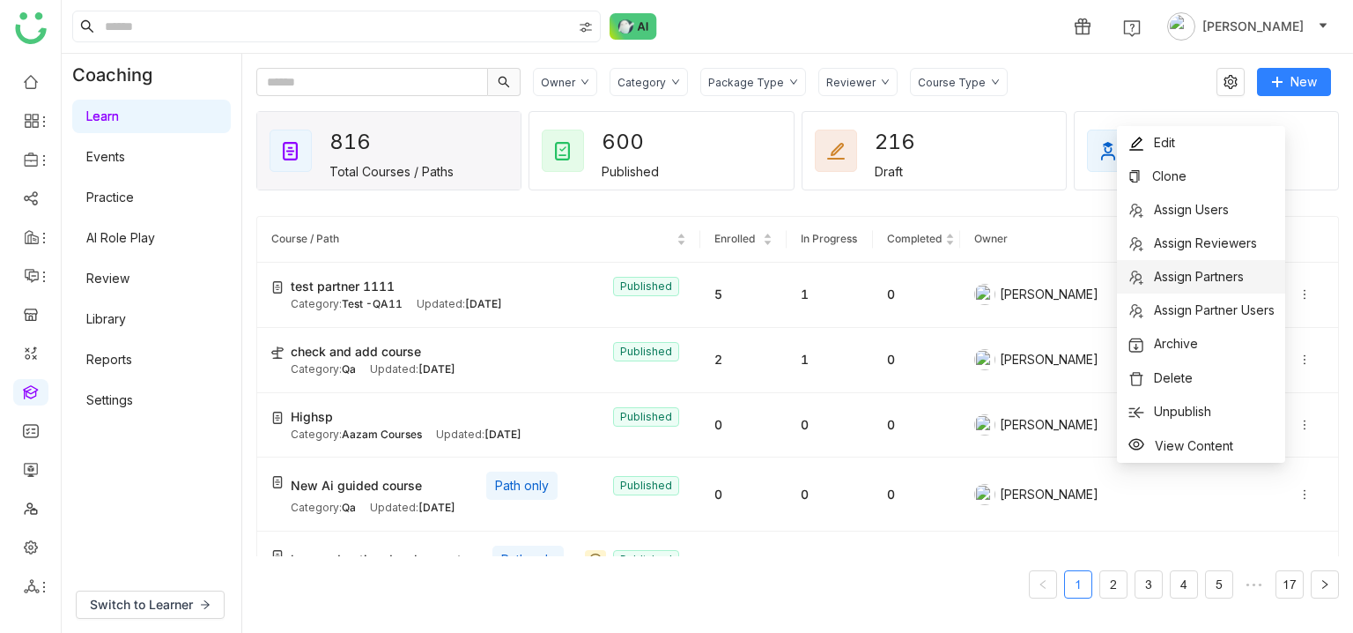
click at [1218, 281] on span "Assign Partners" at bounding box center [1199, 276] width 90 height 15
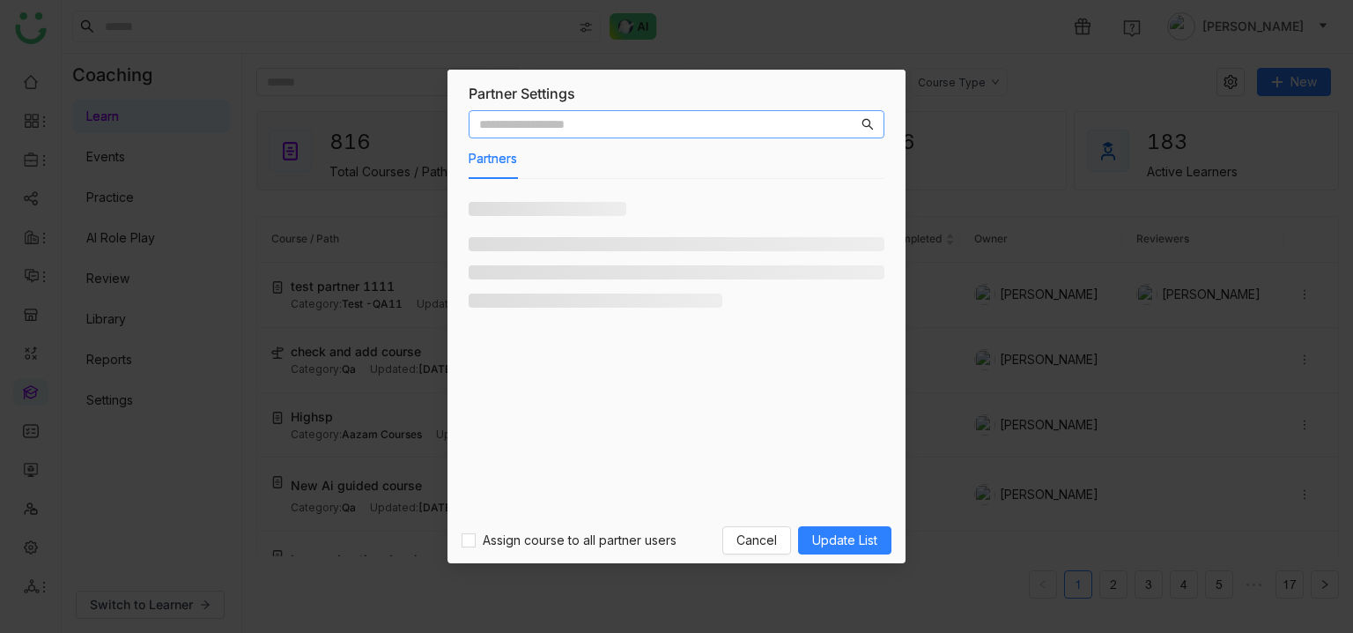
click at [613, 123] on input "text" at bounding box center [668, 124] width 379 height 19
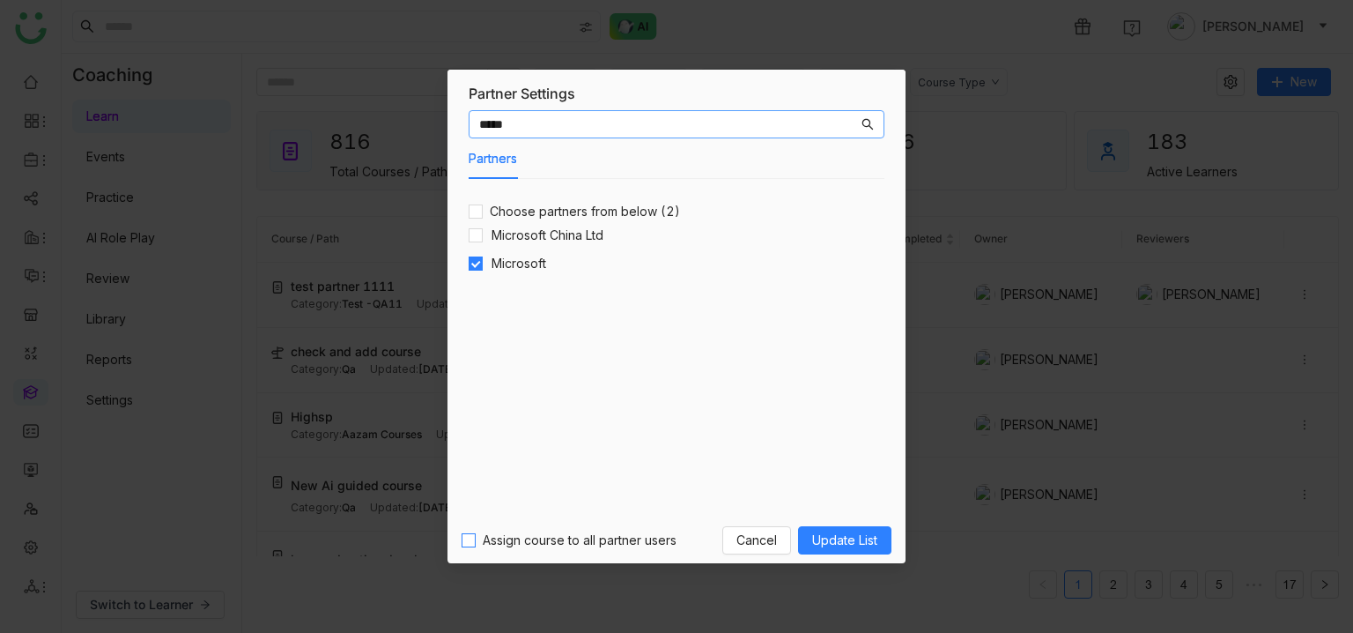
type input "*****"
click at [856, 542] on span "Update List" at bounding box center [844, 539] width 65 height 19
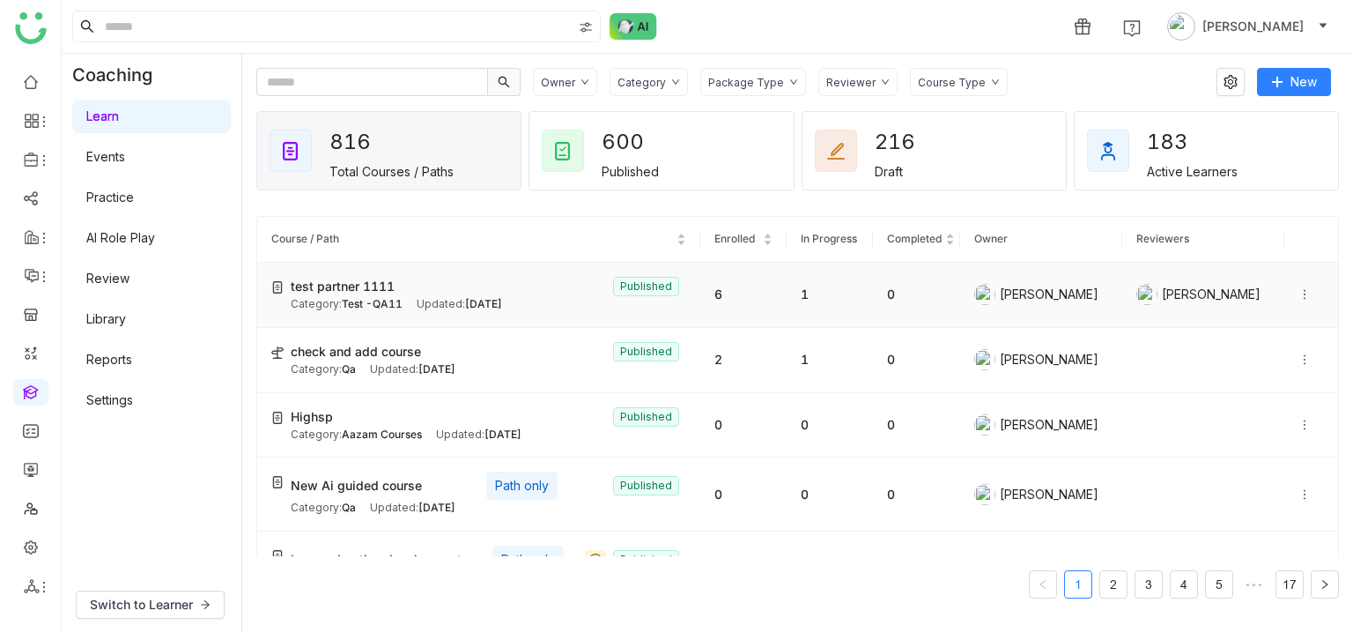
click at [1299, 292] on icon at bounding box center [1305, 294] width 12 height 12
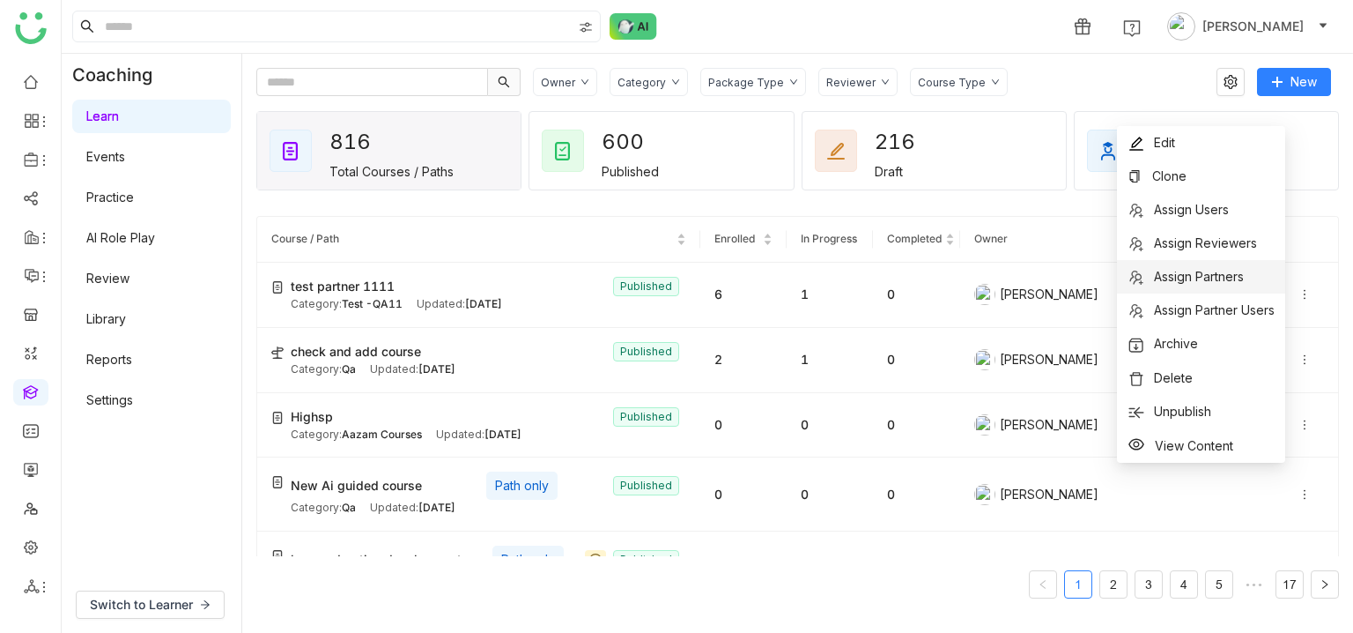
click at [1196, 268] on span "Assign Partners" at bounding box center [1186, 276] width 116 height 19
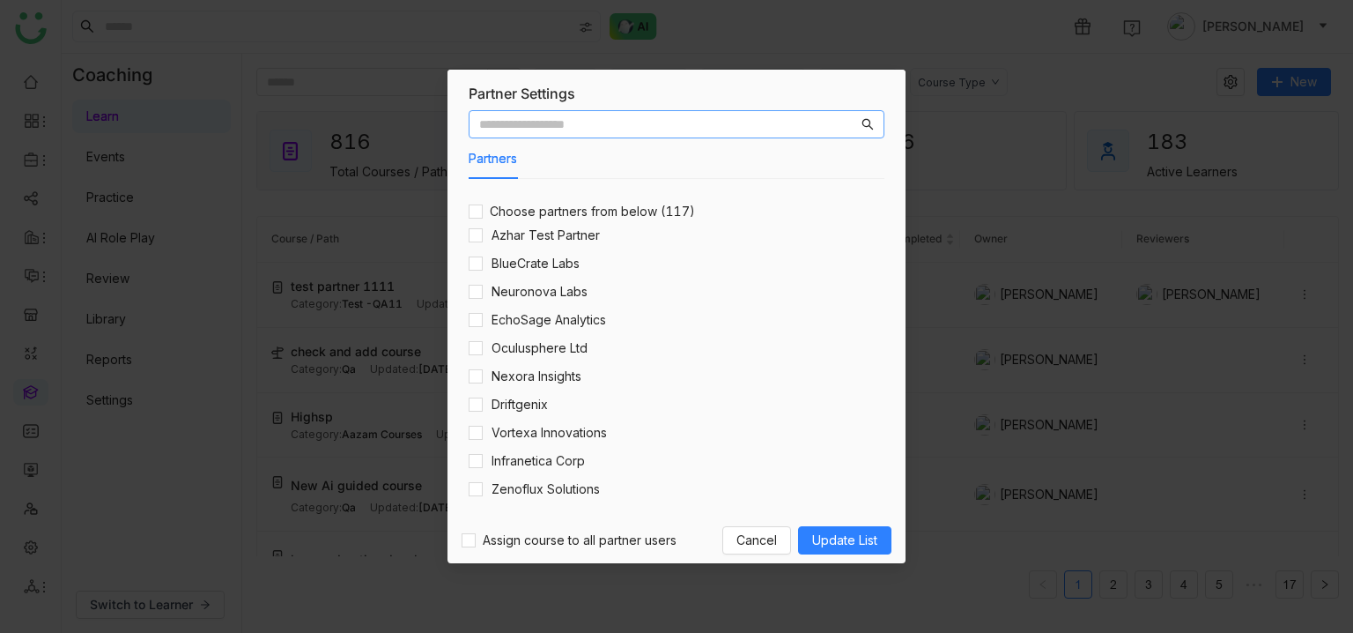
click at [638, 121] on nz-modal-container "Partner Settings Partners Choose partners from below (117) Azhar Test Partner B…" at bounding box center [676, 316] width 1353 height 633
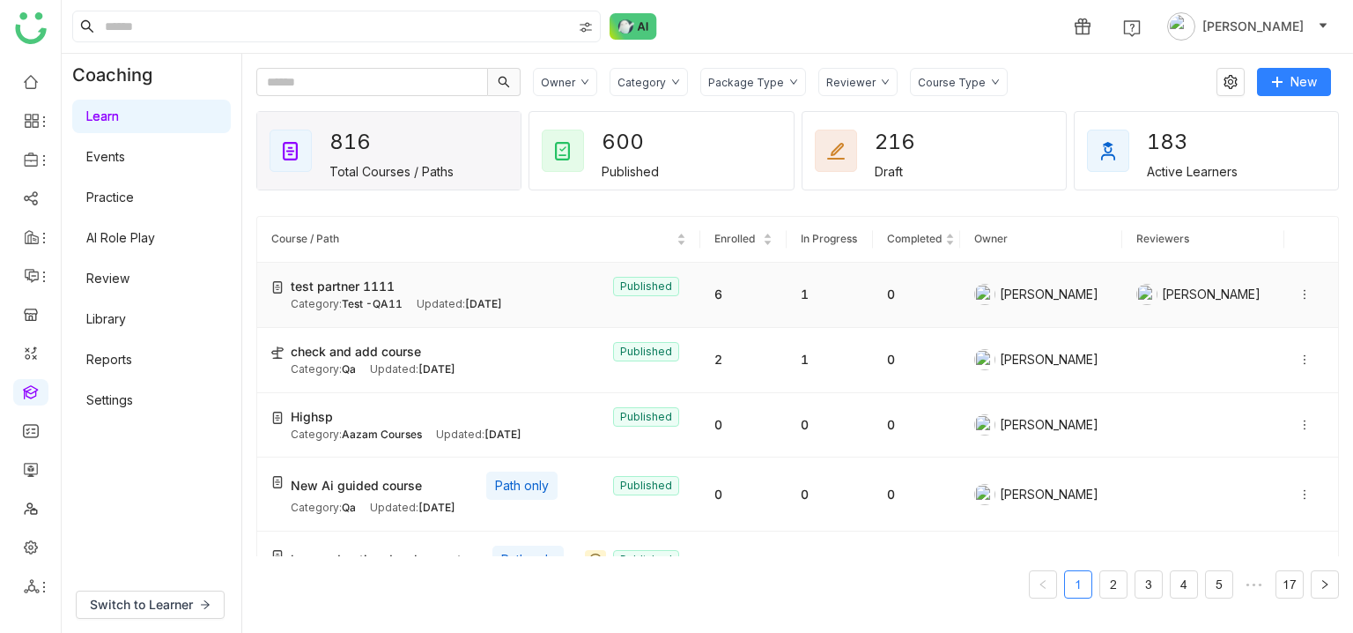
click at [1299, 295] on icon at bounding box center [1305, 294] width 12 height 12
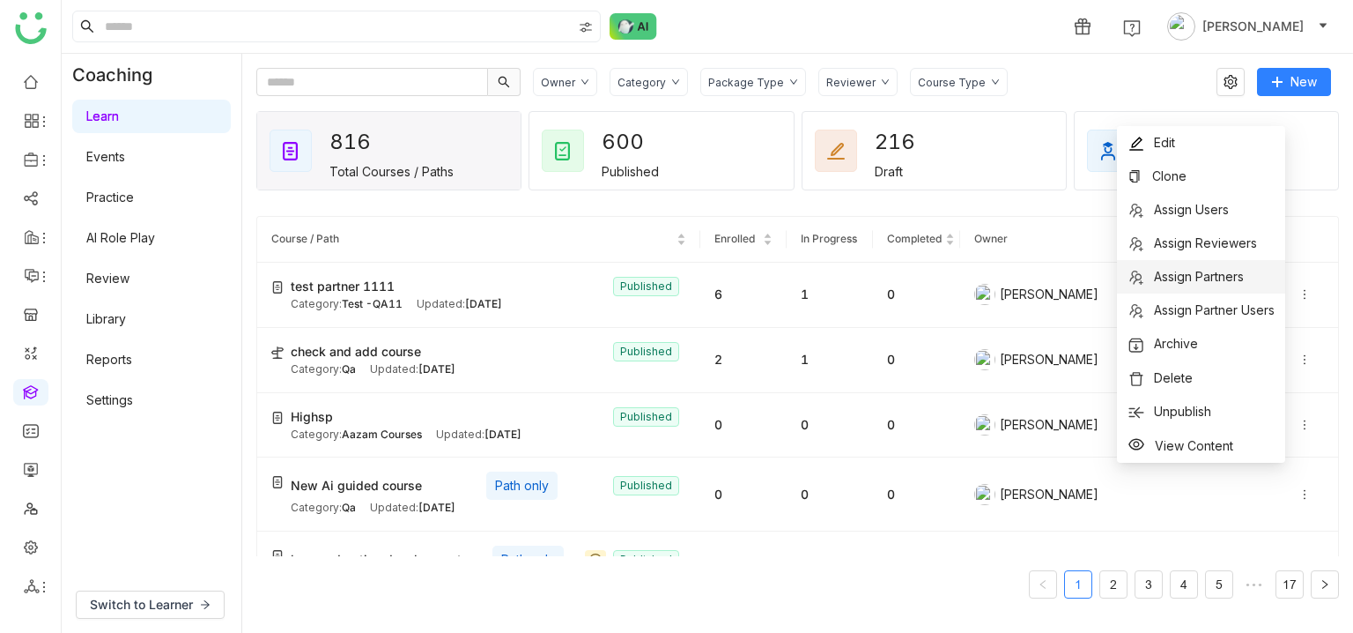
click at [1226, 278] on span "Assign Partners" at bounding box center [1199, 276] width 90 height 15
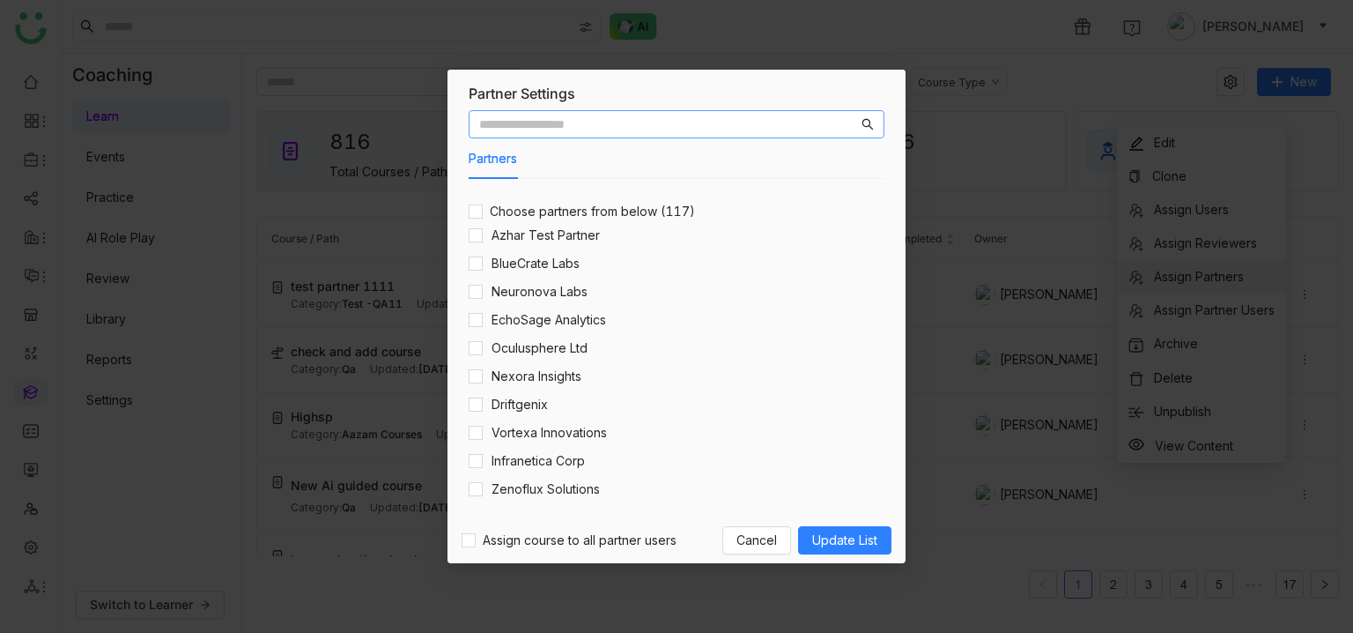
click at [742, 122] on input "text" at bounding box center [668, 124] width 379 height 19
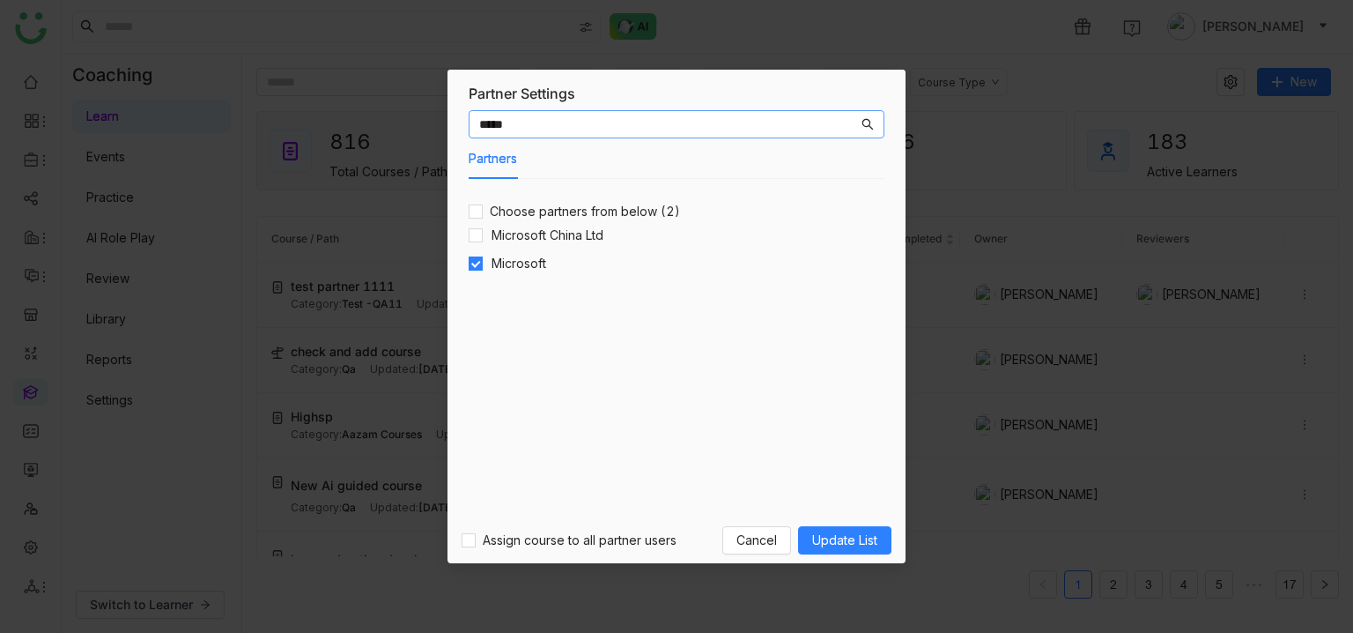
type input "*****"
click at [865, 542] on span "Update List" at bounding box center [844, 539] width 65 height 19
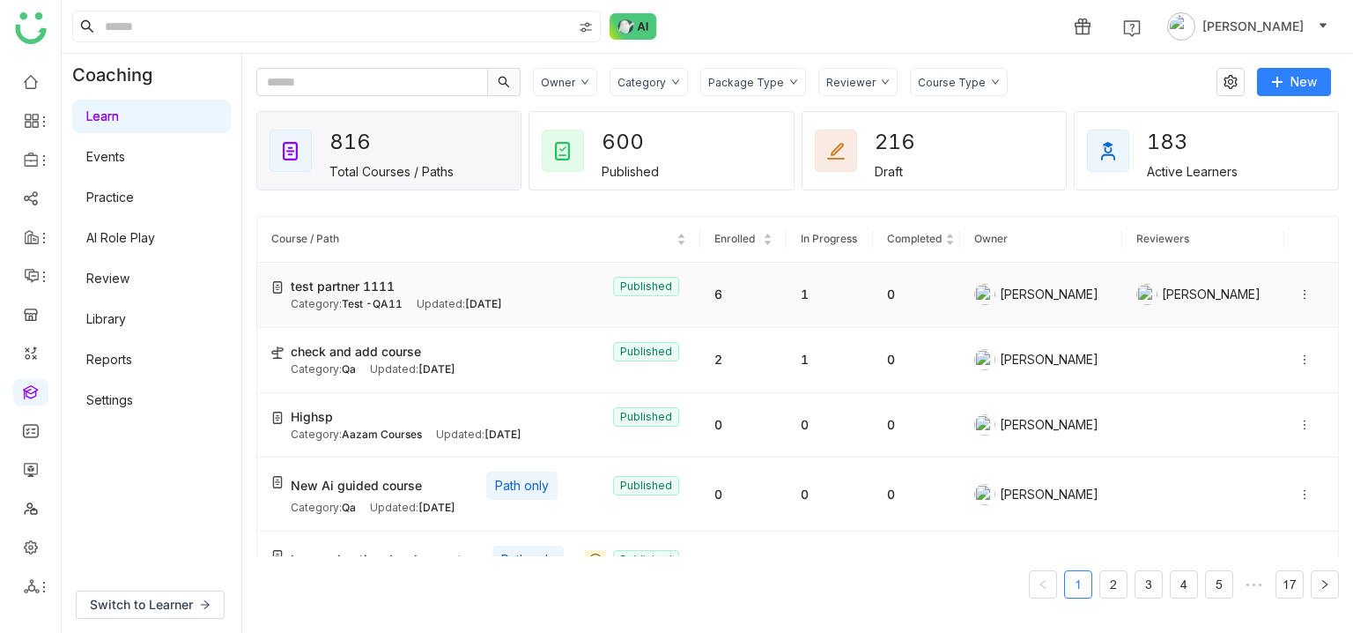
click at [1304, 293] on icon at bounding box center [1305, 295] width 2 height 10
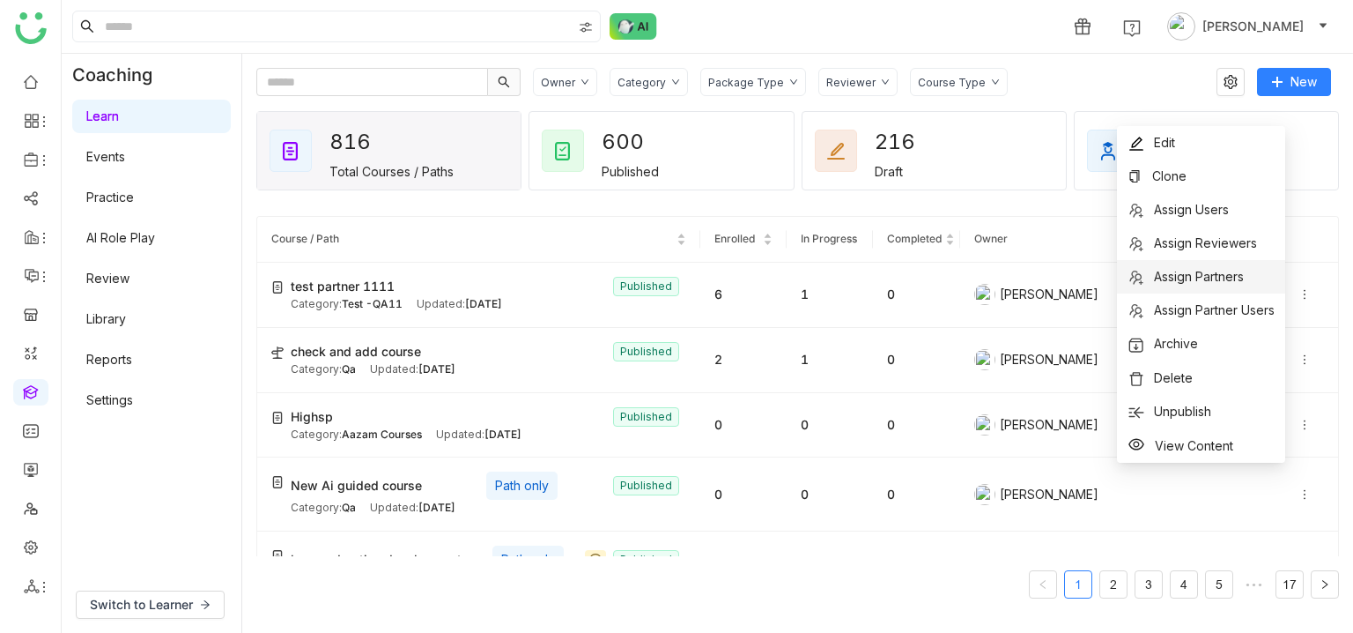
click at [1225, 286] on li "Assign Partners" at bounding box center [1201, 276] width 168 height 33
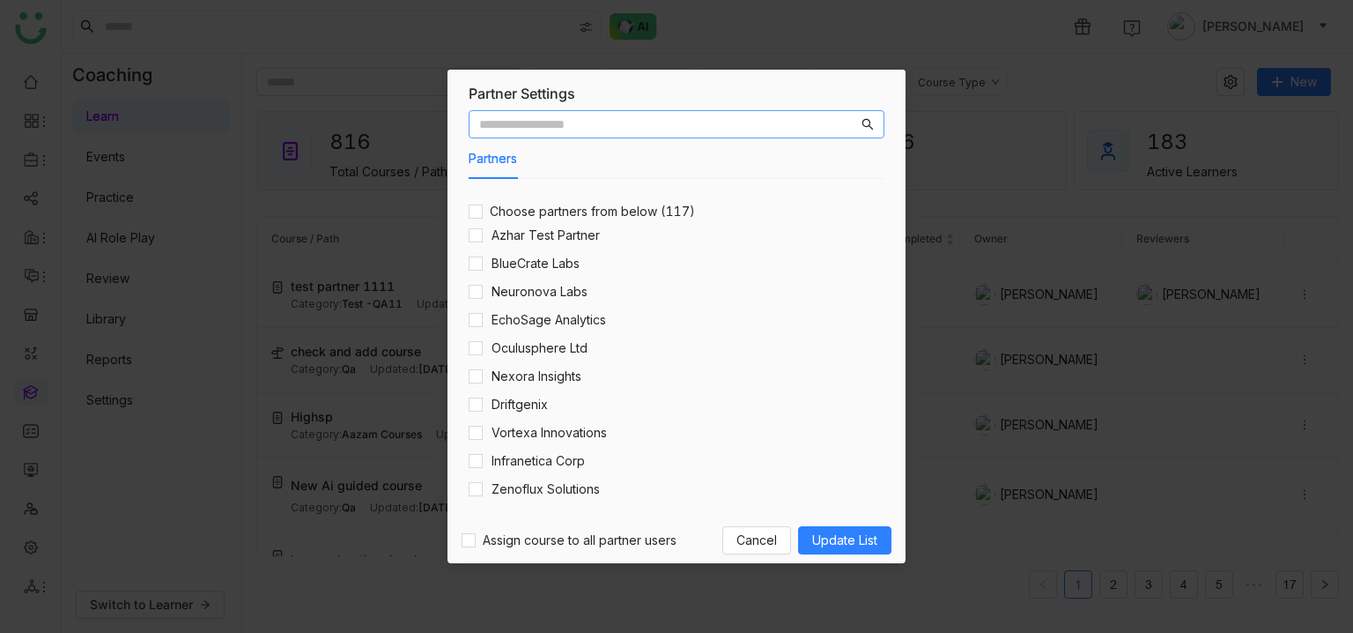
click at [508, 122] on input "text" at bounding box center [668, 124] width 379 height 19
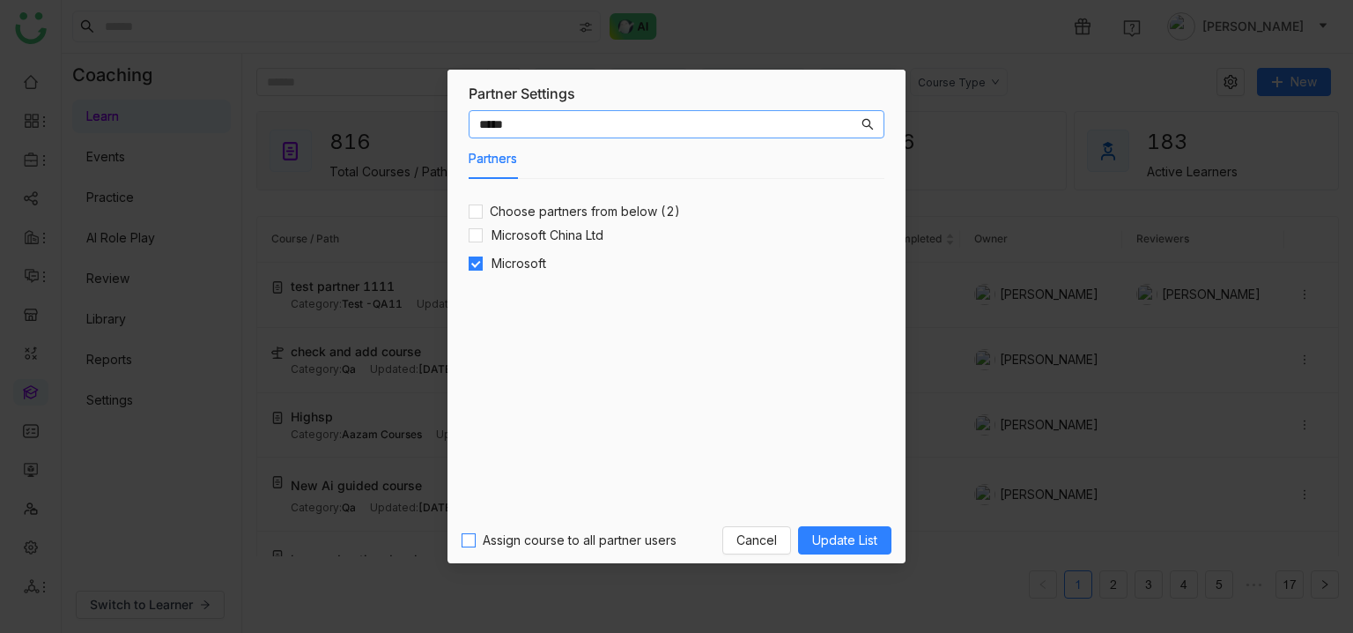
type input "*****"
click at [843, 536] on span "Update List" at bounding box center [844, 539] width 65 height 19
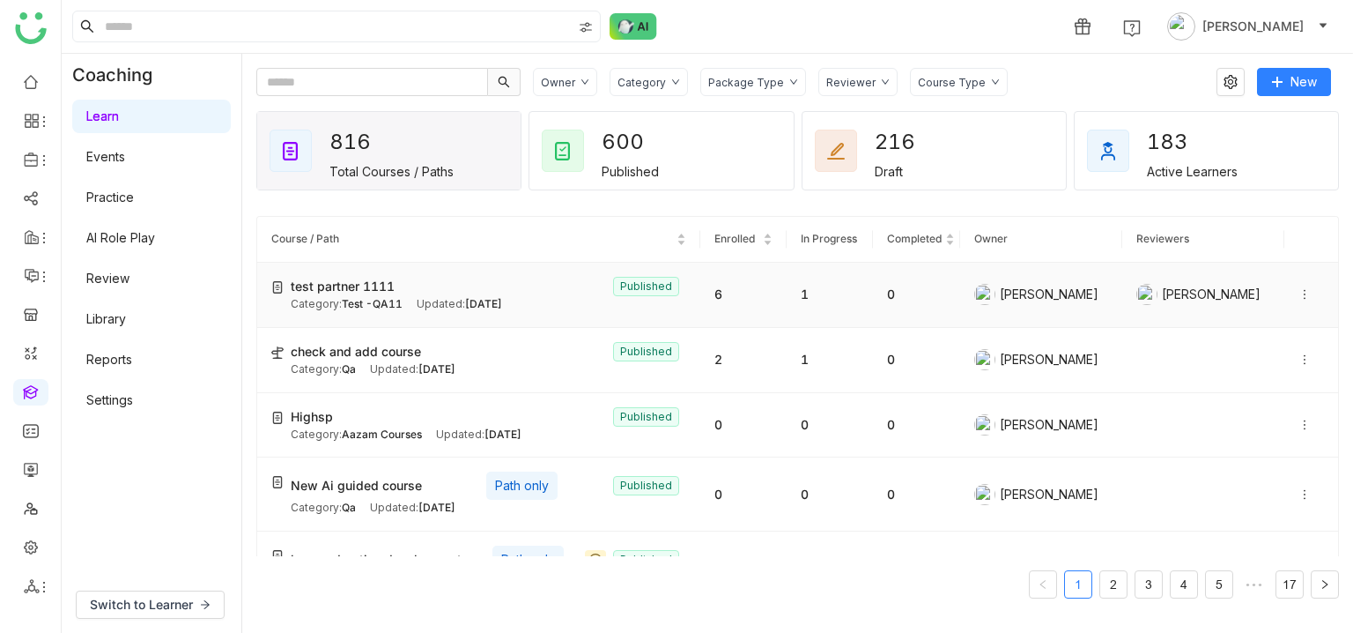
click at [536, 304] on div "Category: Test -QA11 Updated: Oct 15, 2025" at bounding box center [489, 304] width 396 height 17
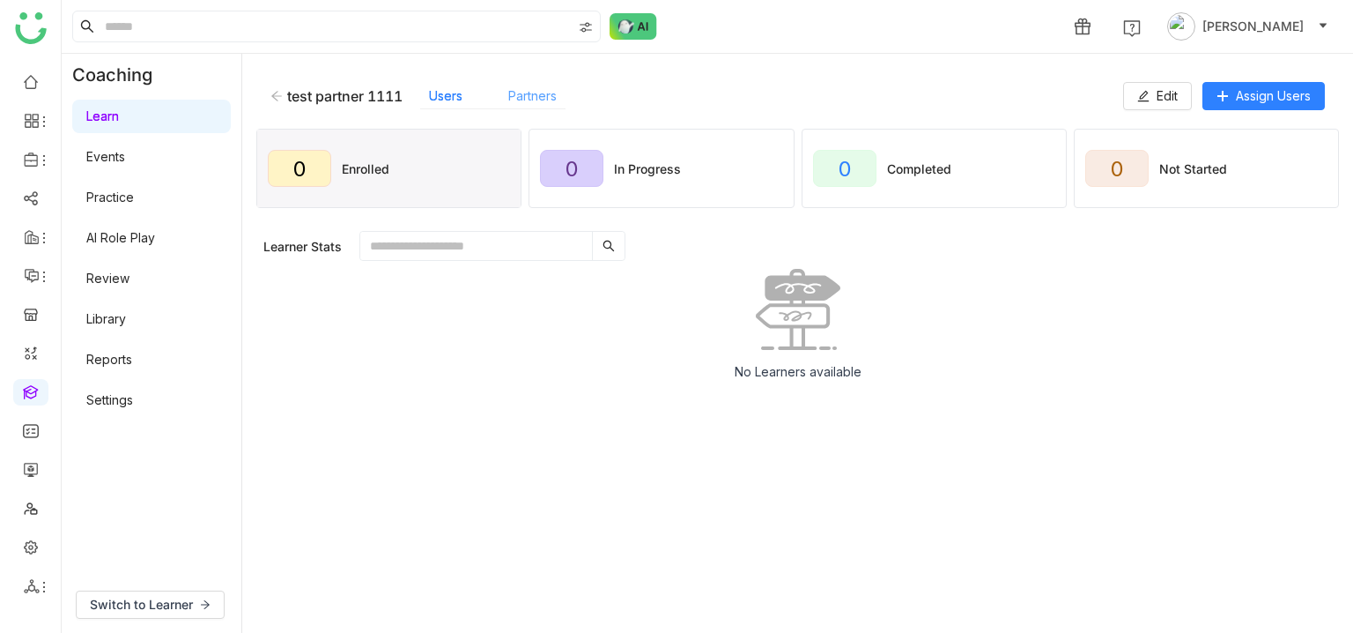
click at [532, 98] on link "Partners" at bounding box center [532, 95] width 48 height 15
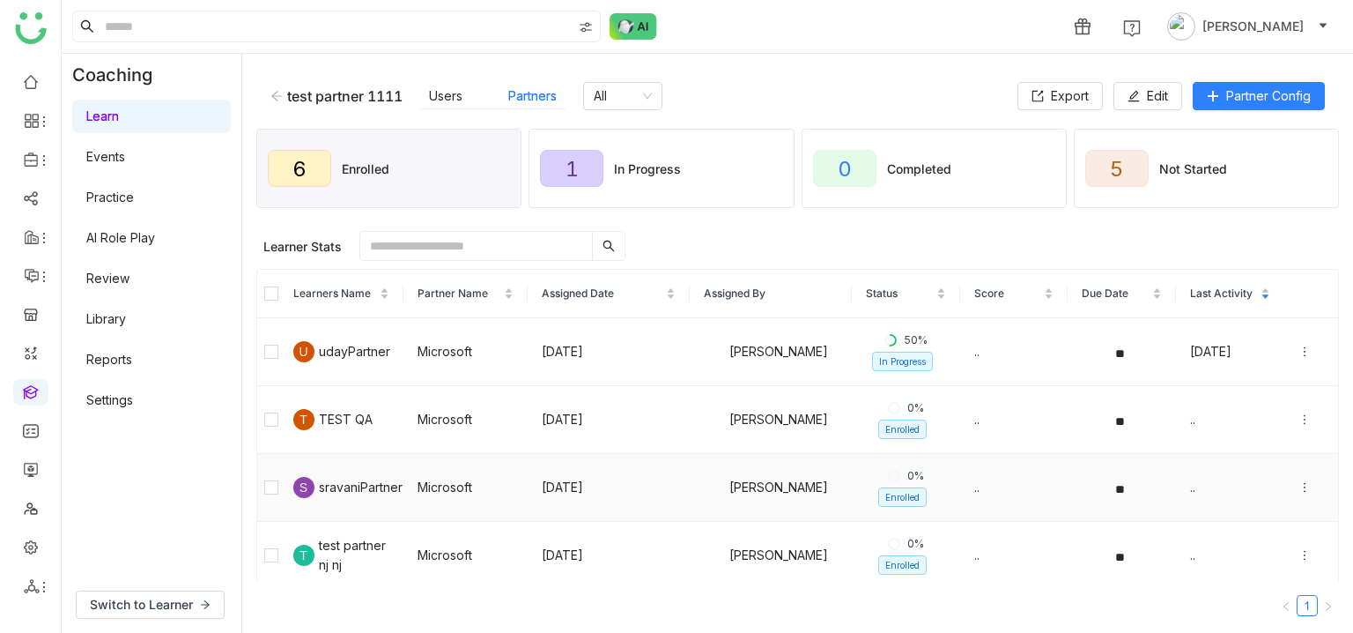
scroll to position [142, 0]
